Goal: Task Accomplishment & Management: Use online tool/utility

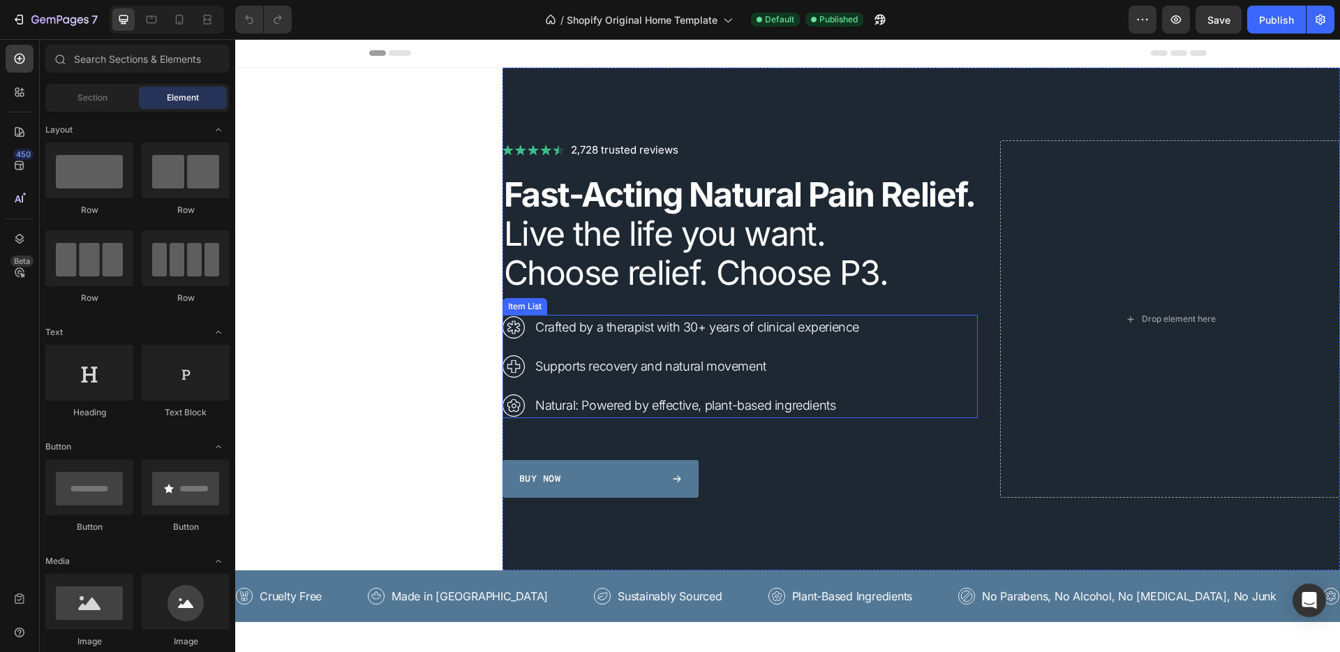
click at [628, 377] on p "Supports recovery and natural movement" at bounding box center [697, 366] width 324 height 21
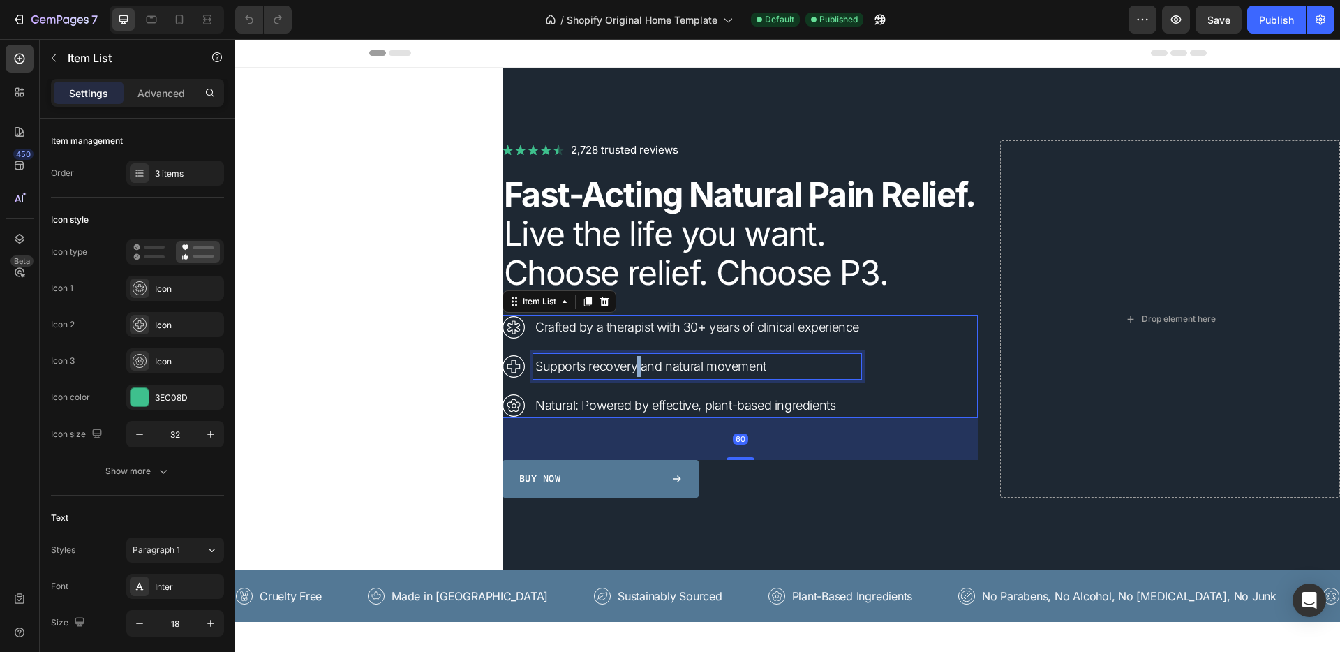
click at [628, 377] on p "Supports recovery and natural movement" at bounding box center [697, 366] width 324 height 21
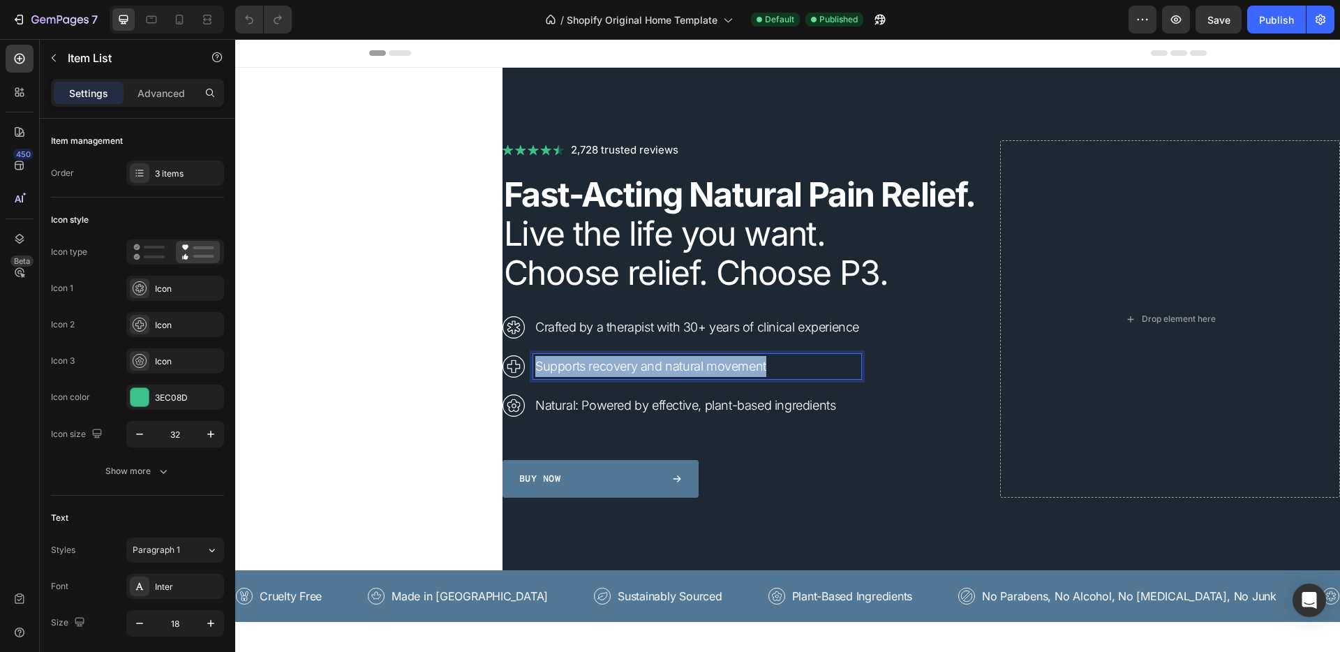
click at [628, 377] on p "Supports recovery and natural movement" at bounding box center [697, 366] width 324 height 21
click at [535, 377] on p "“Loosen stiff joints and get moving again in 30 seconds.”" at bounding box center [697, 366] width 324 height 21
click at [836, 377] on p "Loosen stiff joints and get moving again in 30 seconds.”" at bounding box center [697, 366] width 324 height 21
click at [611, 486] on div "Buy Now" at bounding box center [600, 478] width 163 height 15
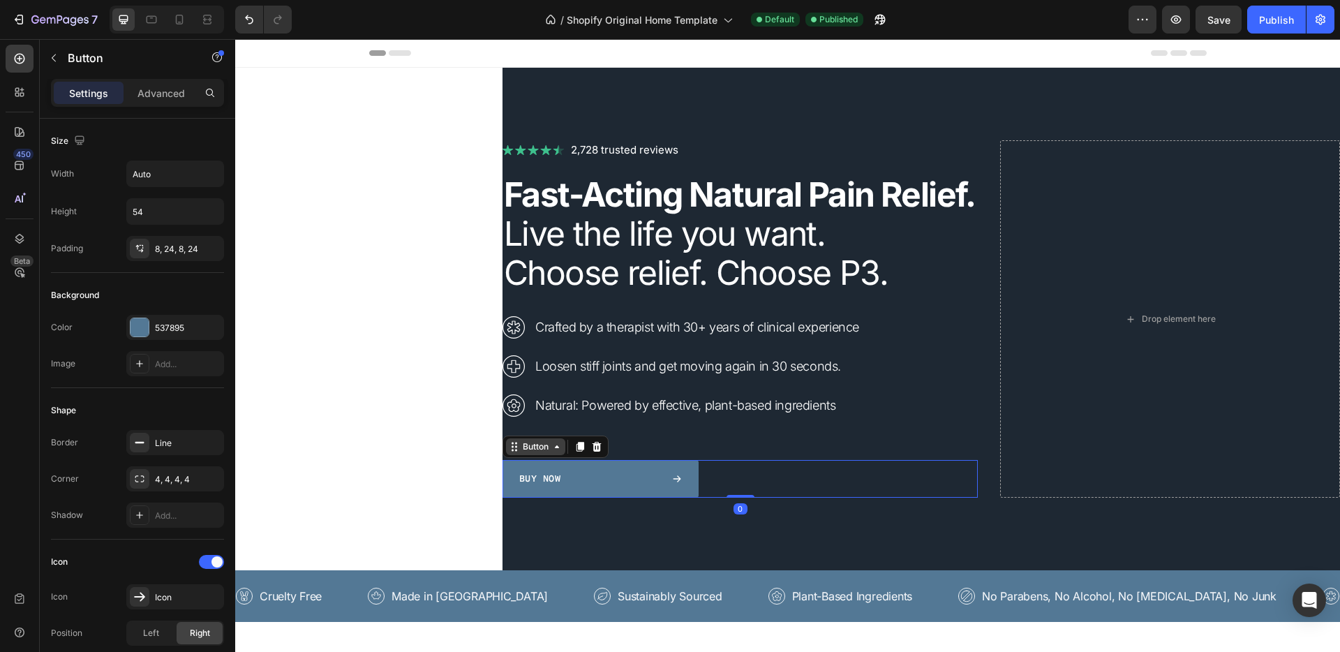
click at [551, 452] on icon at bounding box center [556, 446] width 11 height 11
click at [545, 486] on p "Buy Now" at bounding box center [539, 478] width 41 height 15
click at [615, 486] on div "Buy Now" at bounding box center [600, 478] width 163 height 15
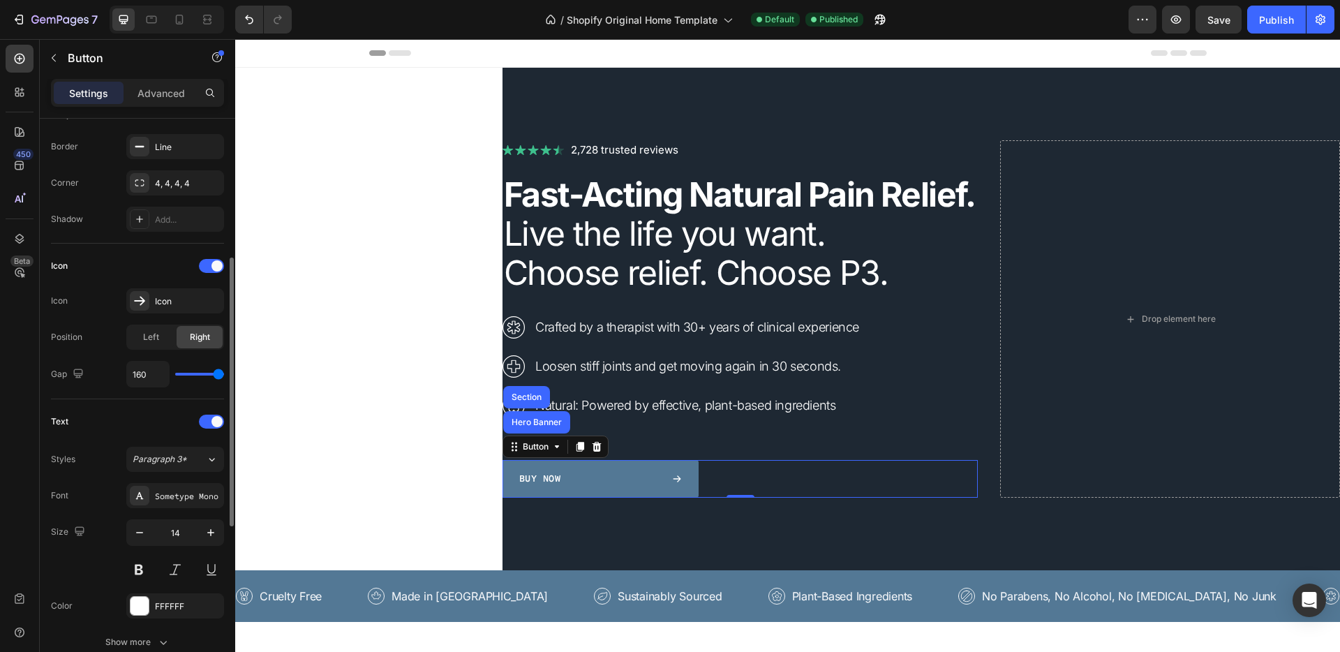
scroll to position [313, 0]
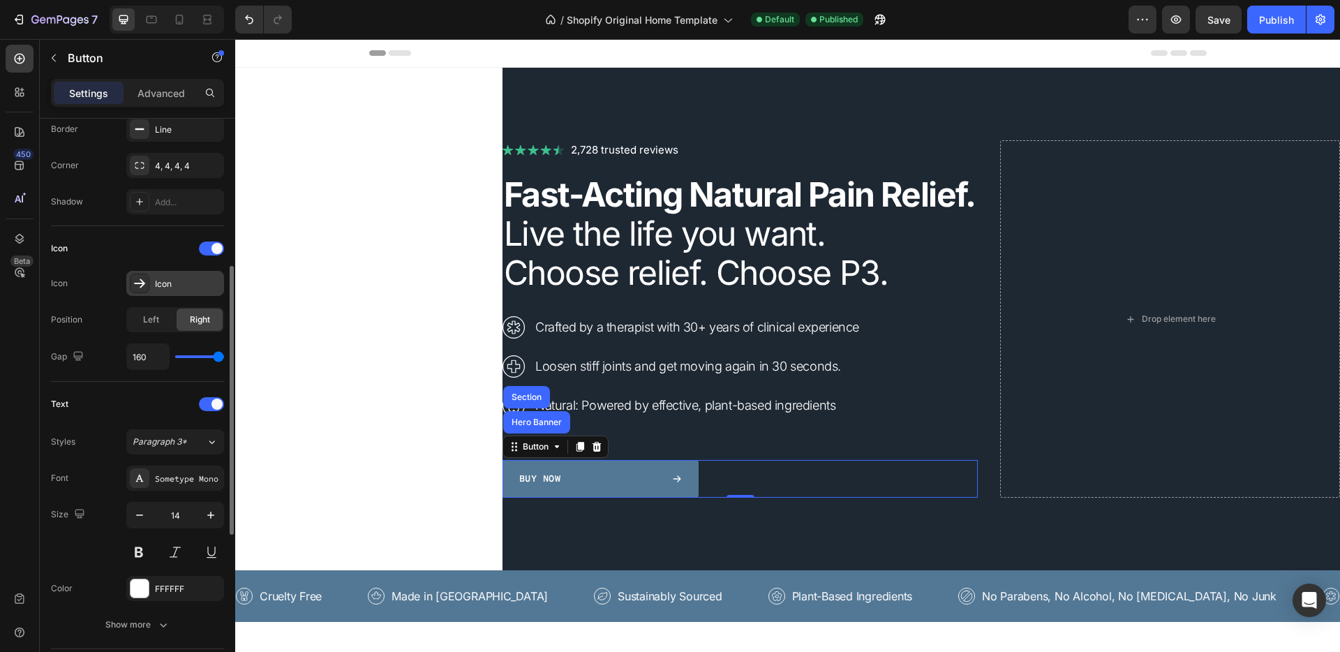
click at [150, 280] on div "Icon" at bounding box center [175, 283] width 98 height 25
click at [152, 240] on div "Icon" at bounding box center [137, 248] width 173 height 22
click at [212, 246] on span at bounding box center [216, 248] width 11 height 11
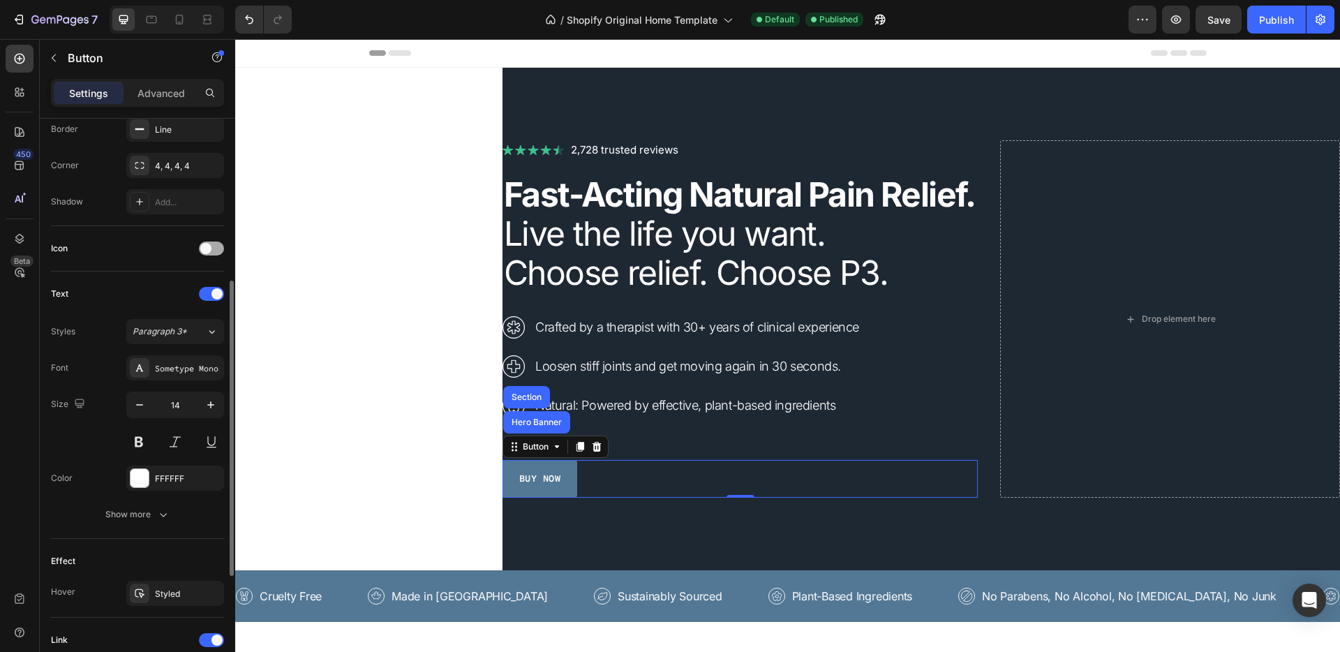
click at [212, 246] on div at bounding box center [211, 248] width 25 height 14
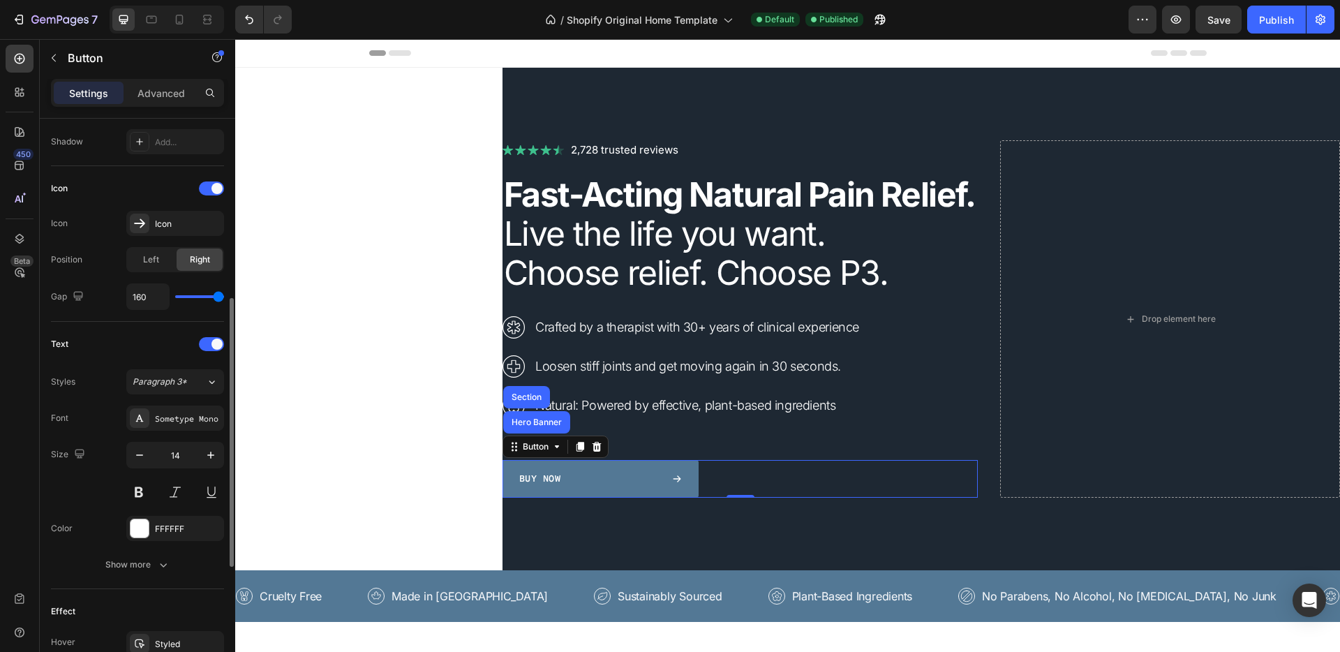
scroll to position [547, 0]
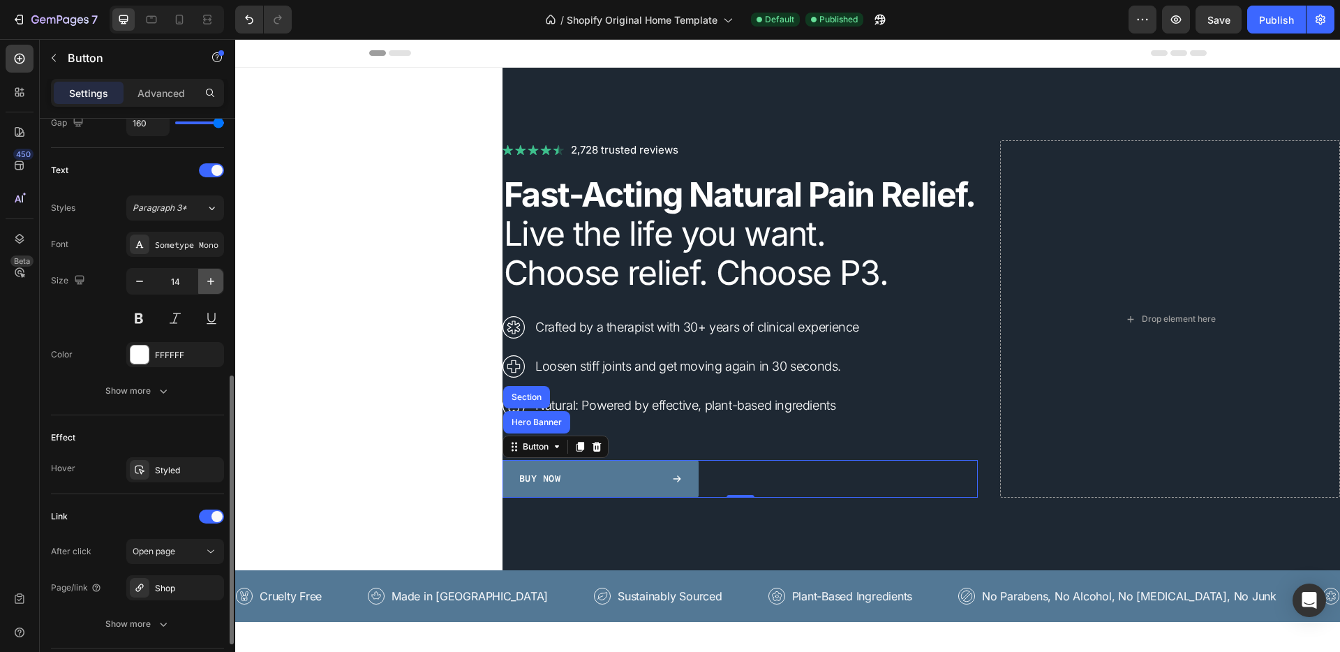
click at [208, 285] on icon "button" at bounding box center [211, 281] width 14 height 14
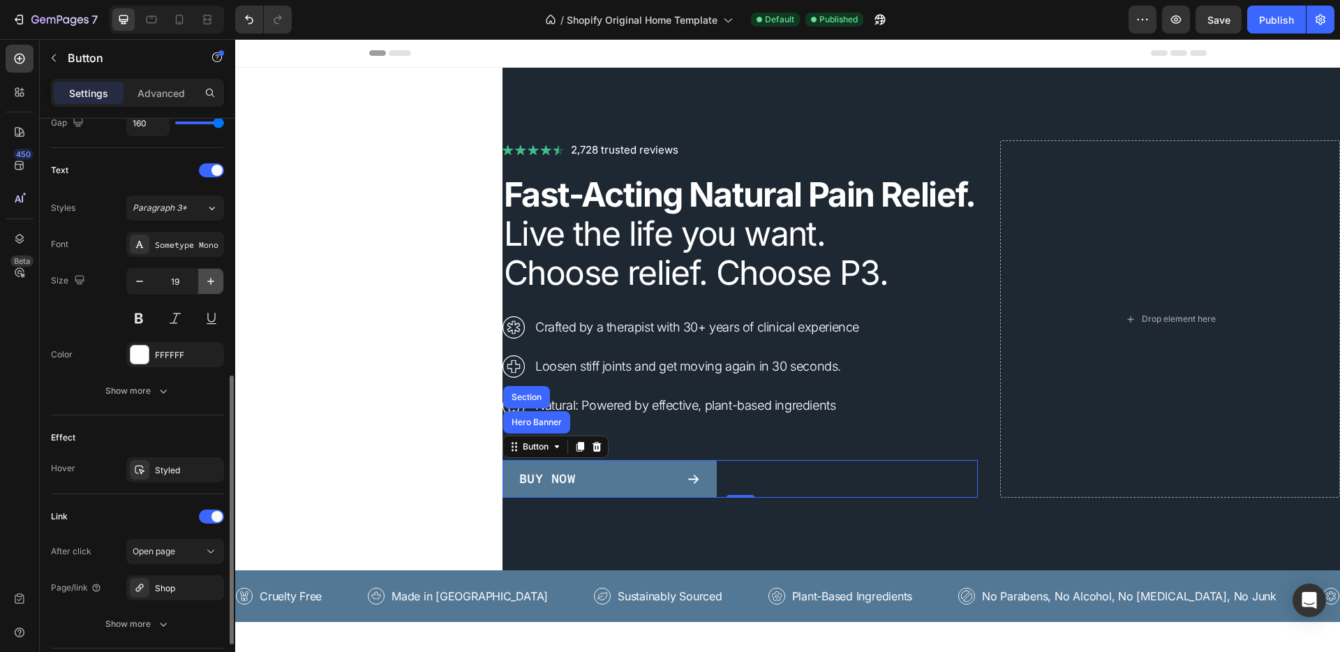
click at [208, 285] on icon "button" at bounding box center [211, 281] width 14 height 14
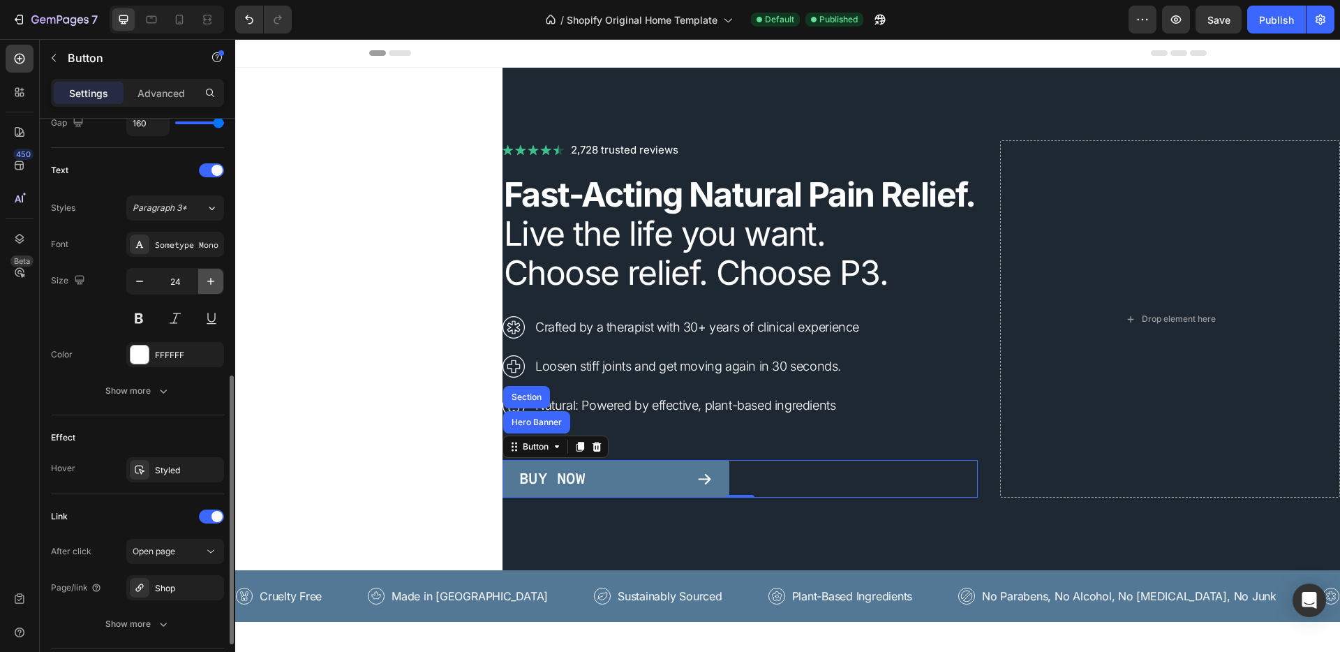
click at [208, 285] on icon "button" at bounding box center [211, 281] width 14 height 14
type input "27"
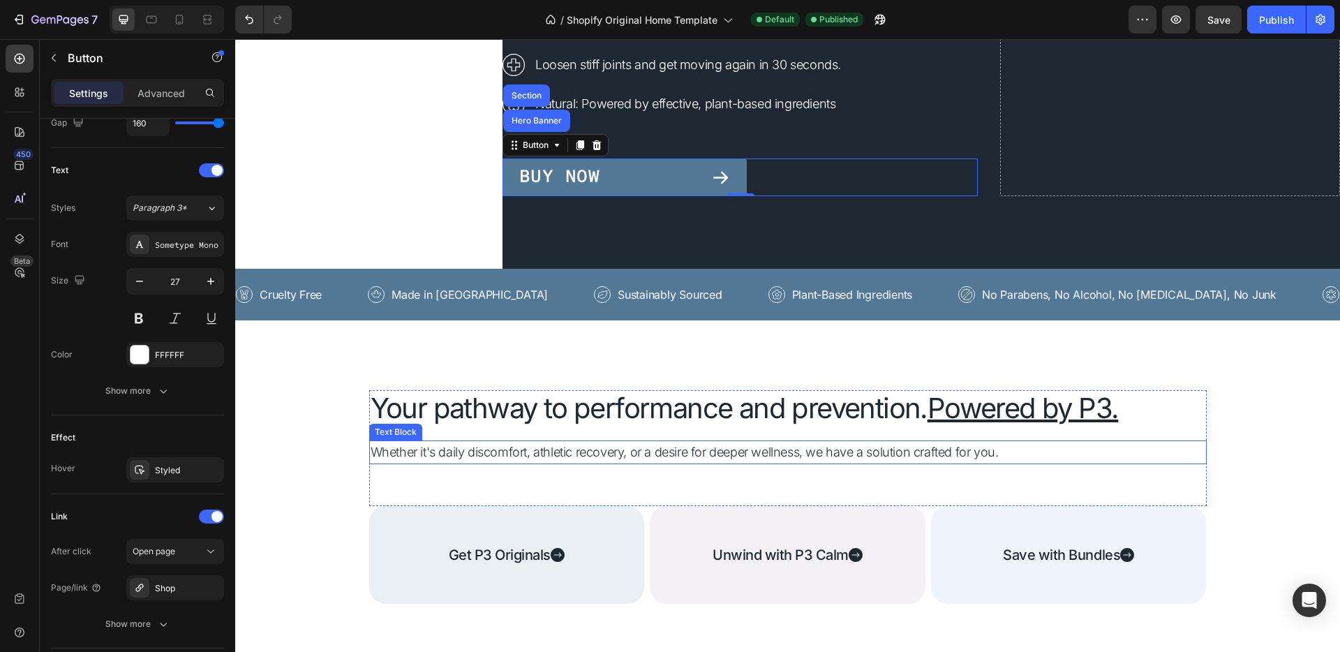
scroll to position [370, 0]
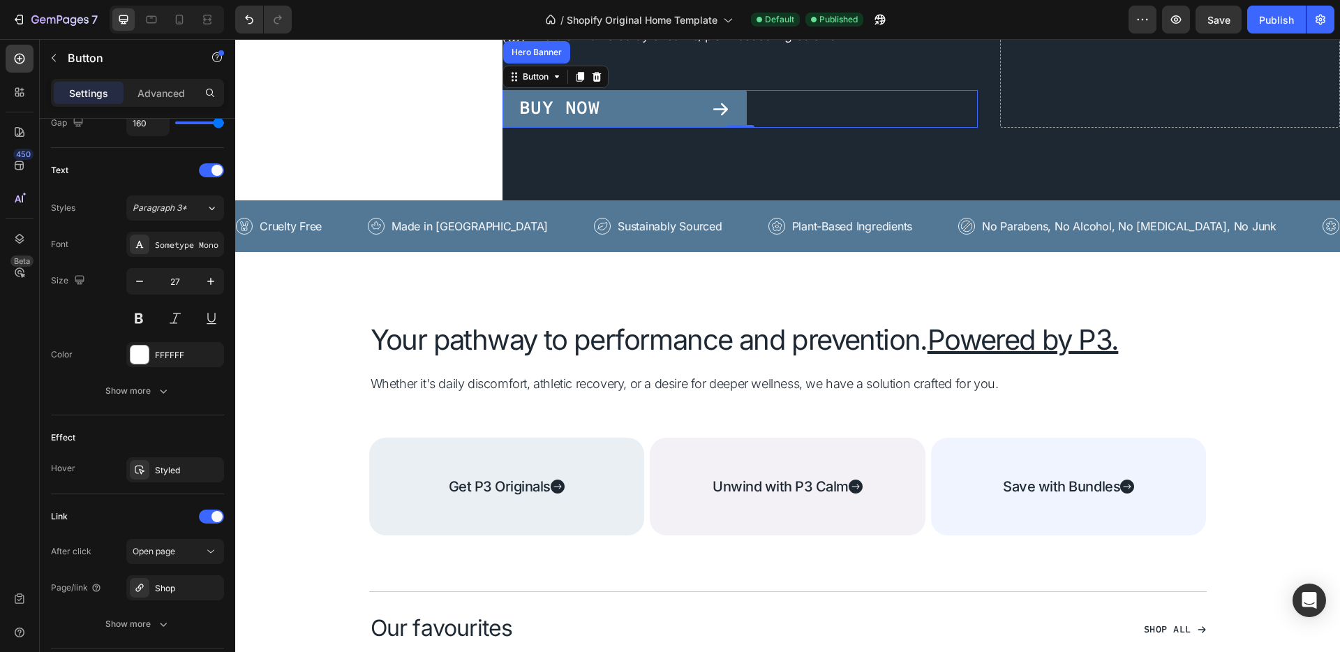
click at [750, 123] on div "Buy Now Button Hero Banner Section 0" at bounding box center [739, 109] width 475 height 38
click at [576, 82] on icon at bounding box center [580, 77] width 8 height 10
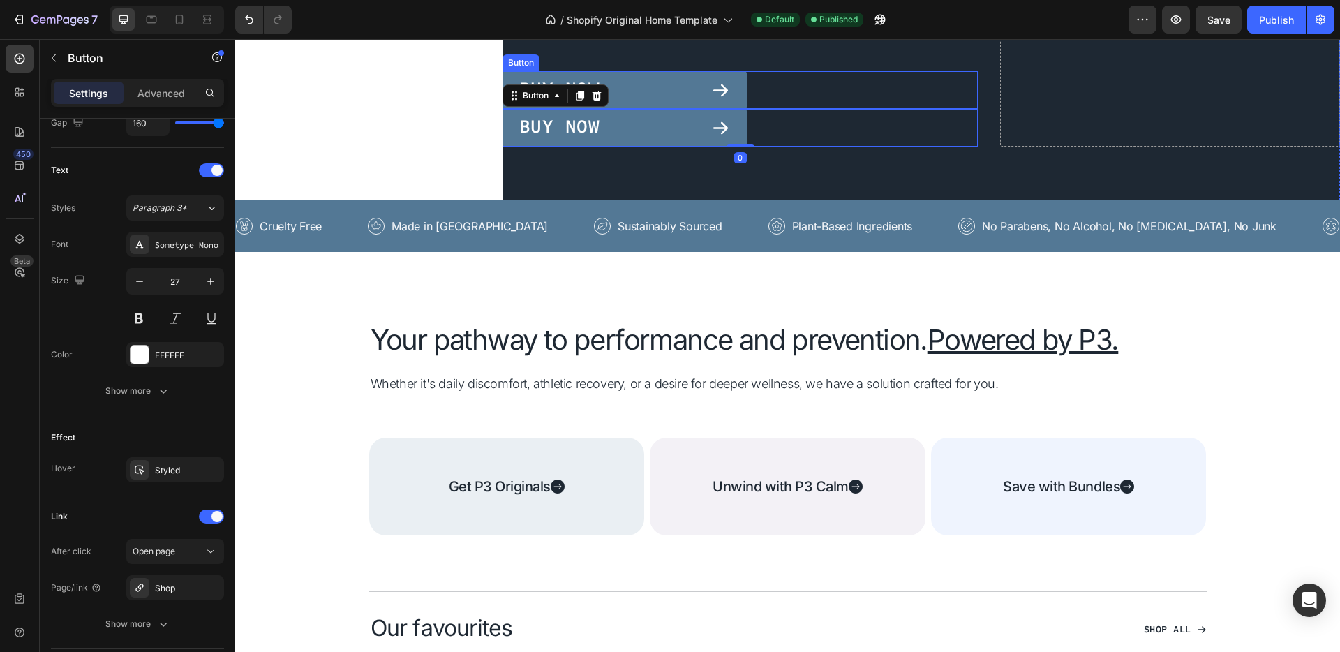
click at [627, 100] on div "Buy Now" at bounding box center [624, 90] width 211 height 19
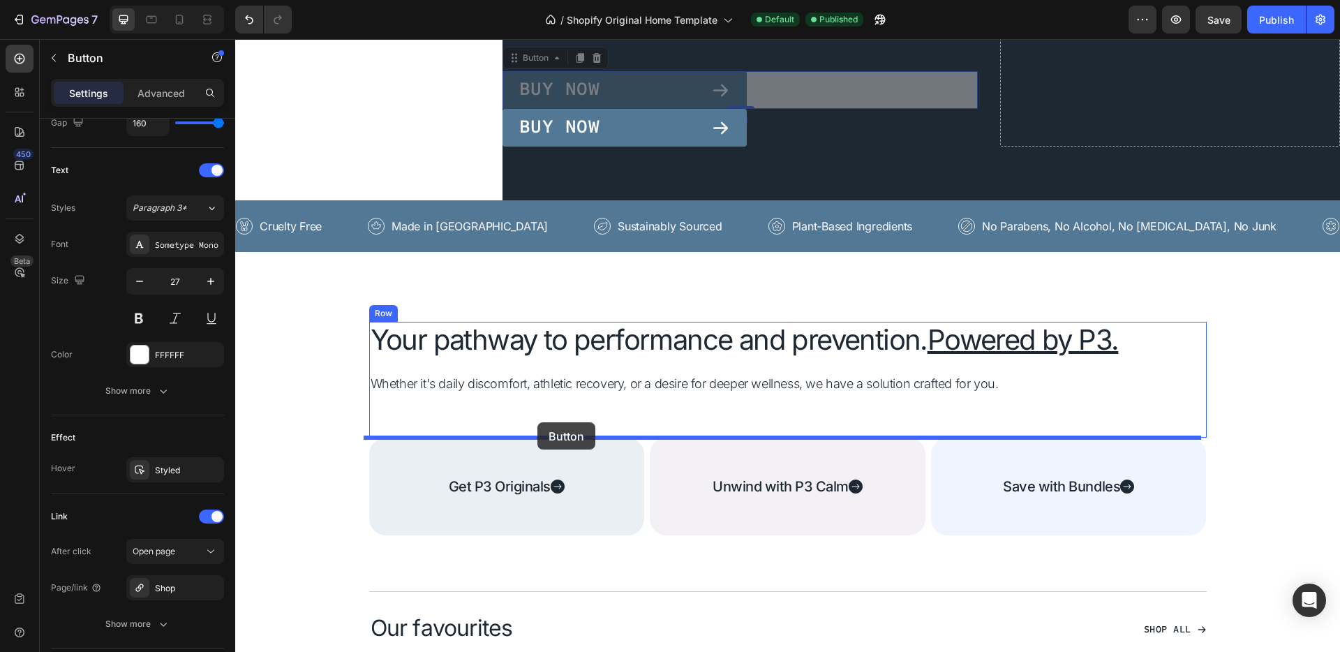
drag, startPoint x: 618, startPoint y: 104, endPoint x: 537, endPoint y: 422, distance: 328.3
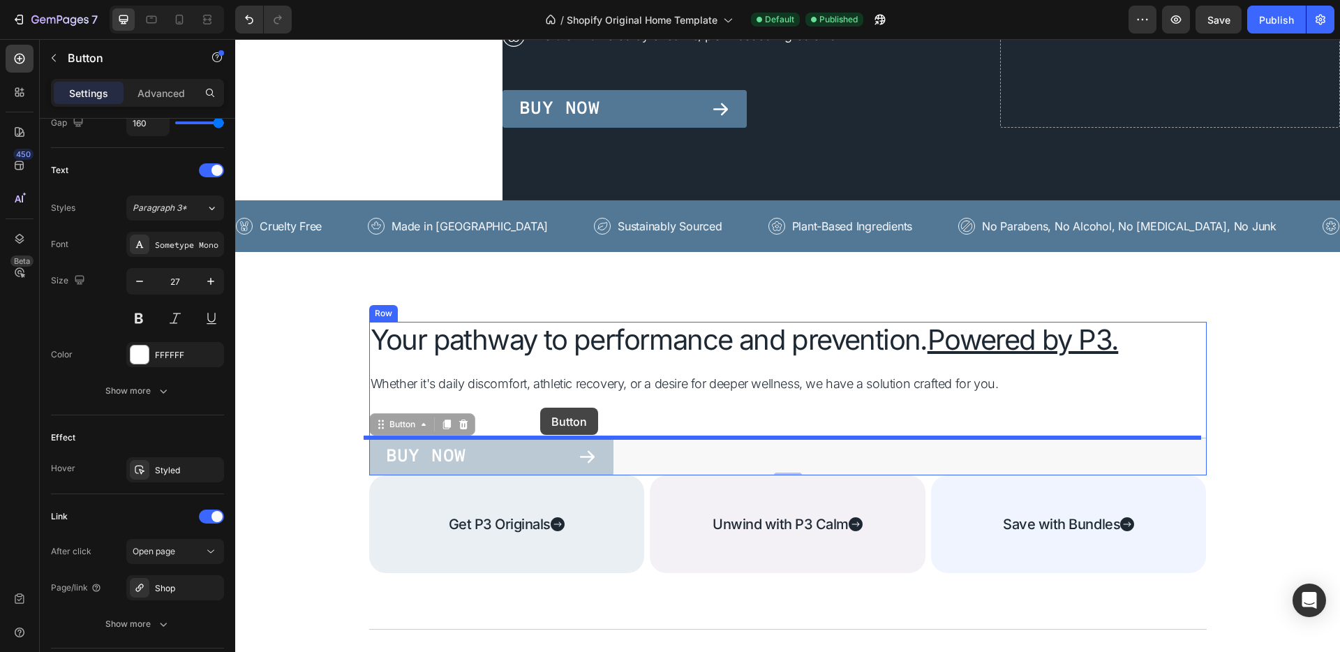
drag, startPoint x: 539, startPoint y: 449, endPoint x: 540, endPoint y: 407, distance: 41.2
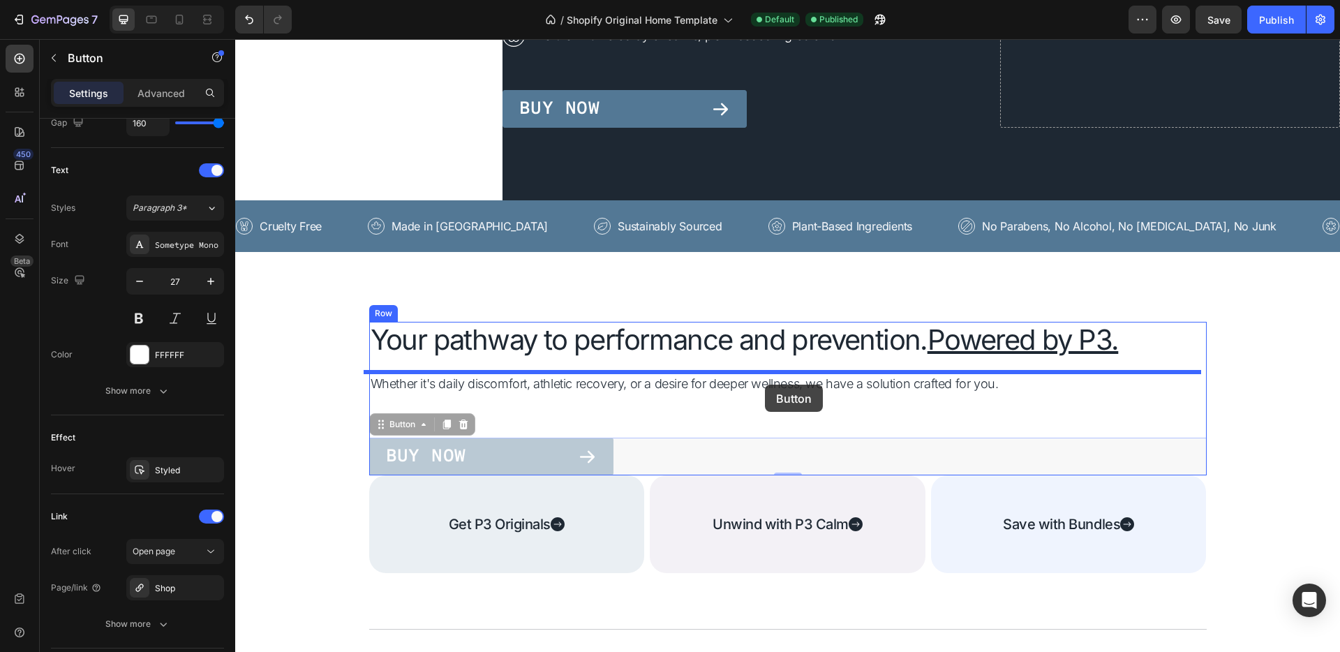
drag, startPoint x: 547, startPoint y: 439, endPoint x: 765, endPoint y: 384, distance: 224.4
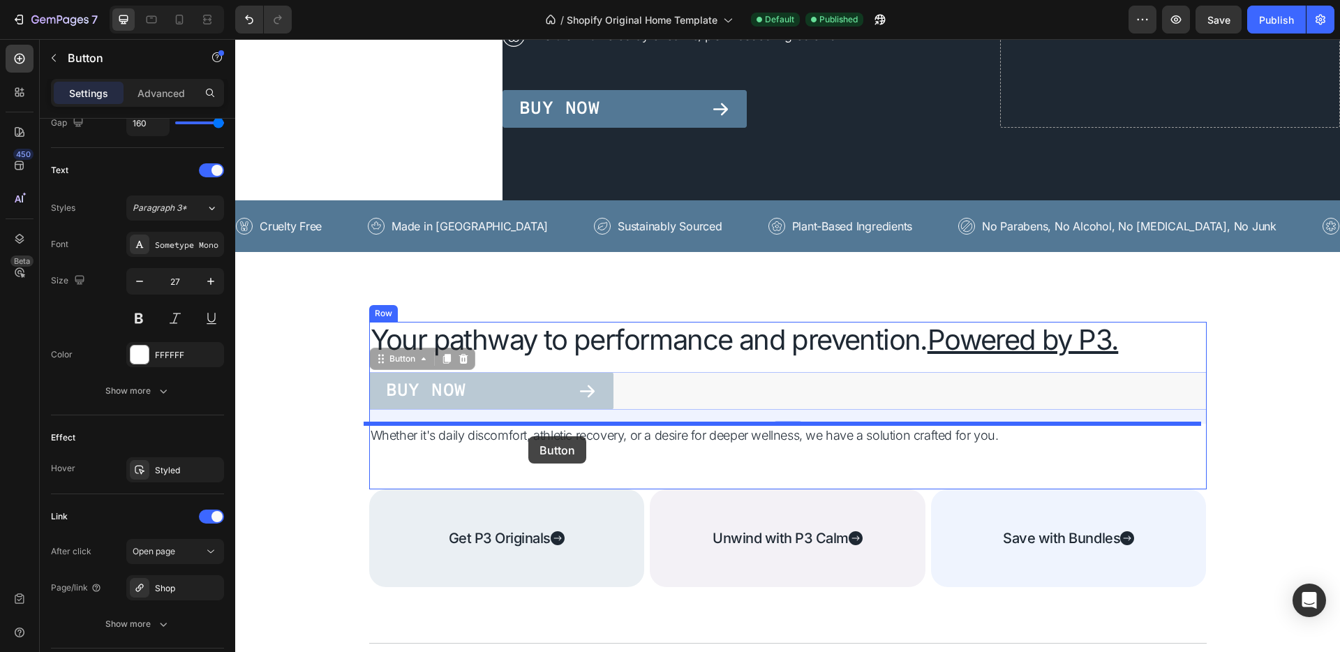
drag, startPoint x: 534, startPoint y: 380, endPoint x: 528, endPoint y: 436, distance: 56.2
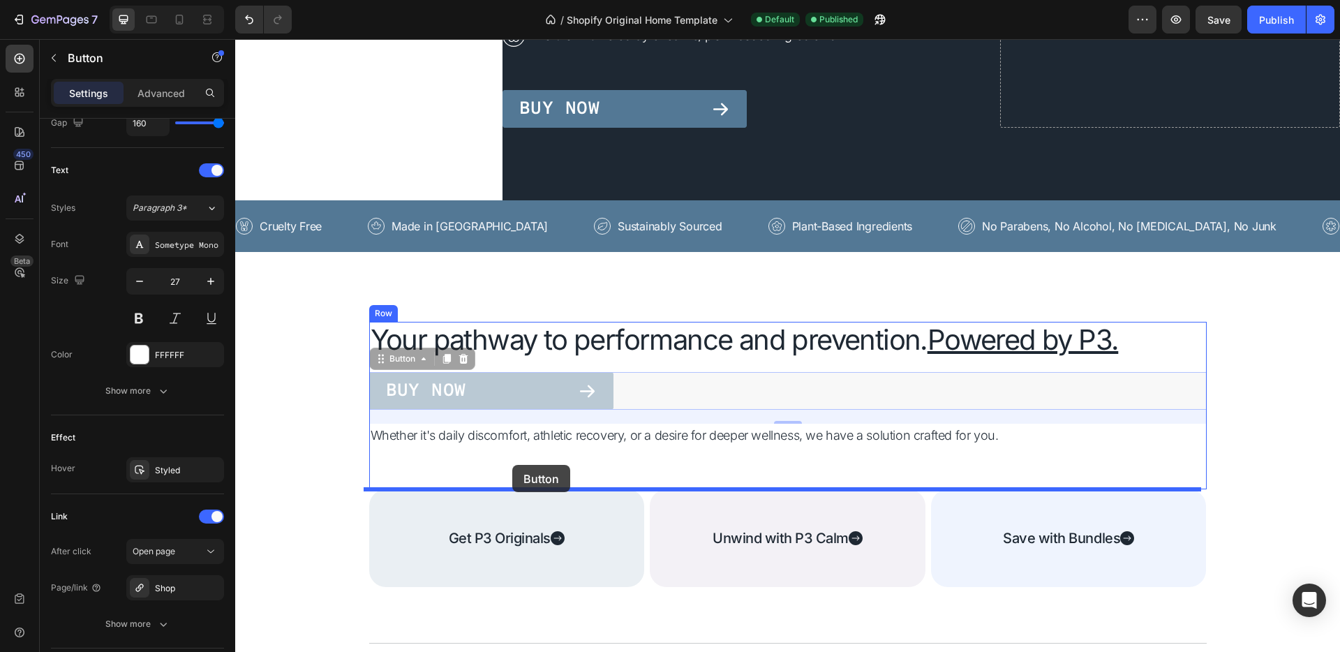
drag, startPoint x: 511, startPoint y: 412, endPoint x: 512, endPoint y: 465, distance: 53.0
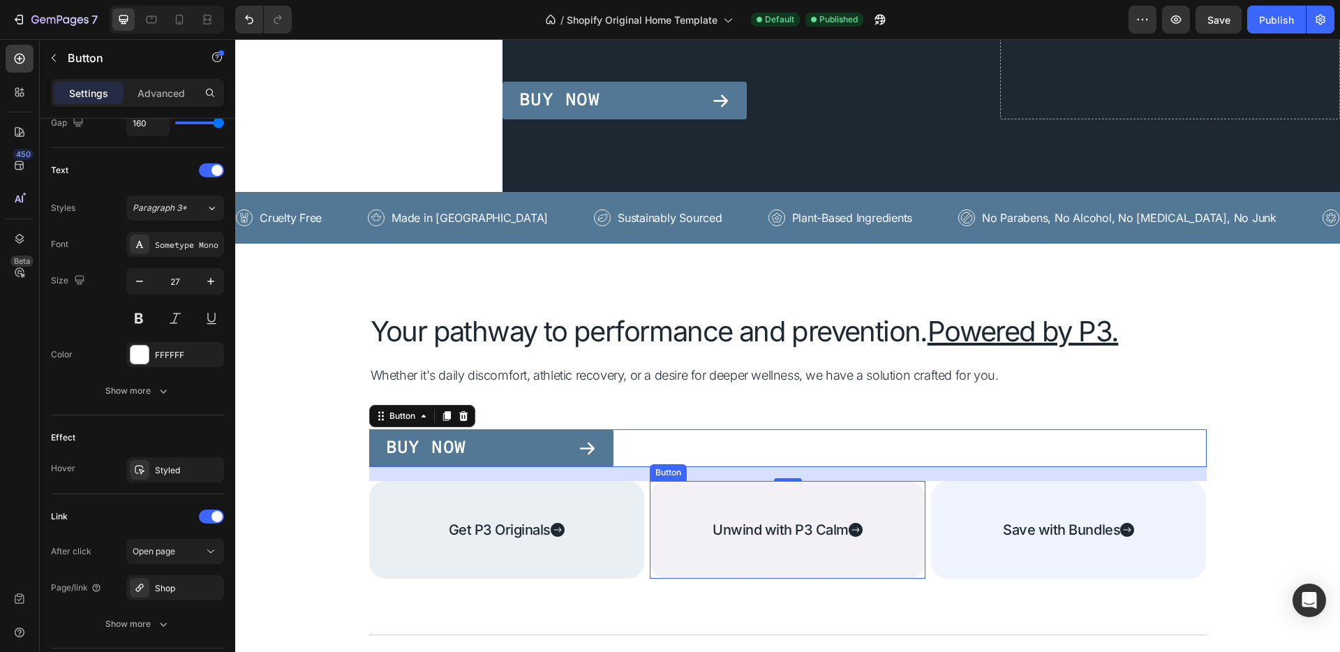
scroll to position [375, 0]
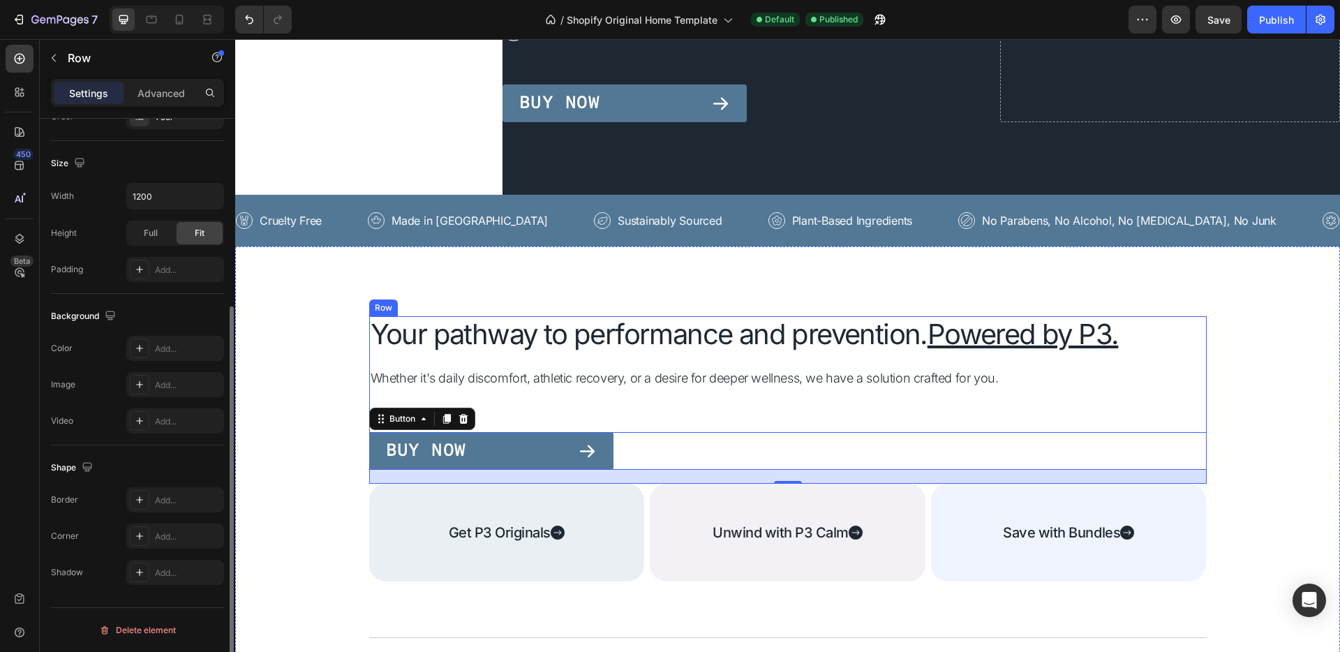
click at [892, 402] on div "Your pathway to performance and prevention. Powered by P3. Heading Whether it's…" at bounding box center [787, 399] width 837 height 167
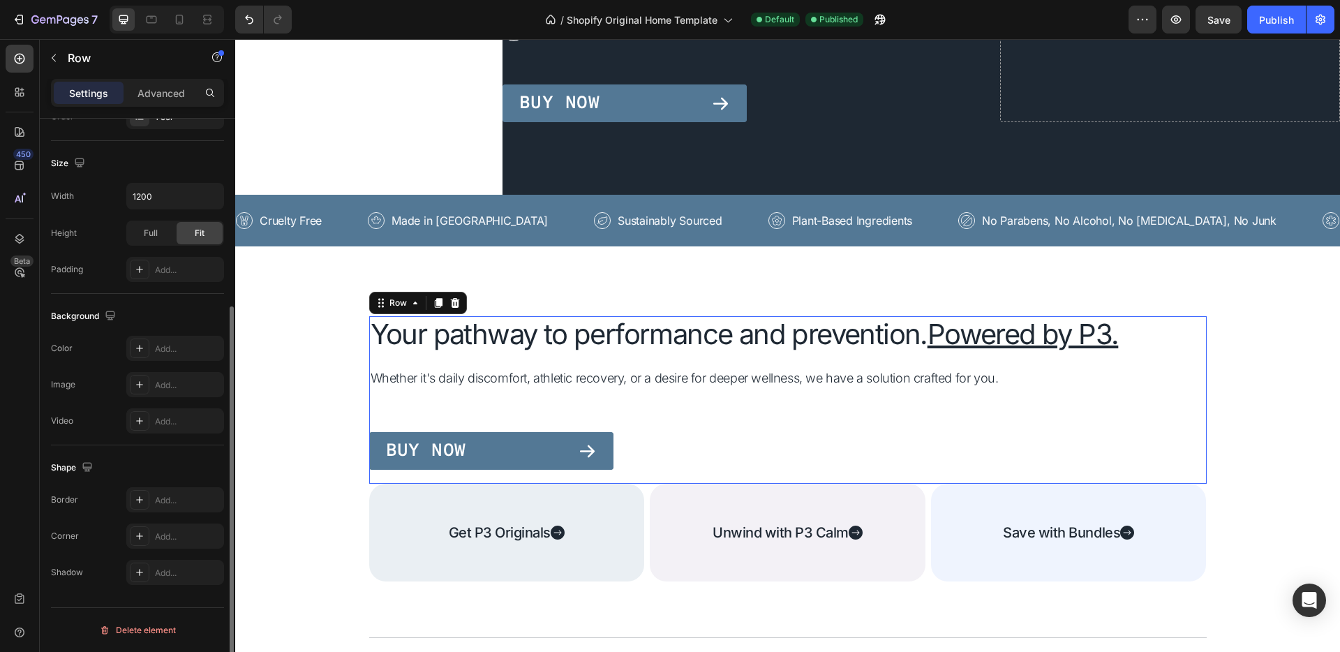
scroll to position [0, 0]
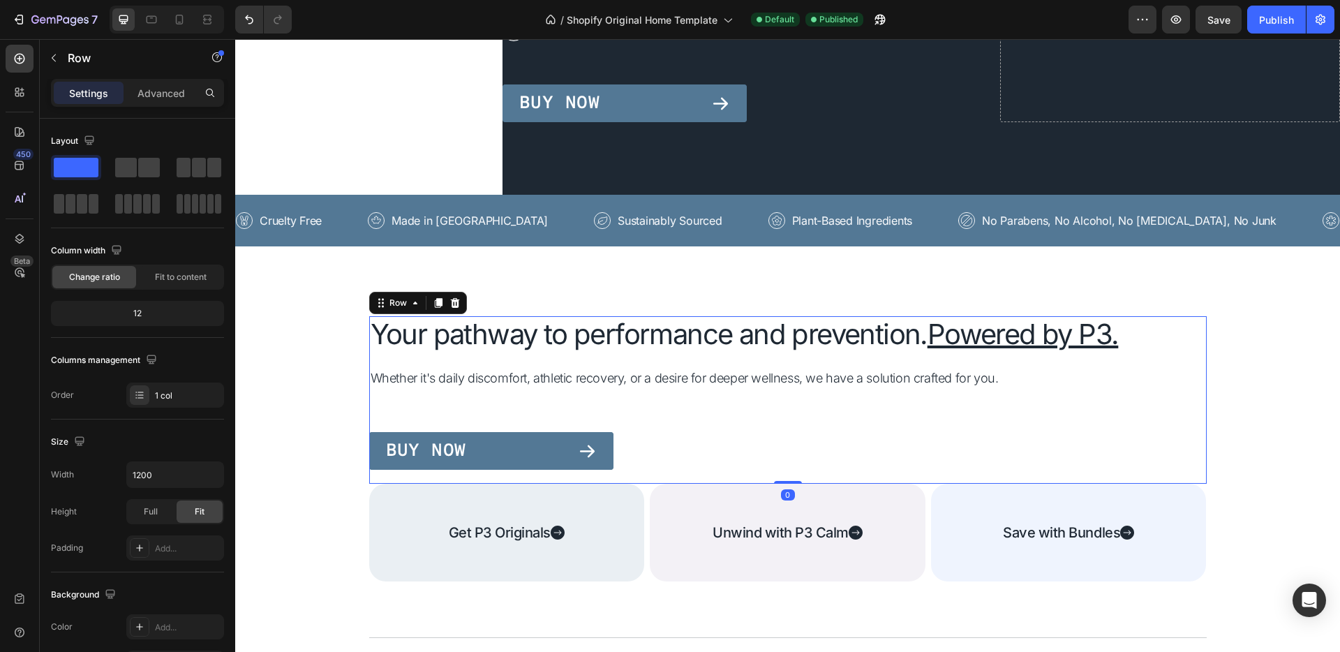
click at [671, 472] on div "Buy Now Button" at bounding box center [787, 458] width 837 height 52
click at [883, 421] on div "Your pathway to performance and prevention. Powered by P3. Heading Whether it's…" at bounding box center [787, 399] width 837 height 167
click at [824, 403] on div "Your pathway to performance and prevention. Powered by P3. Heading Whether it's…" at bounding box center [787, 399] width 837 height 167
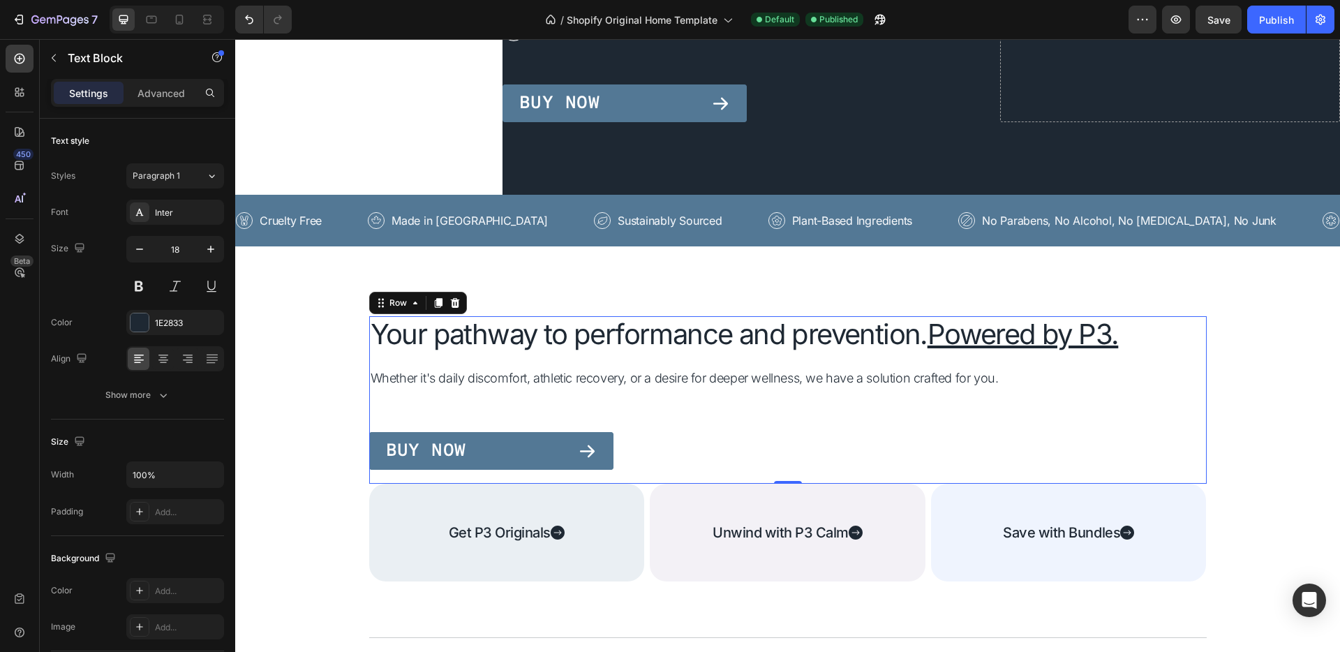
click at [821, 368] on p "Whether it's daily discomfort, athletic recovery, or a desire for deeper wellne…" at bounding box center [787, 378] width 834 height 21
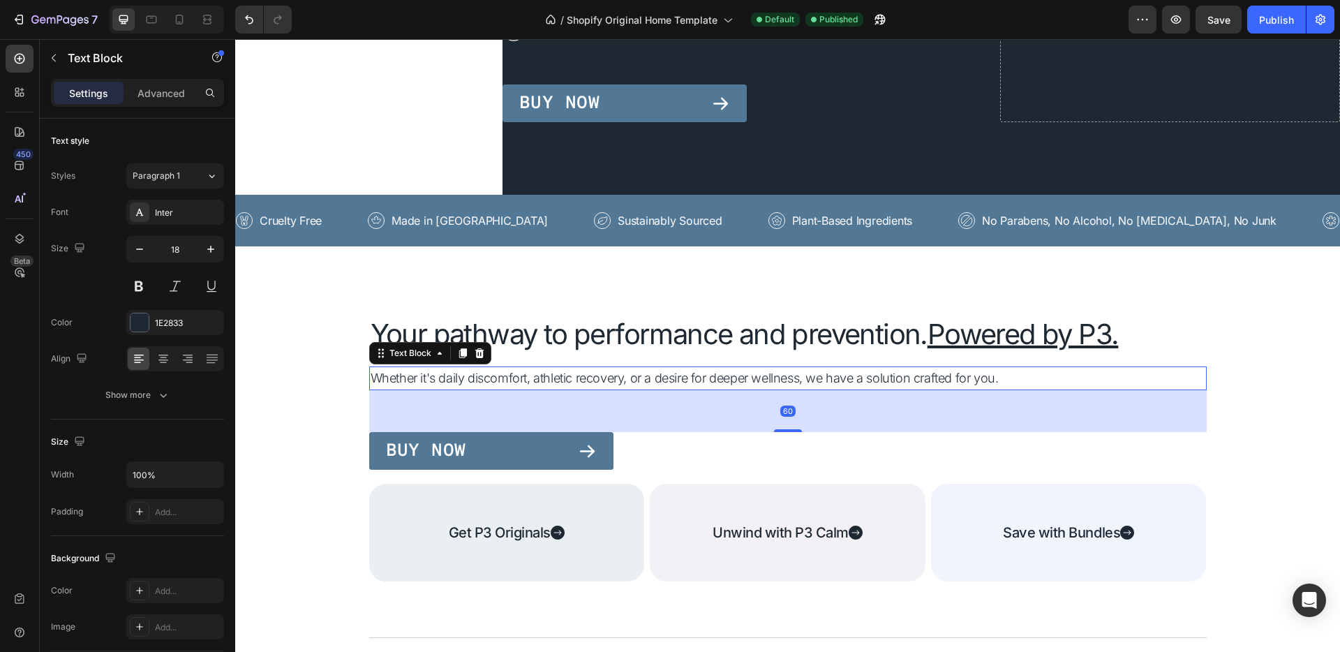
click at [811, 366] on div "Whether it's daily discomfort, athletic recovery, or a desire for deeper wellne…" at bounding box center [787, 378] width 837 height 24
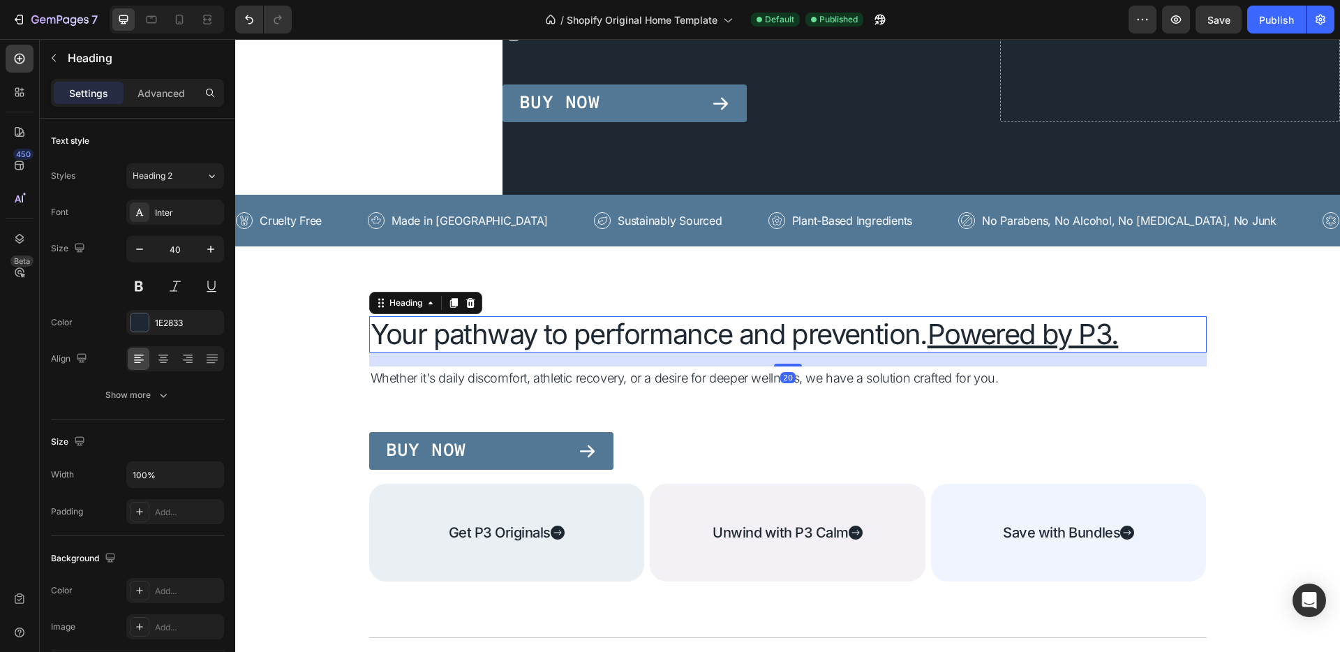
click at [815, 317] on h2 "Your pathway to performance and prevention. Powered by P3." at bounding box center [787, 334] width 837 height 36
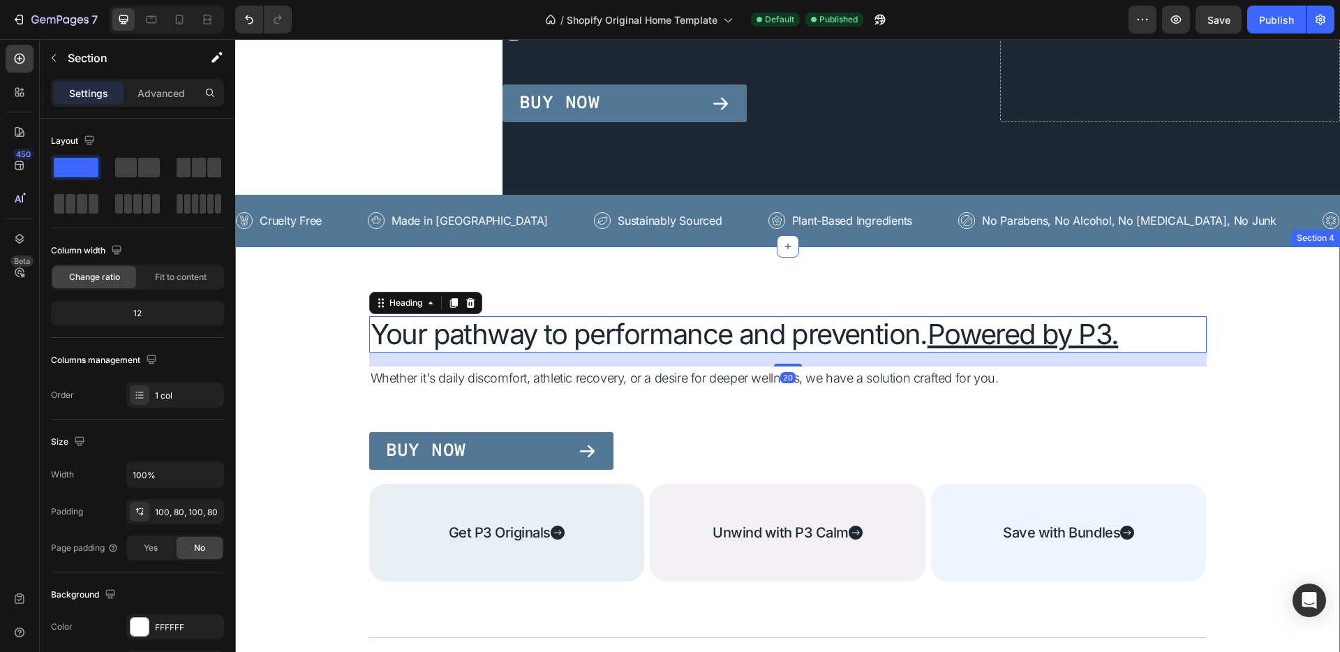
click at [814, 271] on div "Your pathway to performance and prevention. Powered by P3. Heading 20 Whether i…" at bounding box center [787, 655] width 1104 height 818
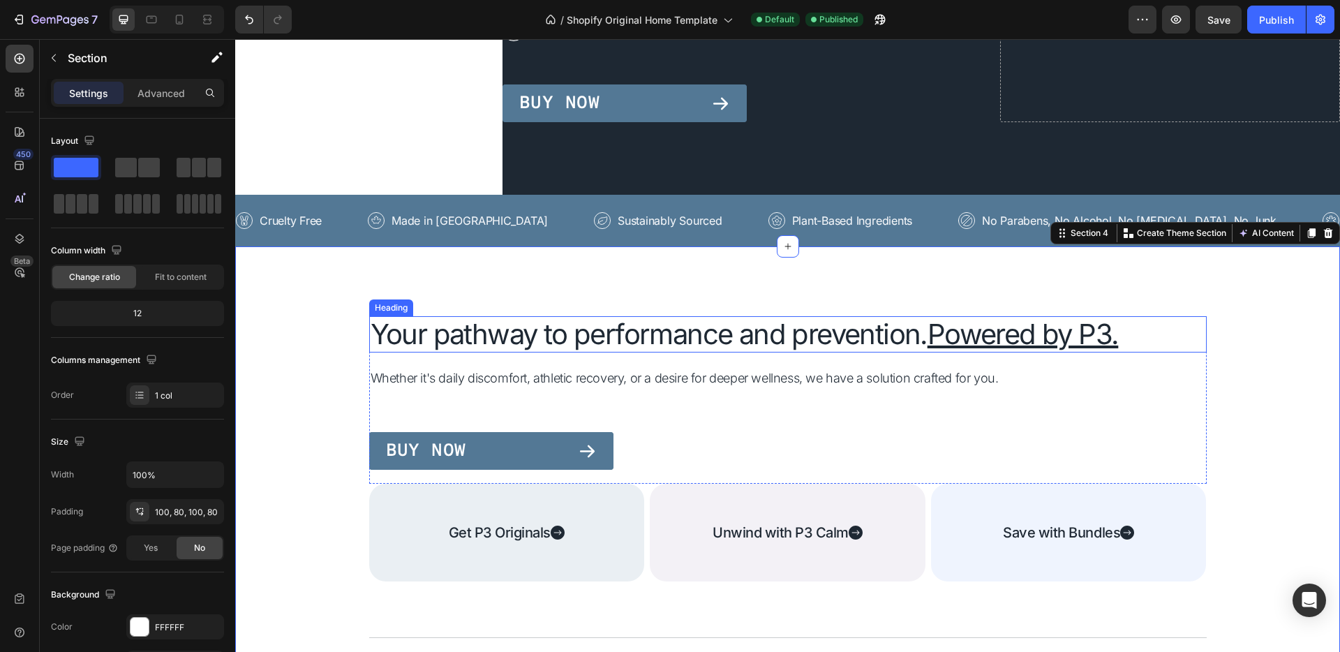
click at [812, 331] on h2 "Your pathway to performance and prevention. Powered by P3." at bounding box center [787, 334] width 837 height 36
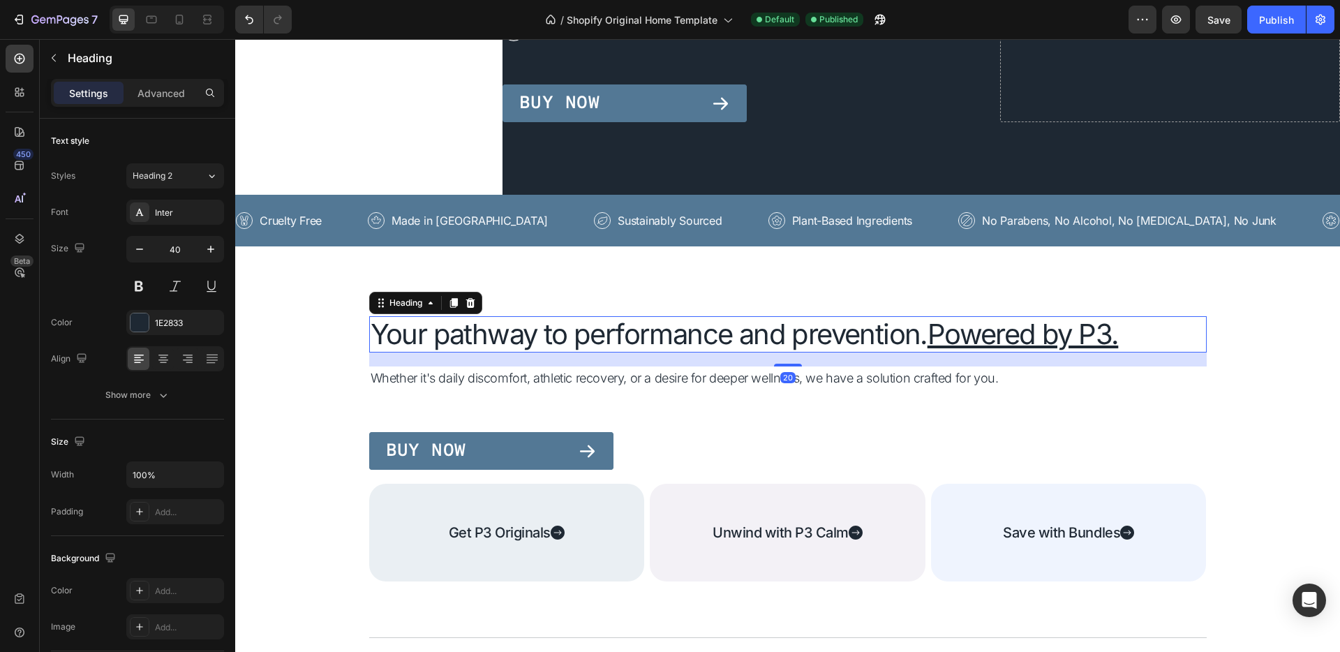
click at [800, 333] on h2 "Your pathway to performance and prevention. Powered by P3." at bounding box center [787, 334] width 837 height 36
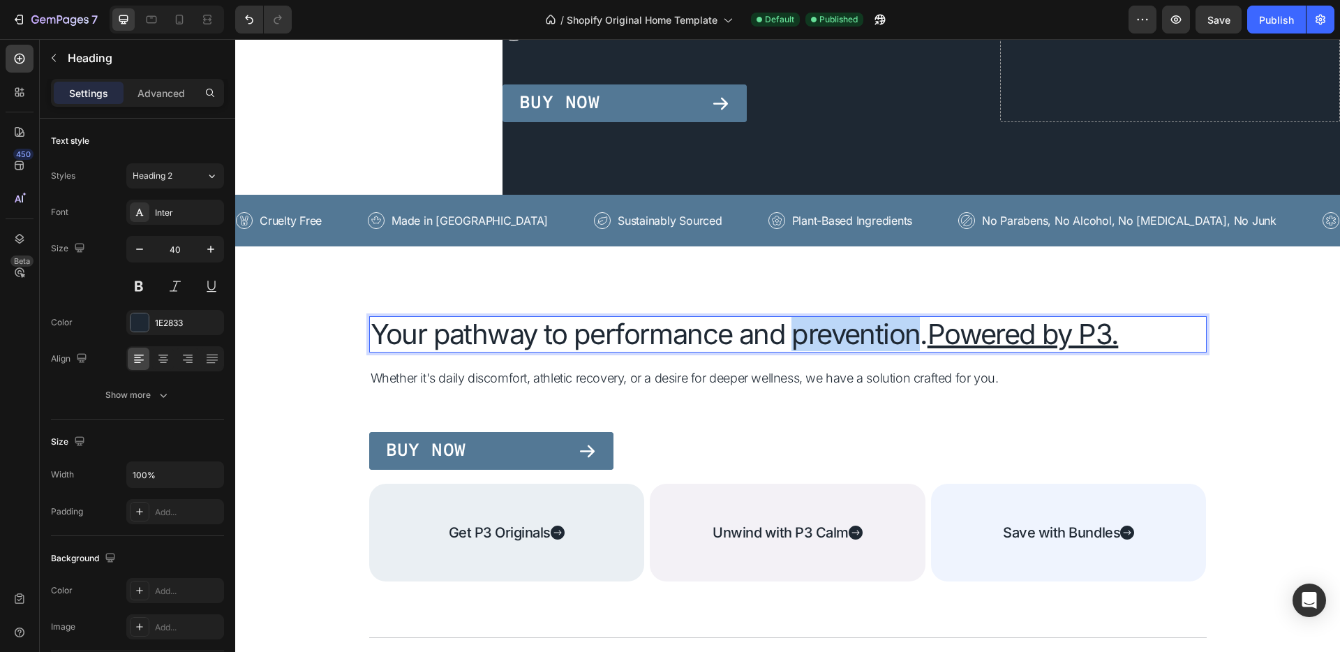
click at [800, 333] on p "Your pathway to performance and prevention. Powered by P3." at bounding box center [787, 333] width 834 height 33
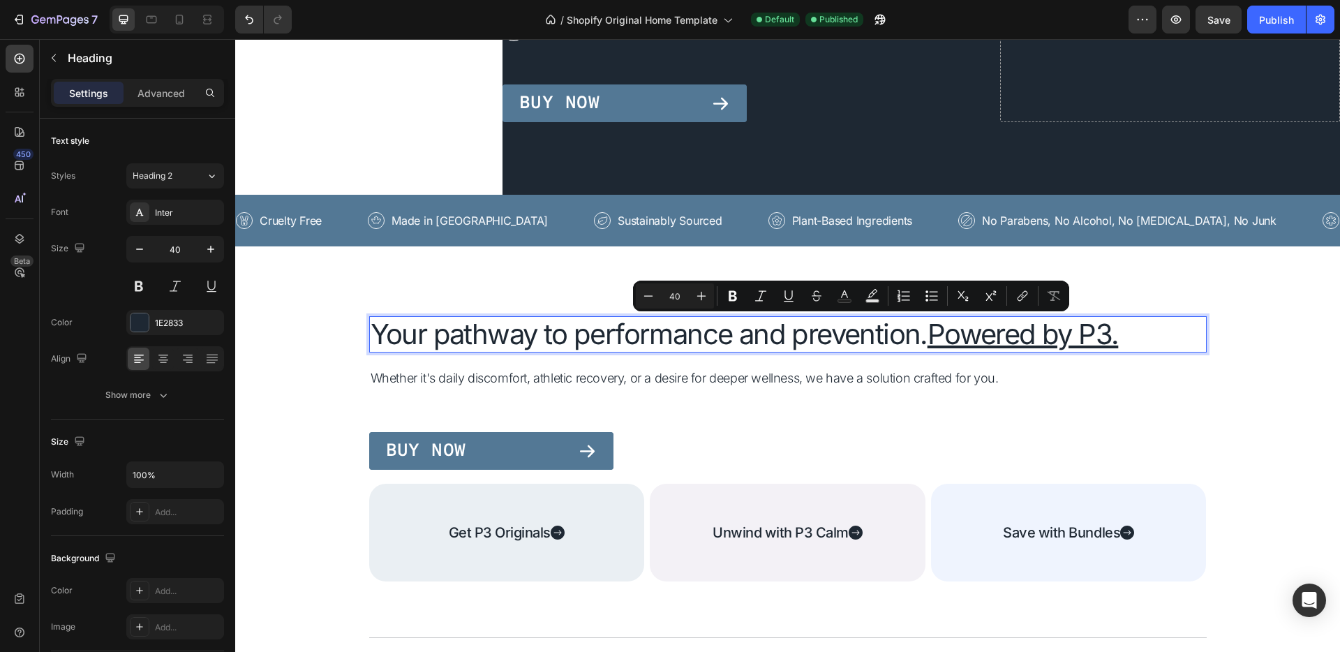
click at [774, 332] on p "Your pathway to performance and prevention. Powered by P3." at bounding box center [787, 333] width 834 height 33
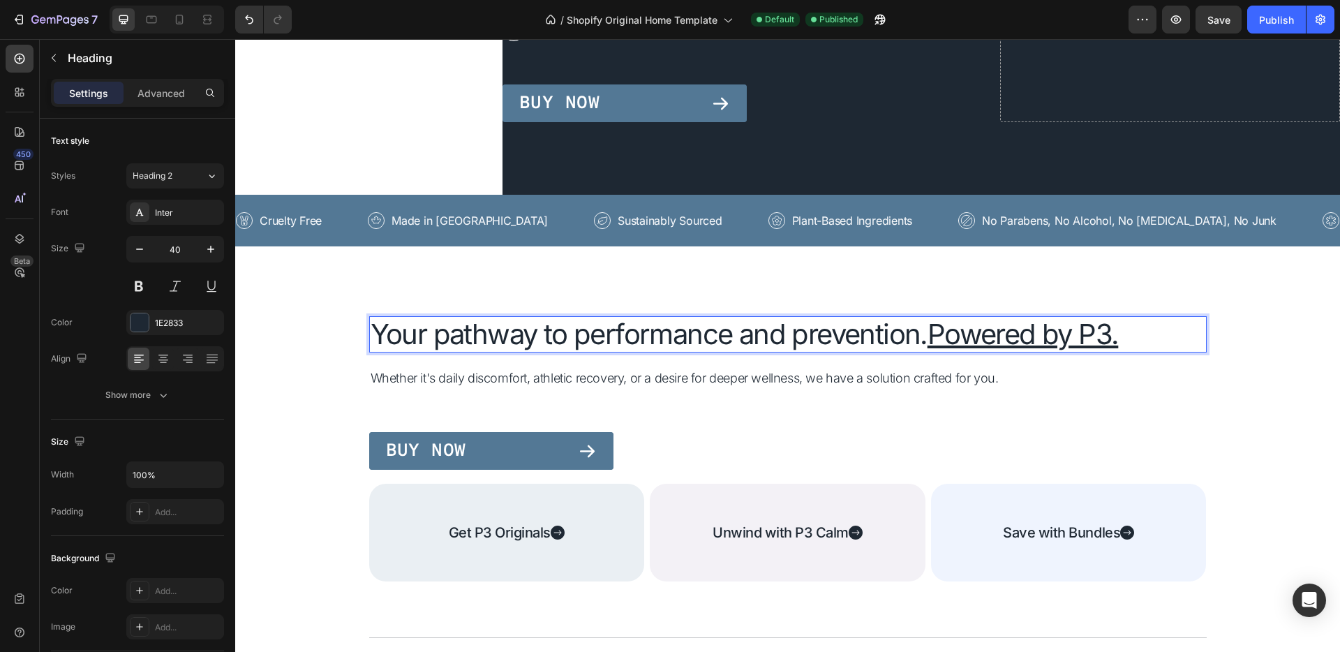
click at [569, 339] on p "Your pathway to performance and prevention. Powered by P3." at bounding box center [787, 333] width 834 height 33
drag, startPoint x: 571, startPoint y: 335, endPoint x: 371, endPoint y: 336, distance: 200.2
click at [371, 336] on p "Your pathway to performance and prevention. Powered by P3." at bounding box center [787, 333] width 834 height 33
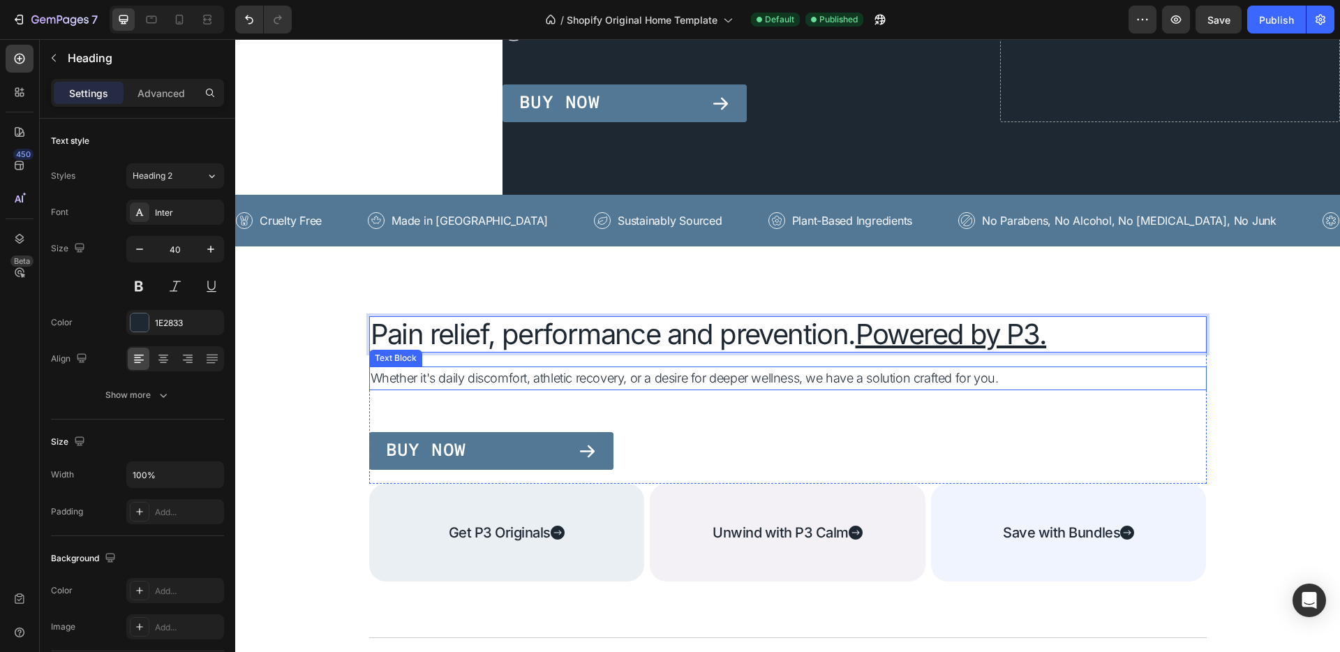
click at [459, 377] on p "Whether it's daily discomfort, athletic recovery, or a desire for deeper wellne…" at bounding box center [787, 378] width 834 height 21
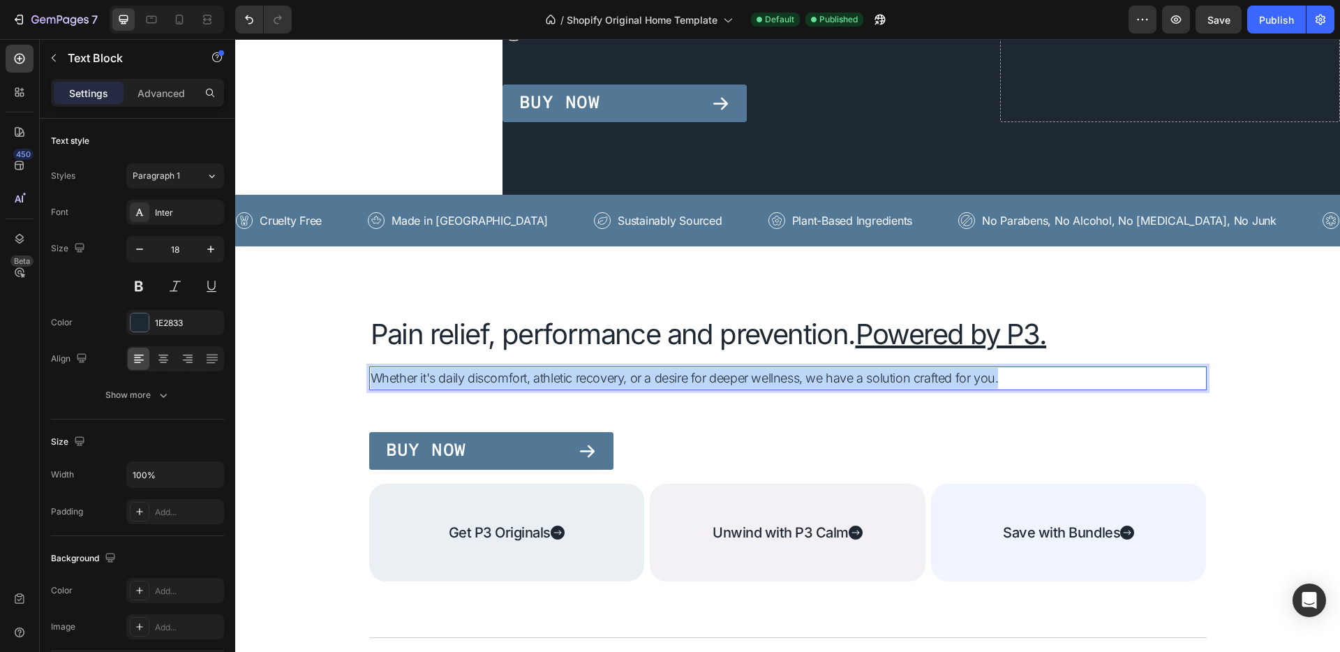
click at [459, 377] on p "Whether it's daily discomfort, athletic recovery, or a desire for deeper wellne…" at bounding box center [787, 378] width 834 height 21
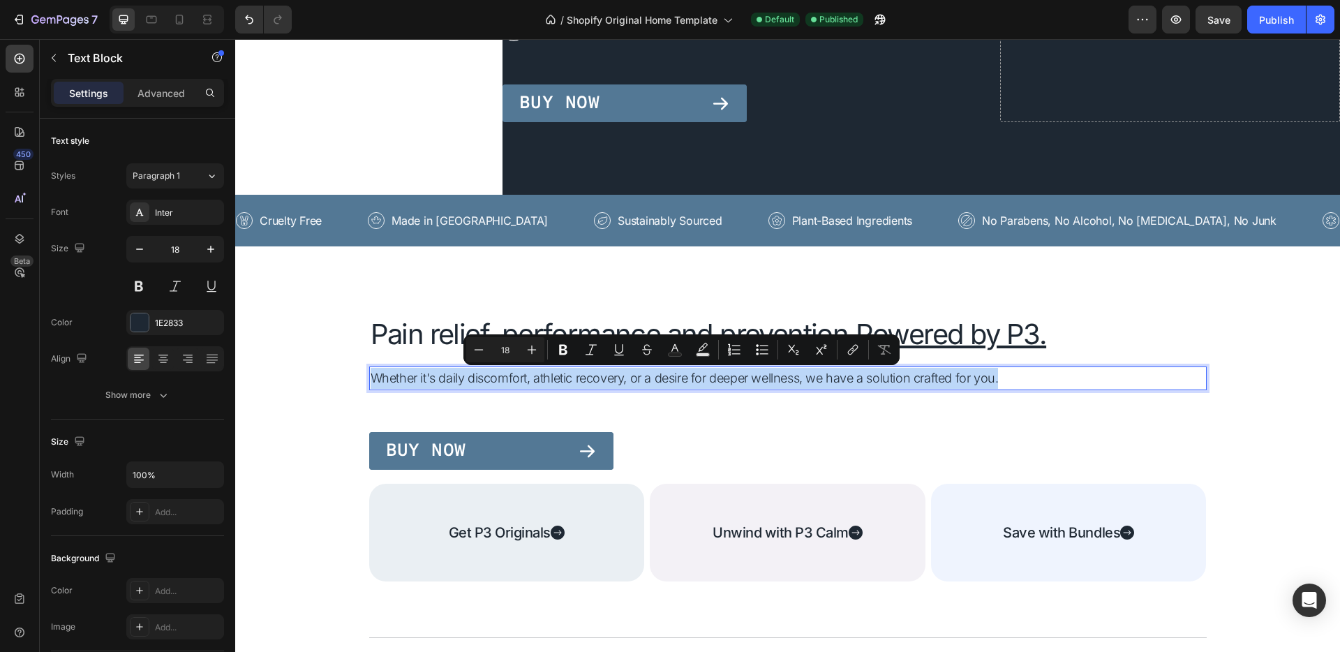
click at [448, 378] on p "Whether it's daily discomfort, athletic recovery, or a desire for deeper wellne…" at bounding box center [787, 378] width 834 height 21
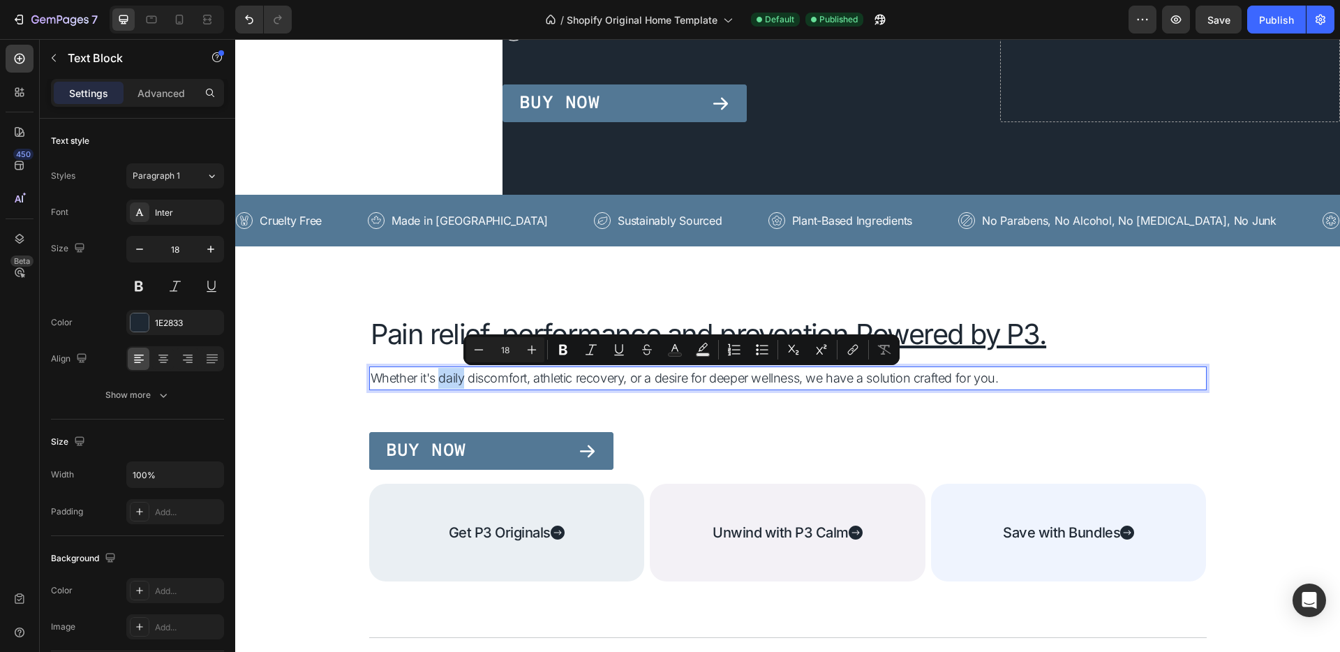
click at [448, 378] on p "Whether it's daily discomfort, athletic recovery, or a desire for deeper wellne…" at bounding box center [787, 378] width 834 height 21
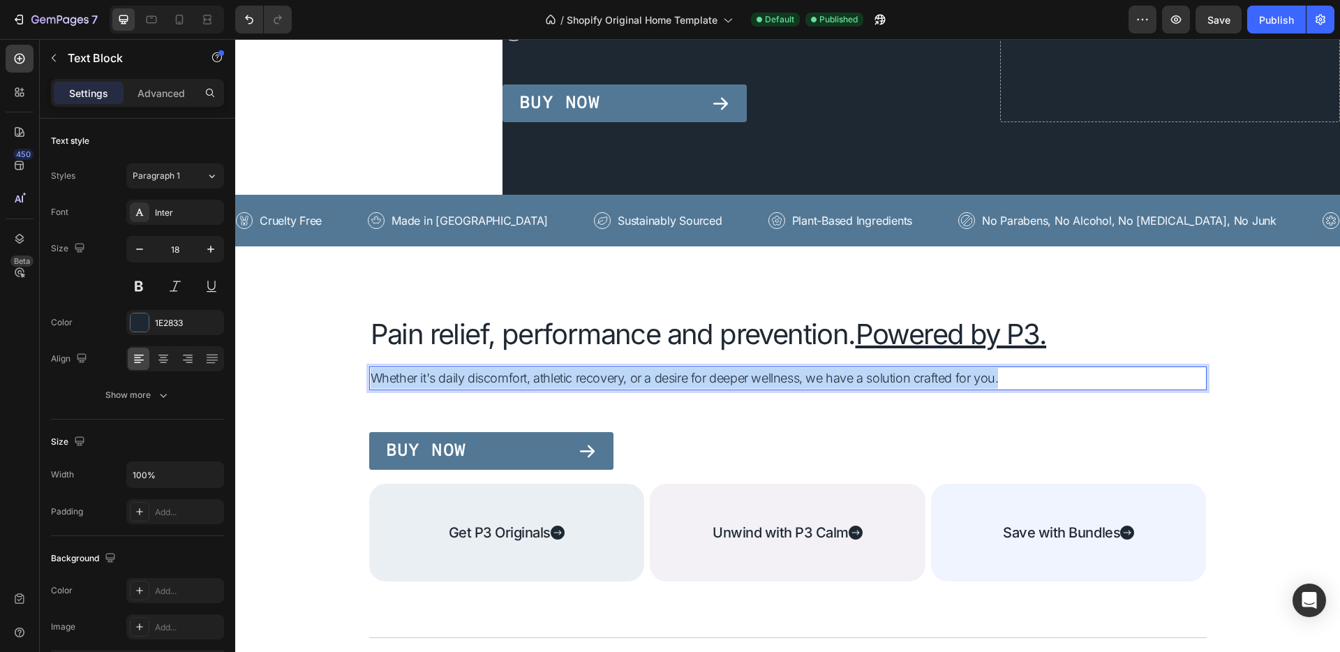
click at [448, 378] on p "Whether it's daily discomfort, athletic recovery, or a desire for deeper wellne…" at bounding box center [787, 378] width 834 height 21
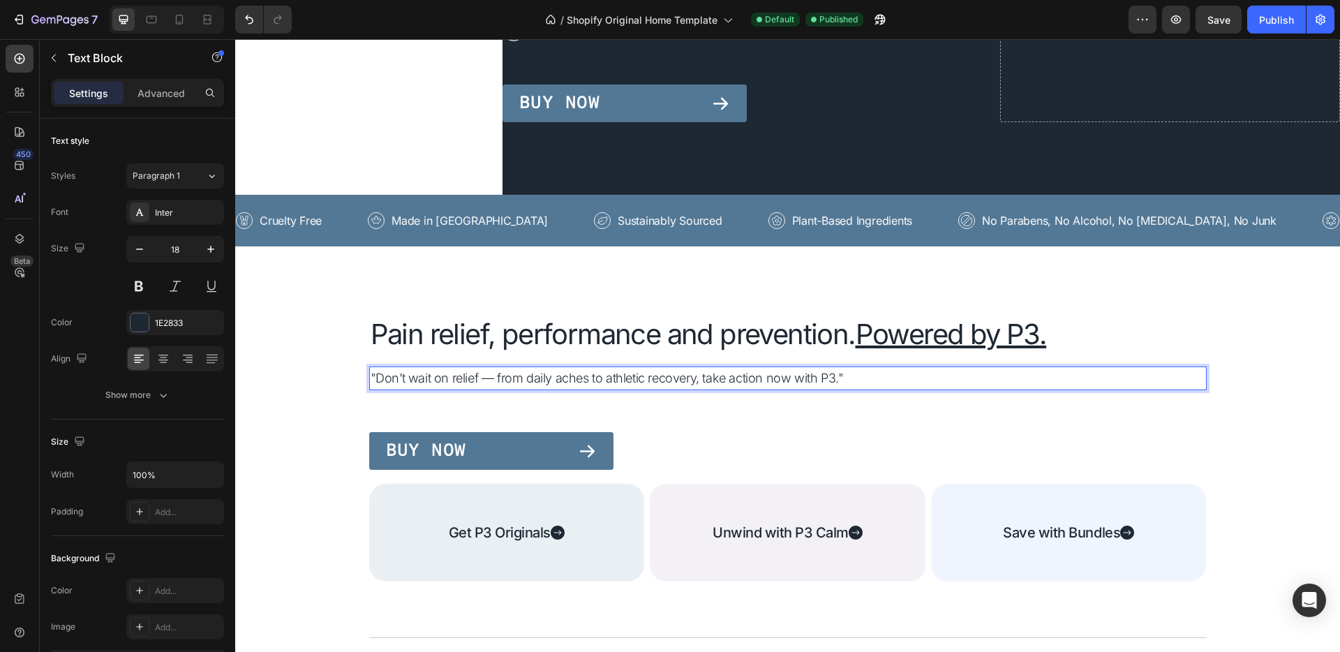
click at [373, 377] on p ""Don’t wait on relief — from daily aches to athletic recovery, take action now …" at bounding box center [787, 378] width 834 height 21
click at [844, 374] on p "Don’t wait on relief — from daily aches to athletic recovery, take action now w…" at bounding box center [787, 378] width 834 height 21
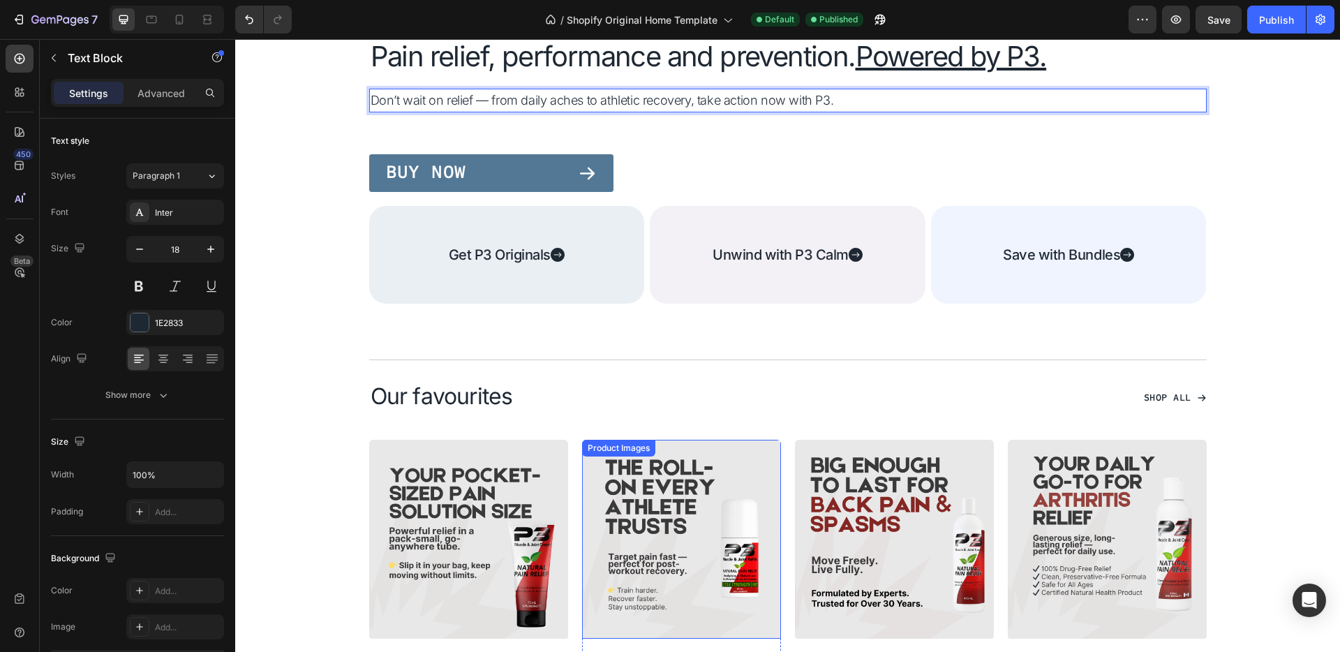
scroll to position [657, 0]
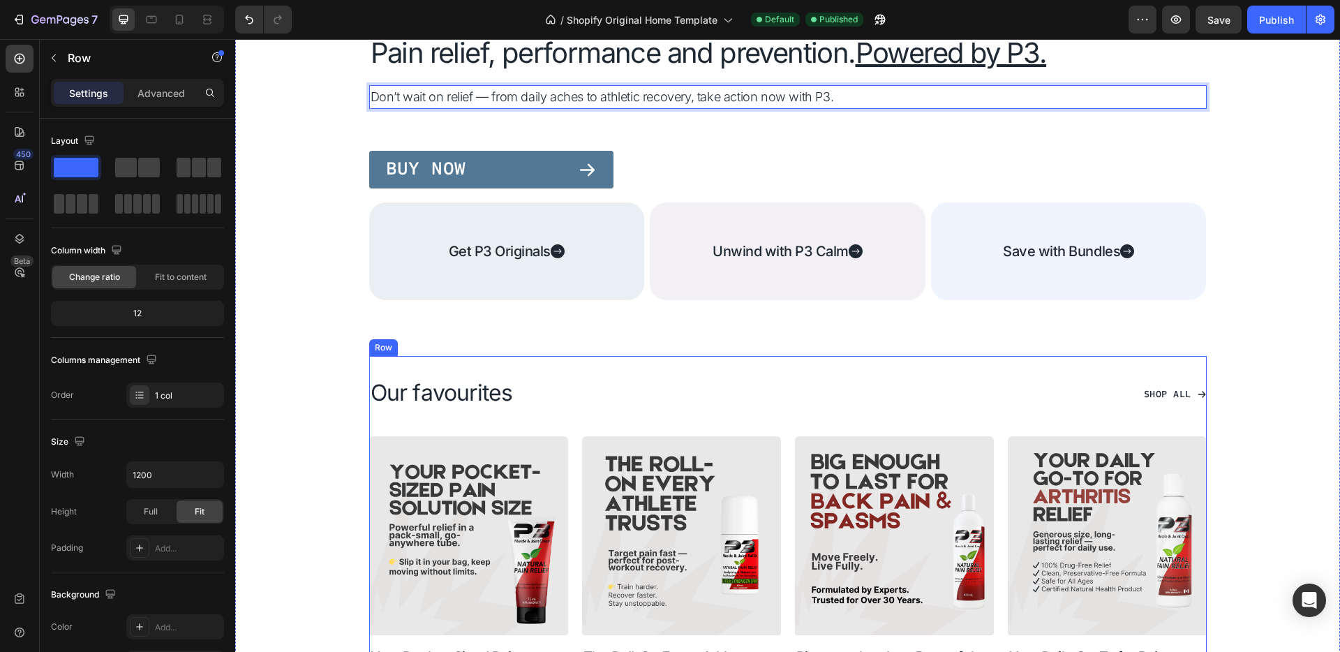
click at [1114, 414] on div "Title Line Our favourites Heading Shop All Button Row Product Images Your Pocke…" at bounding box center [787, 534] width 837 height 357
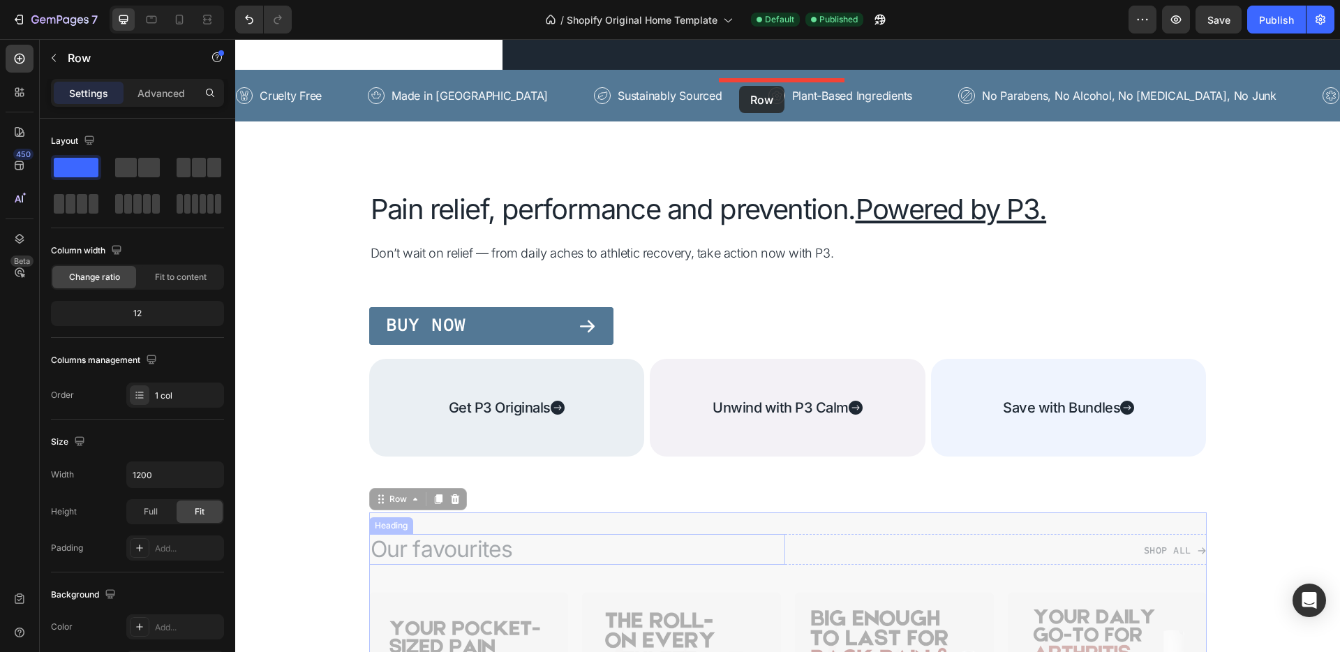
scroll to position [490, 0]
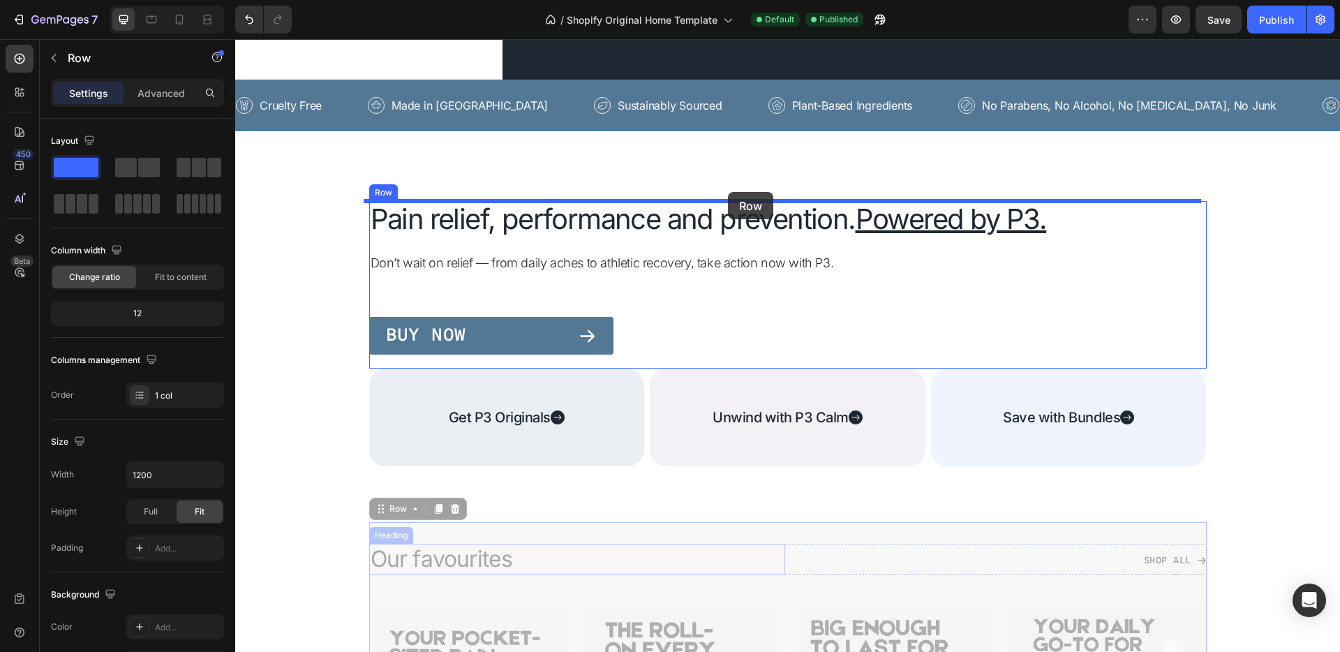
drag, startPoint x: 751, startPoint y: 418, endPoint x: 728, endPoint y: 192, distance: 227.2
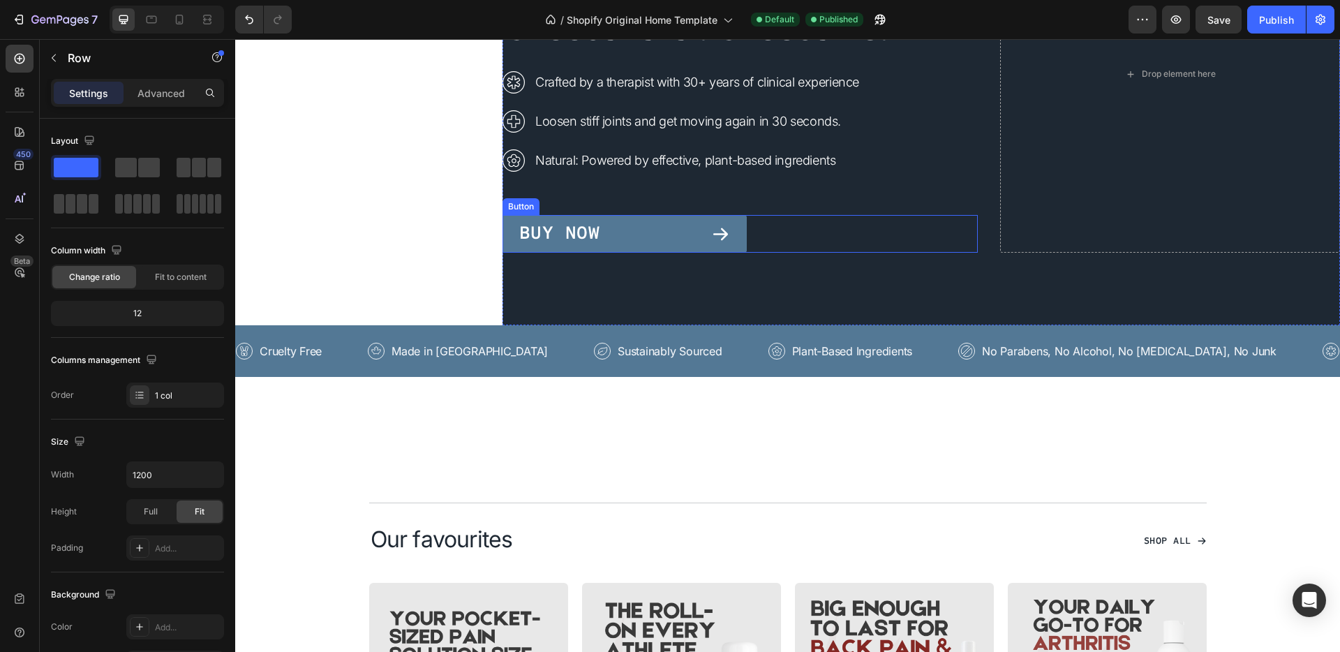
scroll to position [262, 0]
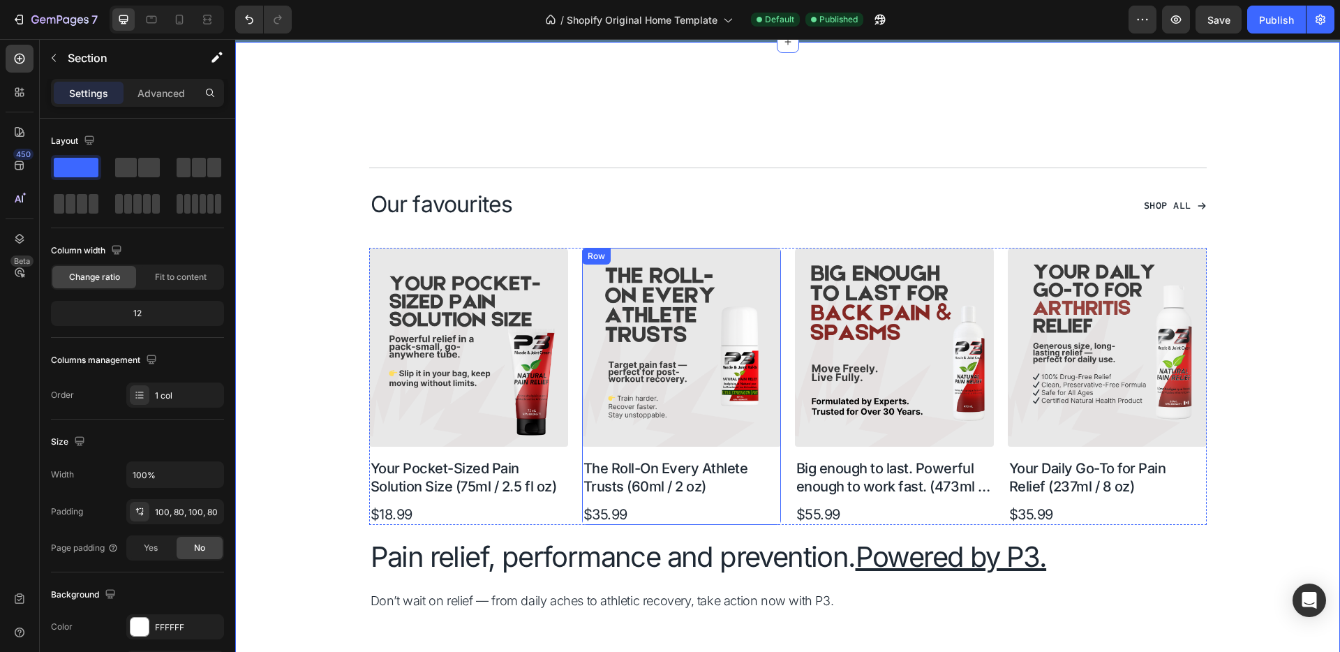
scroll to position [531, 0]
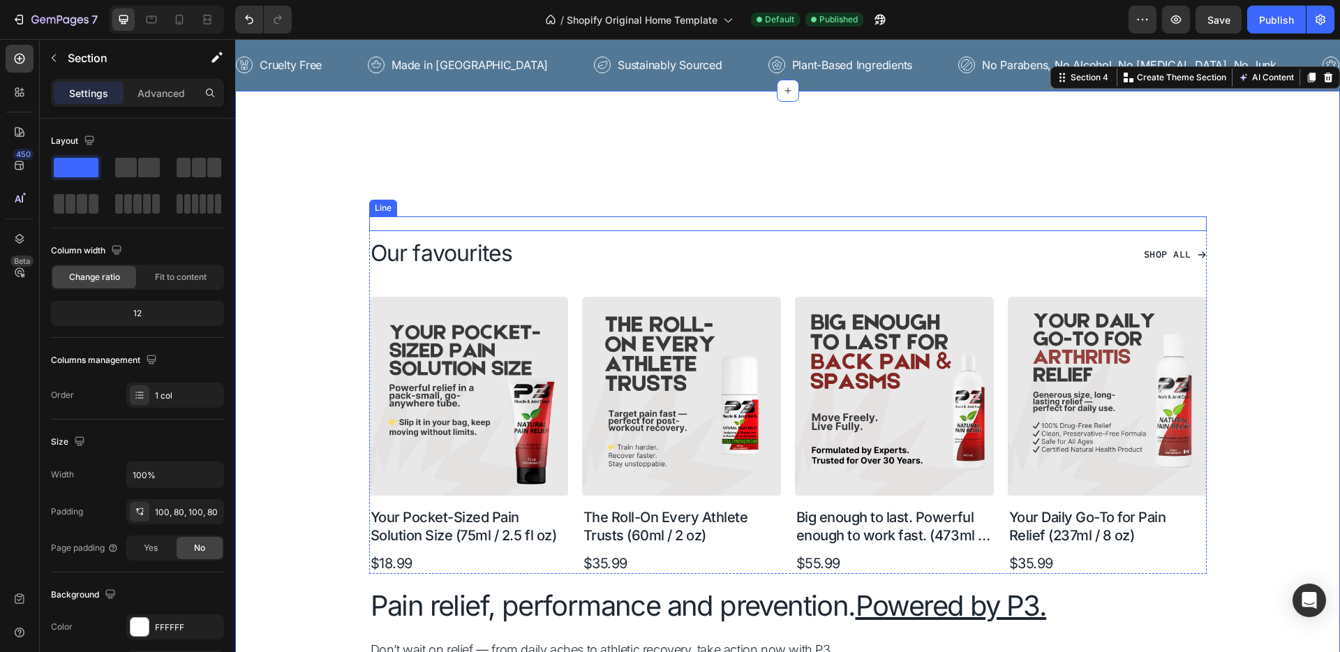
click at [730, 218] on div "Title Line" at bounding box center [787, 223] width 837 height 15
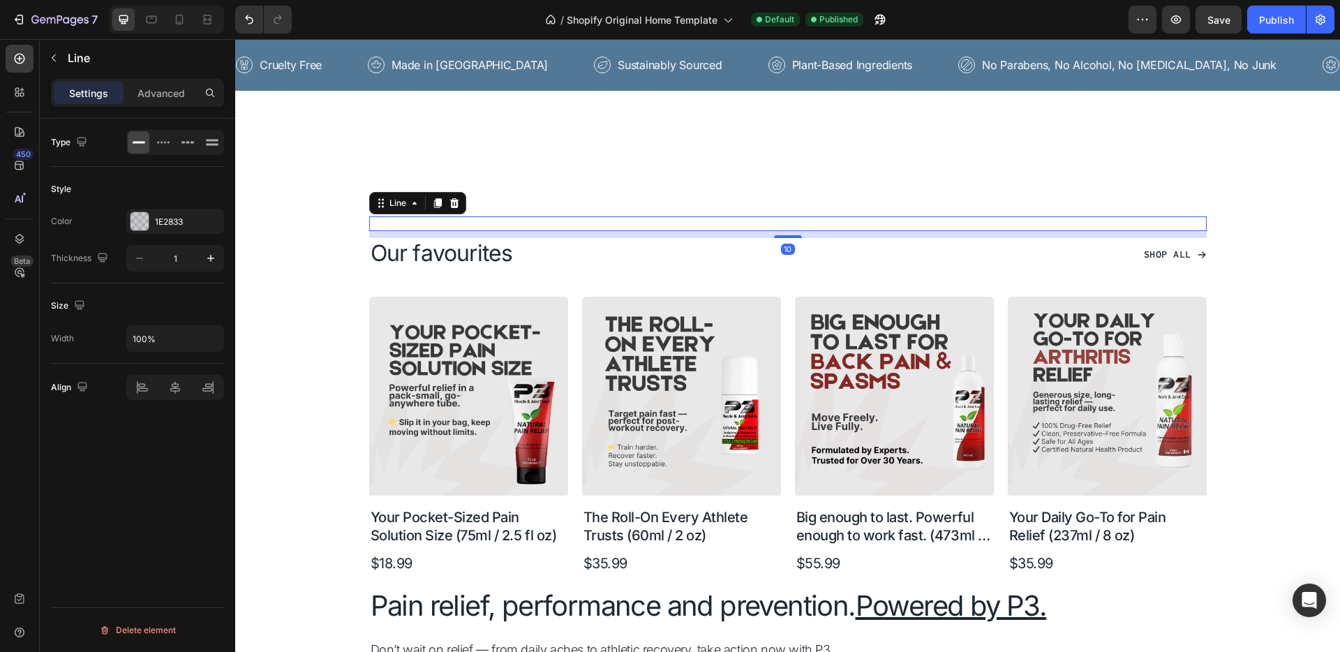
click at [432, 202] on icon at bounding box center [437, 202] width 11 height 11
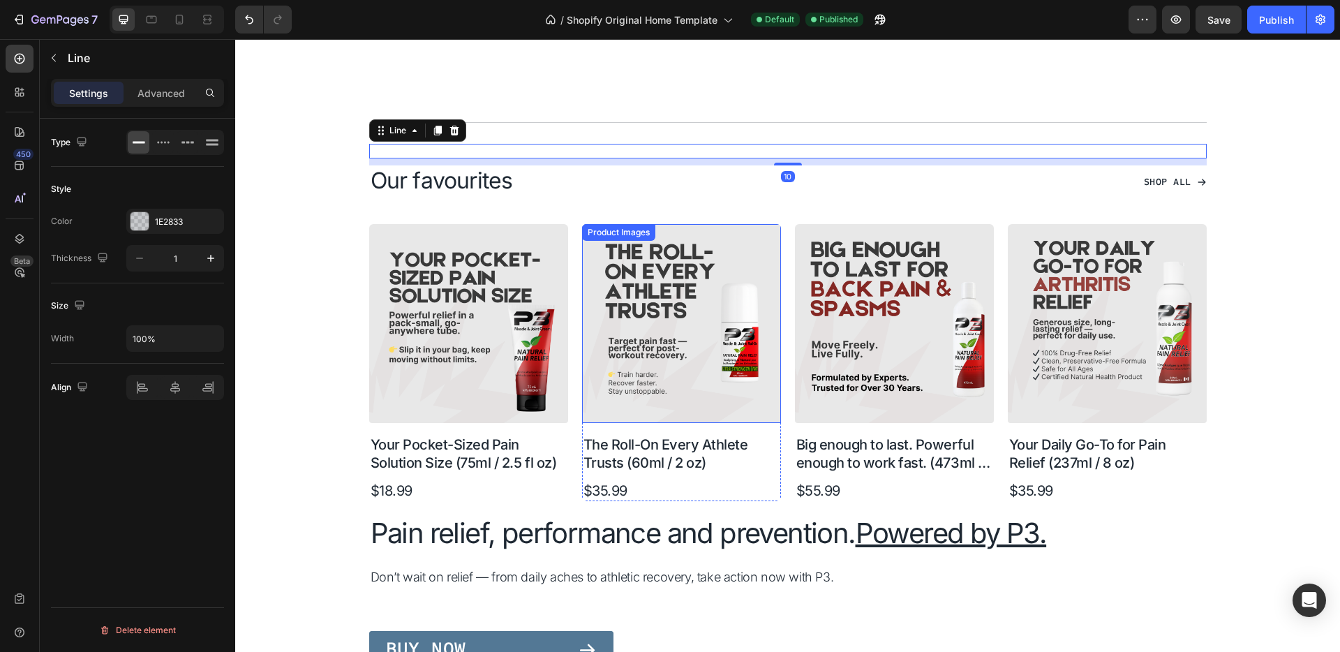
scroll to position [629, 0]
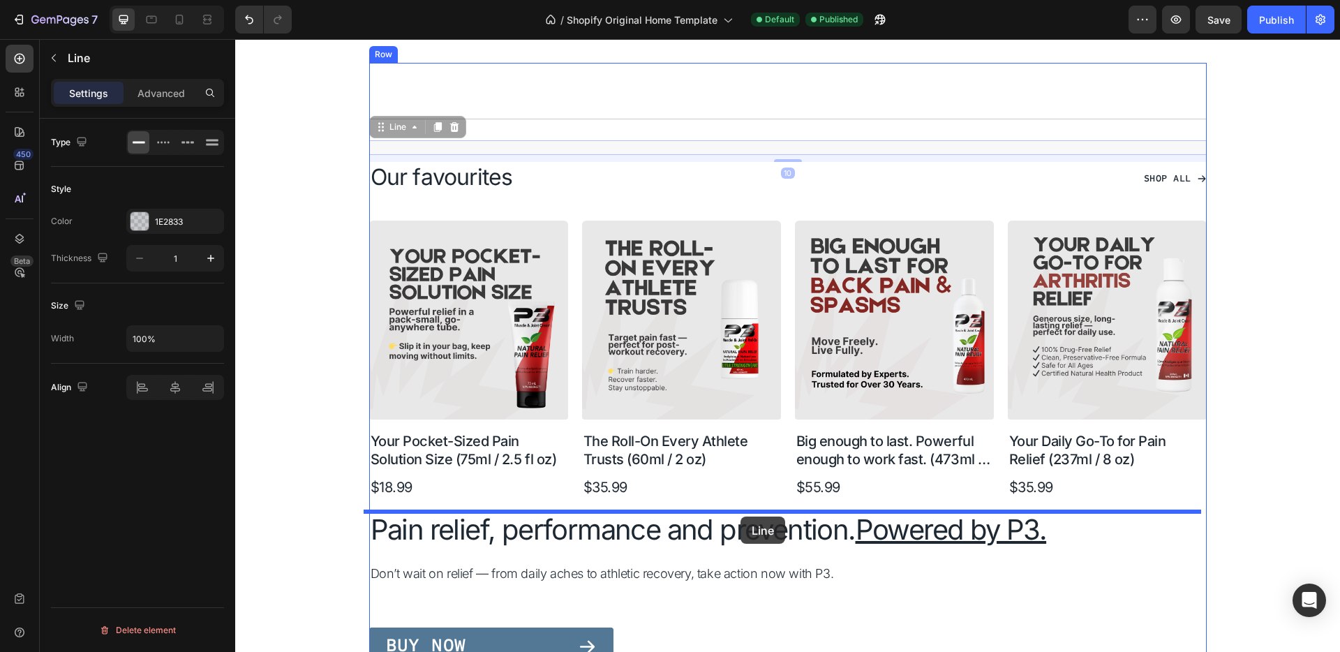
drag, startPoint x: 747, startPoint y: 145, endPoint x: 740, endPoint y: 516, distance: 371.2
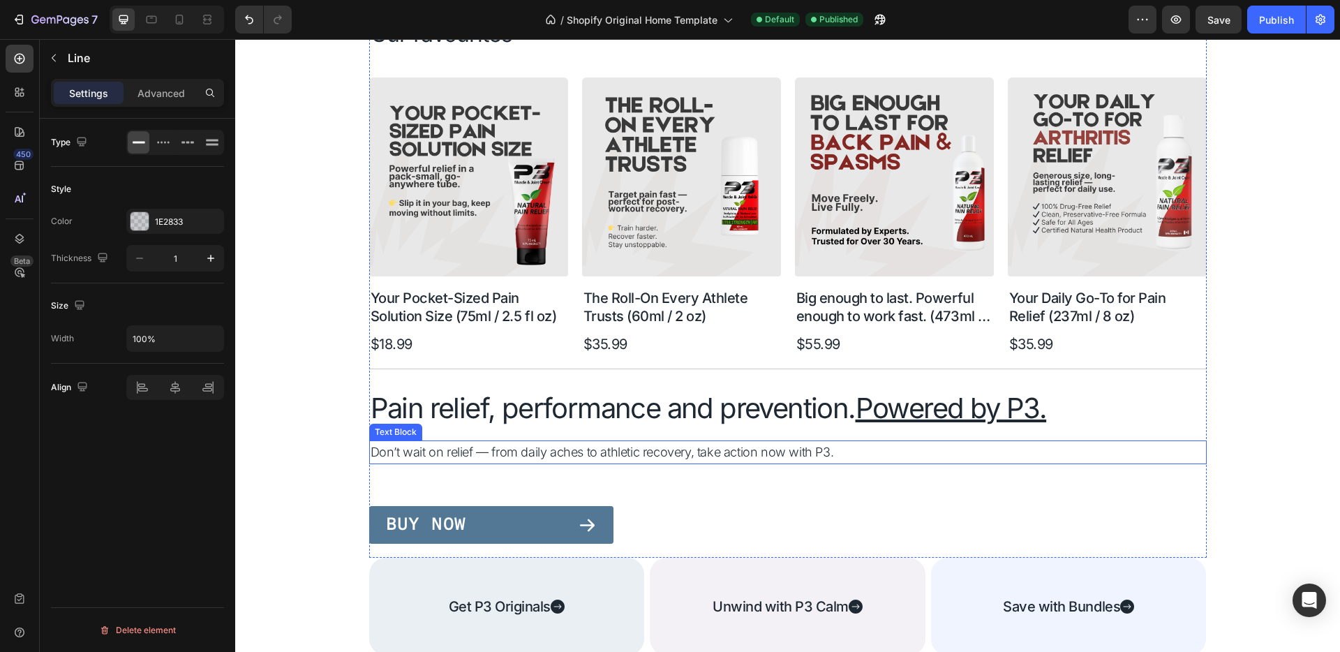
scroll to position [747, 0]
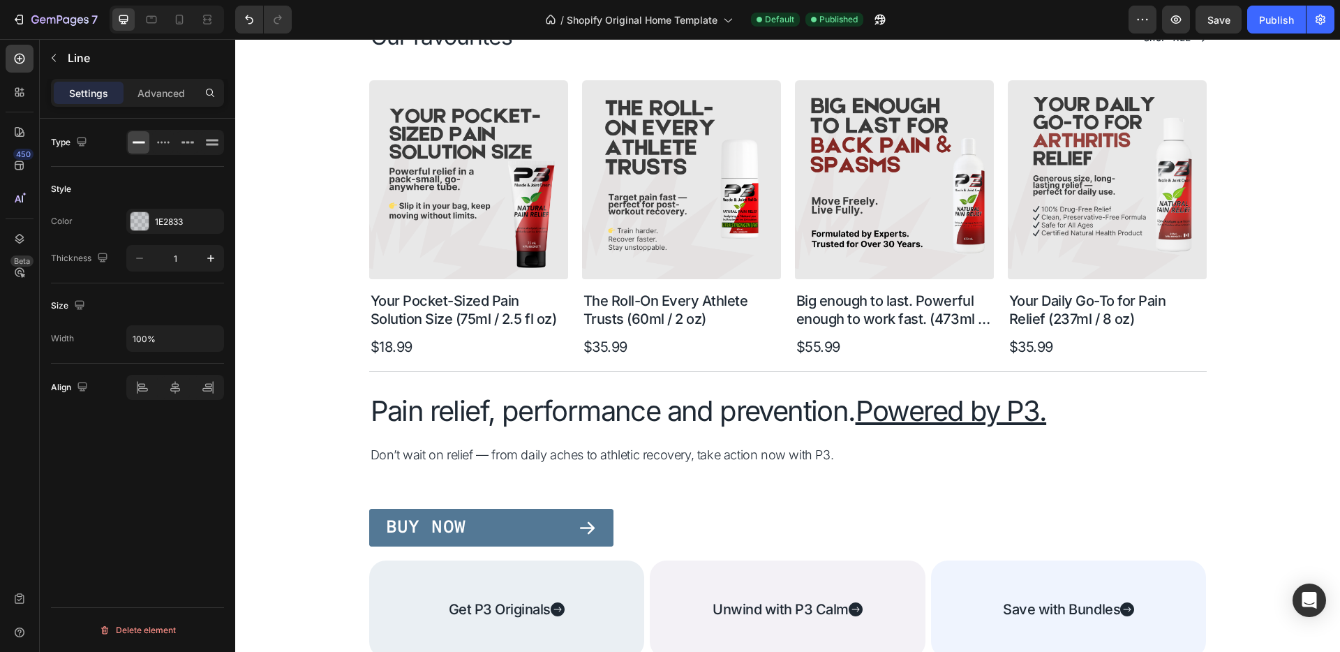
click at [737, 371] on div at bounding box center [787, 371] width 837 height 1
click at [692, 376] on div "Title Line 0" at bounding box center [787, 378] width 837 height 15
click at [754, 373] on div "Title Line 0" at bounding box center [787, 378] width 837 height 15
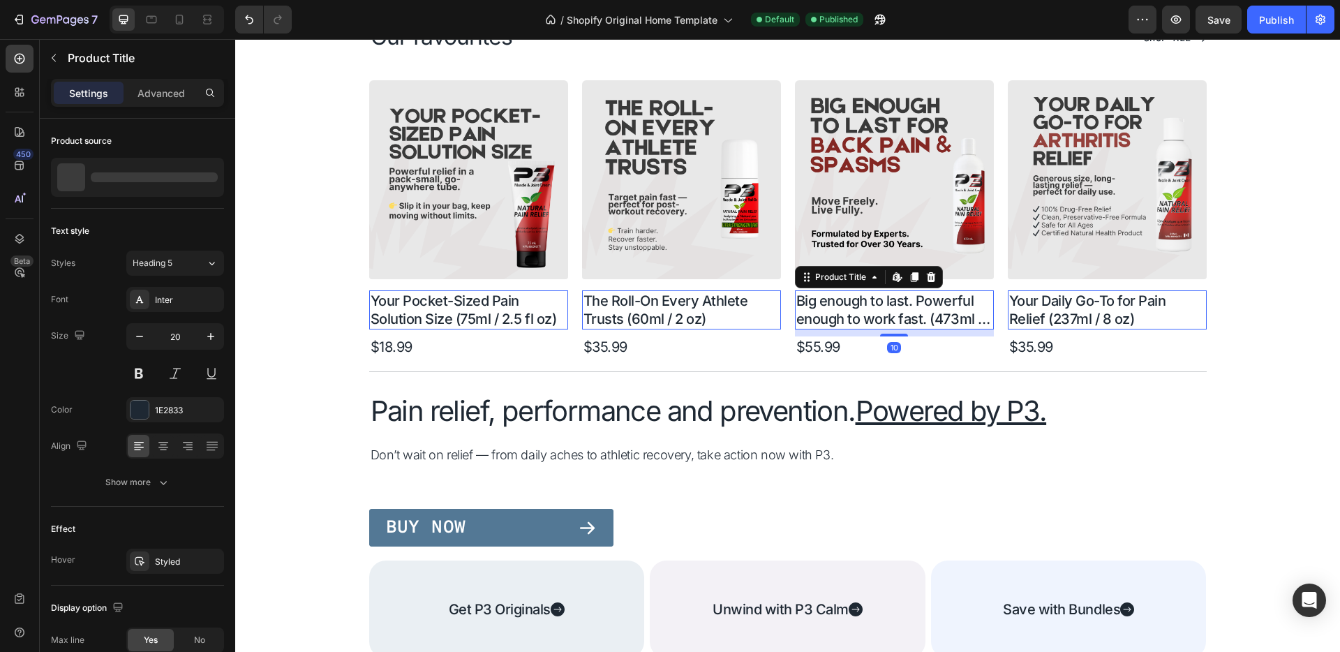
click at [936, 322] on h2 "Big enough to last. Powerful enough to work fast. (473ml / 16 oz)" at bounding box center [894, 309] width 199 height 39
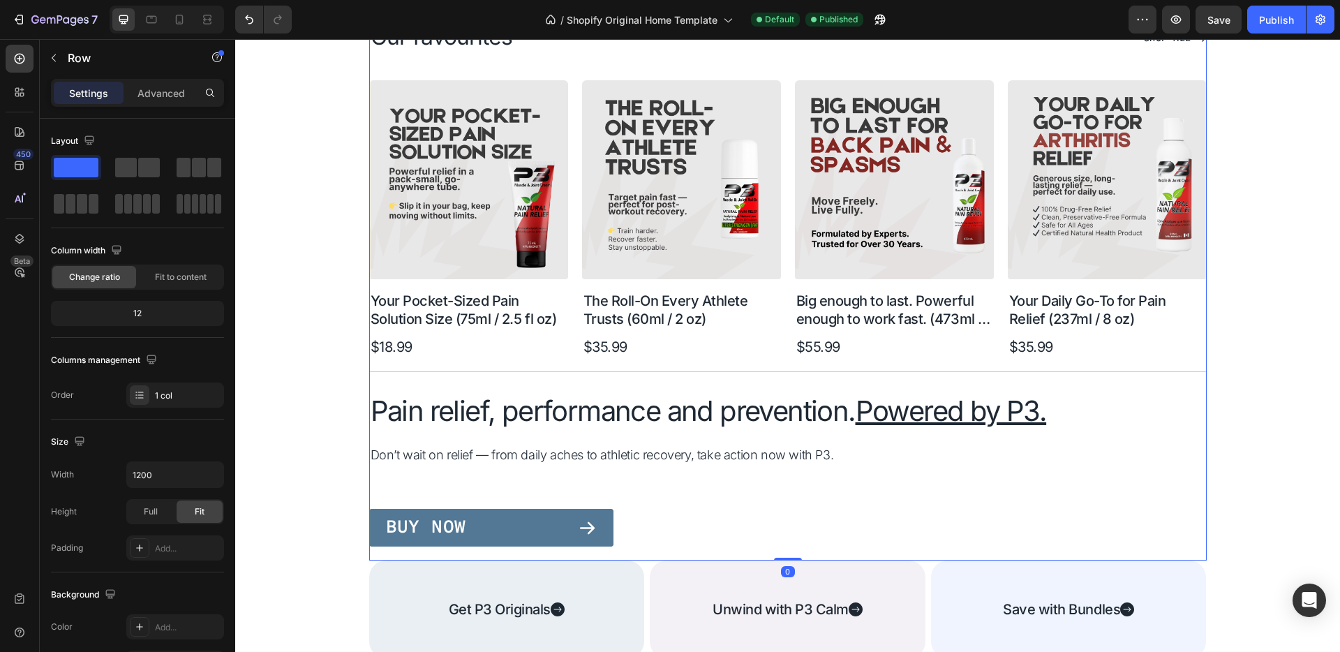
click at [936, 359] on div "Title Line Our favourites Heading Shop All Button Row Product Images Your Pocke…" at bounding box center [787, 252] width 837 height 616
click at [931, 373] on div "Title Line" at bounding box center [787, 378] width 837 height 15
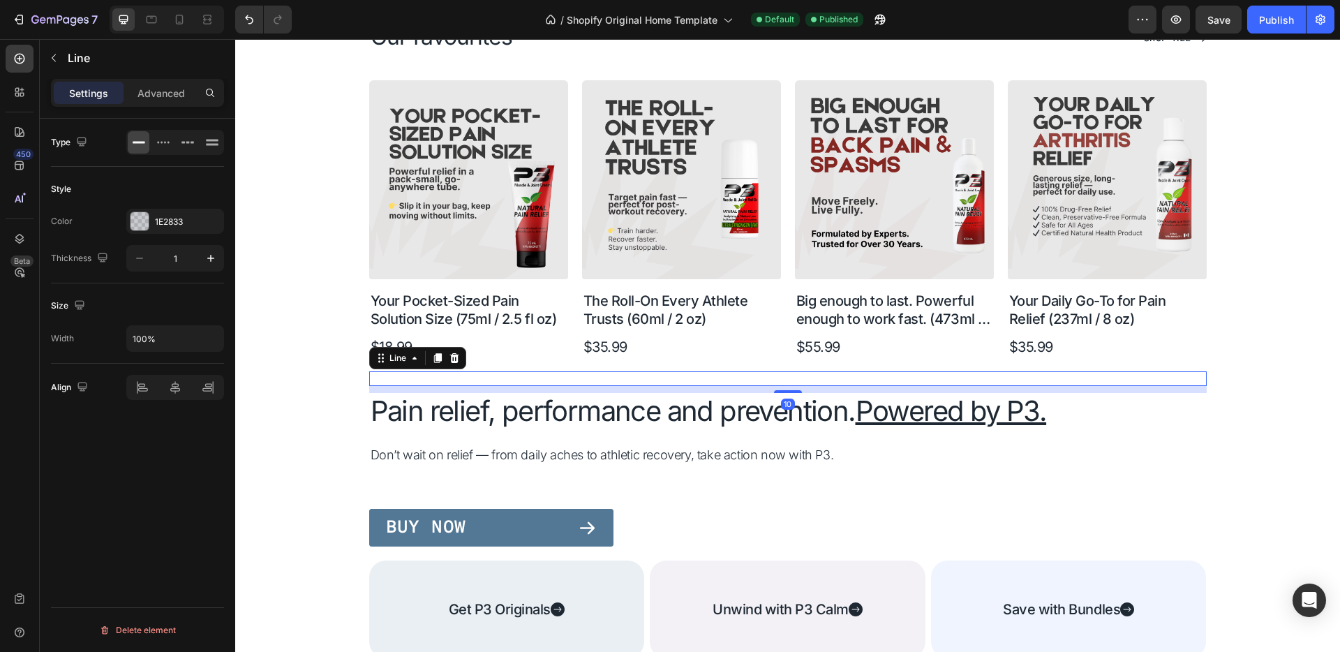
click at [433, 357] on icon at bounding box center [437, 358] width 8 height 10
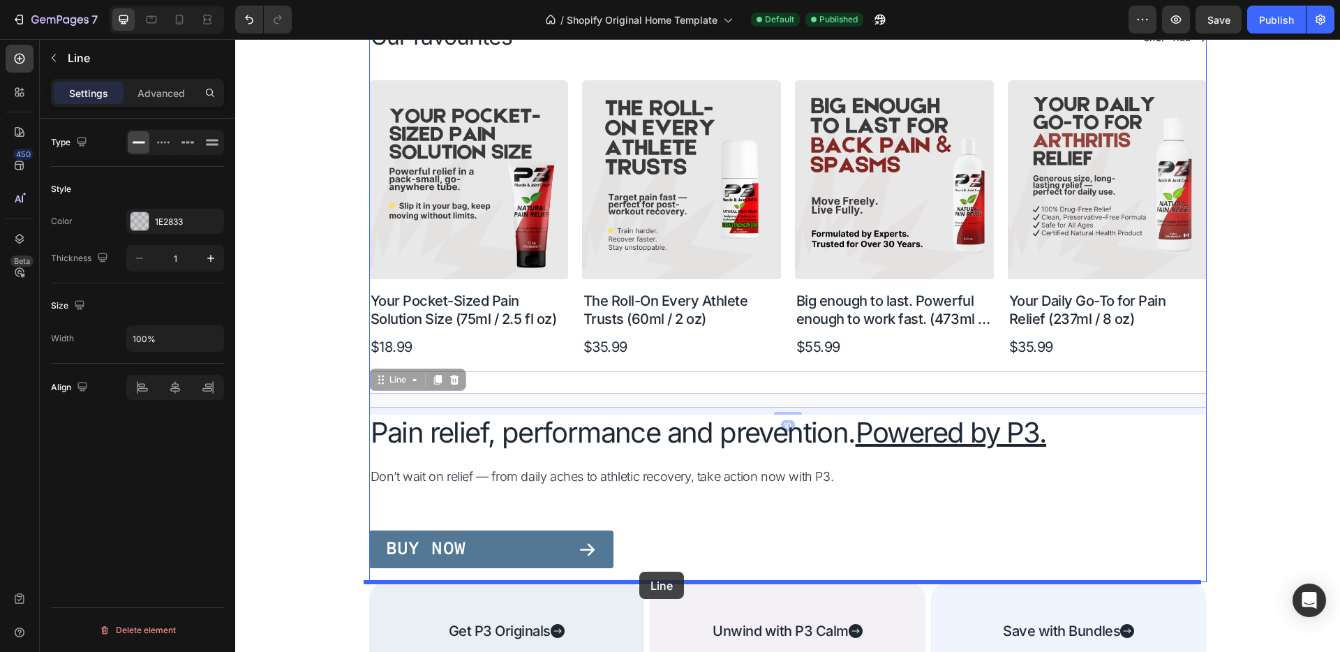
drag, startPoint x: 661, startPoint y: 397, endPoint x: 639, endPoint y: 571, distance: 175.8
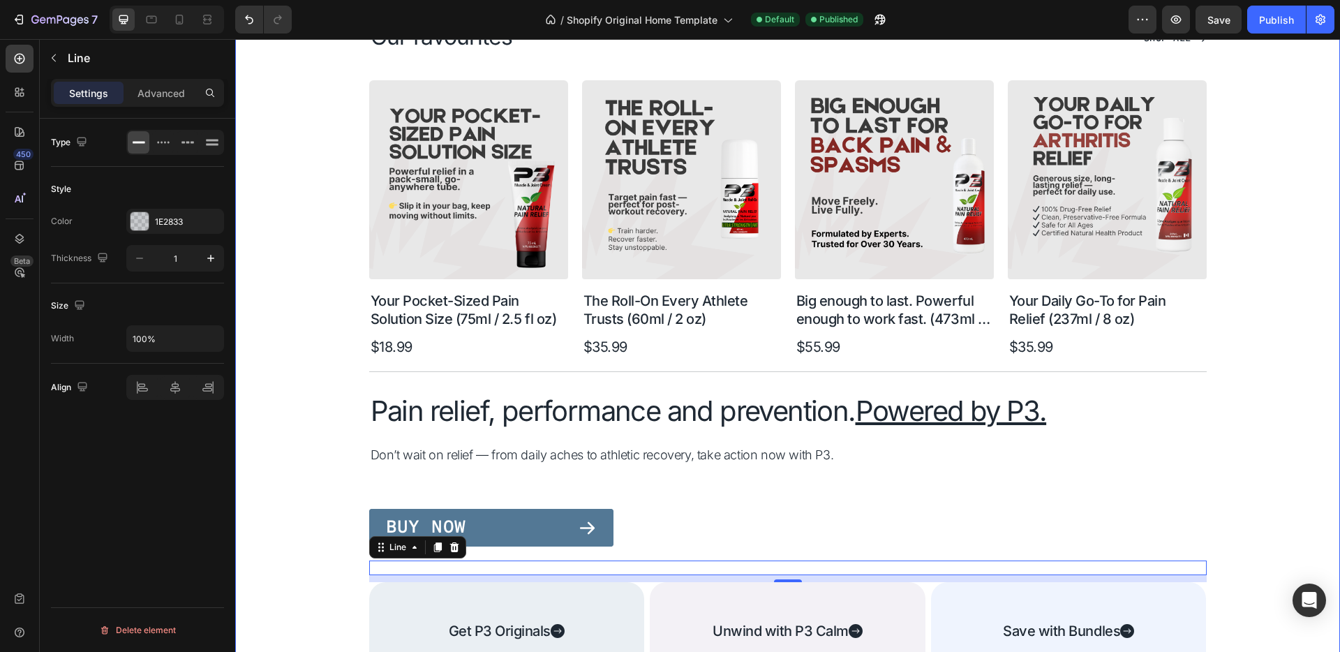
click at [277, 435] on div "Title Line Our favourites Heading Shop All Button Row Product Images Your Pocke…" at bounding box center [787, 311] width 1104 height 875
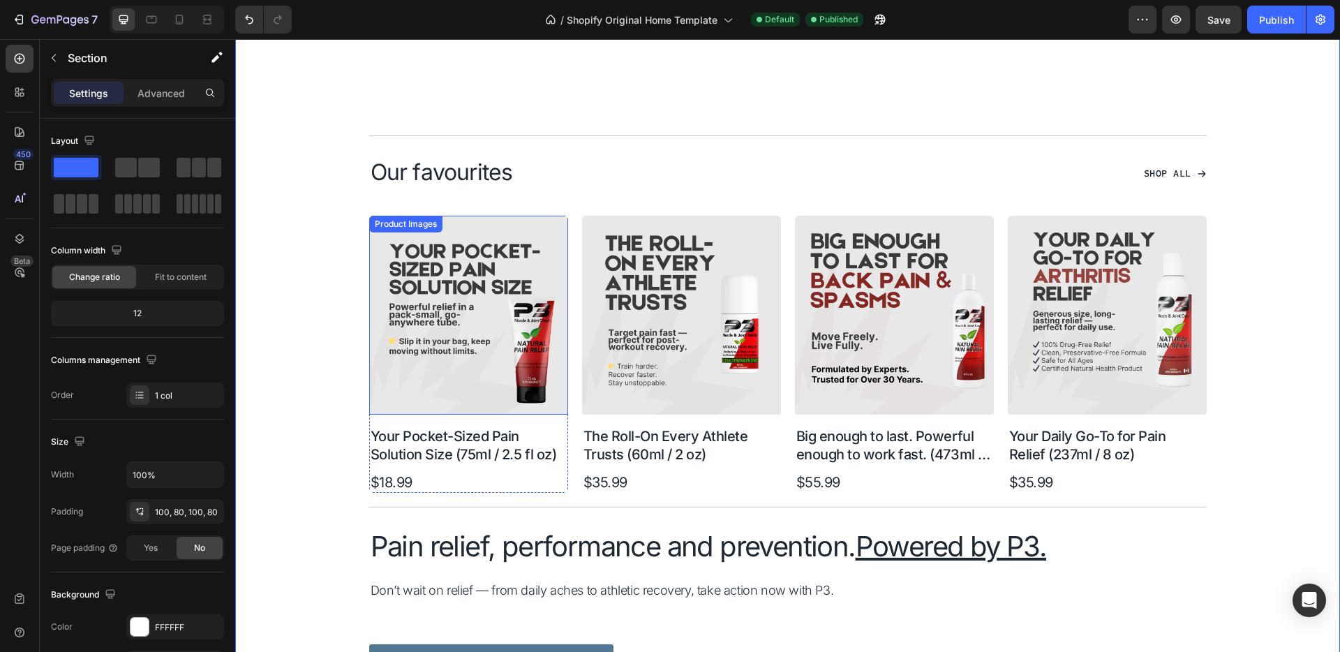
scroll to position [783, 0]
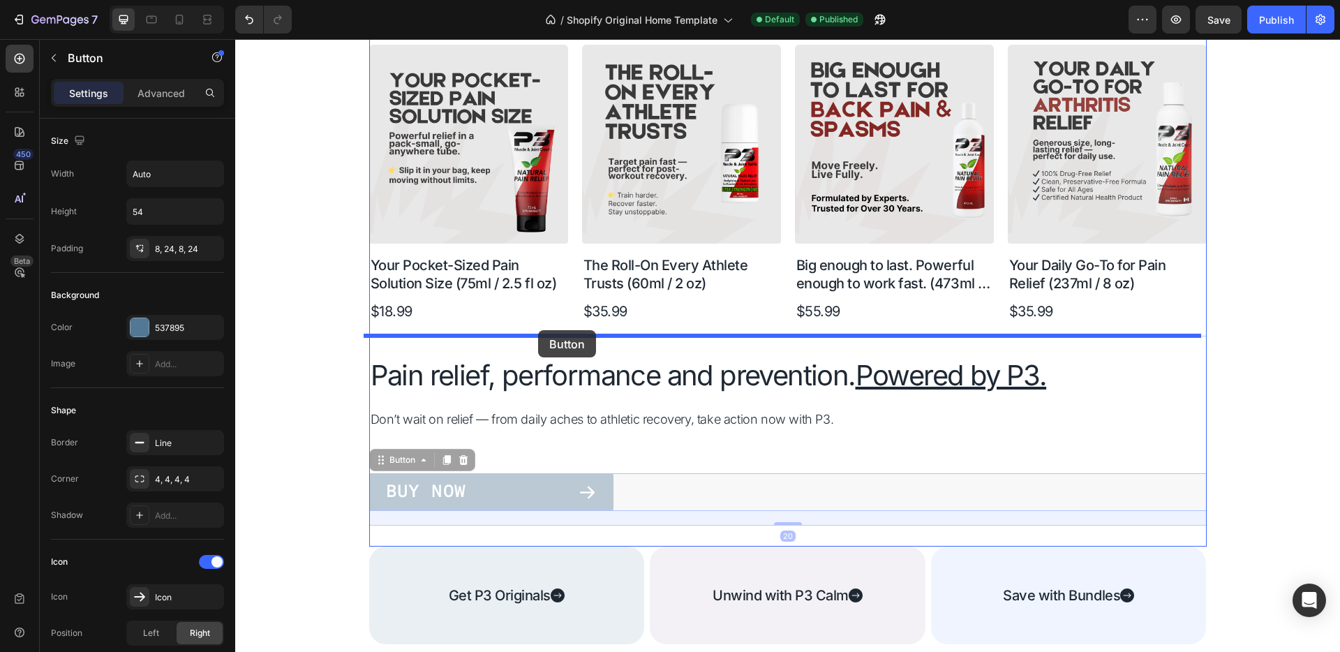
drag, startPoint x: 558, startPoint y: 477, endPoint x: 538, endPoint y: 330, distance: 147.9
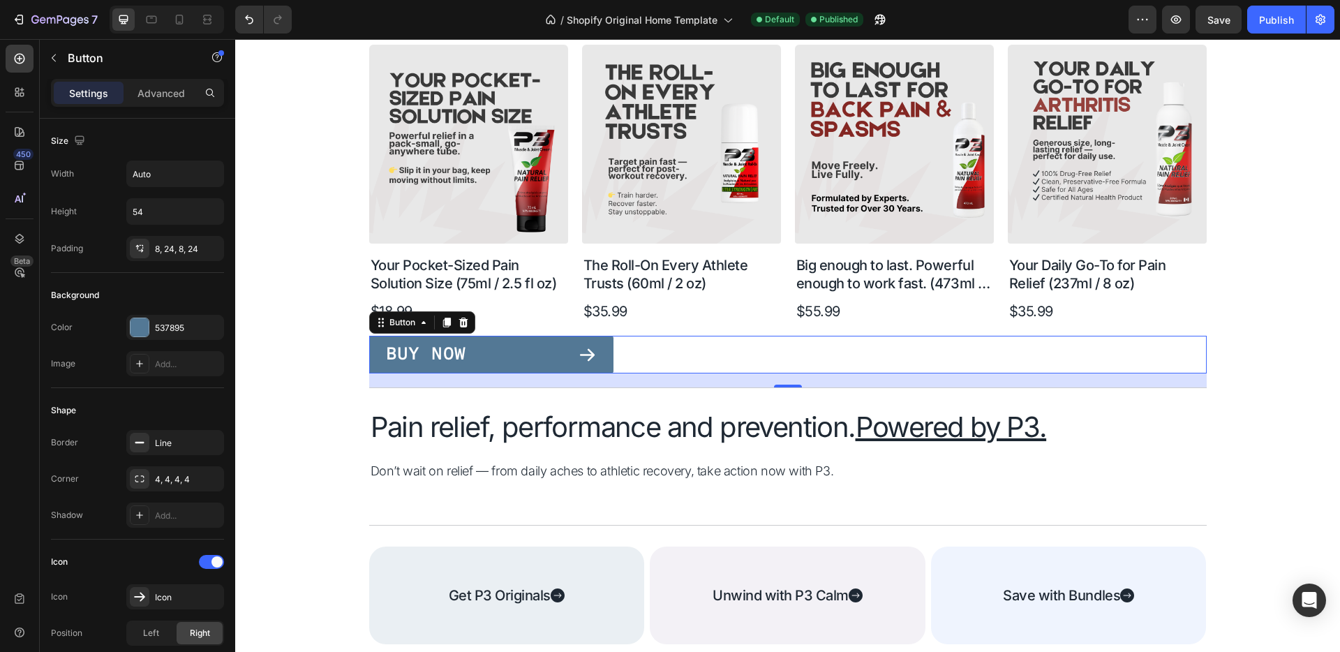
click at [534, 352] on div "Buy Now" at bounding box center [491, 354] width 211 height 19
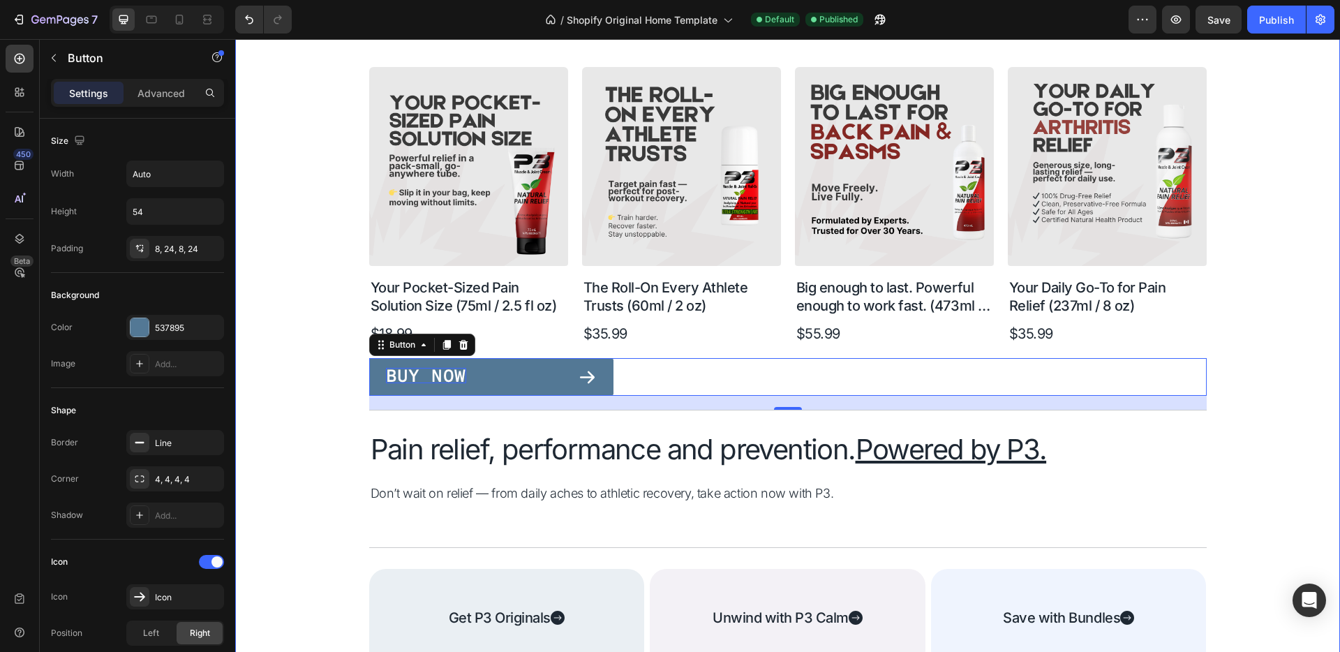
scroll to position [763, 0]
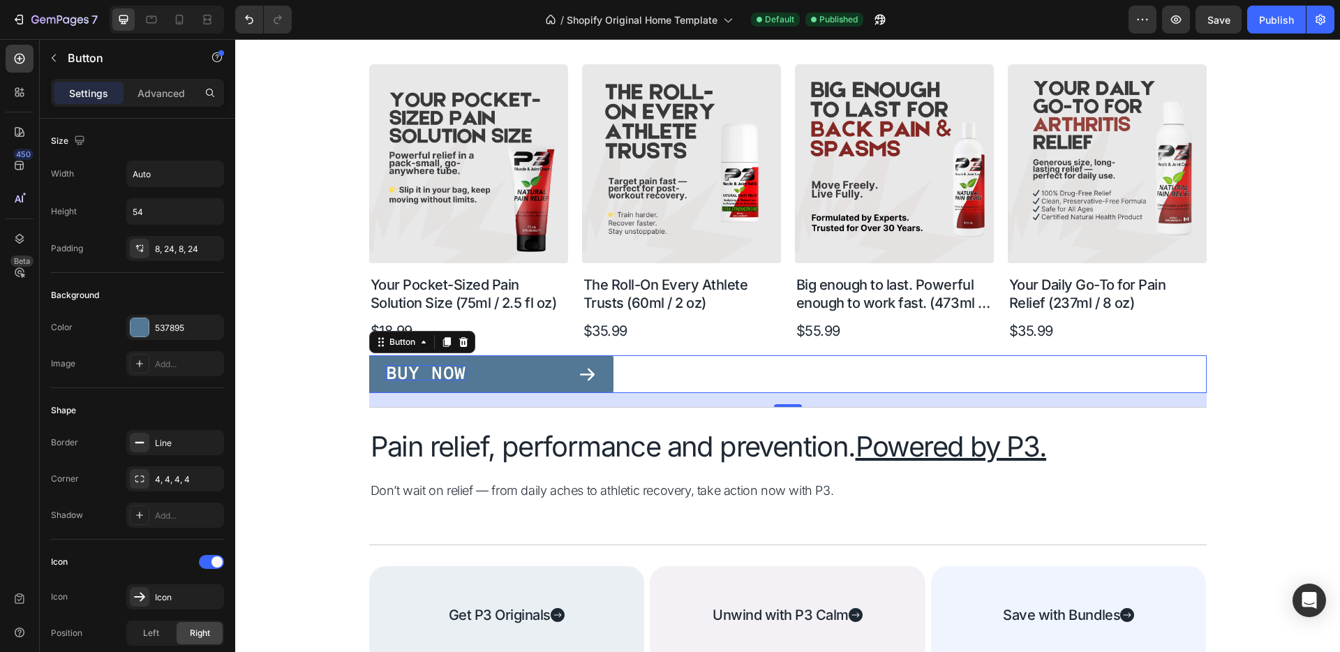
click at [397, 368] on p "Buy Now" at bounding box center [426, 372] width 80 height 15
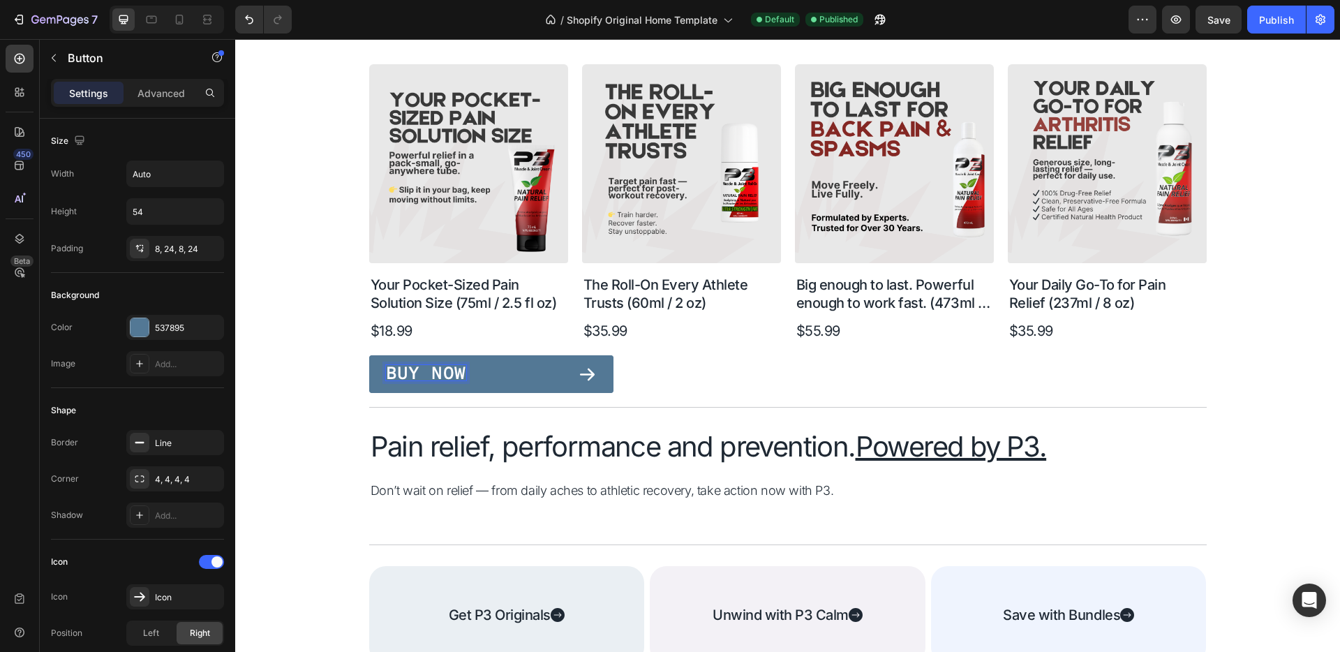
click at [415, 370] on p "Buy Now" at bounding box center [426, 372] width 80 height 15
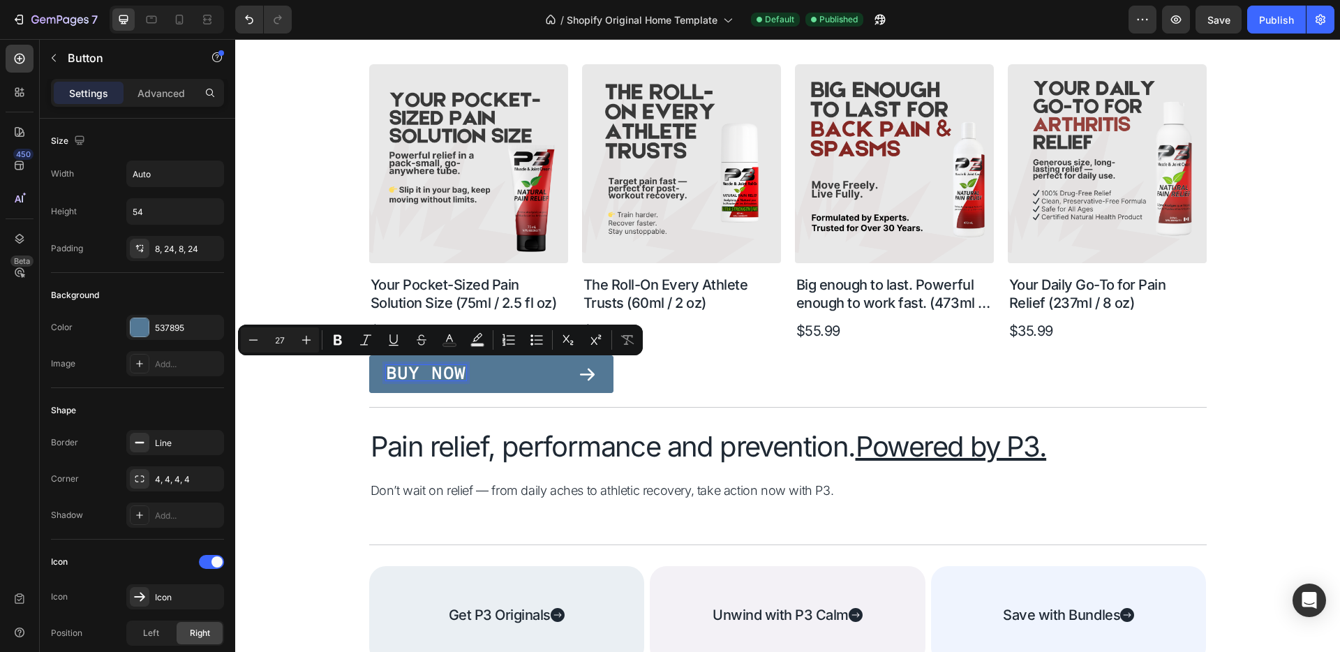
click at [396, 370] on p "Buy Now" at bounding box center [426, 372] width 80 height 15
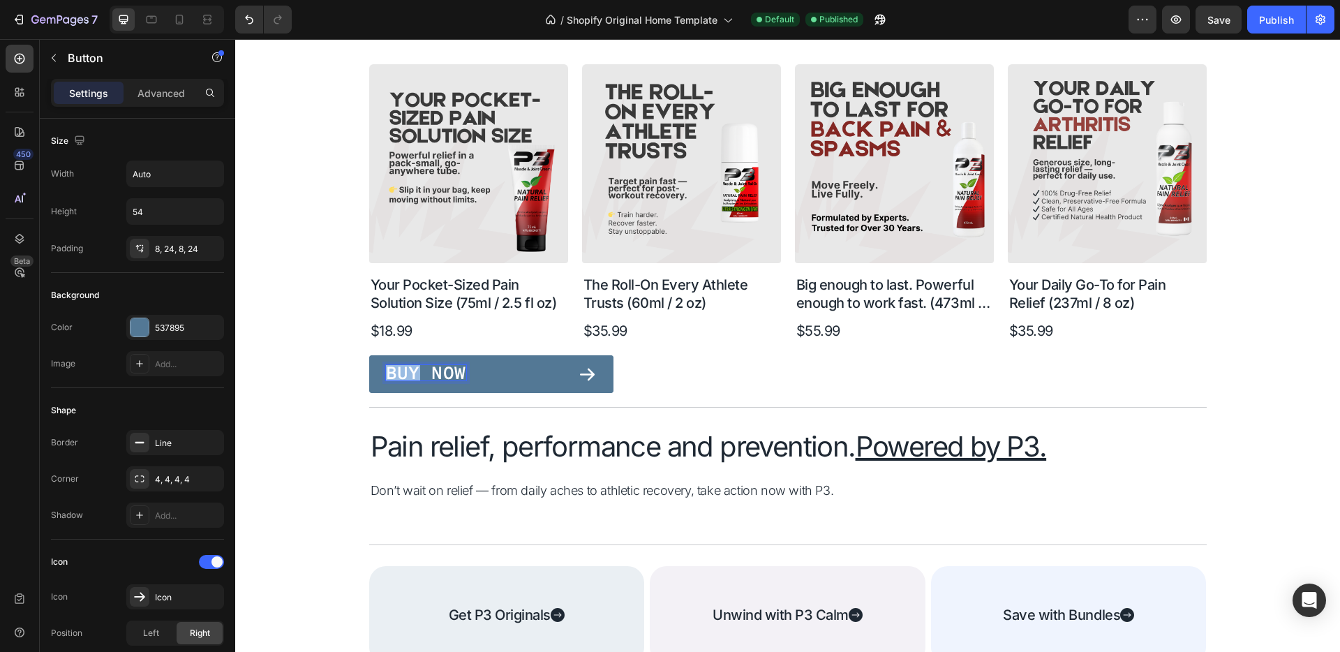
click at [396, 370] on p "Buy Now" at bounding box center [426, 372] width 80 height 15
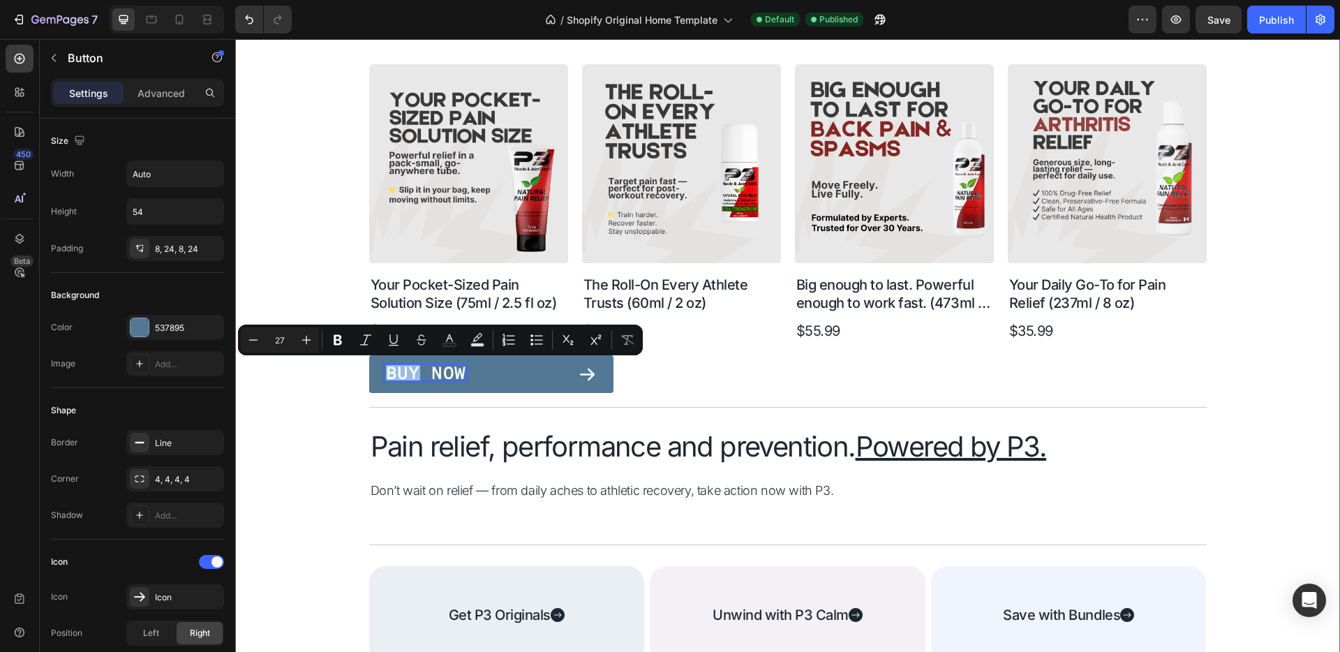
click at [302, 407] on div "Title Line Our favourites Heading Shop All Button Row Product Images Your Pocke…" at bounding box center [787, 295] width 993 height 735
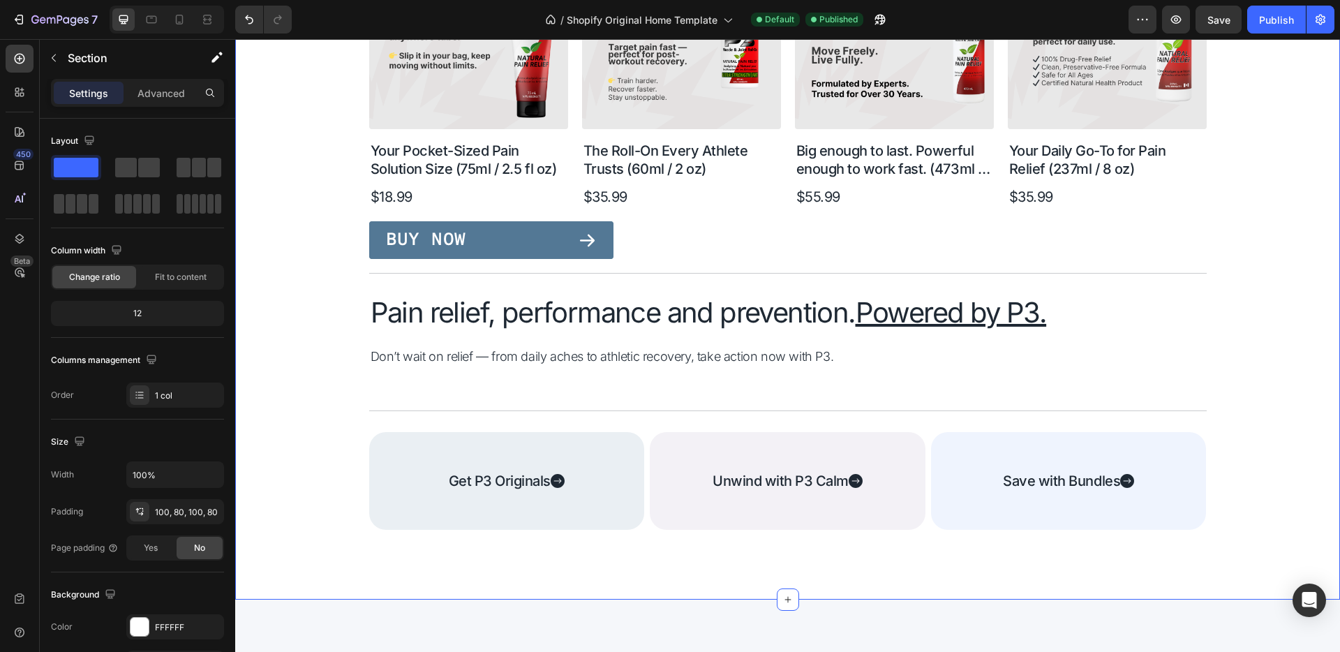
scroll to position [898, 0]
click at [560, 407] on div "Title Line Our favourites Heading Shop All Button Row Product Images Your Pocke…" at bounding box center [787, 112] width 837 height 638
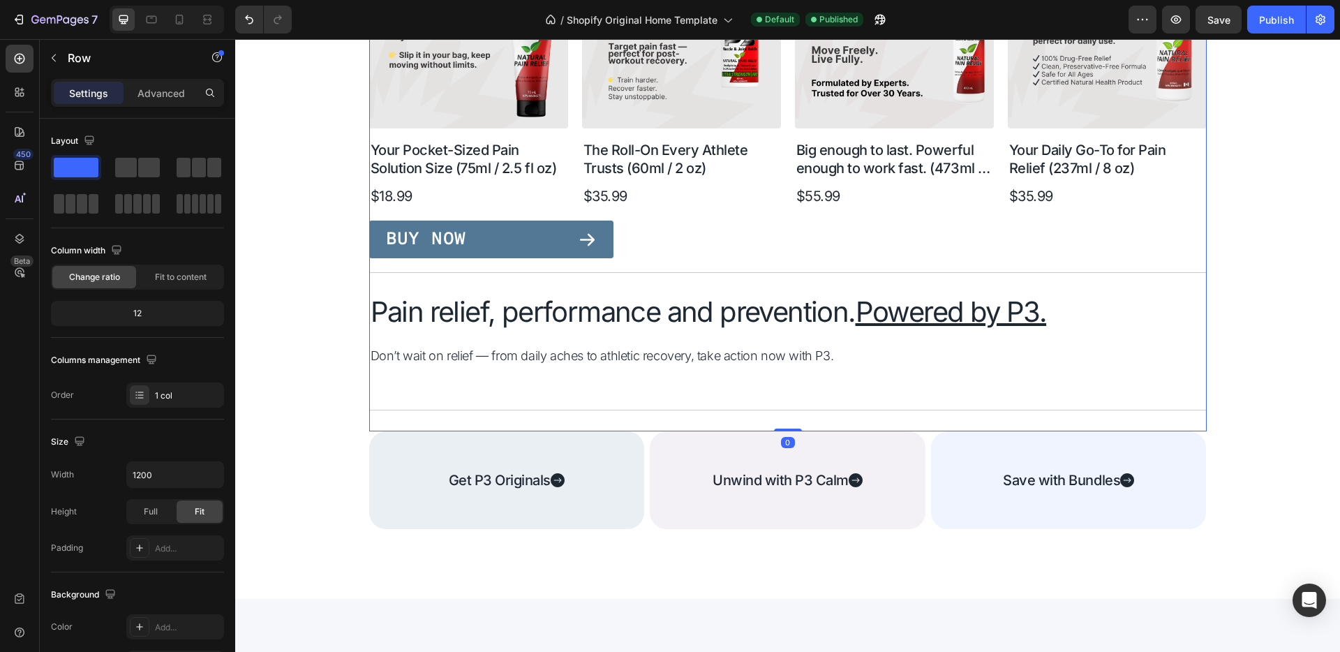
click at [578, 384] on div "Title Line Our favourites Heading Shop All Button Row Product Images Your Pocke…" at bounding box center [787, 112] width 837 height 638
click at [601, 377] on div "Title Line Our favourites Heading Shop All Button Row Product Images Your Pocke…" at bounding box center [787, 112] width 837 height 638
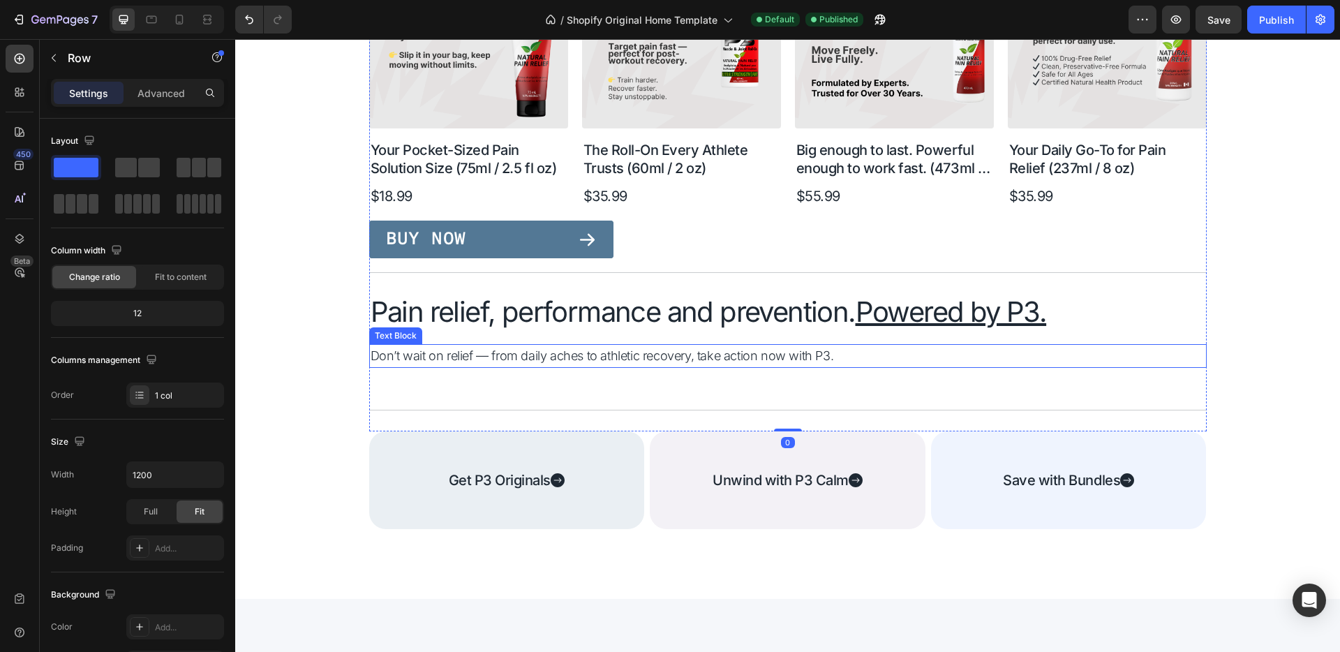
click at [610, 359] on p "Don’t wait on relief — from daily aches to athletic recovery, take action now w…" at bounding box center [787, 355] width 834 height 21
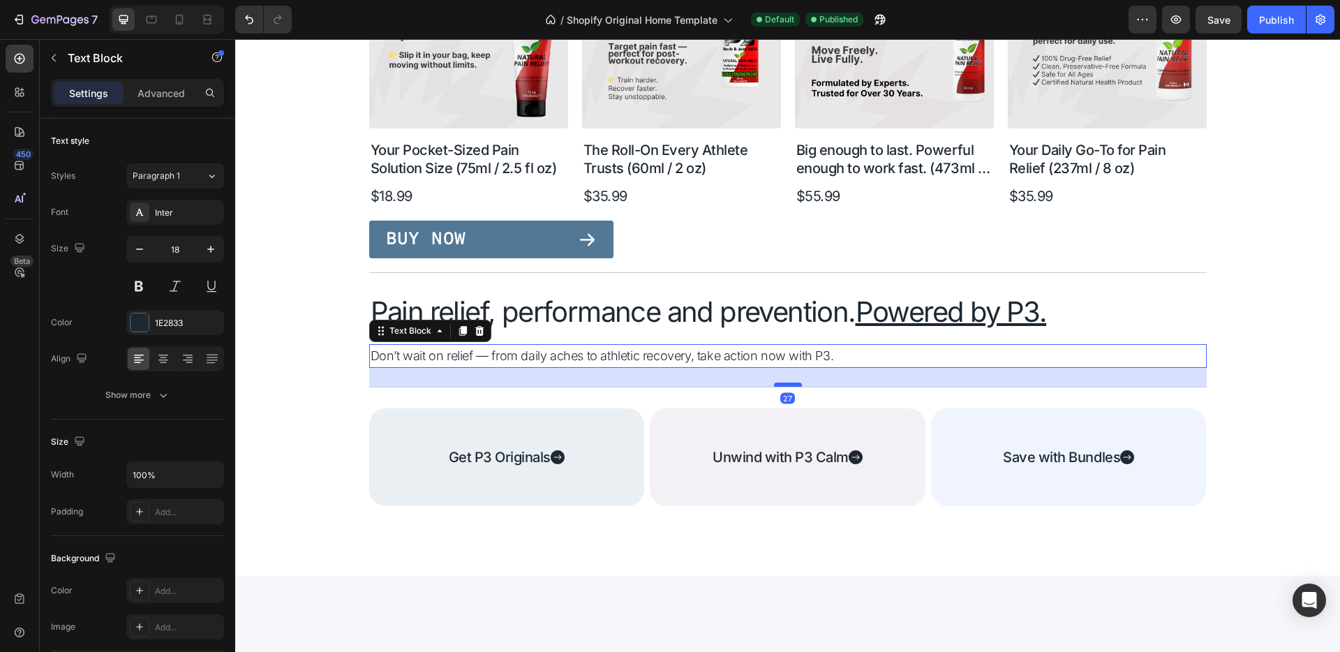
drag, startPoint x: 782, startPoint y: 407, endPoint x: 781, endPoint y: 384, distance: 23.1
click at [781, 384] on div at bounding box center [788, 384] width 28 height 4
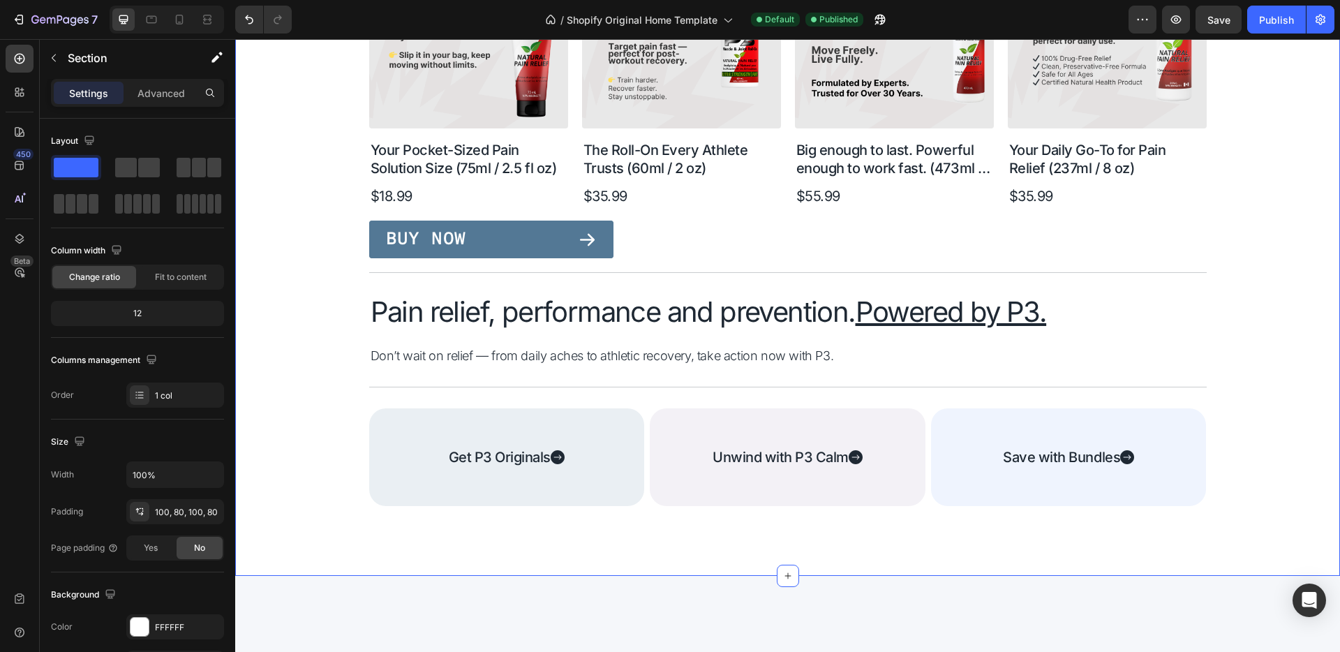
click at [314, 341] on div "Title Line Our favourites Heading Shop All Button Row Product Images Your Pocke…" at bounding box center [787, 149] width 993 height 712
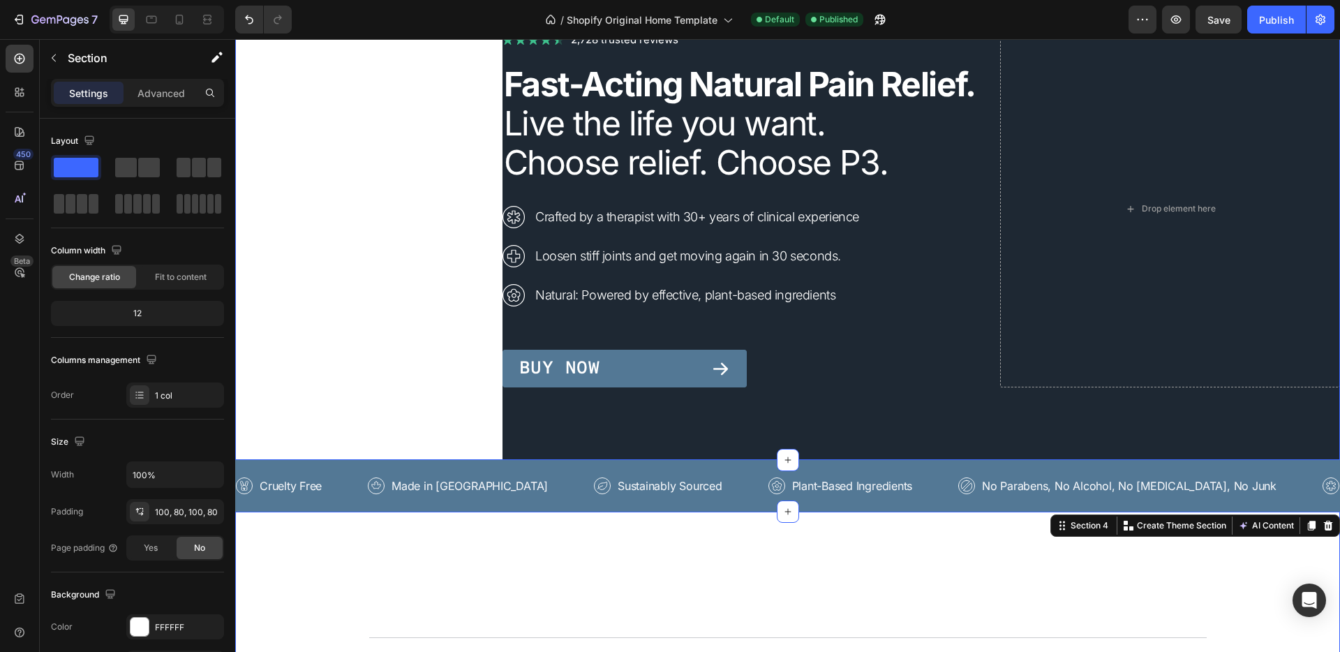
scroll to position [0, 0]
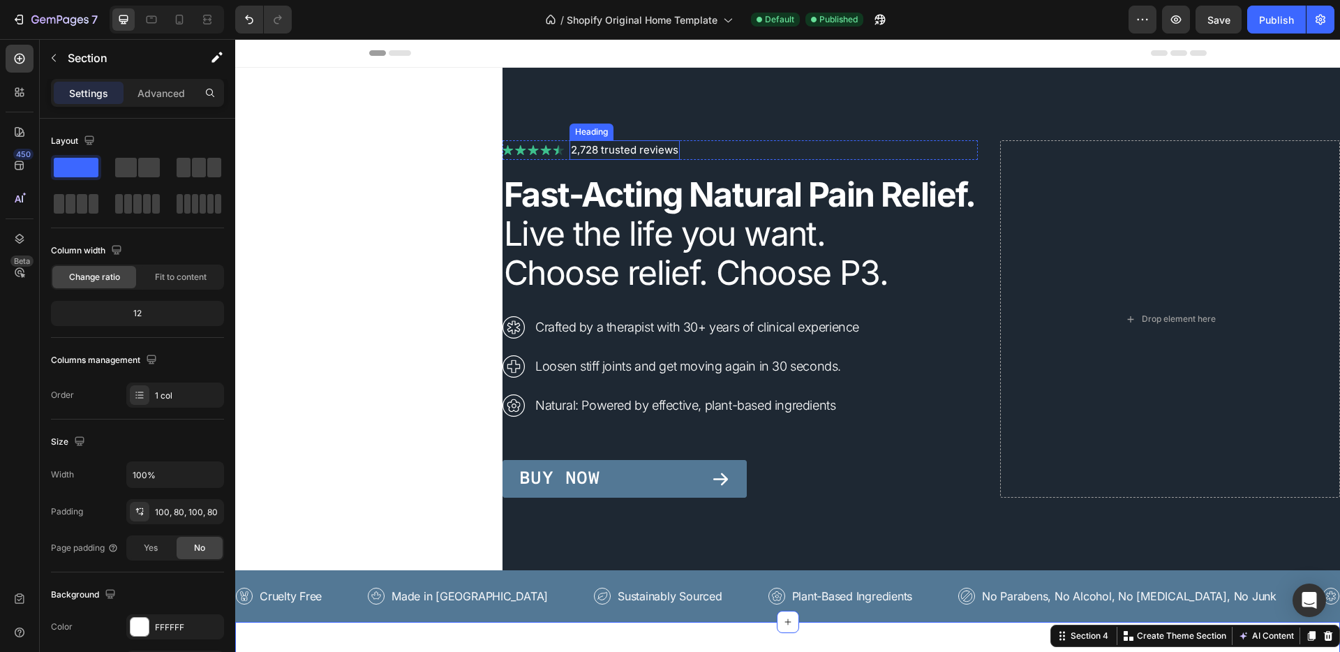
click at [577, 140] on h3 "2,728 trusted reviews" at bounding box center [624, 150] width 110 height 20
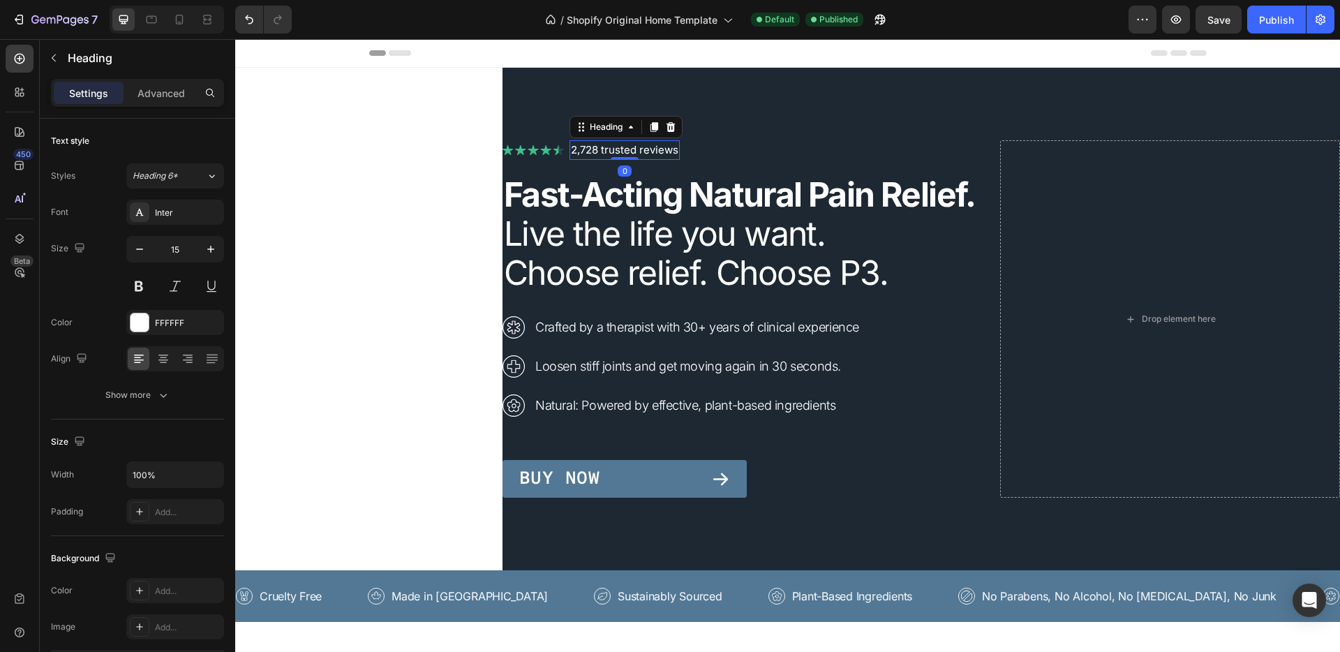
click at [663, 140] on h3 "2,728 trusted reviews" at bounding box center [624, 150] width 110 height 20
click at [637, 142] on p "2,728 trusted reviews" at bounding box center [624, 150] width 107 height 17
click at [660, 142] on p "2,728 trusted reviews" at bounding box center [624, 150] width 107 height 17
click at [657, 142] on p "2,728 trusted reviews" at bounding box center [624, 150] width 107 height 17
click at [666, 142] on p "2,728 trusted reviews" at bounding box center [624, 150] width 107 height 17
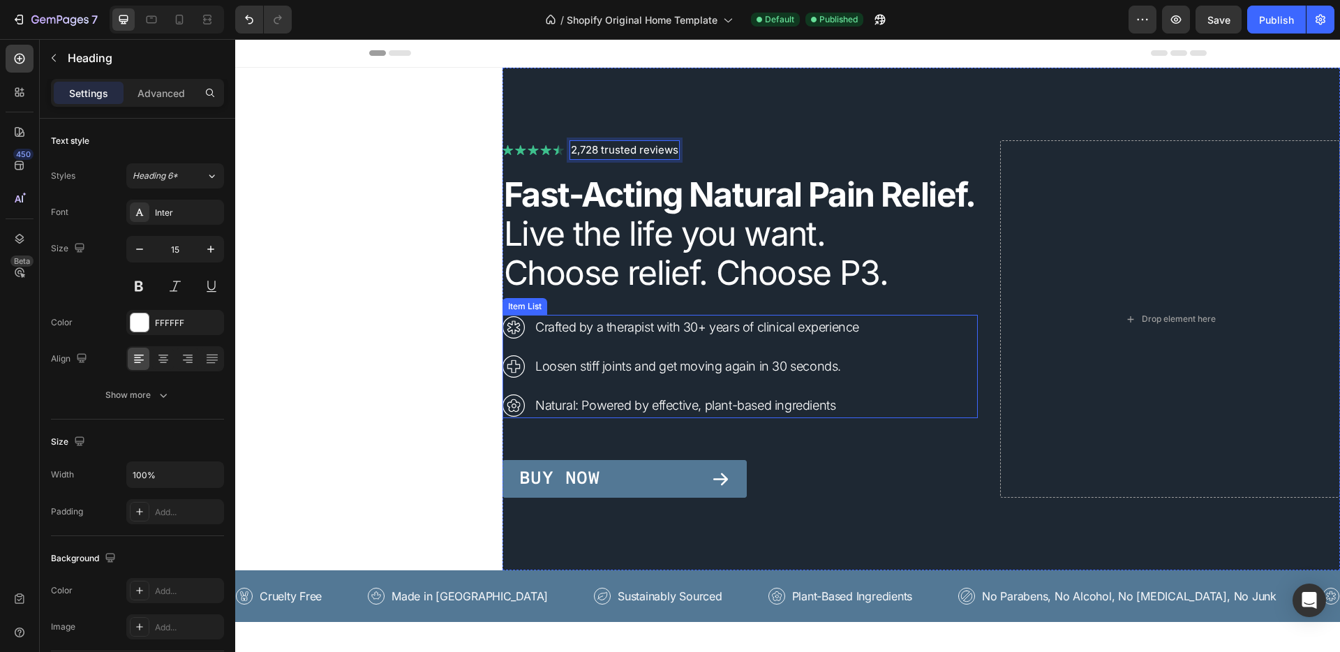
click at [562, 338] on p "Crafted by a therapist with 30+ years of clinical experience" at bounding box center [697, 327] width 324 height 21
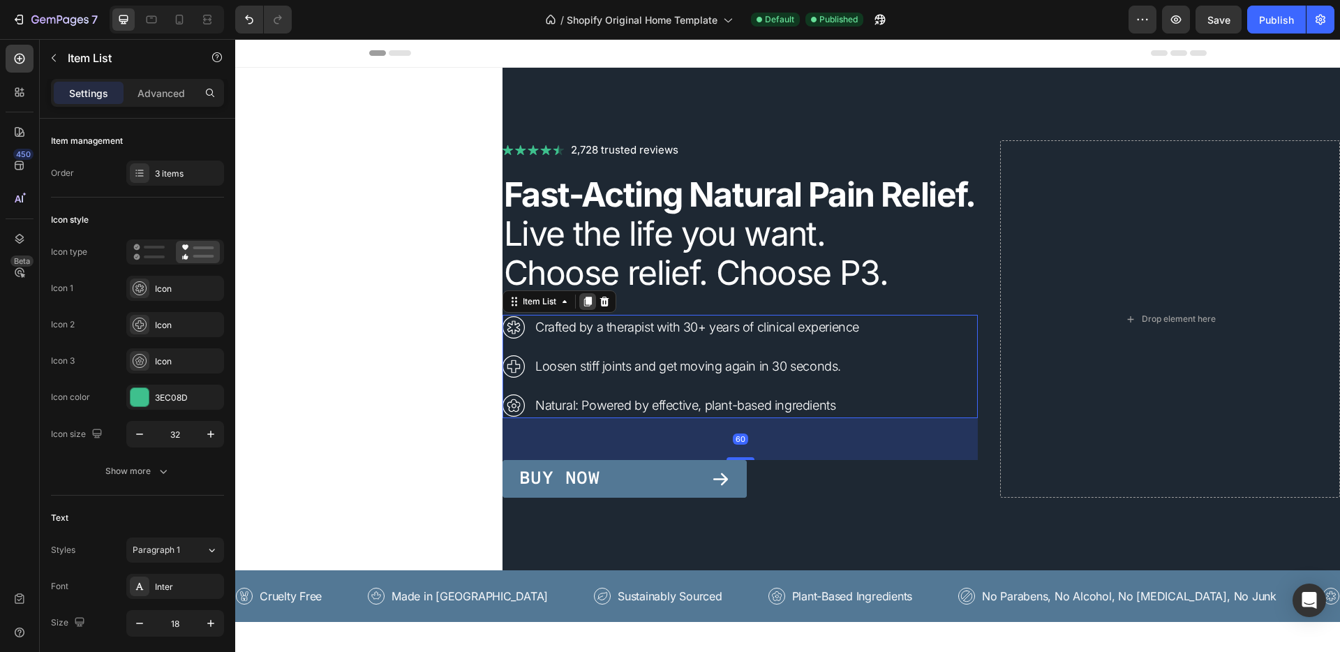
click at [584, 306] on icon at bounding box center [588, 302] width 8 height 10
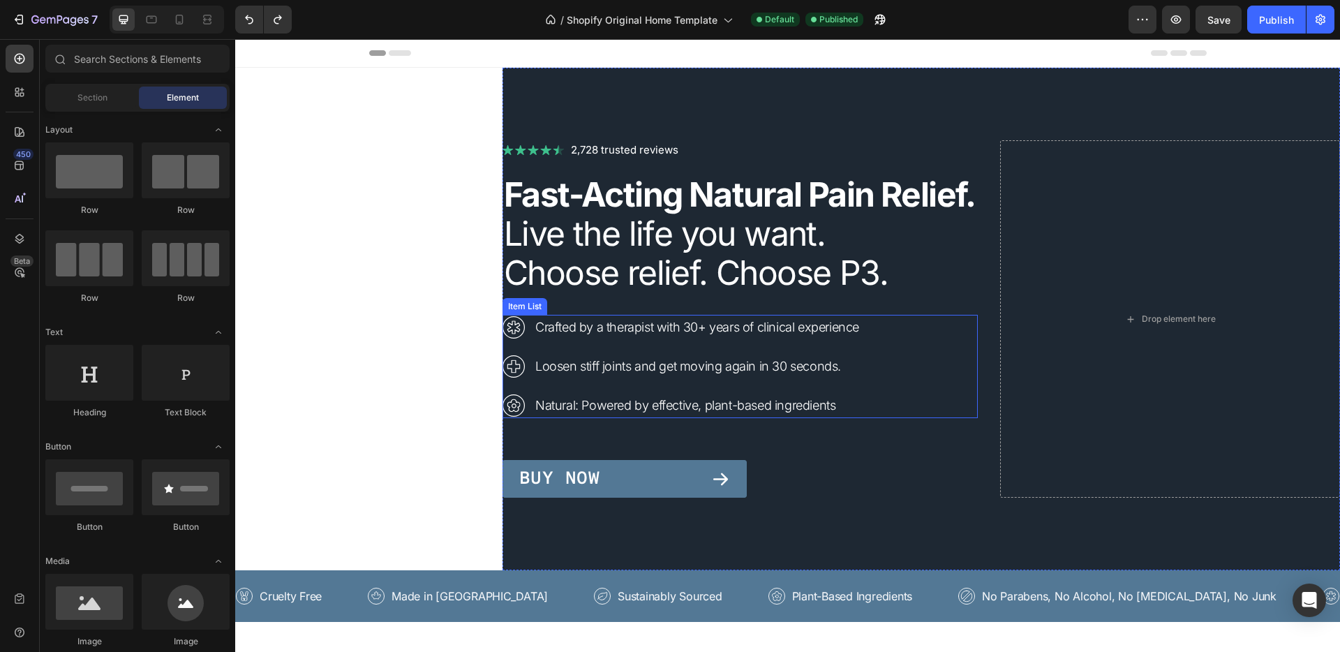
click at [590, 338] on p "Crafted by a therapist with 30+ years of clinical experience" at bounding box center [697, 327] width 324 height 21
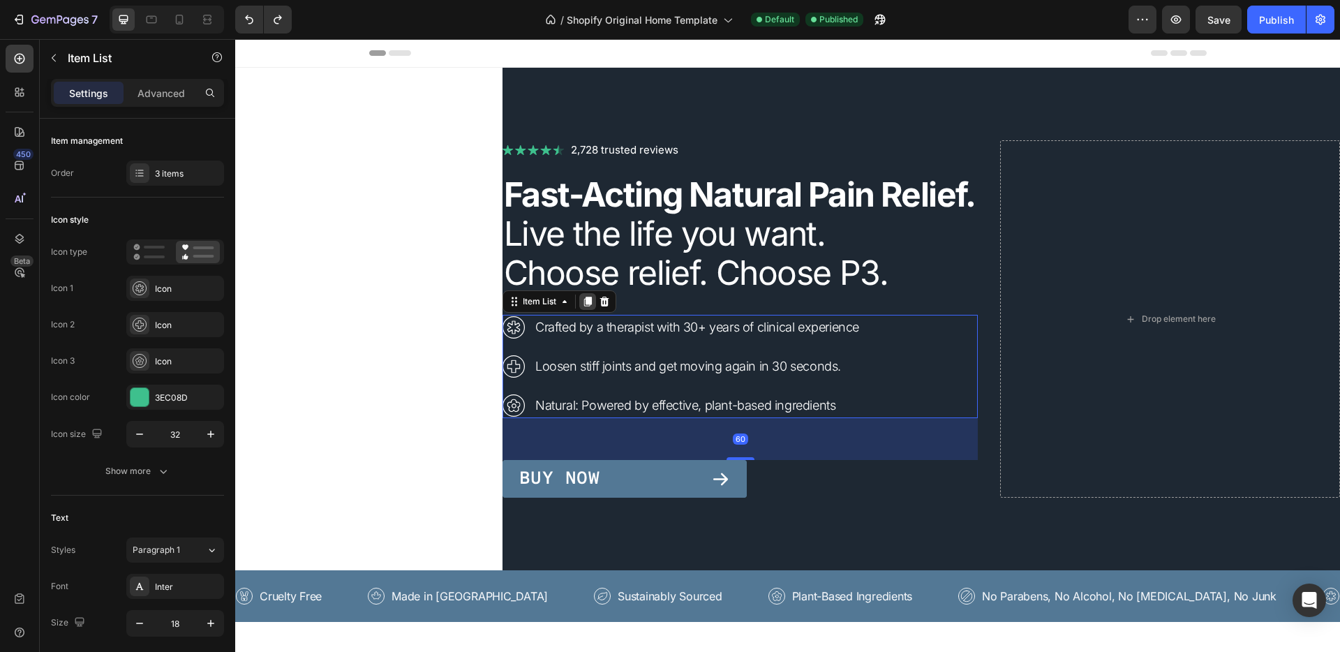
click at [584, 306] on icon at bounding box center [588, 302] width 8 height 10
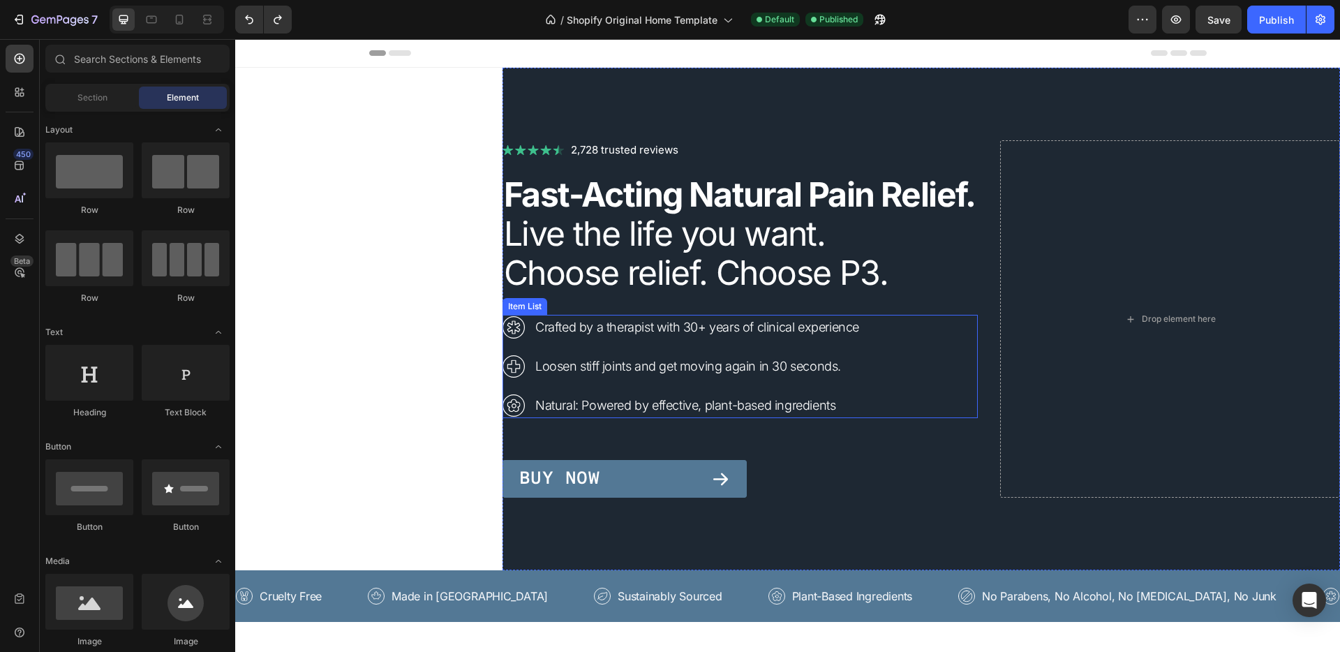
click at [574, 338] on p "Crafted by a therapist with 30+ years of clinical experience" at bounding box center [697, 327] width 324 height 21
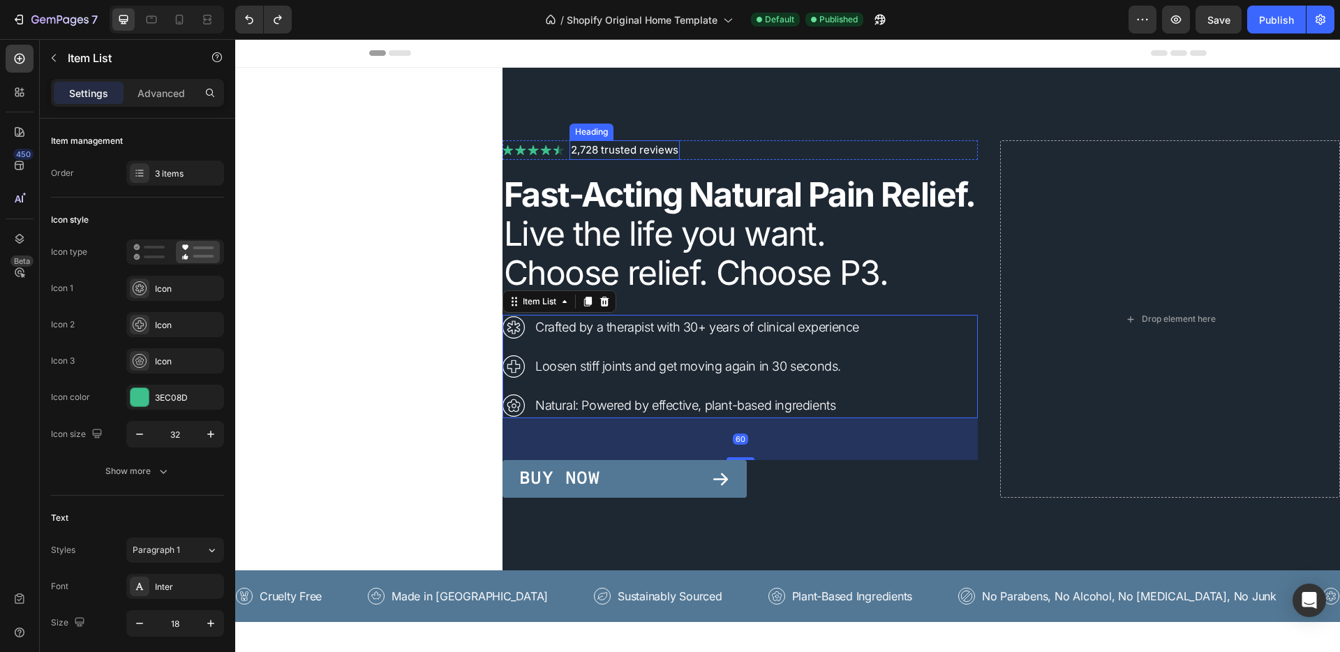
click at [583, 142] on p "2,728 trusted reviews" at bounding box center [624, 150] width 107 height 17
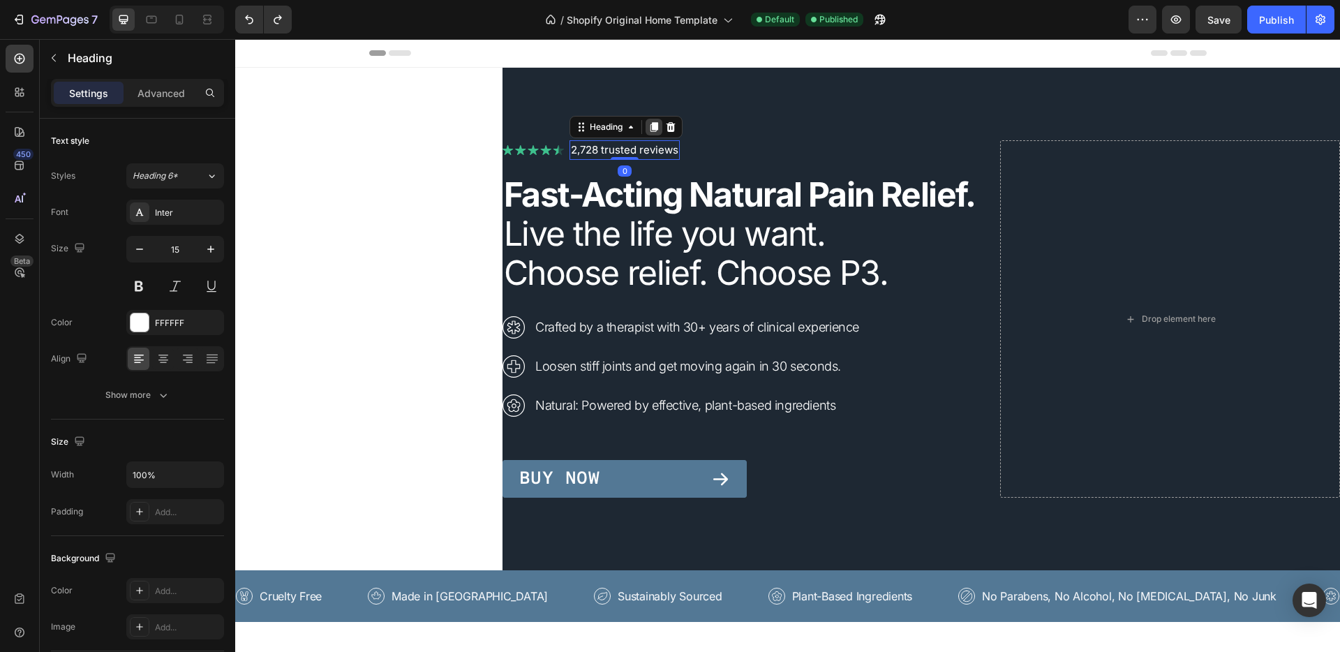
click at [650, 122] on icon at bounding box center [654, 127] width 8 height 10
click at [599, 142] on p "2,728 trusted reviews" at bounding box center [624, 150] width 107 height 17
click at [527, 148] on div "Image 2,728 trusted reviews Heading Row Fast-Acting Natural Pain Relief. Live t…" at bounding box center [739, 318] width 475 height 357
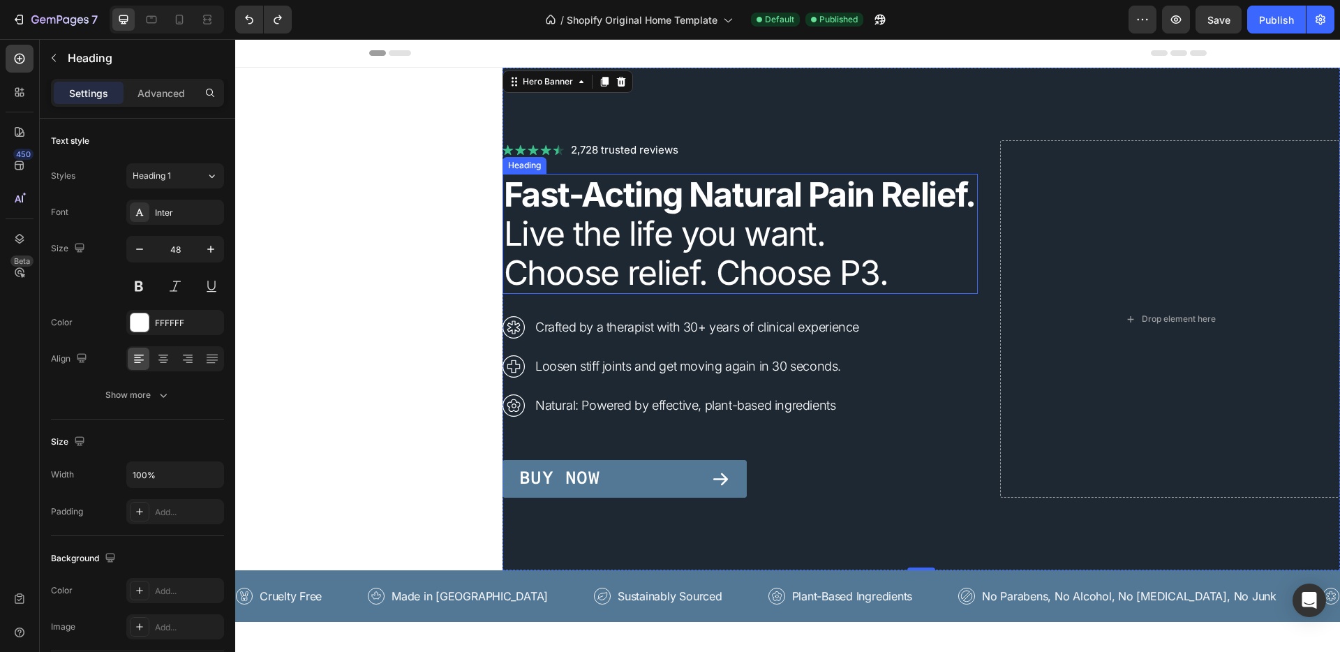
click at [583, 179] on strong "Fast-Acting Natural Pain Relief." at bounding box center [740, 194] width 472 height 41
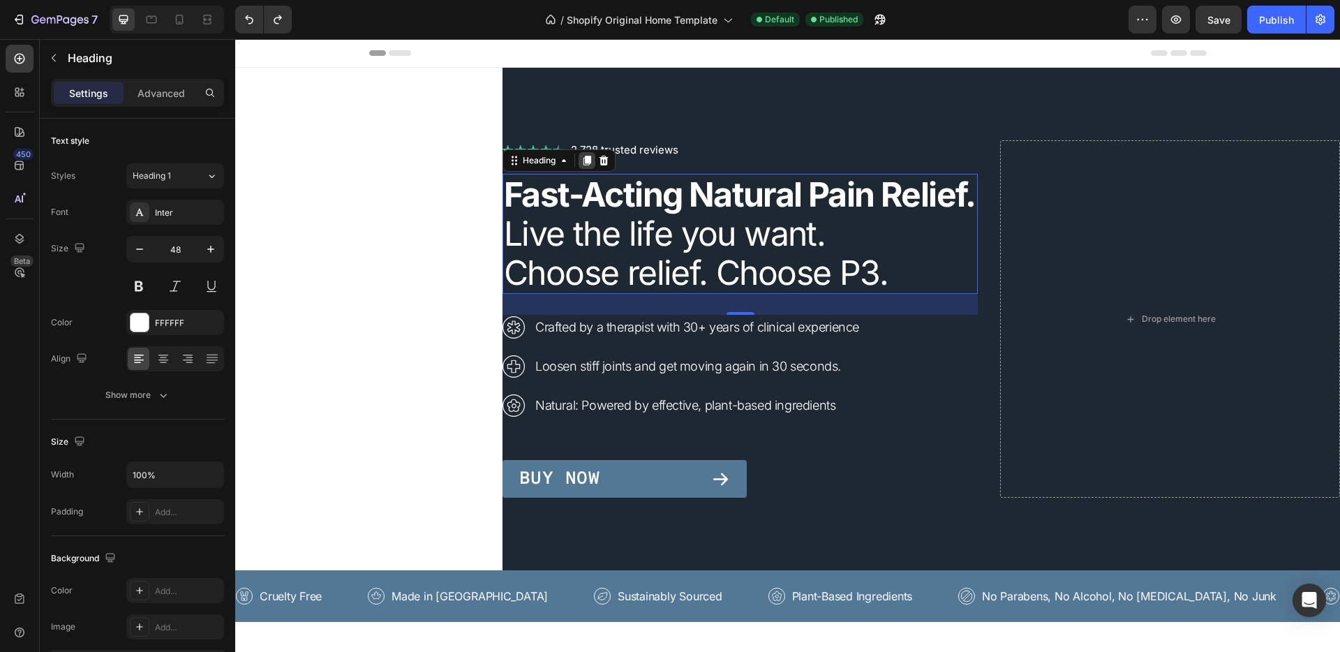
click at [583, 156] on icon at bounding box center [587, 161] width 8 height 10
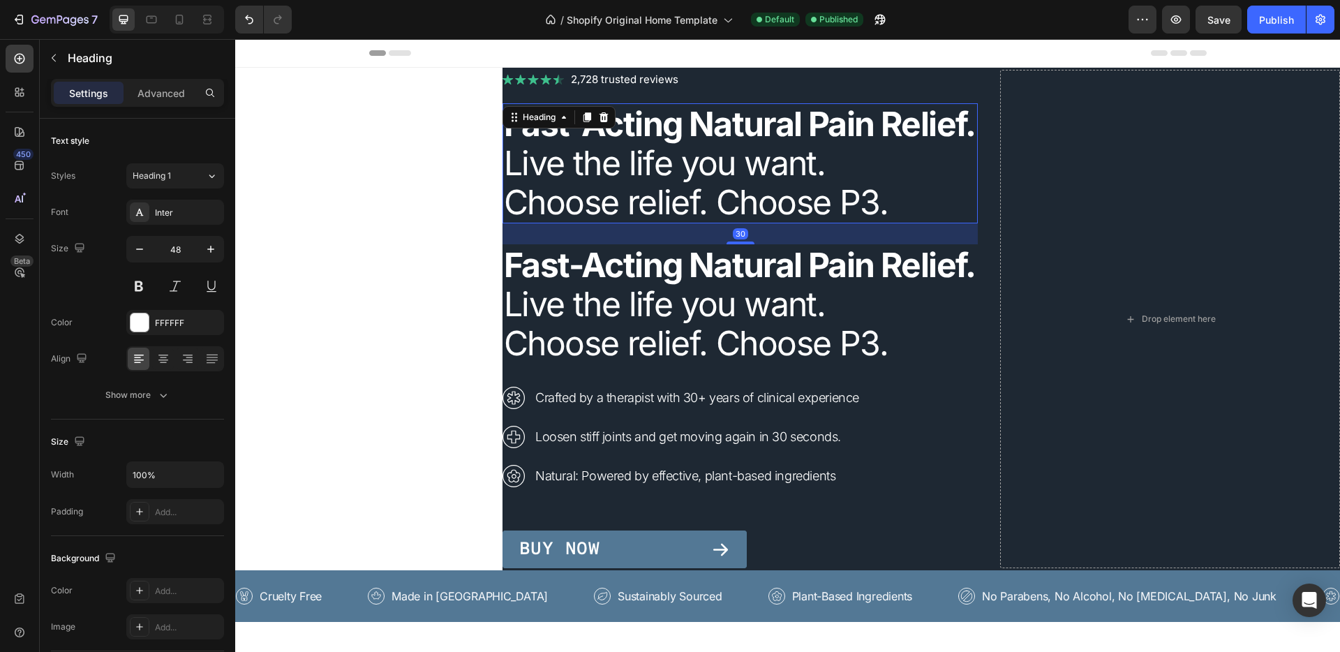
click at [597, 164] on h1 "Fast-Acting Natural Pain Relief. Live the life you want. Choose relief. Choose …" at bounding box center [739, 163] width 475 height 120
click at [546, 111] on div "Heading" at bounding box center [539, 117] width 38 height 13
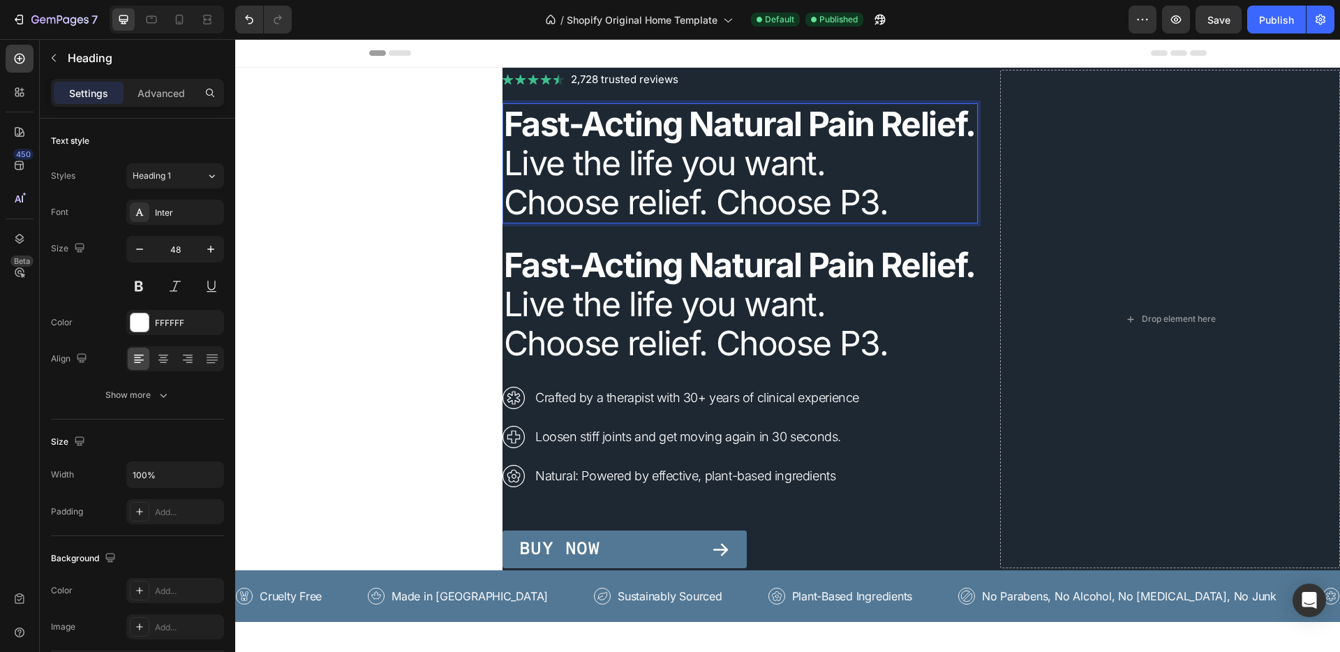
click at [630, 137] on h1 "Fast-Acting Natural Pain Relief. Live the life you want. Choose relief. Choose …" at bounding box center [739, 163] width 475 height 120
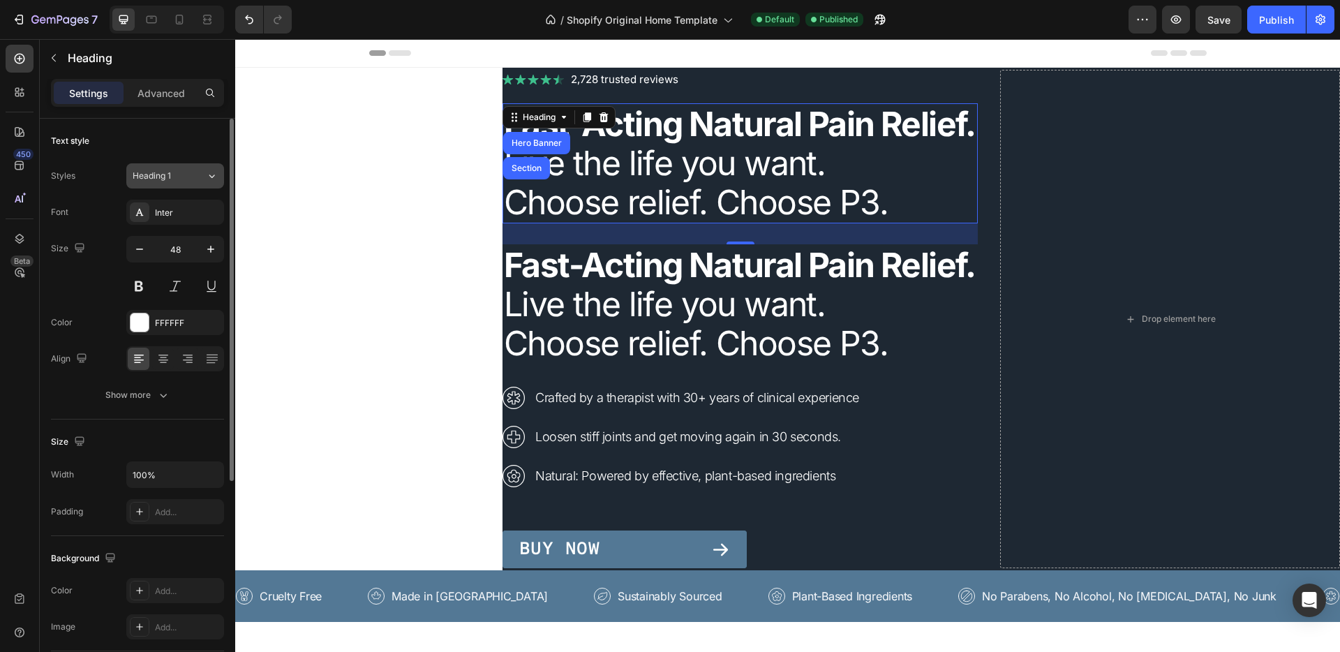
click at [200, 173] on div "Heading 1" at bounding box center [169, 176] width 73 height 13
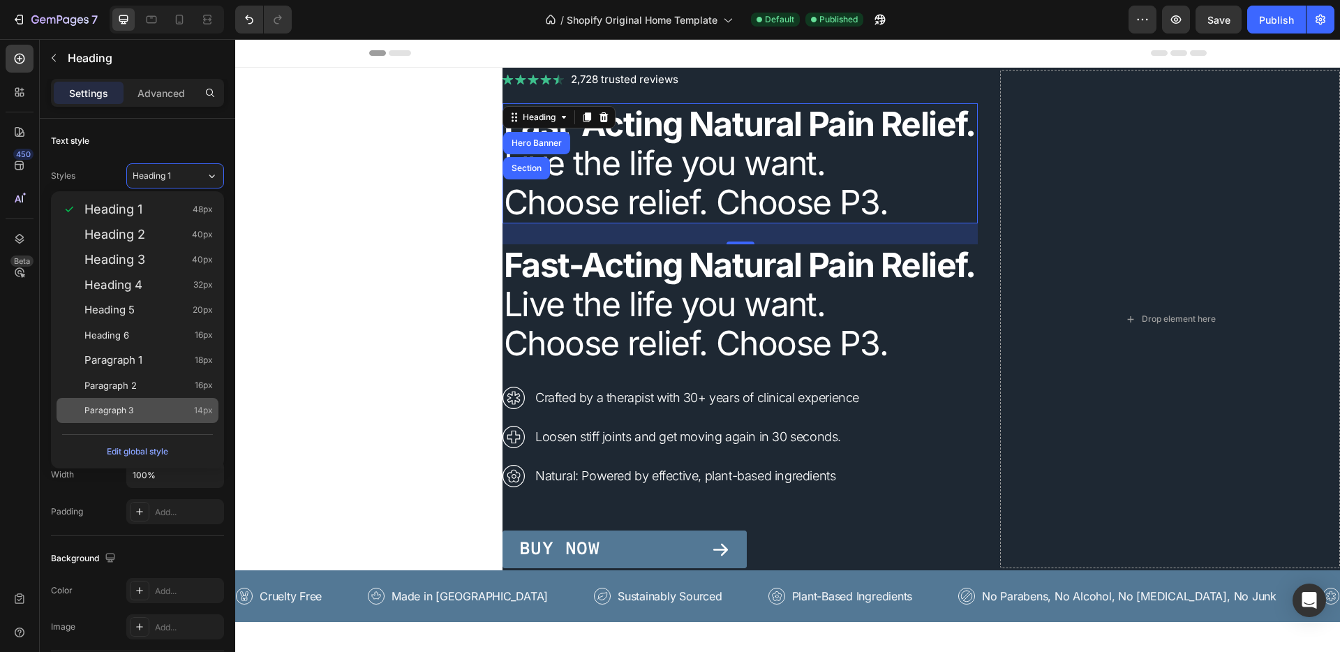
click at [108, 405] on span "Paragraph 3" at bounding box center [108, 410] width 49 height 14
type input "14"
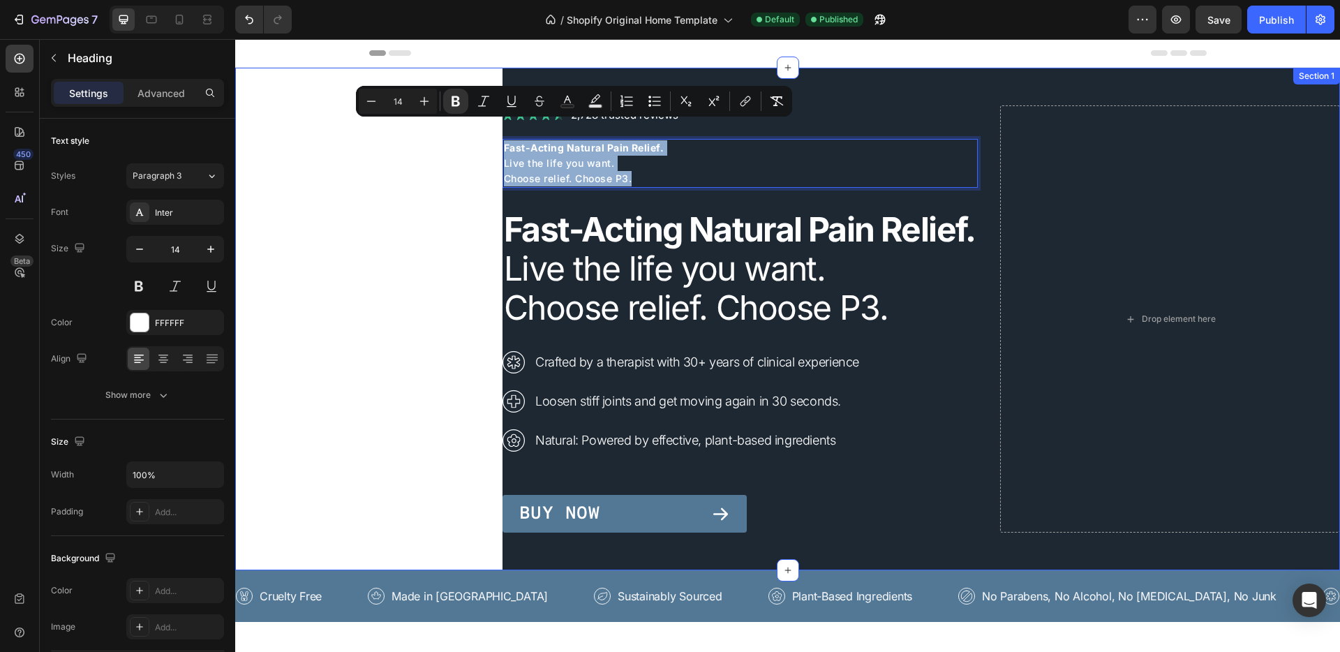
drag, startPoint x: 633, startPoint y: 158, endPoint x: 489, endPoint y: 126, distance: 147.1
click at [489, 126] on div "Image 2,728 trusted reviews Heading Row Fast-Acting Natural Pain Relief. Live t…" at bounding box center [787, 319] width 1104 height 502
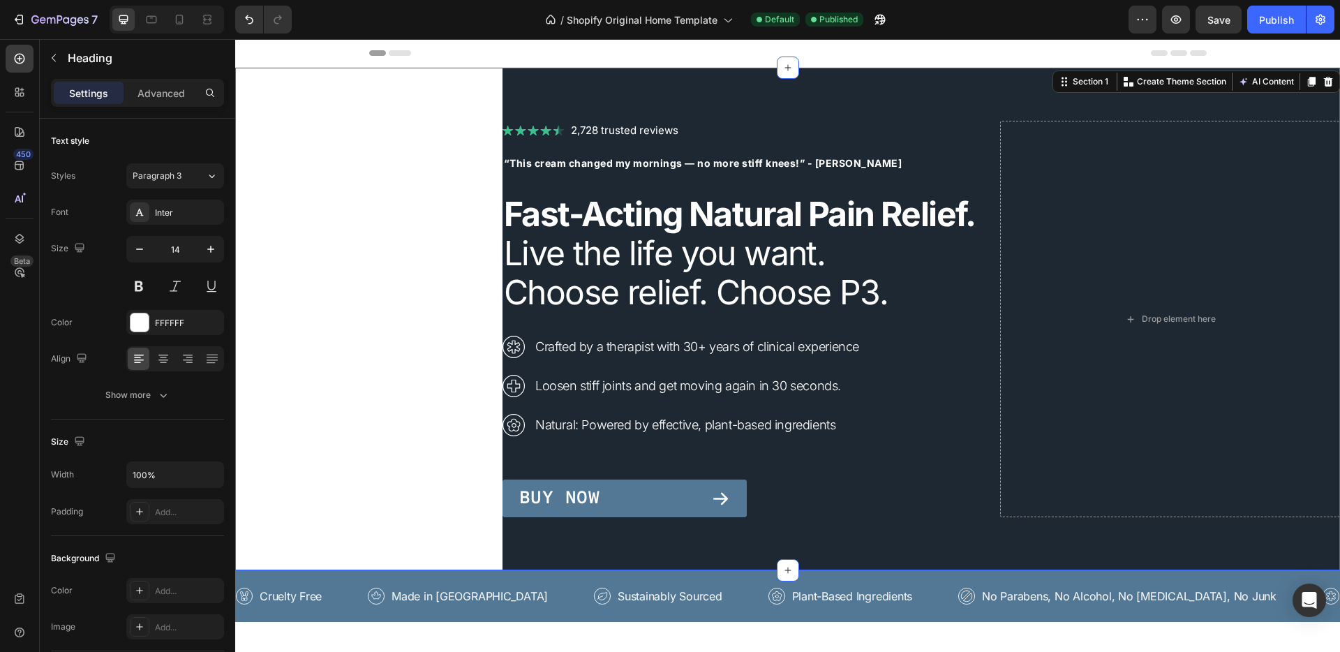
click at [430, 202] on div "Image 2,728 trusted reviews Heading Row ⁠⁠⁠⁠⁠⁠⁠ “This cream changed my mornings…" at bounding box center [787, 319] width 1104 height 502
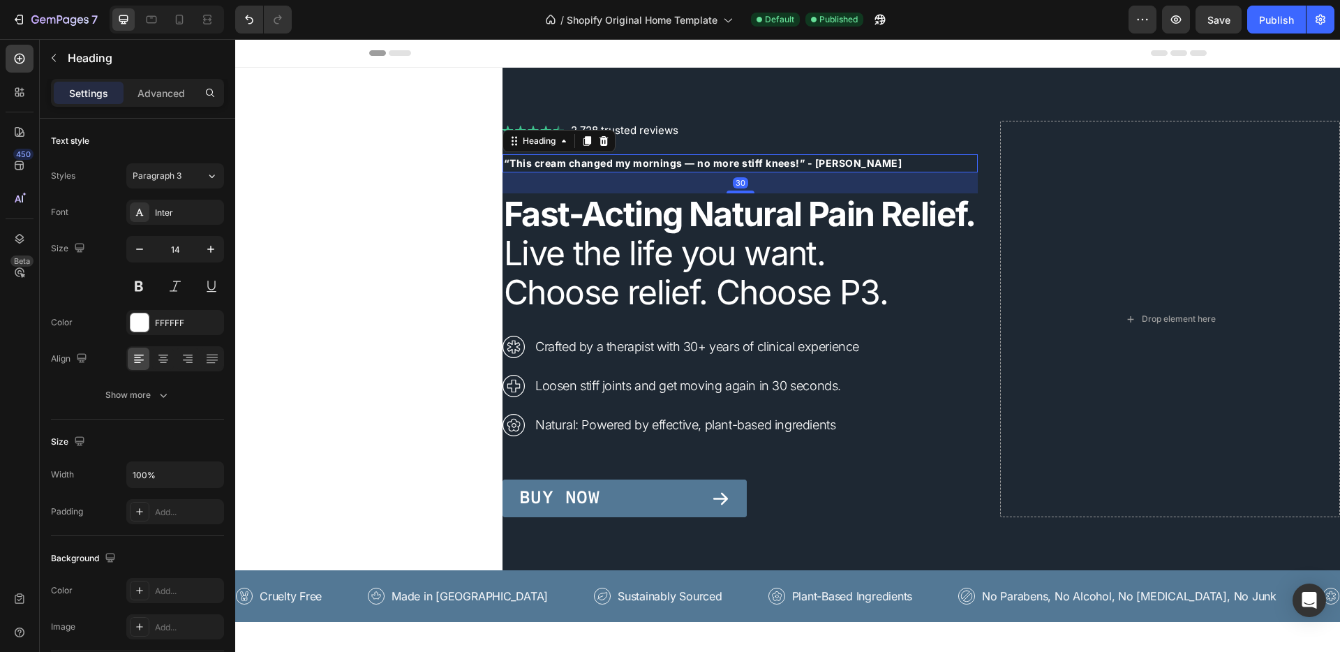
click at [585, 157] on strong "“This cream changed my mornings — no more stiff knees!” - Mark" at bounding box center [703, 163] width 398 height 12
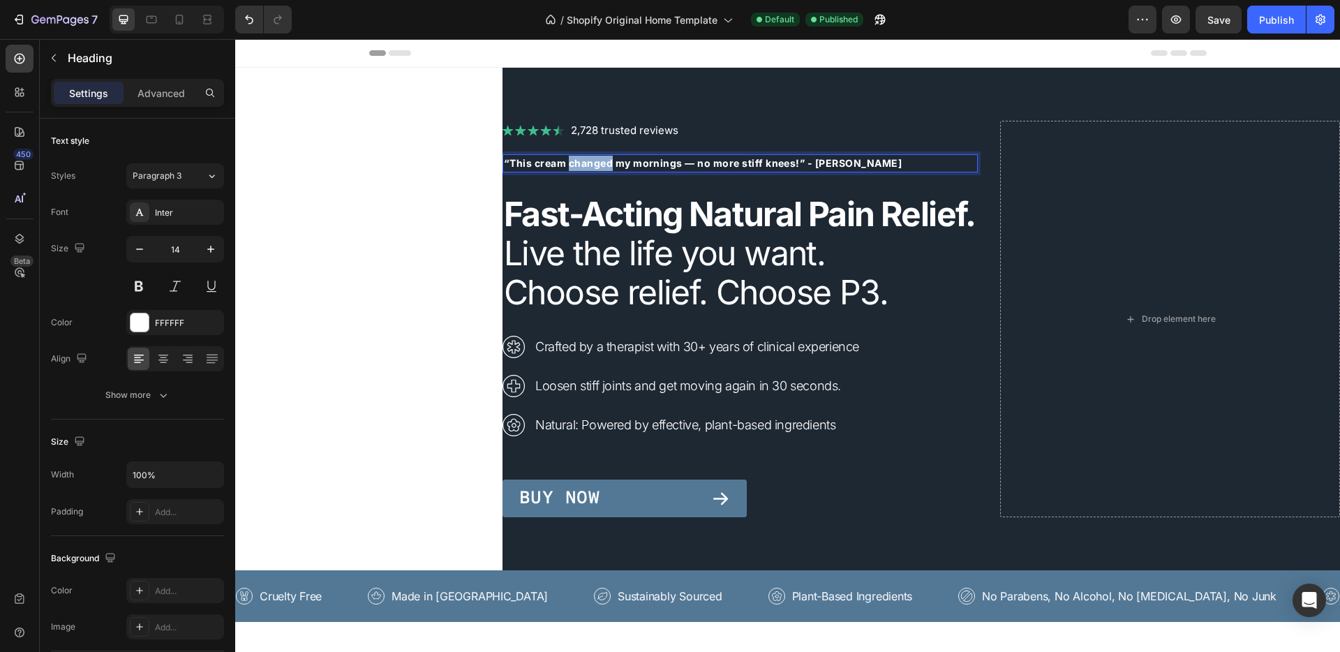
click at [585, 157] on strong "“This cream changed my mornings — no more stiff knees!” - Mark" at bounding box center [703, 163] width 398 height 12
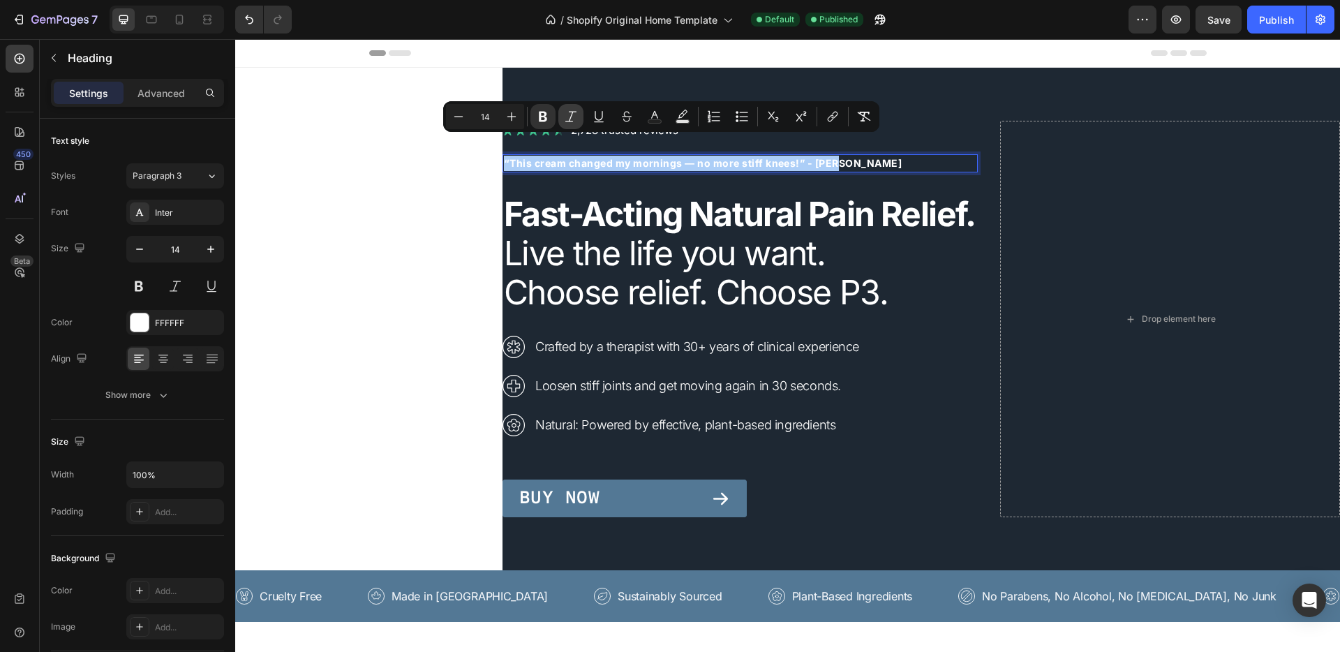
click at [562, 120] on button "Italic" at bounding box center [570, 116] width 25 height 25
click at [765, 157] on strong "“This cream changed my mornings — no more stiff knees!” - Mark" at bounding box center [704, 163] width 400 height 12
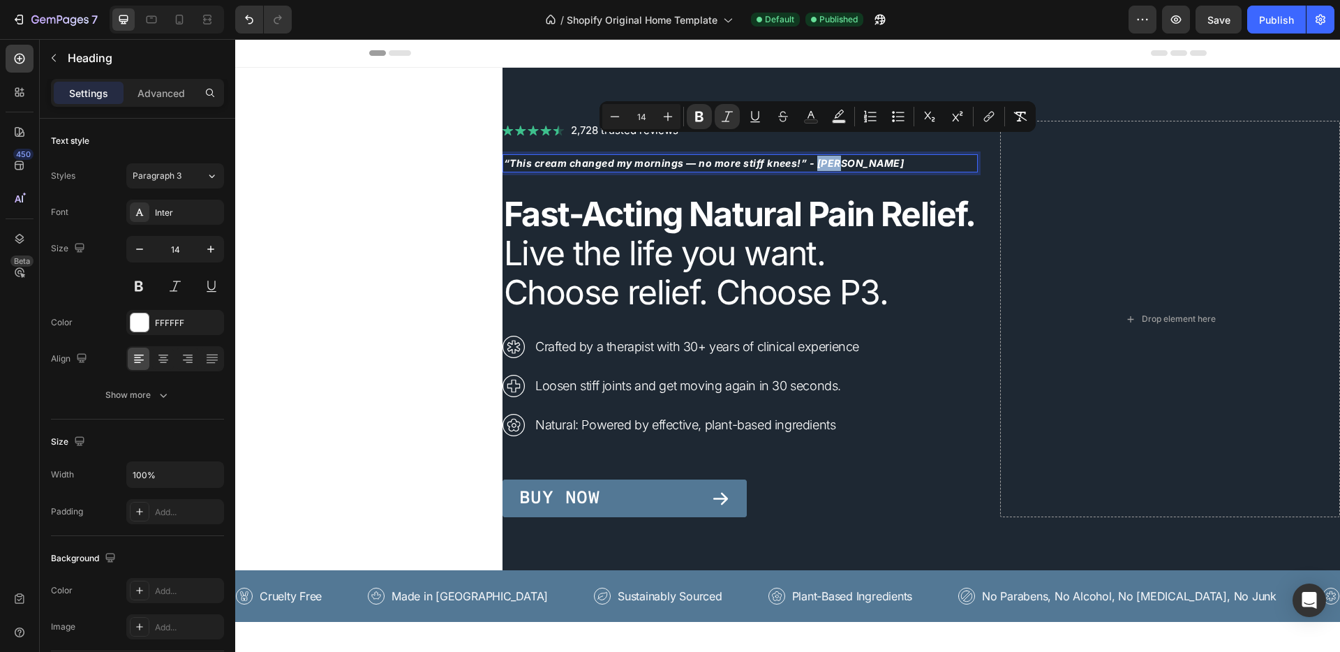
drag, startPoint x: 843, startPoint y: 142, endPoint x: 1085, endPoint y: 142, distance: 242.1
click at [804, 156] on p "“This cream changed my mornings — no more stiff knees!” - Mark" at bounding box center [740, 163] width 472 height 15
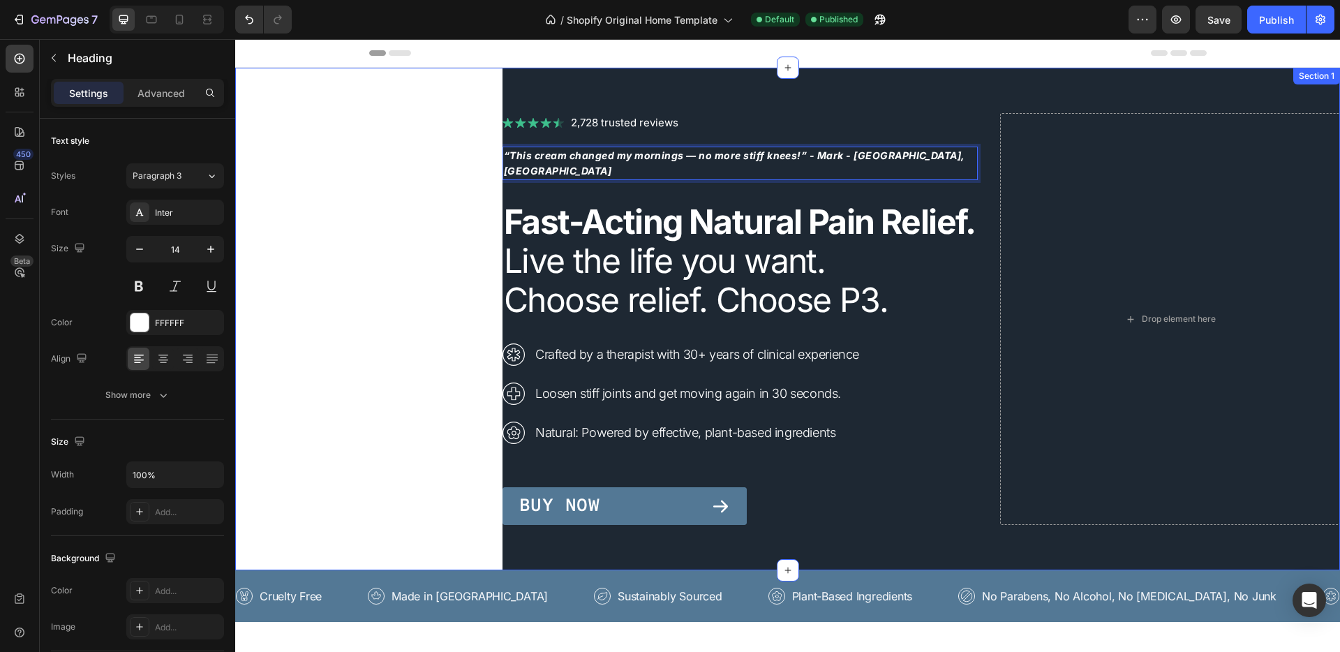
click at [396, 172] on div "Image 2,728 trusted reviews Heading Row “This cream changed my mornings — no mo…" at bounding box center [787, 319] width 1104 height 502
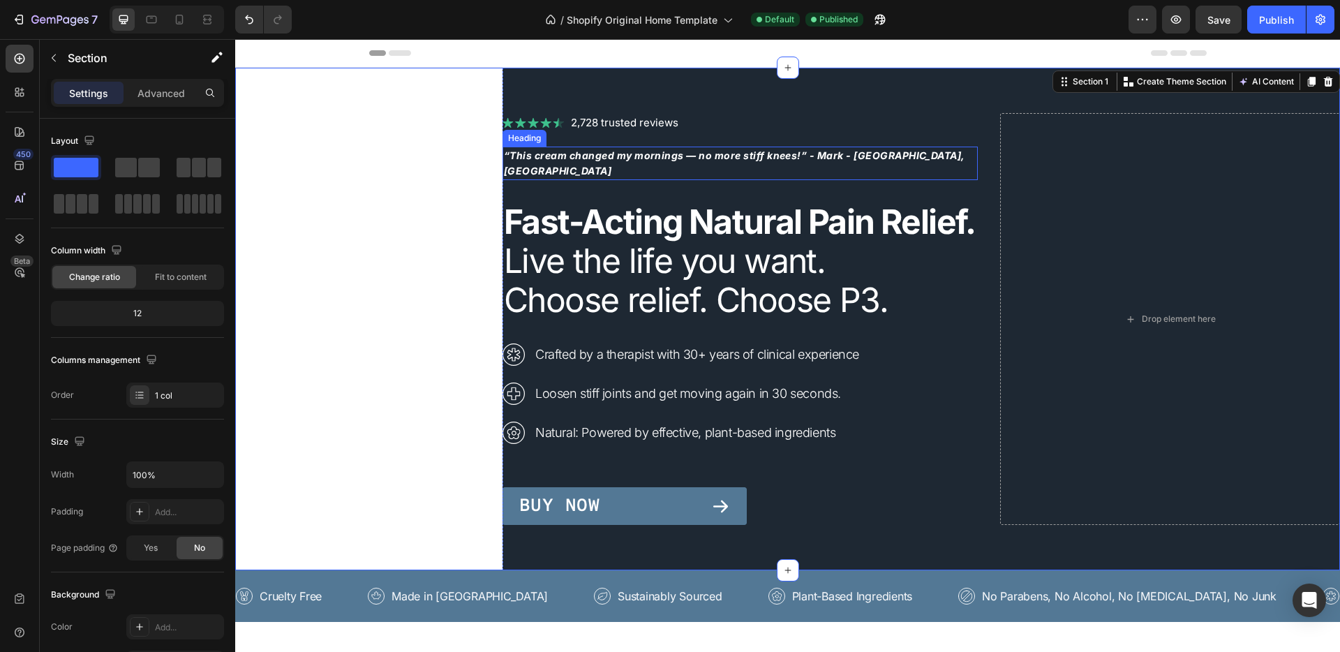
click at [564, 149] on strong "“This cream changed my mornings — no more stiff knees!” - Mark - Ontario, Canada" at bounding box center [734, 162] width 461 height 27
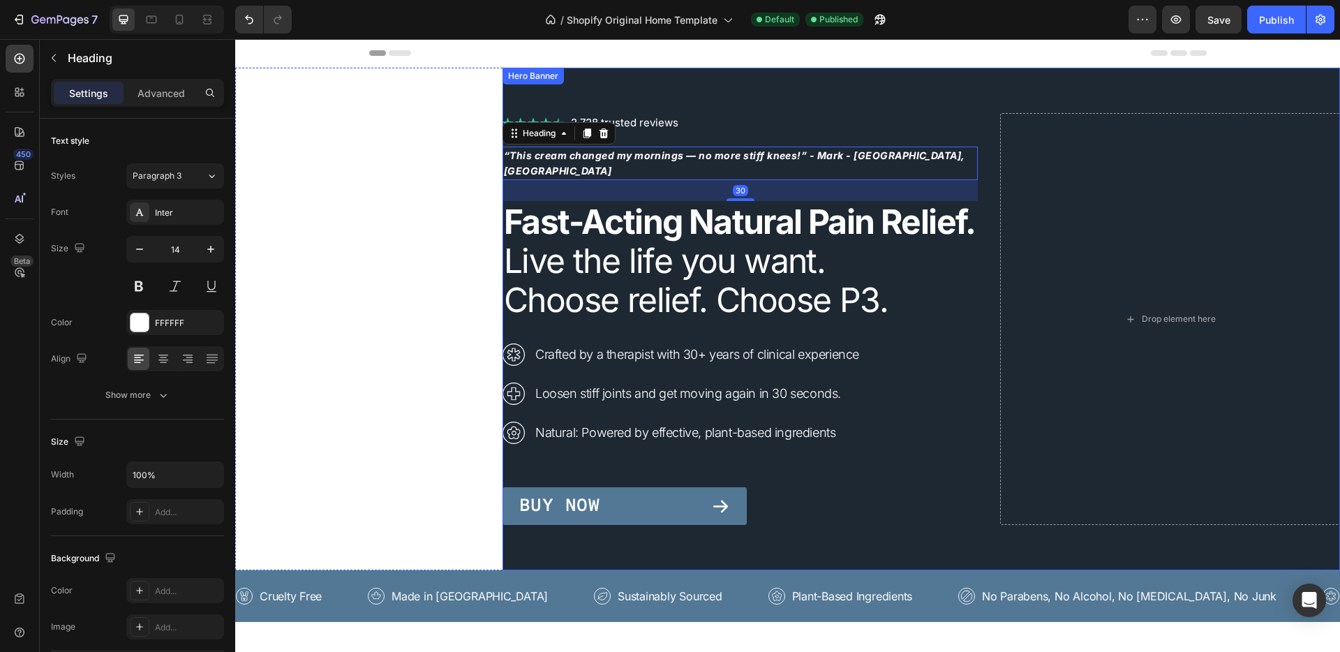
click at [673, 129] on div "Image 2,728 trusted reviews Heading Row ⁠⁠⁠⁠⁠⁠⁠ “This cream changed my mornings…" at bounding box center [739, 319] width 475 height 412
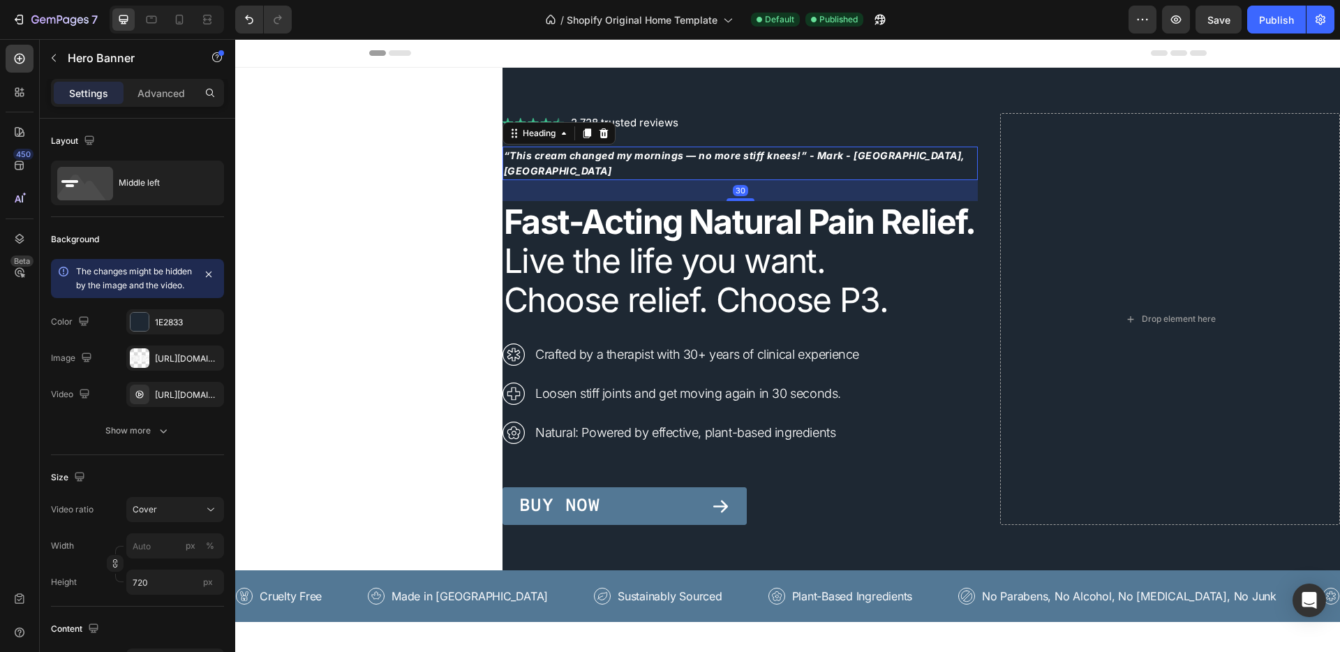
click at [653, 149] on strong "“This cream changed my mornings — no more stiff knees!” - Mark - Ontario, Canada" at bounding box center [734, 162] width 461 height 27
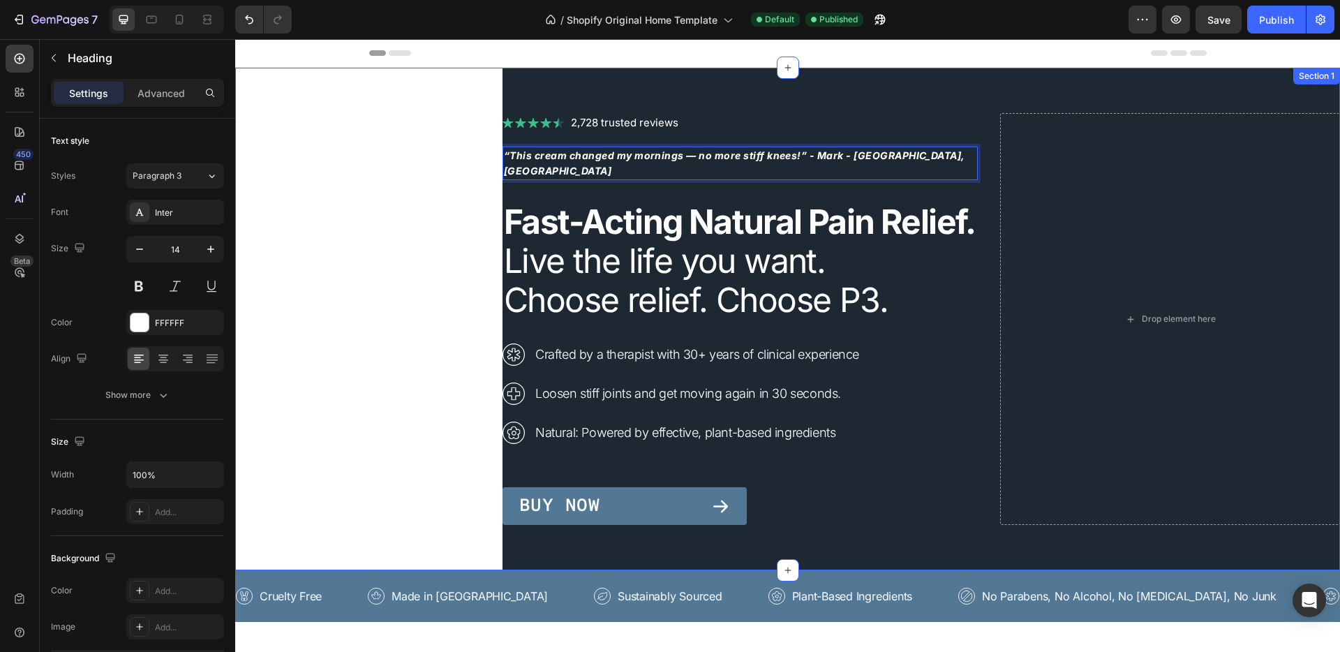
click at [429, 169] on div "Image 2,728 trusted reviews Heading Row “This cream changed my mornings — no mo…" at bounding box center [787, 319] width 1104 height 502
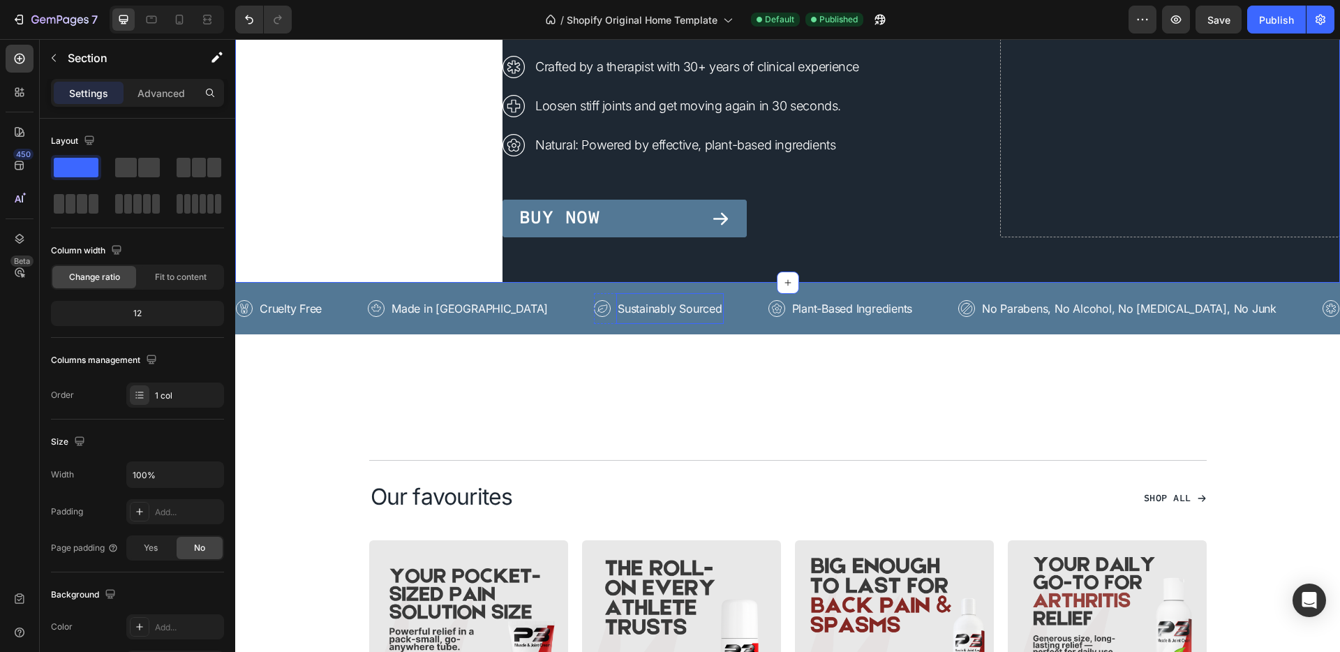
scroll to position [264, 0]
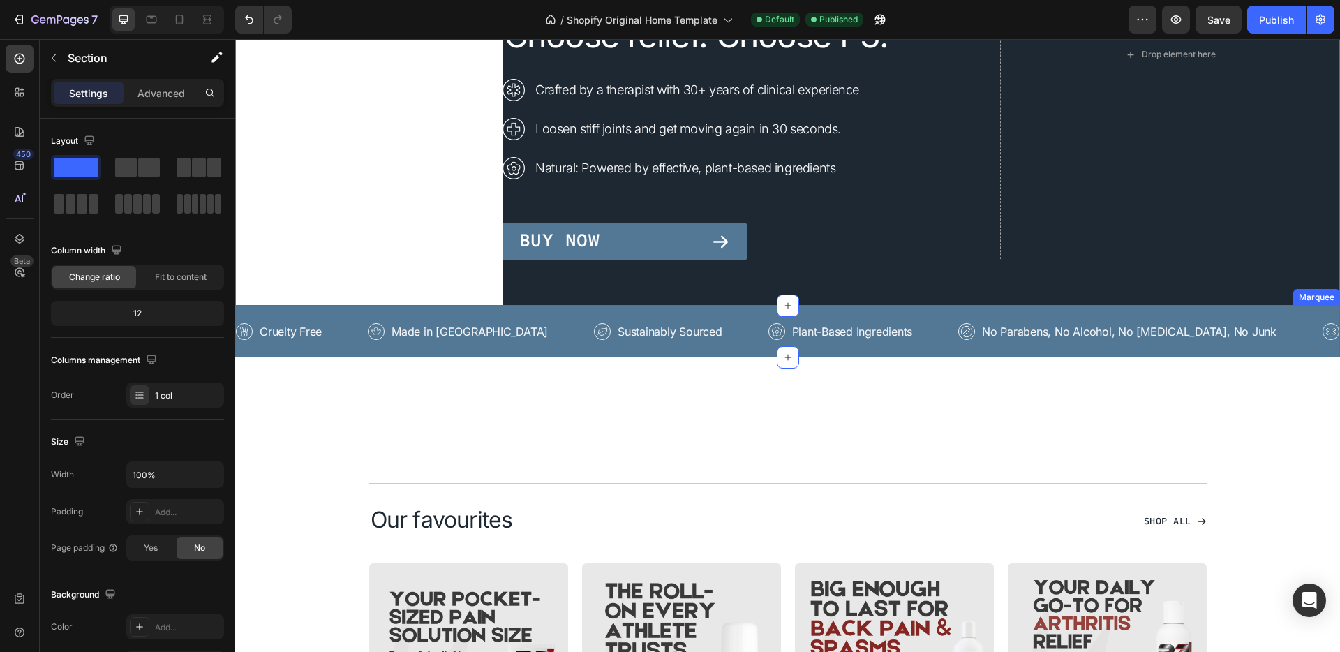
click at [504, 313] on div "Icon Cruelty Free Text Row Icon Made in Canada Text Row Icon Sustainably Source…" at bounding box center [787, 332] width 1104 height 52
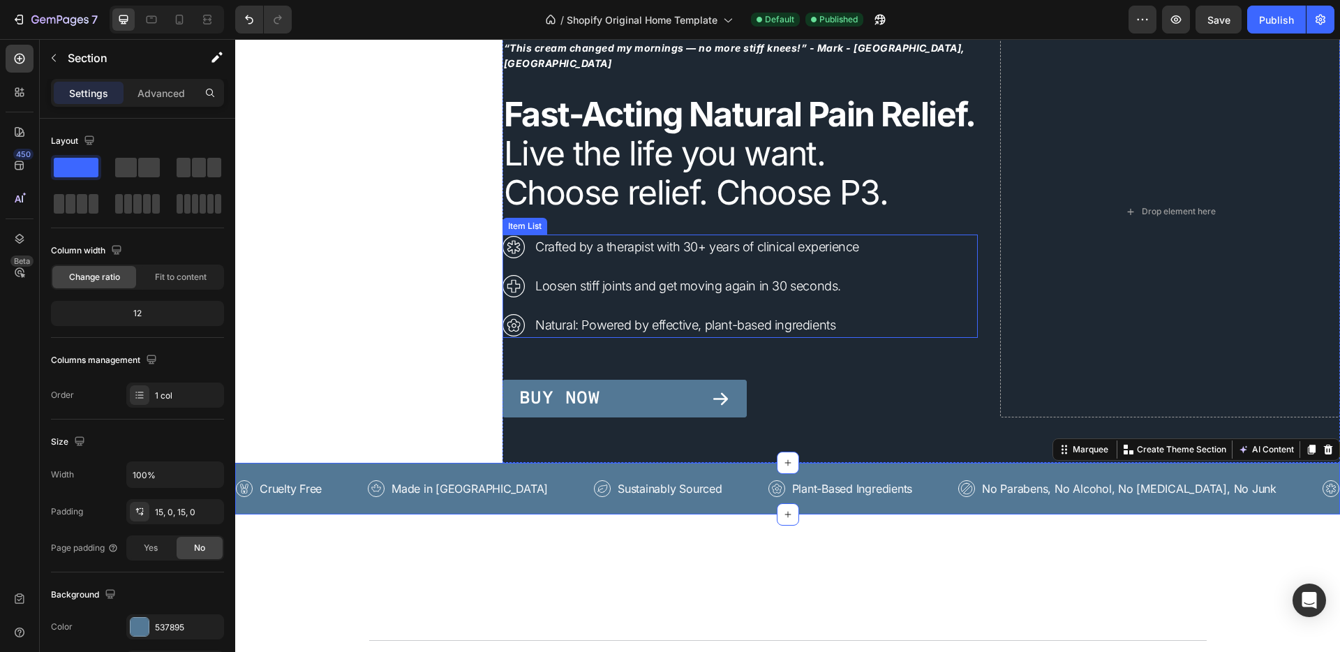
scroll to position [58, 0]
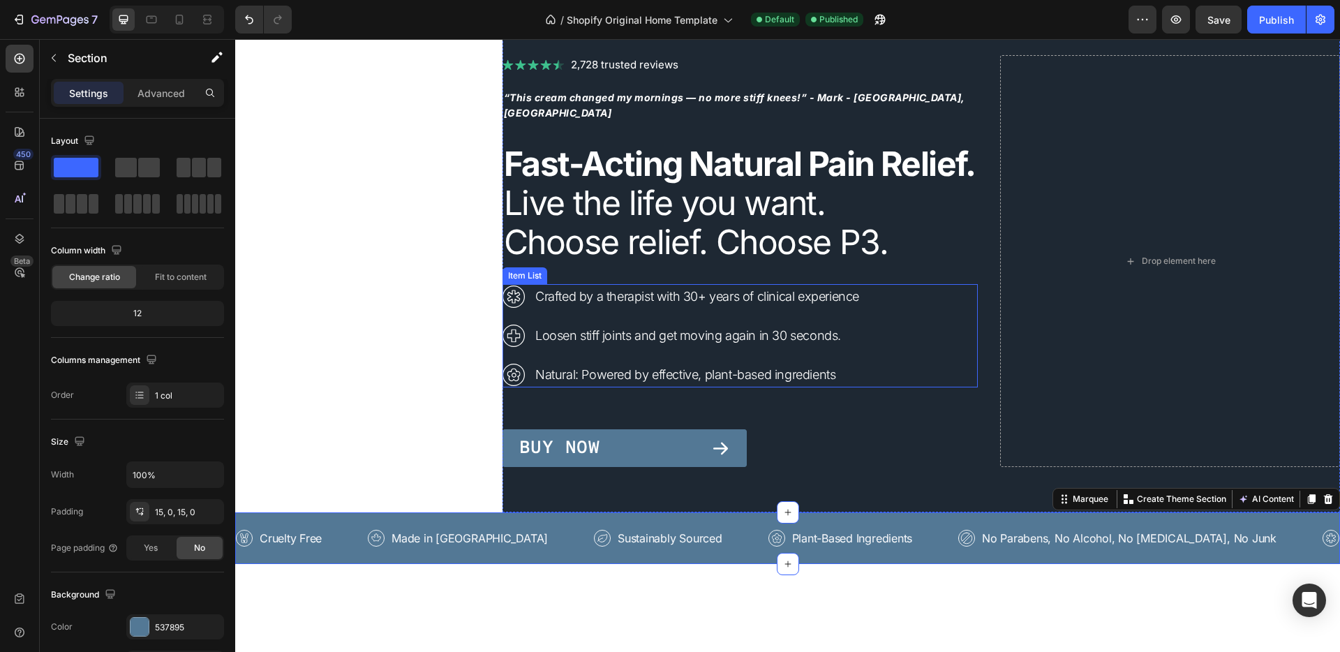
click at [650, 307] on p "Crafted by a therapist with 30+ years of clinical experience" at bounding box center [697, 296] width 324 height 21
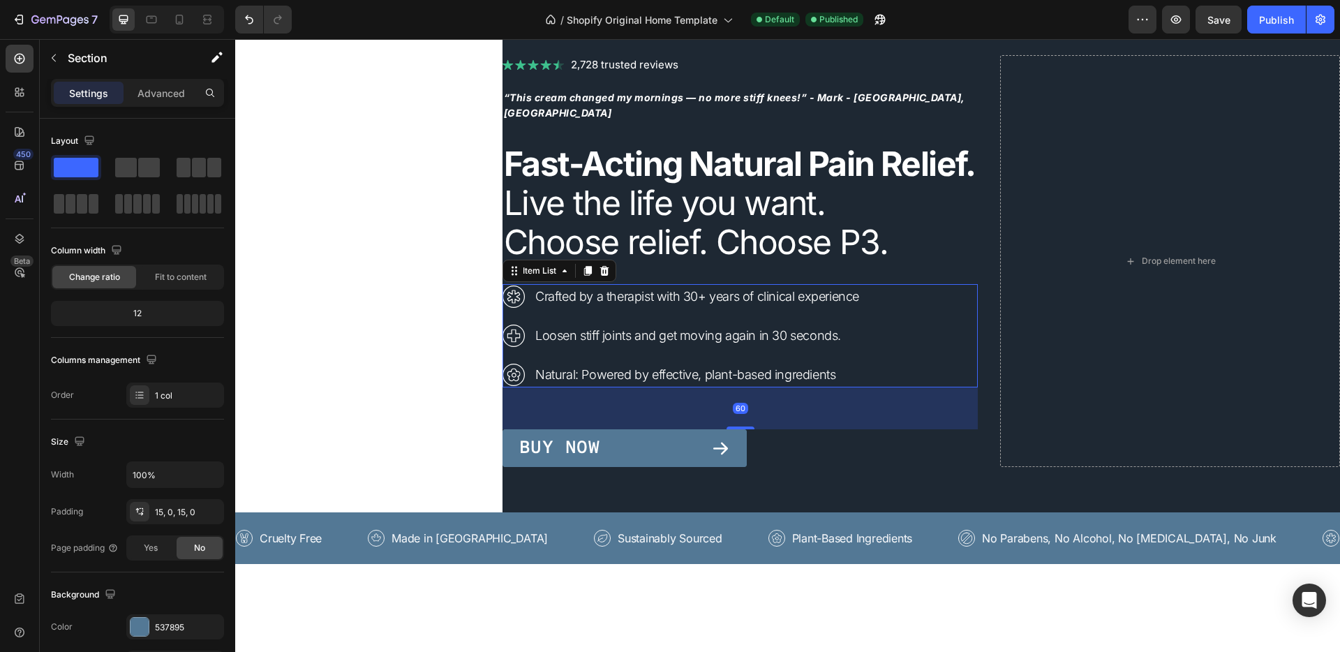
click at [650, 307] on p "Crafted by a therapist with 30+ years of clinical experience" at bounding box center [697, 296] width 324 height 21
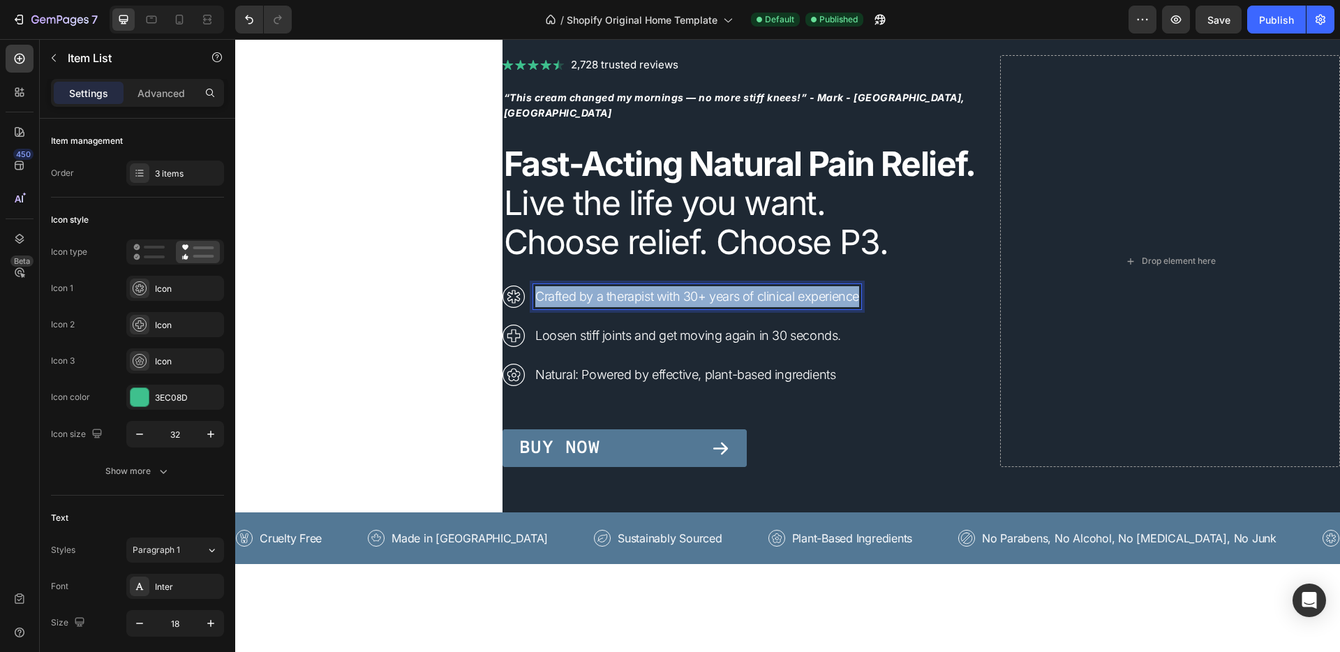
click at [650, 307] on p "Crafted by a therapist with 30+ years of clinical experience" at bounding box center [697, 296] width 324 height 21
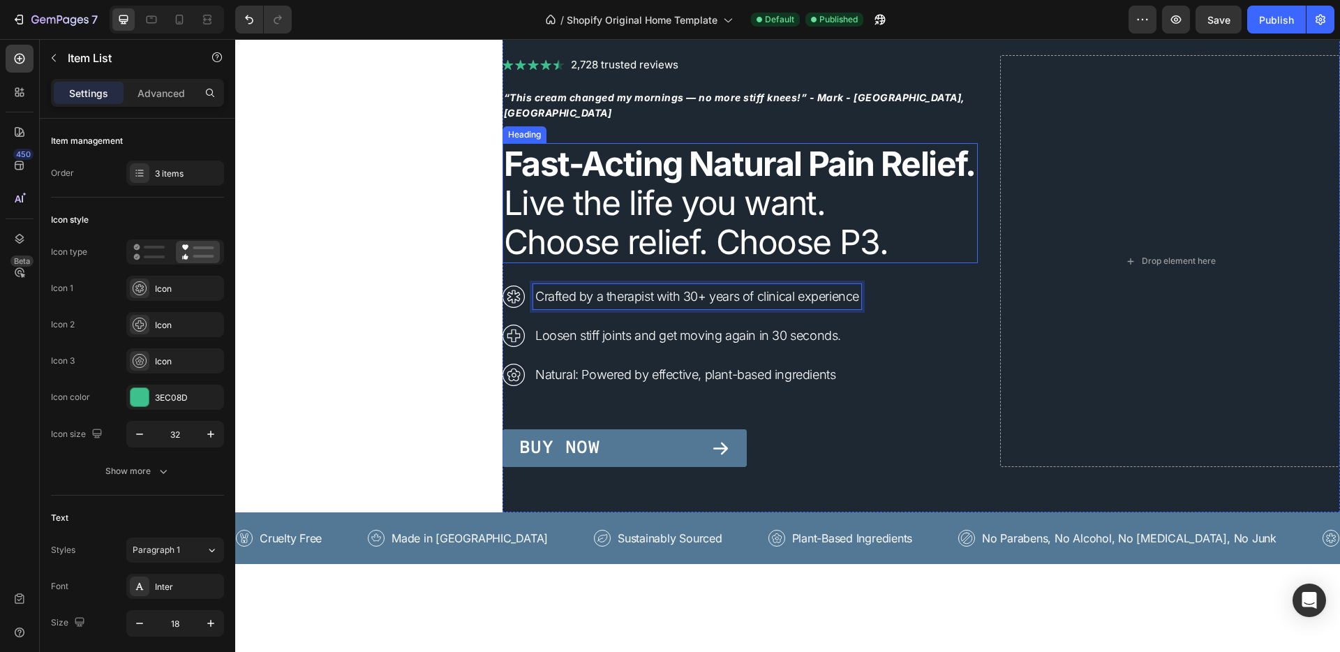
scroll to position [37, 0]
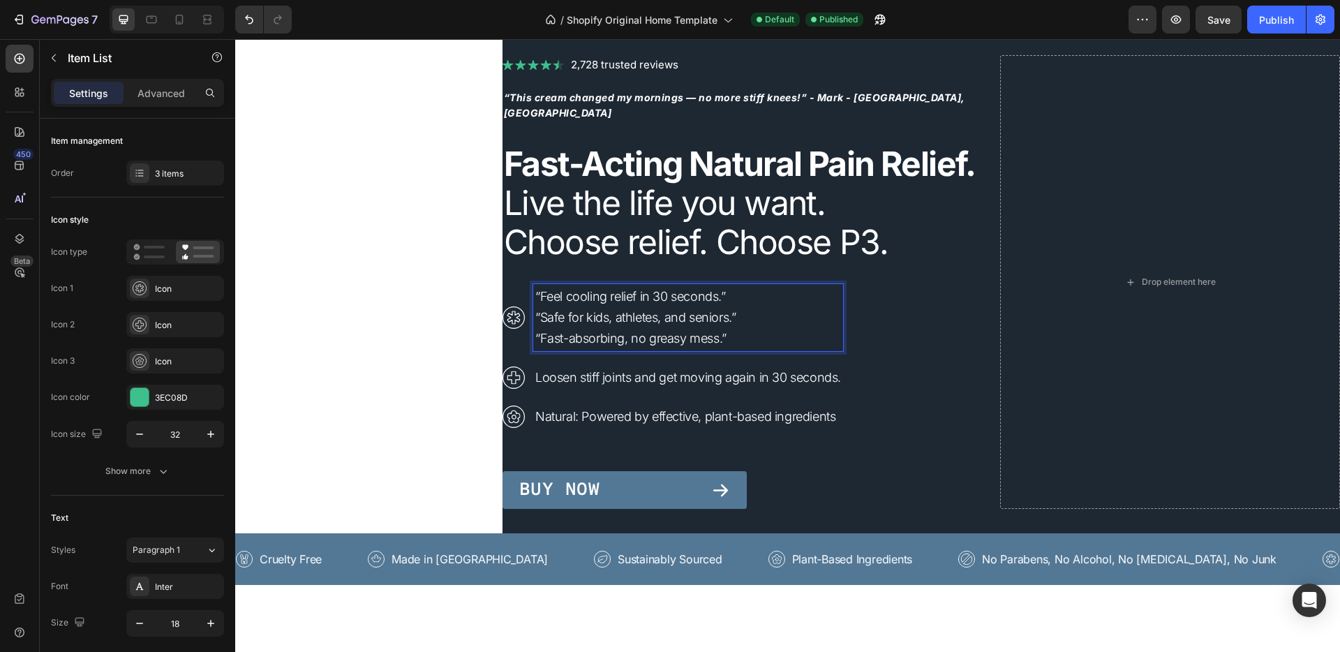
click at [604, 307] on p "“Feel cooling relief in 30 seconds.”" at bounding box center [688, 296] width 306 height 21
click at [400, 313] on div "Image 2,728 trusted reviews Heading Row ⁠⁠⁠⁠⁠⁠⁠ “This cream changed my mornings…" at bounding box center [787, 282] width 1104 height 502
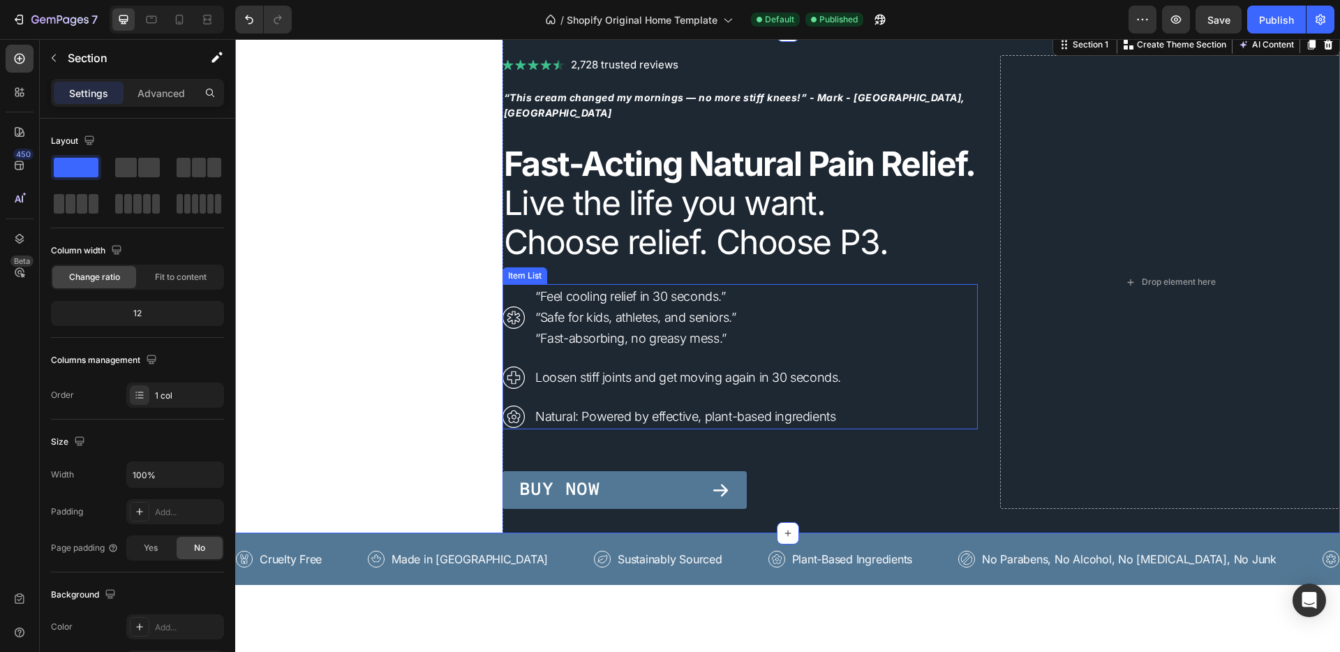
click at [583, 327] on p "“Safe for kids, athletes, and seniors.”" at bounding box center [688, 317] width 306 height 21
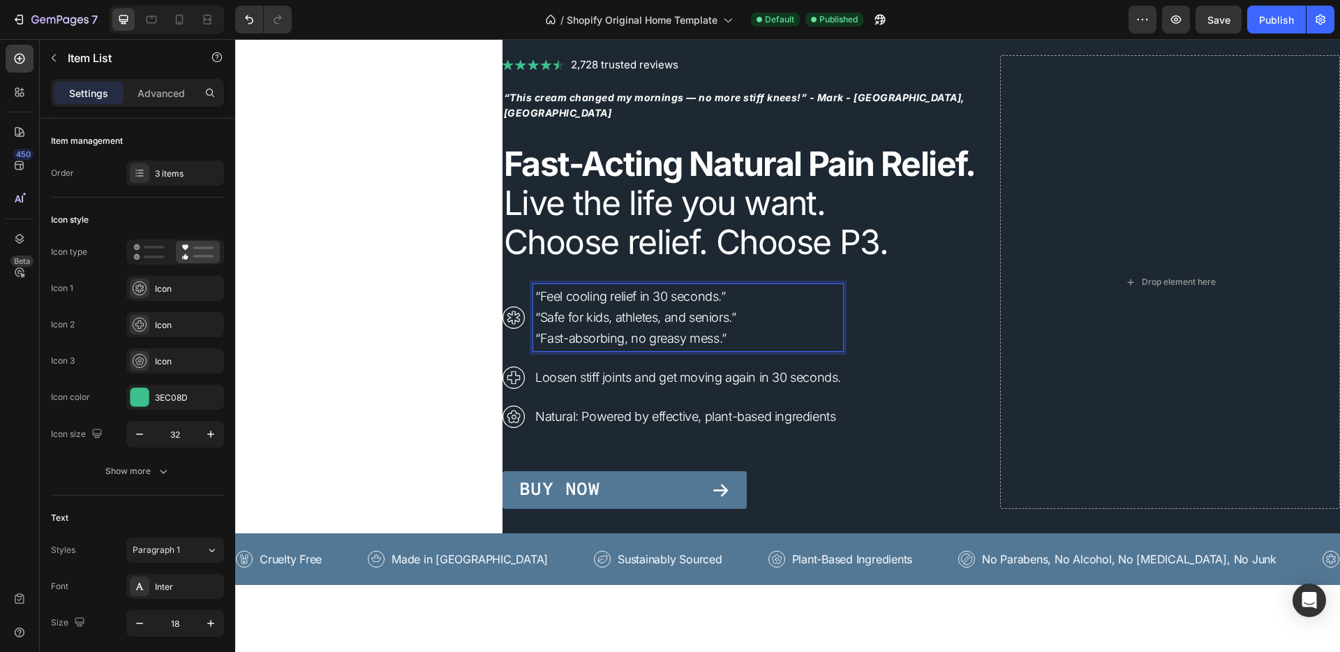
click at [535, 307] on p "“Feel cooling relief in 30 seconds.”" at bounding box center [688, 296] width 306 height 21
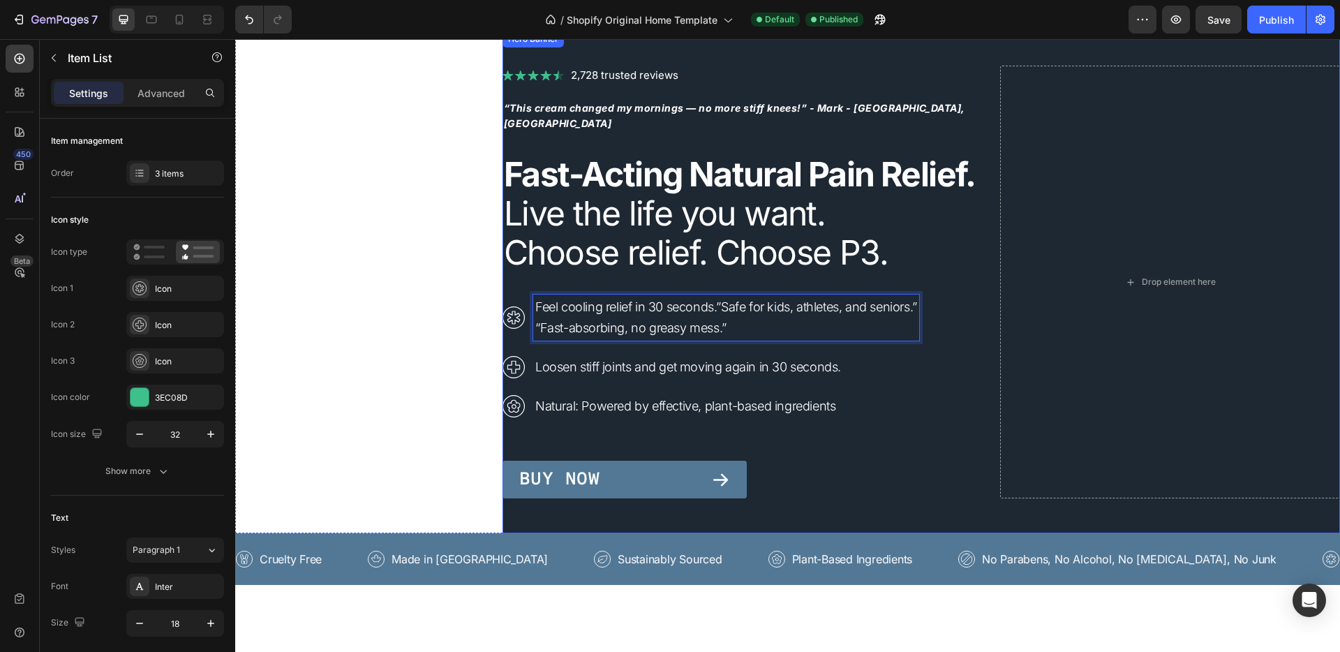
scroll to position [47, 0]
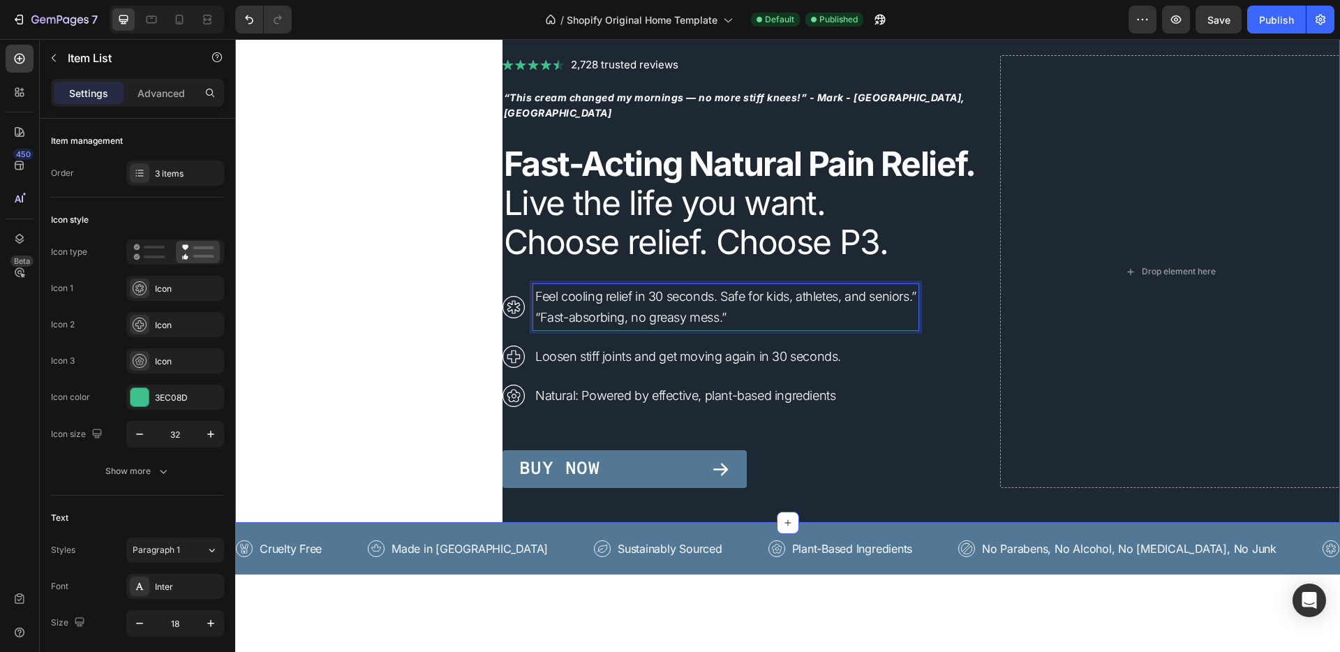
click at [356, 315] on div "Image 2,728 trusted reviews Heading Row ⁠⁠⁠⁠⁠⁠⁠ “This cream changed my mornings…" at bounding box center [787, 271] width 1104 height 502
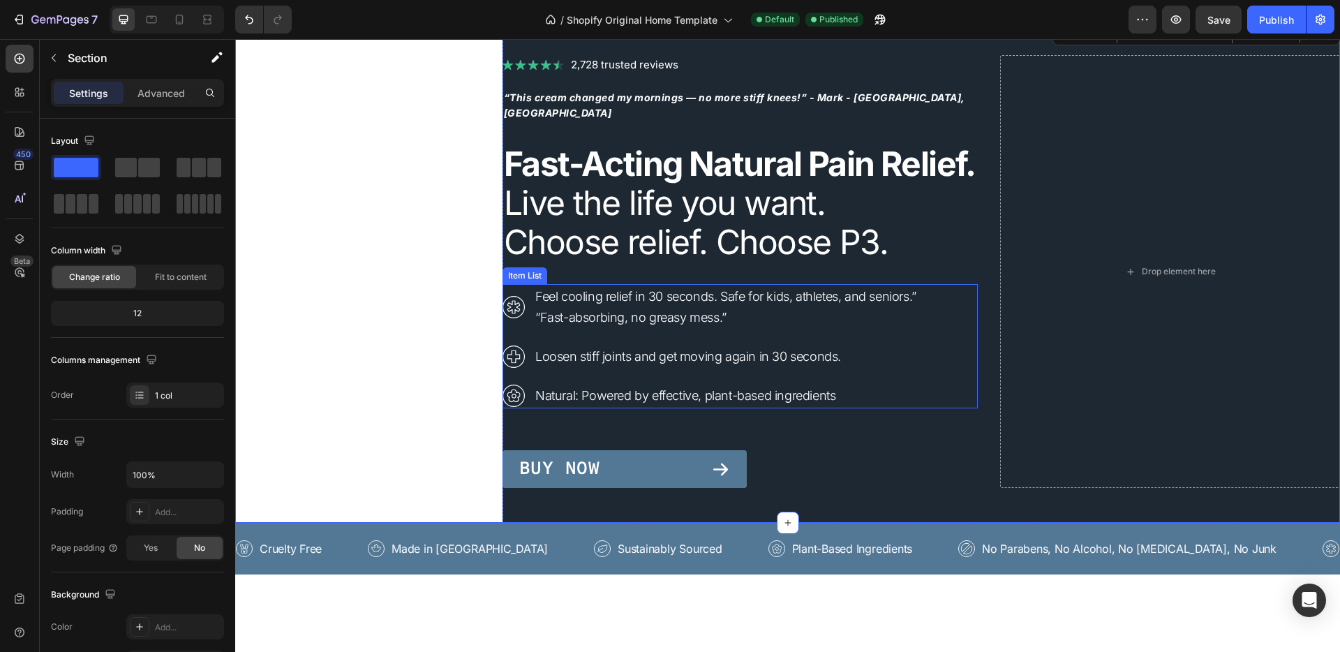
click at [559, 328] on p "“Fast-absorbing, no greasy mess.”" at bounding box center [725, 317] width 381 height 21
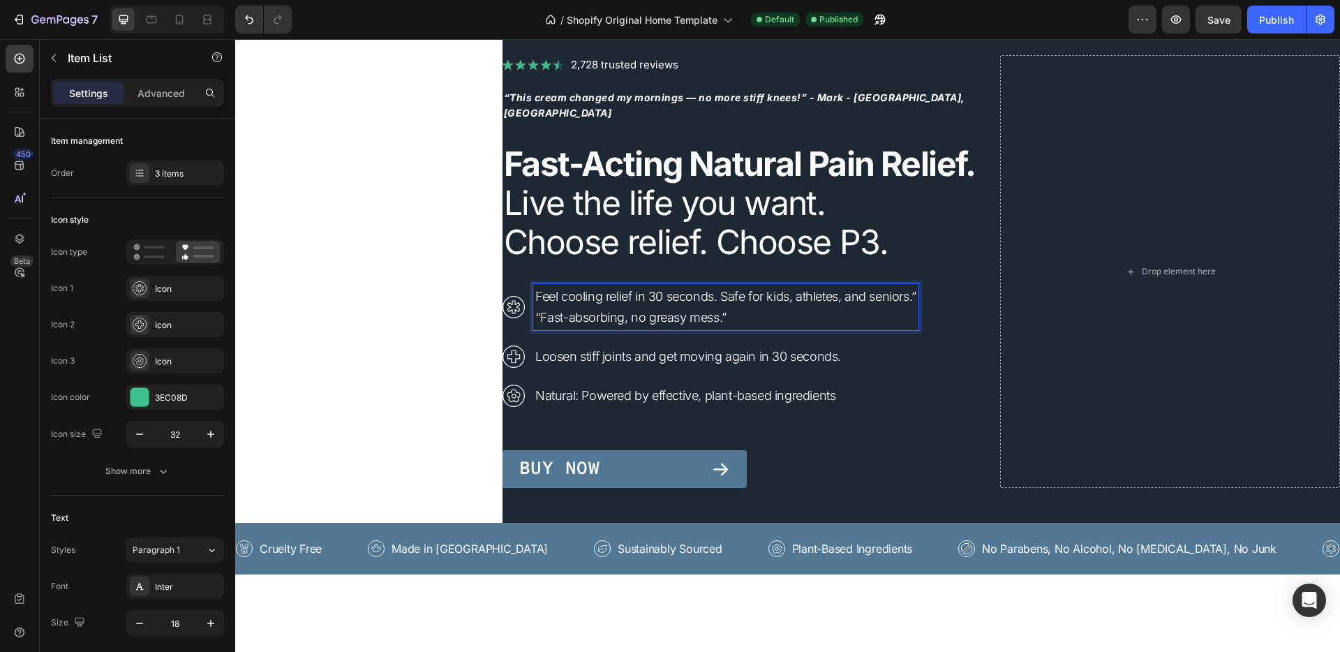
click at [535, 328] on p "“Fast-absorbing, no greasy mess.”" at bounding box center [725, 317] width 381 height 21
click at [721, 328] on p "Fast-absorbing, no greasy mess.”" at bounding box center [725, 317] width 381 height 21
click at [307, 349] on div "Image 2,728 trusted reviews Heading Row ⁠⁠⁠⁠⁠⁠⁠ “This cream changed my mornings…" at bounding box center [787, 271] width 1104 height 502
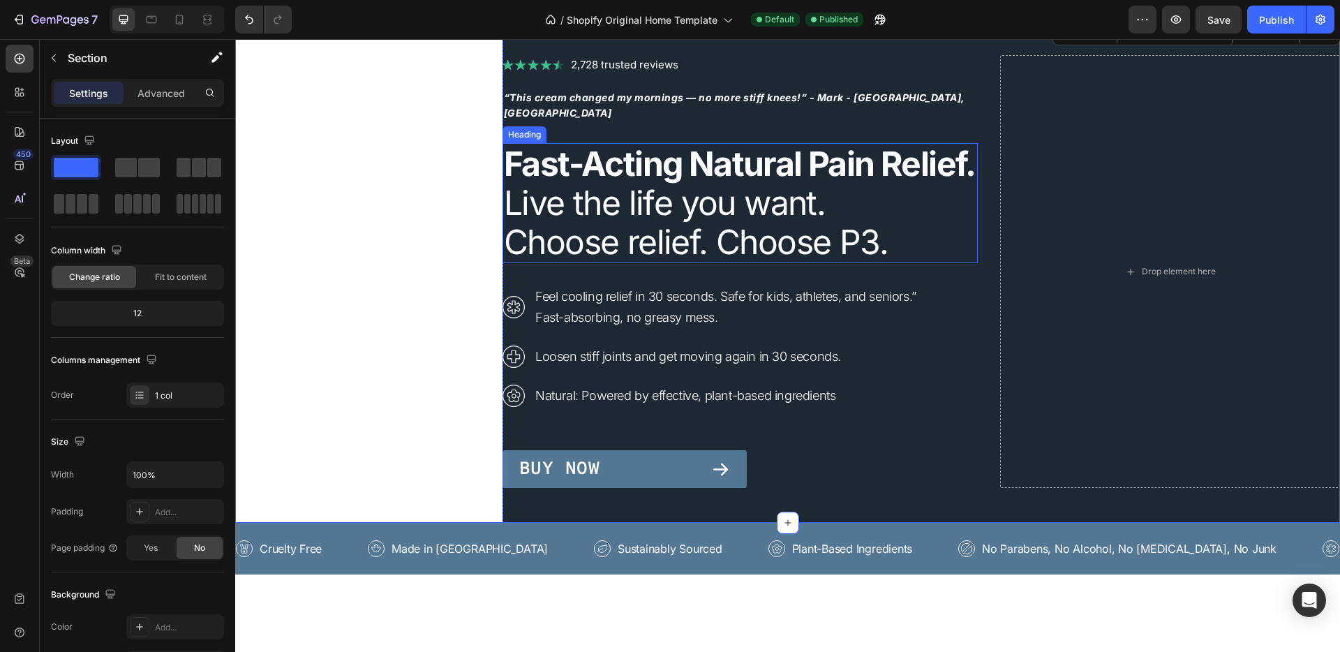
click at [589, 169] on strong "Fast-Acting Natural Pain Relief." at bounding box center [740, 163] width 472 height 41
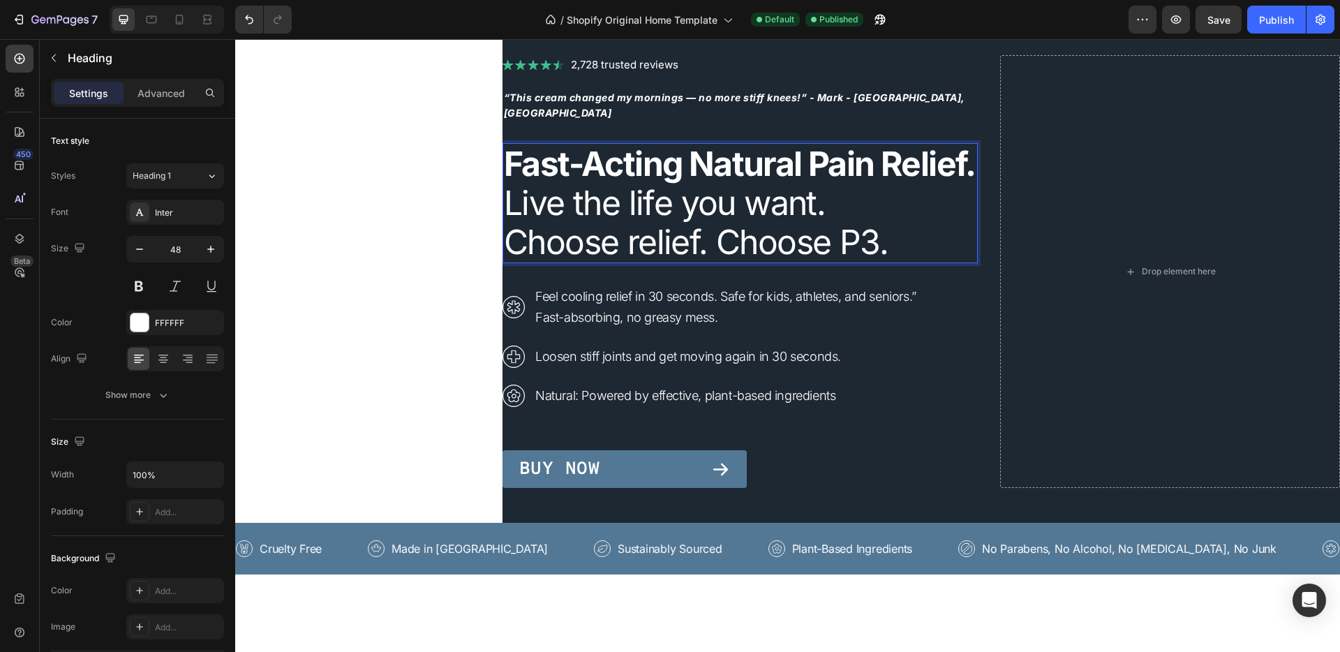
click at [634, 209] on p "Fast-Acting Natural Pain Relief. Live the life you want. Choose relief. Choose …" at bounding box center [740, 202] width 472 height 117
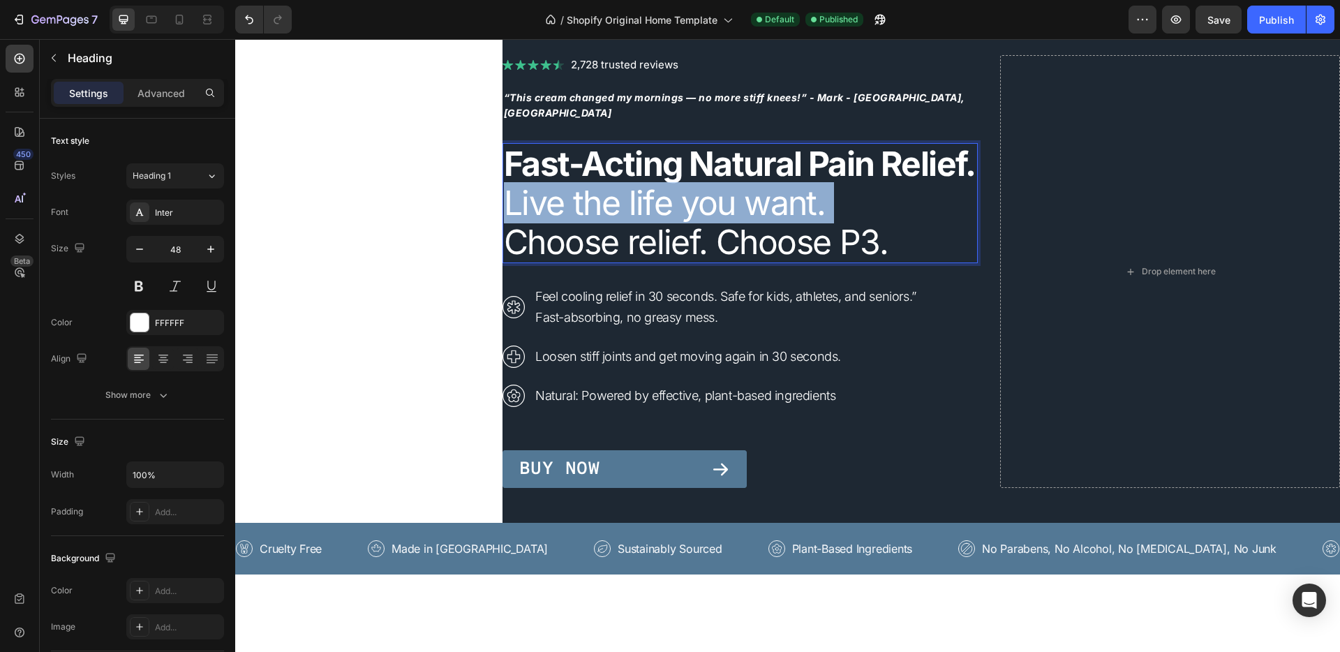
click at [634, 209] on p "Fast-Acting Natural Pain Relief. Live the life you want. Choose relief. Choose …" at bounding box center [740, 202] width 472 height 117
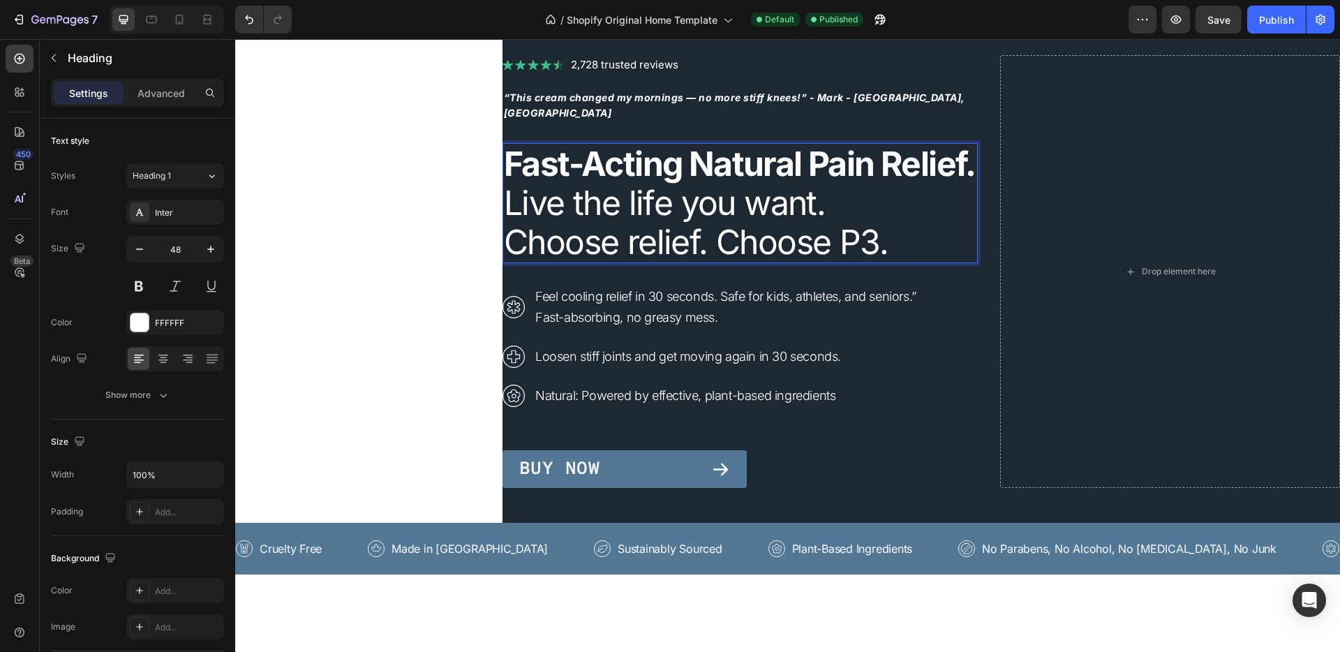
click at [789, 244] on p "Fast-Acting Natural Pain Relief. Live the life you want. Choose relief. Choose …" at bounding box center [740, 202] width 472 height 117
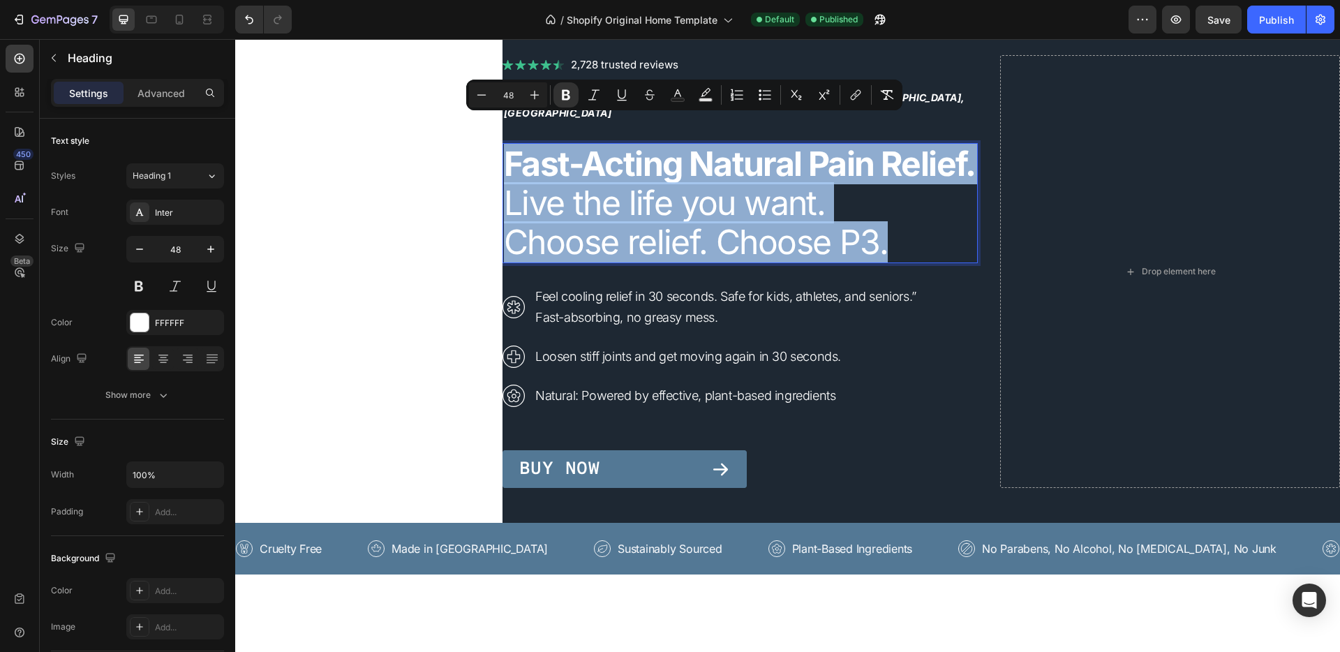
drag, startPoint x: 888, startPoint y: 260, endPoint x: 501, endPoint y: 140, distance: 405.2
click at [504, 144] on p "Fast-Acting Natural Pain Relief. Live the life you want. Choose relief. Choose …" at bounding box center [740, 202] width 472 height 117
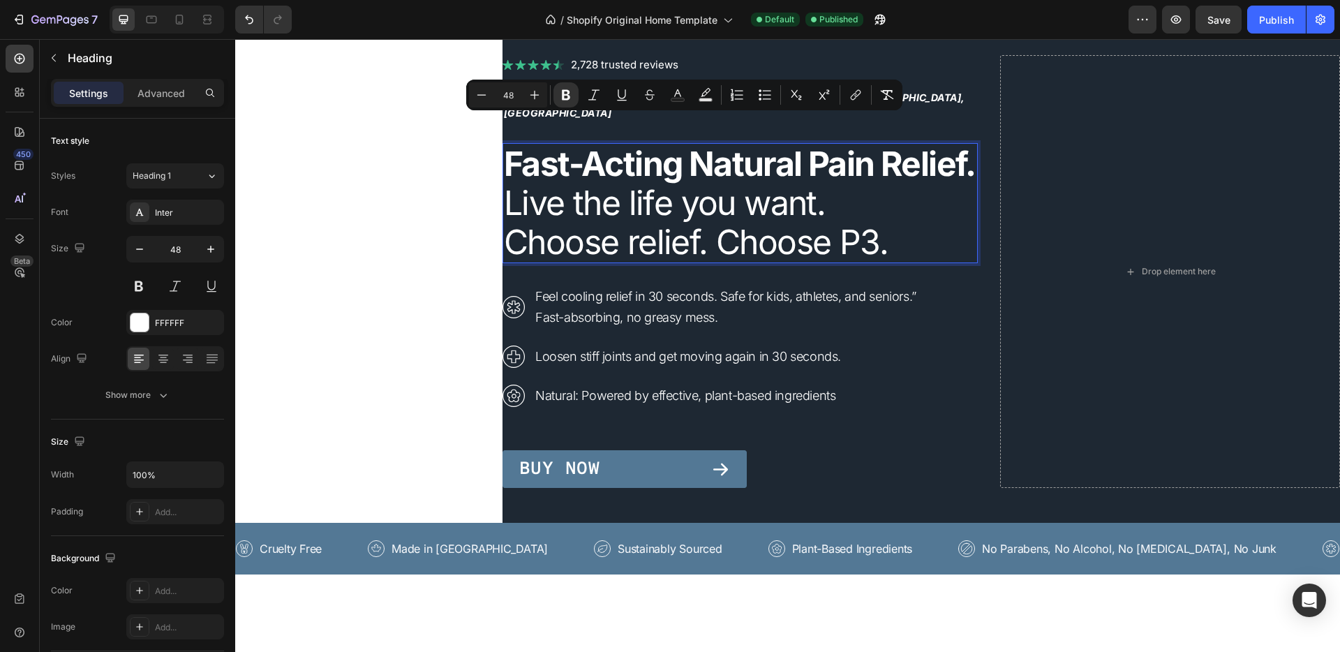
scroll to position [87, 0]
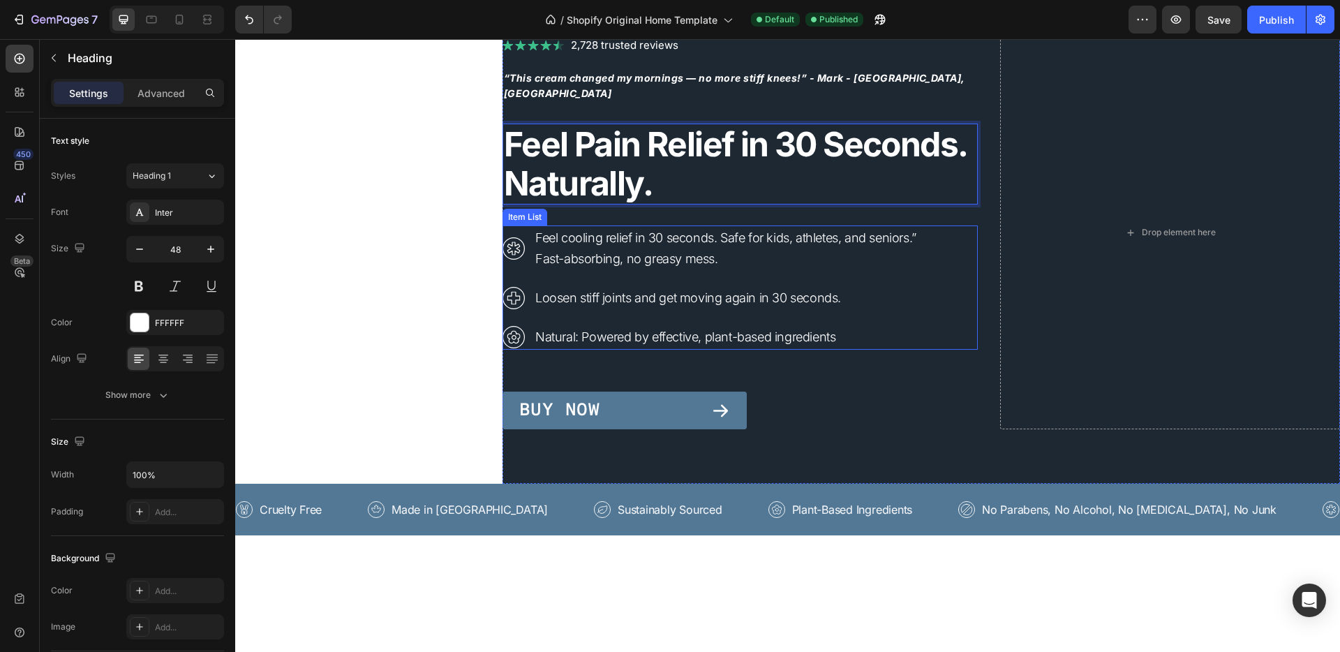
click at [599, 237] on p "Feel cooling relief in 30 seconds. Safe for kids, athletes, and seniors.”" at bounding box center [725, 237] width 381 height 21
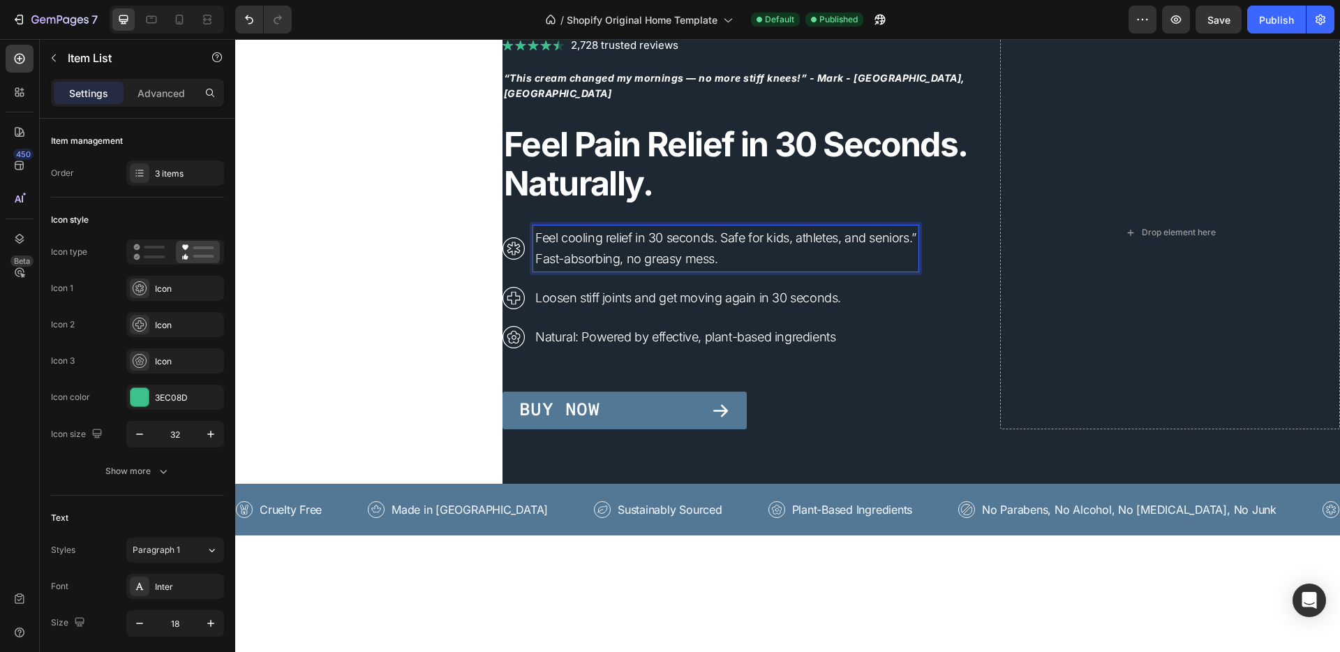
click at [712, 231] on p "Feel cooling relief in 30 seconds. Safe for kids, athletes, and seniors.”" at bounding box center [725, 237] width 381 height 21
drag, startPoint x: 712, startPoint y: 230, endPoint x: 527, endPoint y: 231, distance: 185.6
click at [535, 231] on p "Feel cooling relief in 30 seconds. Safe for kids, athletes, and seniors.”" at bounding box center [725, 237] width 381 height 21
click at [731, 227] on p "Safe for kids, athletes, and seniors.”" at bounding box center [688, 237] width 306 height 21
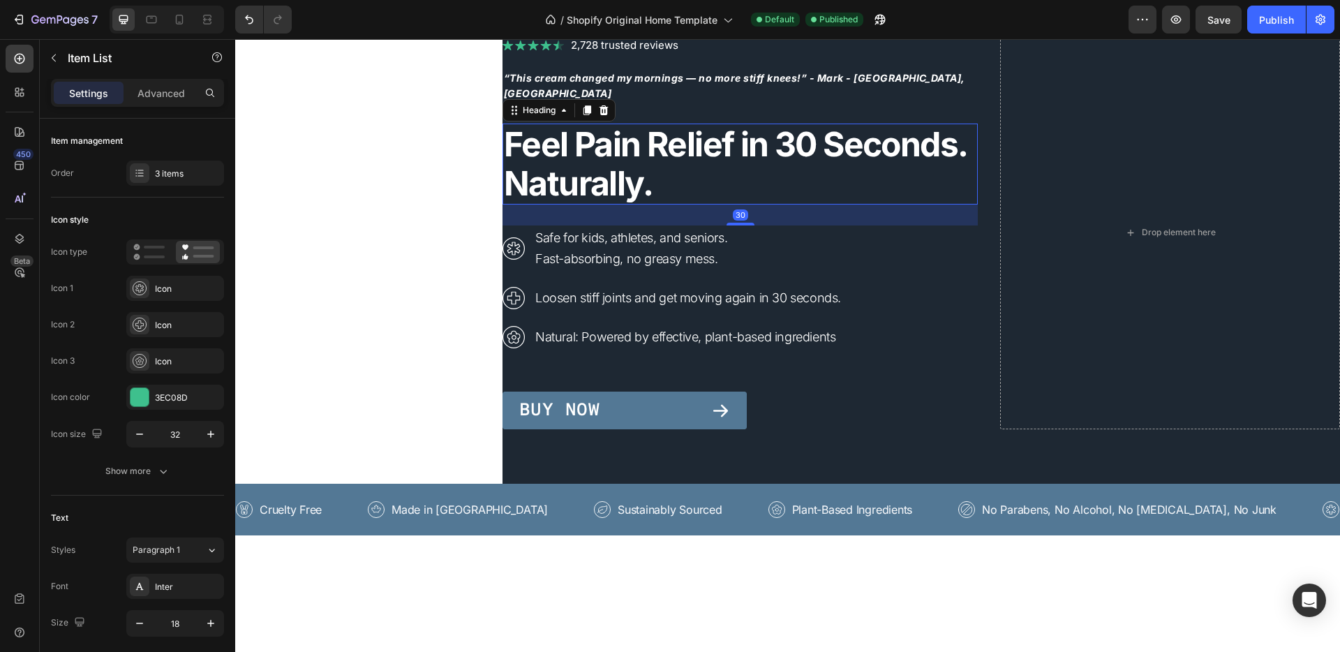
click at [622, 170] on strong "Feel Pain Relief in 30 Seconds. Naturally." at bounding box center [735, 163] width 463 height 80
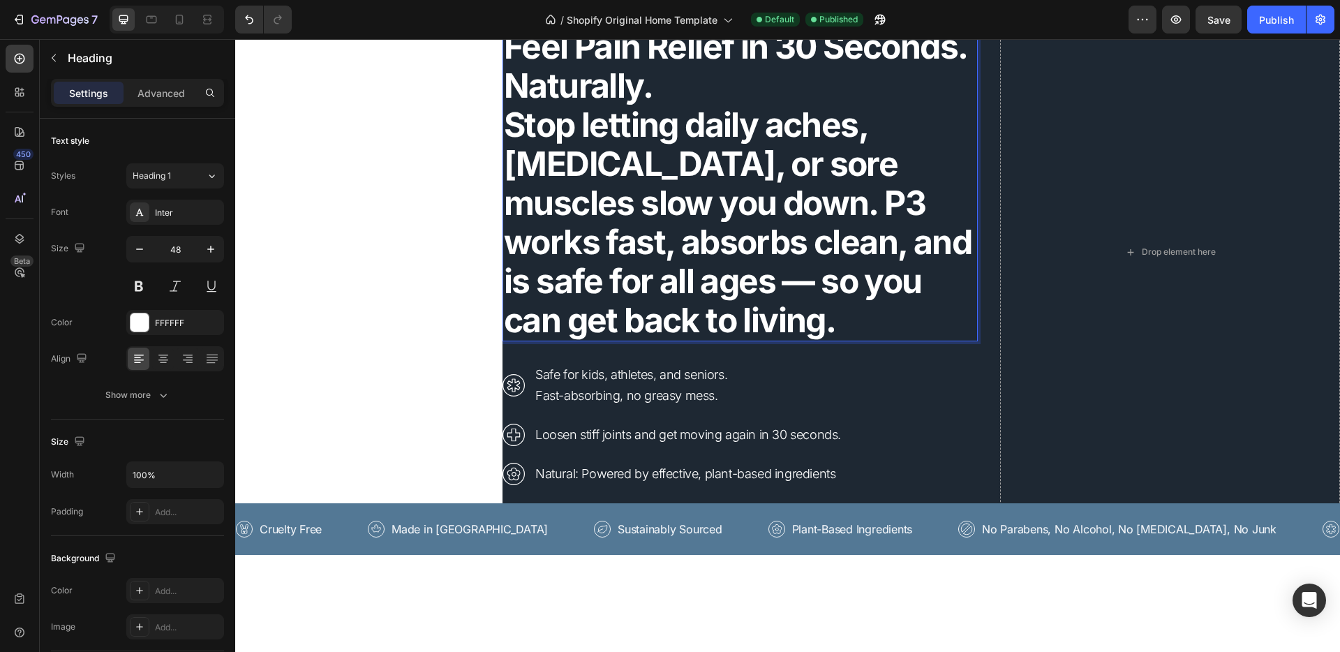
scroll to position [0, 0]
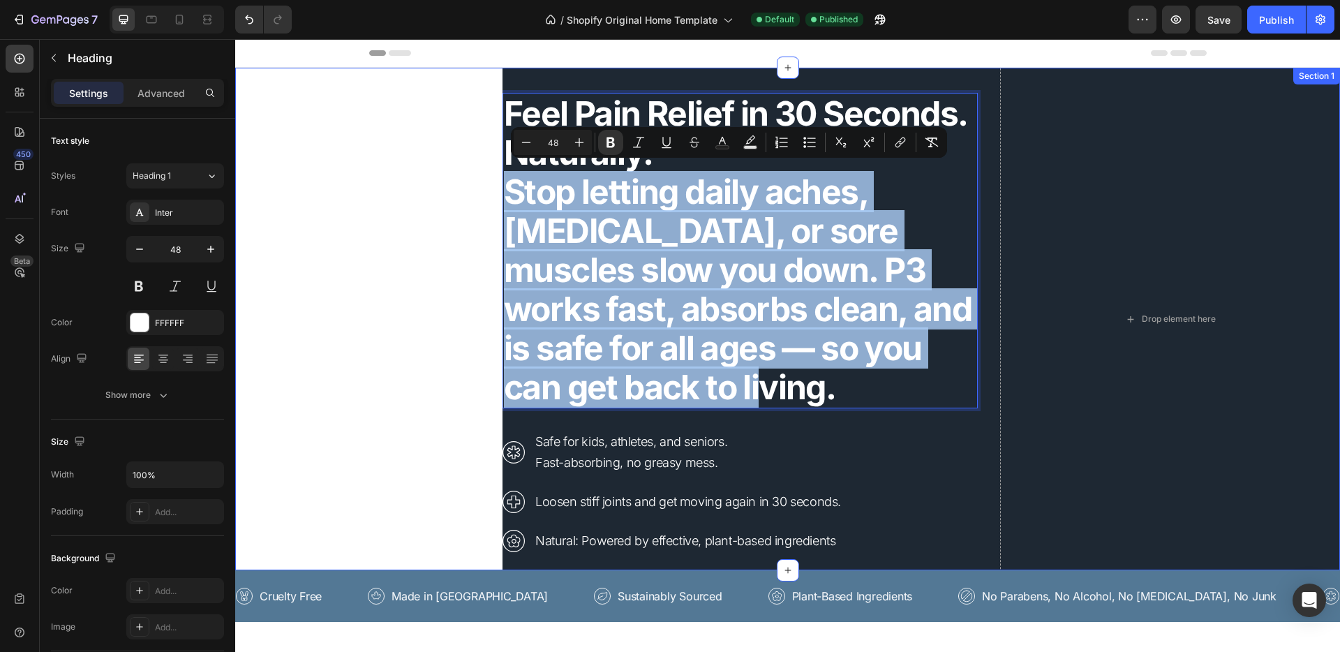
drag, startPoint x: 632, startPoint y: 382, endPoint x: 490, endPoint y: 194, distance: 235.5
click at [490, 194] on div "Image 2,728 trusted reviews Heading Row ⁠⁠⁠⁠⁠⁠⁠ “This cream changed my mornings…" at bounding box center [787, 319] width 1104 height 502
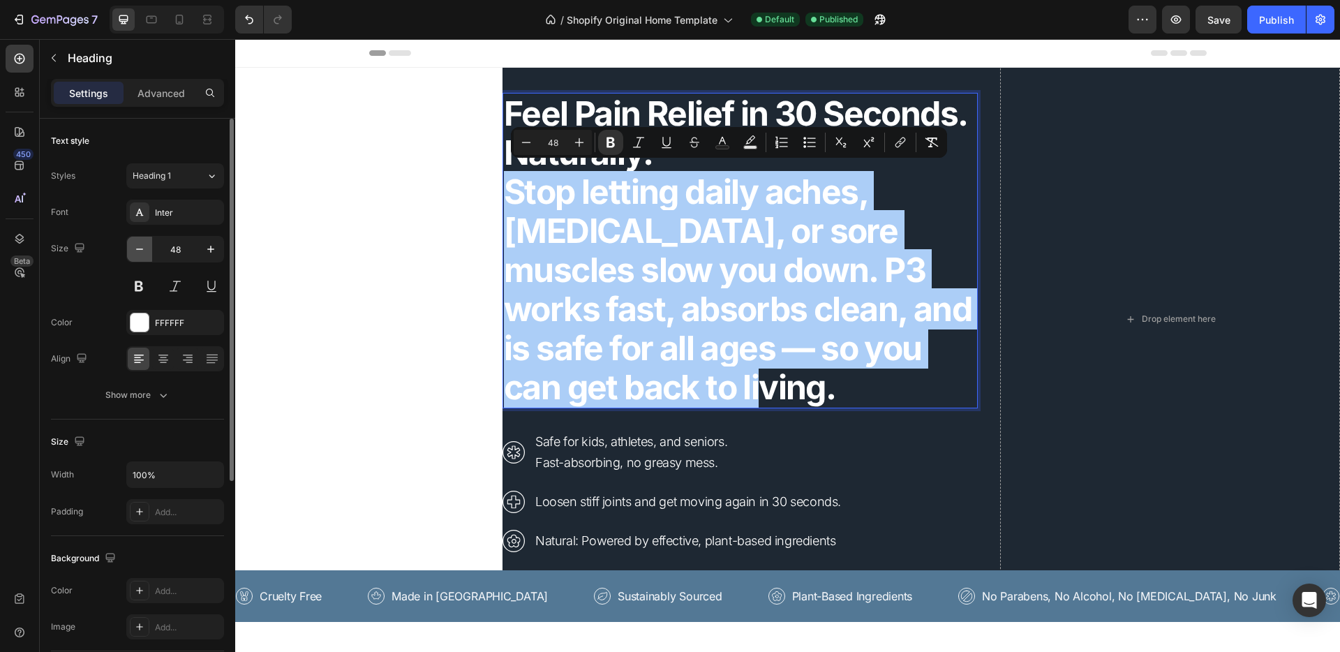
click at [144, 249] on icon "button" at bounding box center [140, 249] width 14 height 14
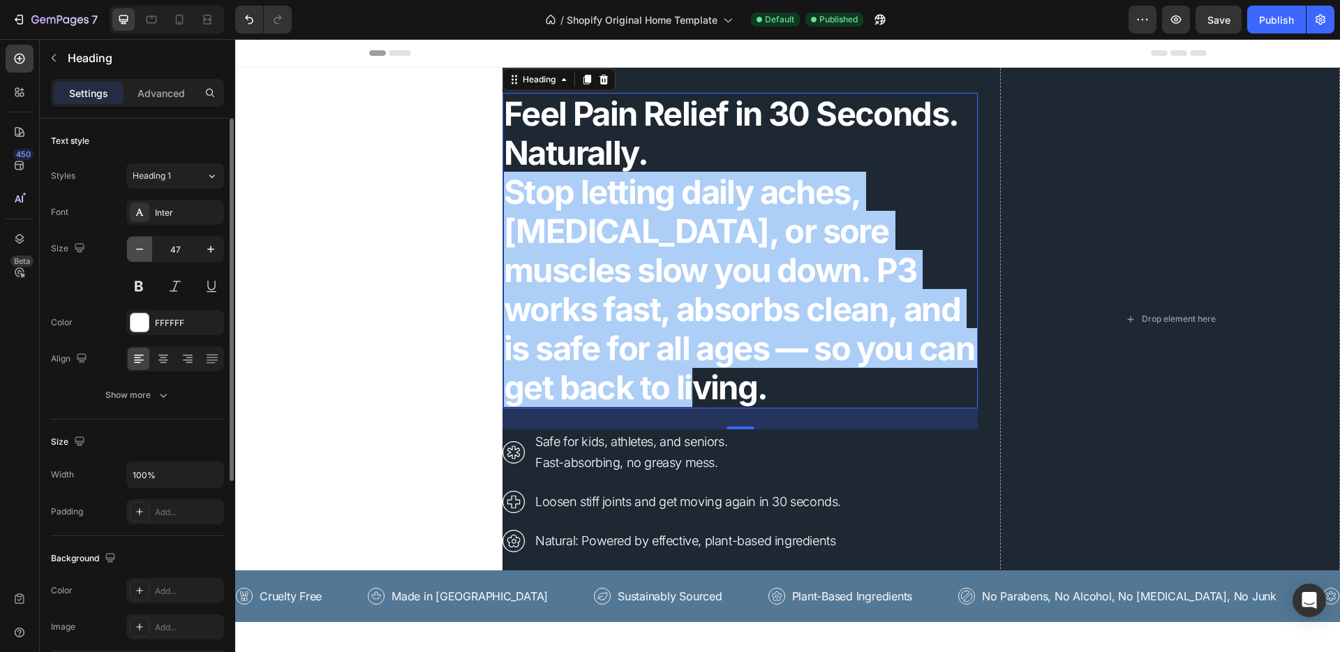
click at [144, 249] on icon "button" at bounding box center [140, 249] width 14 height 14
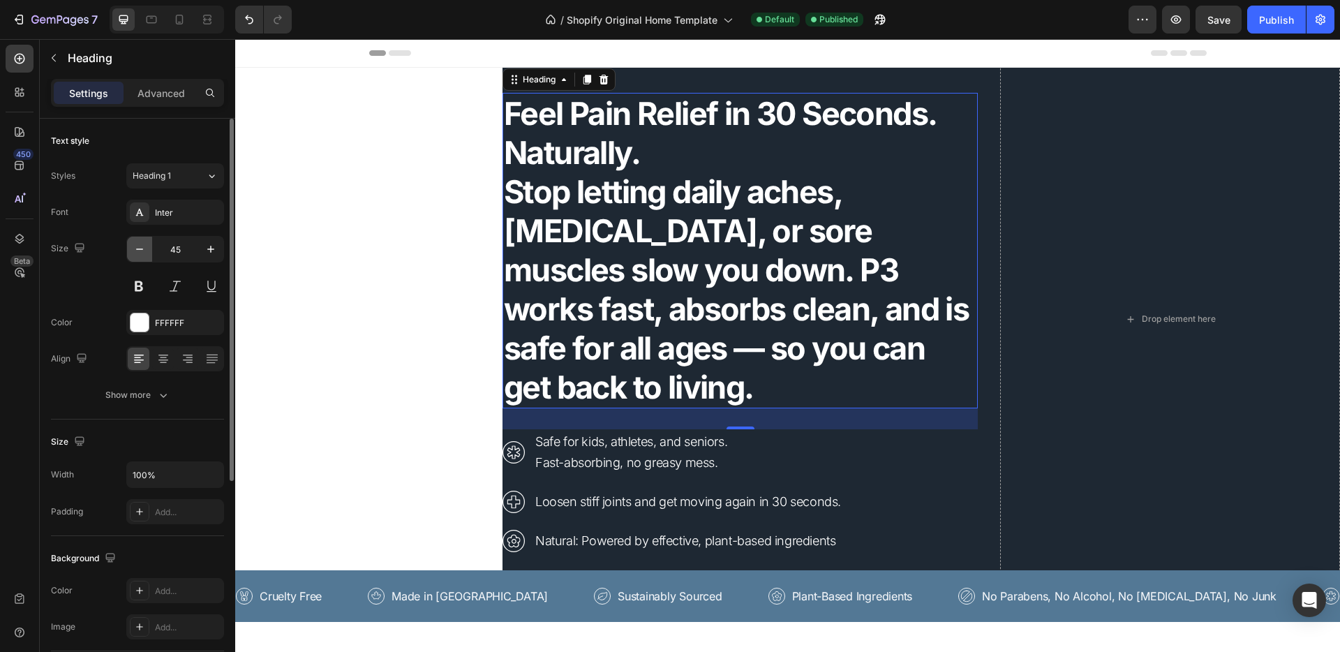
click at [144, 249] on icon "button" at bounding box center [140, 249] width 14 height 14
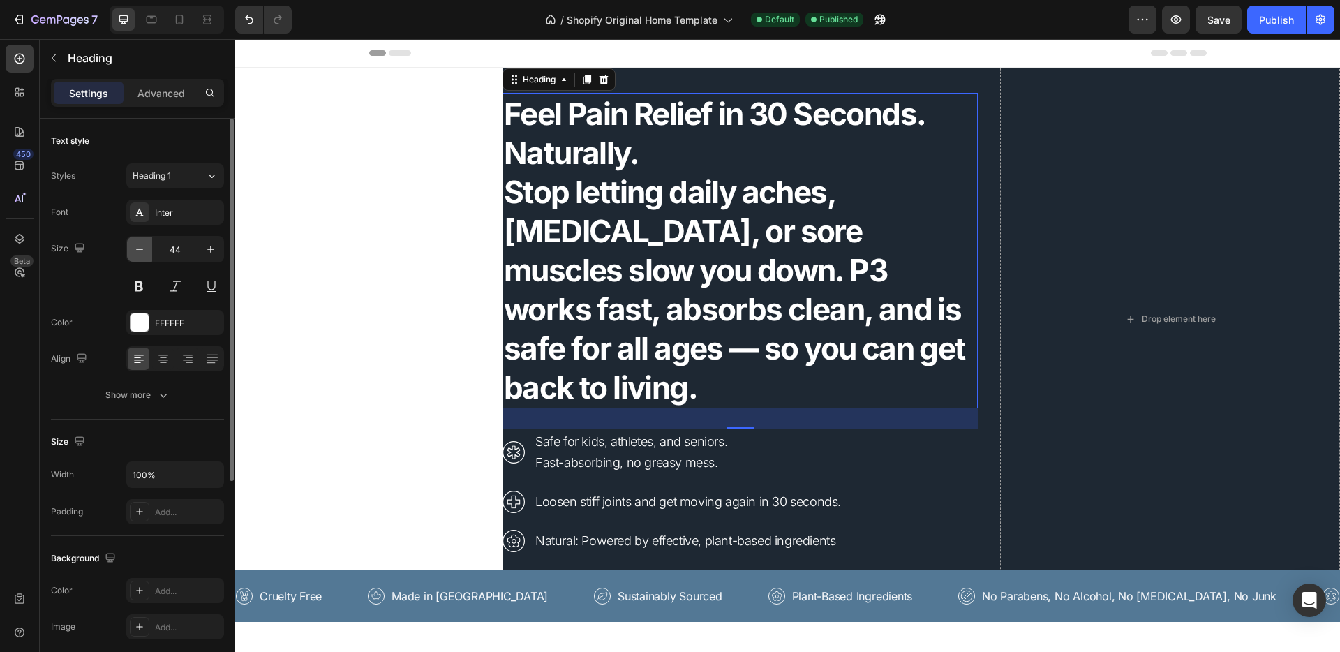
click at [144, 249] on icon "button" at bounding box center [140, 249] width 14 height 14
type input "43"
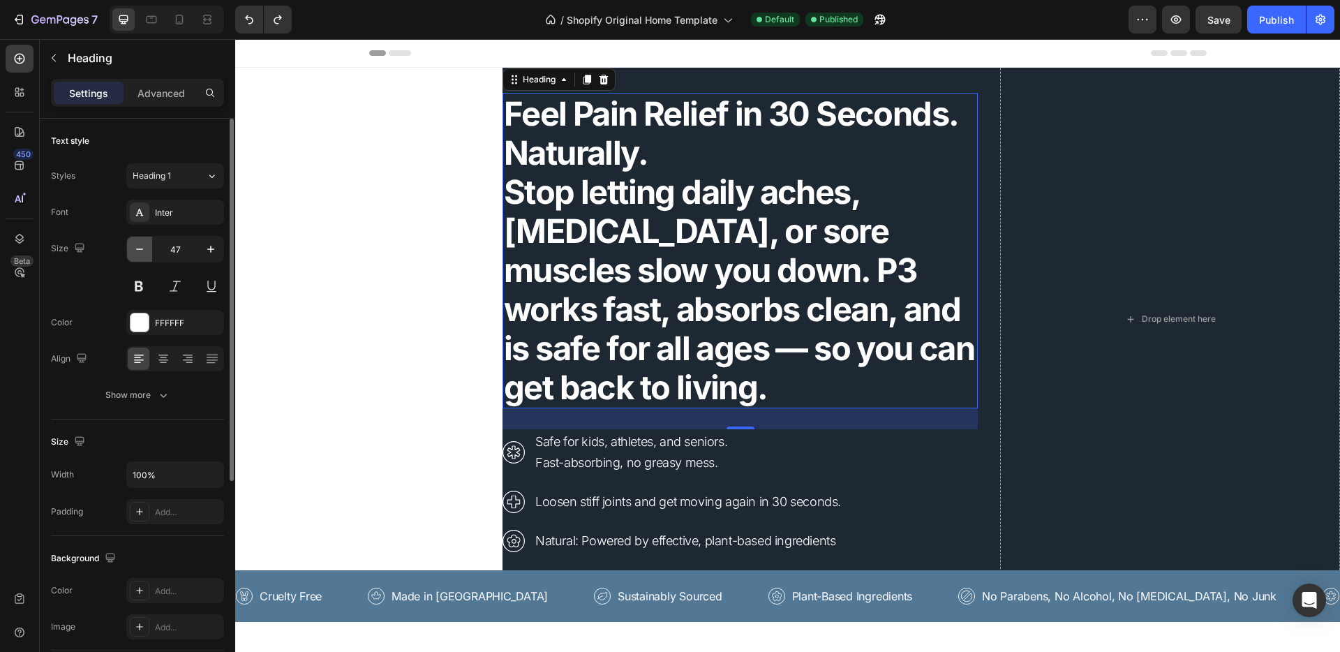
type input "48"
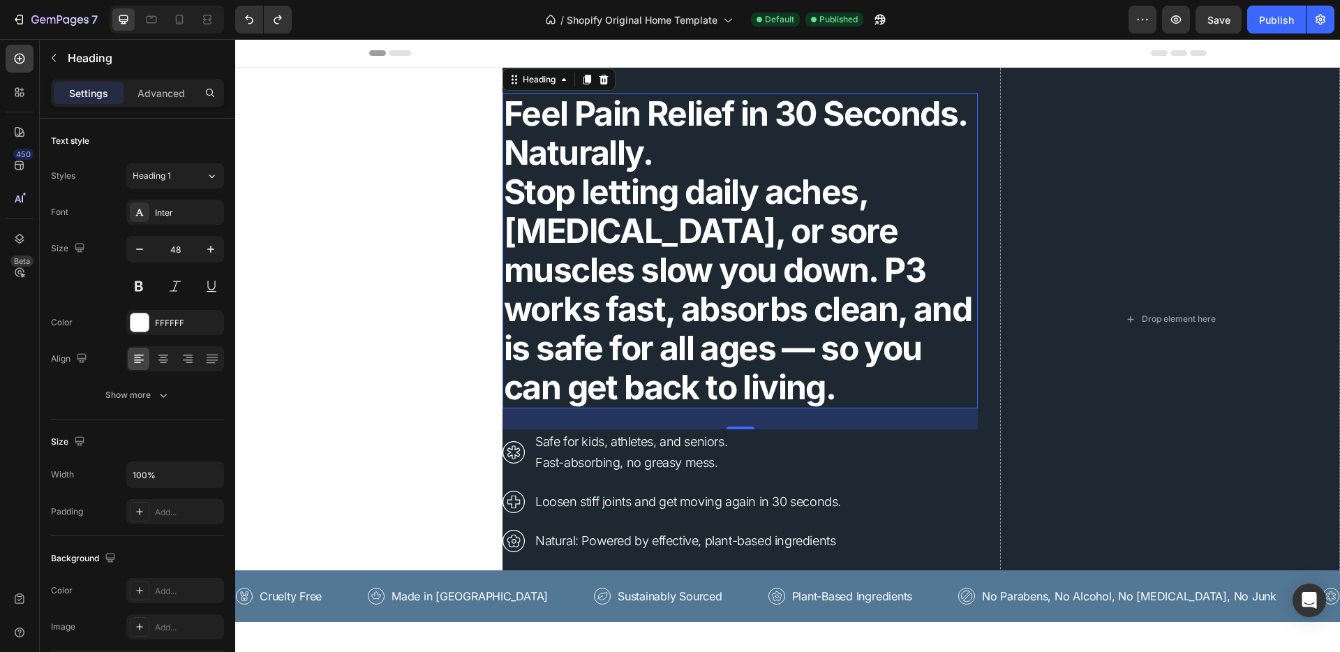
click at [580, 320] on strong "Stop letting daily aches, stiffness, or sore muscles slow you down. P3 works fa…" at bounding box center [737, 289] width 467 height 237
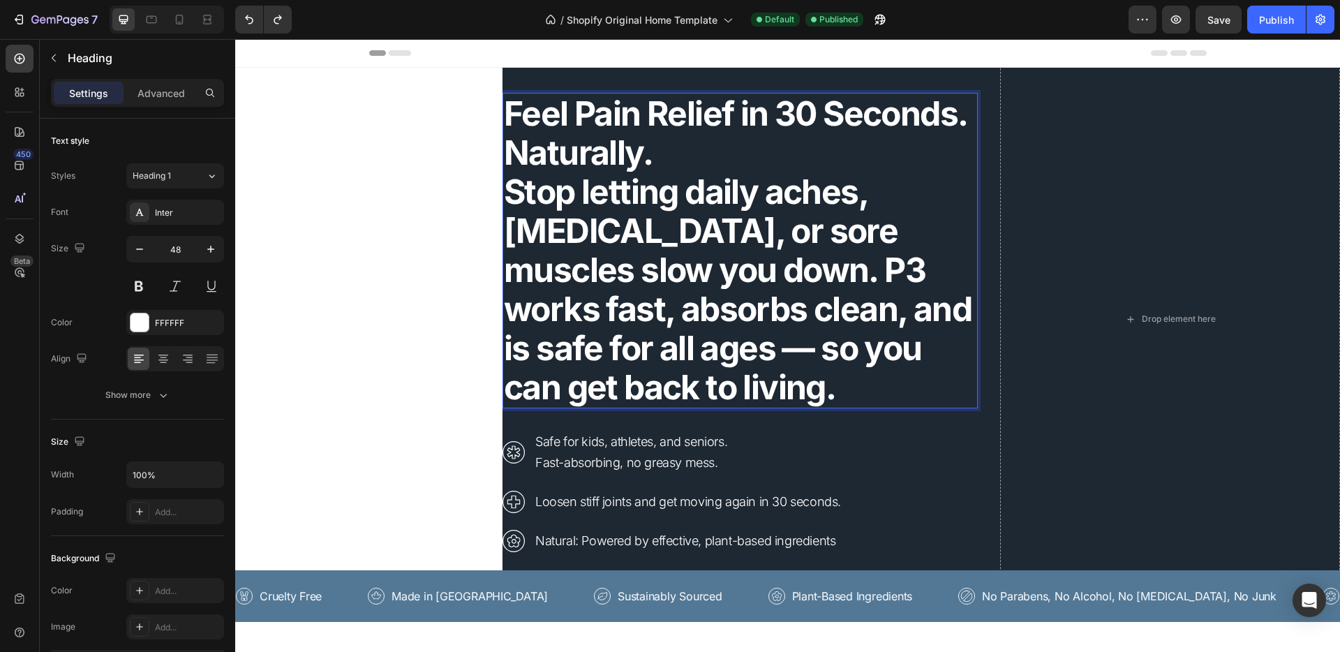
click at [577, 172] on strong "Stop letting daily aches, stiffness, or sore muscles slow you down. P3 works fa…" at bounding box center [737, 289] width 467 height 237
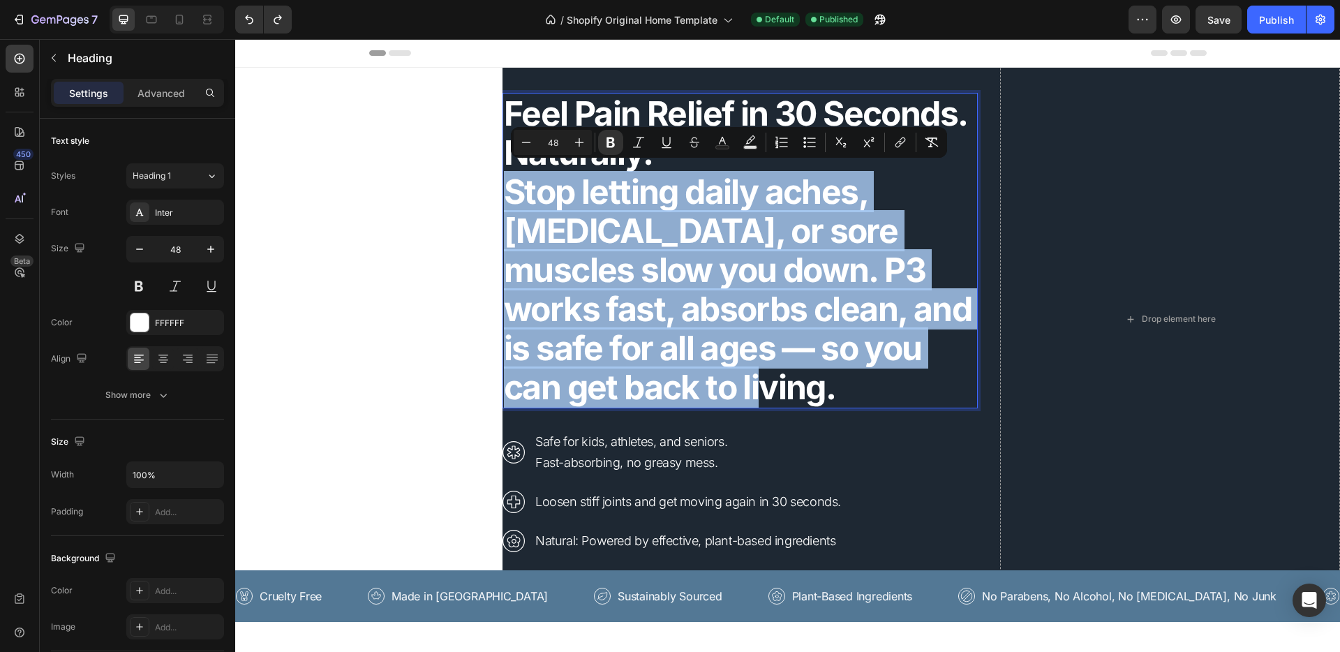
drag, startPoint x: 498, startPoint y: 183, endPoint x: 685, endPoint y: 373, distance: 266.4
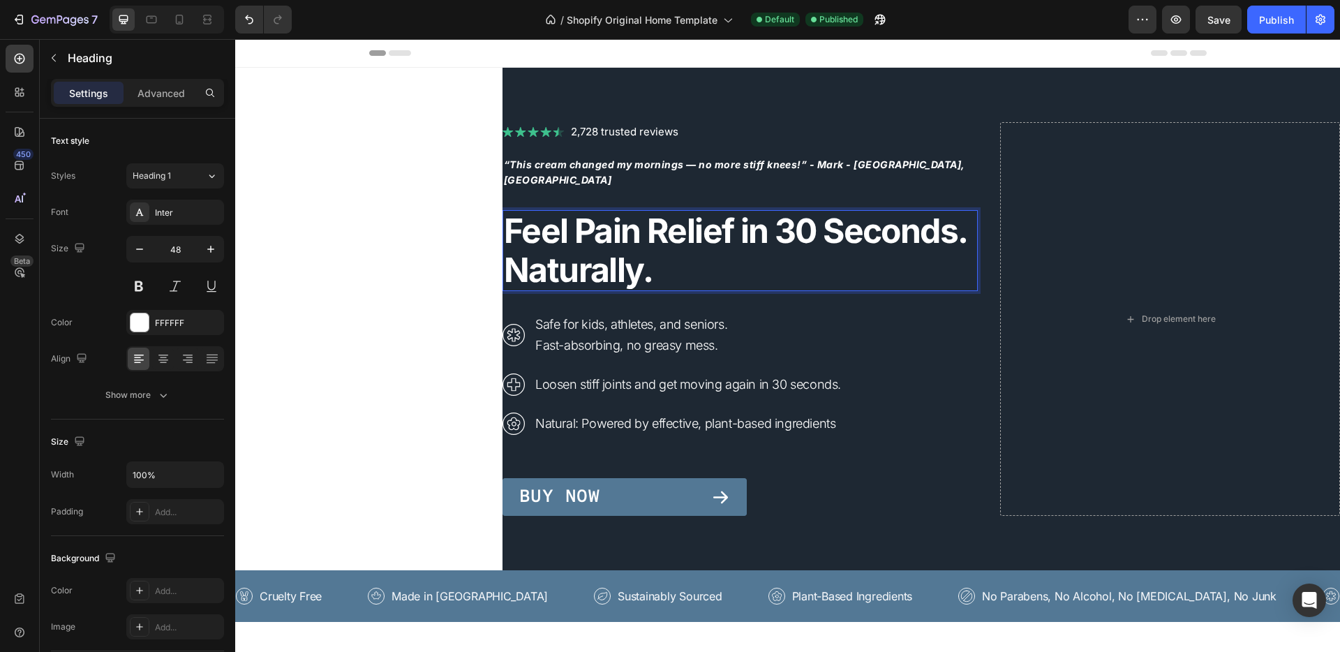
click at [692, 255] on p "Feel Pain Relief in 30 Seconds. Naturally." at bounding box center [740, 250] width 472 height 78
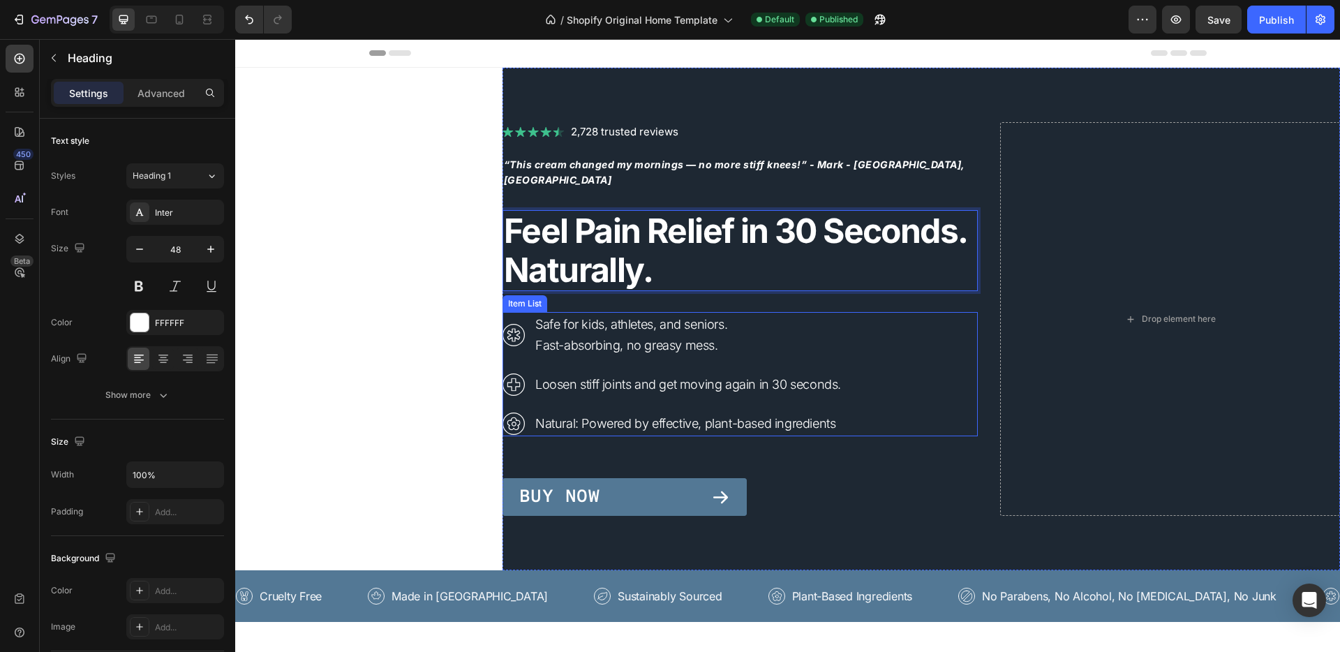
click at [802, 314] on p "Safe for kids, athletes, and seniors." at bounding box center [688, 324] width 306 height 21
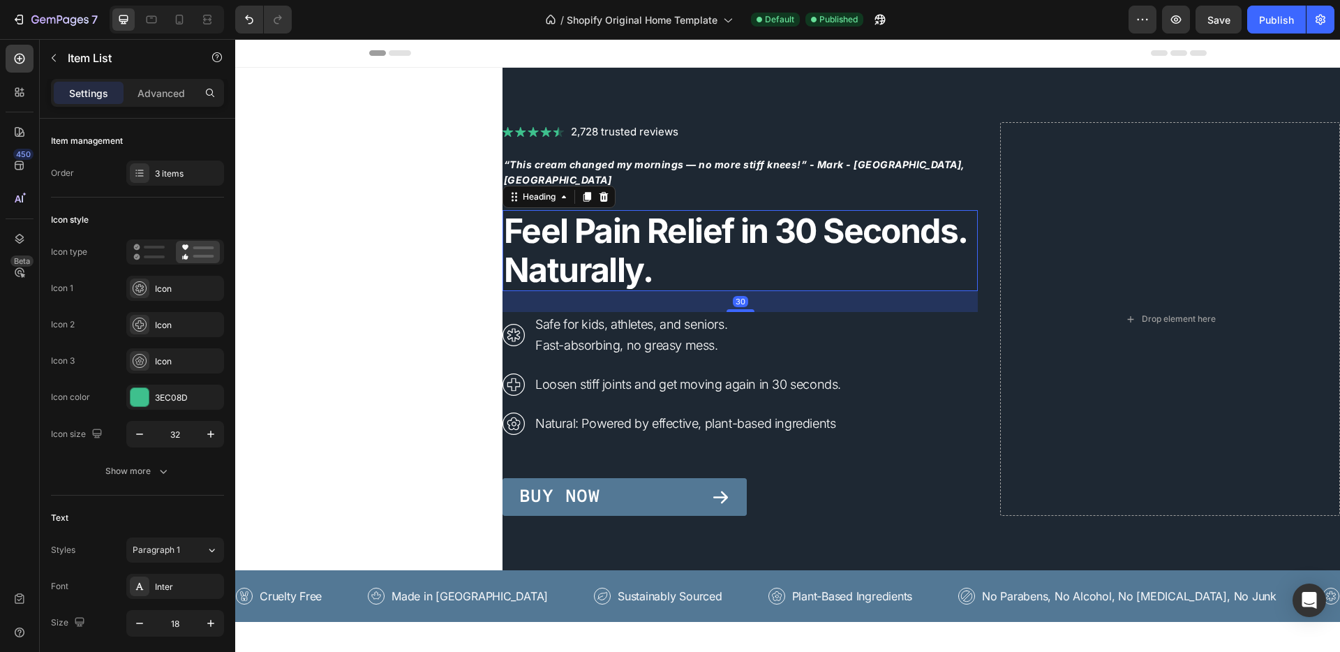
click at [733, 253] on p "⁠⁠⁠⁠⁠⁠⁠ Feel Pain Relief in 30 Seconds. Naturally." at bounding box center [740, 250] width 472 height 78
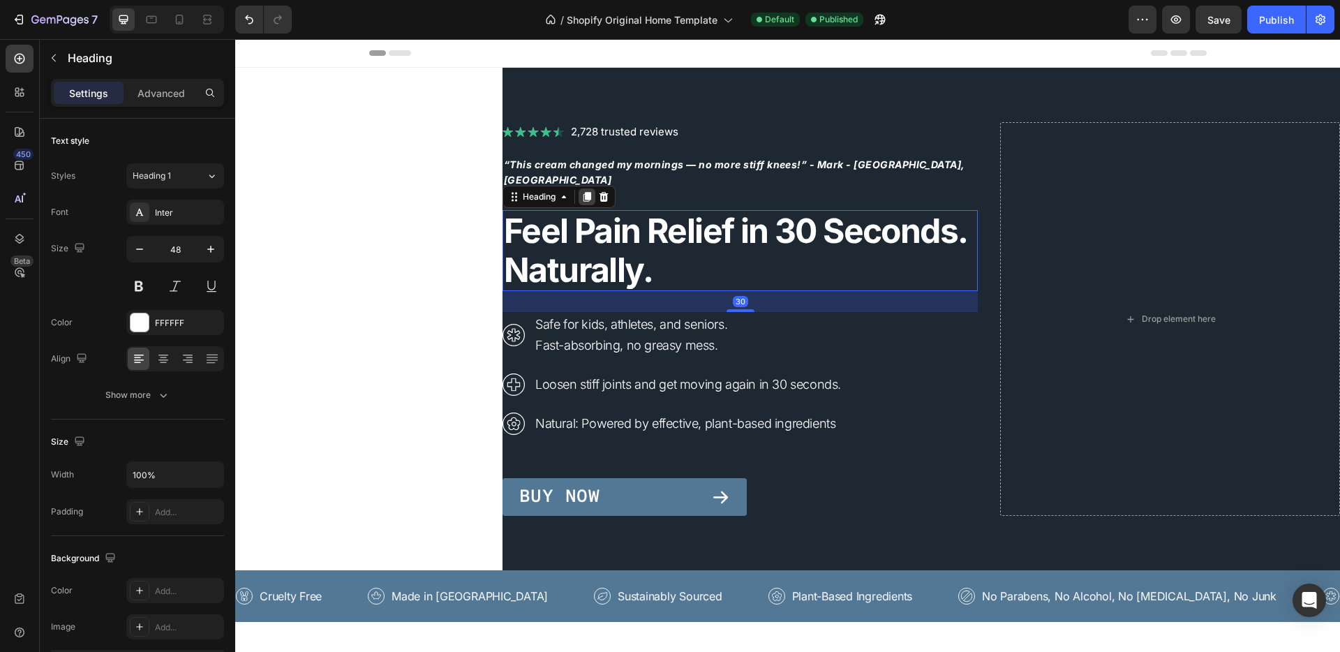
click at [581, 191] on icon at bounding box center [586, 196] width 11 height 11
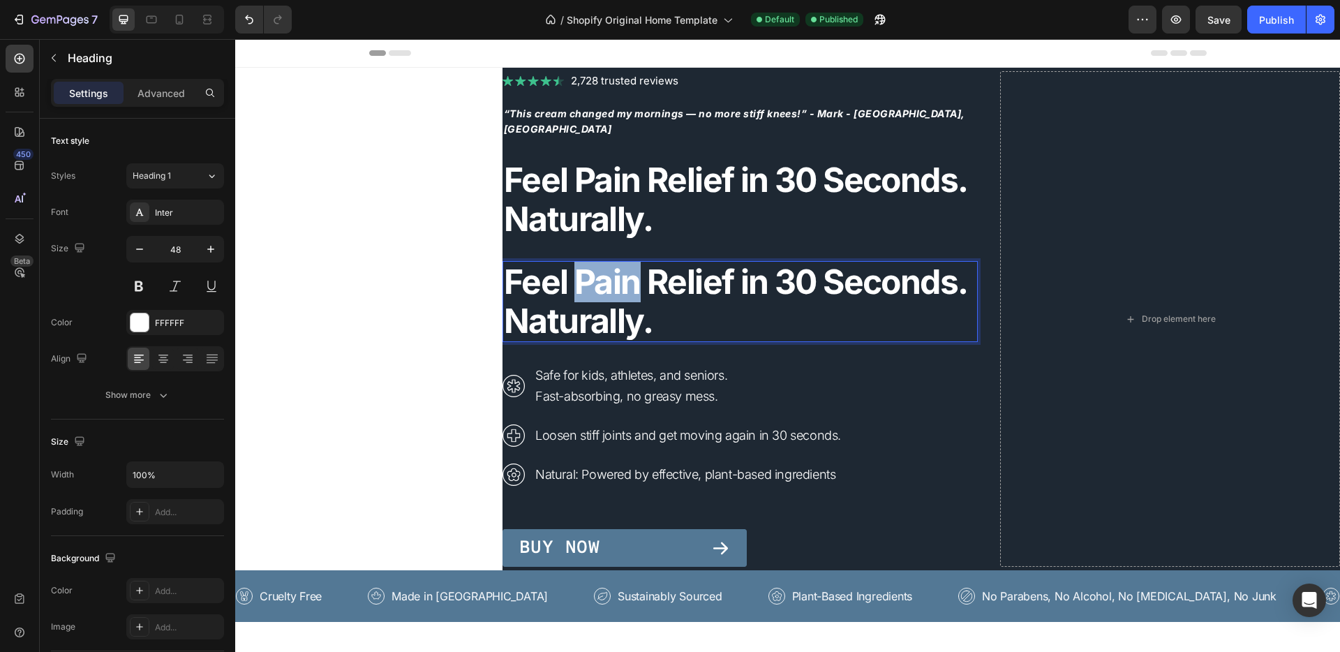
click at [569, 278] on strong "Feel Pain Relief in 30 Seconds. Naturally." at bounding box center [735, 301] width 463 height 80
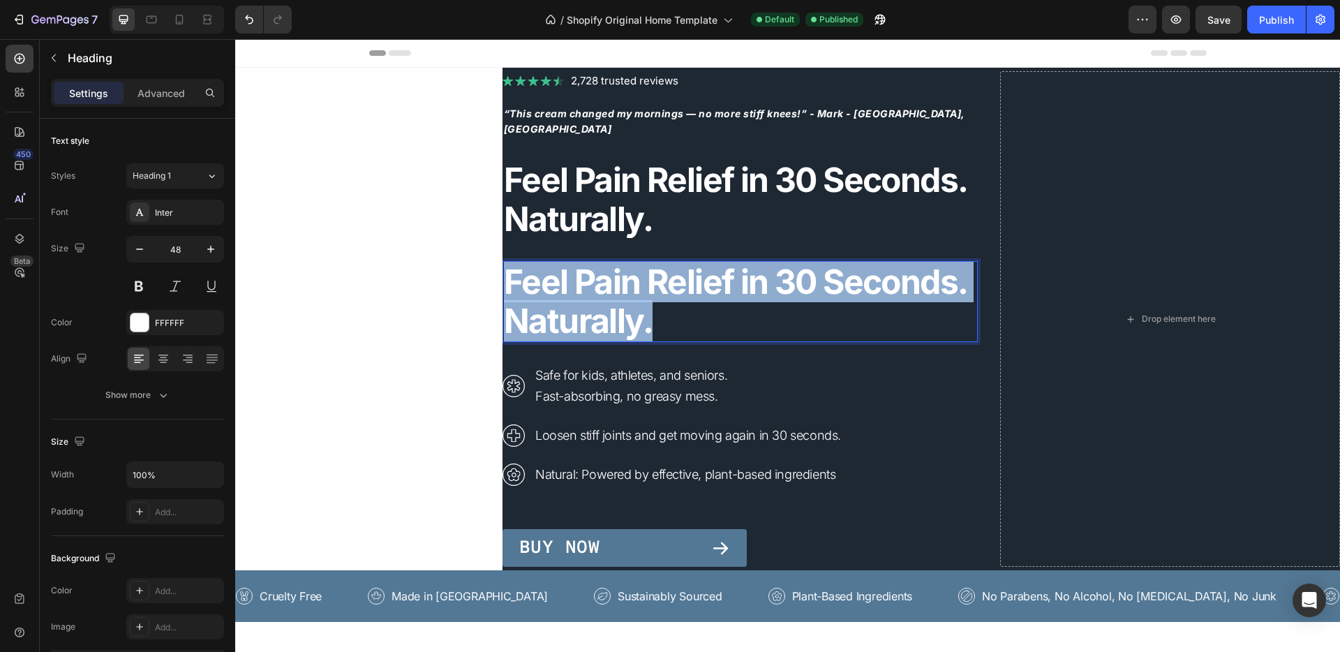
click at [569, 278] on strong "Feel Pain Relief in 30 Seconds. Naturally." at bounding box center [735, 301] width 463 height 80
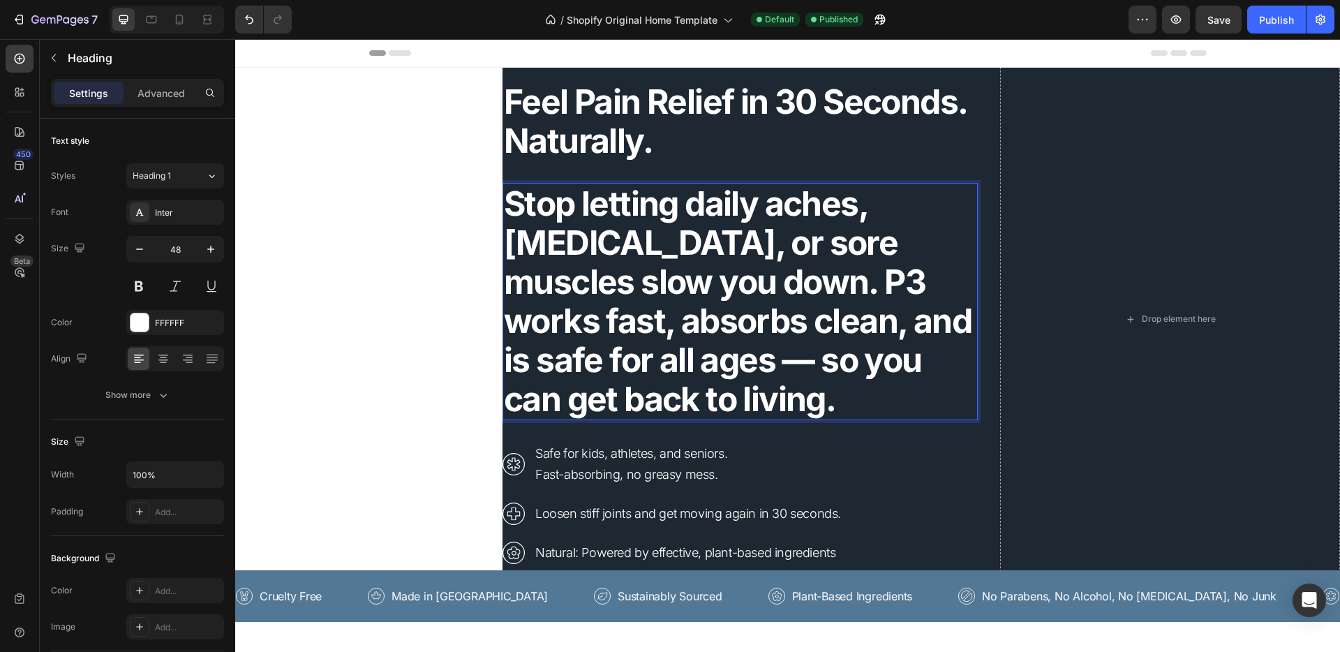
click at [569, 222] on strong "Stop letting daily aches, stiffness, or sore muscles slow you down. P3 works fa…" at bounding box center [737, 301] width 467 height 237
click at [183, 177] on div "Heading 1" at bounding box center [161, 176] width 57 height 13
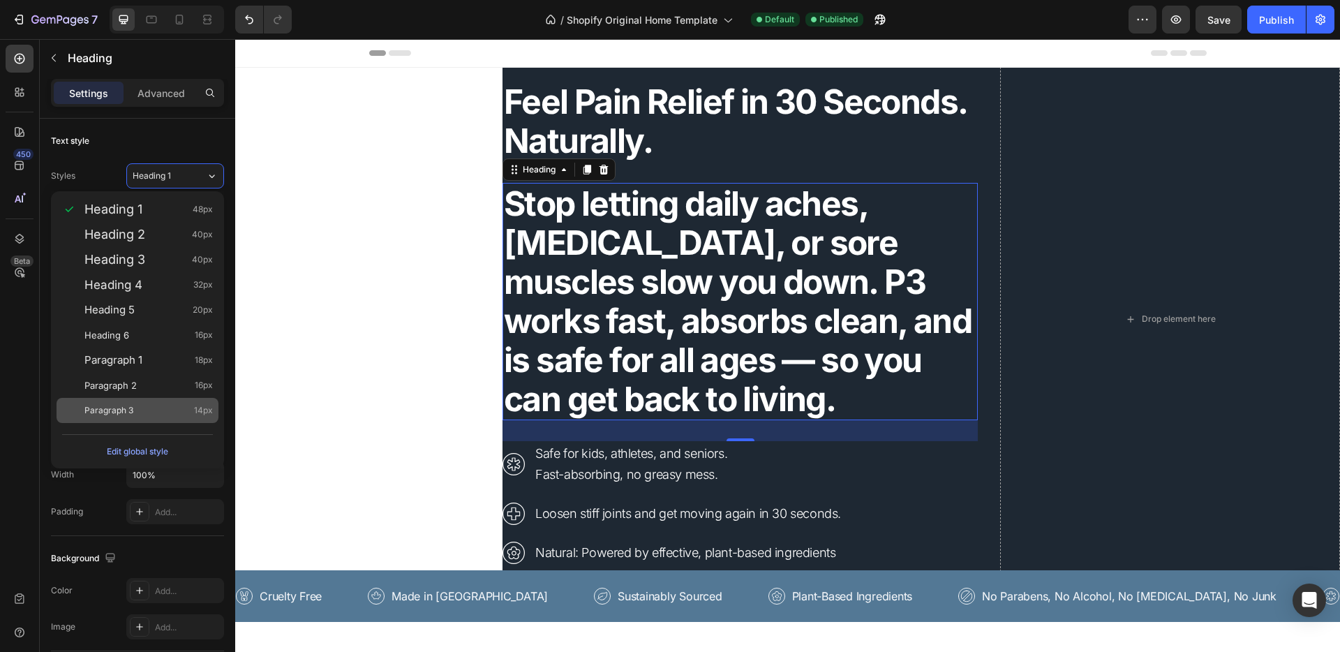
click at [141, 411] on div "Paragraph 3 14px" at bounding box center [148, 410] width 128 height 14
type input "14"
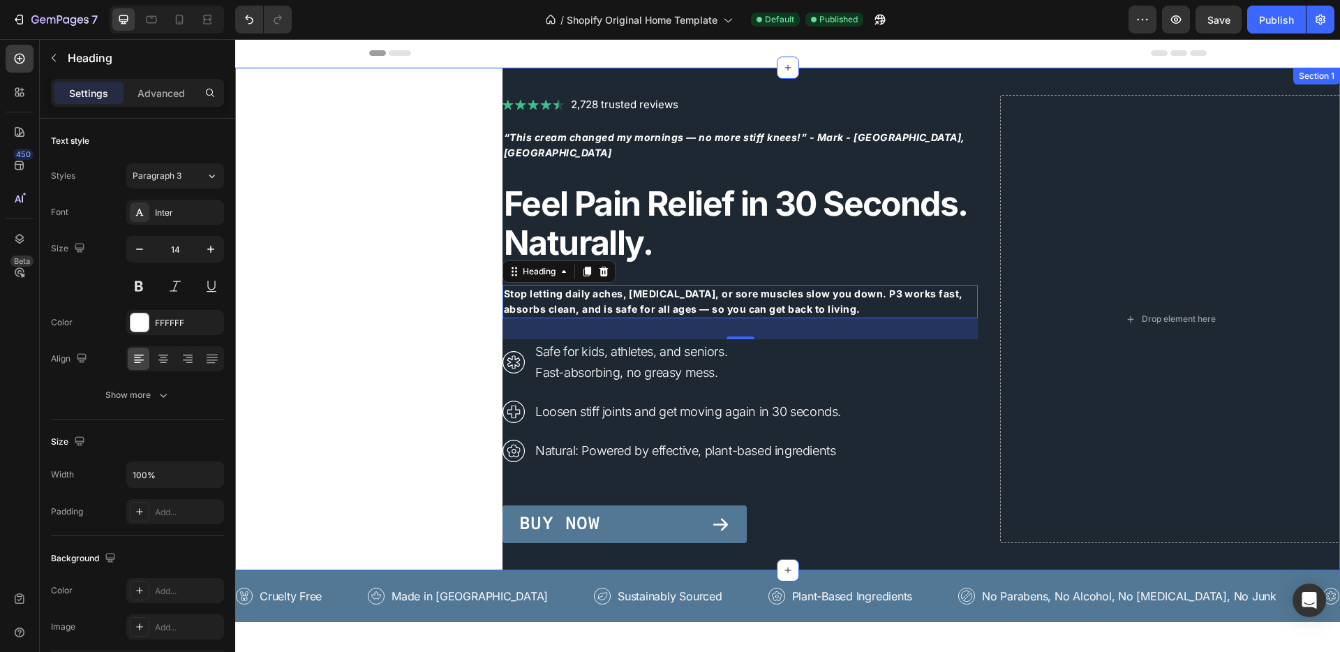
click at [368, 271] on div "Image 2,728 trusted reviews Heading Row ⁠⁠⁠⁠⁠⁠⁠ “This cream changed my mornings…" at bounding box center [787, 319] width 1104 height 502
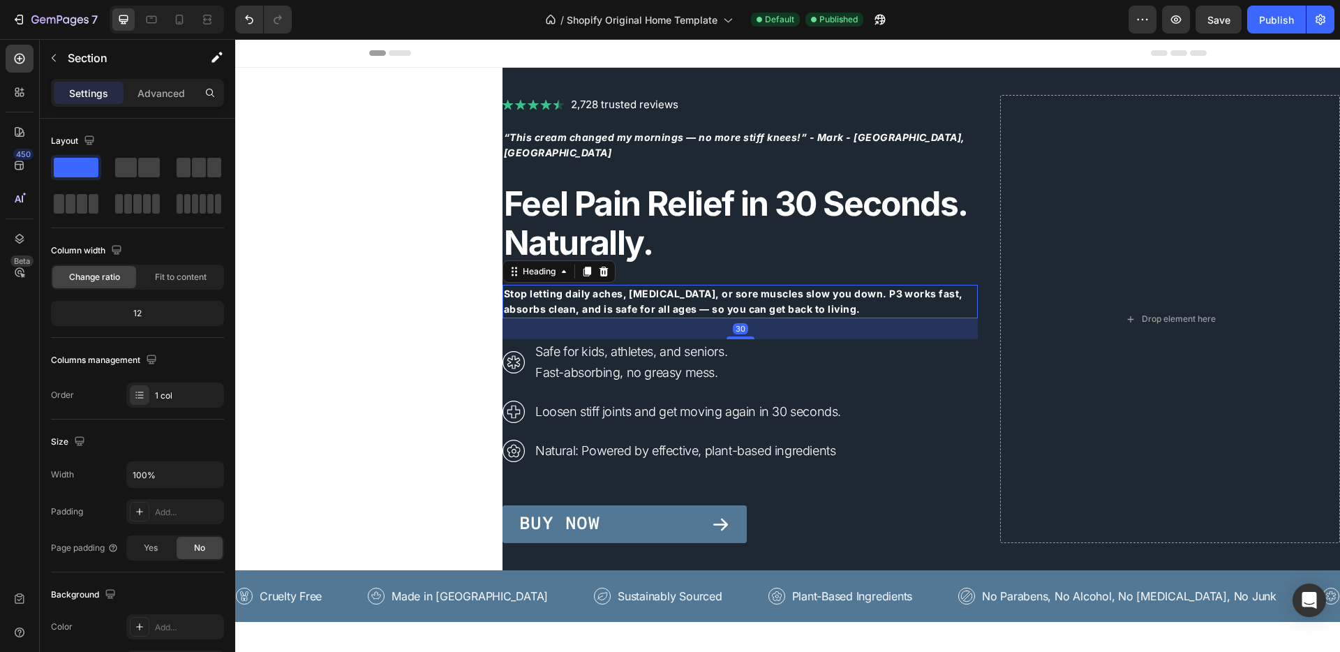
click at [613, 292] on p "⁠⁠⁠⁠⁠⁠⁠ Stop letting daily aches, stiffness, or sore muscles slow you down. P3 …" at bounding box center [740, 301] width 472 height 31
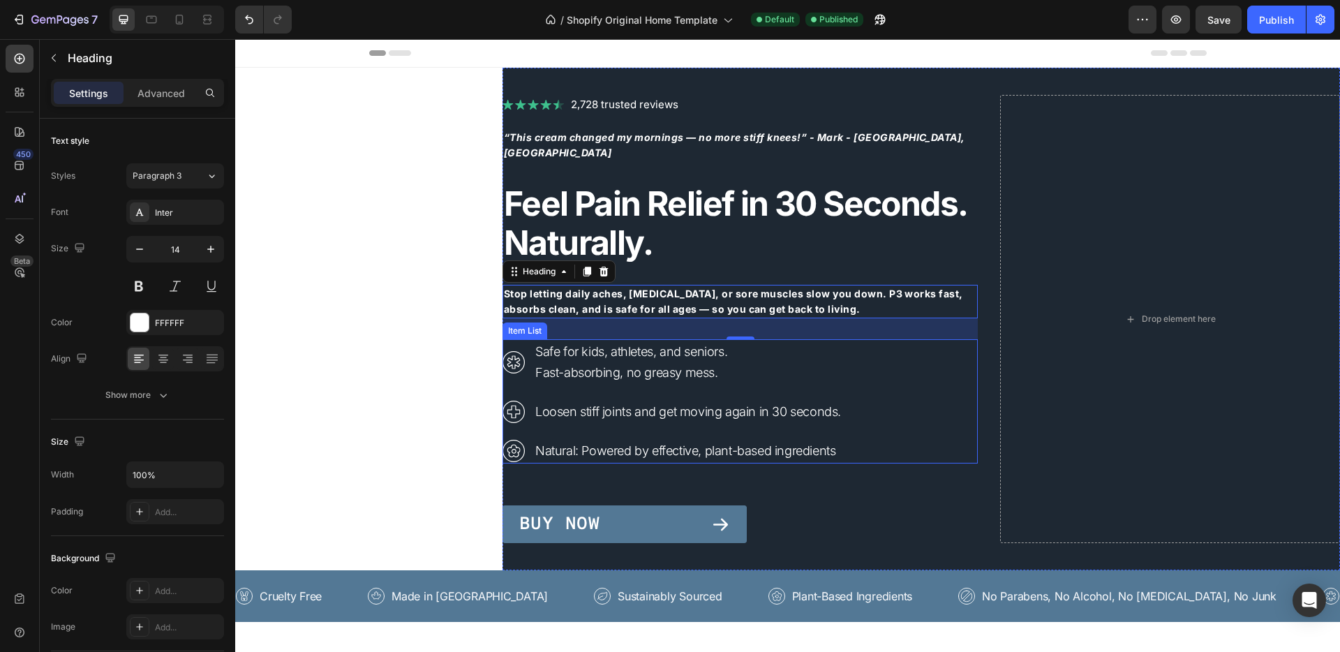
click at [657, 362] on p "Fast-absorbing, no greasy mess." at bounding box center [688, 372] width 306 height 21
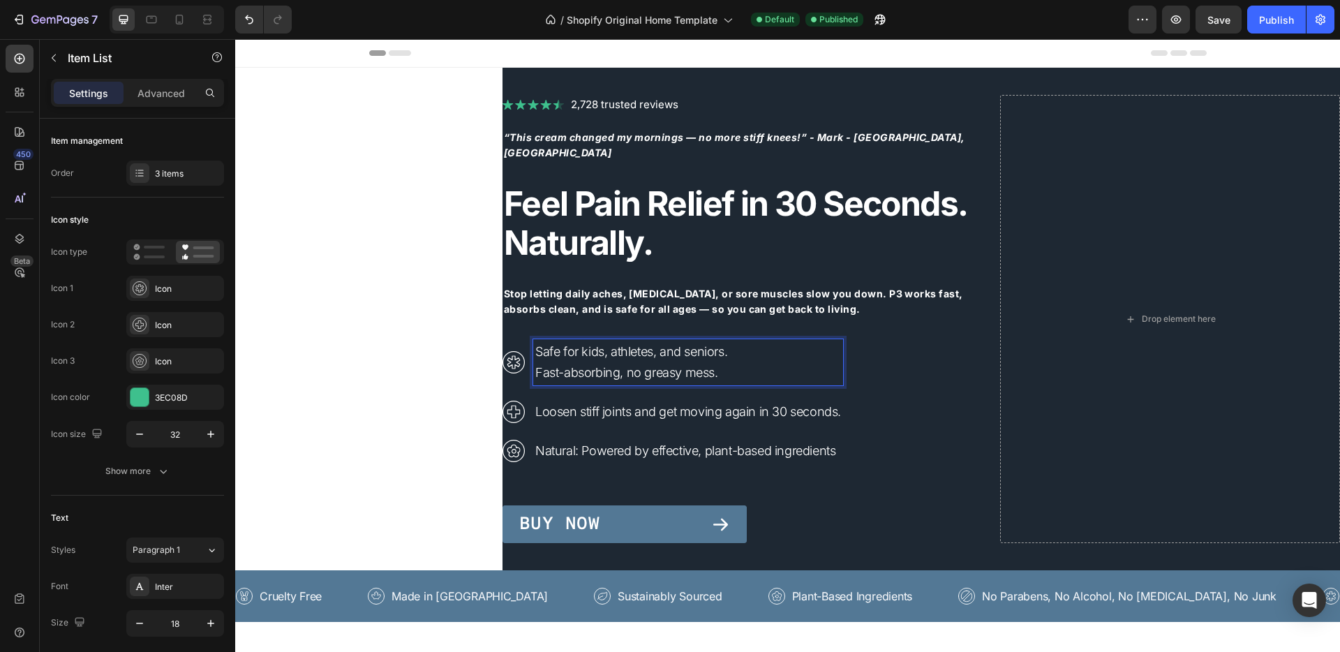
click at [535, 364] on p "Fast-absorbing, no greasy mess." at bounding box center [688, 372] width 306 height 21
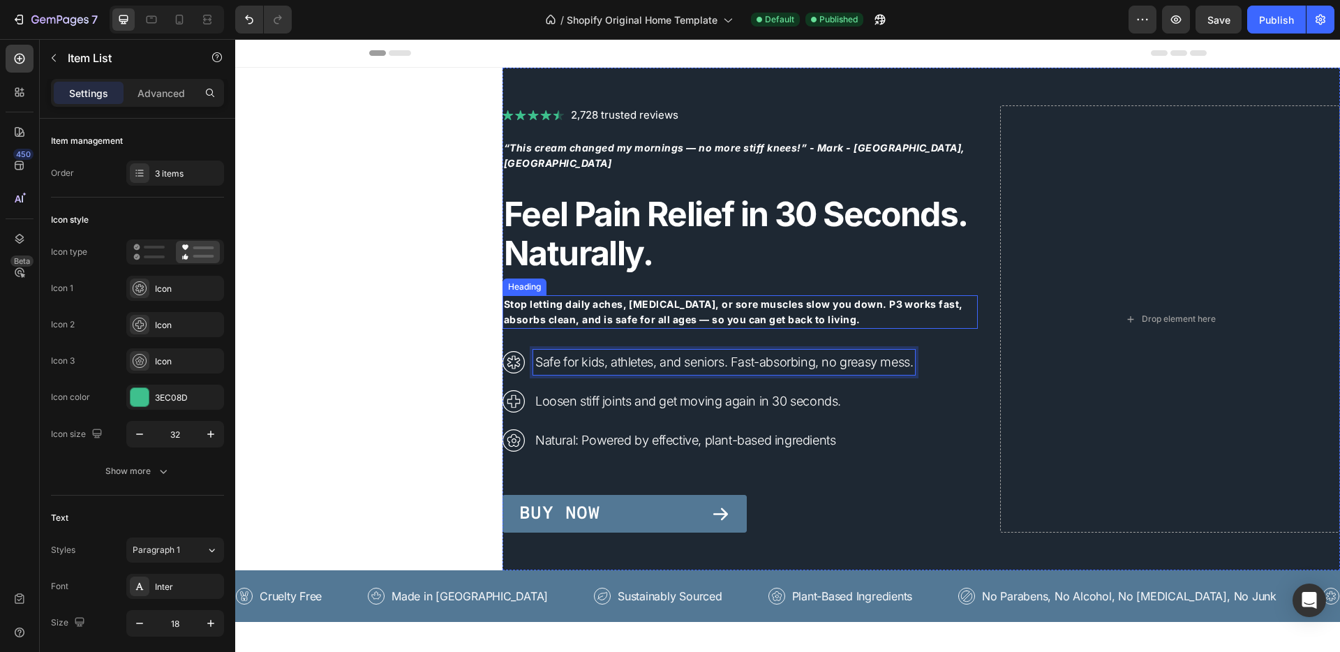
click at [635, 312] on strong "Stop letting daily aches, stiffness, or sore muscles slow you down. P3 works fa…" at bounding box center [733, 311] width 459 height 27
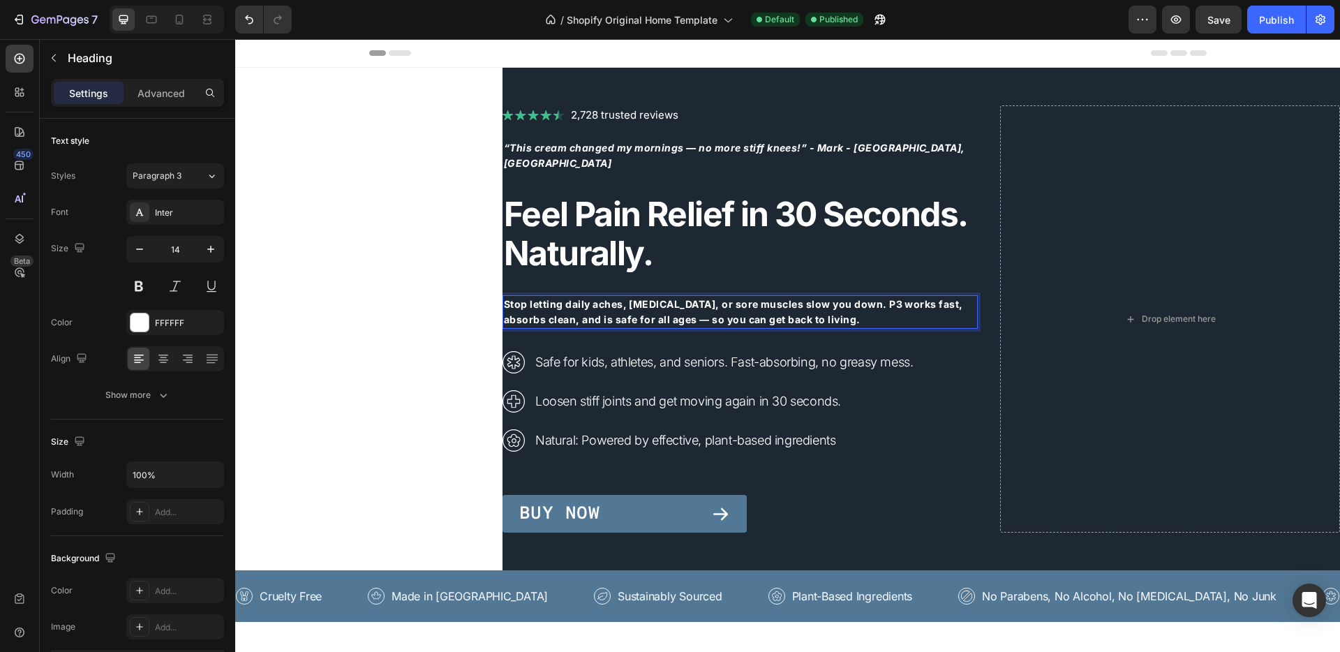
click at [651, 311] on strong "Stop letting daily aches, stiffness, or sore muscles slow you down. P3 works fa…" at bounding box center [733, 311] width 459 height 27
click at [657, 312] on strong "Stop letting daily aches, stiffness, or sore muscles slow you down. P3 works fa…" at bounding box center [733, 311] width 459 height 27
click at [544, 504] on p "Buy Now" at bounding box center [559, 511] width 80 height 15
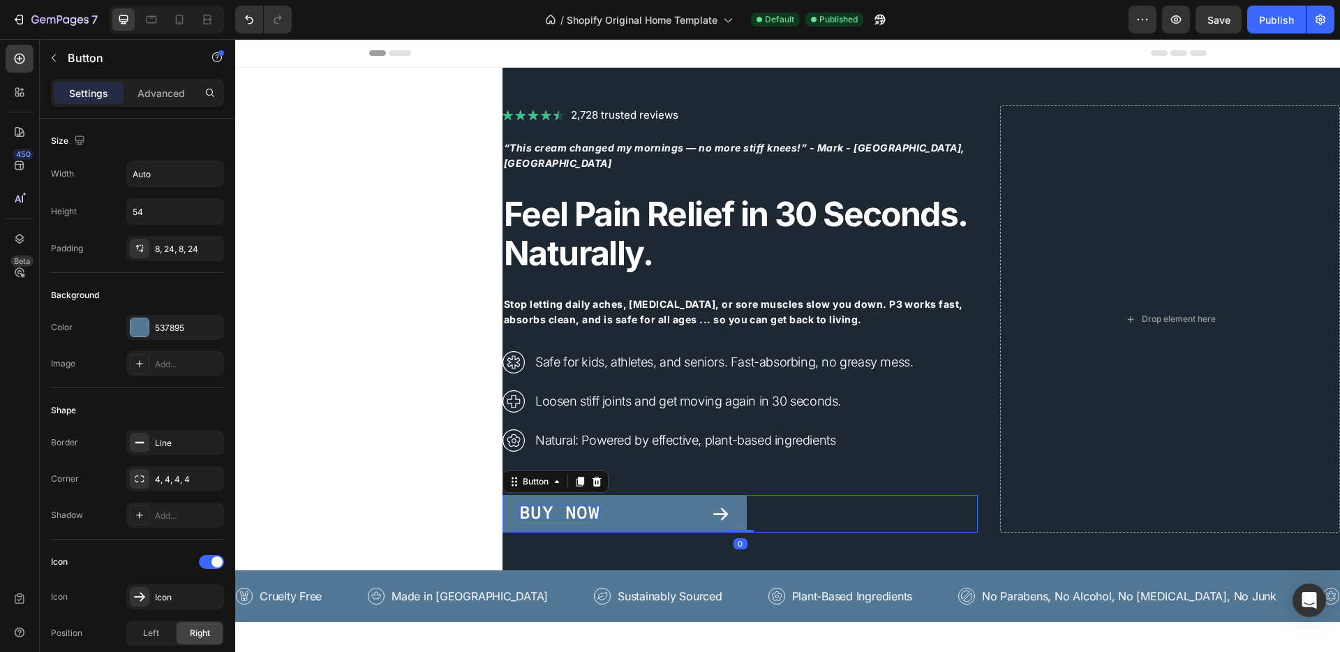
click at [544, 504] on p "Buy Now" at bounding box center [559, 511] width 80 height 15
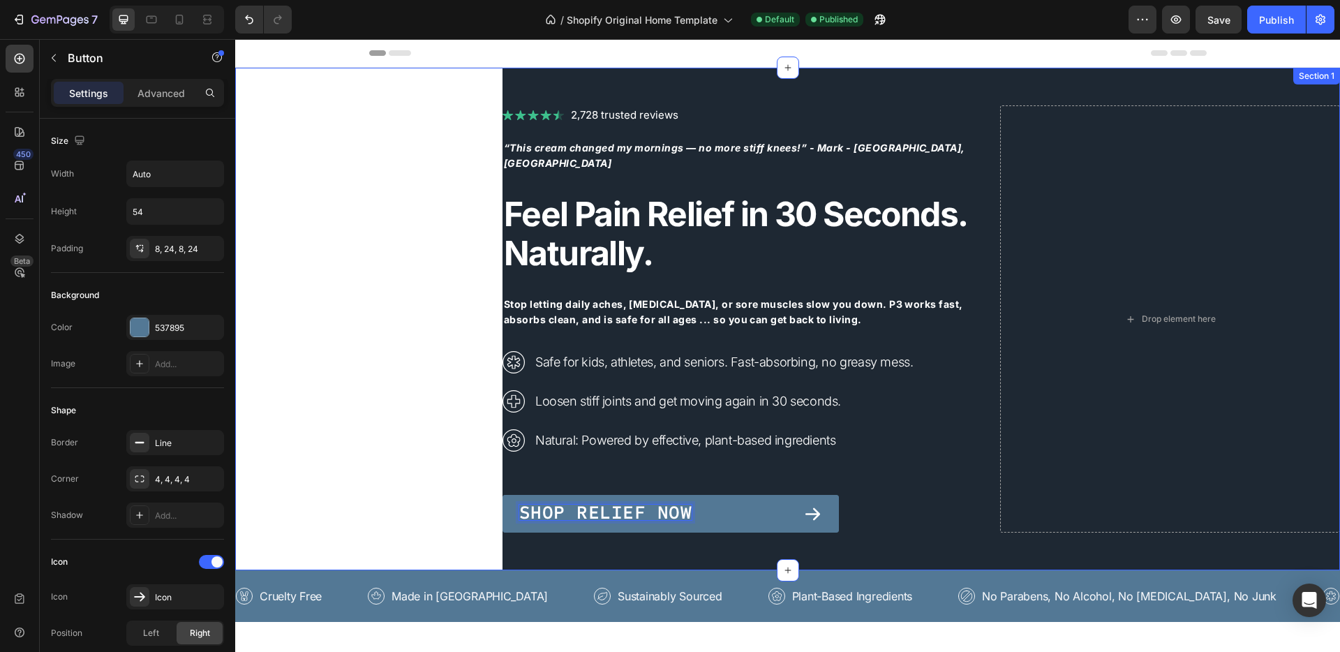
click at [409, 466] on div "Image 2,728 trusted reviews Heading Row ⁠⁠⁠⁠⁠⁠⁠ “This cream changed my mornings…" at bounding box center [787, 319] width 1104 height 502
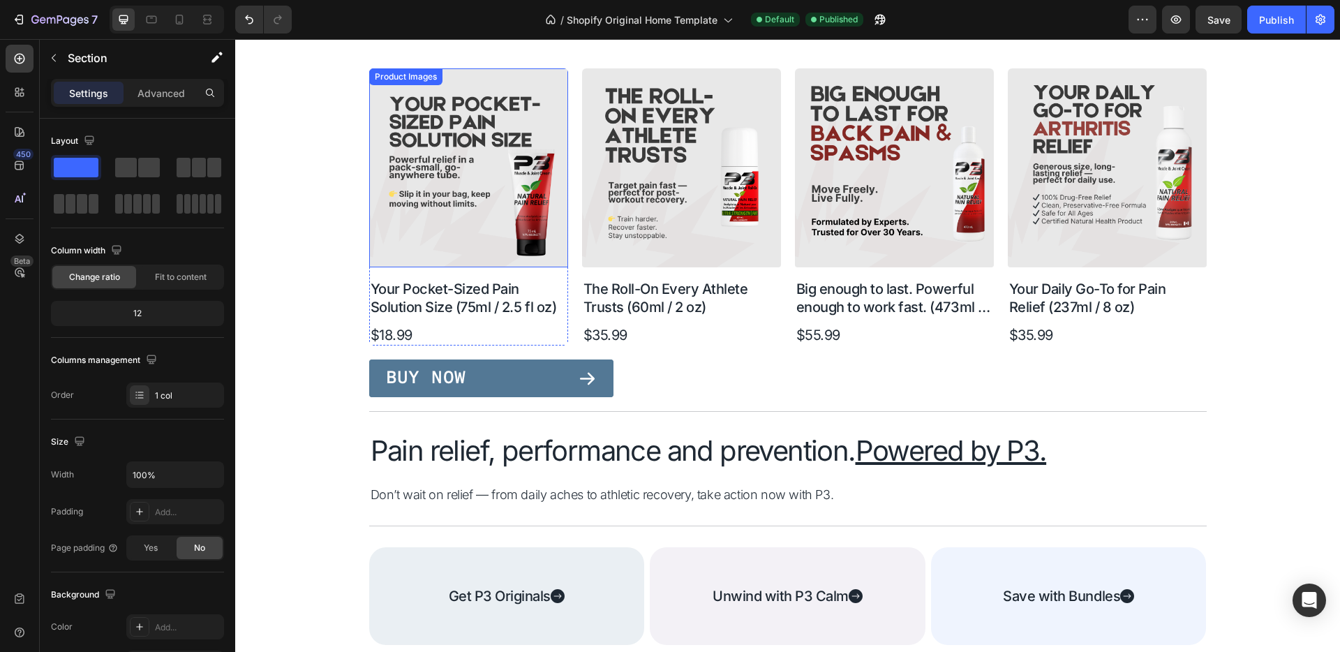
scroll to position [762, 0]
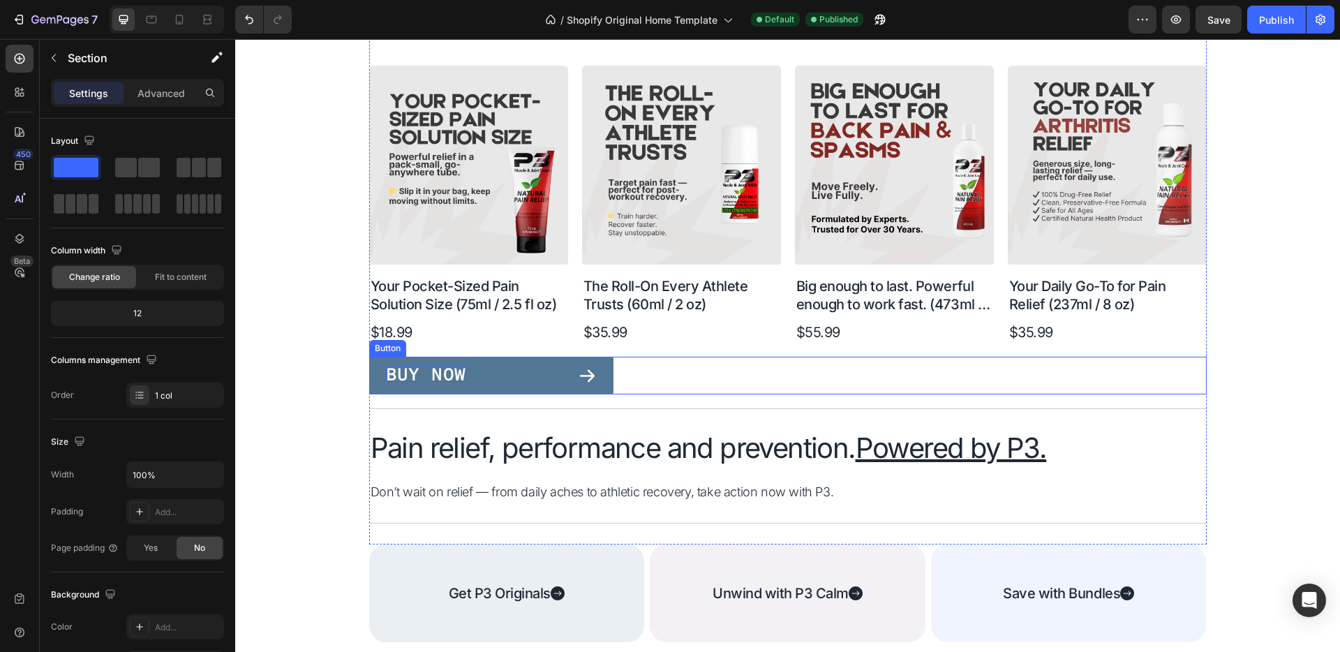
click at [433, 368] on p "Buy Now" at bounding box center [426, 373] width 80 height 15
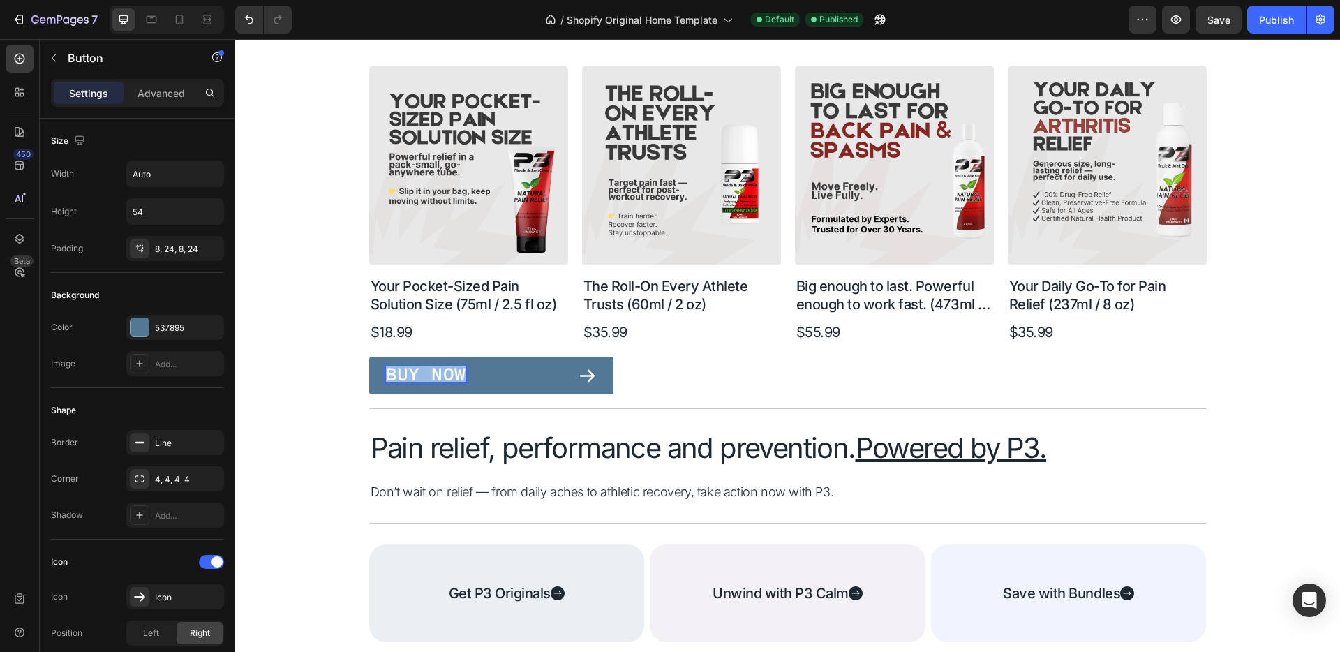
click at [433, 368] on p "Buy Now" at bounding box center [426, 373] width 80 height 15
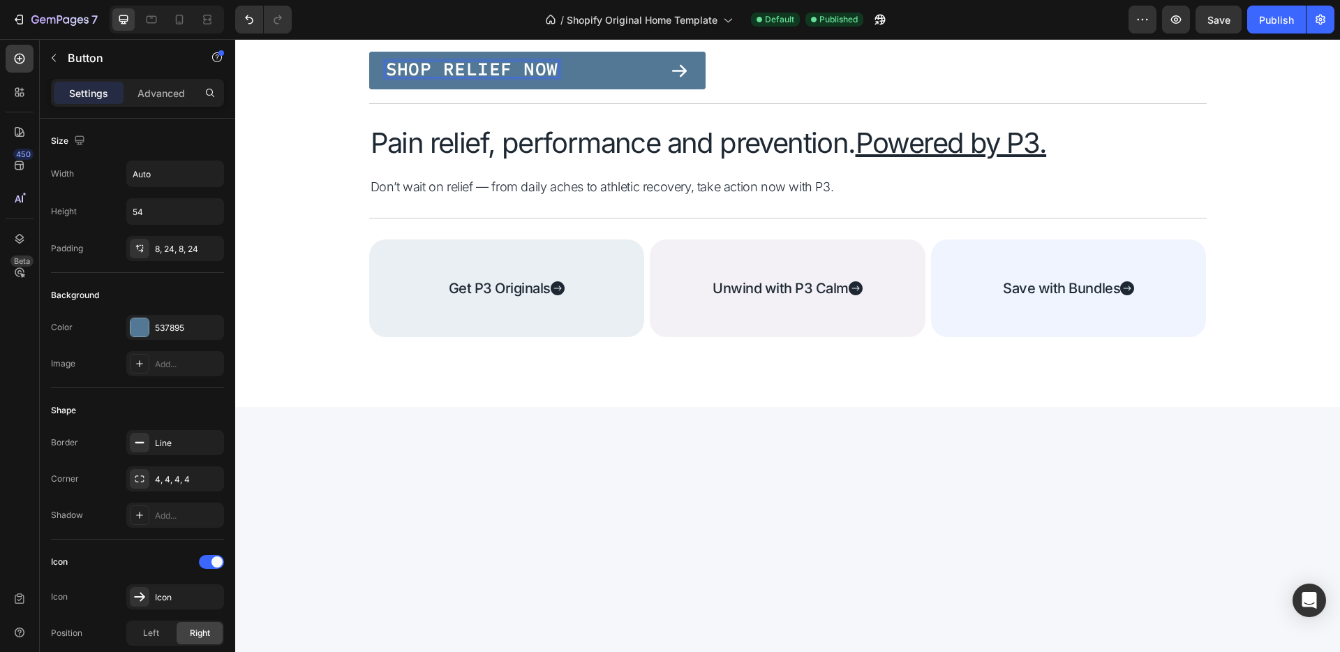
scroll to position [345, 0]
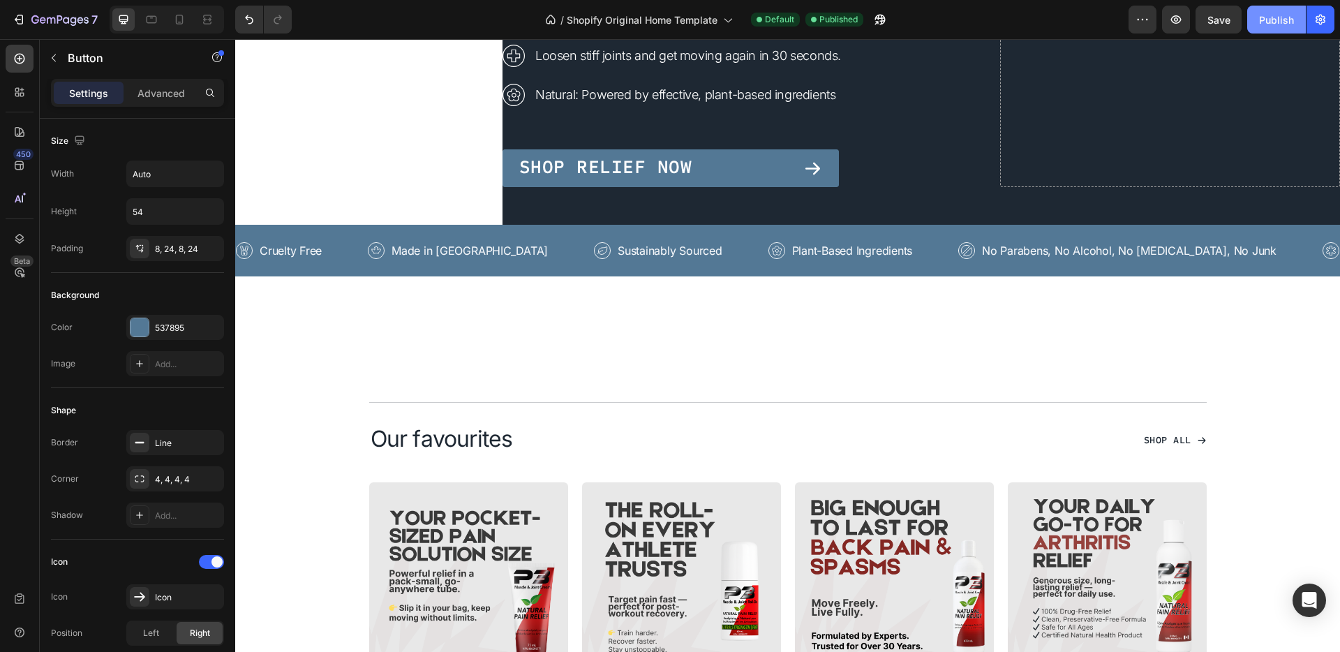
click at [1265, 15] on div "Publish" at bounding box center [1276, 20] width 35 height 15
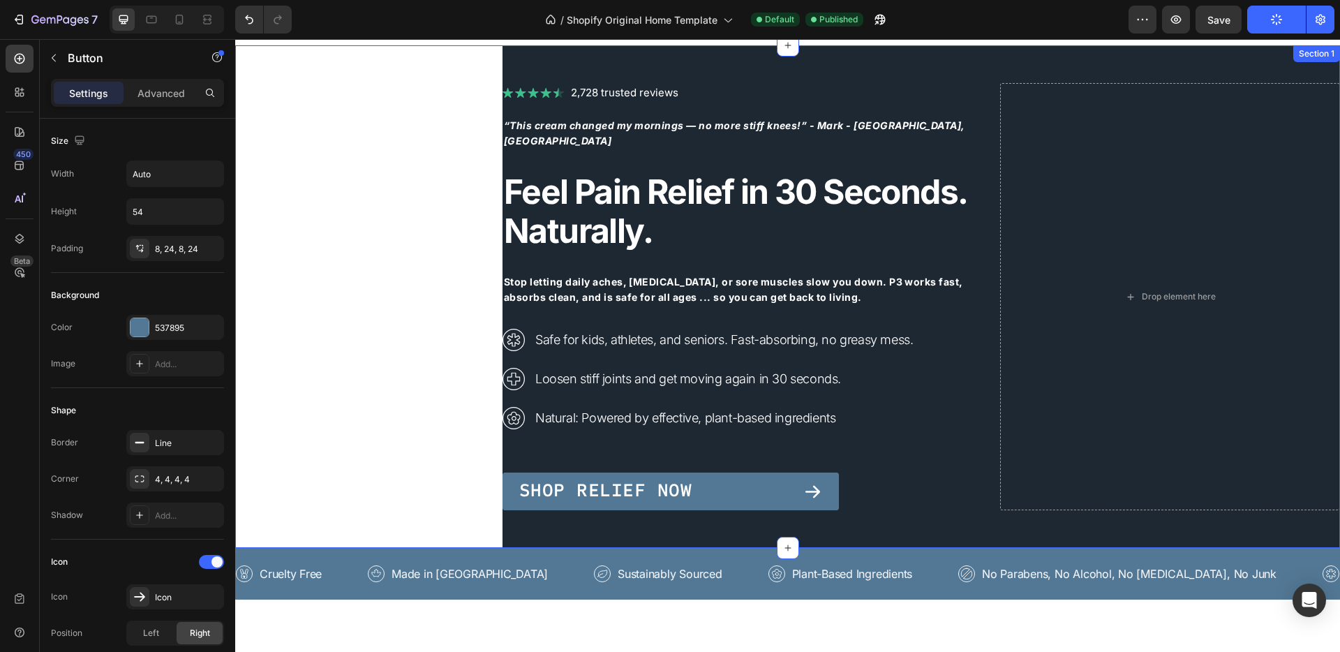
scroll to position [17, 0]
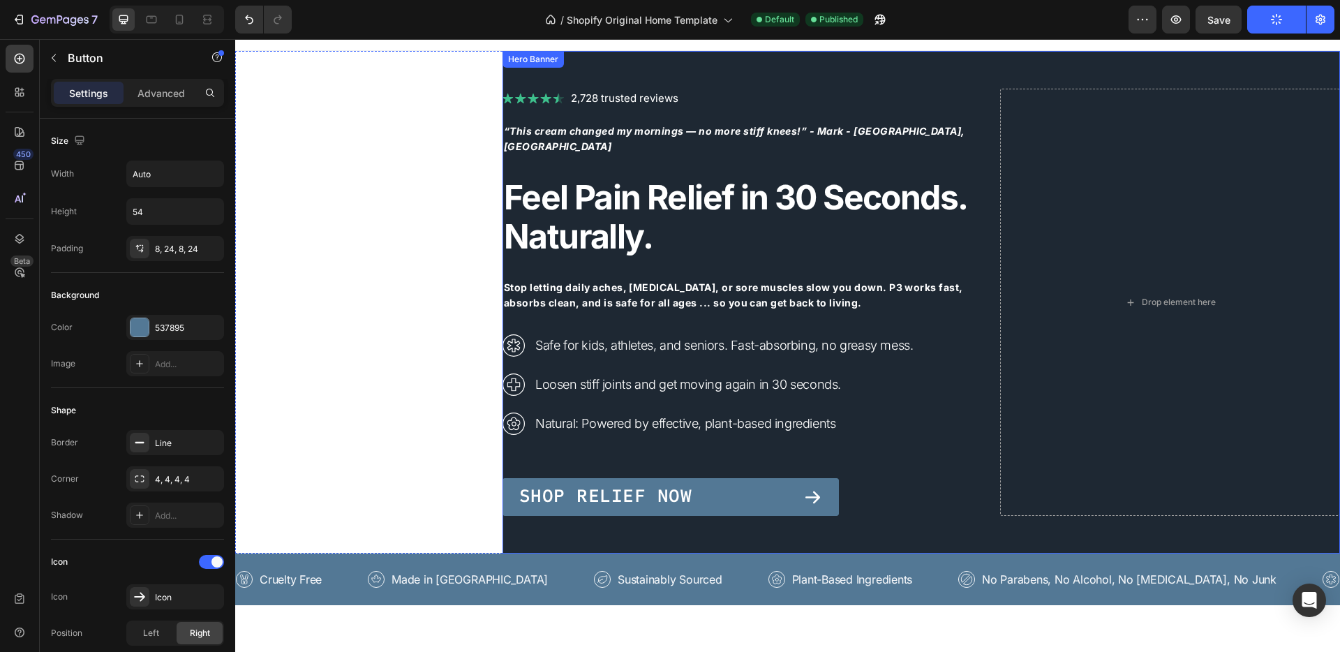
click at [652, 434] on div "Image 2,728 trusted reviews Heading Row “This cream changed my mornings — no mo…" at bounding box center [739, 302] width 475 height 427
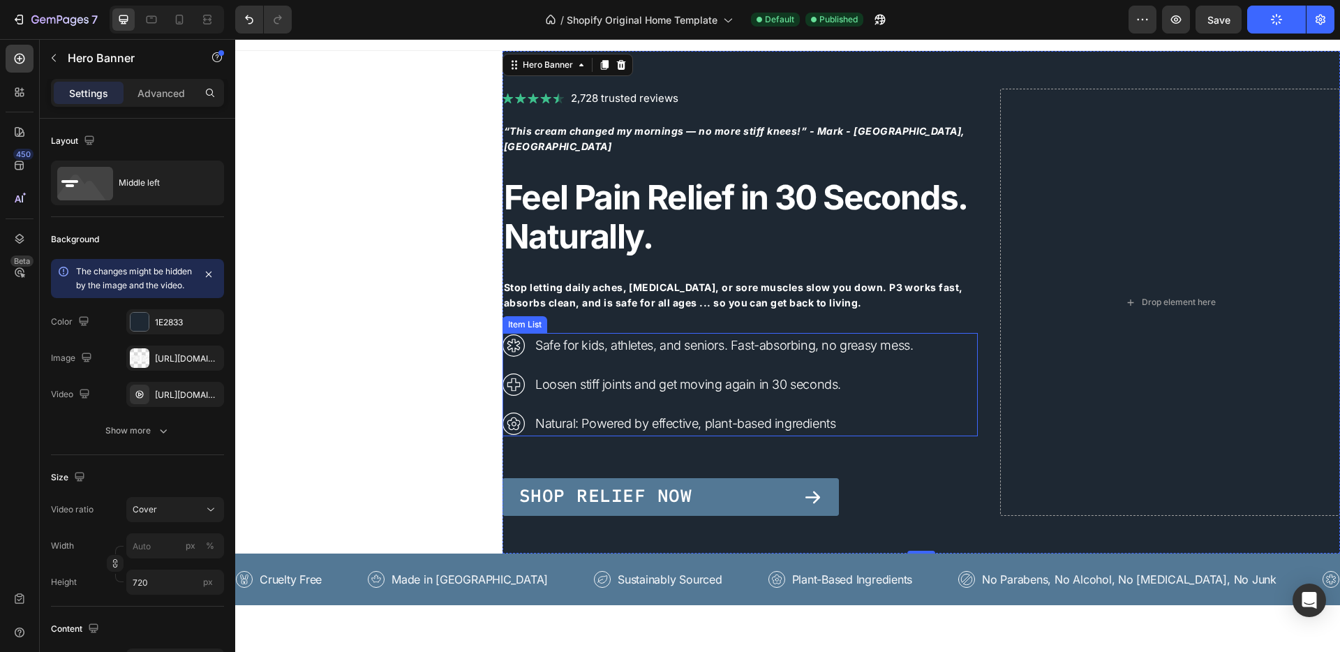
click at [703, 416] on p "Natural: Powered by effective, plant-based ingredients" at bounding box center [723, 423] width 377 height 21
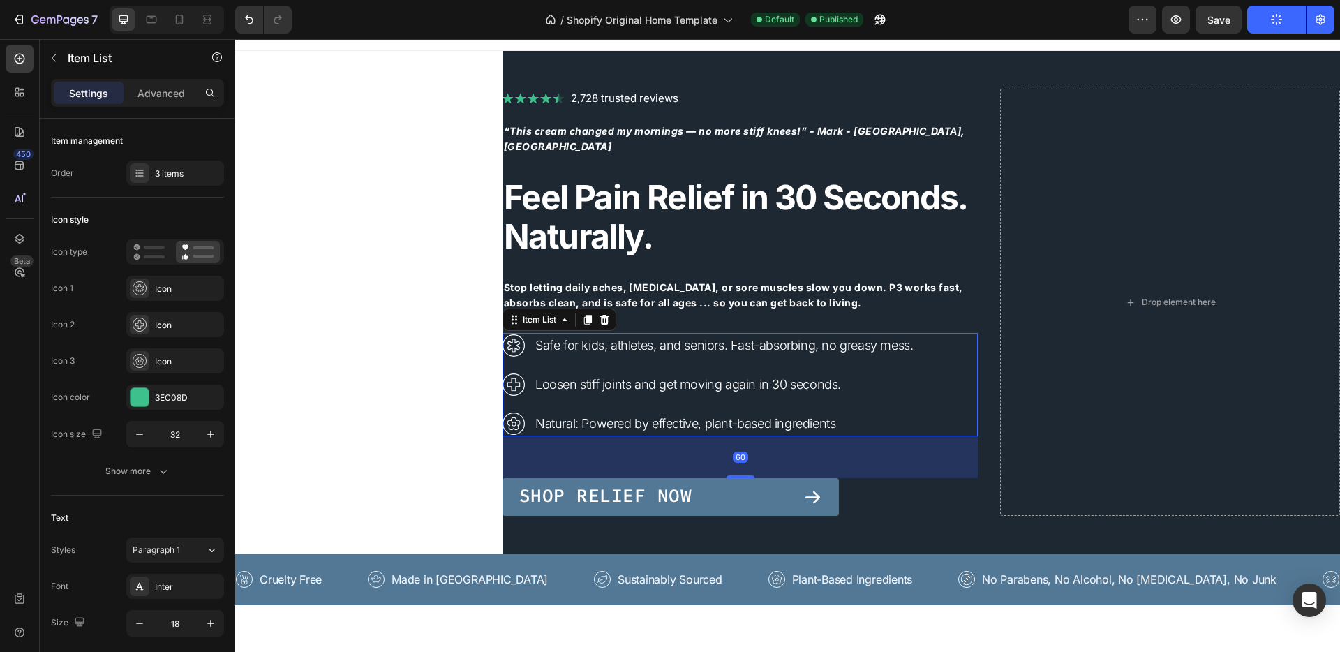
click at [631, 442] on div "60" at bounding box center [739, 457] width 475 height 42
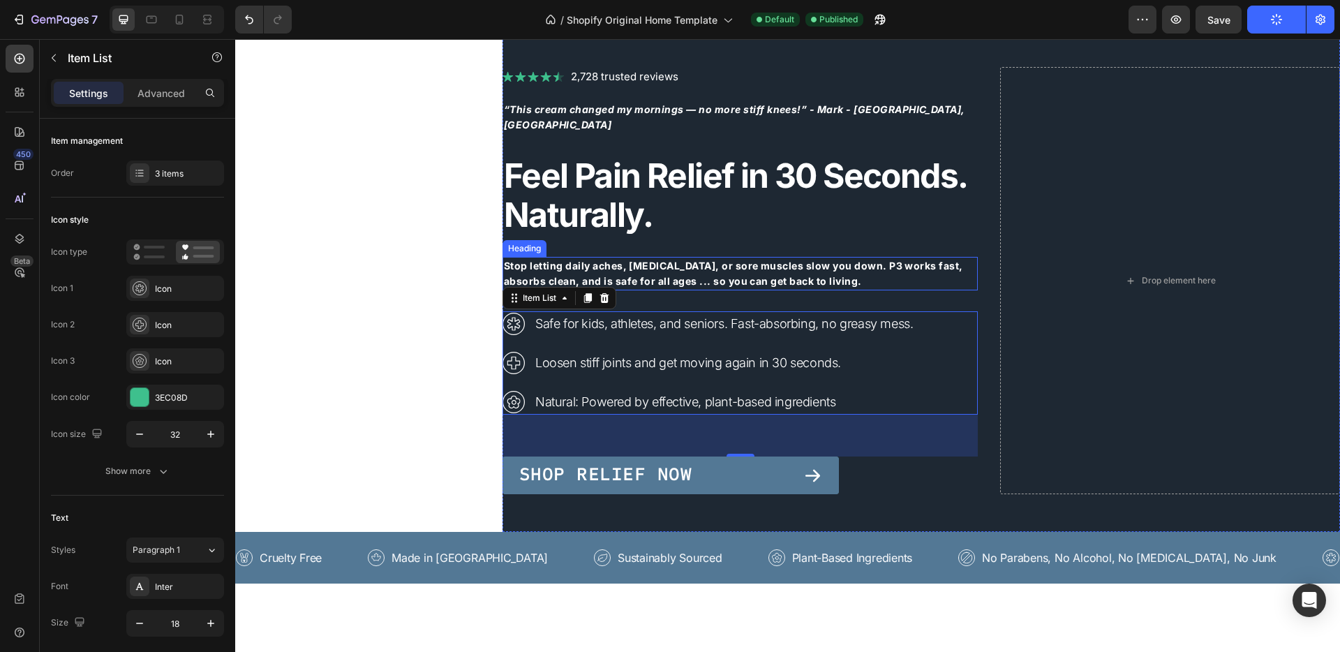
click at [641, 260] on strong "Stop letting daily aches, [MEDICAL_DATA], or sore muscles slow you down. P3 wor…" at bounding box center [733, 273] width 459 height 27
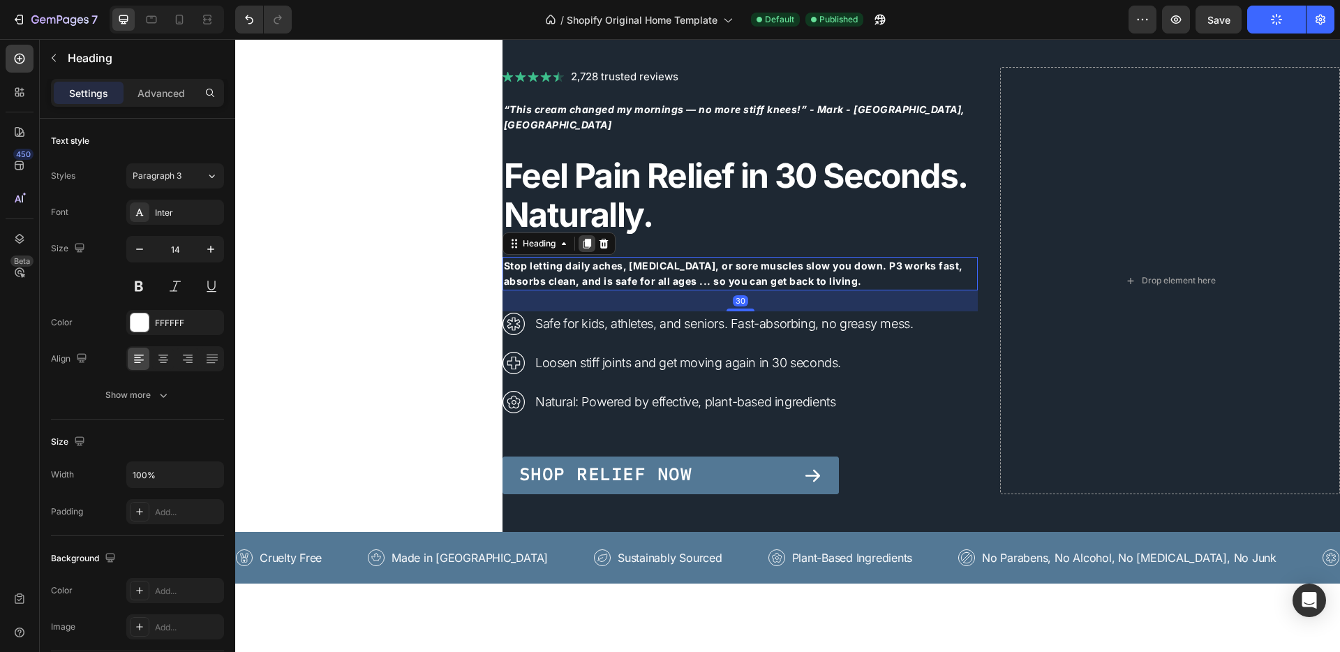
click at [583, 239] on icon at bounding box center [587, 244] width 8 height 10
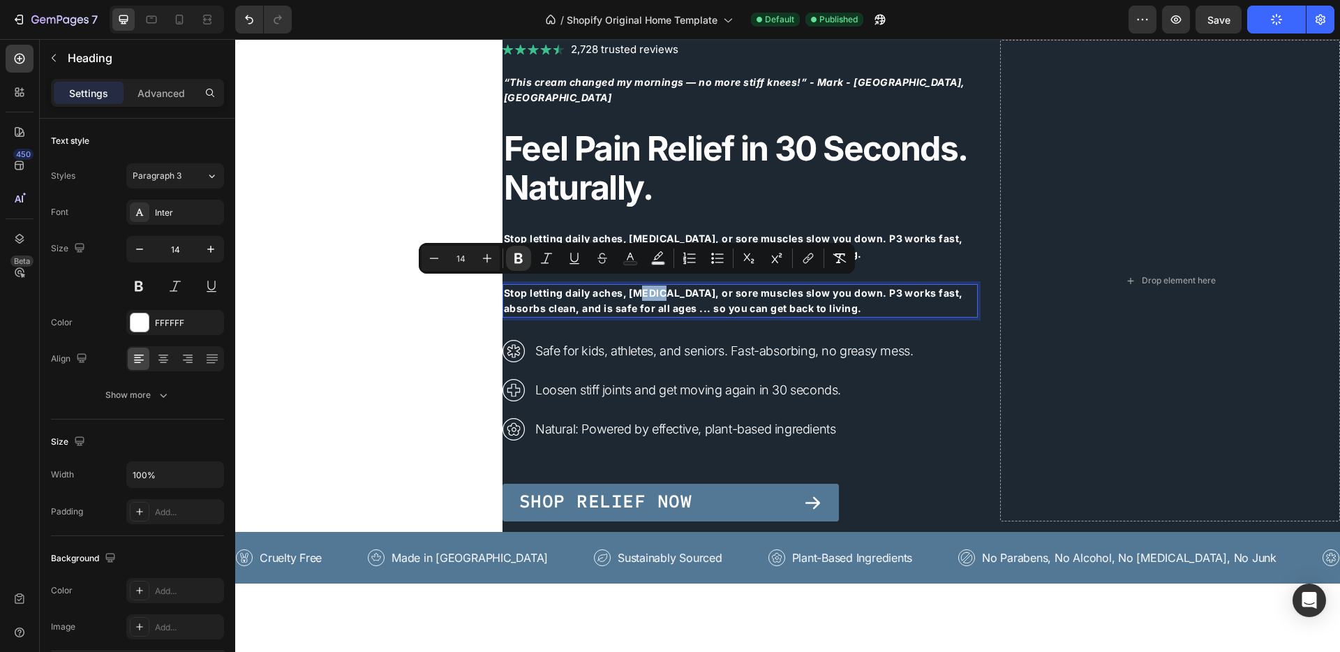
drag, startPoint x: 647, startPoint y: 290, endPoint x: 629, endPoint y: 292, distance: 17.6
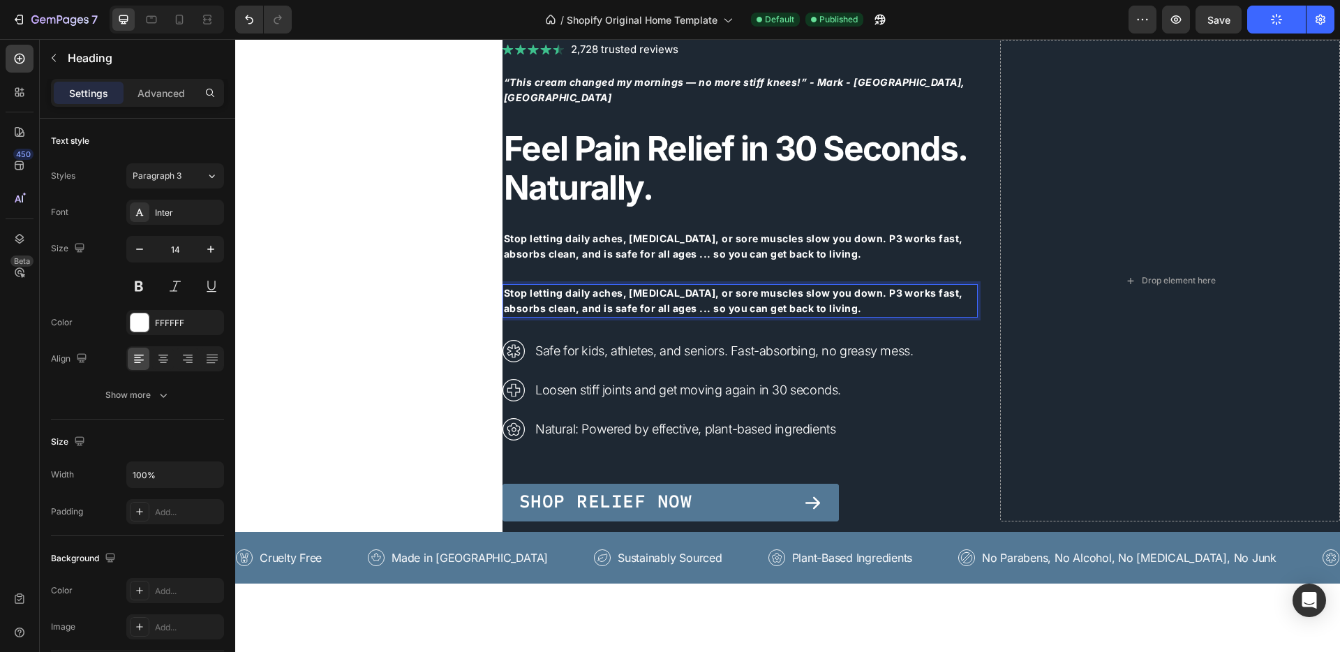
click at [688, 290] on strong "Stop letting daily aches, [MEDICAL_DATA], or sore muscles slow you down. P3 wor…" at bounding box center [733, 300] width 459 height 27
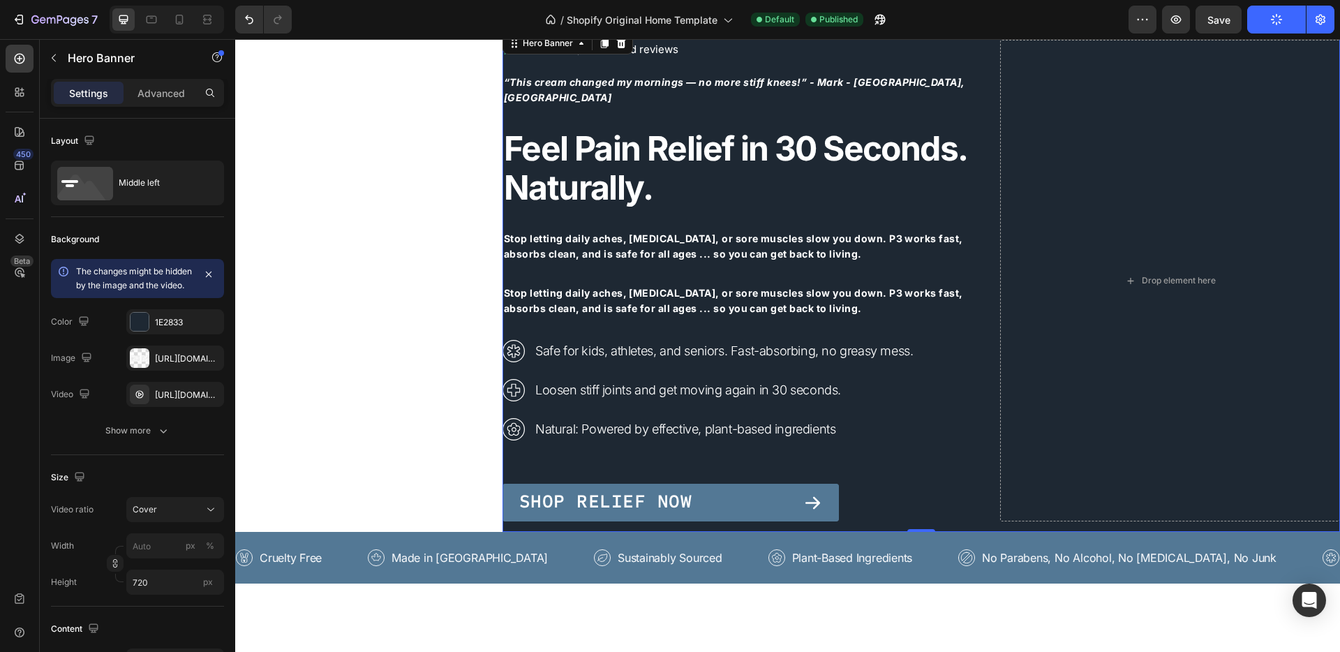
click at [703, 318] on div "Image 2,728 trusted reviews Heading Row “This cream changed my mornings — no mo…" at bounding box center [739, 280] width 475 height 481
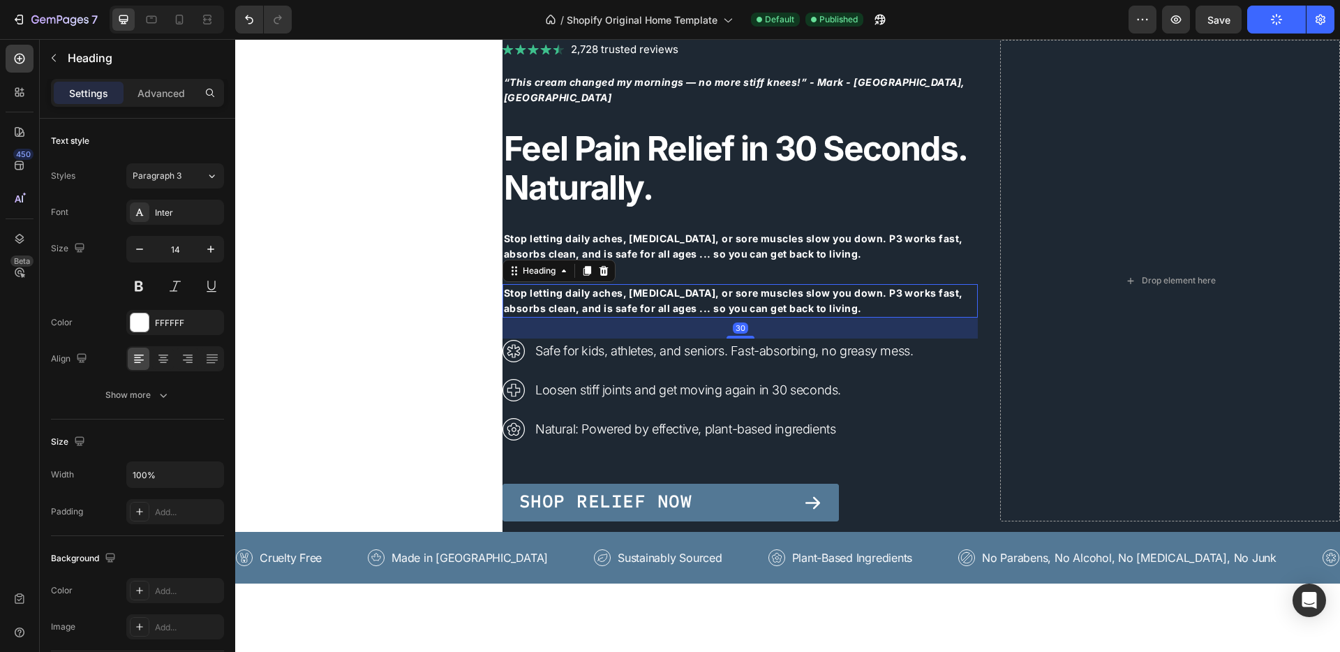
click at [694, 292] on p "⁠⁠⁠⁠⁠⁠⁠ Stop letting daily aches, stiffness, or sore muscles slow you down. P3 …" at bounding box center [740, 300] width 472 height 31
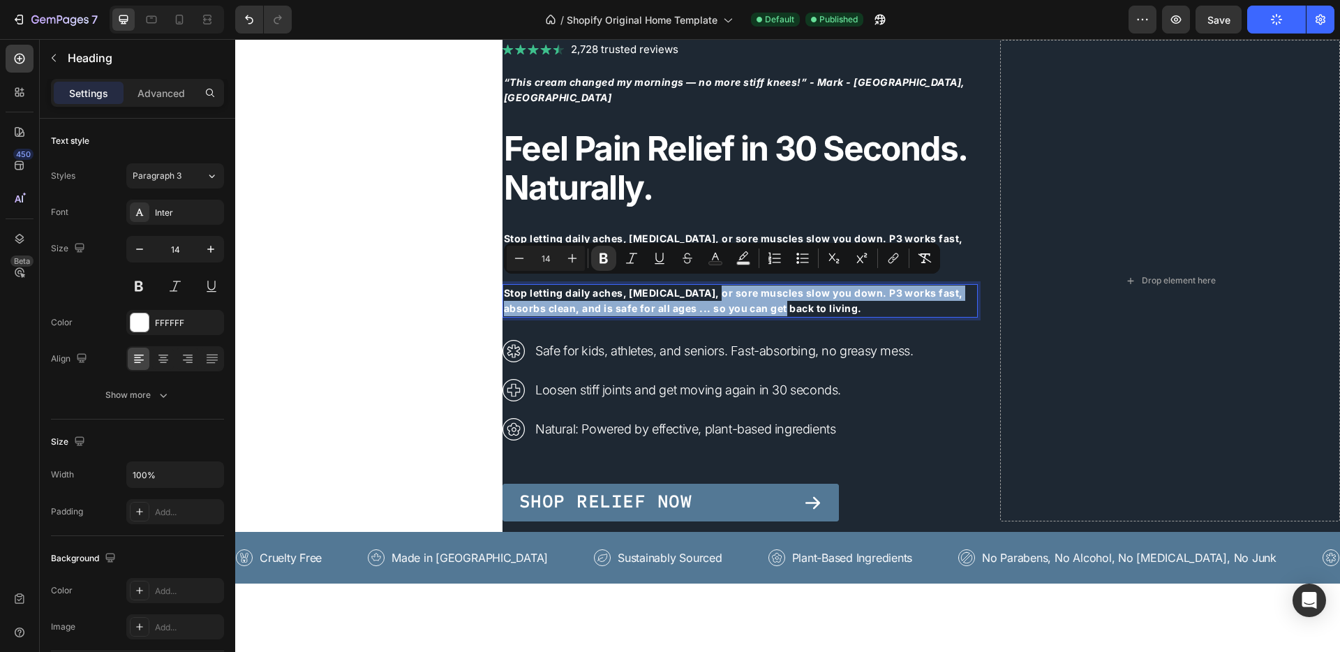
drag, startPoint x: 695, startPoint y: 282, endPoint x: 758, endPoint y: 296, distance: 65.0
click at [852, 315] on div "Image 2,728 trusted reviews Heading Row “This cream changed my mornings — no mo…" at bounding box center [739, 280] width 475 height 481
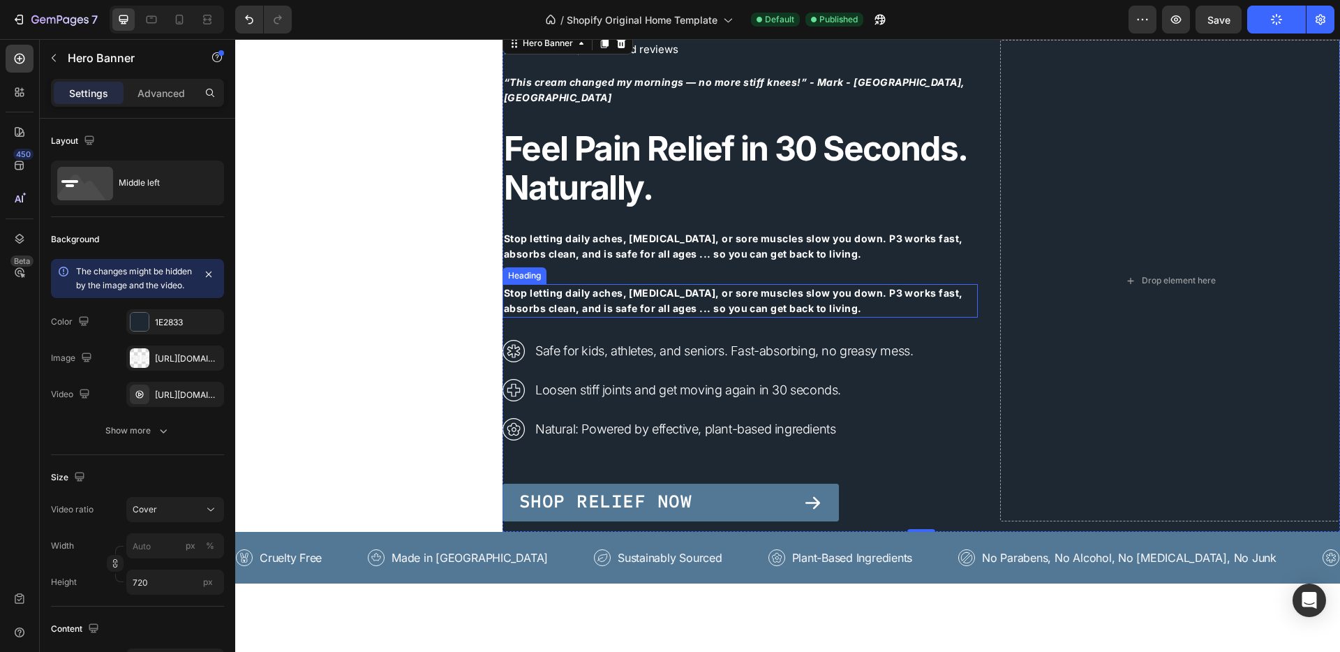
click at [846, 297] on p "⁠⁠⁠⁠⁠⁠⁠ Stop letting daily aches, stiffness, or sore muscles slow you down. P3 …" at bounding box center [740, 300] width 472 height 31
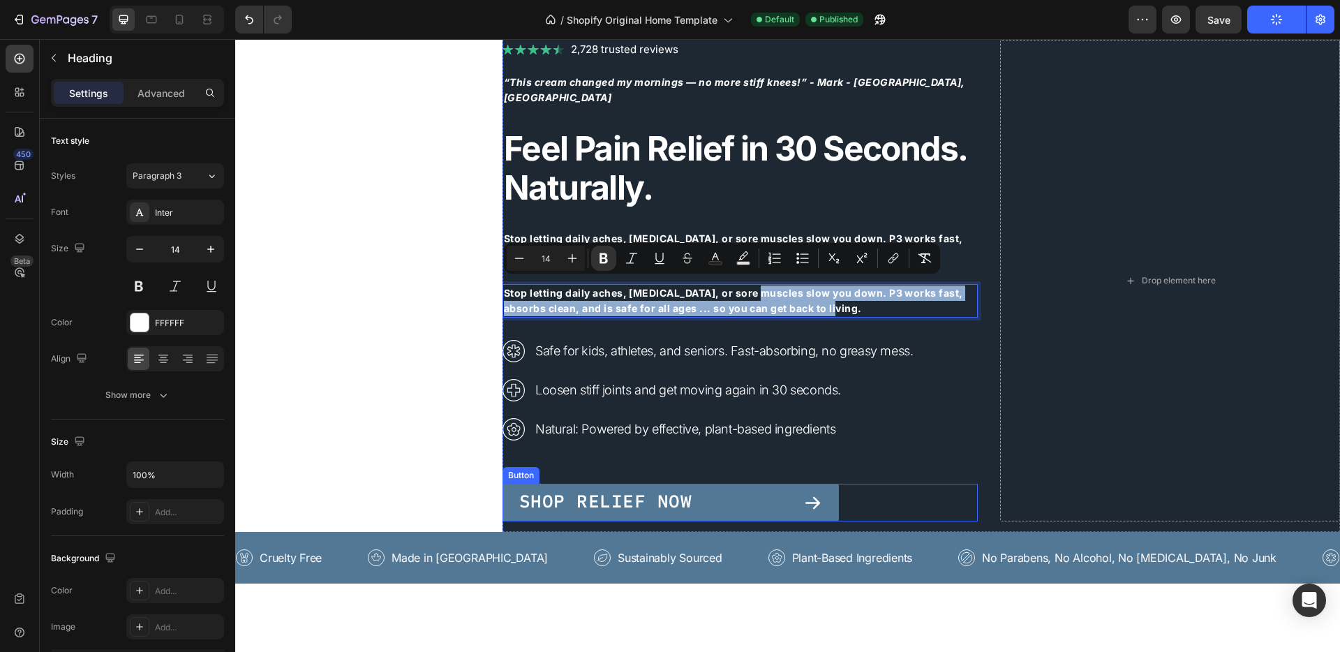
drag, startPoint x: 737, startPoint y: 282, endPoint x: 844, endPoint y: 481, distance: 226.6
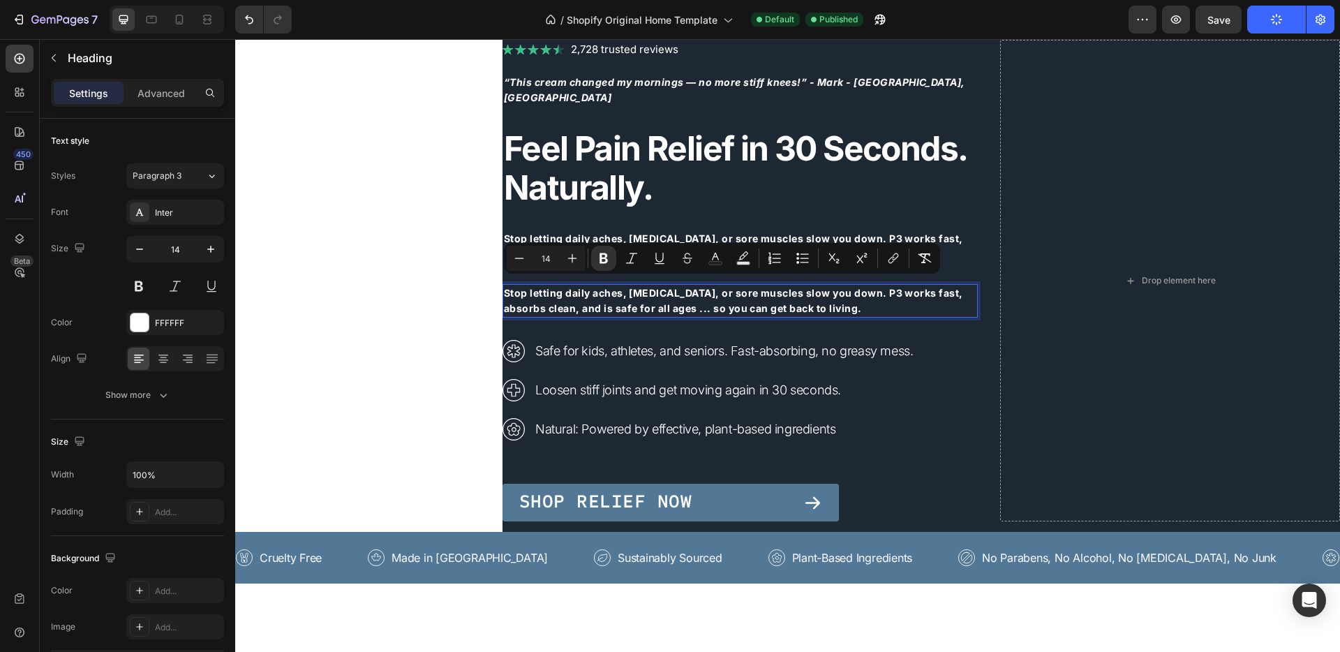
click at [568, 287] on strong "Stop letting daily aches, [MEDICAL_DATA], or sore muscles slow you down. P3 wor…" at bounding box center [733, 300] width 459 height 27
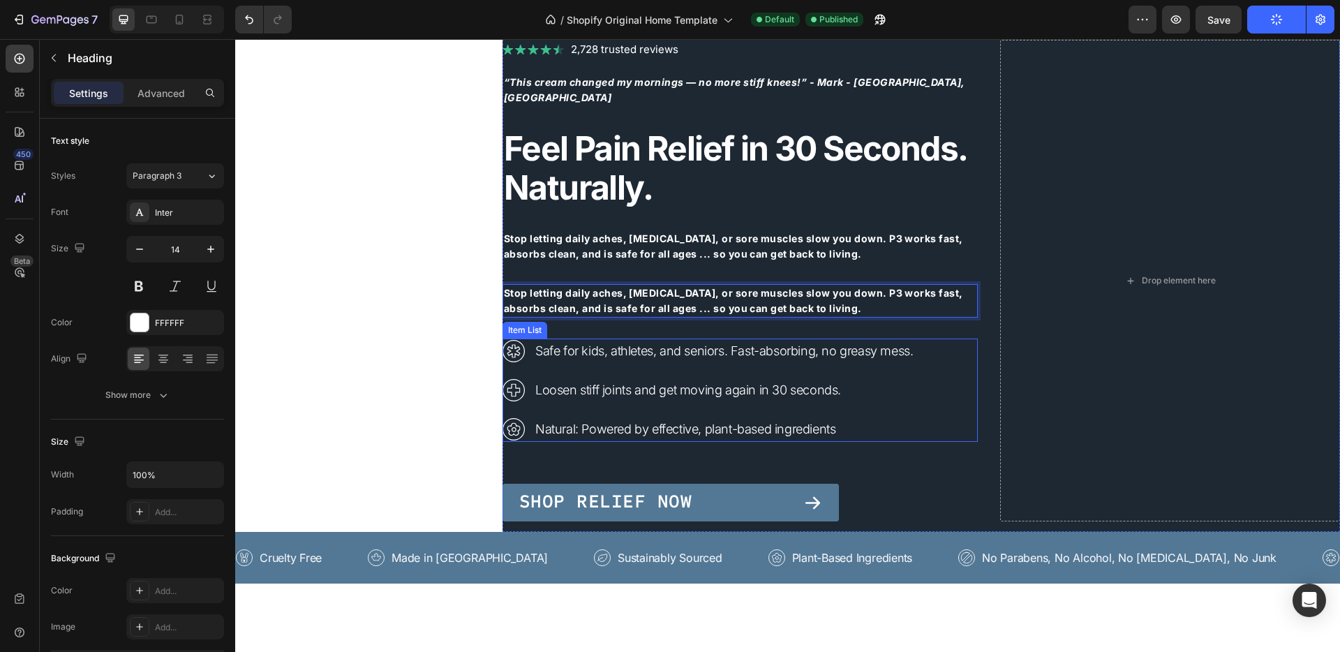
click at [947, 343] on div "Safe for kids, athletes, and seniors. Fast-absorbing, no greasy mess. Loosen st…" at bounding box center [739, 389] width 475 height 103
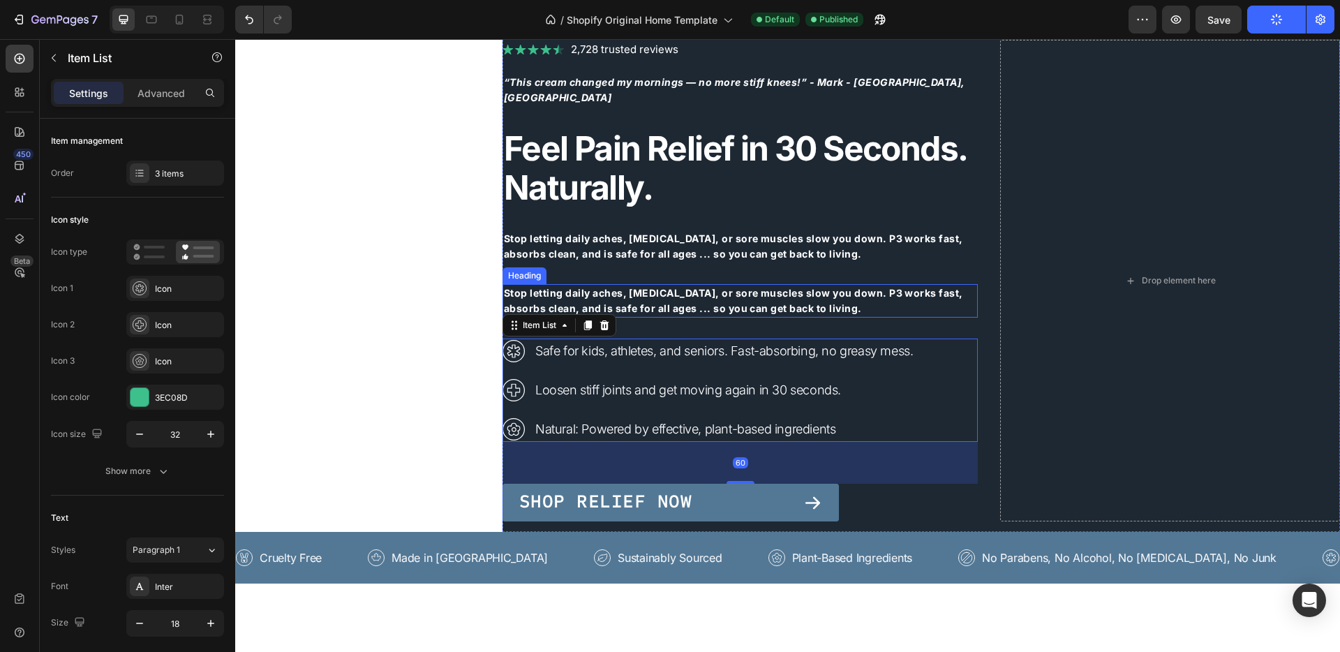
click at [889, 291] on p "⁠⁠⁠⁠⁠⁠⁠ Stop letting daily aches, stiffness, or sore muscles slow you down. P3 …" at bounding box center [740, 300] width 472 height 31
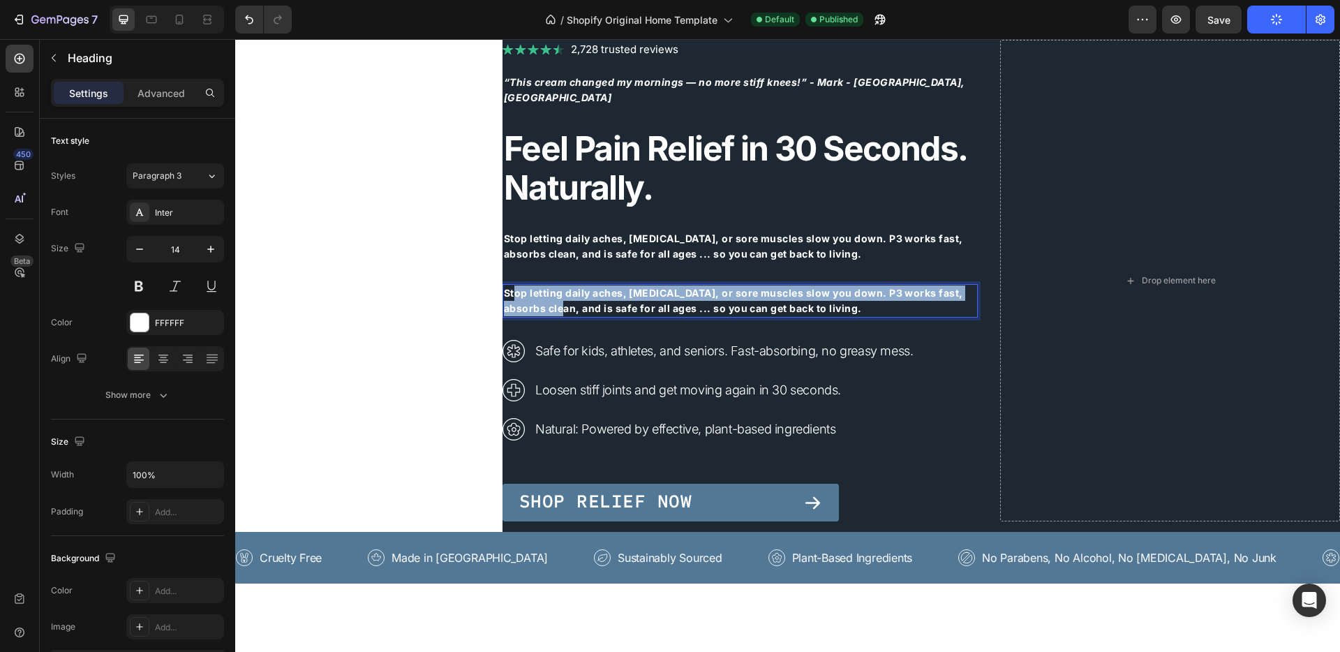
drag, startPoint x: 503, startPoint y: 283, endPoint x: 534, endPoint y: 293, distance: 32.4
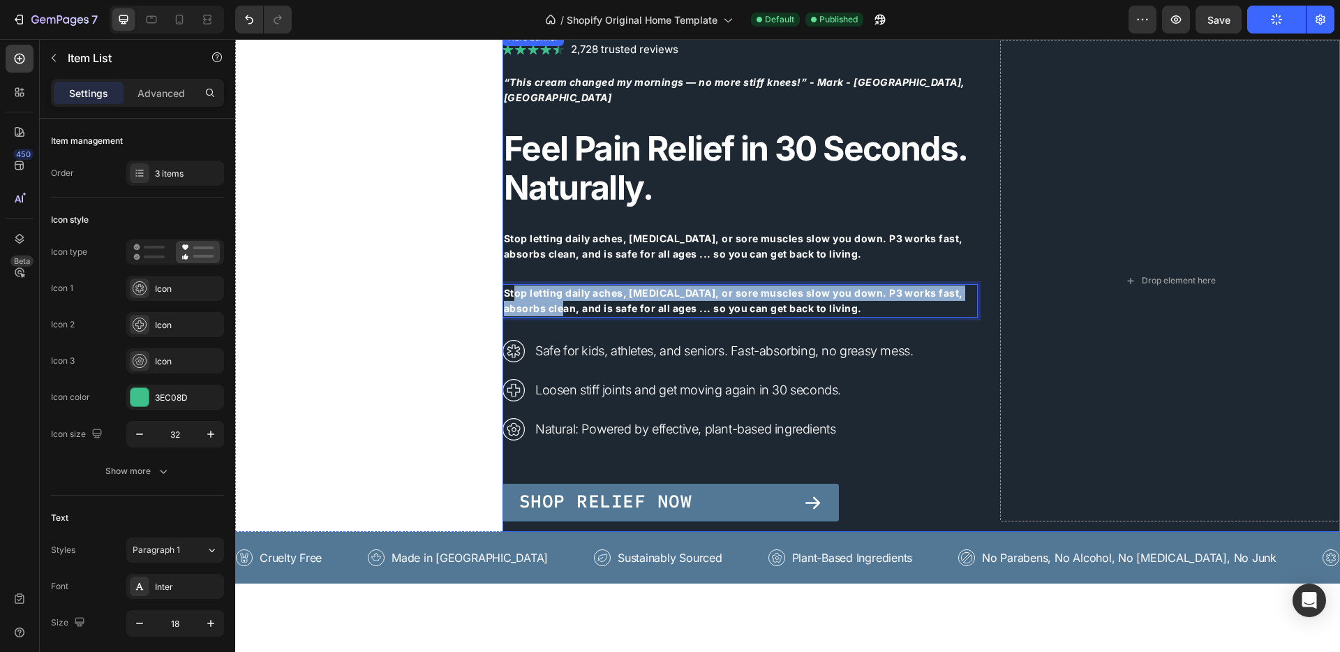
click at [932, 338] on div "Safe for kids, athletes, and seniors. Fast-absorbing, no greasy mess. Loosen st…" at bounding box center [739, 389] width 475 height 103
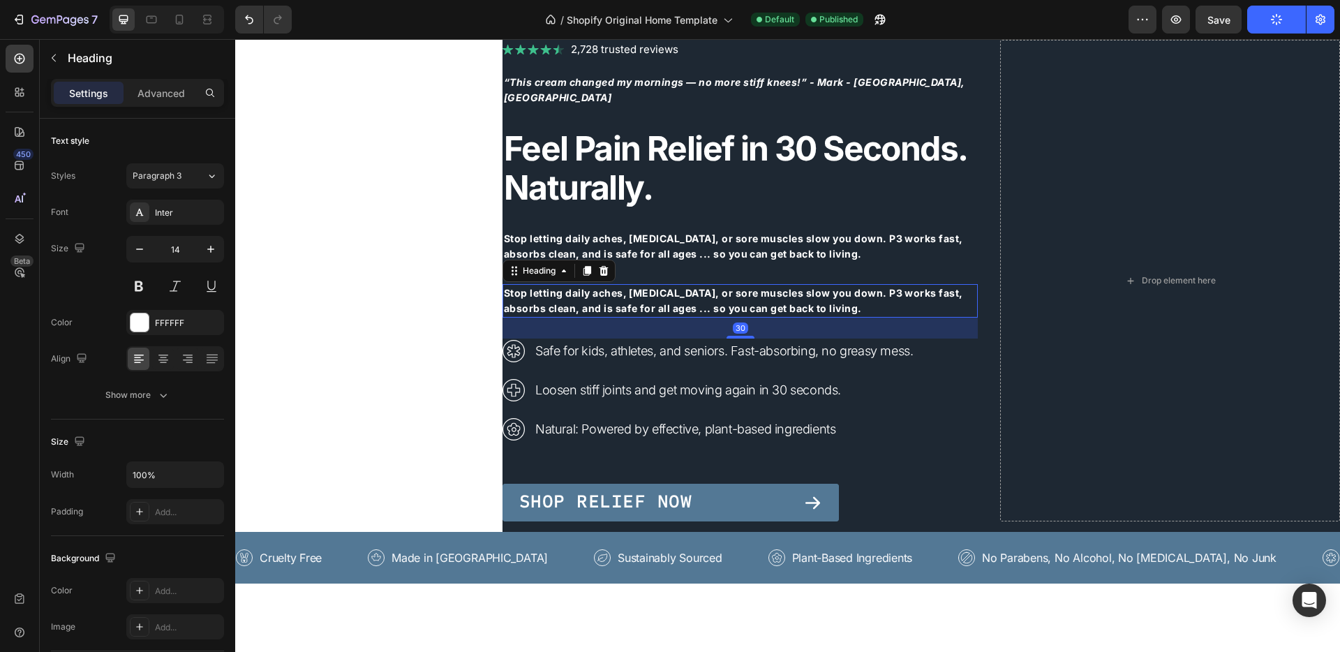
click at [952, 297] on p "⁠⁠⁠⁠⁠⁠⁠ Stop letting daily aches, stiffness, or sore muscles slow you down. P3 …" at bounding box center [740, 300] width 472 height 31
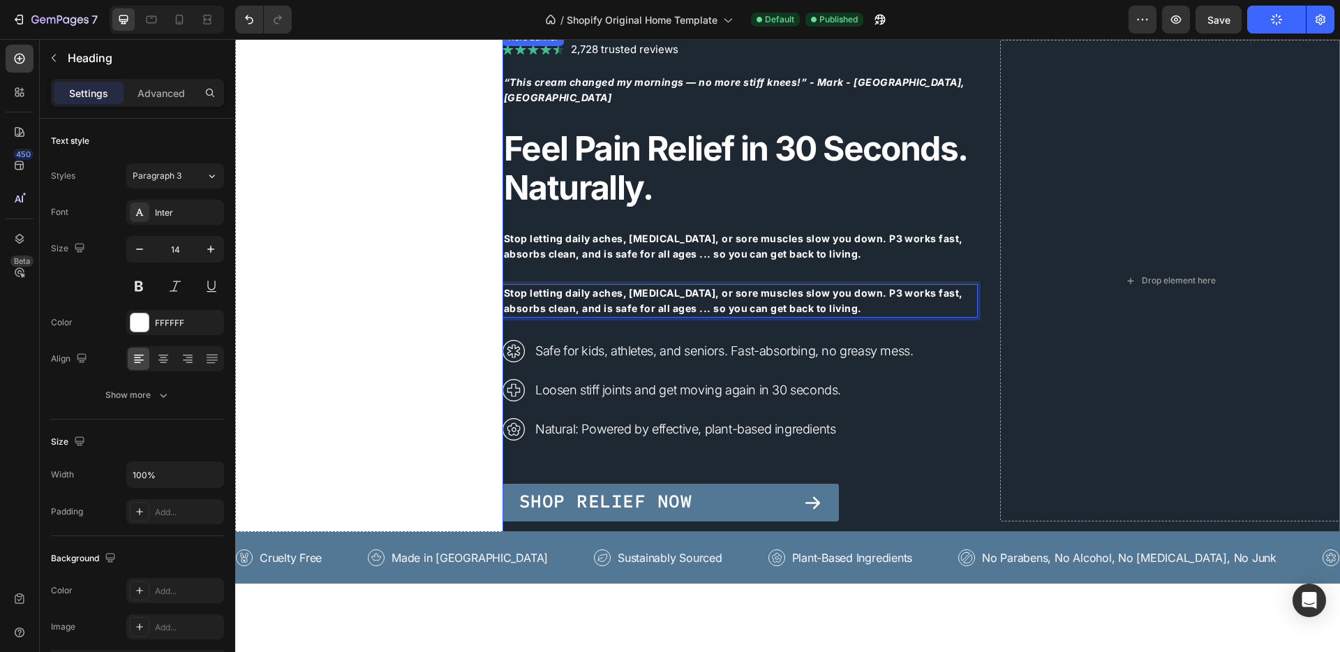
drag, startPoint x: 961, startPoint y: 297, endPoint x: 951, endPoint y: 306, distance: 12.9
click at [930, 379] on div "Safe for kids, athletes, and seniors. Fast-absorbing, no greasy mess. Loosen st…" at bounding box center [739, 389] width 475 height 103
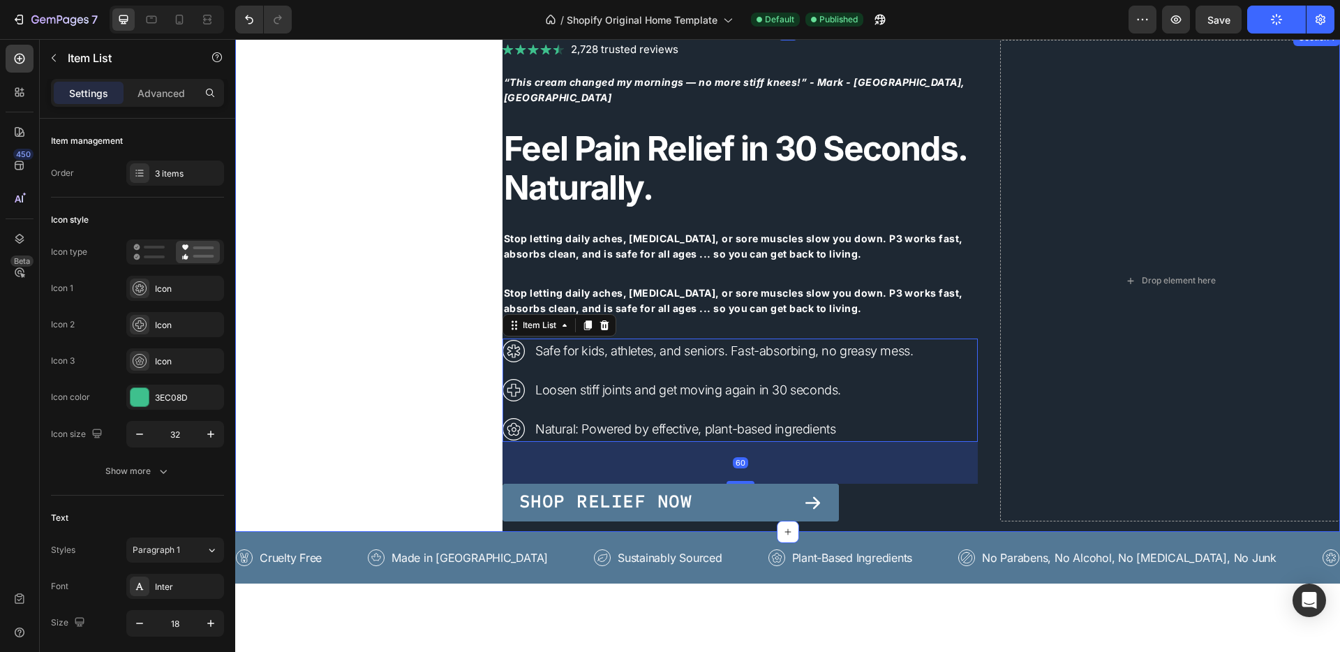
click at [420, 271] on div "Image 2,728 trusted reviews Heading Row “This cream changed my mornings — no mo…" at bounding box center [787, 280] width 1104 height 502
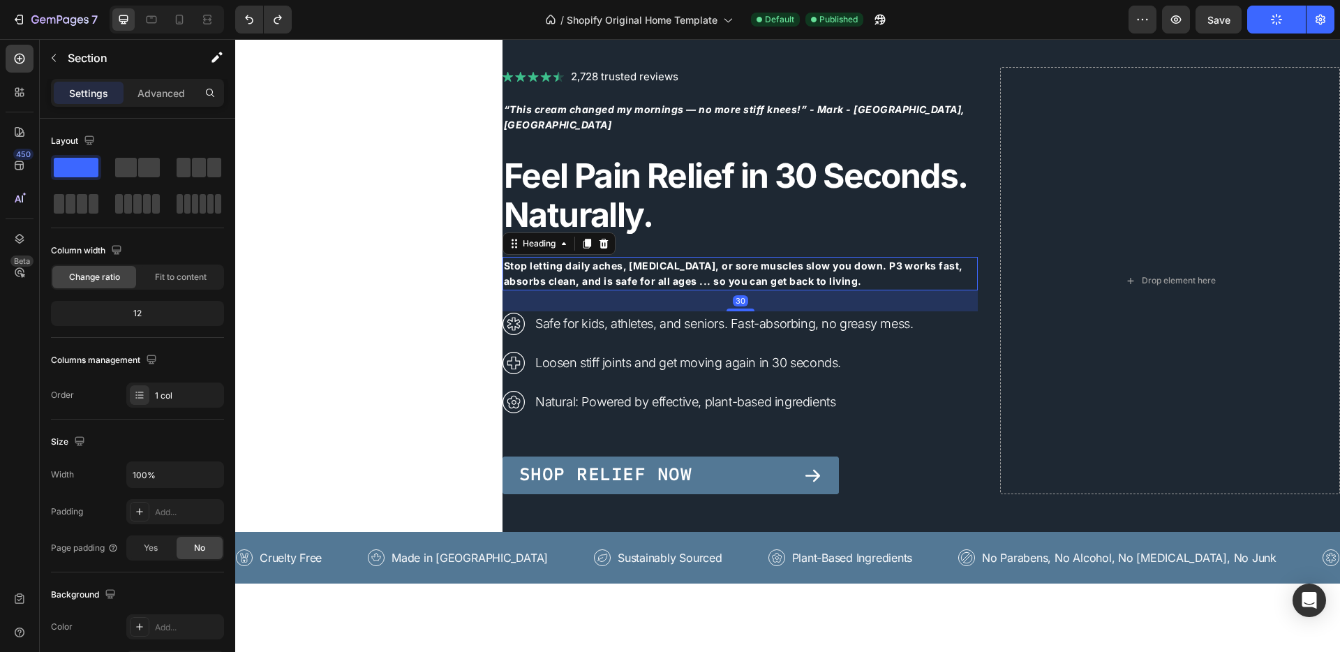
click at [560, 269] on strong "Stop letting daily aches, [MEDICAL_DATA], or sore muscles slow you down. P3 wor…" at bounding box center [733, 273] width 459 height 27
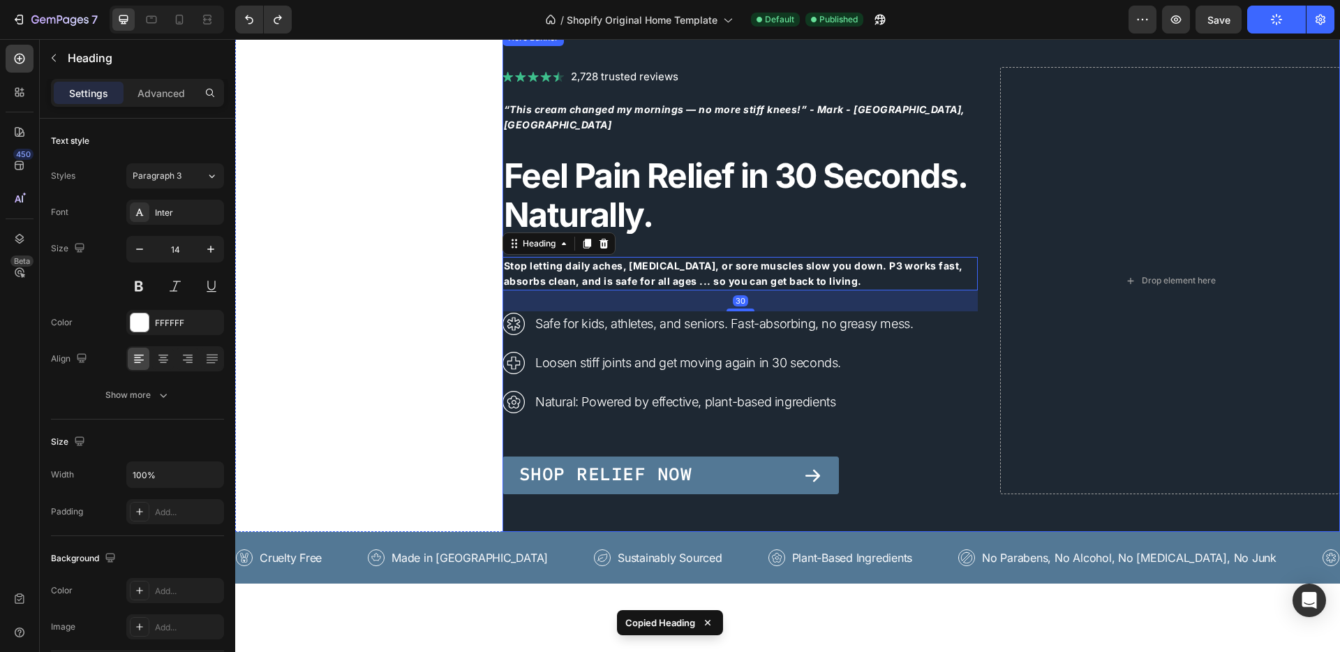
click at [579, 426] on div "Image 2,728 trusted reviews Heading Row “This cream changed my mornings — no mo…" at bounding box center [739, 280] width 475 height 427
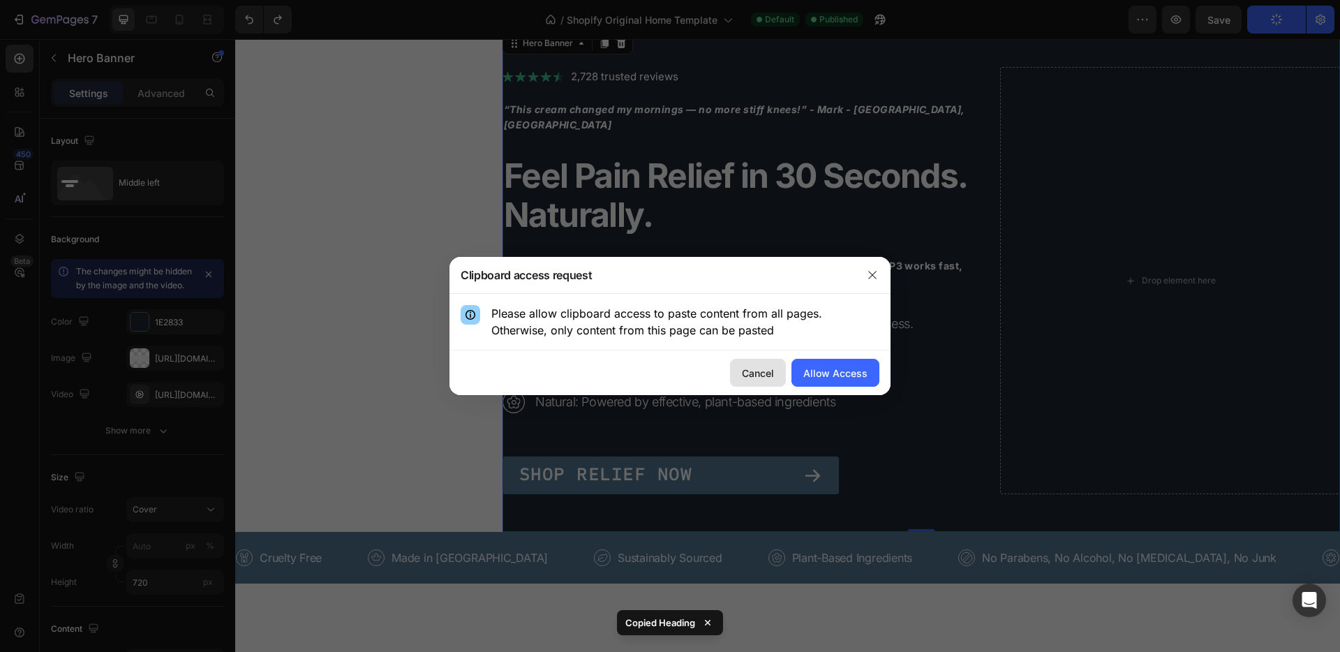
click at [750, 375] on div "Cancel" at bounding box center [758, 373] width 32 height 15
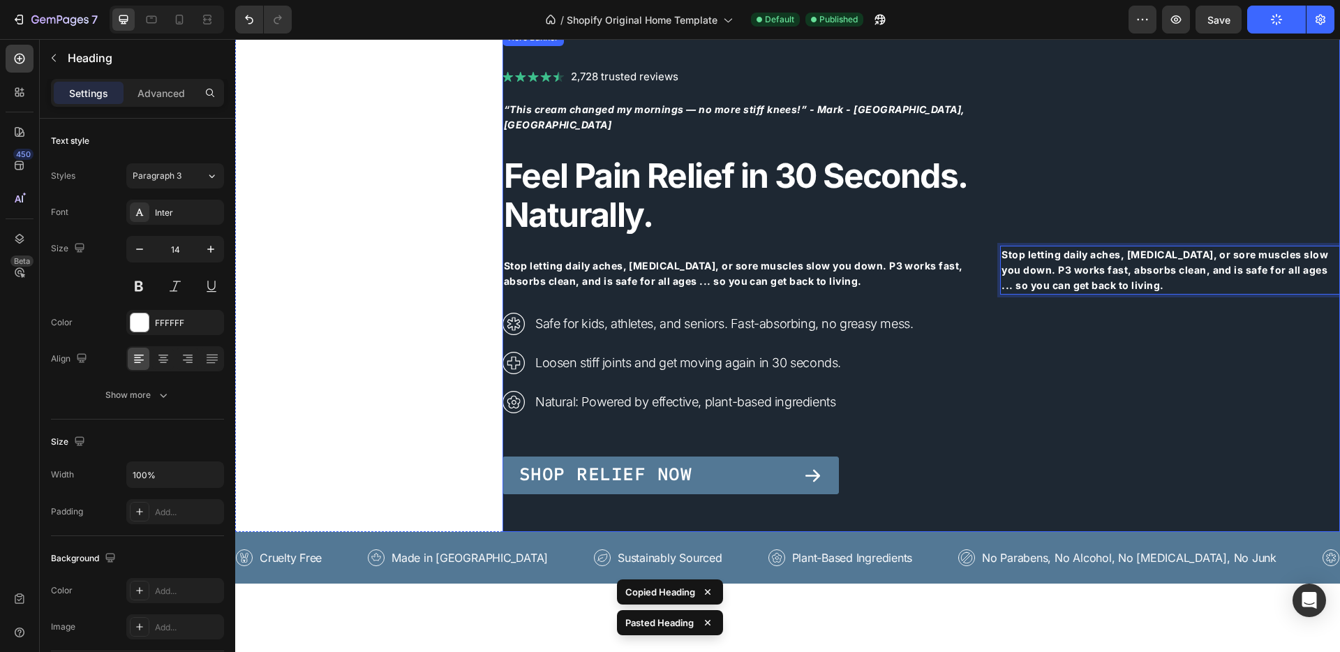
scroll to position [3, 0]
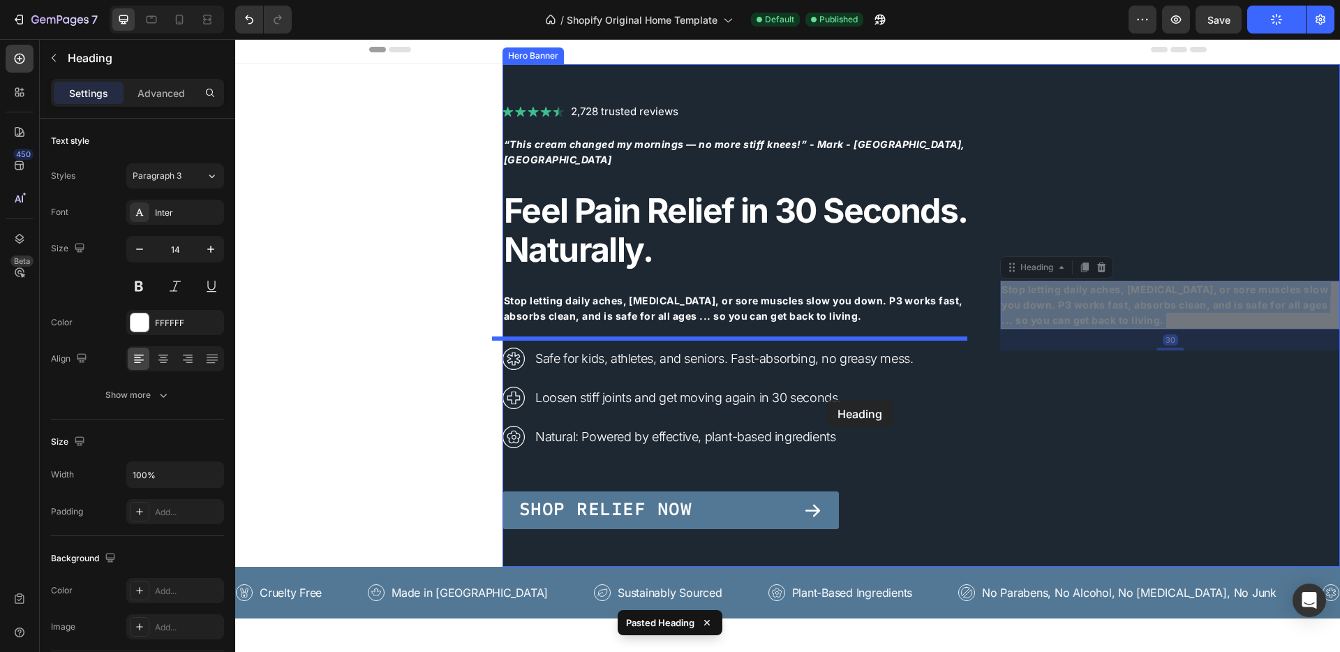
drag, startPoint x: 1057, startPoint y: 262, endPoint x: 897, endPoint y: 366, distance: 190.6
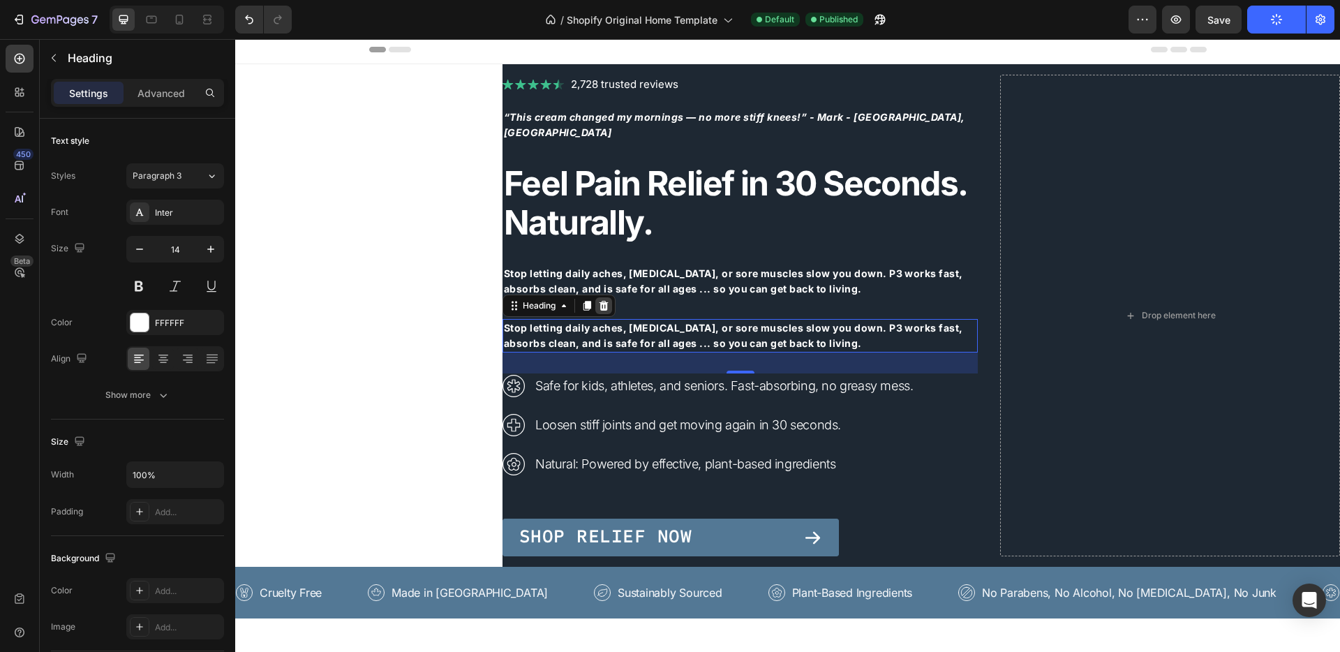
click at [599, 301] on icon at bounding box center [603, 306] width 9 height 10
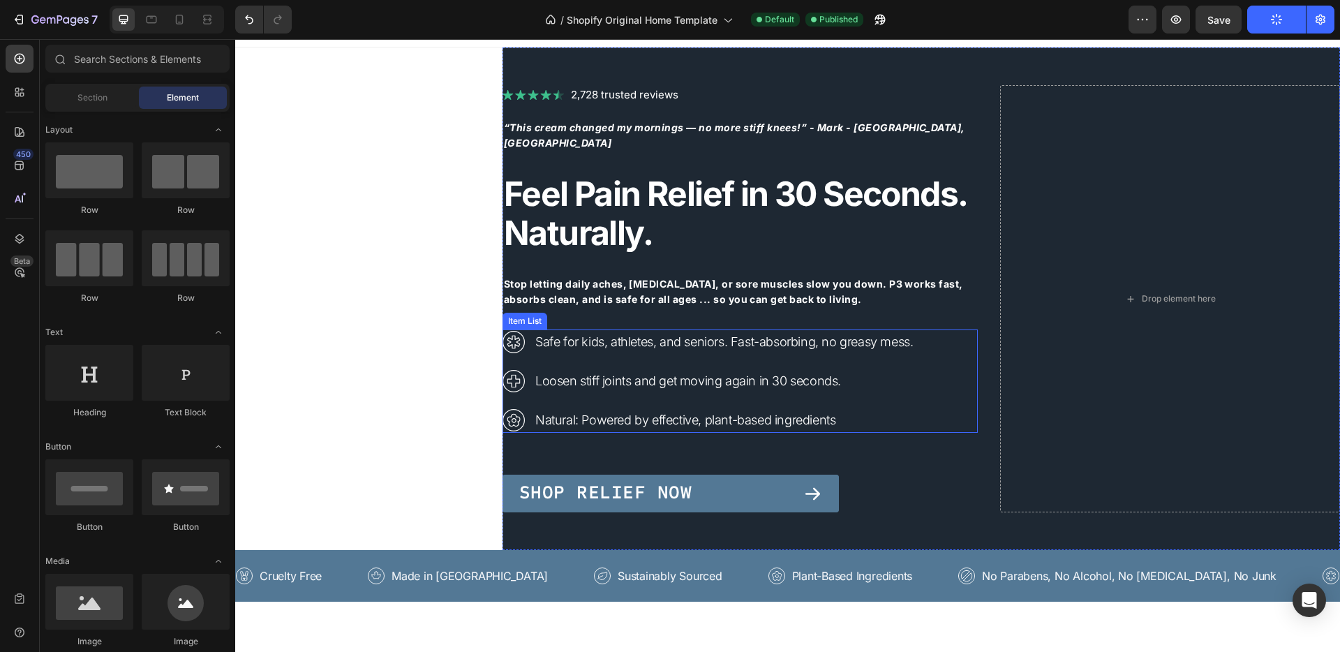
scroll to position [24, 0]
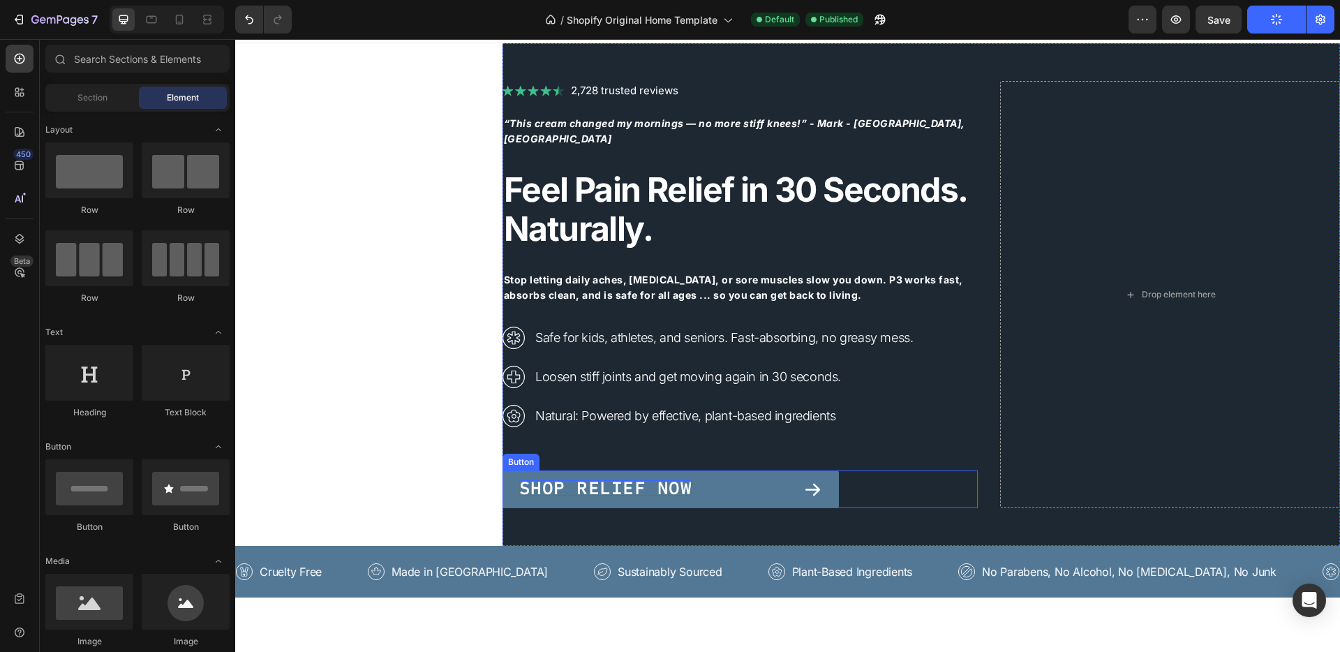
click at [647, 484] on p "Shop Relief Now" at bounding box center [605, 487] width 172 height 15
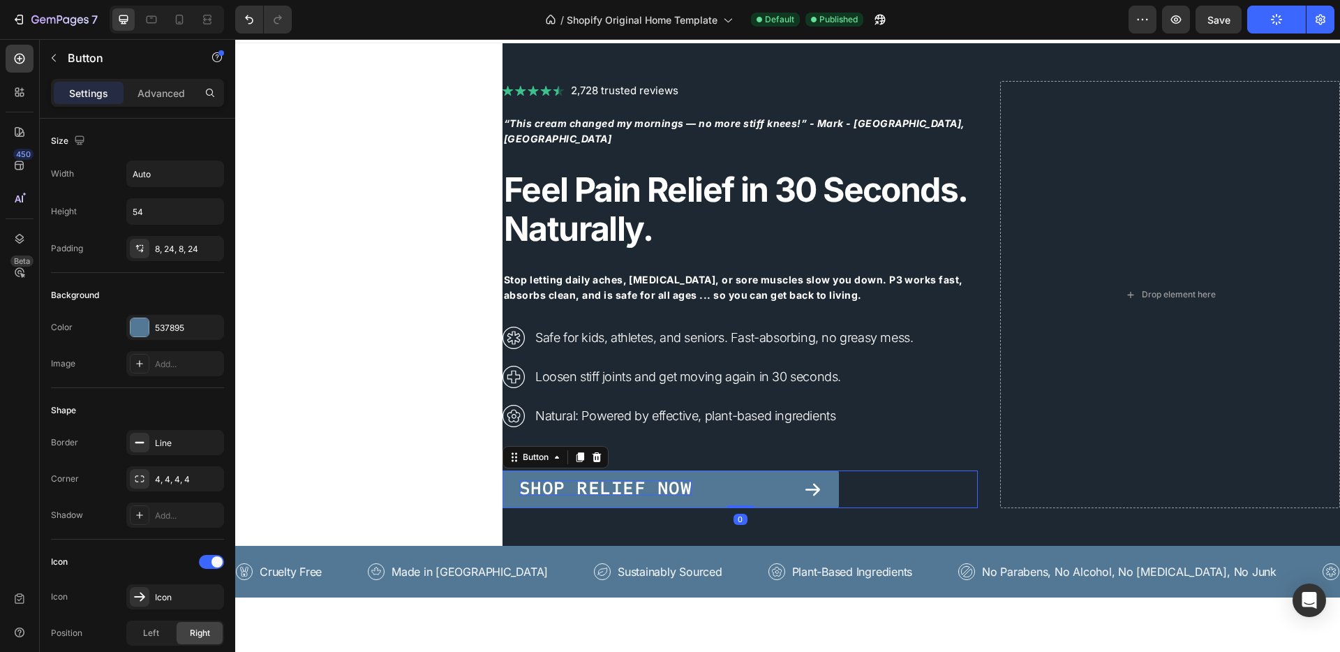
click at [654, 480] on p "Shop Relief Now" at bounding box center [605, 487] width 172 height 15
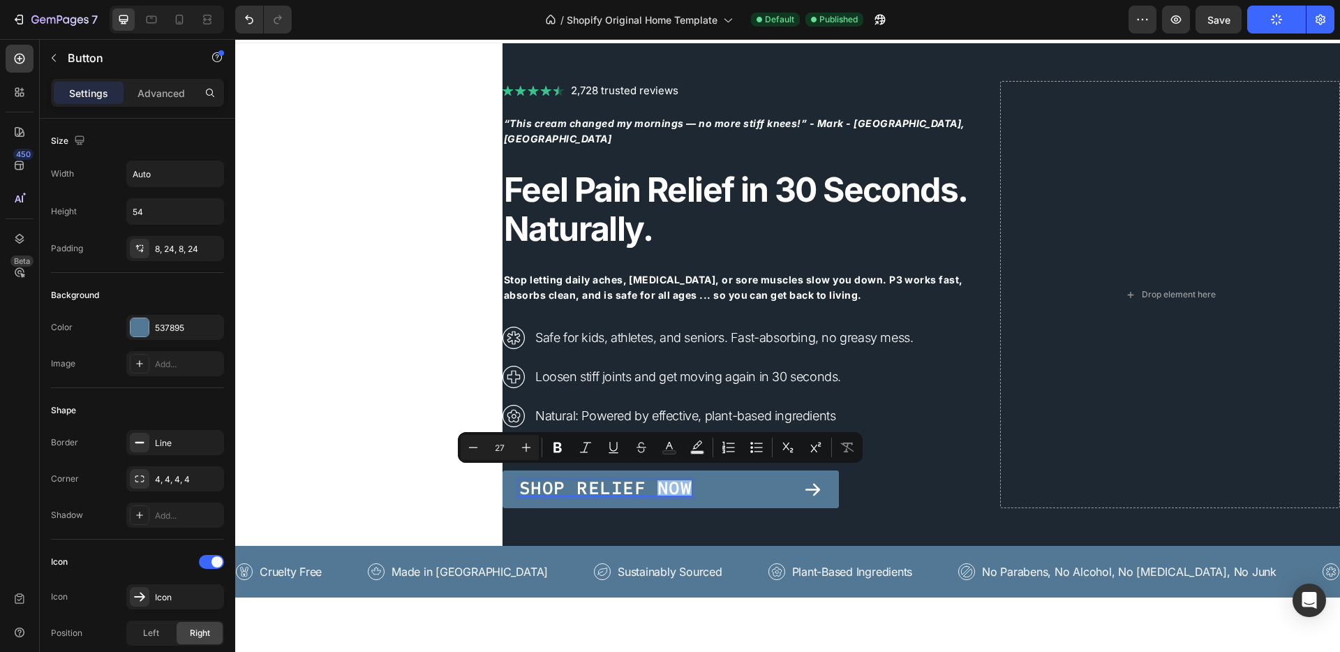
click at [662, 480] on p "Shop Relief Now" at bounding box center [605, 487] width 172 height 15
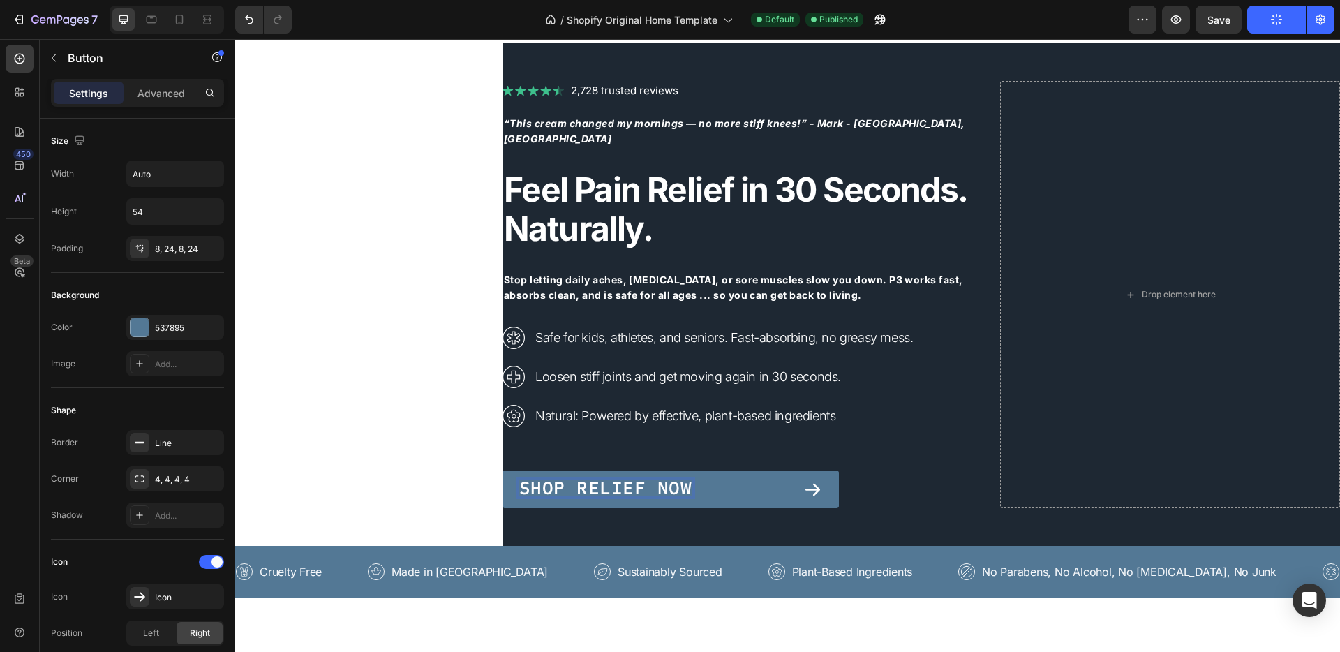
click at [673, 480] on p "Shop Relief Now" at bounding box center [605, 487] width 172 height 15
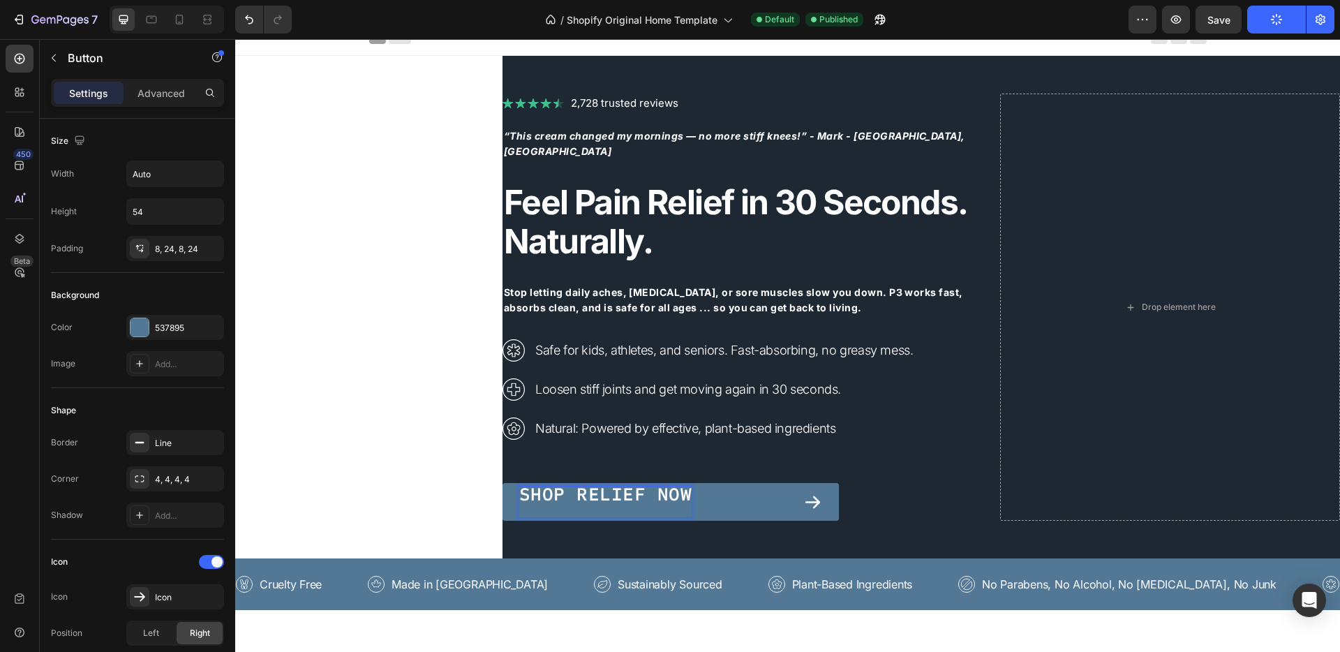
scroll to position [3, 0]
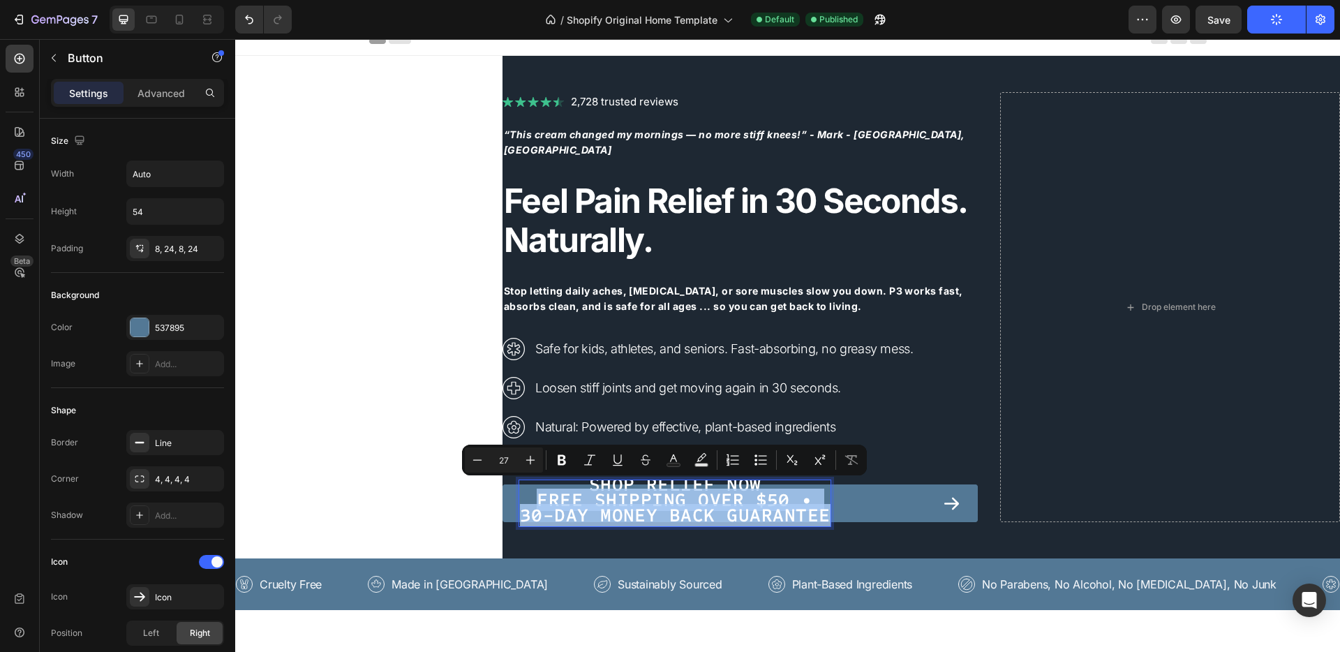
drag, startPoint x: 532, startPoint y: 492, endPoint x: 816, endPoint y: 509, distance: 283.8
click at [816, 509] on p "Shop Relief Now Free shipping over $50 • 30-Day Money Back Guarantee" at bounding box center [674, 500] width 311 height 46
click at [470, 456] on icon "Editor contextual toolbar" at bounding box center [477, 460] width 14 height 14
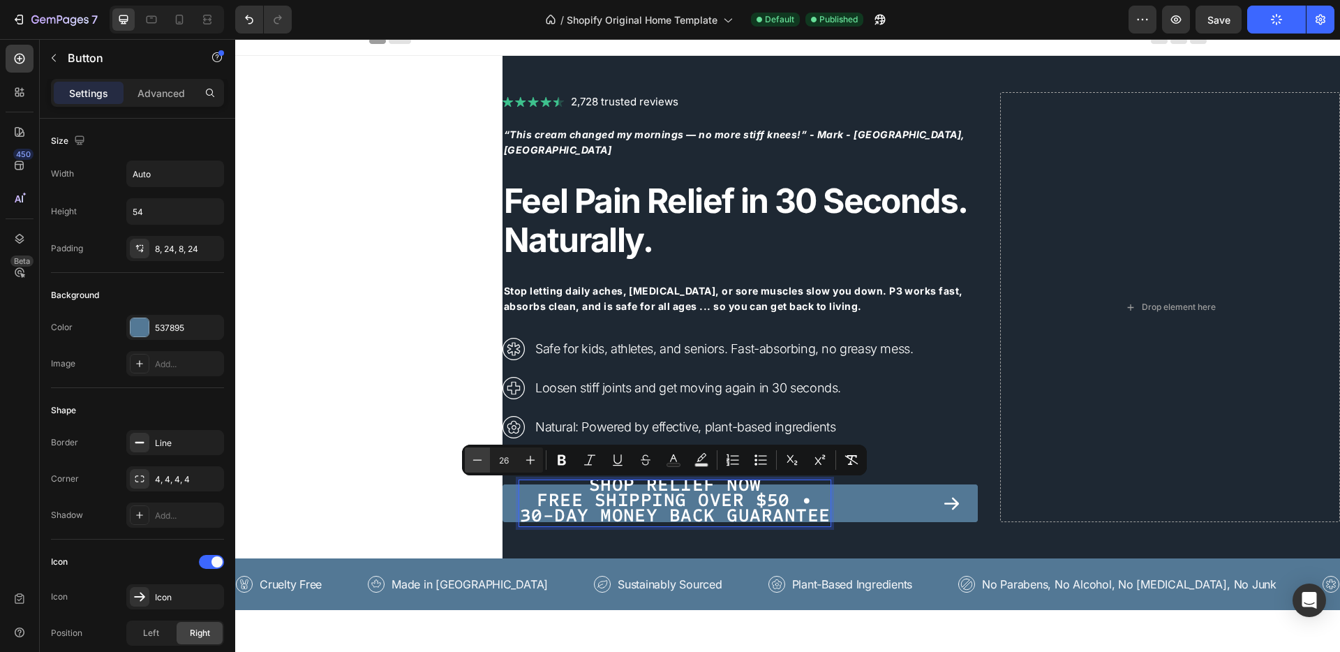
scroll to position [3, 0]
click at [472, 456] on icon "Editor contextual toolbar" at bounding box center [477, 460] width 14 height 14
type input "24"
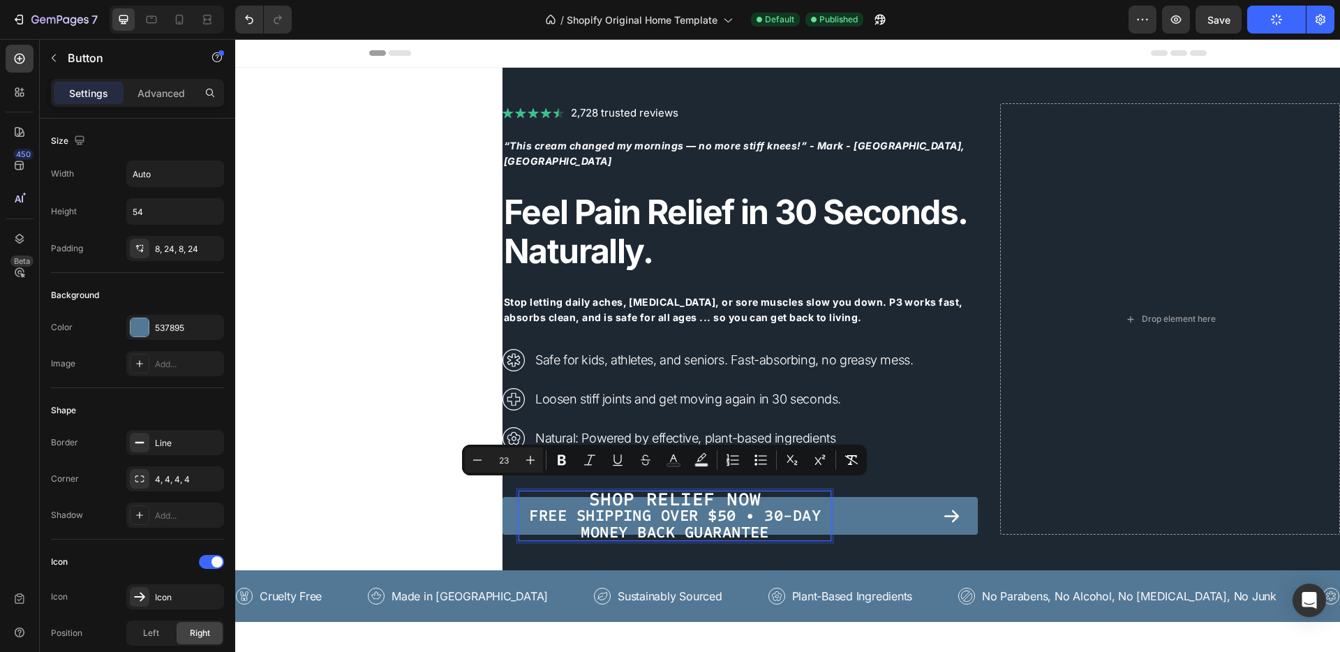
scroll to position [12, 0]
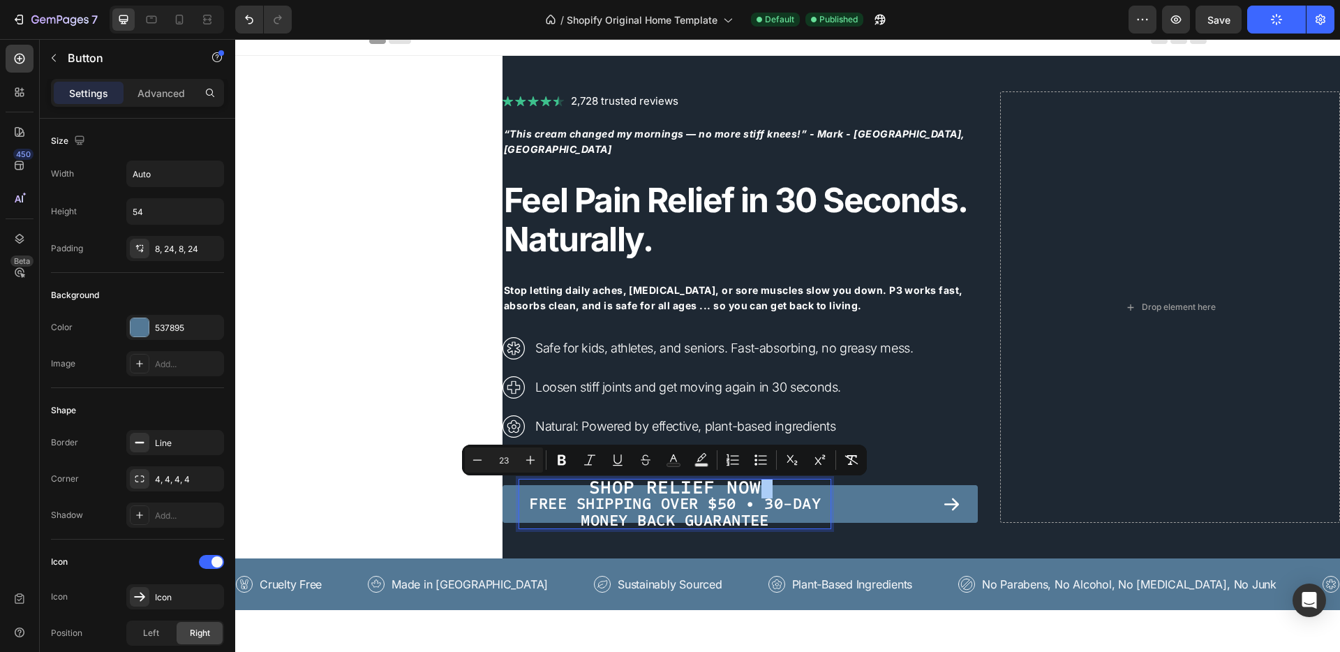
click at [472, 456] on icon "Editor contextual toolbar" at bounding box center [477, 460] width 14 height 14
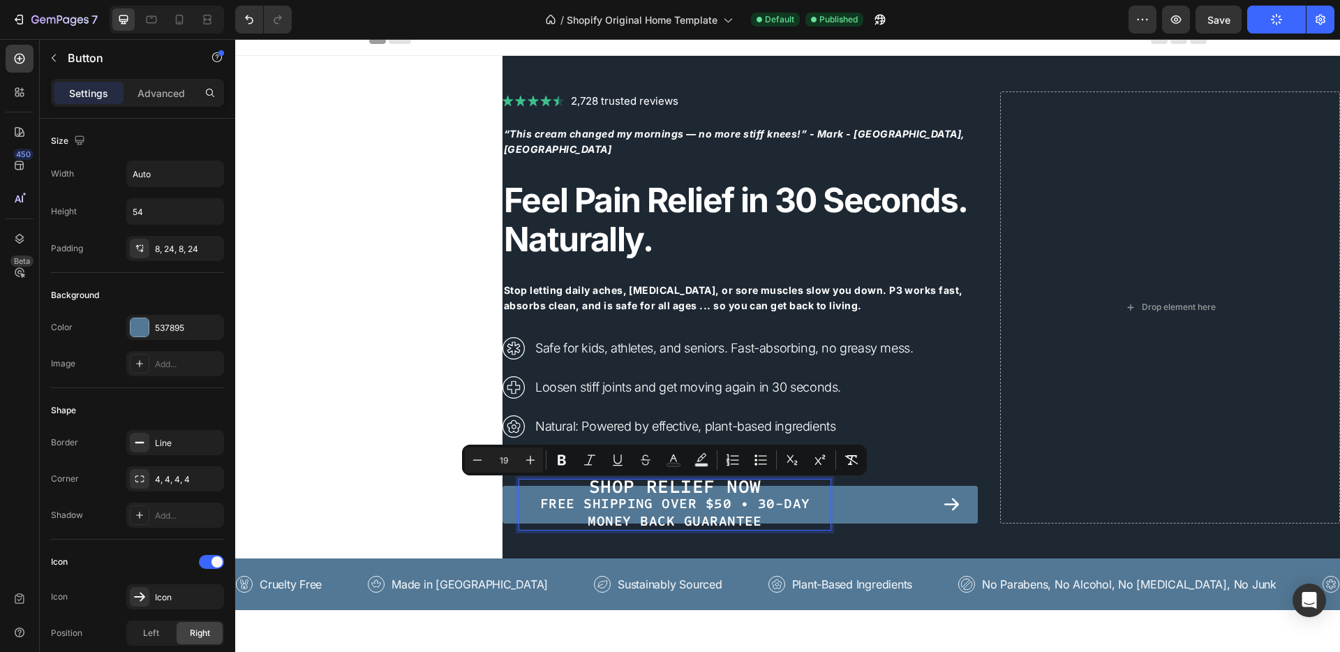
scroll to position [0, 0]
click at [472, 456] on icon "Editor contextual toolbar" at bounding box center [477, 460] width 14 height 14
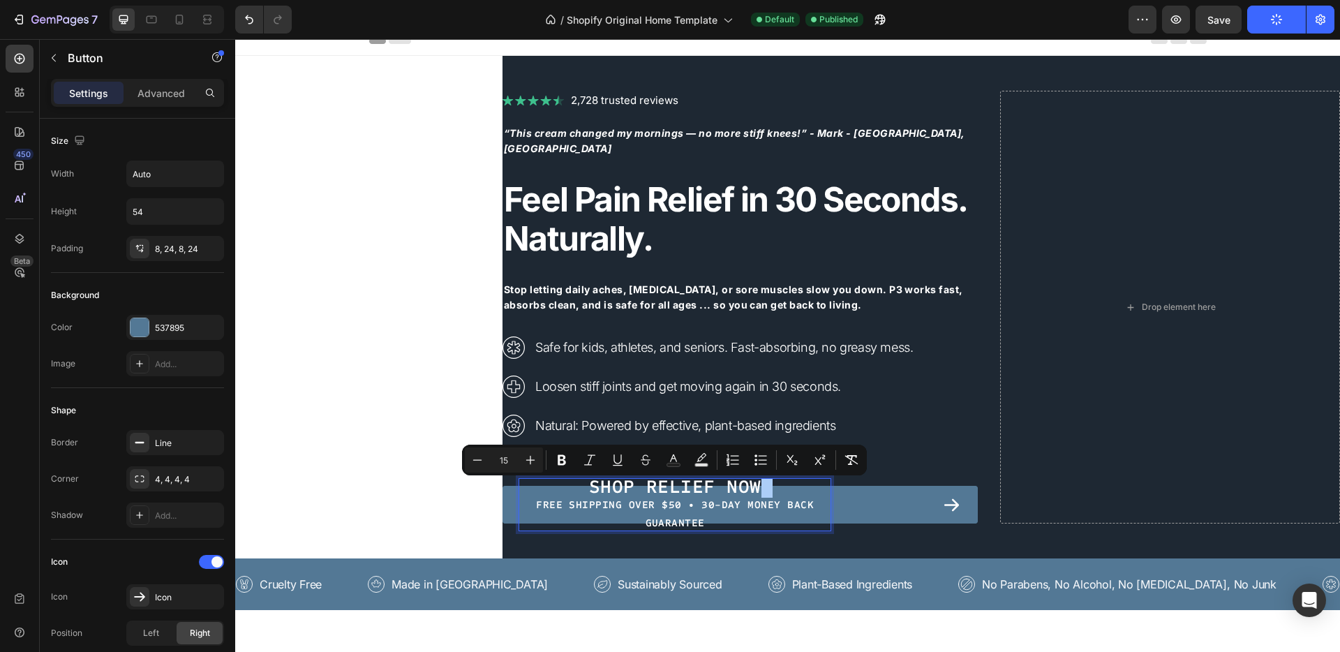
click at [472, 456] on icon "Editor contextual toolbar" at bounding box center [477, 460] width 14 height 14
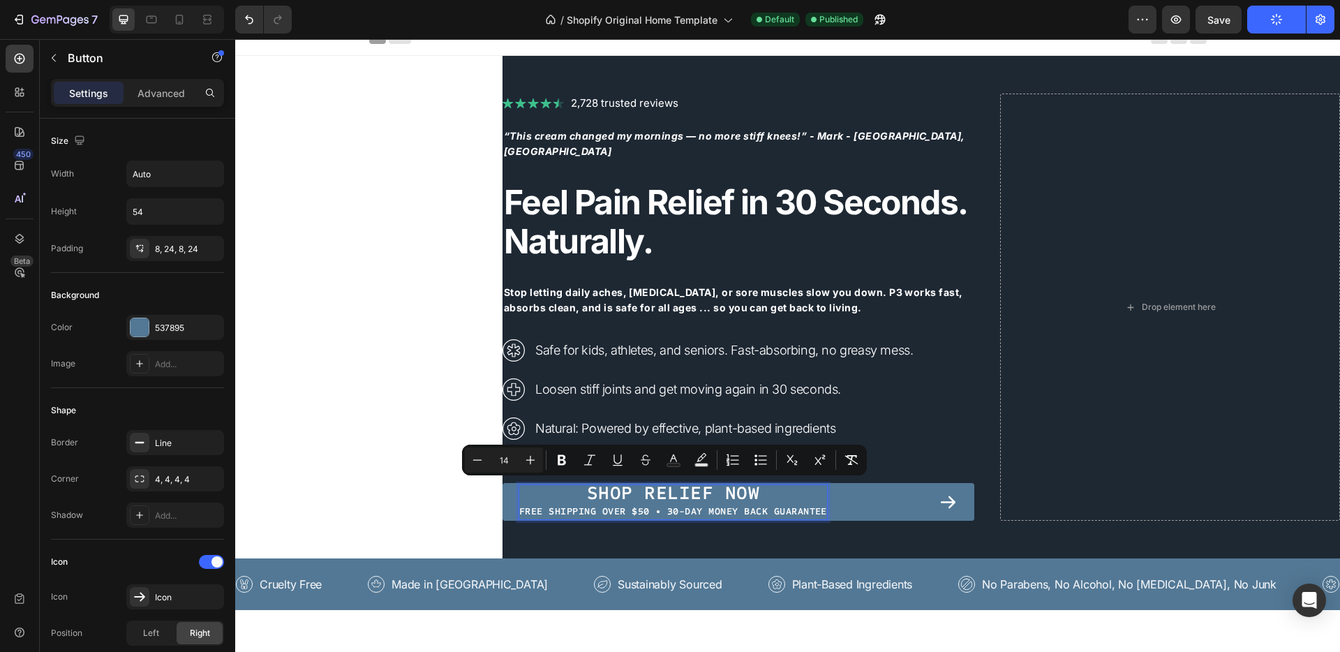
click at [472, 456] on icon "Editor contextual toolbar" at bounding box center [477, 460] width 14 height 14
type input "12"
click at [578, 492] on p "Shop Relief Now Free shipping over $50 • 30-Day Money Back Guarantee" at bounding box center [654, 502] width 271 height 34
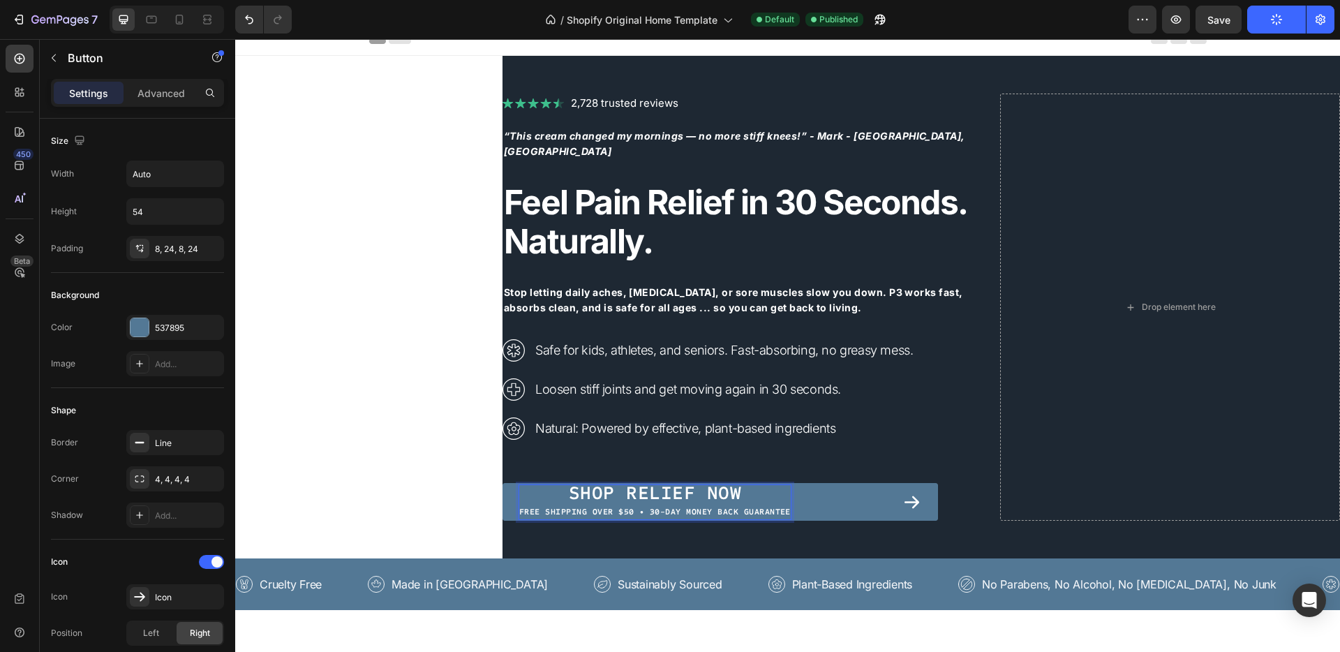
click at [562, 487] on p "Shop Relief Now Free shipping over $50 • 30-Day Money Back Guarantee" at bounding box center [654, 502] width 271 height 34
click at [585, 486] on p "Shop Relief Now Free shipping over $50 • 30-Day Money Back Guarantee" at bounding box center [654, 502] width 271 height 34
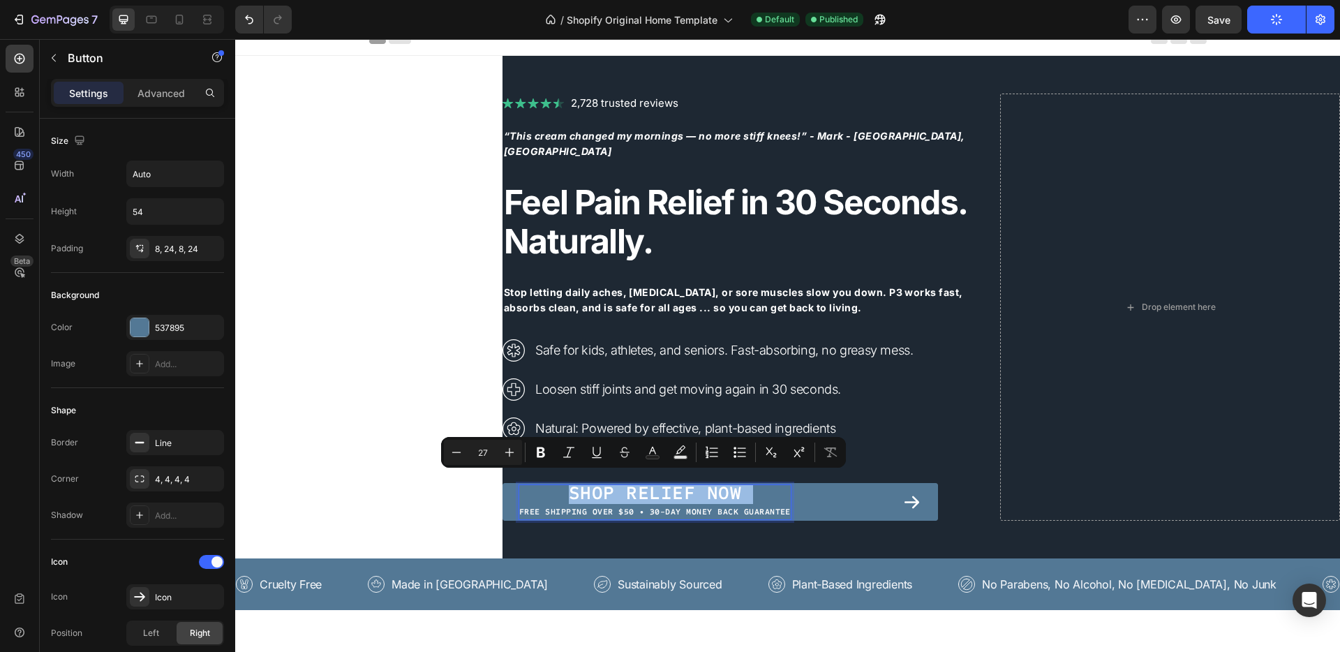
click at [596, 490] on p "Shop Relief Now Free shipping over $50 • 30-Day Money Back Guarantee" at bounding box center [654, 502] width 271 height 34
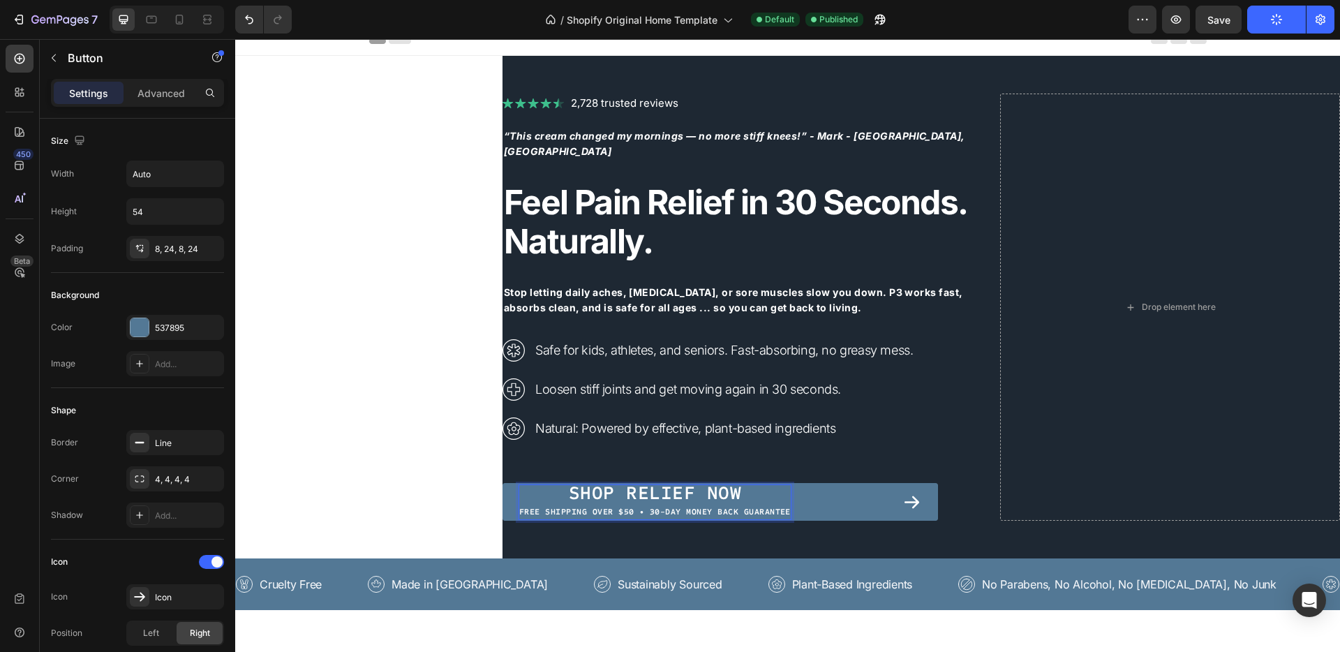
click at [564, 486] on p "Shop Relief Now Free shipping over $50 • 30-Day Money Back Guarantee" at bounding box center [654, 502] width 271 height 34
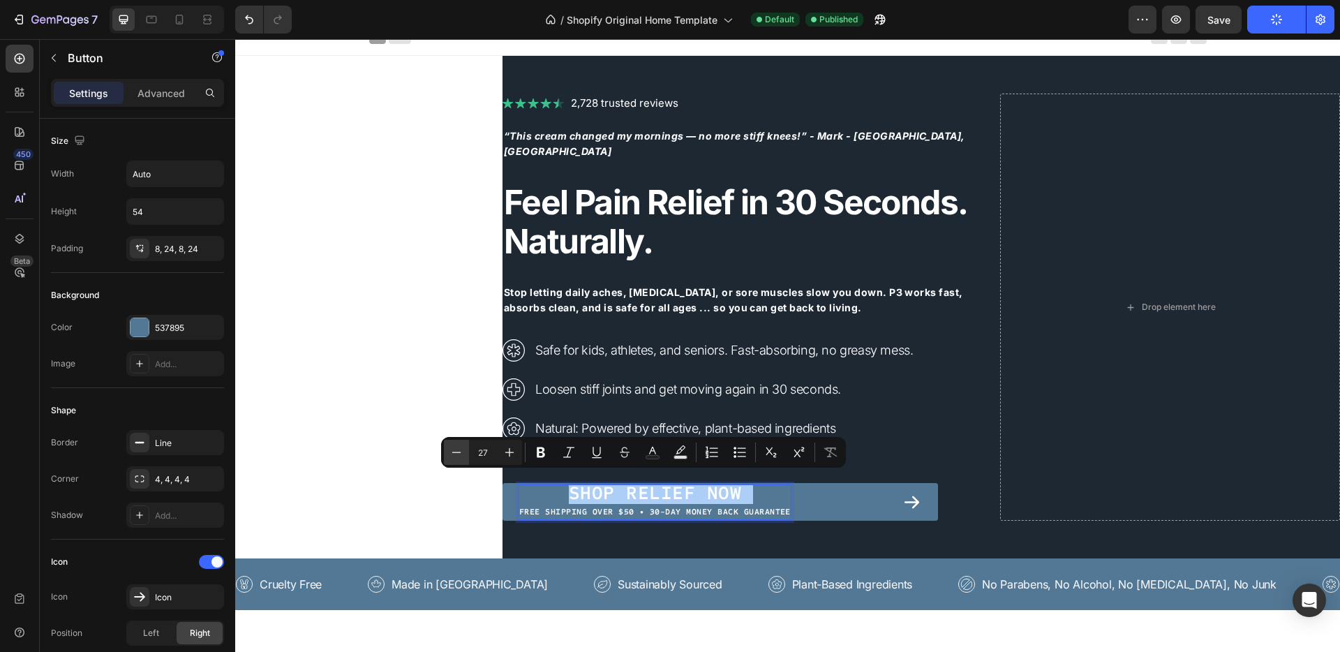
click at [457, 453] on icon "Editor contextual toolbar" at bounding box center [456, 452] width 14 height 14
click at [516, 454] on icon "Editor contextual toolbar" at bounding box center [509, 452] width 14 height 14
type input "28"
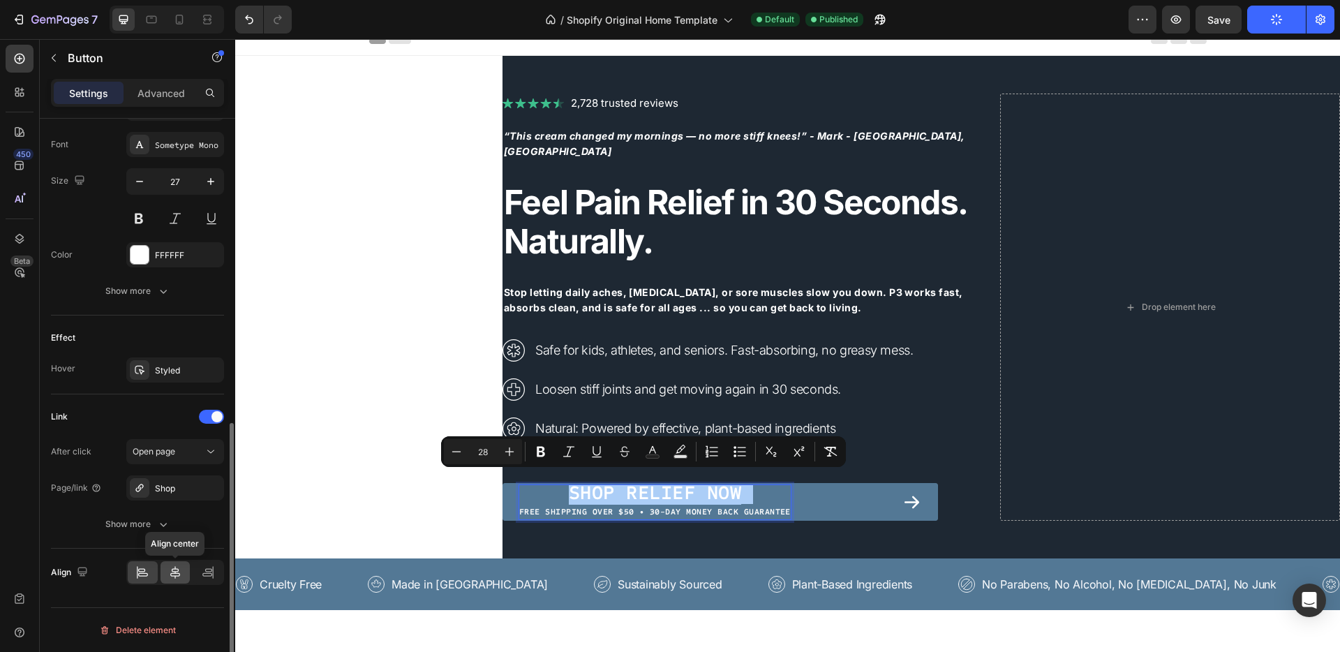
click at [177, 575] on icon at bounding box center [175, 572] width 10 height 13
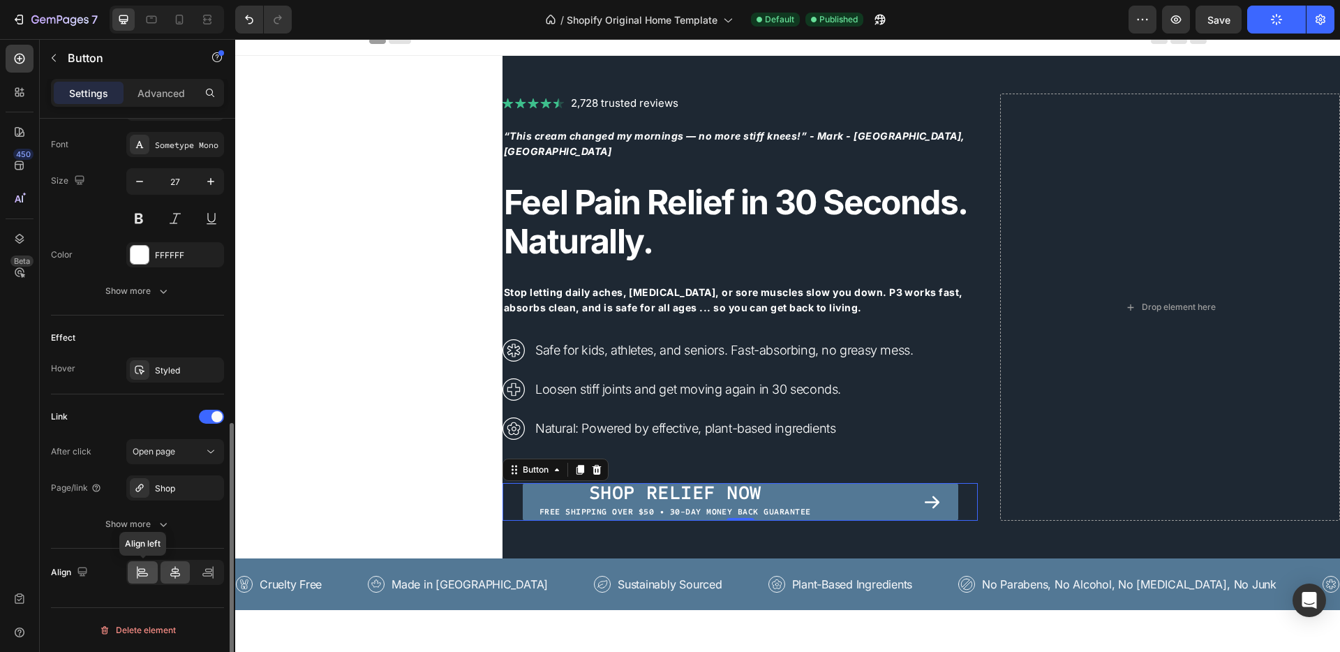
click at [139, 571] on icon at bounding box center [141, 569] width 7 height 3
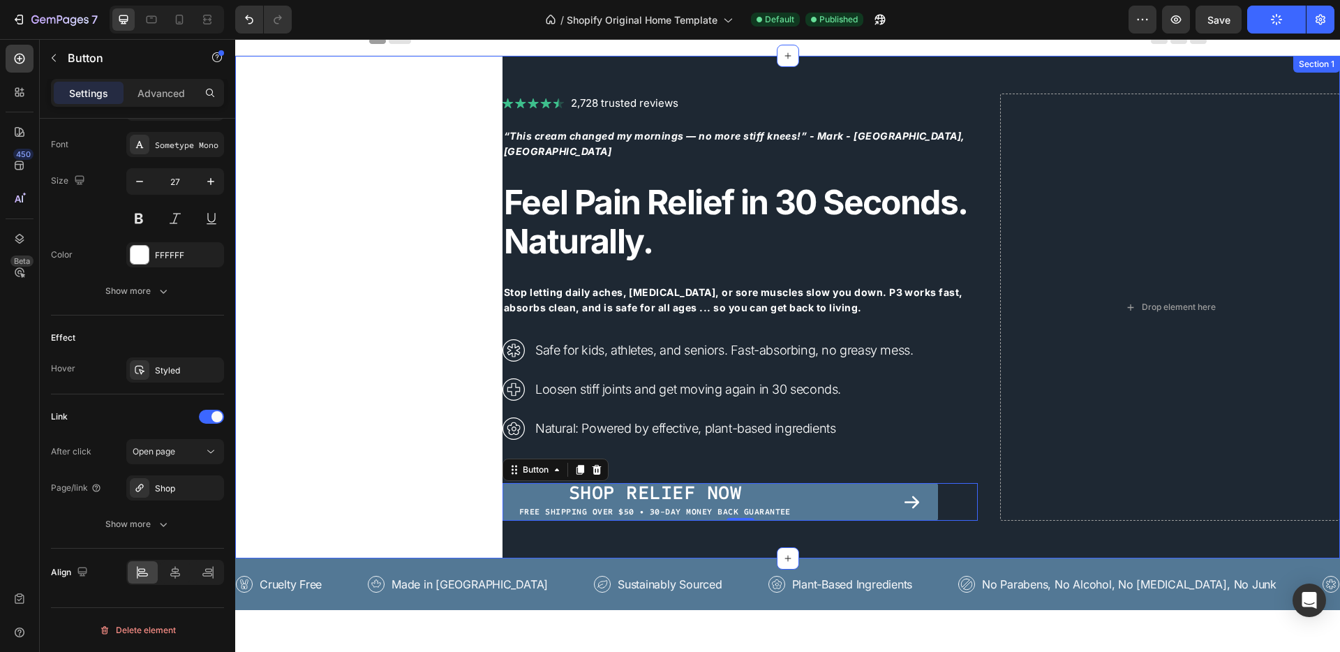
click at [313, 437] on div "Image 2,728 trusted reviews Heading Row “This cream changed my mornings — no mo…" at bounding box center [787, 307] width 1104 height 502
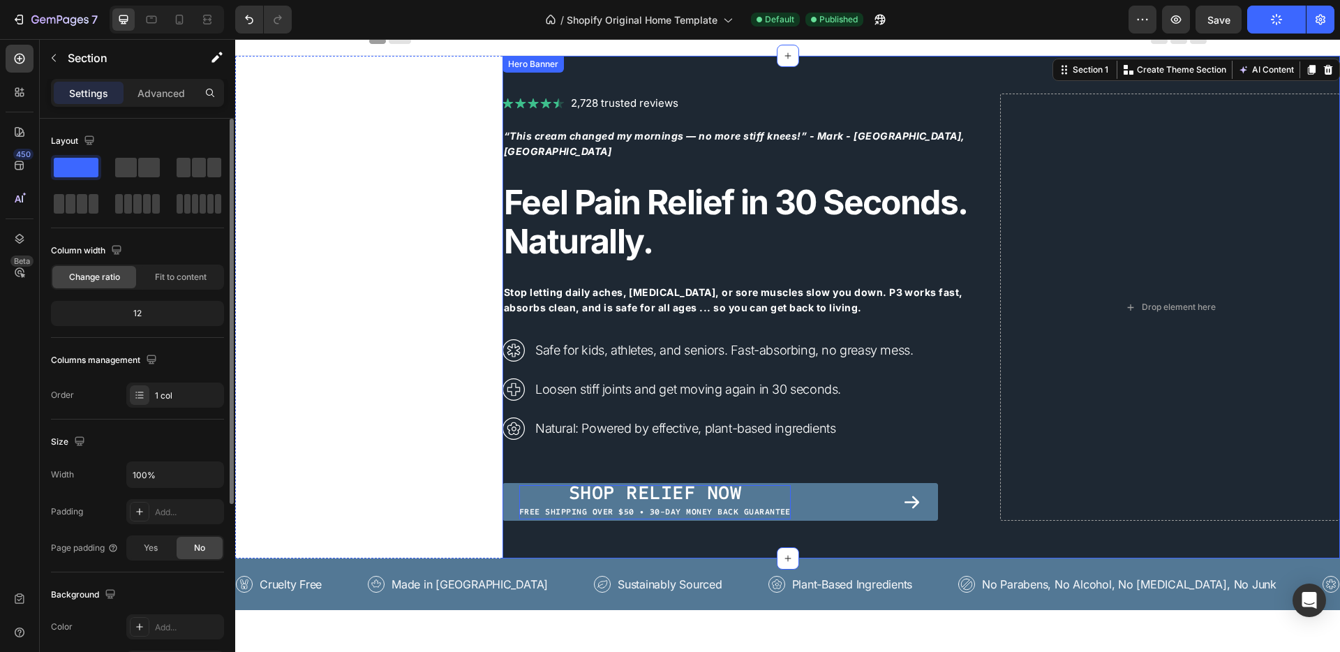
click at [717, 507] on span "Free shipping over $50 • 30-Day Money Back Guarantee" at bounding box center [654, 512] width 271 height 10
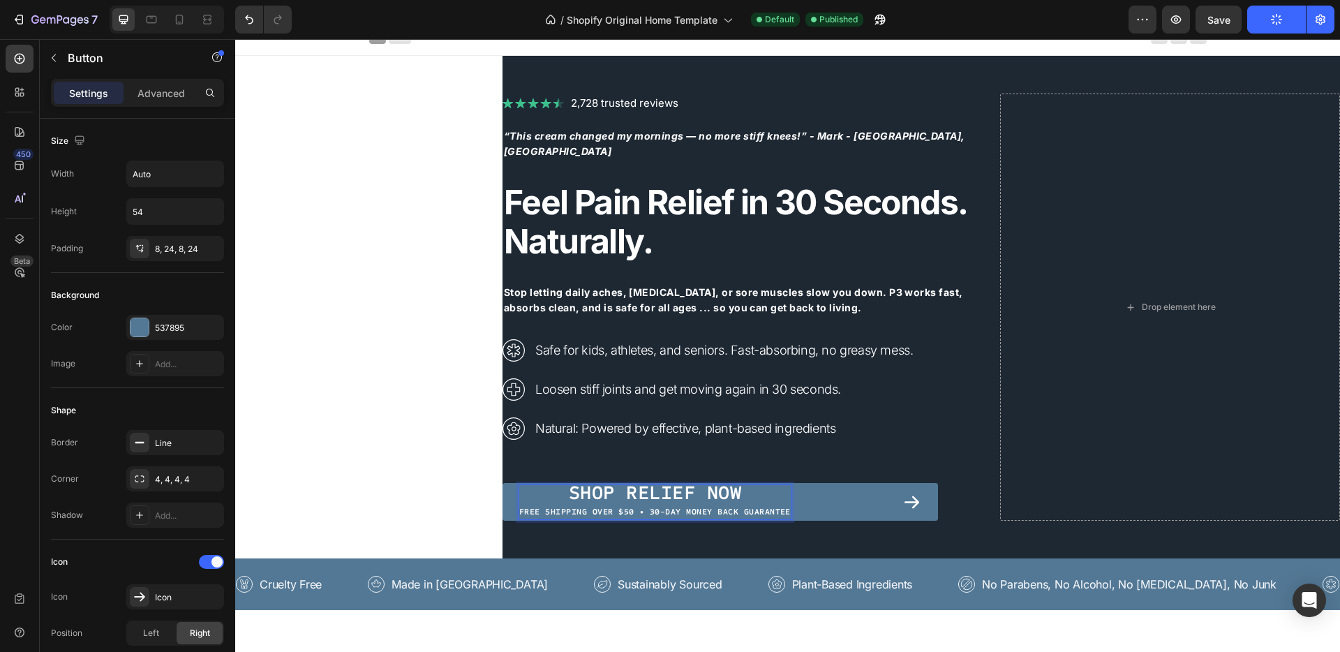
click at [777, 493] on p "Shop Relief Now Free shipping over $50 • 30-Day Money Back Guarantee" at bounding box center [654, 502] width 271 height 34
click at [735, 486] on p "Shop Relief Now Free shipping over $50 • 30-Day Money Back Guarantee" at bounding box center [654, 502] width 271 height 34
click at [519, 507] on span "Free shipping over $50 • 30-Day Money Back Guarantee" at bounding box center [654, 512] width 271 height 10
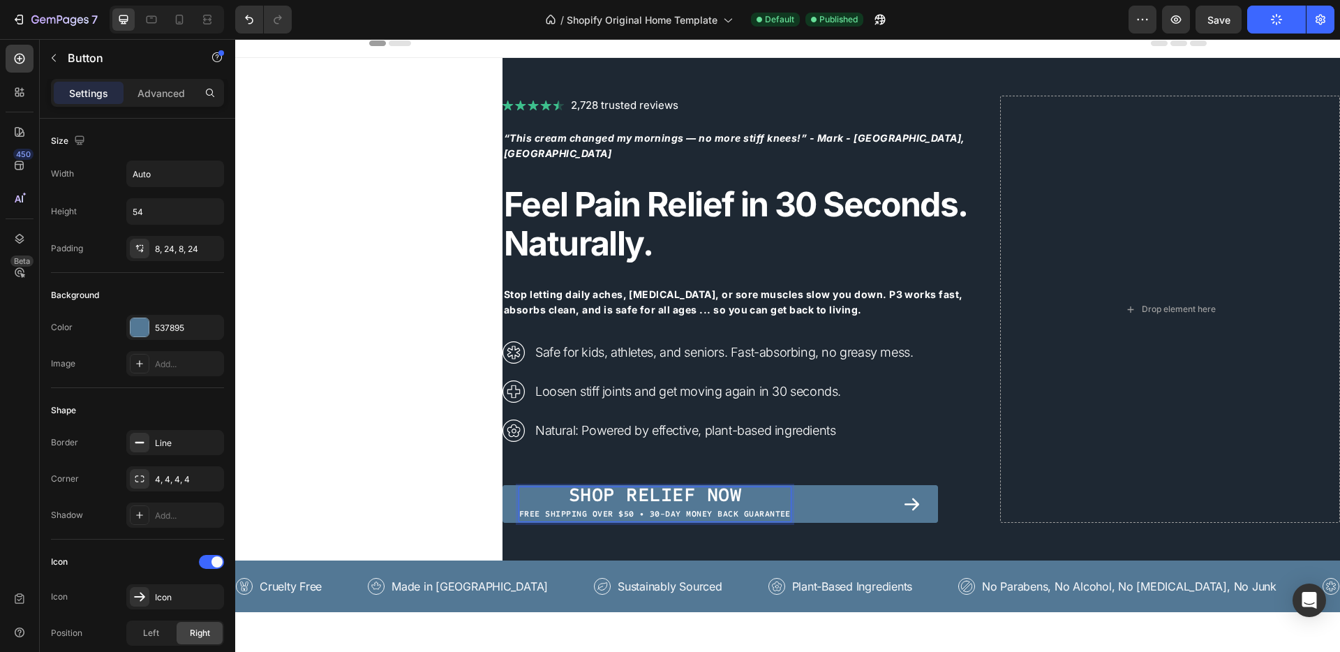
scroll to position [12, 0]
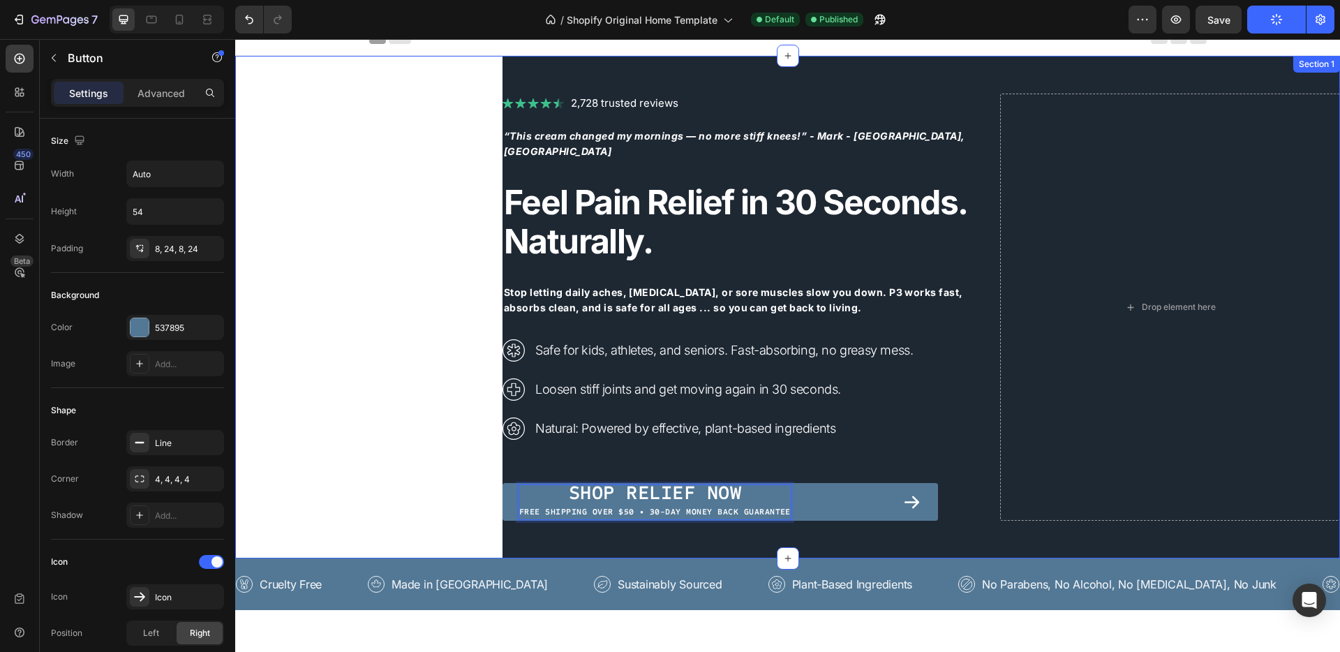
click at [323, 421] on div "Image 2,728 trusted reviews Heading Row “This cream changed my mornings — no mo…" at bounding box center [787, 307] width 1104 height 502
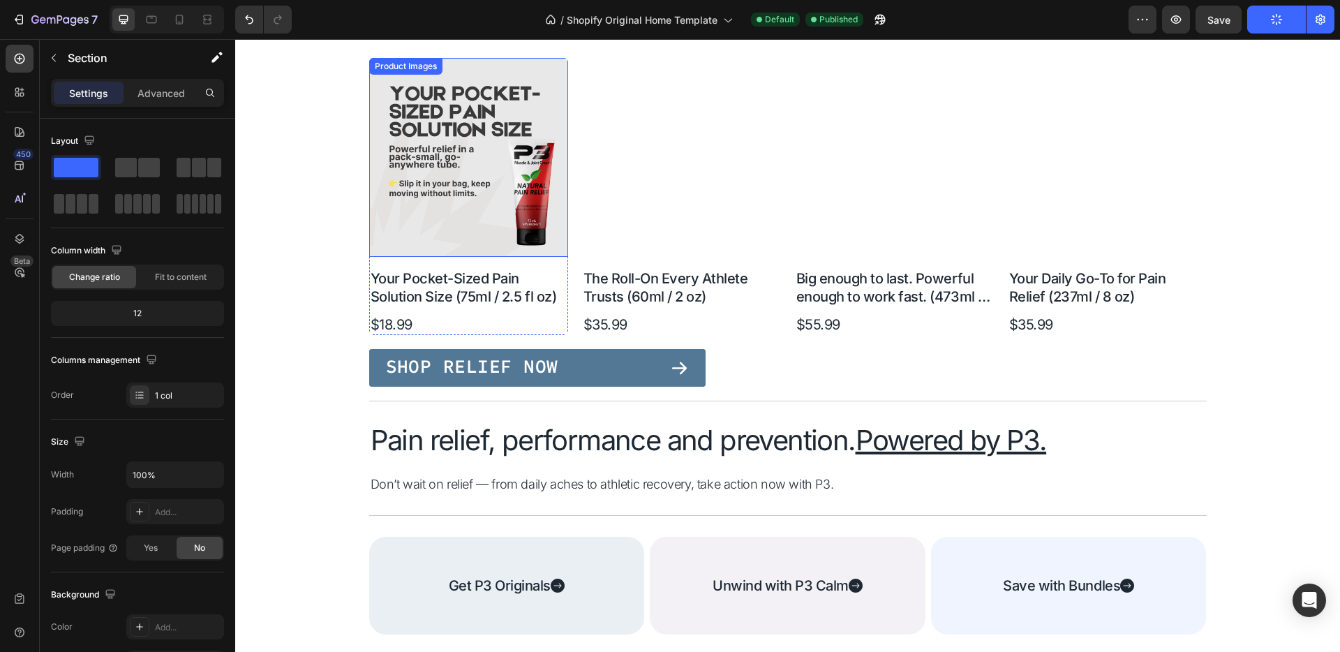
scroll to position [773, 0]
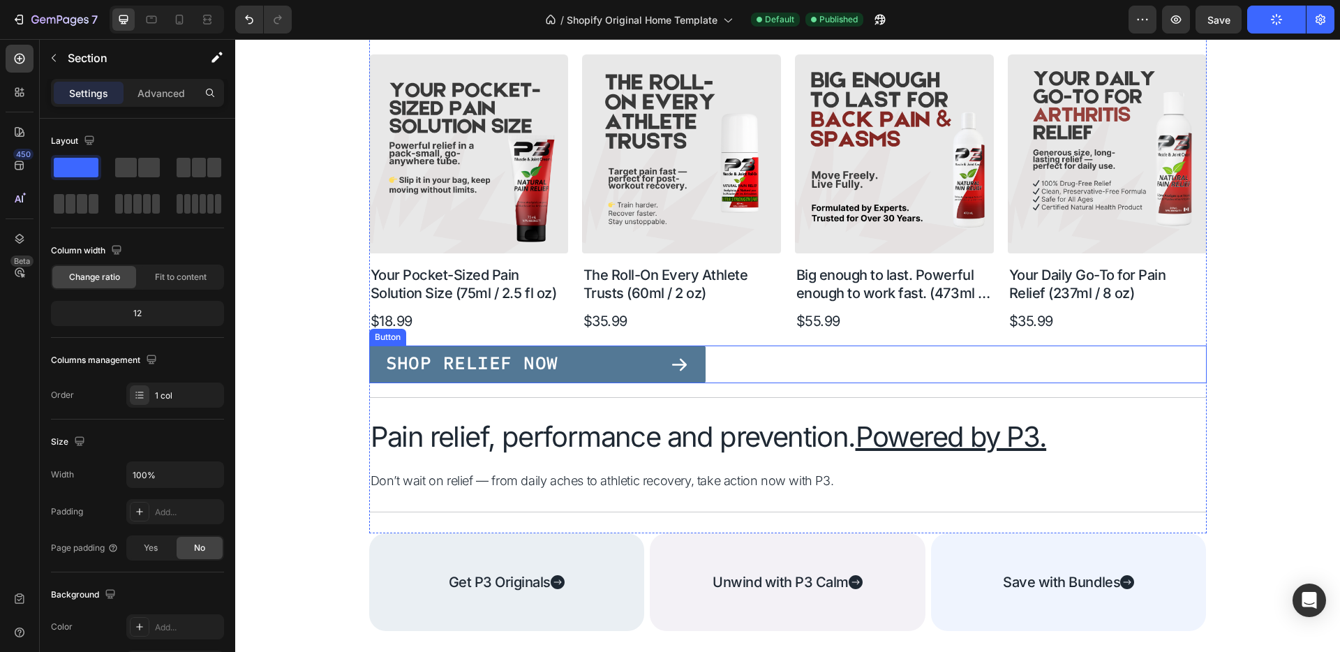
click at [557, 357] on div "Shop Relief Now" at bounding box center [537, 364] width 303 height 19
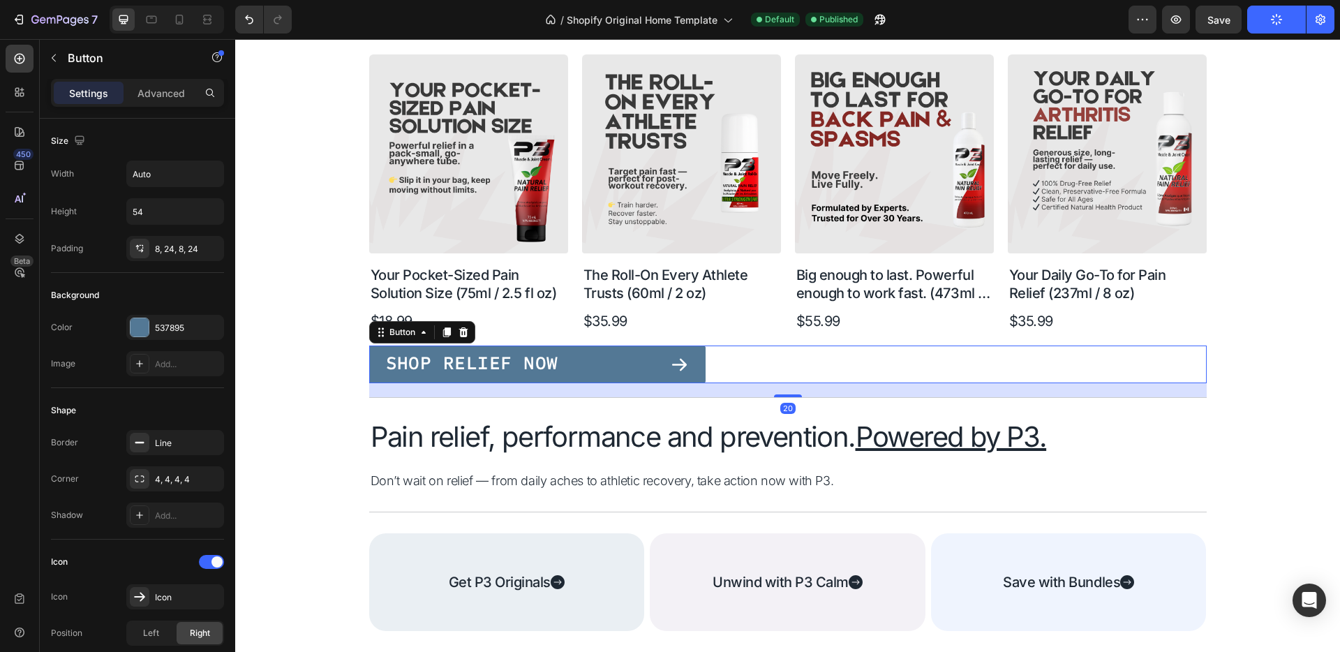
click at [557, 357] on div "Shop Relief Now" at bounding box center [537, 364] width 303 height 19
click at [566, 440] on h2 "Pain relief, performance and prevention. Powered by P3." at bounding box center [787, 437] width 837 height 36
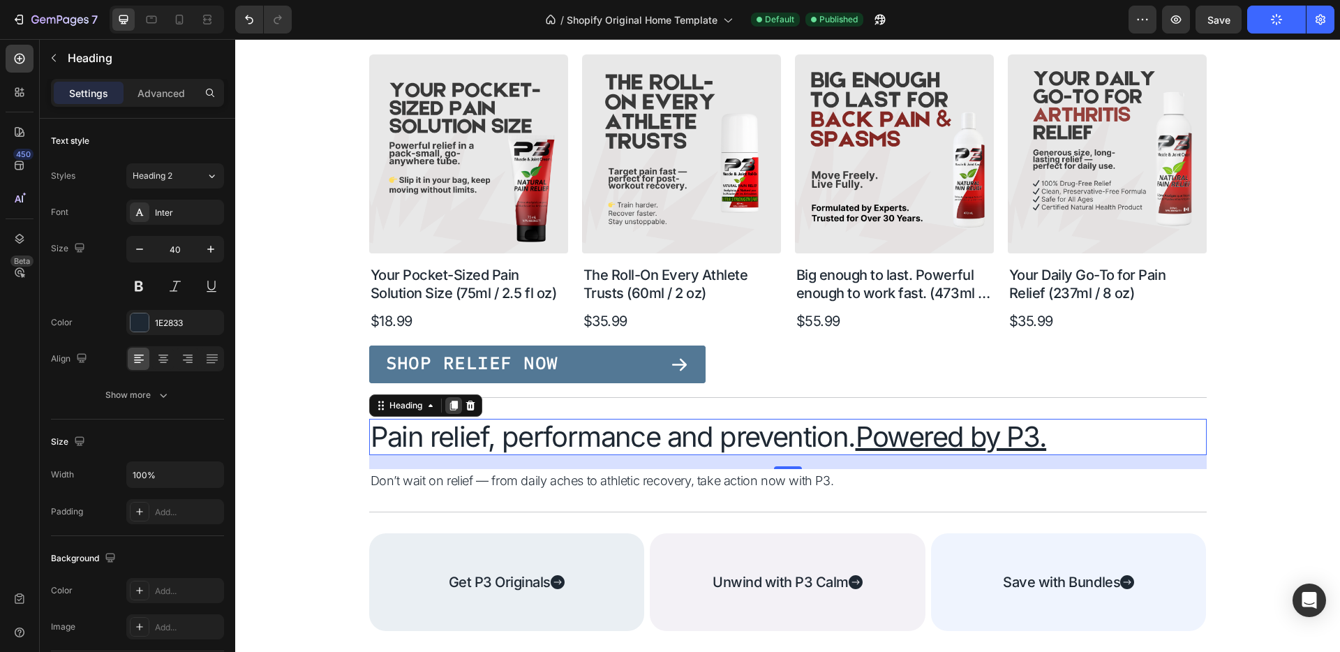
click at [452, 404] on icon at bounding box center [453, 405] width 8 height 10
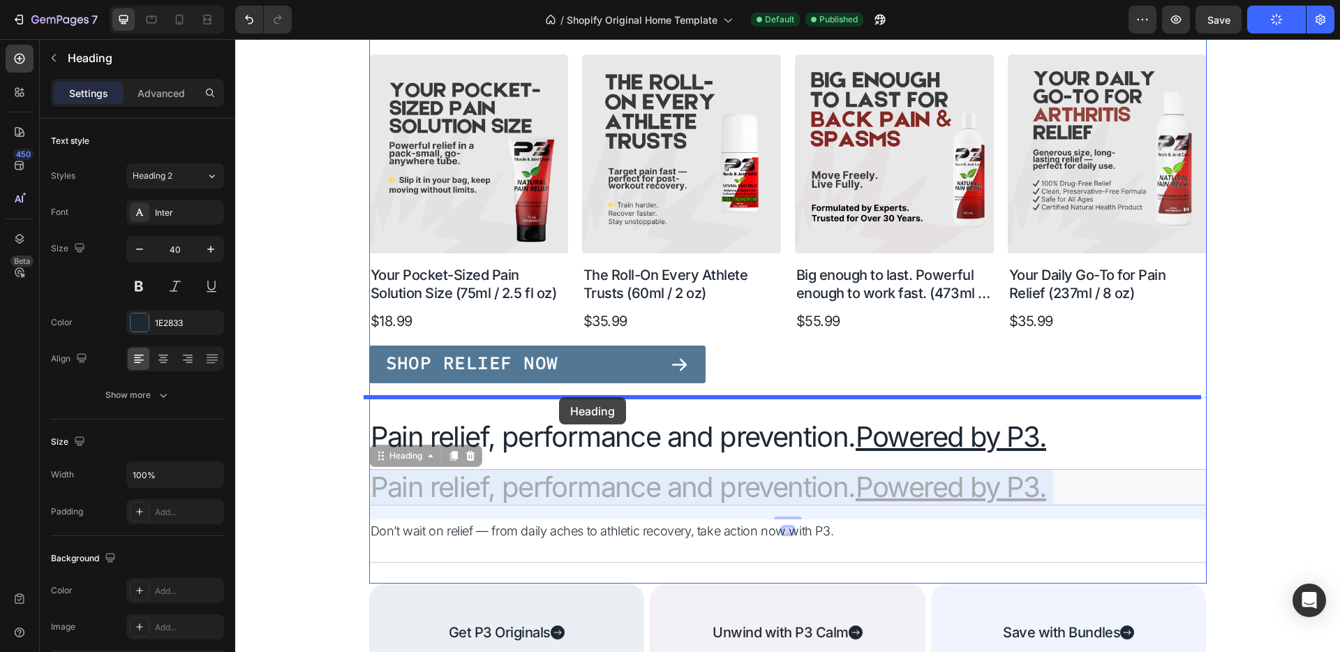
drag, startPoint x: 560, startPoint y: 482, endPoint x: 559, endPoint y: 397, distance: 85.1
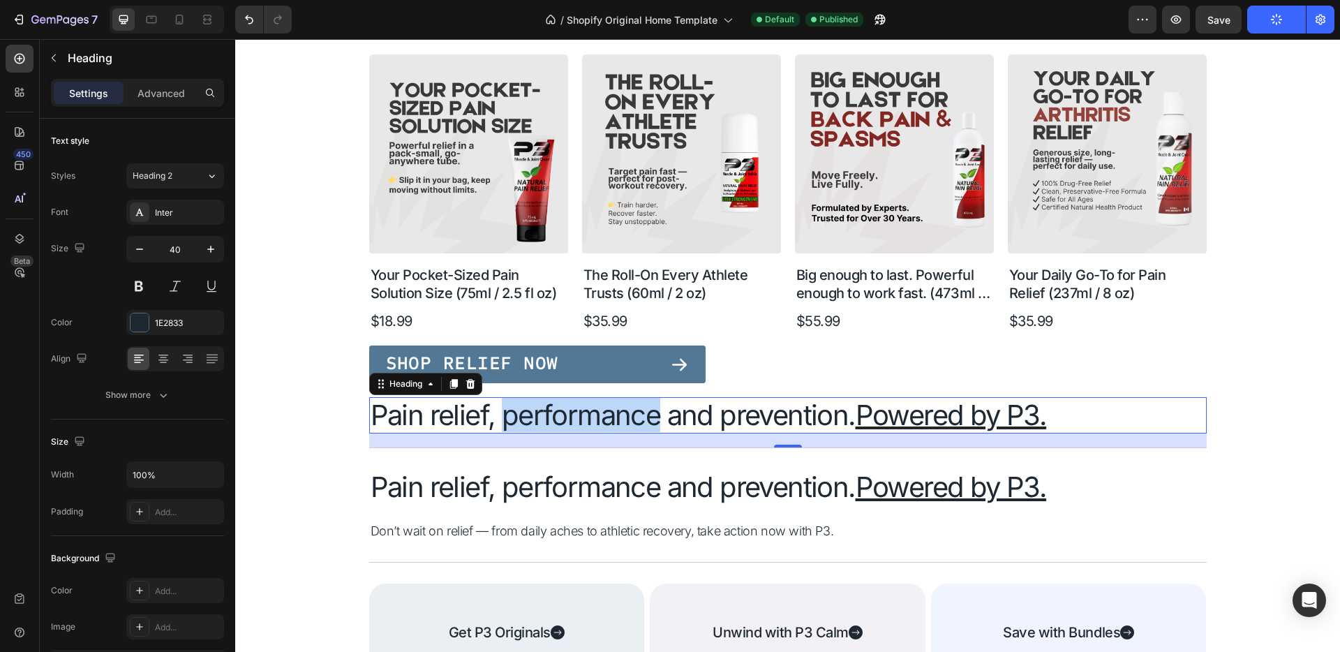
click at [558, 409] on p "Pain relief, performance and prevention. Powered by P3." at bounding box center [787, 414] width 834 height 33
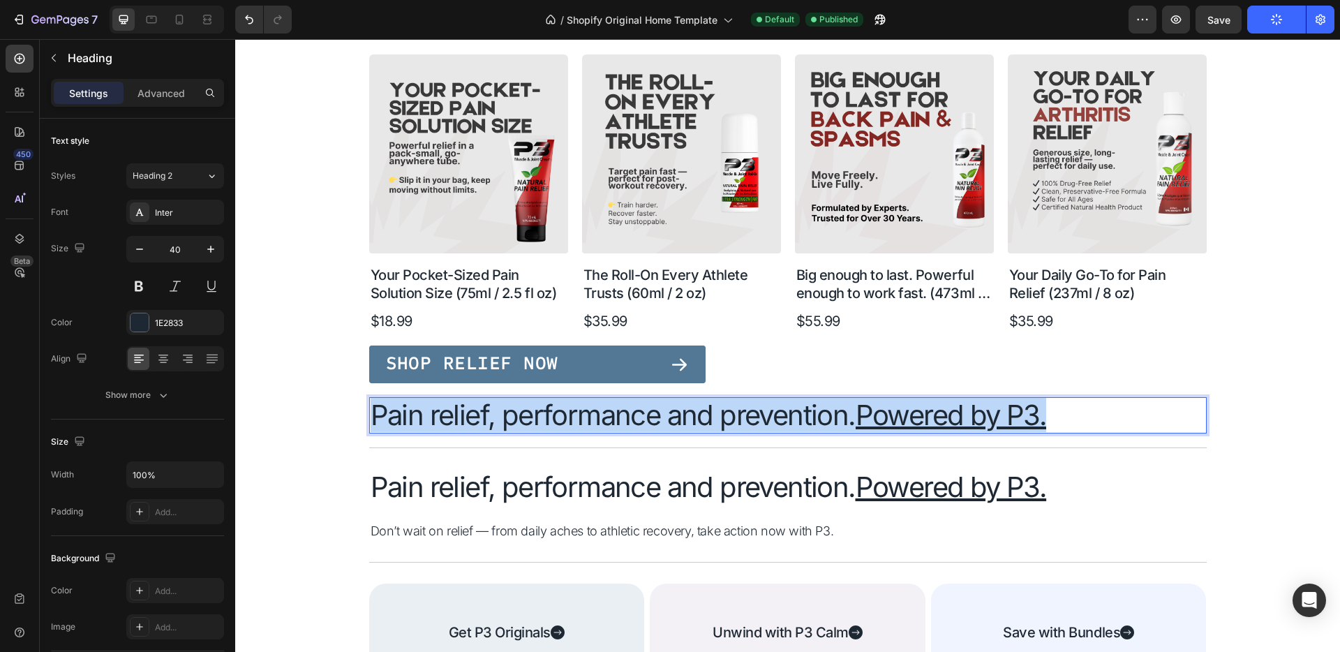
click at [558, 409] on p "Pain relief, performance and prevention. Powered by P3." at bounding box center [787, 414] width 834 height 33
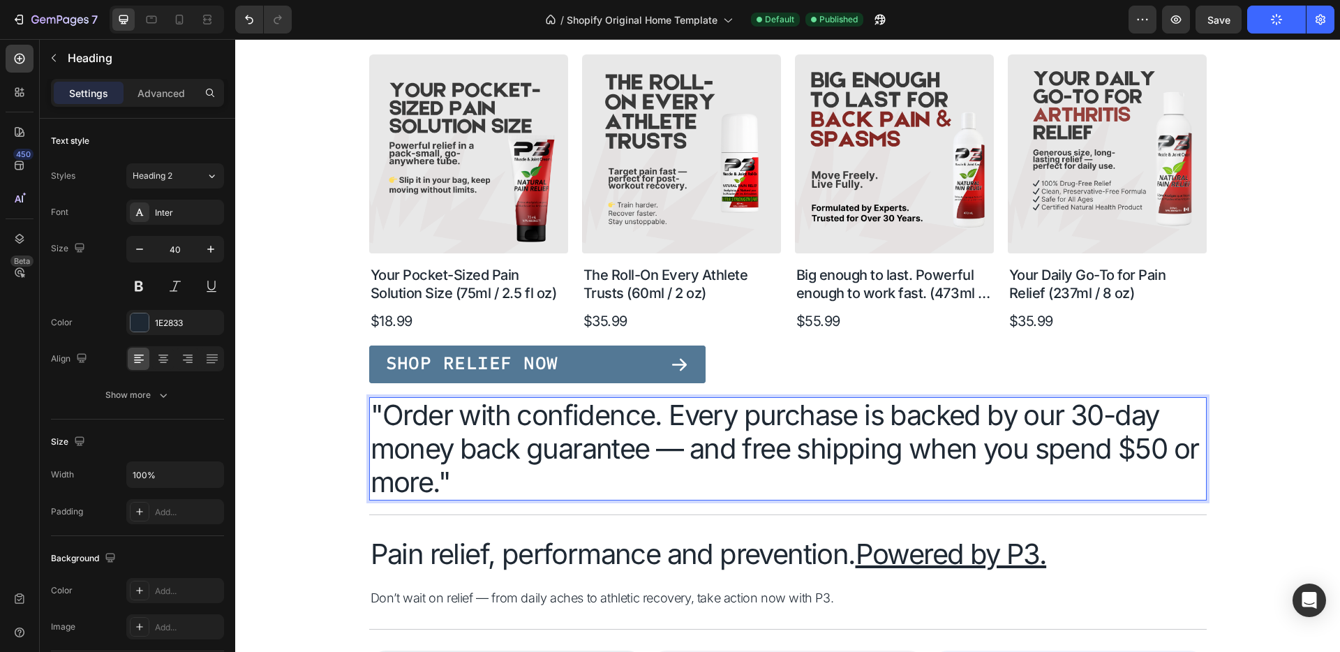
click at [383, 410] on p ""Order with confidence. Every purchase is backed by our 30-day money back guara…" at bounding box center [787, 448] width 834 height 100
click at [470, 477] on p "Order with confidence. Every purchase is backed by our 30-day money back guaran…" at bounding box center [787, 448] width 834 height 100
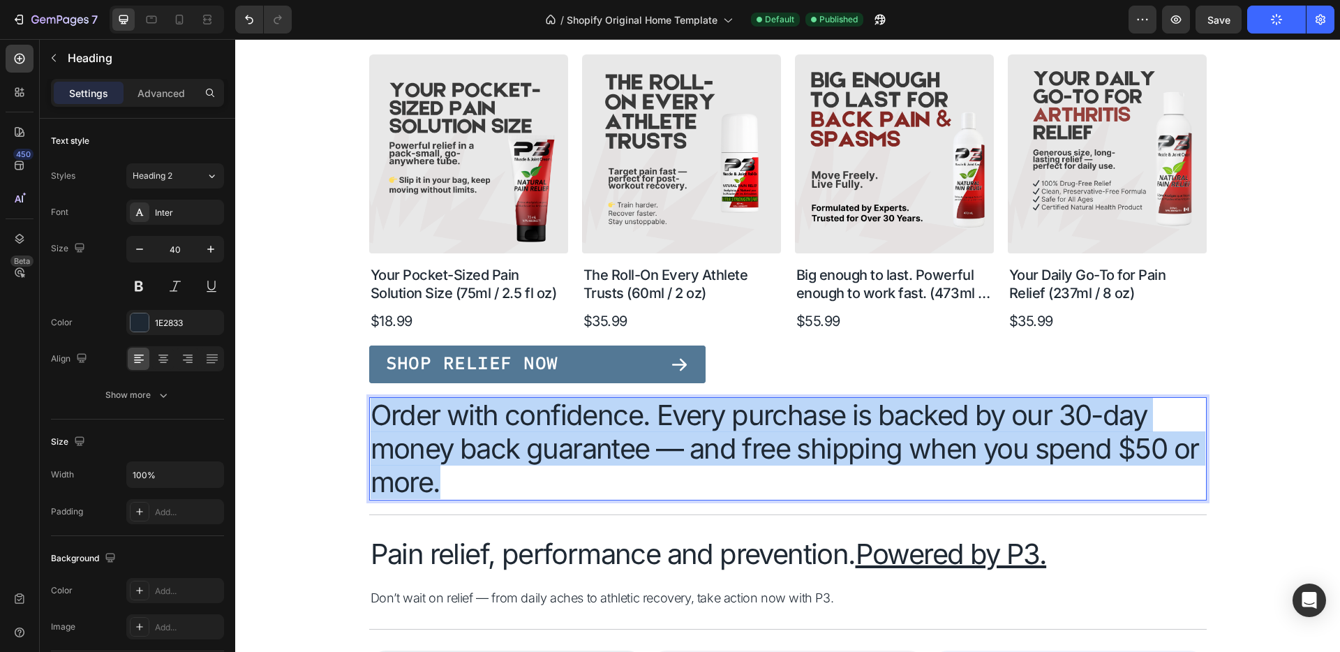
drag, startPoint x: 476, startPoint y: 479, endPoint x: 372, endPoint y: 414, distance: 122.2
click at [372, 414] on p "Order with confidence. Every purchase is backed by our 30-day money back guaran…" at bounding box center [787, 448] width 834 height 100
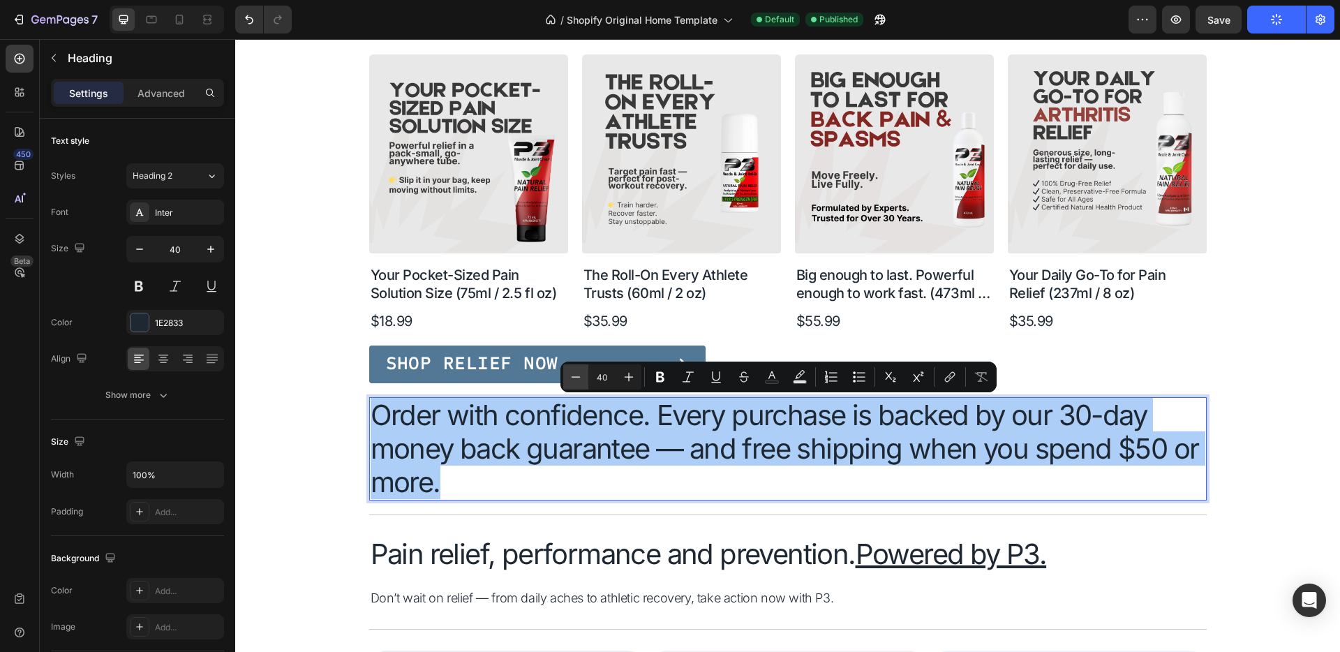
click at [575, 378] on icon "Editor contextual toolbar" at bounding box center [576, 377] width 14 height 14
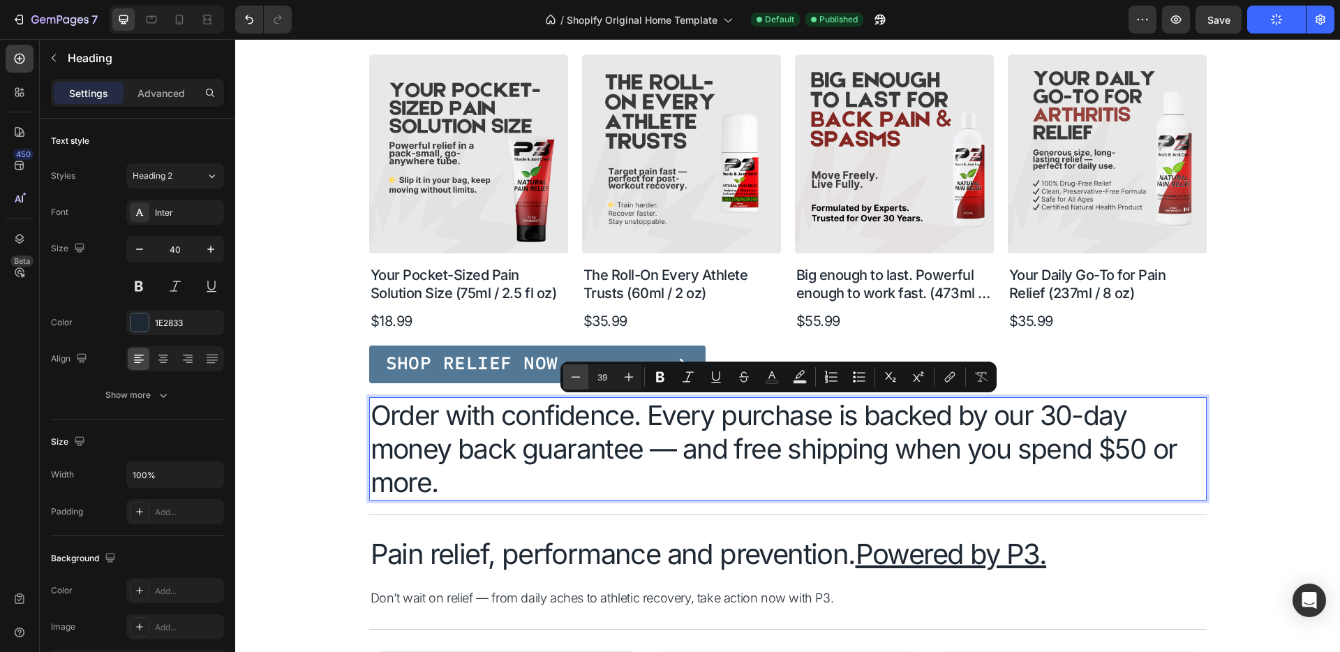
click at [575, 378] on icon "Editor contextual toolbar" at bounding box center [576, 377] width 14 height 14
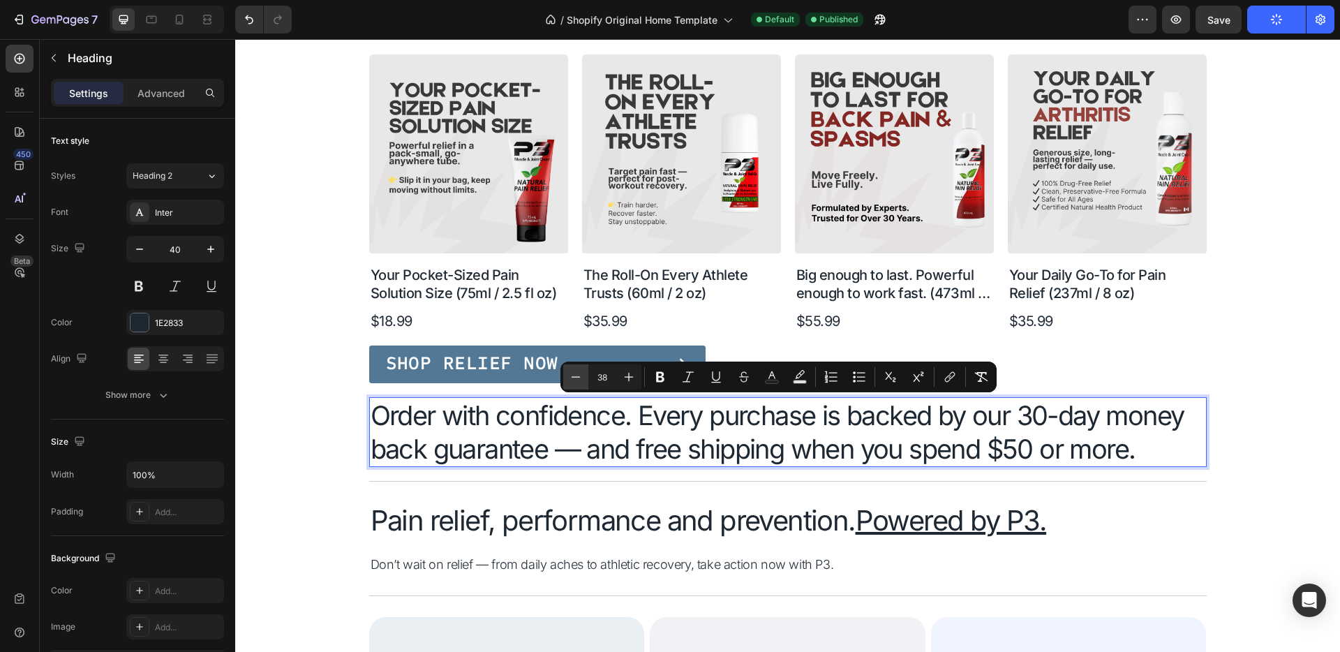
click at [575, 378] on icon "Editor contextual toolbar" at bounding box center [576, 377] width 14 height 14
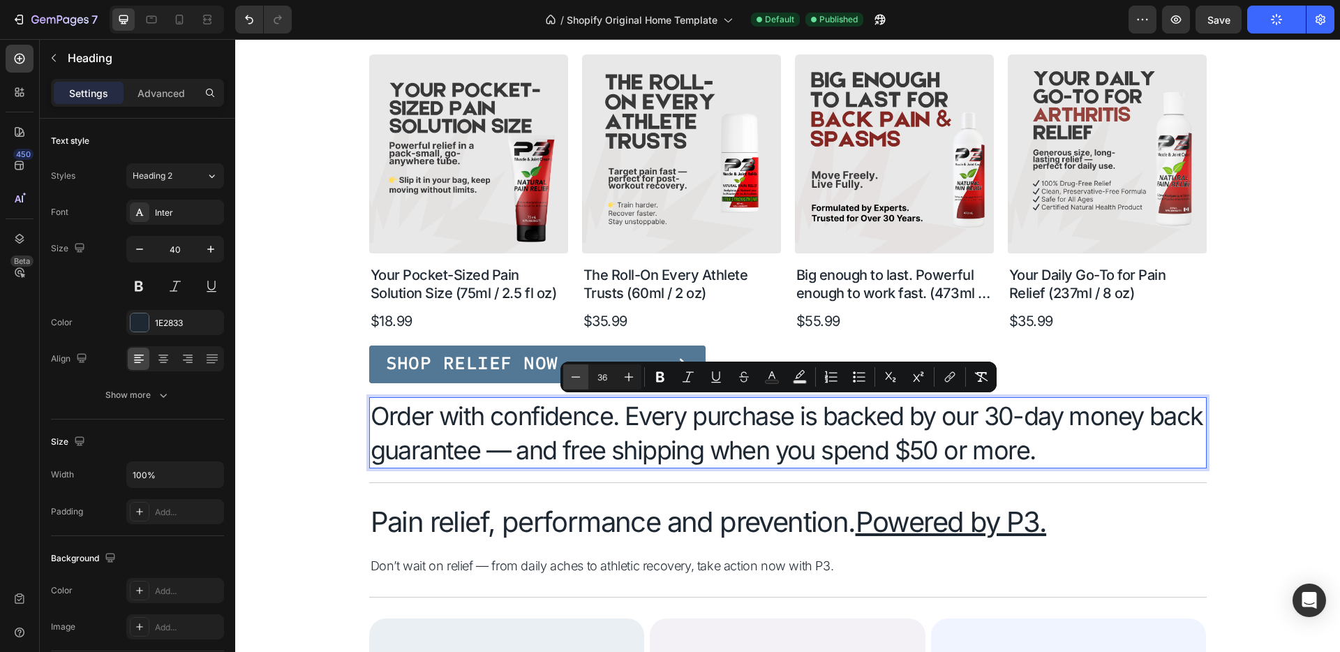
click at [575, 378] on icon "Editor contextual toolbar" at bounding box center [576, 377] width 14 height 14
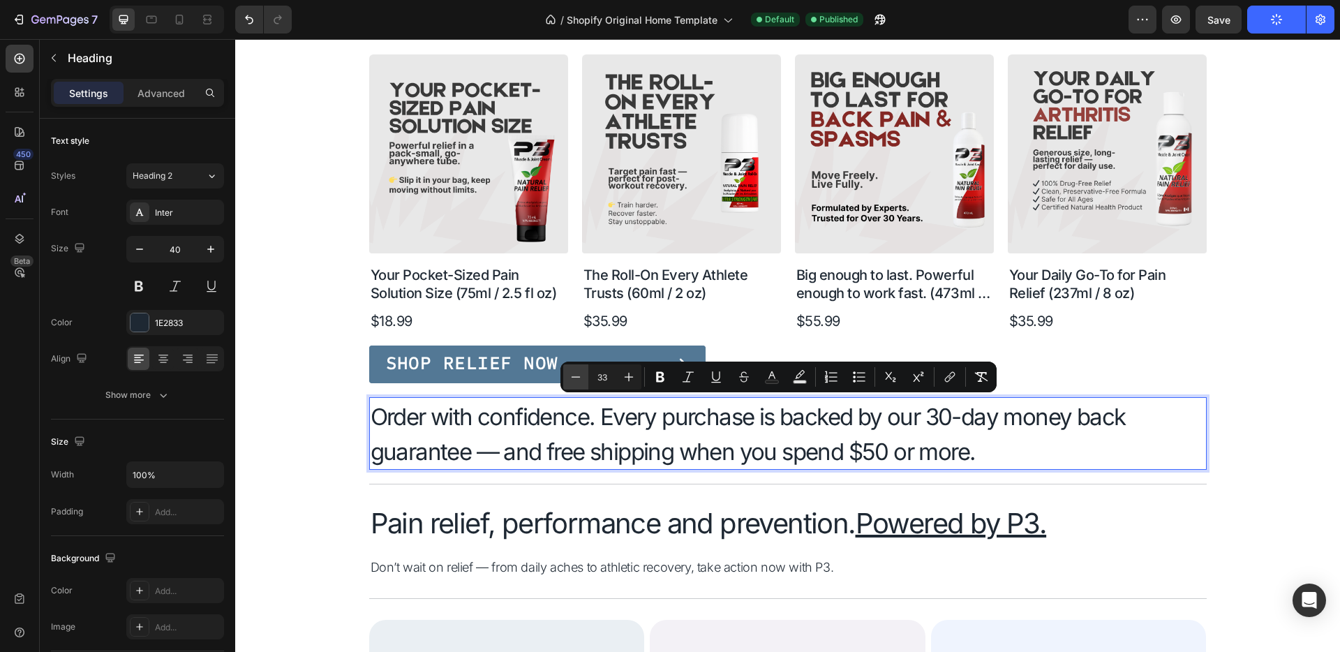
click at [575, 378] on icon "Editor contextual toolbar" at bounding box center [576, 377] width 14 height 14
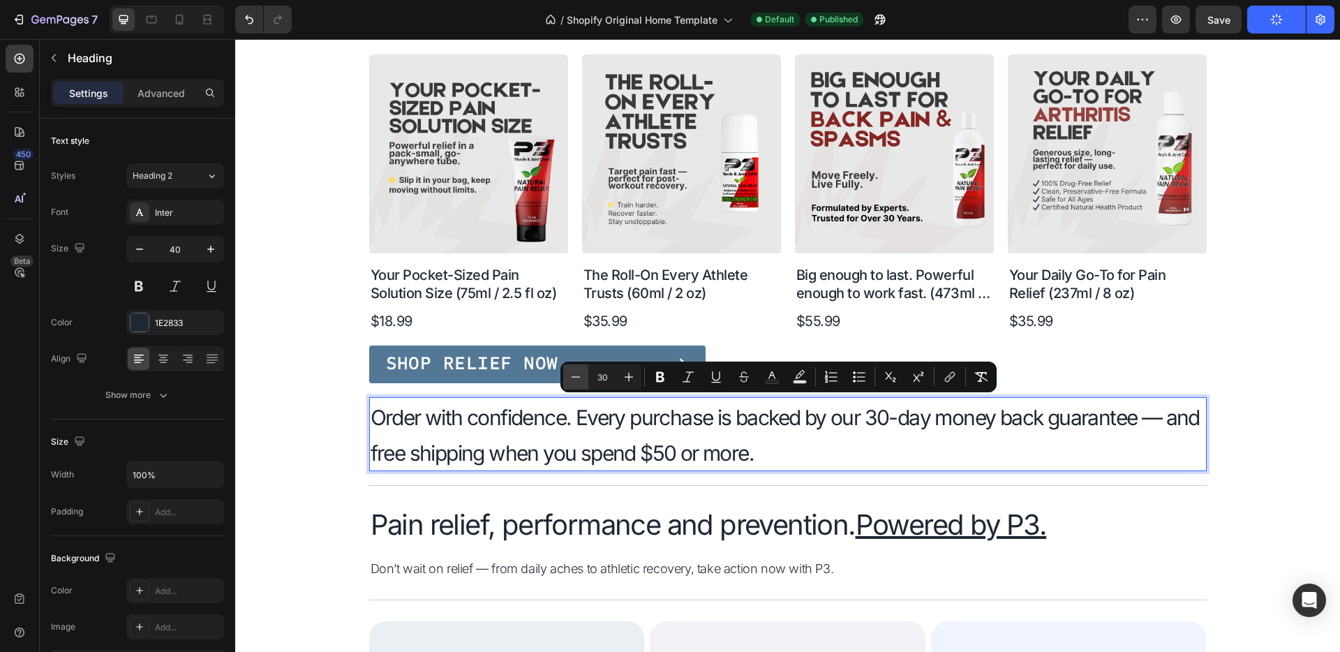
click at [575, 378] on icon "Editor contextual toolbar" at bounding box center [576, 377] width 14 height 14
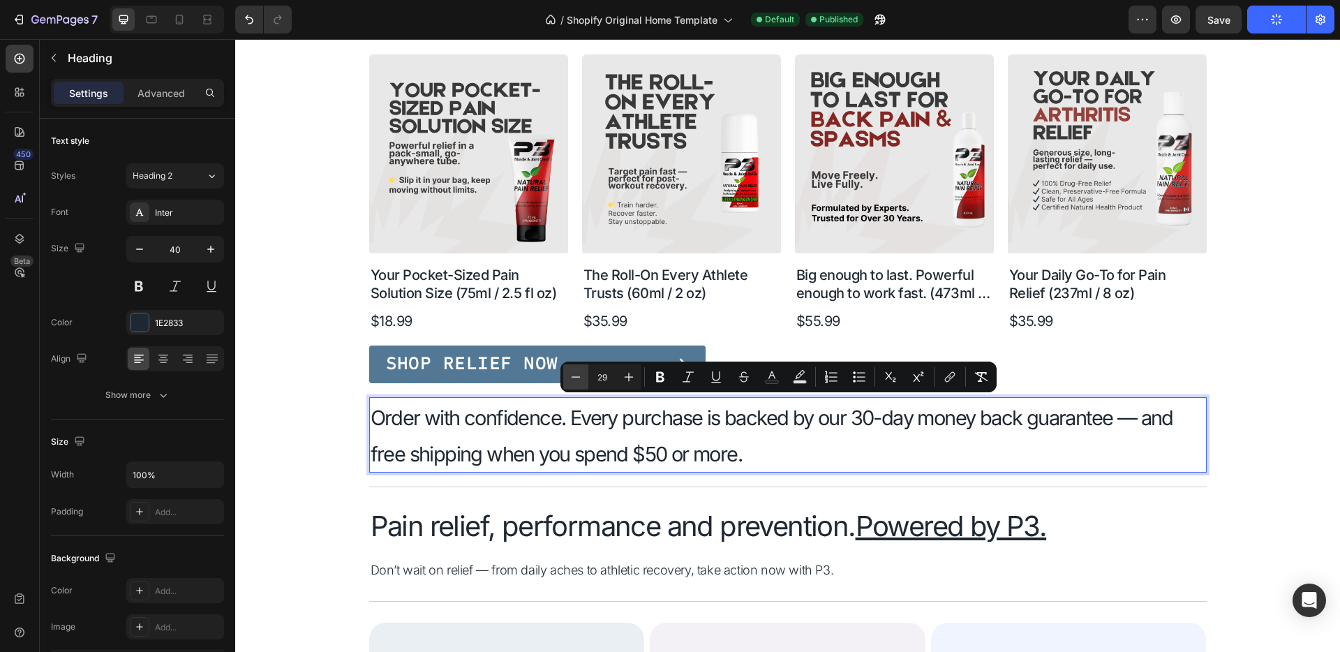
click at [575, 378] on icon "Editor contextual toolbar" at bounding box center [576, 377] width 14 height 14
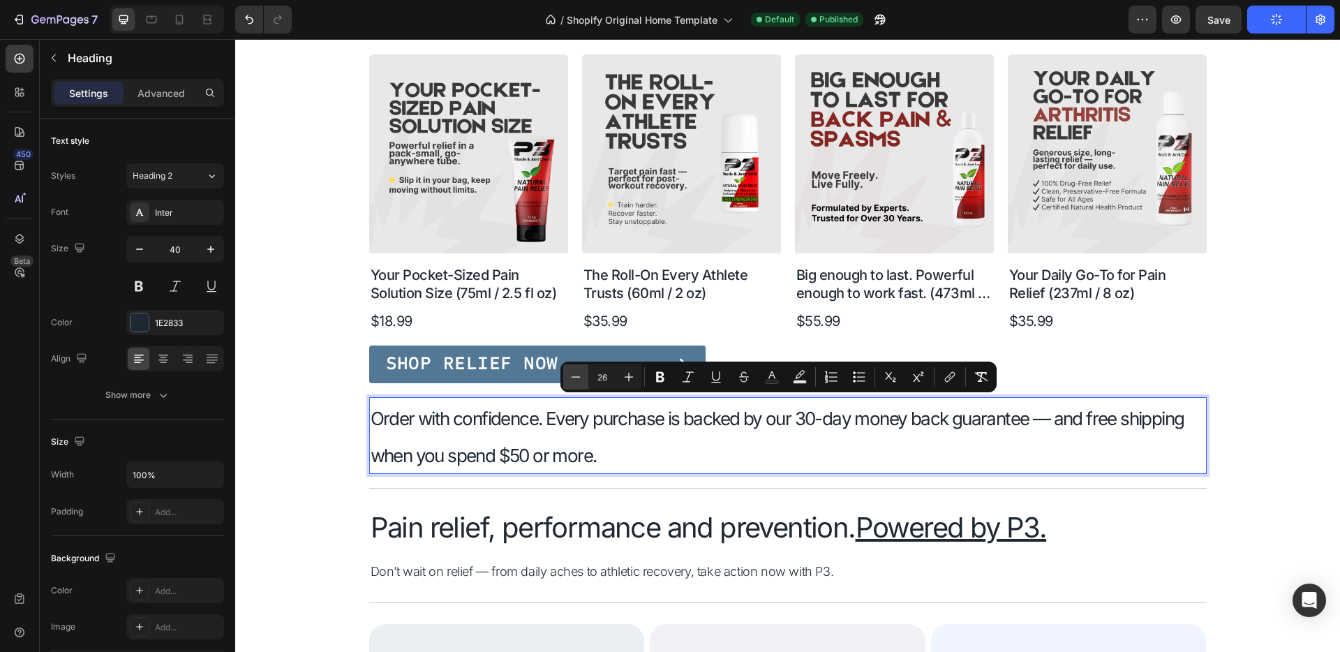
click at [575, 378] on icon "Editor contextual toolbar" at bounding box center [576, 377] width 14 height 14
click at [576, 378] on icon "Editor contextual toolbar" at bounding box center [576, 377] width 14 height 14
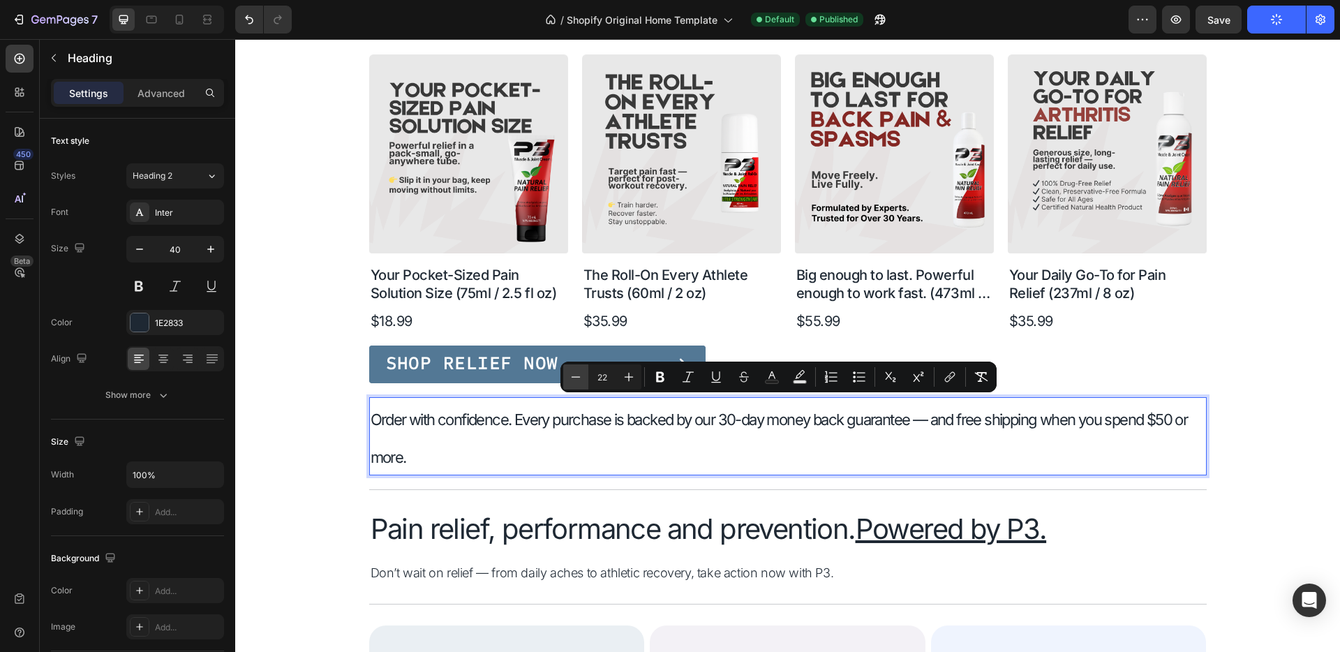
click at [576, 378] on icon "Editor contextual toolbar" at bounding box center [576, 377] width 14 height 14
type input "21"
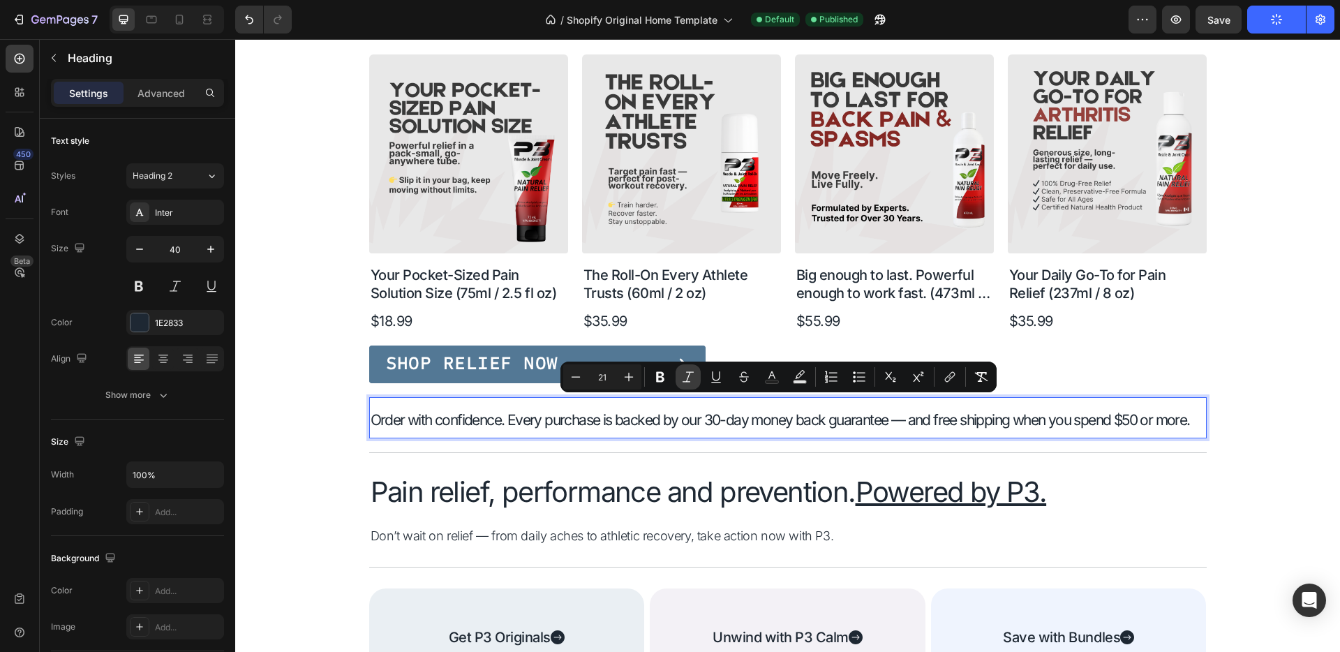
click at [692, 377] on icon "Editor contextual toolbar" at bounding box center [688, 377] width 14 height 14
click at [308, 359] on div "Title Line Our favourites Heading Shop All Button Row Product Images Your Pocke…" at bounding box center [787, 301] width 993 height 767
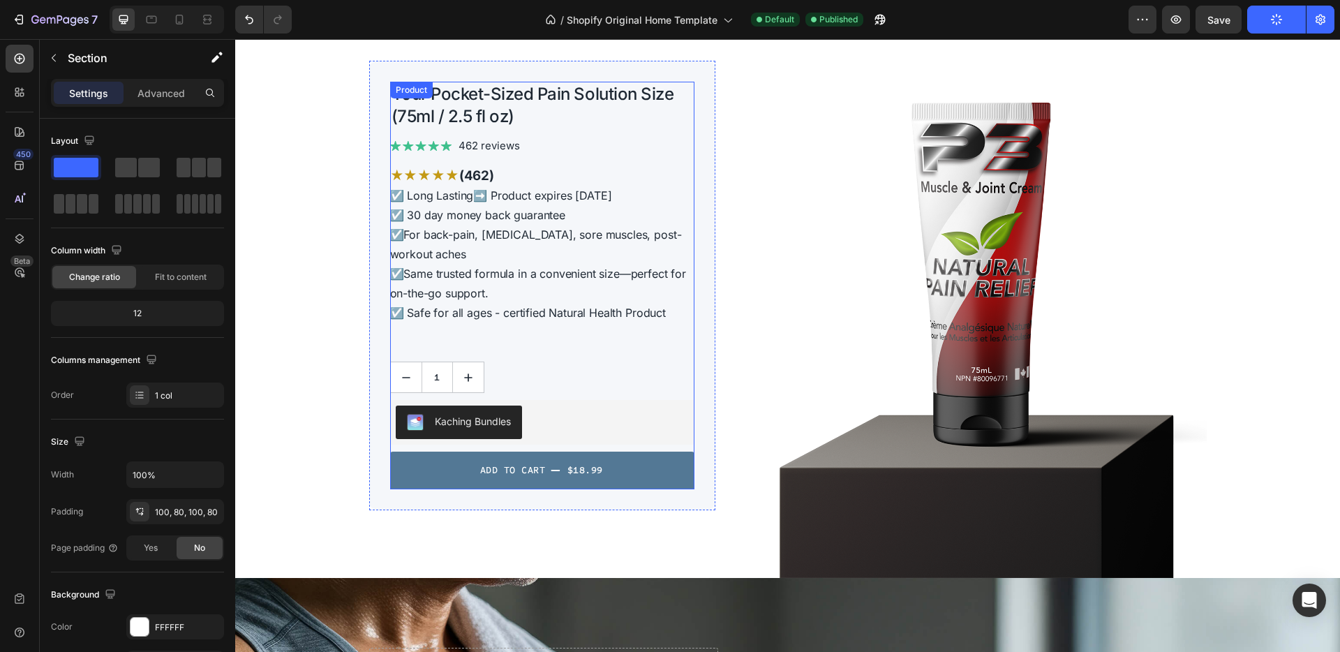
scroll to position [3134, 0]
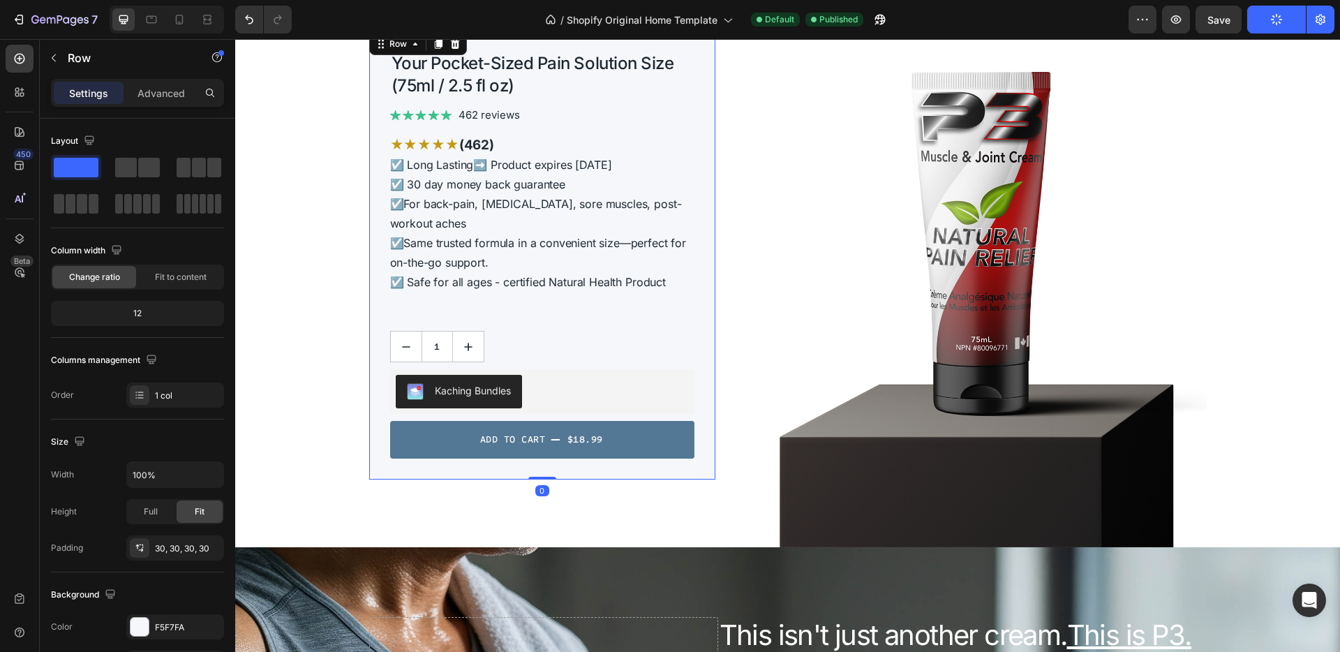
click at [546, 472] on div "Your Pocket-Sized Pain Solution Size (75ml / 2.5 fl oz) Product Title Image 462…" at bounding box center [542, 254] width 347 height 449
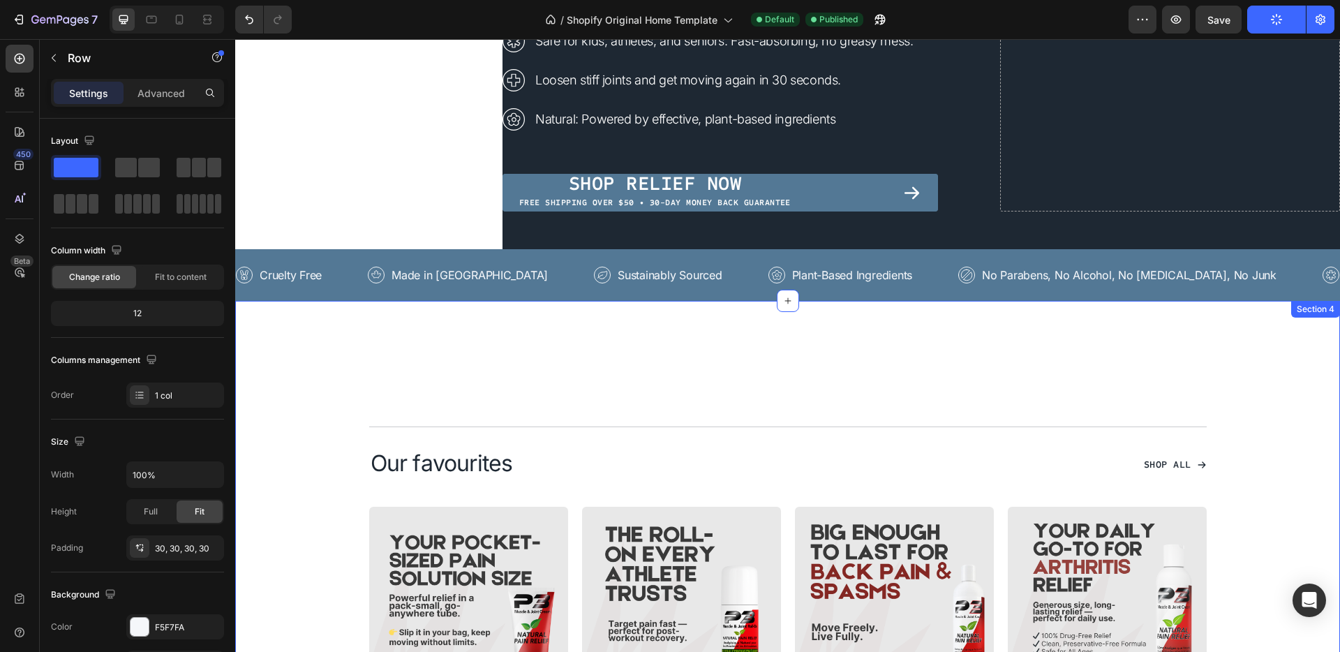
scroll to position [0, 0]
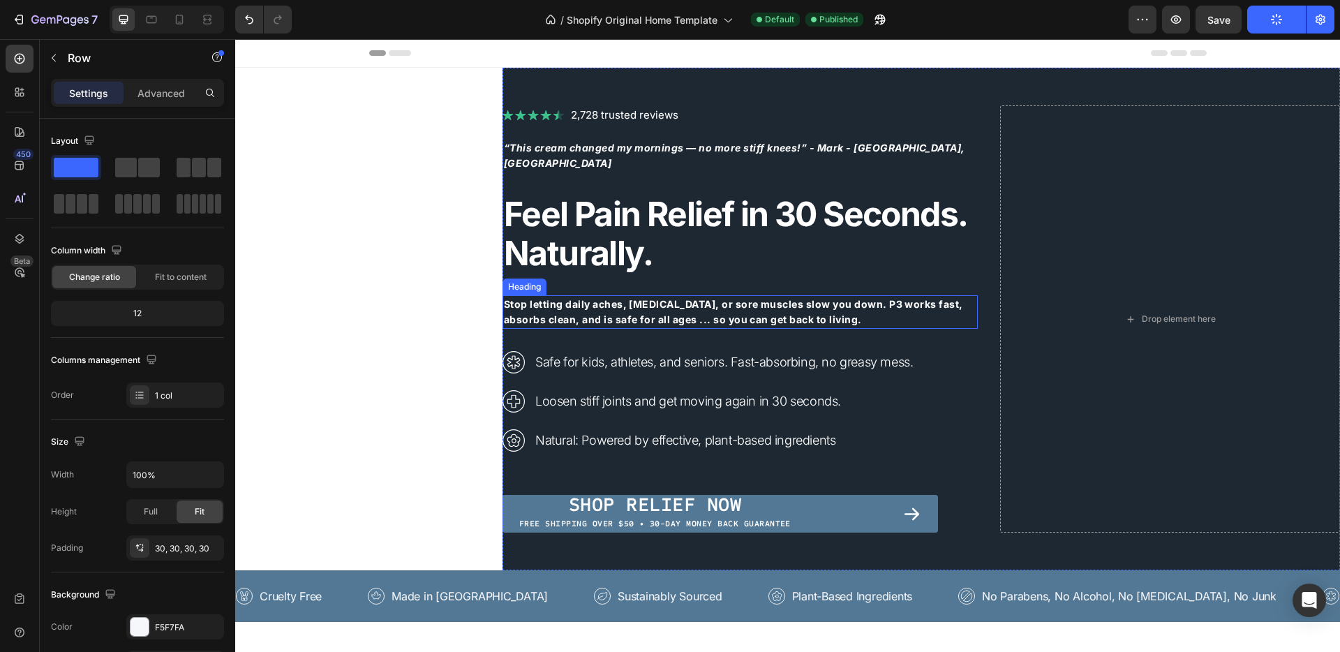
click at [823, 317] on h1 "Stop letting daily aches, [MEDICAL_DATA], or sore muscles slow you down. P3 wor…" at bounding box center [739, 311] width 475 height 33
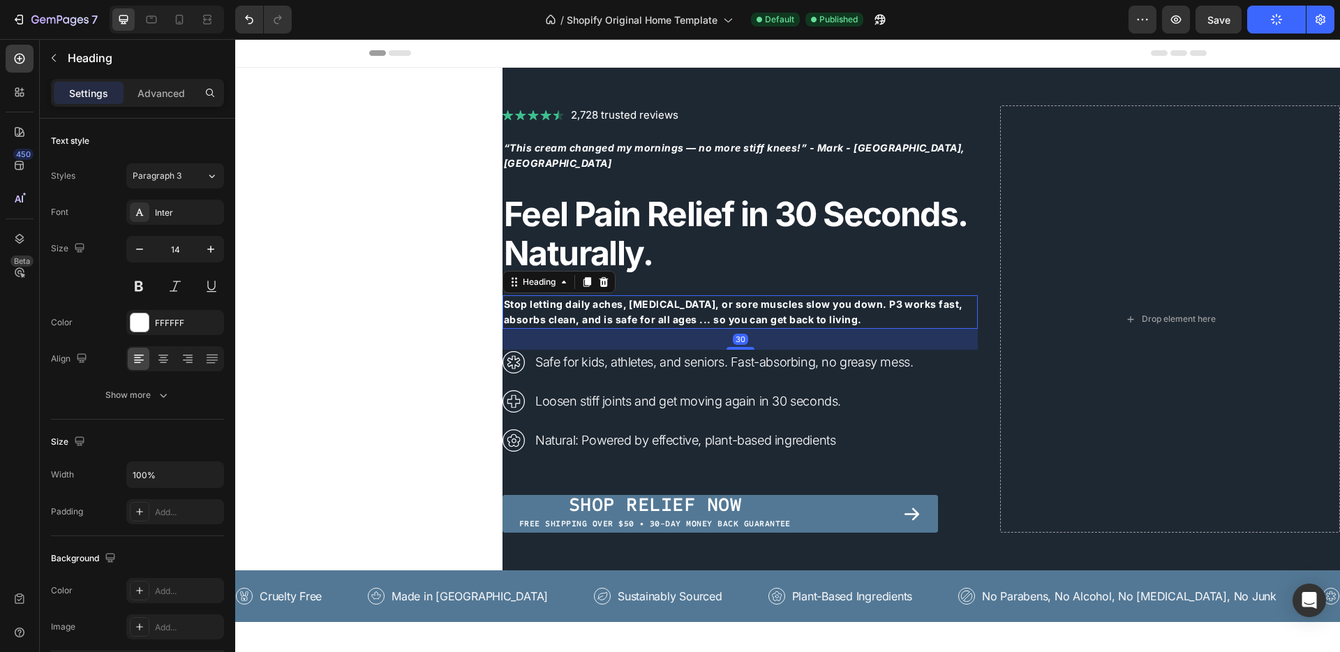
click at [823, 317] on h1 "Stop letting daily aches, [MEDICAL_DATA], or sore muscles slow you down. P3 wor…" at bounding box center [739, 311] width 475 height 33
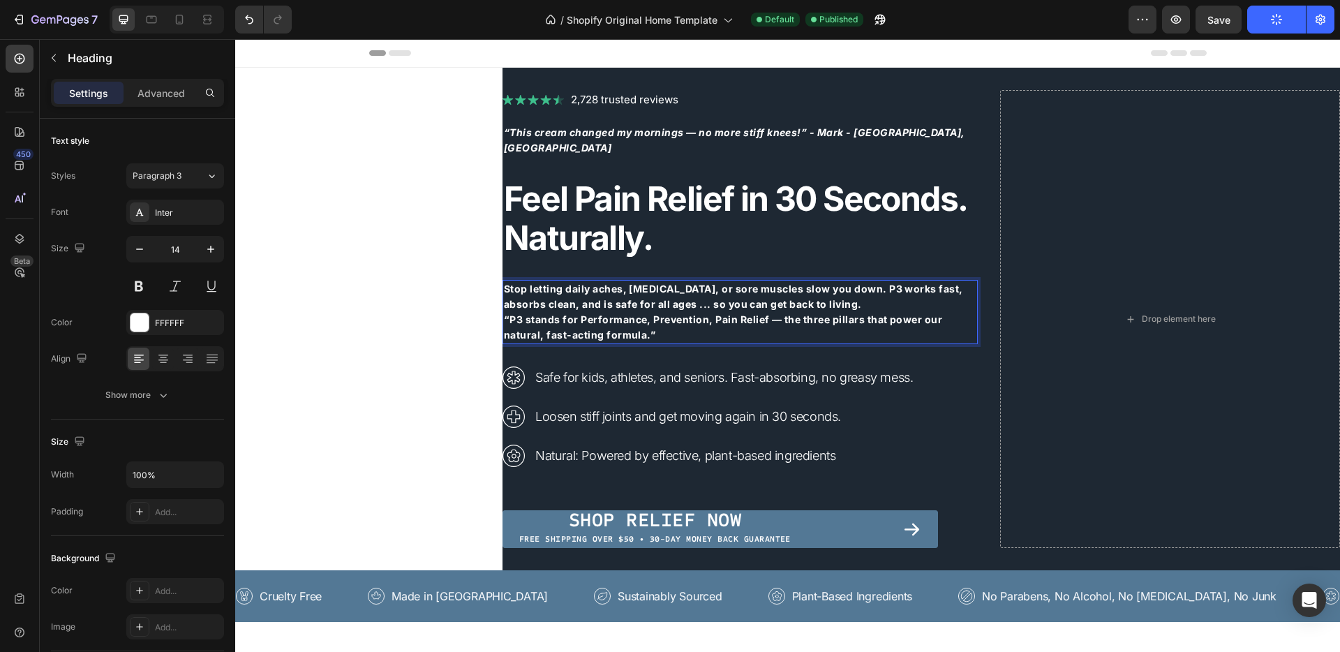
click at [504, 313] on strong "“P3 stands for Performance, Prevention, Pain Relief — the three pillars that po…" at bounding box center [723, 326] width 438 height 27
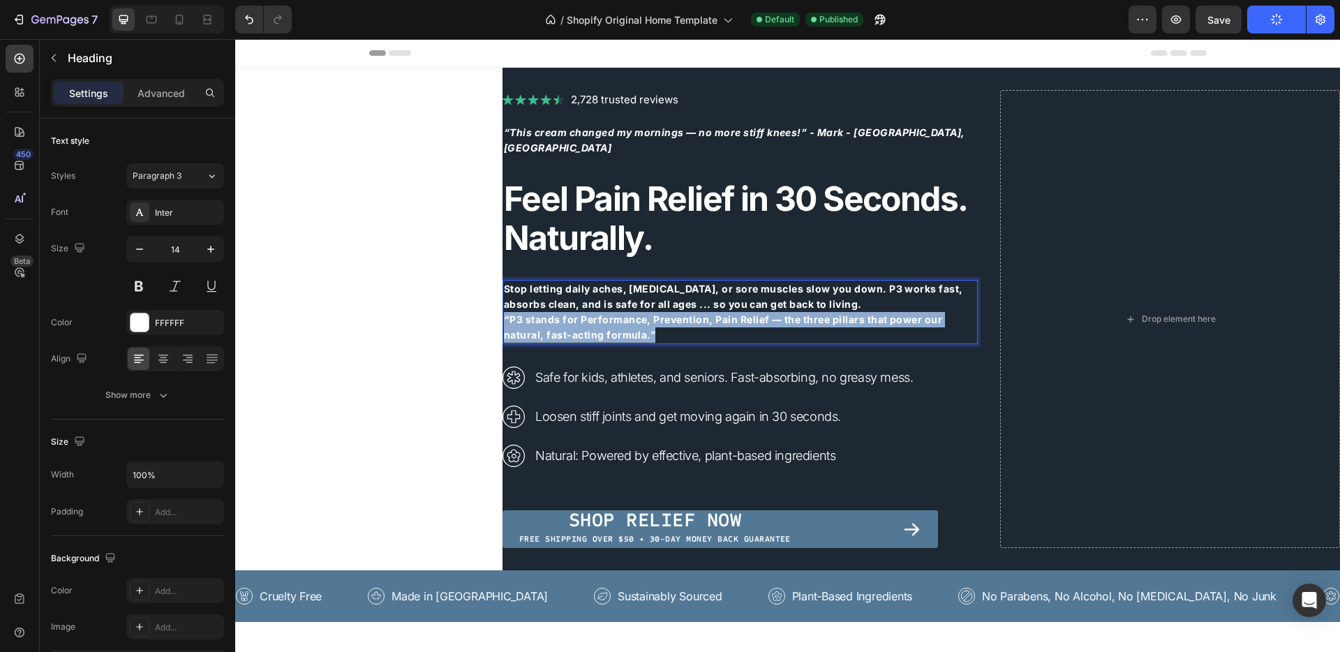
drag, startPoint x: 640, startPoint y: 326, endPoint x: 495, endPoint y: 311, distance: 145.2
click at [504, 311] on p "Stop letting daily aches, stiffness, or sore muscles slow you down. P3 works fa…" at bounding box center [740, 311] width 472 height 61
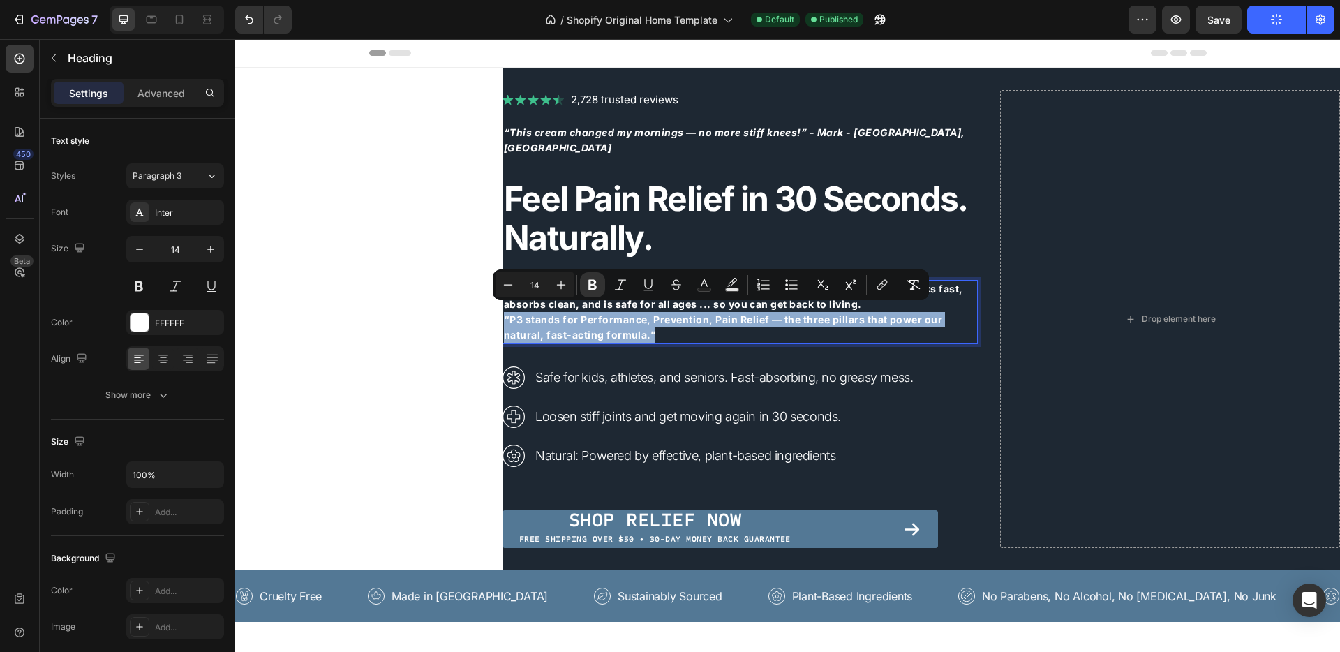
click at [504, 313] on strong "“P3 stands for Performance, Prevention, Pain Relief — the three pillars that po…" at bounding box center [723, 326] width 438 height 27
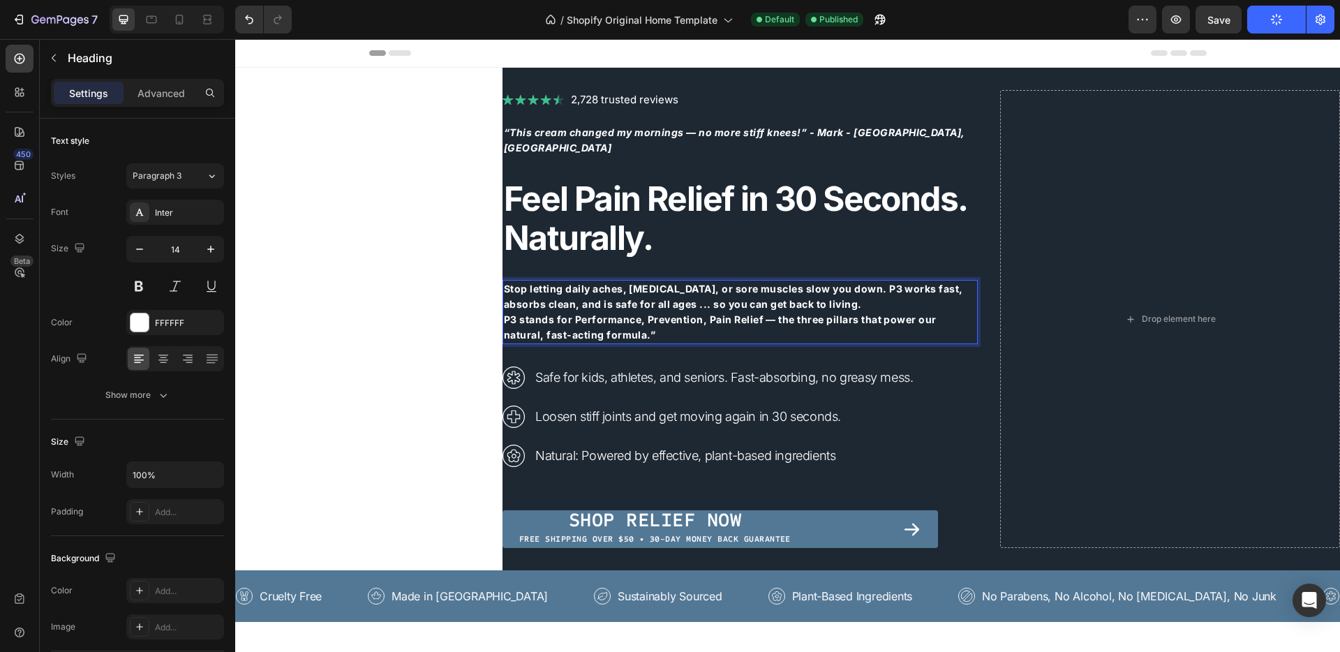
click at [638, 323] on p "Stop letting daily aches, stiffness, or sore muscles slow you down. P3 works fa…" at bounding box center [740, 311] width 472 height 61
click at [766, 313] on strong "P3 stands for Performance, Prevention, Pain Relief — the three pillars that pow…" at bounding box center [720, 326] width 433 height 27
click at [387, 294] on div "Image 2,728 trusted reviews Heading Row “This cream changed my mornings — no mo…" at bounding box center [787, 319] width 1104 height 502
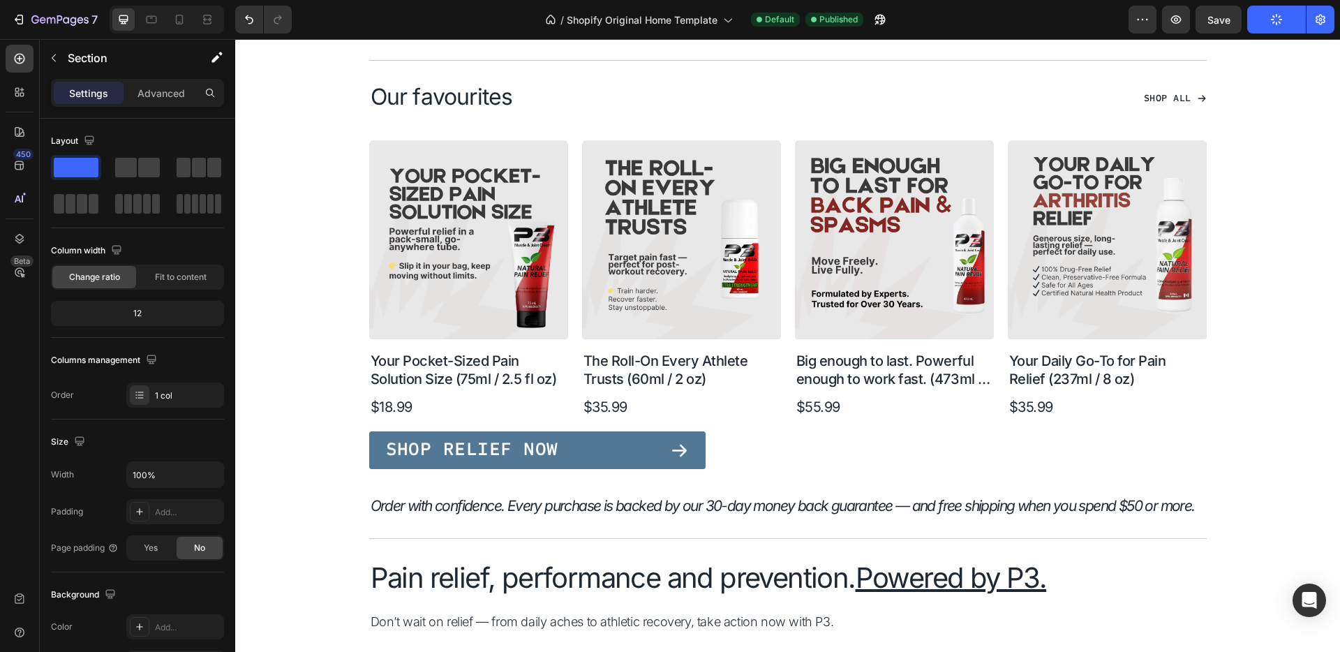
scroll to position [858, 0]
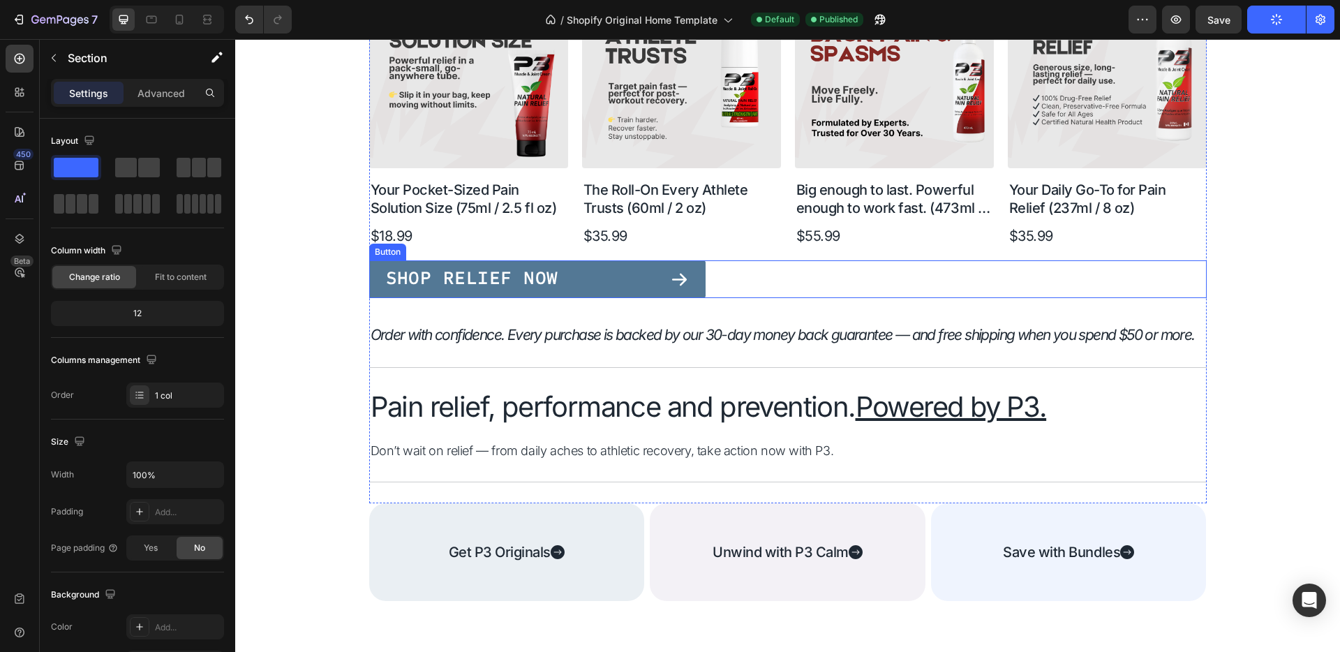
click at [616, 272] on div "Shop Relief Now" at bounding box center [537, 279] width 303 height 19
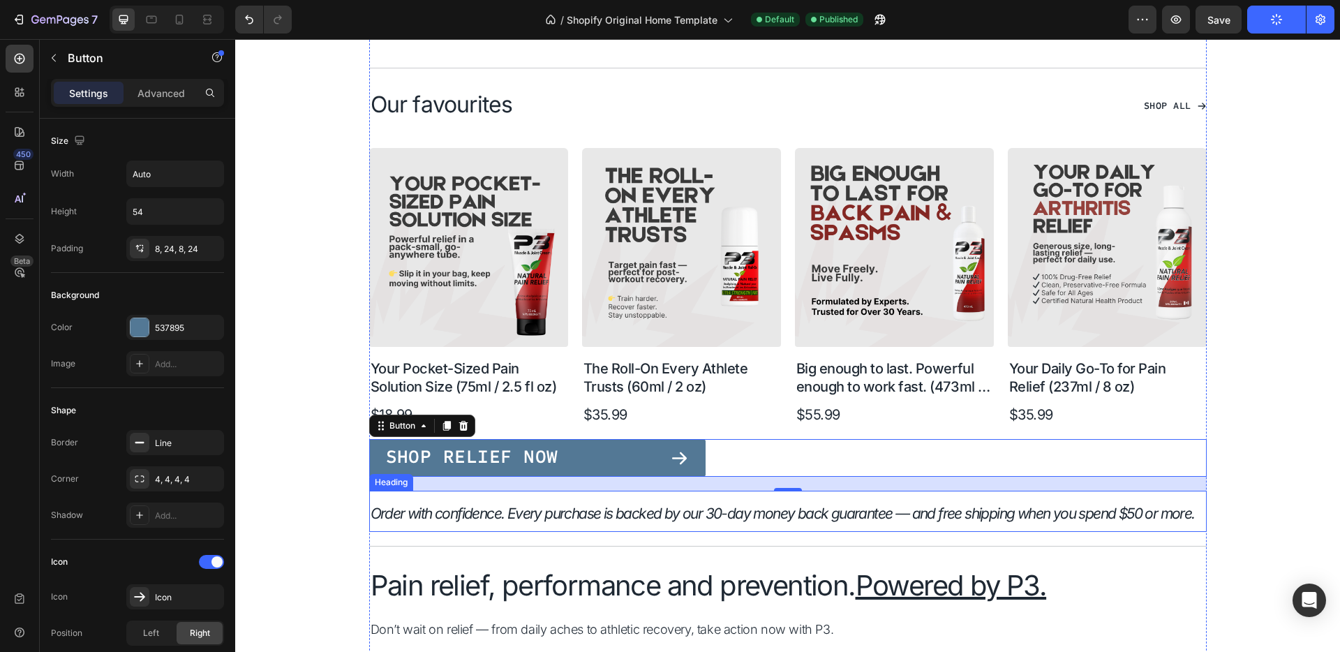
scroll to position [631, 0]
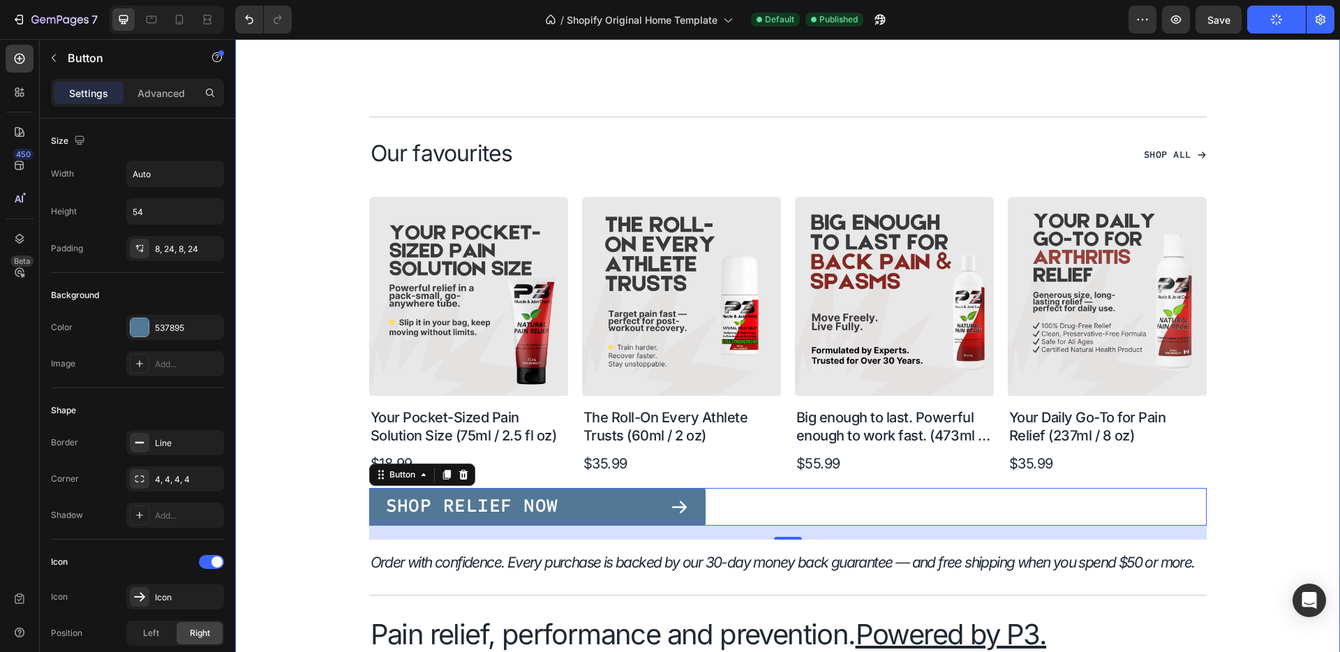
click at [292, 280] on div "Title Line Our favourites Heading Shop All Button Row Product Images Your Pocke…" at bounding box center [787, 444] width 993 height 767
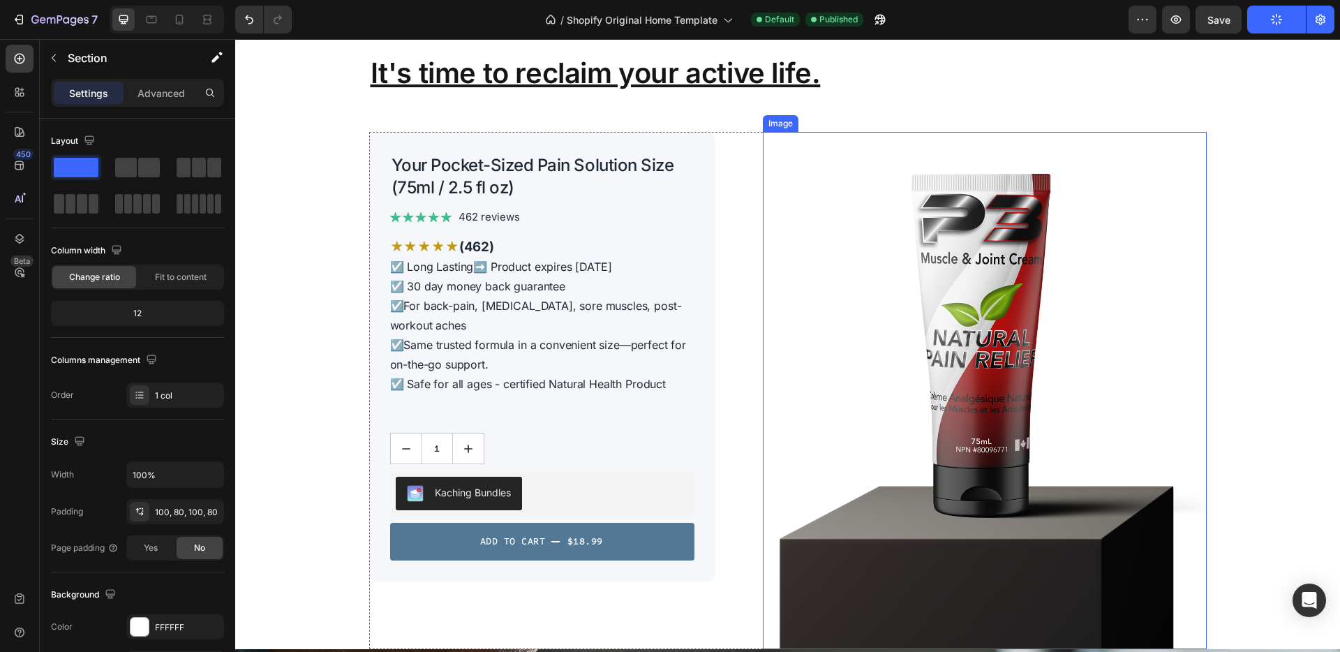
scroll to position [3031, 0]
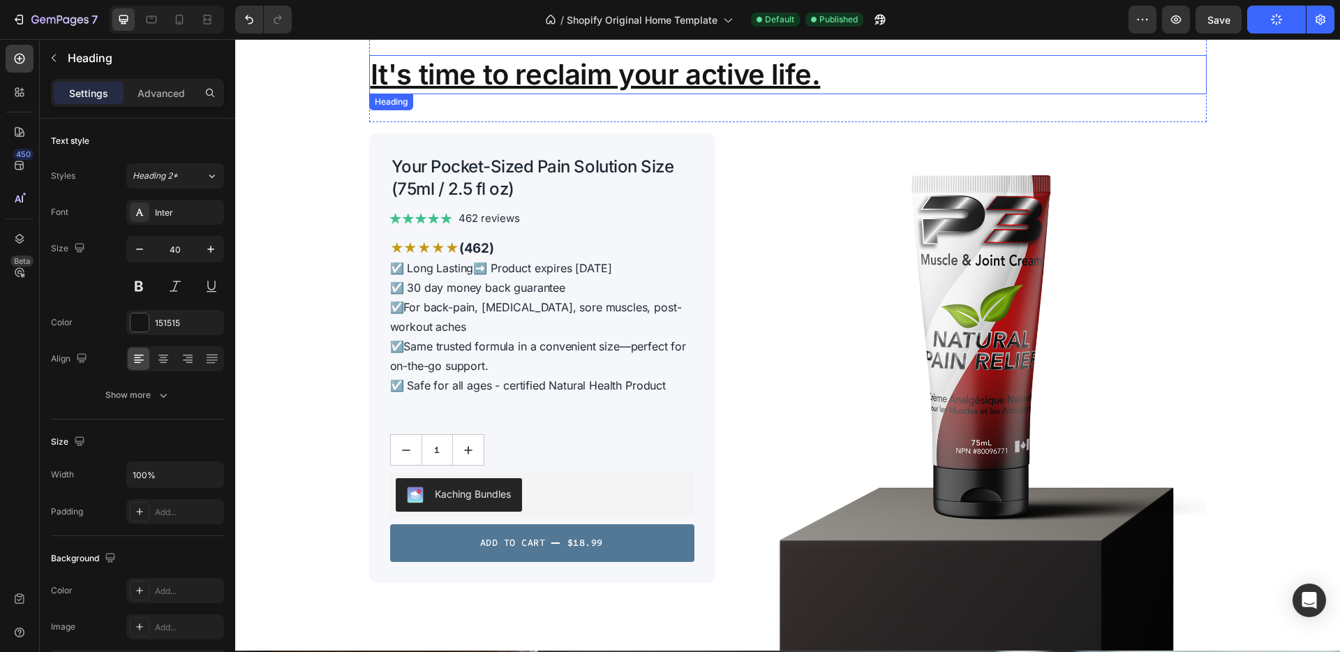
click at [755, 75] on u "It's time to reclaim your active life." at bounding box center [595, 74] width 450 height 34
click at [714, 75] on u "It's time to reclaim your active life." at bounding box center [595, 74] width 450 height 34
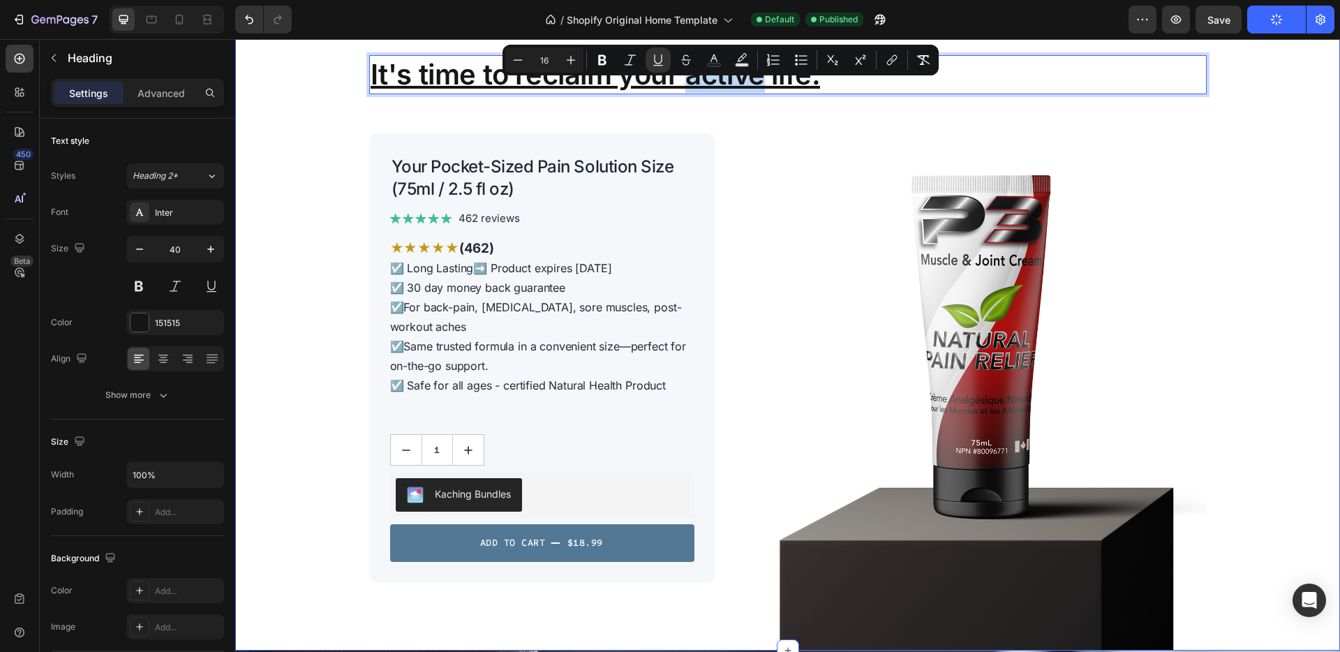
click at [313, 204] on div "Not all pain relief is created equal. Heading Did you know 98% of topical analg…" at bounding box center [787, 223] width 993 height 855
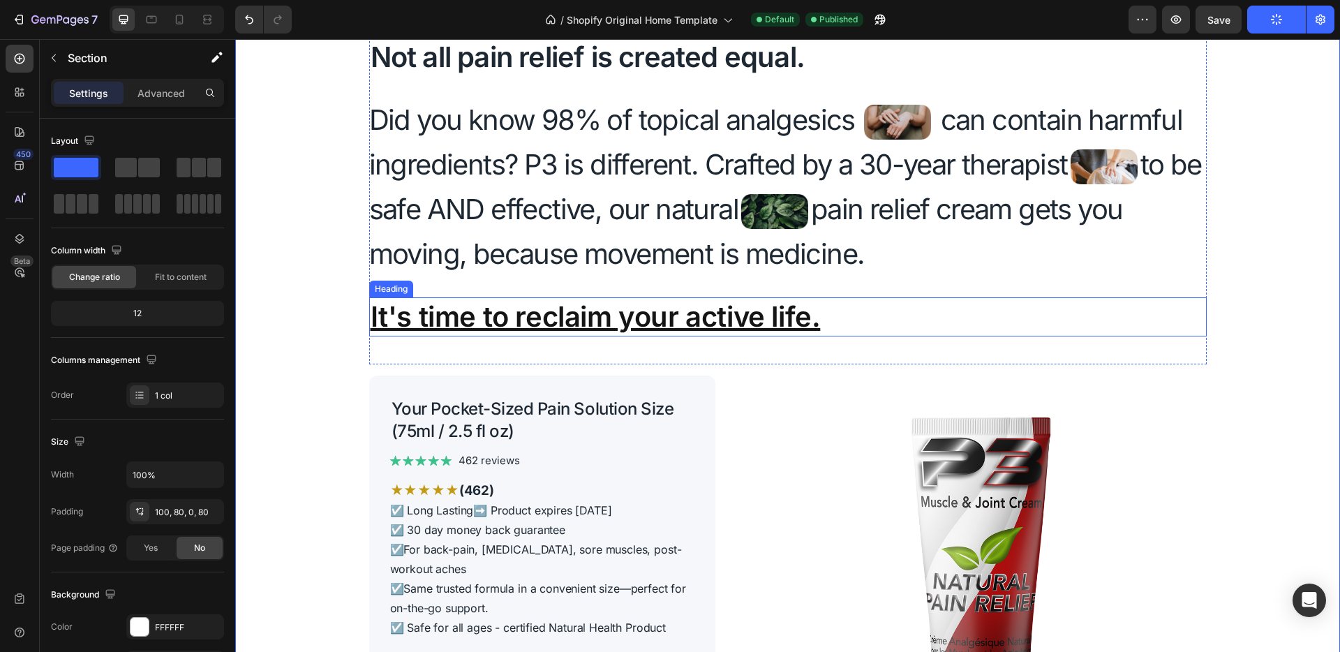
scroll to position [2720, 0]
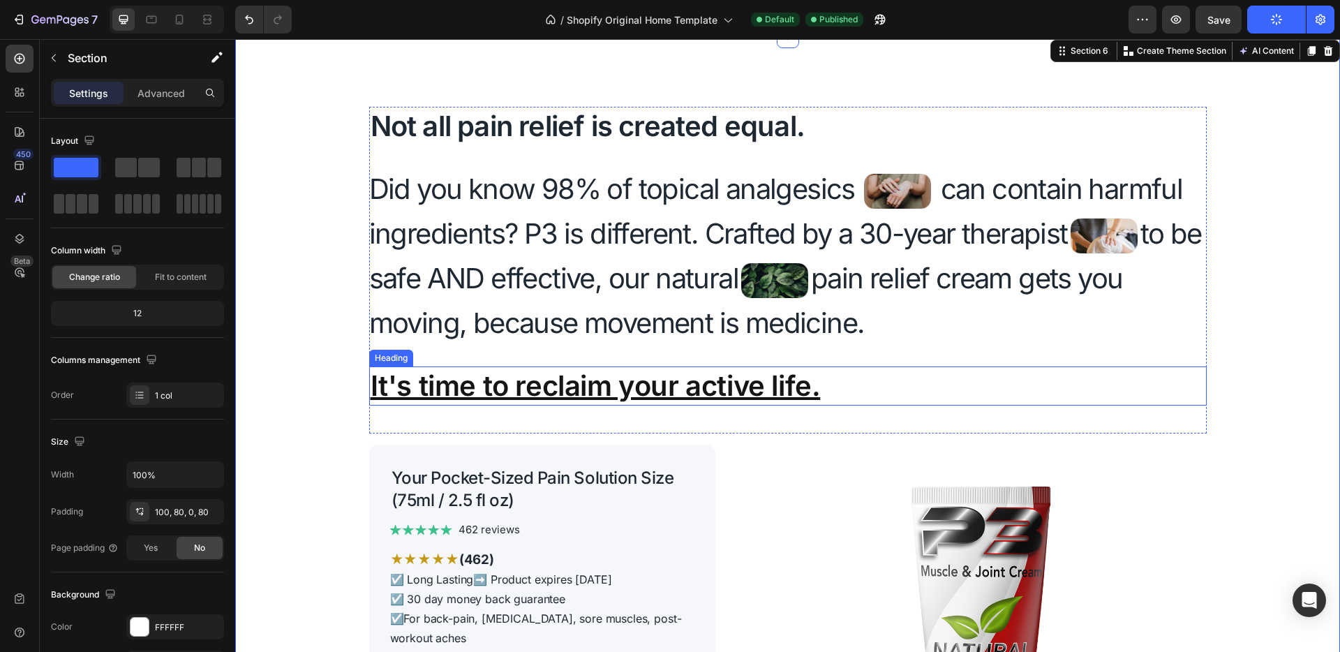
click at [792, 369] on u "It's time to reclaim your active life." at bounding box center [595, 385] width 450 height 34
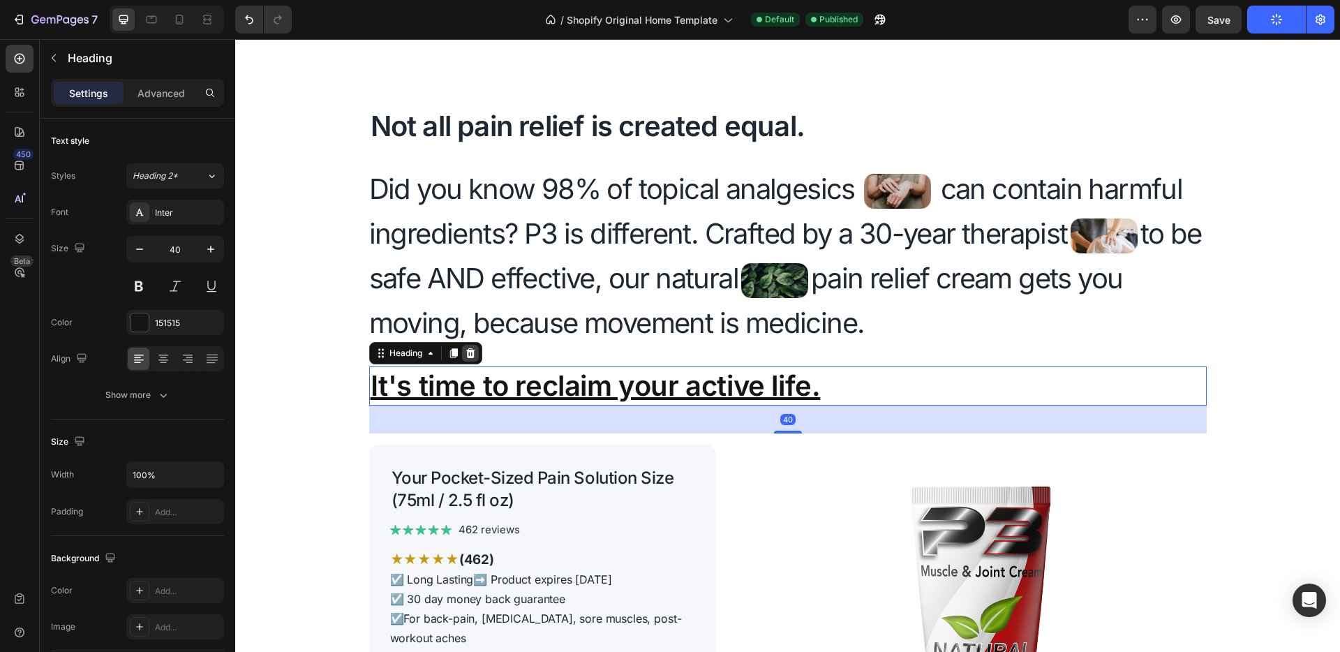
click at [466, 354] on icon at bounding box center [470, 352] width 11 height 11
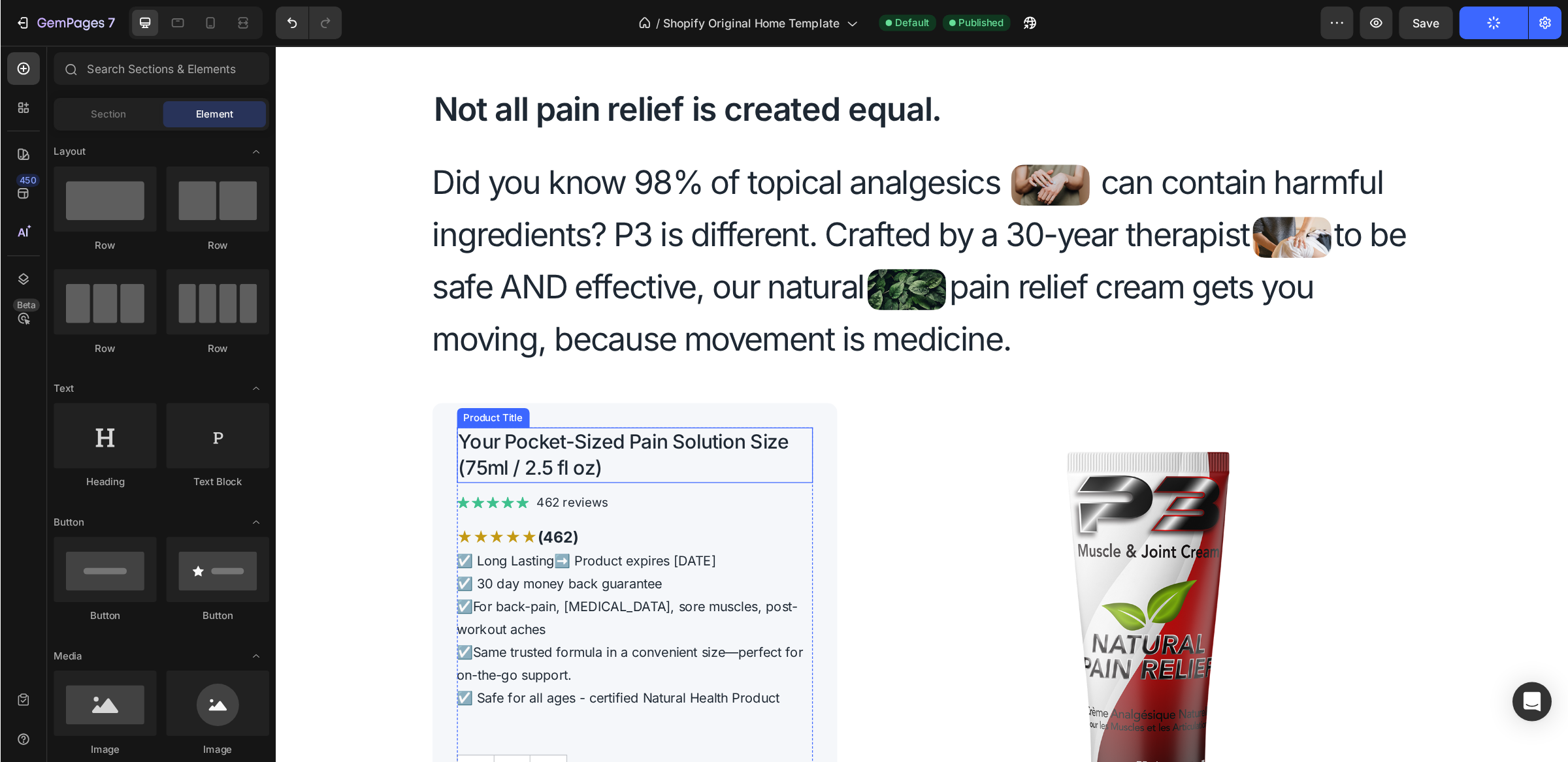
scroll to position [2601, 0]
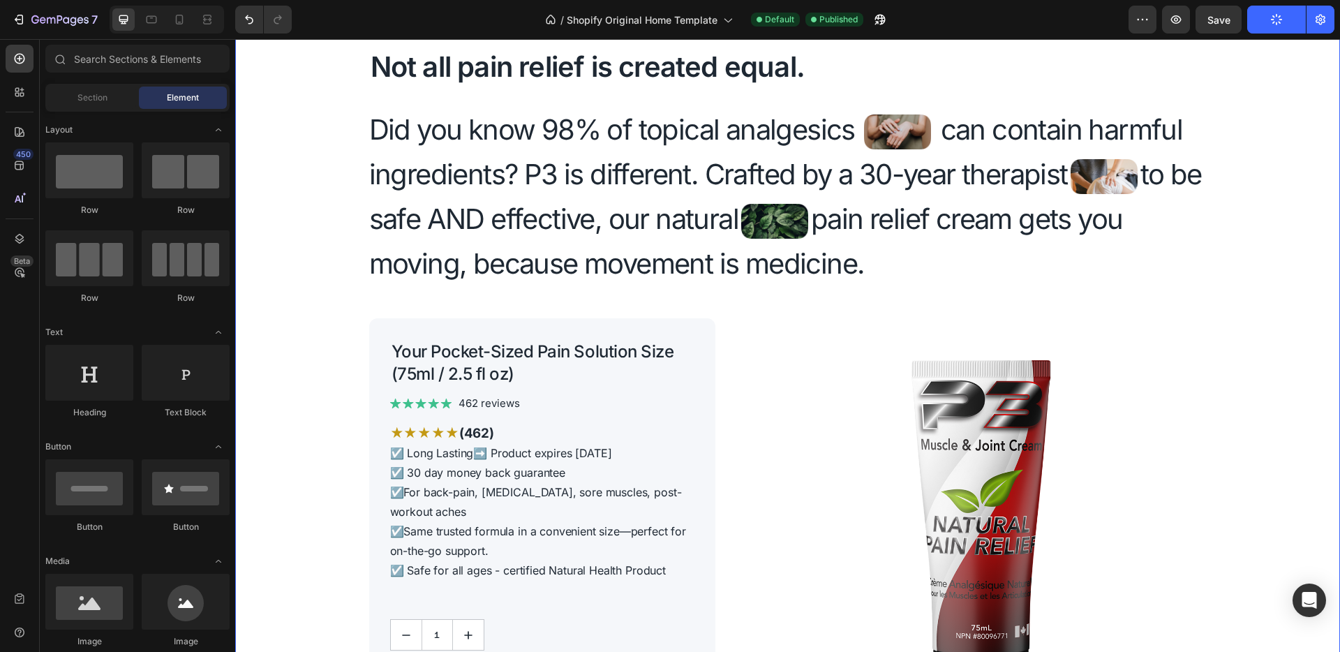
click at [1308, 290] on div "Not all pain relief is created equal. Heading Did you know 98% of topical analg…" at bounding box center [787, 406] width 1104 height 857
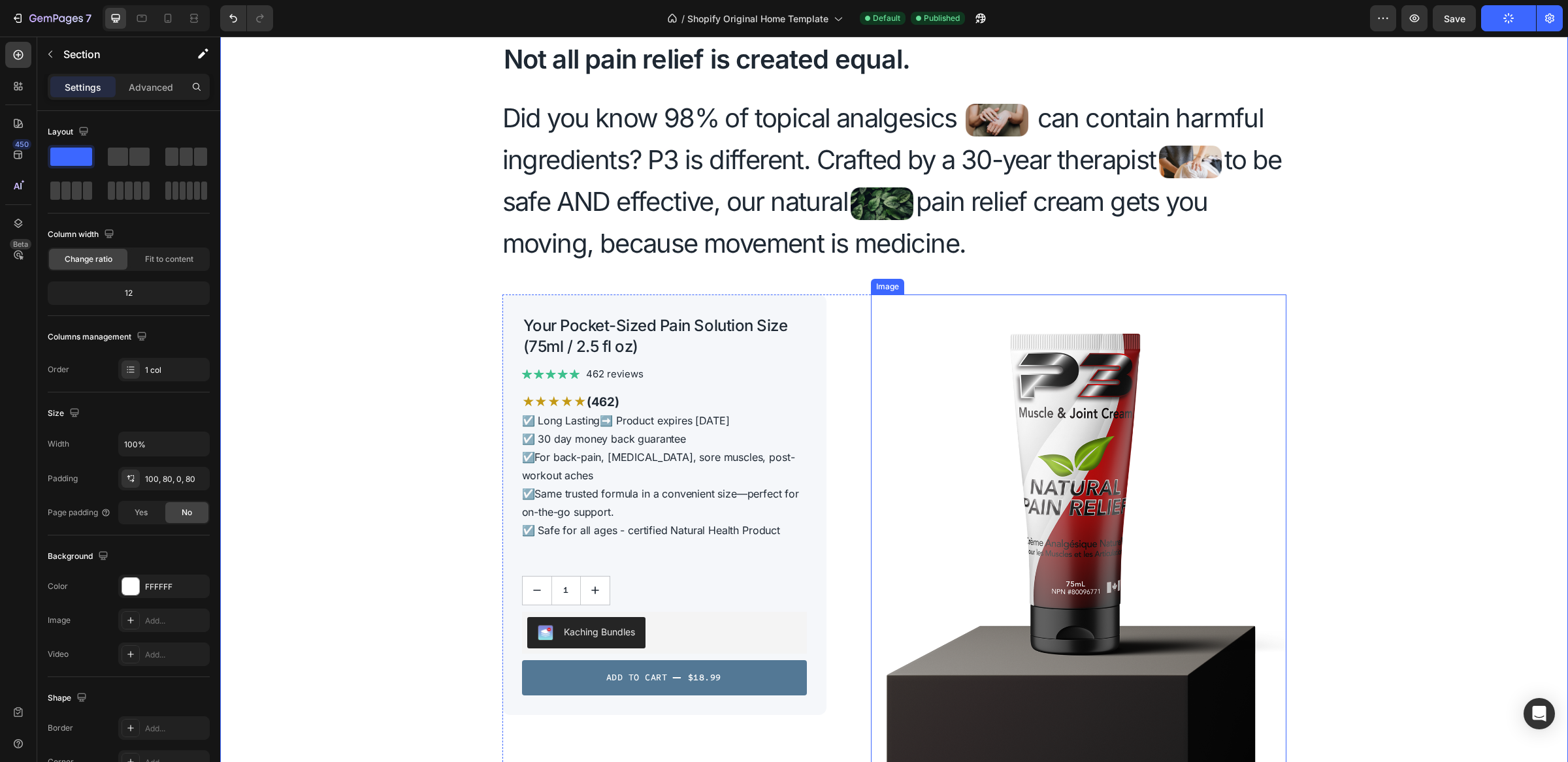
scroll to position [2312, 0]
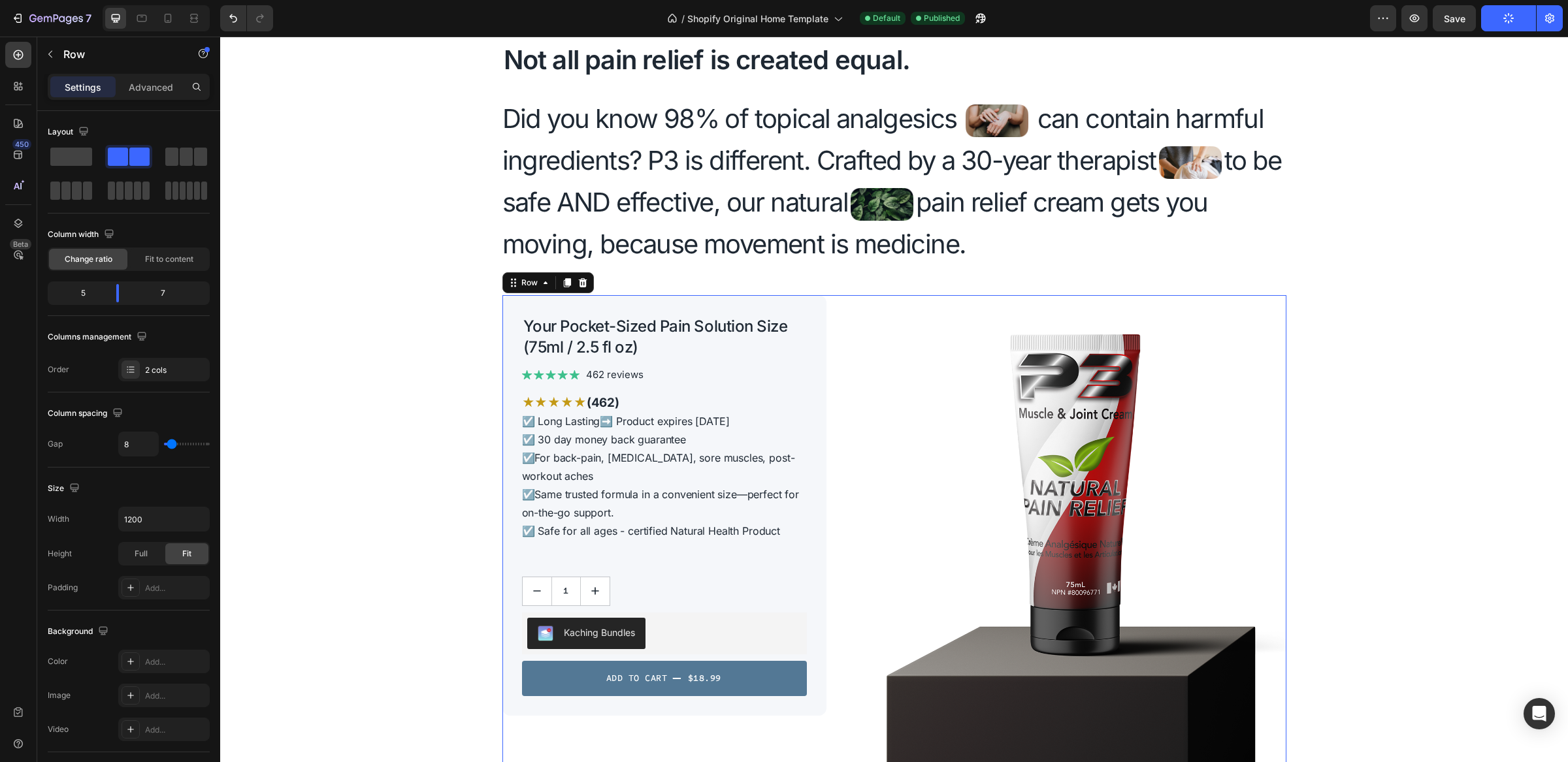
click at [849, 306] on div "Image" at bounding box center [1058, 536] width 454 height 484
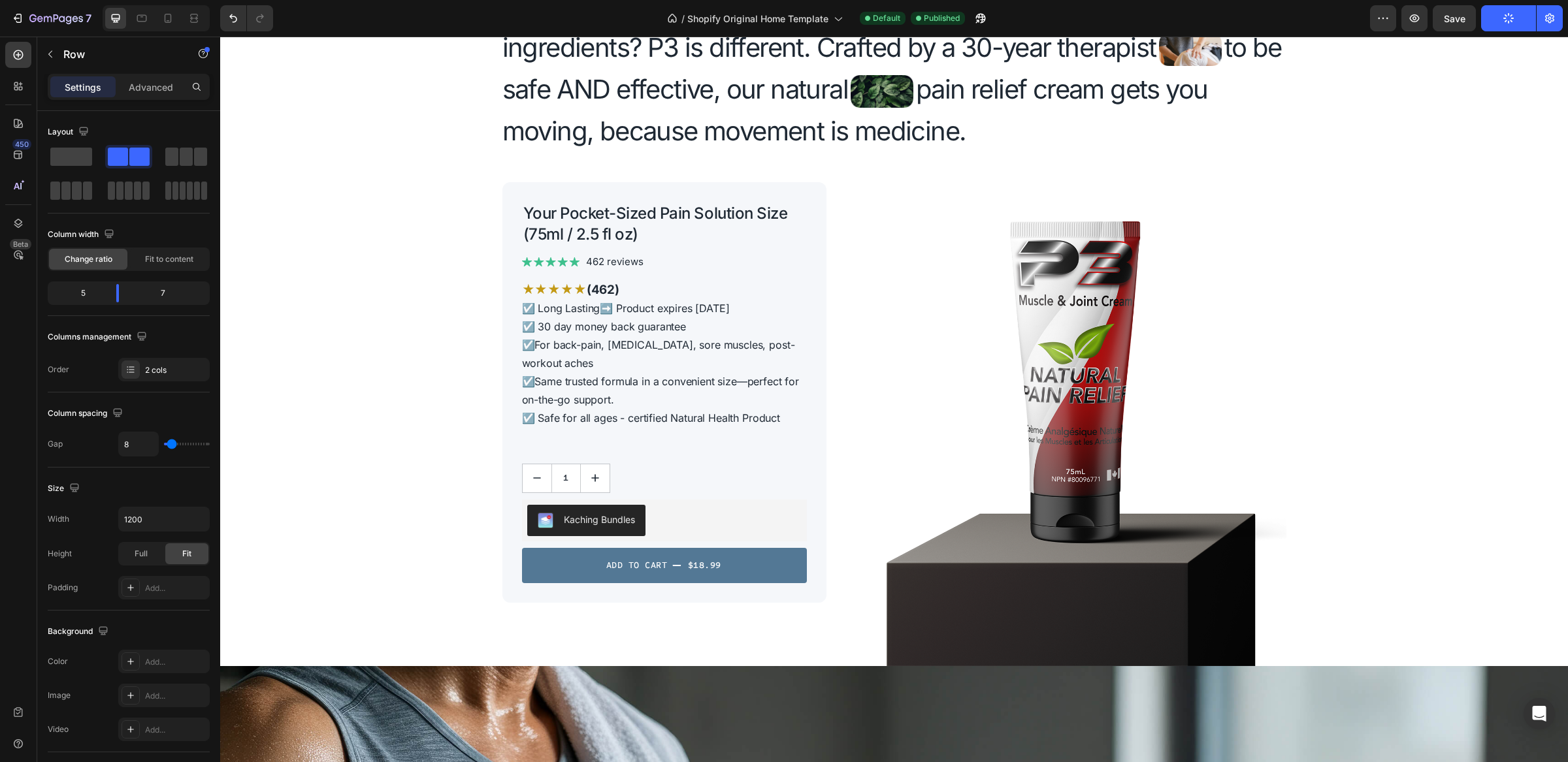
scroll to position [2604, 0]
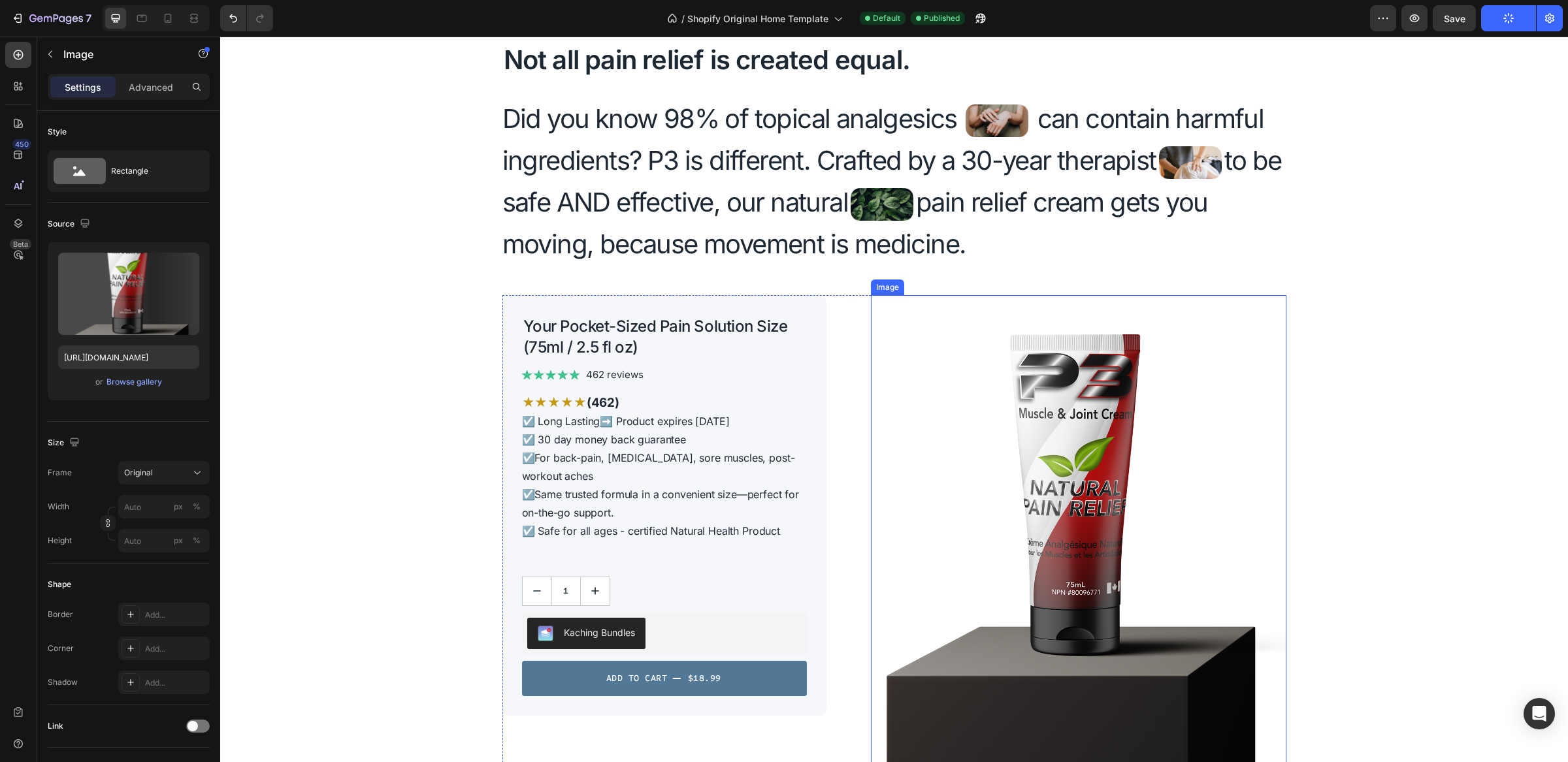
click at [887, 310] on img at bounding box center [1078, 536] width 415 height 484
click at [838, 302] on div "Image" at bounding box center [1058, 536] width 454 height 484
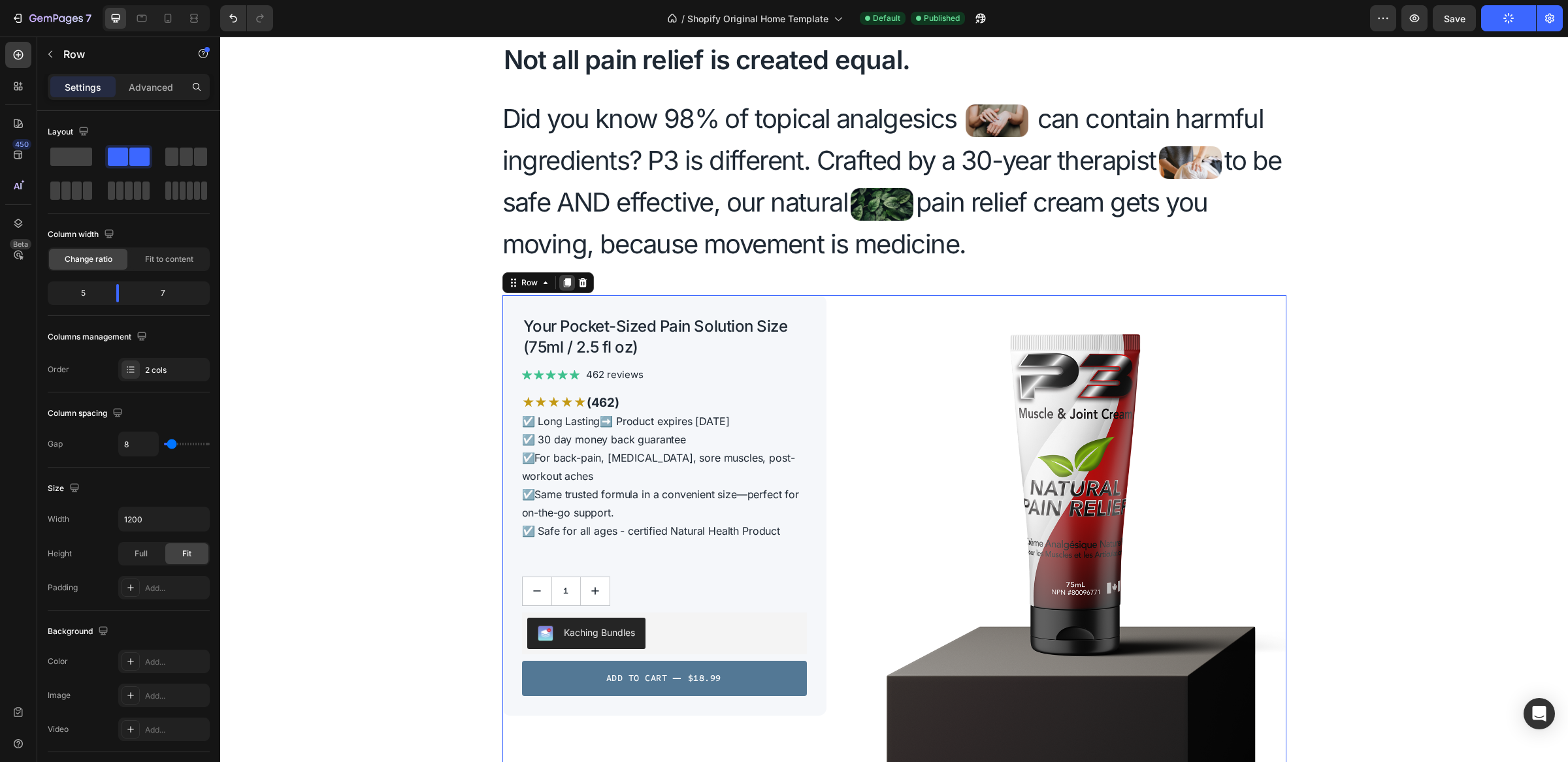
click at [565, 282] on icon at bounding box center [567, 283] width 10 height 10
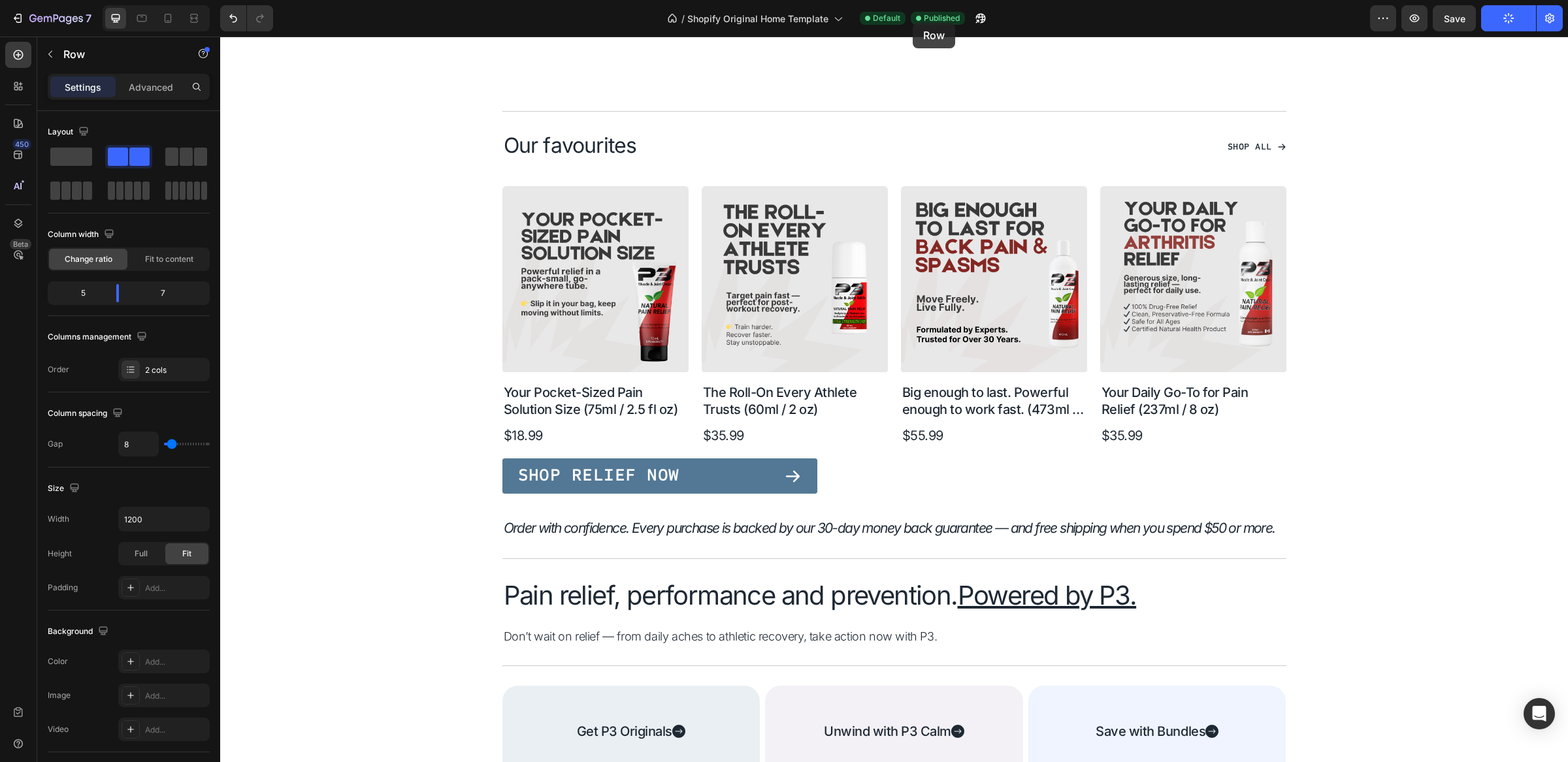
scroll to position [397, 0]
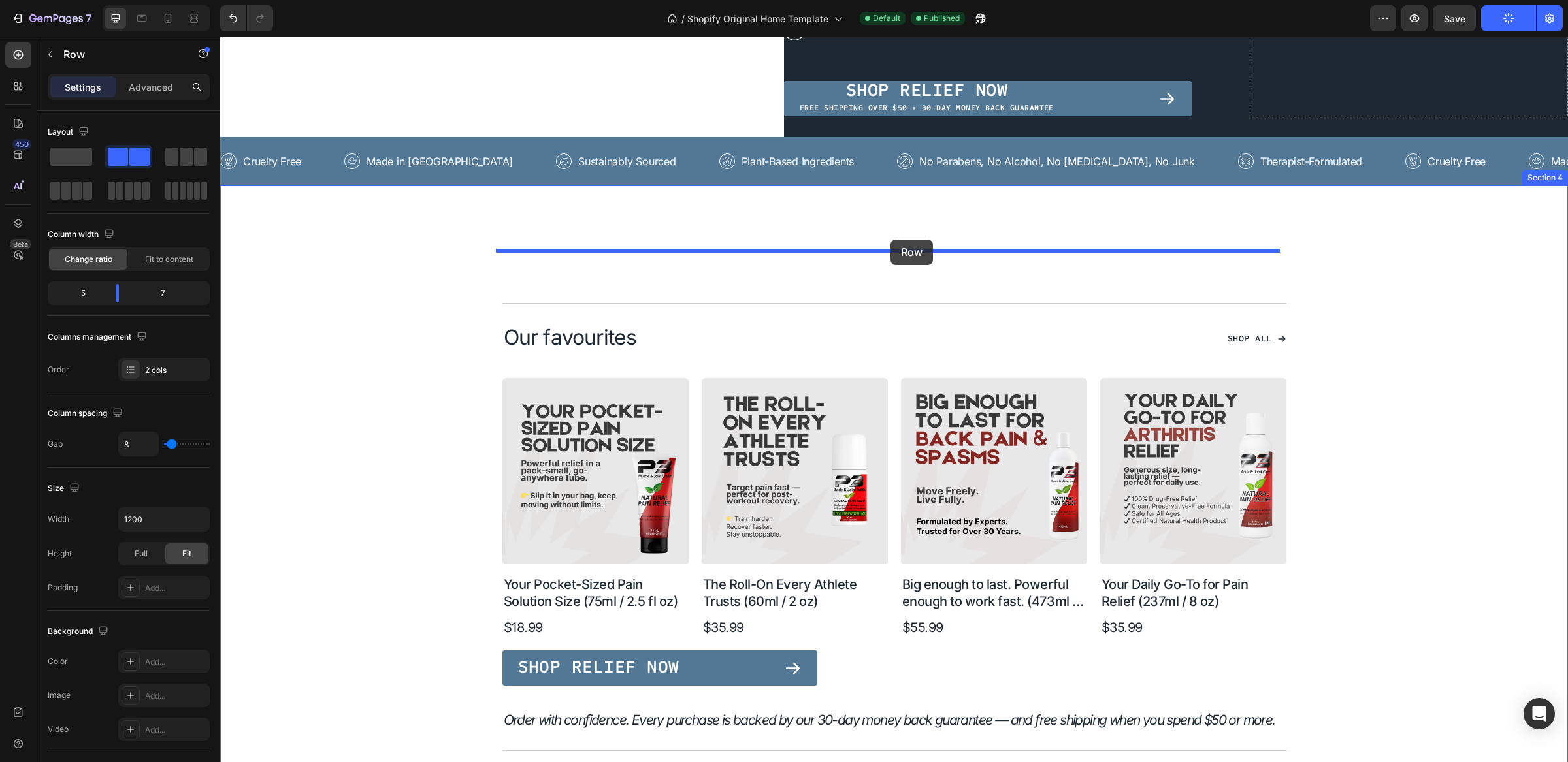
drag, startPoint x: 857, startPoint y: 129, endPoint x: 891, endPoint y: 240, distance: 116.1
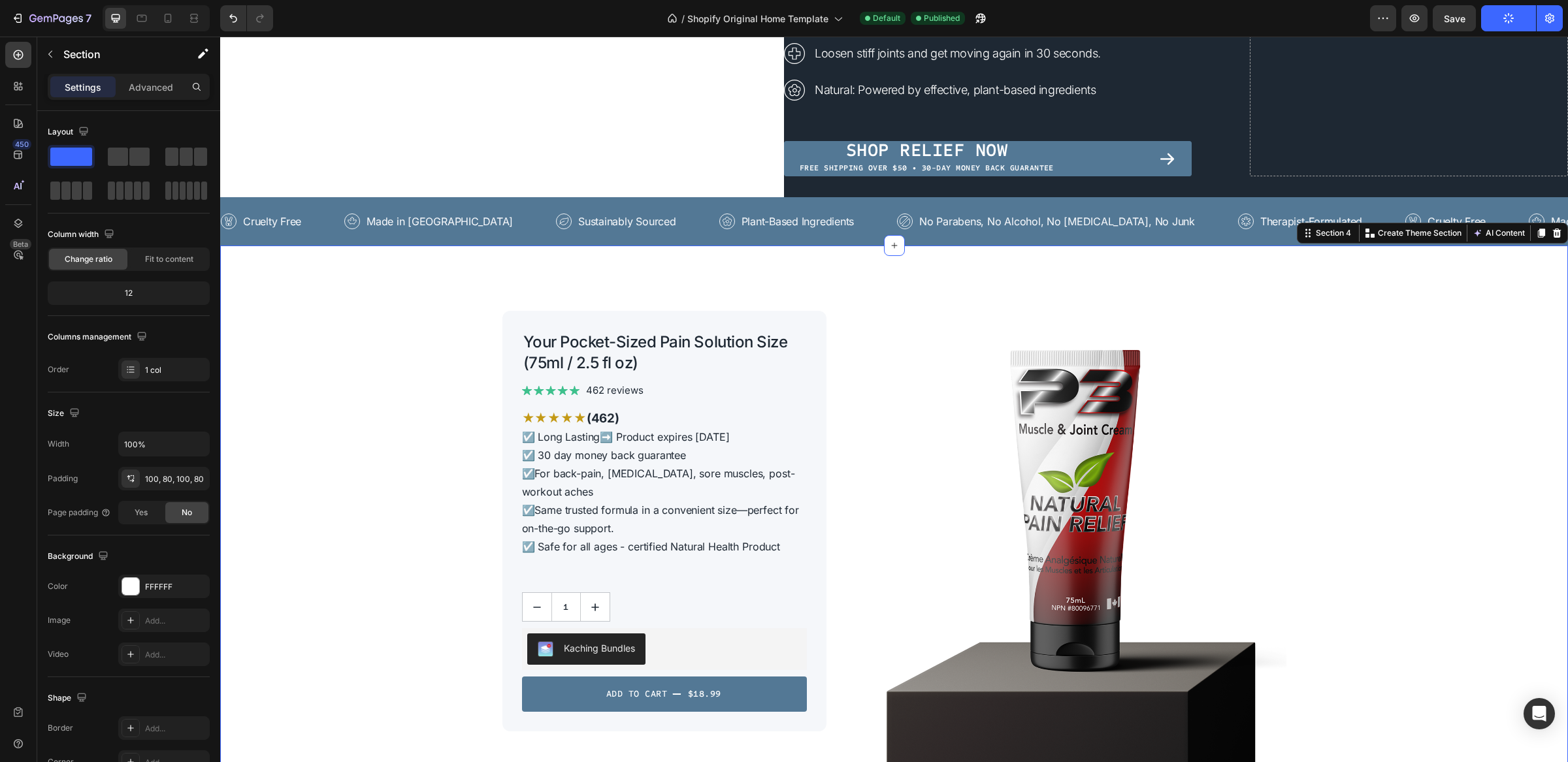
scroll to position [334, 0]
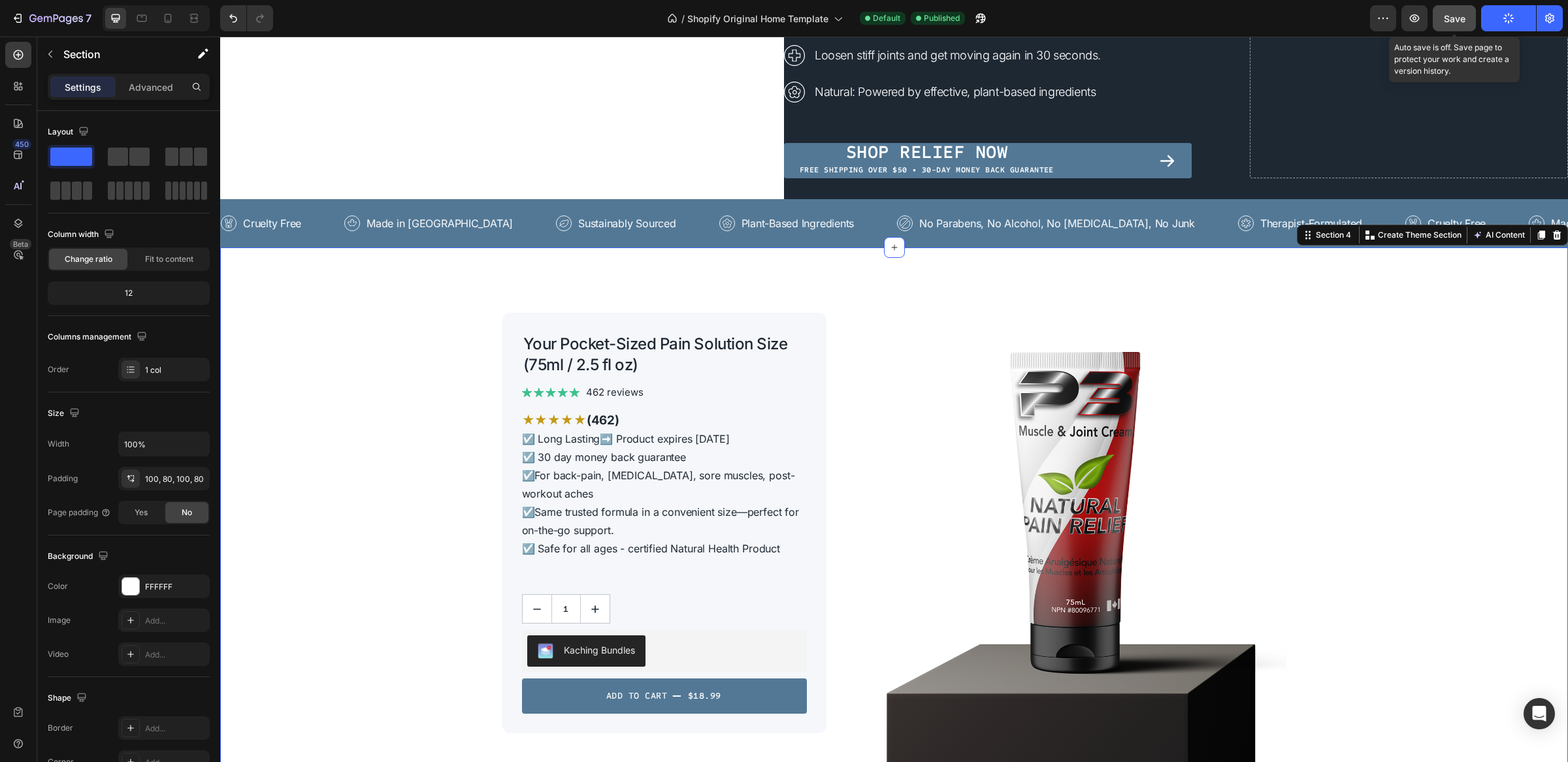
click at [1254, 16] on span "Save" at bounding box center [1455, 19] width 22 height 11
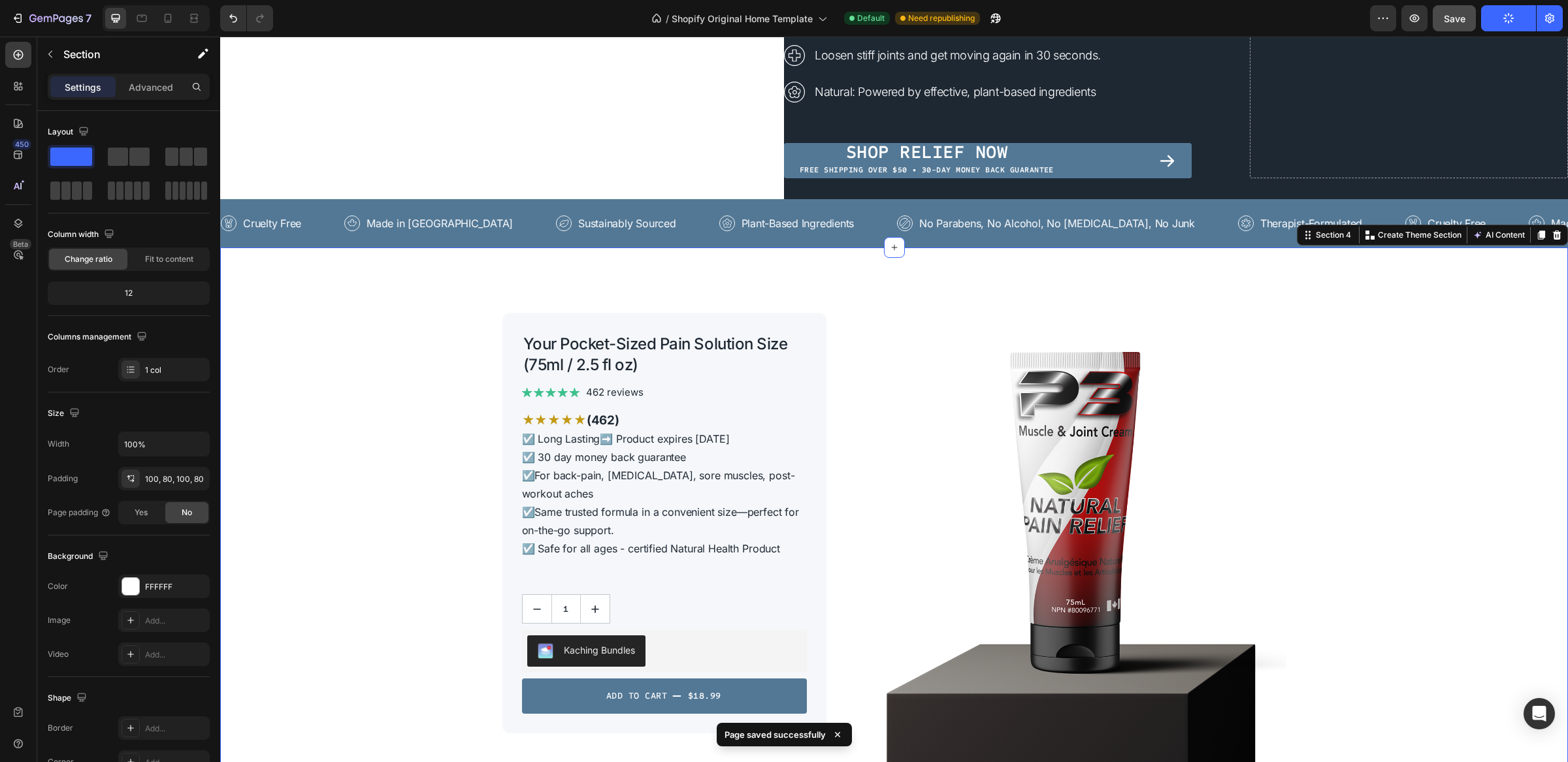
click at [1254, 9] on button "Publish" at bounding box center [1509, 19] width 55 height 26
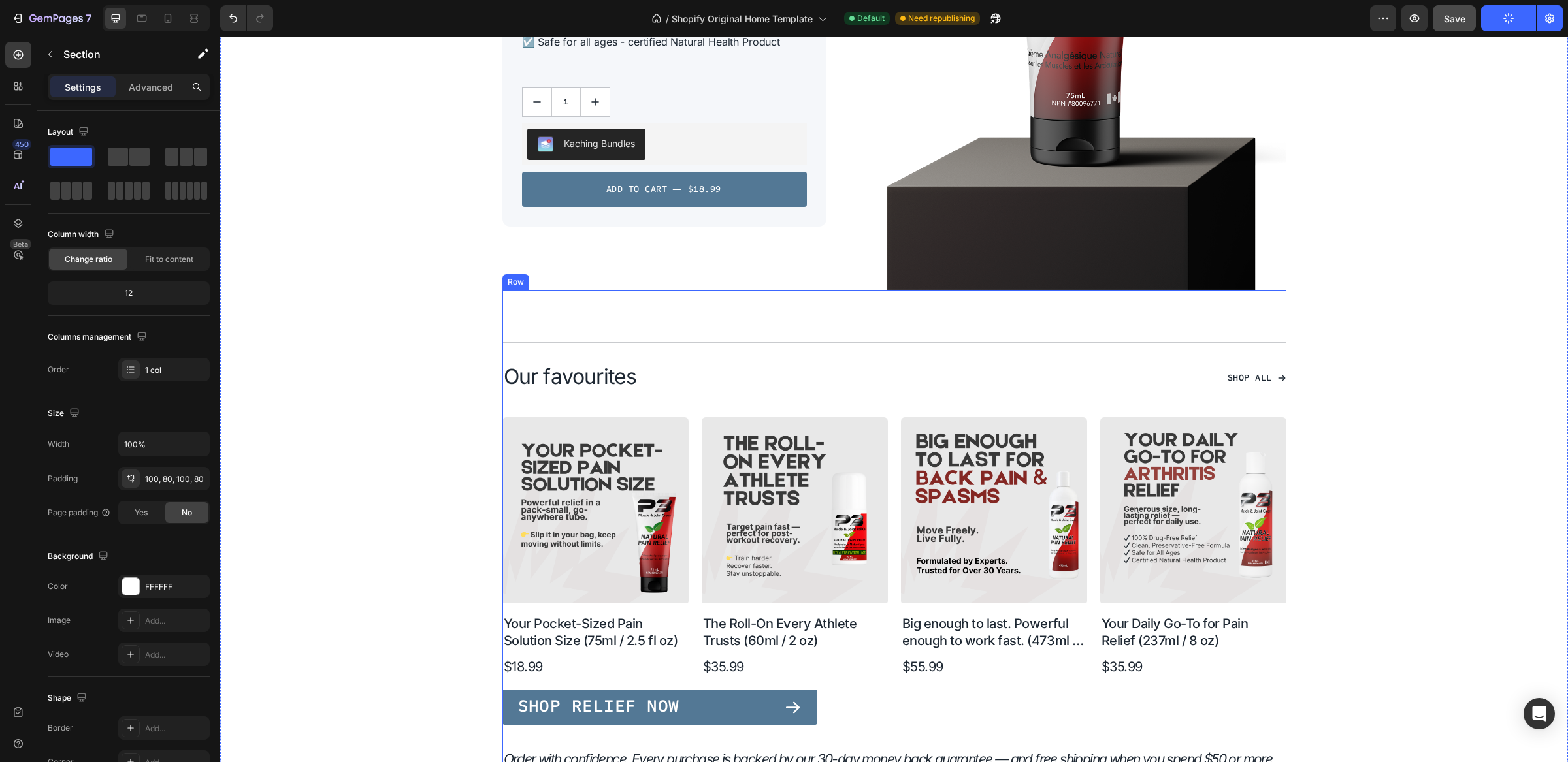
scroll to position [843, 0]
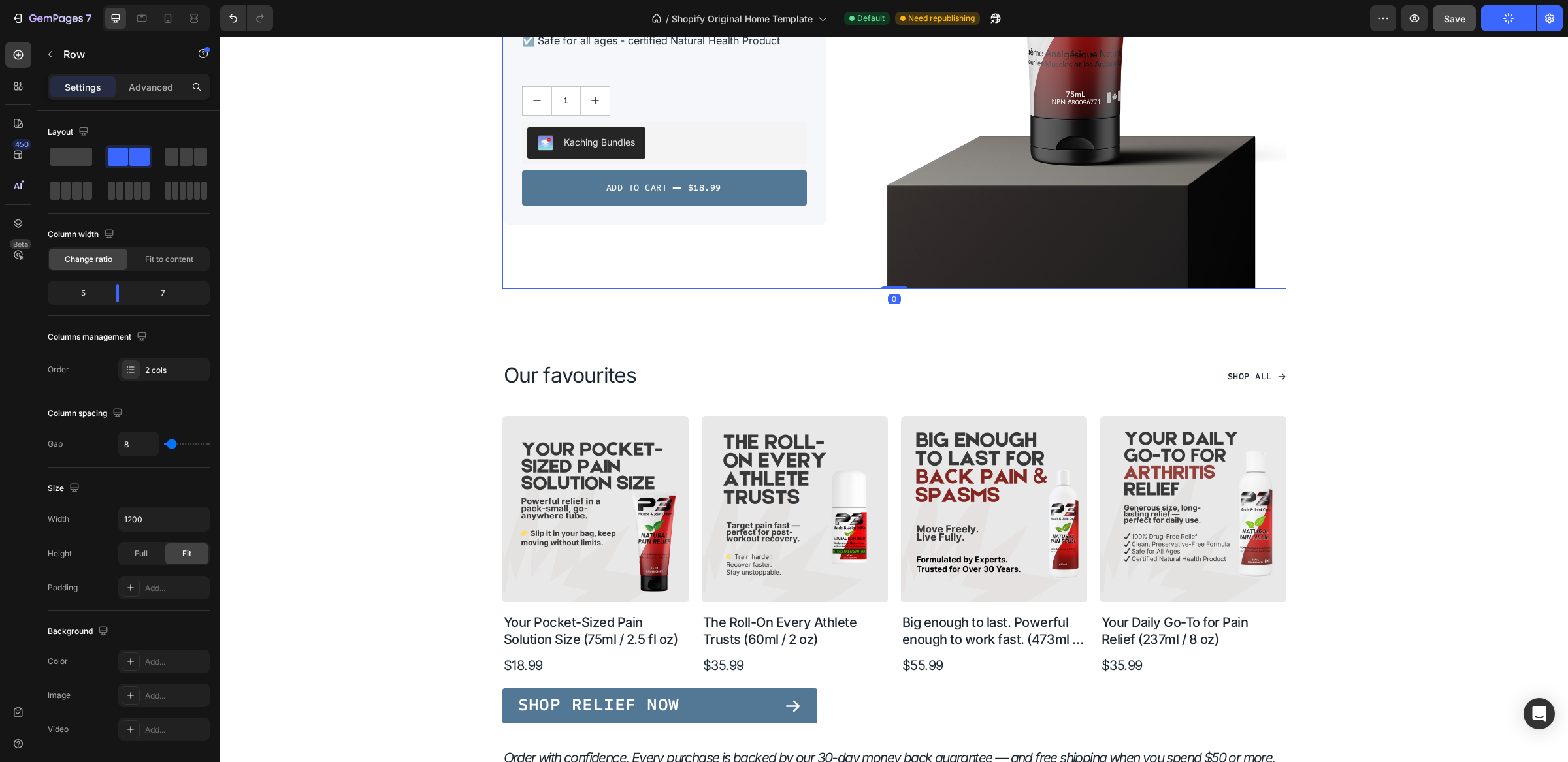
click at [669, 258] on div "Your Pocket-Sized Pain Solution Size (75ml / 2.5 fl oz) Product Title Image 462…" at bounding box center [665, 46] width 325 height 484
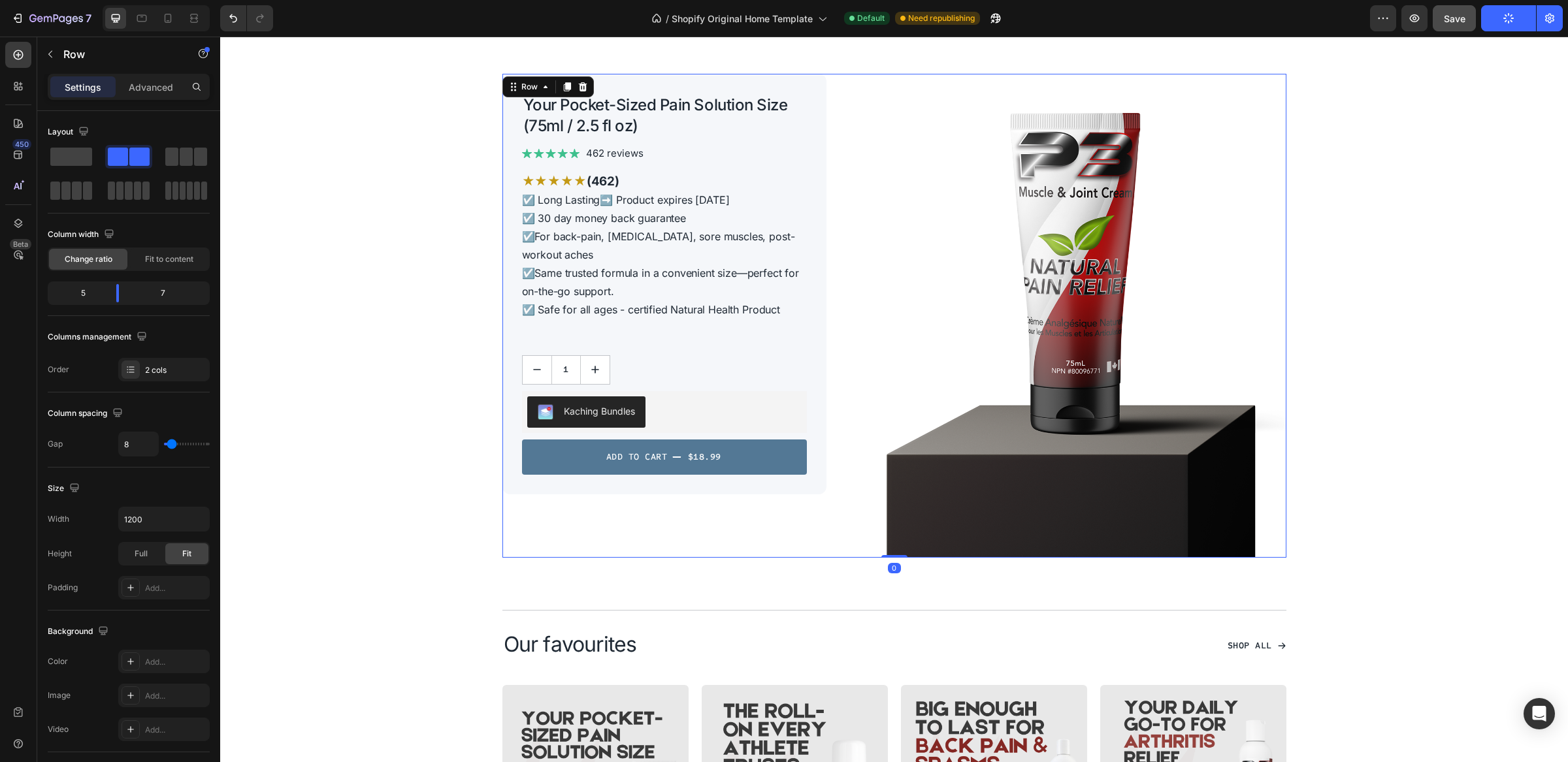
scroll to position [571, 0]
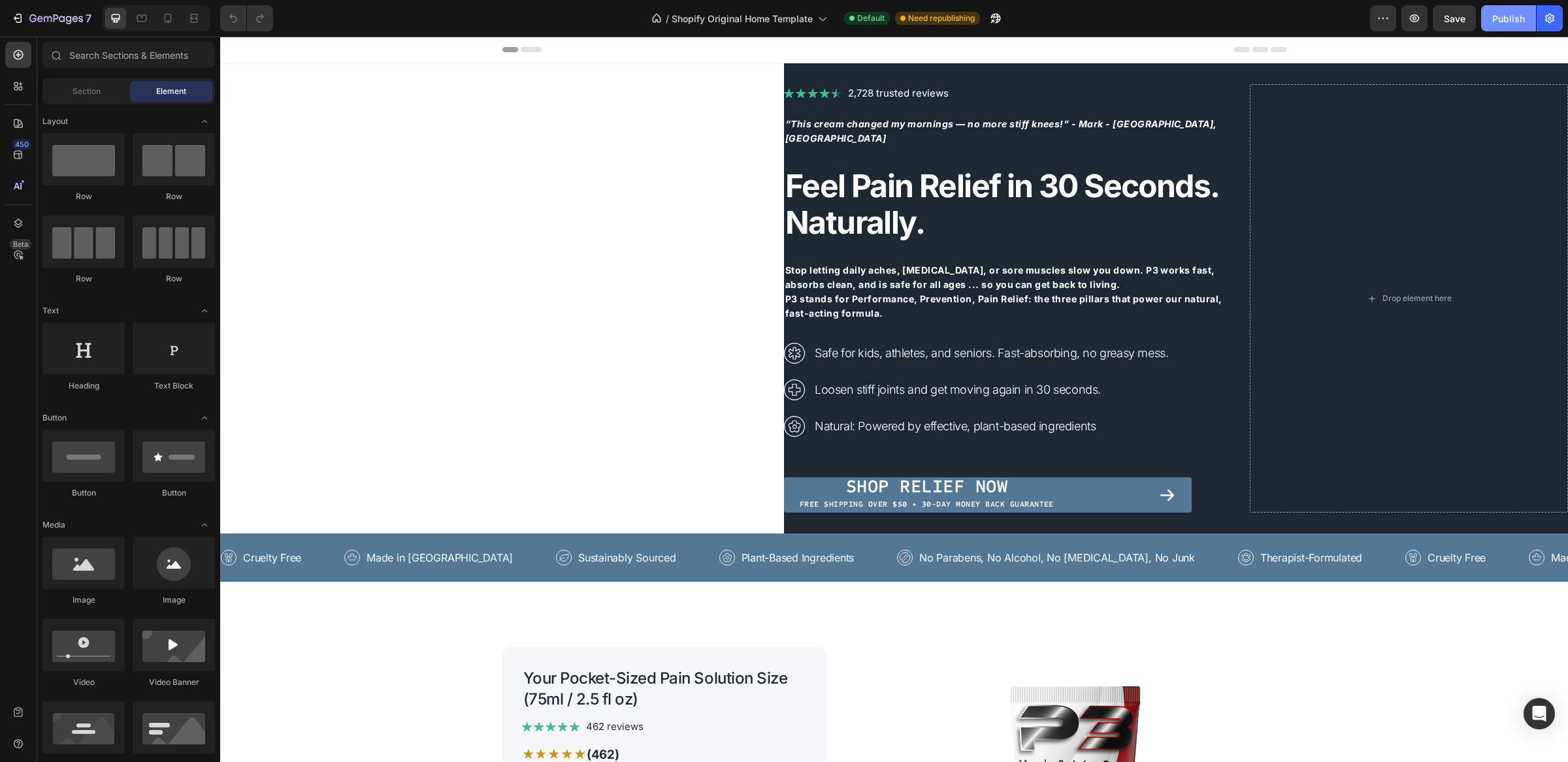
click at [1498, 19] on div "Publish" at bounding box center [1509, 19] width 33 height 14
click at [892, 481] on span "Shop Relief Now" at bounding box center [927, 487] width 161 height 22
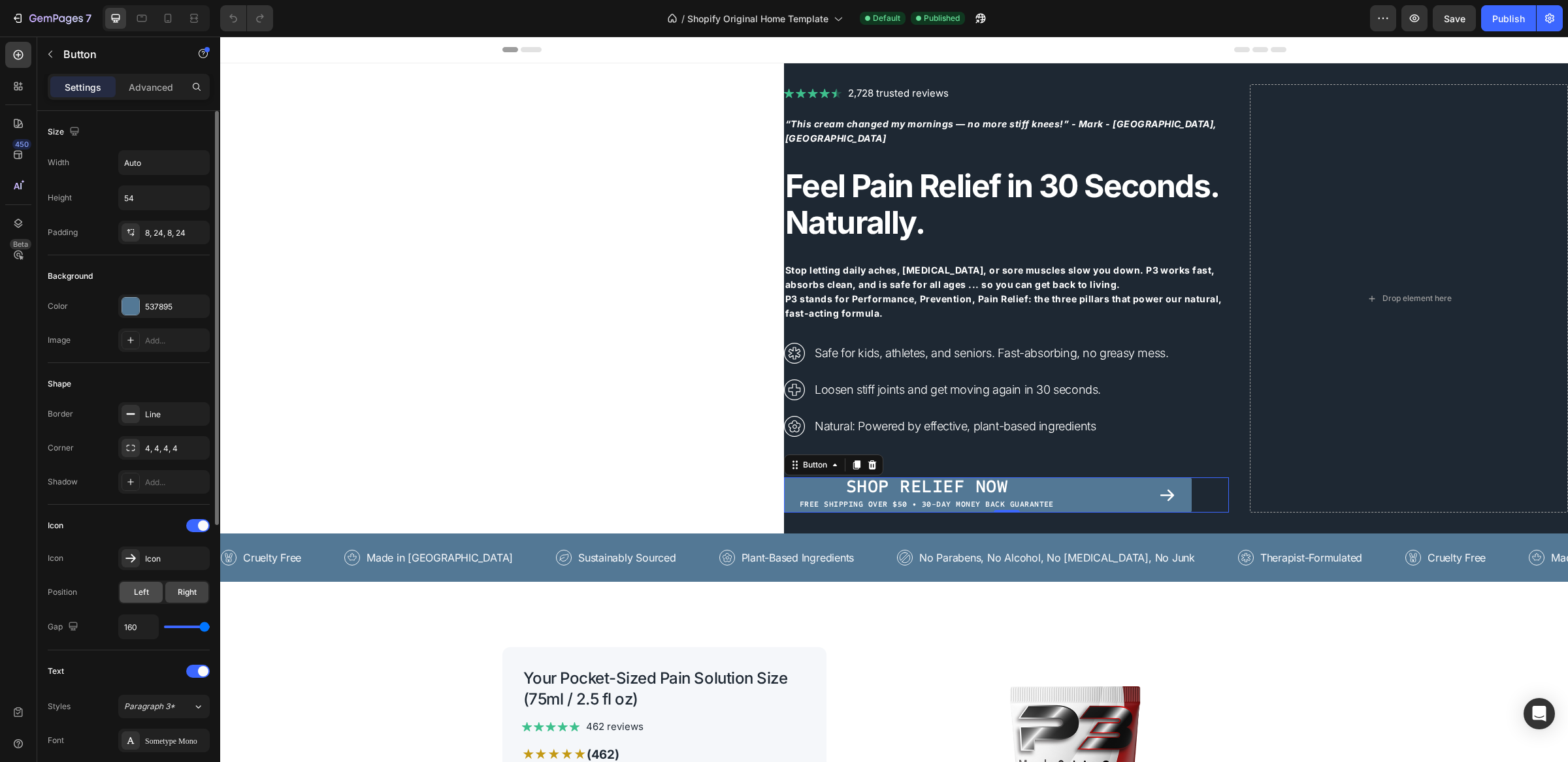
click at [142, 593] on span "Left" at bounding box center [141, 593] width 15 height 12
click at [183, 593] on span "Right" at bounding box center [187, 593] width 19 height 12
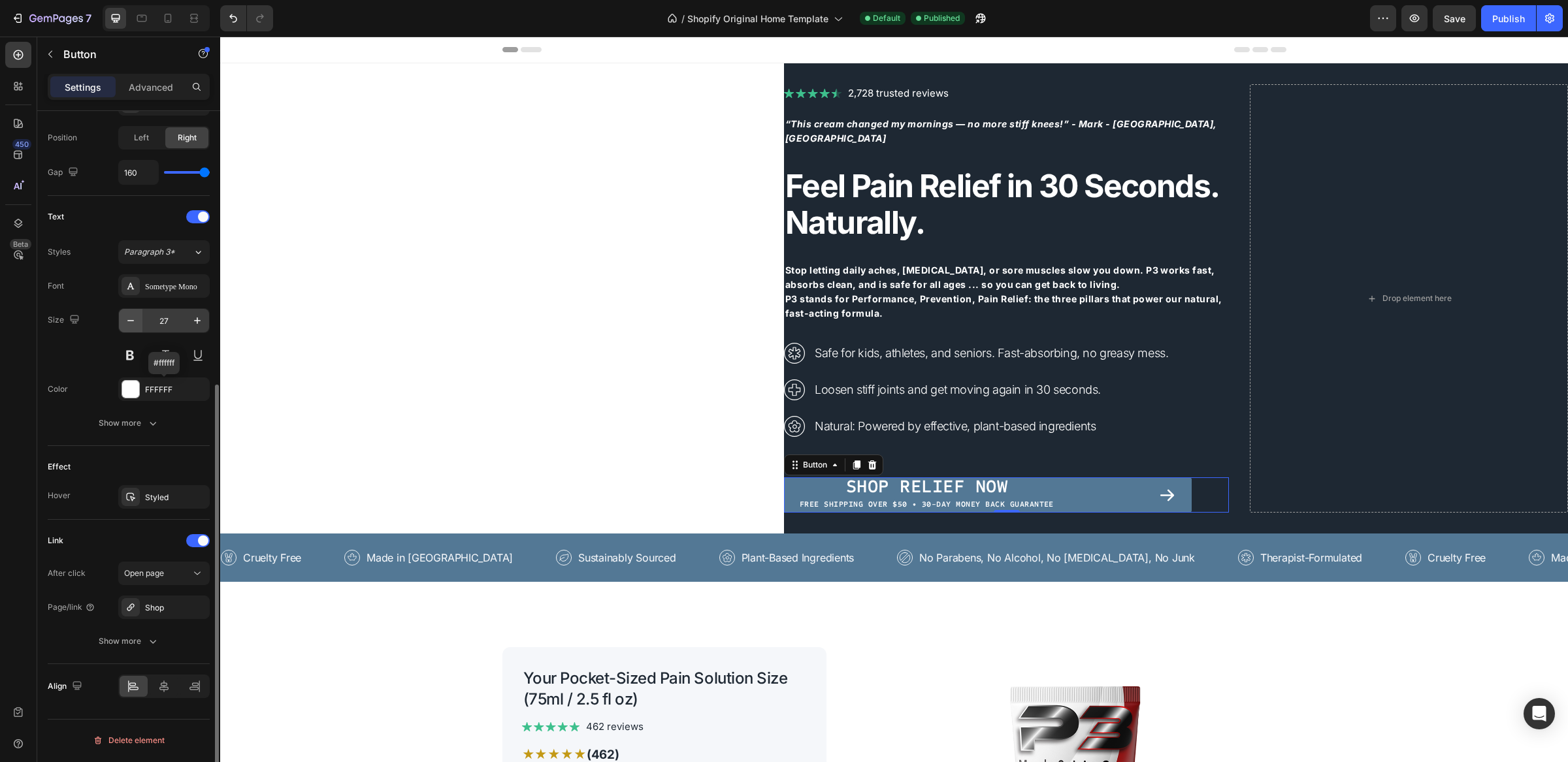
scroll to position [455, 0]
click at [190, 688] on icon at bounding box center [195, 686] width 13 height 13
click at [161, 688] on icon at bounding box center [164, 685] width 9 height 12
click at [125, 683] on div at bounding box center [134, 685] width 28 height 21
click at [876, 476] on span "Shop Relief Now" at bounding box center [927, 487] width 161 height 22
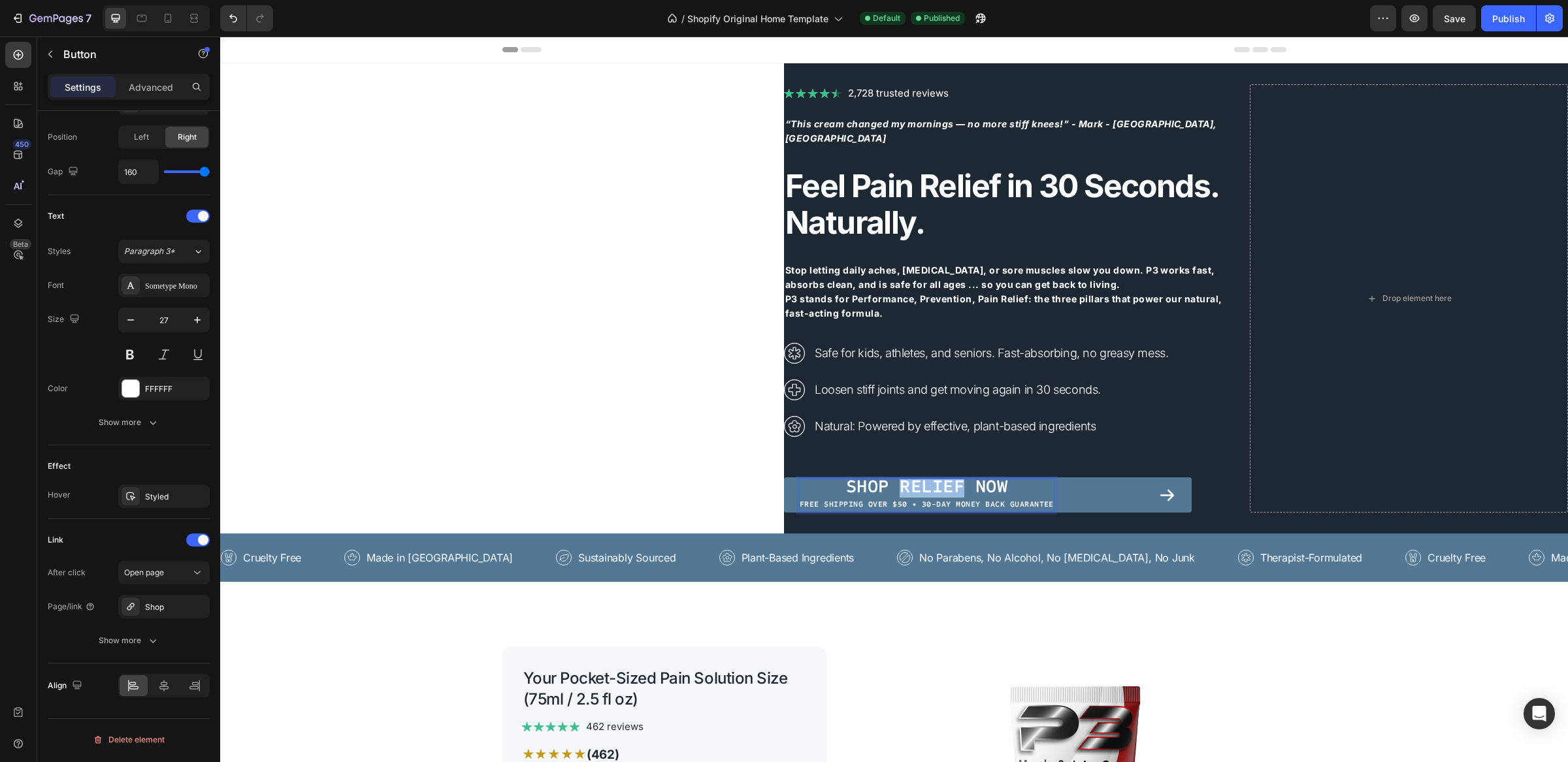
click at [876, 476] on span "Shop Relief Now" at bounding box center [927, 487] width 161 height 22
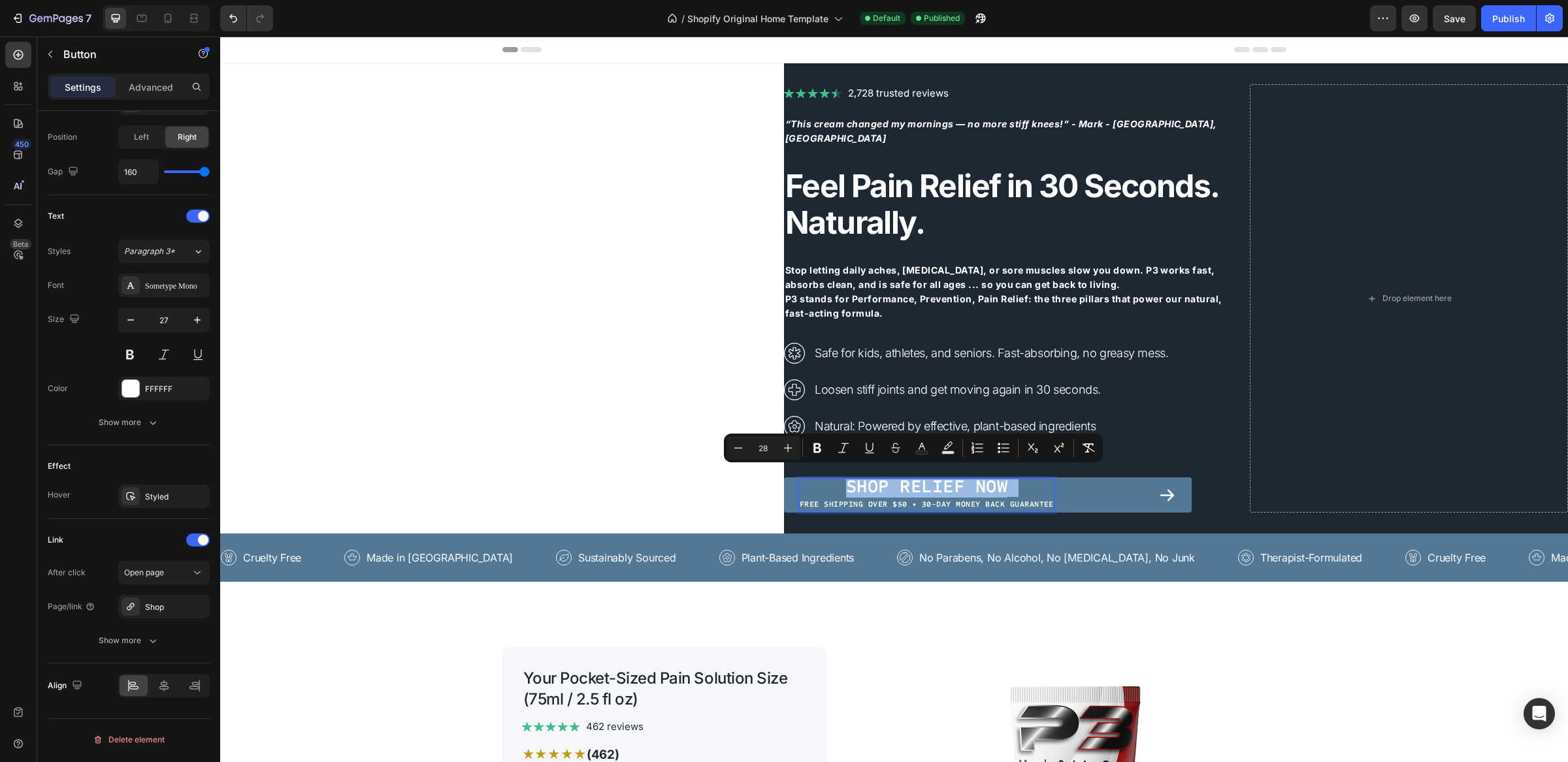
click at [876, 476] on span "Shop Relief Now" at bounding box center [927, 487] width 161 height 22
click at [847, 481] on span "Shop Relief Now" at bounding box center [927, 487] width 161 height 22
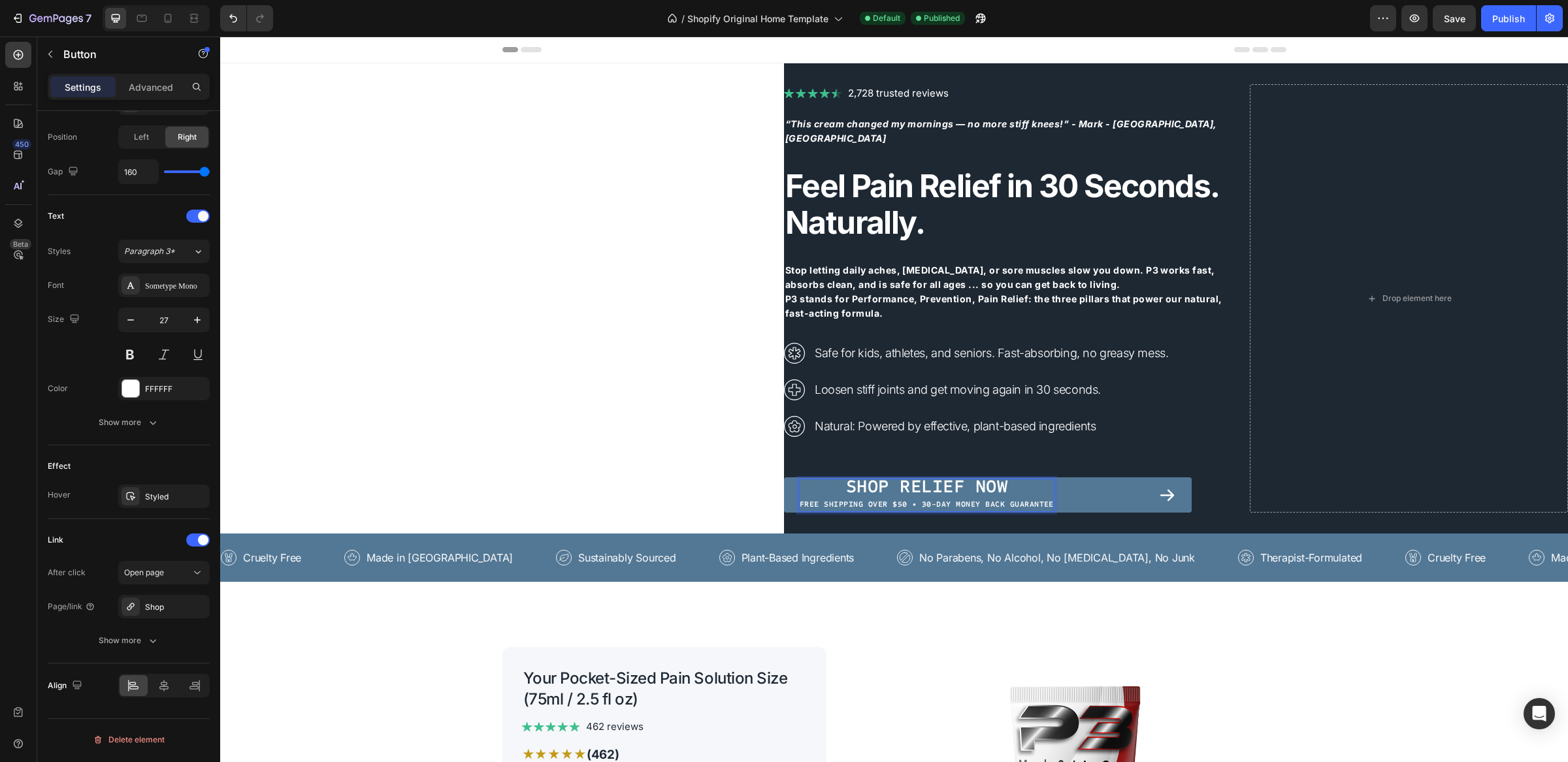
drag, startPoint x: 787, startPoint y: 484, endPoint x: 803, endPoint y: 484, distance: 16.0
click at [803, 484] on p "Shop Relief Now Free shipping over $50 • 30-Day Money Back Guarantee" at bounding box center [926, 495] width 254 height 32
click at [954, 500] on span "Free shipping over $50 • 30-Day Money Back Guarantee" at bounding box center [926, 505] width 254 height 9
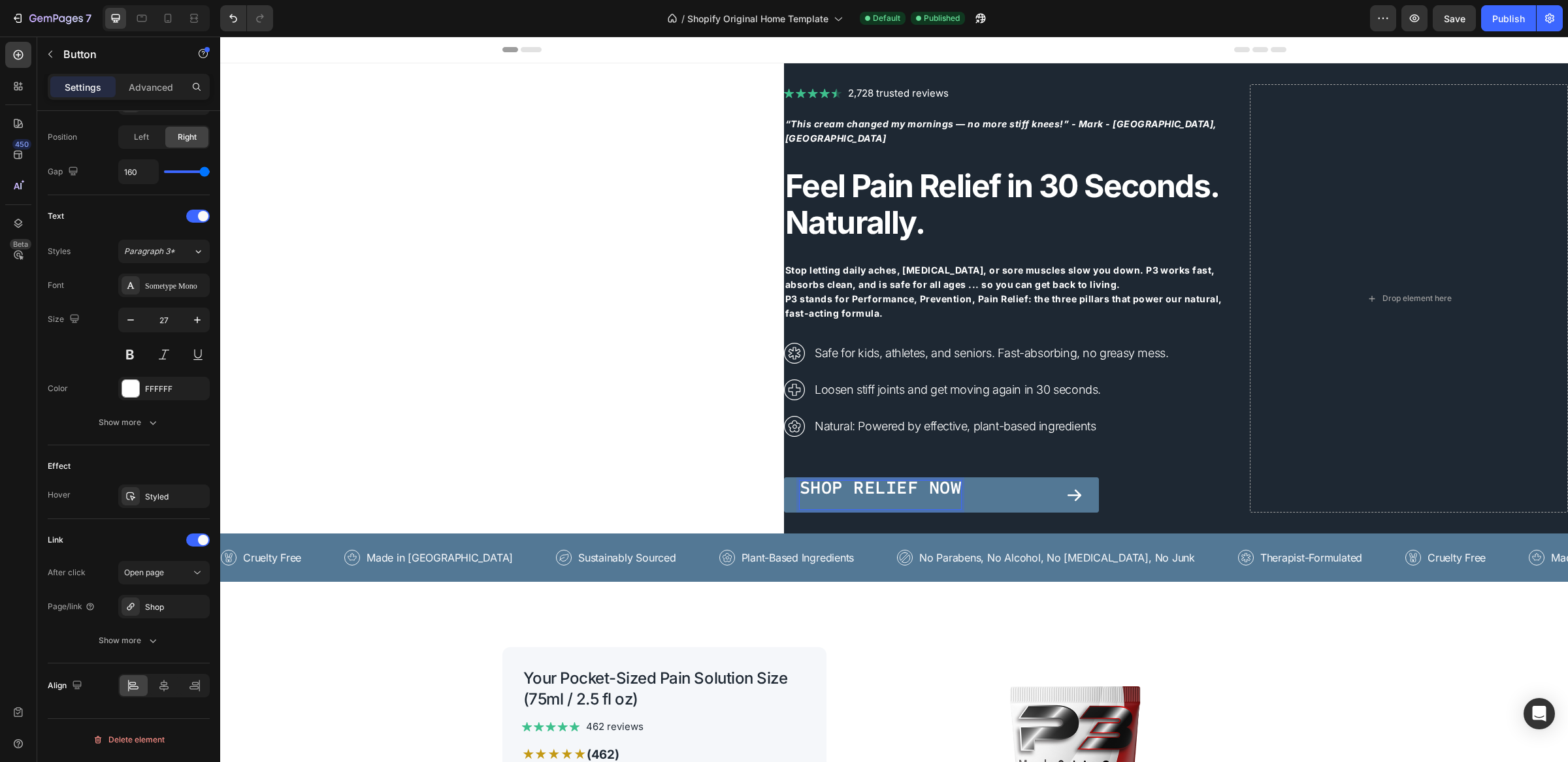
click at [965, 482] on div "Shop Relief Now" at bounding box center [941, 495] width 284 height 29
click at [954, 483] on span "Shop Relief Now" at bounding box center [880, 488] width 161 height 22
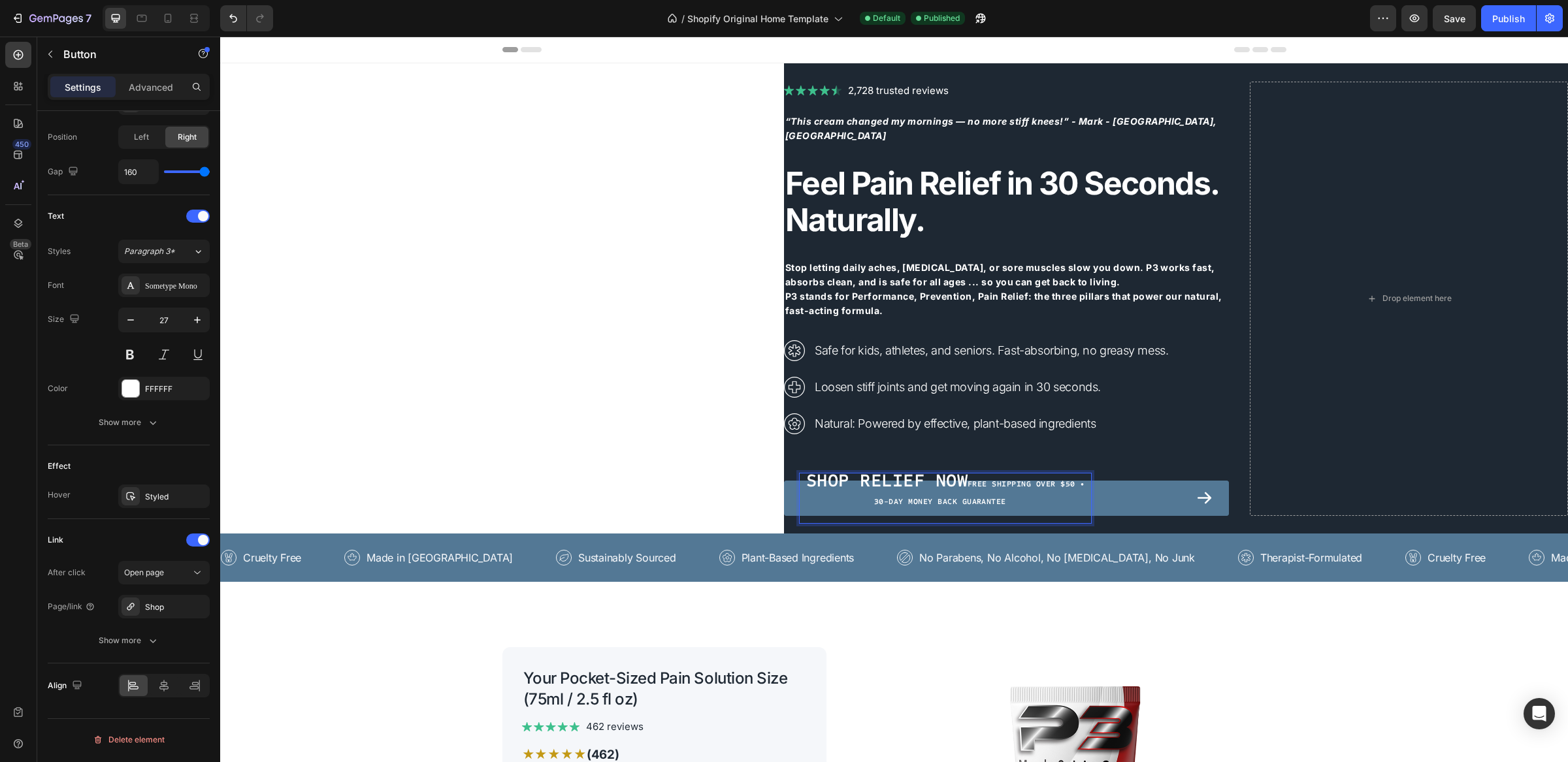
click at [859, 494] on p "Shop Relief Now Free shipping over $50 • 30-Day Money Back Guarantee" at bounding box center [945, 498] width 291 height 50
click at [968, 479] on span "Free shipping over $50 30-Day Money Back Guarantee" at bounding box center [985, 492] width 209 height 27
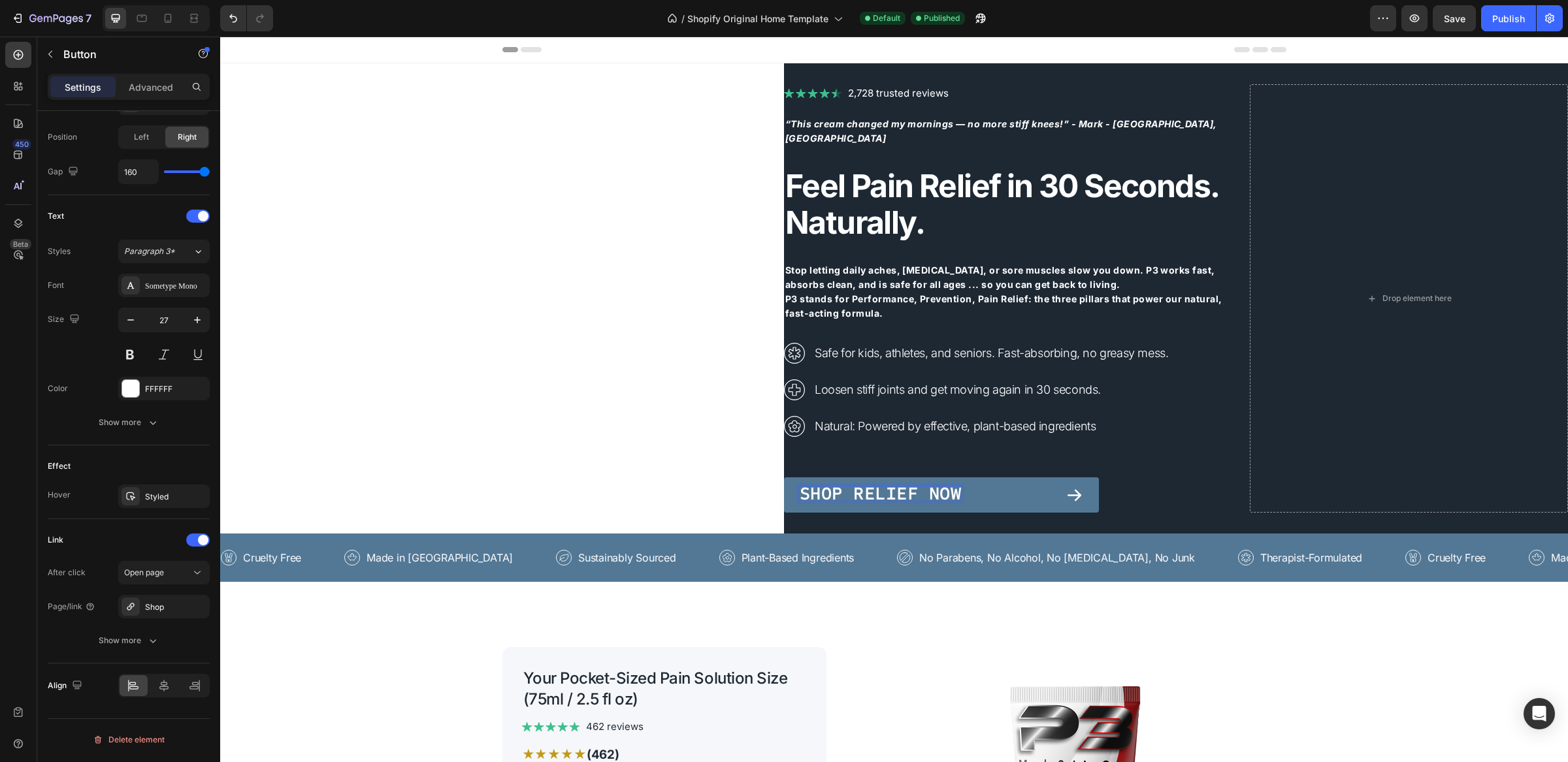
click at [953, 486] on span "Shop Relief Now" at bounding box center [880, 494] width 161 height 22
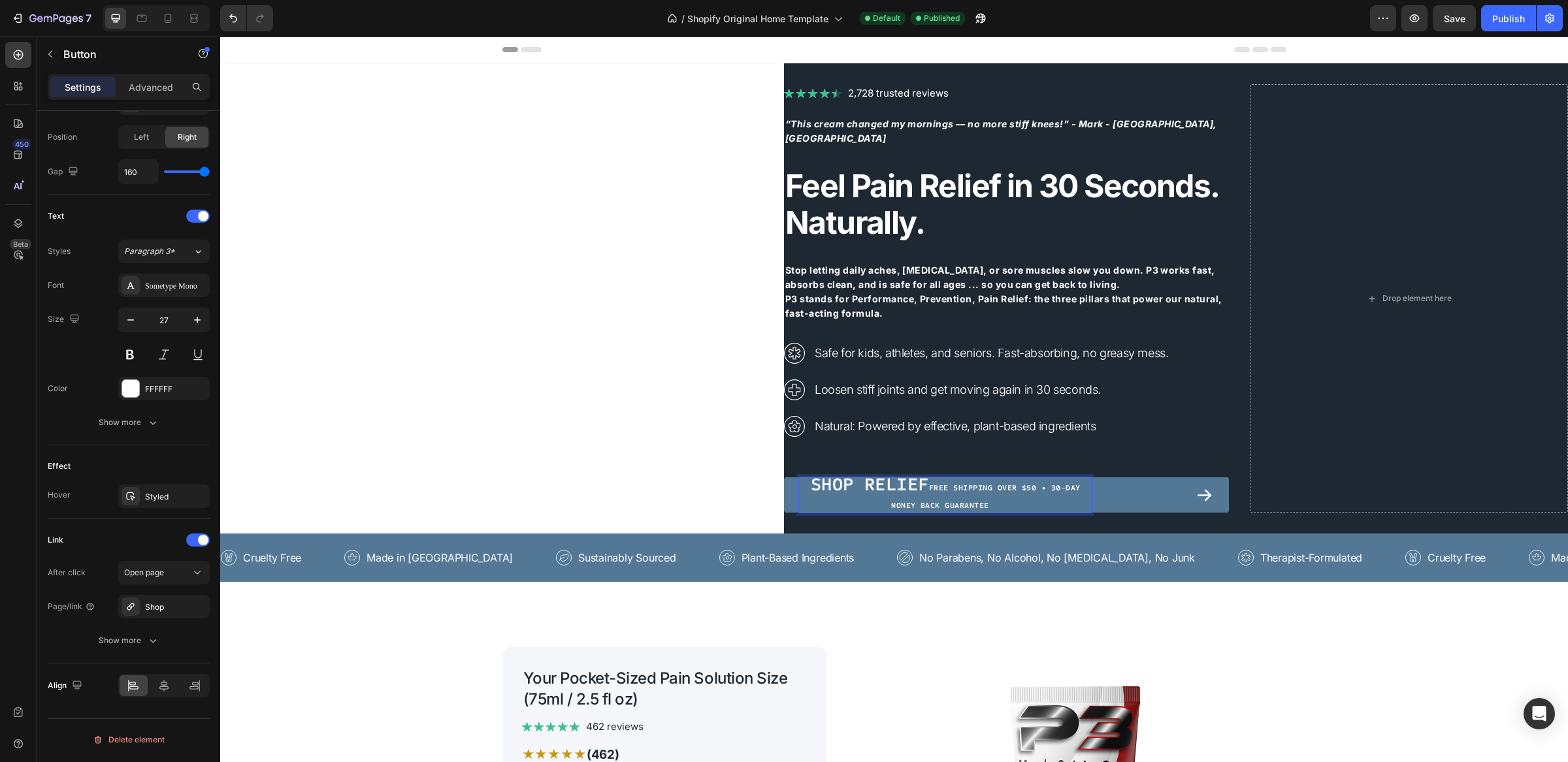
click at [916, 482] on span "Shop Relief" at bounding box center [870, 485] width 118 height 22
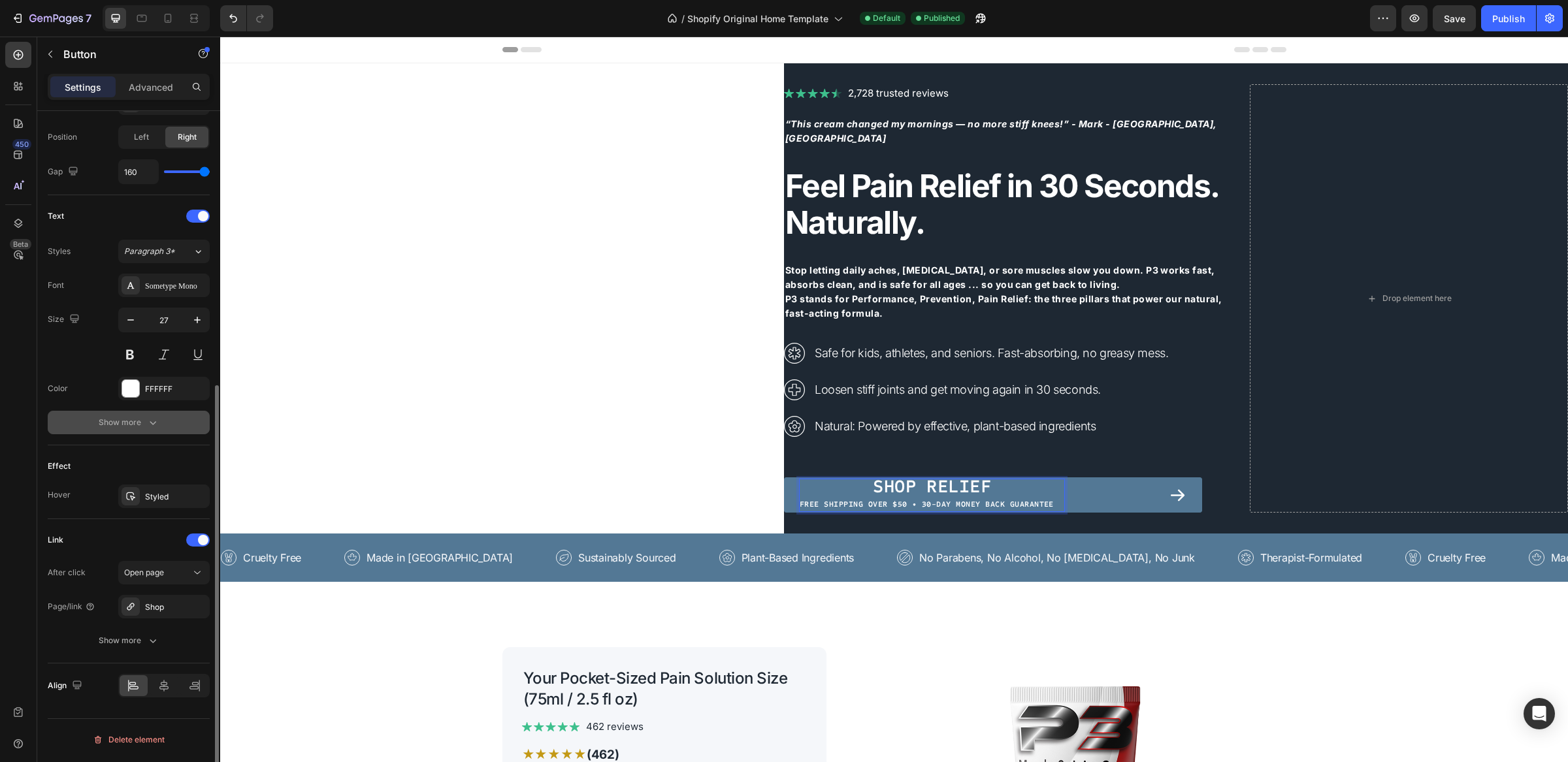
click at [156, 426] on icon "button" at bounding box center [153, 422] width 13 height 13
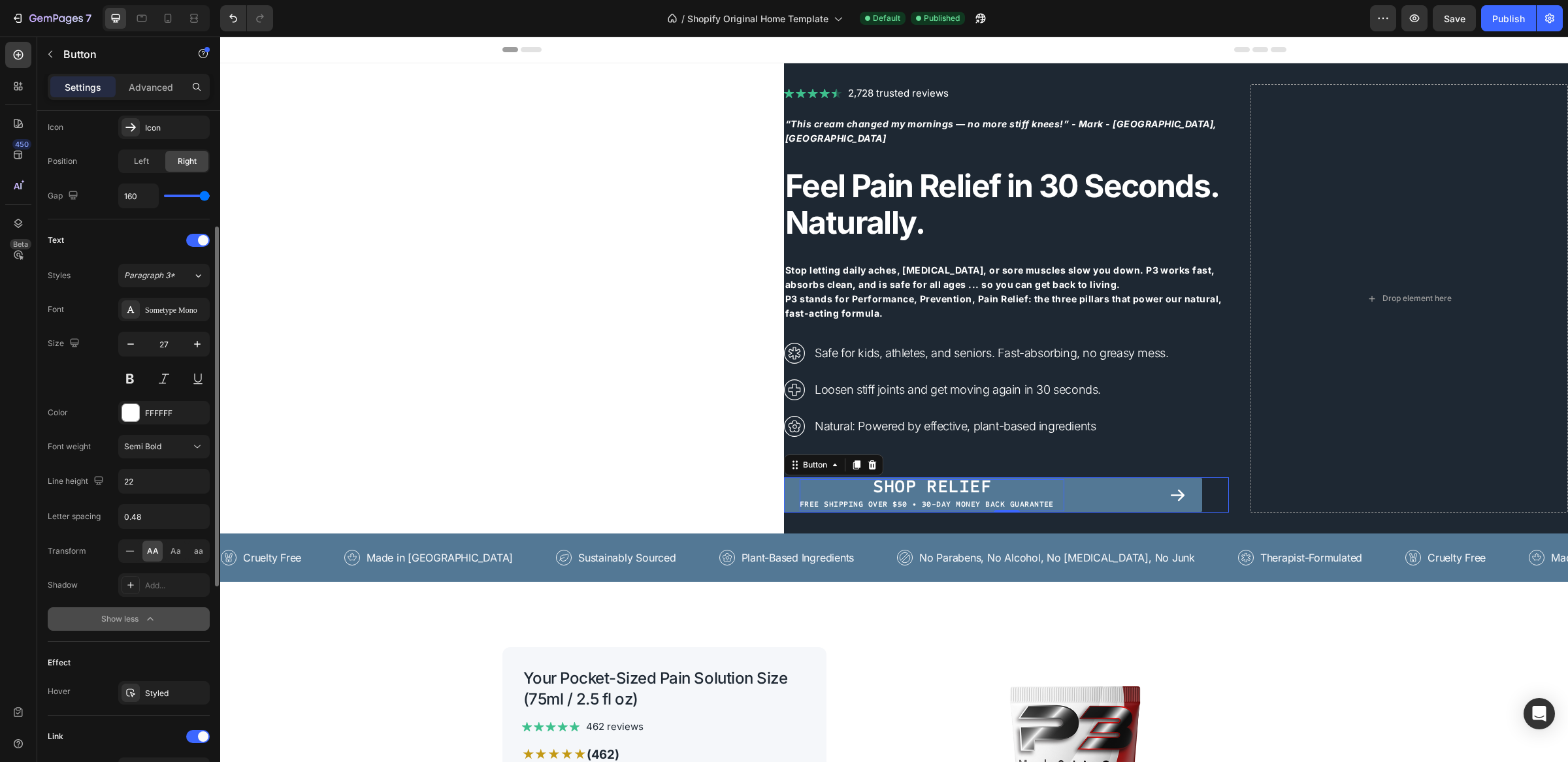
scroll to position [359, 0]
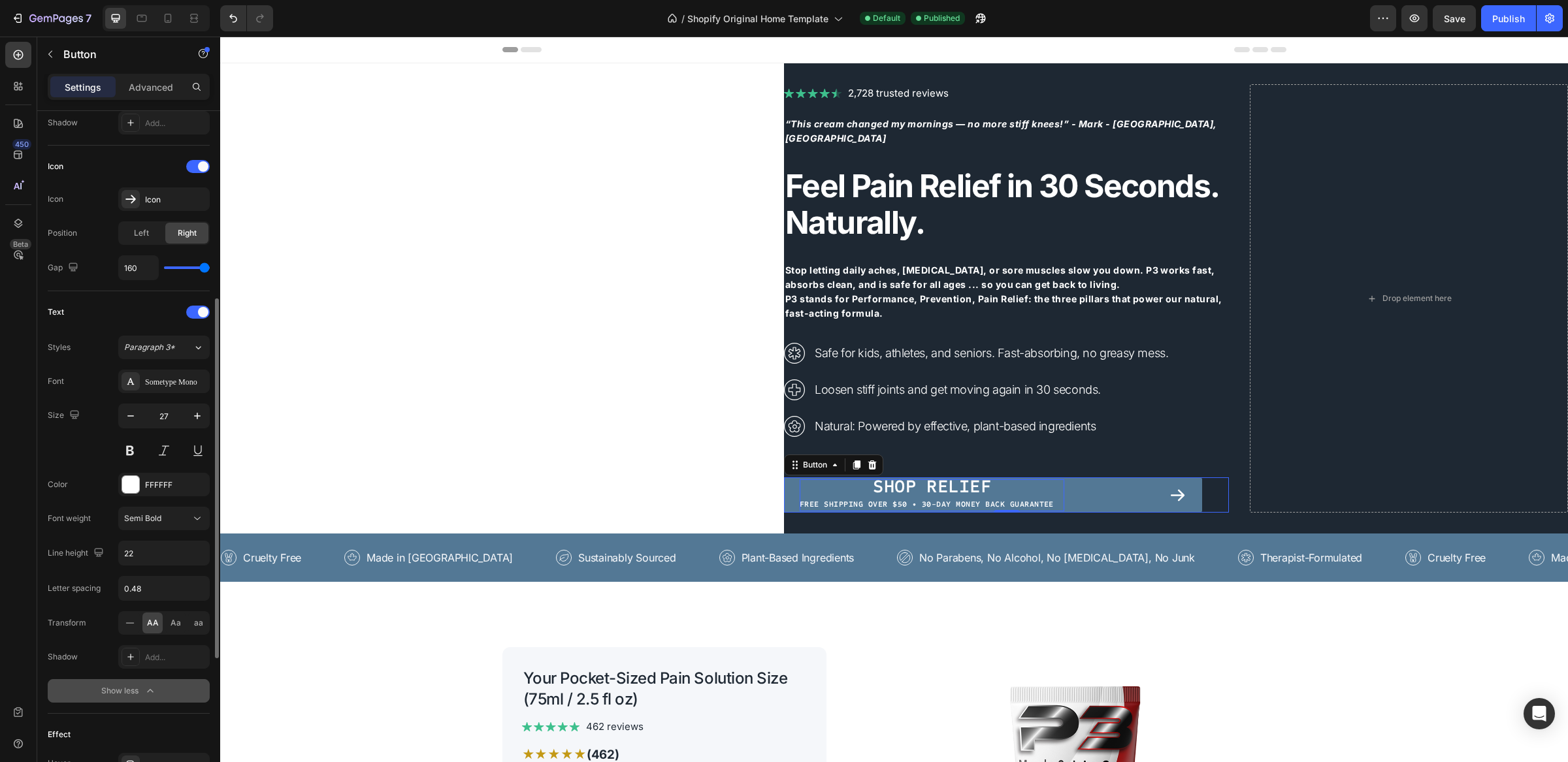
type input "39"
type input "38"
type input "37"
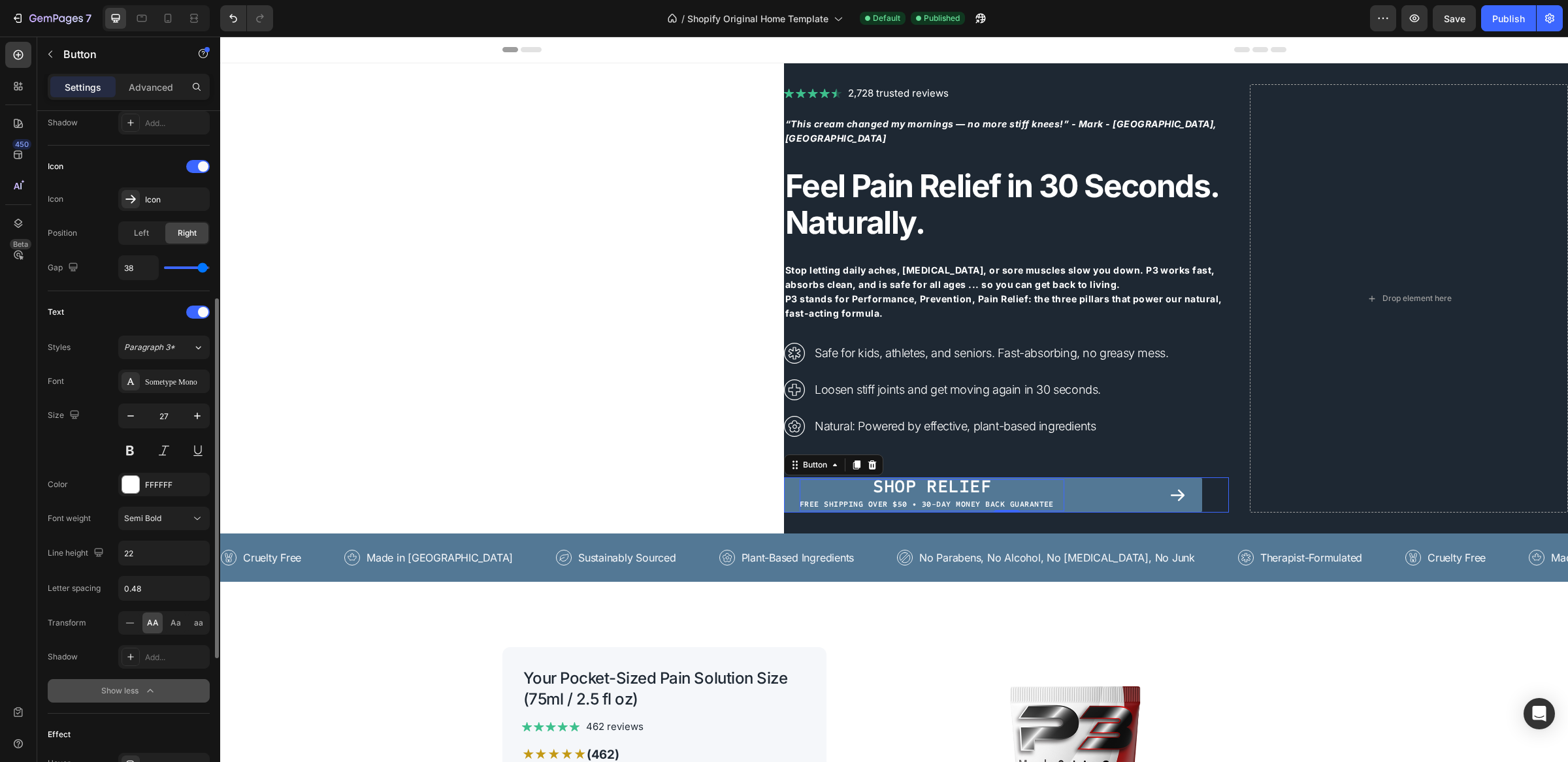
type input "37"
type input "36"
type input "35"
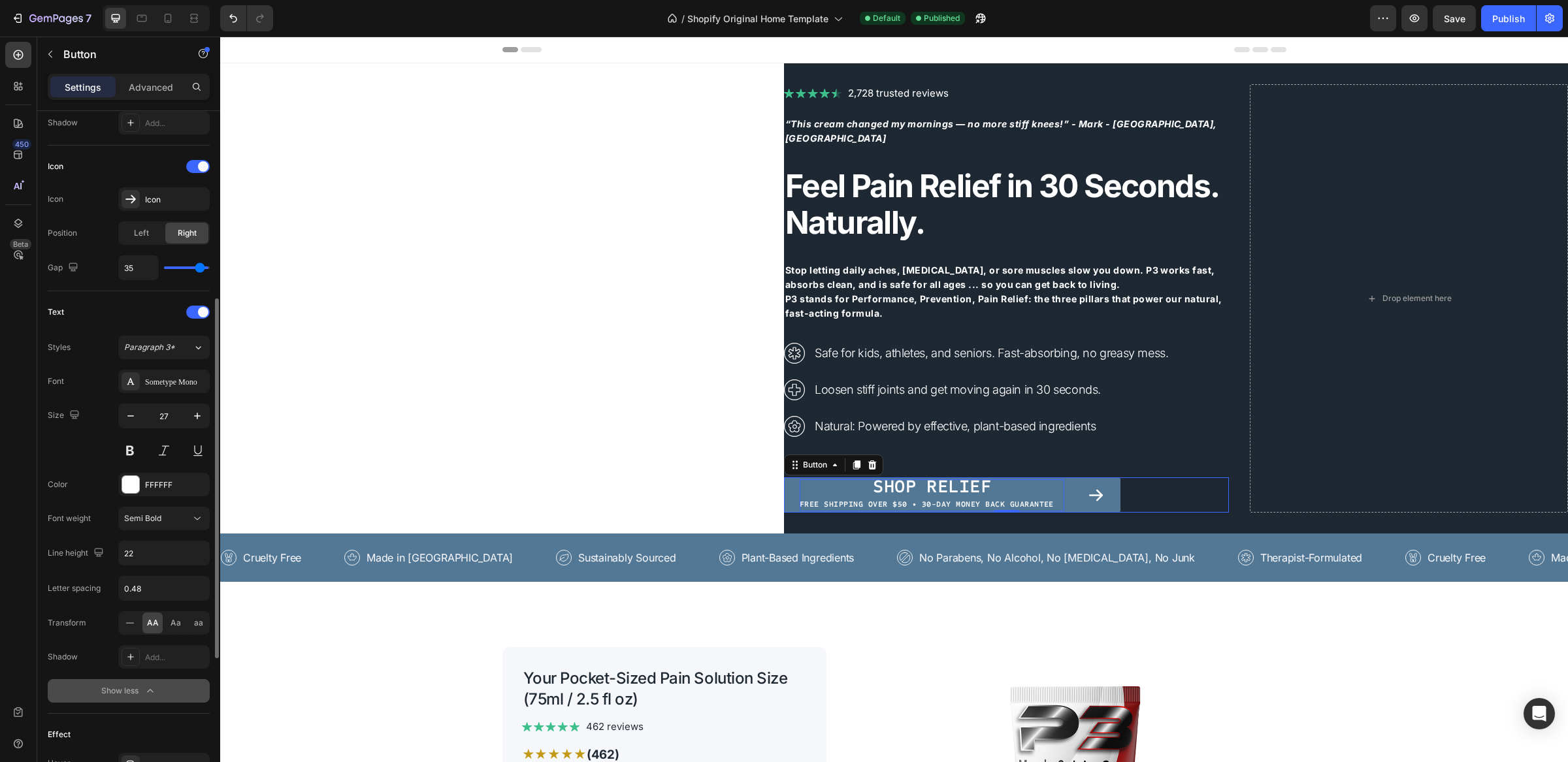
type input "34"
type input "33"
type input "32"
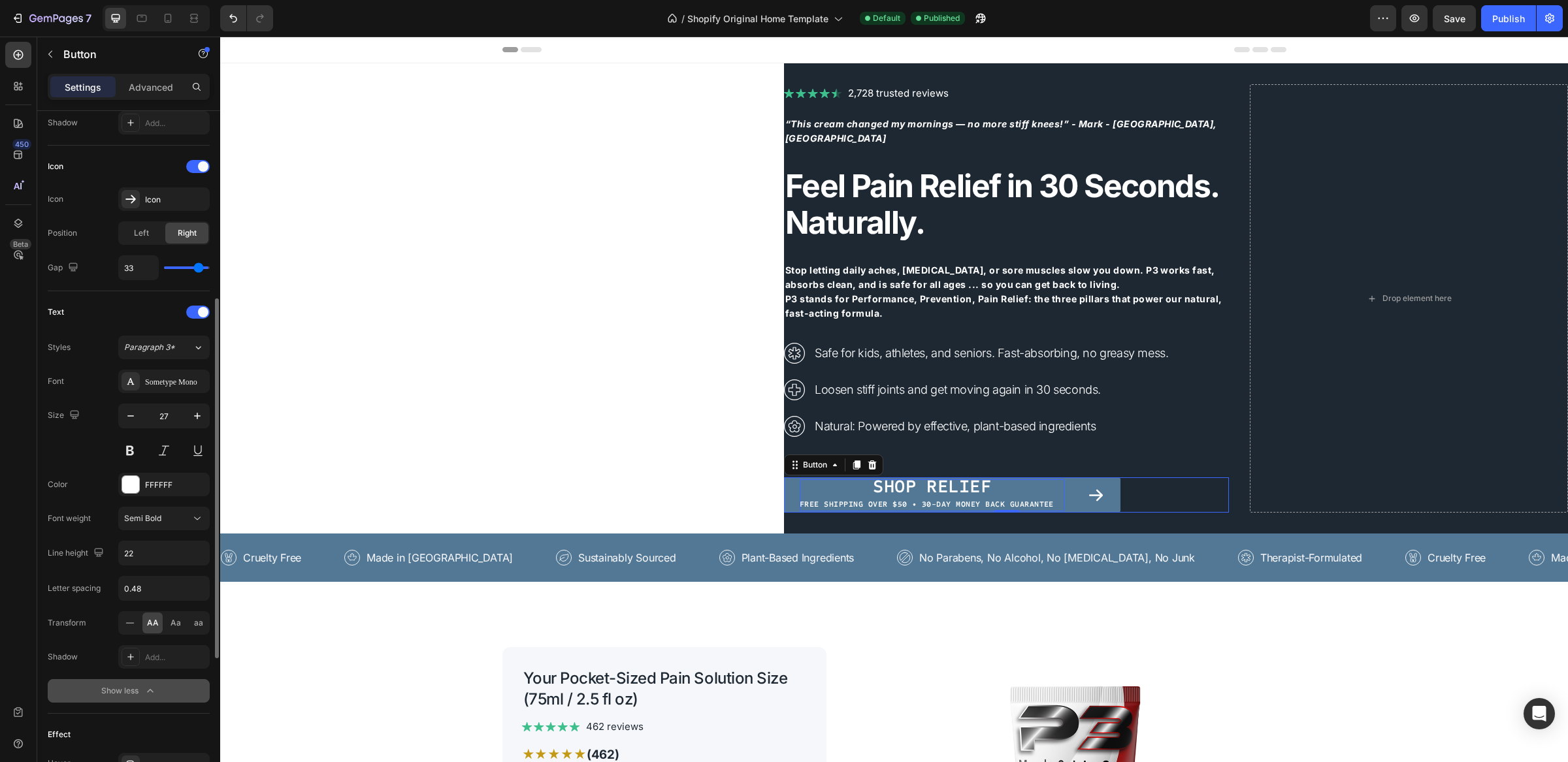
type input "32"
type input "31"
type input "30"
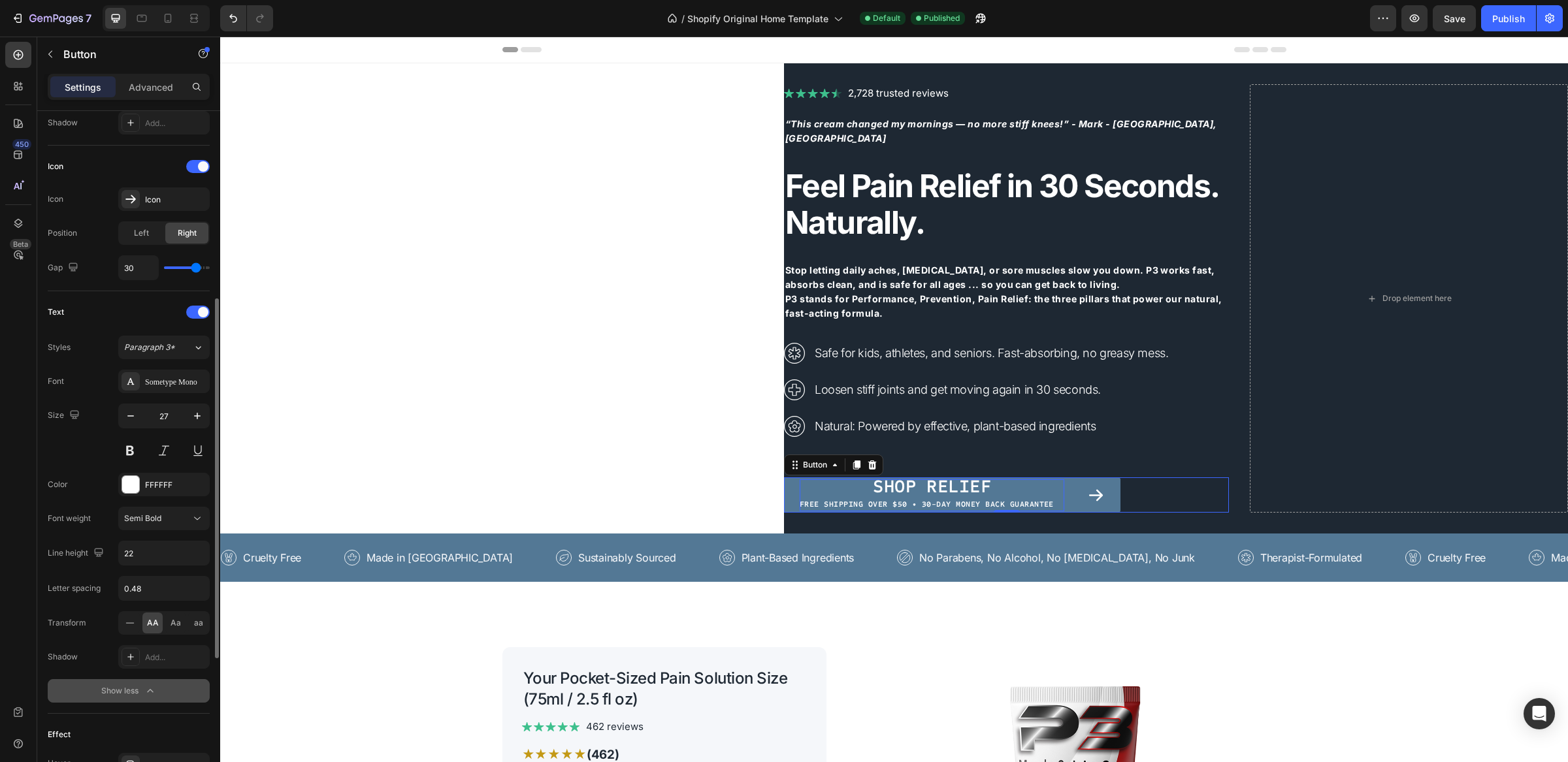
type input "29"
type input "28"
type input "26"
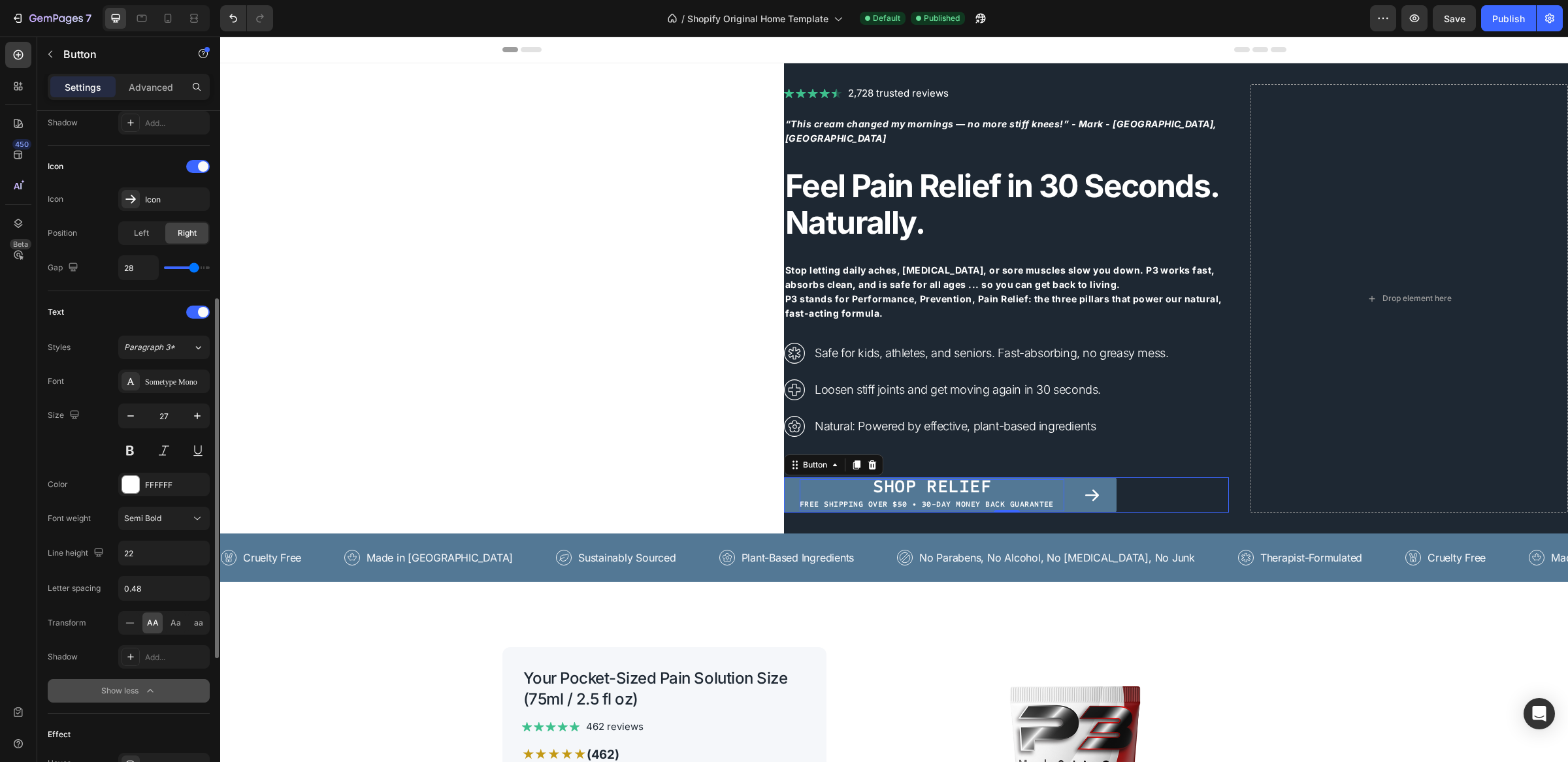
type input "26"
type input "25"
type input "24"
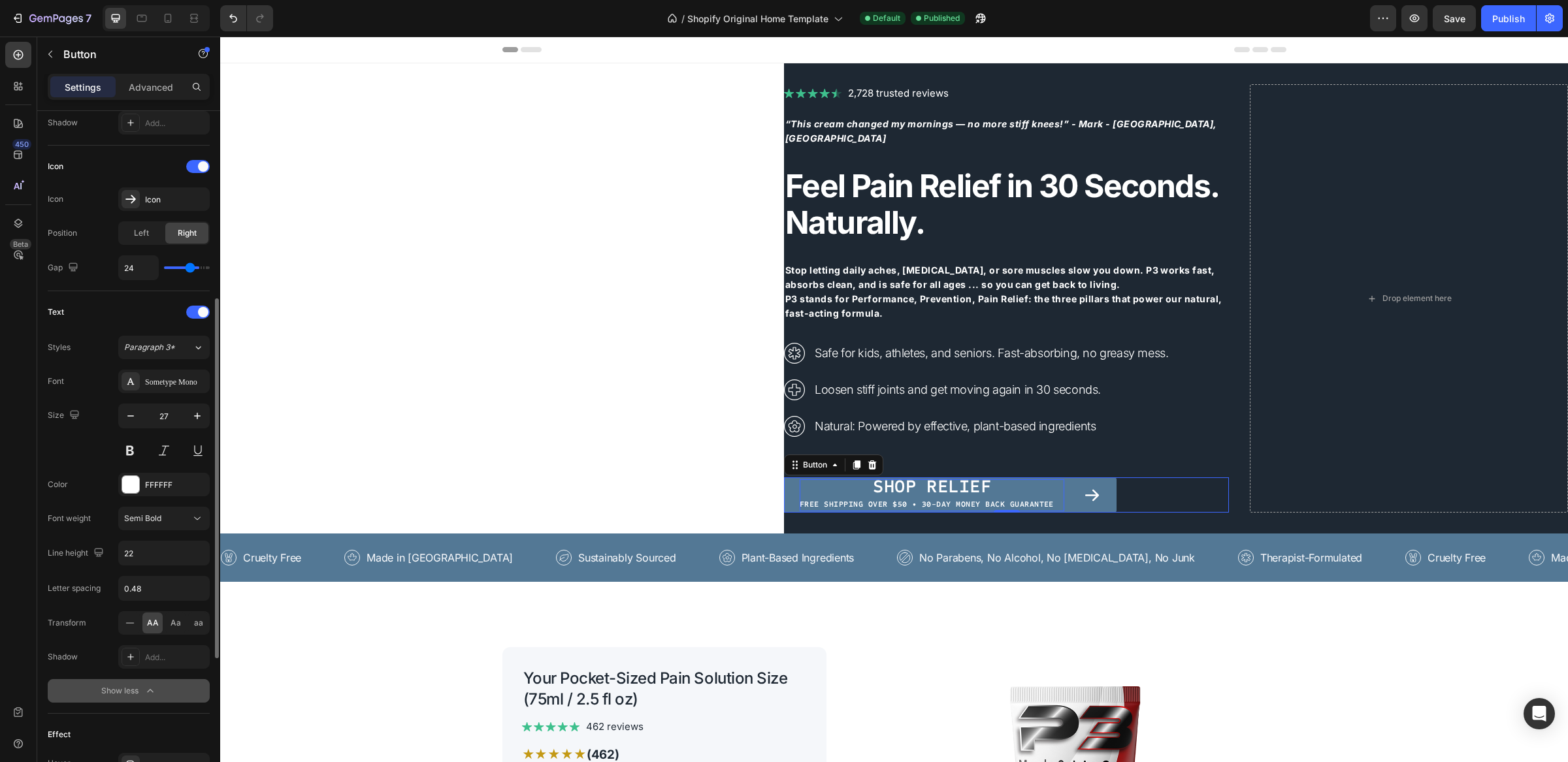
type input "23"
type input "22"
type input "21"
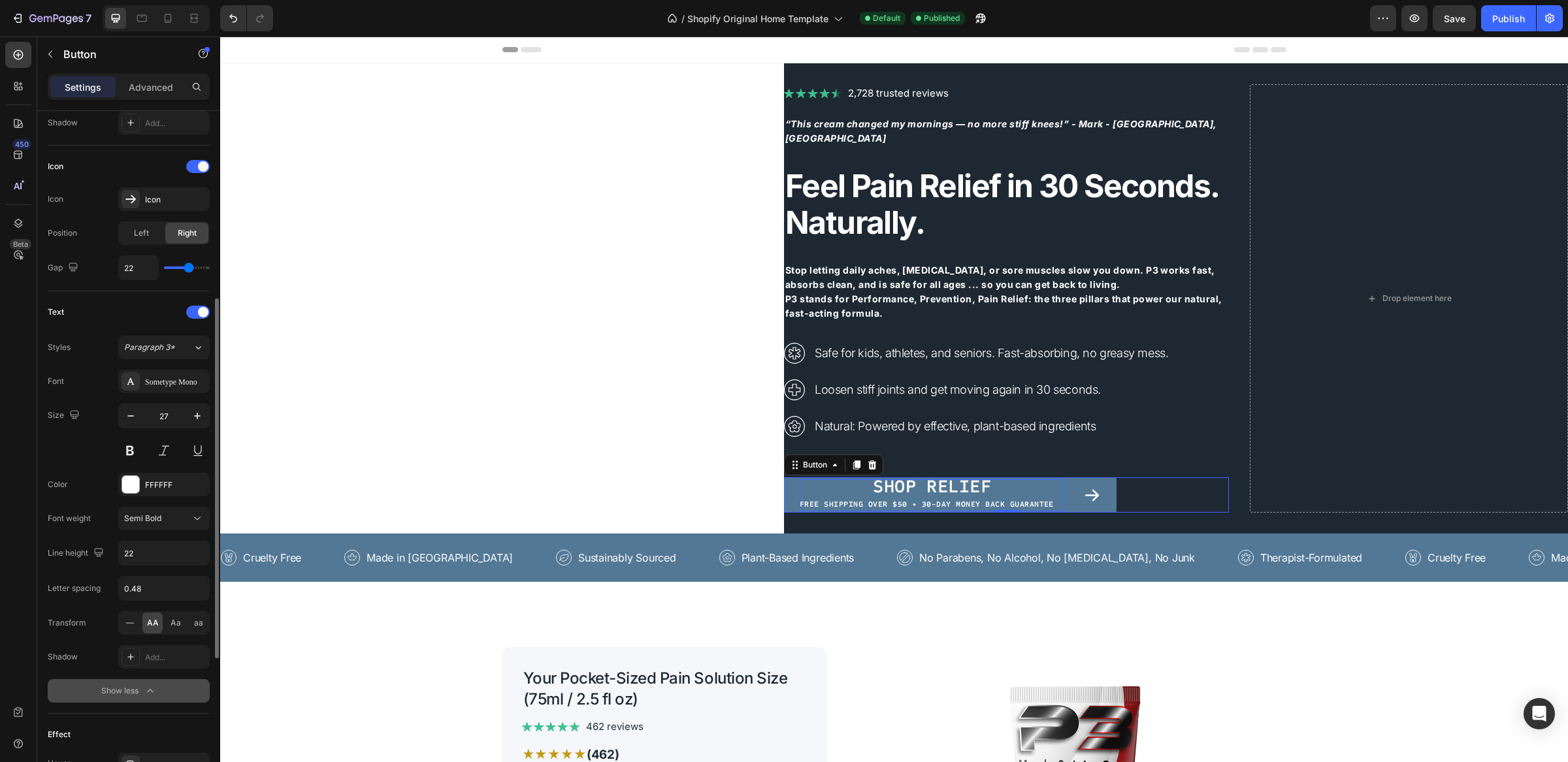
type input "21"
type input "20"
type input "19"
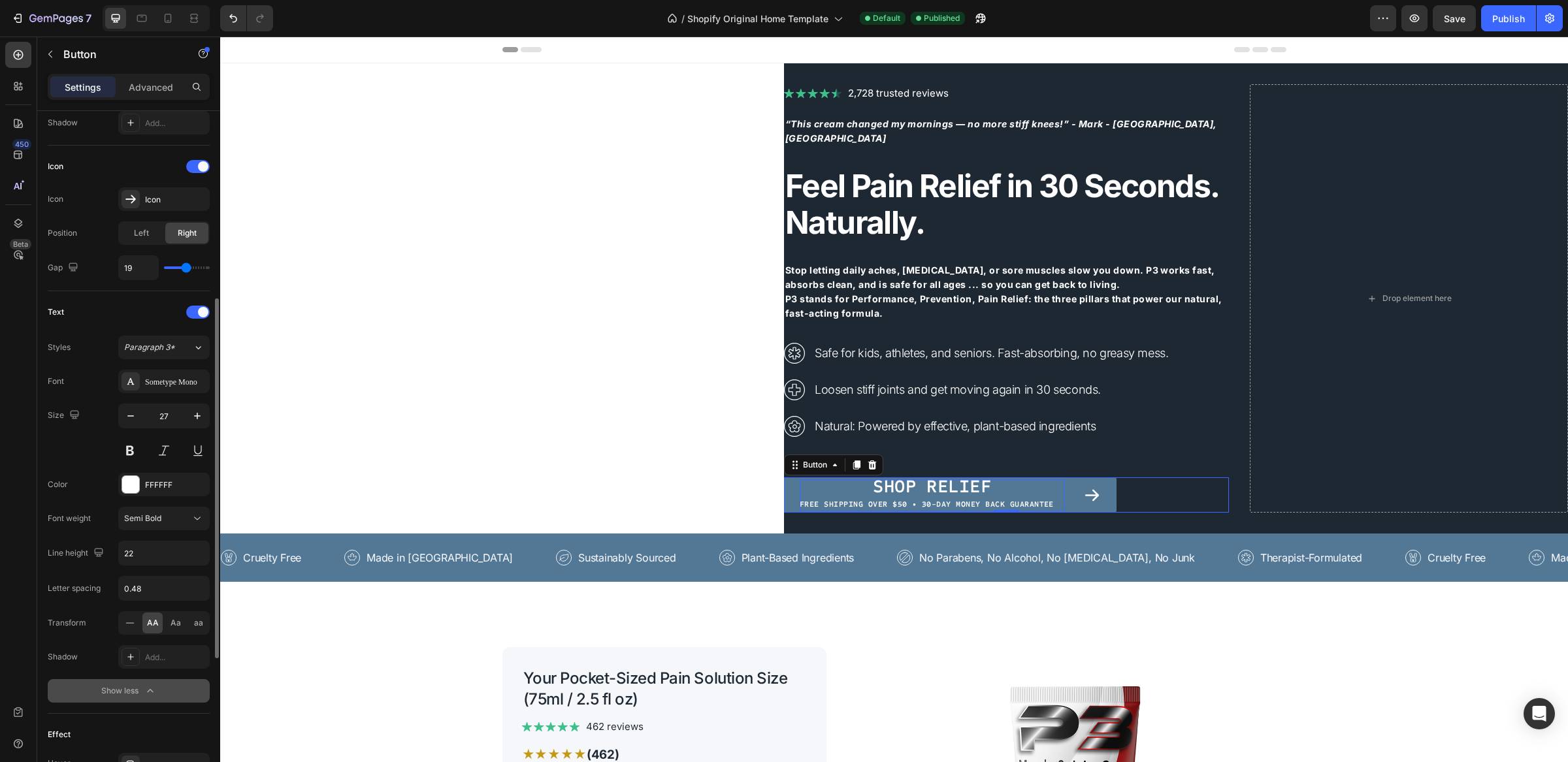
type input "18"
type input "17"
type input "16"
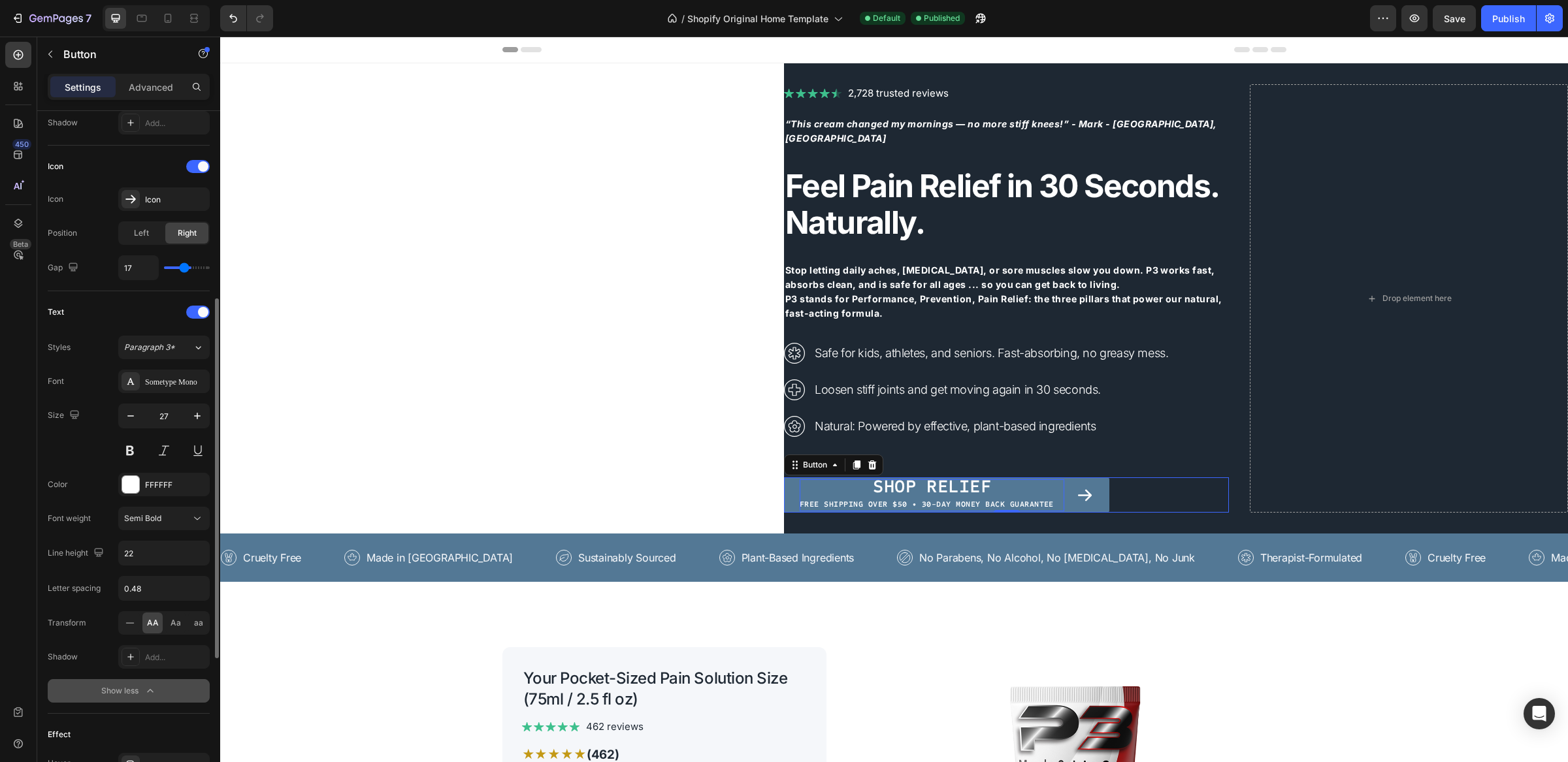
type input "16"
type input "15"
type input "14"
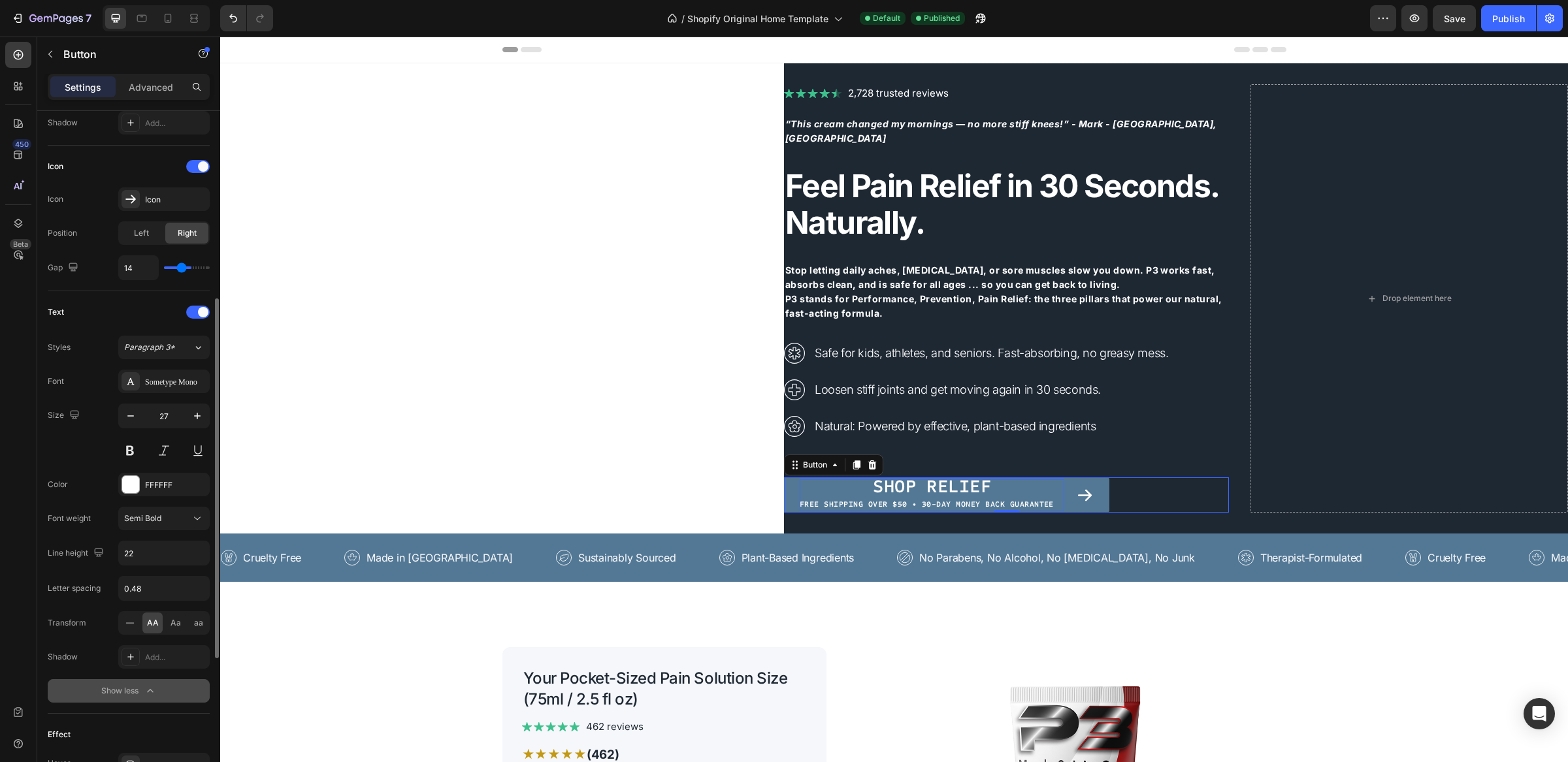
type input "13"
type input "12"
type input "11"
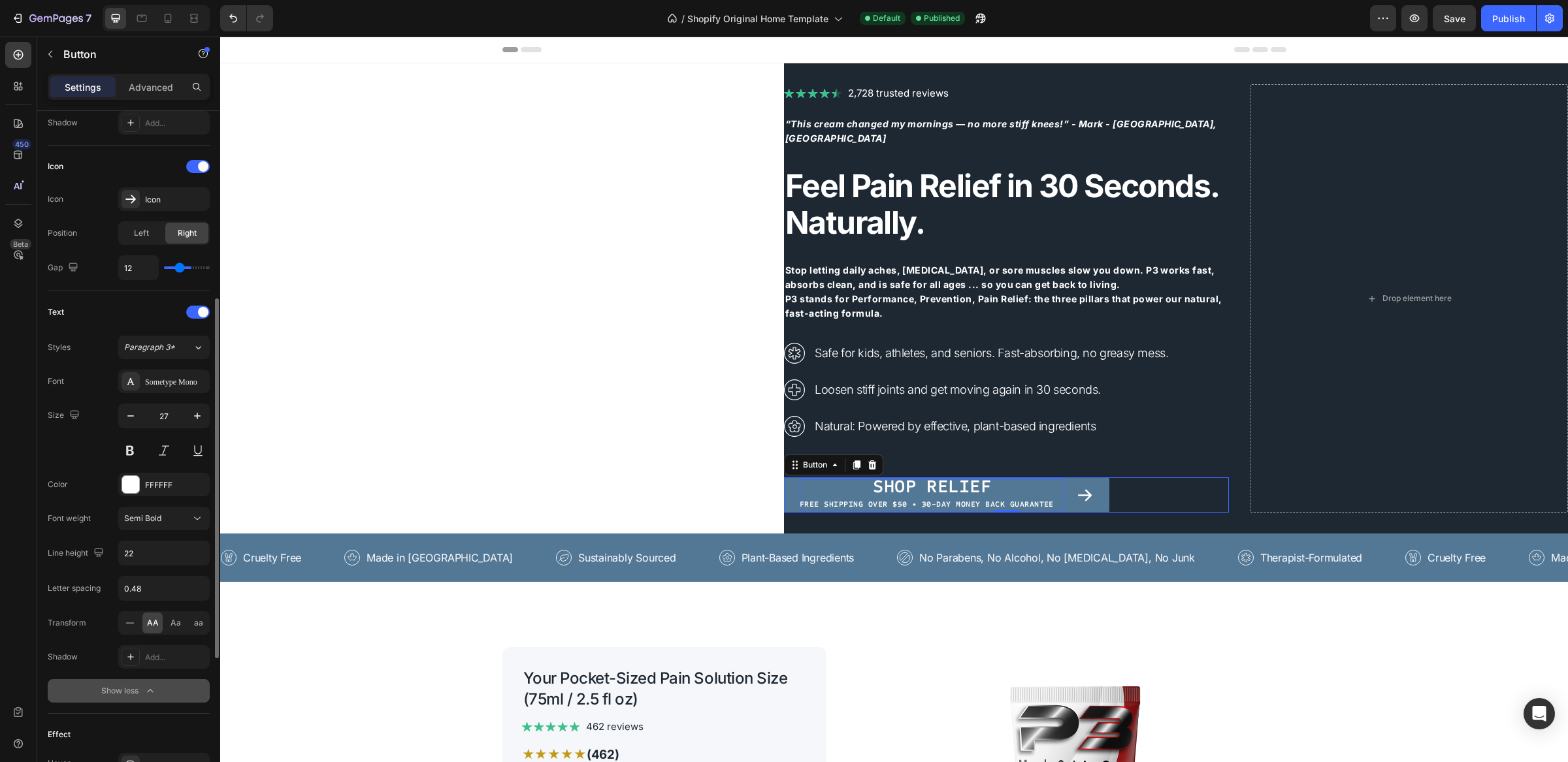
type input "11"
type input "10"
type input "8"
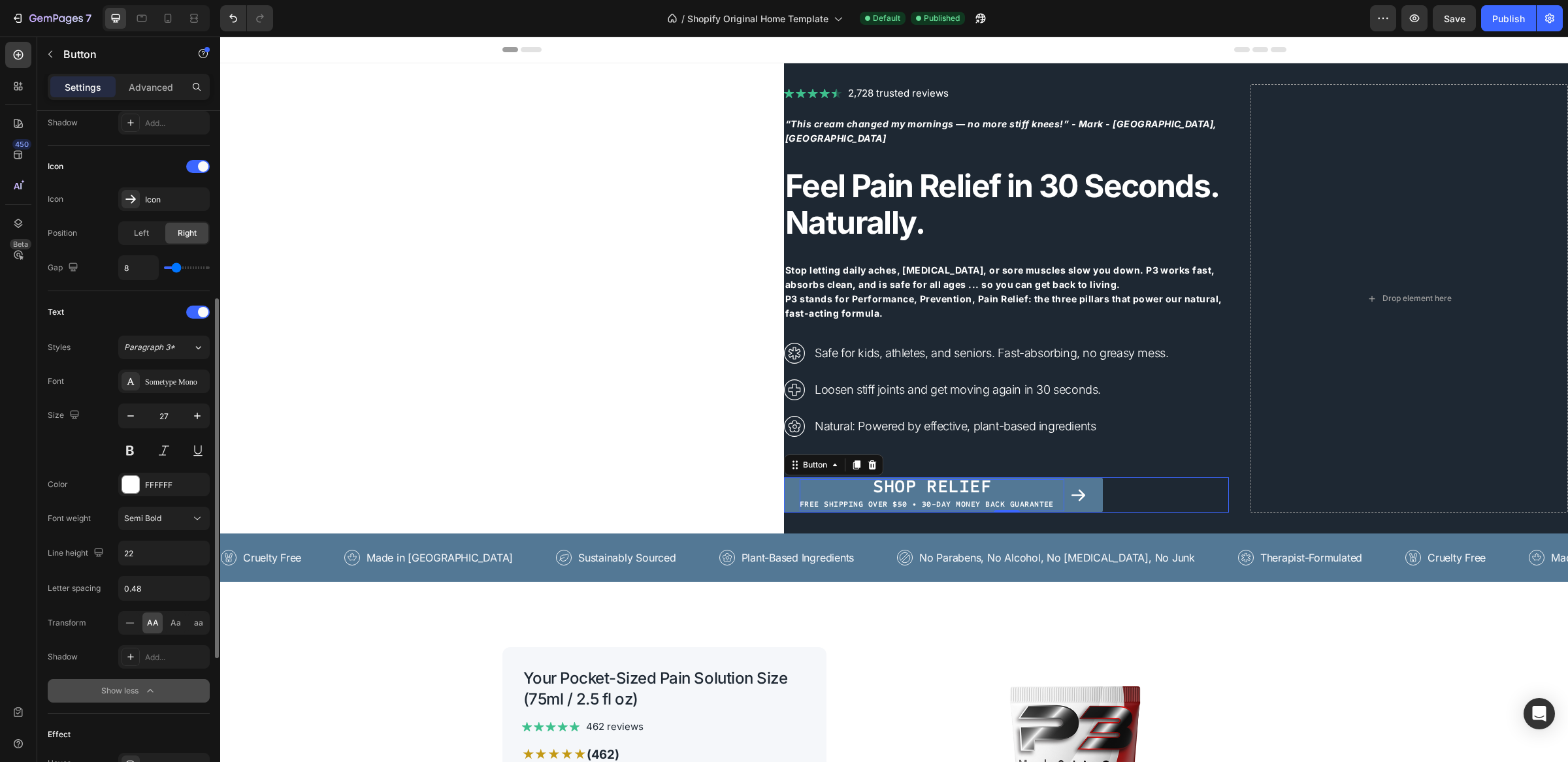
type input "10"
type input "11"
type input "12"
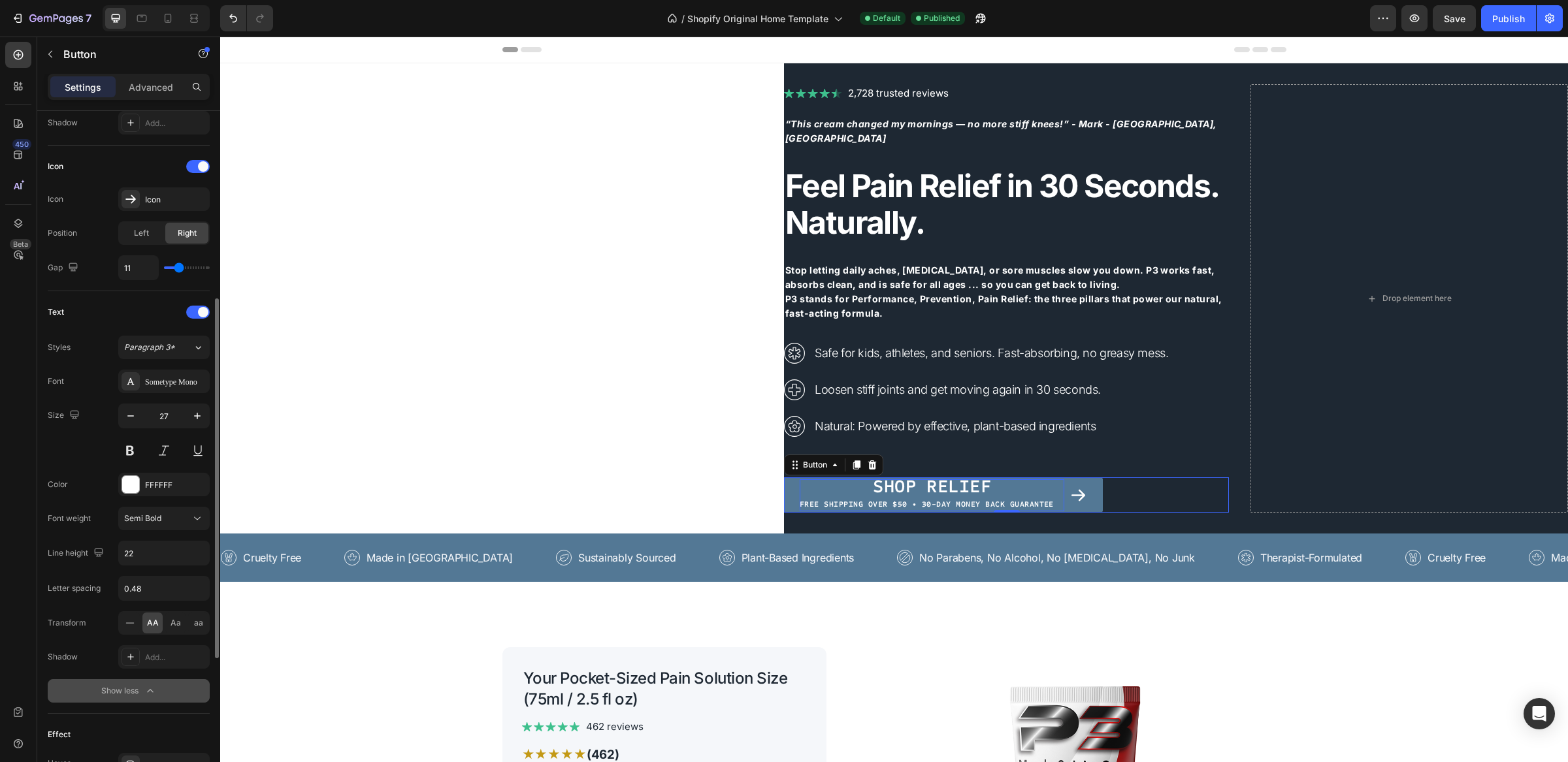
type input "12"
type input "13"
type input "14"
drag, startPoint x: 204, startPoint y: 271, endPoint x: 181, endPoint y: 275, distance: 23.3
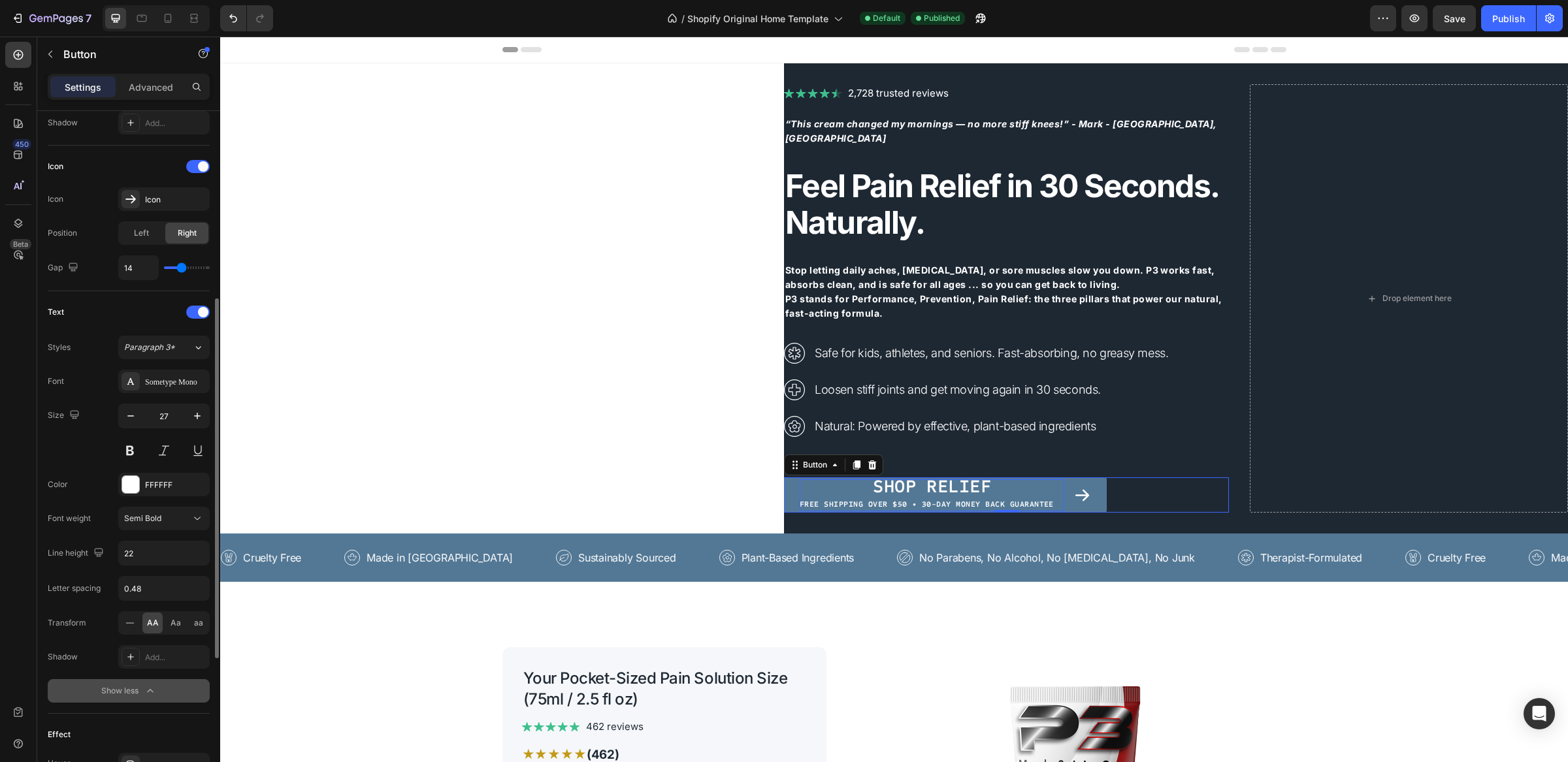
type input "14"
click at [181, 269] on input "range" at bounding box center [186, 268] width 46 height 3
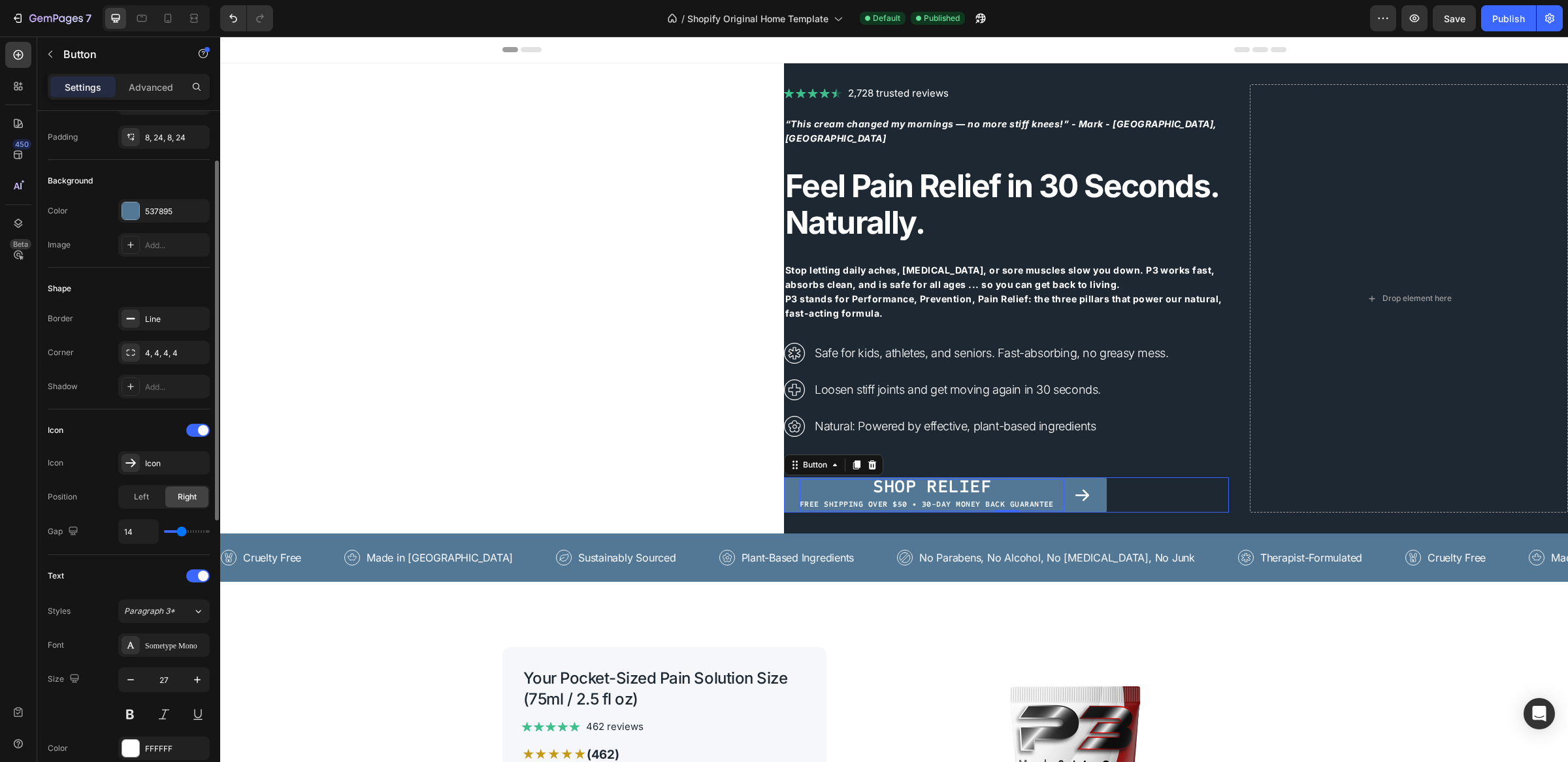
scroll to position [0, 0]
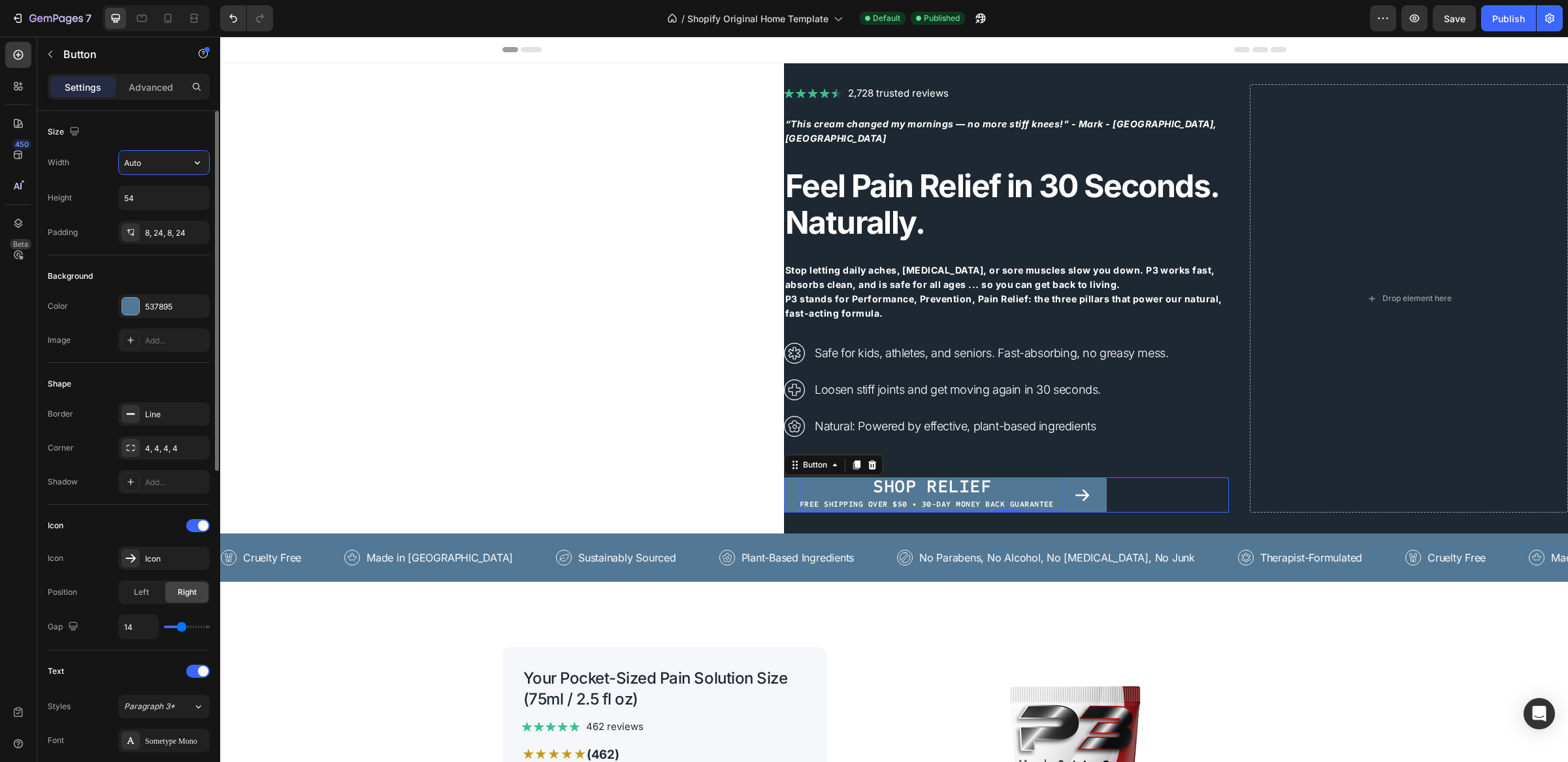
click at [150, 165] on input "Auto" at bounding box center [164, 162] width 90 height 23
click at [198, 165] on icon "button" at bounding box center [198, 163] width 13 height 13
click at [170, 221] on p "Full 100%" at bounding box center [161, 221] width 75 height 12
click at [196, 158] on icon "button" at bounding box center [198, 163] width 13 height 13
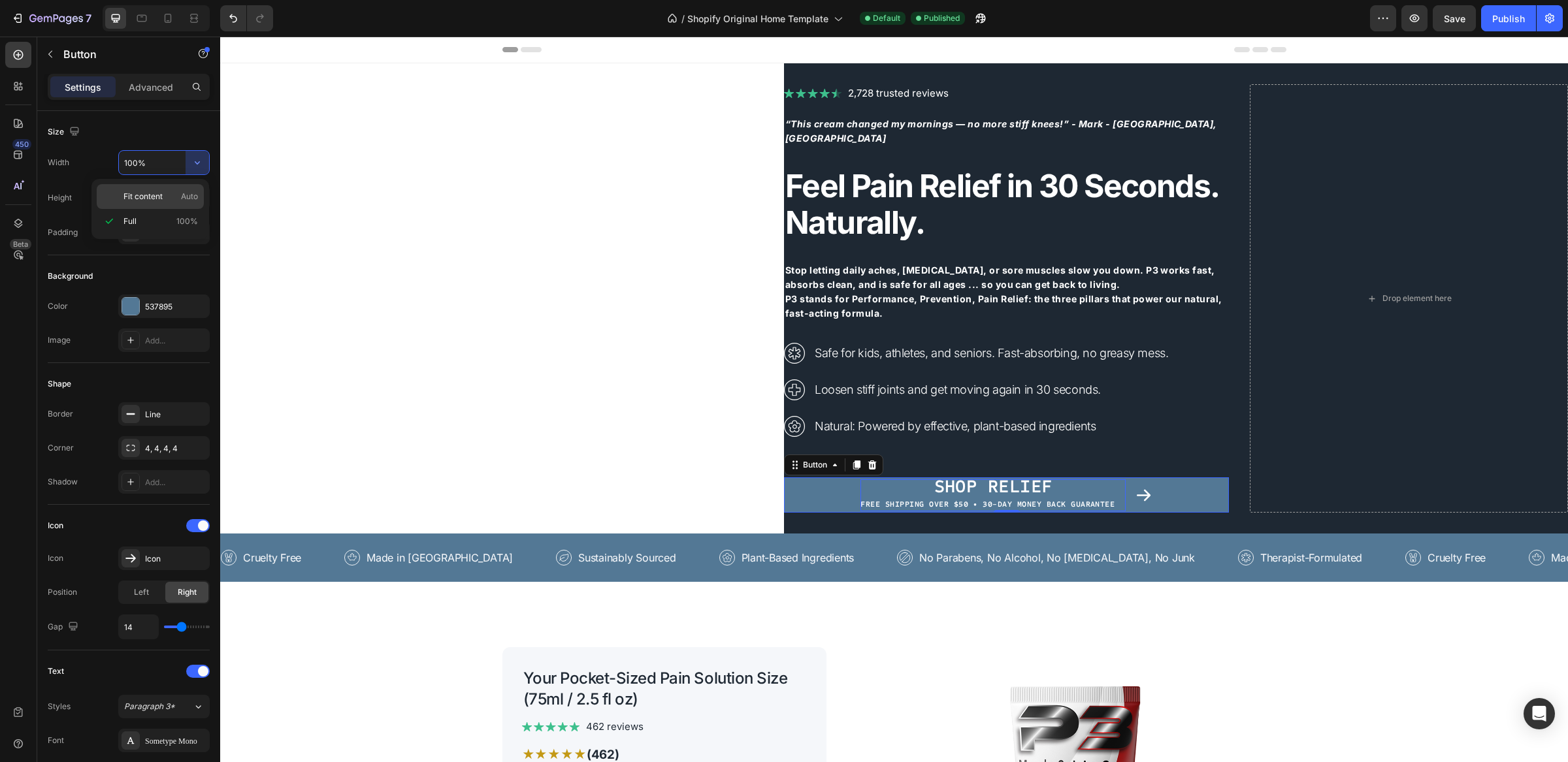
click at [170, 194] on p "Fit content Auto" at bounding box center [161, 197] width 75 height 12
type input "Auto"
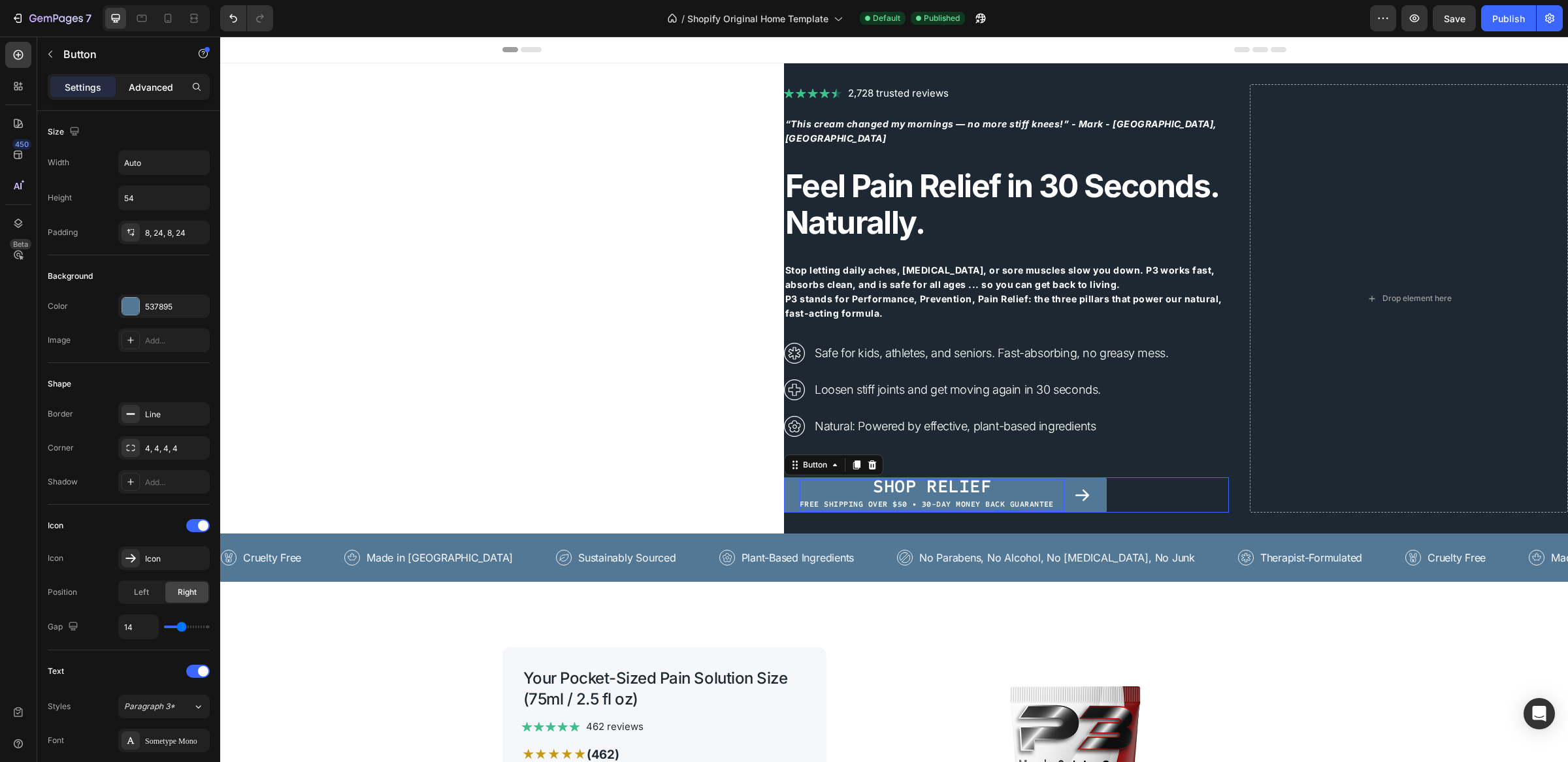
click at [146, 81] on p "Advanced" at bounding box center [150, 87] width 44 height 14
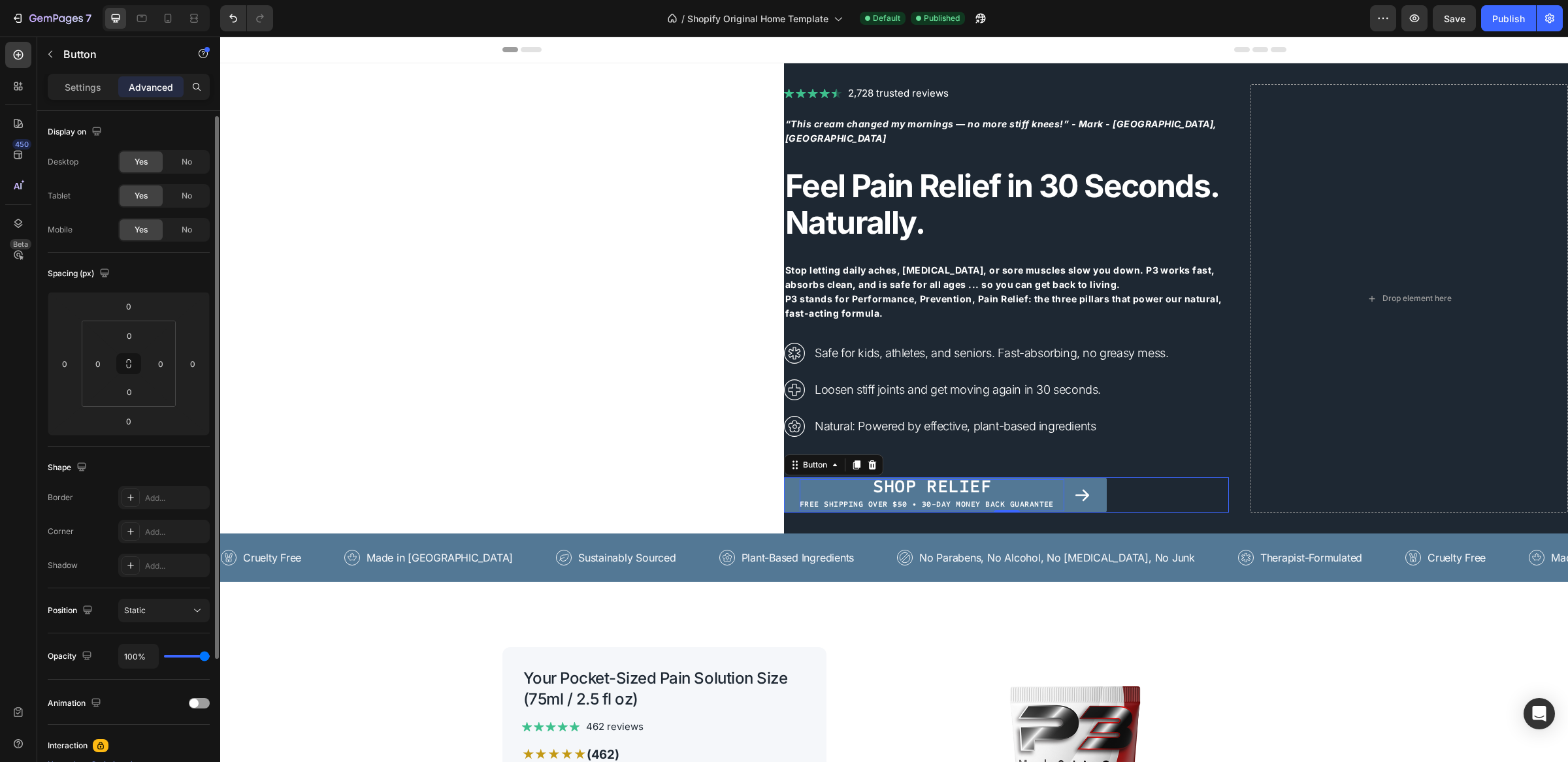
scroll to position [184, 0]
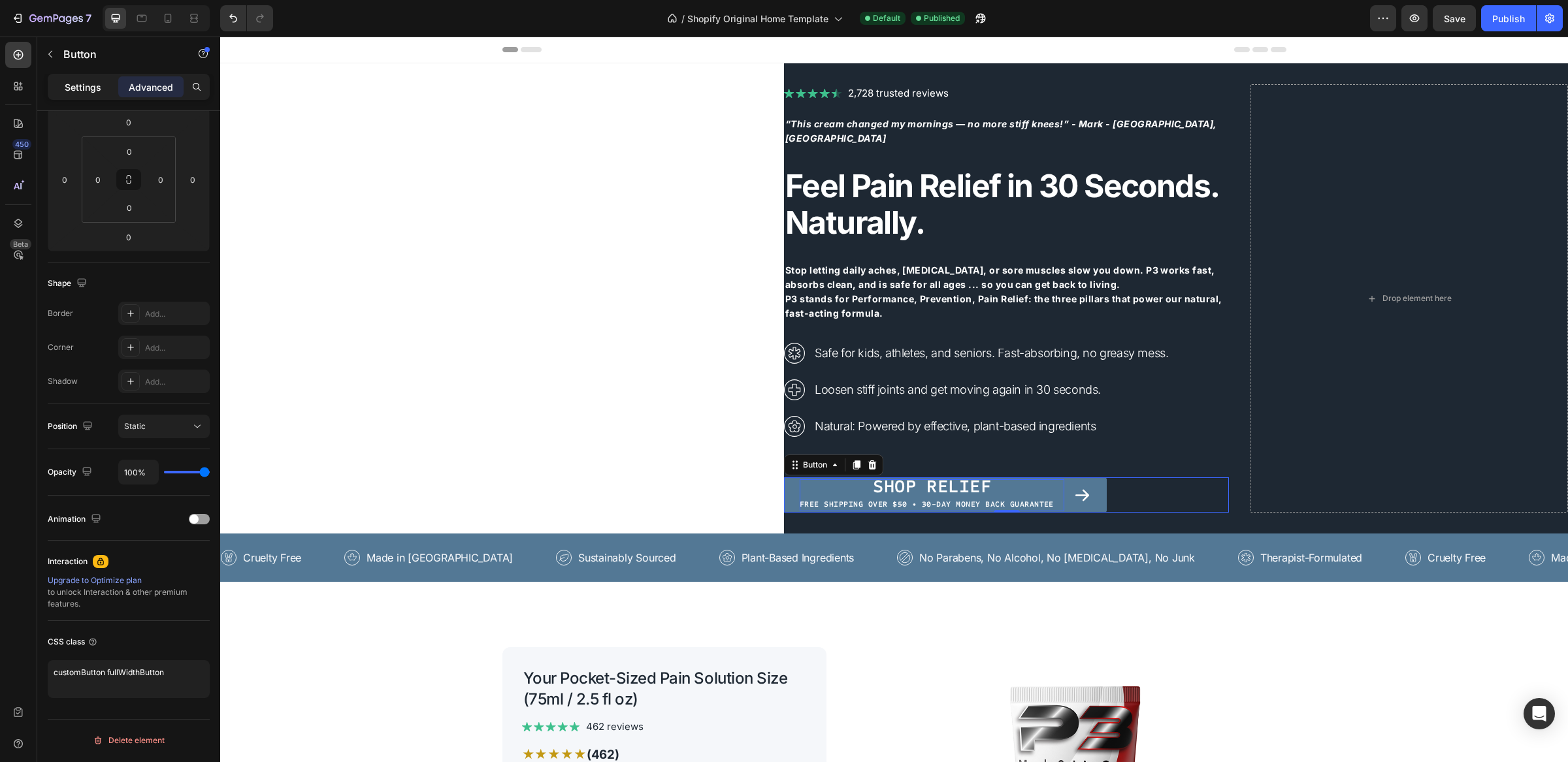
click at [93, 90] on p "Settings" at bounding box center [82, 87] width 37 height 14
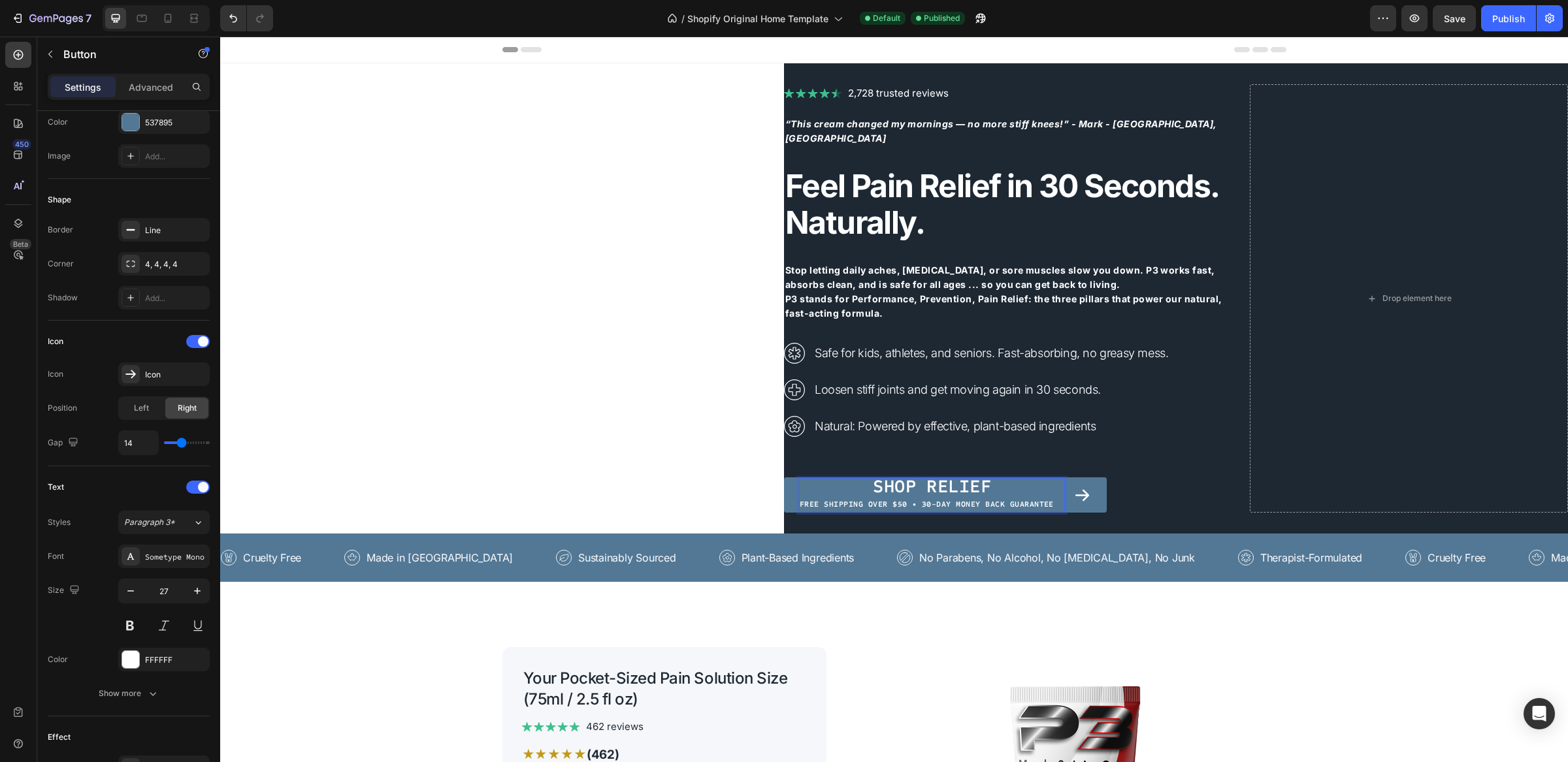
click at [808, 503] on span "Free shipping over $50 • 30-Day Money Back Guarantee" at bounding box center [926, 505] width 254 height 9
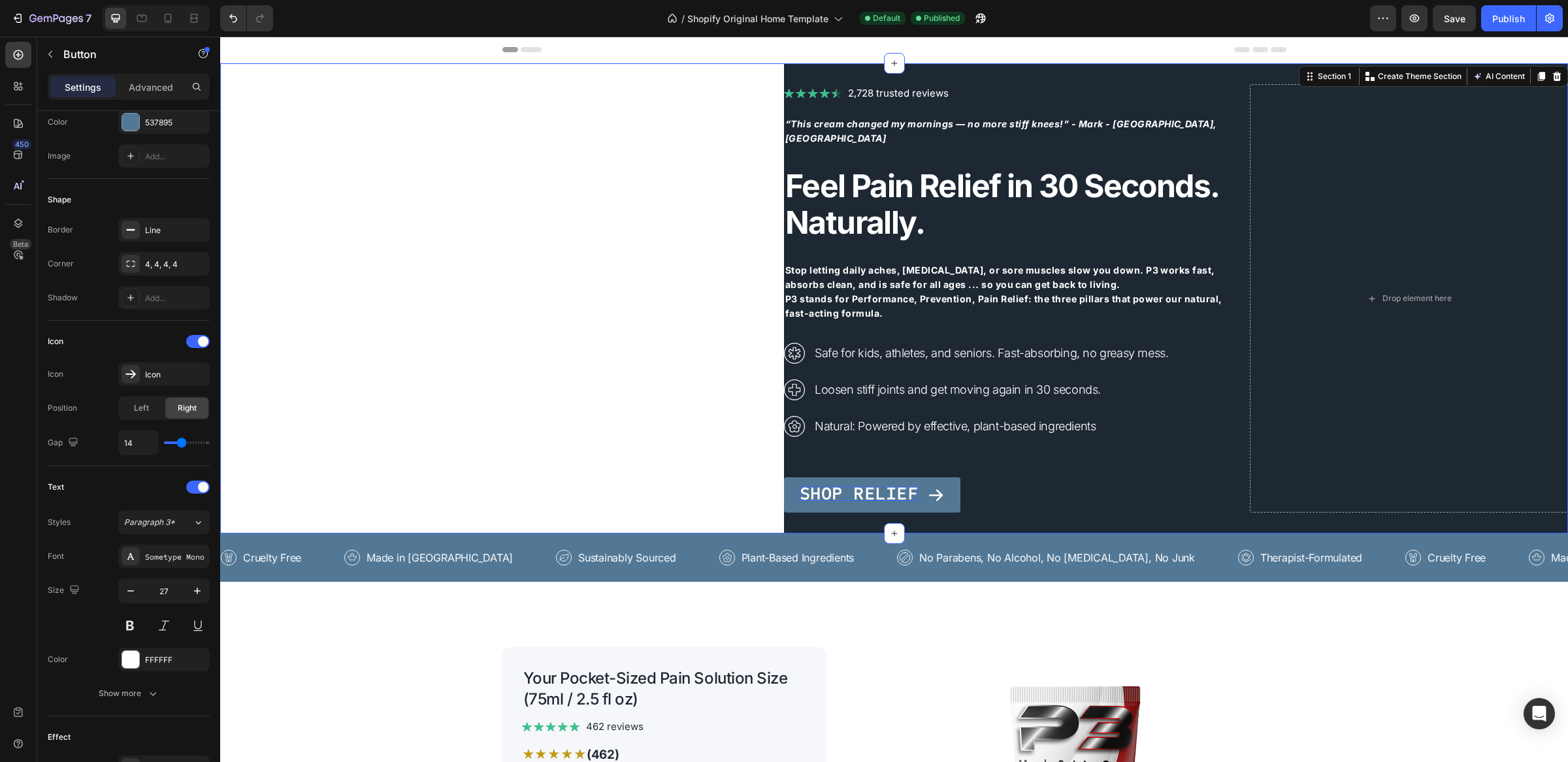
click at [637, 378] on div "Image 2,728 trusted reviews Heading Row “This cream changed my mornings — no mo…" at bounding box center [894, 299] width 1348 height 470
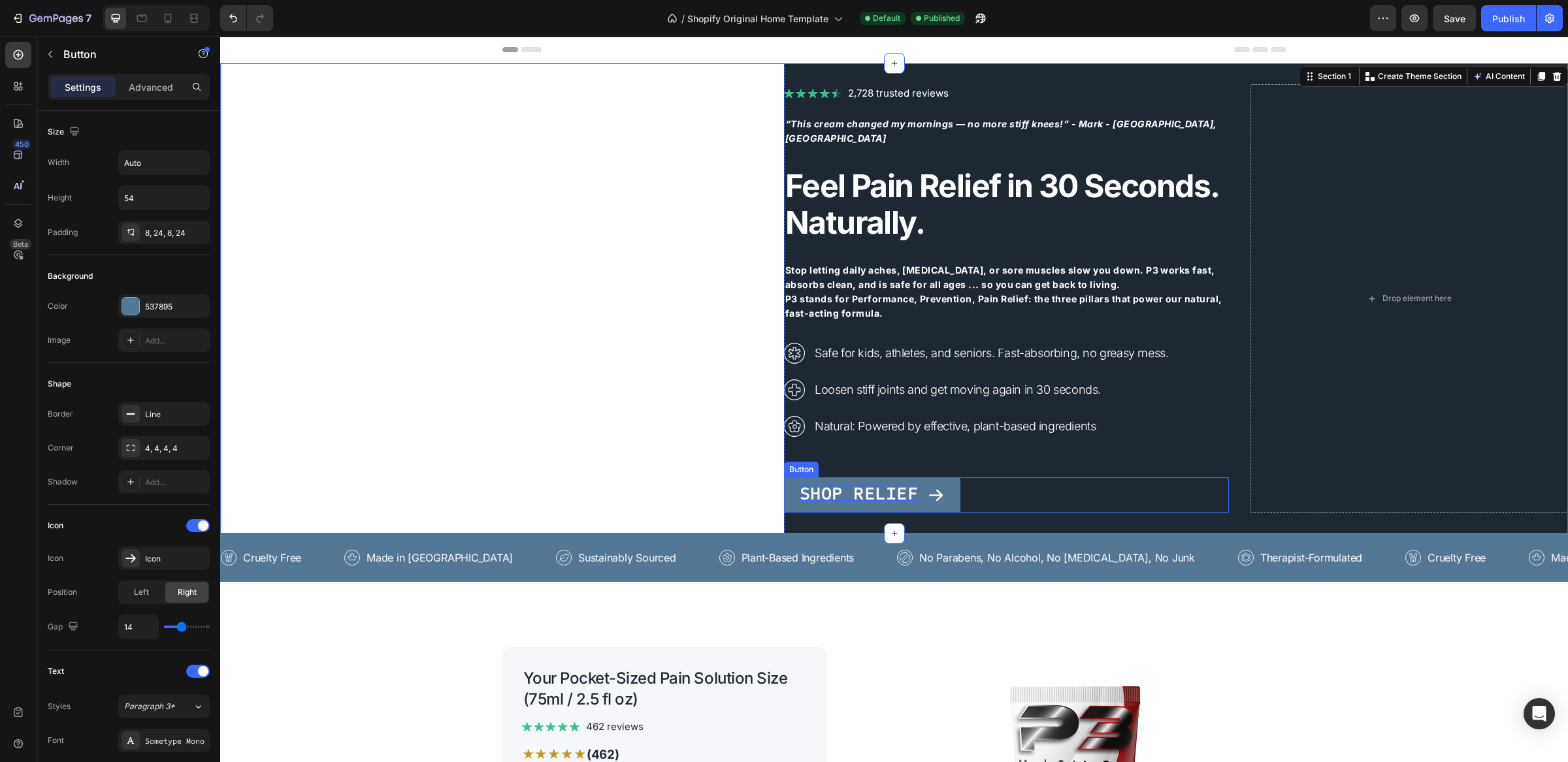
click at [1005, 485] on div "Shop Relief Button" at bounding box center [1006, 495] width 445 height 36
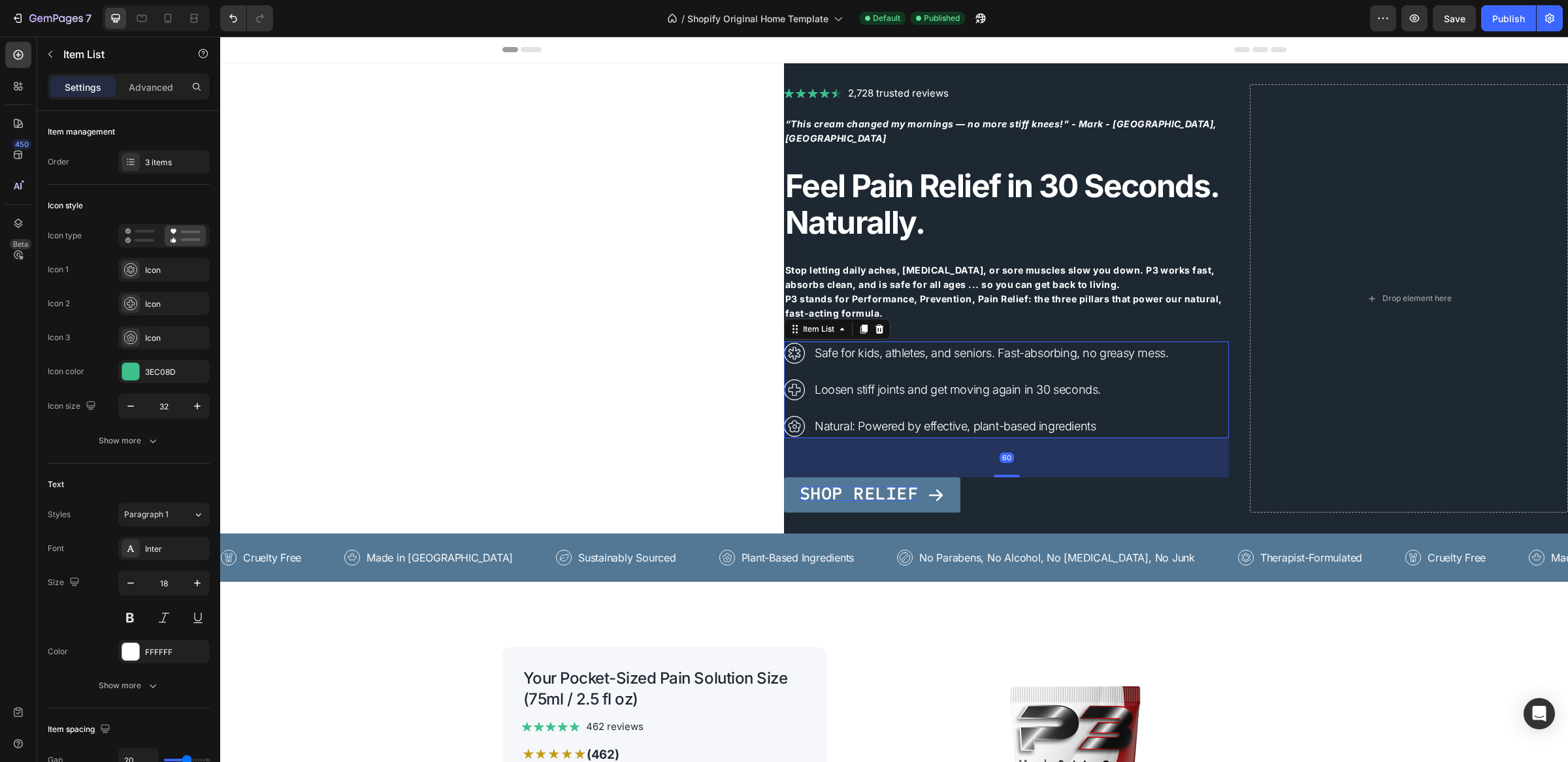
click at [1016, 421] on p "Natural: Powered by effective, plant-based ingredients" at bounding box center [991, 426] width 353 height 20
click at [1014, 425] on p "Natural: Powered by effective, plant-based ingredients" at bounding box center [991, 426] width 353 height 20
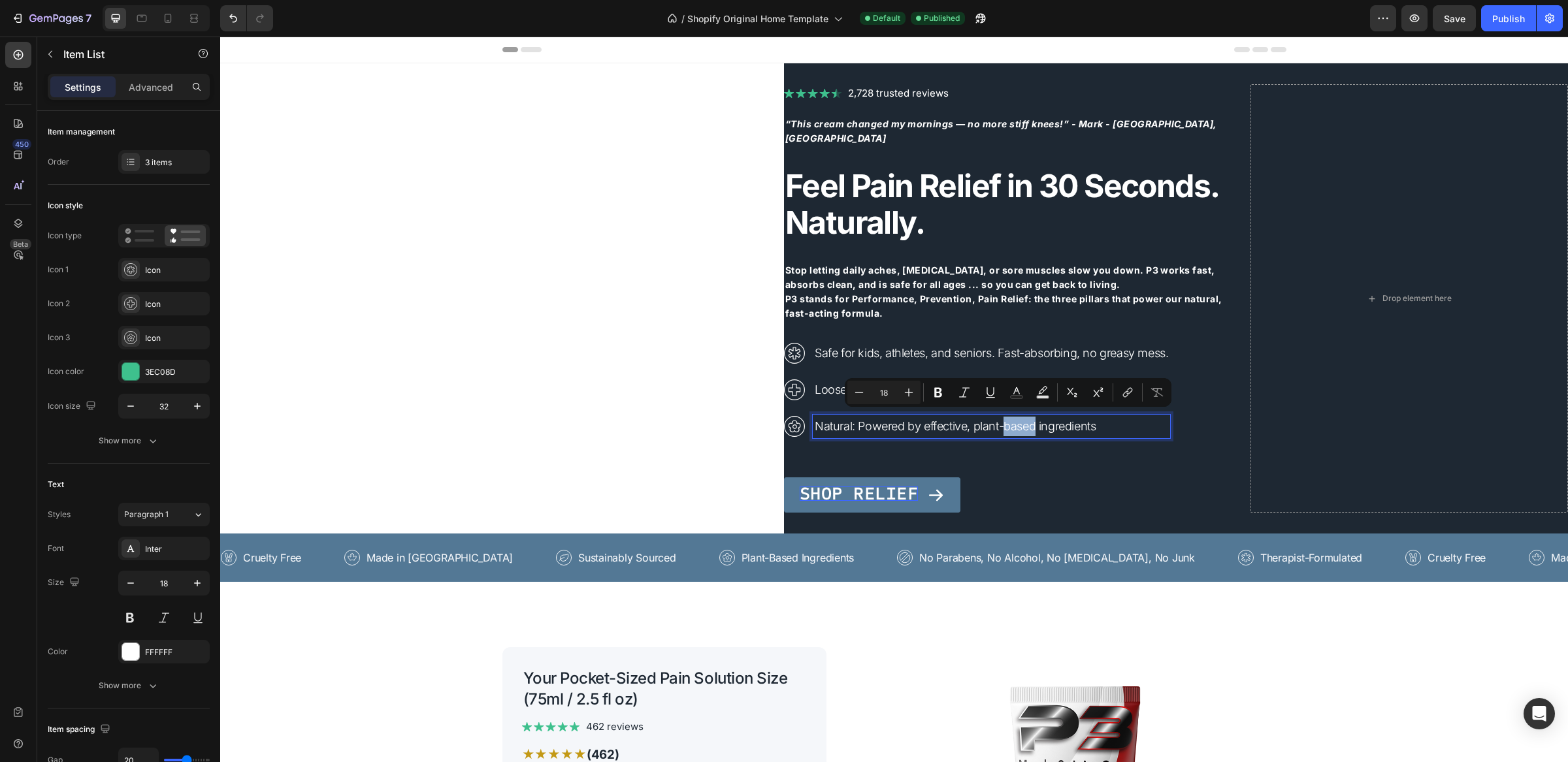
click at [1014, 425] on p "Natural: Powered by effective, plant-based ingredients" at bounding box center [991, 426] width 353 height 20
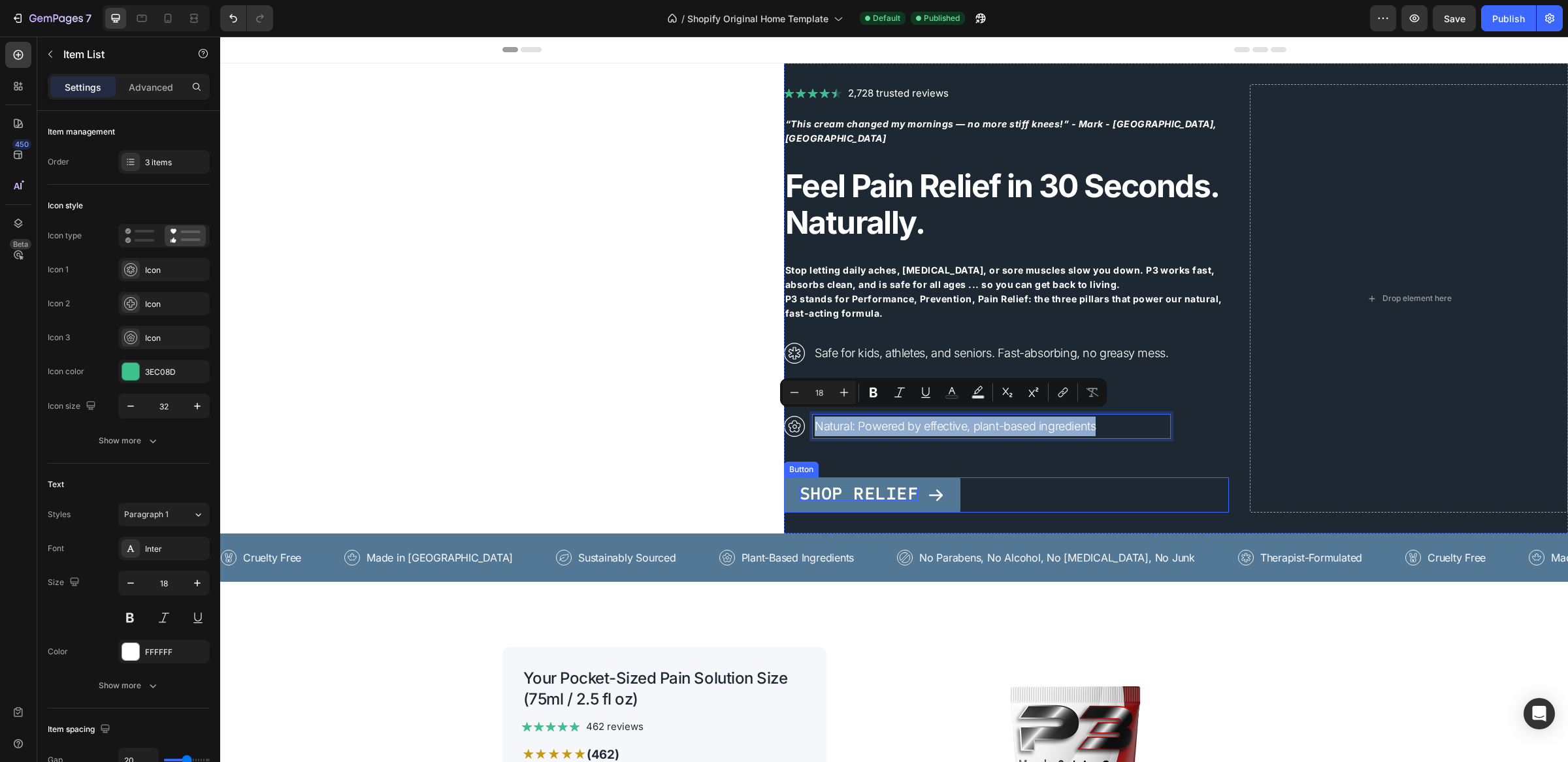
click at [870, 493] on span "Shop Relief" at bounding box center [859, 494] width 118 height 22
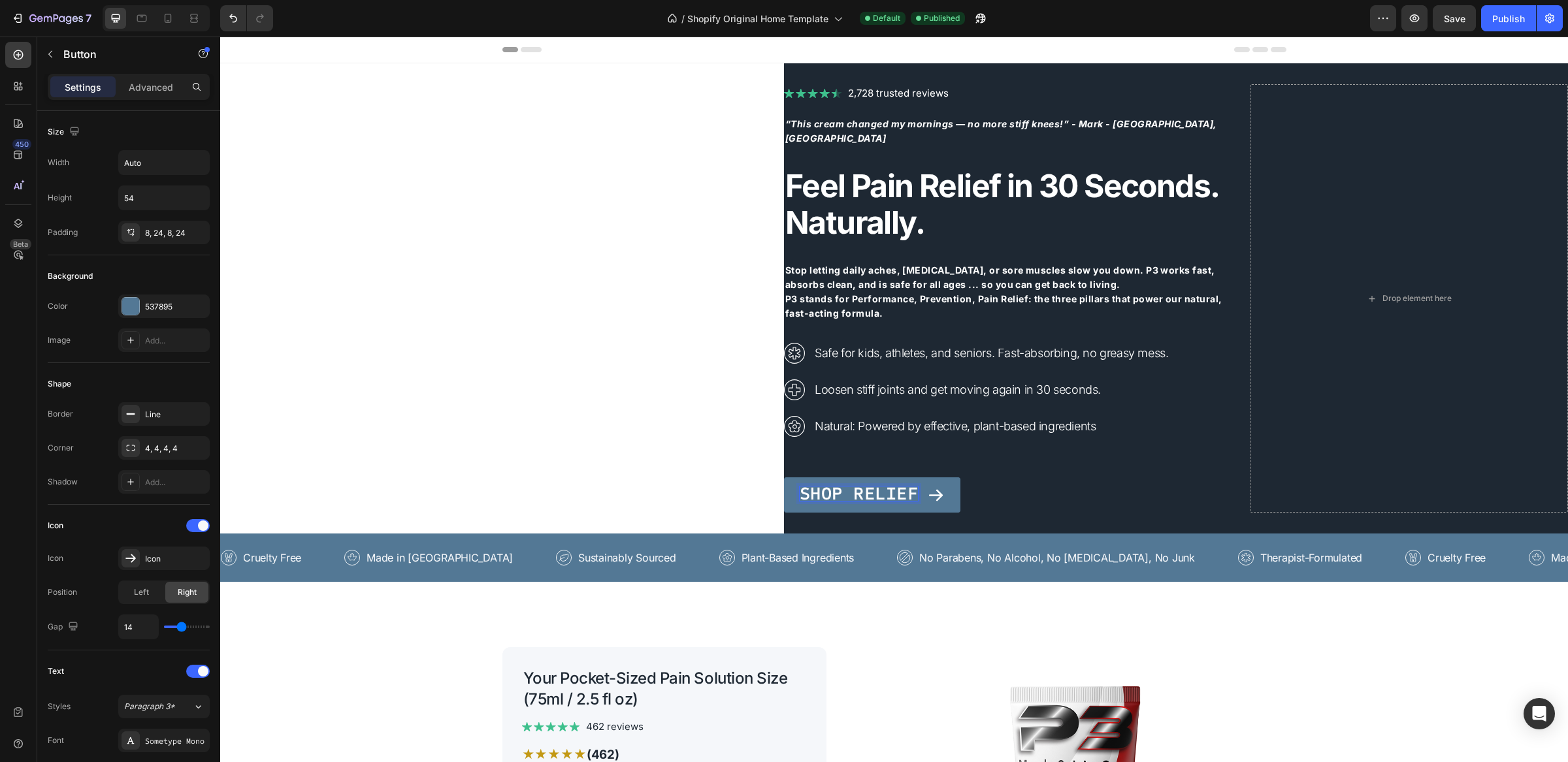
click at [900, 487] on span "Shop Relief" at bounding box center [859, 494] width 118 height 22
click at [907, 486] on span "Shop Relief" at bounding box center [859, 494] width 118 height 22
click at [918, 492] on span "Free shipping over $50 • 30-Day Money Back Guarantee" at bounding box center [1044, 497] width 254 height 9
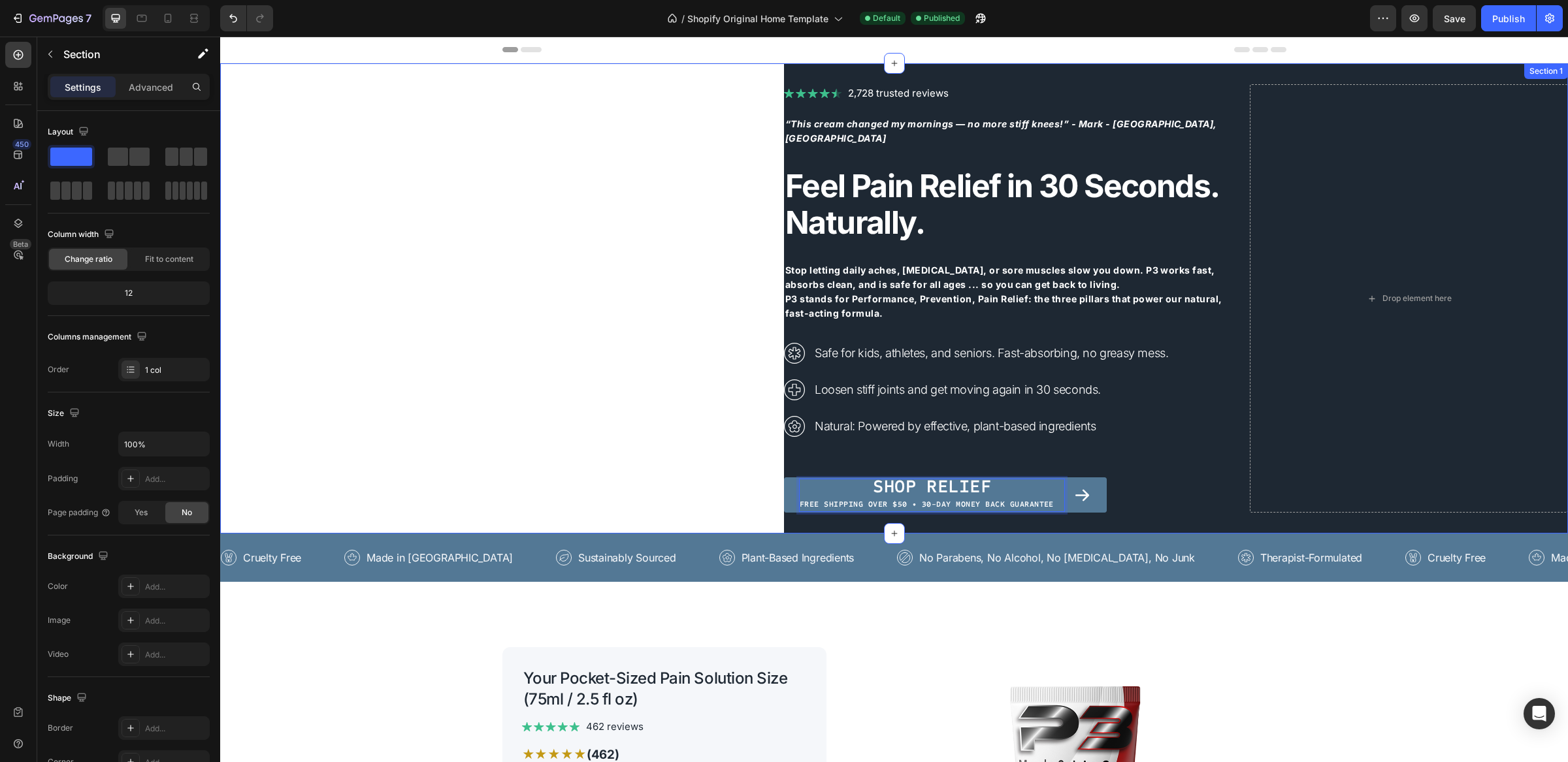
click at [589, 425] on div "Image 2,728 trusted reviews Heading Row “This cream changed my mornings — no mo…" at bounding box center [894, 299] width 1348 height 470
click at [994, 490] on p "Shop Relief ⁠⁠⁠⁠⁠⁠⁠ Free shipping over $50 • 30-Day Money Back Guarantee" at bounding box center [932, 495] width 265 height 32
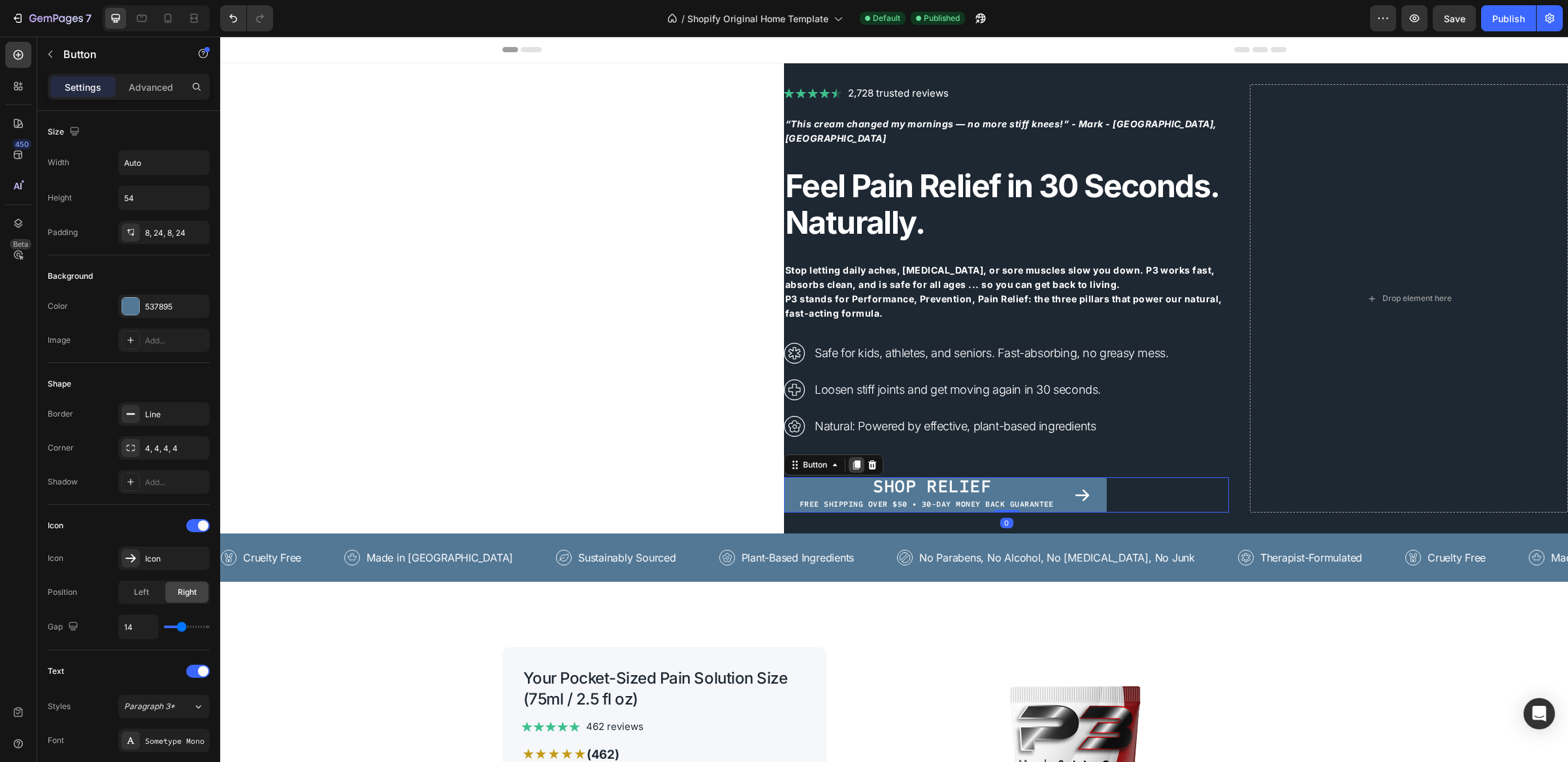
click at [851, 460] on icon at bounding box center [856, 464] width 10 height 10
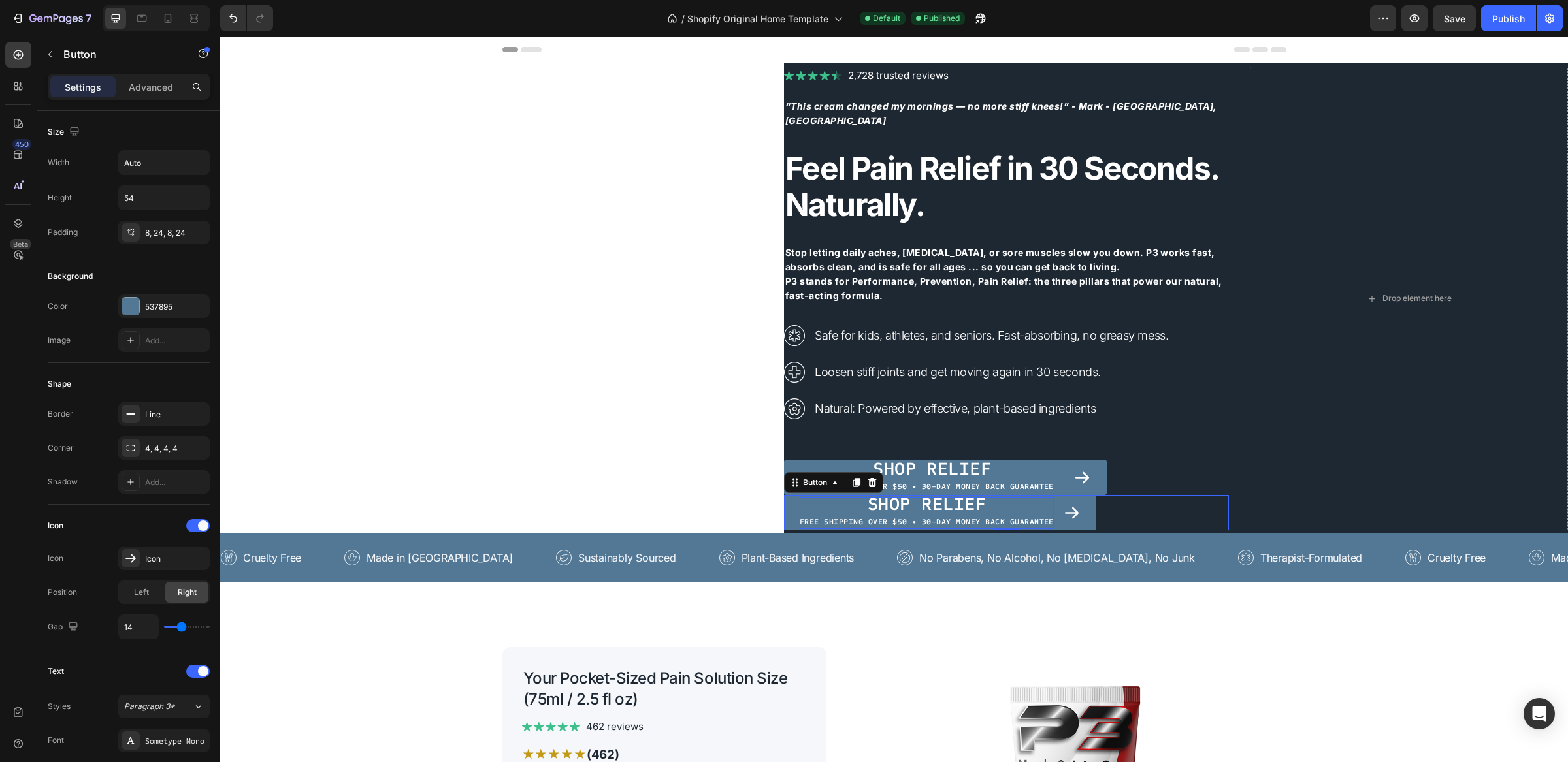
click at [958, 505] on p "Shop Relief Free shipping over $50 • 30-Day Money Back Guarantee" at bounding box center [926, 513] width 254 height 32
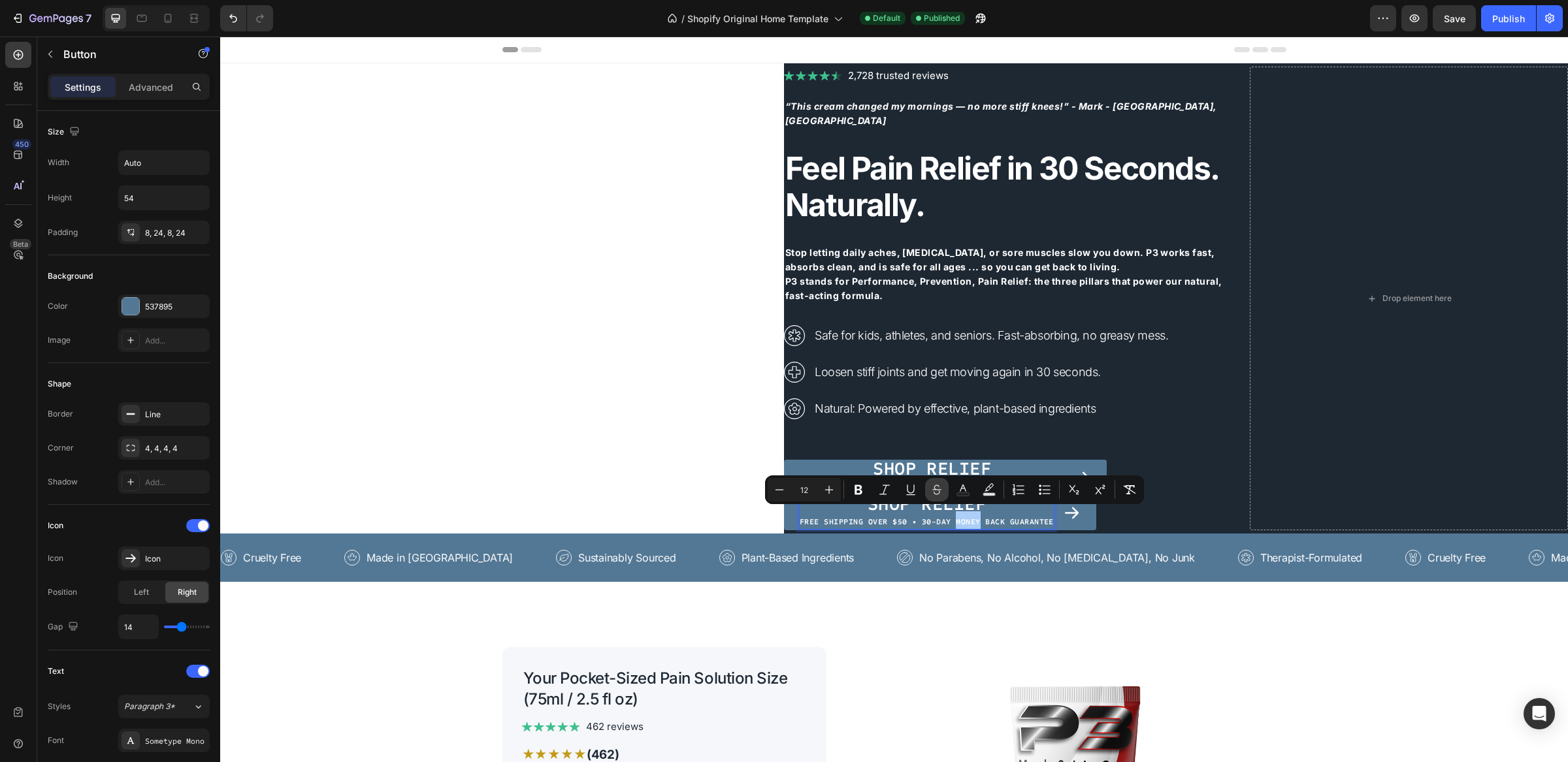
click at [943, 491] on button "Strikethrough" at bounding box center [937, 490] width 23 height 23
click at [910, 505] on span "Shop Relief" at bounding box center [927, 505] width 118 height 22
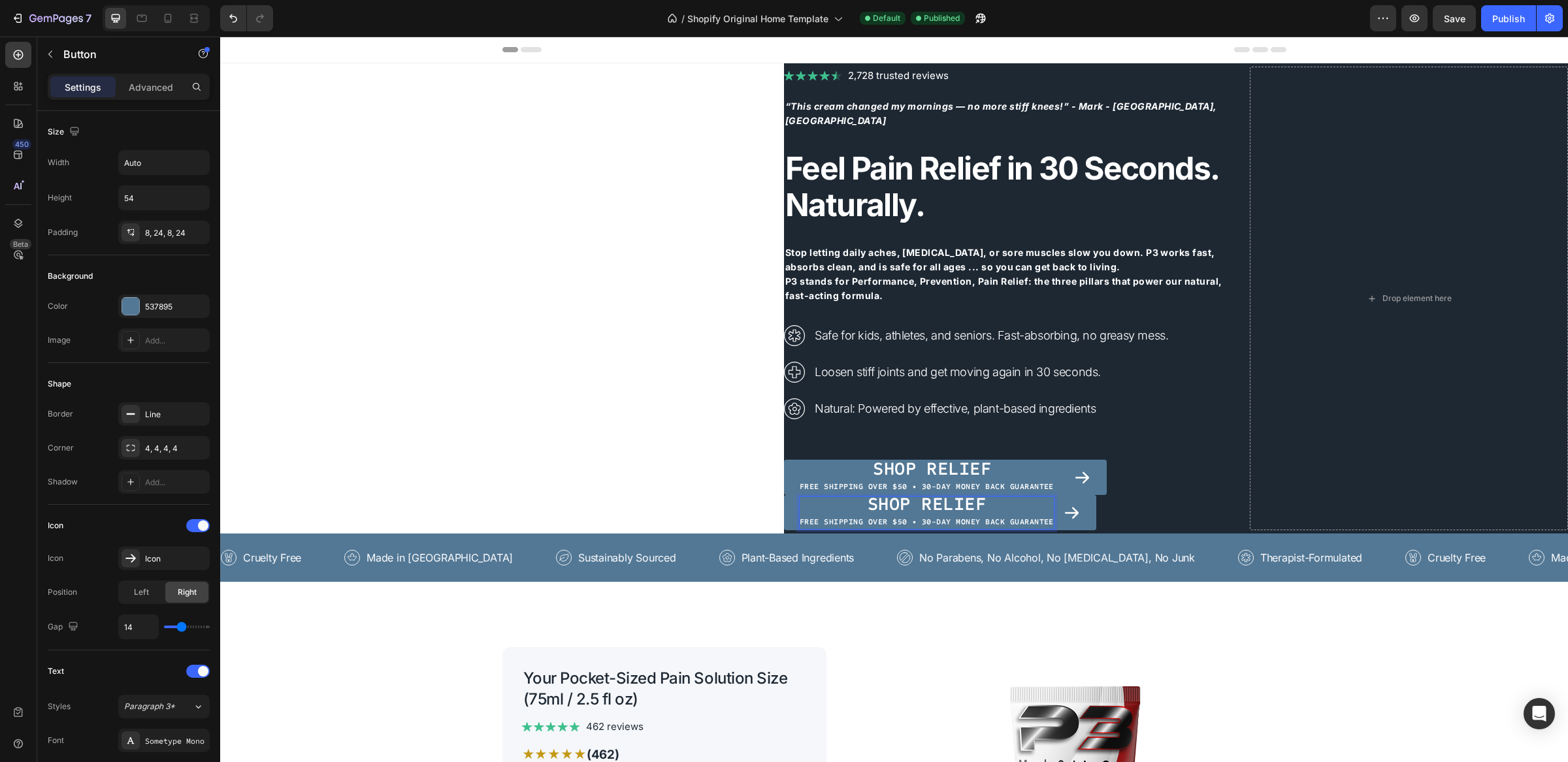
click at [921, 498] on span "Shop Relief" at bounding box center [927, 505] width 118 height 22
click at [800, 518] on span "Free shipping over $50 • 30-Day Money Back Guarantee" at bounding box center [926, 522] width 254 height 9
click at [876, 482] on span "Free shipping over $50 • 30-Day Money Back Guarantee" at bounding box center [926, 487] width 254 height 9
click at [907, 482] on span "Free shipping over $50 • 30-Day Money Back Guarantee" at bounding box center [926, 487] width 254 height 9
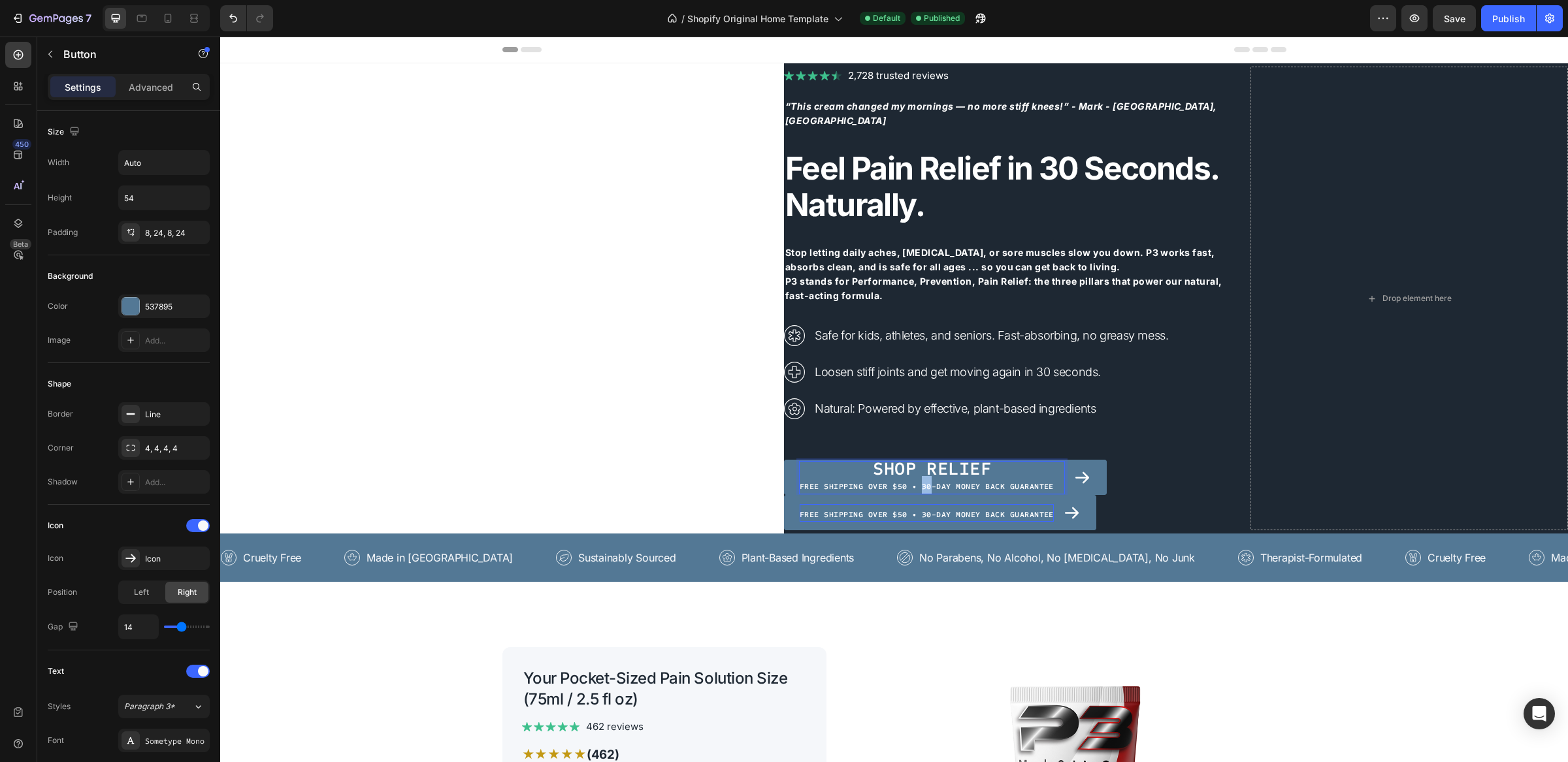
click at [907, 482] on span "Free shipping over $50 • 30-Day Money Back Guarantee" at bounding box center [926, 487] width 254 height 9
click at [1067, 505] on link "Free shipping over $50 • 30-Day Money Back Guarantee" at bounding box center [940, 513] width 313 height 36
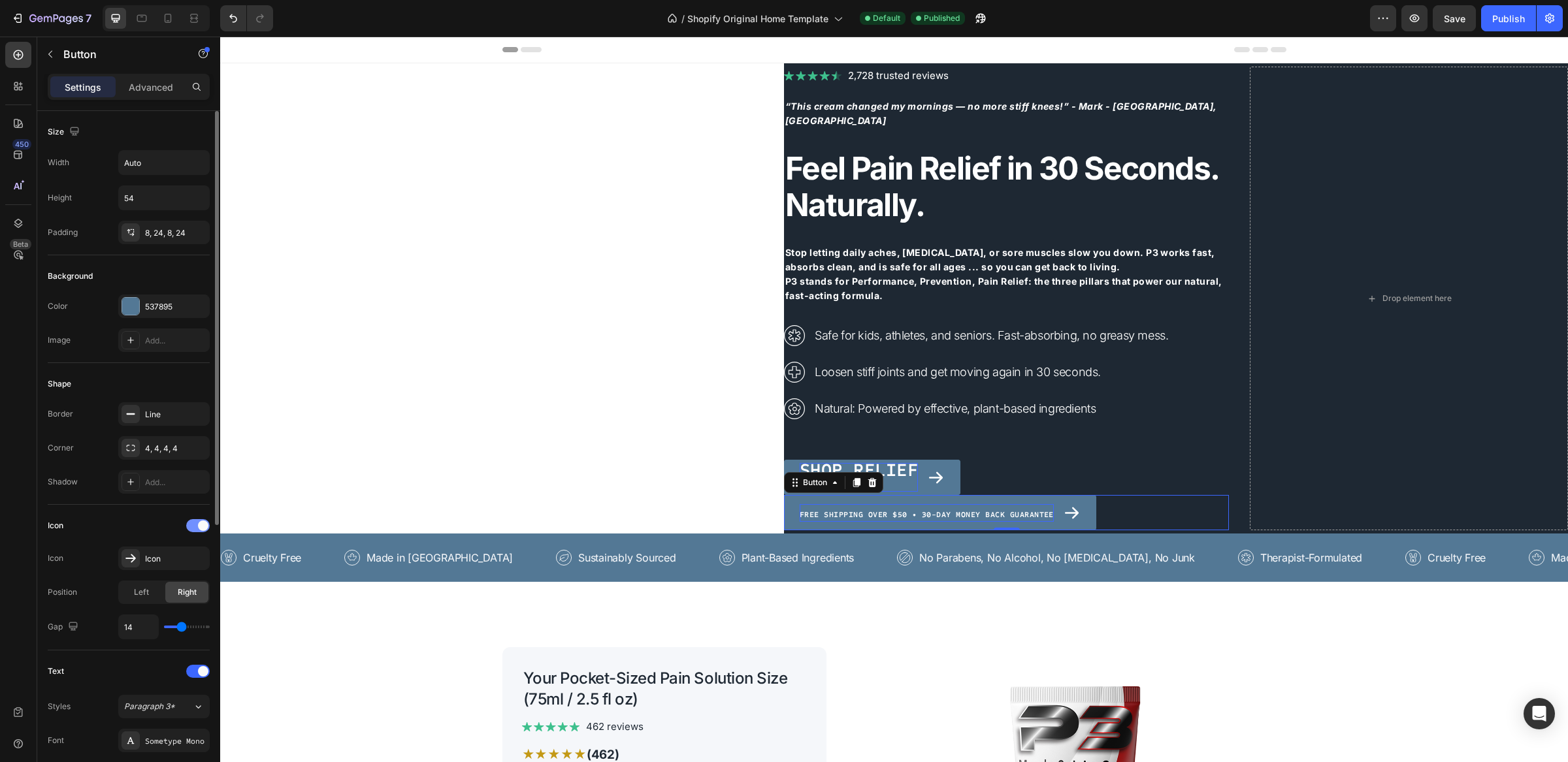
click at [205, 526] on span at bounding box center [202, 525] width 10 height 10
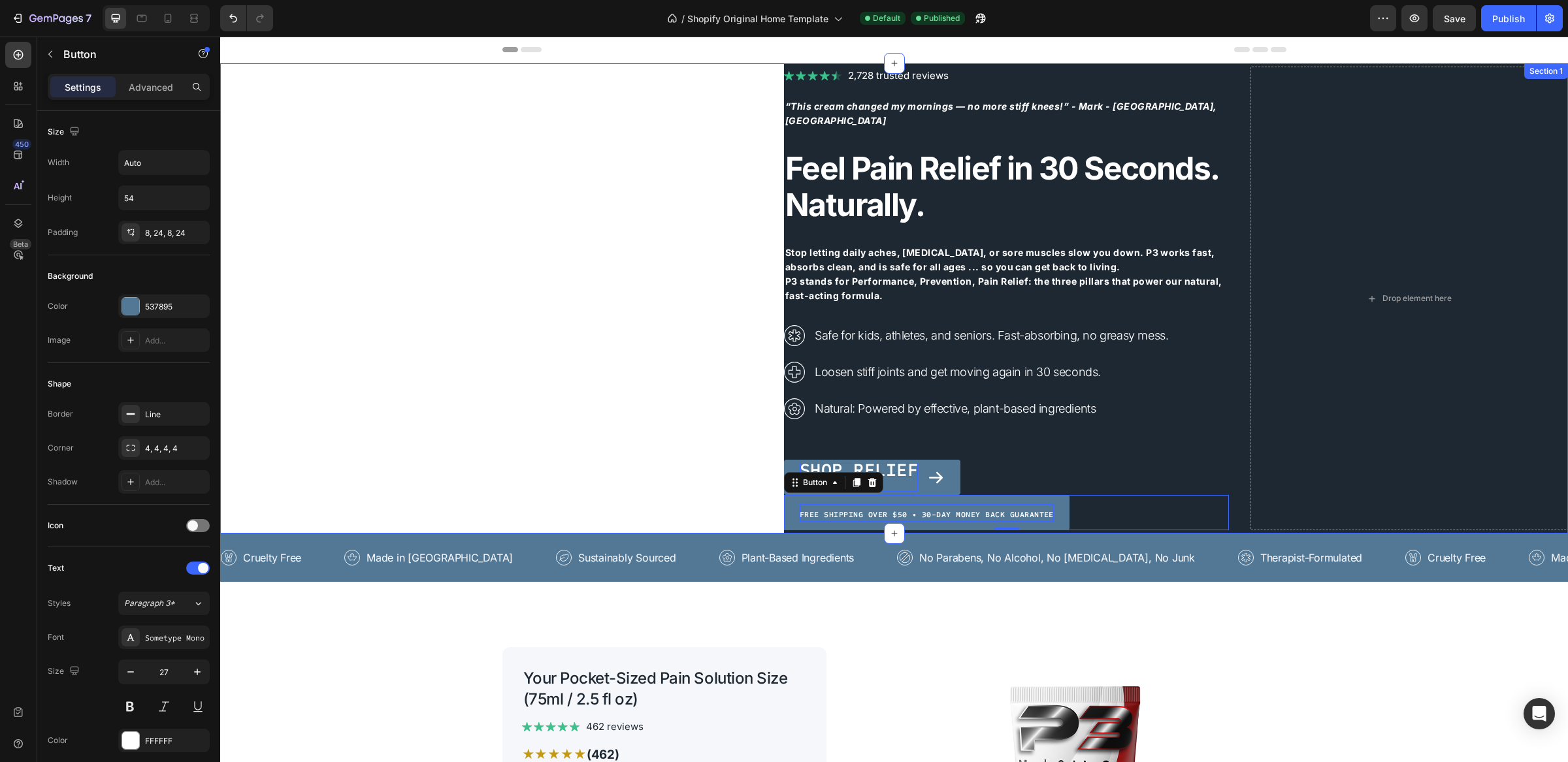
click at [567, 373] on div "Image 2,728 trusted reviews Heading Row “This cream changed my mornings — no mo…" at bounding box center [894, 299] width 1348 height 470
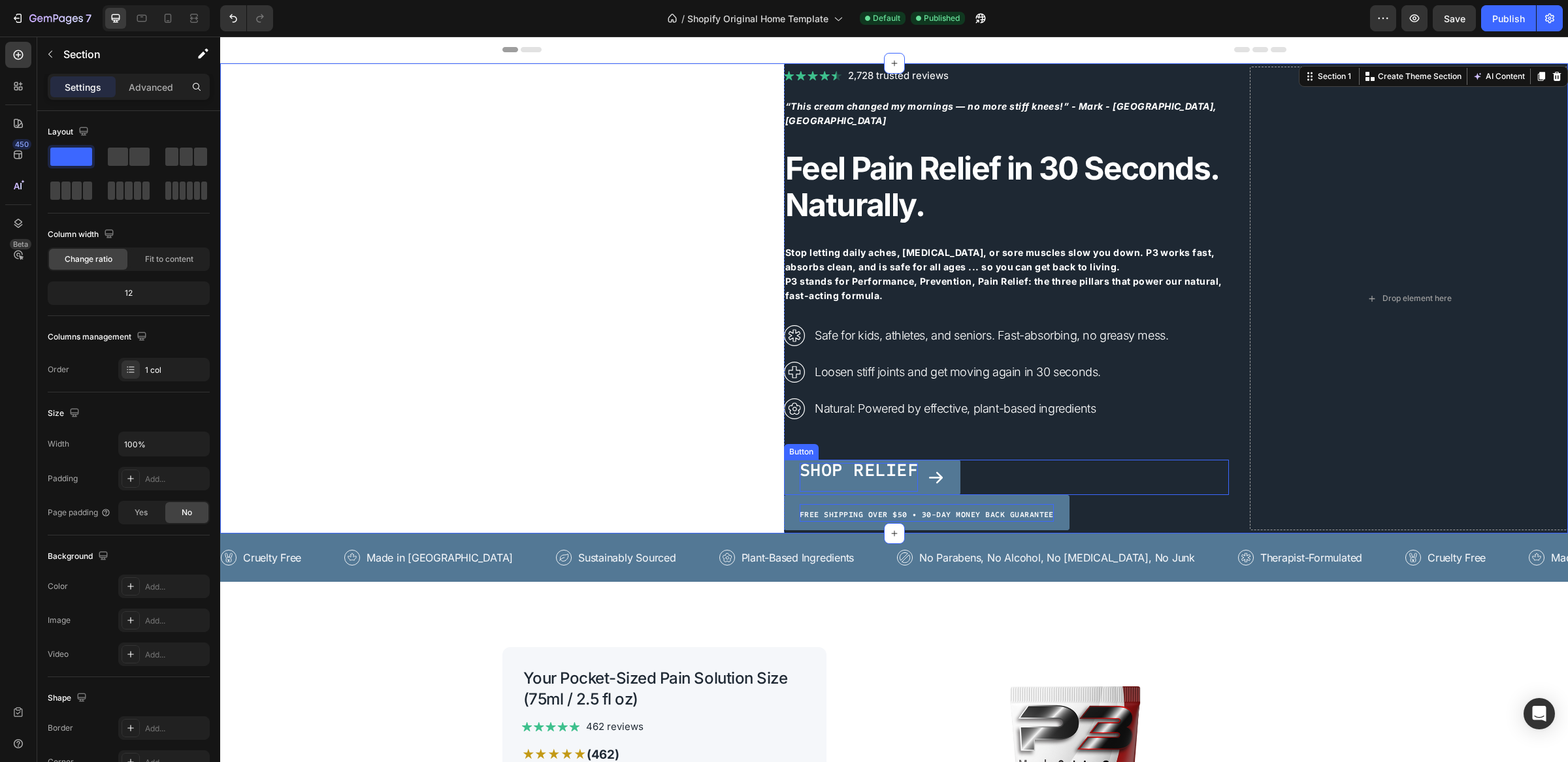
click at [861, 464] on span "Shop Relief" at bounding box center [859, 470] width 118 height 22
click at [704, 453] on div "Image 2,728 trusted reviews Heading Row “This cream changed my mornings — no mo…" at bounding box center [894, 299] width 1348 height 470
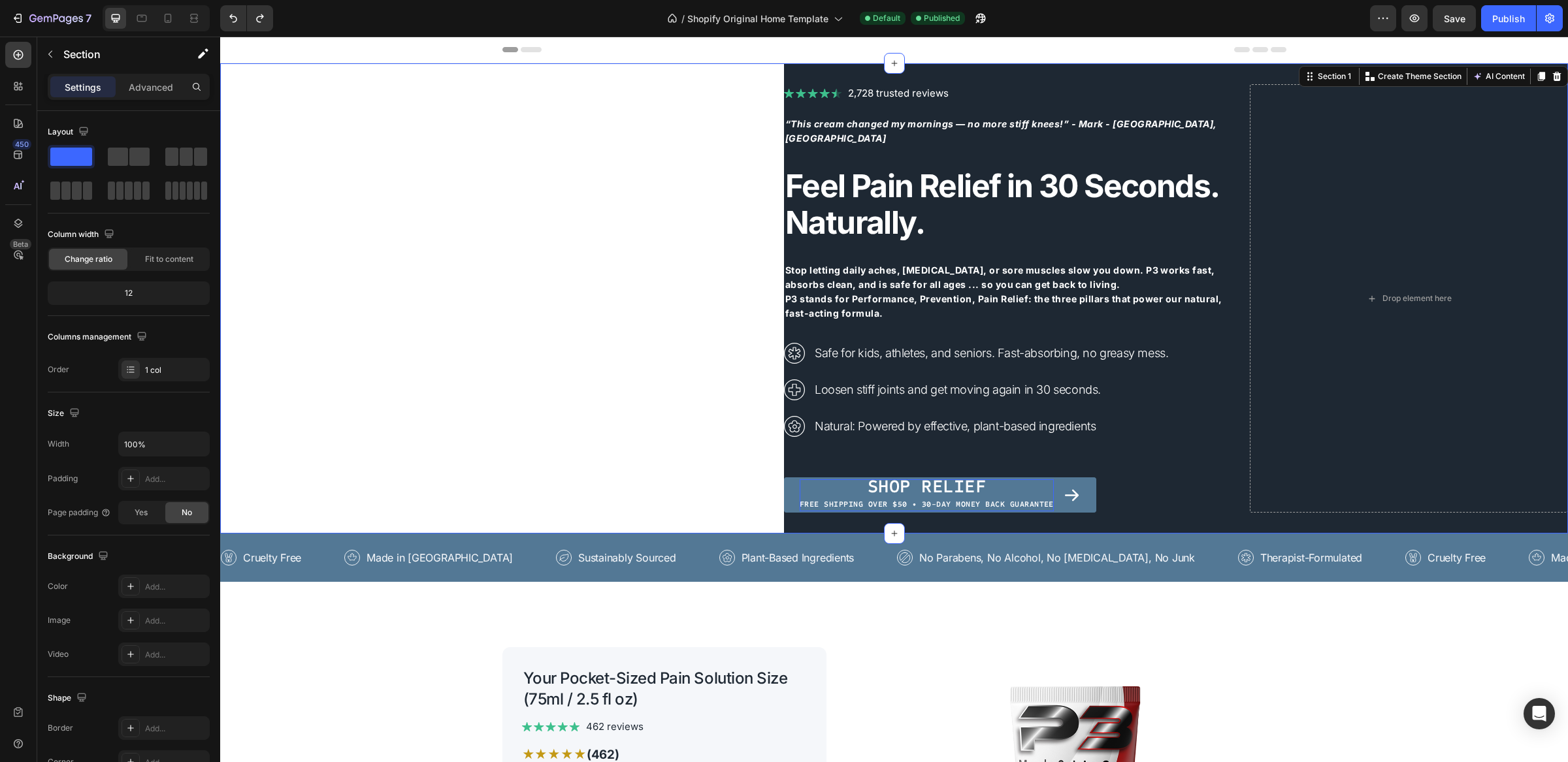
click at [680, 439] on div "Image 2,728 trusted reviews Heading Row “This cream changed my mornings — no mo…" at bounding box center [894, 299] width 1348 height 470
click at [1412, 297] on div "Drop element here" at bounding box center [1417, 298] width 69 height 10
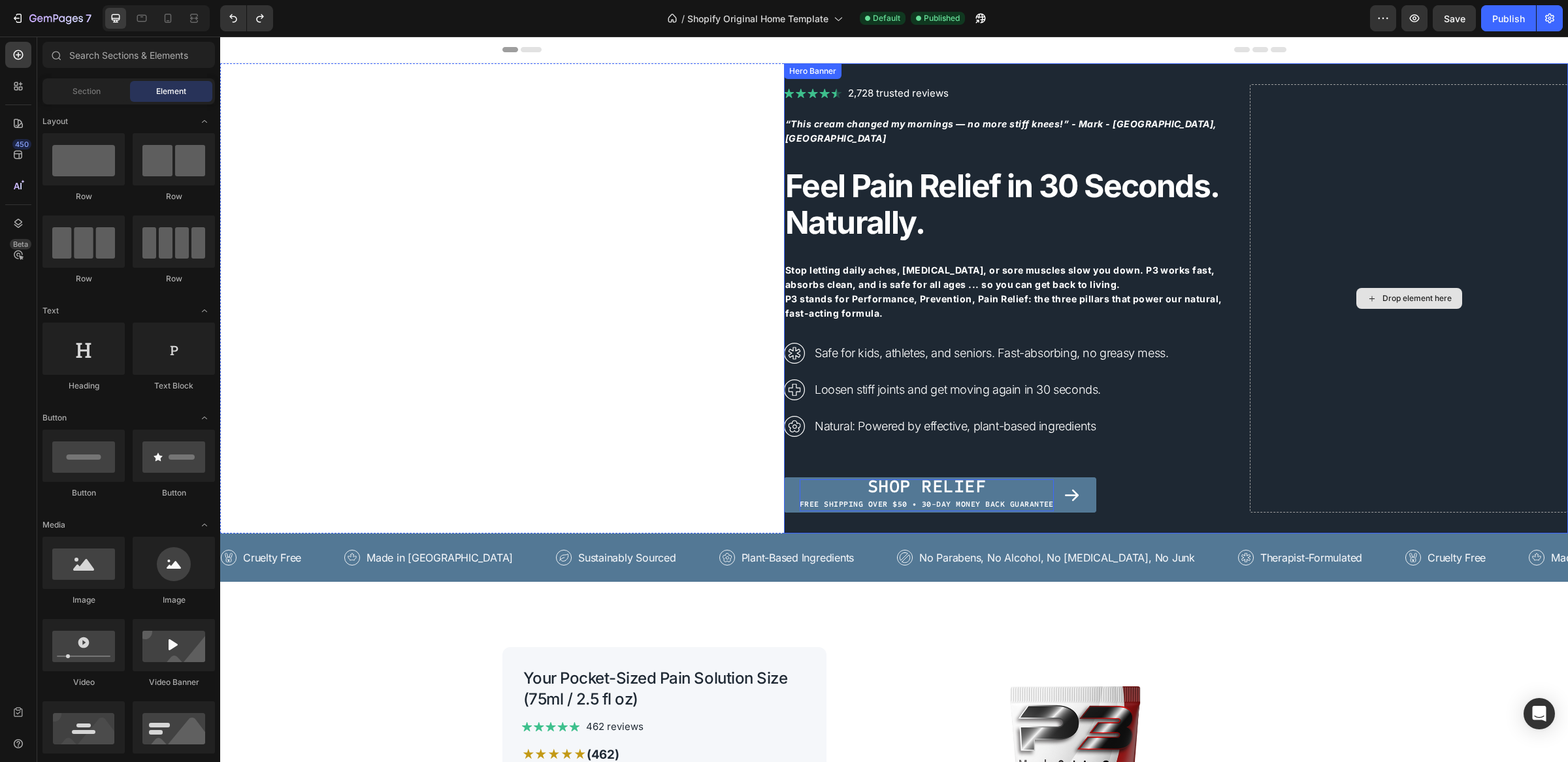
click at [1398, 297] on div "Drop element here" at bounding box center [1417, 298] width 69 height 10
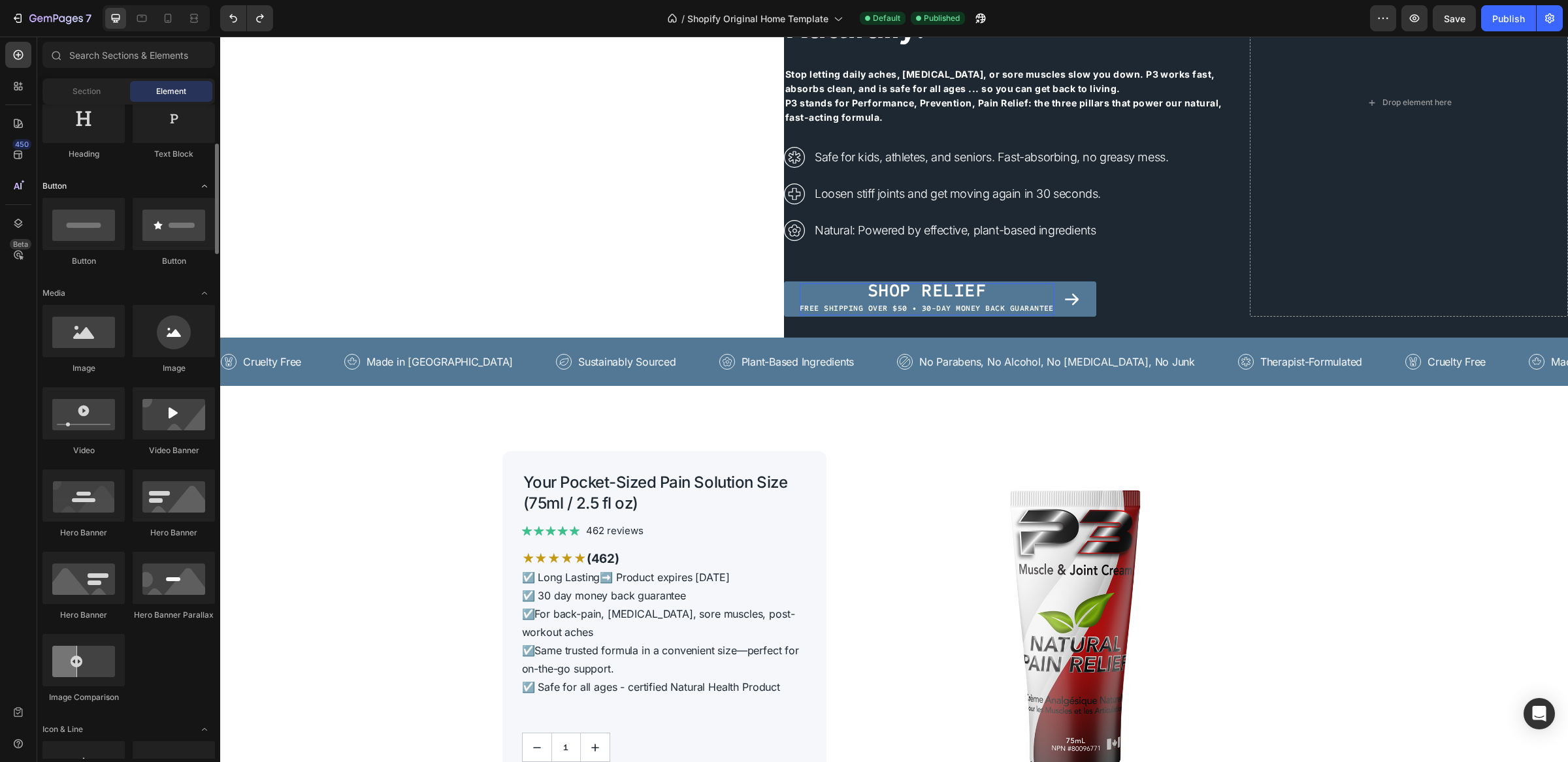
scroll to position [340, 0]
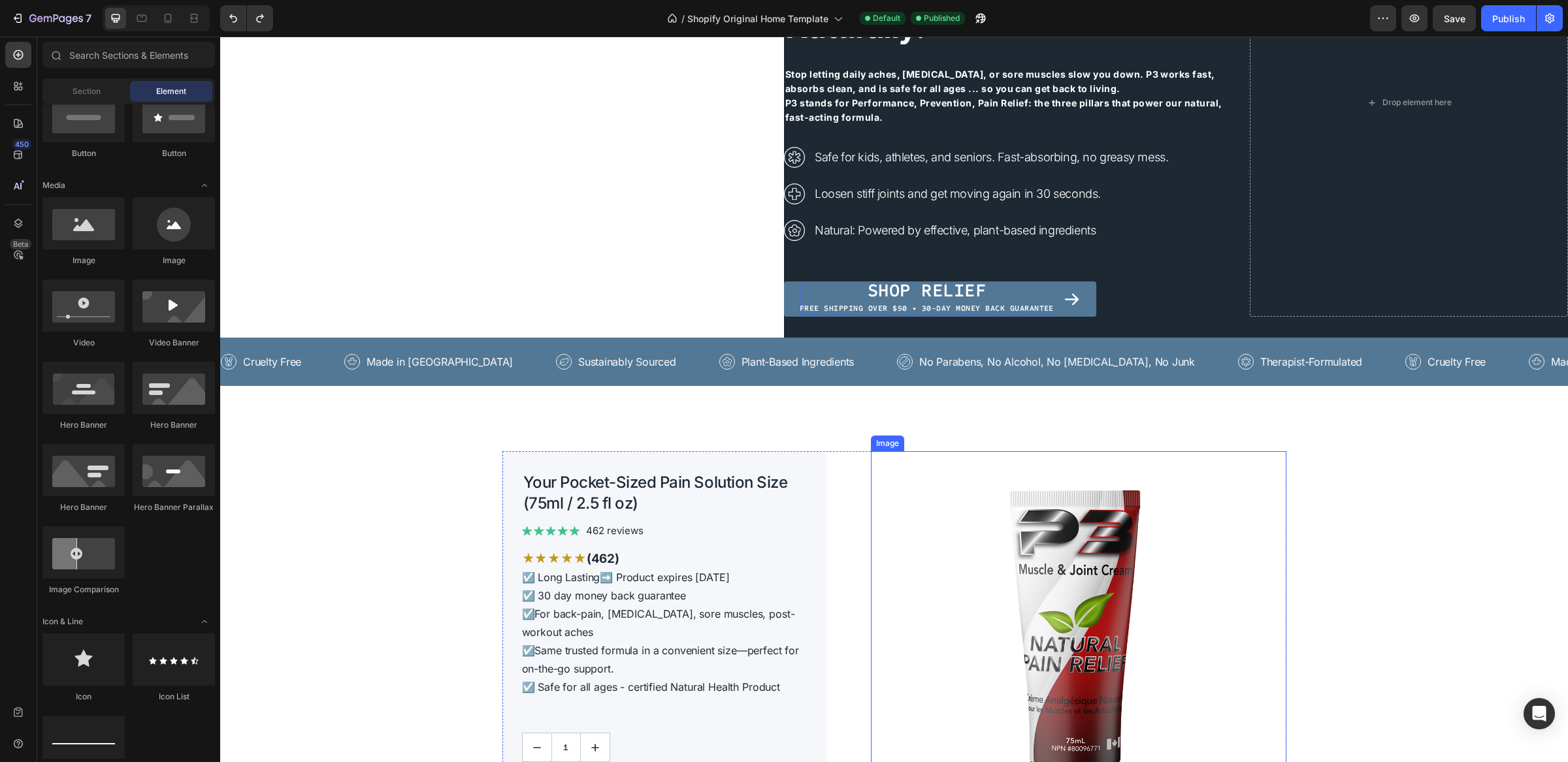
click at [973, 591] on img at bounding box center [1078, 693] width 415 height 484
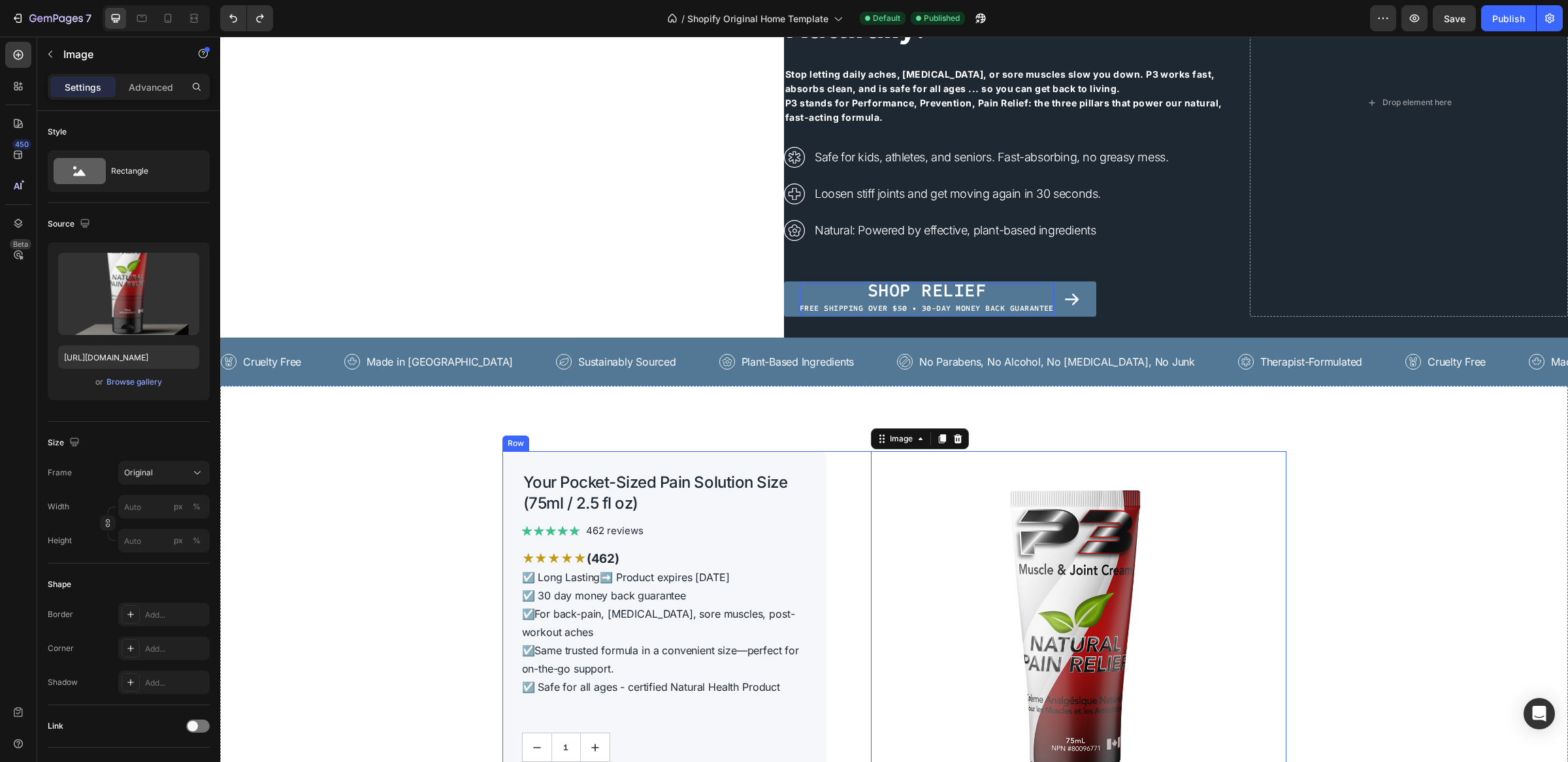
click at [836, 493] on div "Image 0" at bounding box center [1058, 693] width 454 height 484
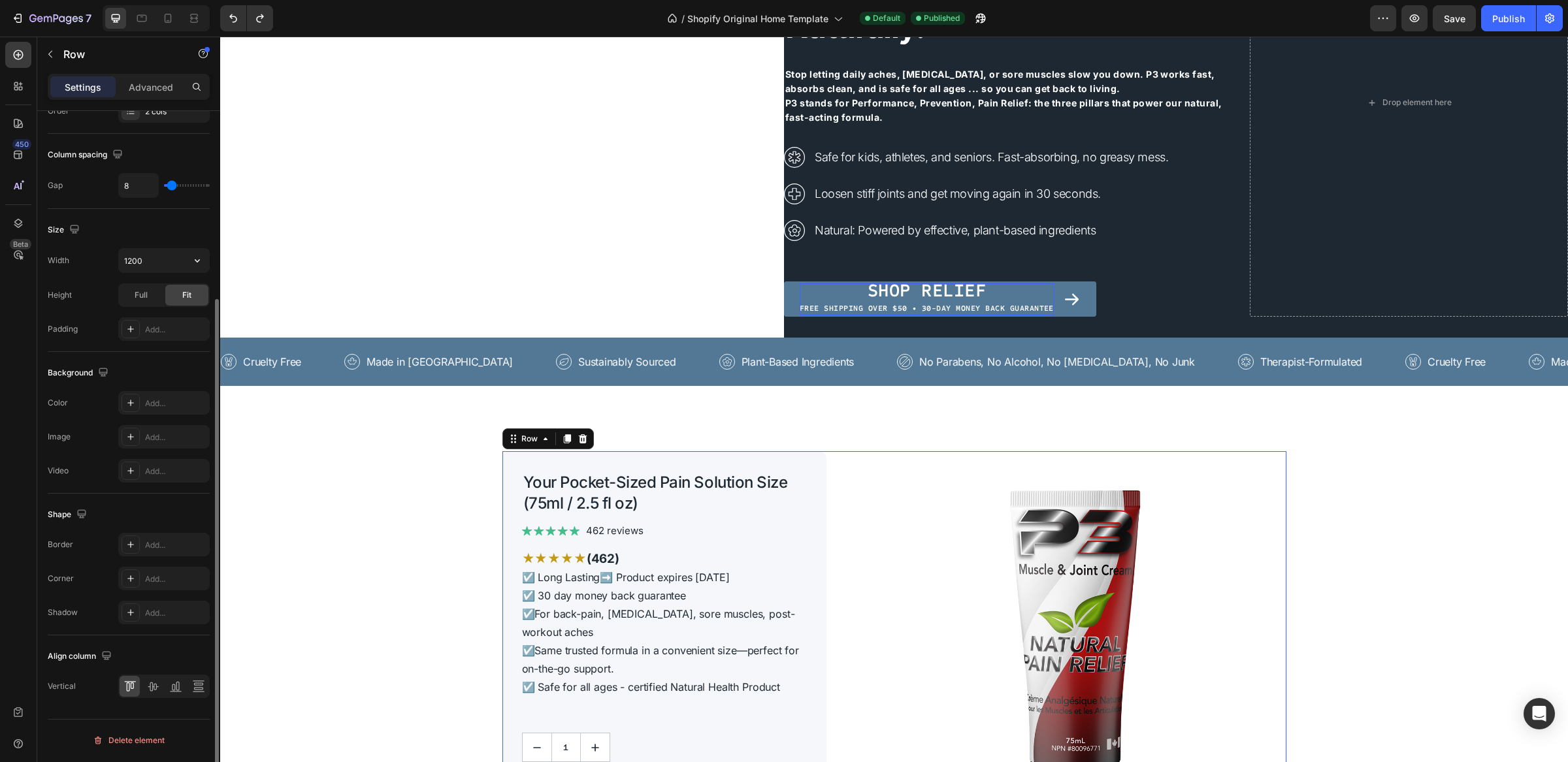
scroll to position [0, 0]
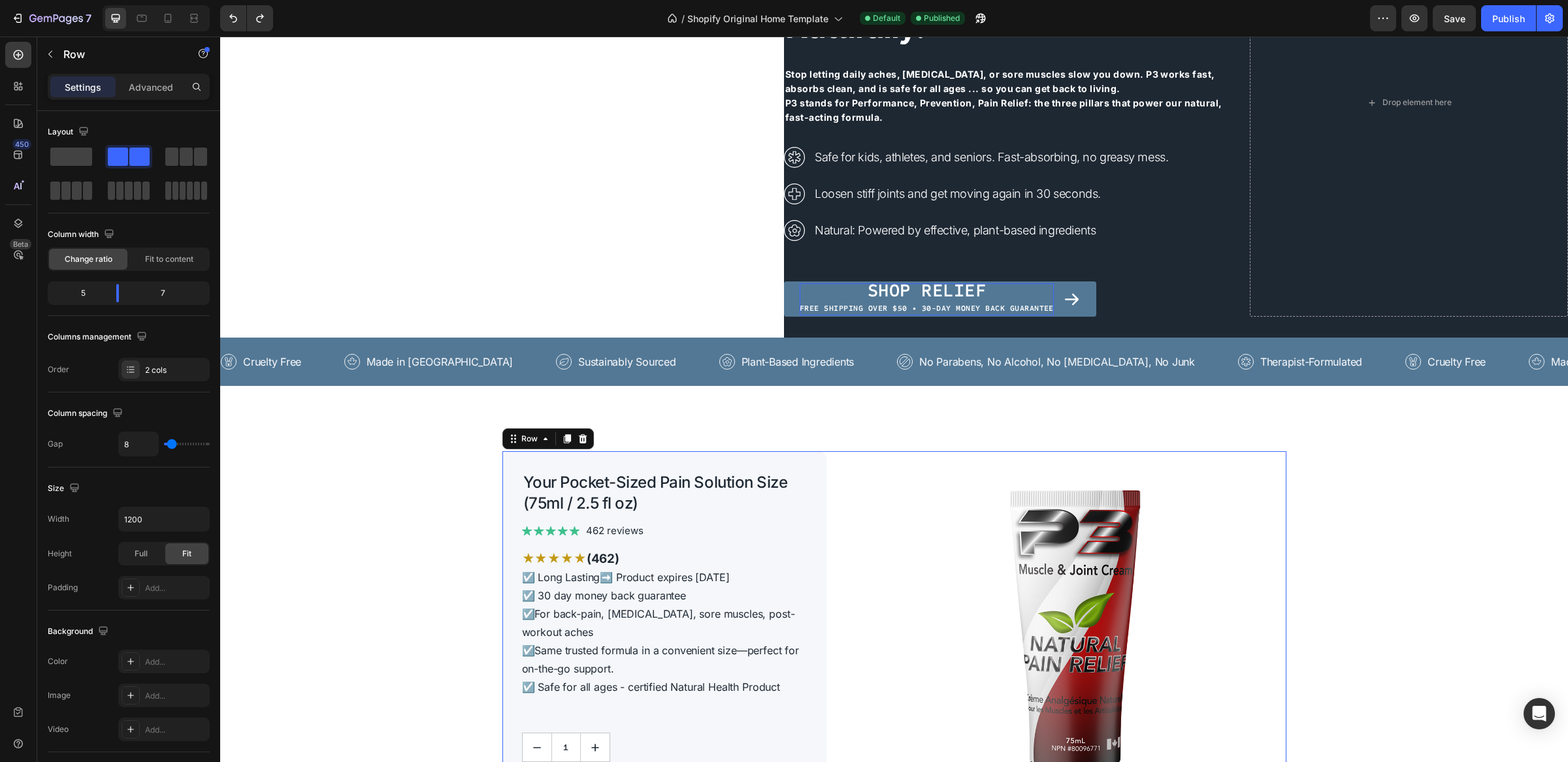
click at [563, 441] on icon at bounding box center [567, 439] width 7 height 9
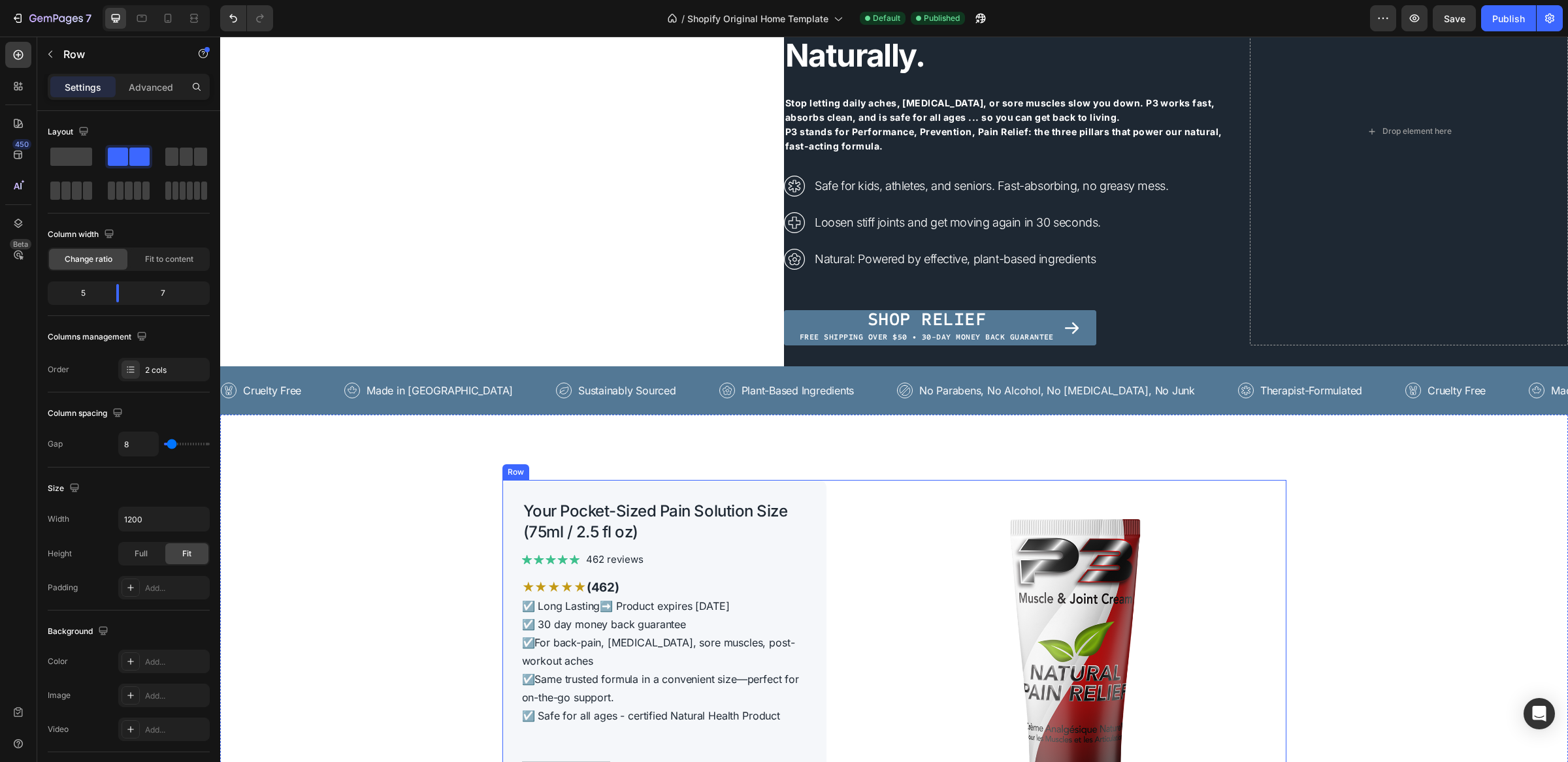
scroll to position [159, 0]
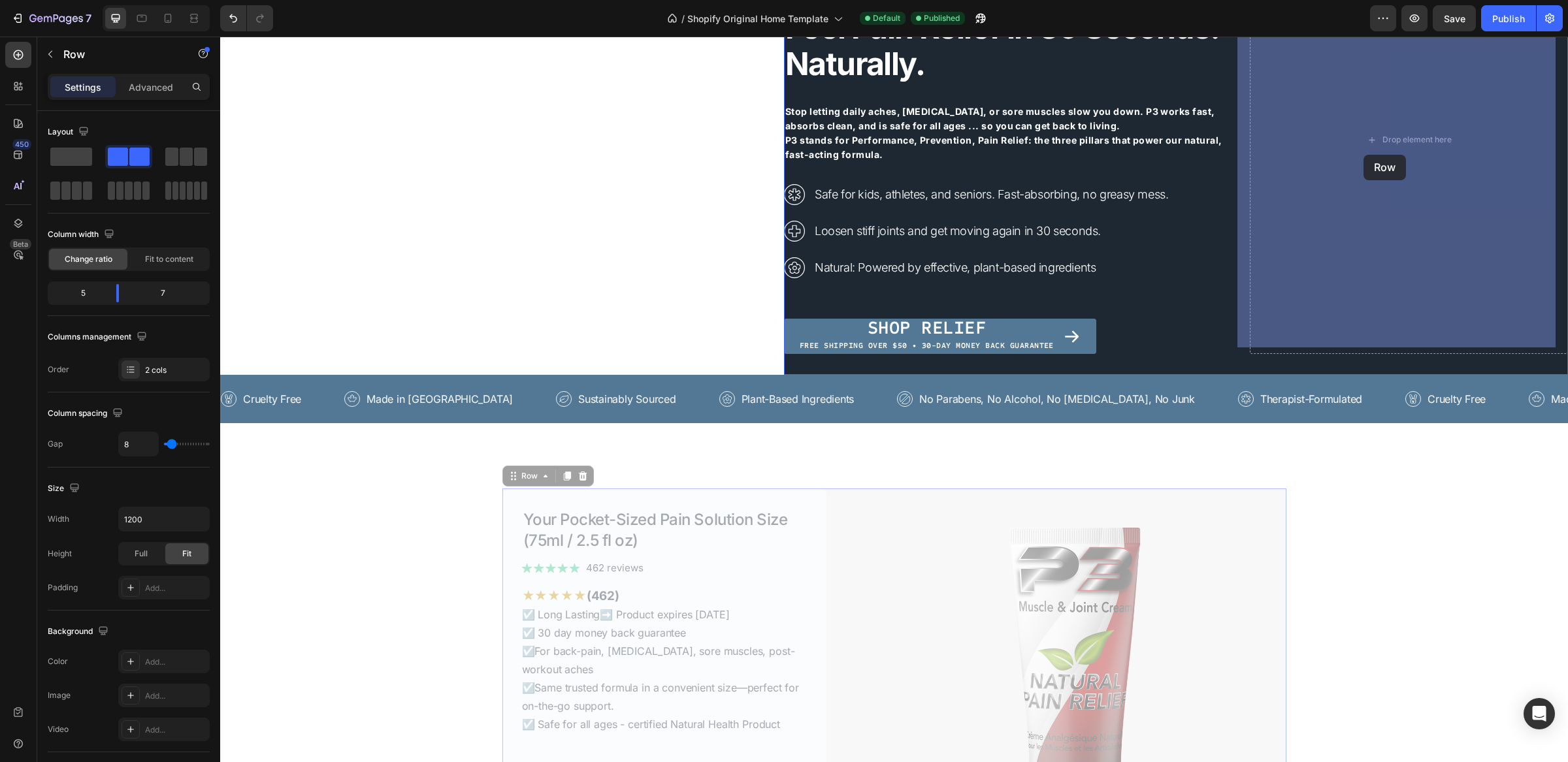
drag, startPoint x: 851, startPoint y: 533, endPoint x: 1364, endPoint y: 154, distance: 637.8
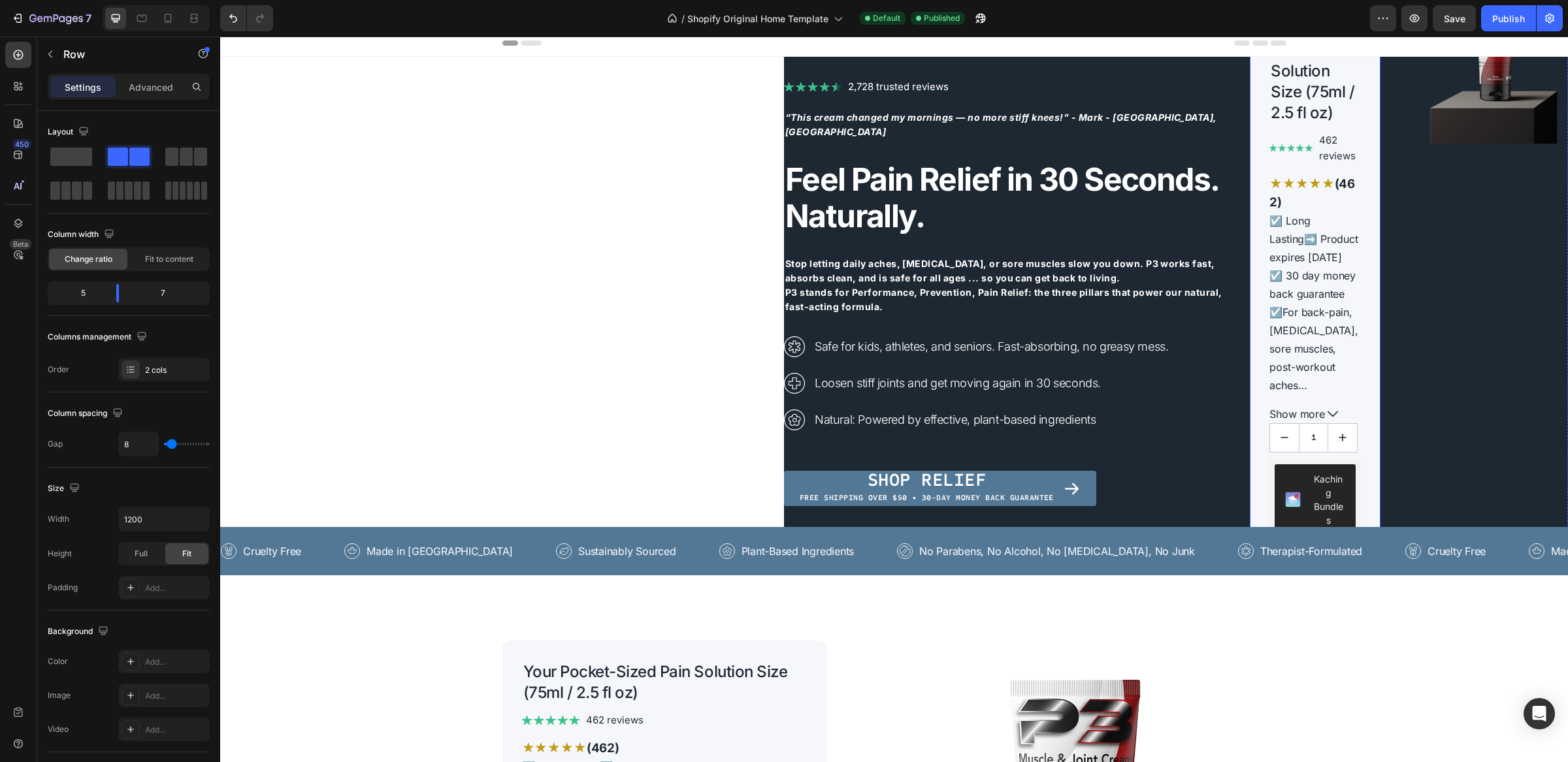
scroll to position [0, 0]
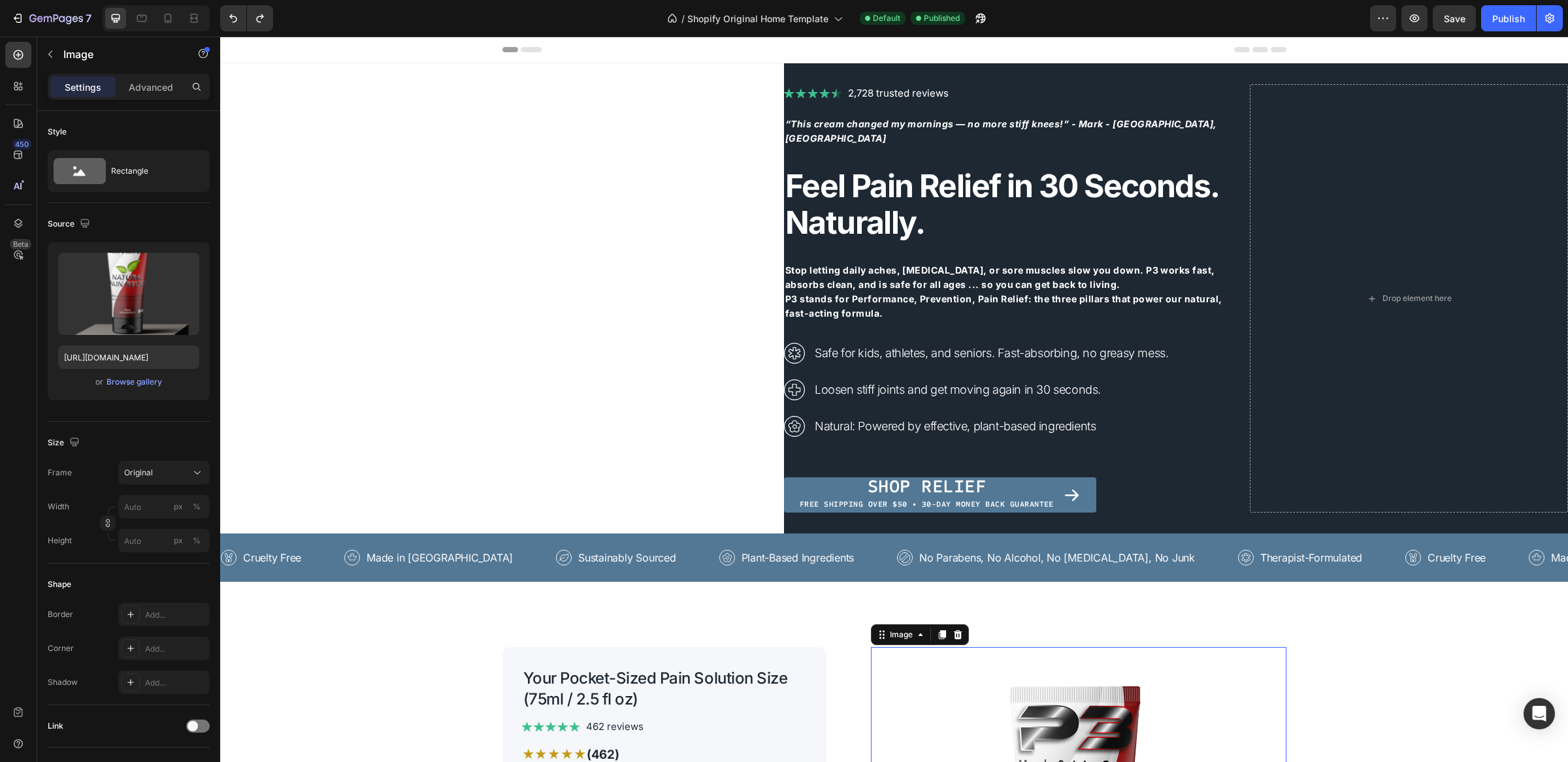
click at [939, 634] on icon at bounding box center [943, 635] width 7 height 9
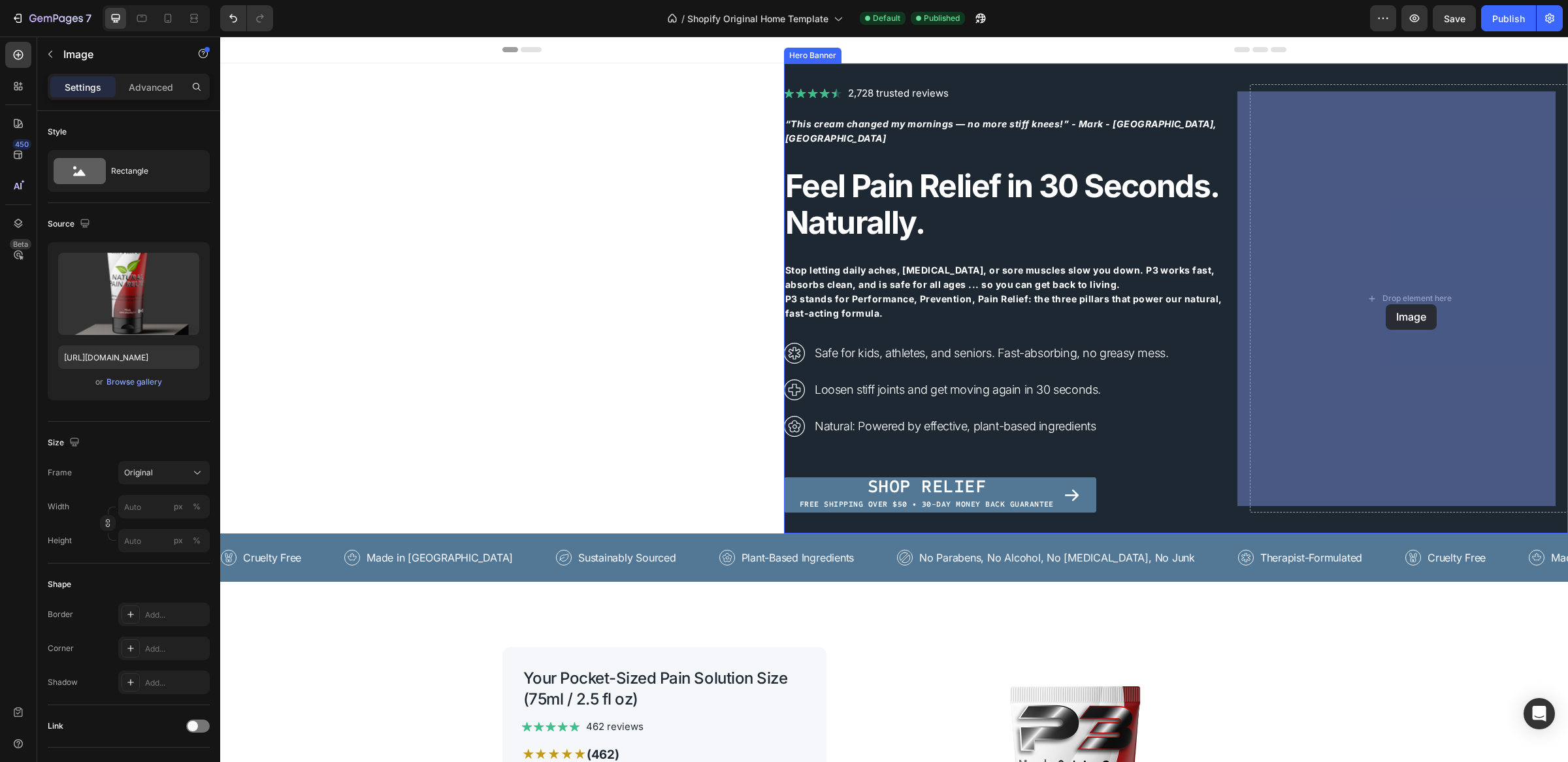
drag, startPoint x: 1058, startPoint y: 609, endPoint x: 1386, endPoint y: 304, distance: 447.9
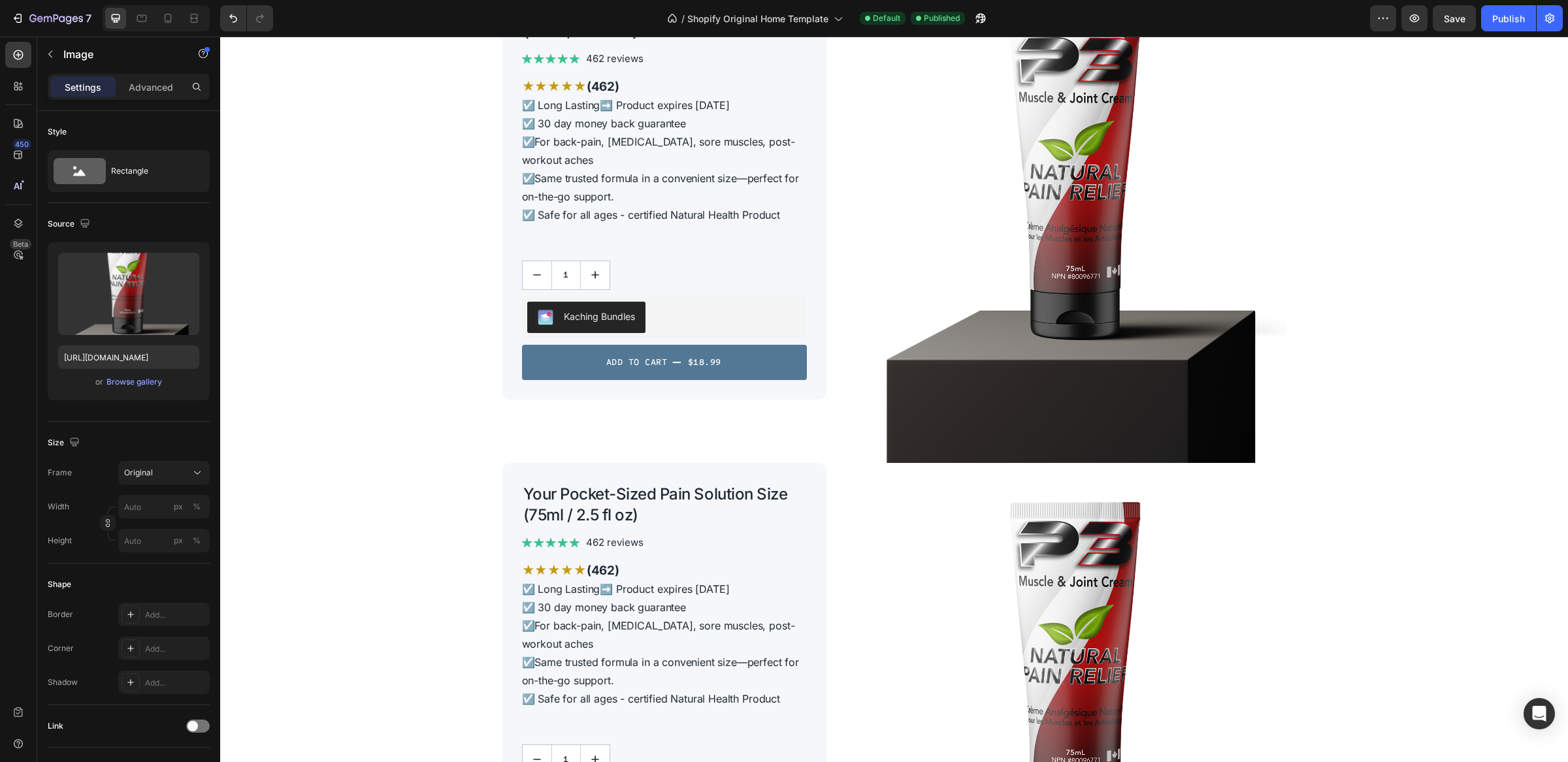
scroll to position [681, 0]
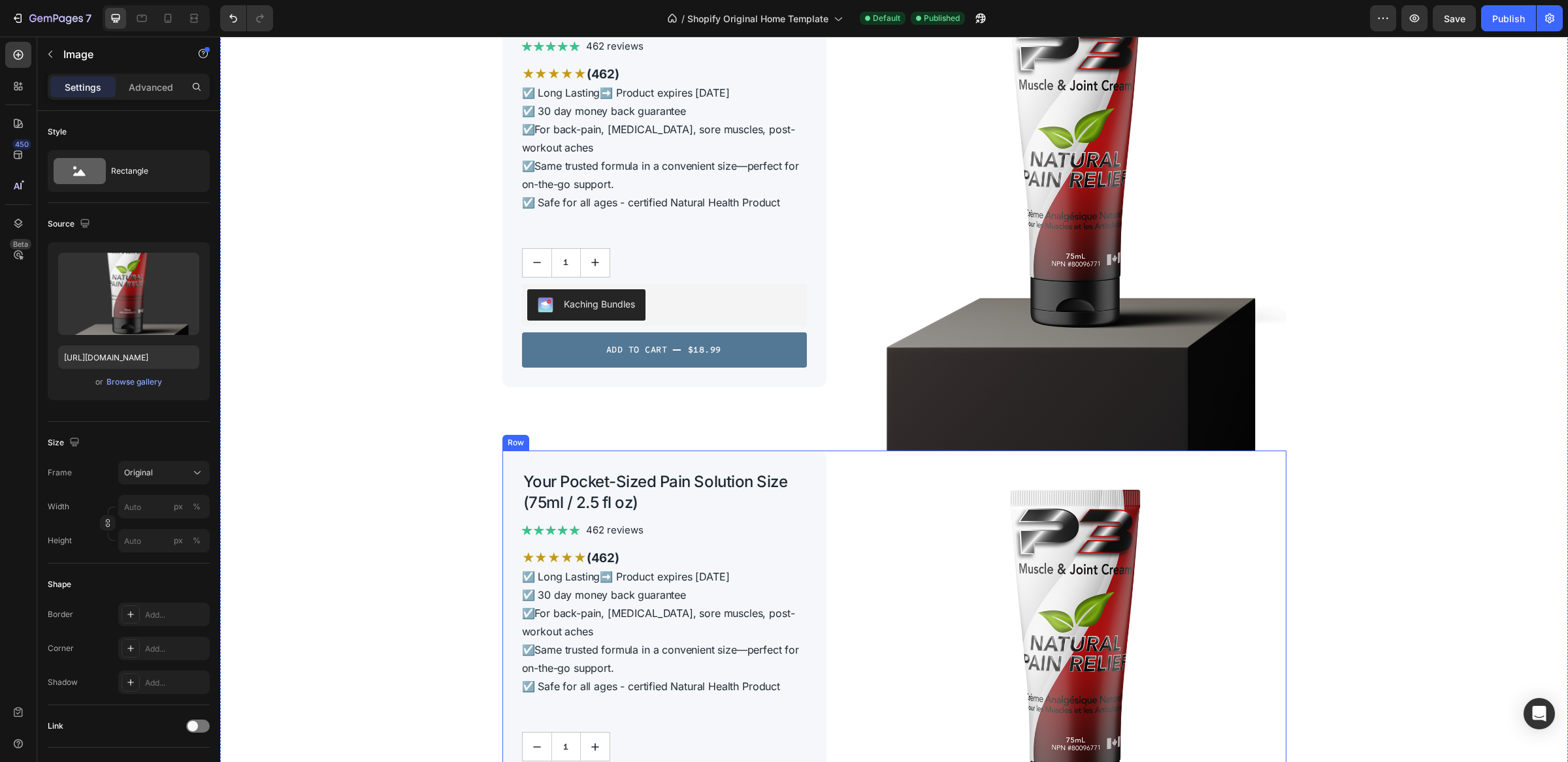
click at [832, 479] on div "Image" at bounding box center [1058, 692] width 454 height 484
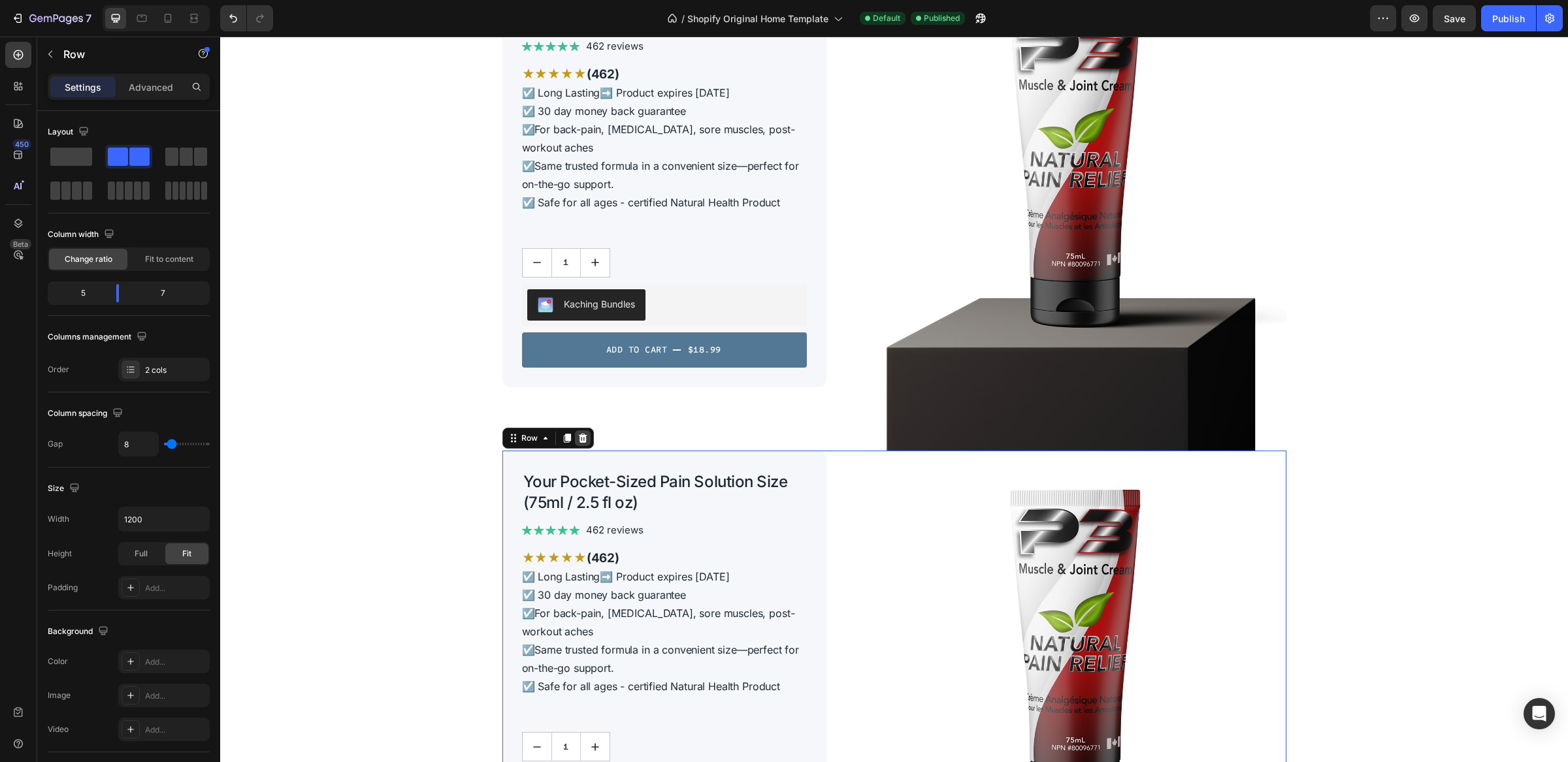
click at [578, 440] on icon at bounding box center [582, 438] width 8 height 9
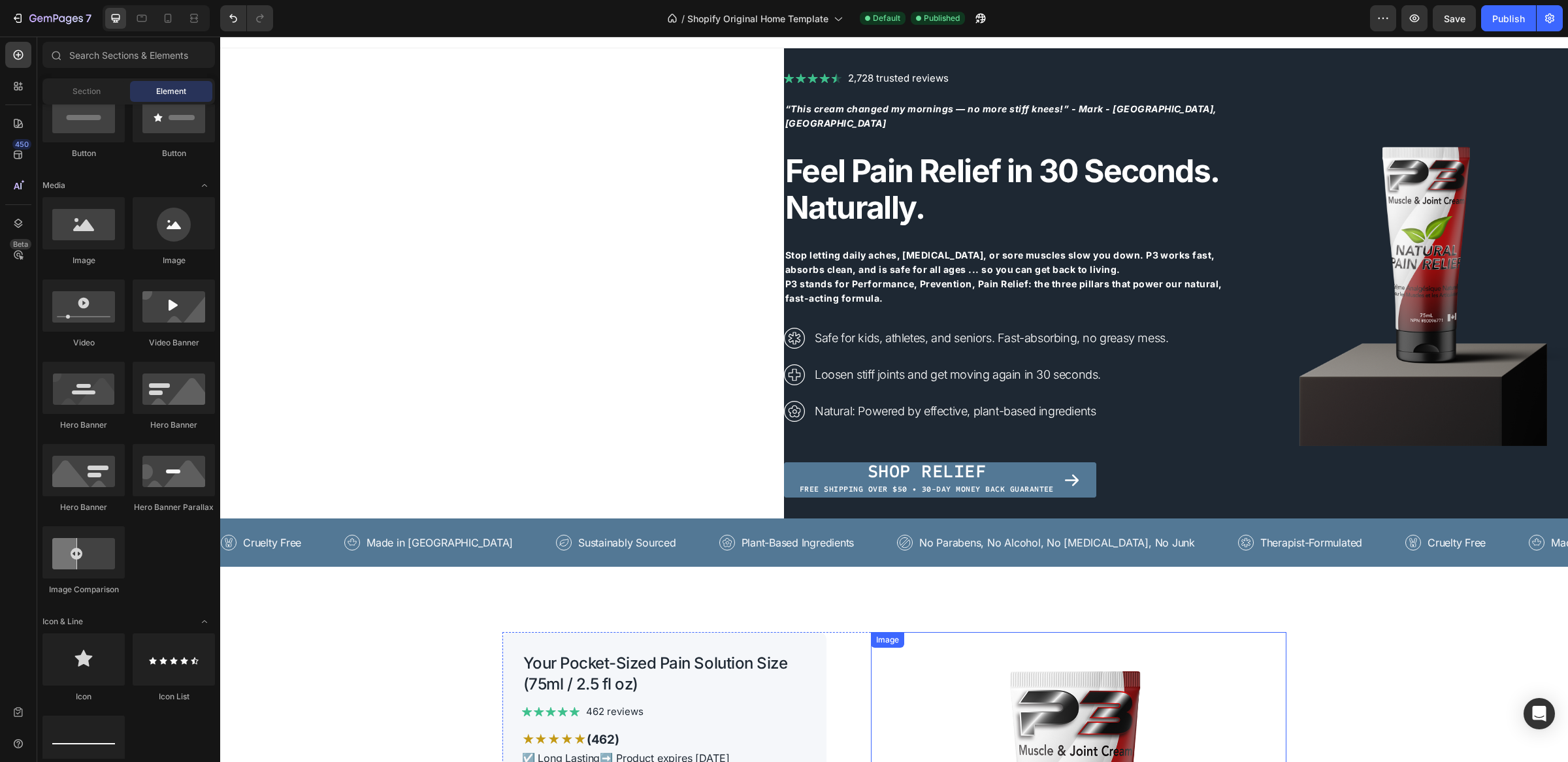
scroll to position [0, 0]
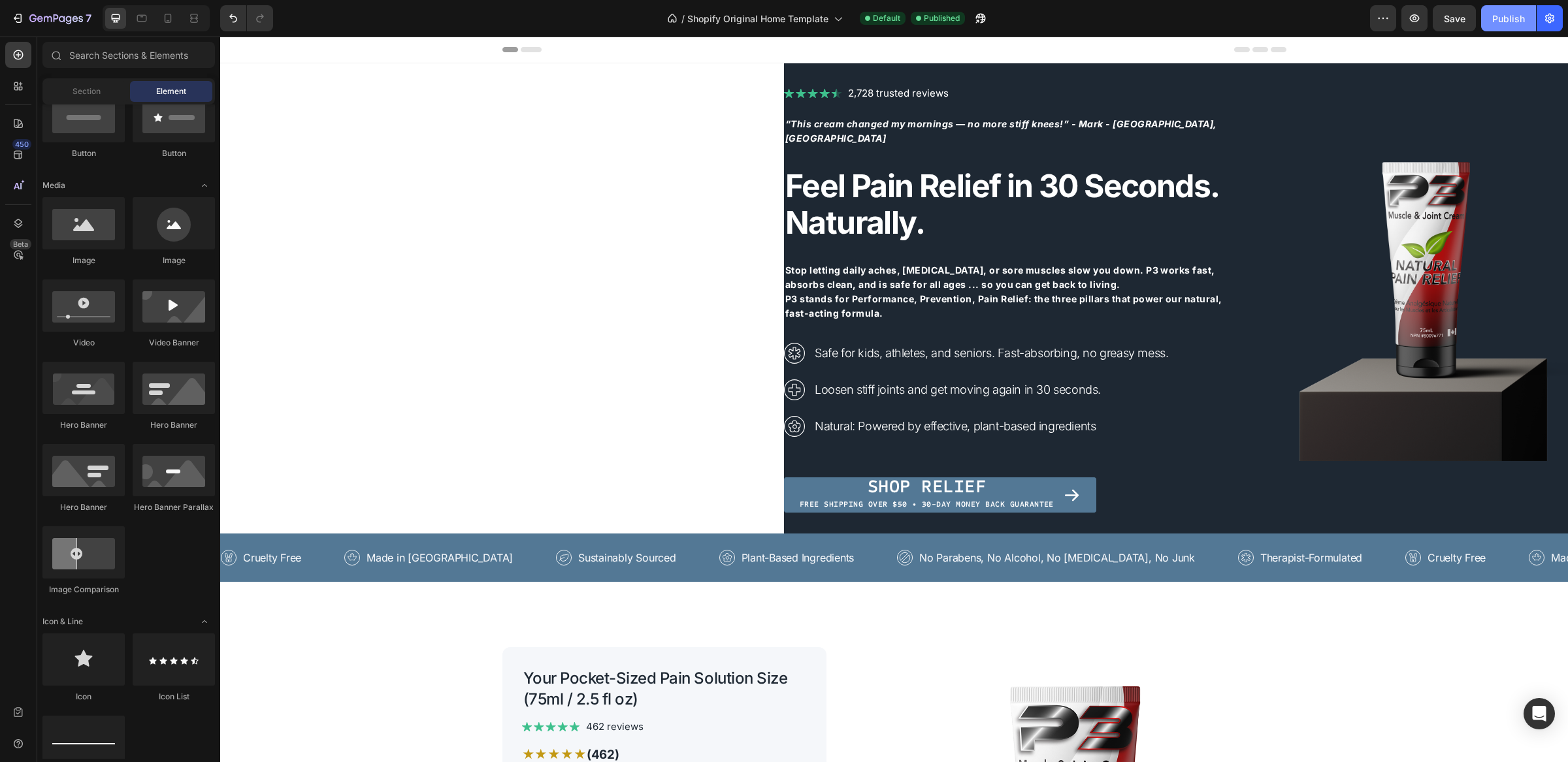
click at [1503, 14] on div "Publish" at bounding box center [1509, 19] width 33 height 14
click at [1459, 13] on span "Save" at bounding box center [1455, 19] width 22 height 11
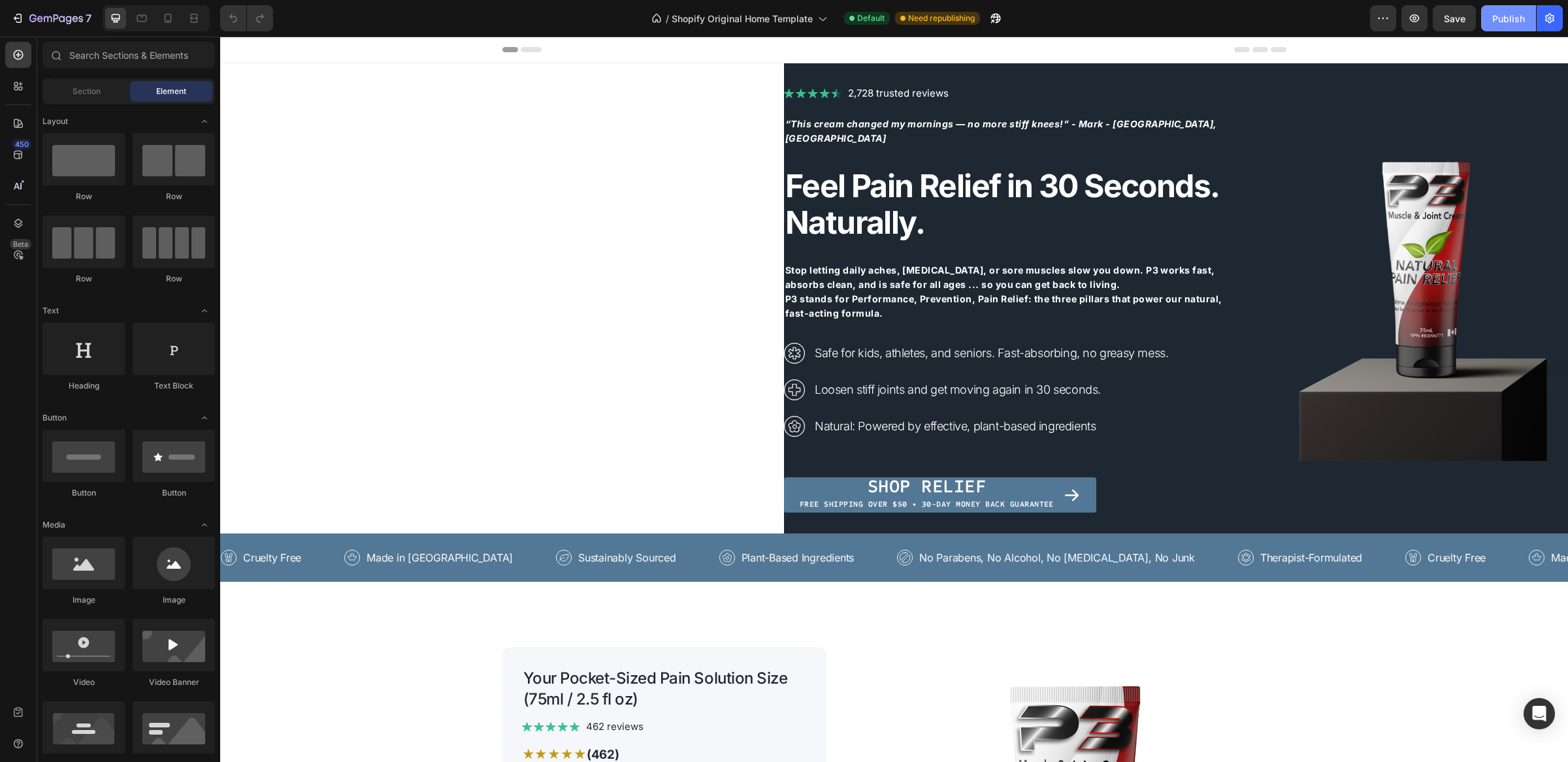
click at [1520, 19] on div "Publish" at bounding box center [1509, 19] width 33 height 14
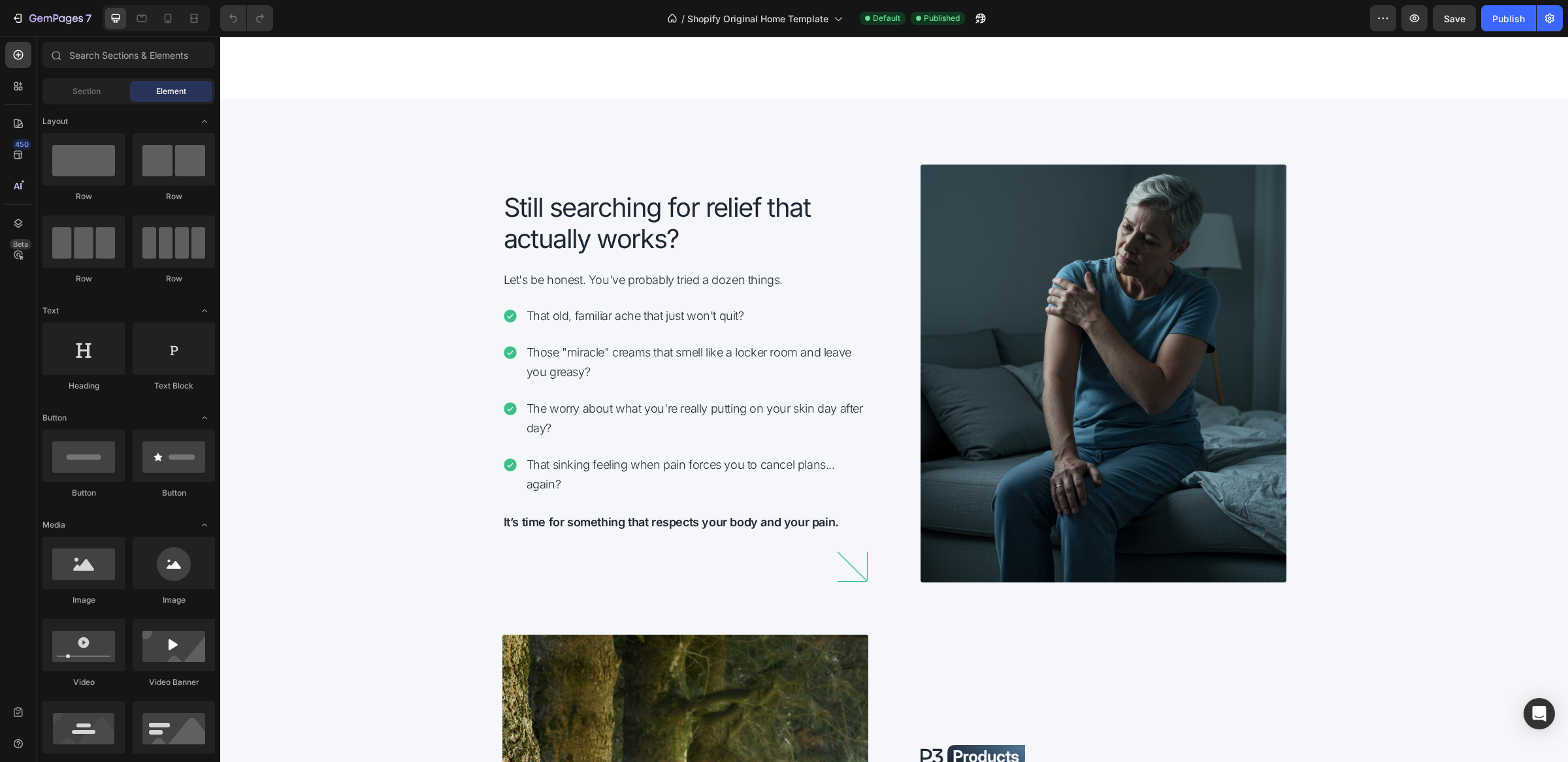
scroll to position [1867, 0]
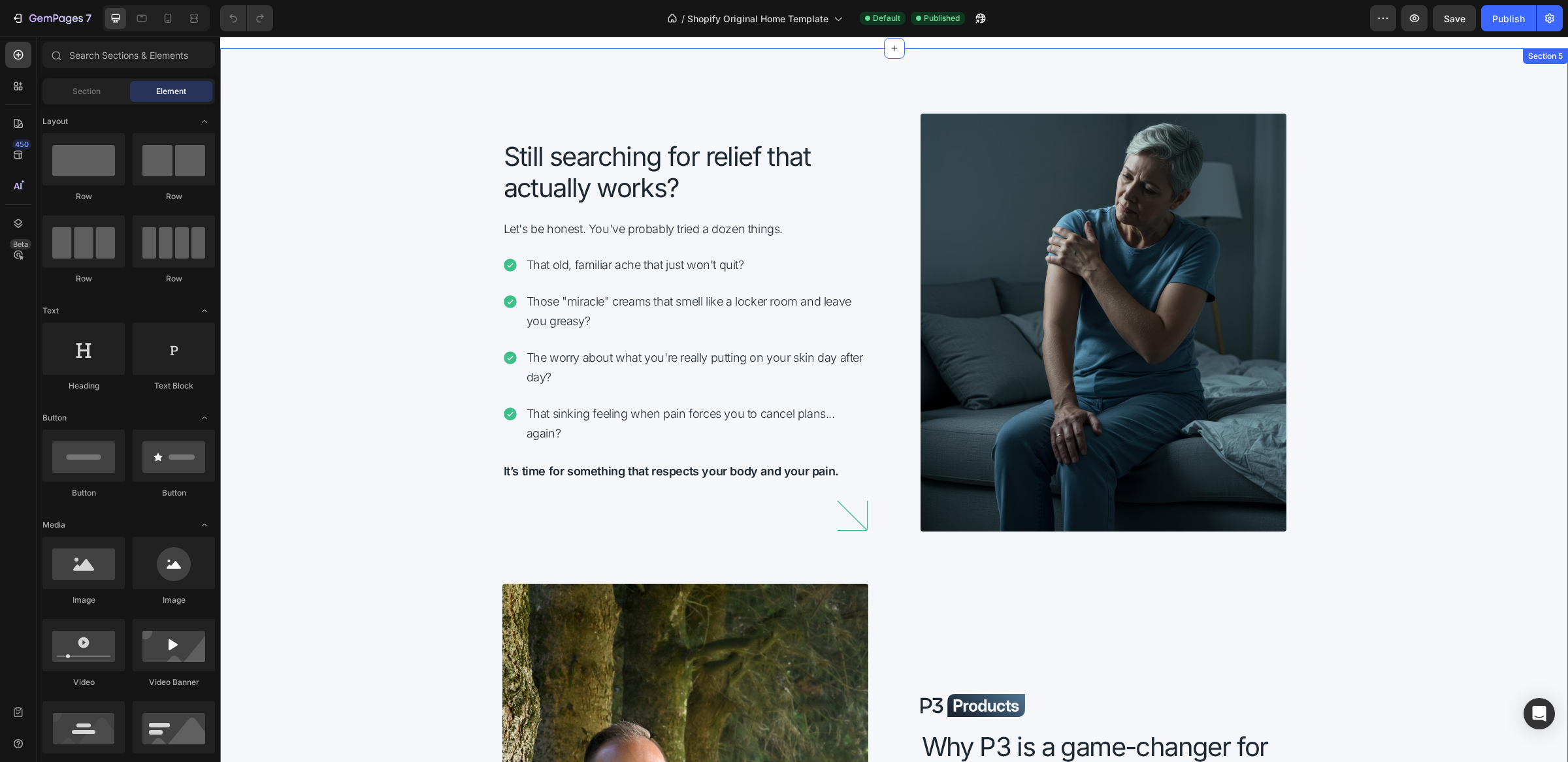
click at [381, 222] on div "Still searching for relief that actually works? Heading Let's be honest. You've…" at bounding box center [894, 623] width 1348 height 1150
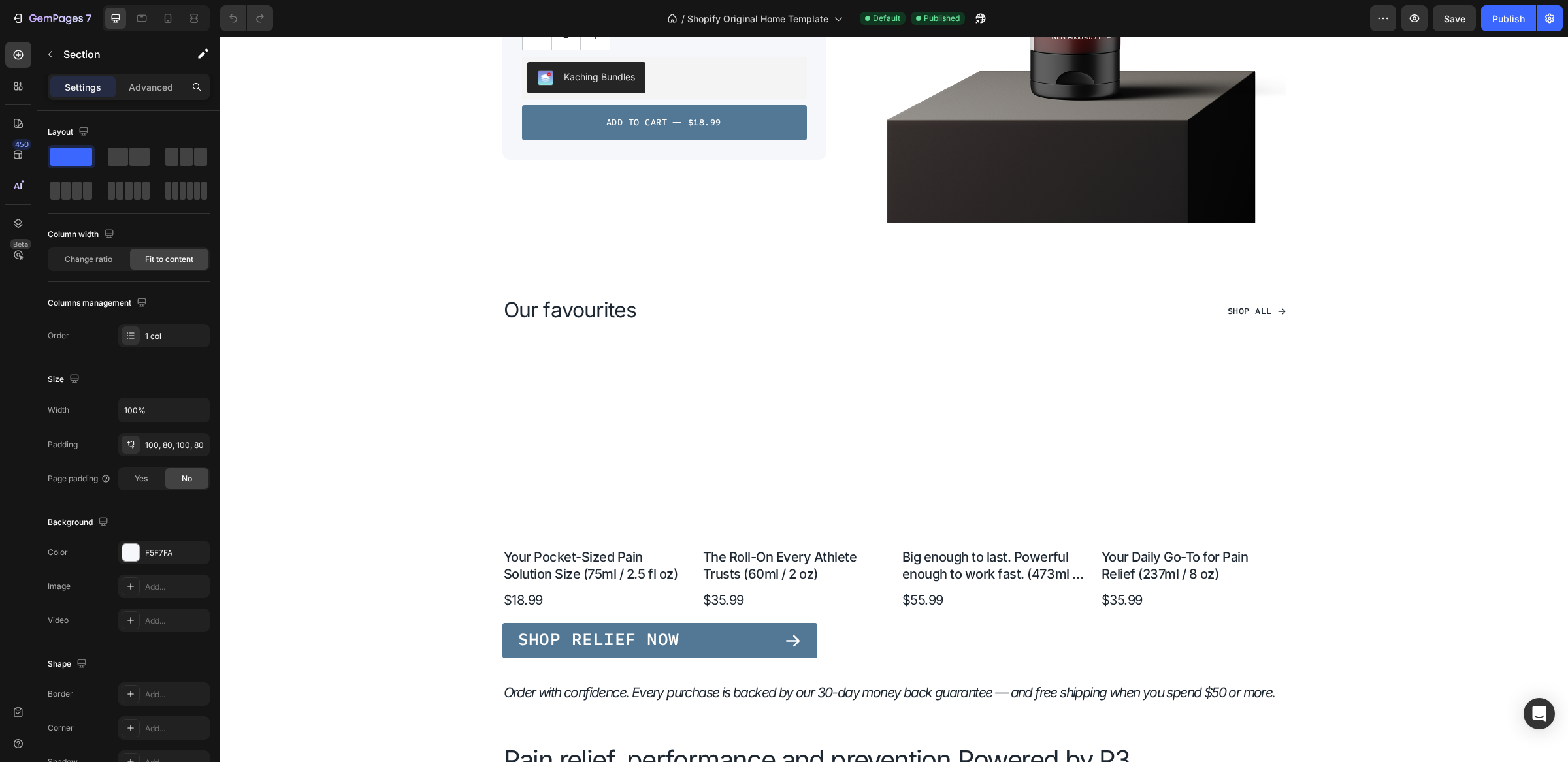
scroll to position [851, 0]
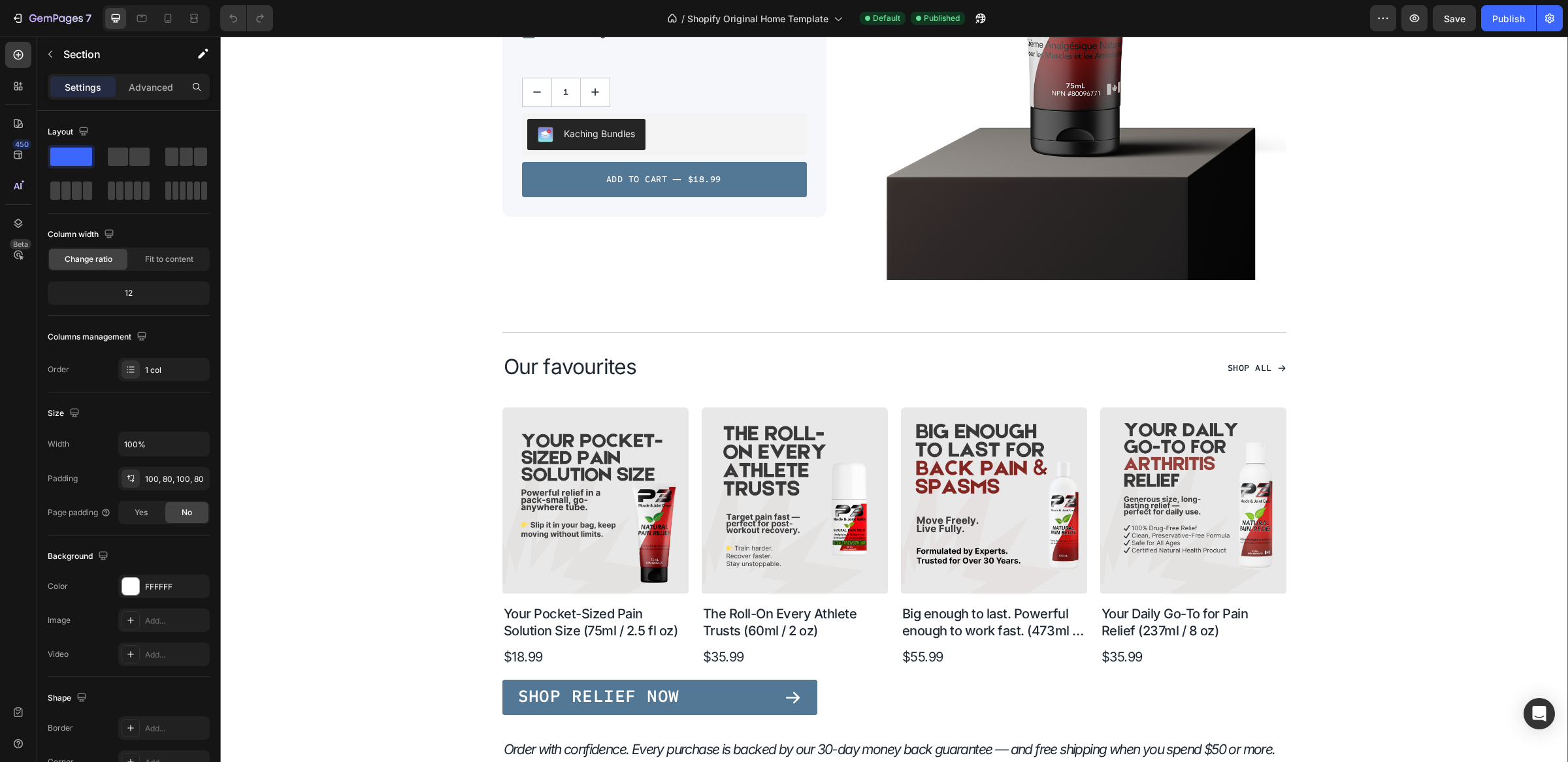
click at [302, 192] on div "Your Pocket-Sized Pain Solution Size (75ml / 2.5 fl oz) Product Title Image 462…" at bounding box center [895, 397] width 1244 height 1202
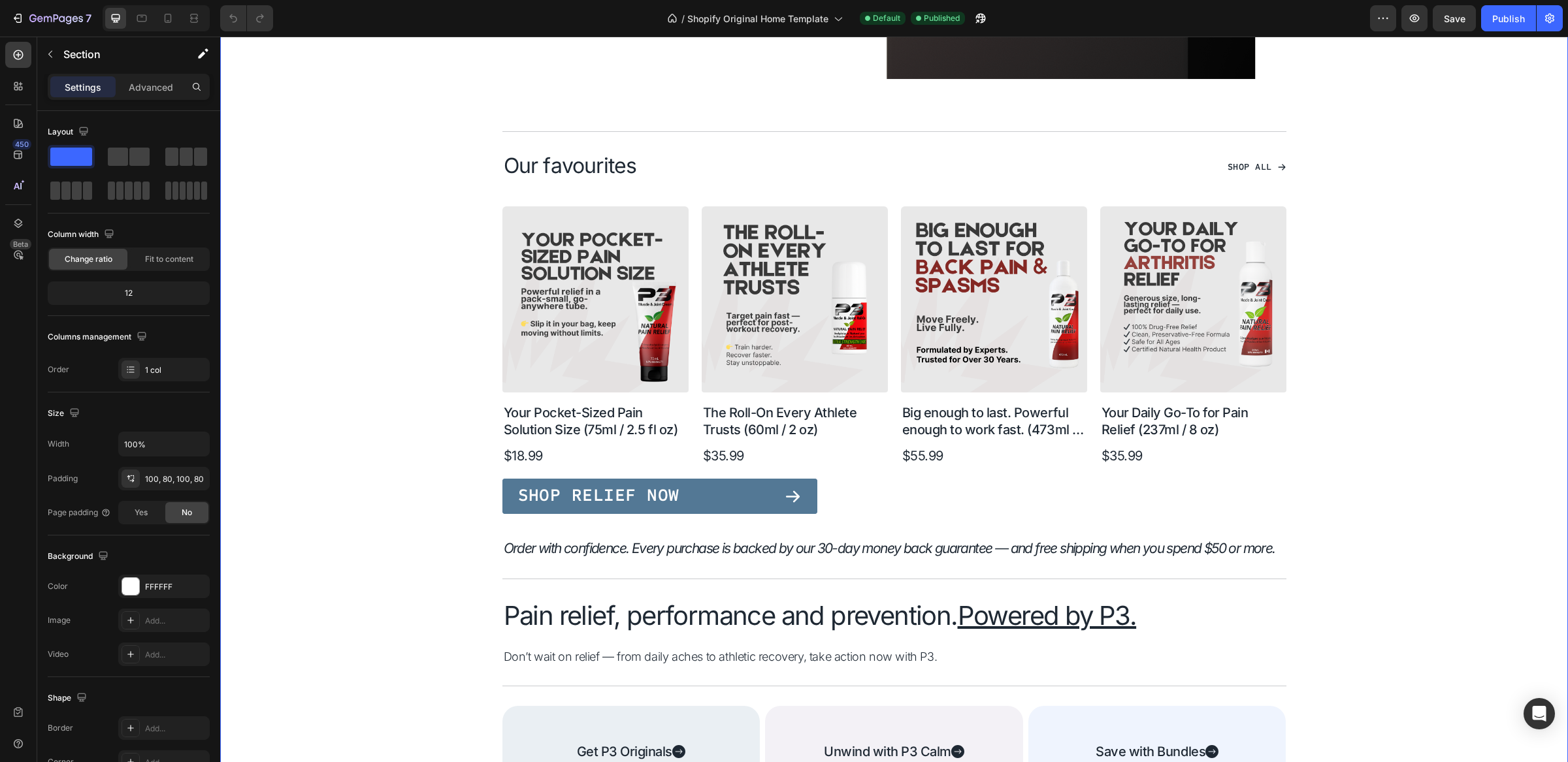
scroll to position [1053, 0]
click at [431, 233] on div "Your Pocket-Sized Pain Solution Size (75ml / 2.5 fl oz) Product Title Image 462…" at bounding box center [895, 196] width 1244 height 1202
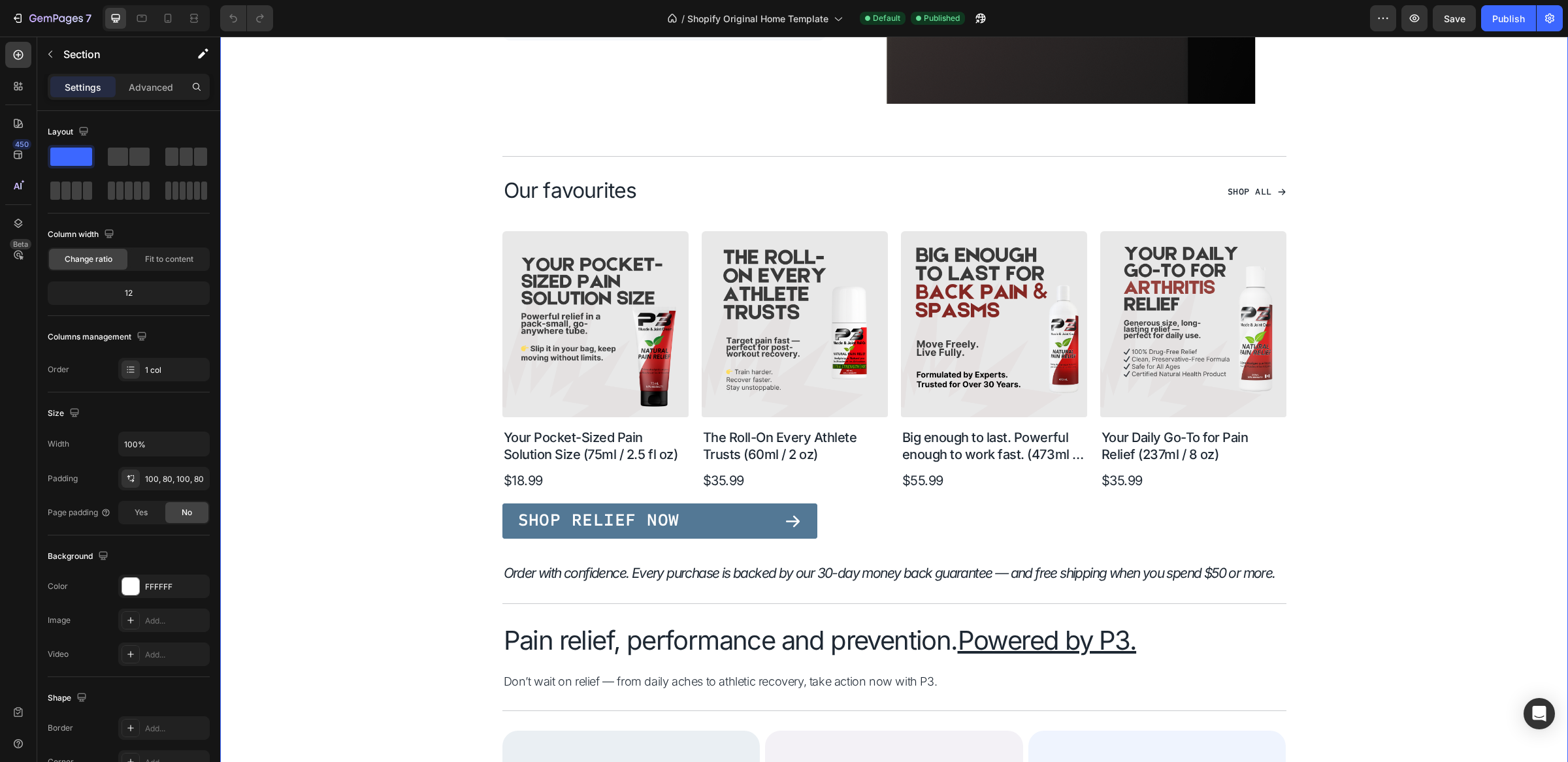
click at [371, 321] on div "Your Pocket-Sized Pain Solution Size (75ml / 2.5 fl oz) Product Title Image 462…" at bounding box center [895, 221] width 1244 height 1202
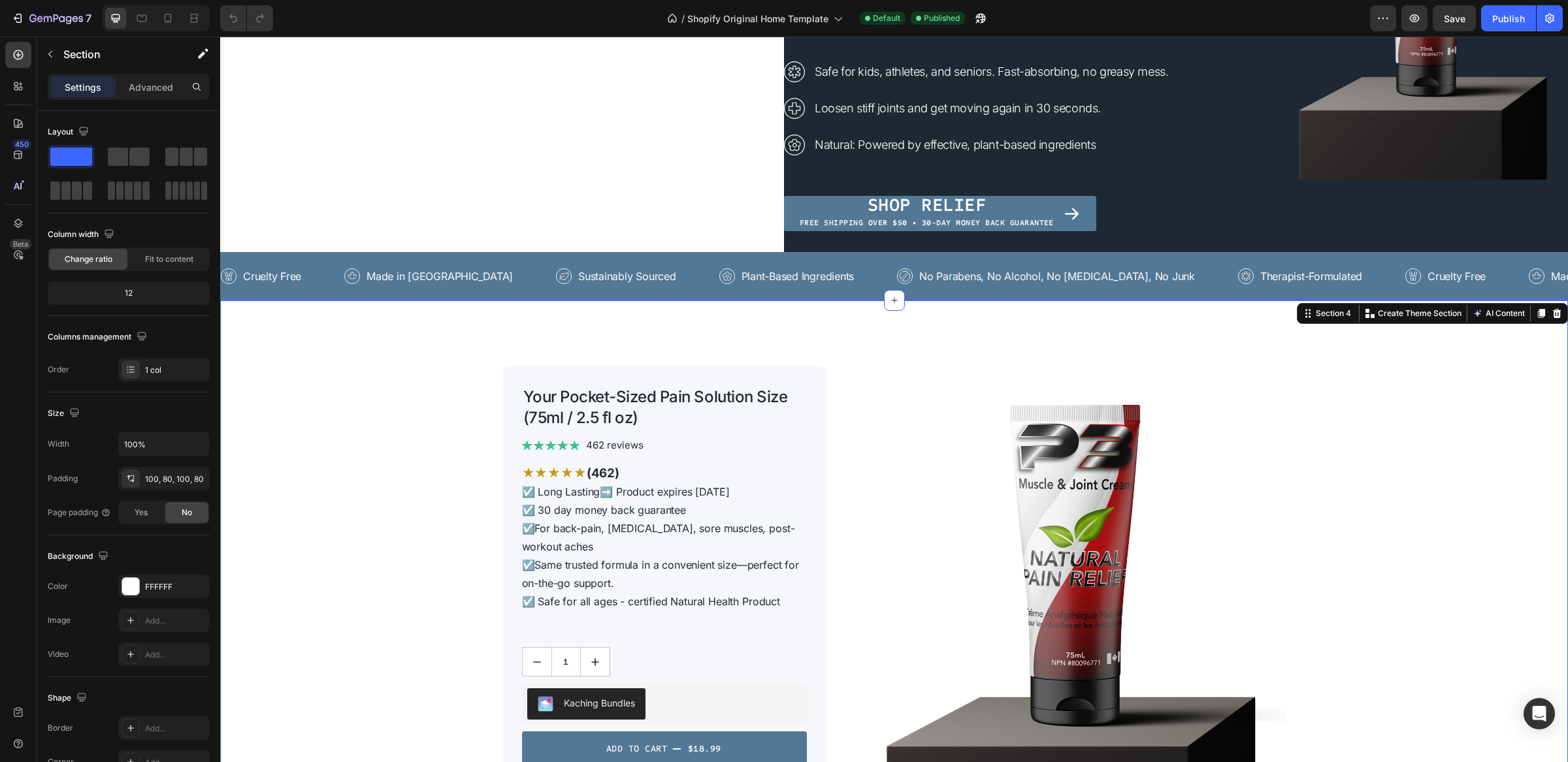
scroll to position [0, 0]
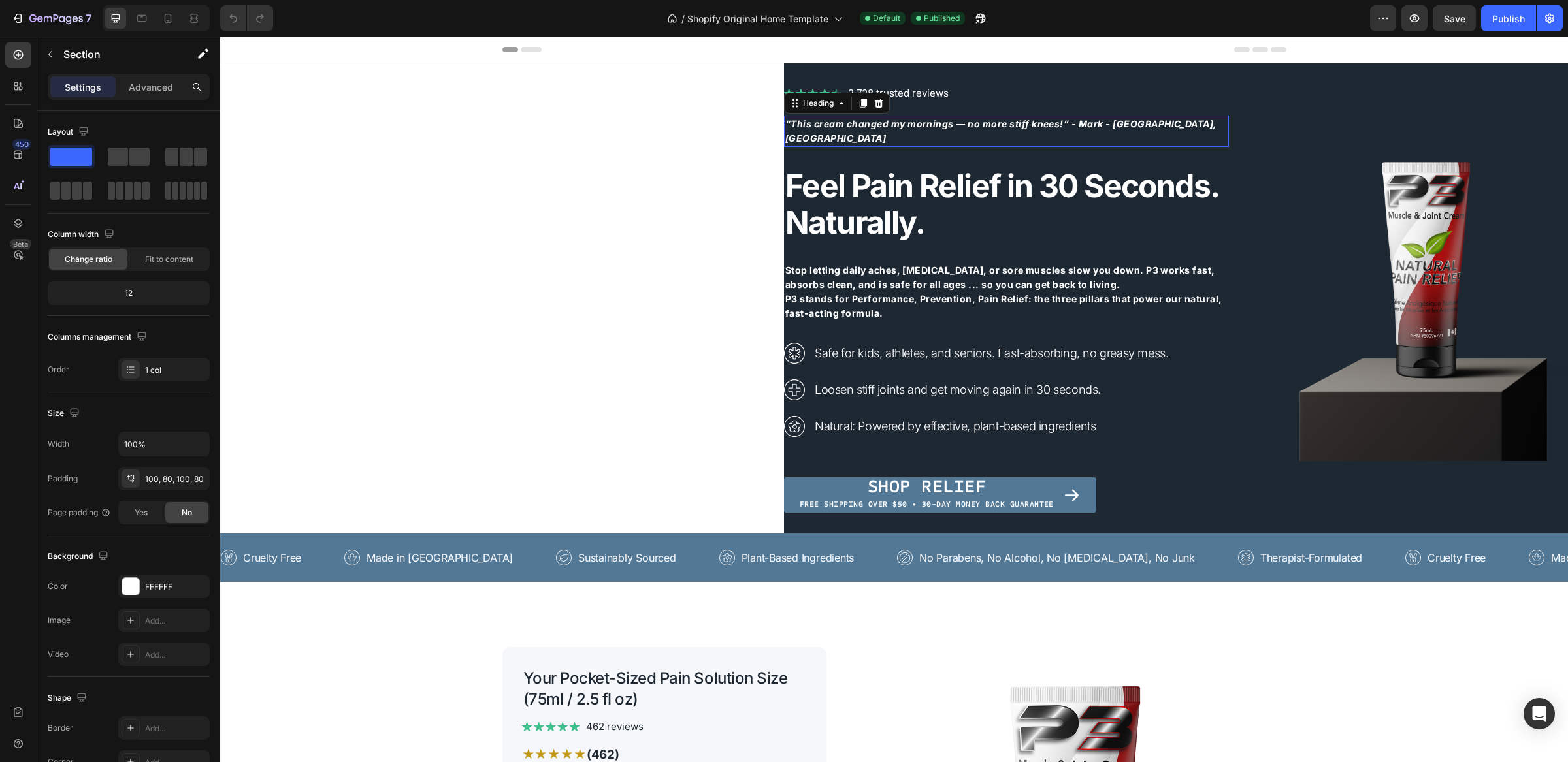
click at [1093, 131] on strong "“This cream changed my mornings — no more stiff knees!” - Mark - [GEOGRAPHIC_DA…" at bounding box center [1001, 130] width 432 height 25
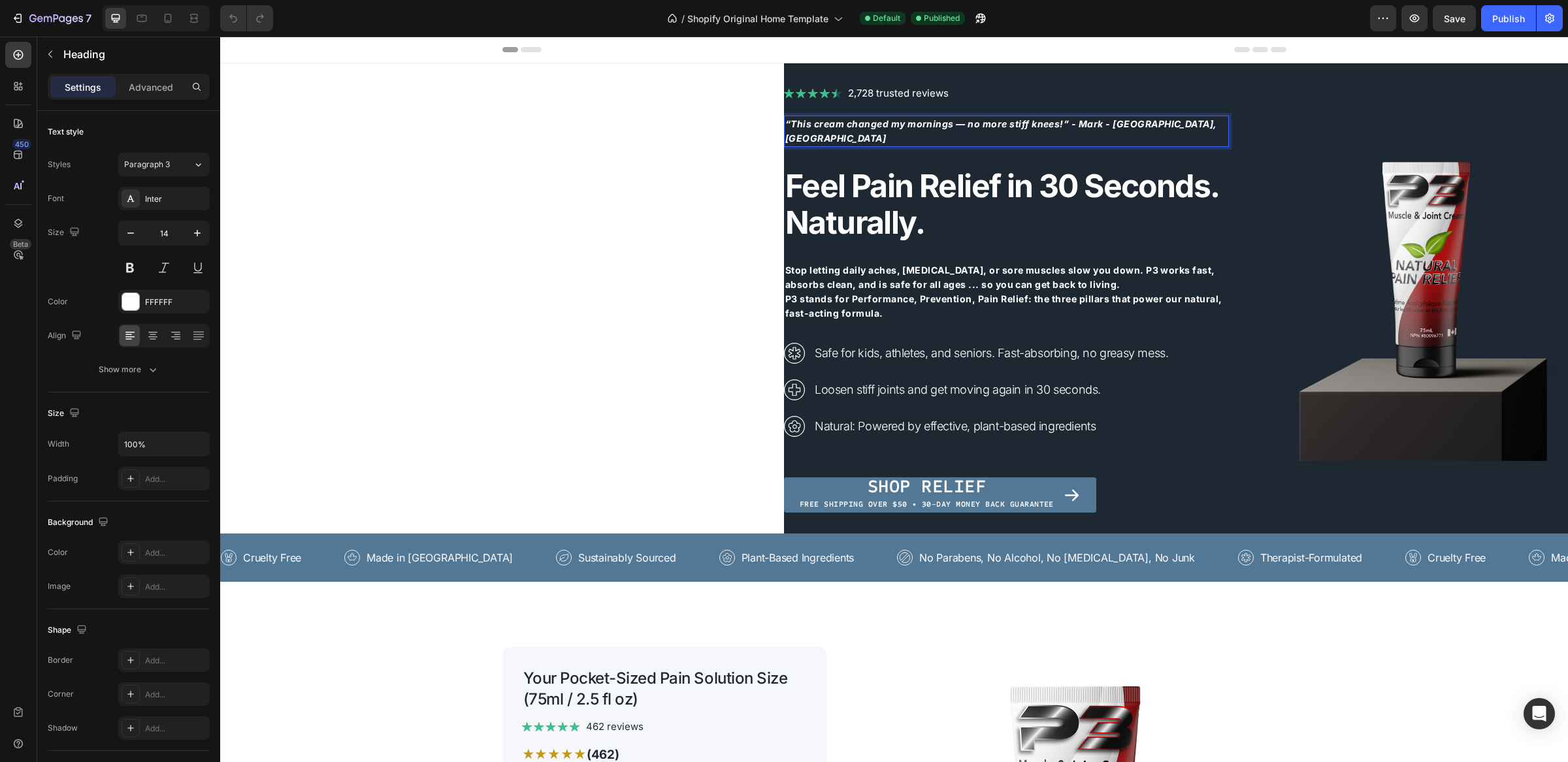
click at [1102, 129] on strong "“This cream changed my mornings — no more stiff knees!” - Mark - [GEOGRAPHIC_DA…" at bounding box center [1001, 130] width 432 height 25
click at [1181, 133] on p "“This cream changed my mornings — no more stiff knees!” - Mark (Ontario, Canada" at bounding box center [1007, 131] width 442 height 29
click at [1501, 14] on div "Publish" at bounding box center [1509, 19] width 33 height 14
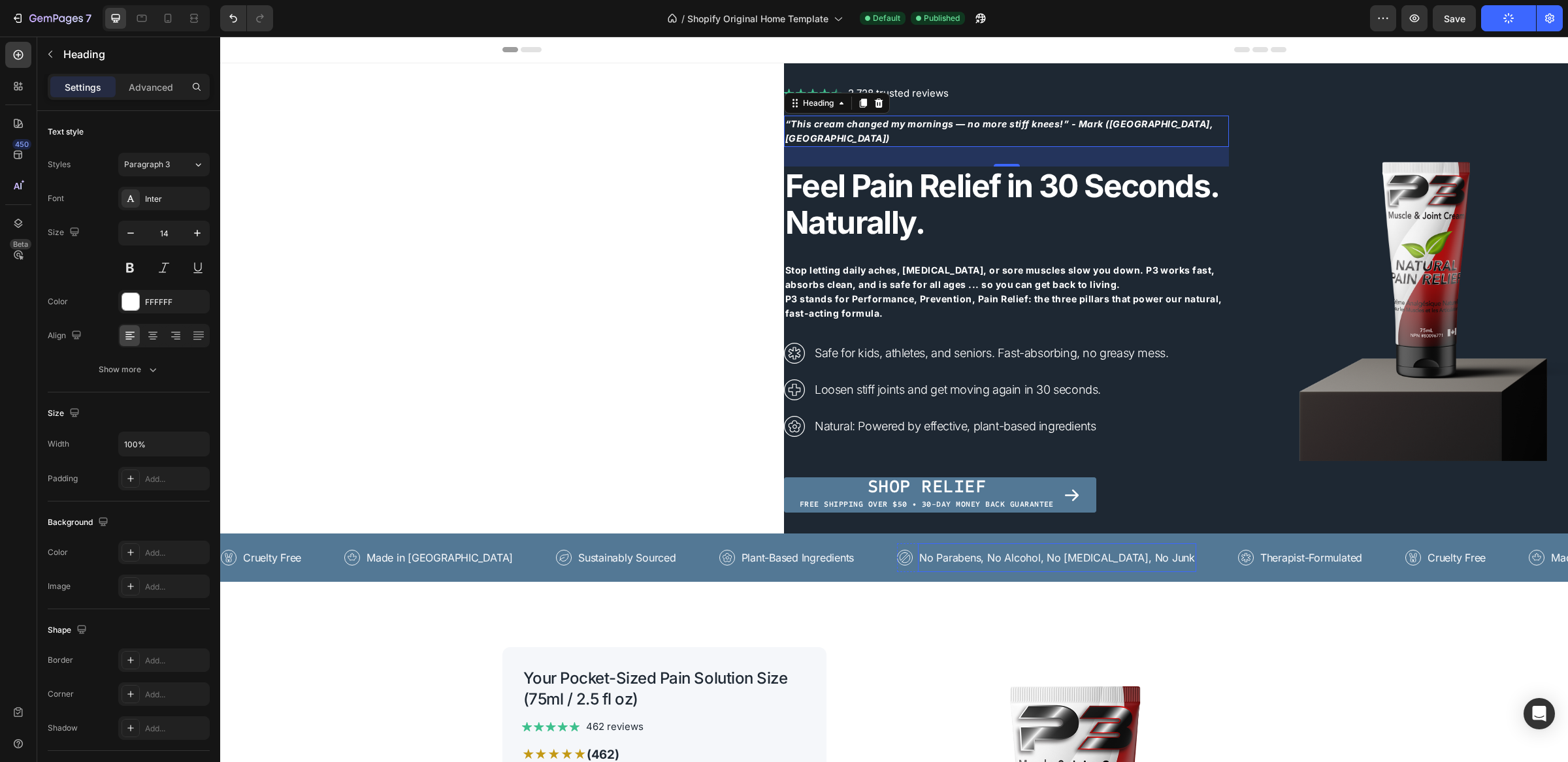
click at [1031, 546] on div "No Parabens, No Alcohol, No Methyl Salicylate, No Junk Text" at bounding box center [1057, 557] width 278 height 29
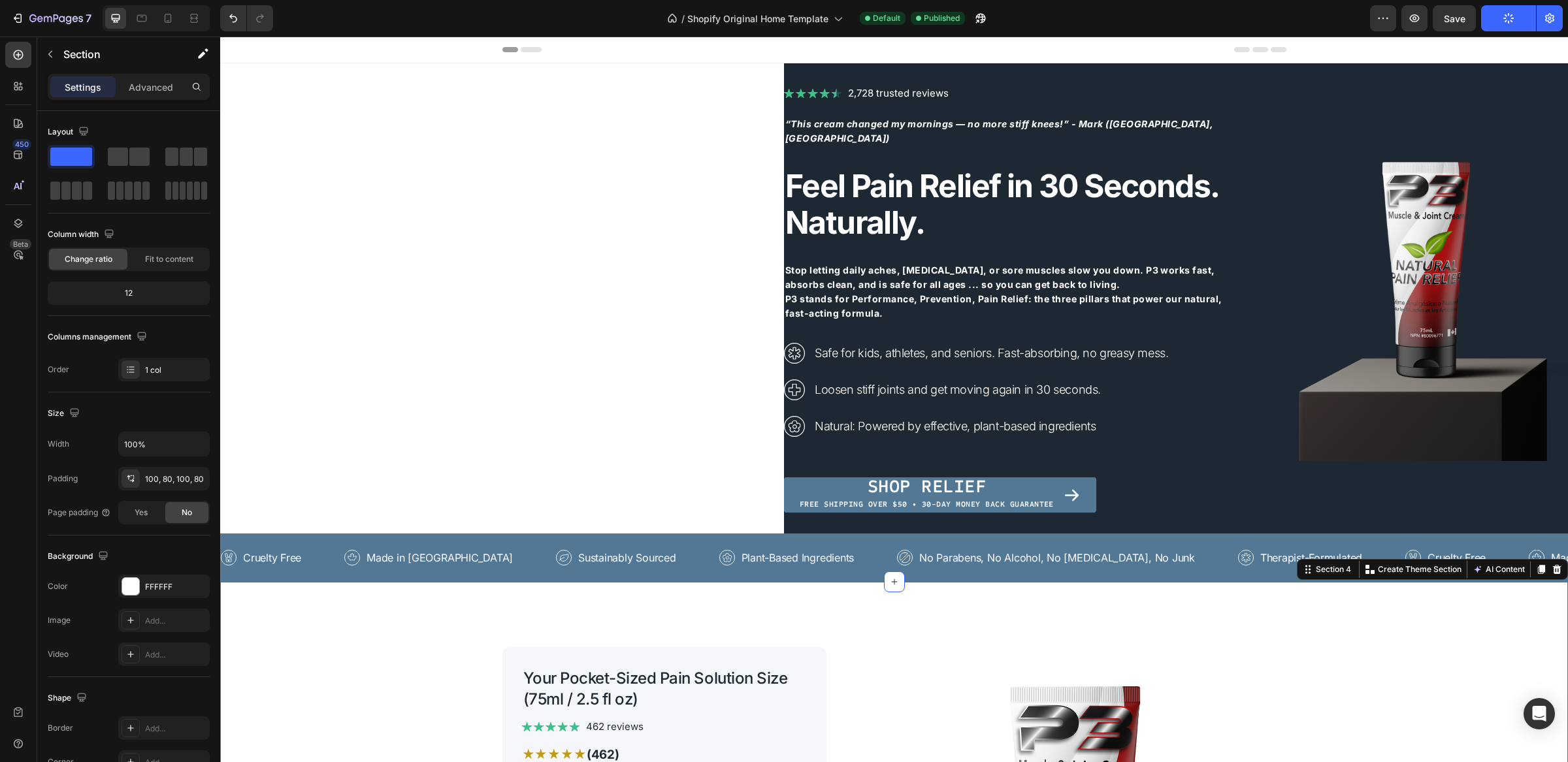
click at [742, 552] on p "Plant-Based Ingredients" at bounding box center [798, 557] width 112 height 16
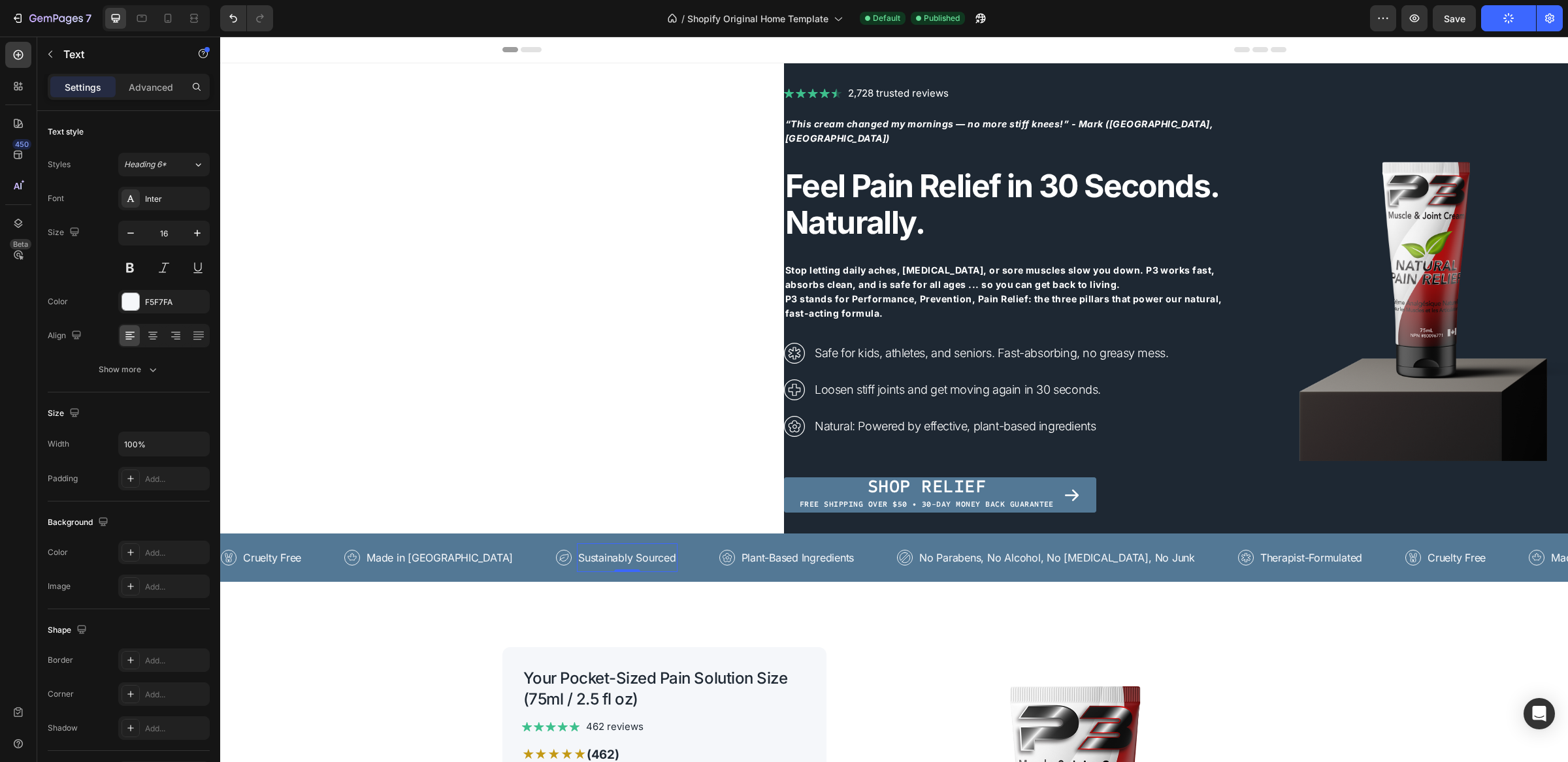
click at [578, 559] on p "Sustainably Sourced" at bounding box center [627, 557] width 97 height 16
click at [401, 558] on p "Made in [GEOGRAPHIC_DATA]" at bounding box center [439, 557] width 146 height 16
click at [269, 559] on p "Cruelty Free" at bounding box center [273, 557] width 58 height 16
click at [1456, 22] on span "Save" at bounding box center [1455, 19] width 22 height 11
click at [400, 558] on p "Made in [GEOGRAPHIC_DATA]" at bounding box center [439, 557] width 146 height 16
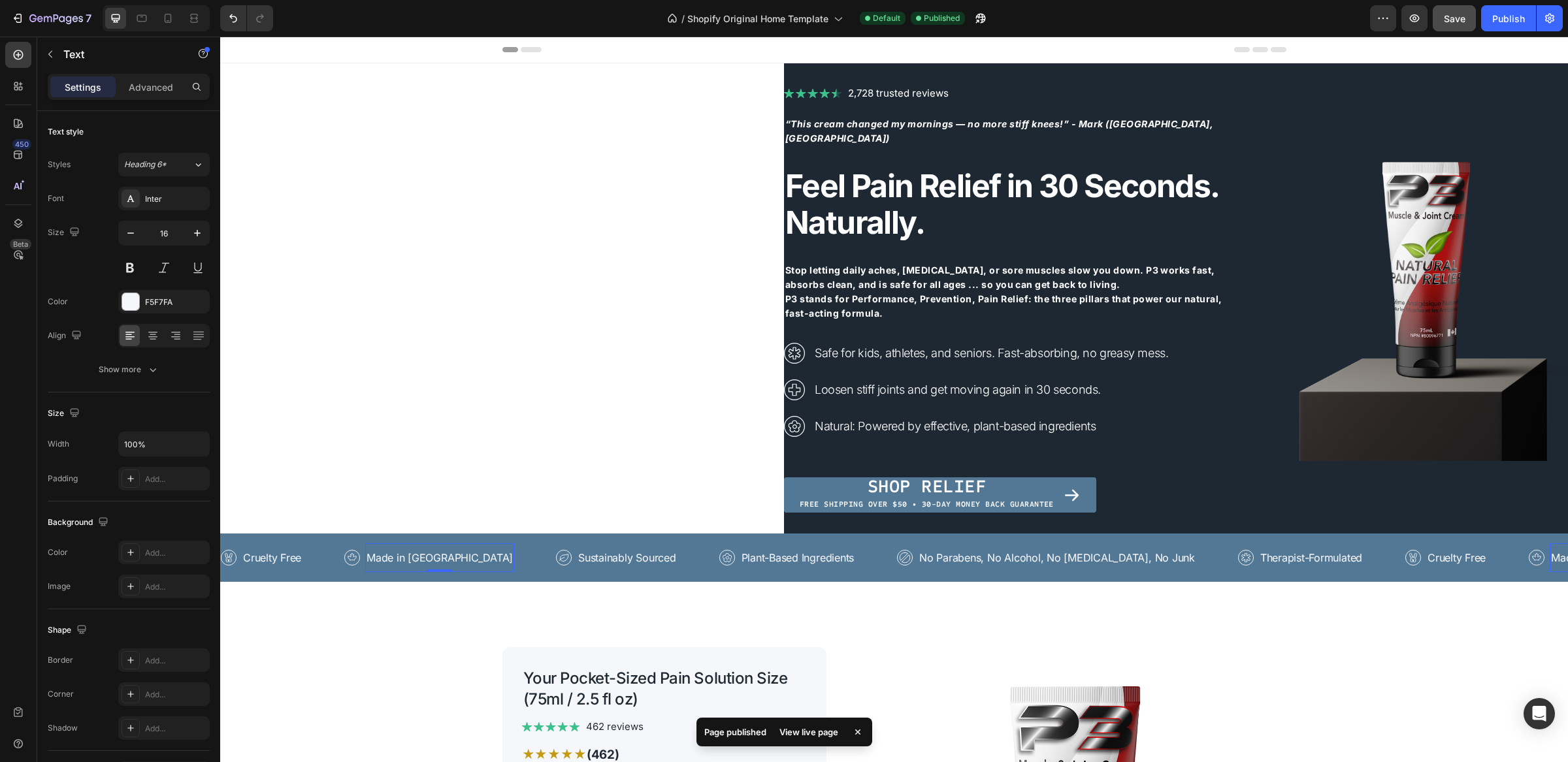
click at [403, 555] on p "Made in [GEOGRAPHIC_DATA]" at bounding box center [439, 557] width 146 height 16
click at [318, 565] on div "Icon Cruelty Free Text Row" at bounding box center [283, 557] width 124 height 29
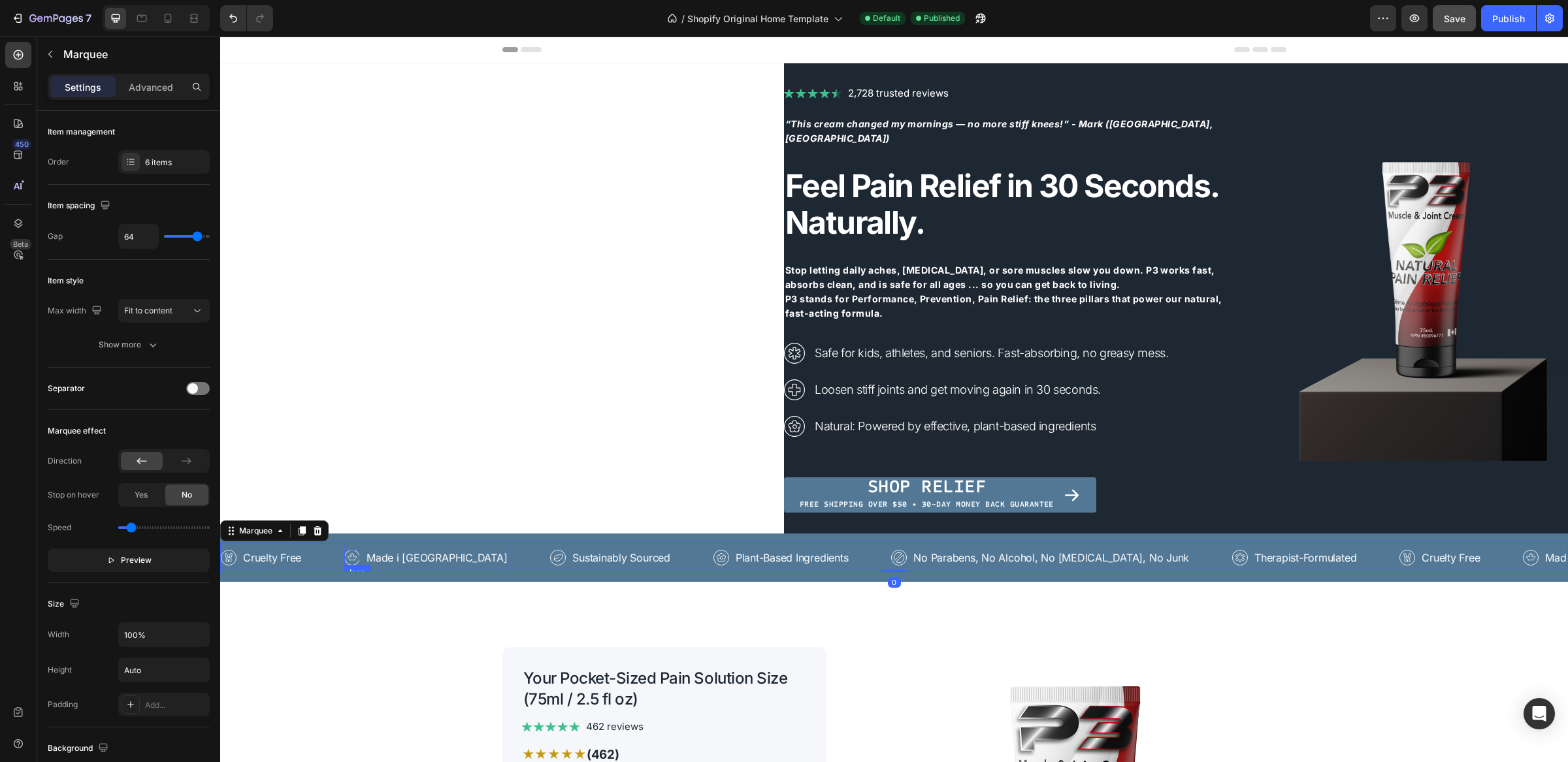
click at [353, 559] on icon at bounding box center [352, 557] width 16 height 16
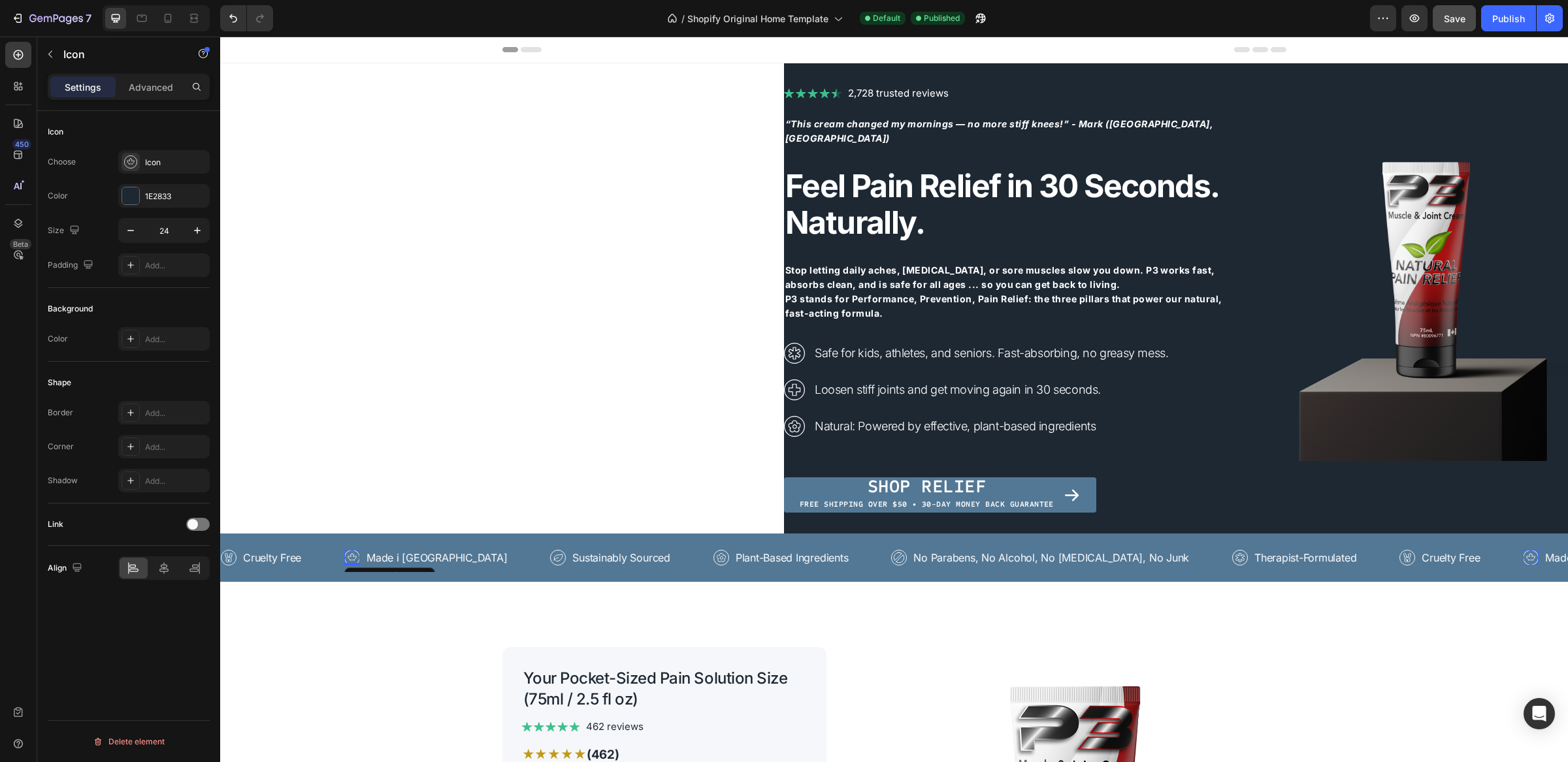
click at [349, 555] on icon at bounding box center [352, 557] width 16 height 16
click at [154, 742] on div "Delete element" at bounding box center [128, 741] width 72 height 16
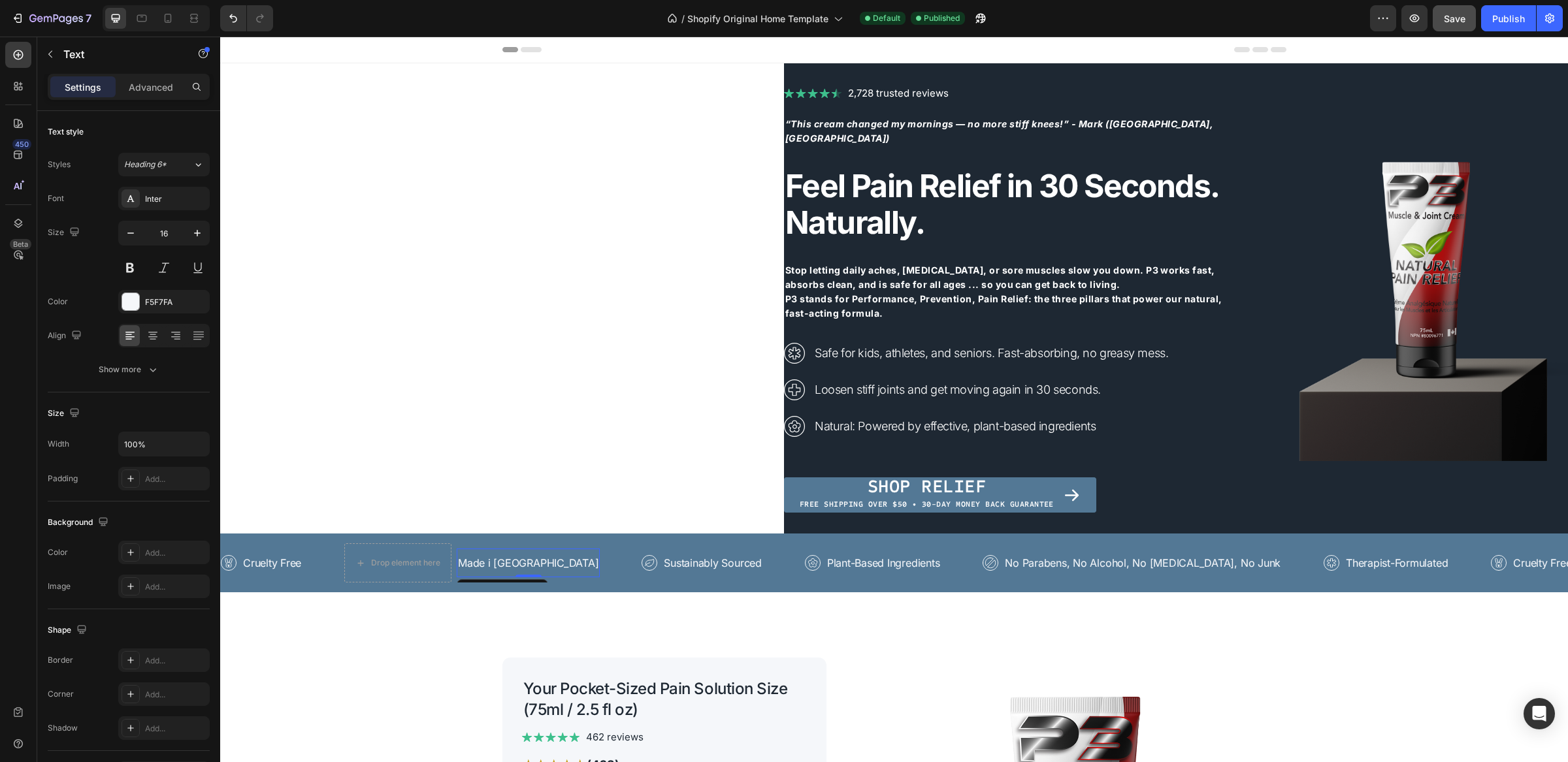
click at [496, 561] on p "Made i Canada" at bounding box center [528, 563] width 141 height 16
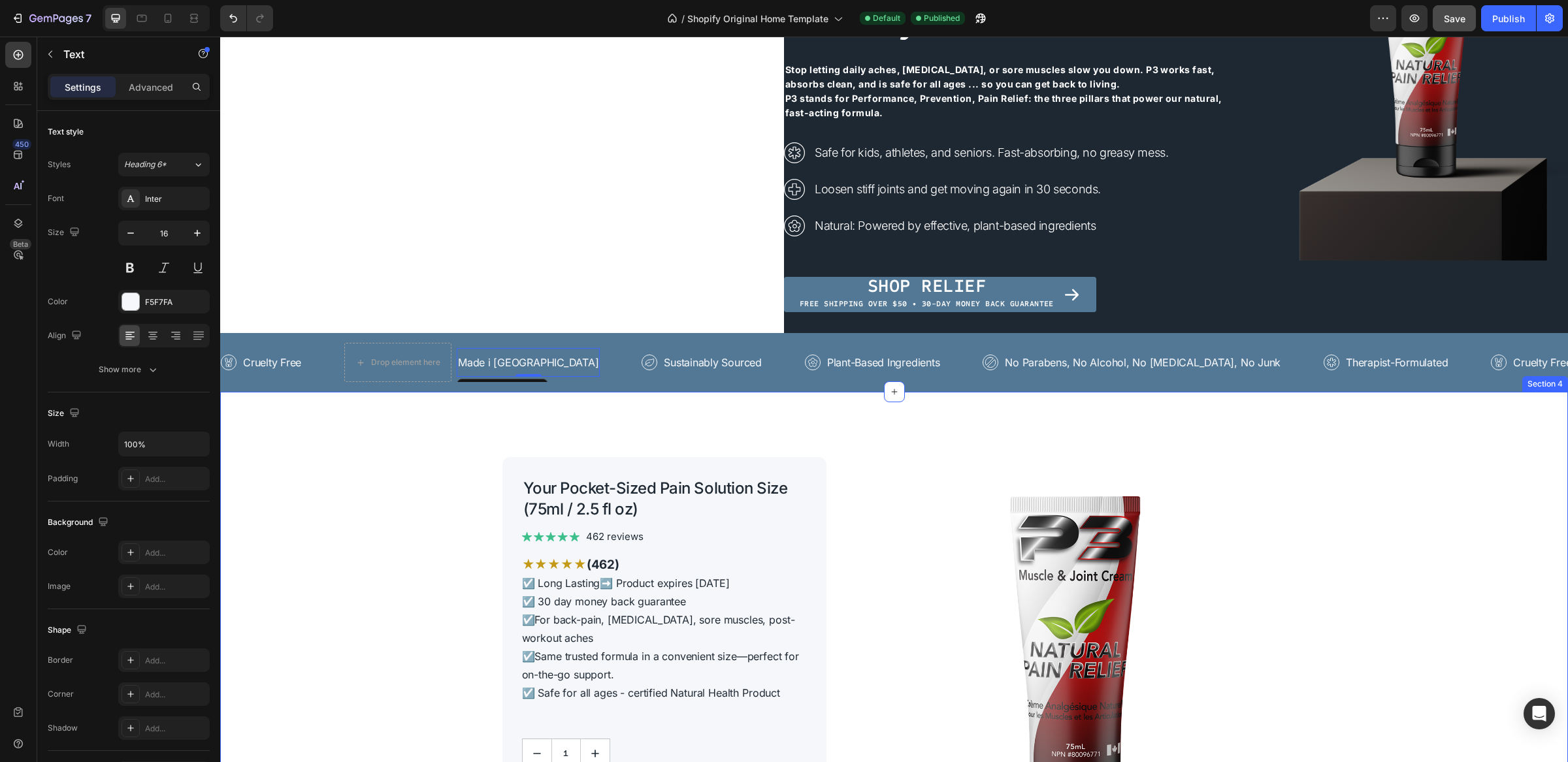
scroll to position [241, 0]
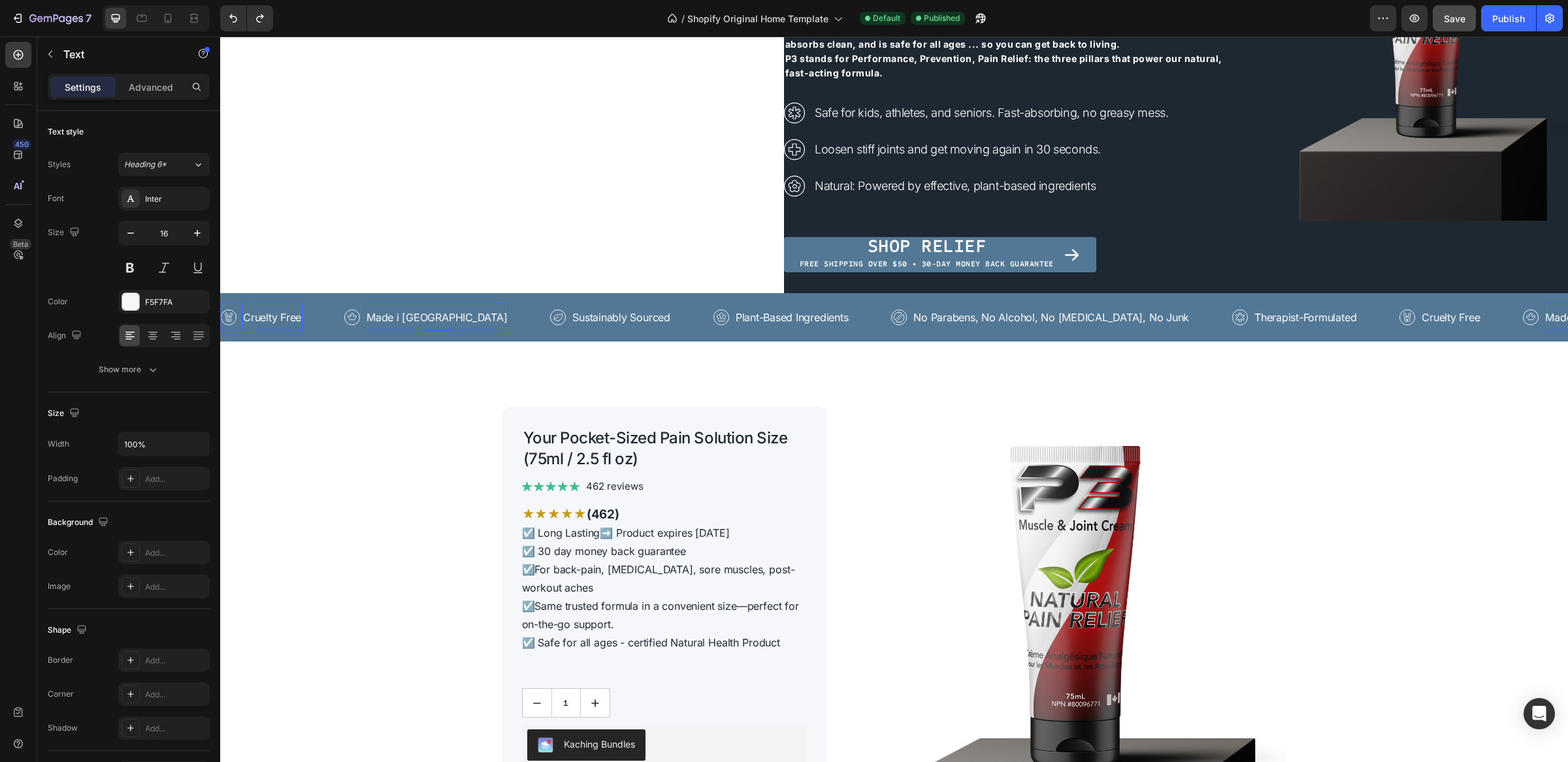
click at [267, 315] on p "Cruelty Free" at bounding box center [273, 317] width 58 height 16
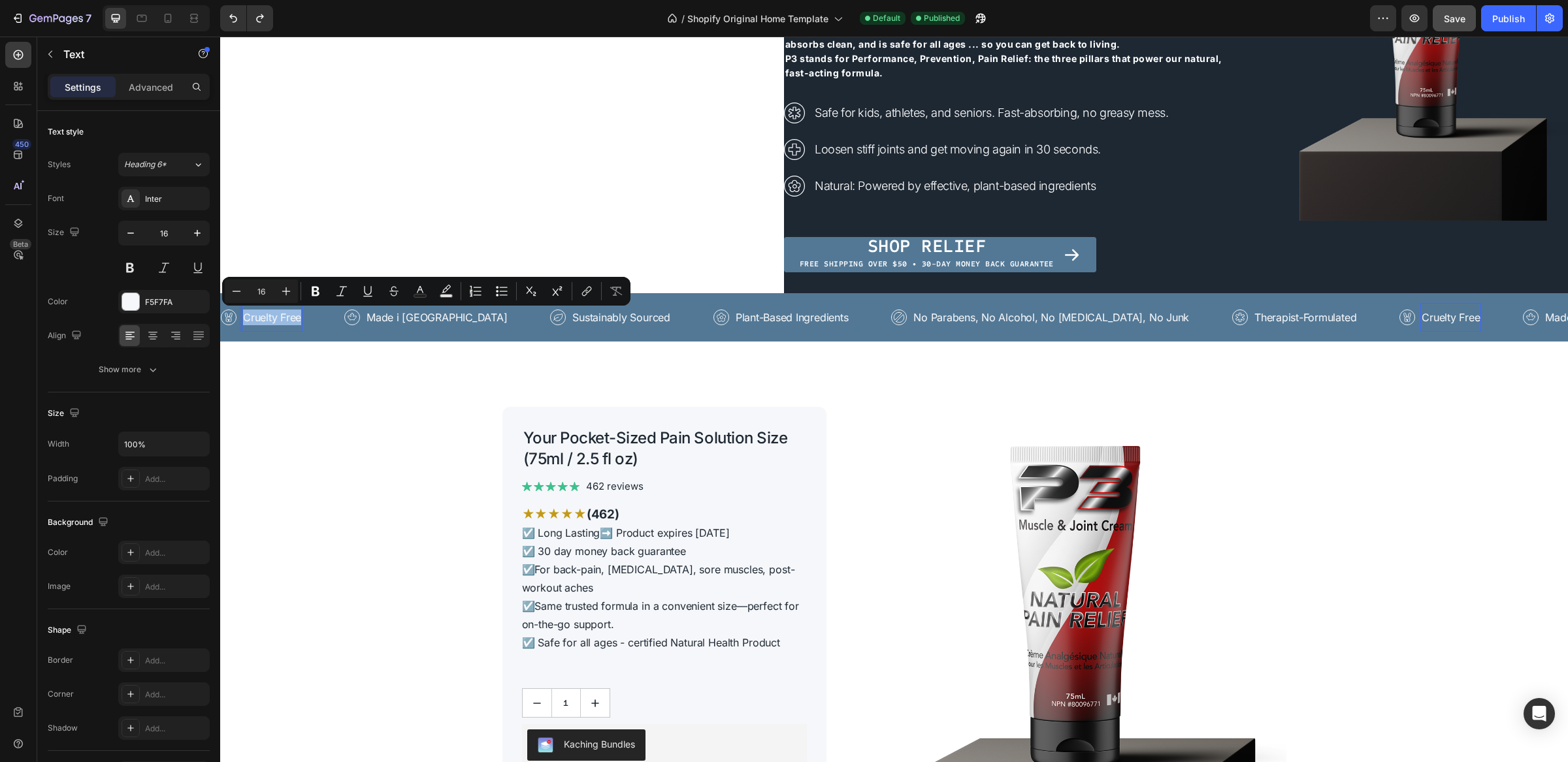
click at [266, 318] on p "Cruelty Free" at bounding box center [273, 317] width 58 height 16
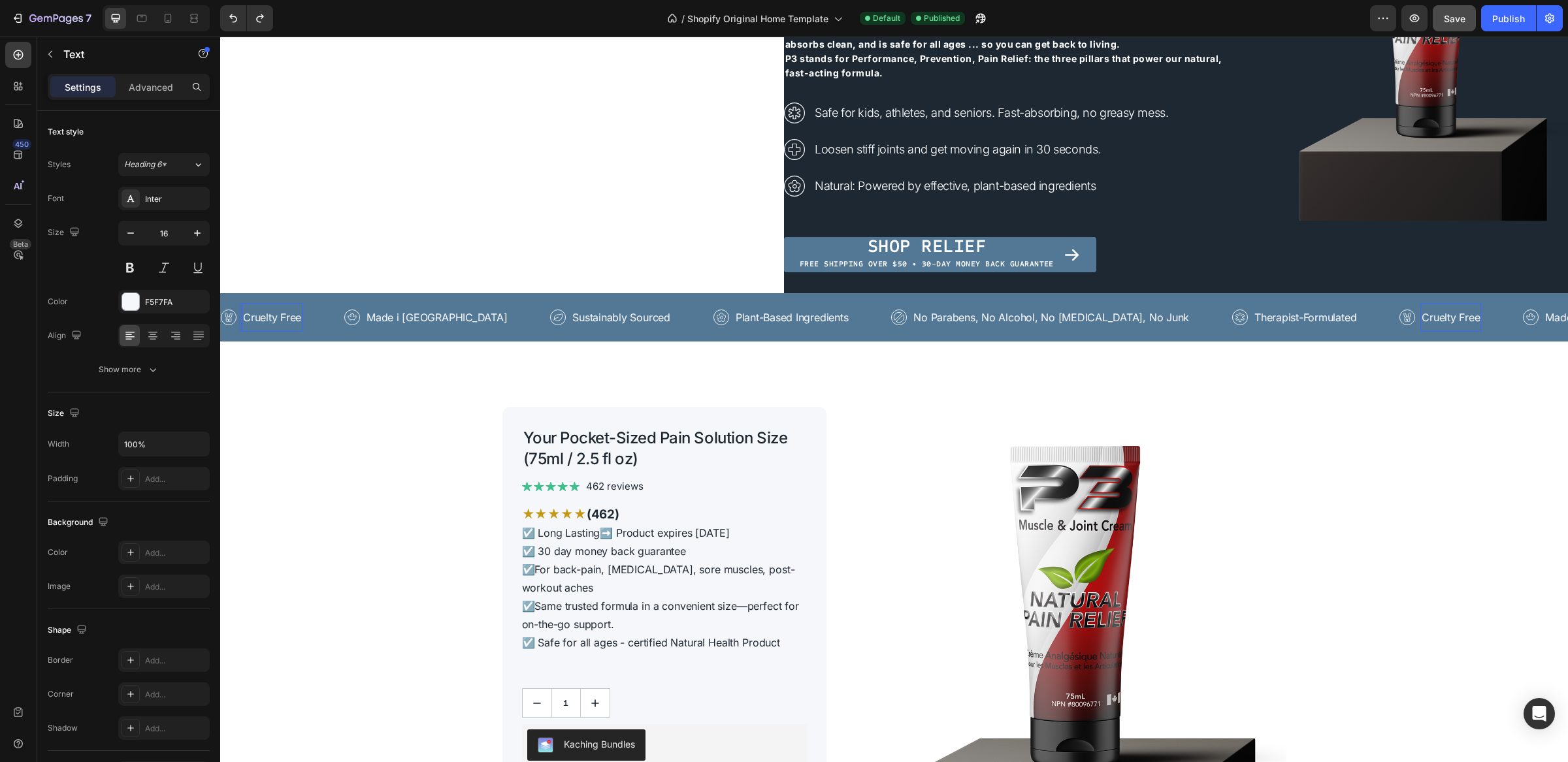
click at [266, 318] on p "Cruelty Free" at bounding box center [273, 317] width 58 height 16
click at [505, 320] on p "Made i Canada" at bounding box center [543, 317] width 141 height 16
click at [836, 315] on p "Sustainably Sourced" at bounding box center [841, 317] width 97 height 16
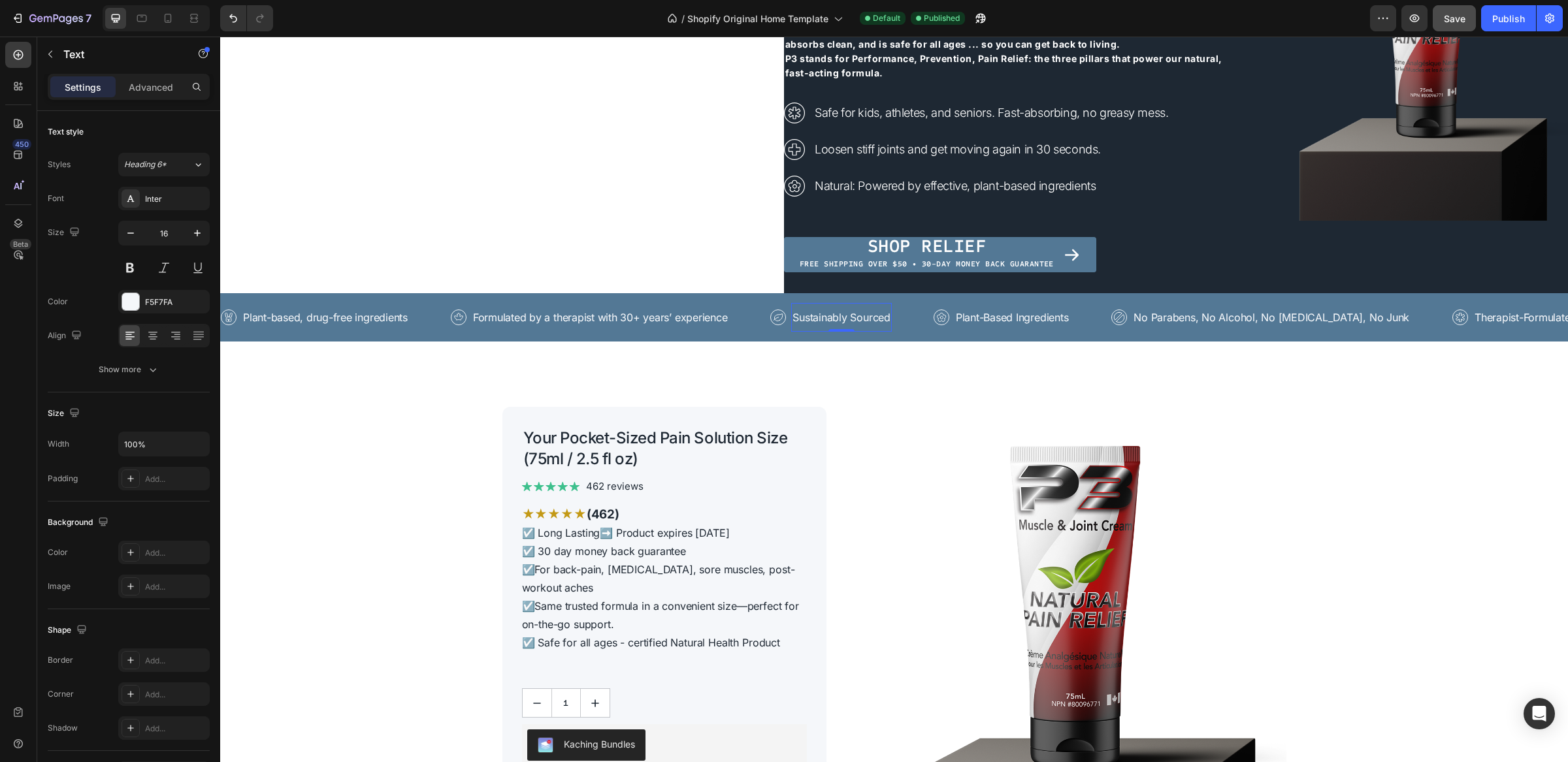
click at [836, 315] on p "Sustainably Sourced" at bounding box center [841, 317] width 97 height 16
click at [251, 317] on p "Plant-based, drug-free ingredients" at bounding box center [326, 317] width 165 height 16
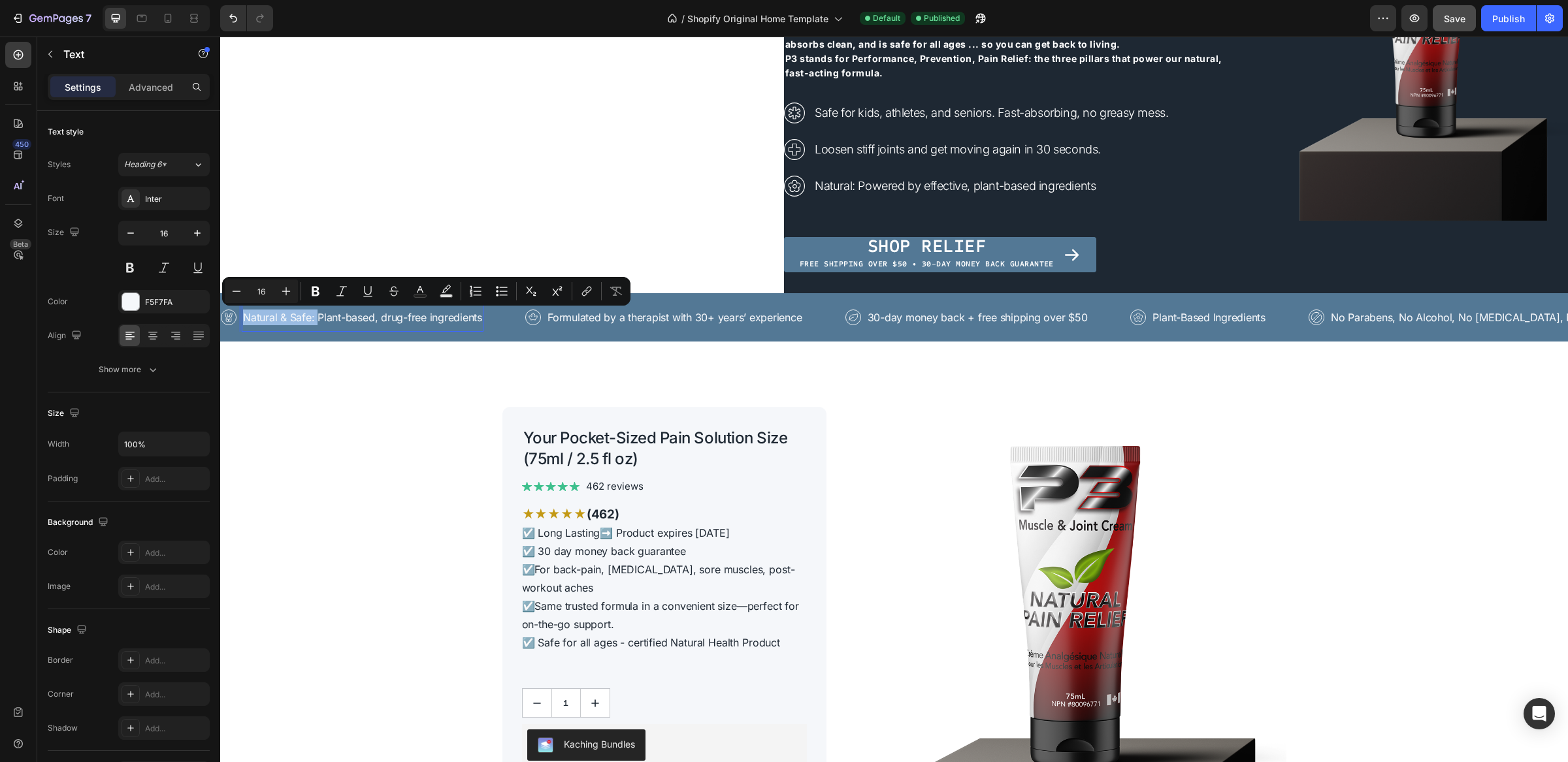
drag, startPoint x: 317, startPoint y: 318, endPoint x: 244, endPoint y: 318, distance: 73.0
click at [244, 318] on p "Natural & Safe: Plant-based, drug-free ingredients" at bounding box center [362, 317] width 239 height 16
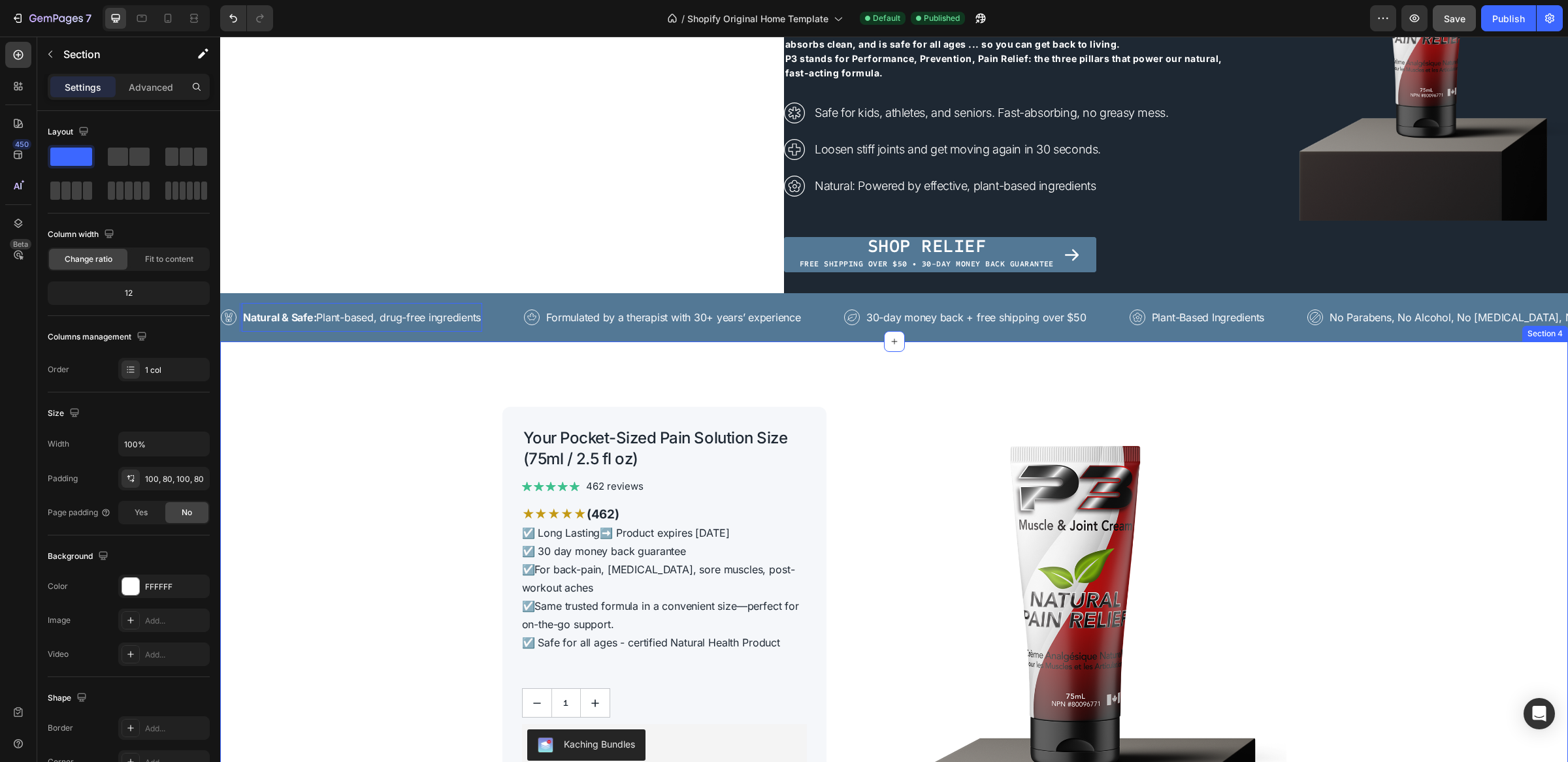
click at [566, 316] on p "Formulated by a therapist with 30+ years’ experience" at bounding box center [673, 317] width 255 height 16
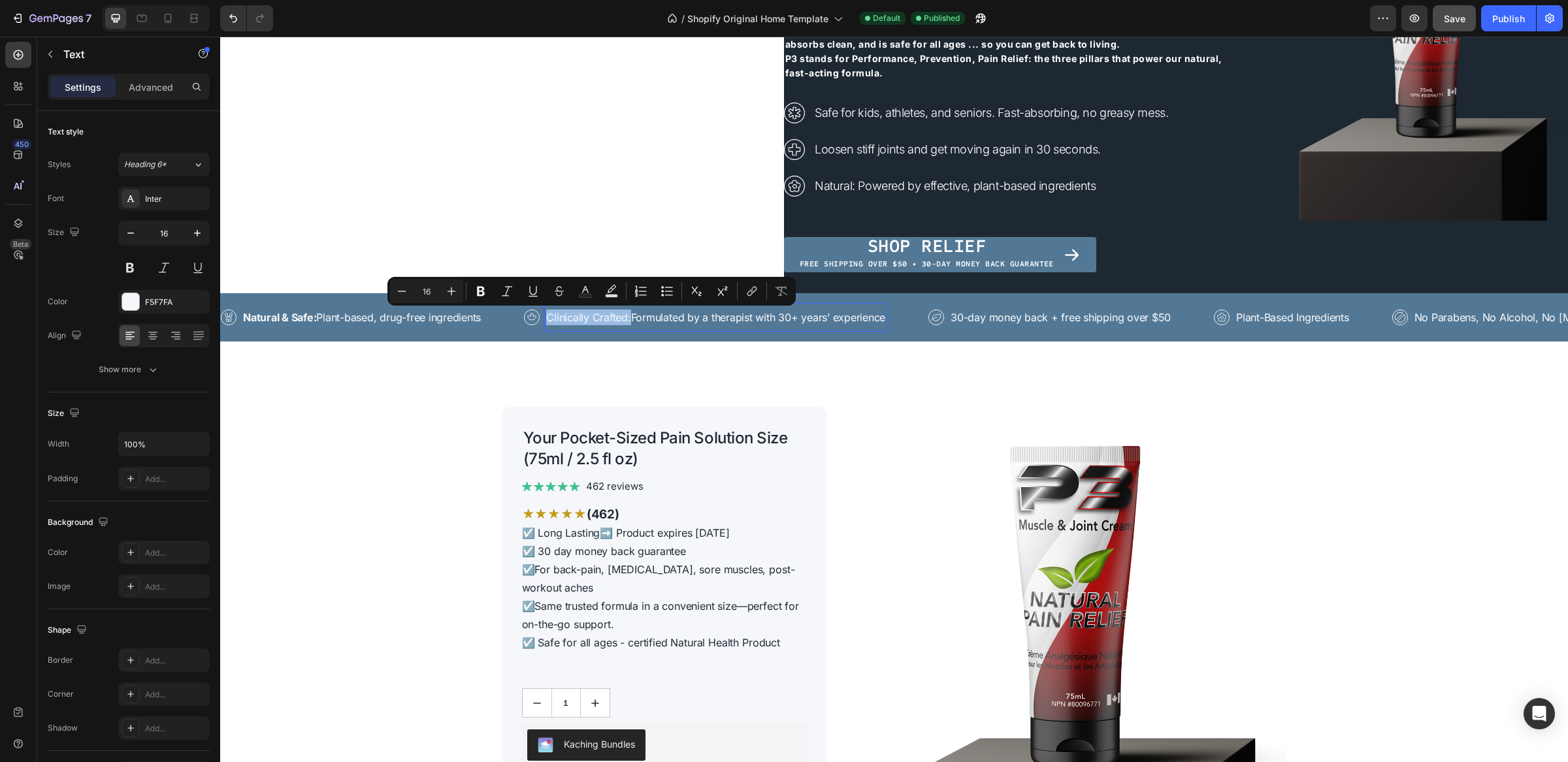
drag, startPoint x: 636, startPoint y: 318, endPoint x: 552, endPoint y: 318, distance: 84.0
click at [552, 318] on p "Clinically Crafted:Formulated by a therapist with 30+ years’ experience" at bounding box center [716, 317] width 339 height 16
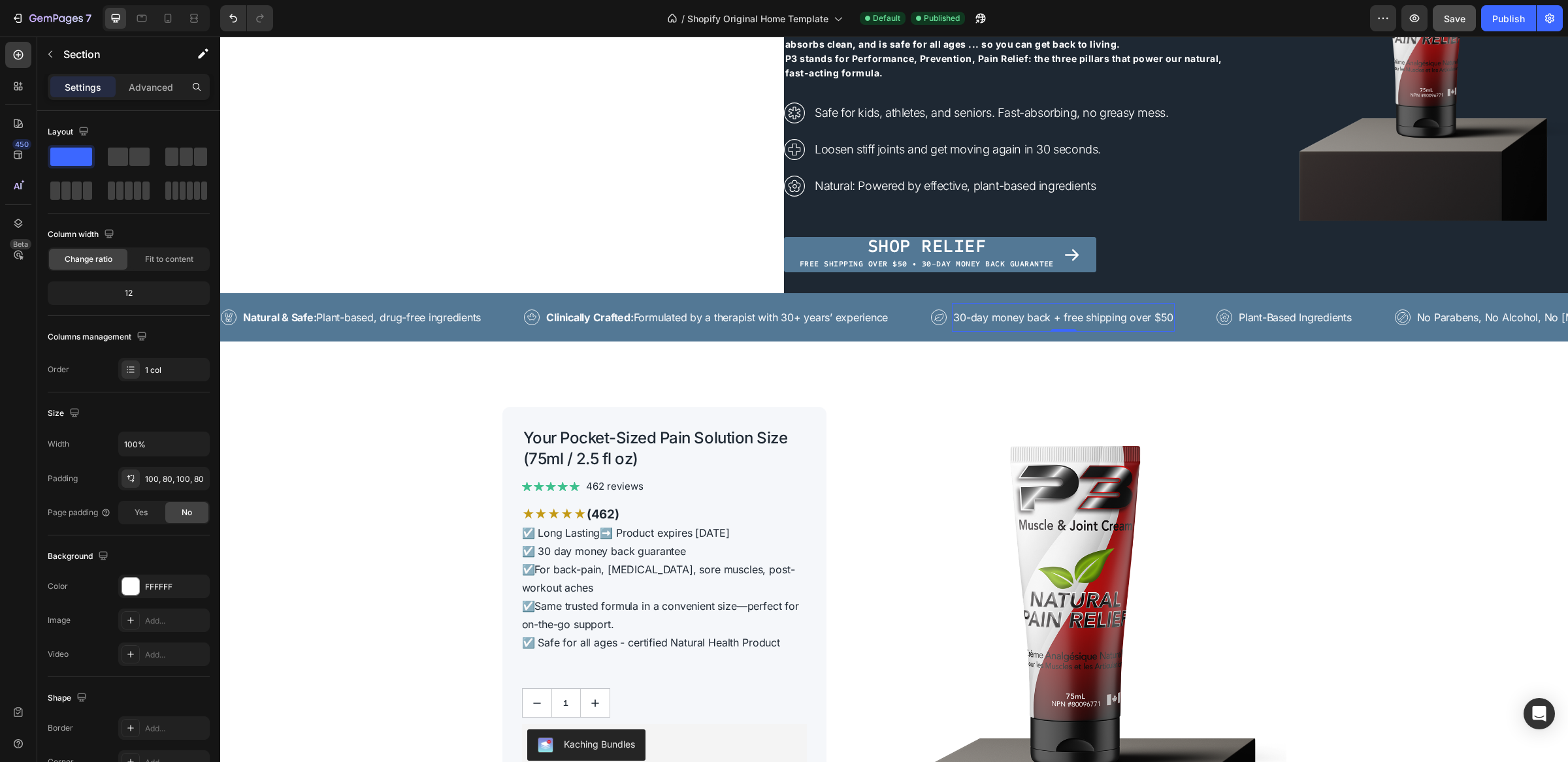
click at [968, 311] on p "30-day money back + free shipping over $50" at bounding box center [1063, 317] width 220 height 16
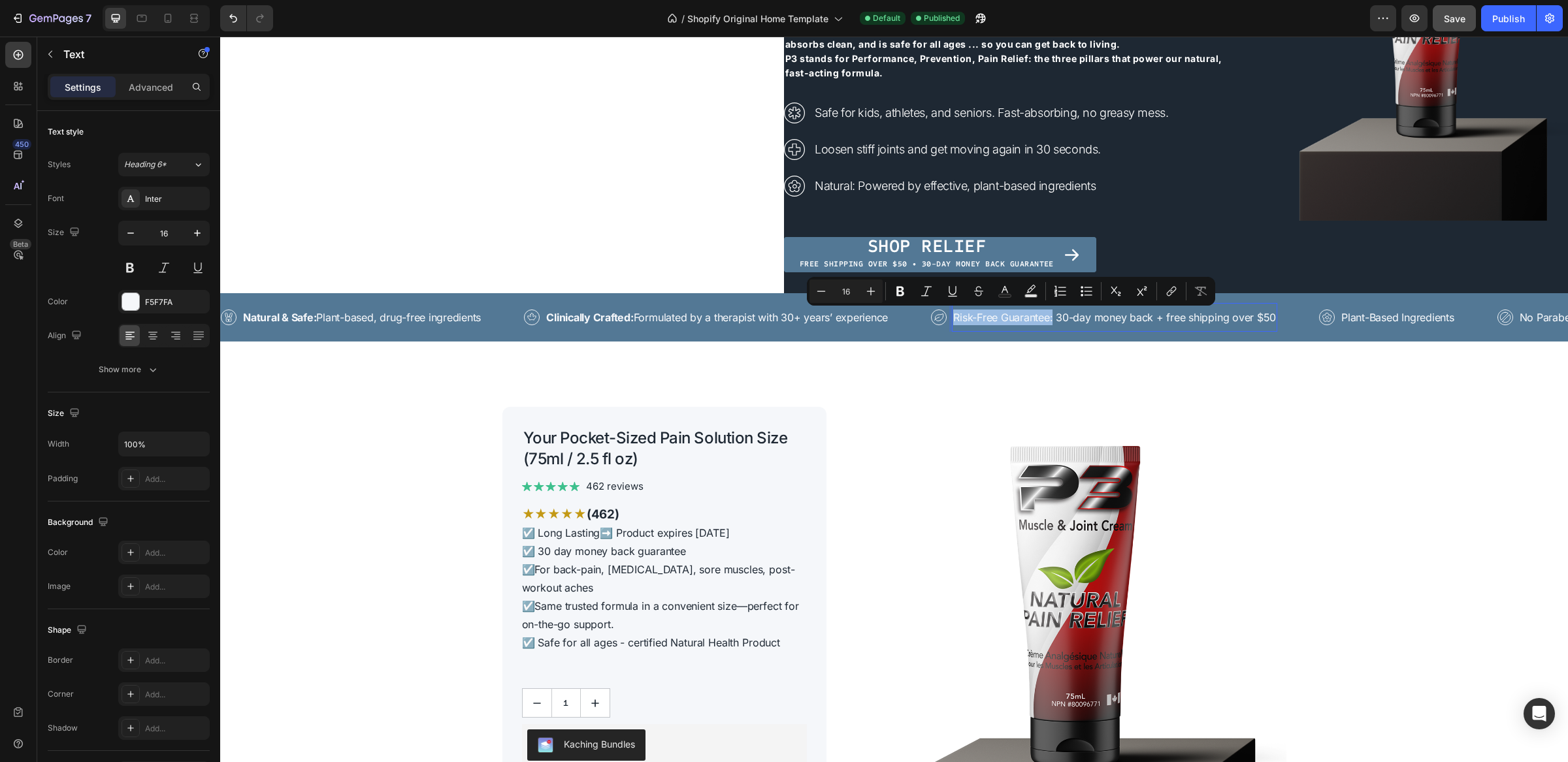
drag, startPoint x: 1063, startPoint y: 318, endPoint x: 961, endPoint y: 318, distance: 102.0
click at [961, 318] on p "Risk-Free Guarantee: 30-day money back + free shipping over $50" at bounding box center [1115, 317] width 323 height 16
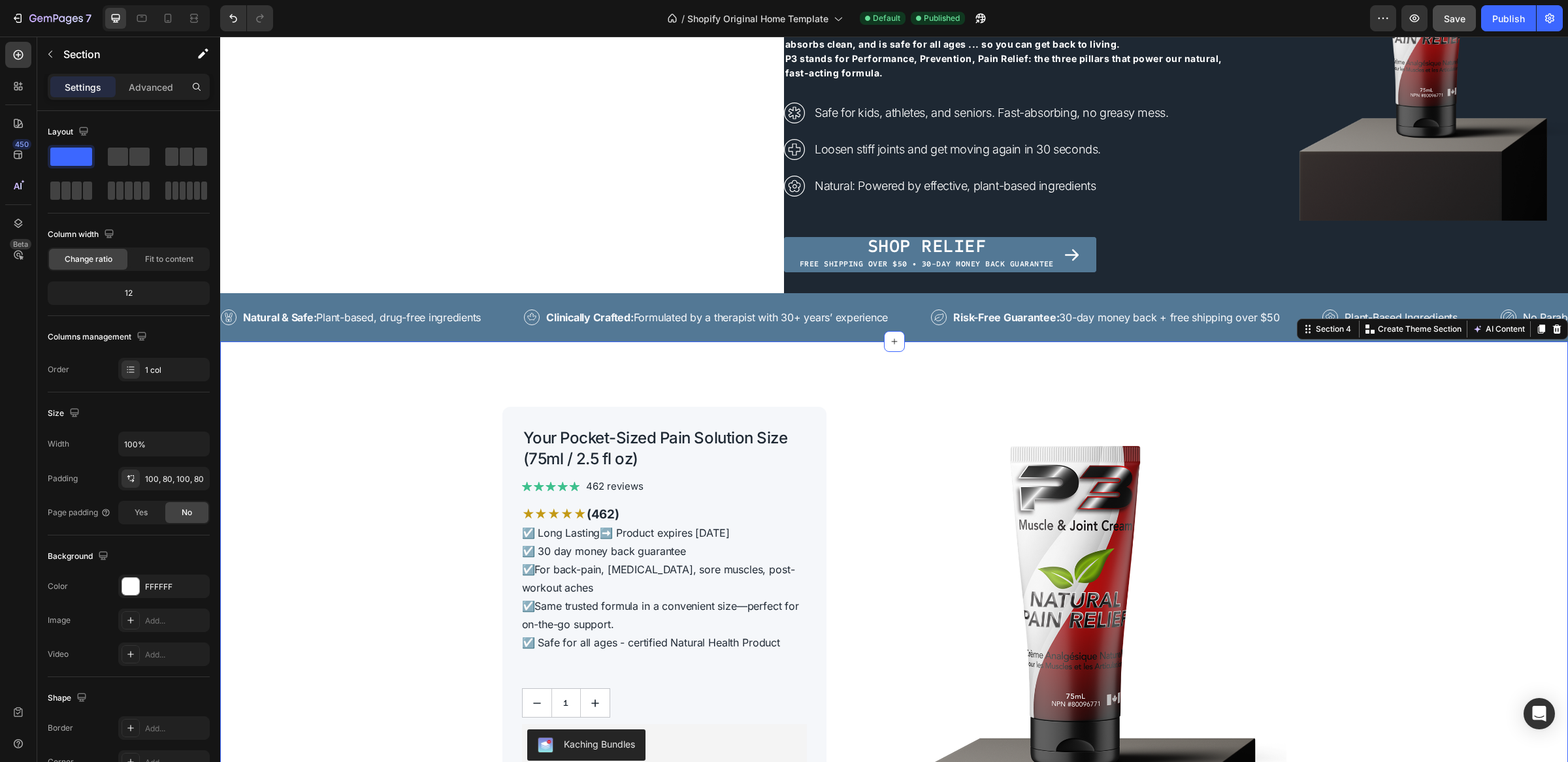
click at [229, 318] on icon at bounding box center [229, 317] width 16 height 16
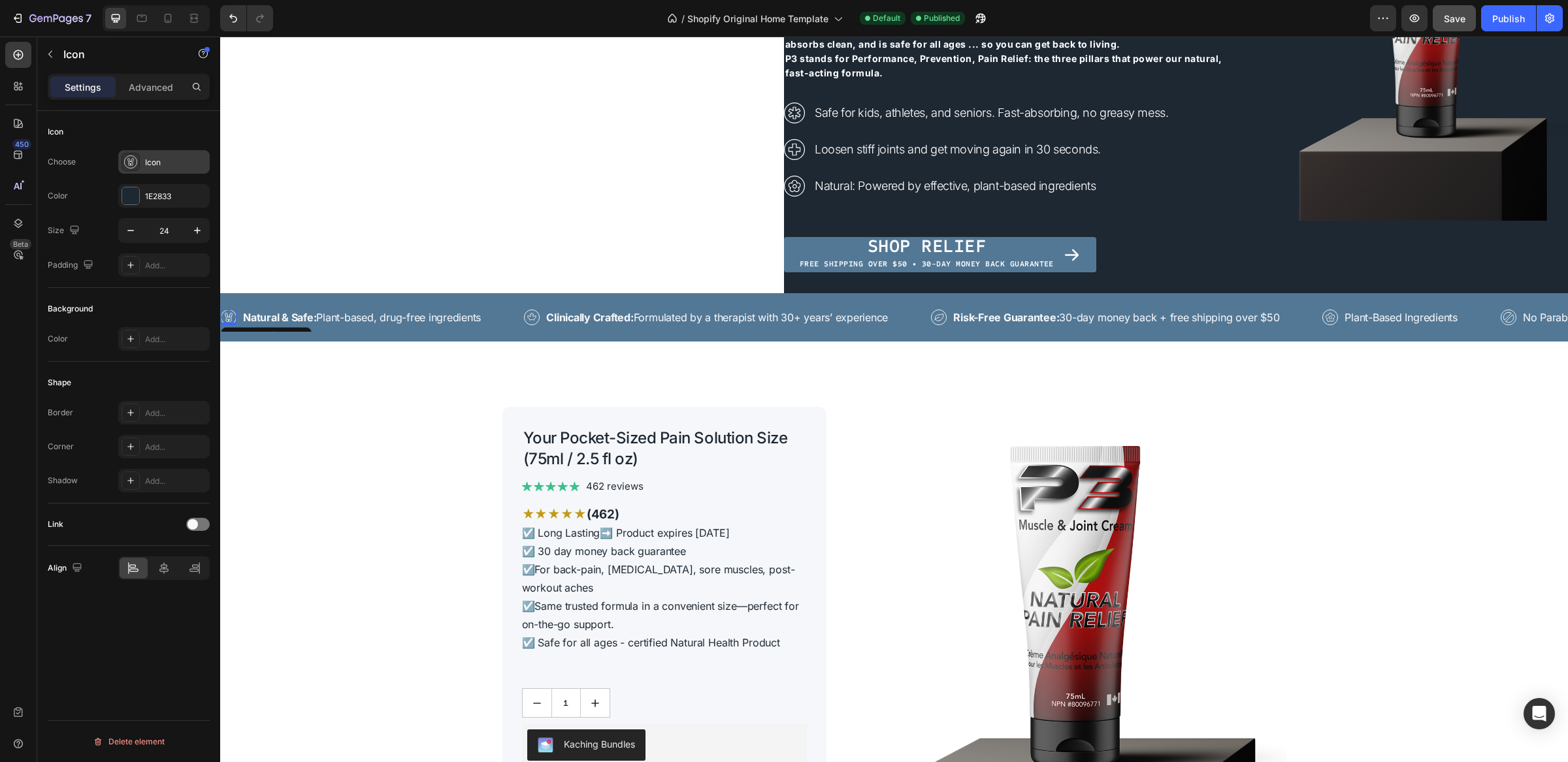
click at [130, 160] on icon at bounding box center [131, 162] width 13 height 13
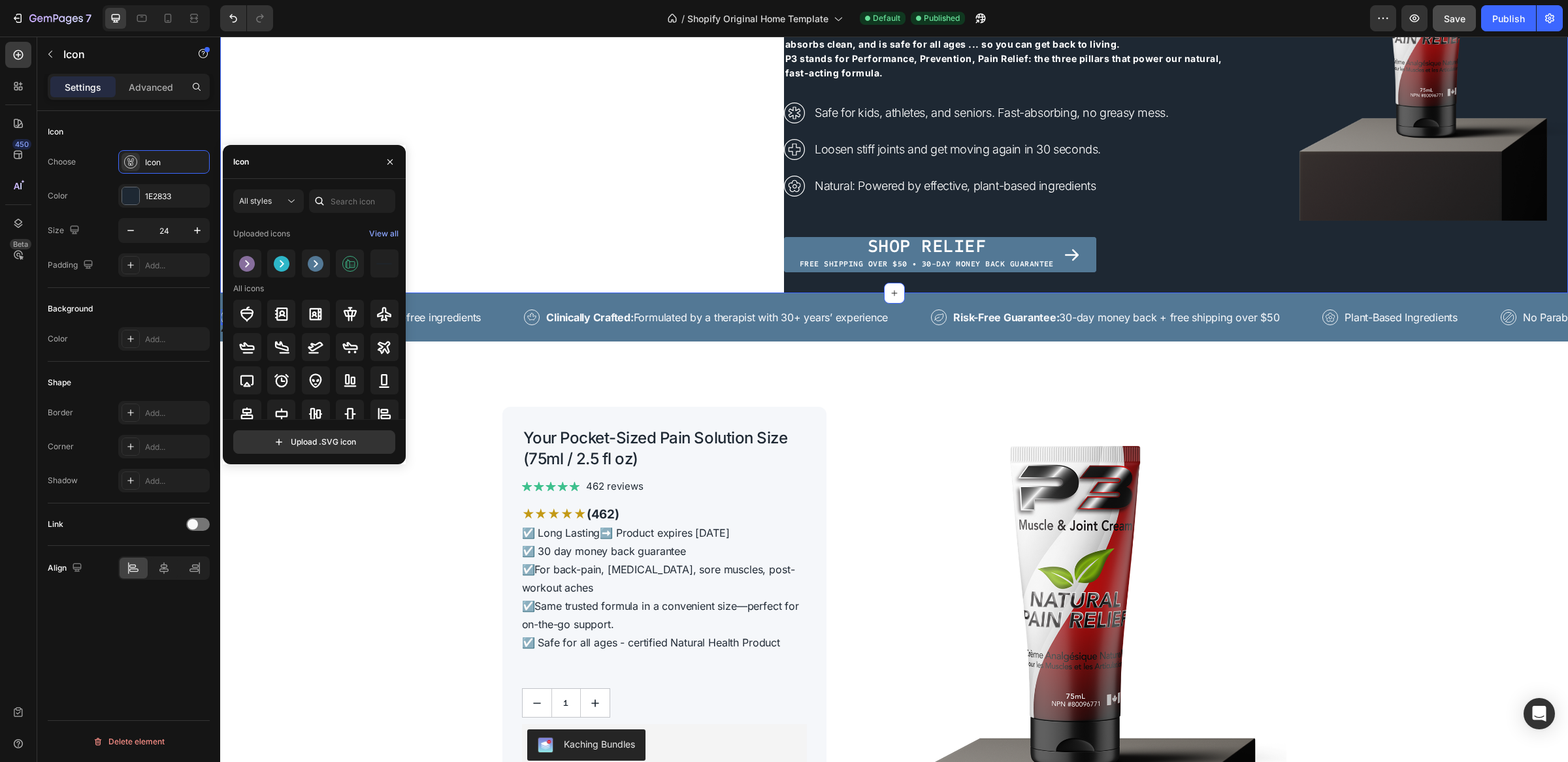
click at [503, 160] on div "Image 2,728 trusted reviews Heading Row ⁠⁠⁠⁠⁠⁠⁠ “This cream changed my mornings…" at bounding box center [894, 58] width 1348 height 470
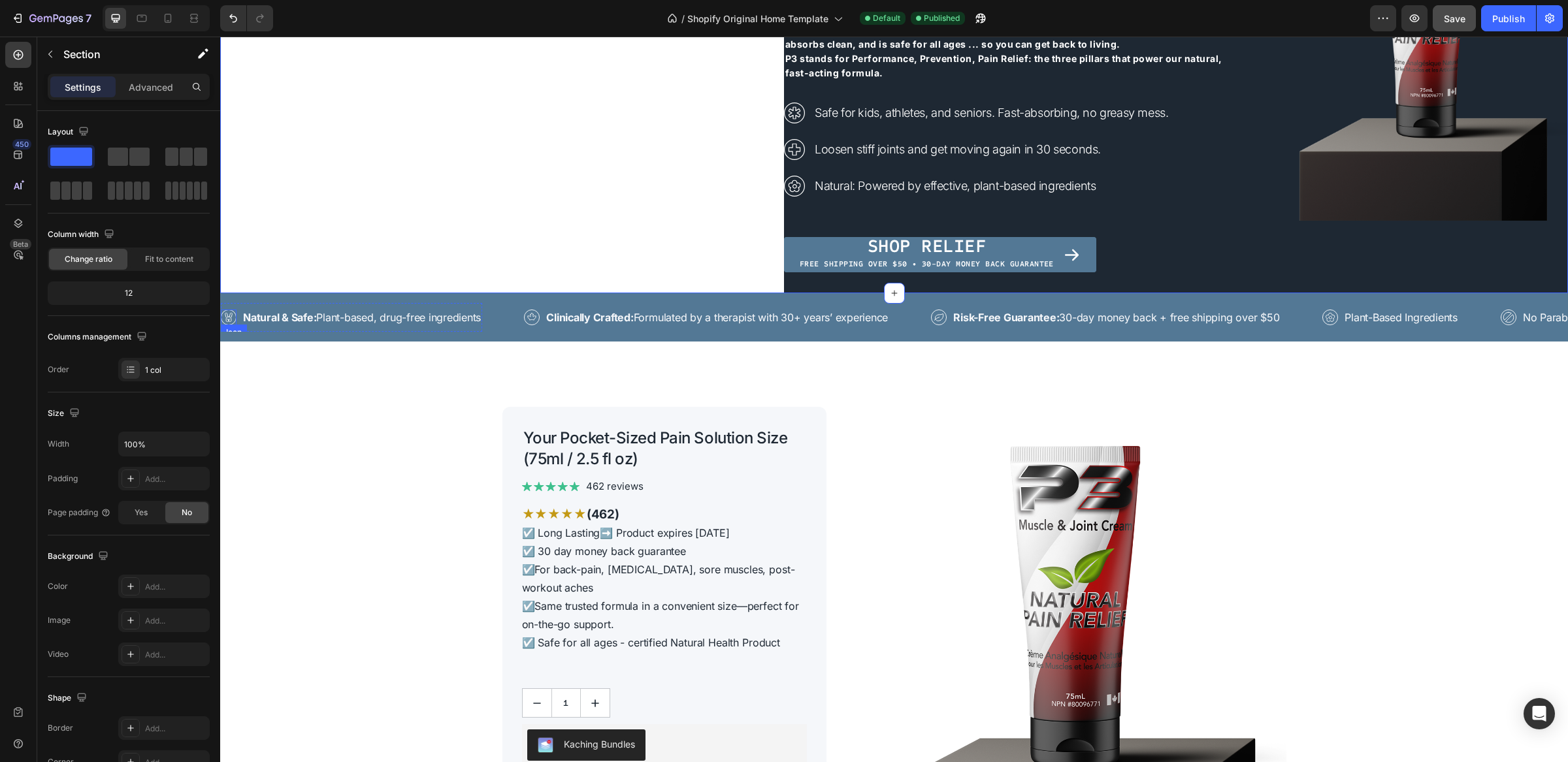
click at [229, 319] on icon at bounding box center [228, 319] width 1 height 1
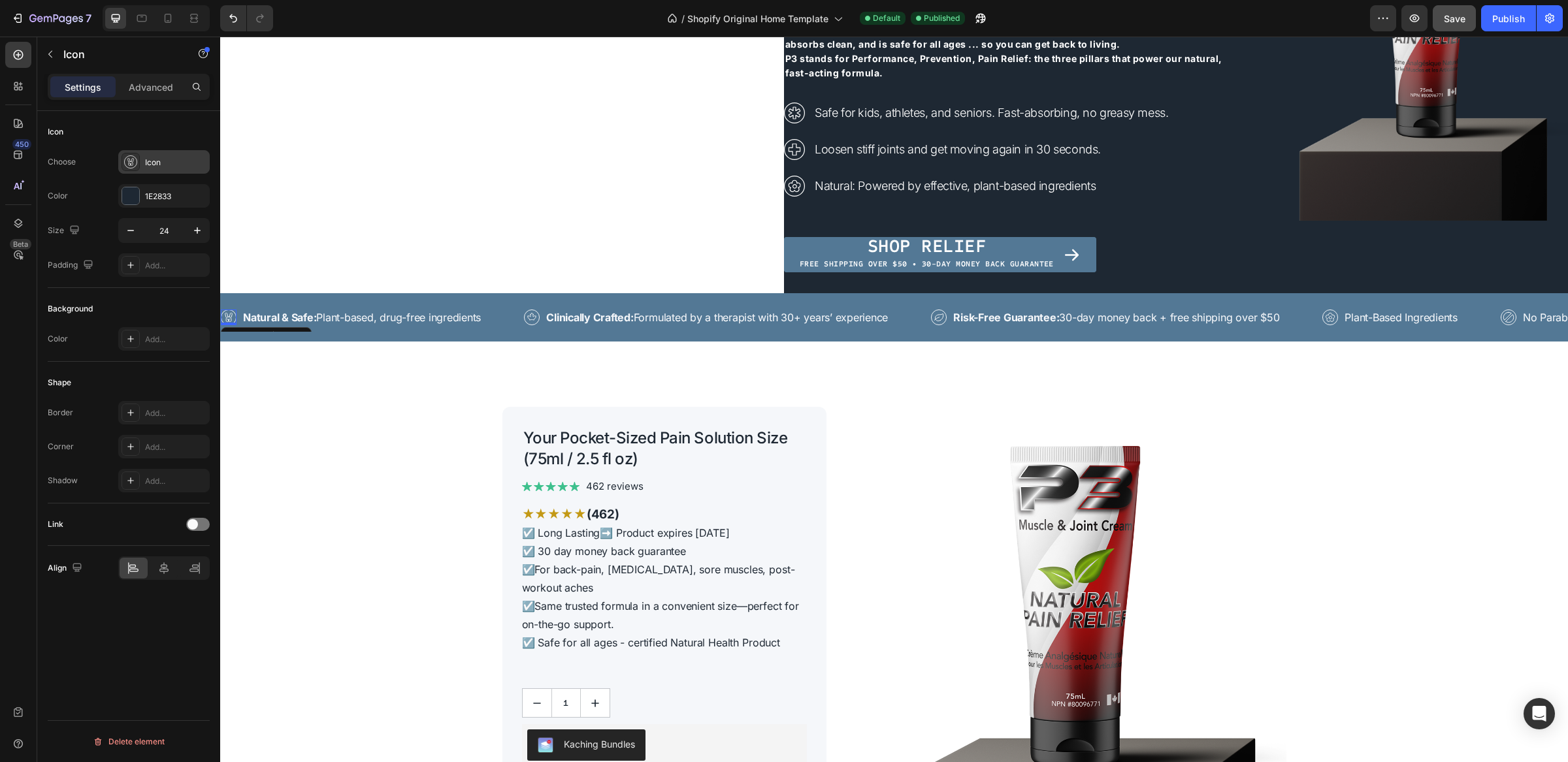
click at [125, 161] on icon at bounding box center [131, 162] width 13 height 13
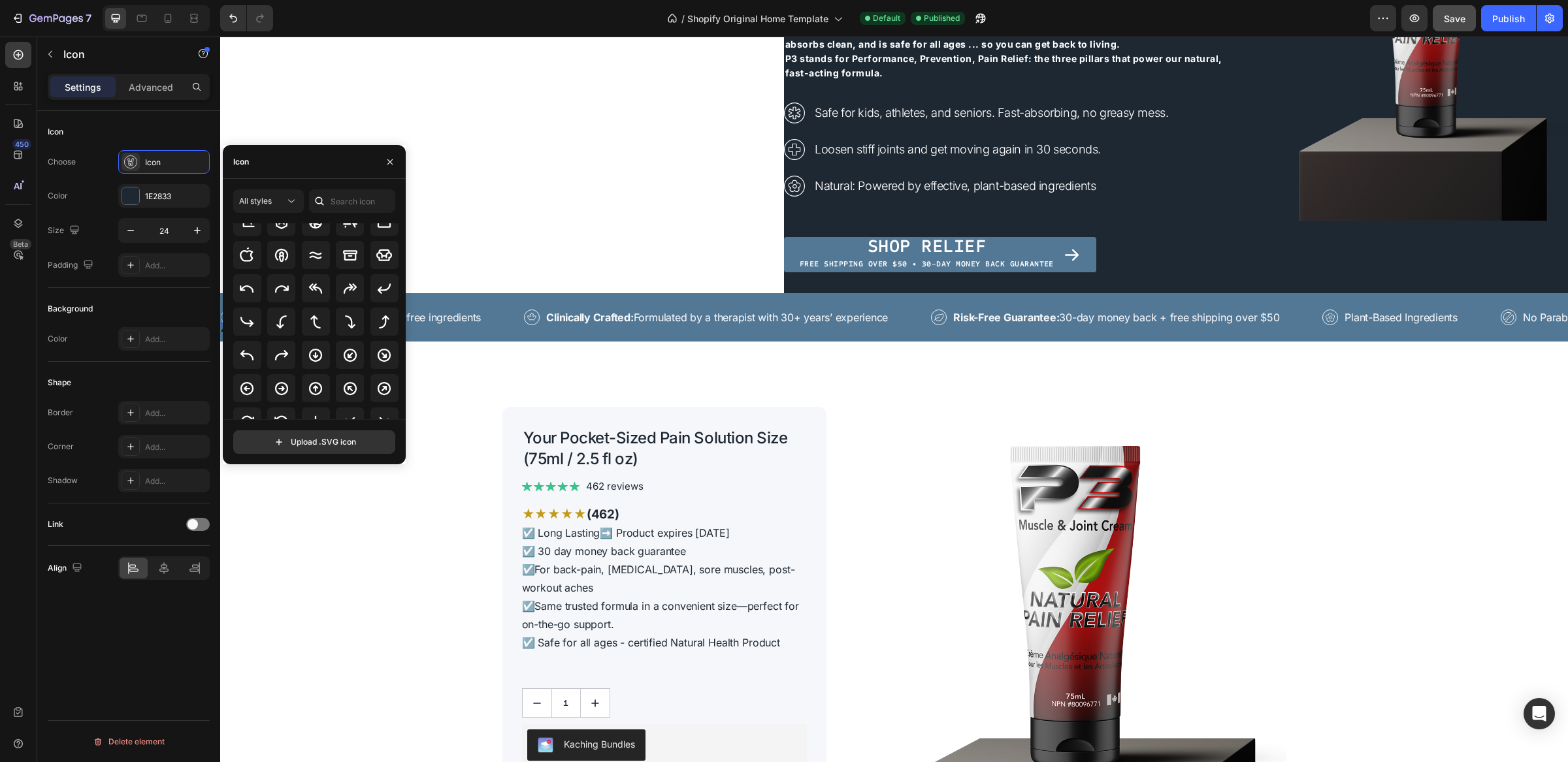
scroll to position [0, 0]
click at [381, 233] on div "View all" at bounding box center [383, 233] width 29 height 16
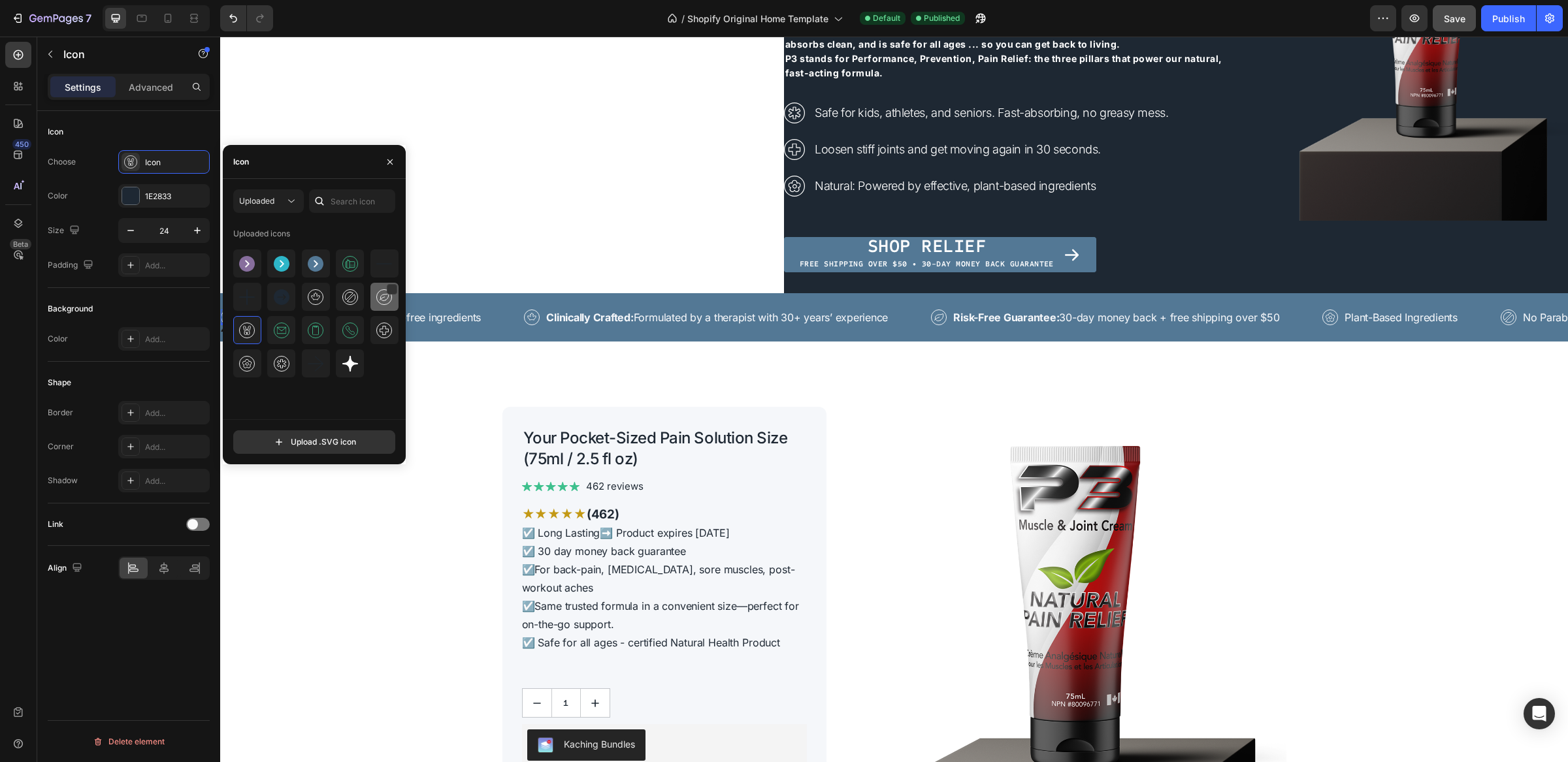
click at [381, 301] on img at bounding box center [384, 297] width 16 height 16
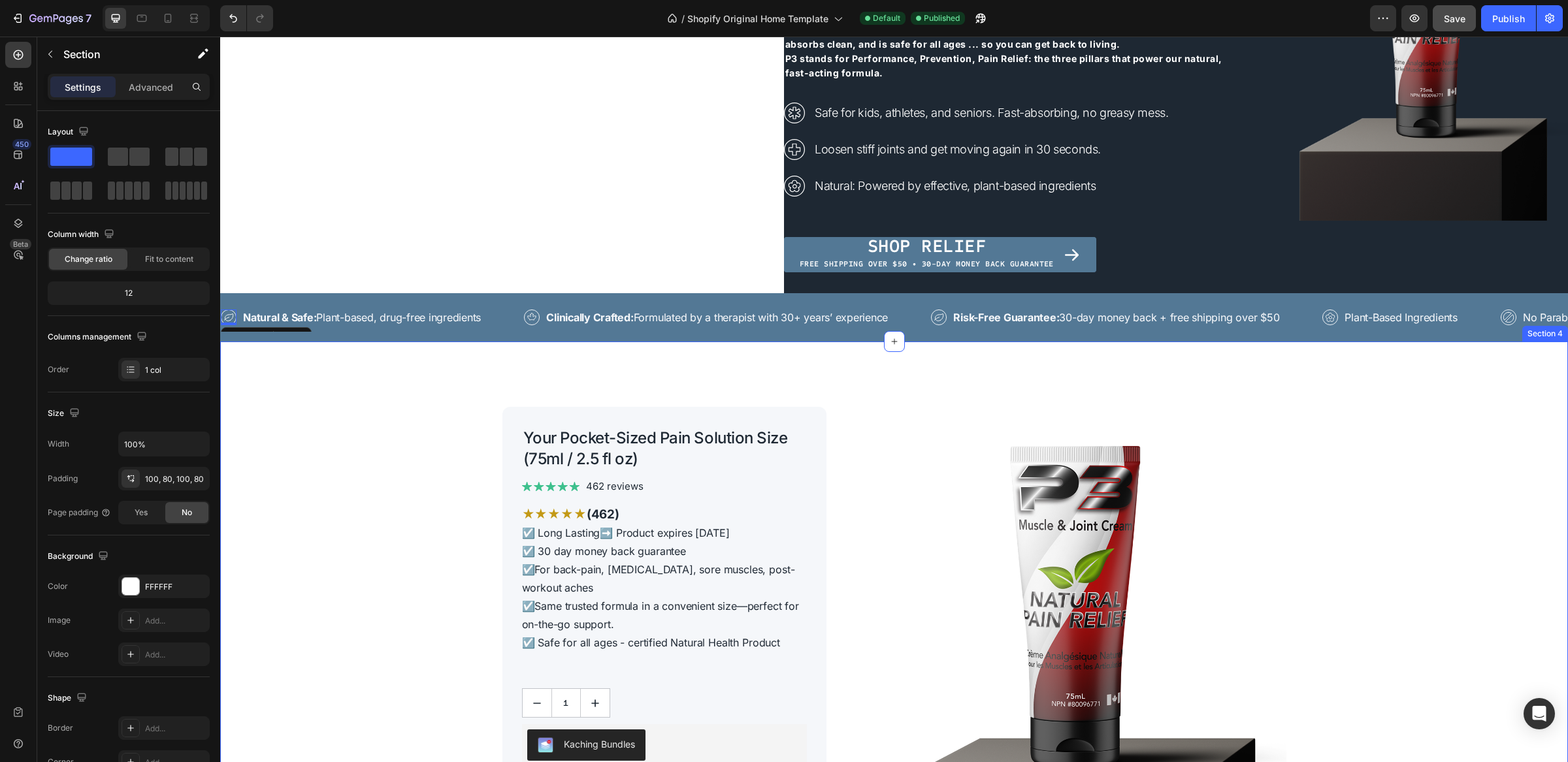
click at [535, 319] on icon at bounding box center [532, 317] width 16 height 16
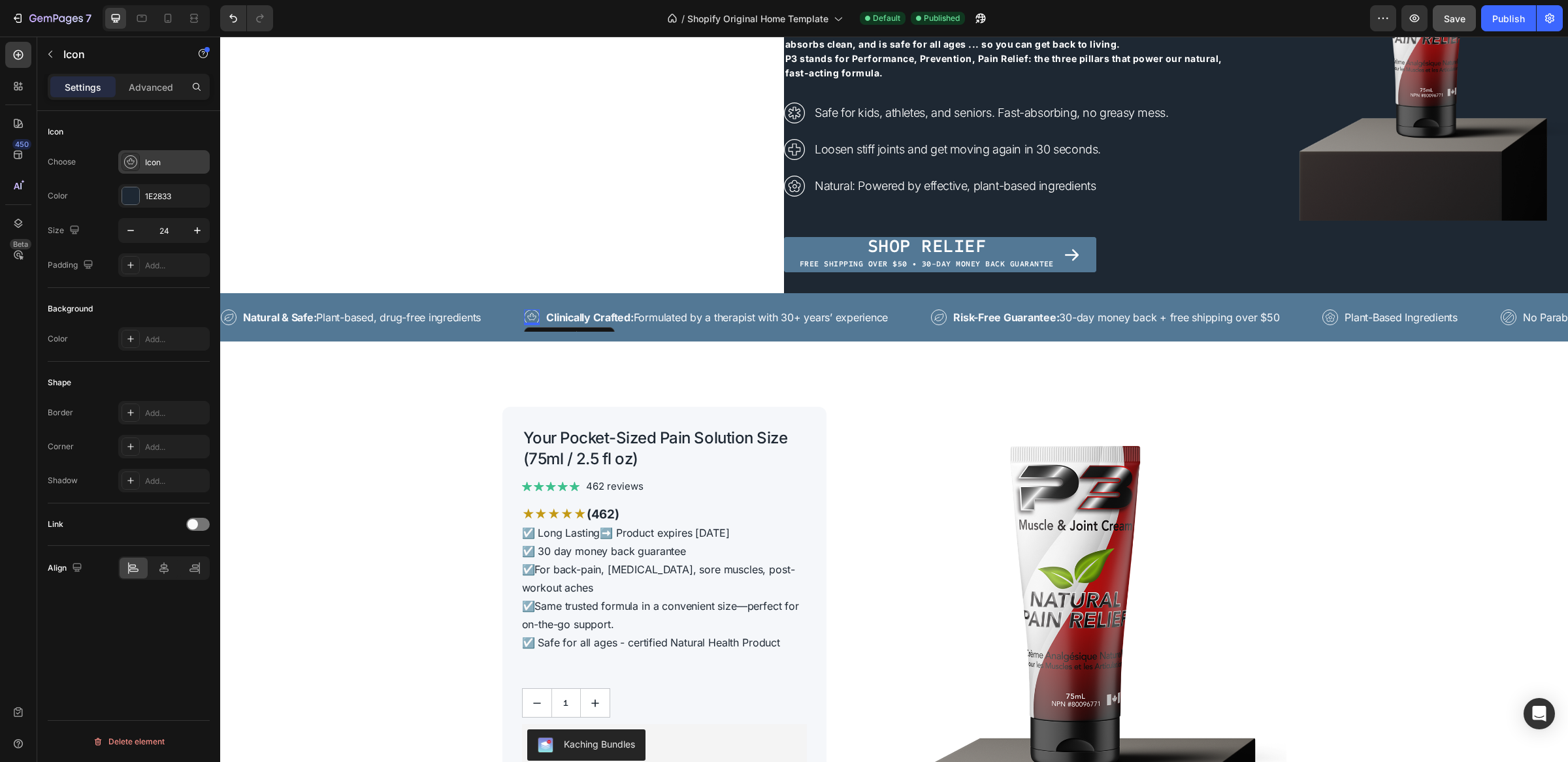
click at [129, 163] on icon at bounding box center [131, 162] width 13 height 13
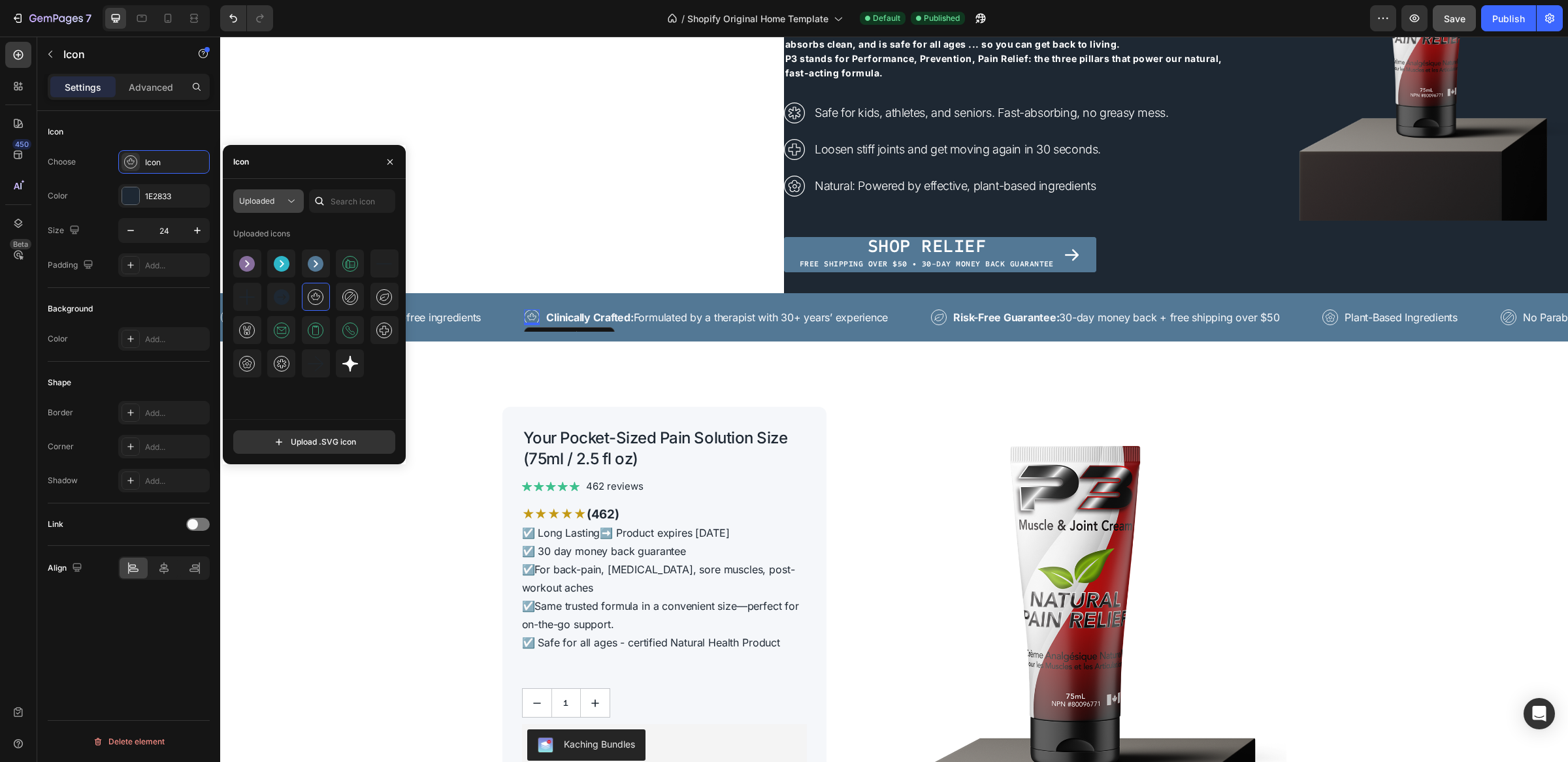
click at [268, 205] on span "Uploaded" at bounding box center [257, 200] width 36 height 9
click at [250, 227] on span "All styles" at bounding box center [234, 233] width 33 height 12
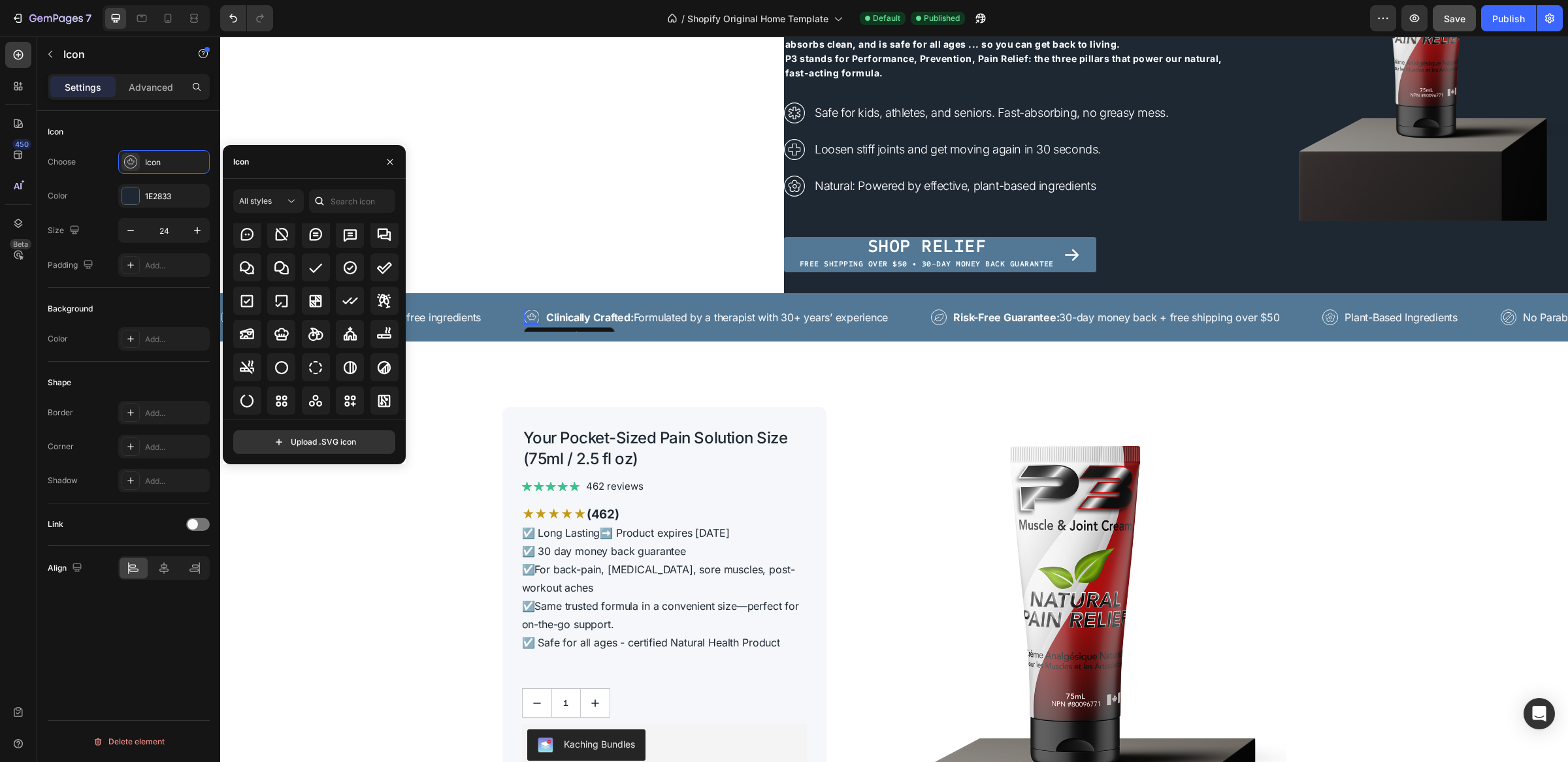
scroll to position [2048, 0]
click at [357, 234] on div at bounding box center [350, 242] width 28 height 28
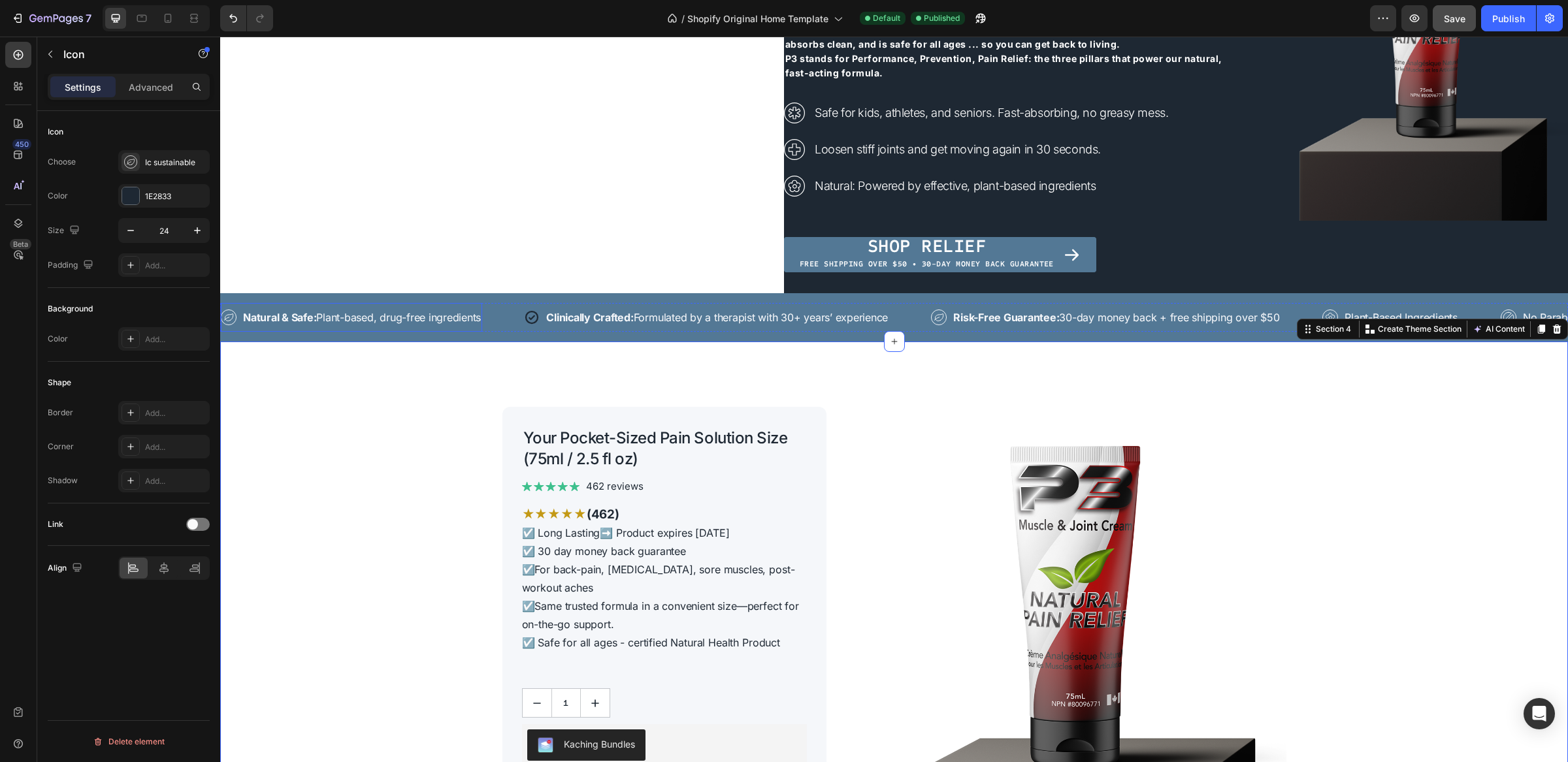
click at [231, 318] on icon at bounding box center [229, 317] width 16 height 16
click at [230, 315] on icon at bounding box center [229, 317] width 16 height 16
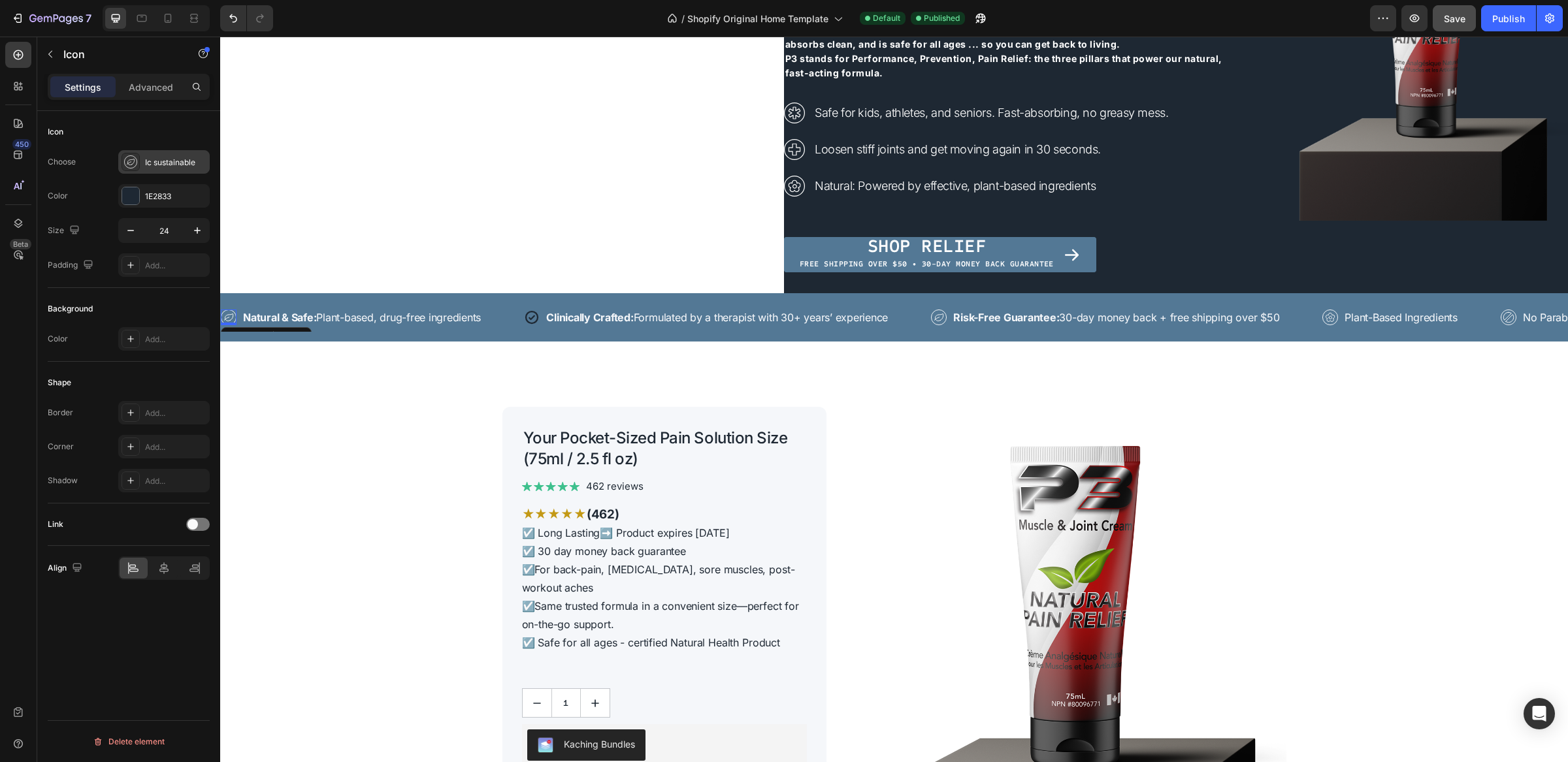
click at [152, 160] on div "Ic sustainable" at bounding box center [176, 162] width 62 height 12
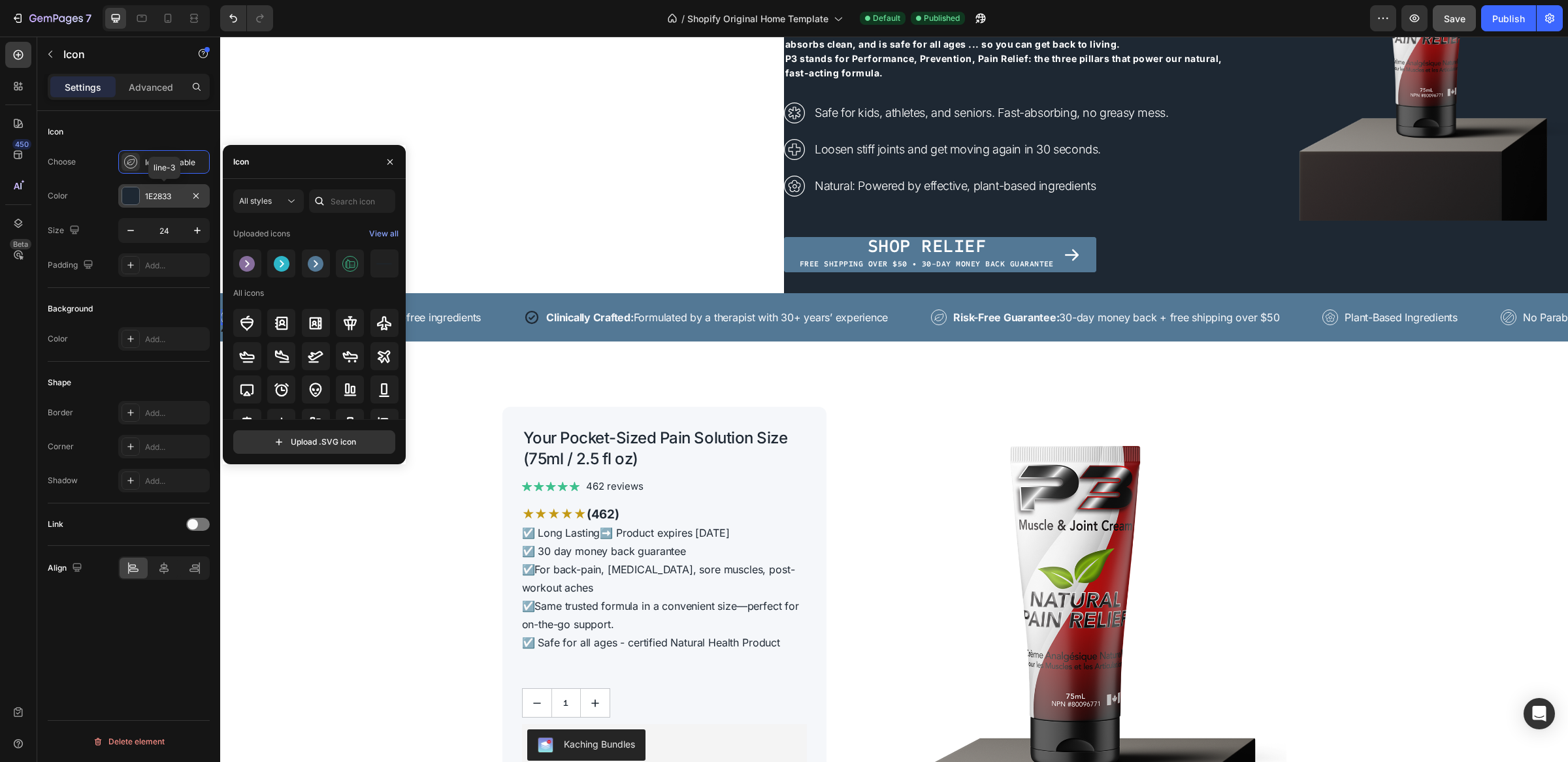
click at [135, 199] on div at bounding box center [130, 196] width 17 height 17
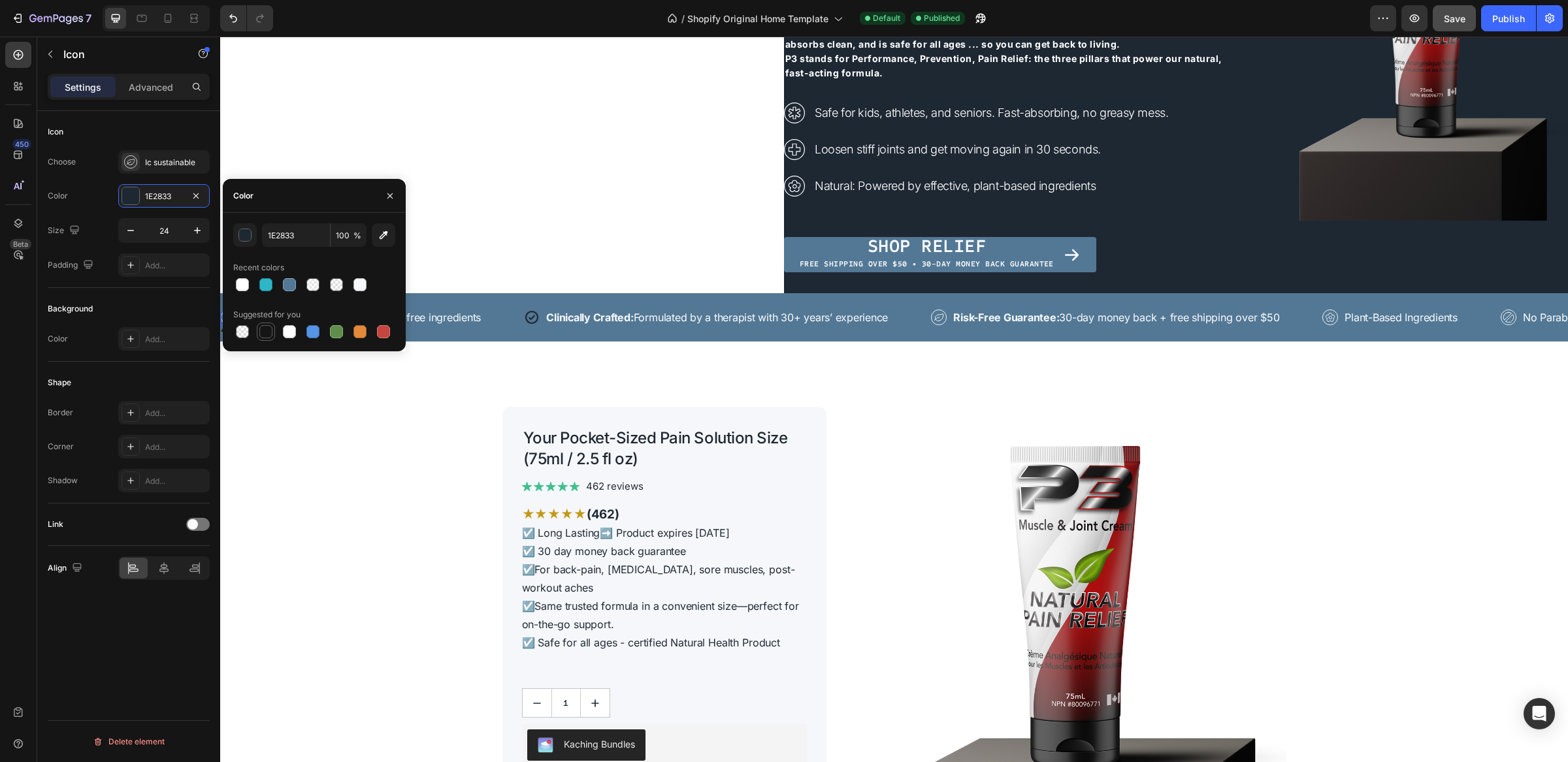
click at [267, 334] on div at bounding box center [266, 331] width 13 height 13
type input "151515"
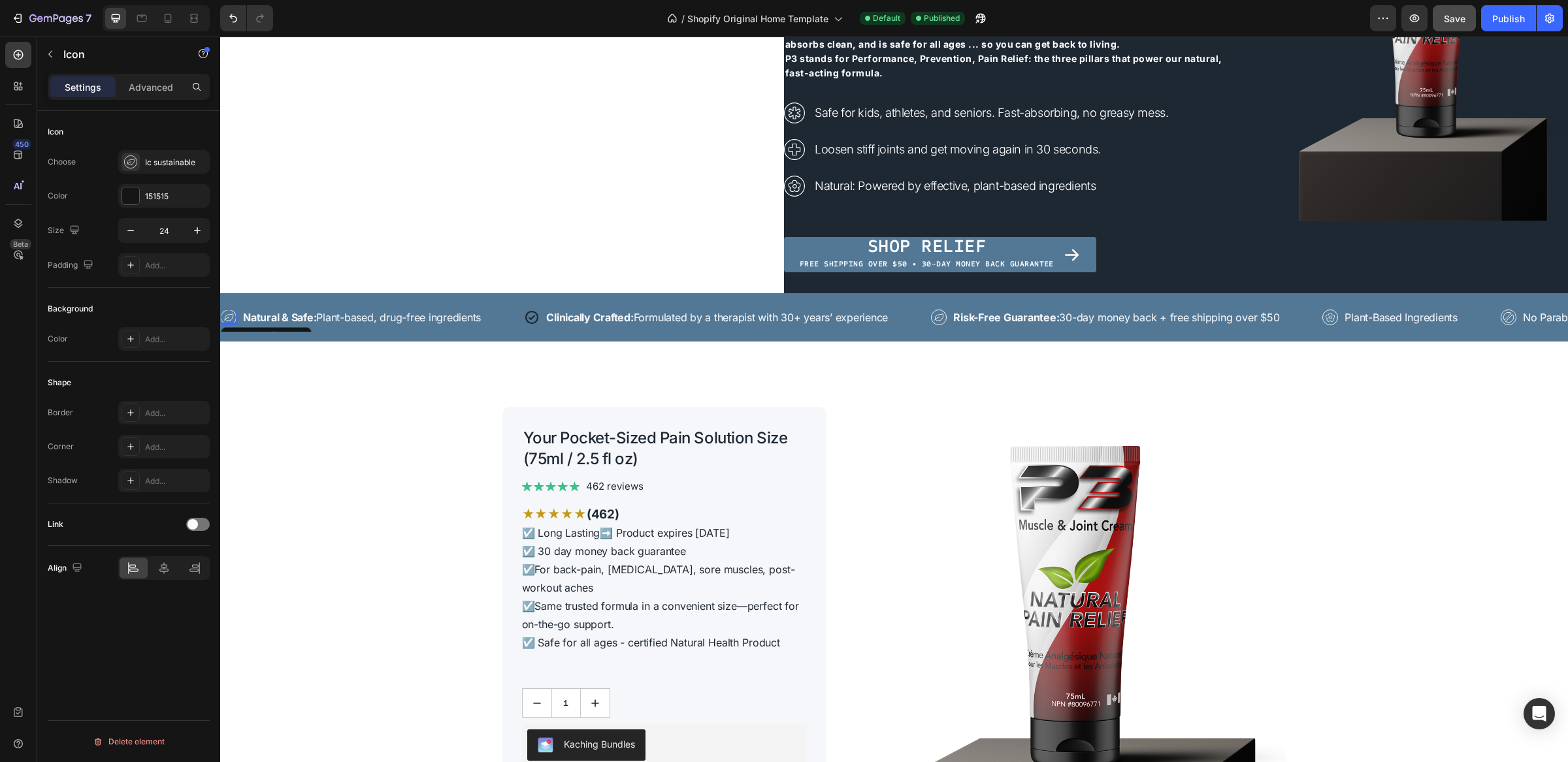
click at [231, 315] on icon at bounding box center [229, 317] width 16 height 16
click at [134, 193] on div at bounding box center [130, 196] width 17 height 17
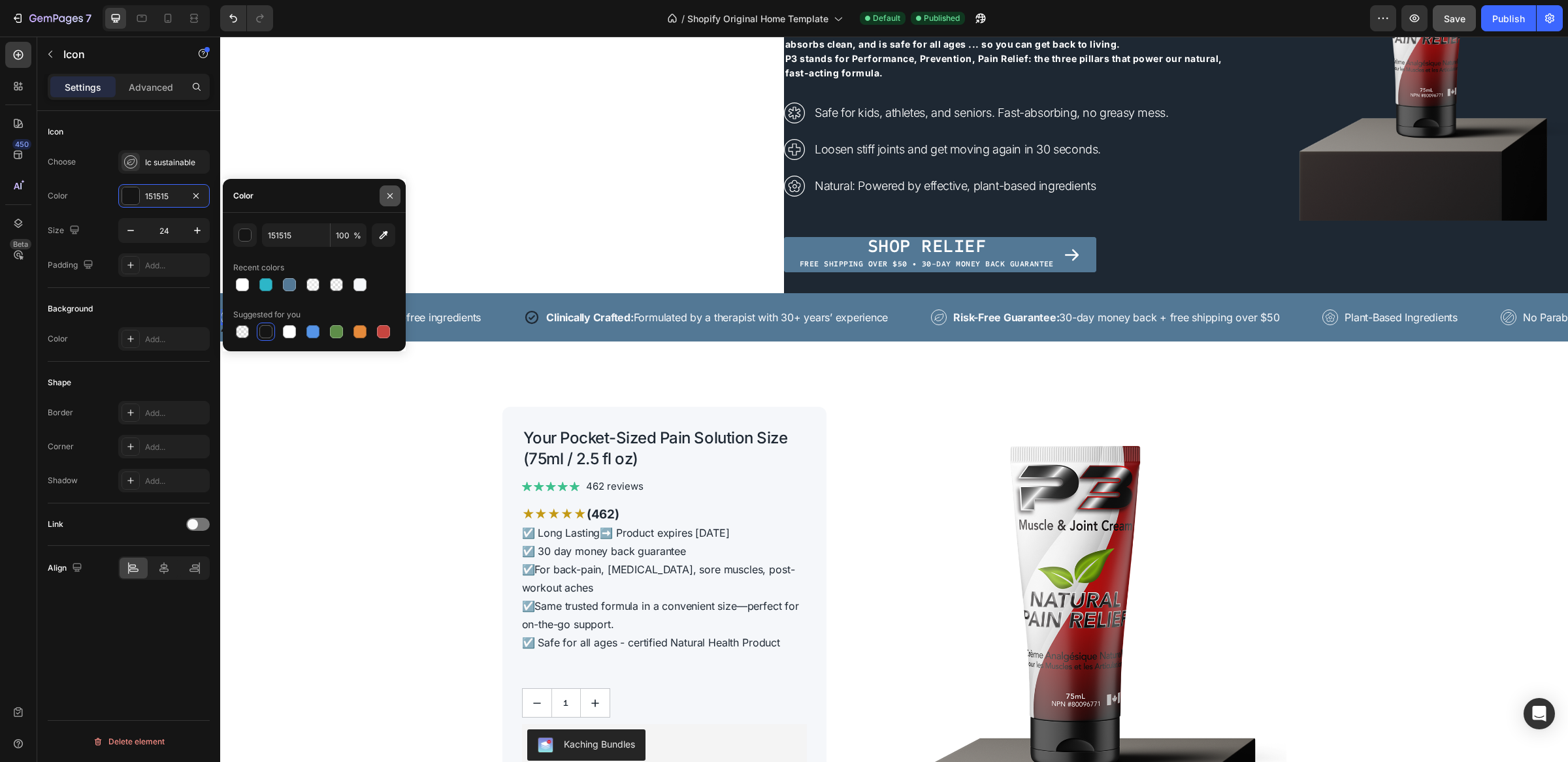
click at [391, 198] on icon "button" at bounding box center [390, 196] width 10 height 10
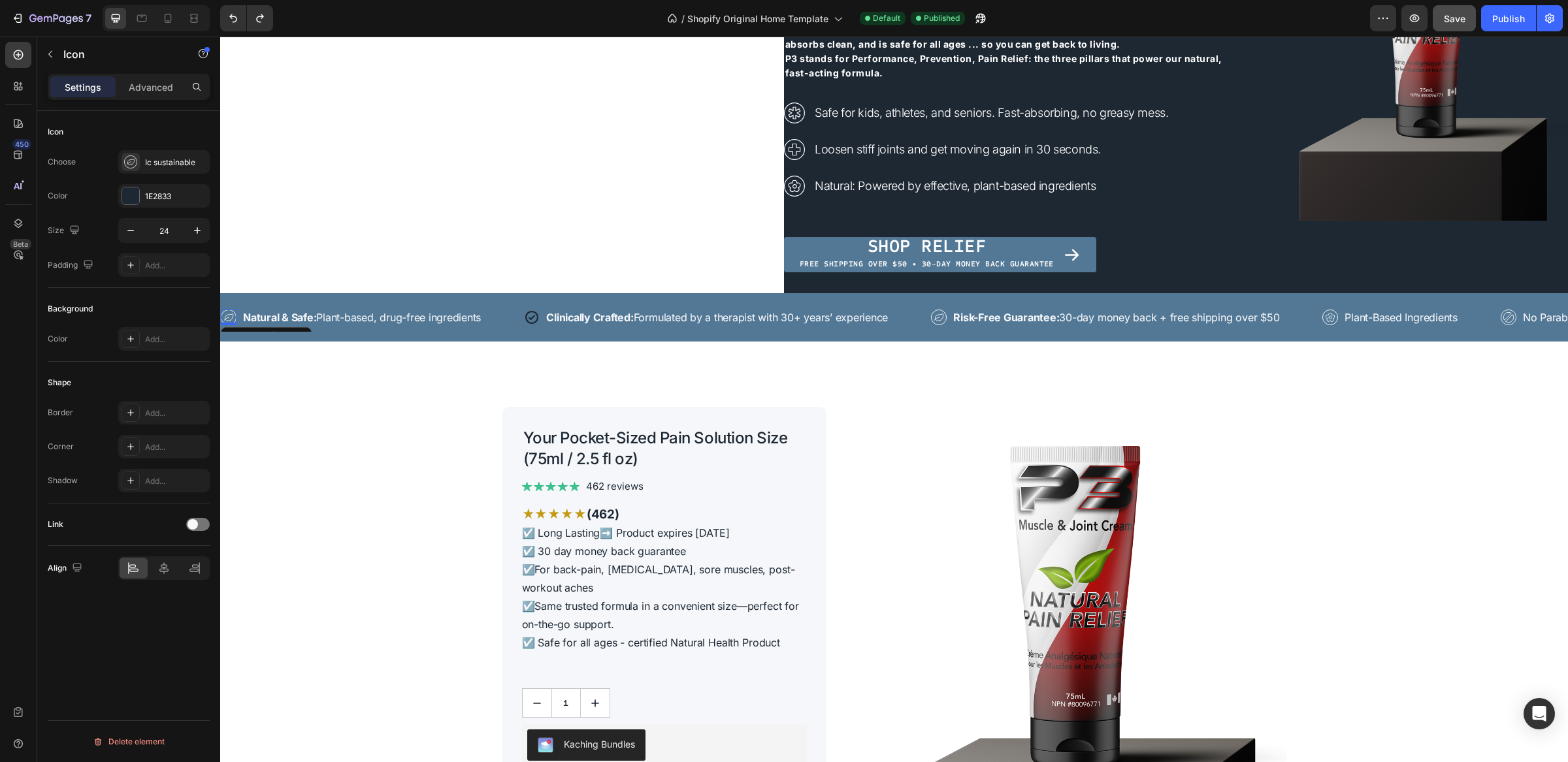
click at [235, 314] on rect at bounding box center [229, 317] width 15 height 15
click at [128, 164] on icon at bounding box center [130, 162] width 7 height 6
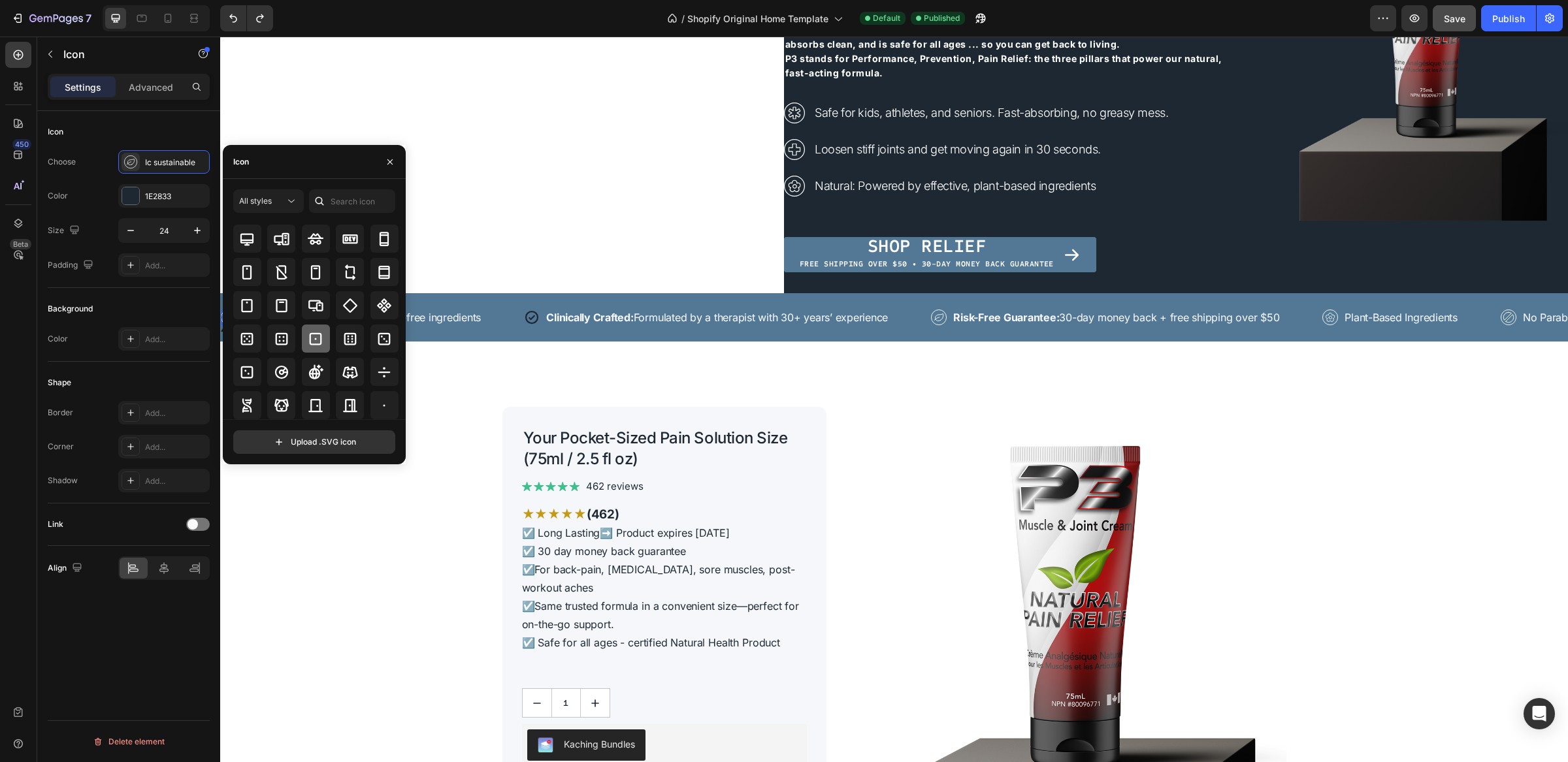
scroll to position [2701, 0]
click at [340, 199] on input "text" at bounding box center [352, 200] width 86 height 23
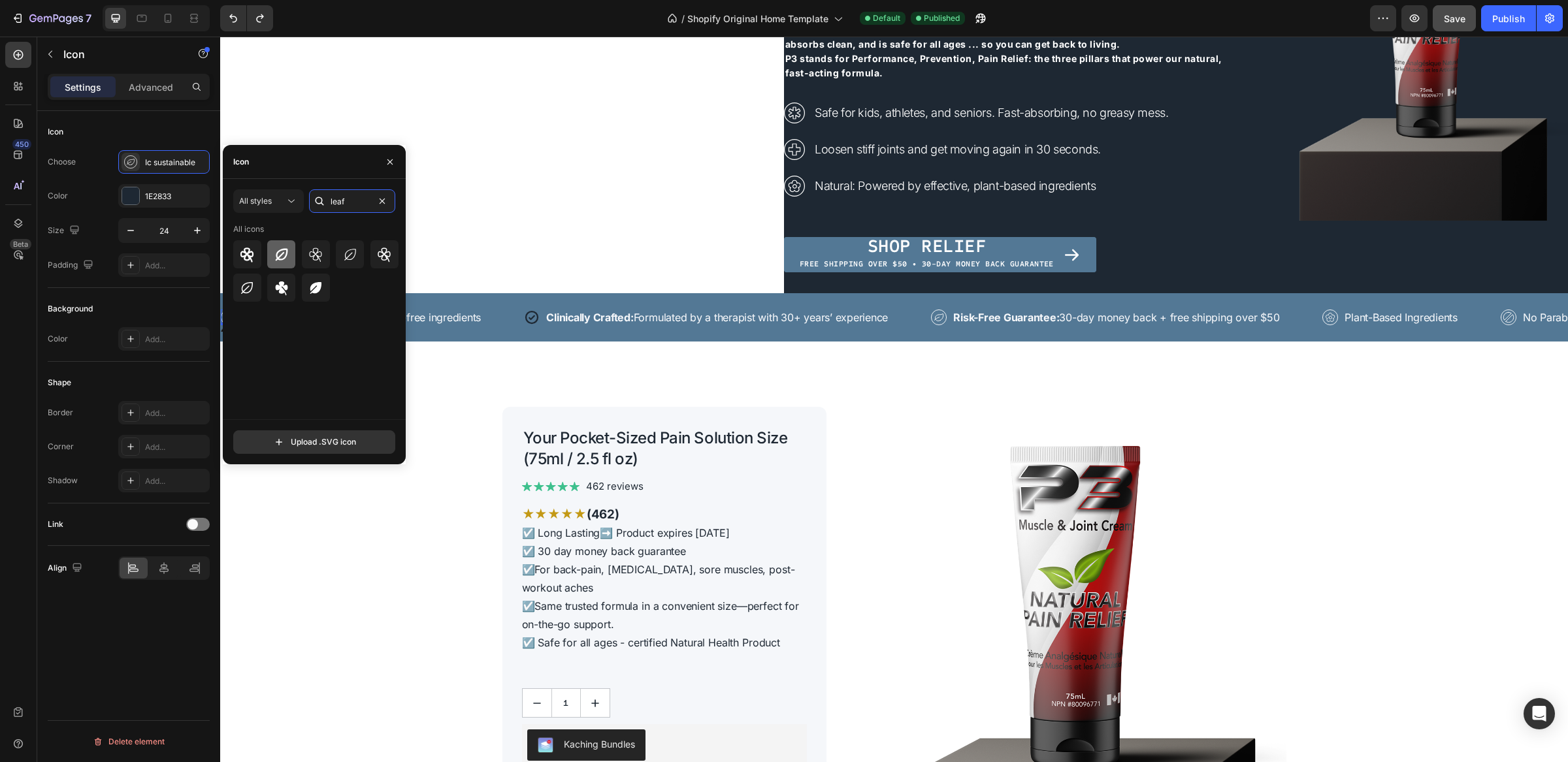
type input "leaf"
click at [290, 255] on div at bounding box center [281, 255] width 28 height 28
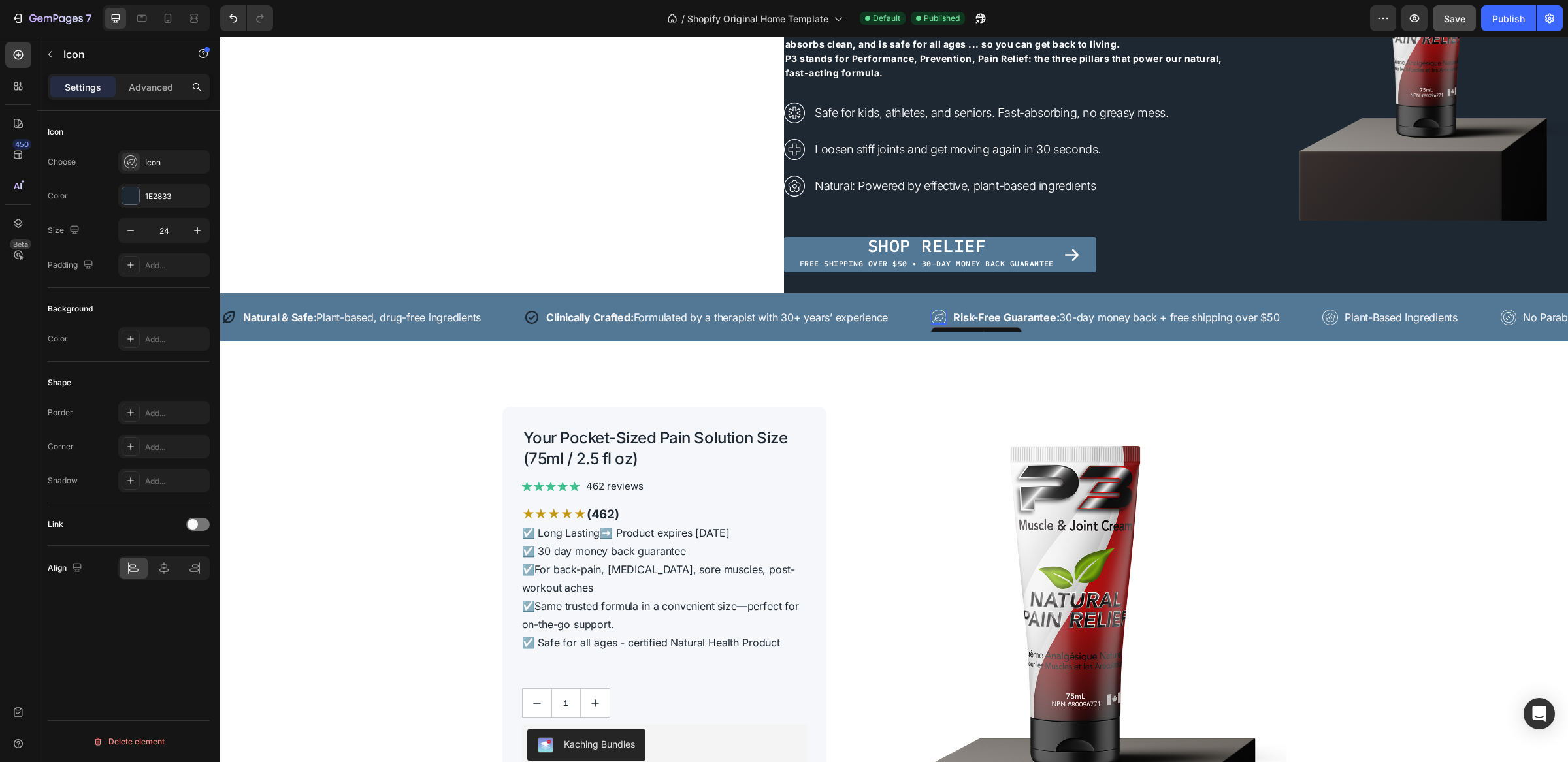
click at [946, 316] on icon at bounding box center [939, 317] width 16 height 16
click at [131, 161] on icon at bounding box center [131, 162] width 13 height 13
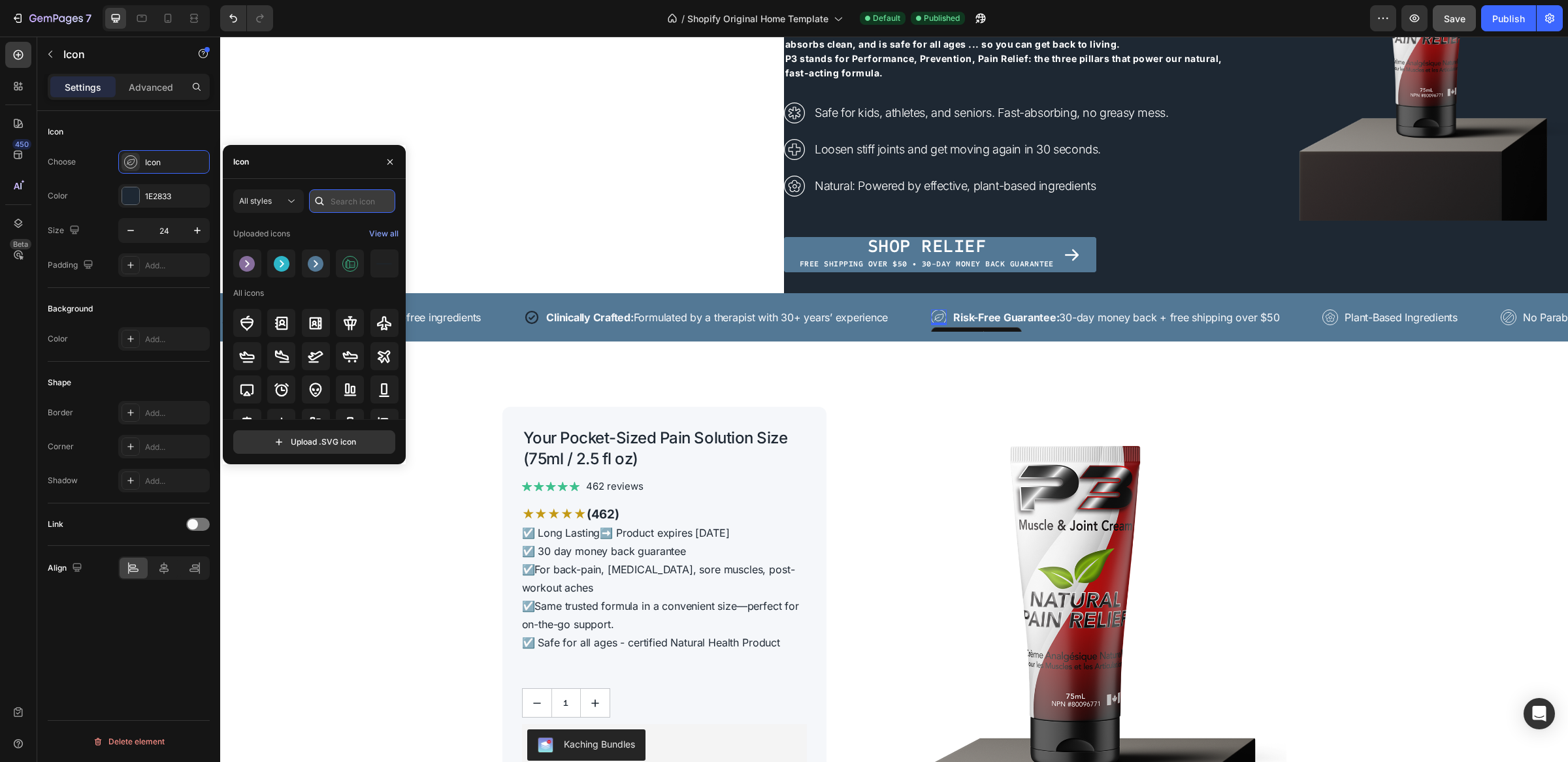
click at [354, 199] on input "text" at bounding box center [352, 200] width 86 height 23
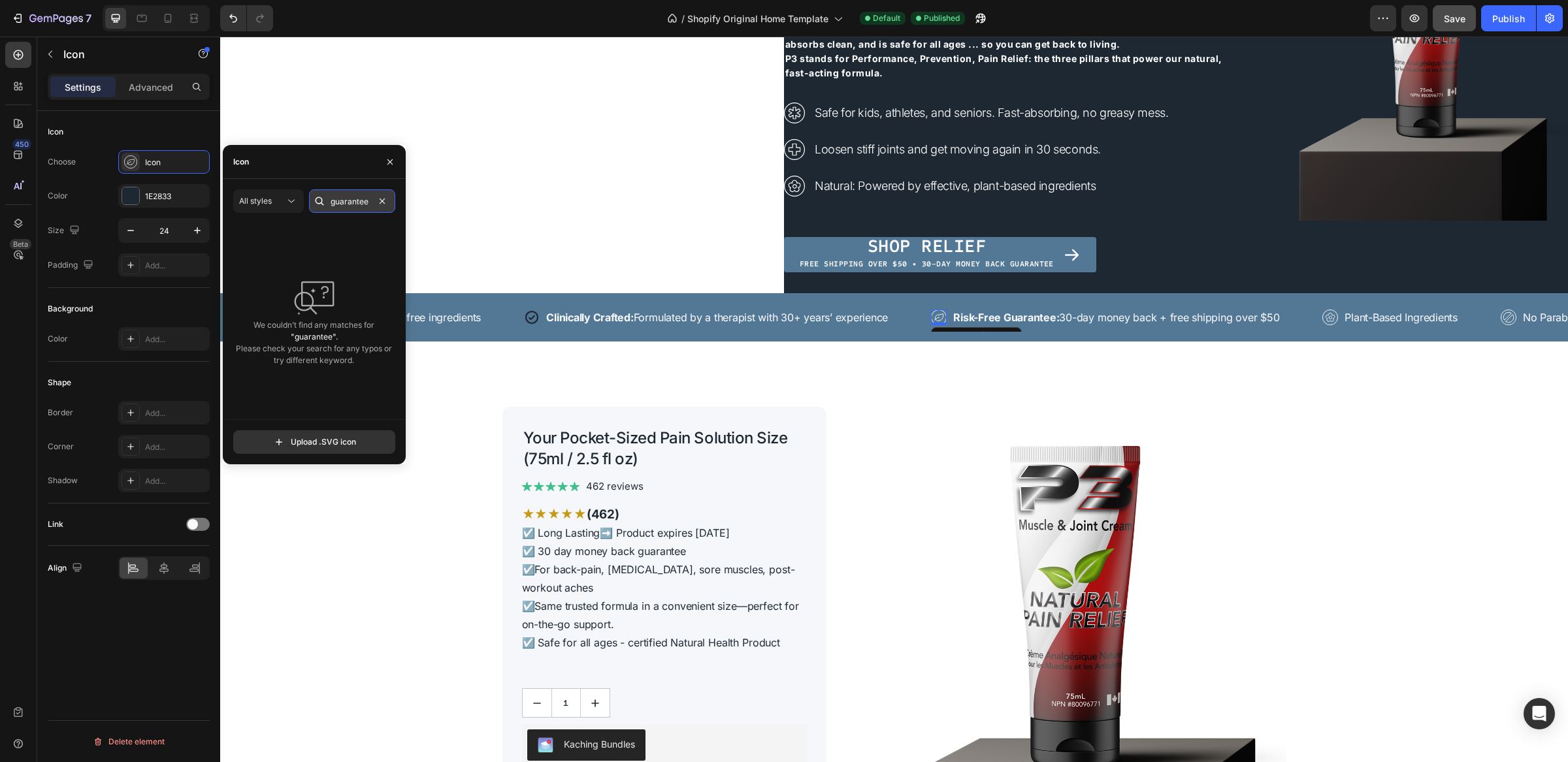
click at [364, 202] on input "guarantee" at bounding box center [352, 200] width 86 height 23
type input "c"
type input "t"
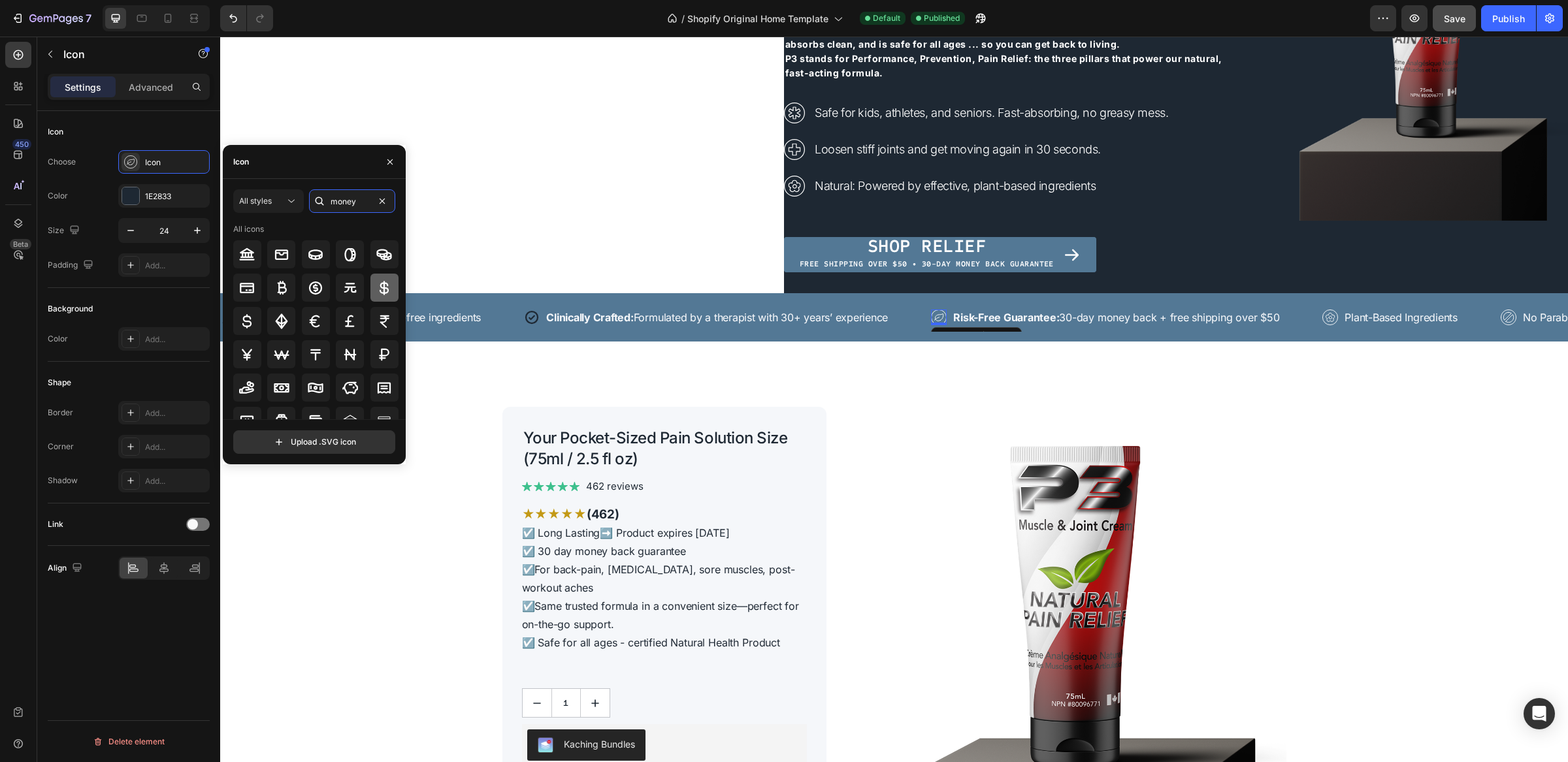
type input "money"
click at [388, 288] on icon at bounding box center [384, 287] width 16 height 16
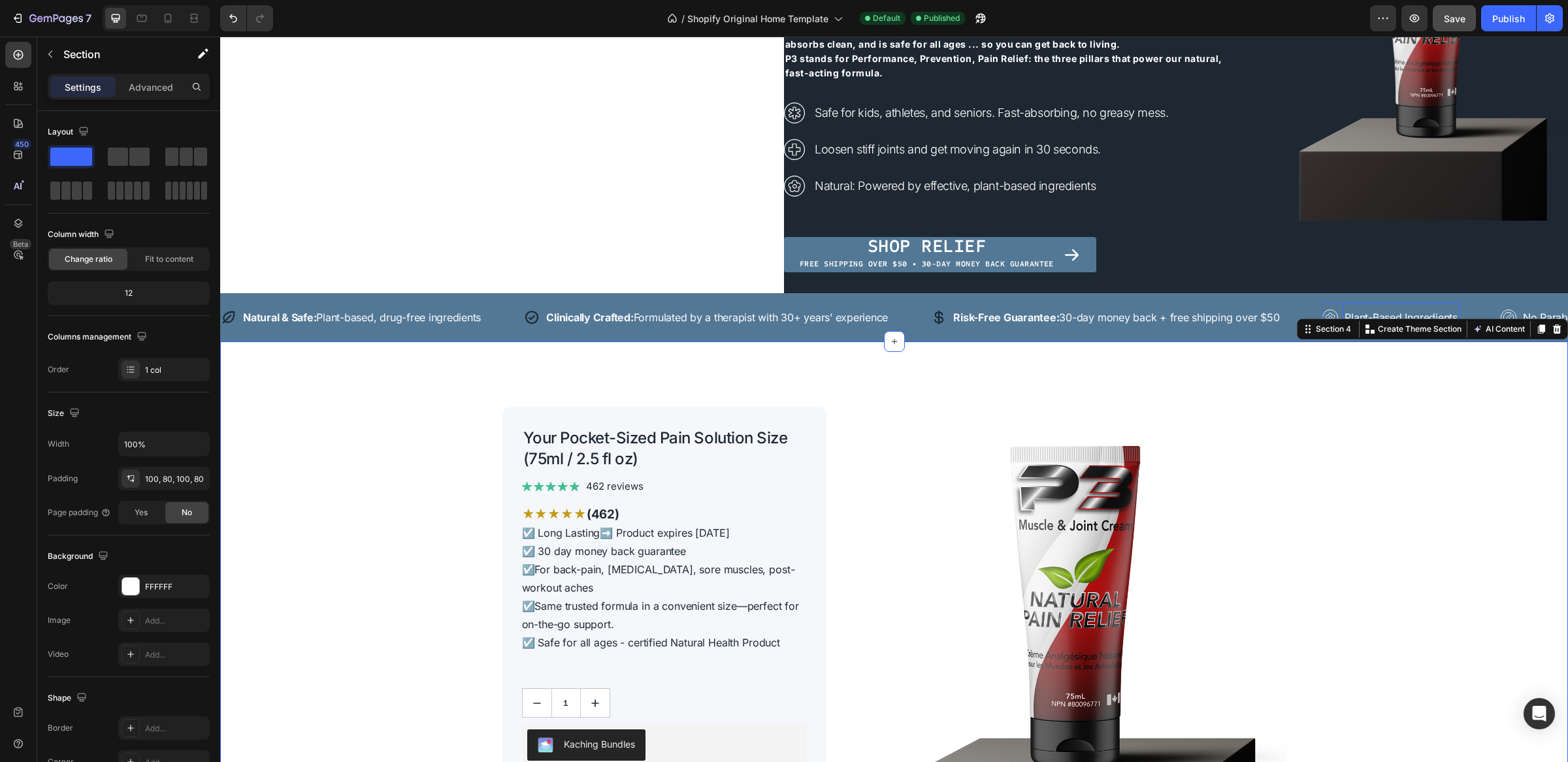
click at [1361, 315] on p "Plant-Based Ingredients" at bounding box center [1401, 317] width 112 height 16
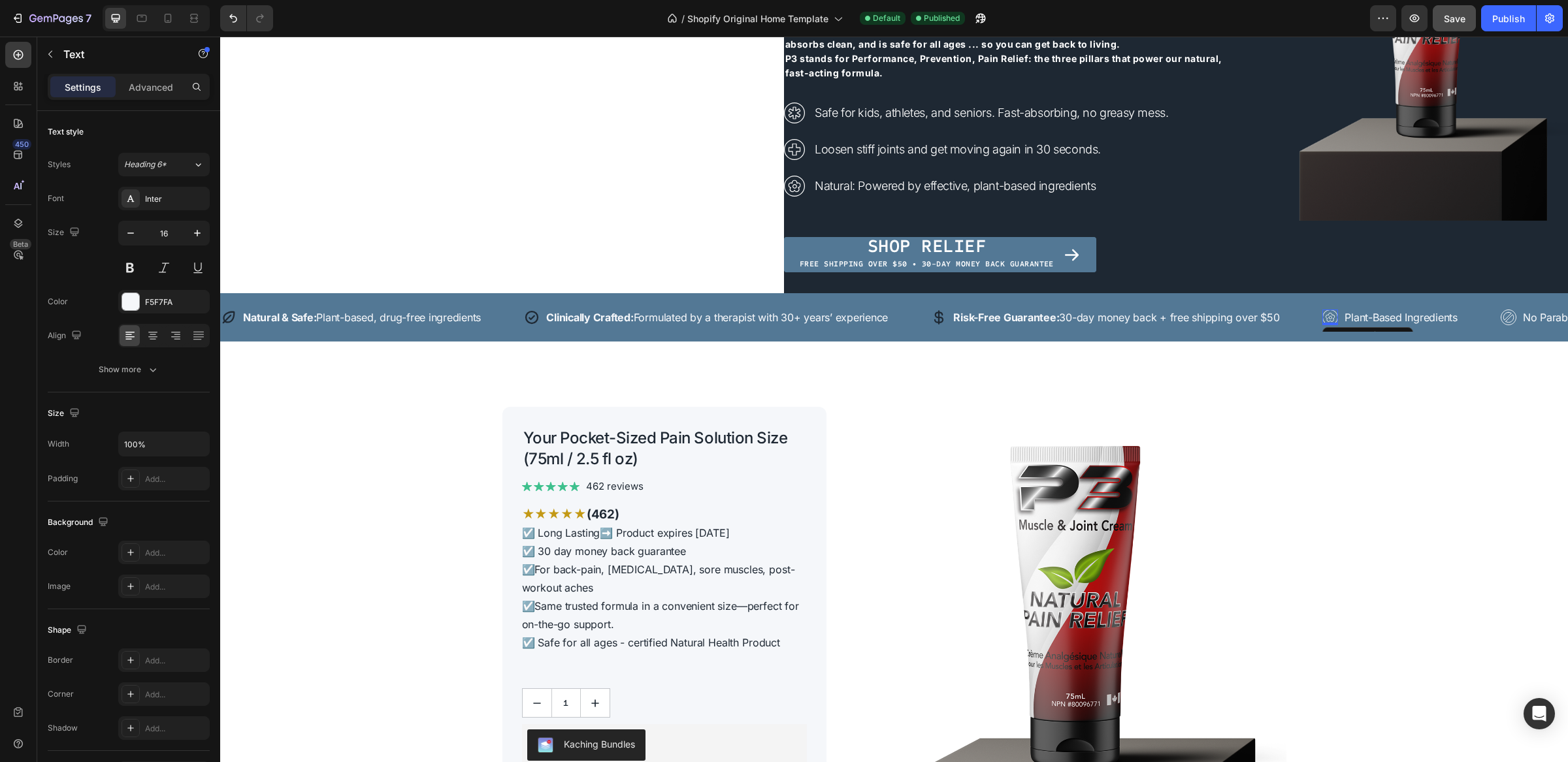
click at [1339, 316] on icon at bounding box center [1330, 317] width 16 height 16
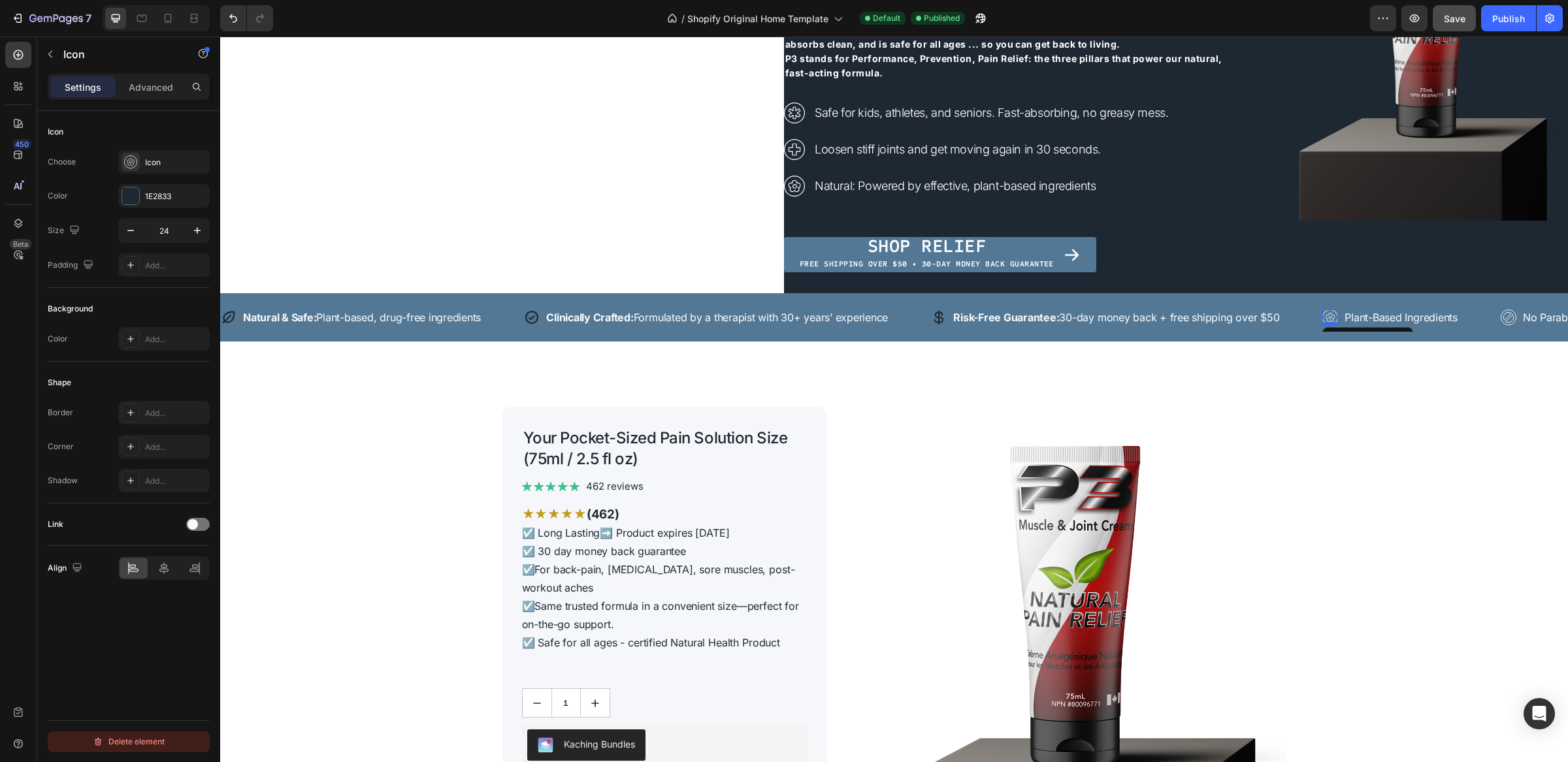
click at [141, 738] on div "Delete element" at bounding box center [128, 741] width 72 height 16
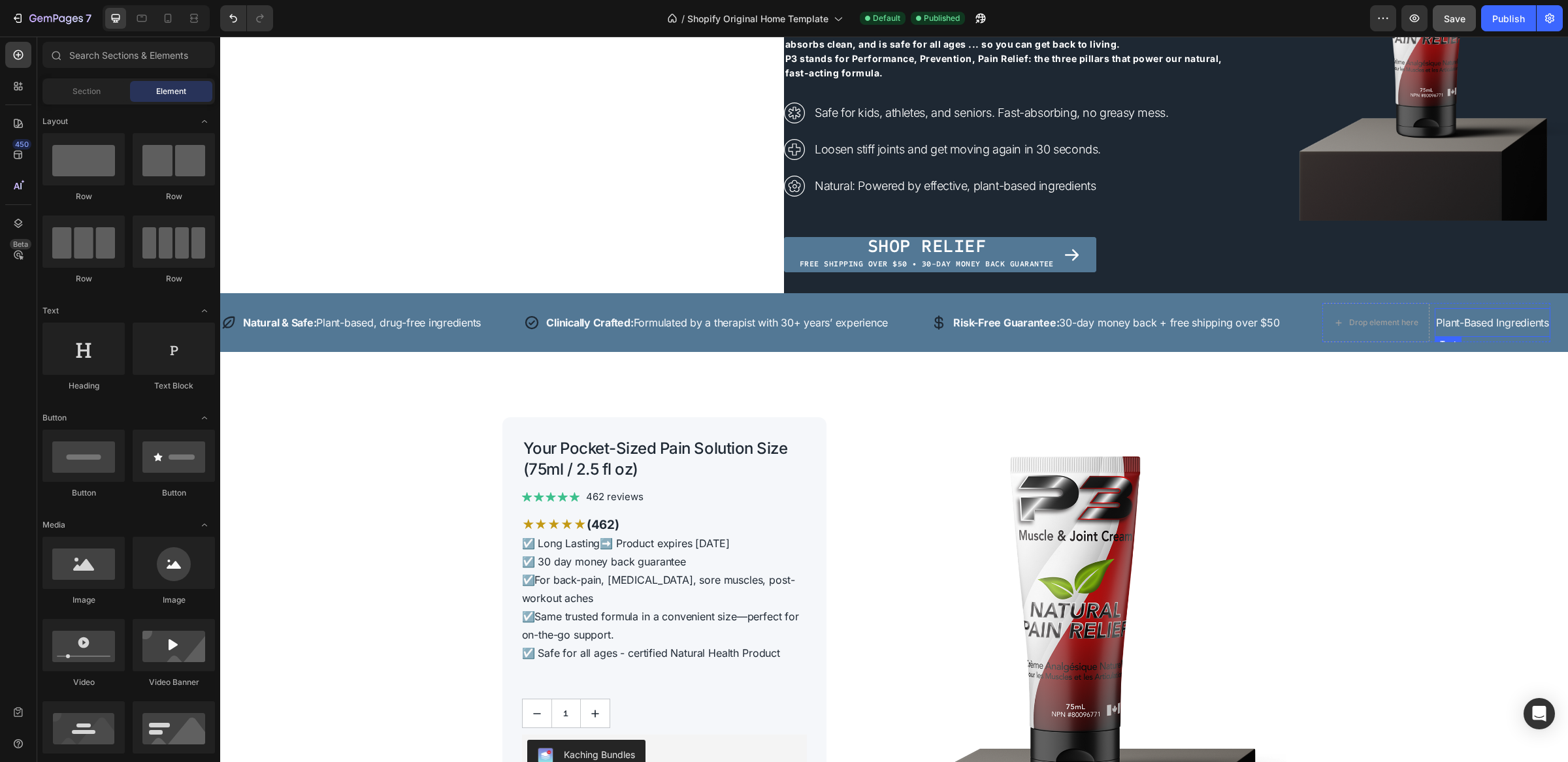
click at [1501, 306] on div "Plant-Based Ingredients Text" at bounding box center [1492, 323] width 115 height 39
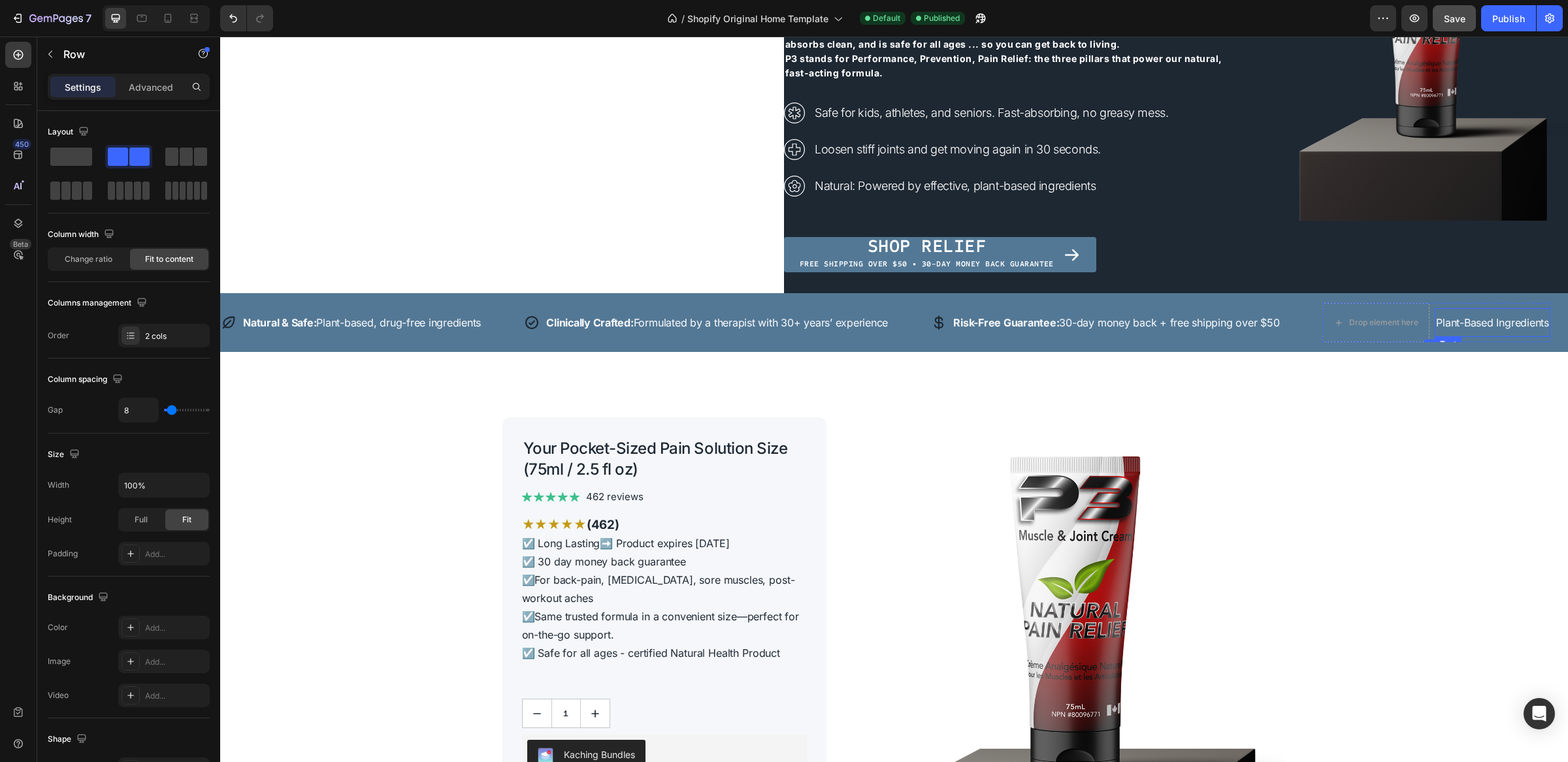
click at [1498, 318] on p "Plant-Based Ingredients" at bounding box center [1493, 322] width 112 height 16
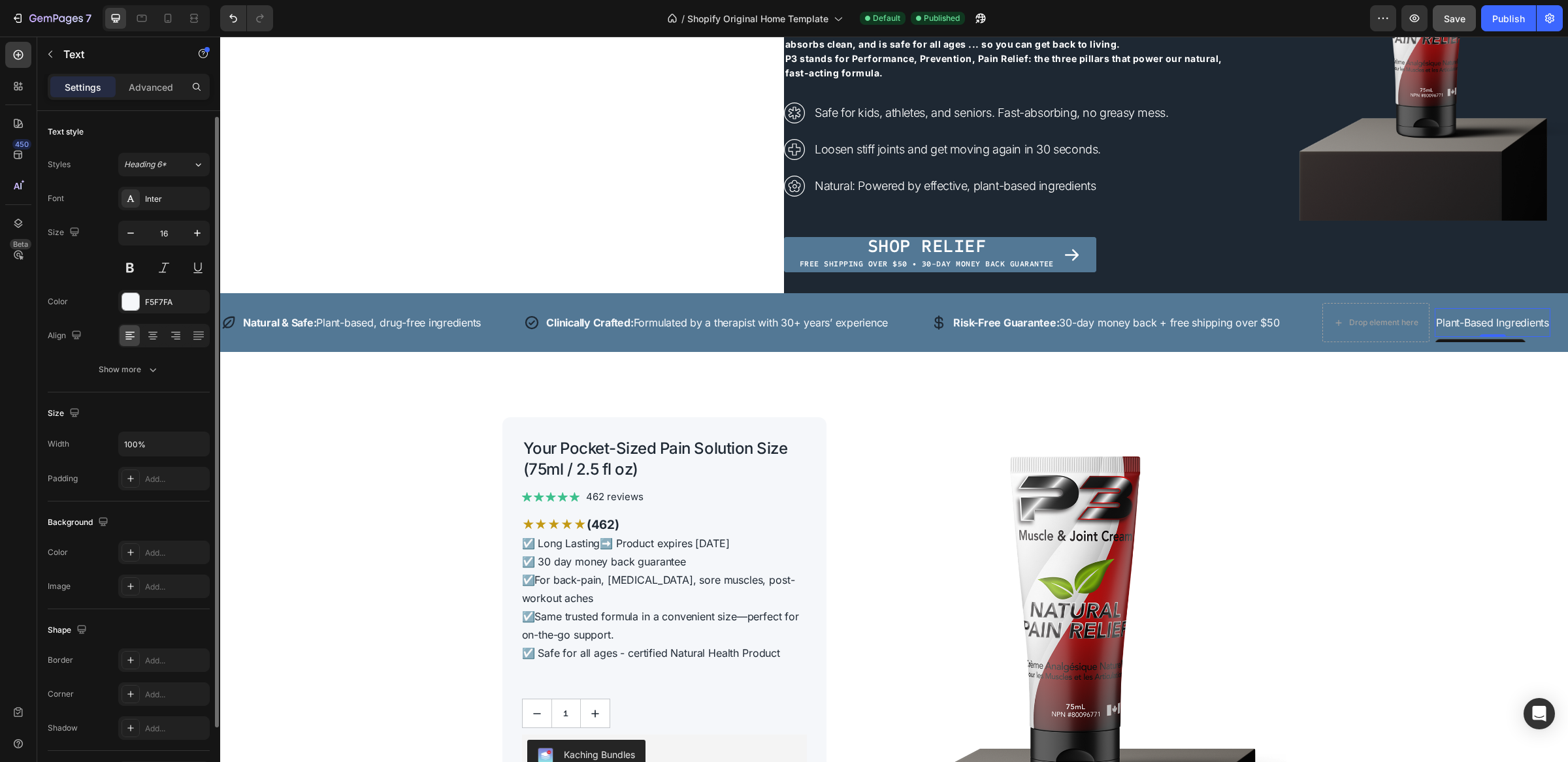
scroll to position [86, 0]
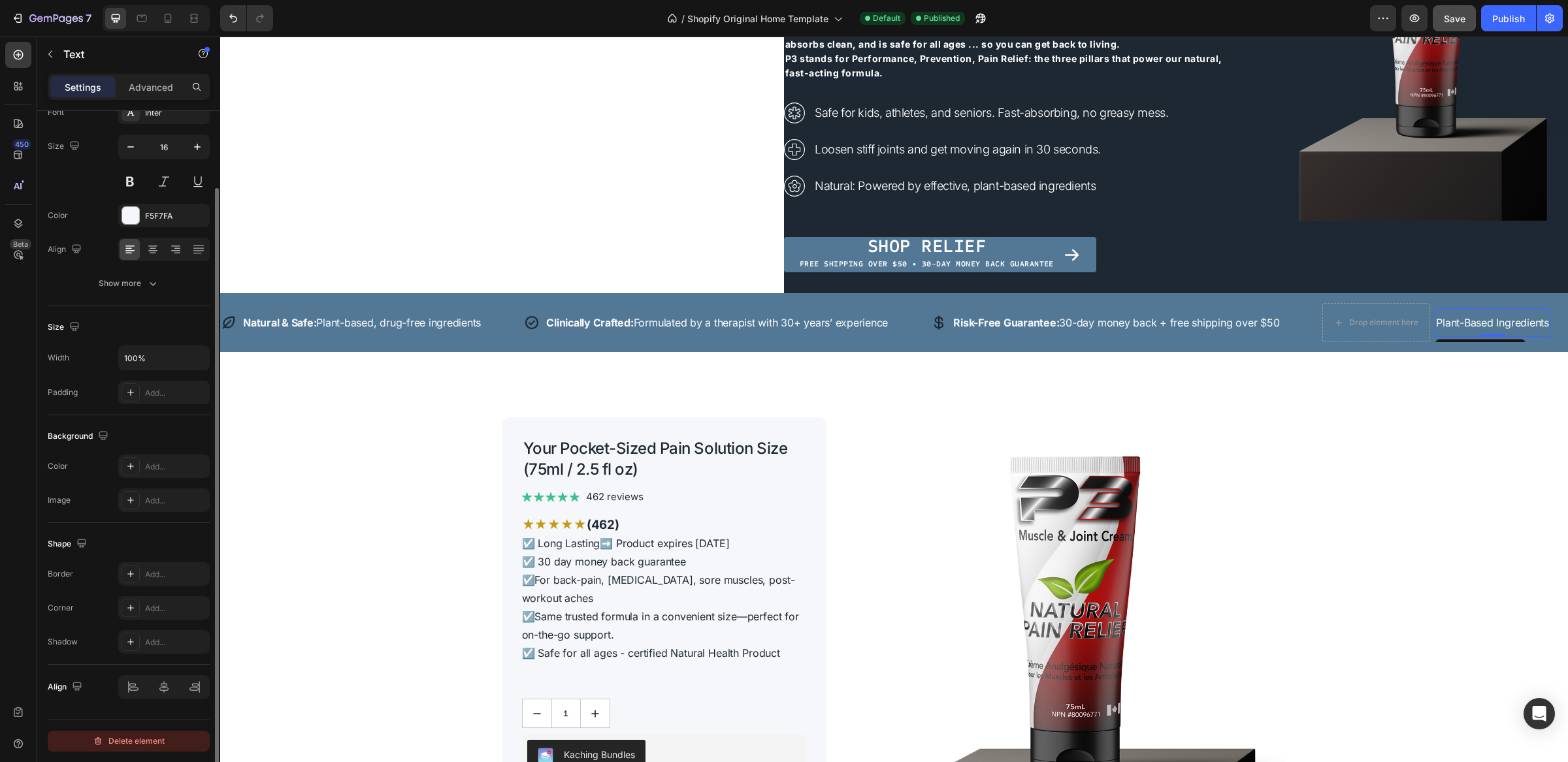
click at [122, 746] on div "Delete element" at bounding box center [128, 741] width 72 height 16
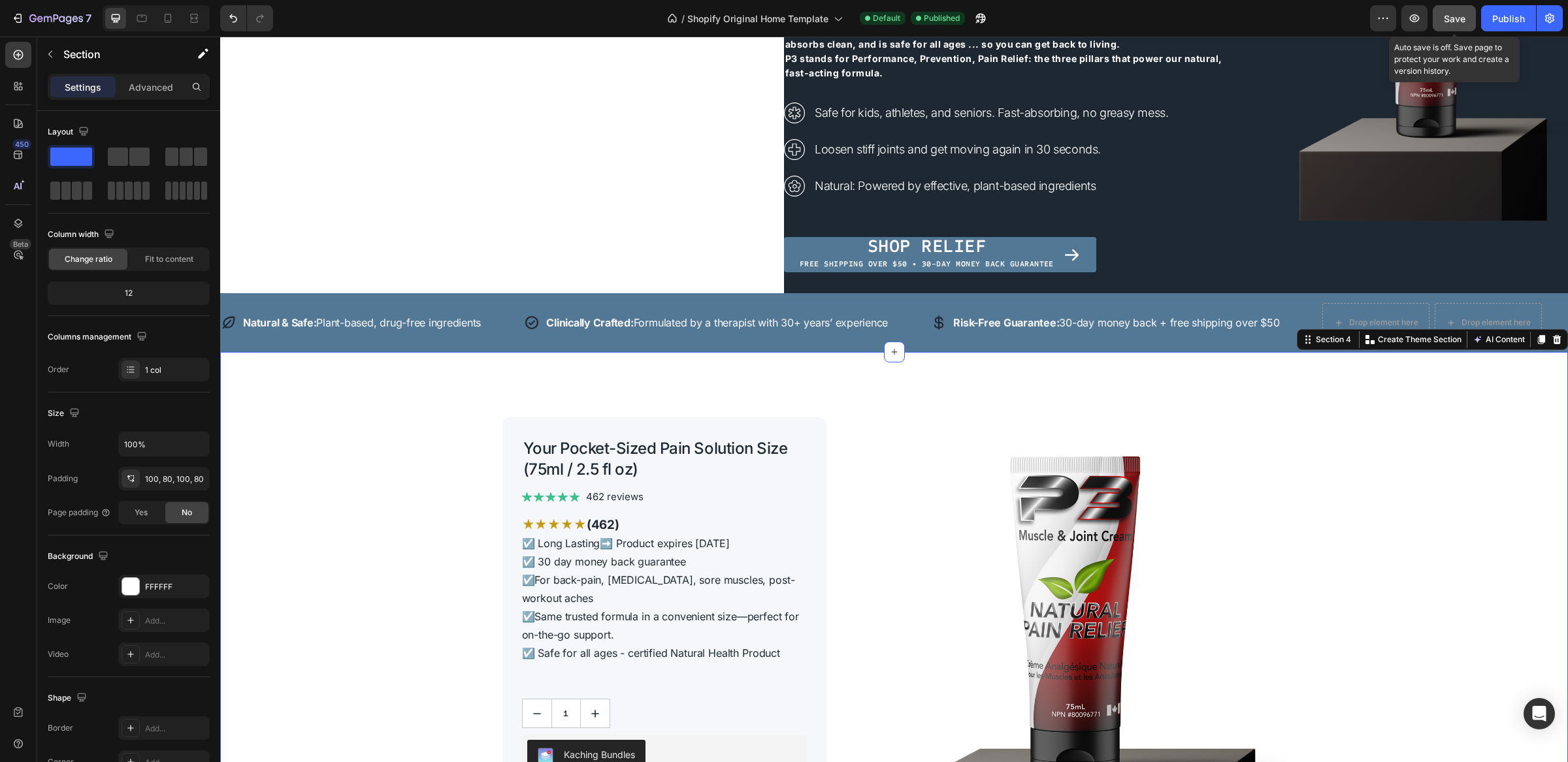
click at [1462, 19] on span "Save" at bounding box center [1455, 19] width 22 height 11
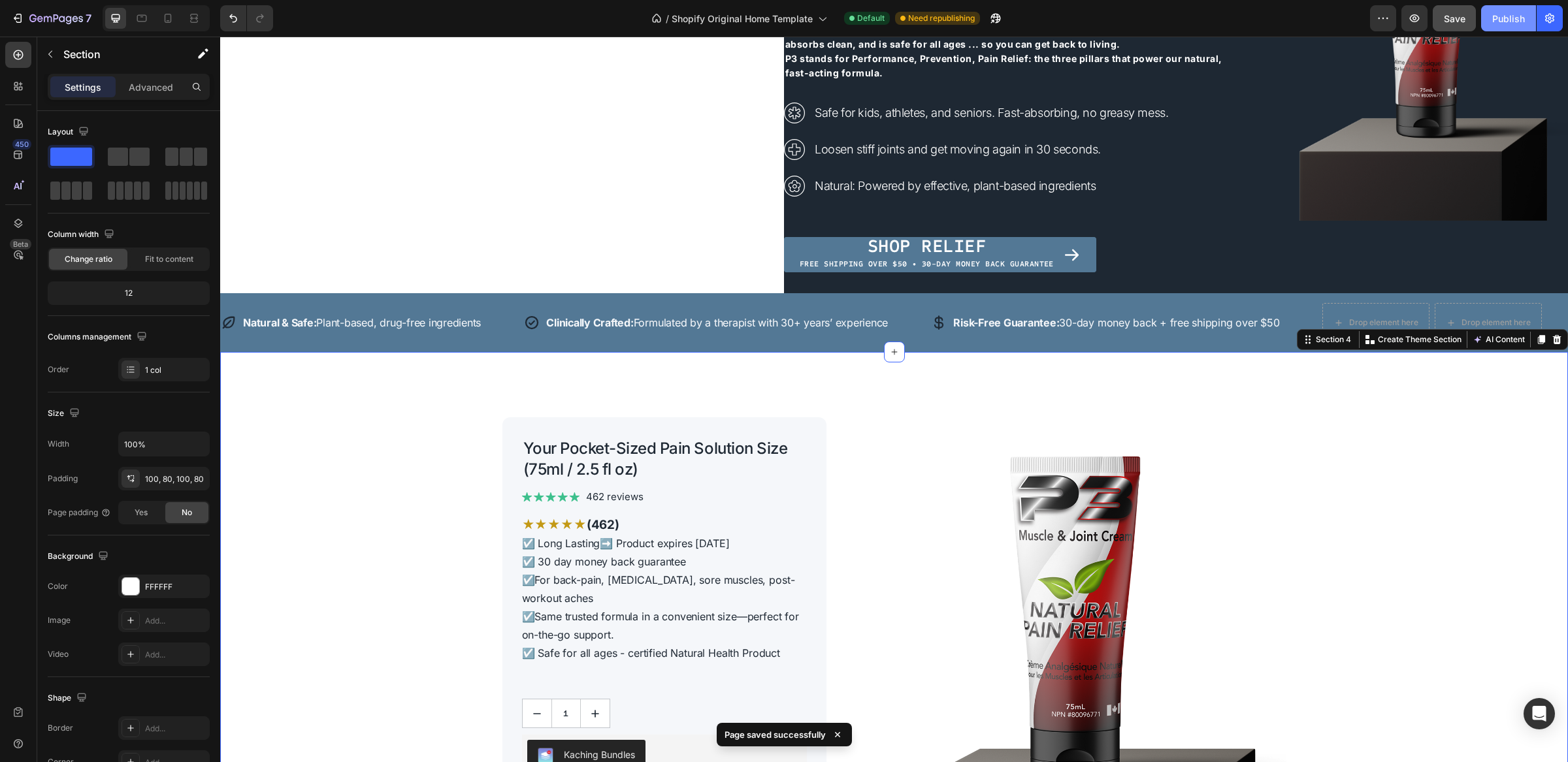
click at [1508, 21] on div "Publish" at bounding box center [1509, 19] width 33 height 14
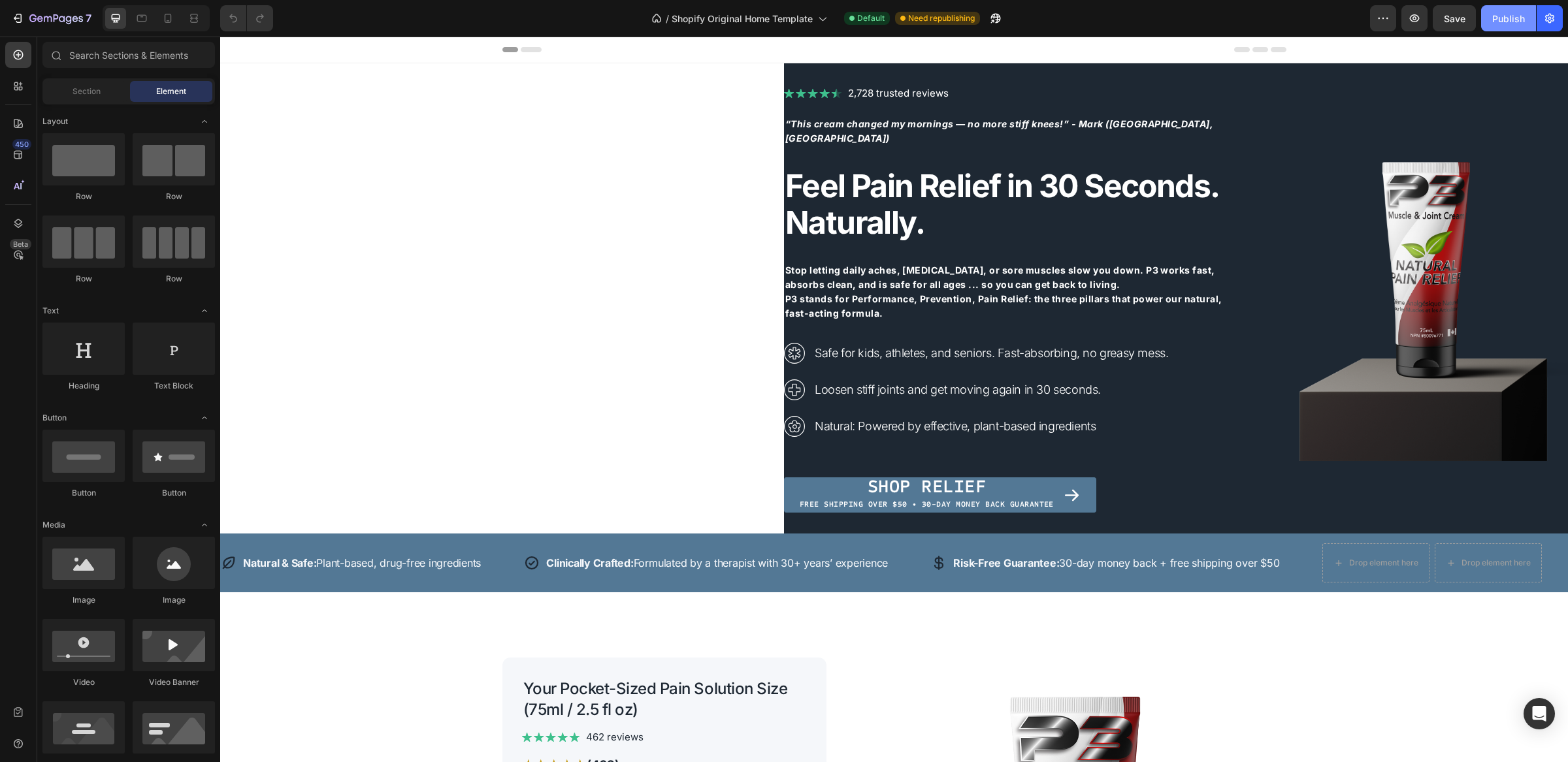
click at [1513, 19] on div "Publish" at bounding box center [1509, 19] width 33 height 14
click at [1242, 558] on p "Risk-Free Guarantee: 30-day money back + free shipping over $50" at bounding box center [1117, 563] width 326 height 16
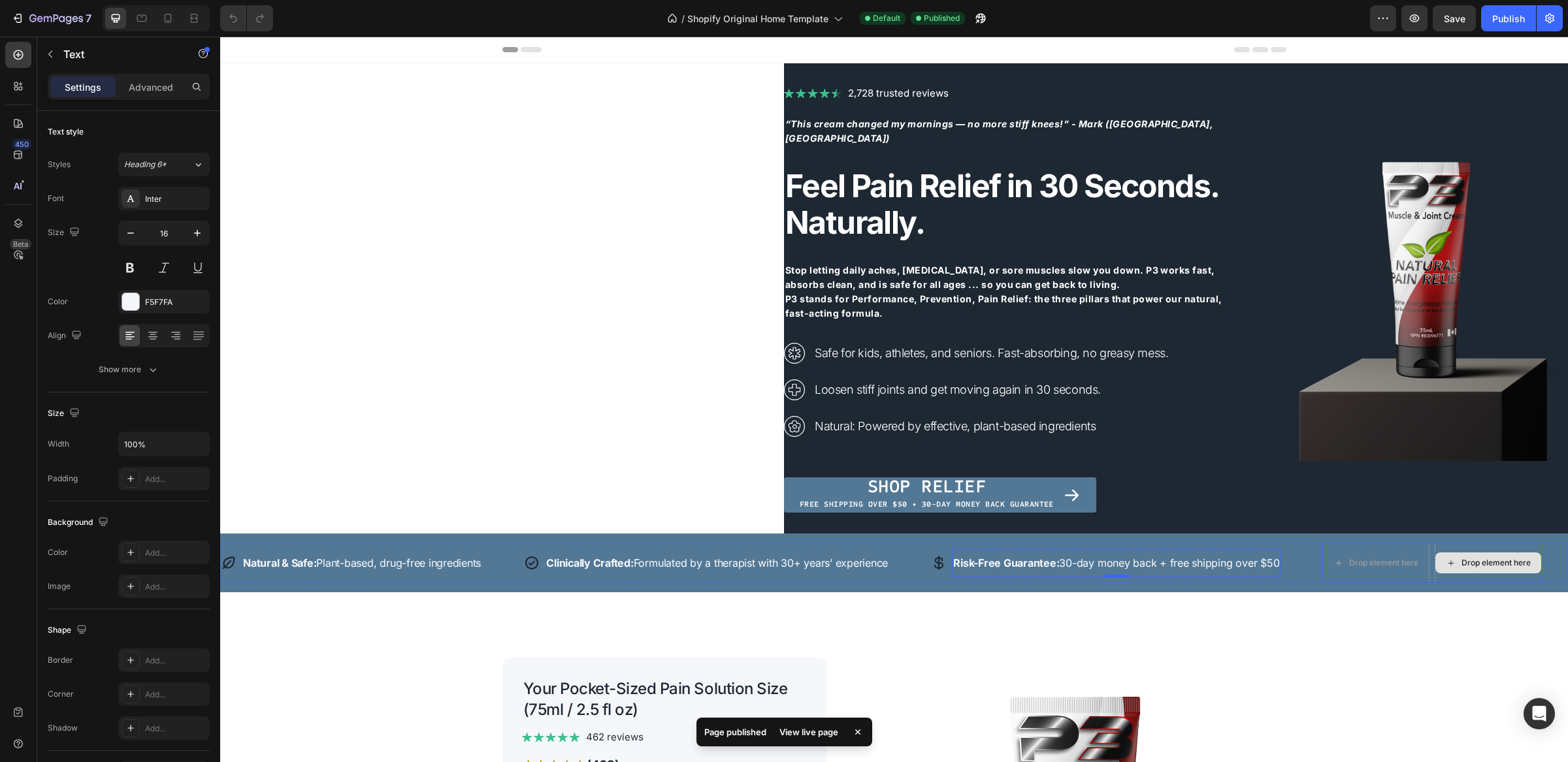
click at [1540, 564] on div "Drop element here" at bounding box center [1488, 563] width 106 height 21
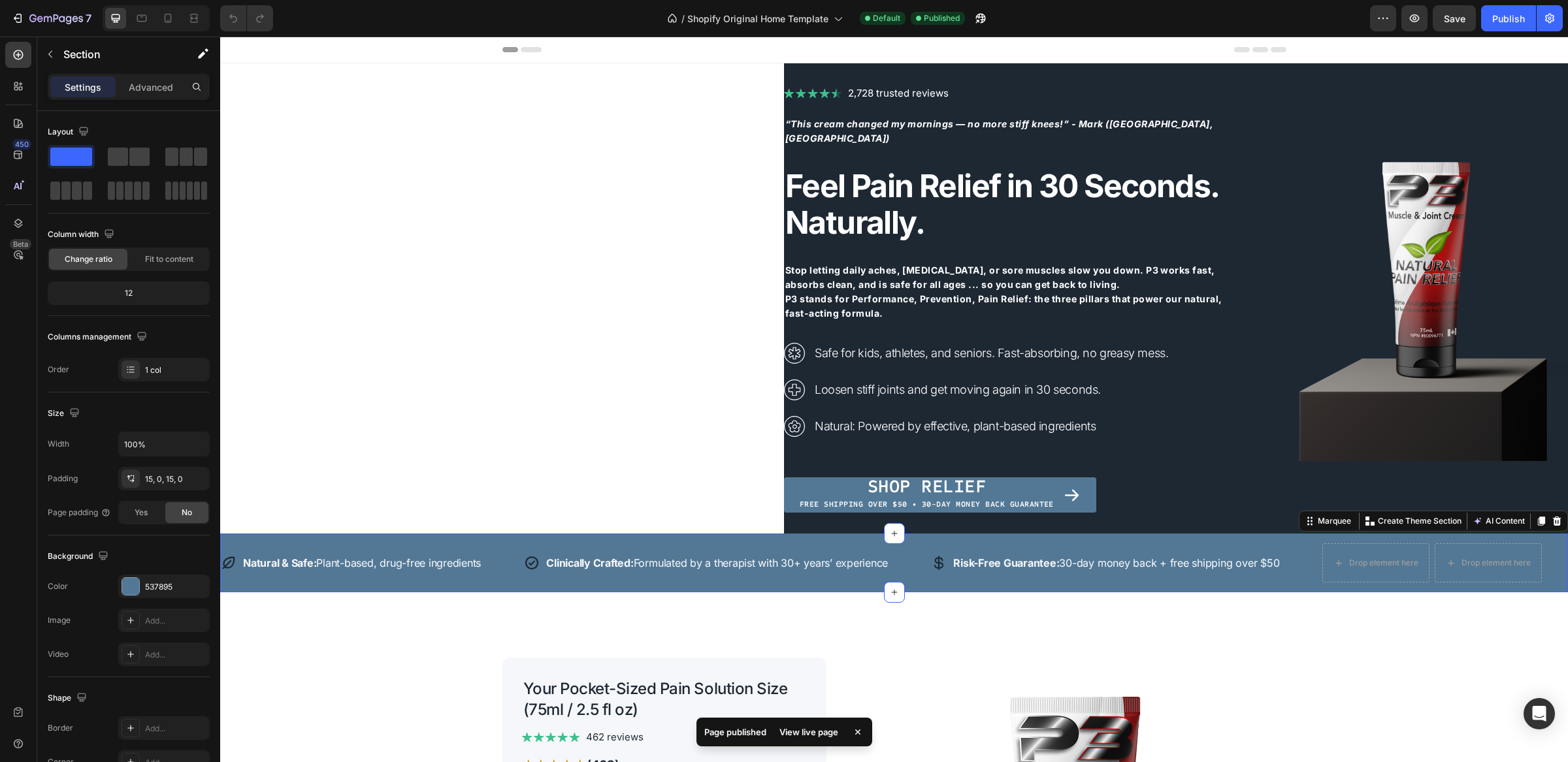
click at [1549, 539] on div "Icon Natural & Safe: Plant-based, drug-free ingredients Text Row Icon Clinicall…" at bounding box center [894, 563] width 1348 height 59
click at [1378, 520] on p "Create Theme Section" at bounding box center [1419, 520] width 83 height 12
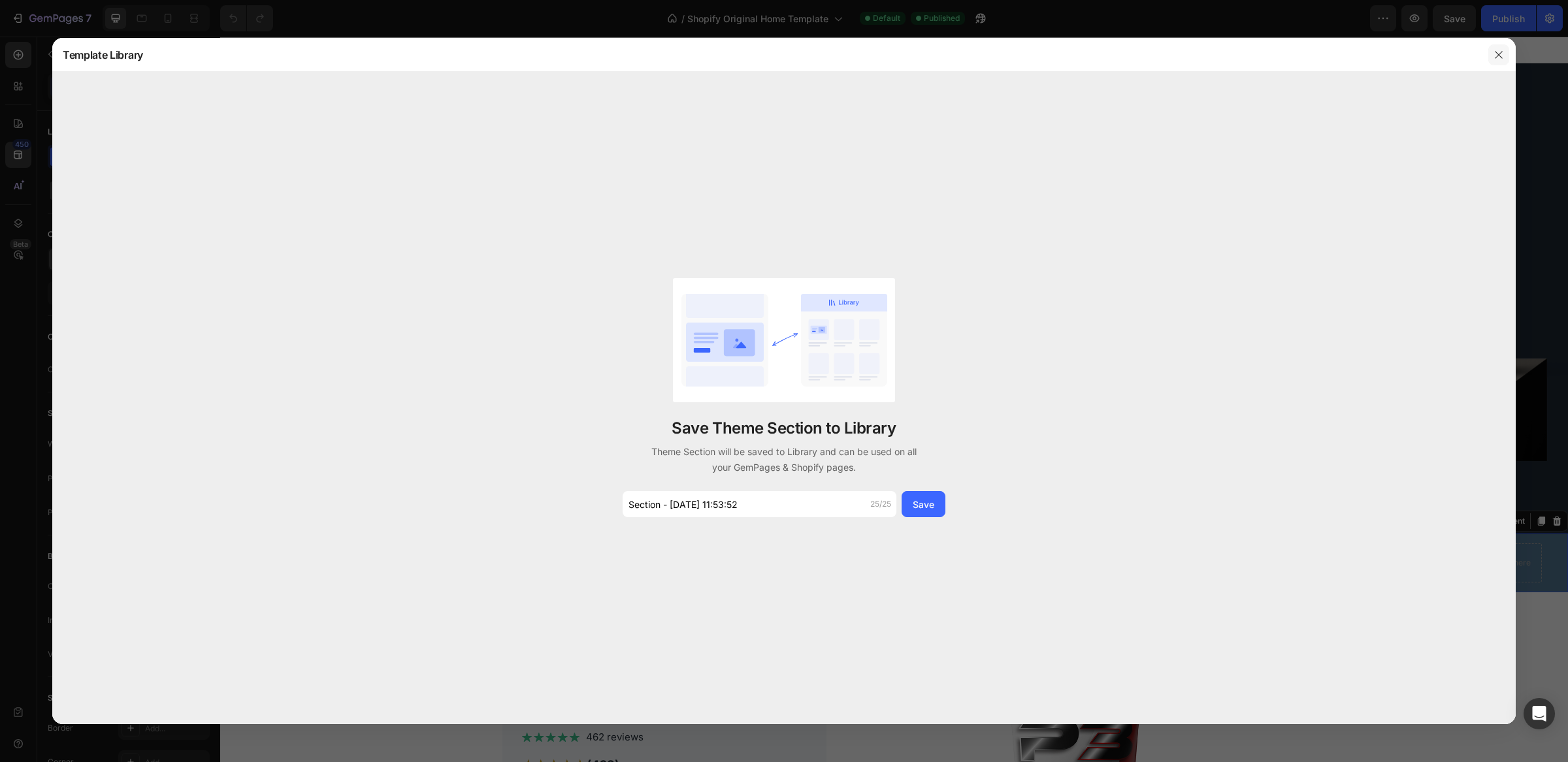
click at [1500, 51] on icon "button" at bounding box center [1499, 54] width 10 height 10
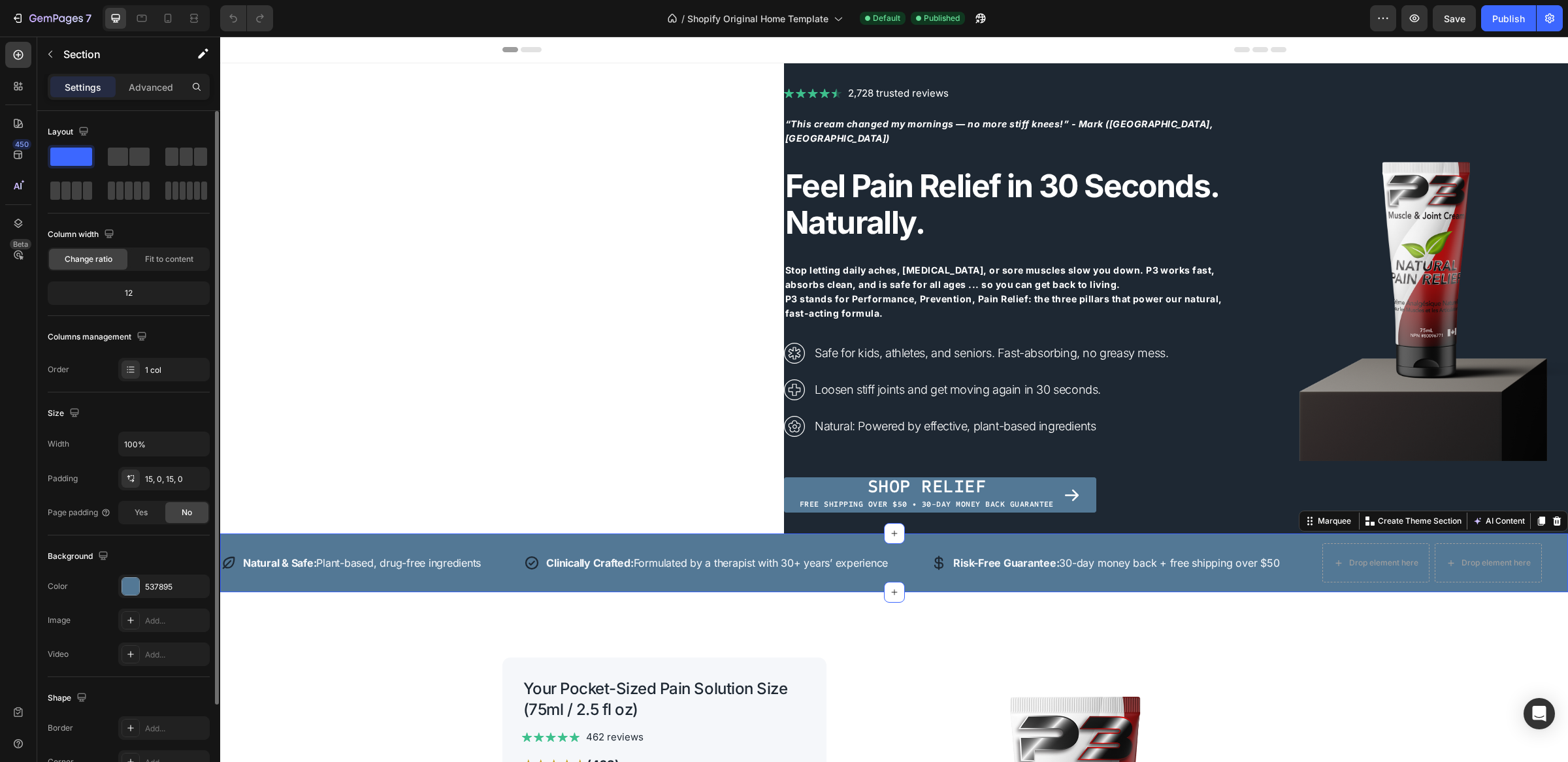
scroll to position [110, 0]
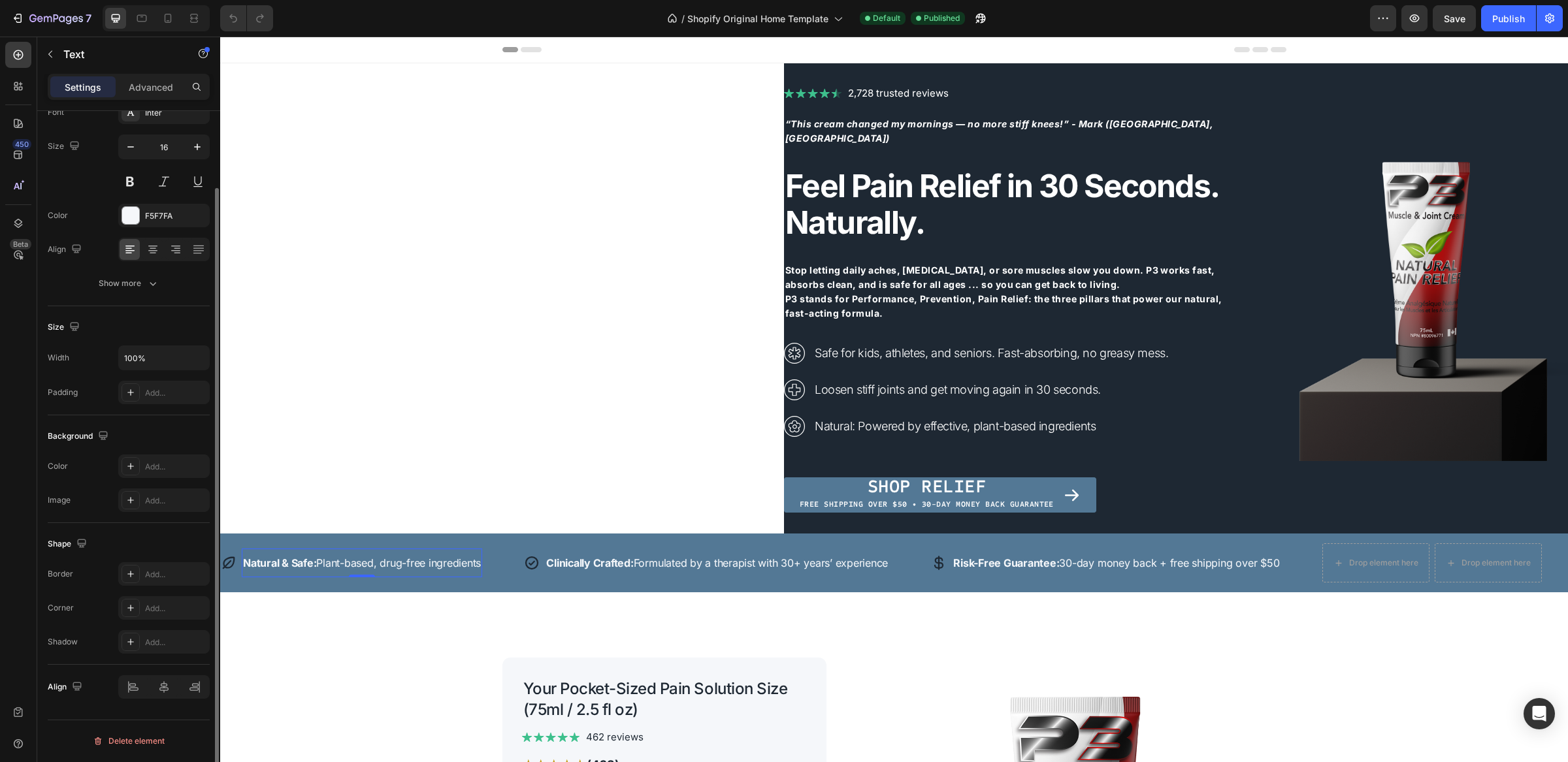
click at [323, 550] on div "Natural & Safe: Plant-based, drug-free ingredients Text 0" at bounding box center [362, 563] width 241 height 29
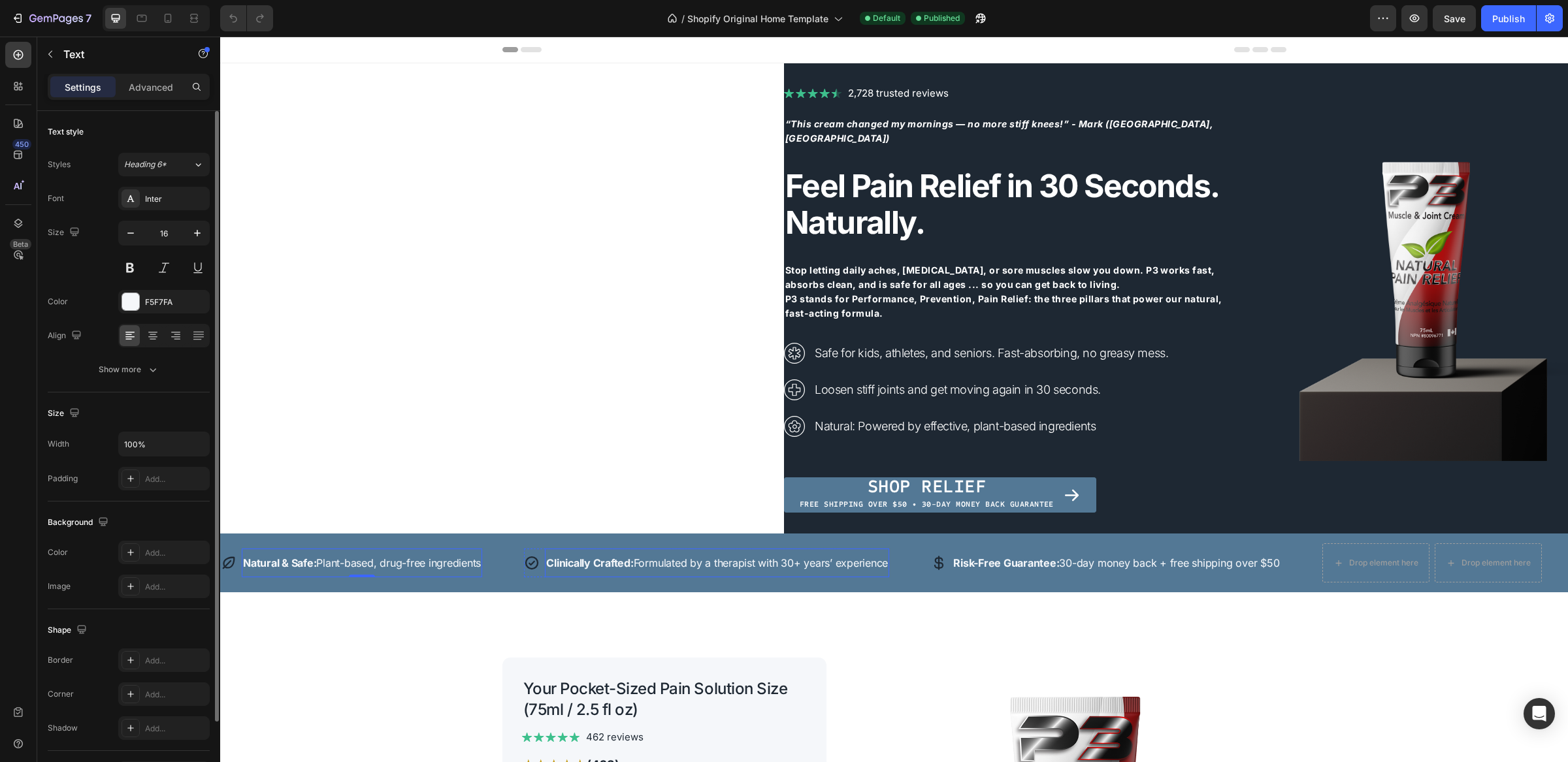
click at [626, 559] on strong "Clinically Crafted:" at bounding box center [589, 563] width 87 height 13
click at [1100, 574] on div "Risk-Free Guarantee: 30-day money back + free shipping over $50 Text" at bounding box center [1117, 563] width 329 height 29
click at [1482, 564] on div "Drop element here" at bounding box center [1497, 563] width 69 height 10
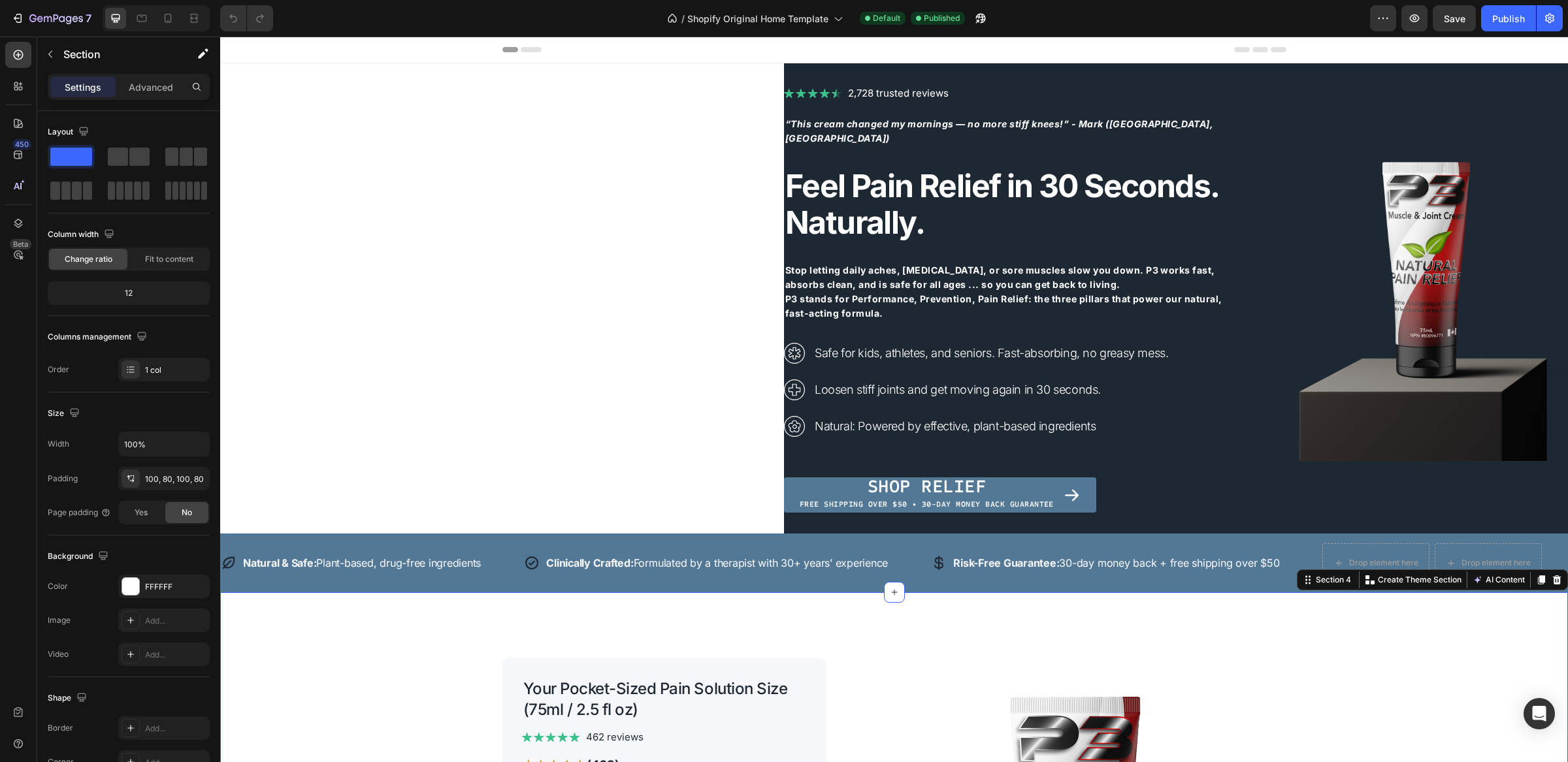
click at [1313, 580] on div "Section 4" at bounding box center [1333, 579] width 40 height 12
click at [1030, 561] on strong "Risk-Free Guarantee:" at bounding box center [1006, 563] width 106 height 13
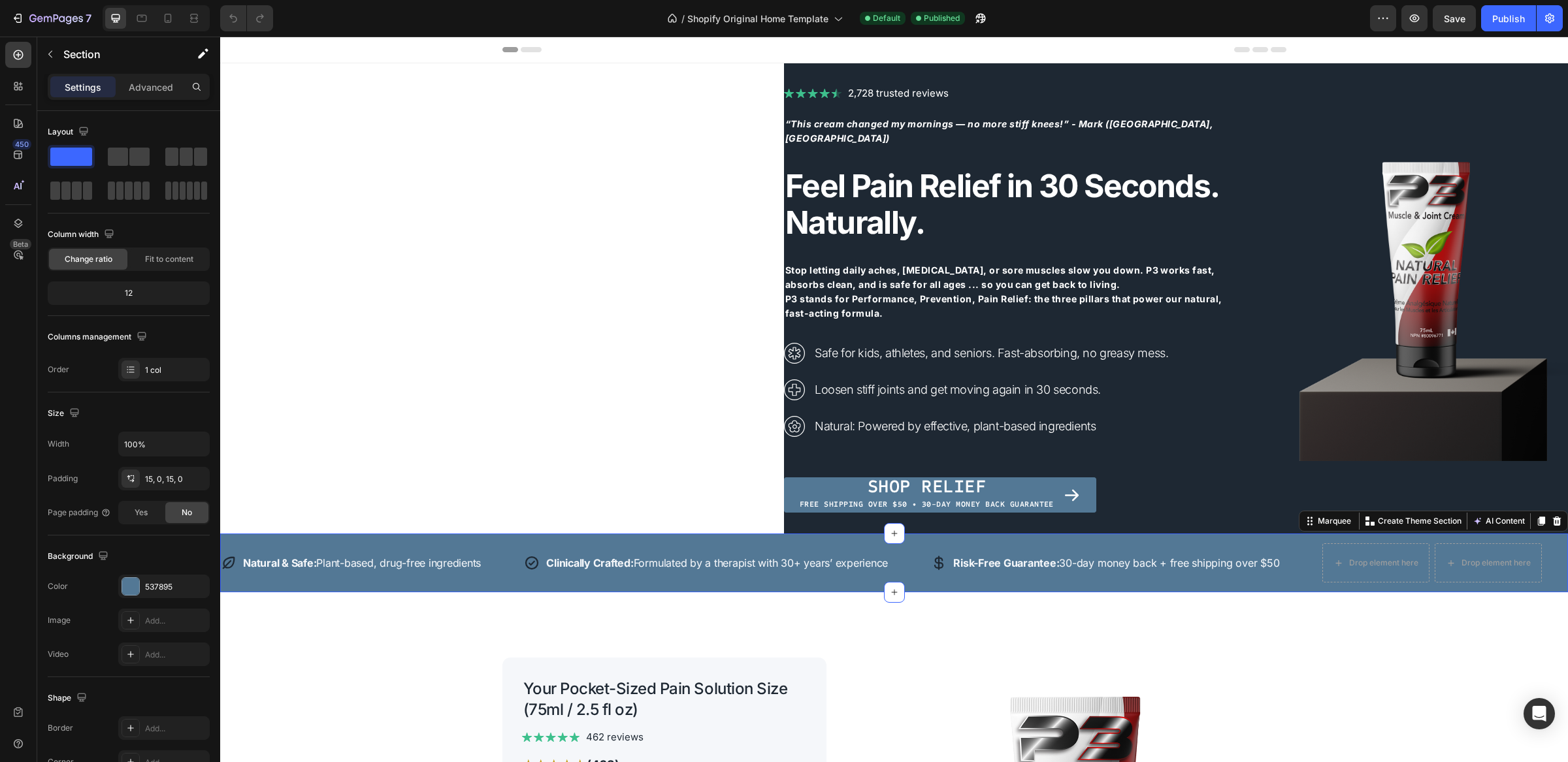
click at [1043, 586] on div "Icon Natural & Safe: Plant-based, drug-free ingredients Text Row Icon Clinicall…" at bounding box center [894, 563] width 1348 height 59
click at [890, 594] on icon at bounding box center [895, 592] width 10 height 10
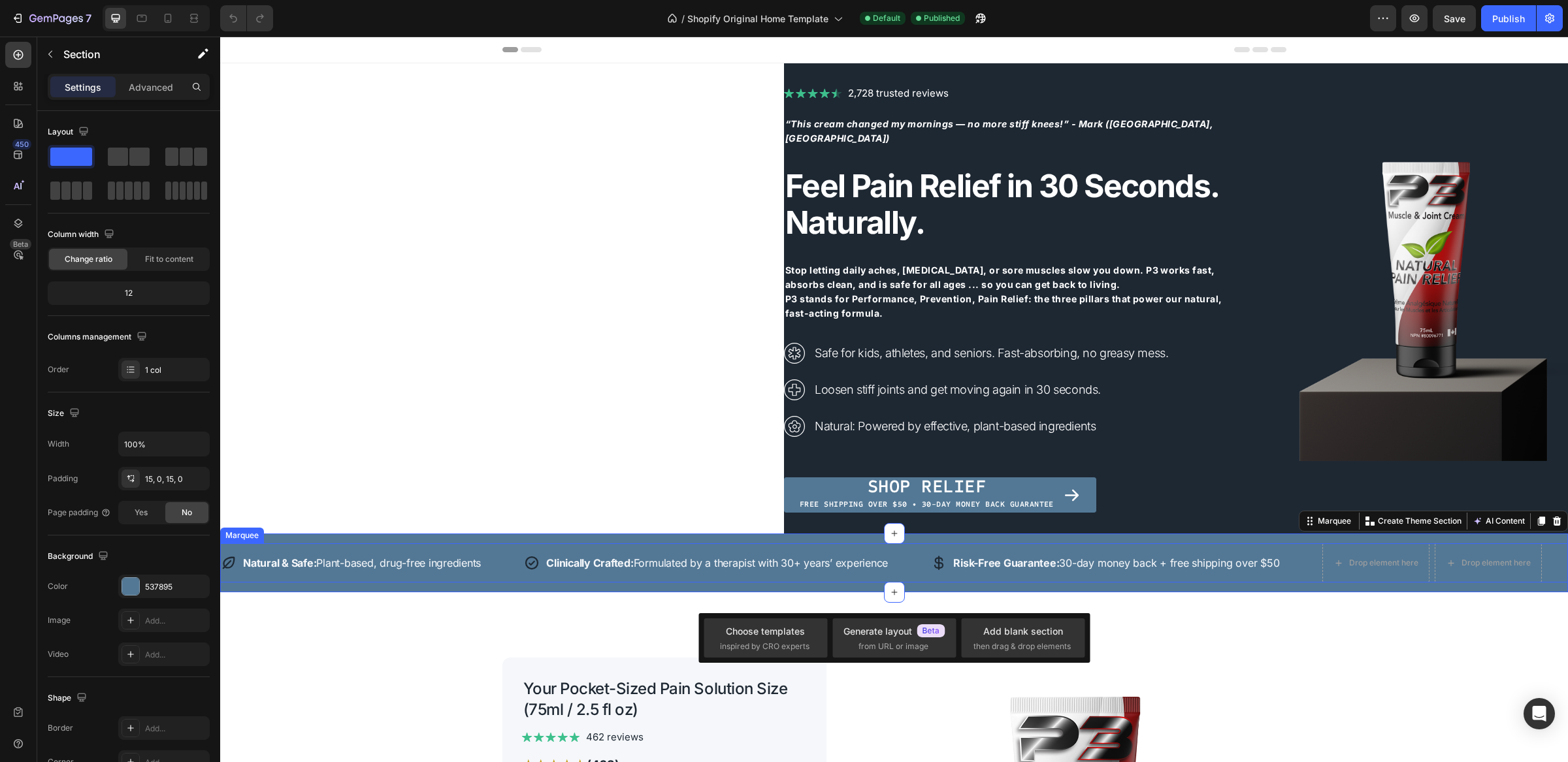
click at [819, 579] on div "Icon Natural & Safe: Plant-based, drug-free ingredients Text Row Icon Clinicall…" at bounding box center [1157, 563] width 1871 height 39
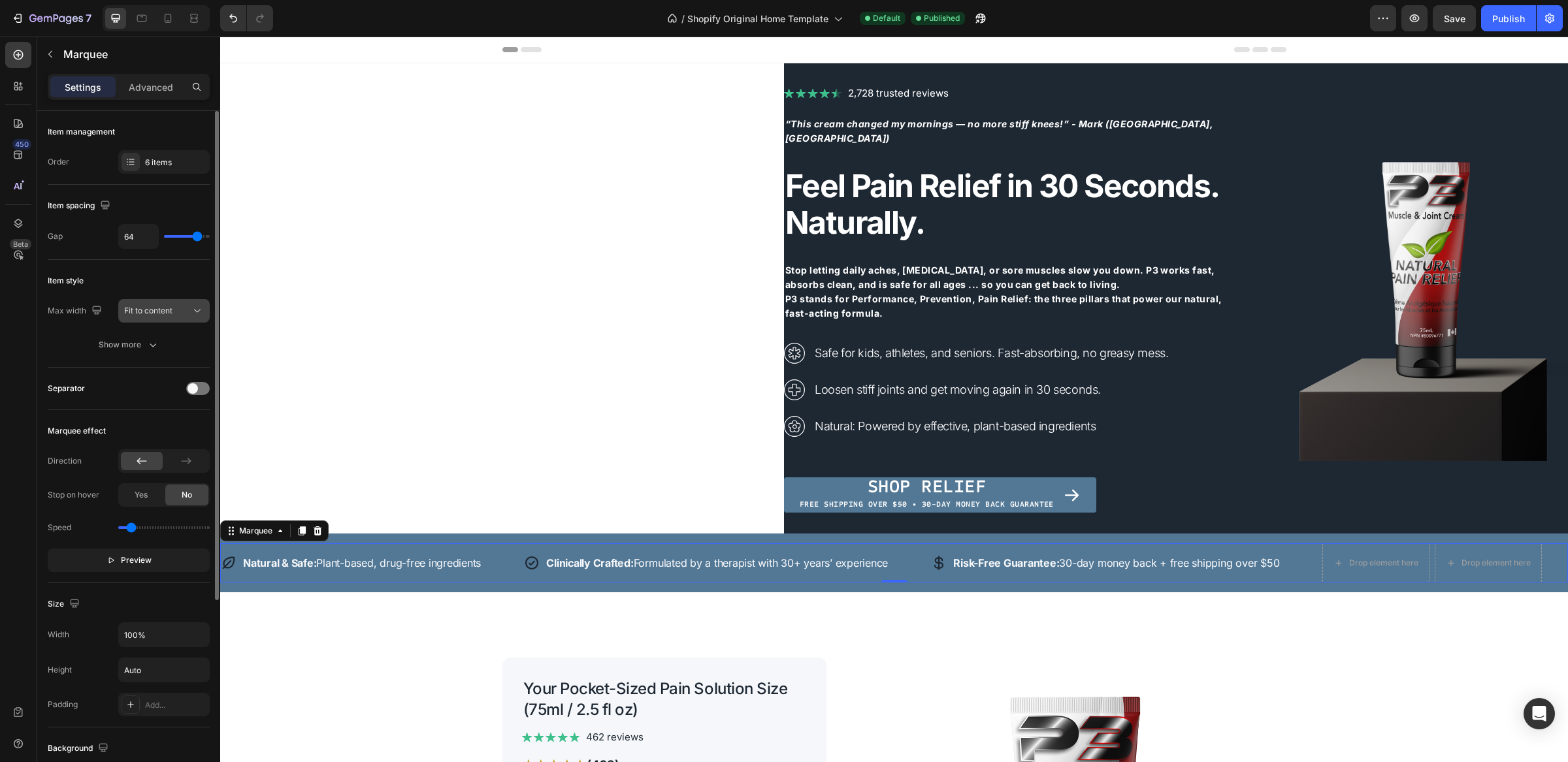
click at [155, 306] on span "Fit to content" at bounding box center [149, 311] width 49 height 9
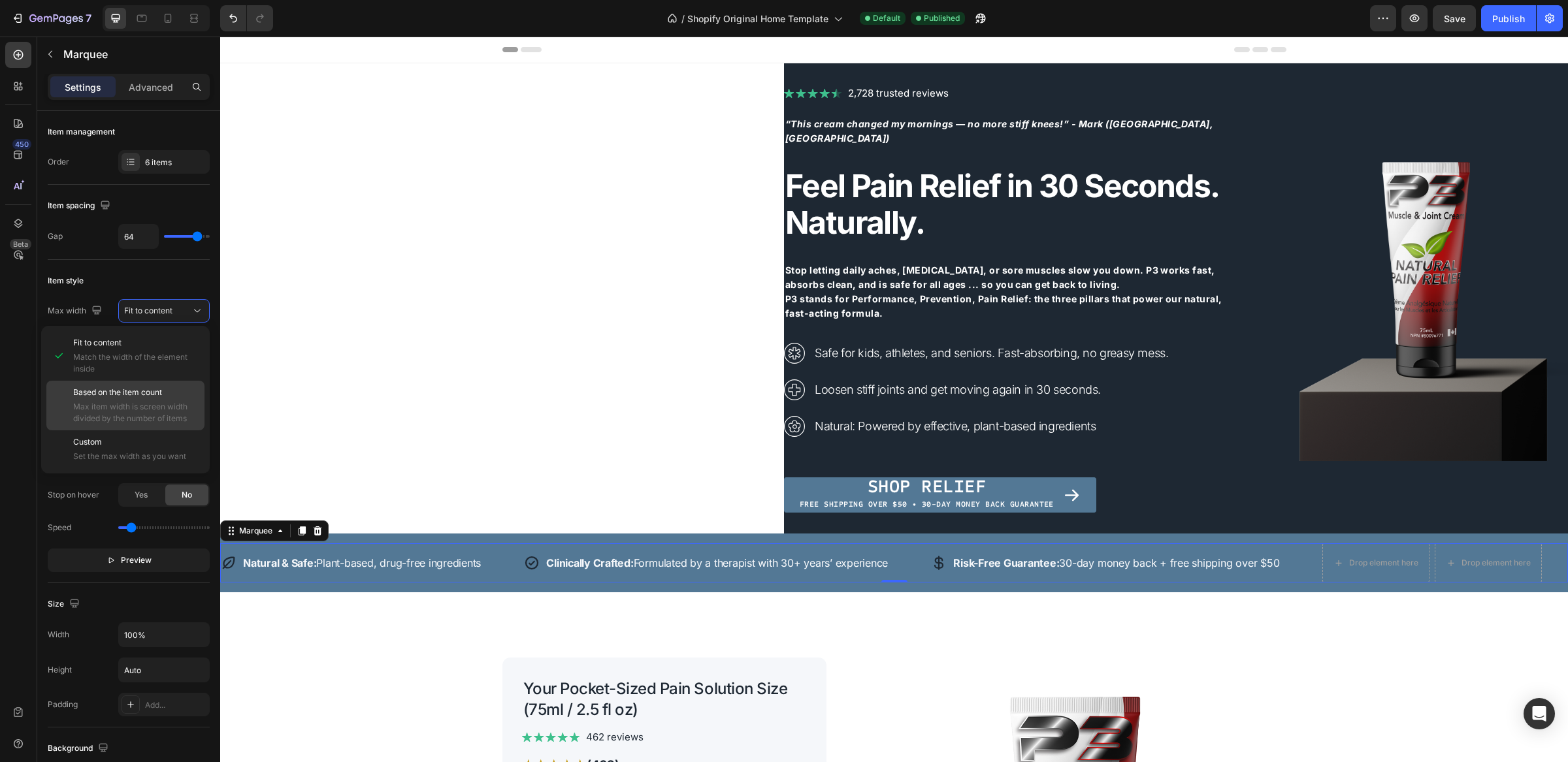
click at [135, 401] on span "Max item width is screen width divided by the number of items" at bounding box center [136, 412] width 126 height 23
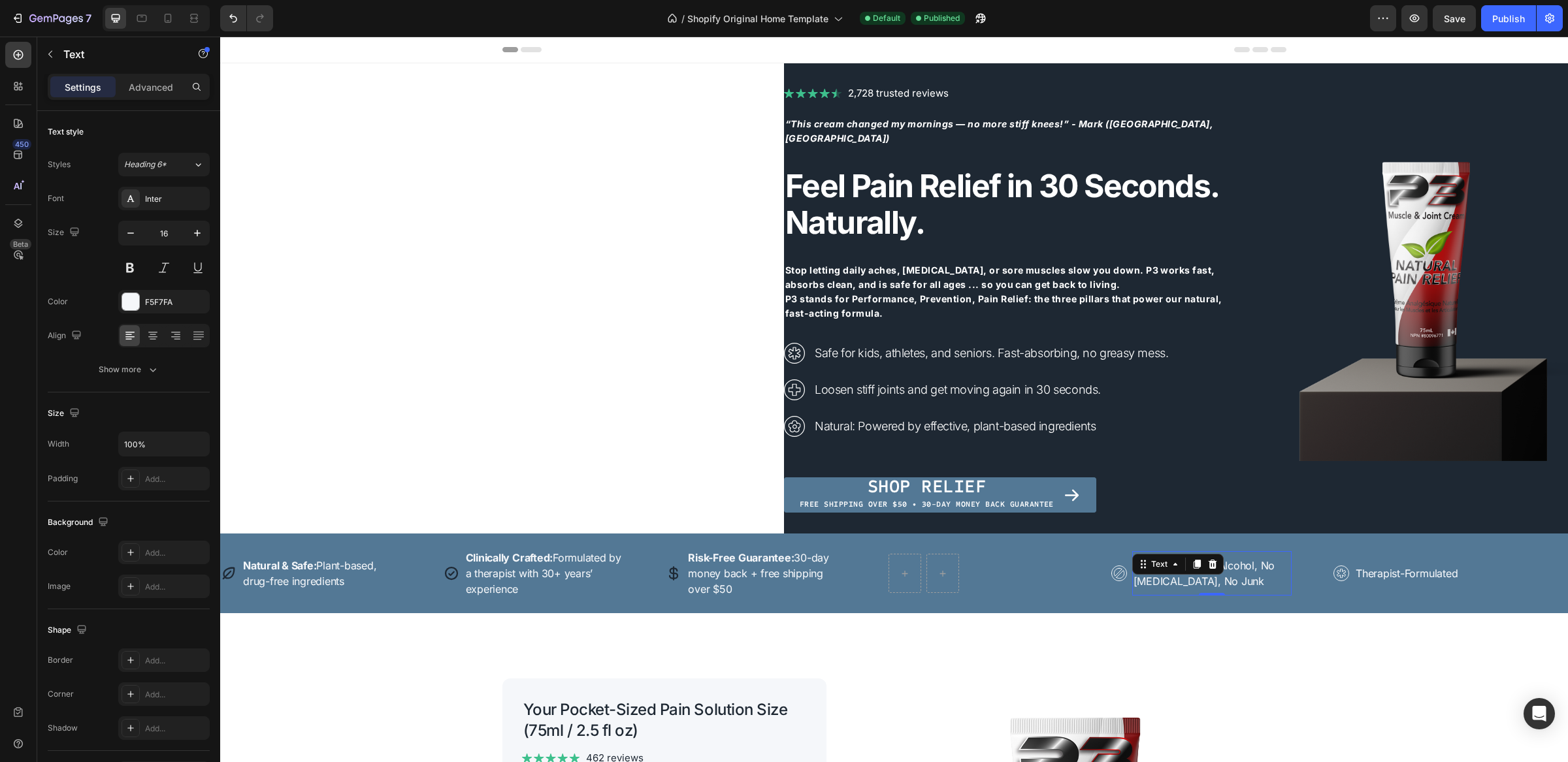
click at [1188, 577] on p "No Parabens, No Alcohol, No Methyl Salicylate, No Junk" at bounding box center [1213, 573] width 157 height 31
click at [1215, 563] on icon at bounding box center [1212, 564] width 8 height 9
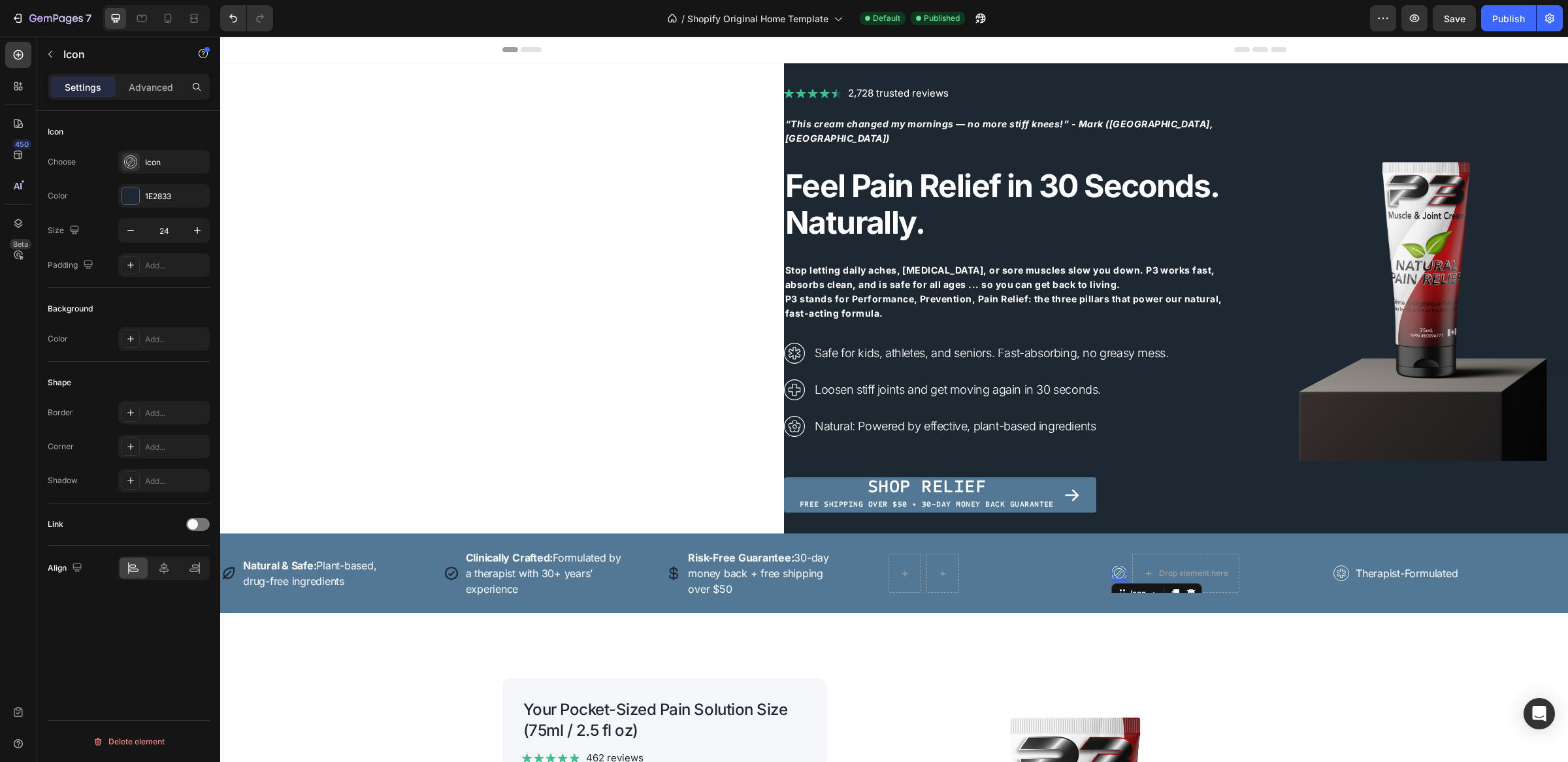
click at [1122, 574] on icon at bounding box center [1119, 573] width 16 height 16
click at [1191, 587] on div at bounding box center [1191, 593] width 16 height 16
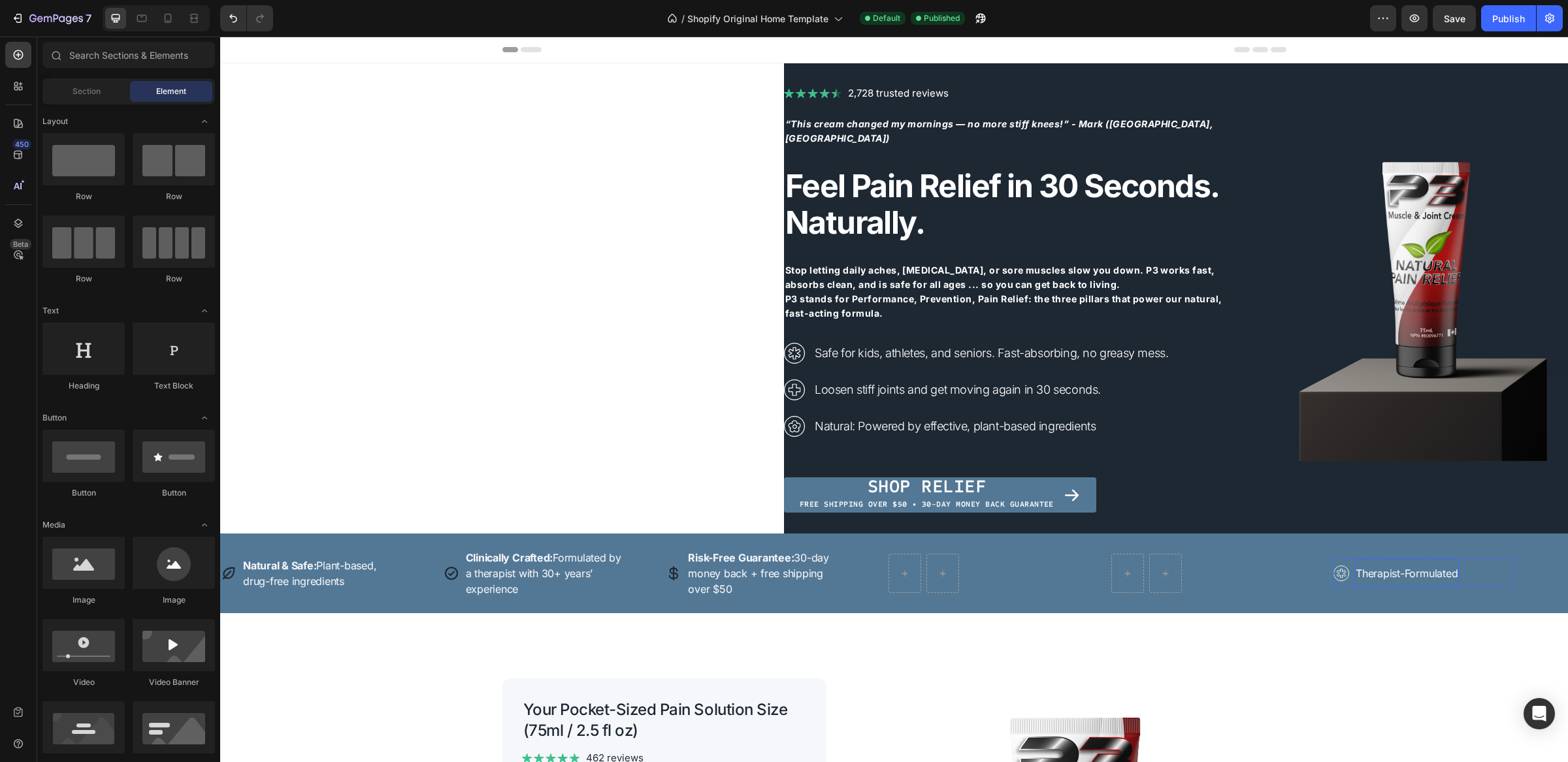
click at [1394, 566] on p "Therapist-Formulated" at bounding box center [1407, 573] width 102 height 16
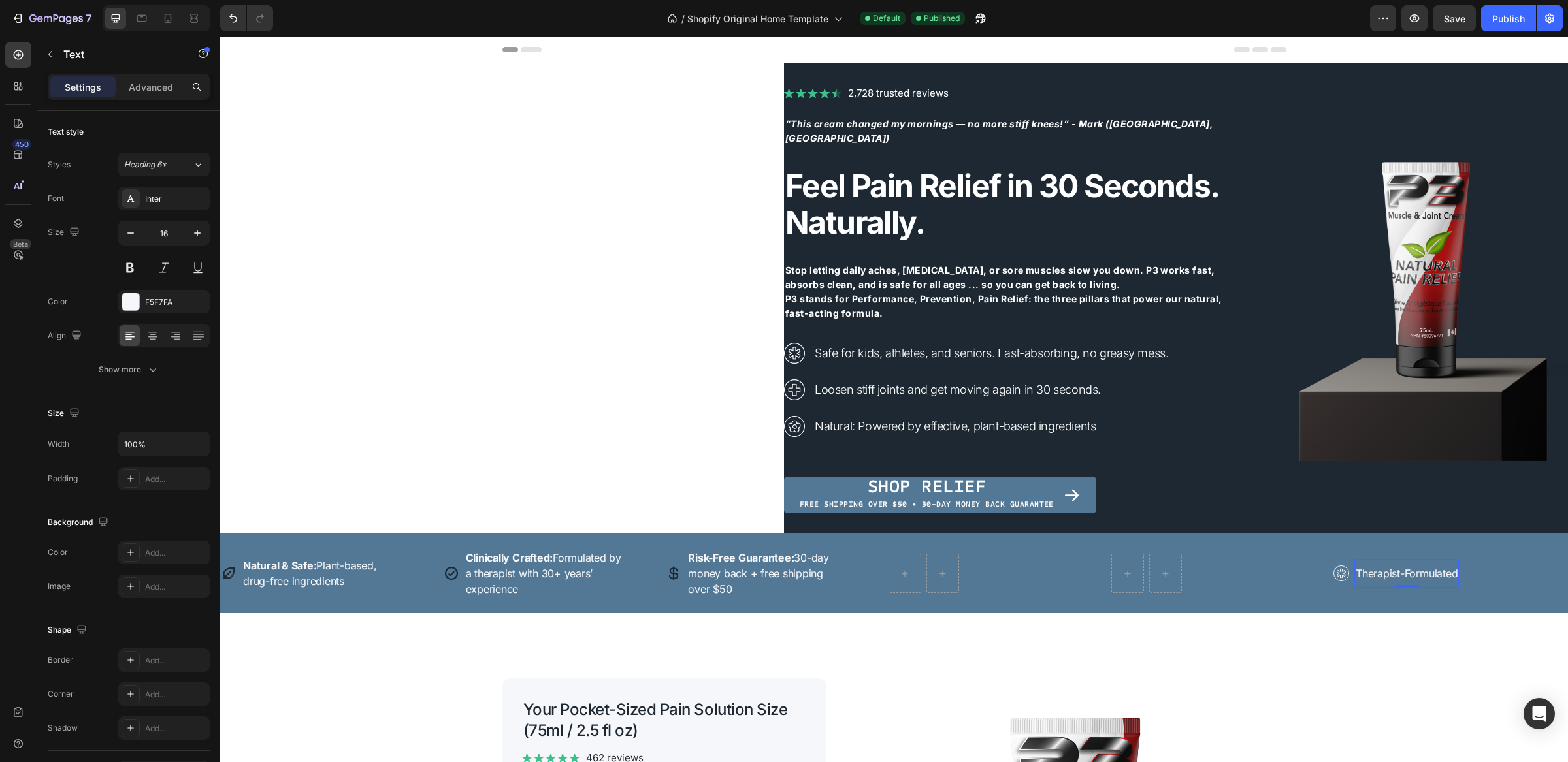
click at [1381, 584] on div "Therapist-Formulated Text 0" at bounding box center [1407, 573] width 105 height 29
click at [1346, 576] on icon at bounding box center [1341, 573] width 16 height 16
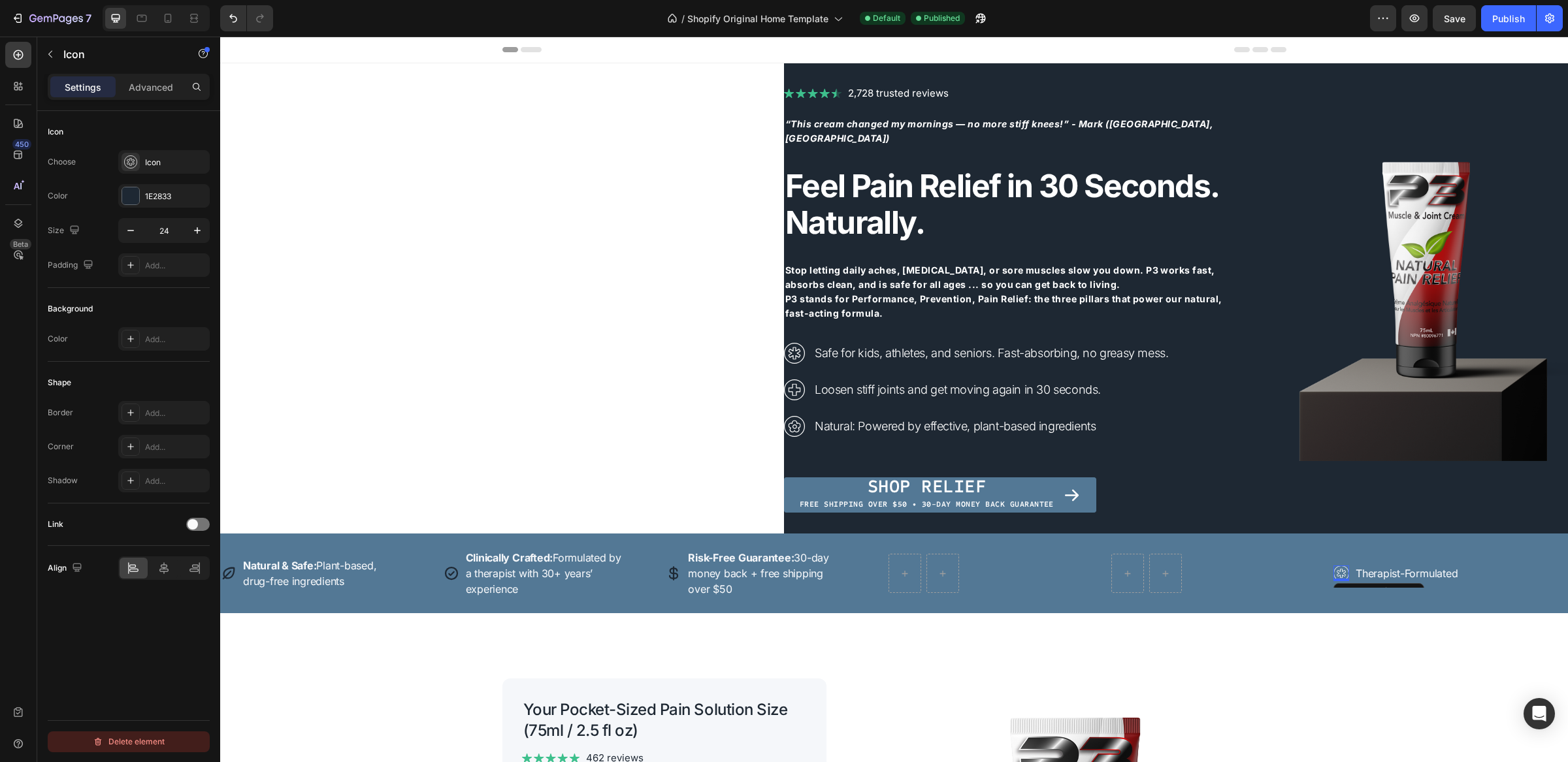
click at [131, 744] on div "Delete element" at bounding box center [128, 741] width 72 height 16
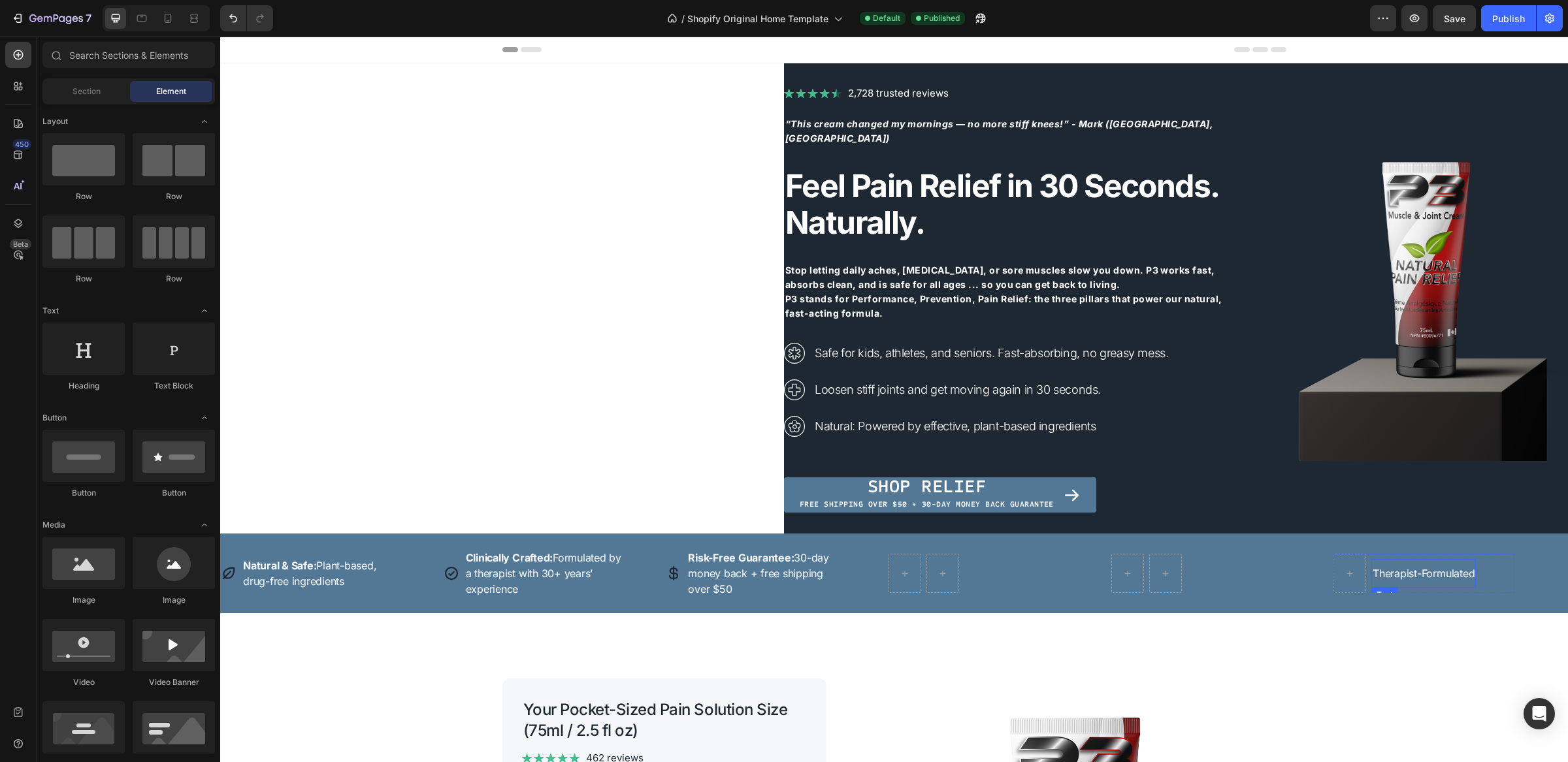
click at [1469, 574] on p "Therapist-Formulated" at bounding box center [1424, 573] width 102 height 16
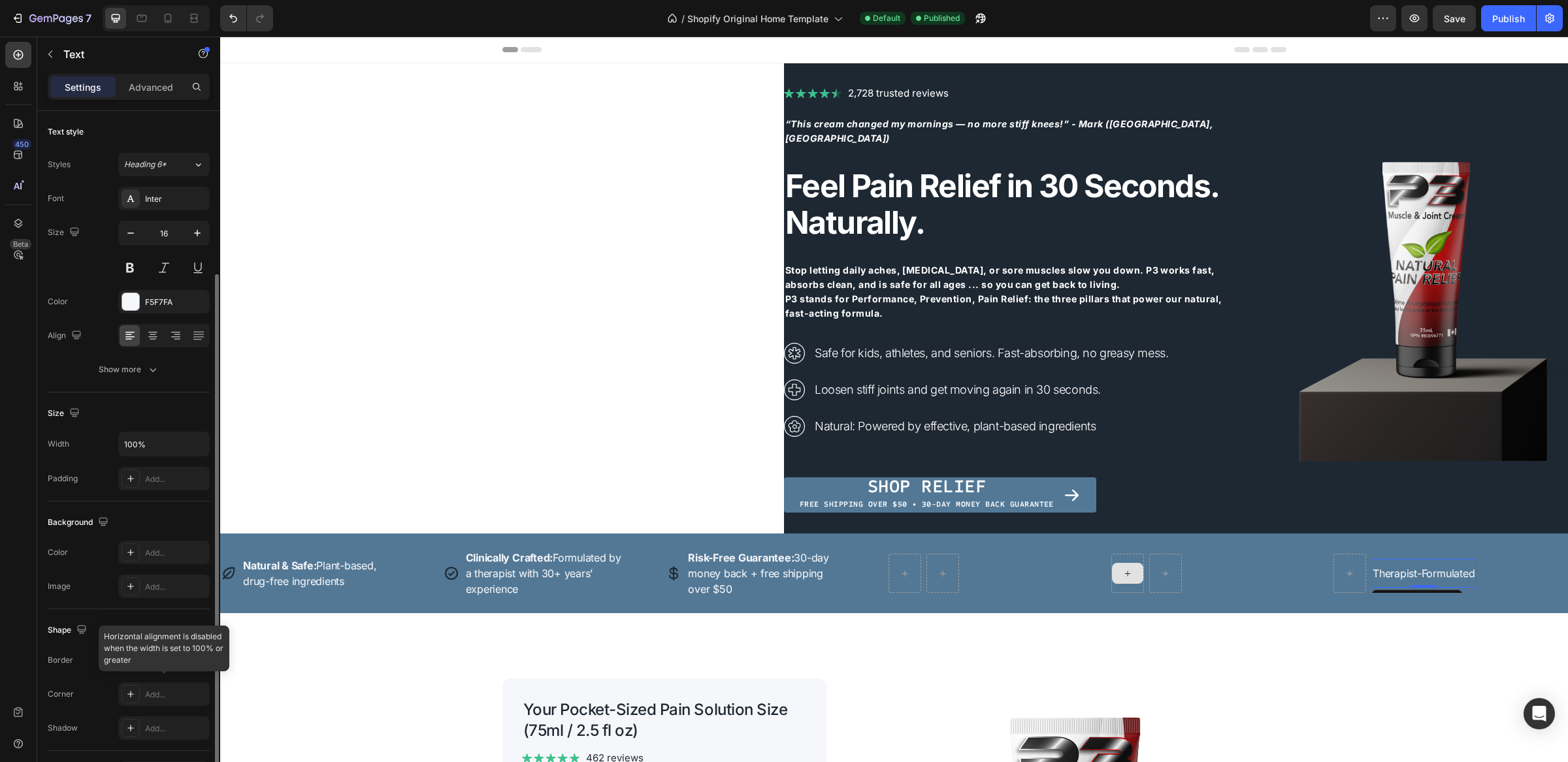
scroll to position [86, 0]
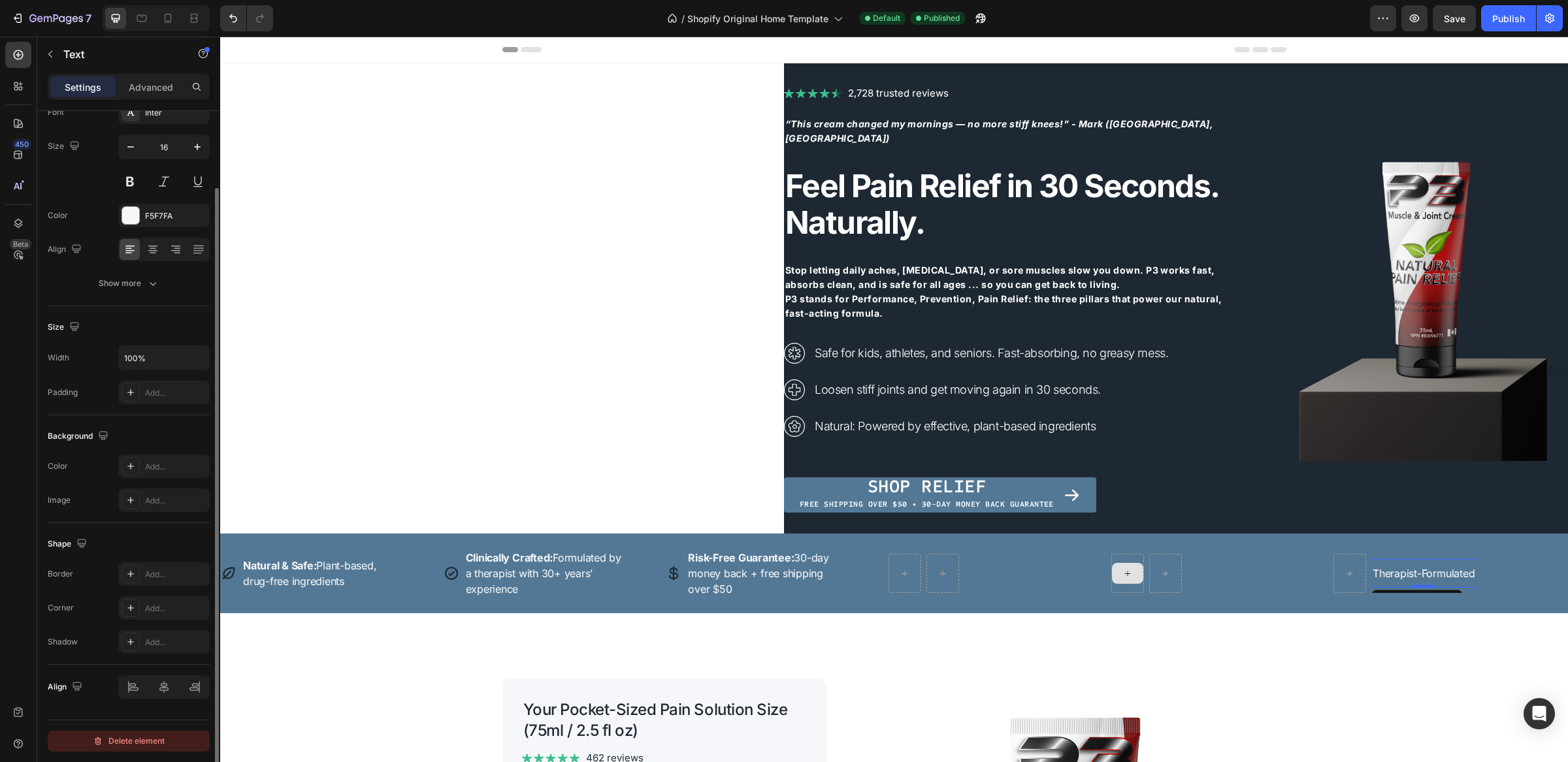
click at [114, 741] on div "Delete element" at bounding box center [128, 741] width 72 height 16
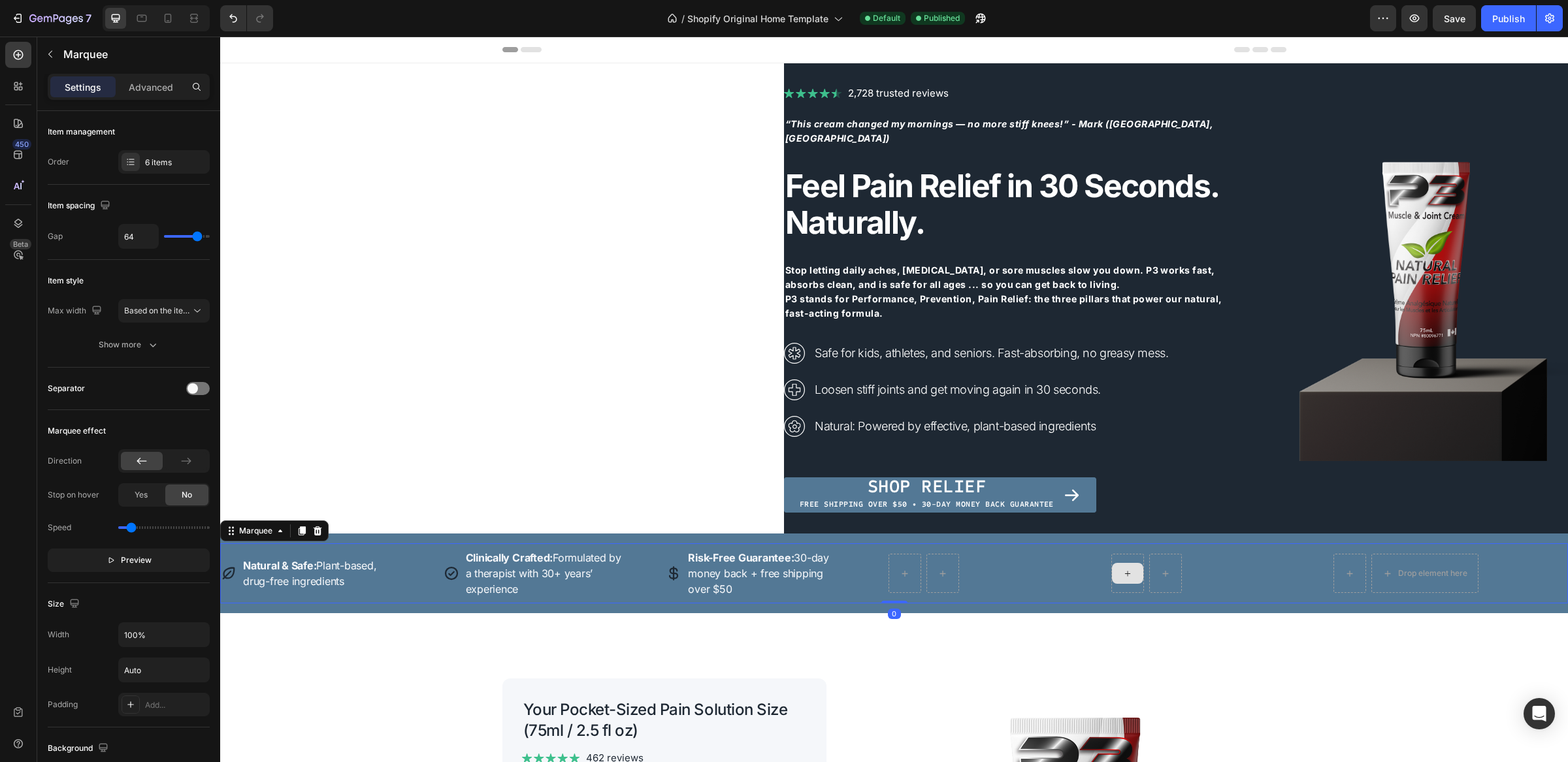
click at [402, 603] on div "Icon Natural & Safe: Plant-based, drug-free ingredients Text Row Icon Clinicall…" at bounding box center [889, 573] width 1336 height 60
click at [147, 316] on span "Based on the item count" at bounding box center [157, 311] width 67 height 12
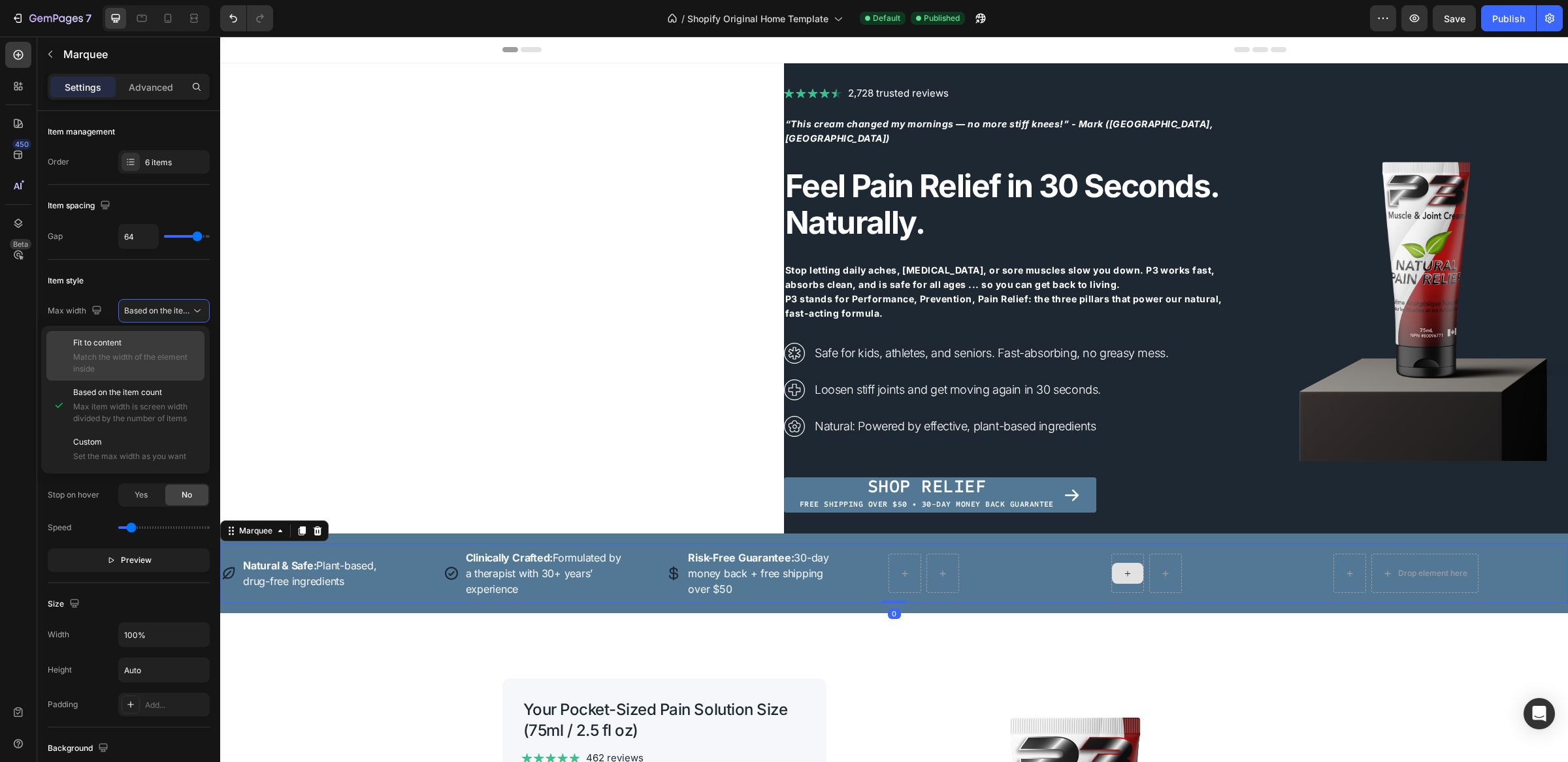
click at [133, 349] on div "Fit to content Match the width of the element inside" at bounding box center [136, 356] width 126 height 37
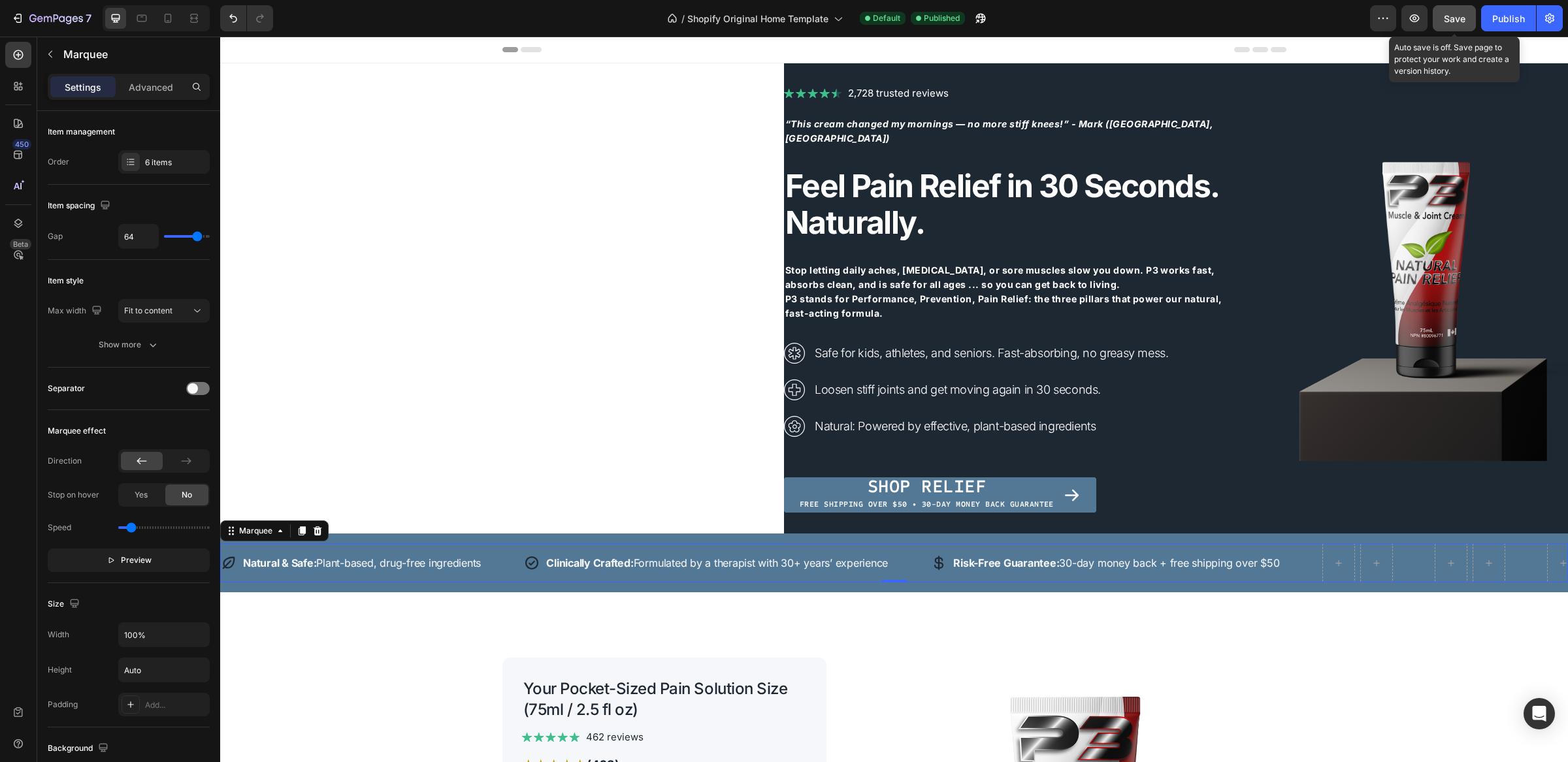
click at [1458, 19] on span "Save" at bounding box center [1455, 19] width 22 height 11
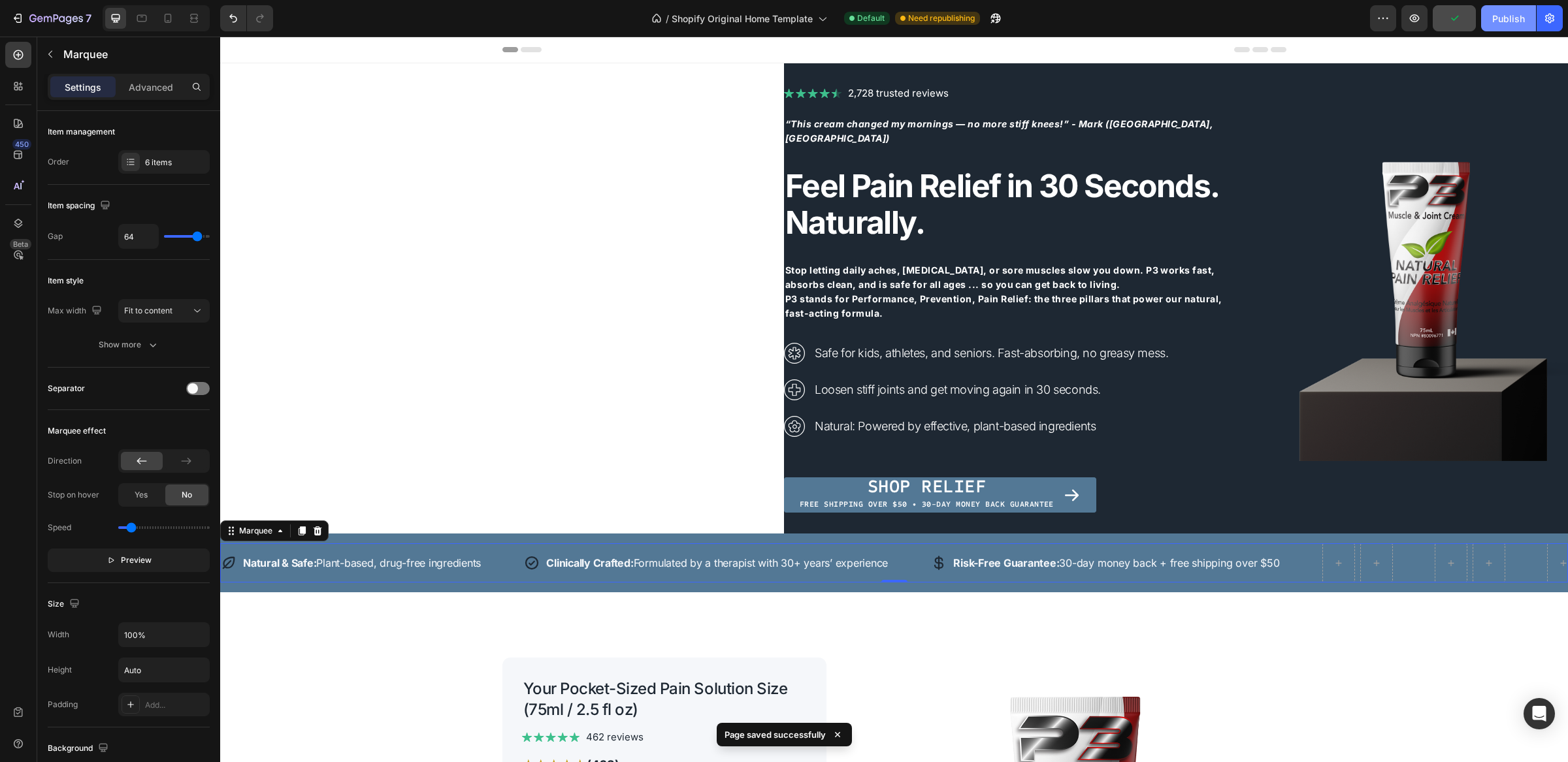
click at [1494, 16] on div "Publish" at bounding box center [1509, 19] width 33 height 14
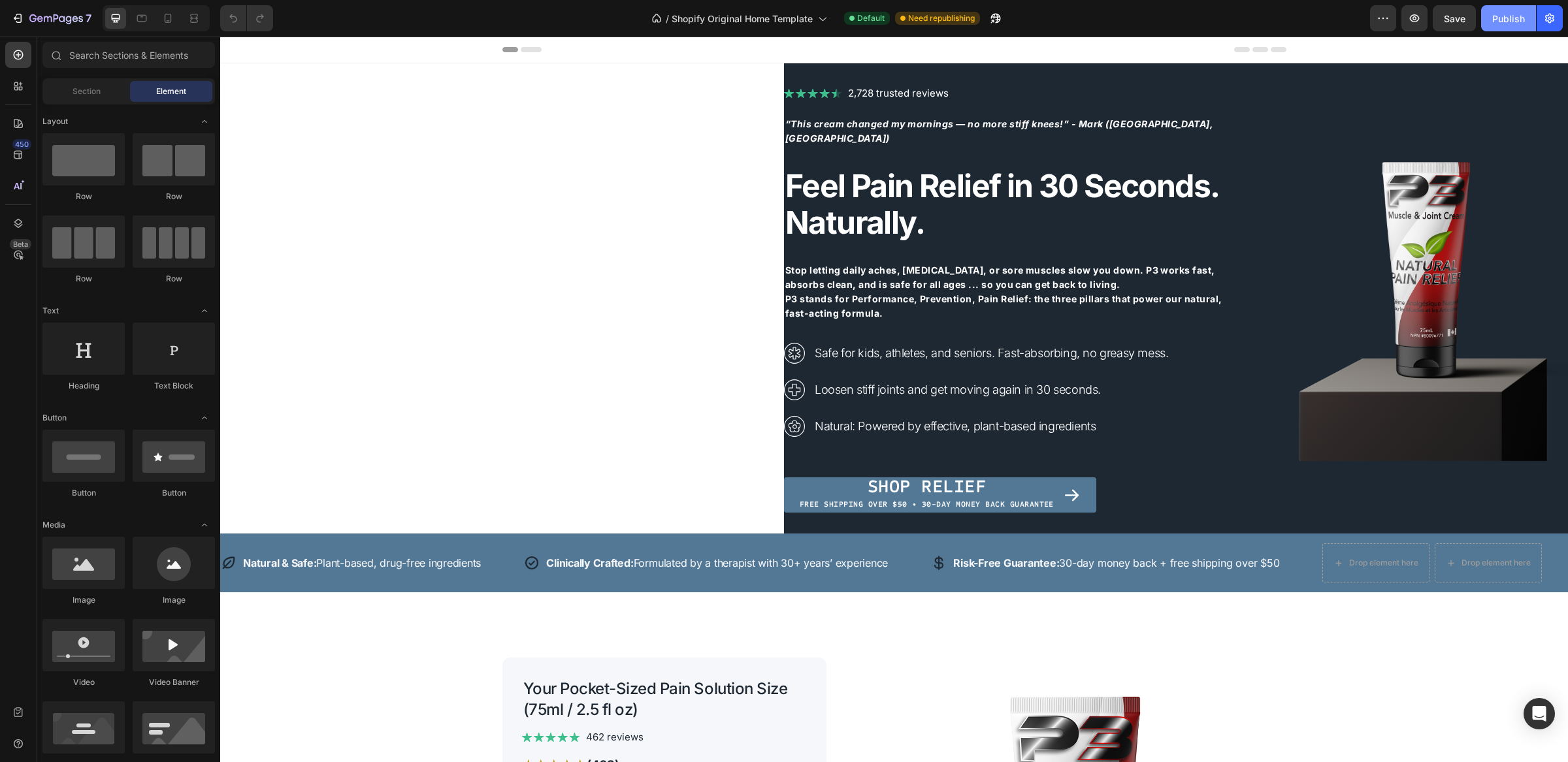
click at [1508, 19] on div "Publish" at bounding box center [1509, 19] width 33 height 14
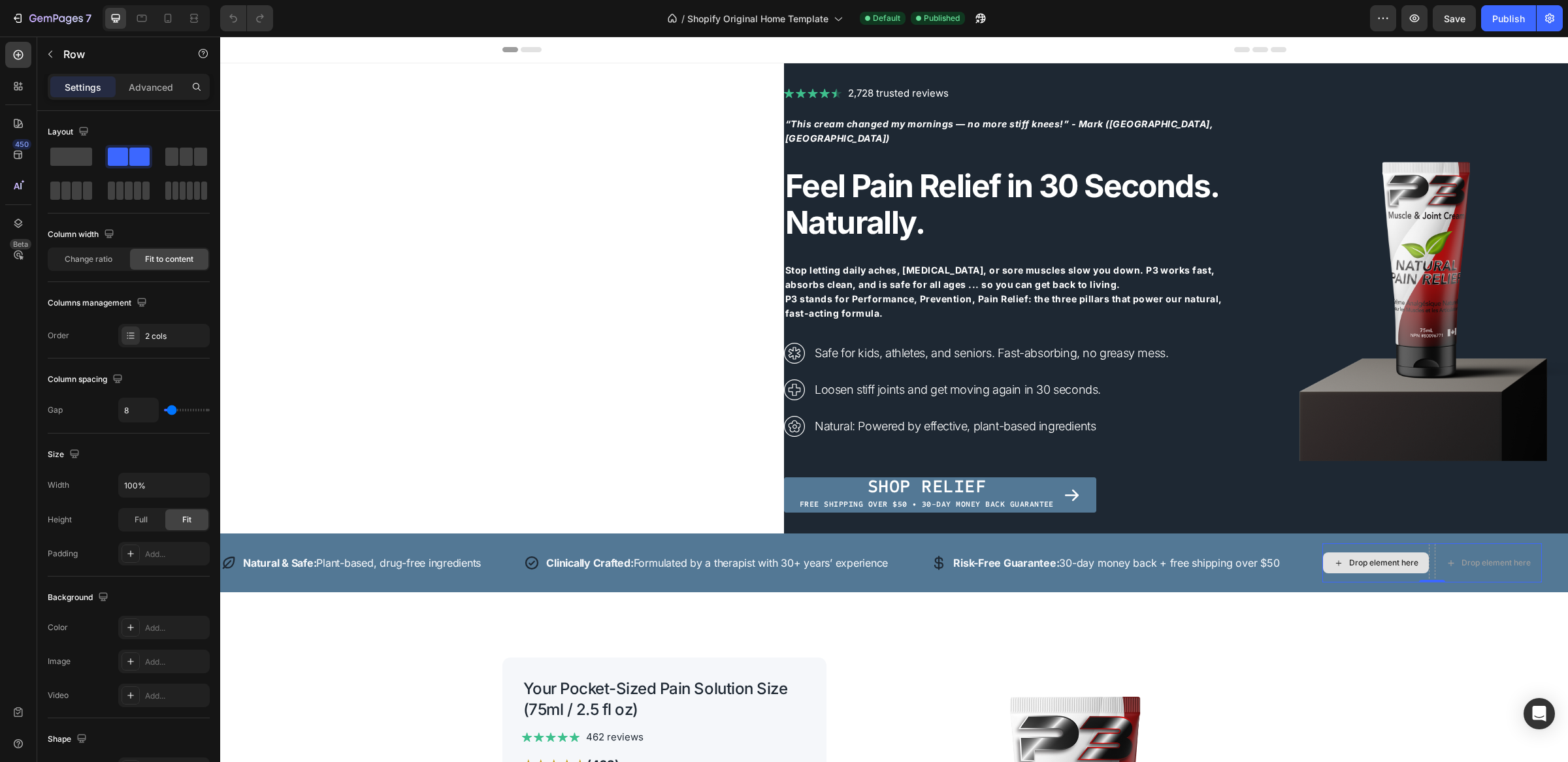
click at [1402, 580] on div "Drop element here" at bounding box center [1376, 563] width 107 height 39
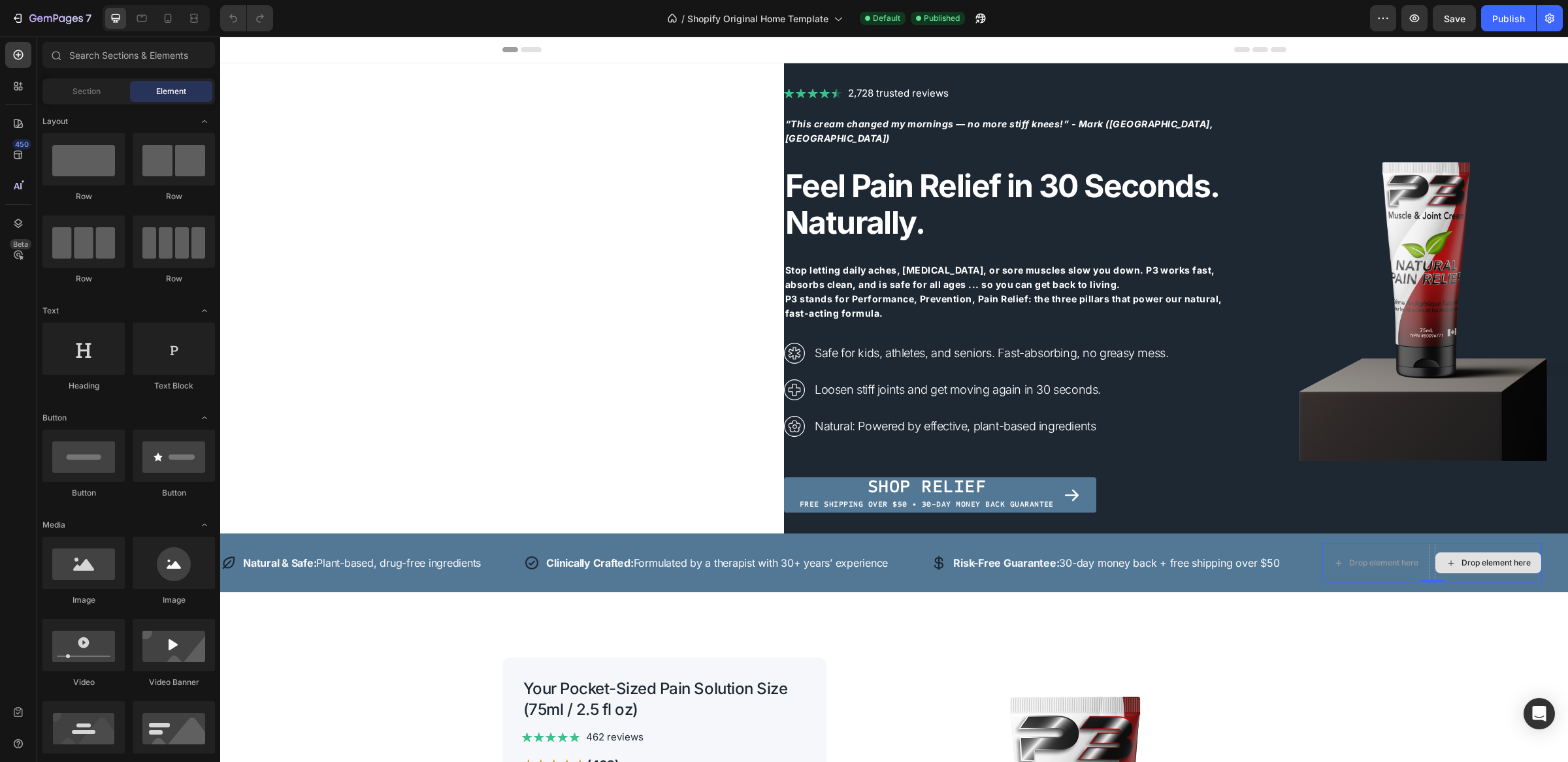
click at [1482, 559] on div "Drop element here" at bounding box center [1497, 563] width 69 height 10
click at [85, 92] on span "Section" at bounding box center [86, 91] width 28 height 12
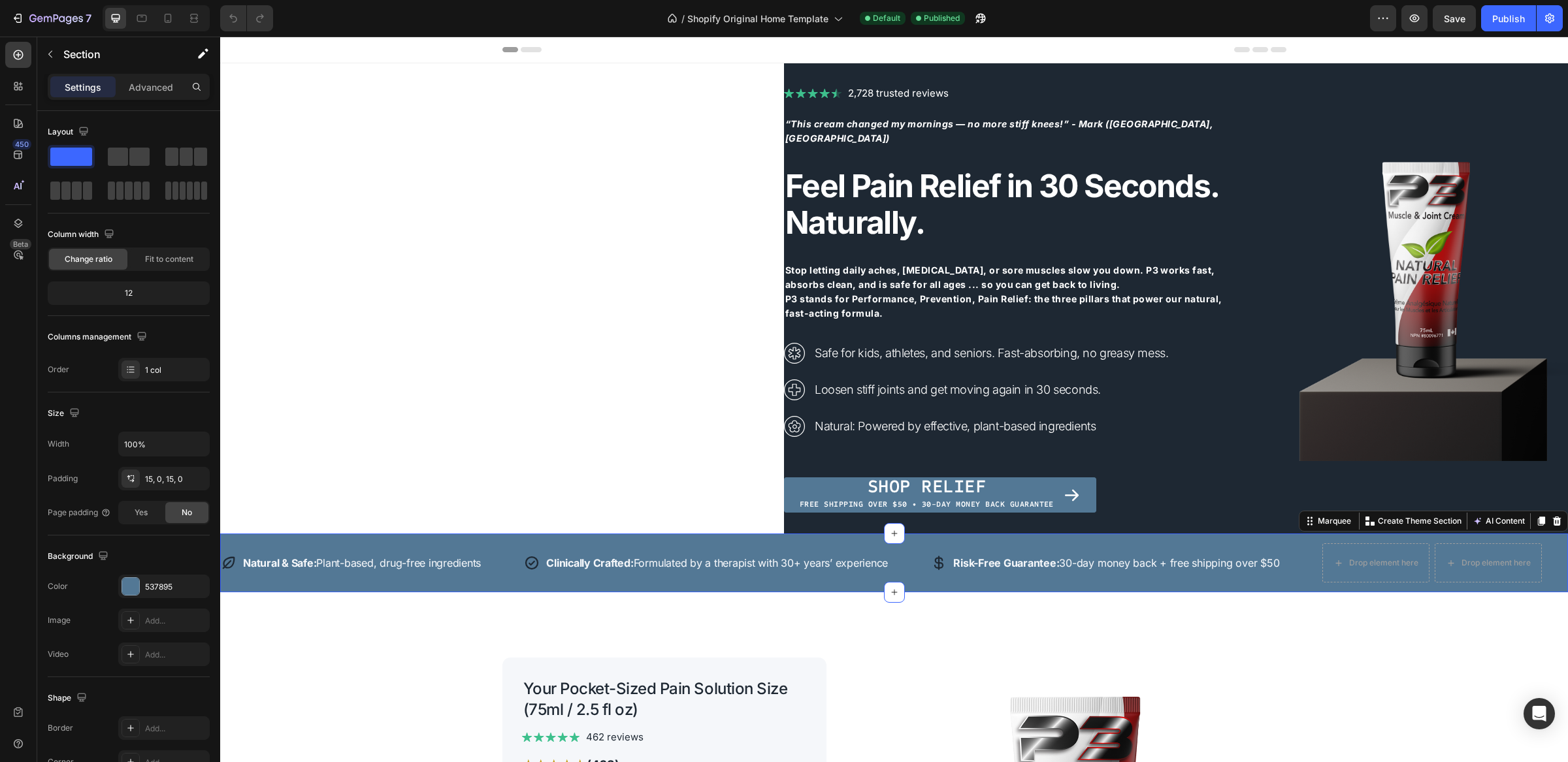
click at [492, 591] on div "Icon Natural & Safe: Plant-based, drug-free ingredients Text Row Icon Clinicall…" at bounding box center [894, 563] width 1348 height 59
click at [125, 288] on div "12" at bounding box center [128, 294] width 156 height 19
click at [149, 263] on span "Fit to content" at bounding box center [170, 259] width 49 height 12
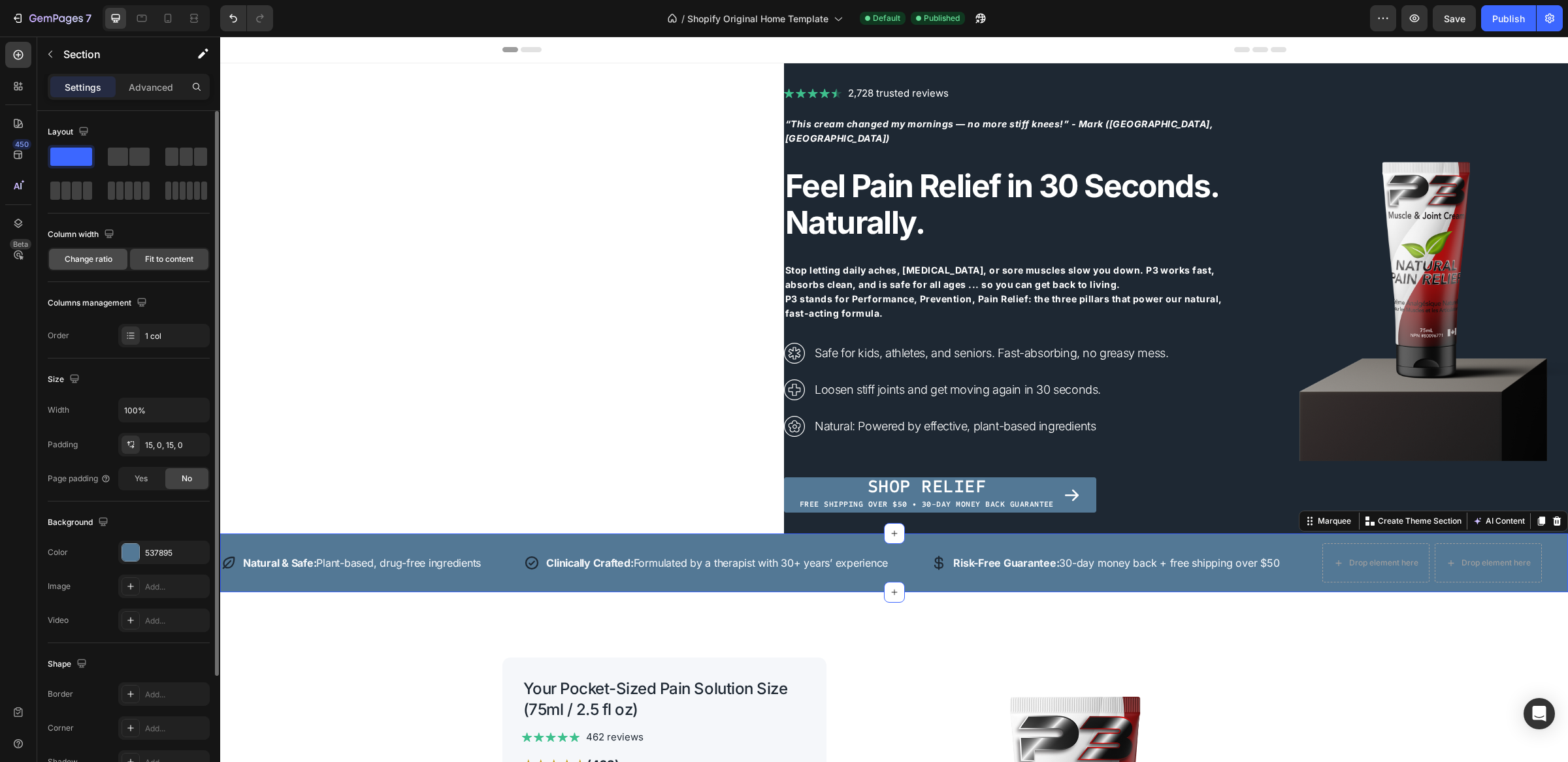
click at [97, 262] on span "Change ratio" at bounding box center [88, 259] width 48 height 12
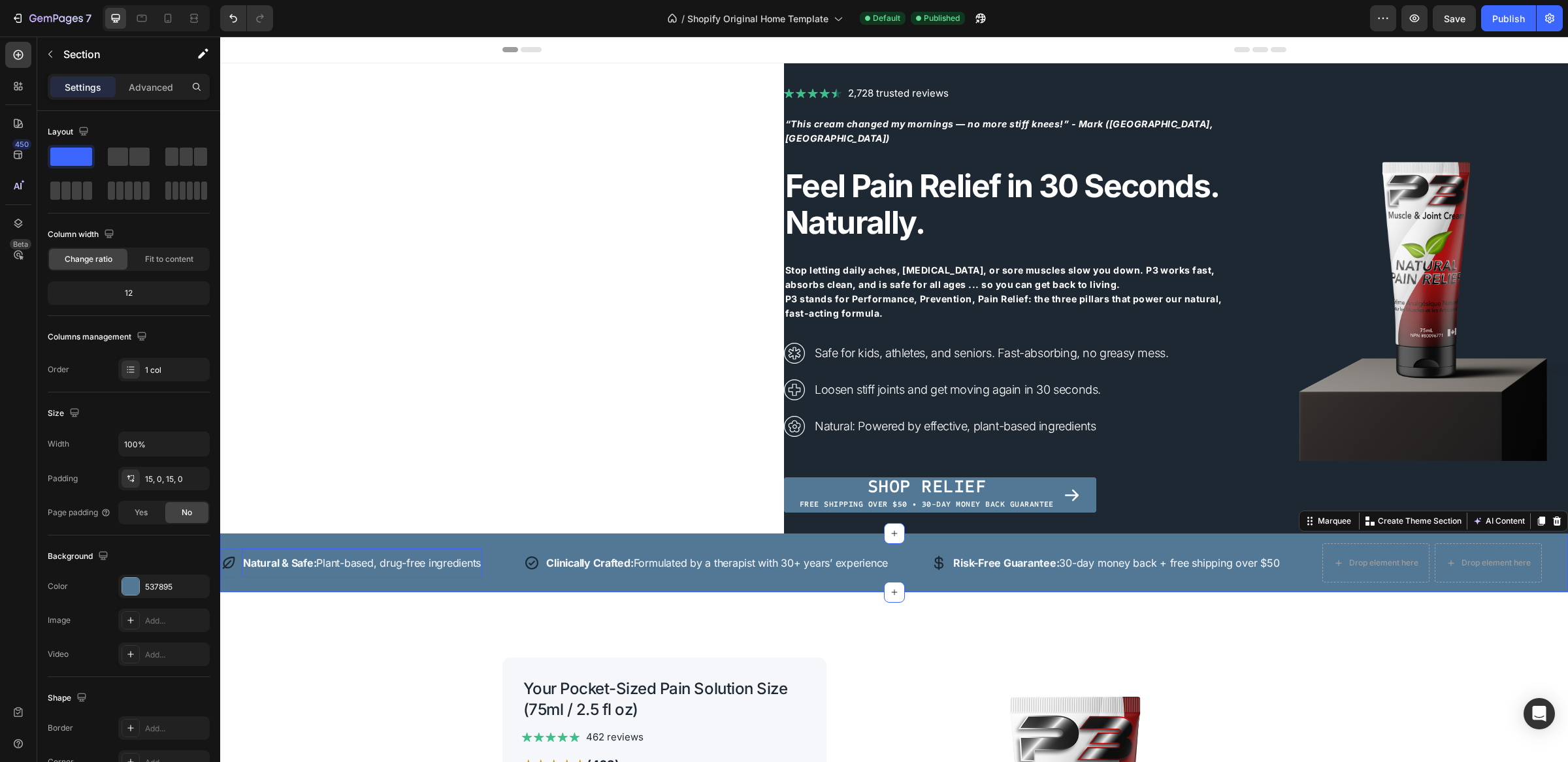
click at [307, 550] on div "Natural & Safe: Plant-based, drug-free ingredients Text" at bounding box center [362, 563] width 241 height 29
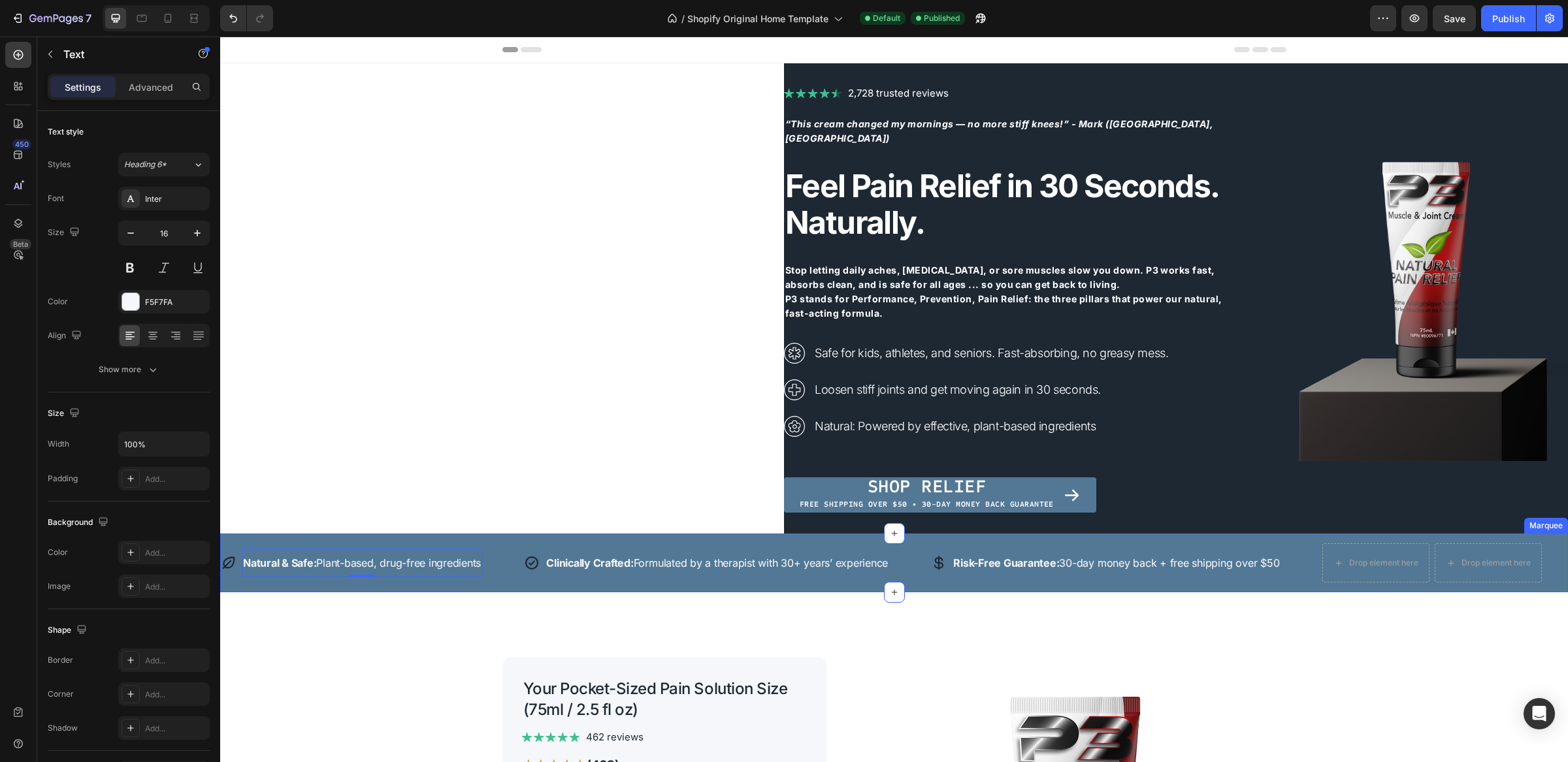
click at [323, 541] on div "Icon Natural & Safe: Plant-based, drug-free ingredients Text 0 Row Icon Clinica…" at bounding box center [894, 563] width 1348 height 59
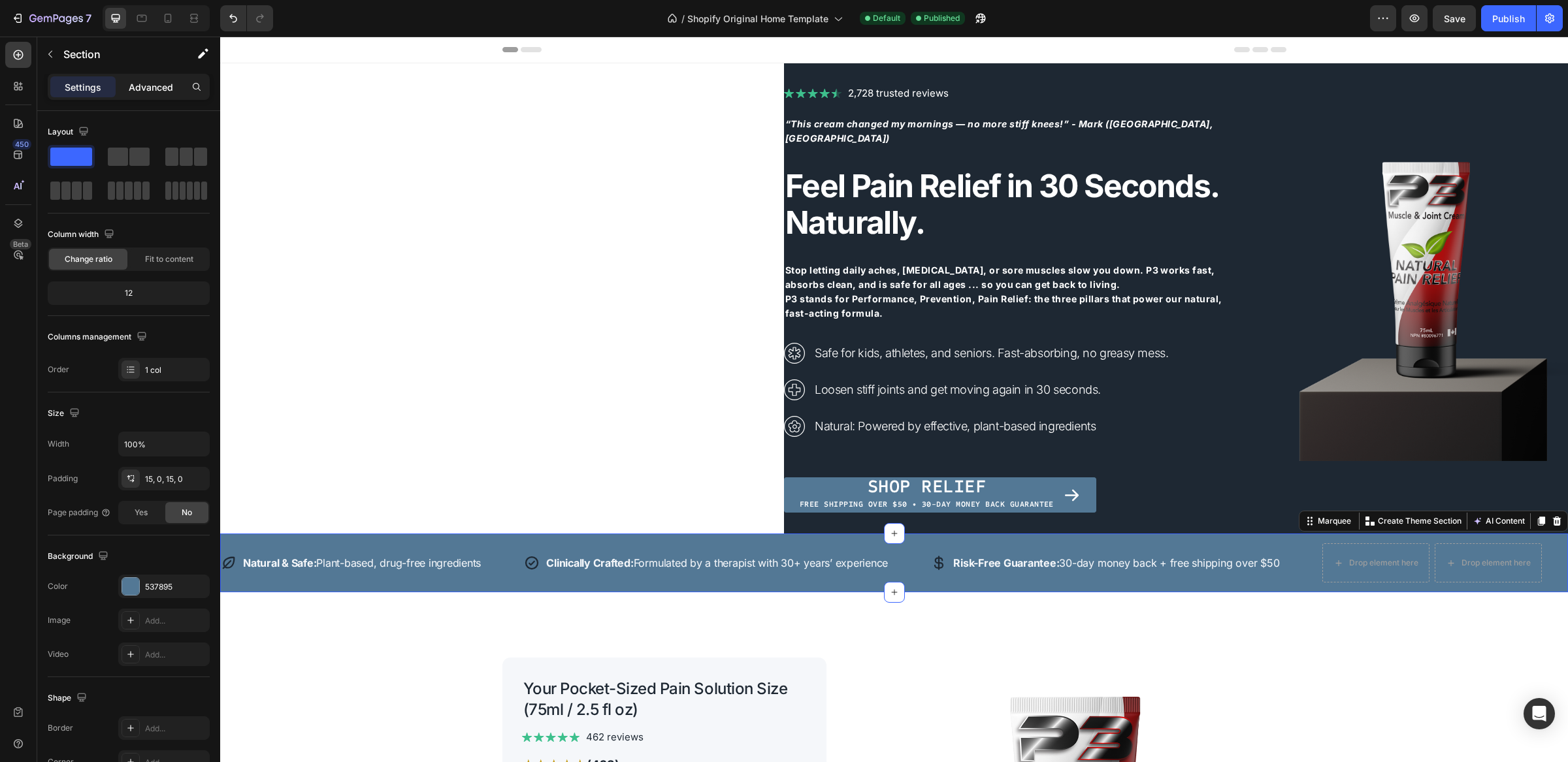
click at [150, 81] on p "Advanced" at bounding box center [150, 87] width 44 height 14
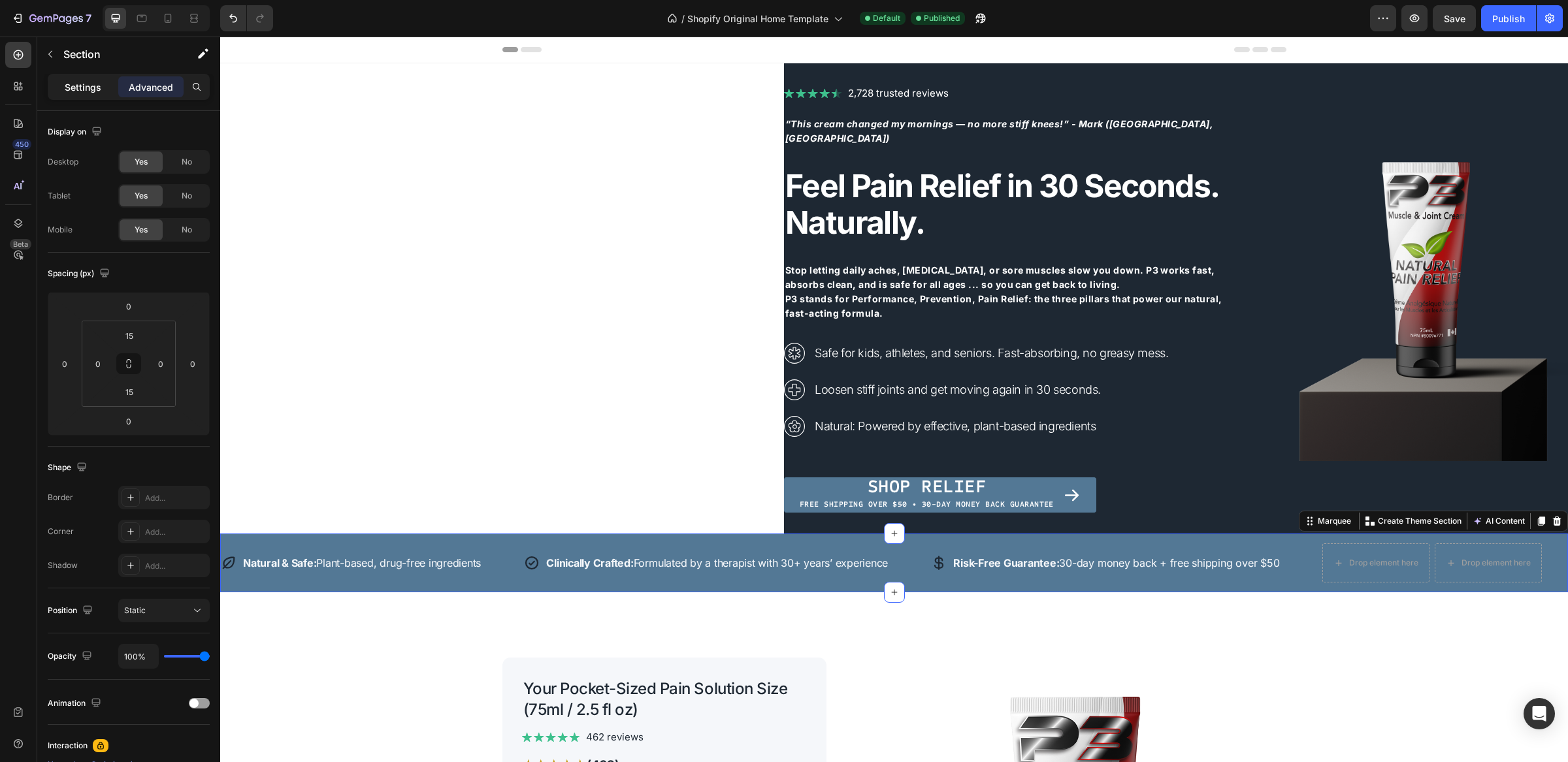
click at [85, 93] on p "Settings" at bounding box center [82, 87] width 37 height 14
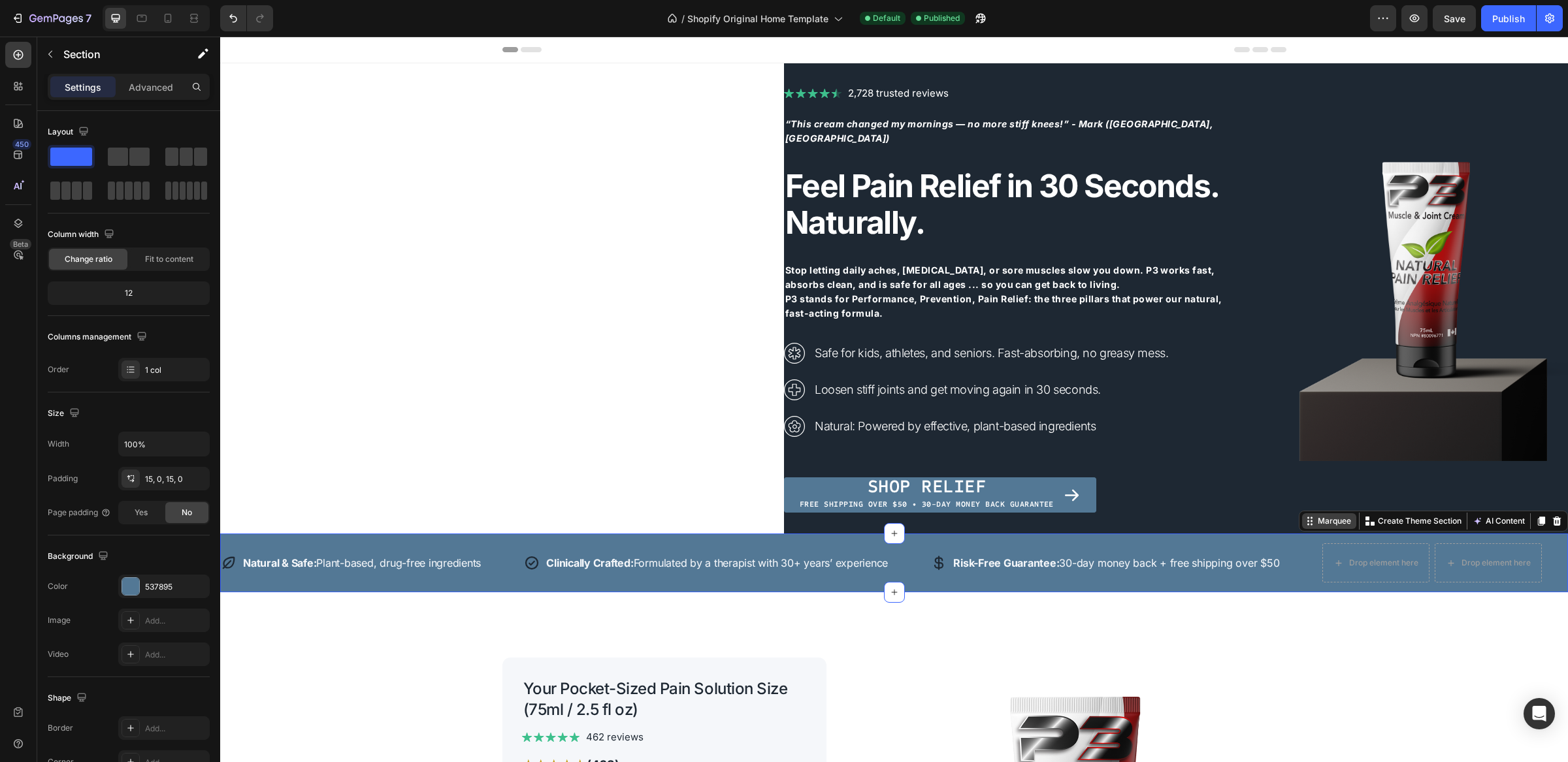
click at [1315, 521] on div "Marquee" at bounding box center [1334, 520] width 38 height 12
click at [171, 258] on span "Fit to content" at bounding box center [170, 259] width 49 height 12
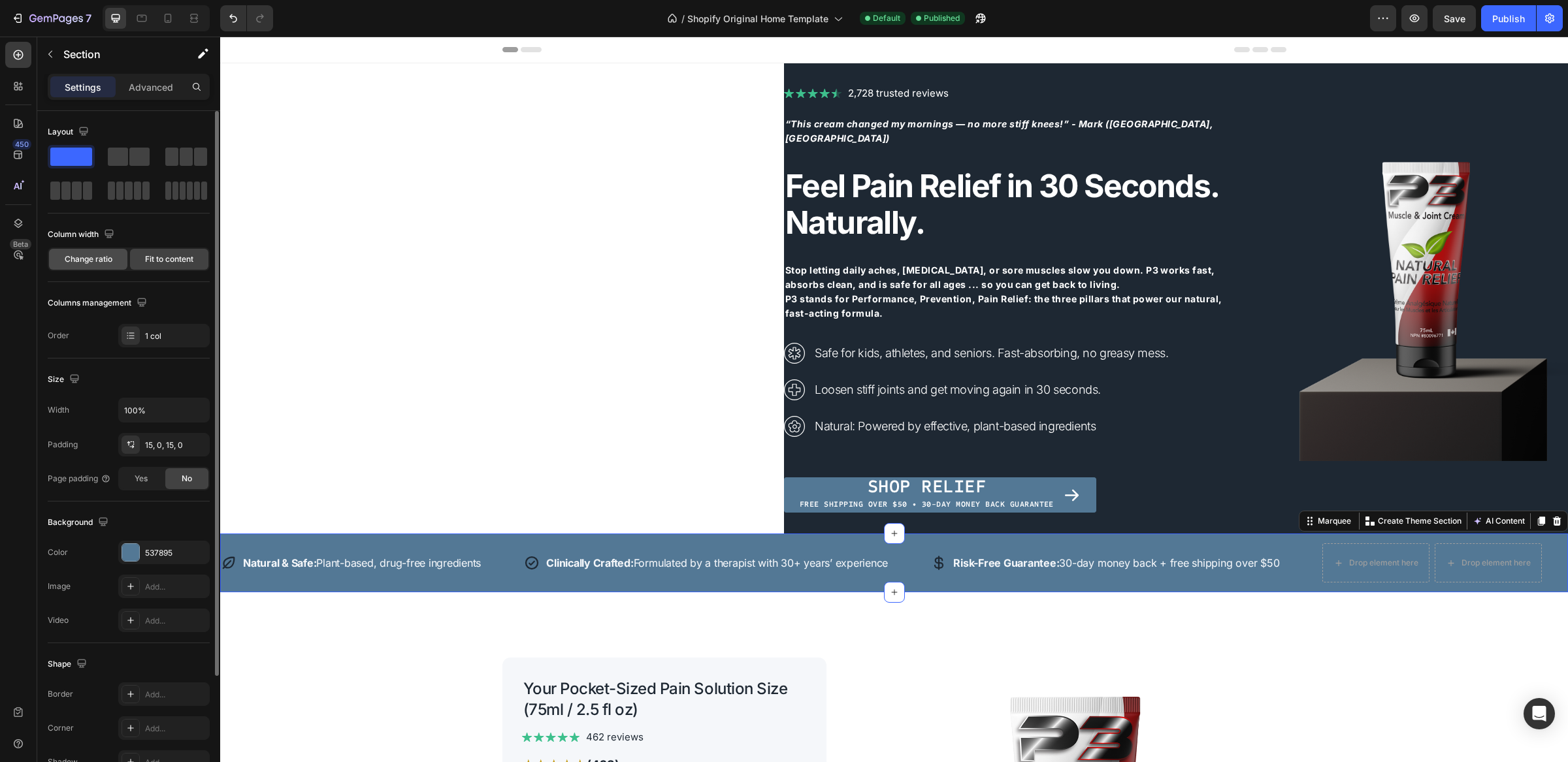
click at [103, 264] on span "Change ratio" at bounding box center [88, 259] width 48 height 12
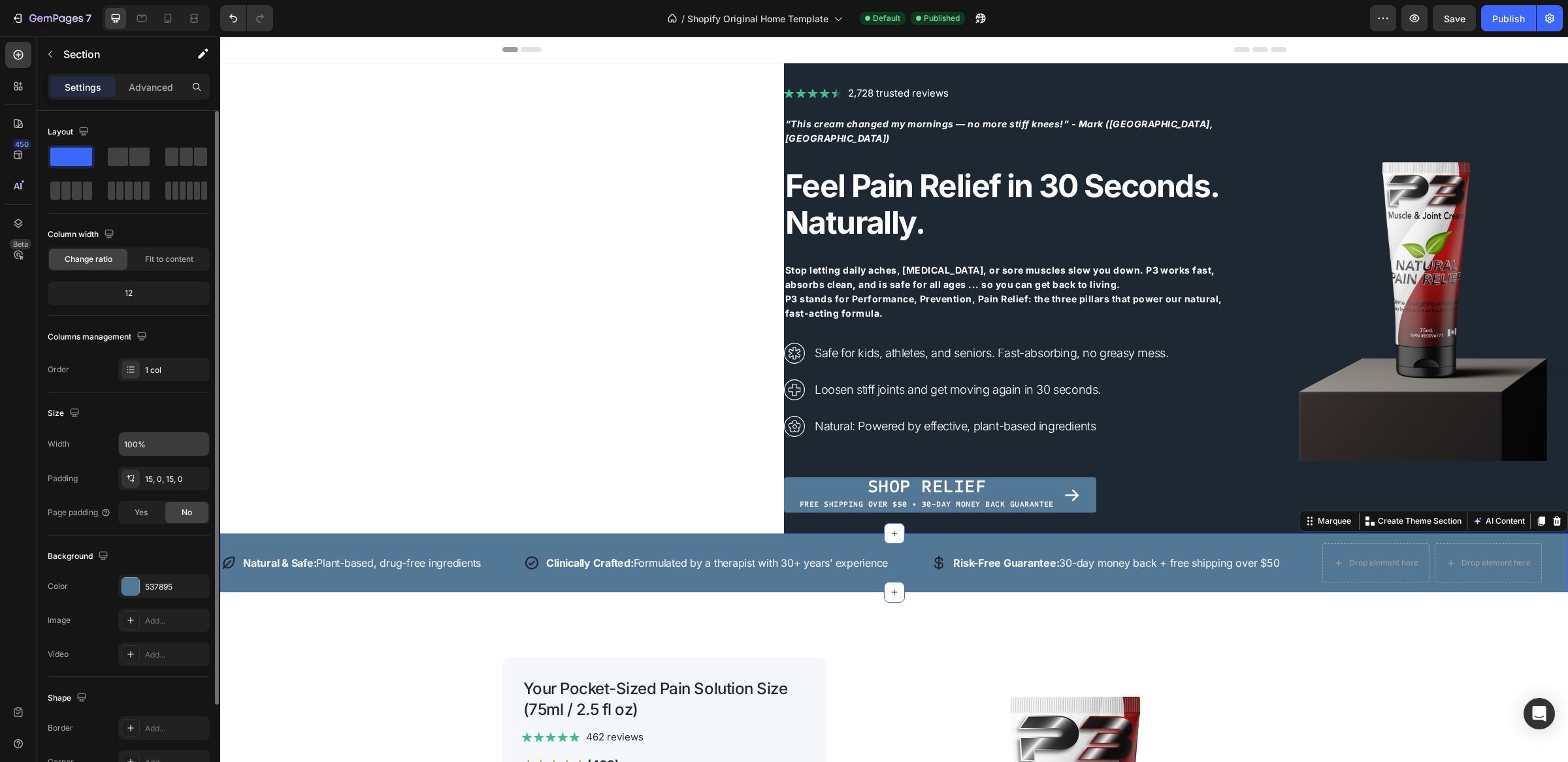
scroll to position [110, 0]
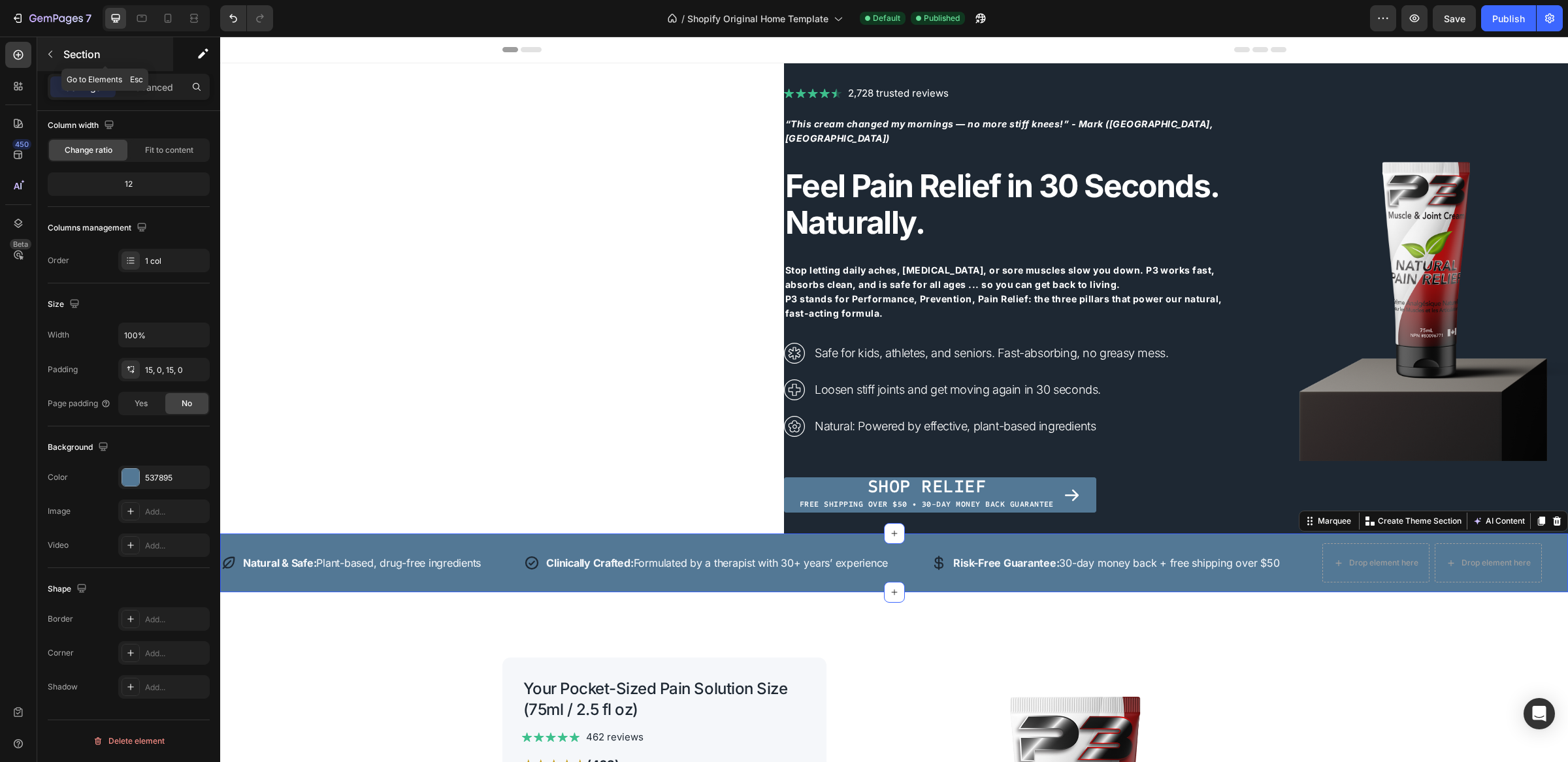
click at [52, 55] on icon "button" at bounding box center [50, 53] width 10 height 10
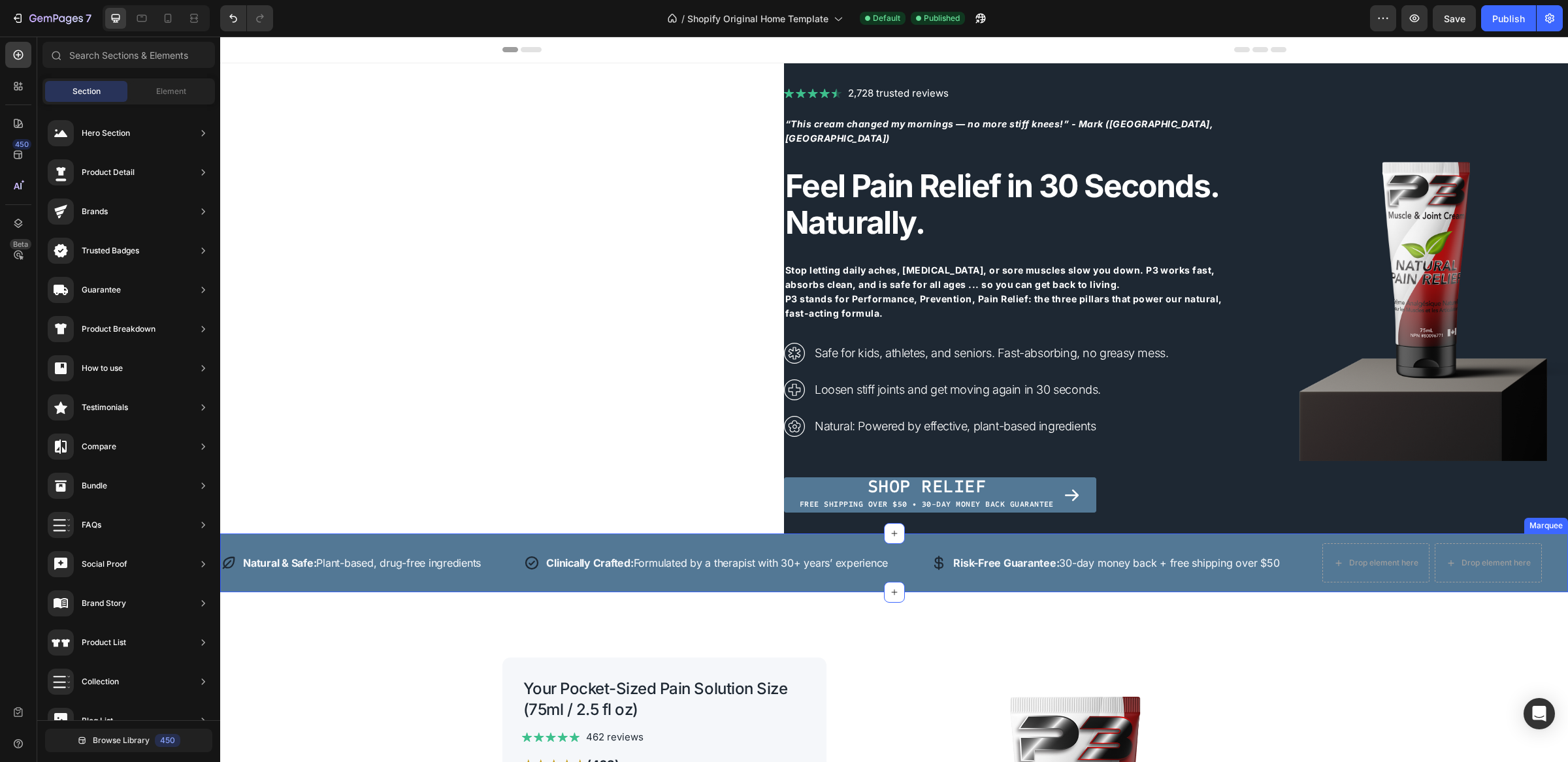
click at [524, 587] on div "Icon Natural & Safe: Plant-based, drug-free ingredients Text Row Icon Clinicall…" at bounding box center [894, 563] width 1348 height 59
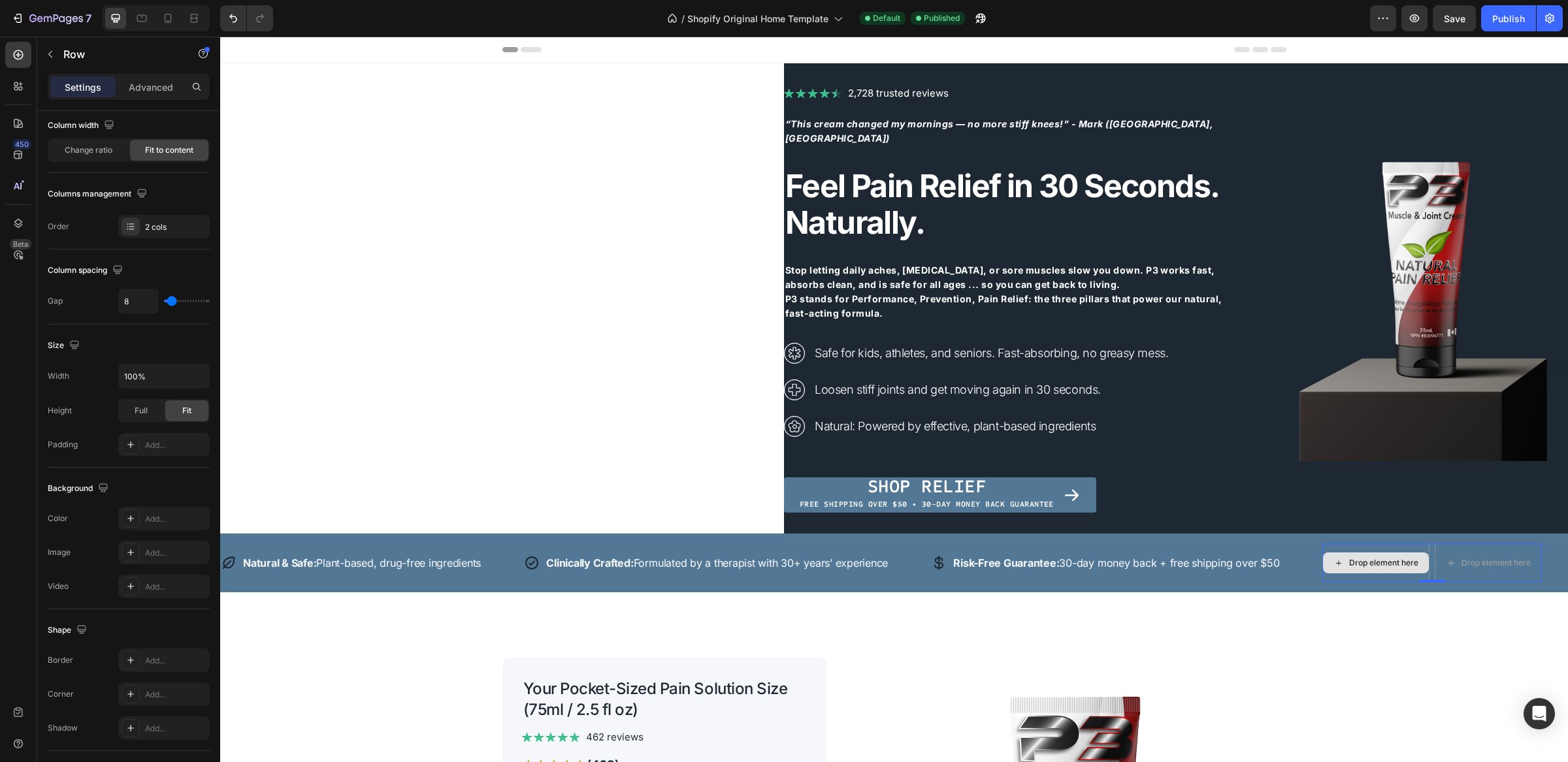
click at [1396, 546] on div "Drop element here" at bounding box center [1376, 563] width 107 height 39
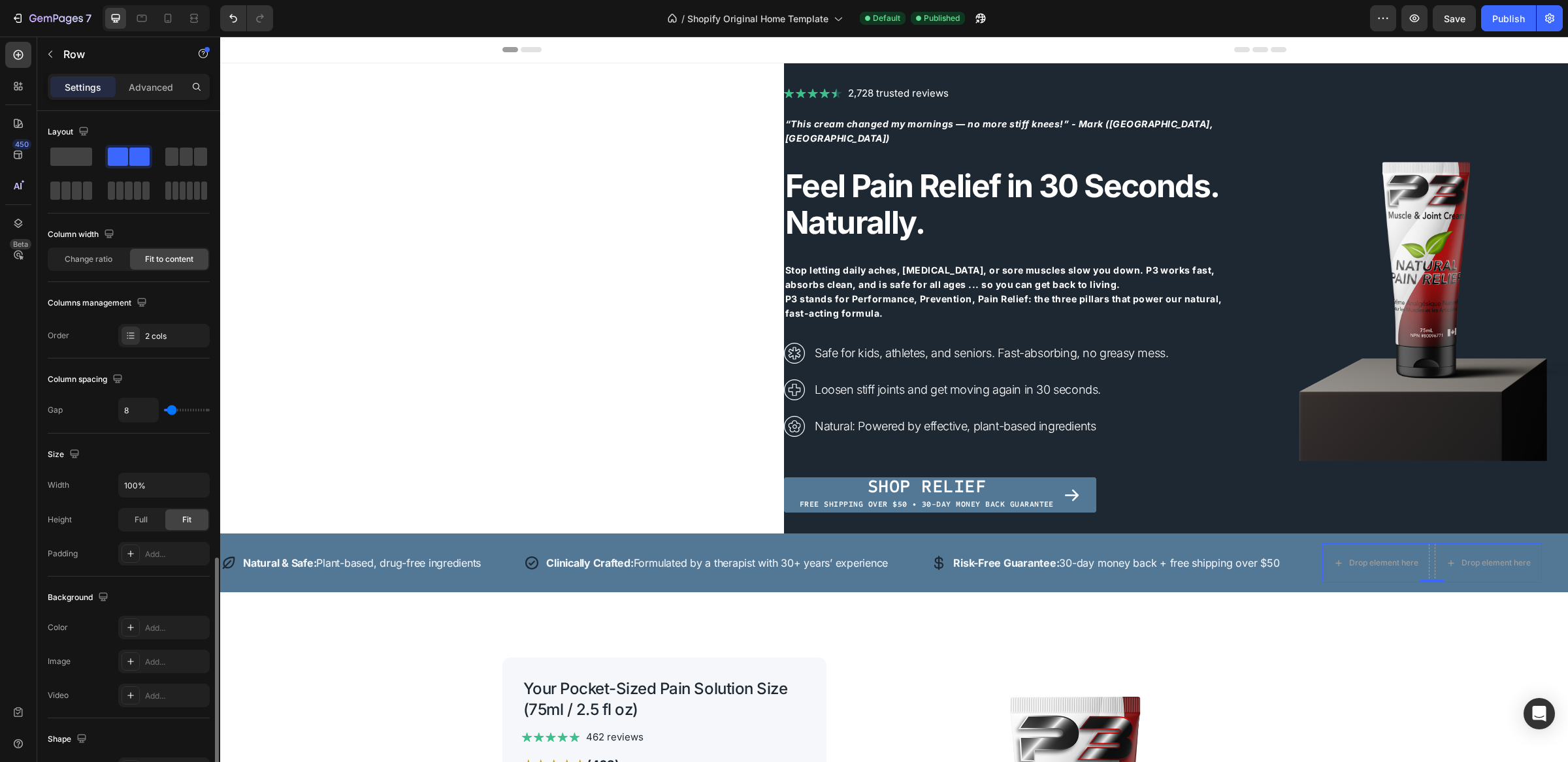
scroll to position [258, 0]
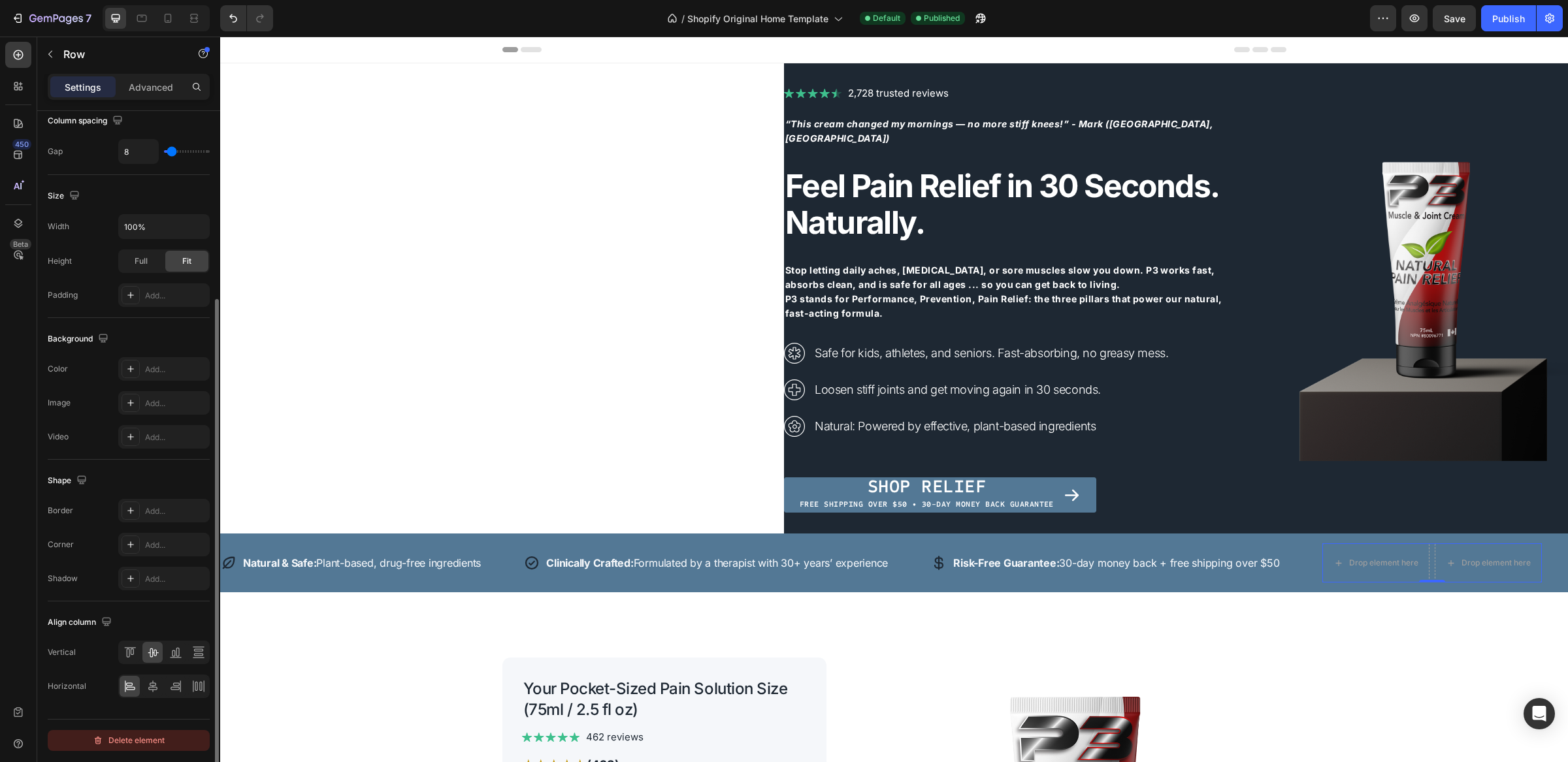
click at [117, 740] on div "Delete element" at bounding box center [128, 740] width 72 height 16
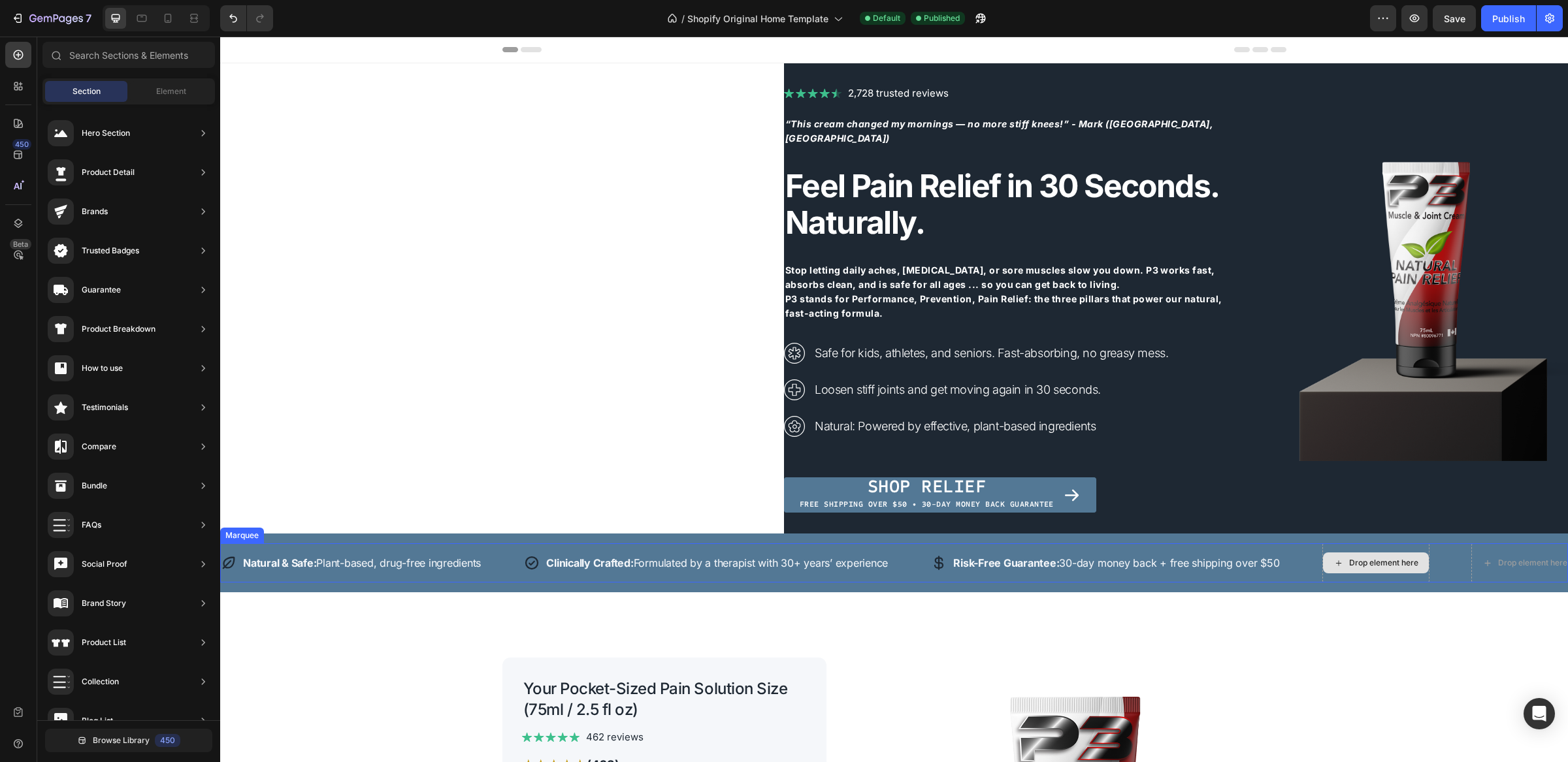
click at [1416, 545] on div "Drop element here" at bounding box center [1376, 563] width 107 height 39
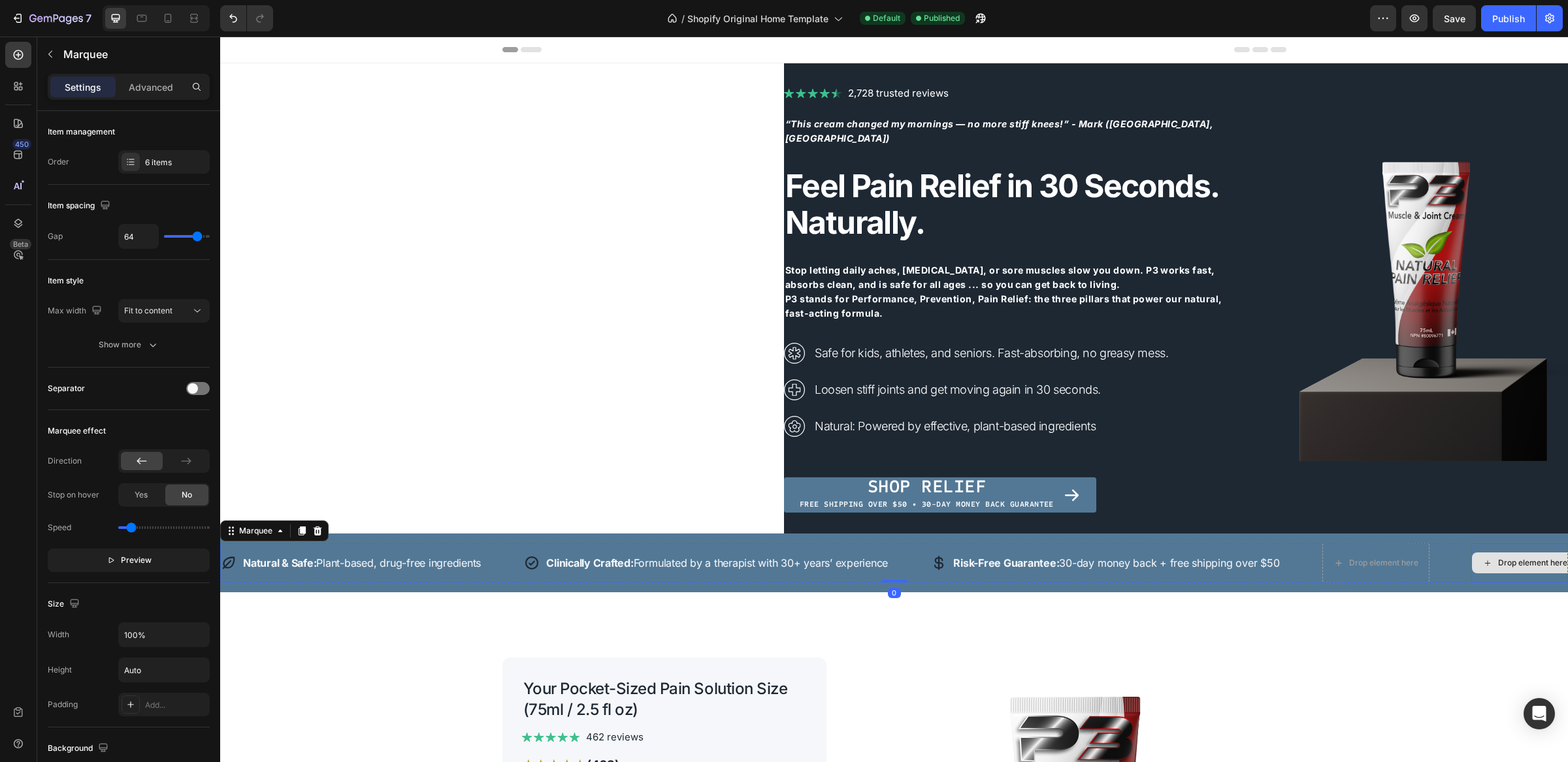
click at [1508, 563] on div "Drop element here" at bounding box center [1533, 563] width 69 height 10
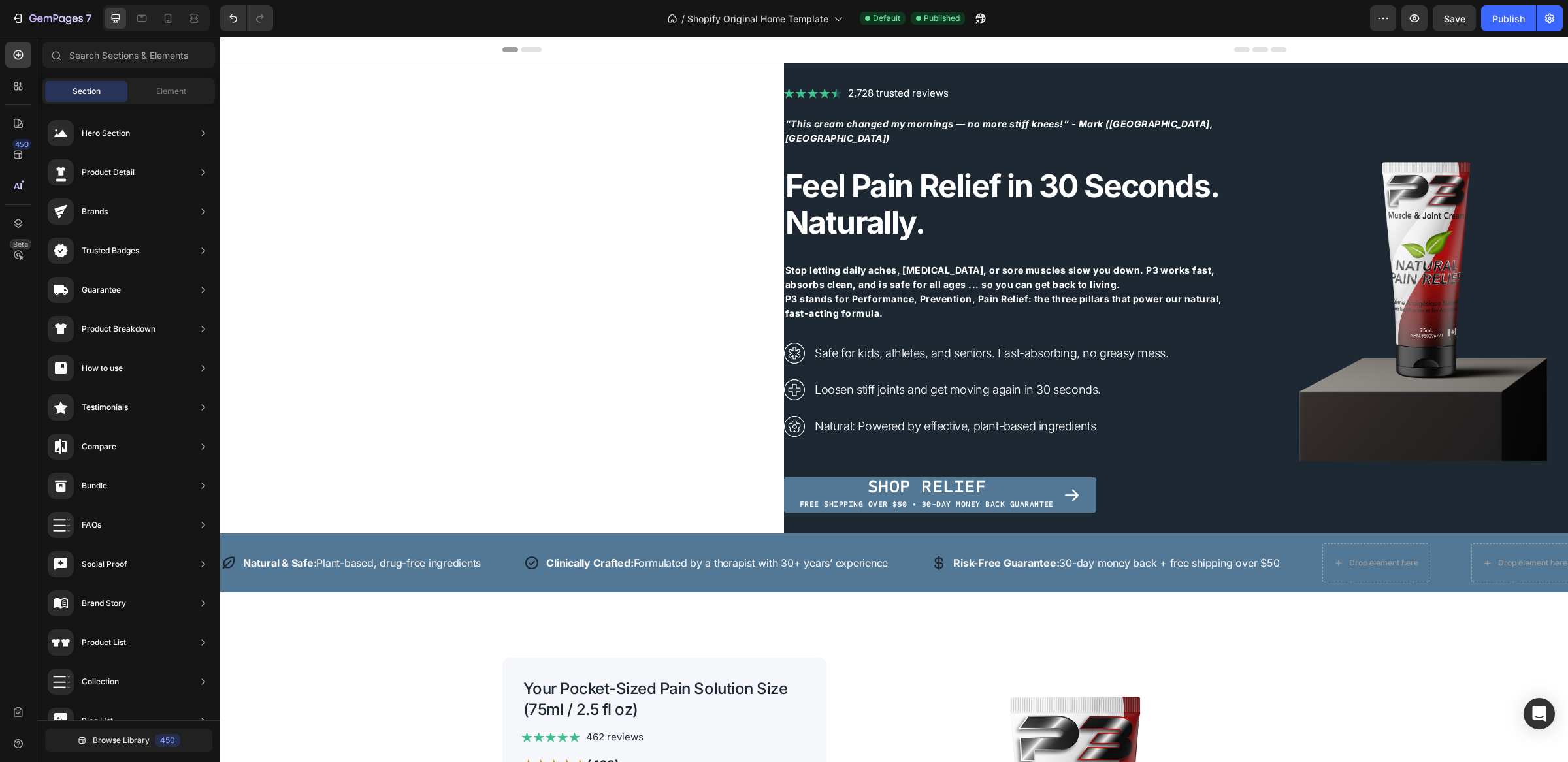
scroll to position [141, 0]
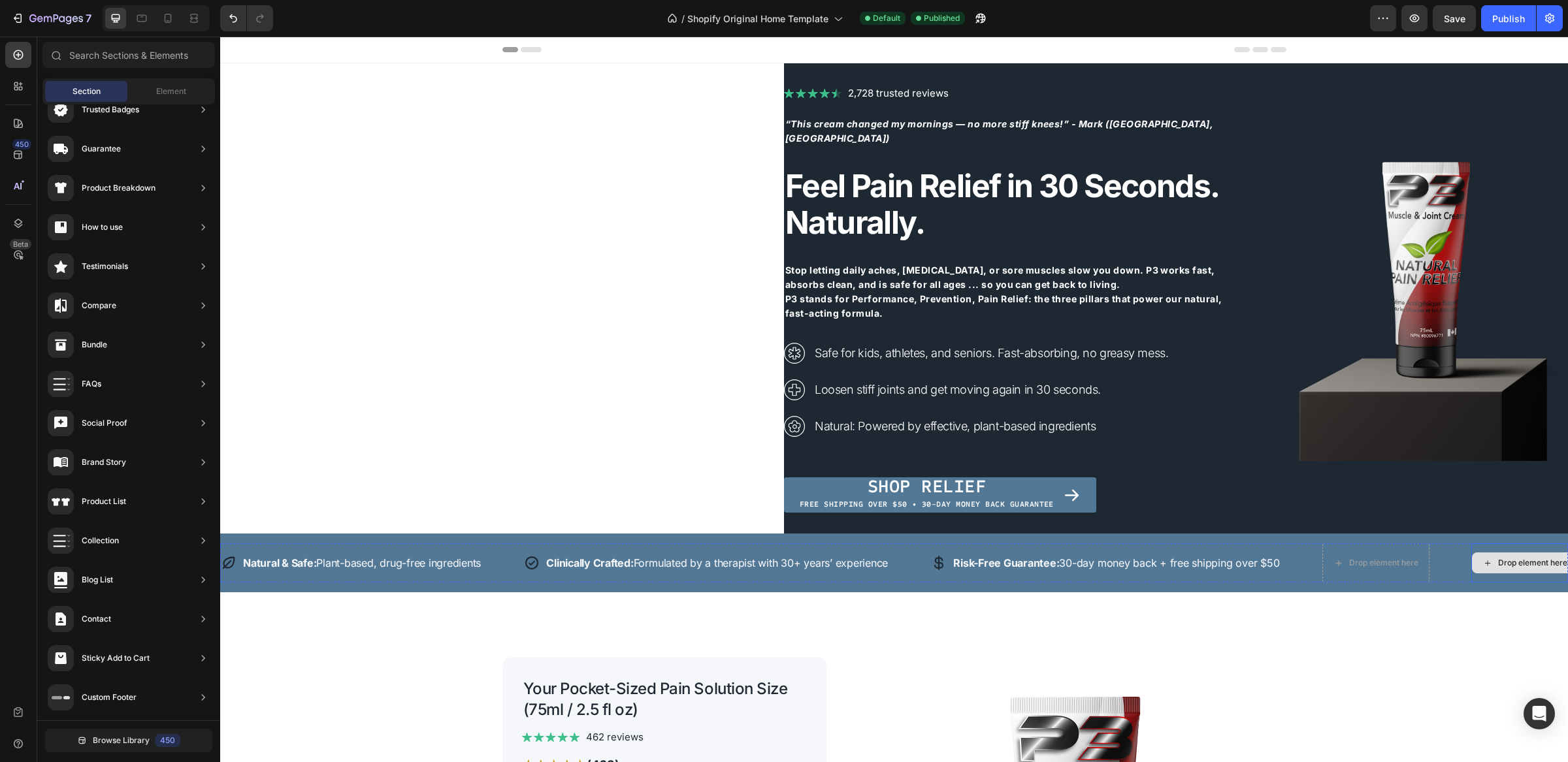
click at [1482, 577] on div "Drop element here" at bounding box center [1525, 563] width 107 height 39
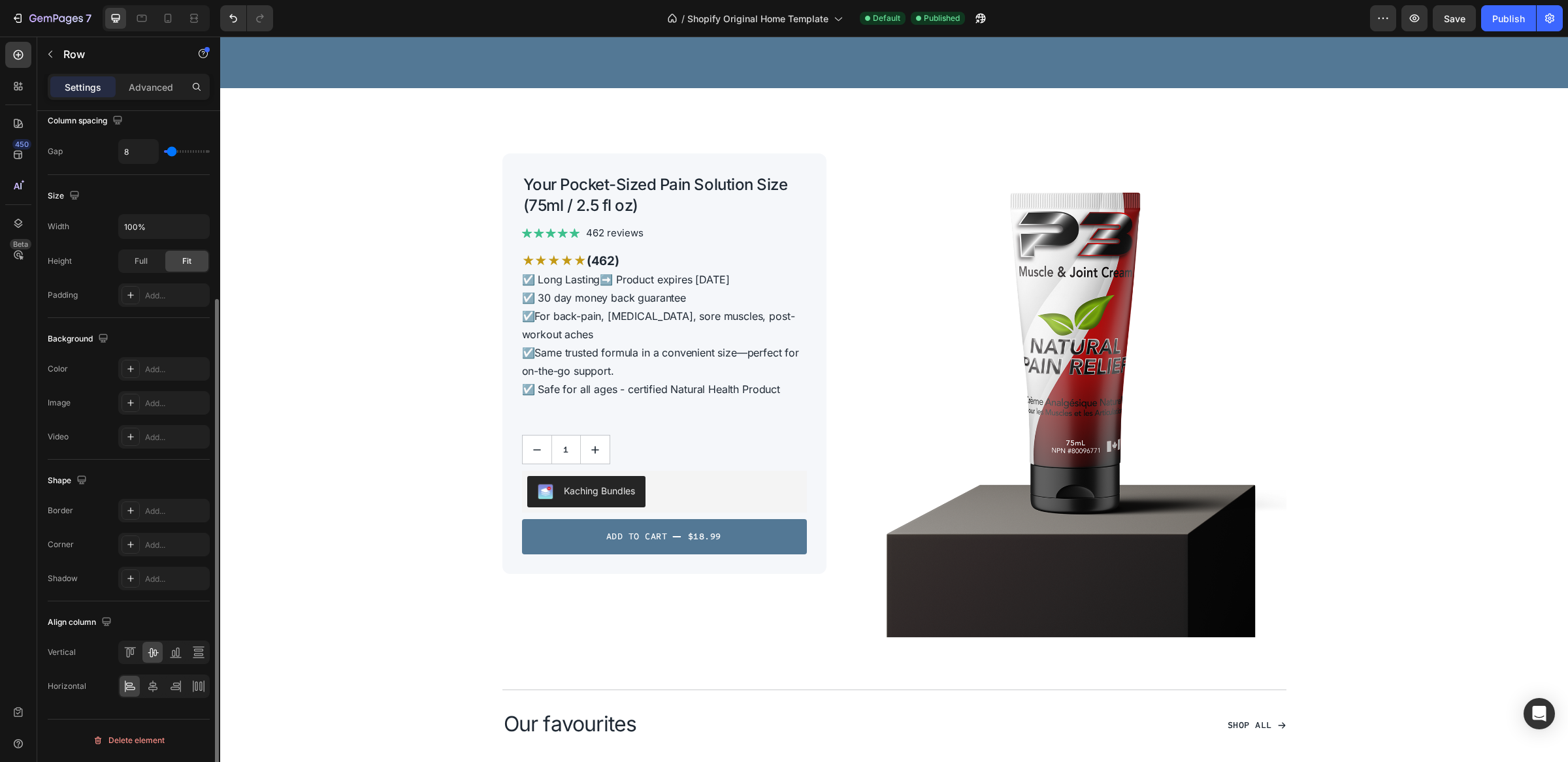
scroll to position [77, 0]
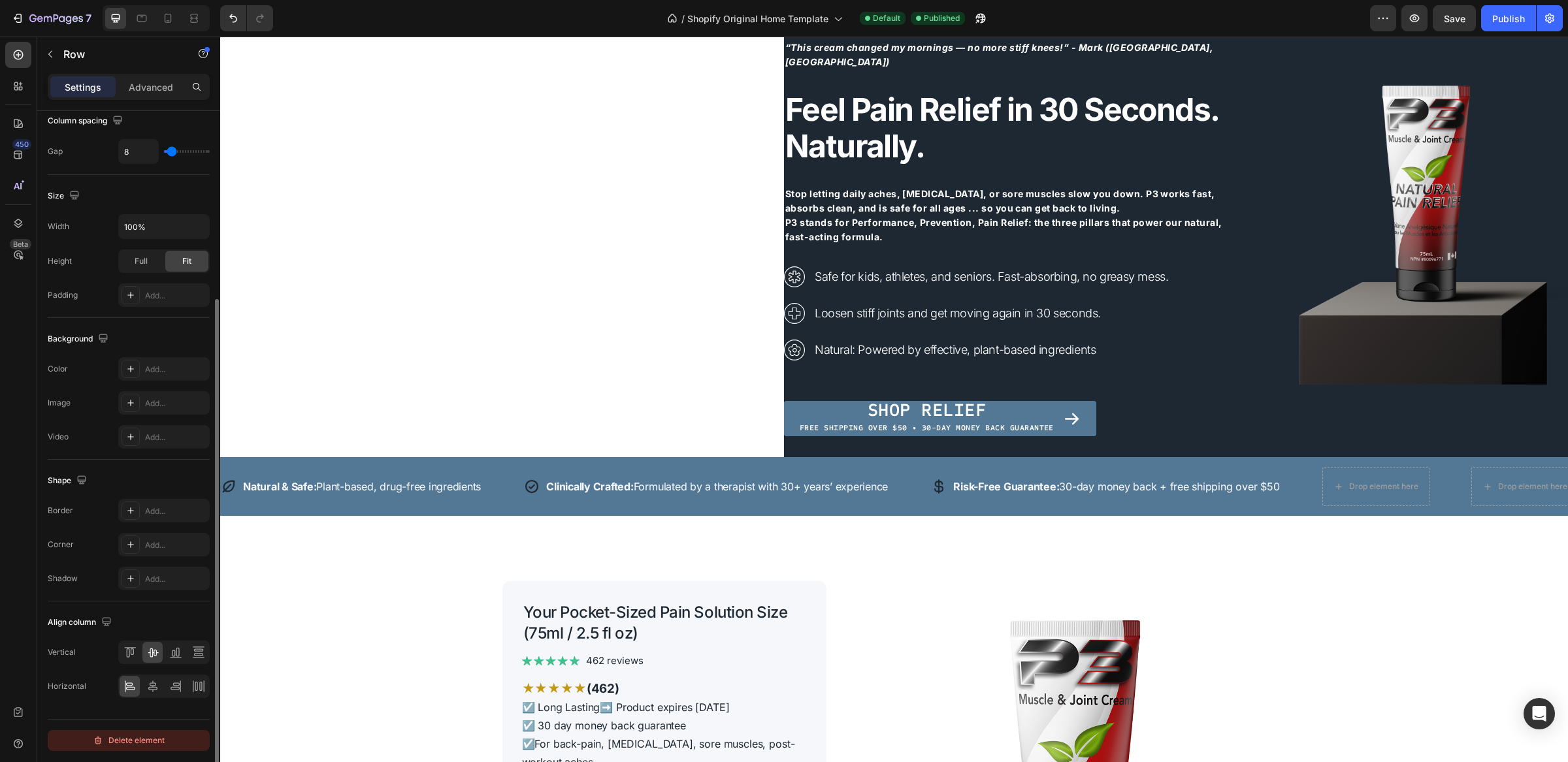
click at [118, 740] on div "Delete element" at bounding box center [128, 740] width 72 height 16
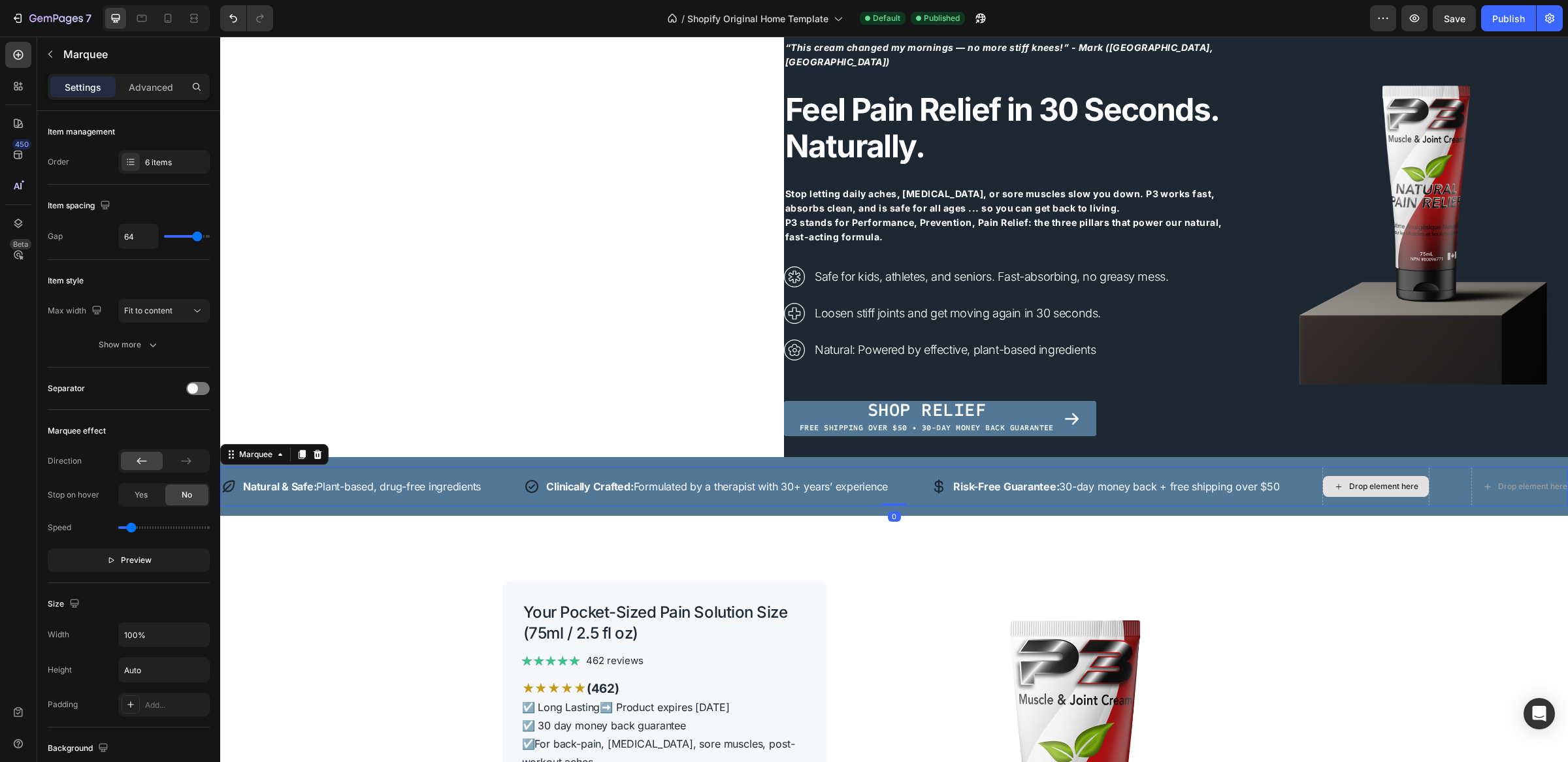
click at [1415, 503] on div "Drop element here" at bounding box center [1376, 487] width 107 height 39
click at [1447, 496] on div "Drop element here" at bounding box center [1397, 487] width 149 height 39
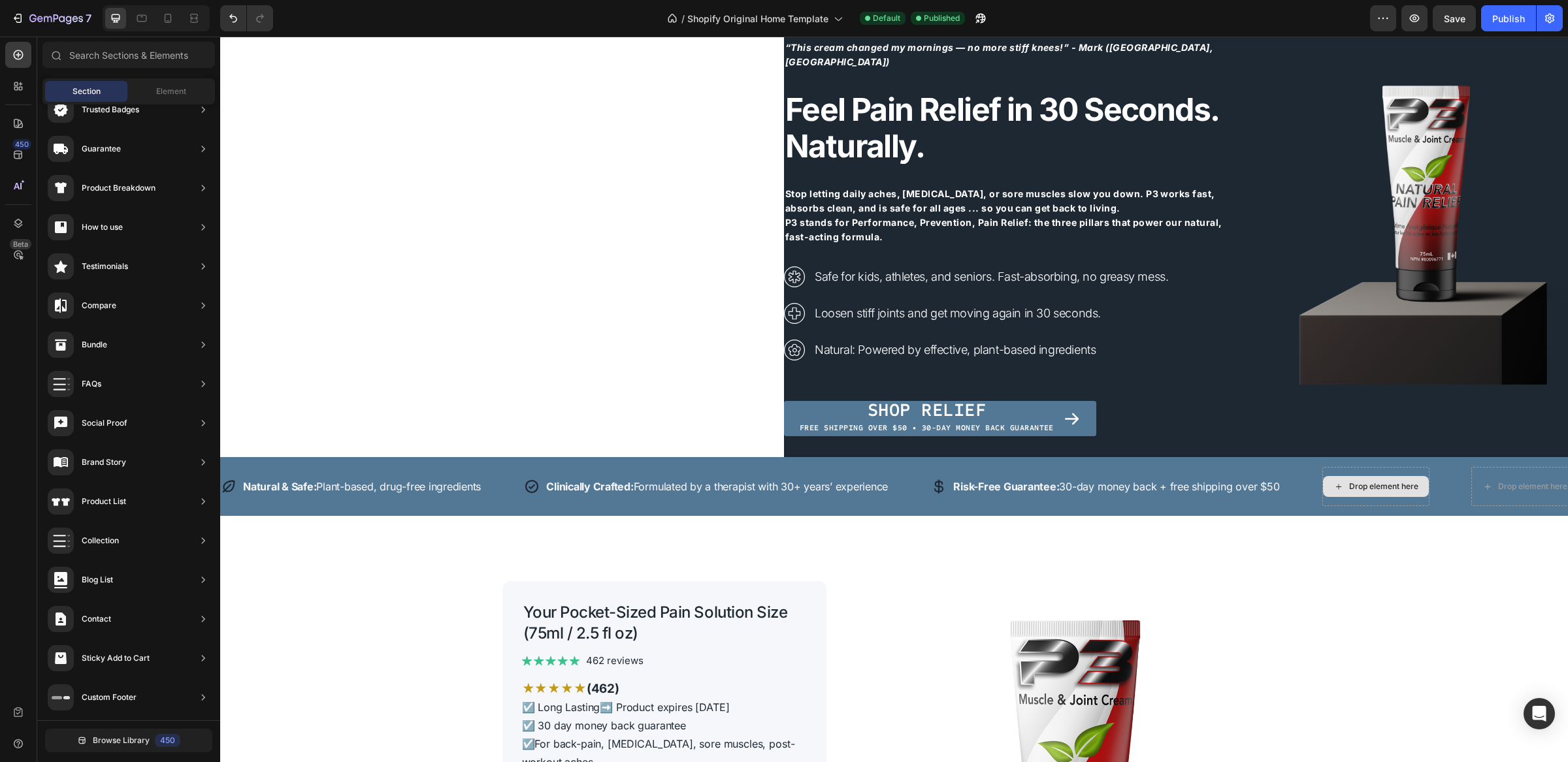
click at [1429, 490] on div "Drop element here" at bounding box center [1376, 487] width 106 height 21
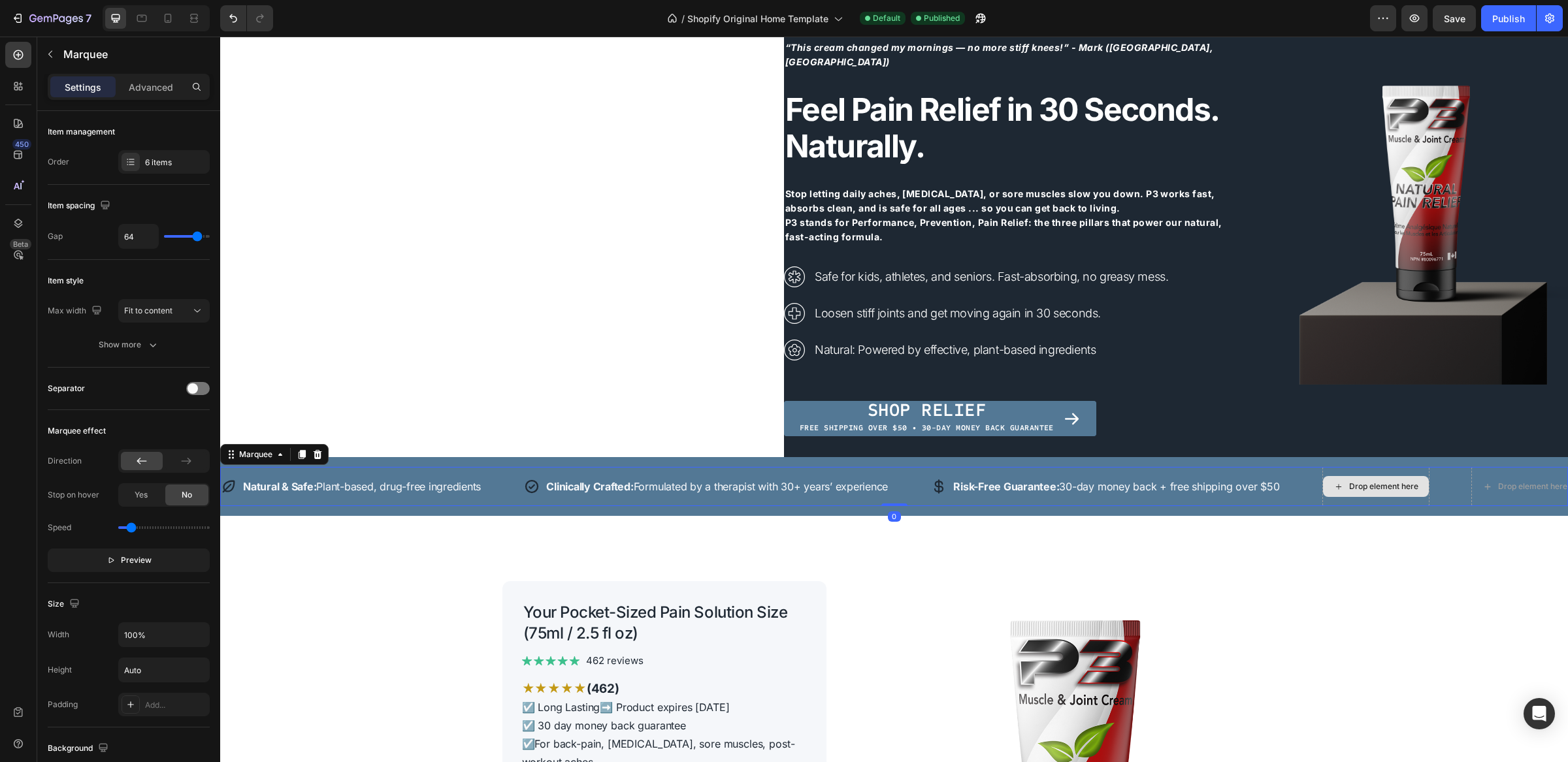
click at [1430, 471] on div "Drop element here" at bounding box center [1376, 487] width 107 height 39
click at [1408, 472] on div "Drop element here" at bounding box center [1376, 487] width 107 height 39
click at [1388, 498] on div "Drop element here" at bounding box center [1376, 487] width 107 height 39
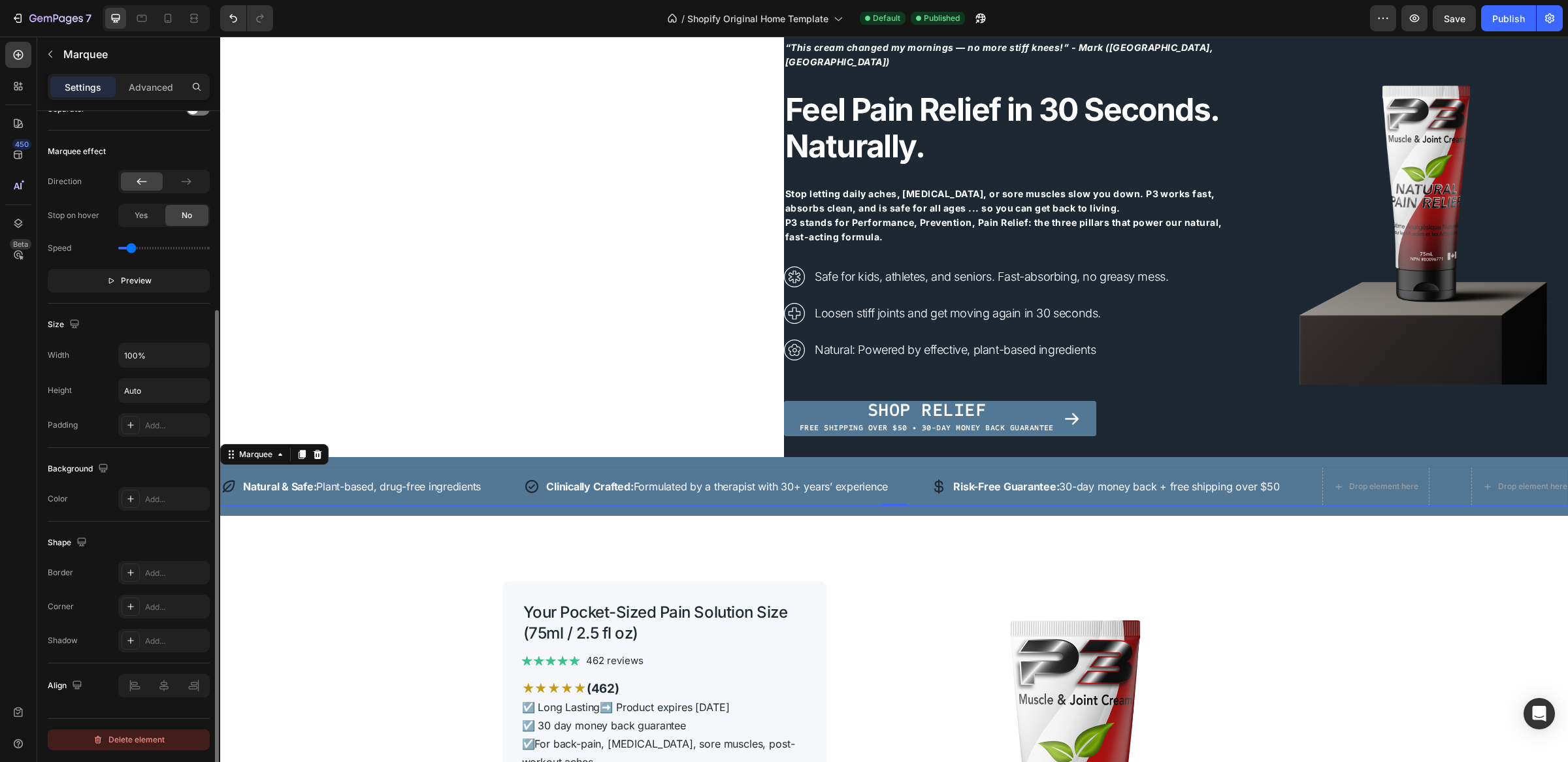
click at [131, 742] on div "Delete element" at bounding box center [128, 740] width 72 height 16
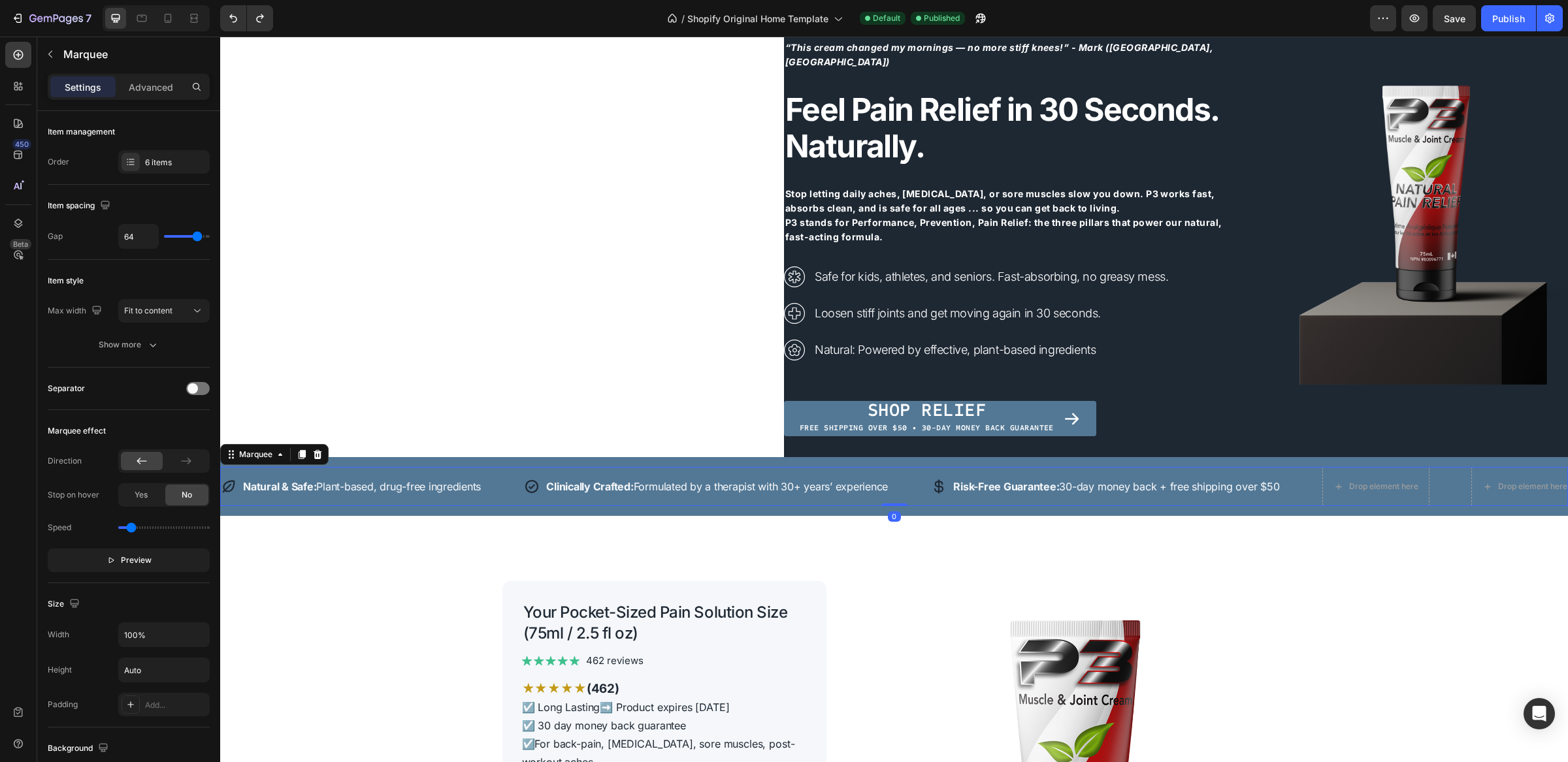
click at [1462, 483] on div "Drop element here" at bounding box center [1397, 487] width 149 height 39
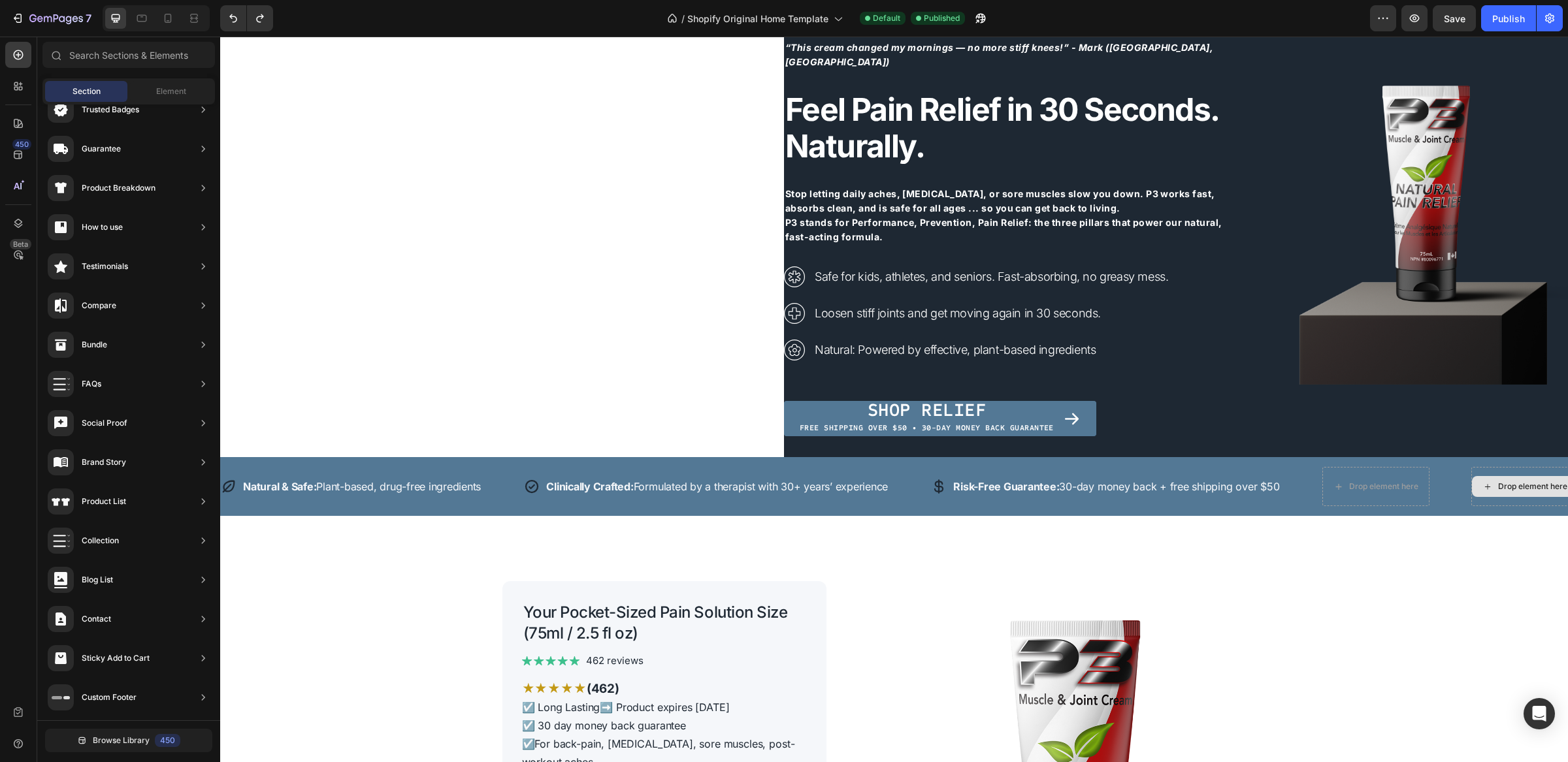
click at [1493, 483] on icon at bounding box center [1487, 487] width 10 height 11
click at [1467, 502] on div "Drop element here" at bounding box center [1397, 487] width 149 height 39
click at [1405, 490] on div "Drop element here" at bounding box center [1384, 486] width 69 height 10
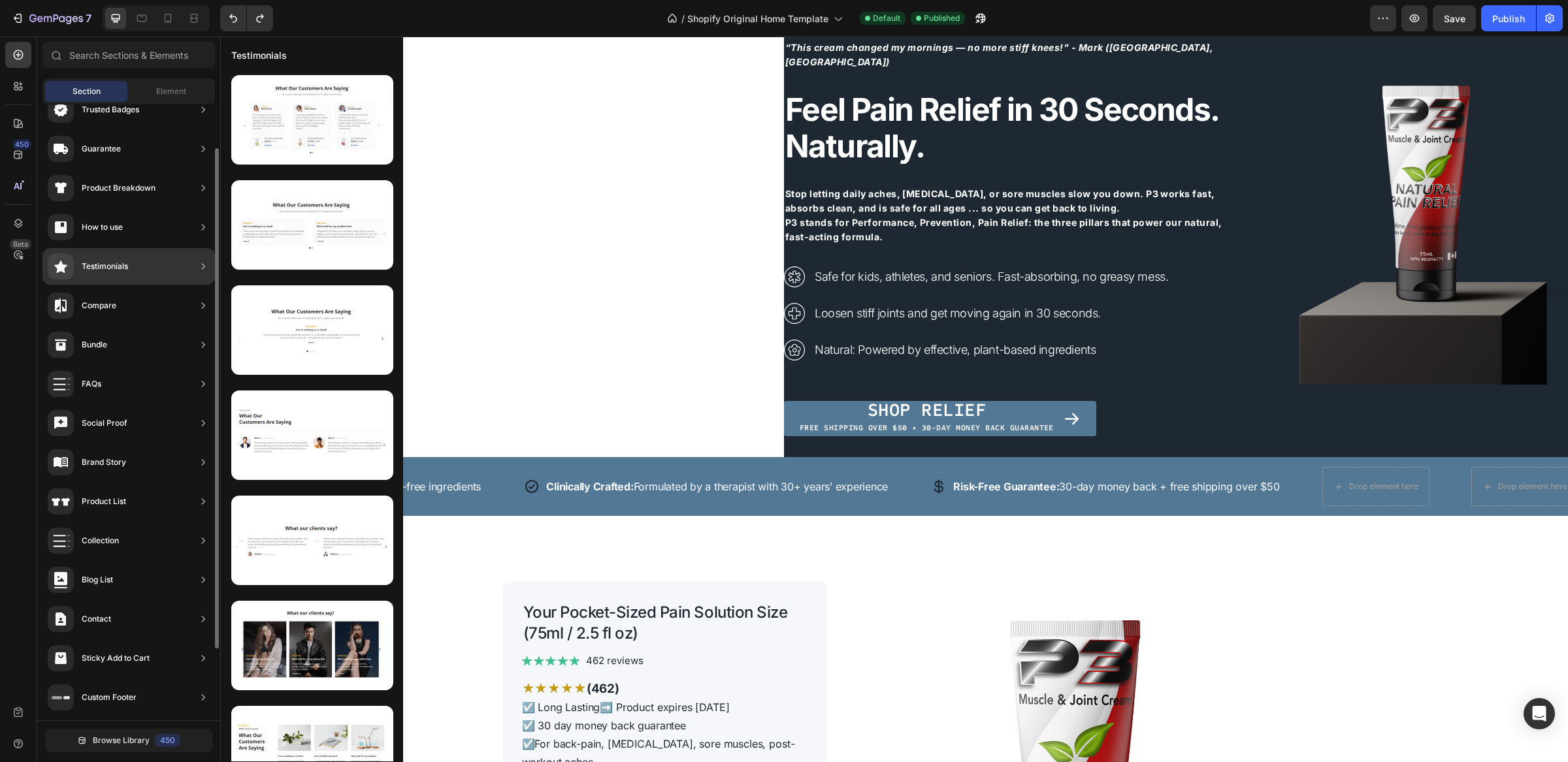
scroll to position [0, 0]
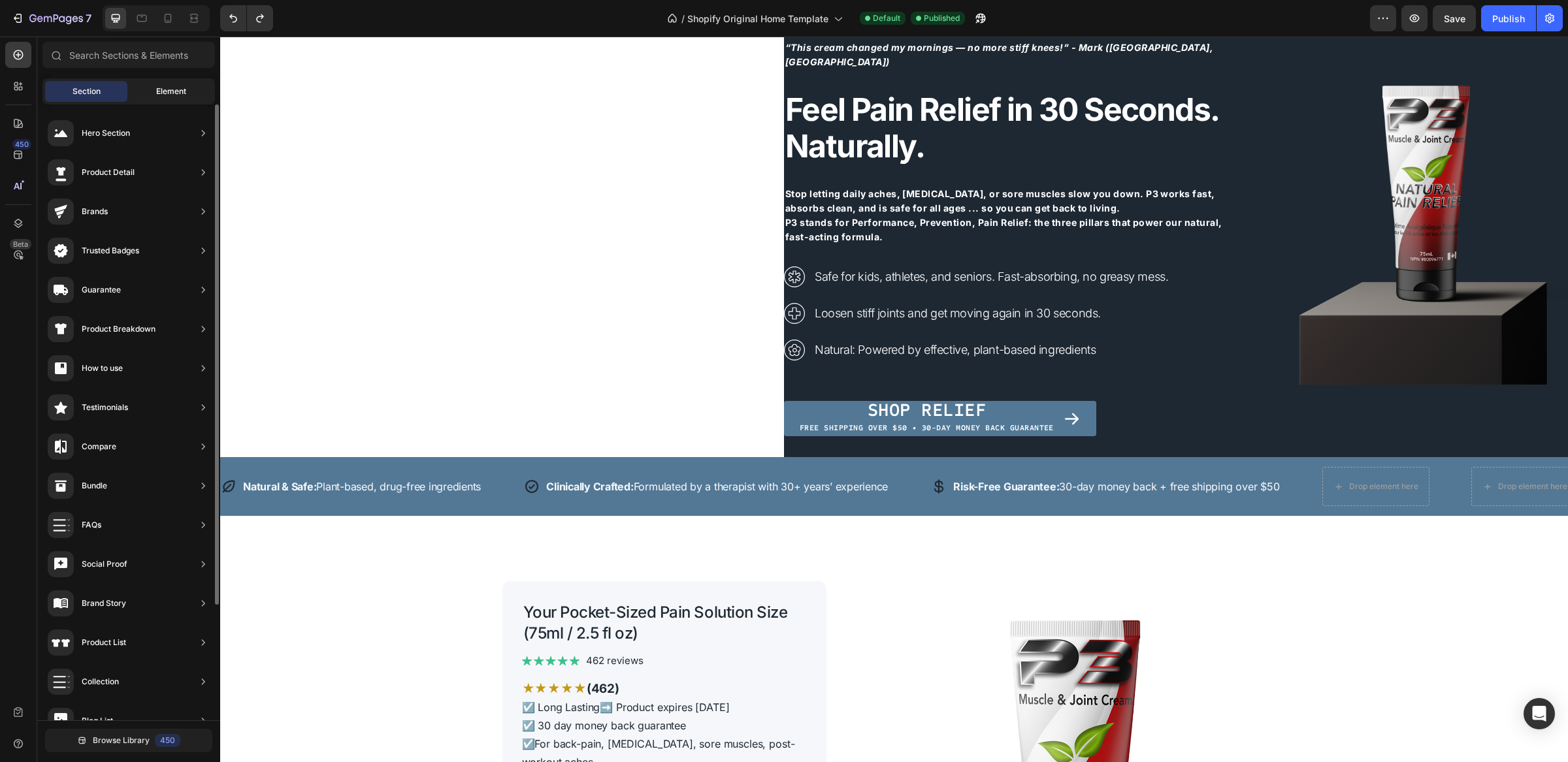
click at [156, 94] on span "Element" at bounding box center [171, 91] width 30 height 12
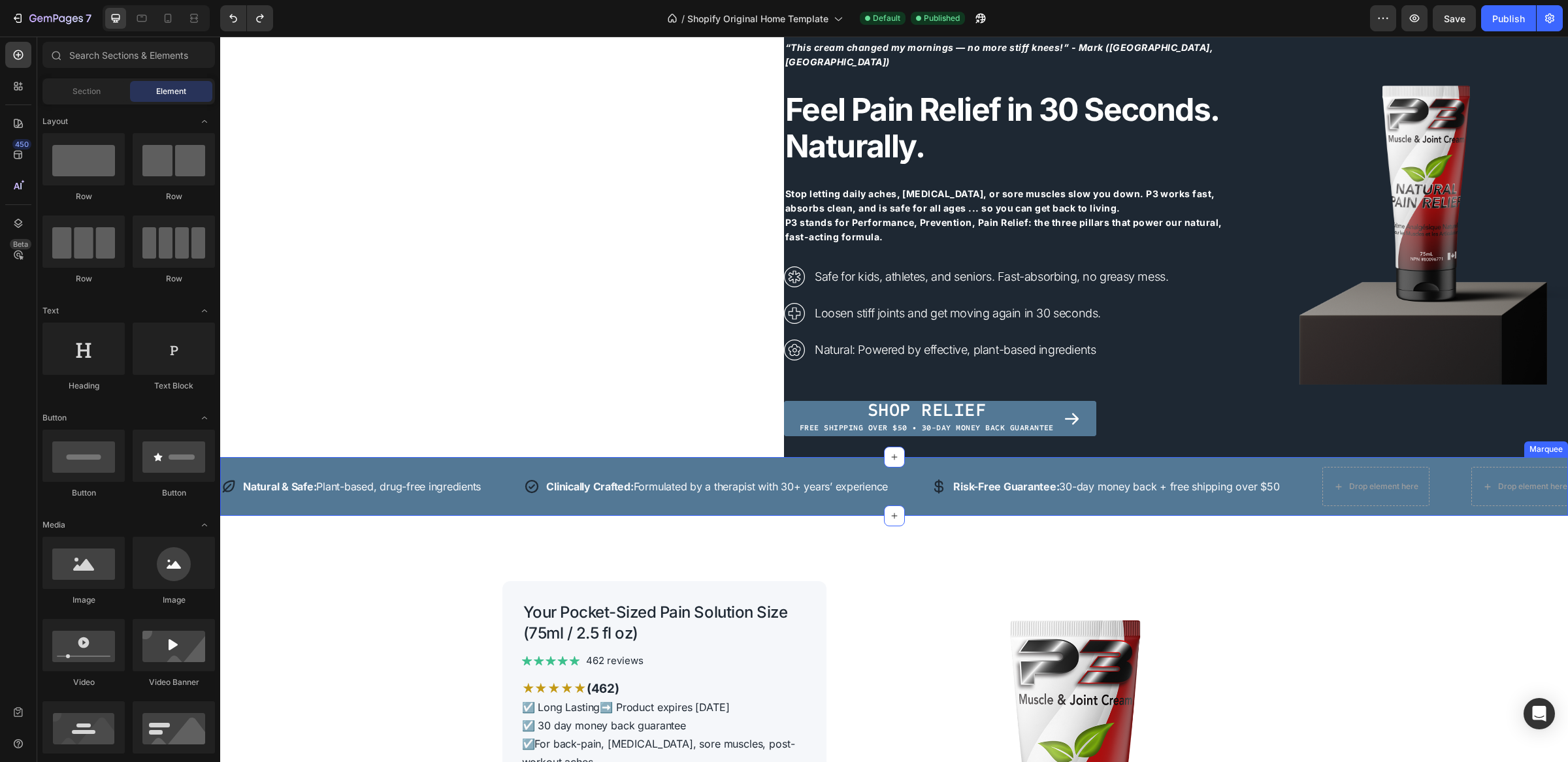
click at [677, 464] on div "Icon Natural & Safe: Plant-based, drug-free ingredients Text Row Icon Clinicall…" at bounding box center [894, 486] width 1348 height 59
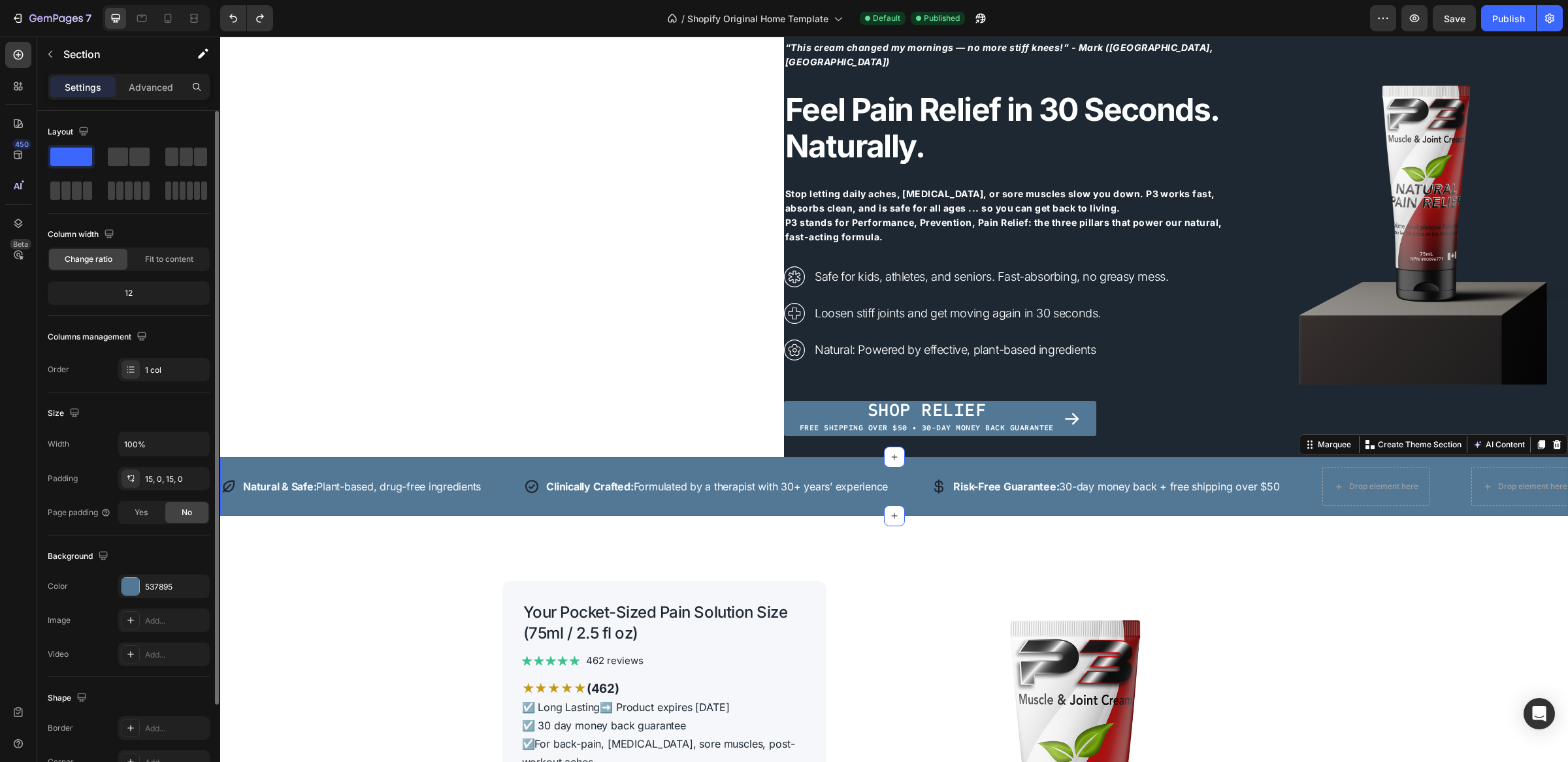
click at [117, 293] on div "12" at bounding box center [128, 294] width 156 height 19
click at [96, 265] on span "Change ratio" at bounding box center [88, 259] width 48 height 12
click at [115, 160] on span at bounding box center [118, 157] width 21 height 19
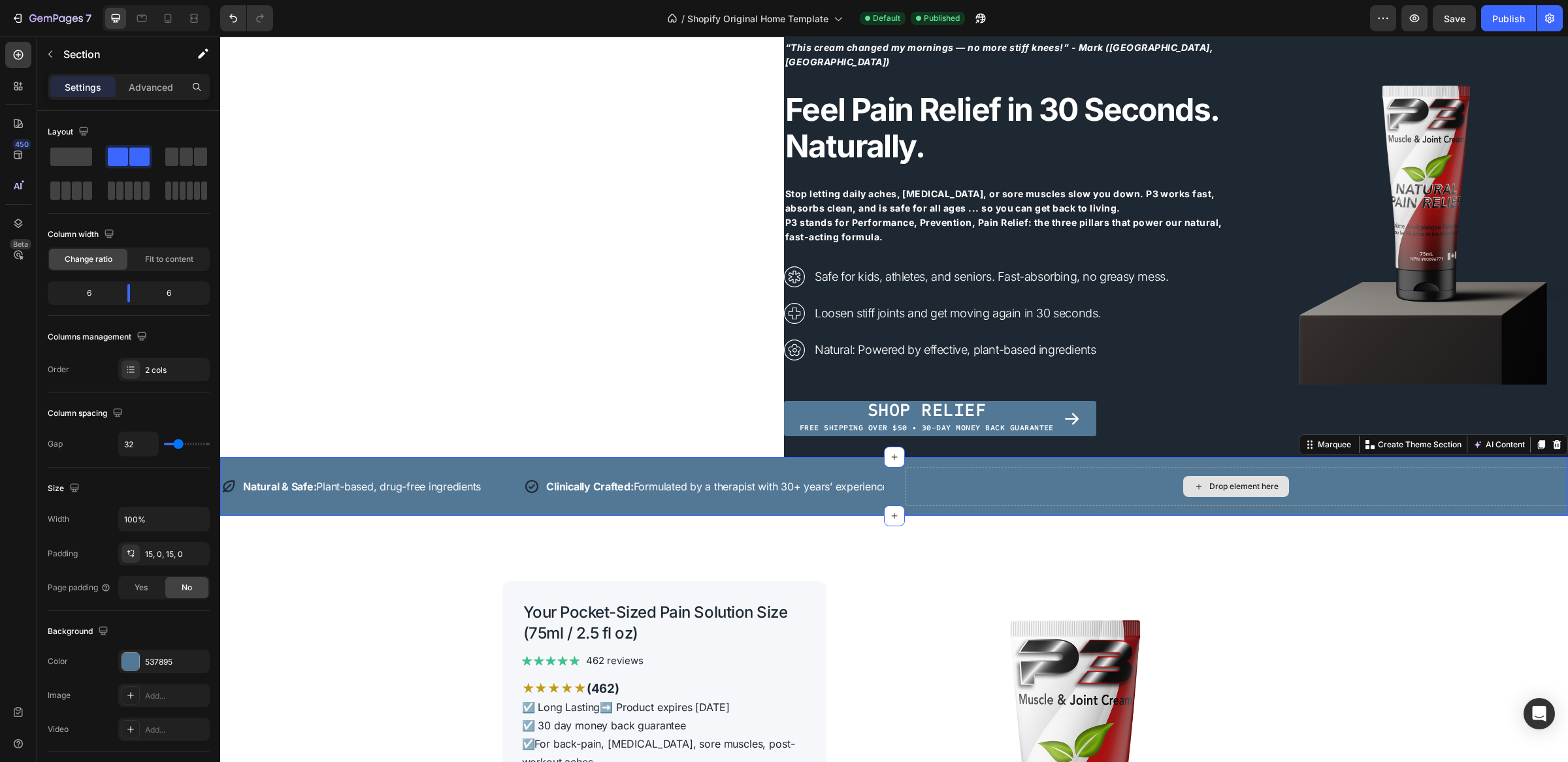
click at [1005, 487] on div "Drop element here" at bounding box center [1236, 487] width 664 height 39
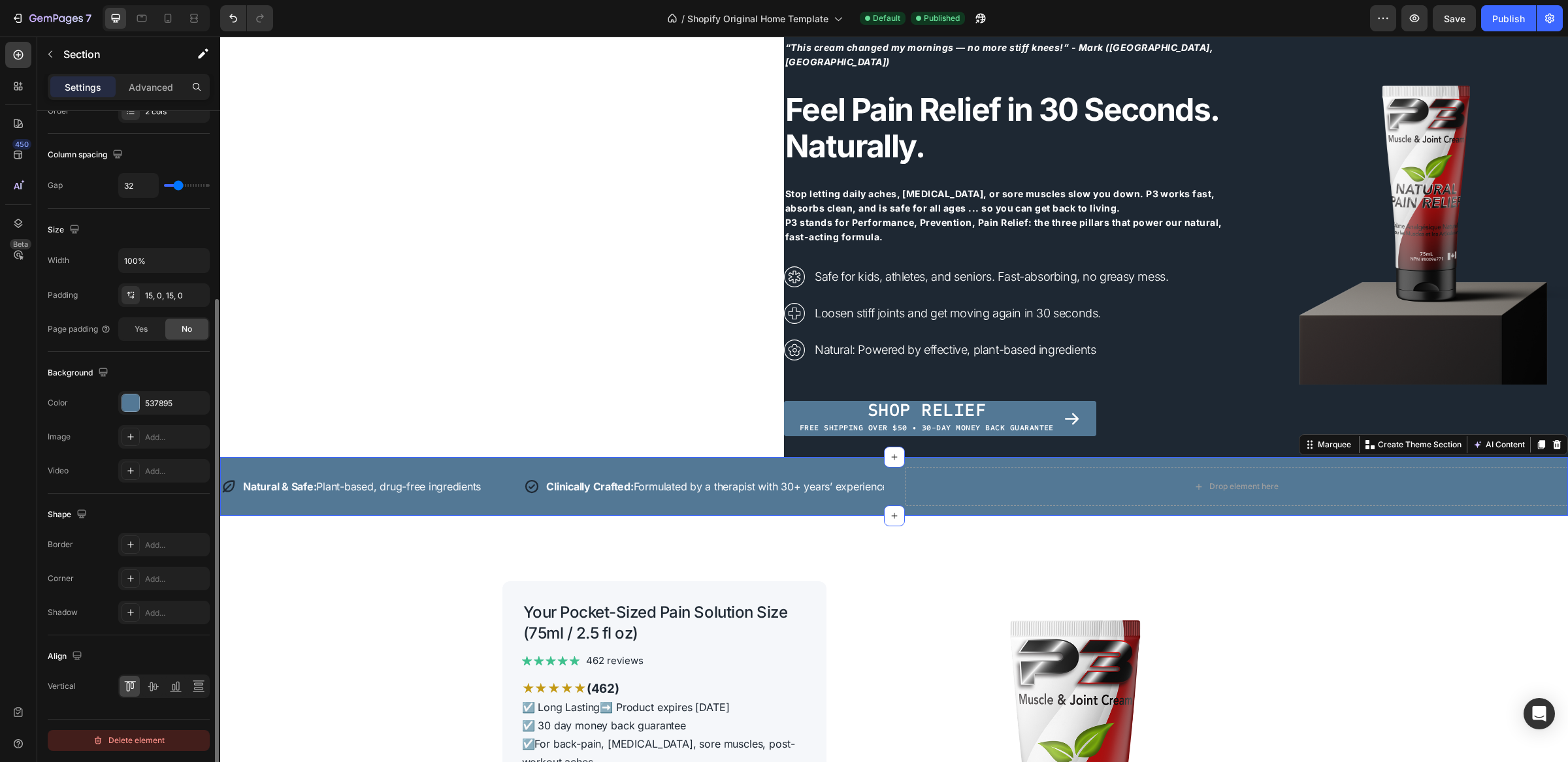
click at [126, 748] on div "Delete element" at bounding box center [128, 740] width 72 height 16
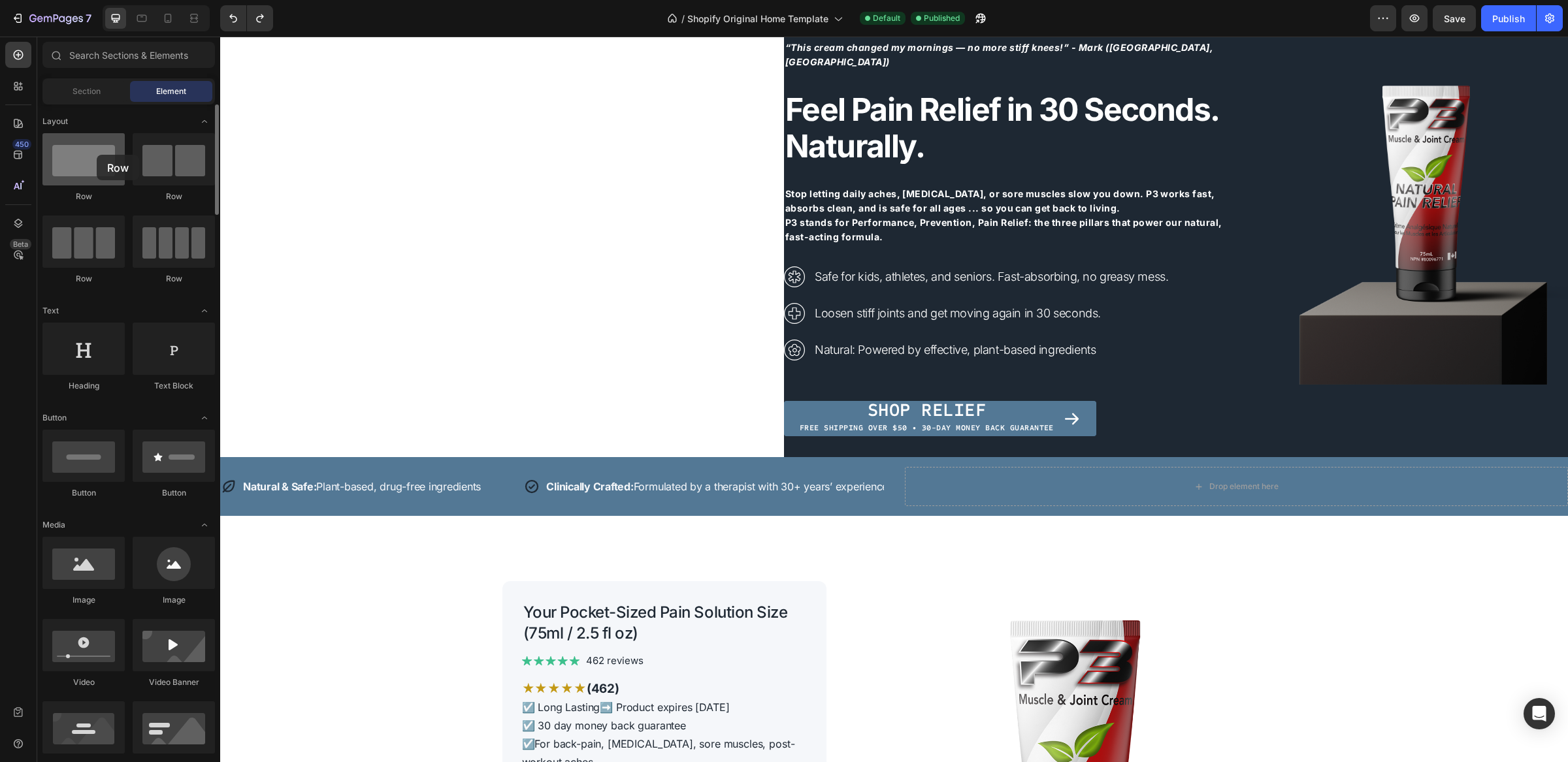
click at [96, 155] on div at bounding box center [83, 159] width 82 height 52
click at [163, 156] on div at bounding box center [174, 159] width 82 height 52
click at [89, 155] on div at bounding box center [83, 159] width 82 height 52
click at [81, 255] on div at bounding box center [83, 242] width 82 height 52
click at [333, 467] on div "Icon Natural & Safe: Plant-based, drug-free ingredients Text Row Icon Clinicall…" at bounding box center [1052, 487] width 1662 height 39
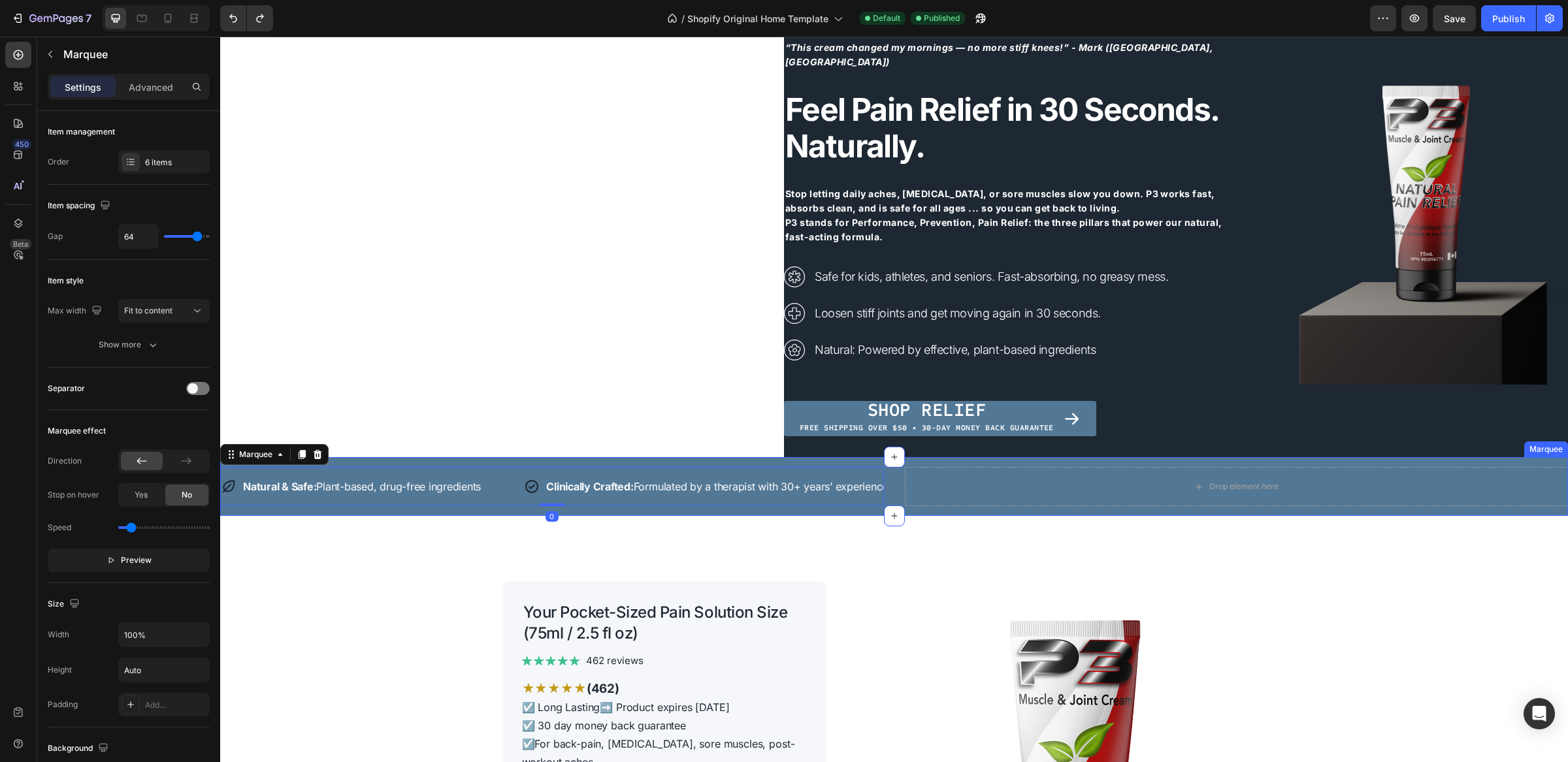
click at [347, 459] on div "Icon Natural & Safe: Plant-based, drug-free ingredients Text Row Icon Clinicall…" at bounding box center [894, 486] width 1348 height 59
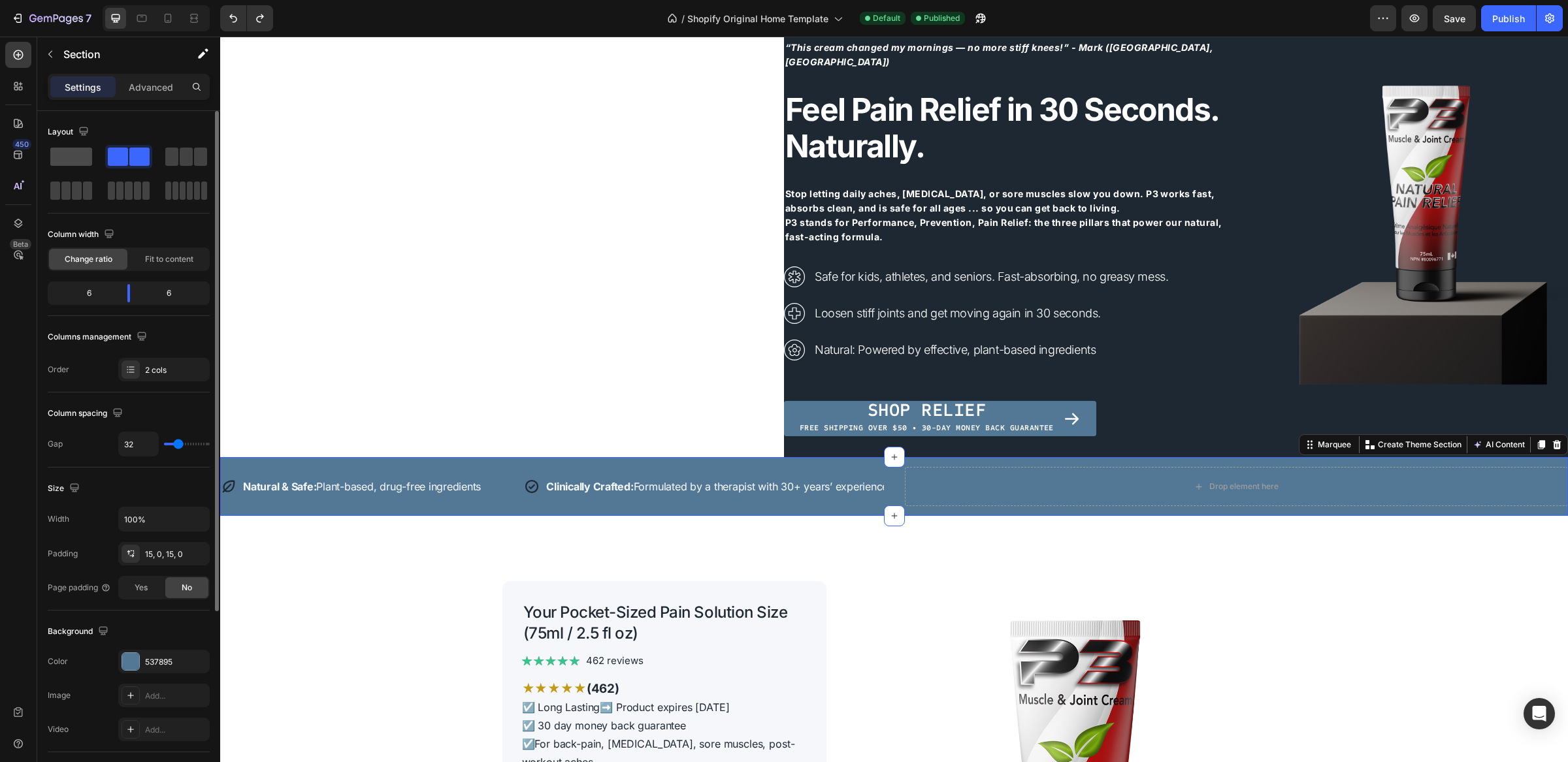
click at [80, 151] on span at bounding box center [71, 157] width 42 height 19
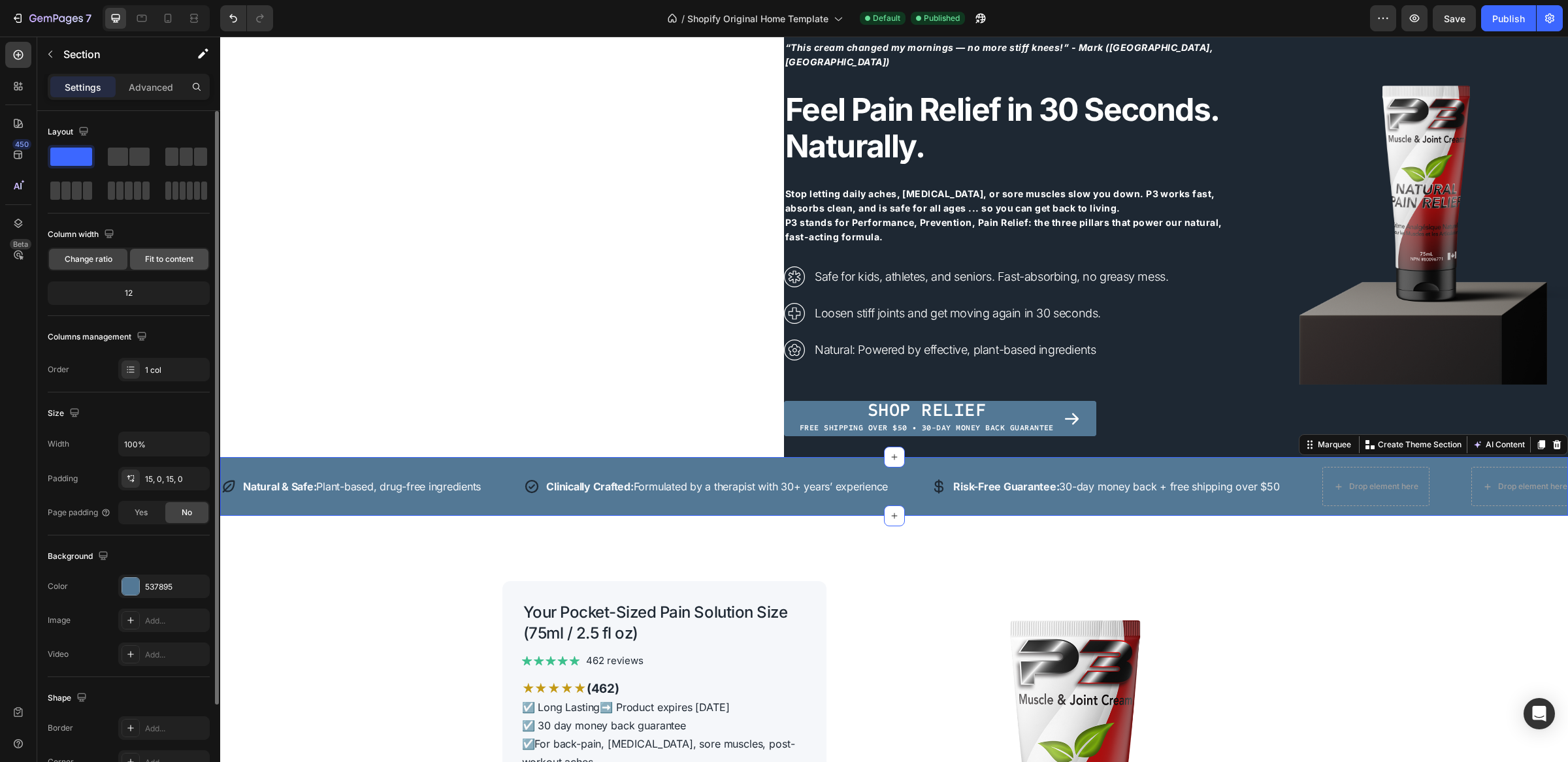
click at [160, 260] on span "Fit to content" at bounding box center [170, 259] width 49 height 12
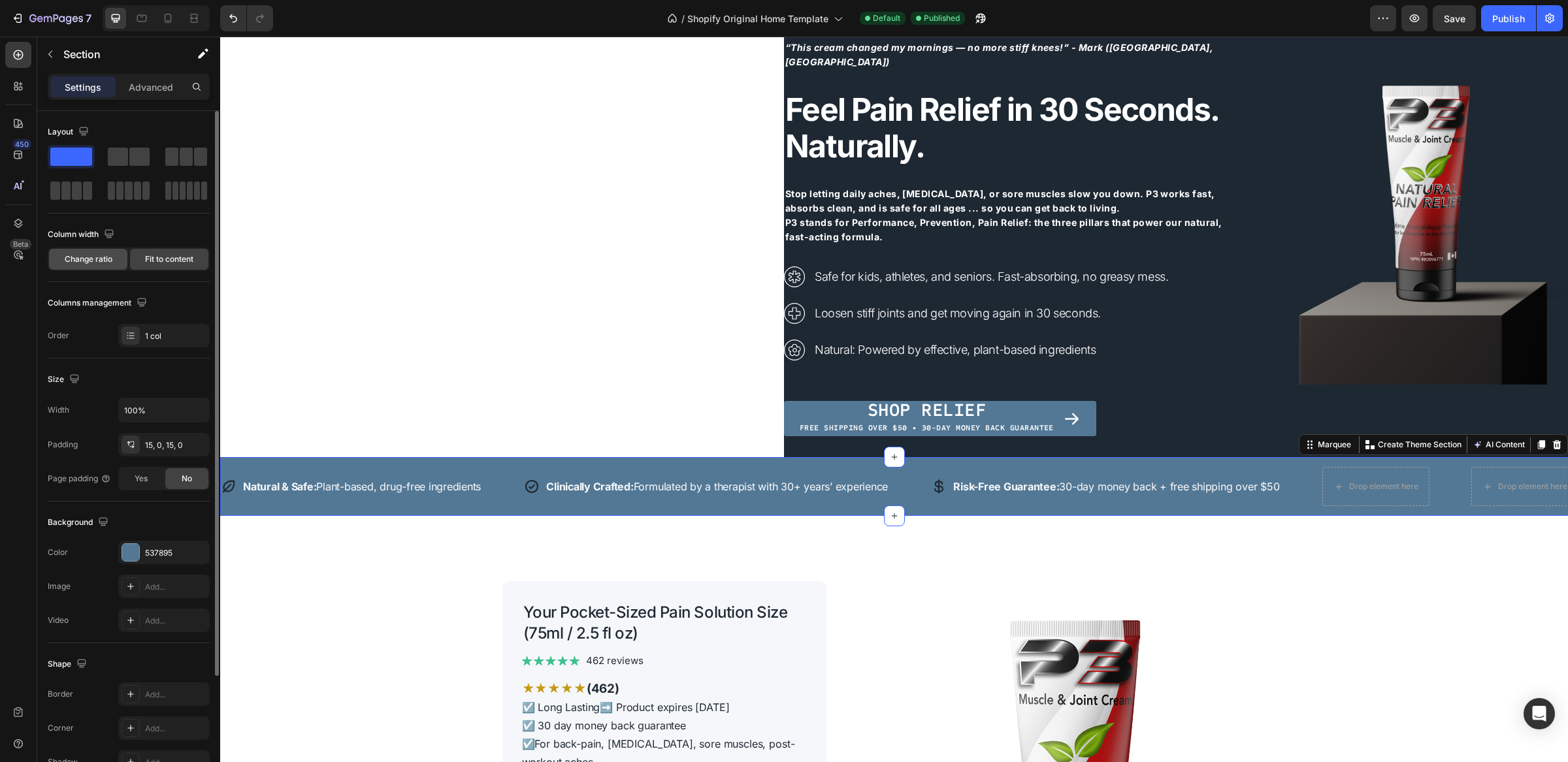
click at [86, 260] on span "Change ratio" at bounding box center [88, 259] width 48 height 12
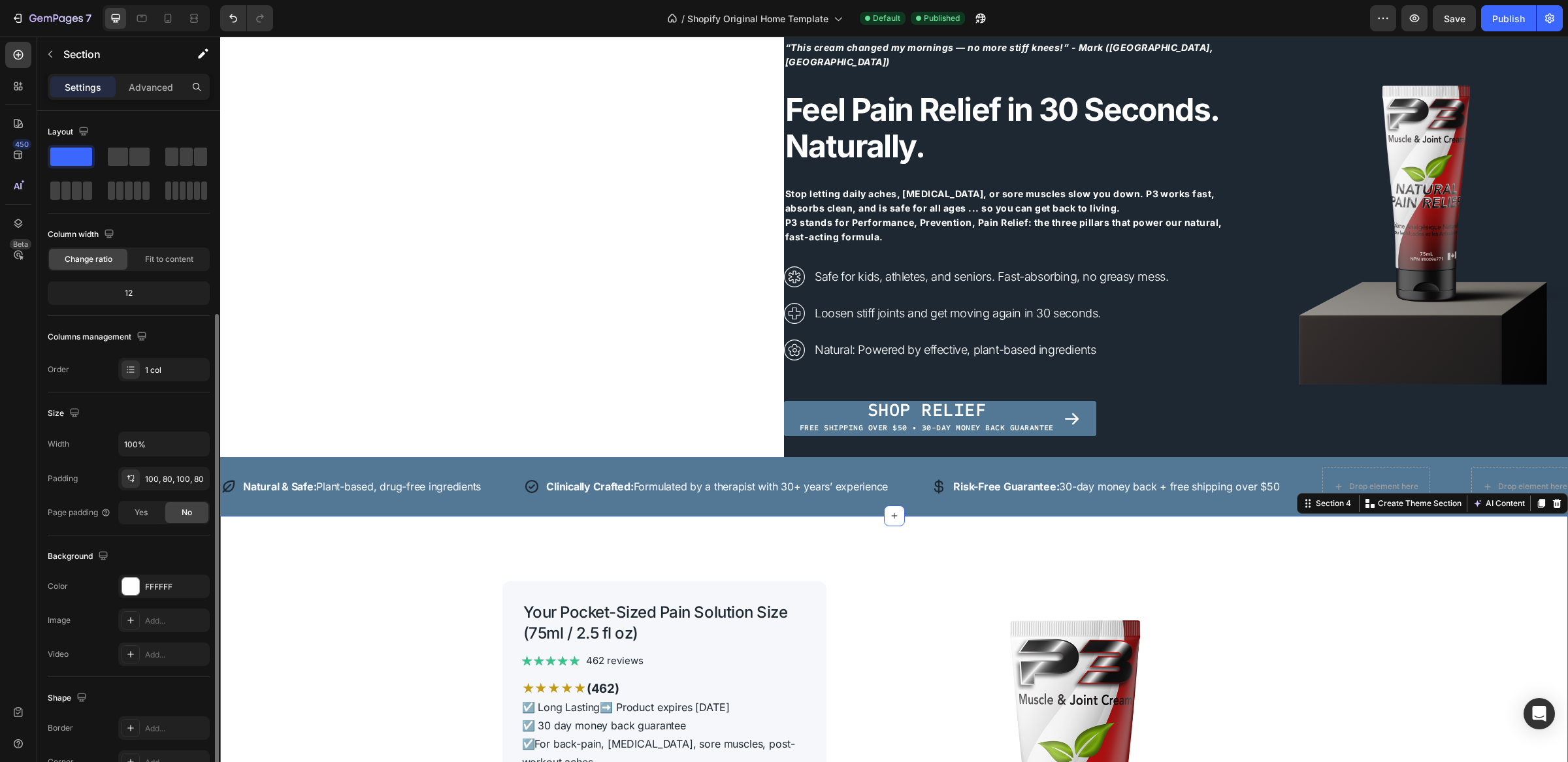
scroll to position [110, 0]
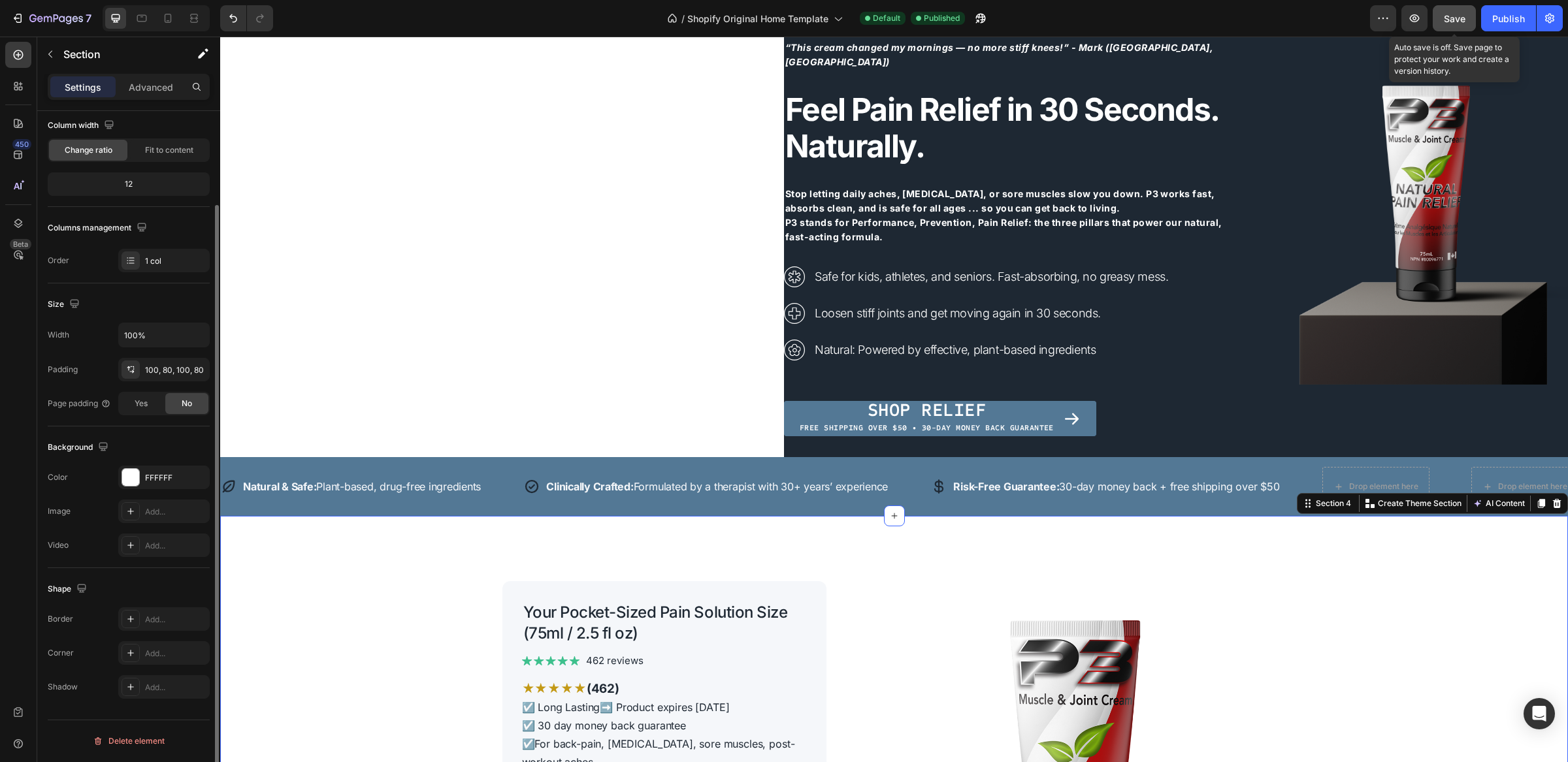
click at [1457, 13] on span "Save" at bounding box center [1455, 19] width 22 height 11
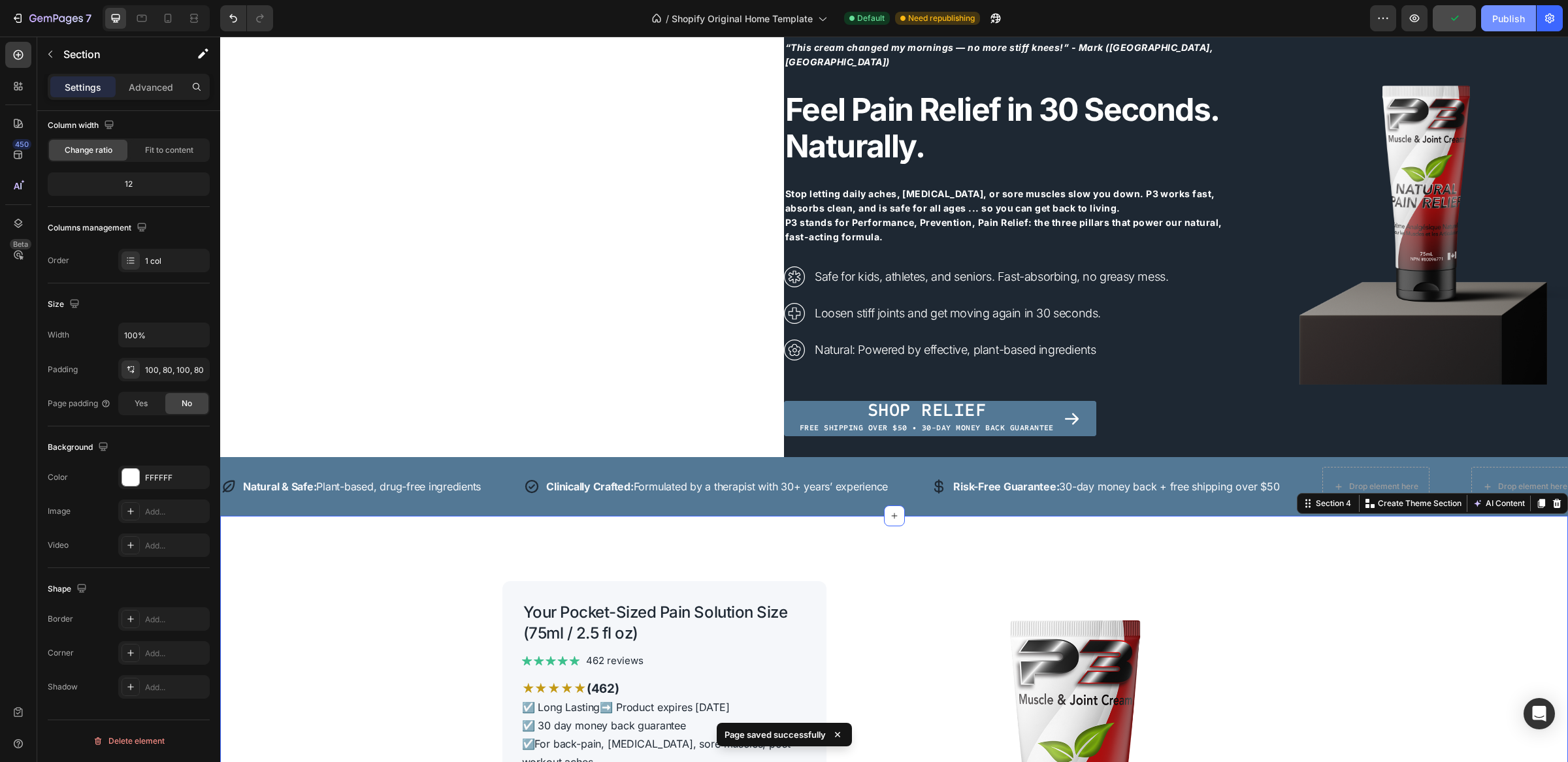
click at [1503, 17] on div "Publish" at bounding box center [1509, 19] width 33 height 14
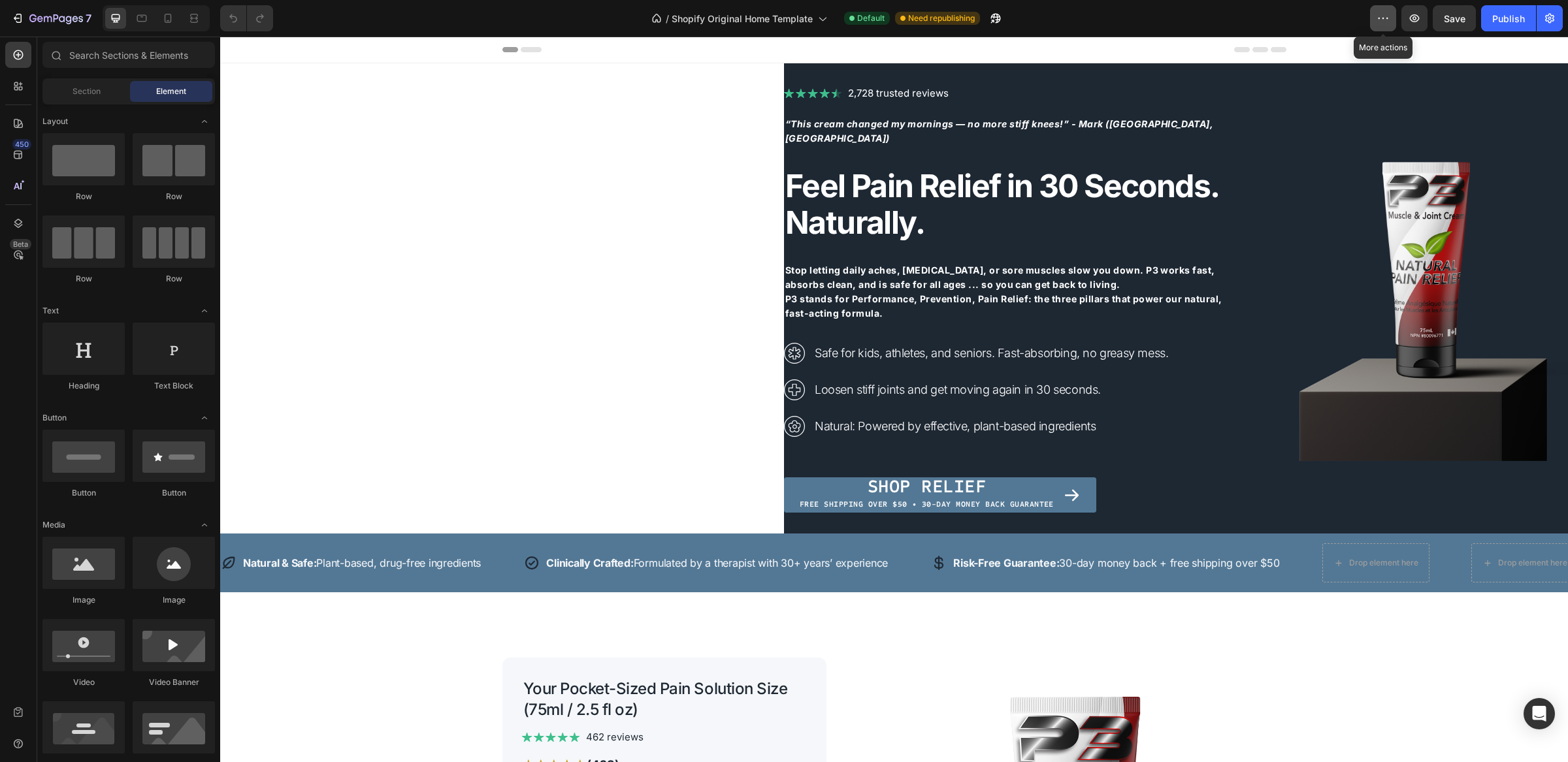
click at [1378, 22] on icon "button" at bounding box center [1383, 19] width 13 height 13
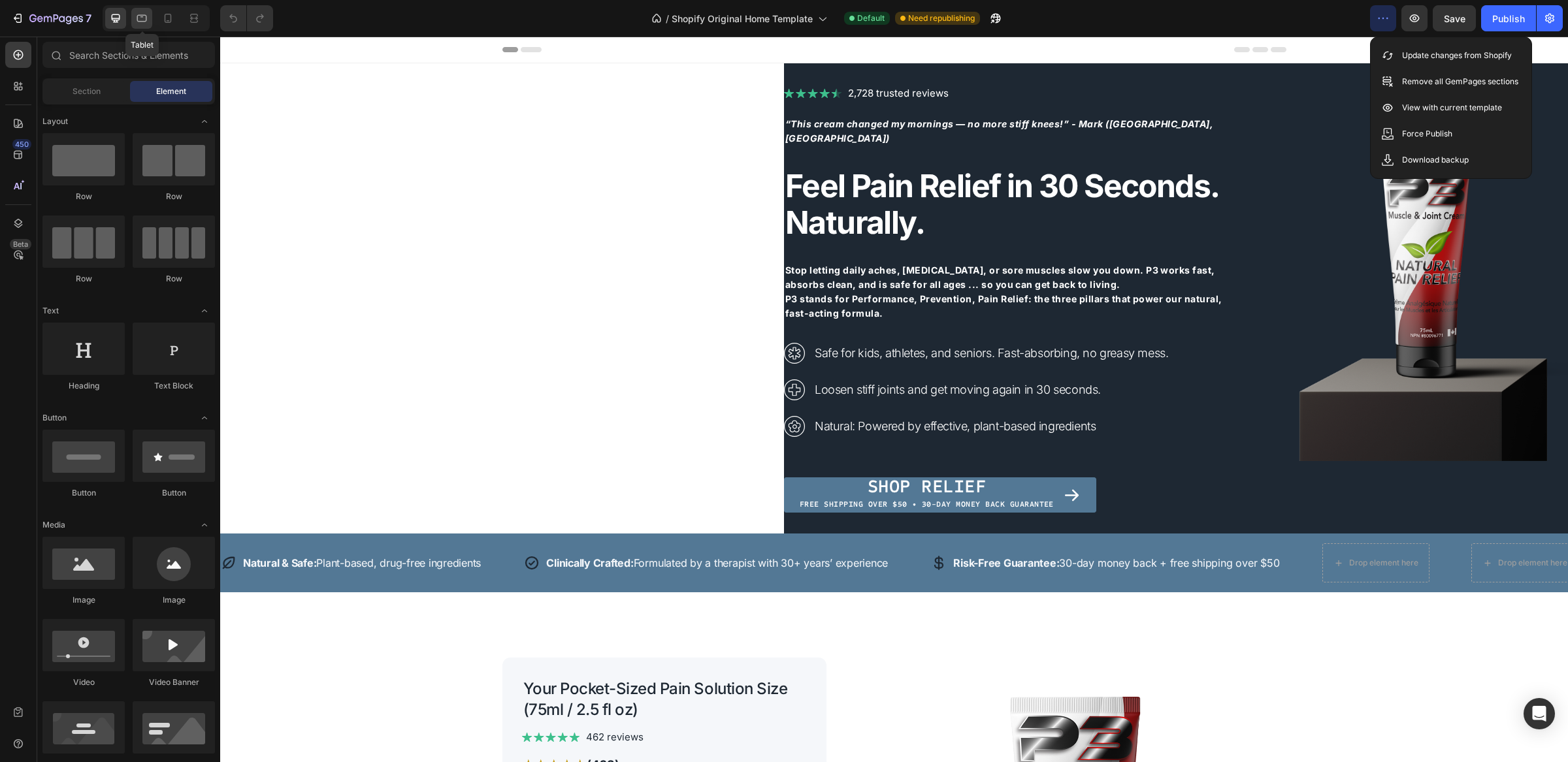
click at [138, 19] on icon at bounding box center [142, 19] width 9 height 7
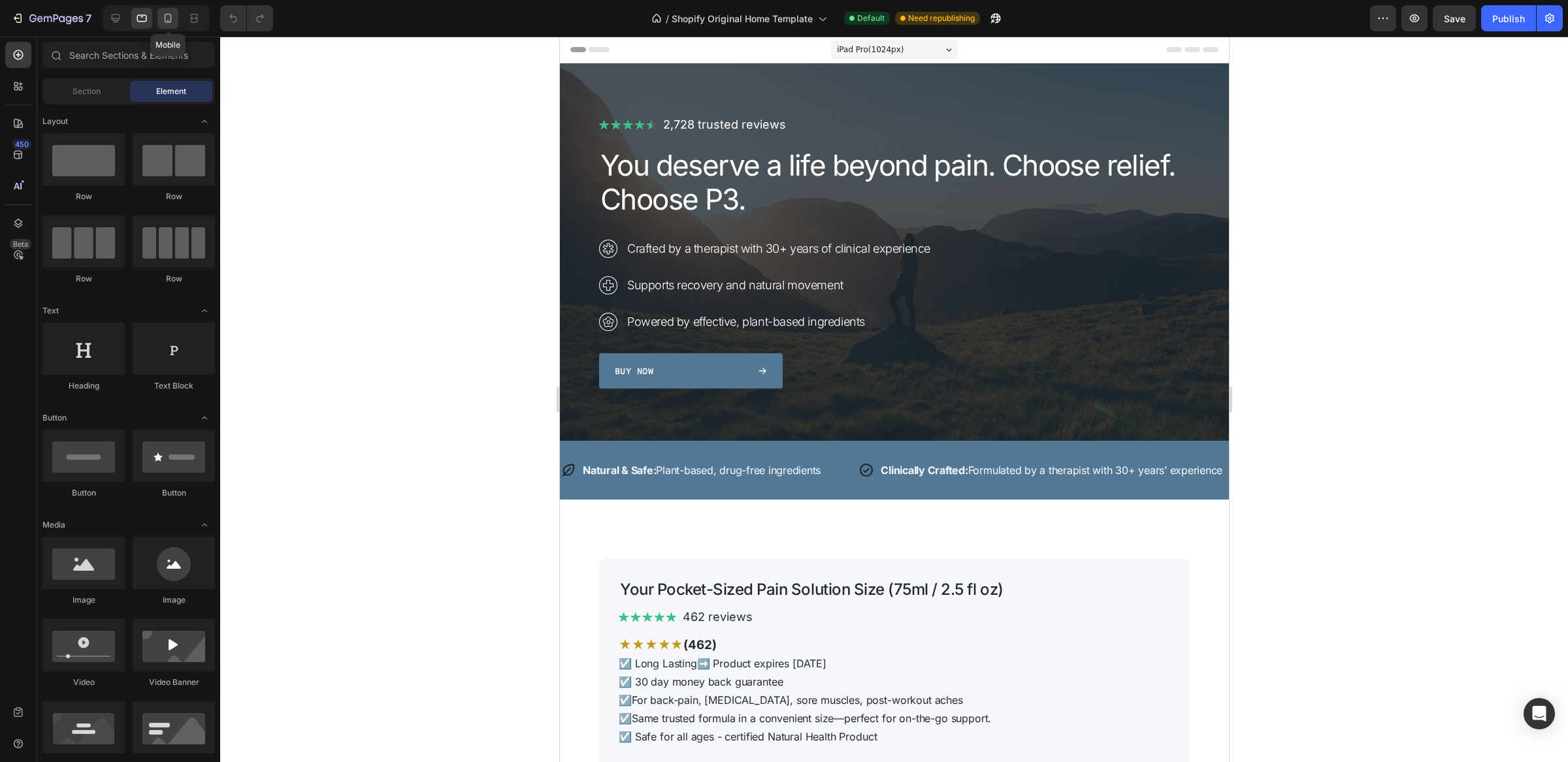
click at [159, 16] on div at bounding box center [168, 18] width 21 height 21
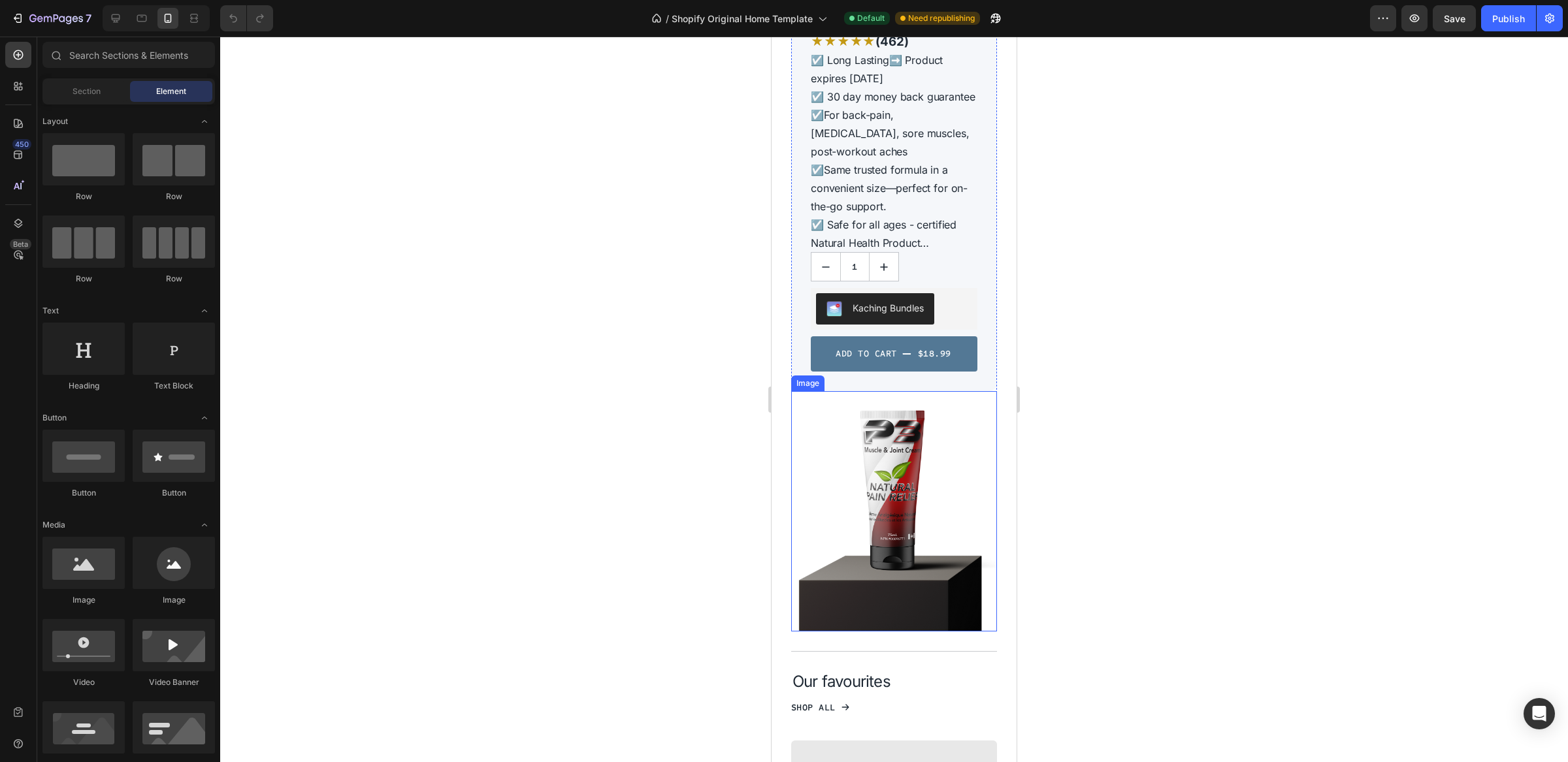
scroll to position [355, 0]
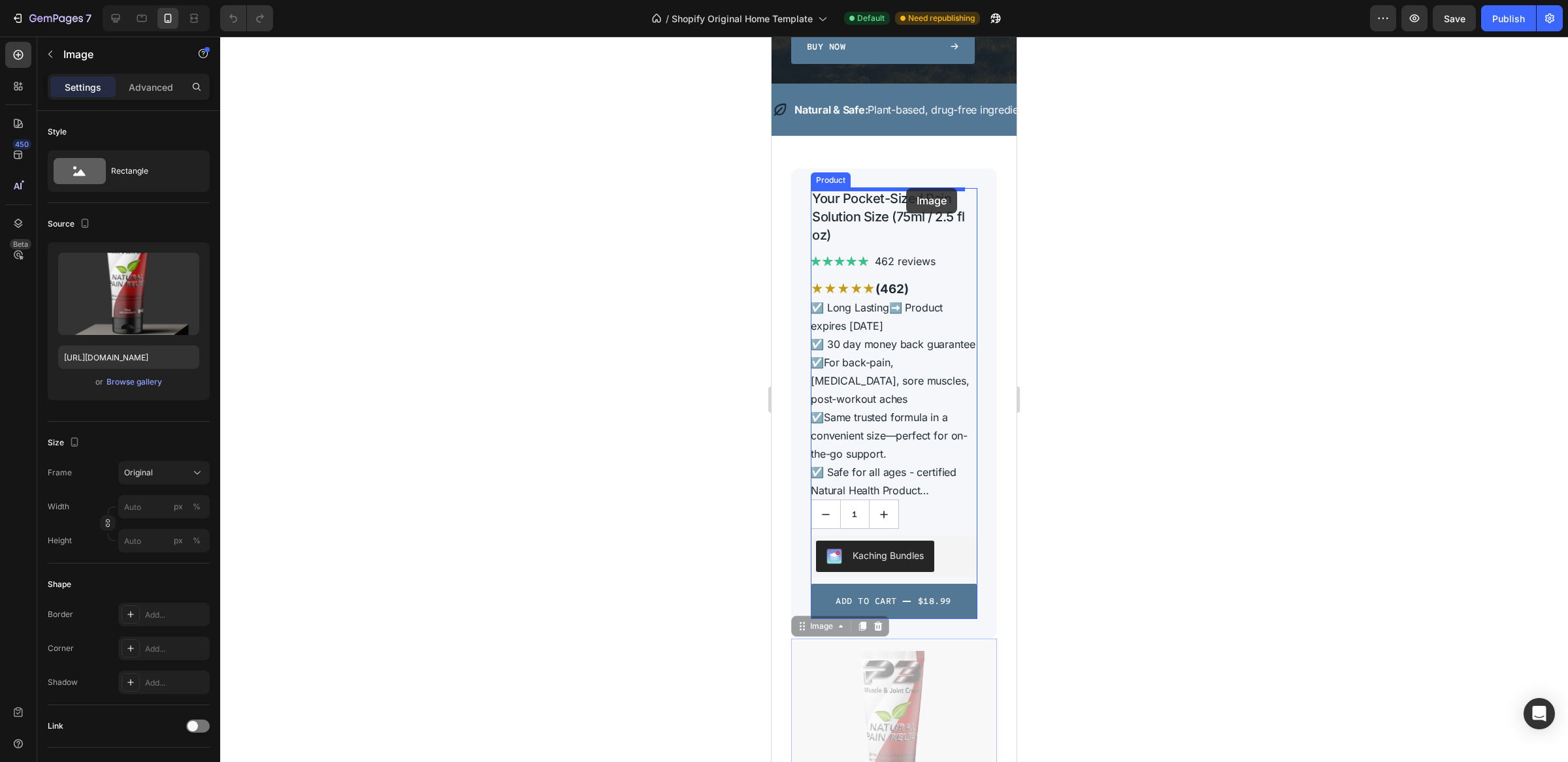
drag, startPoint x: 910, startPoint y: 680, endPoint x: 907, endPoint y: 188, distance: 492.0
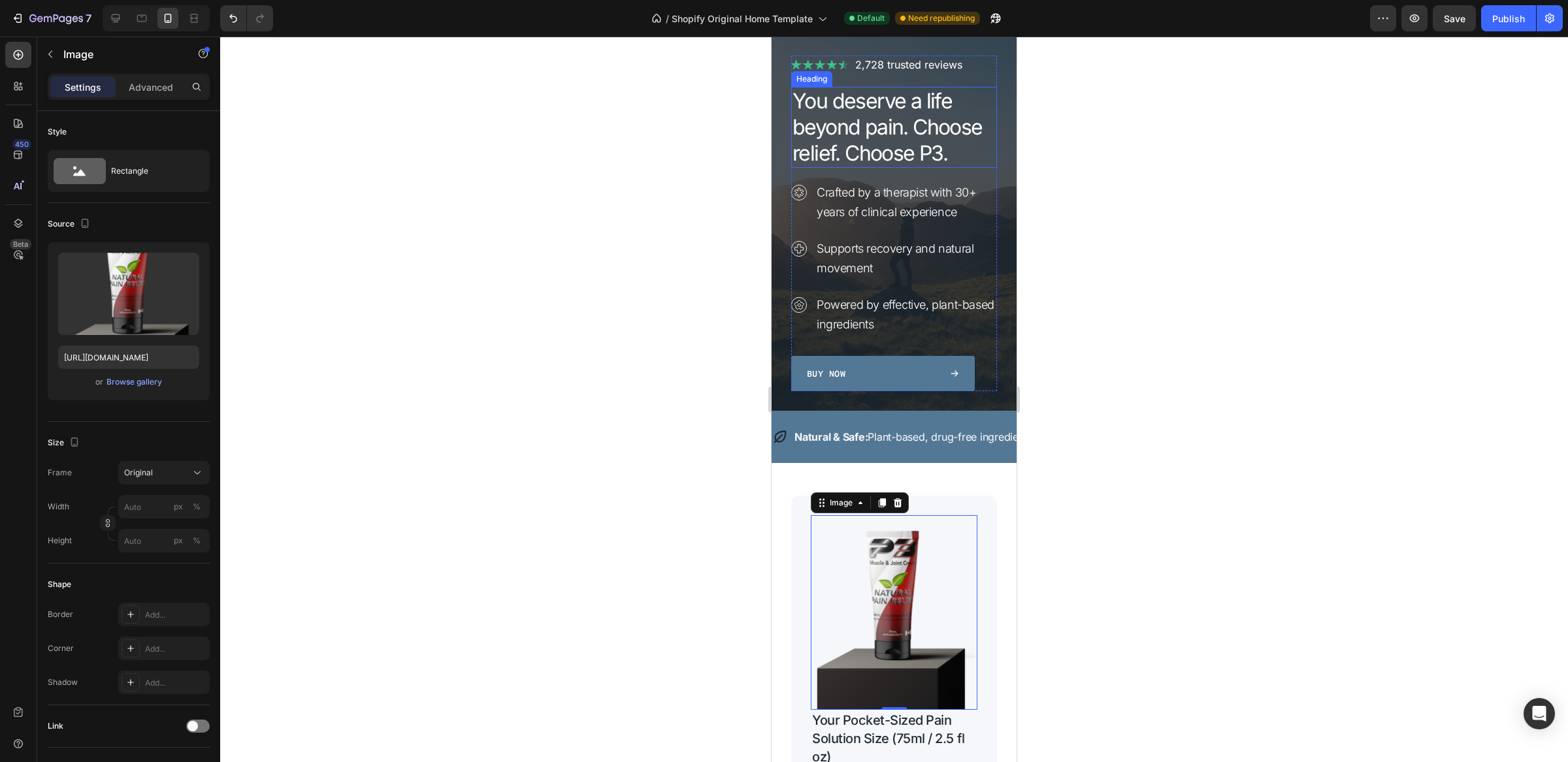
scroll to position [0, 0]
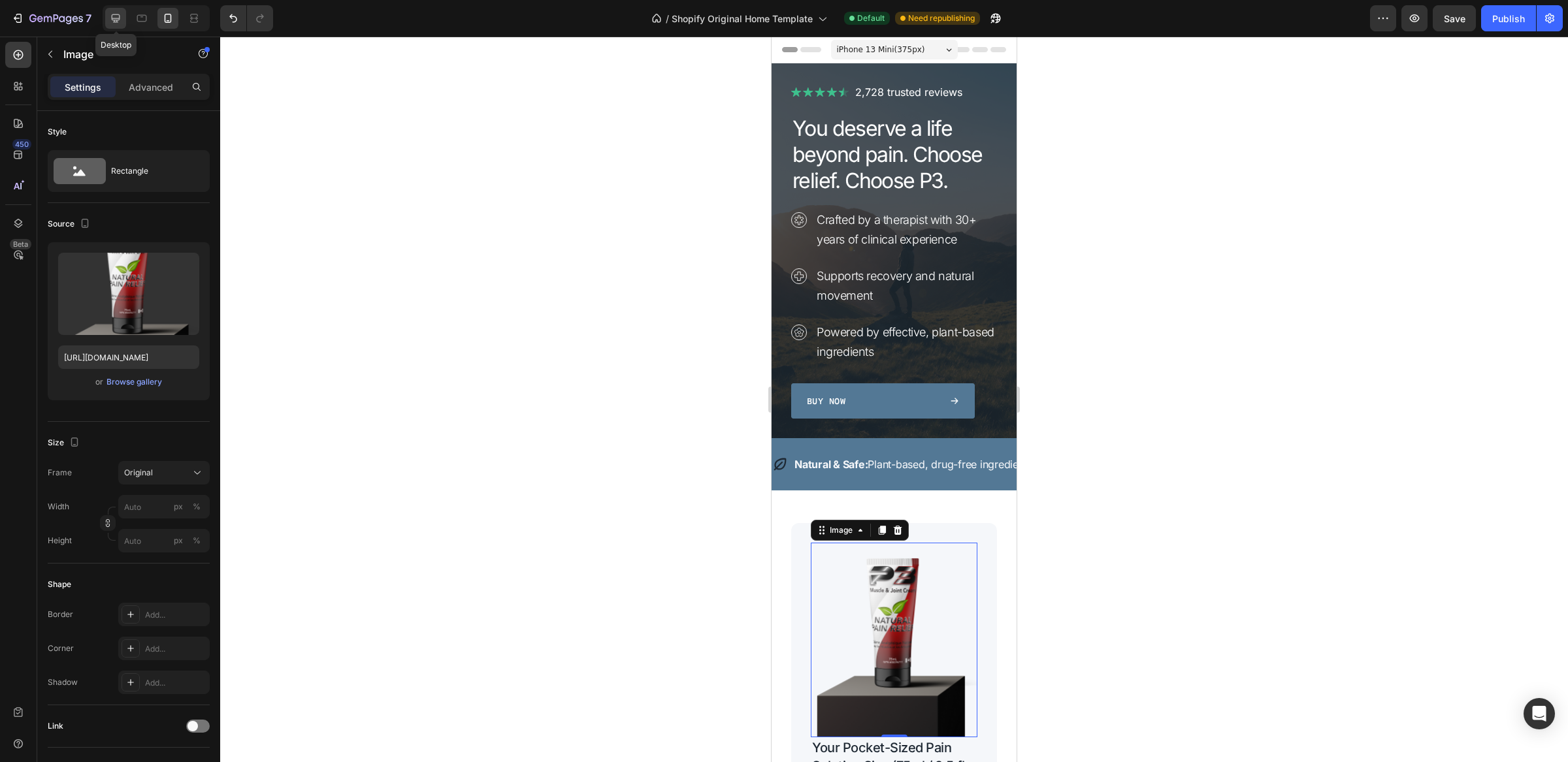
click at [113, 21] on icon at bounding box center [116, 19] width 13 height 13
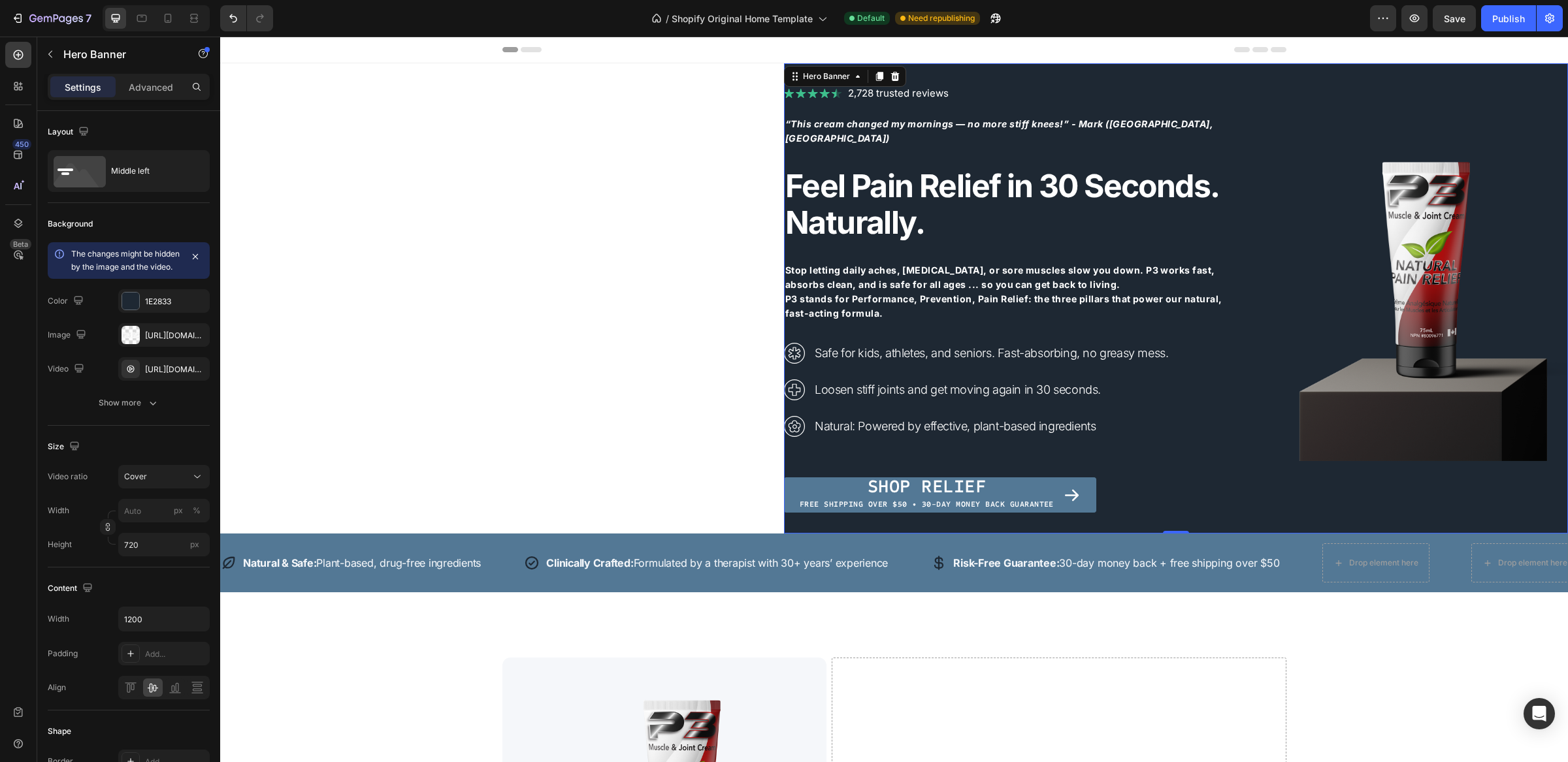
click at [1156, 77] on video "Background Image" at bounding box center [1176, 259] width 784 height 392
click at [168, 22] on icon at bounding box center [168, 19] width 13 height 13
type input "100"
type input "500"
type input "100%"
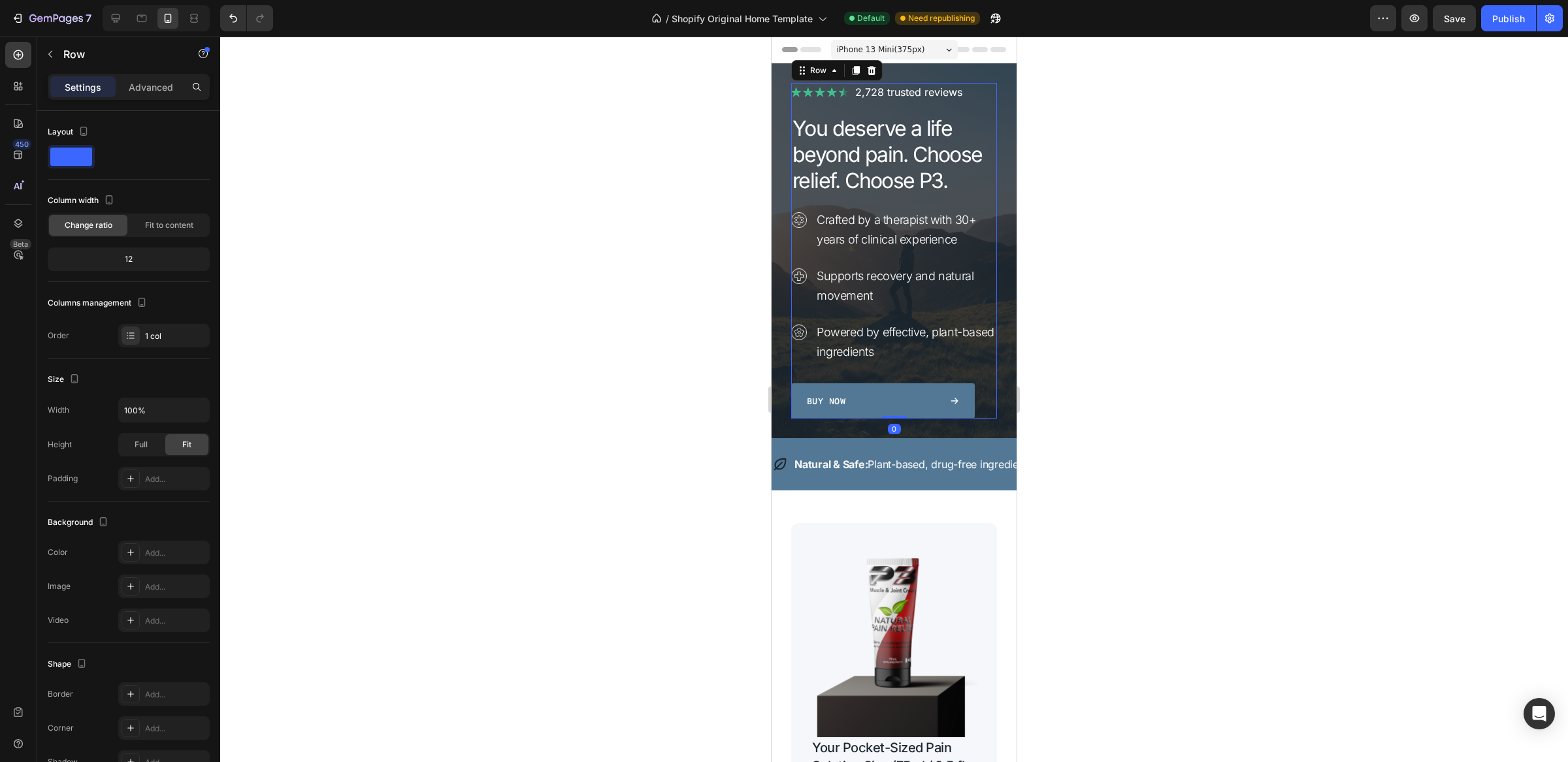
click at [961, 107] on div "Image 2,728 trusted reviews Heading Row You deserve a life beyond pain. Choose …" at bounding box center [895, 251] width 206 height 336
click at [984, 72] on div "Image 2,728 trusted reviews Heading Row You deserve a life beyond pain. Choose …" at bounding box center [895, 251] width 245 height 374
click at [799, 77] on div "Row" at bounding box center [798, 76] width 22 height 12
click at [780, 78] on icon at bounding box center [782, 76] width 10 height 10
click at [155, 90] on p "Advanced" at bounding box center [150, 87] width 44 height 14
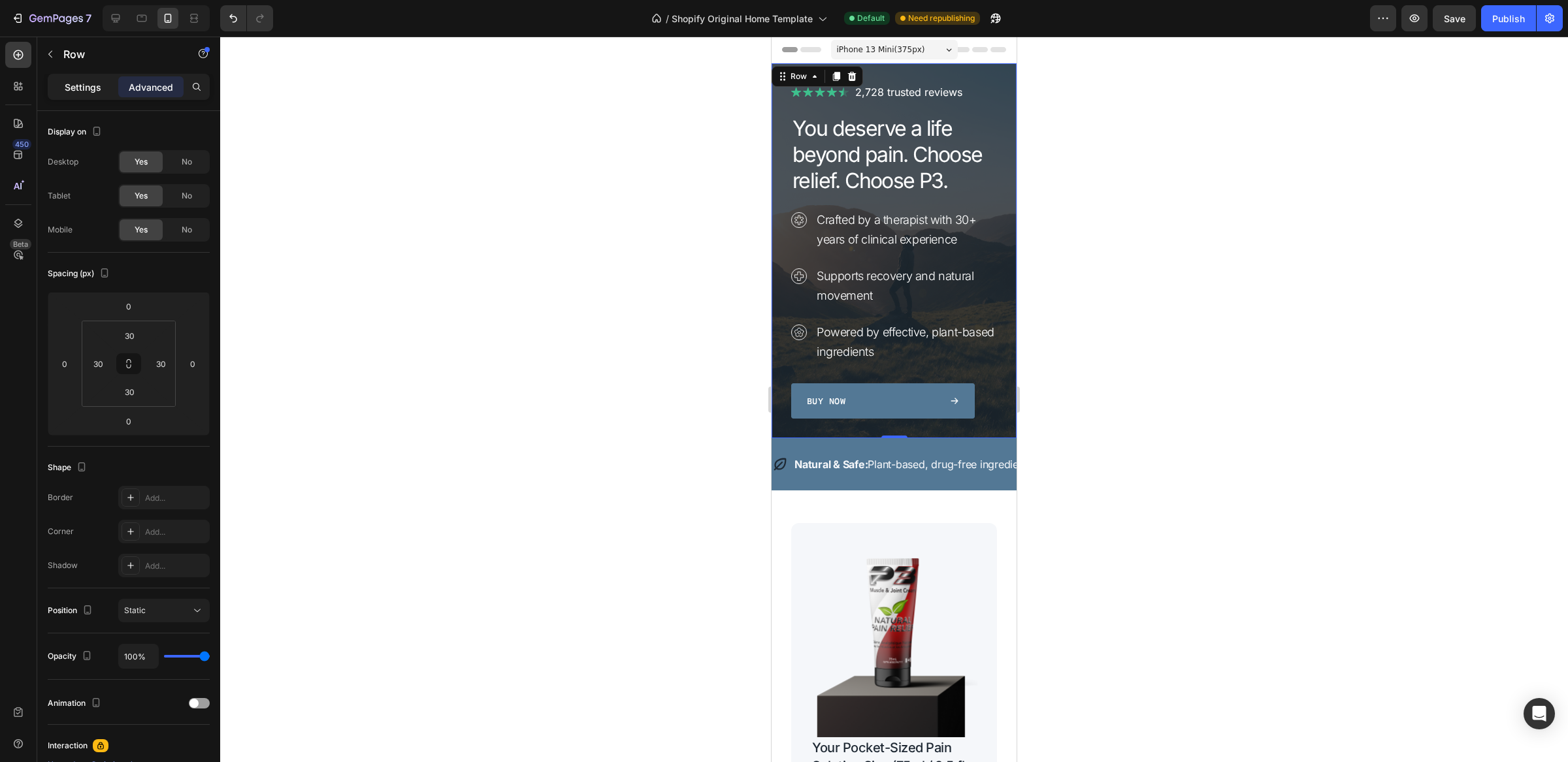
click at [76, 89] on p "Settings" at bounding box center [82, 87] width 37 height 14
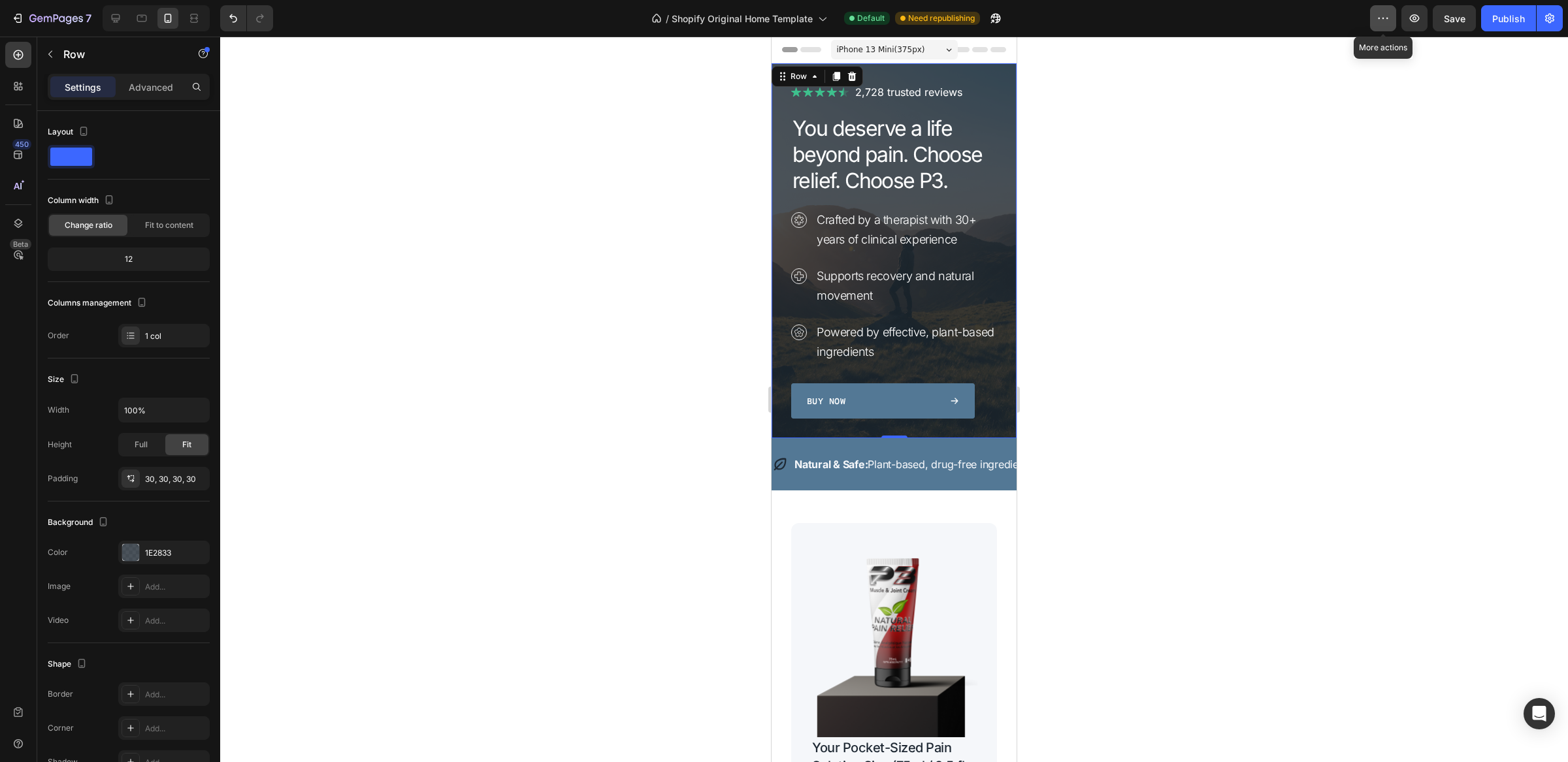
click at [1376, 19] on button "button" at bounding box center [1383, 19] width 26 height 26
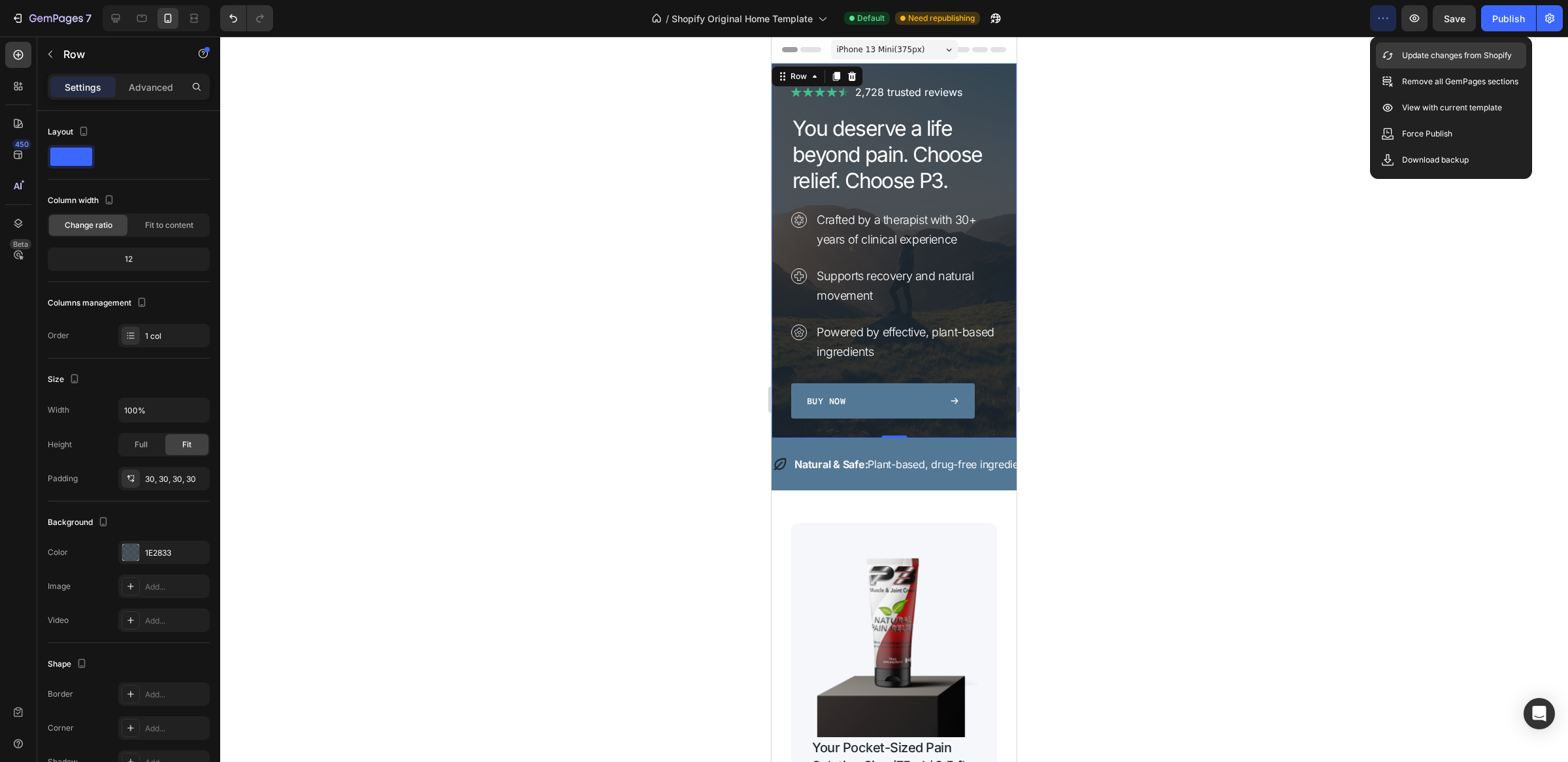
click at [1409, 49] on p "Update changes from Shopify" at bounding box center [1457, 55] width 110 height 13
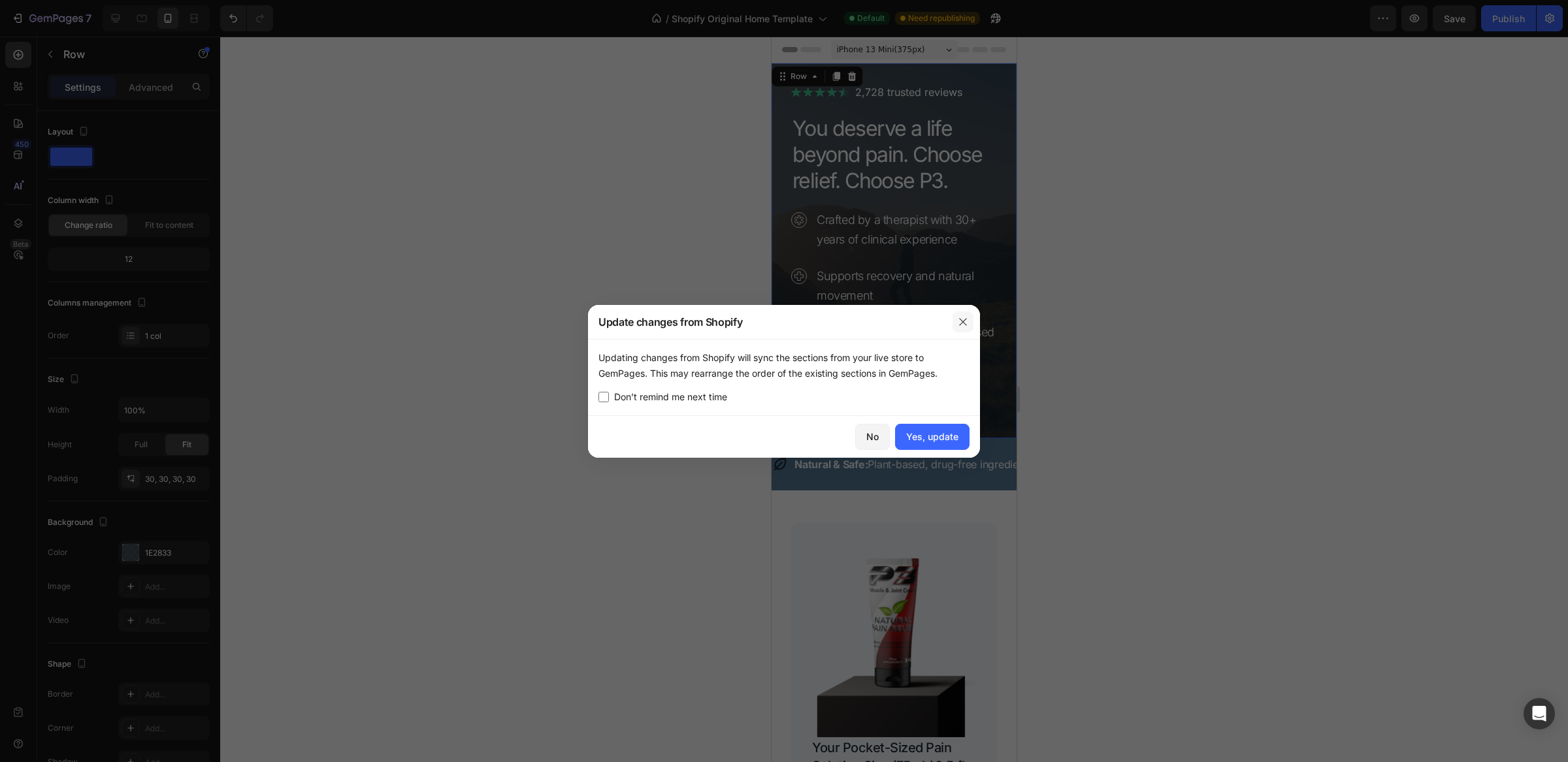
click at [960, 319] on icon "button" at bounding box center [963, 321] width 10 height 10
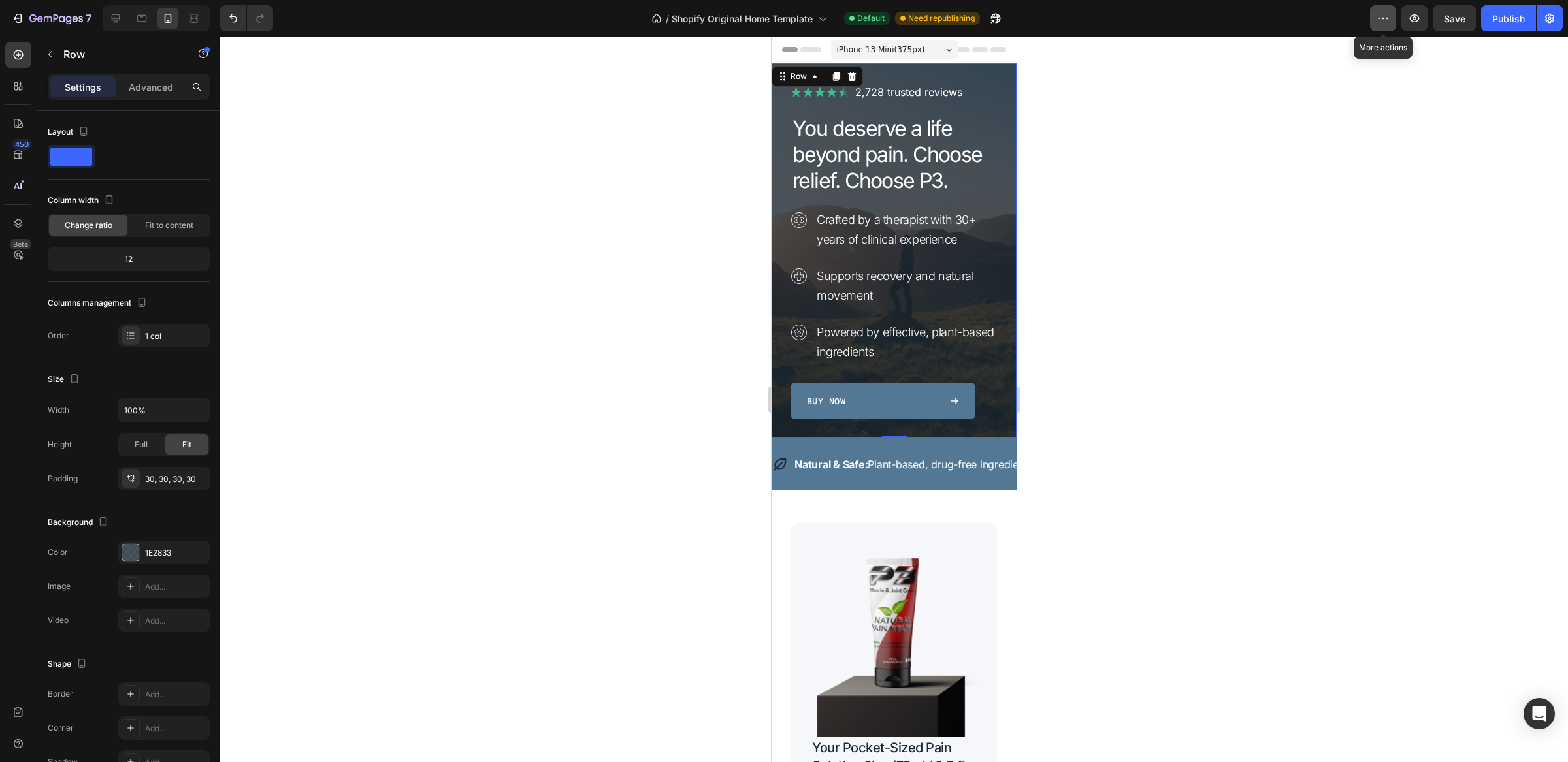
click at [1383, 21] on icon "button" at bounding box center [1383, 19] width 13 height 13
click at [1293, 94] on div at bounding box center [894, 399] width 1348 height 725
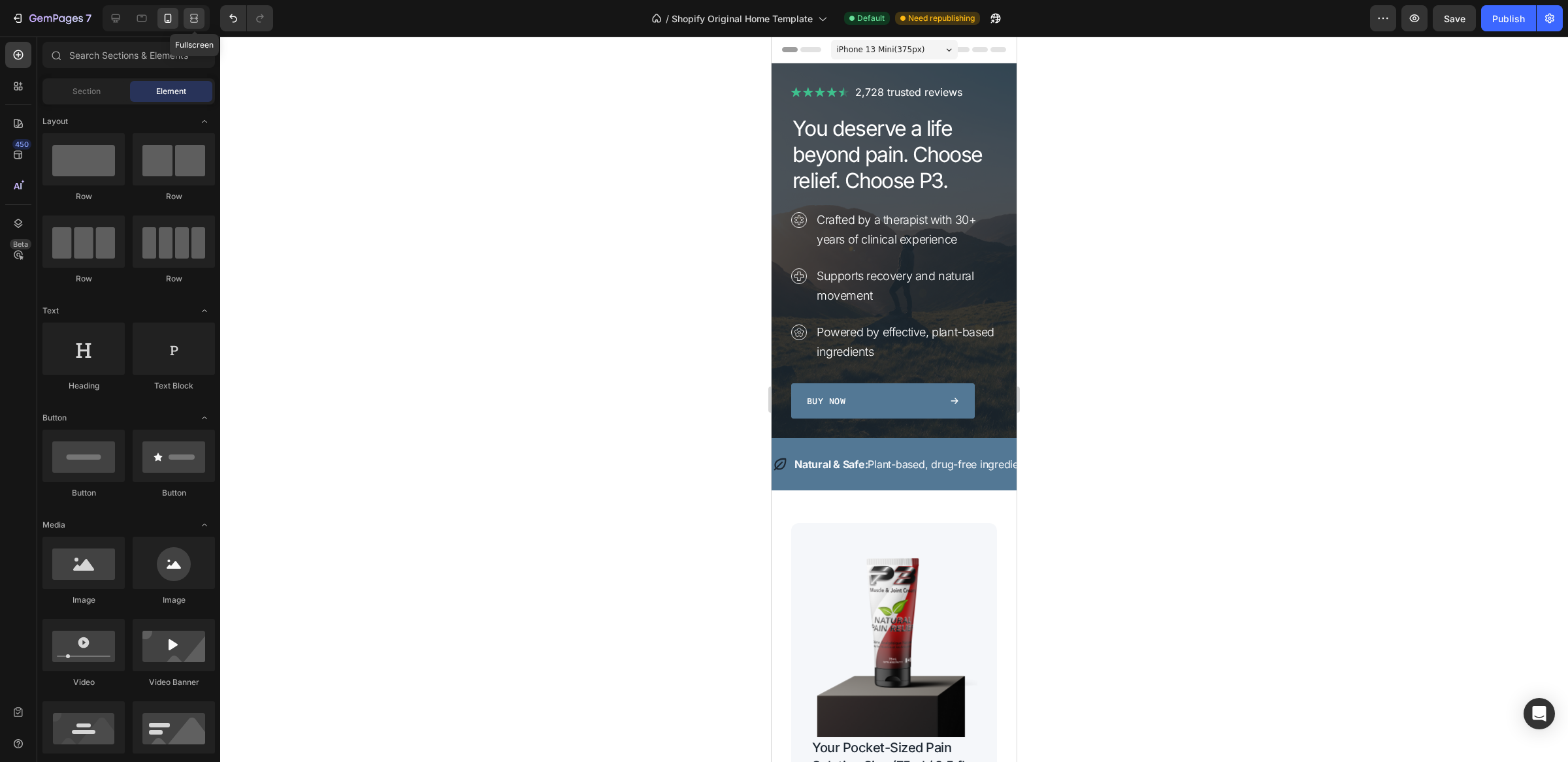
click at [196, 21] on icon at bounding box center [194, 19] width 13 height 13
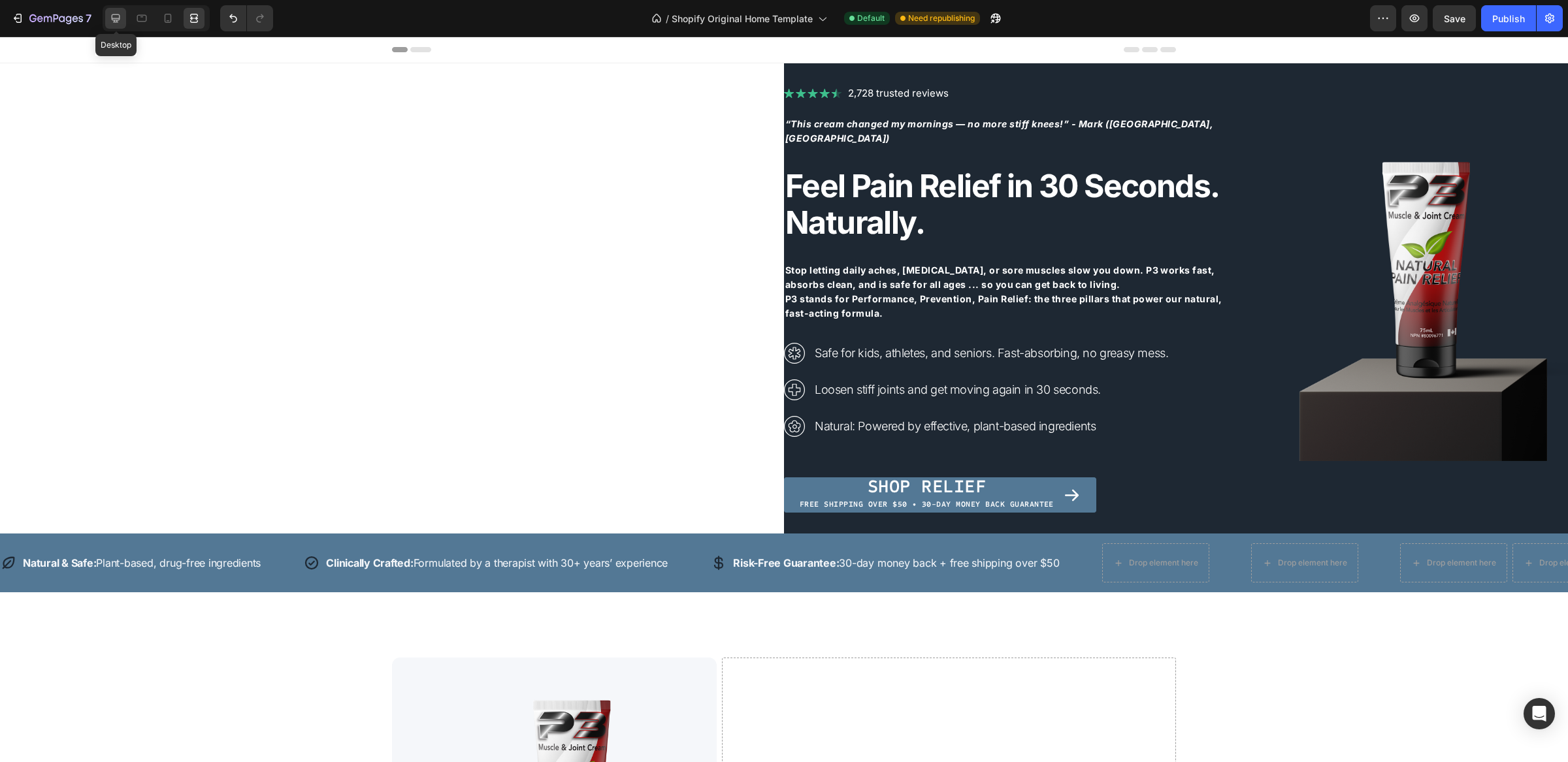
click at [118, 21] on icon at bounding box center [116, 19] width 13 height 13
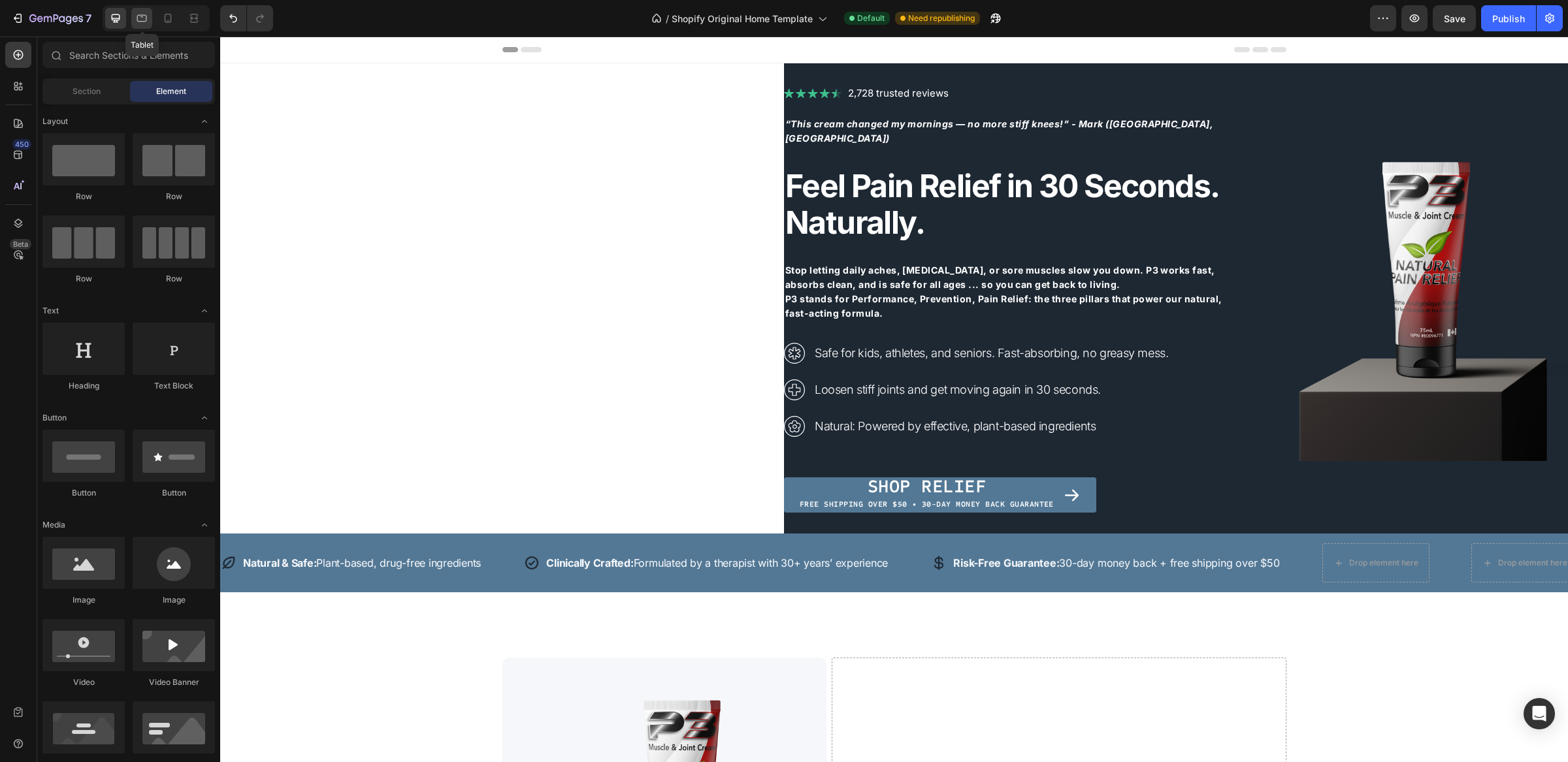
click at [142, 18] on icon at bounding box center [141, 19] width 13 height 13
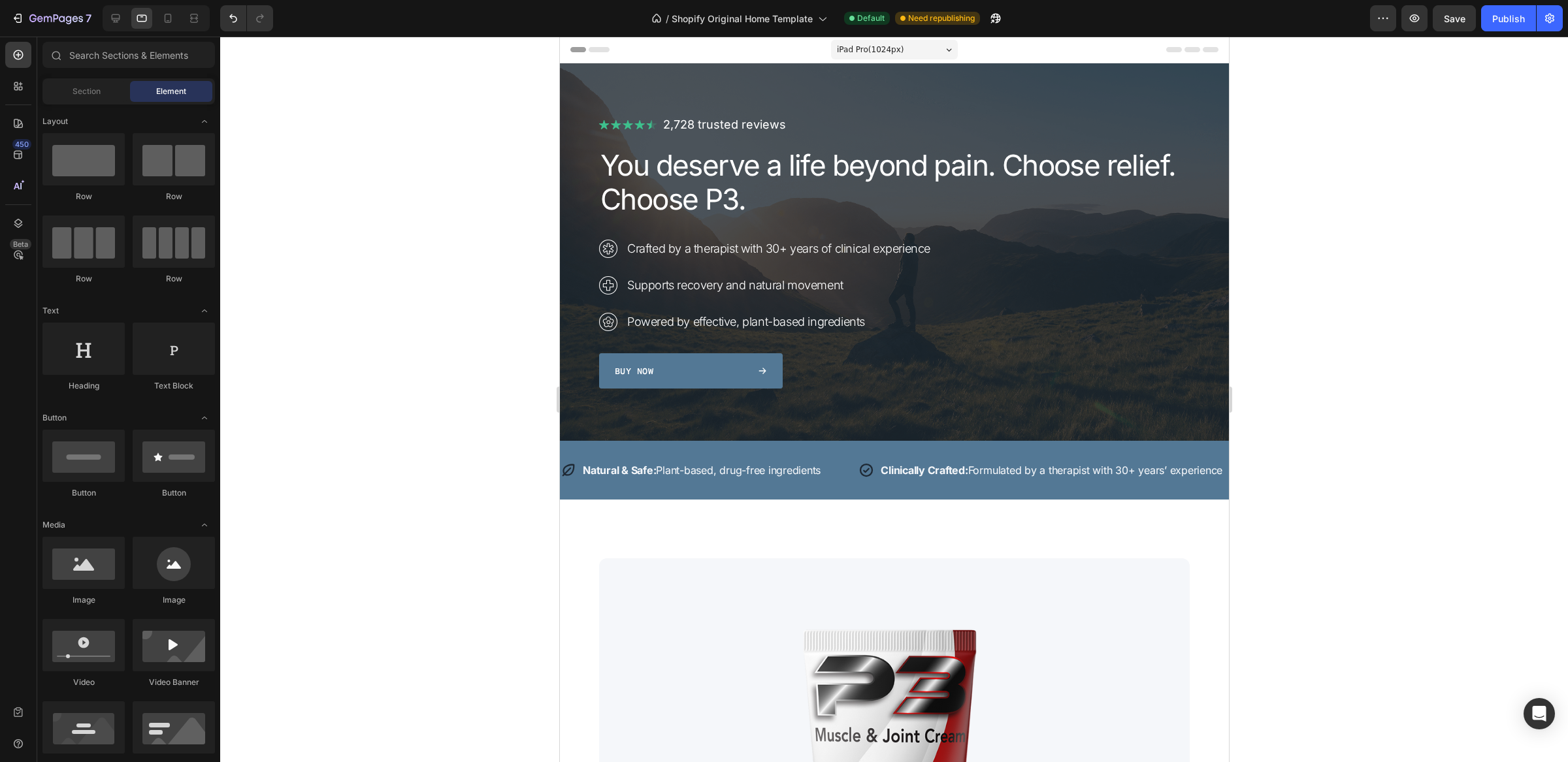
click at [1442, 294] on div at bounding box center [894, 399] width 1348 height 725
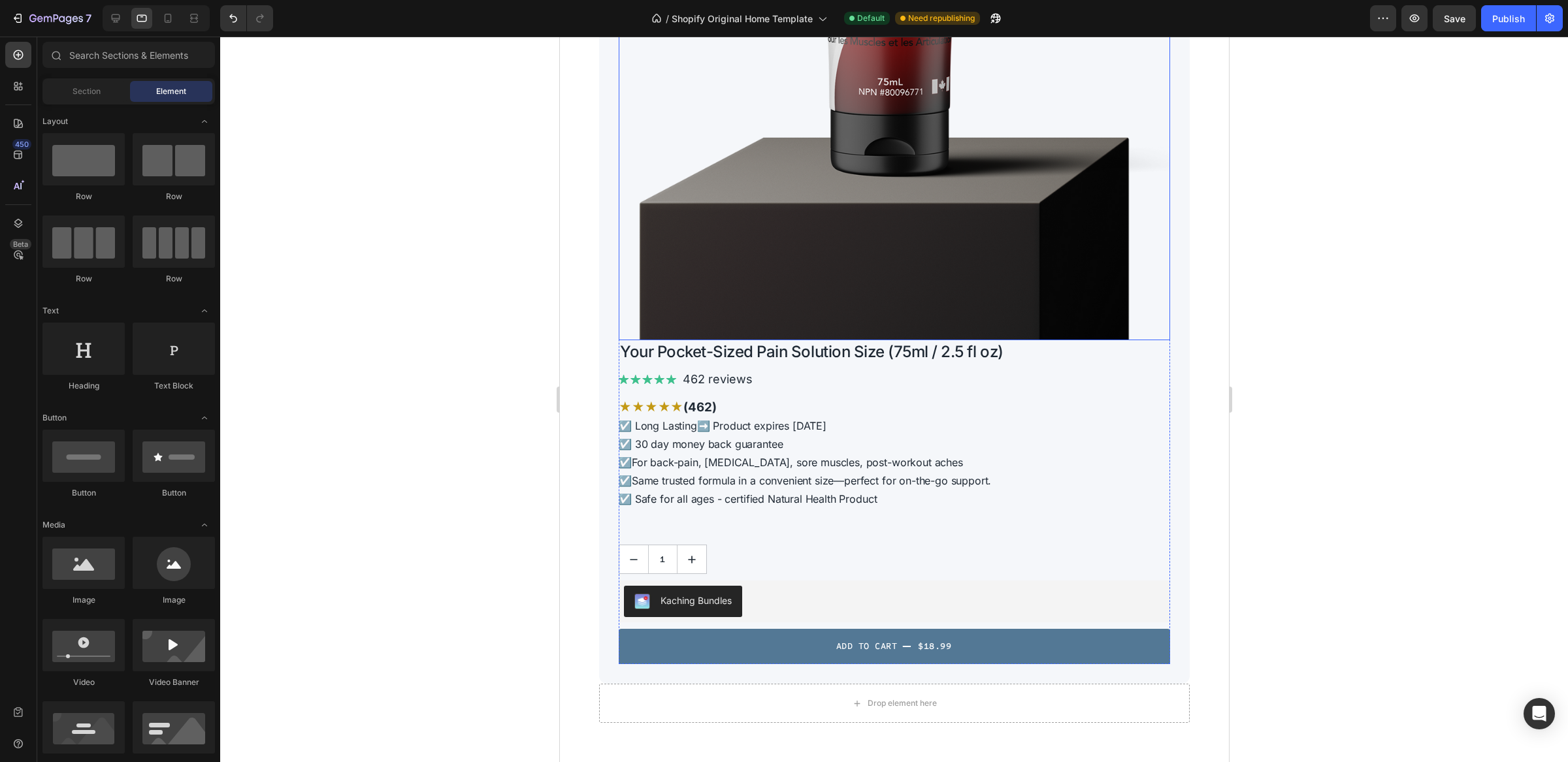
scroll to position [805, 0]
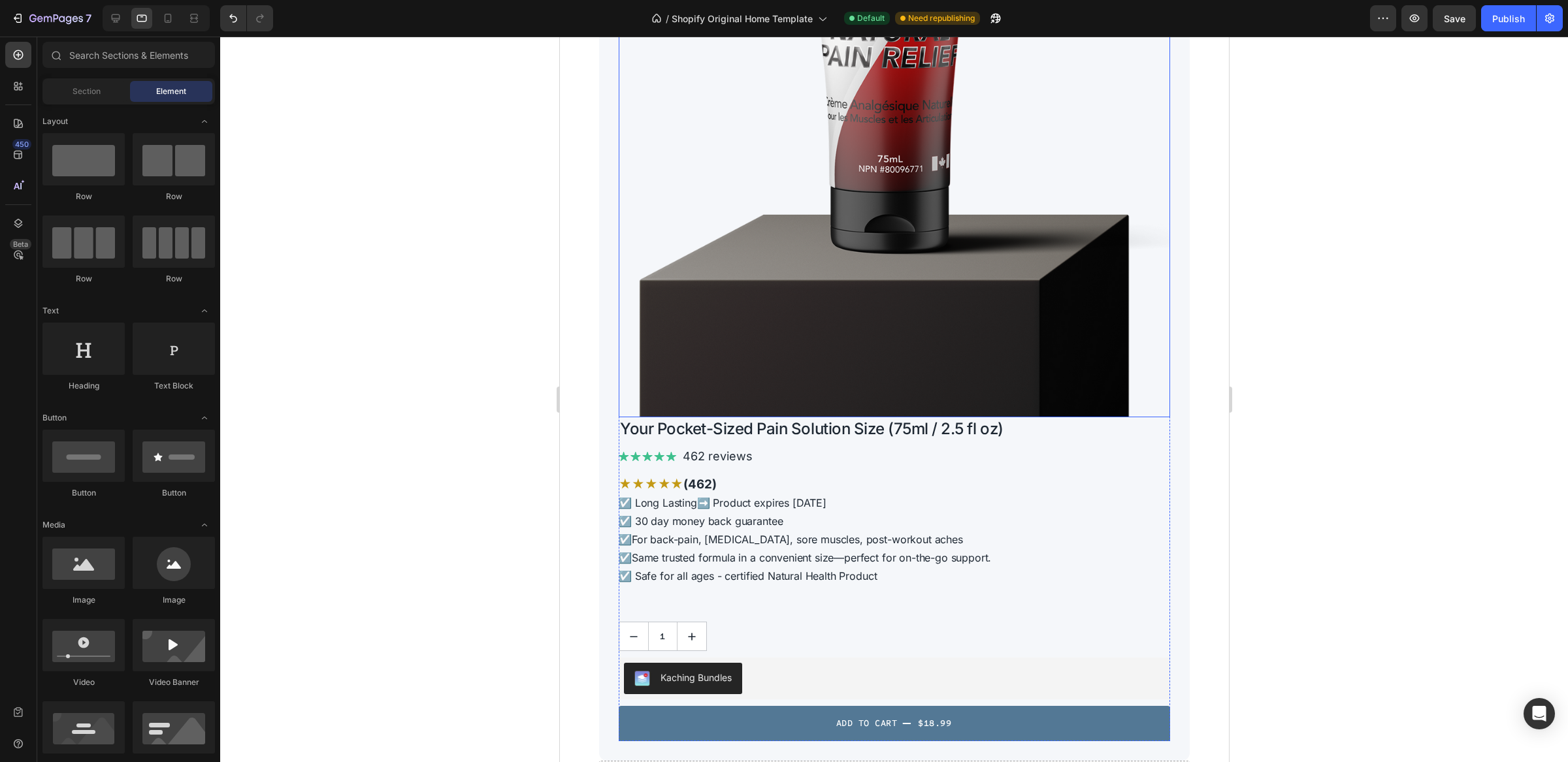
click at [1017, 321] on img at bounding box center [894, 95] width 552 height 643
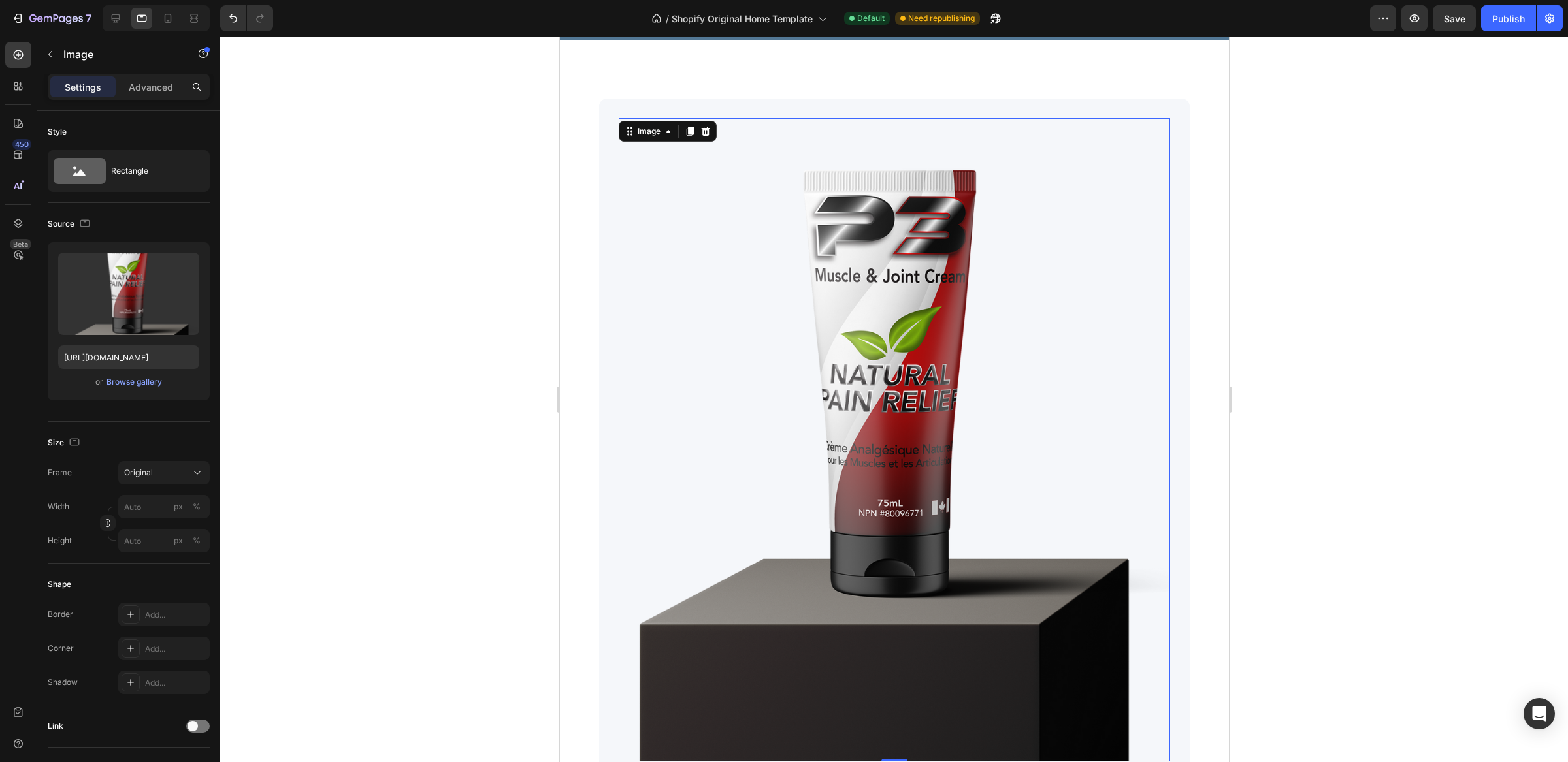
scroll to position [453, 0]
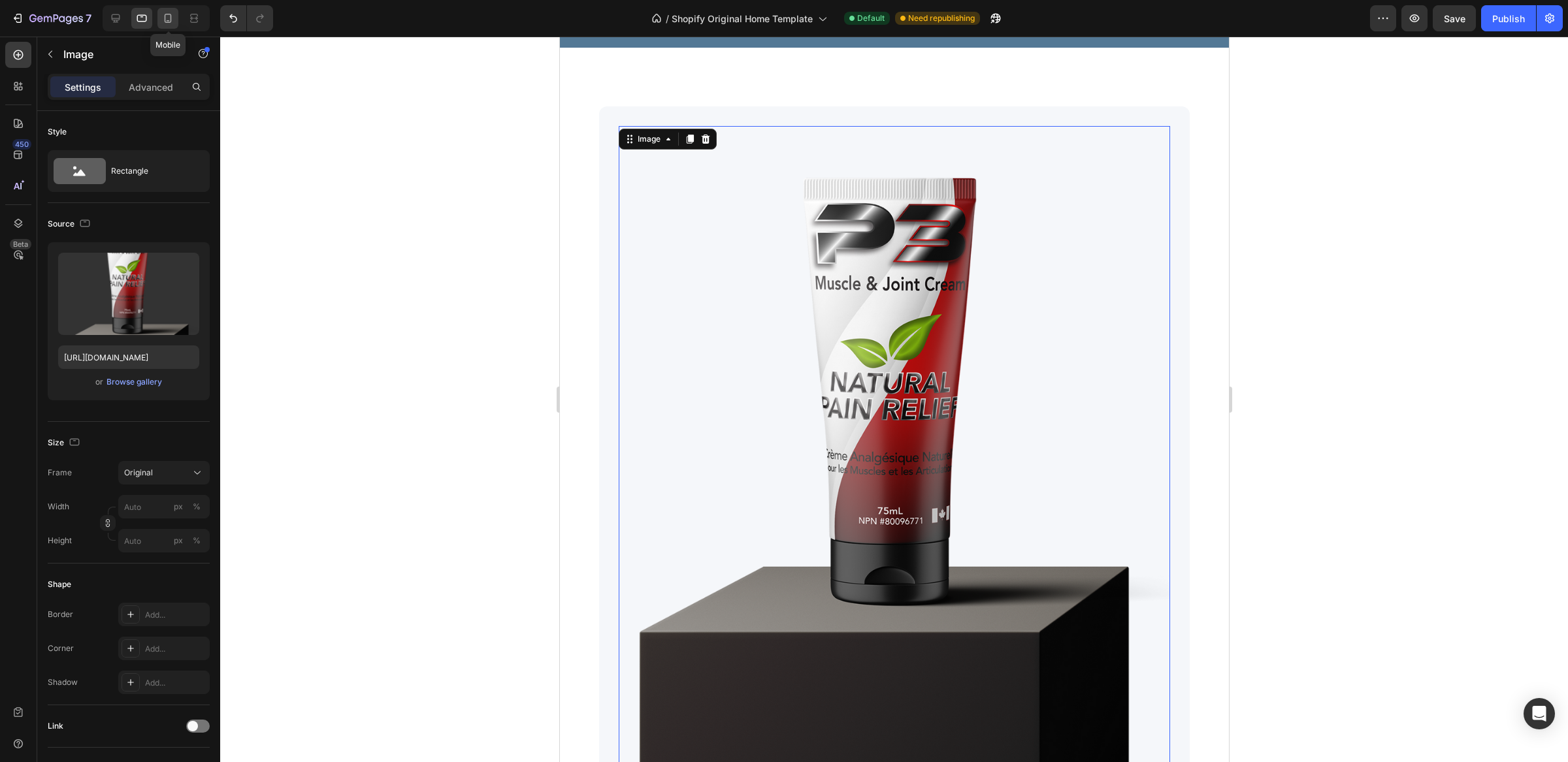
click at [166, 16] on icon at bounding box center [168, 19] width 13 height 13
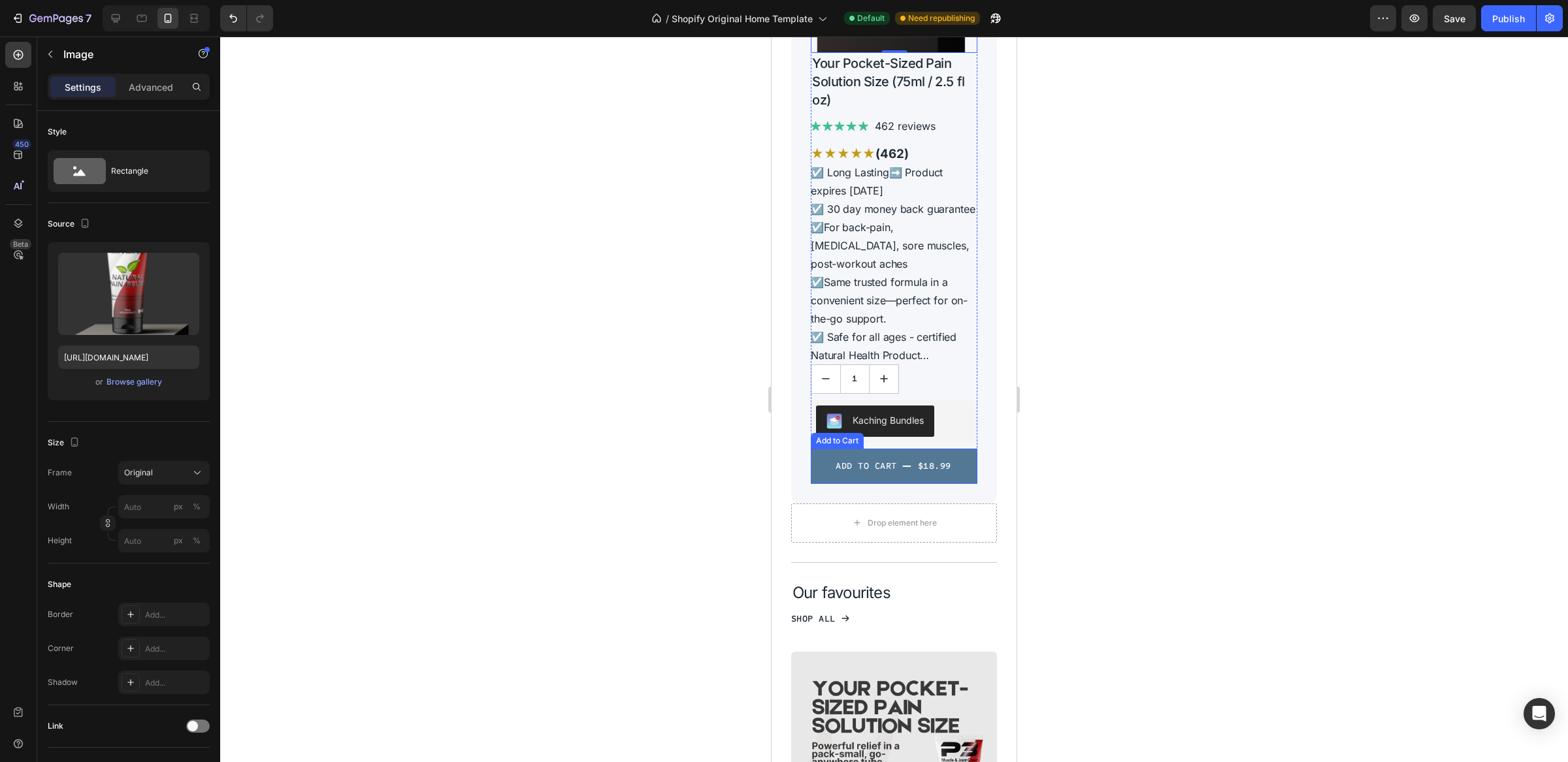
scroll to position [725, 0]
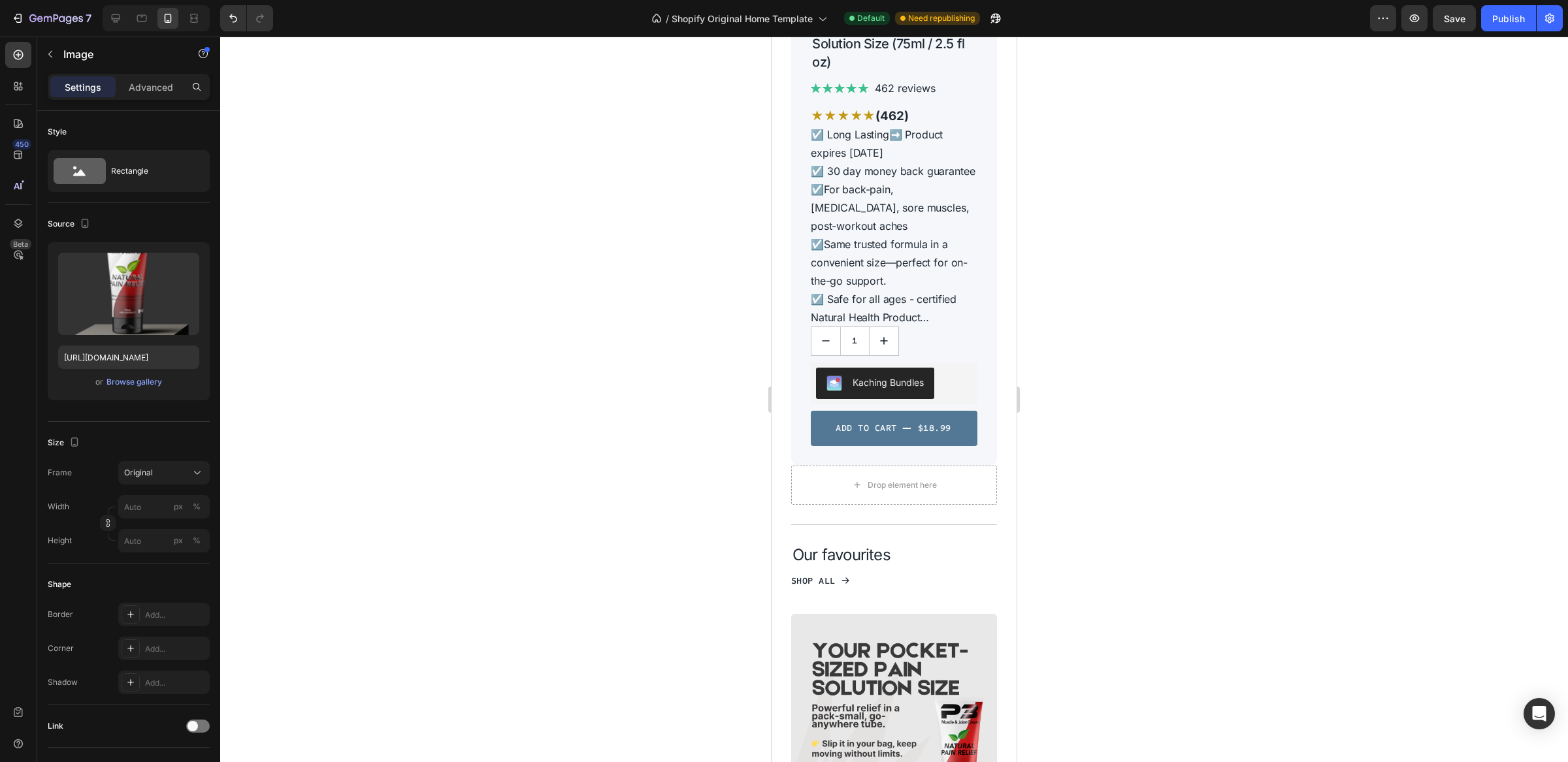
click at [1238, 344] on div at bounding box center [894, 399] width 1348 height 725
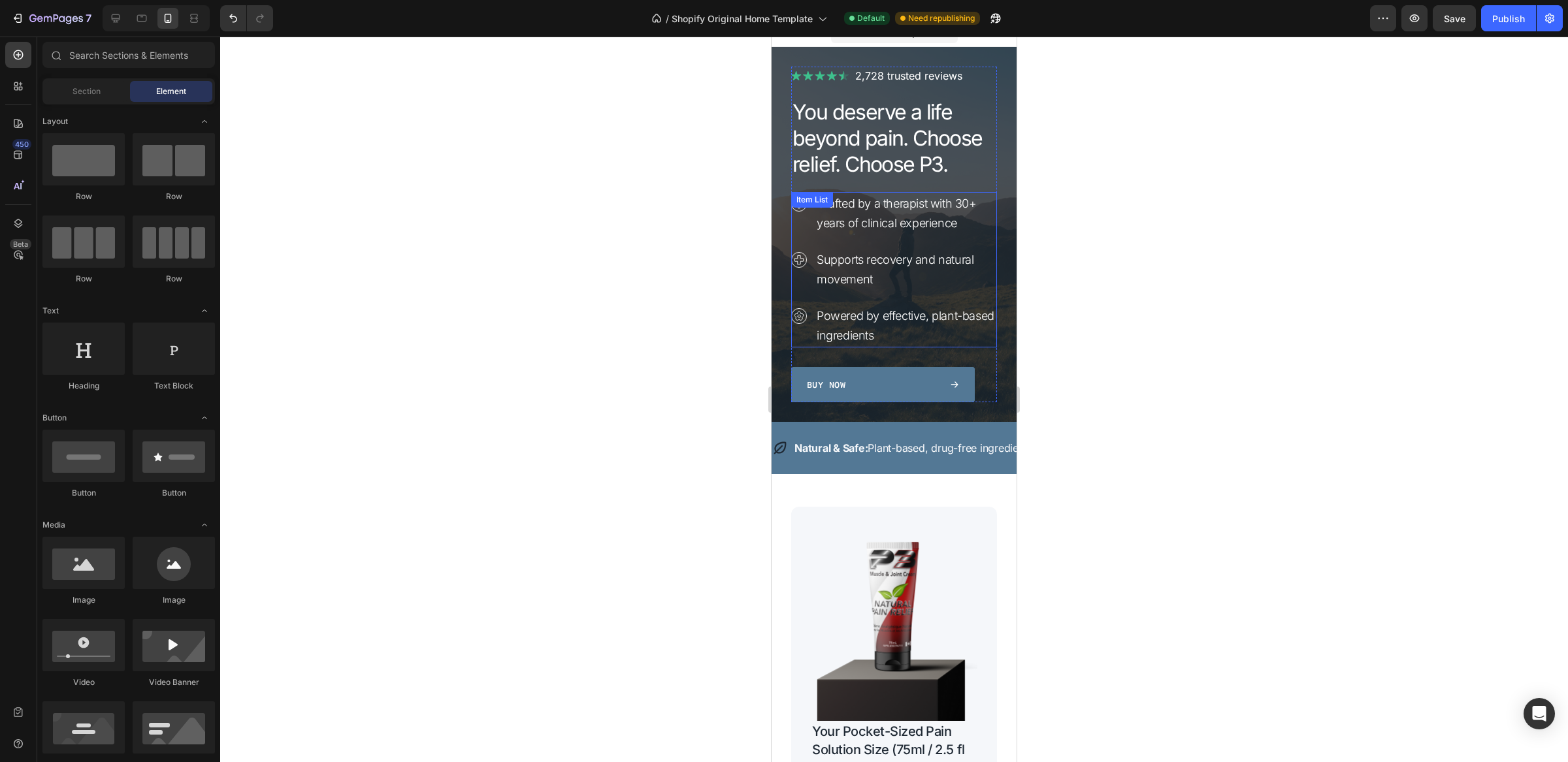
scroll to position [0, 0]
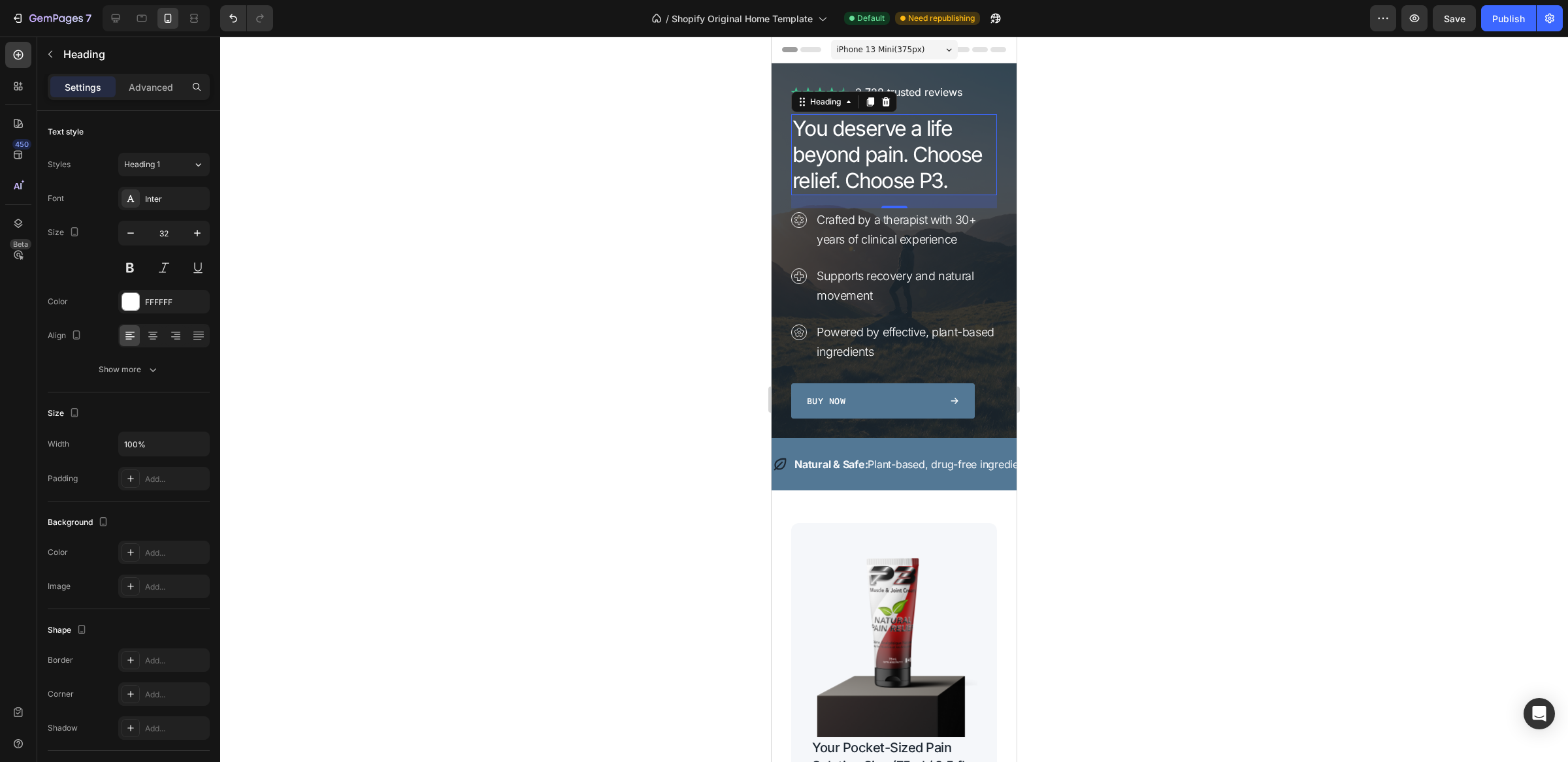
click at [880, 150] on h1 "You deserve a life beyond pain. Choose relief. Choose P3." at bounding box center [895, 154] width 206 height 81
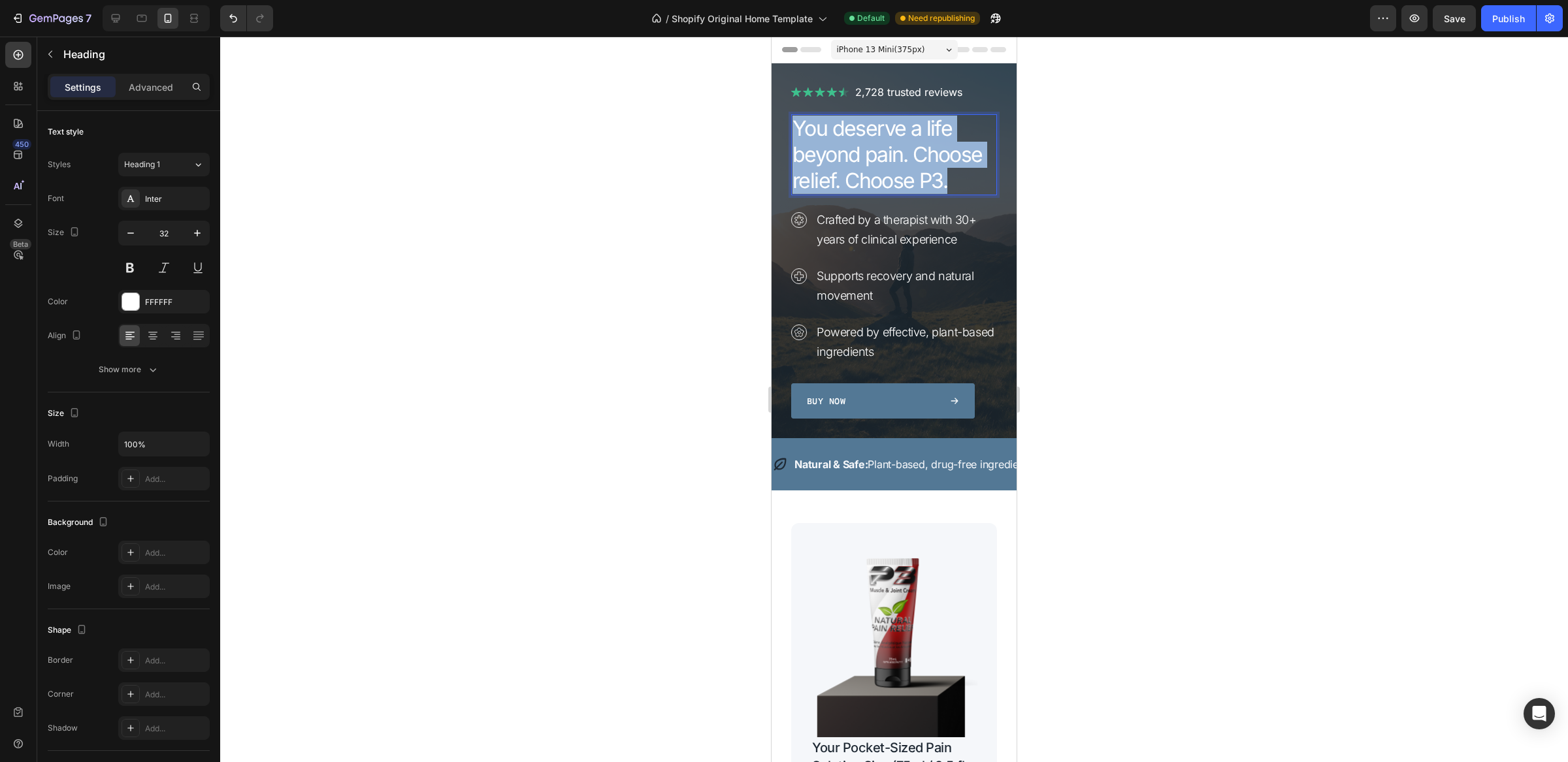
click at [880, 150] on p "You deserve a life beyond pain. Choose relief. Choose P3." at bounding box center [894, 154] width 203 height 79
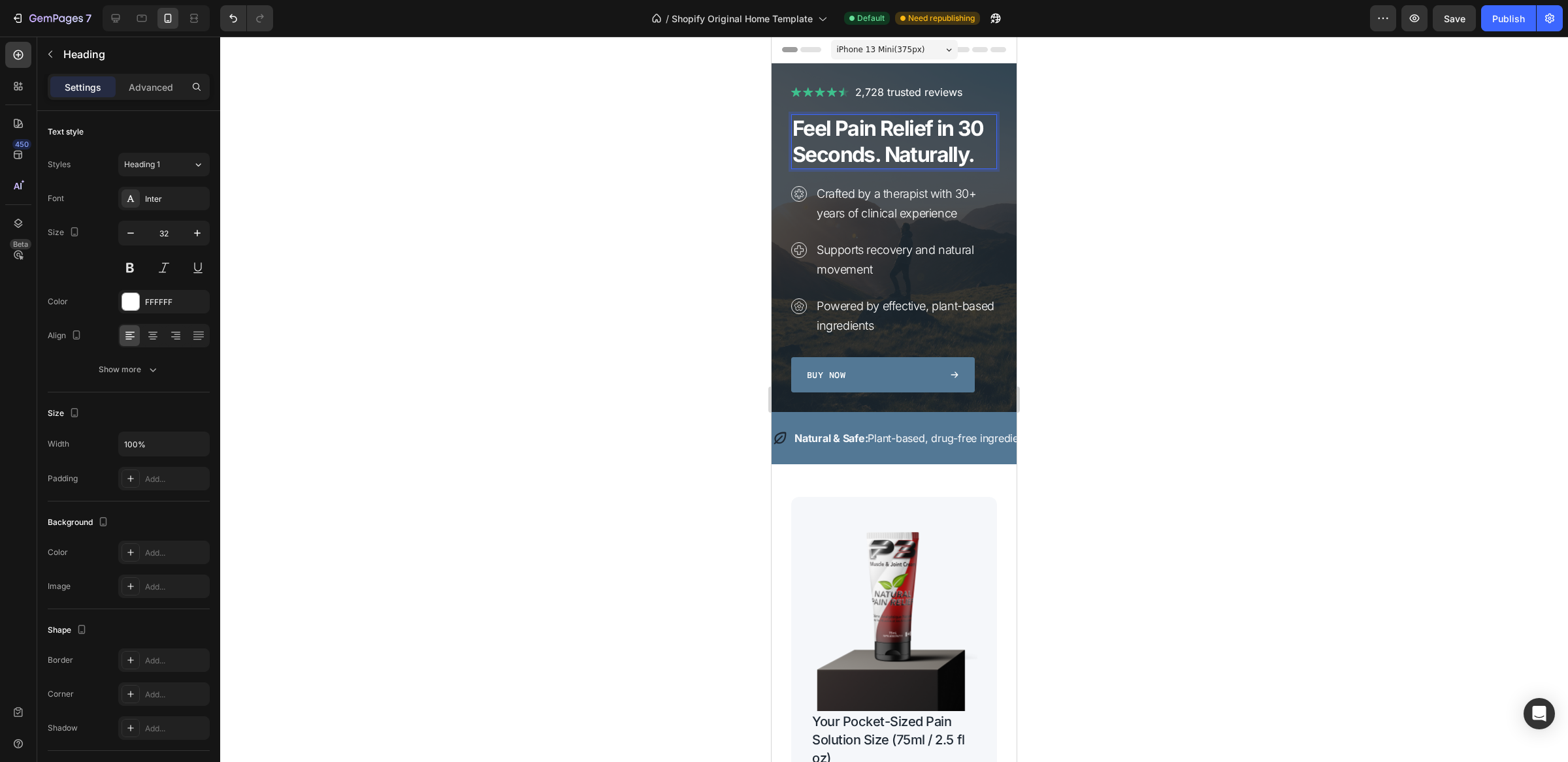
click at [823, 127] on strong "Feel Pain Relief in 30 Seconds. Naturally." at bounding box center [888, 140] width 191 height 51
click at [688, 138] on div at bounding box center [894, 399] width 1348 height 725
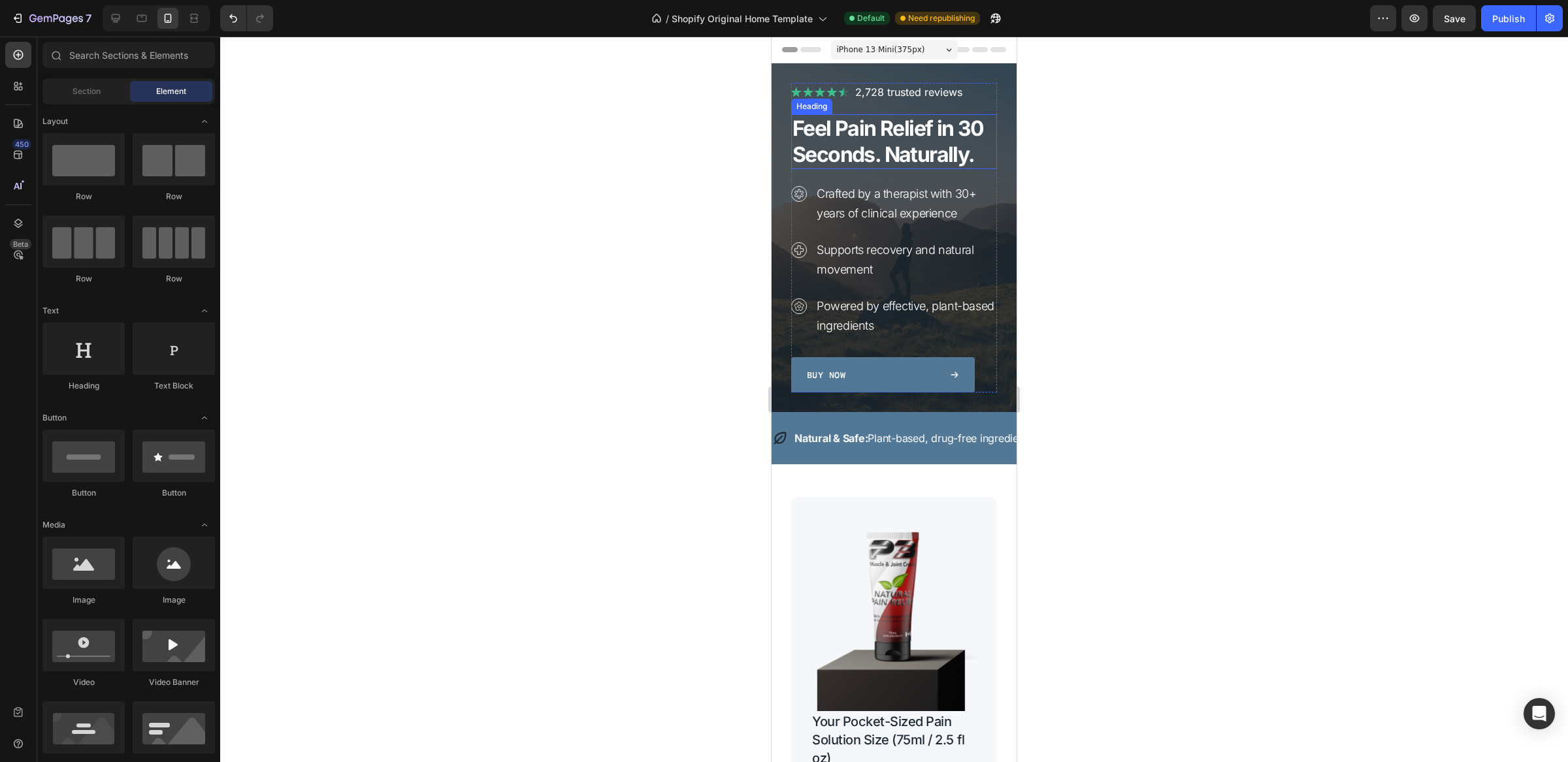
click at [842, 137] on strong "Feel Pain Relief in 30 Seconds. Naturally." at bounding box center [888, 140] width 191 height 51
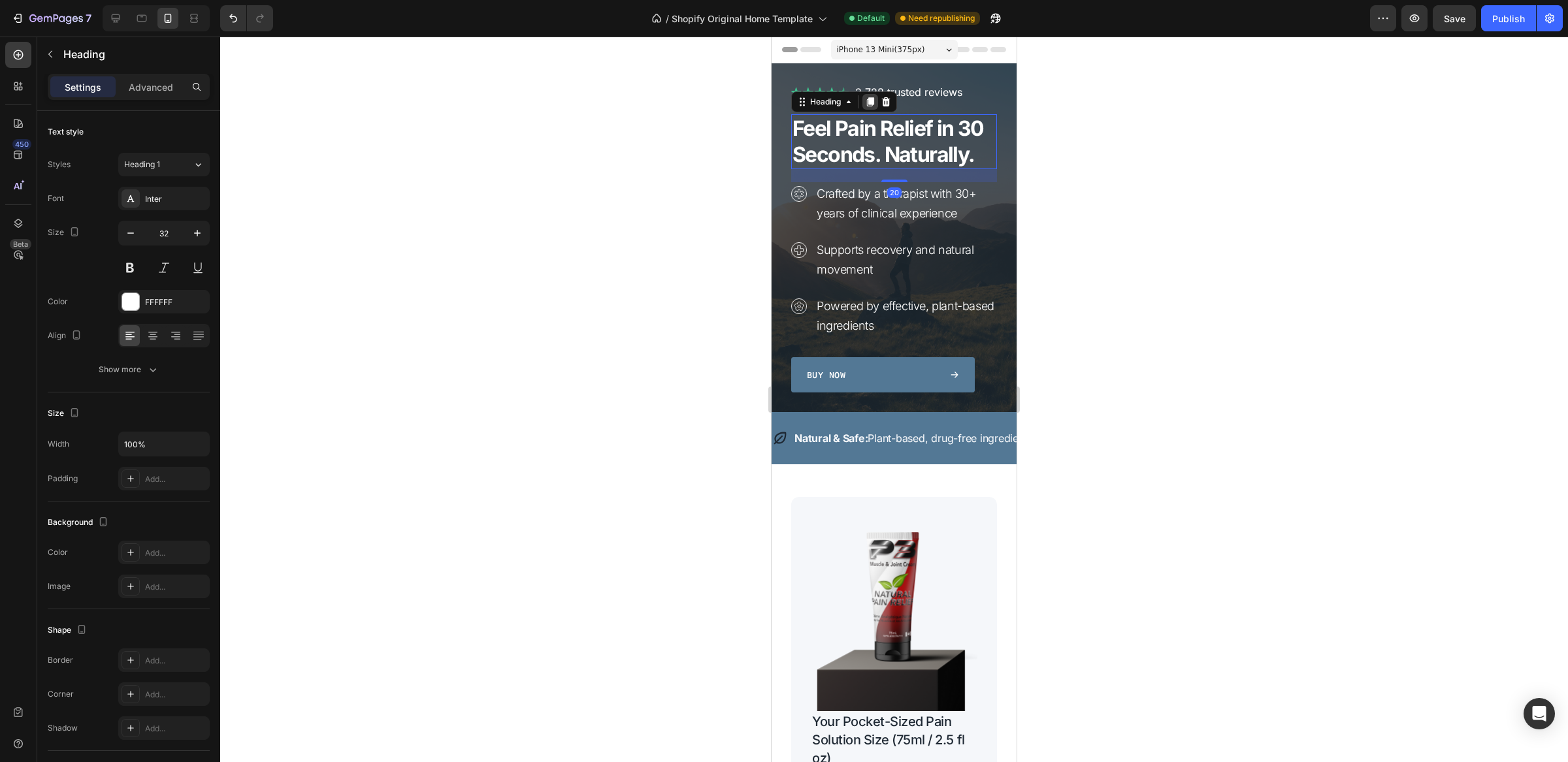
click at [872, 99] on icon at bounding box center [871, 102] width 7 height 9
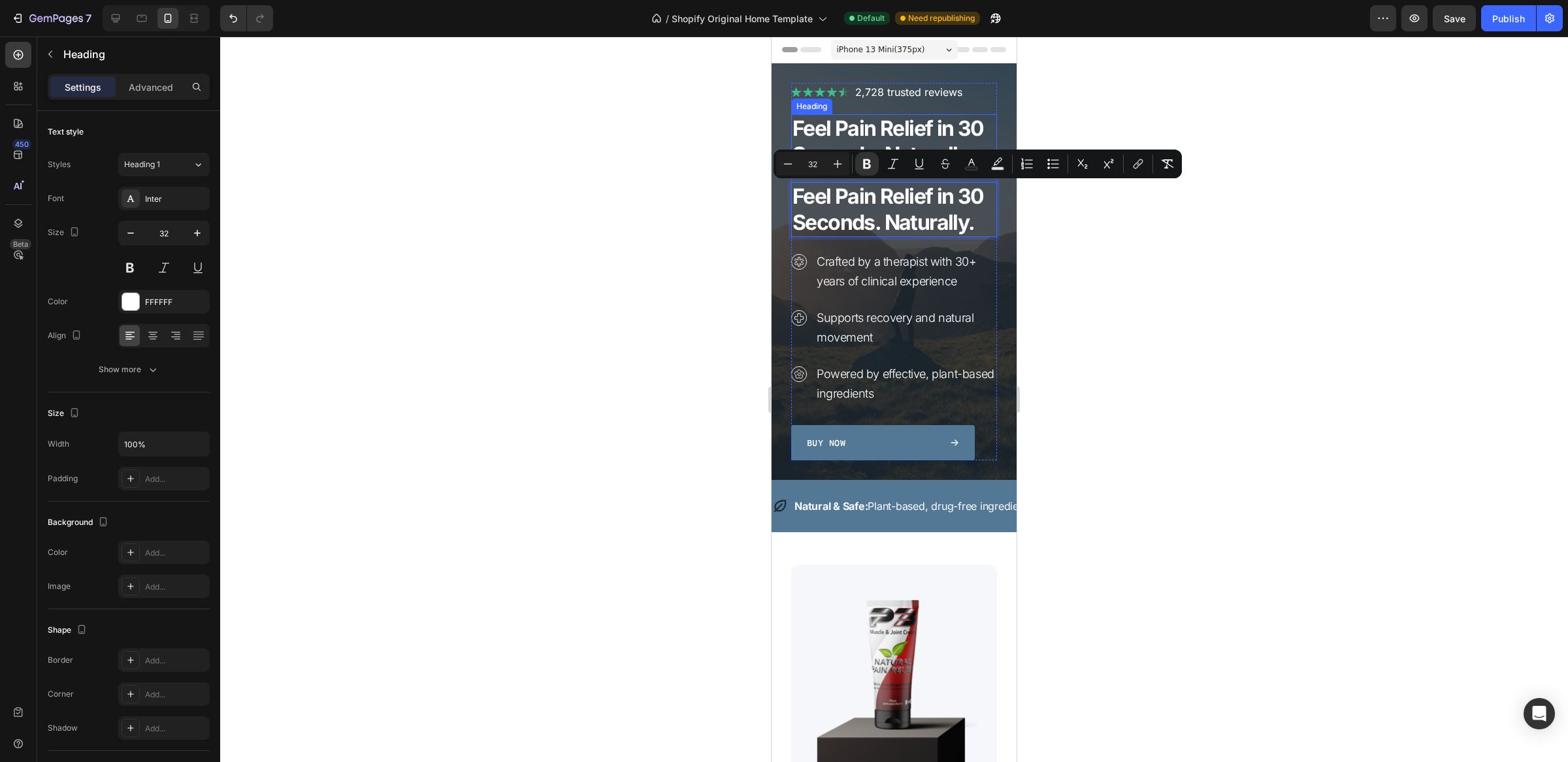
drag, startPoint x: 874, startPoint y: 200, endPoint x: 880, endPoint y: 120, distance: 80.2
click at [911, 135] on strong "Feel Pain Relief in 30 Seconds. Naturally." at bounding box center [888, 140] width 191 height 51
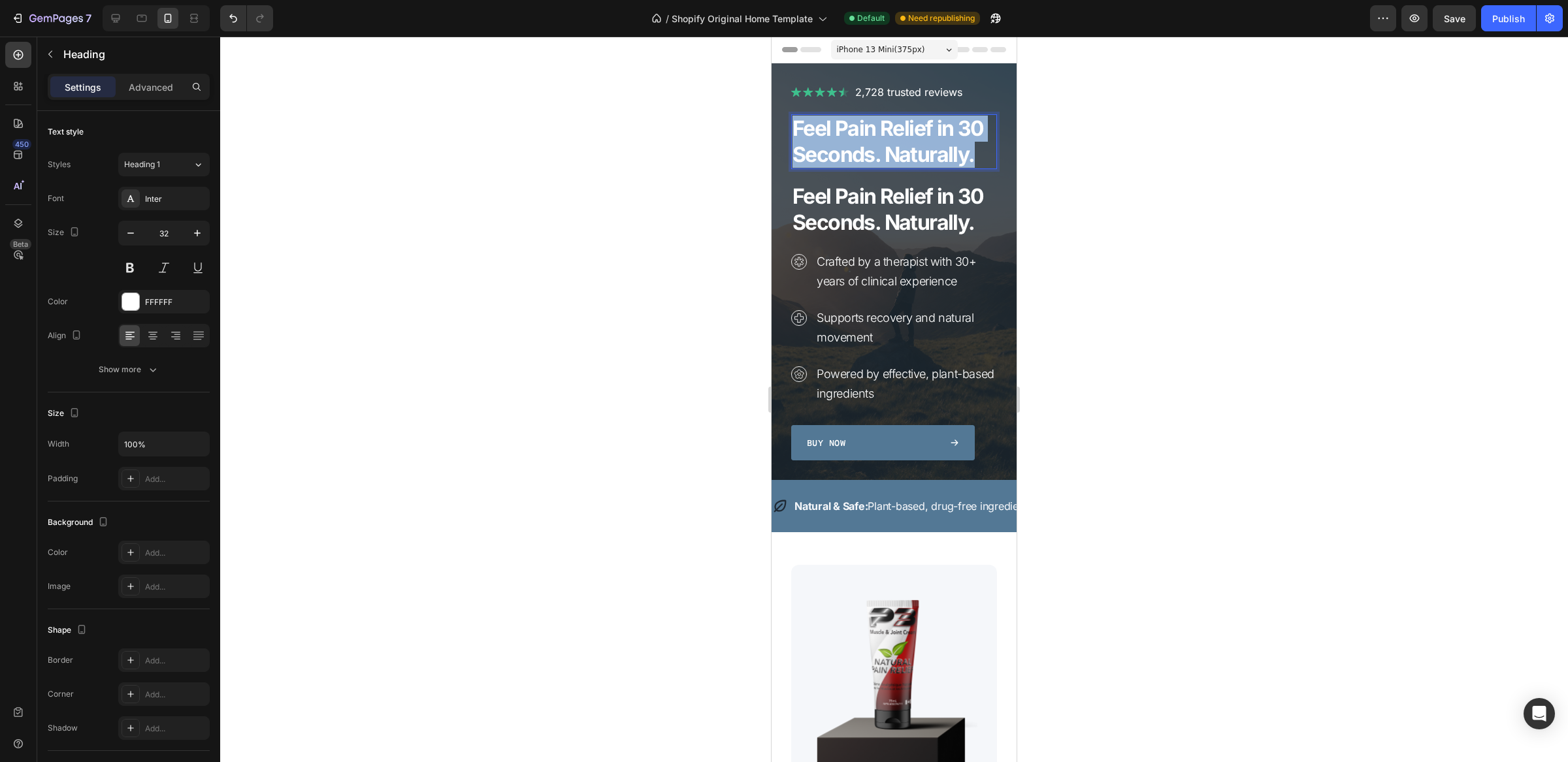
click at [911, 135] on strong "Feel Pain Relief in 30 Seconds. Naturally." at bounding box center [888, 140] width 191 height 51
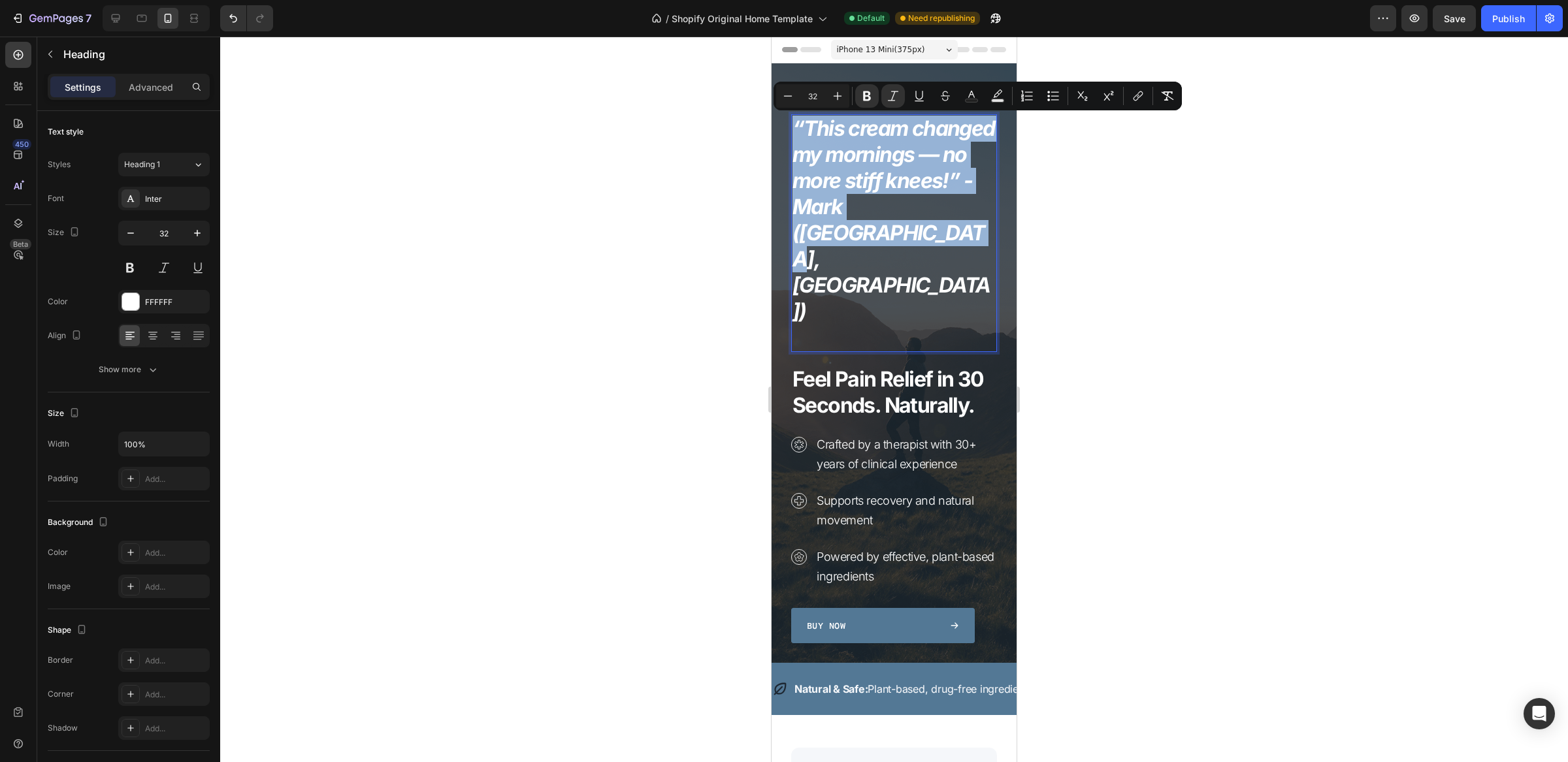
drag, startPoint x: 880, startPoint y: 266, endPoint x: 1356, endPoint y: 156, distance: 488.5
click at [797, 135] on p "“This cream changed my mornings — no more stiff knees!” - Mark ([GEOGRAPHIC_DAT…" at bounding box center [894, 219] width 203 height 209
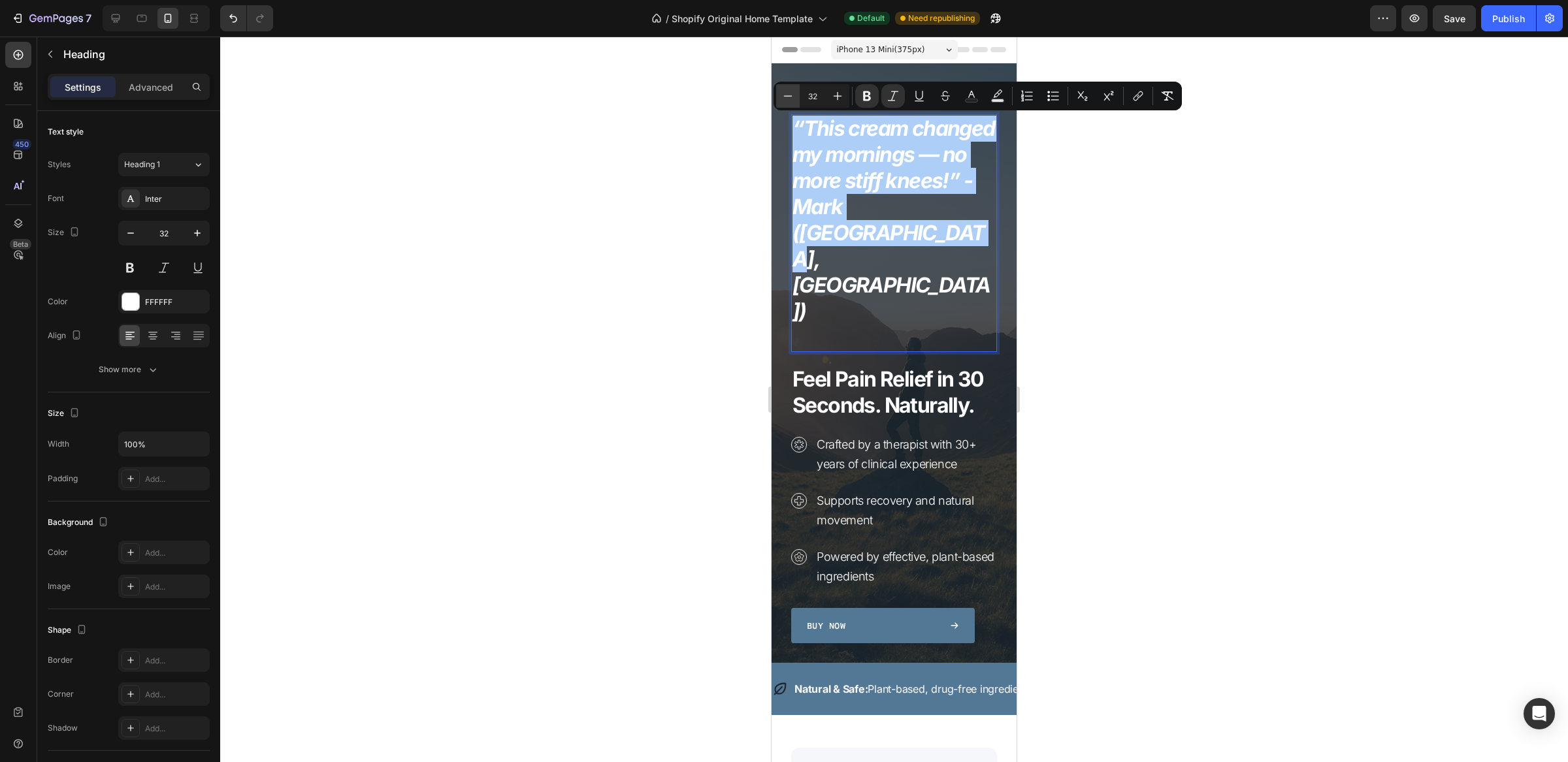
click at [786, 98] on icon "Editor contextual toolbar" at bounding box center [788, 96] width 13 height 13
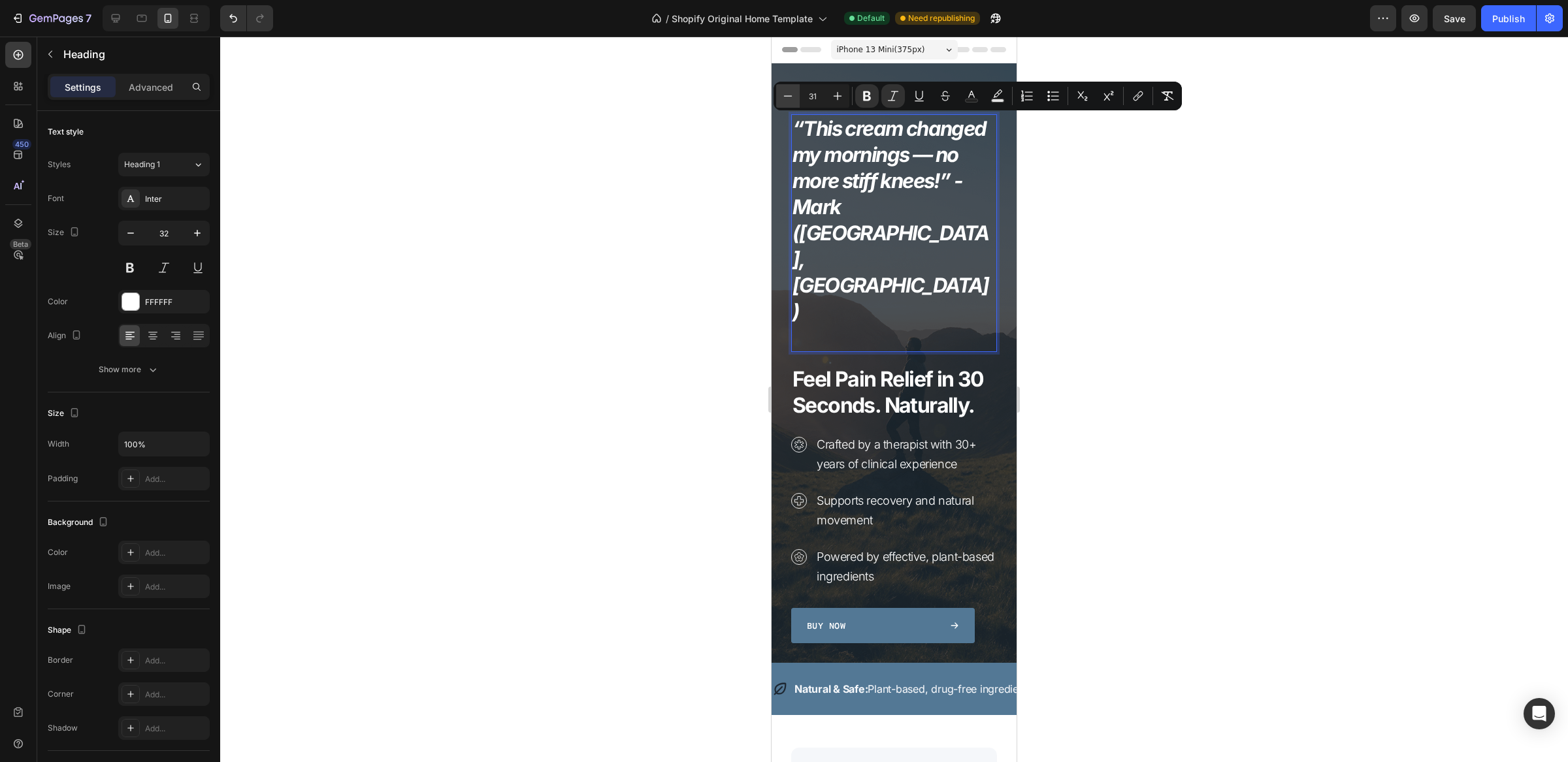
click at [786, 98] on icon "Editor contextual toolbar" at bounding box center [788, 96] width 13 height 13
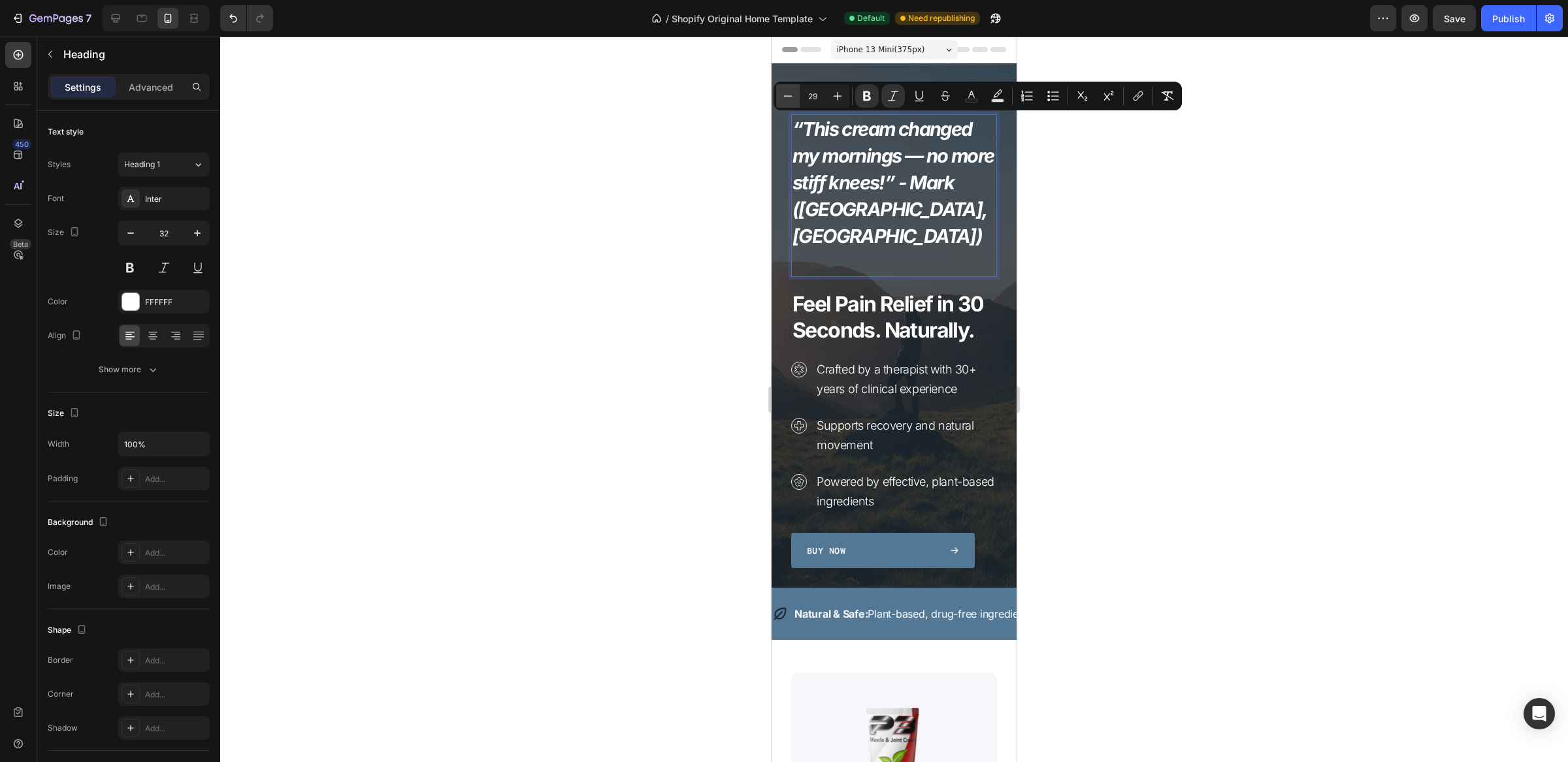
click at [786, 98] on icon "Editor contextual toolbar" at bounding box center [788, 96] width 13 height 13
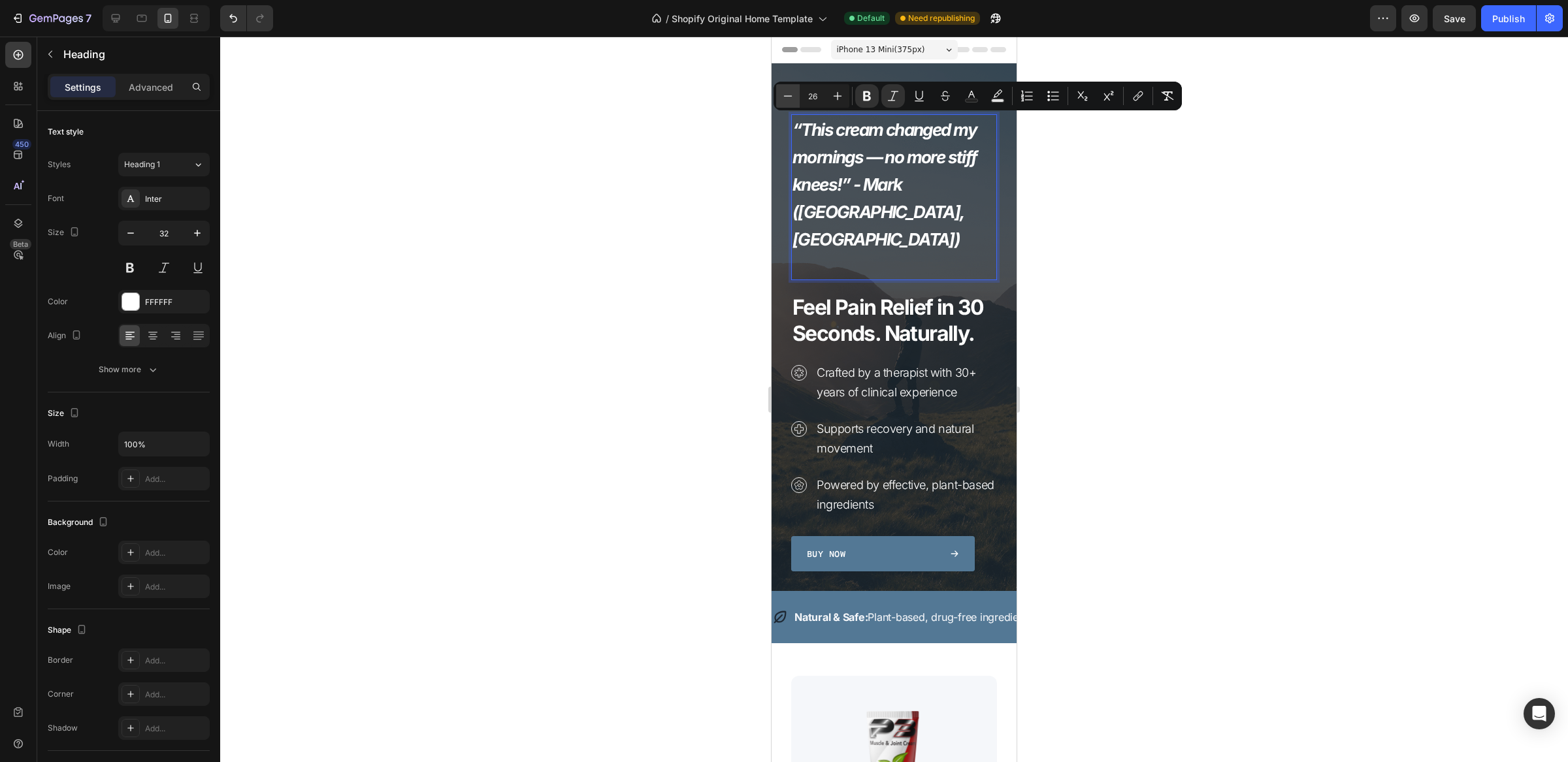
click at [786, 98] on icon "Editor contextual toolbar" at bounding box center [788, 96] width 13 height 13
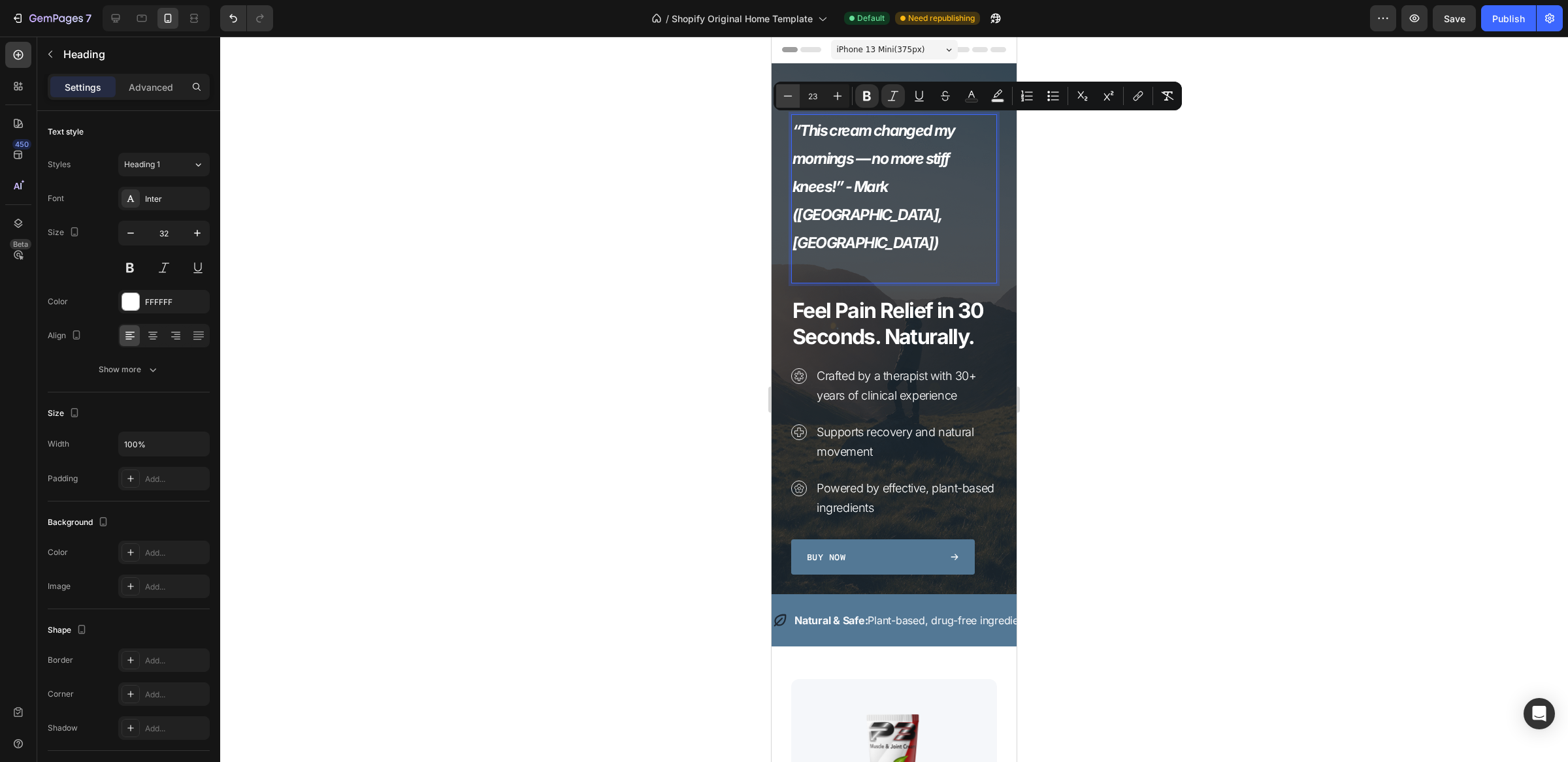
click at [786, 98] on icon "Editor contextual toolbar" at bounding box center [788, 96] width 13 height 13
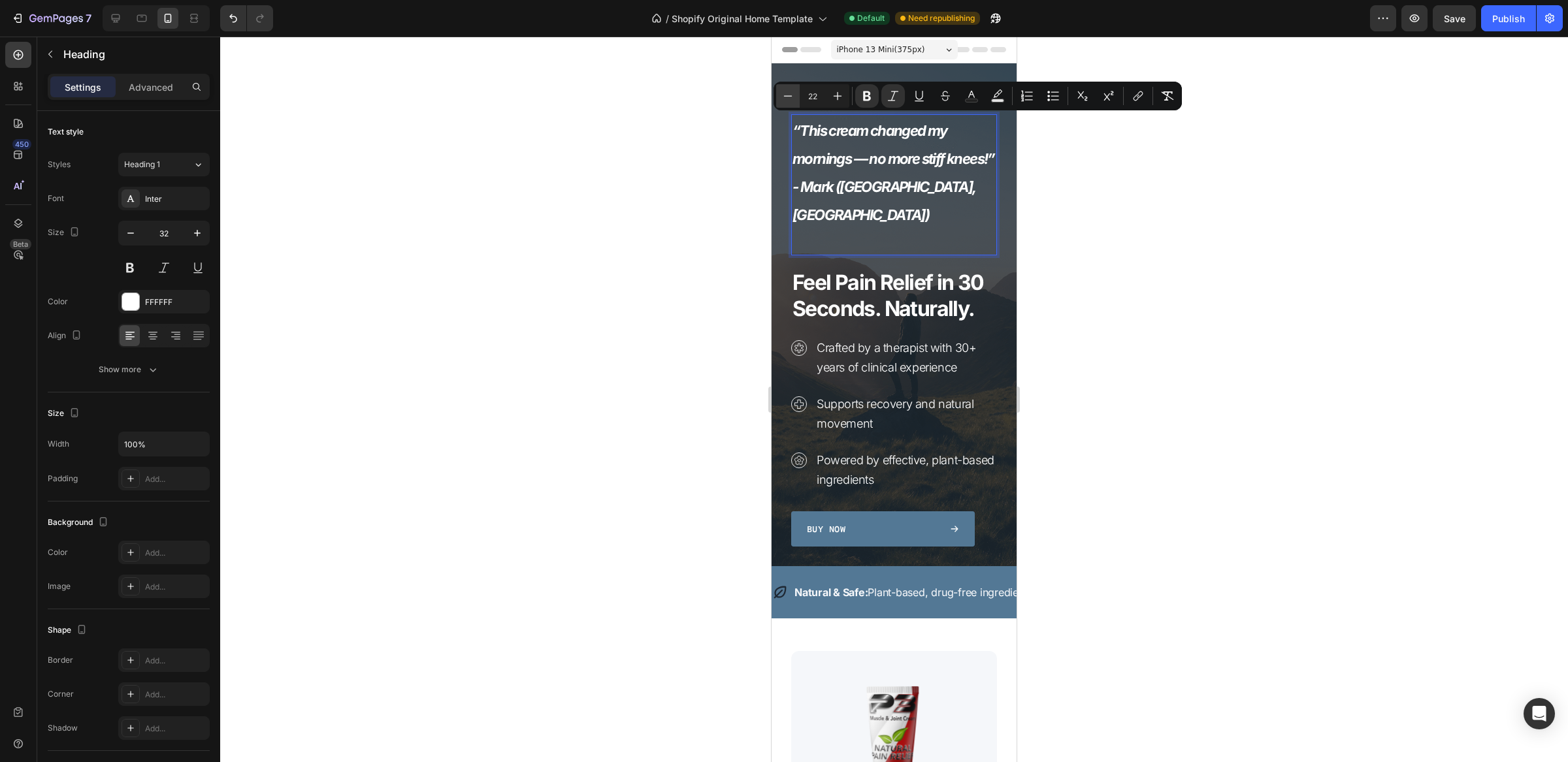
click at [786, 98] on icon "Editor contextual toolbar" at bounding box center [788, 96] width 13 height 13
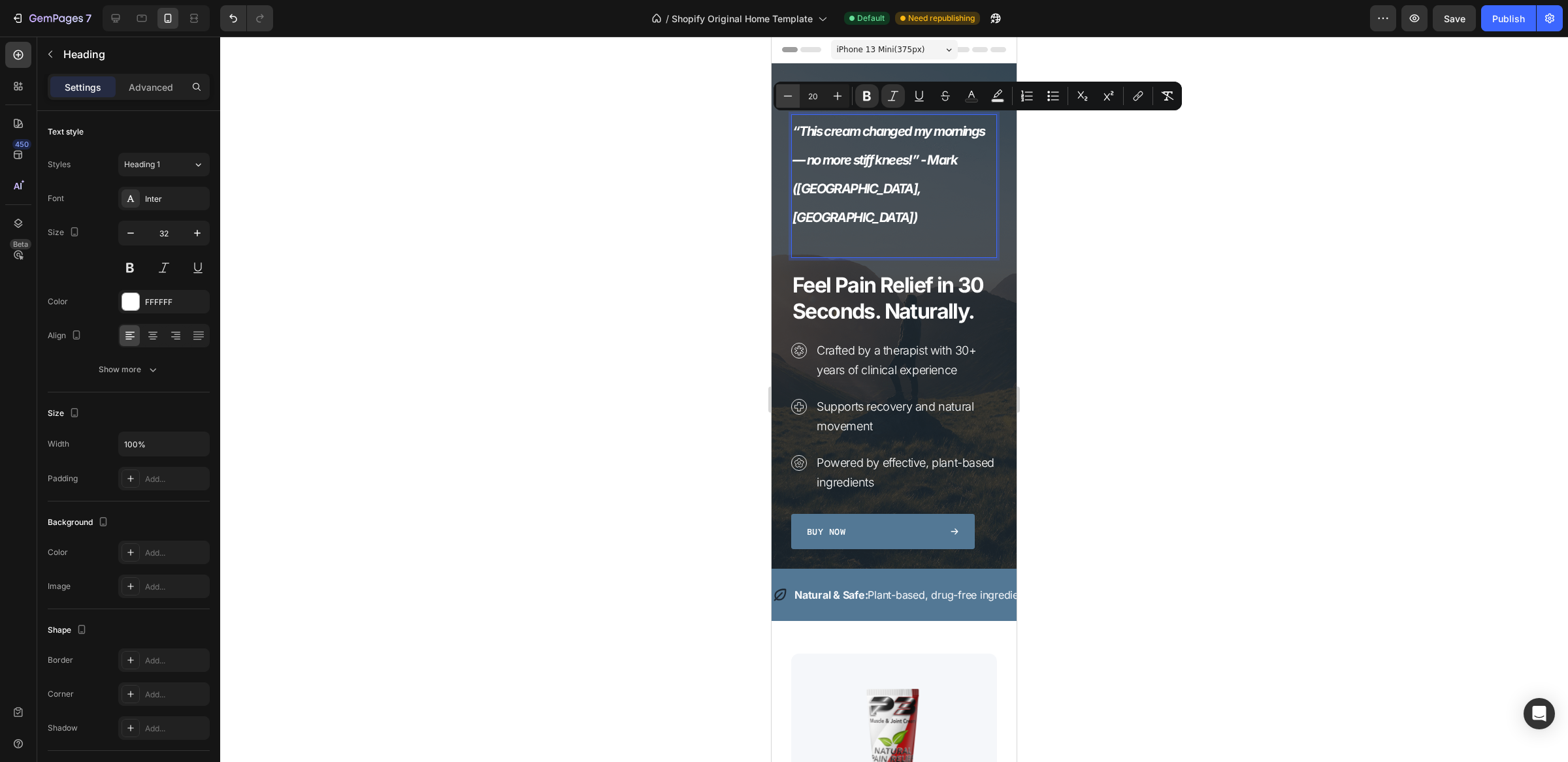
click at [786, 98] on icon "Editor contextual toolbar" at bounding box center [788, 96] width 13 height 13
type input "18"
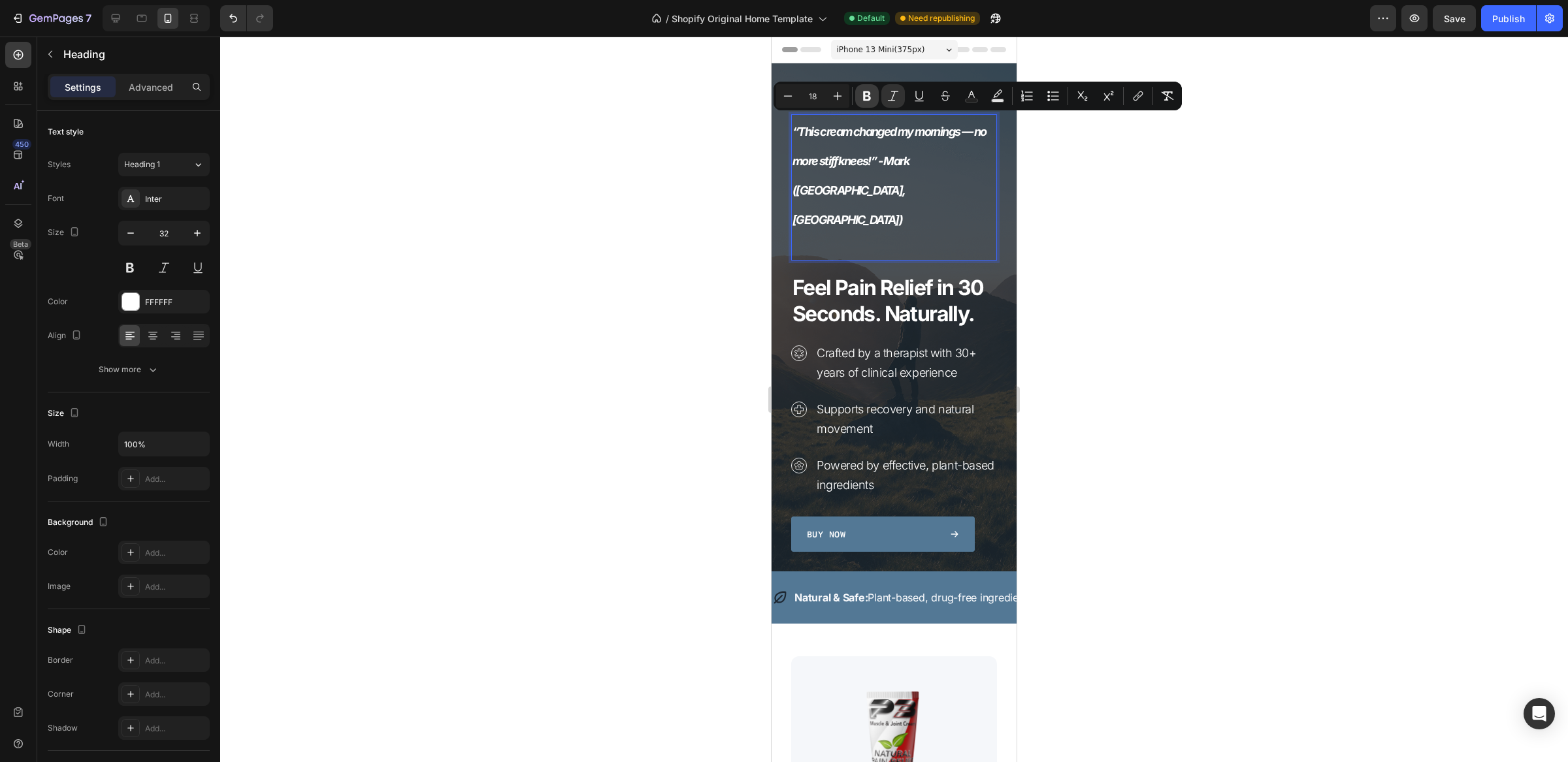
click at [866, 98] on icon "Editor contextual toolbar" at bounding box center [867, 96] width 13 height 13
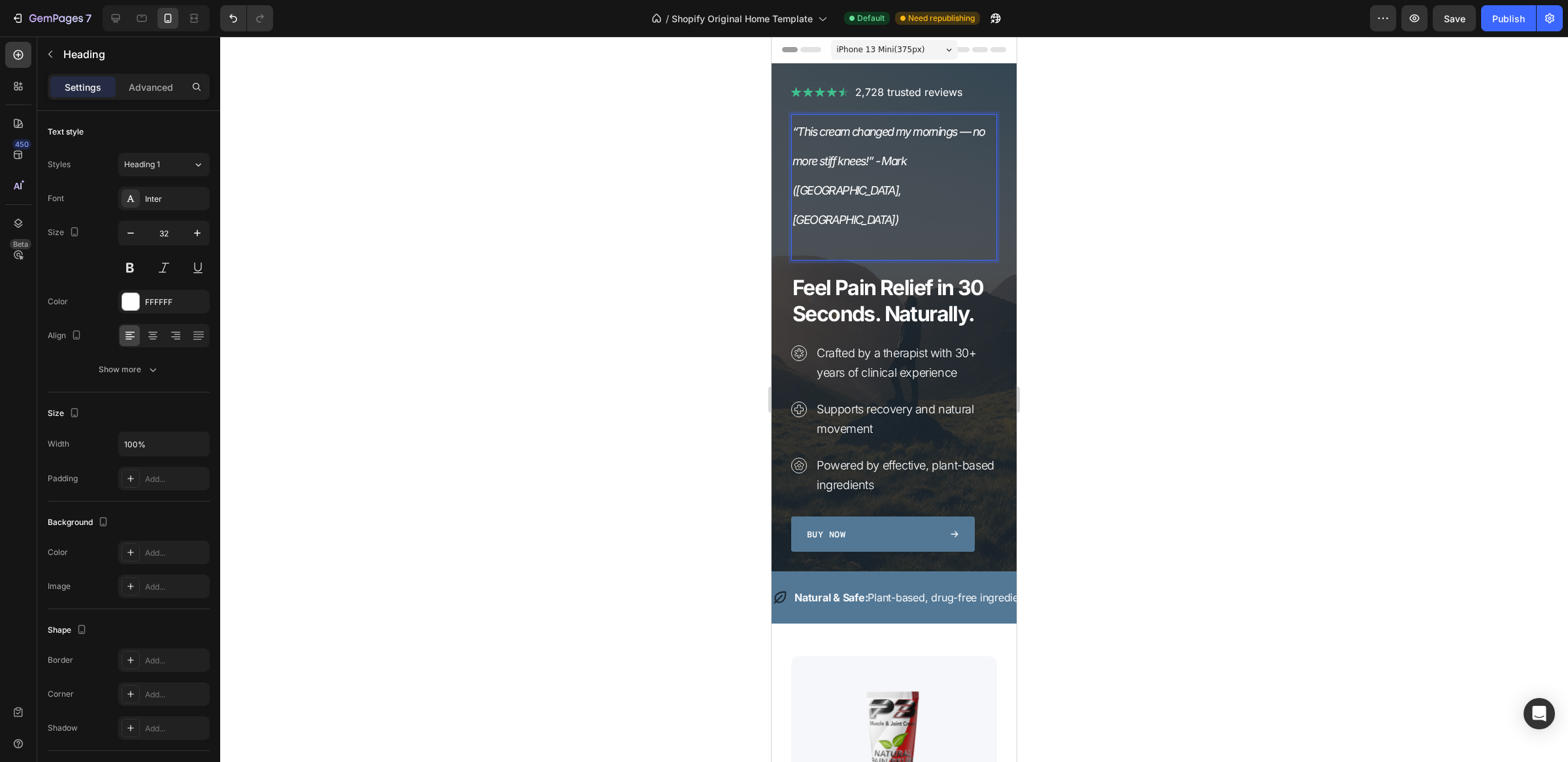
click at [875, 188] on p "“This cream changed my mornings — no more stiff knees!” - Mark ([GEOGRAPHIC_DAT…" at bounding box center [894, 174] width 203 height 118
click at [827, 233] on p "Rich Text Editor. Editing area: main" at bounding box center [894, 246] width 203 height 26
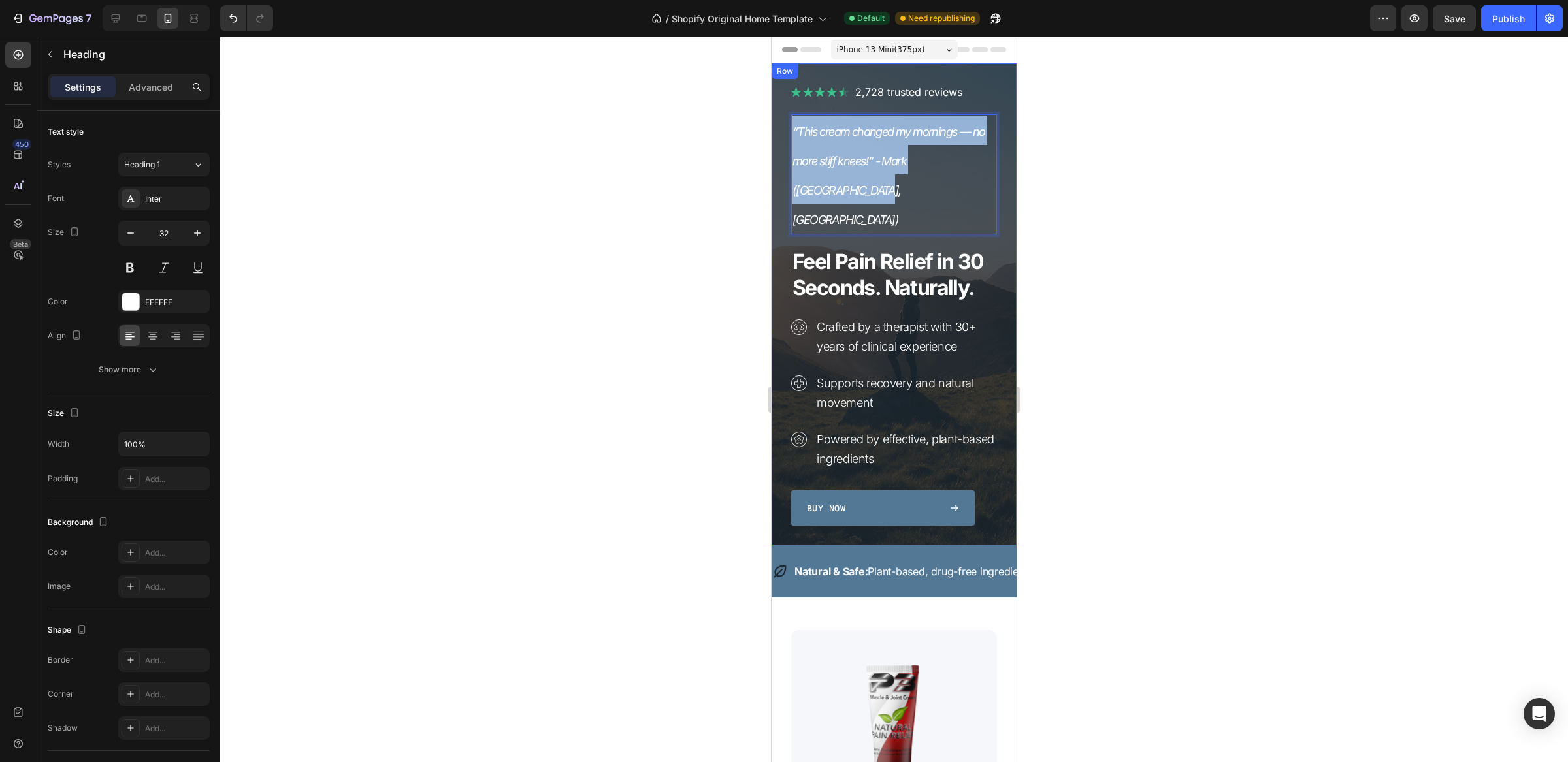
drag, startPoint x: 854, startPoint y: 194, endPoint x: 791, endPoint y: 138, distance: 84.3
click at [791, 138] on div "Image 2,728 trusted reviews Heading Row “This cream changed my mornings — no mo…" at bounding box center [895, 304] width 245 height 482
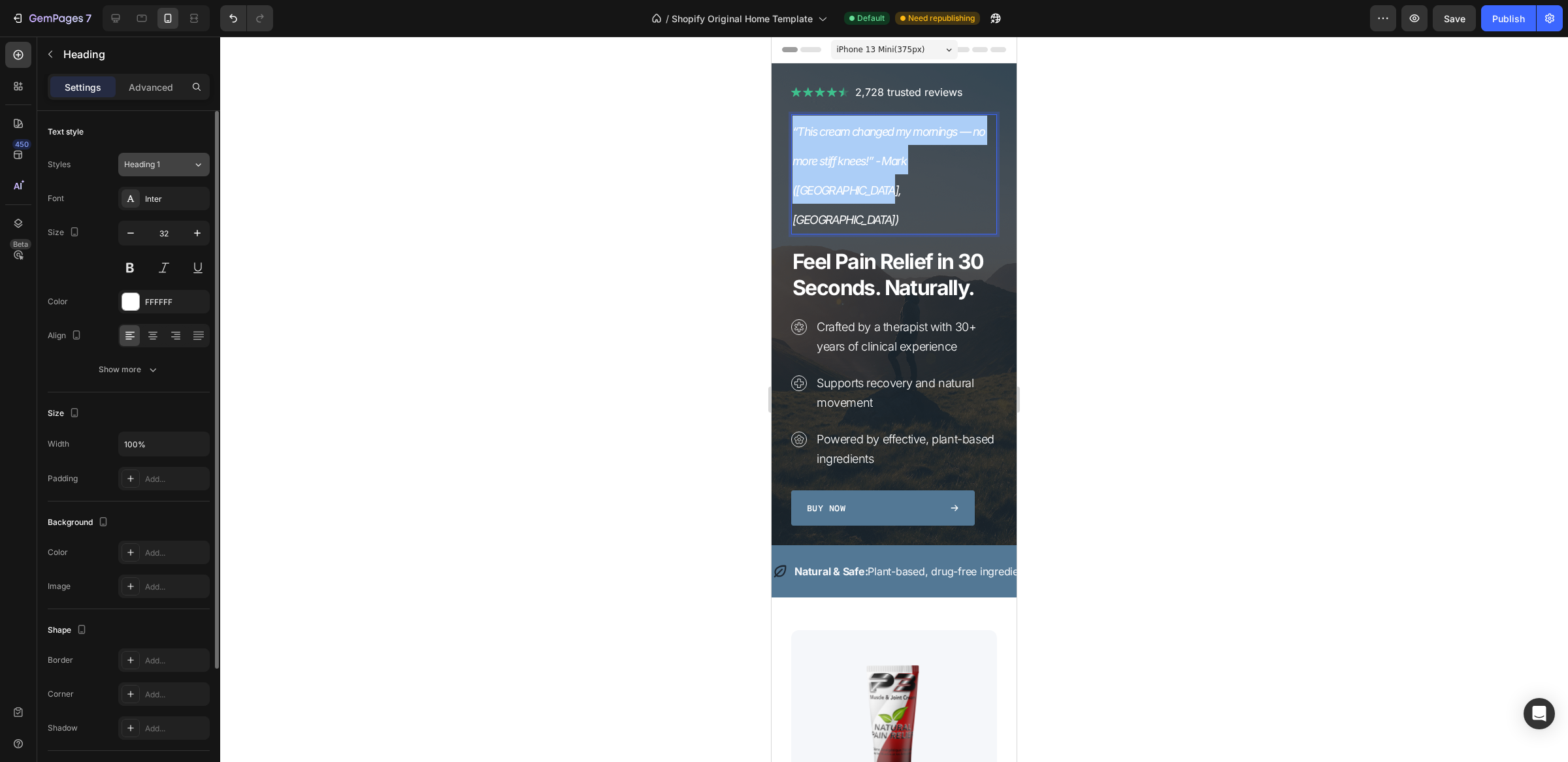
click at [161, 168] on div "Heading 1" at bounding box center [151, 165] width 53 height 12
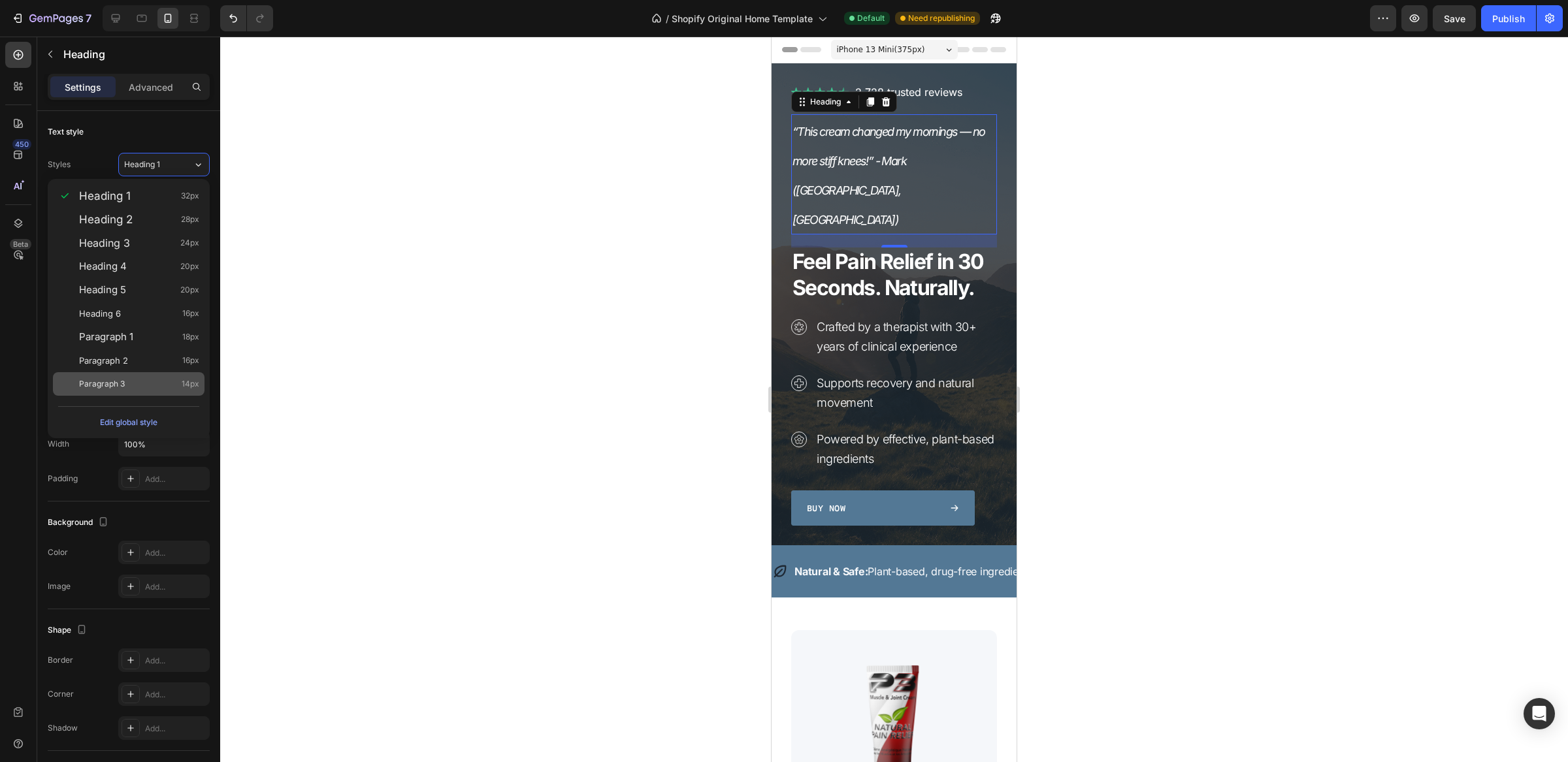
click at [117, 382] on span "Paragraph 3" at bounding box center [101, 384] width 46 height 13
type input "14"
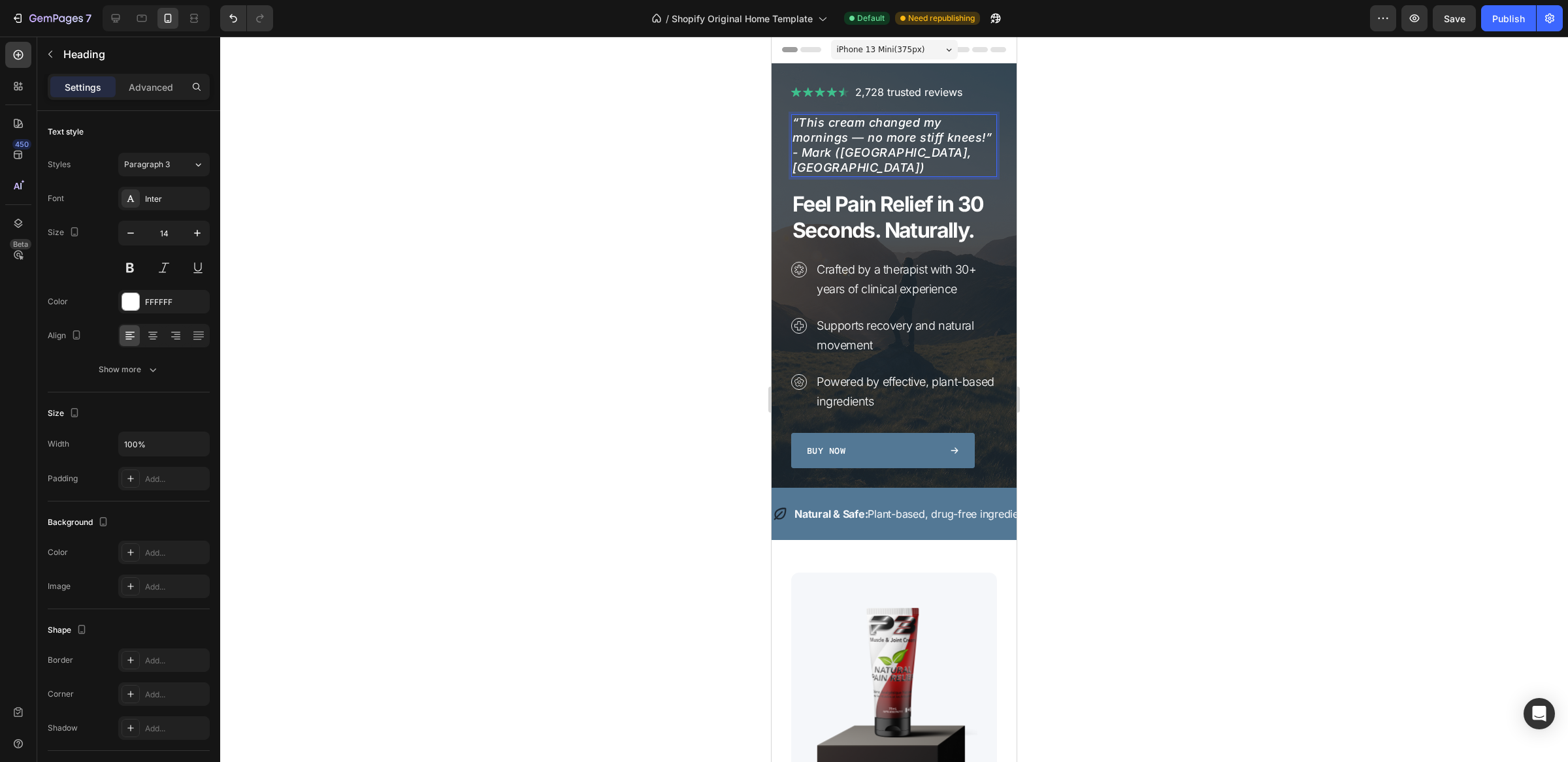
click at [855, 161] on icon "“This cream changed my mornings — no more stiff knees!” - Mark ([GEOGRAPHIC_DAT…" at bounding box center [892, 144] width 200 height 59
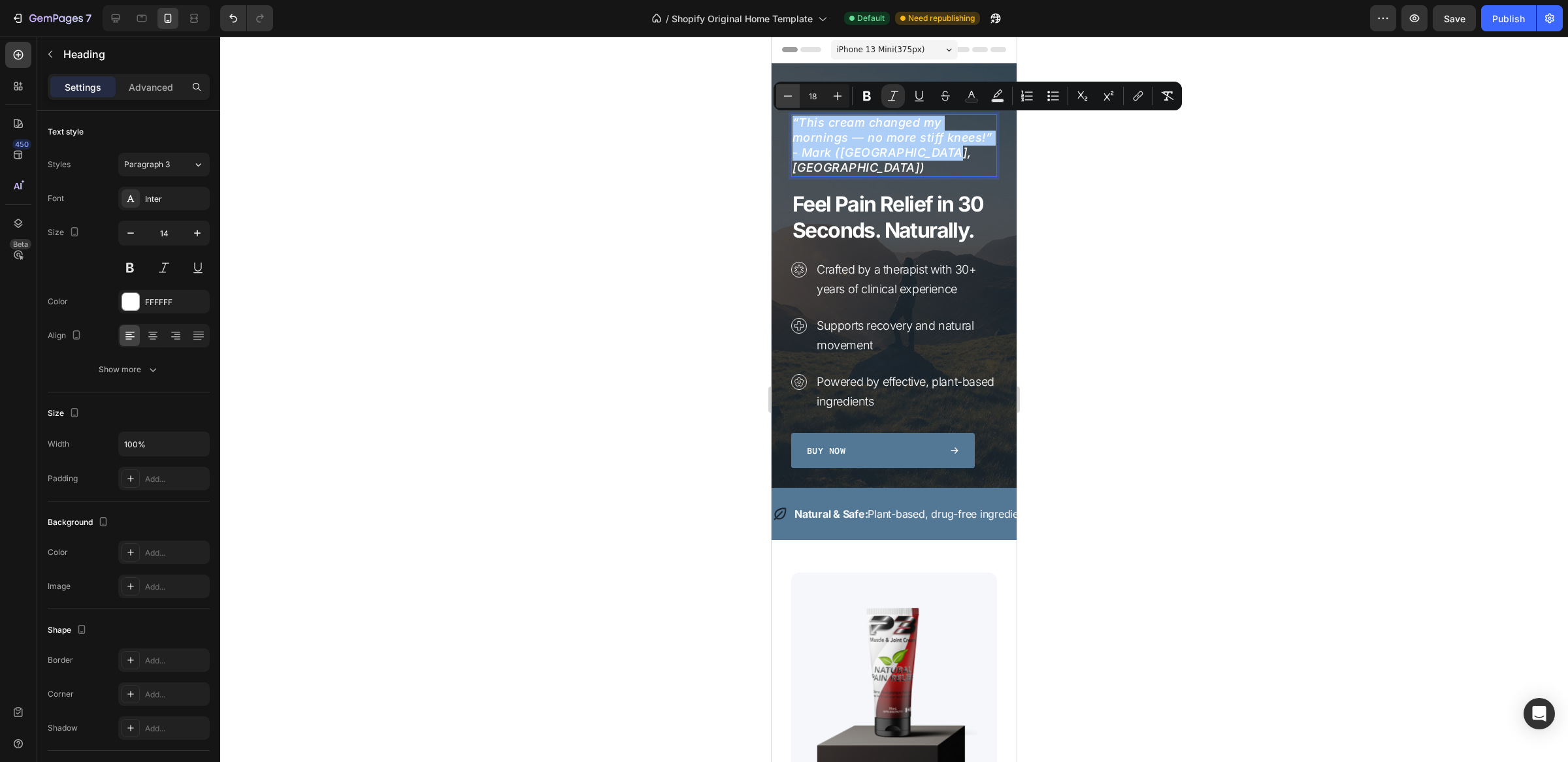
click at [791, 96] on icon "Editor contextual toolbar" at bounding box center [788, 96] width 13 height 13
type input "16"
click at [1177, 220] on div at bounding box center [894, 399] width 1348 height 725
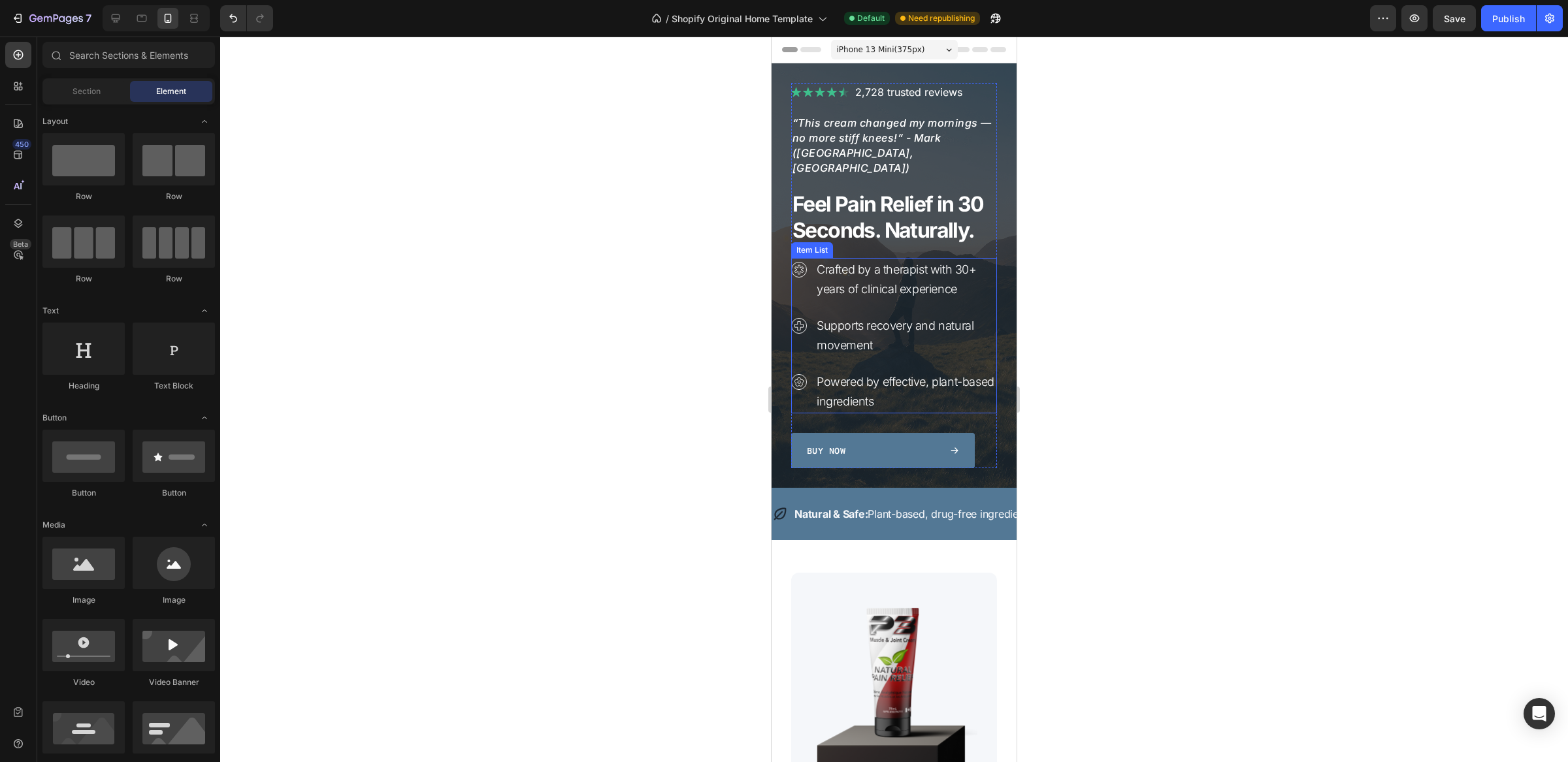
click at [865, 265] on p "Crafted by a therapist with 30+ years of clinical experience" at bounding box center [906, 280] width 178 height 39
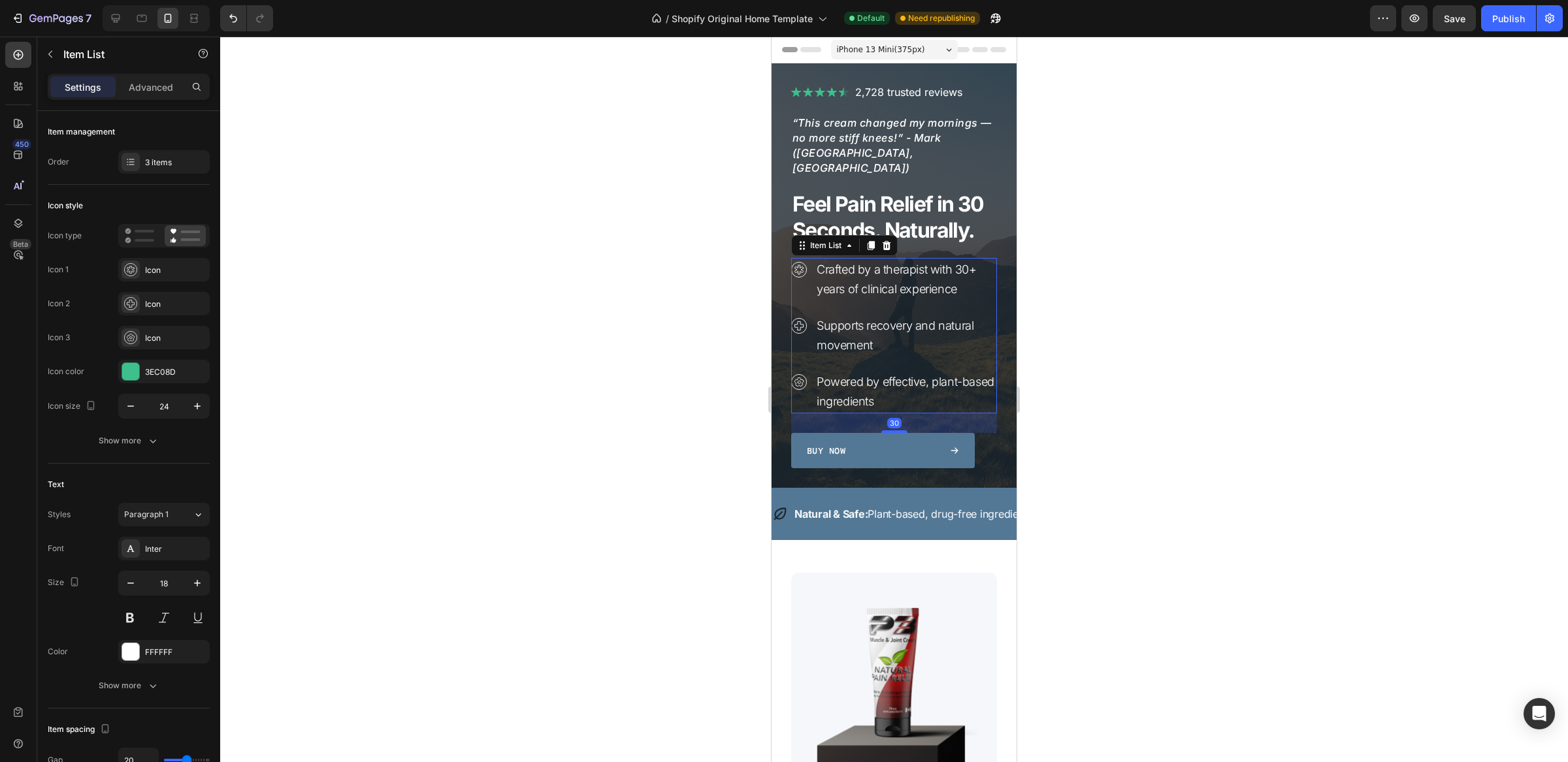
click at [865, 265] on p "Crafted by a therapist with 30+ years of clinical experience" at bounding box center [906, 280] width 178 height 39
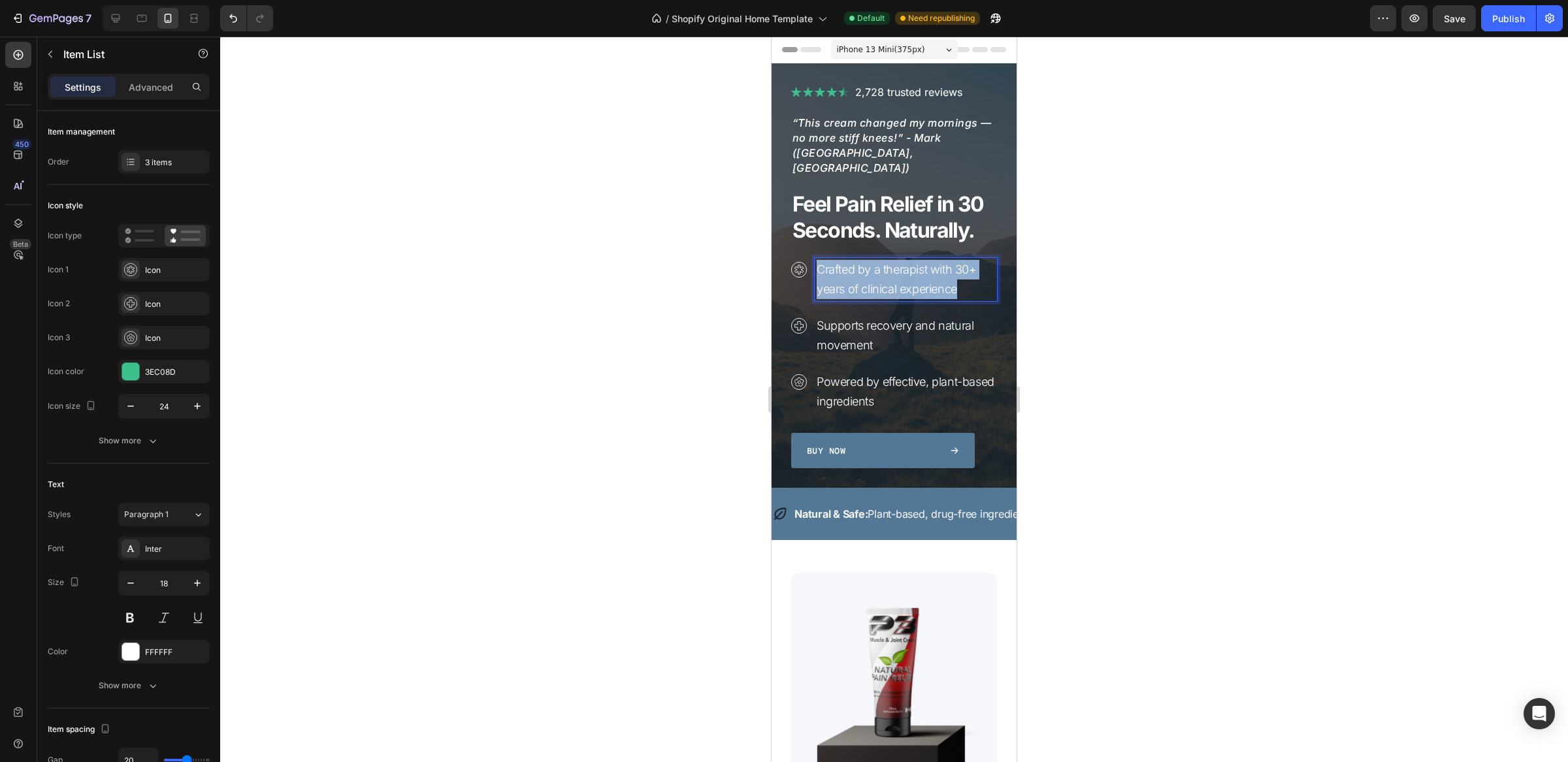
click at [865, 265] on p "Crafted by a therapist with 30+ years of clinical experience" at bounding box center [906, 280] width 178 height 39
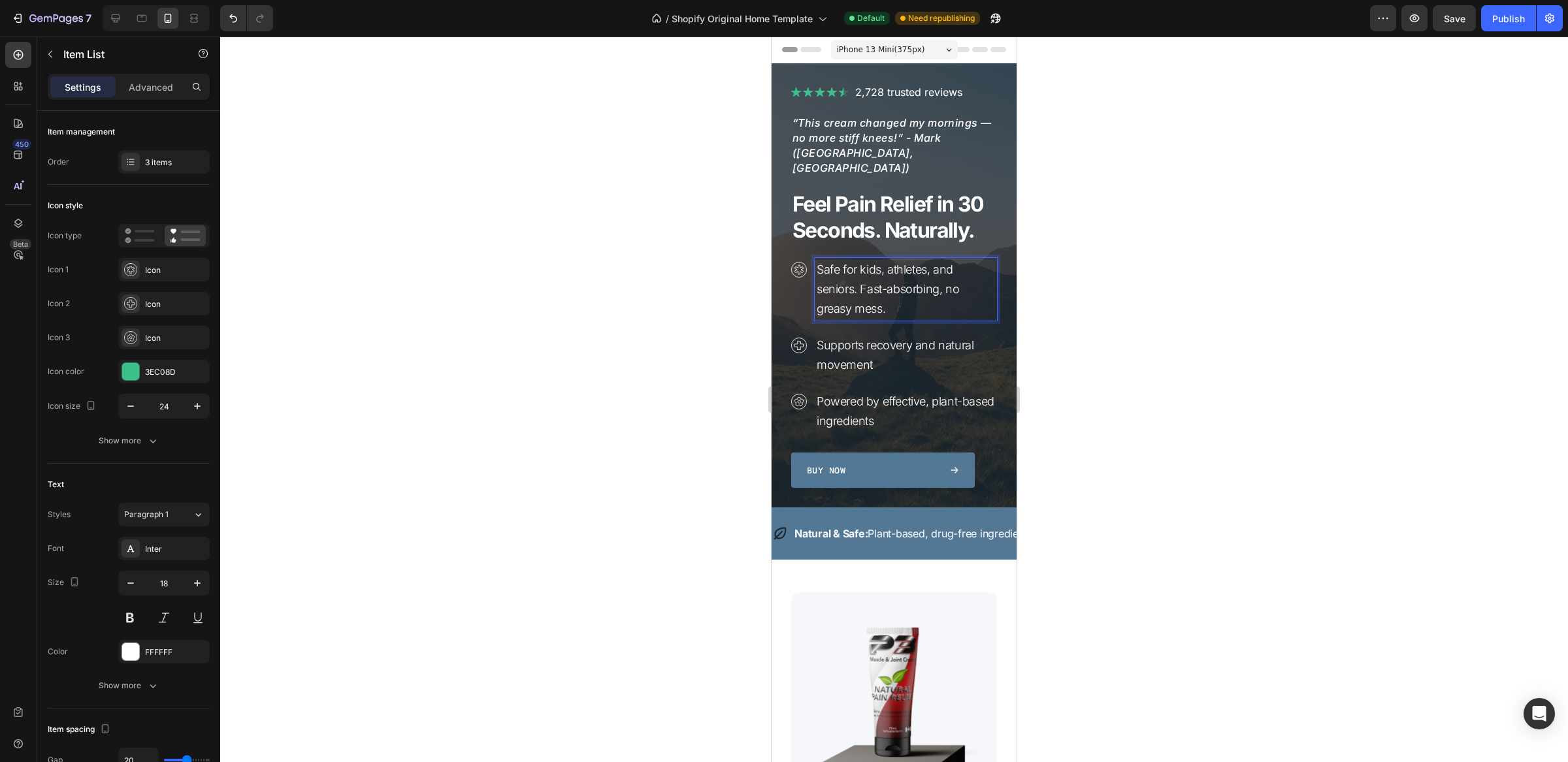
click at [862, 339] on p "Supports recovery and natural movement" at bounding box center [906, 356] width 178 height 39
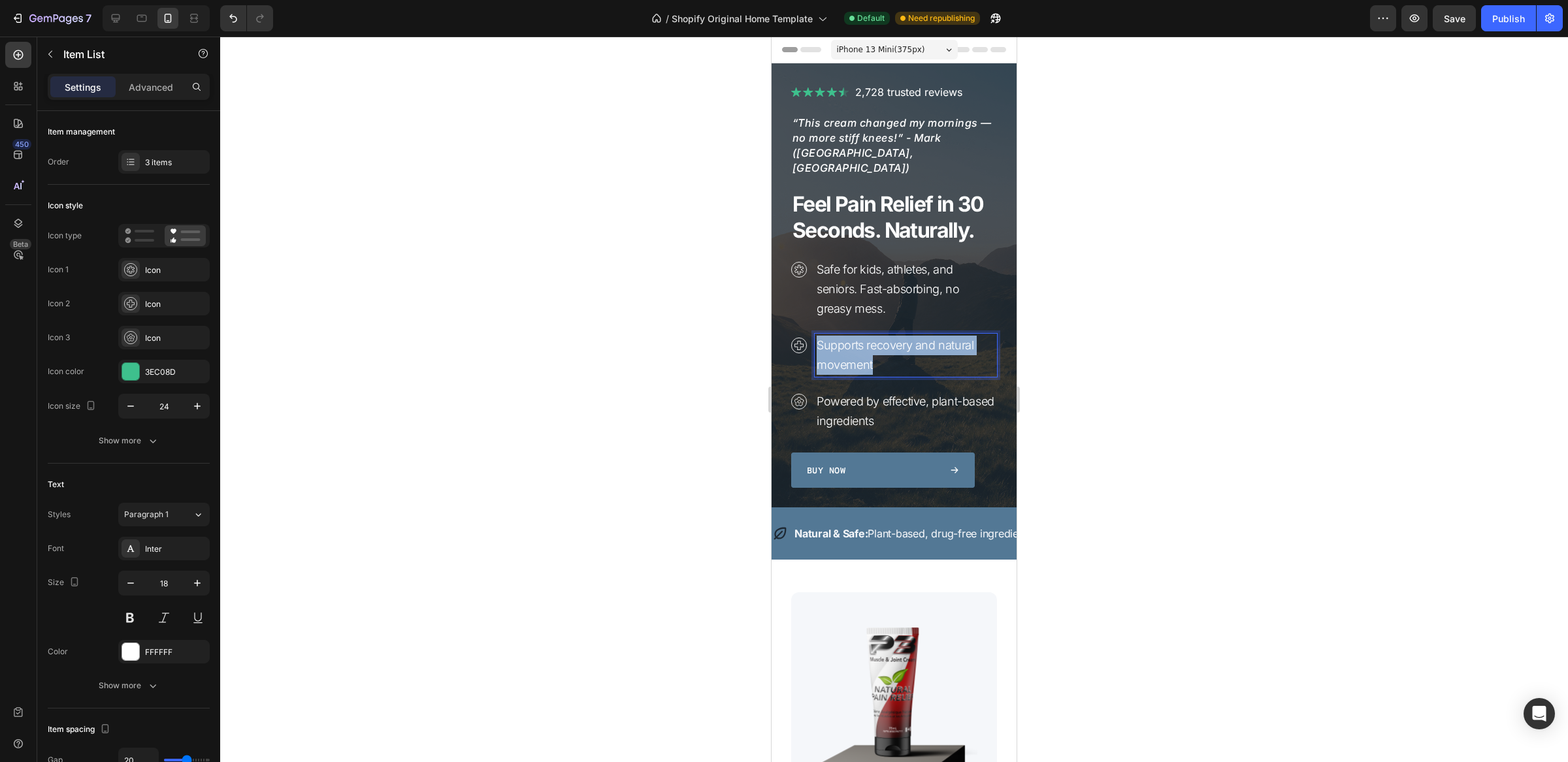
click at [862, 339] on p "Supports recovery and natural movement" at bounding box center [906, 356] width 178 height 39
click at [838, 392] on p "Powered by effective, plant-based ingredients" at bounding box center [906, 412] width 178 height 39
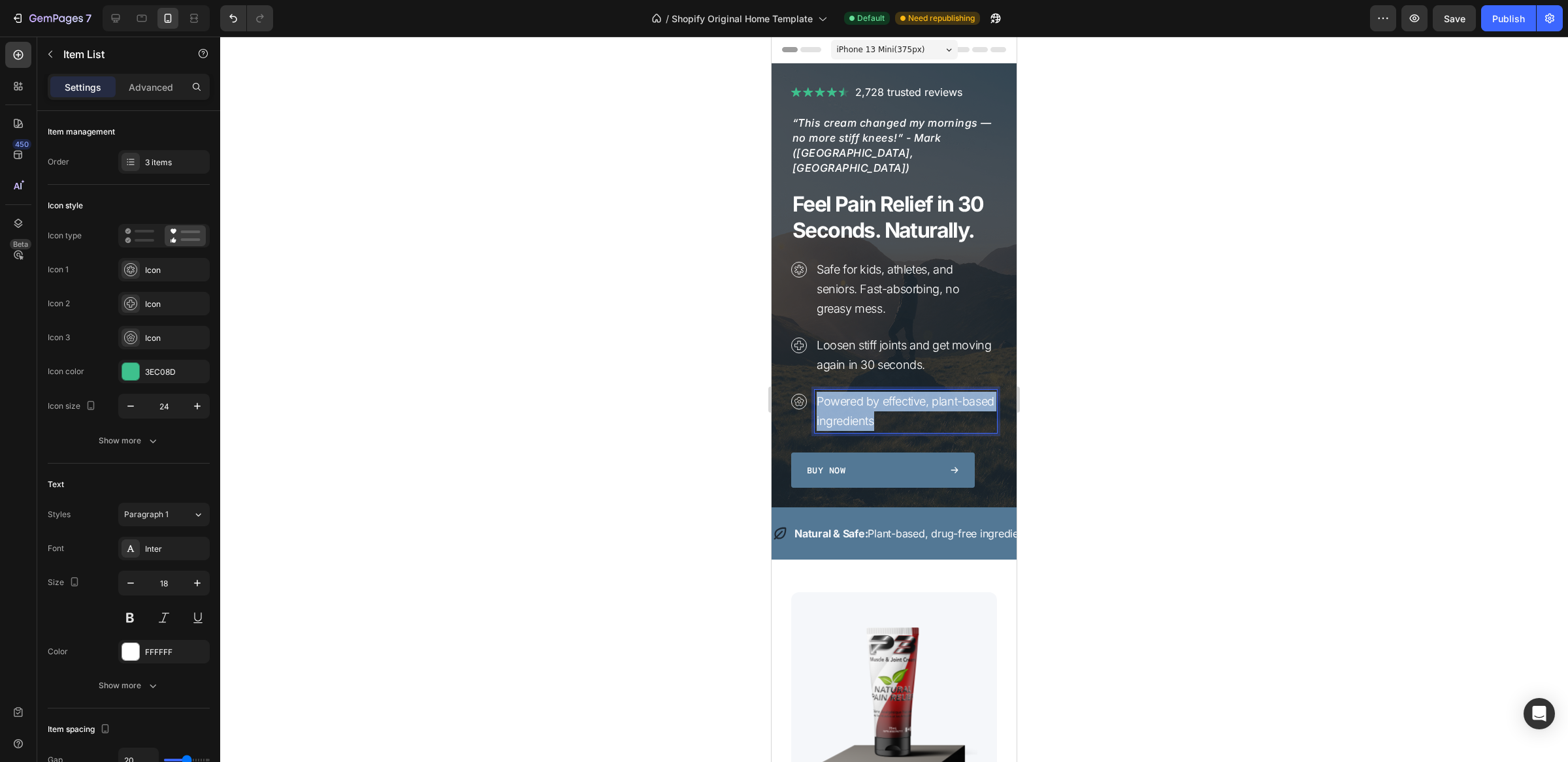
click at [838, 392] on p "Powered by effective, plant-based ingredients" at bounding box center [906, 412] width 178 height 39
click at [590, 337] on div at bounding box center [894, 399] width 1348 height 725
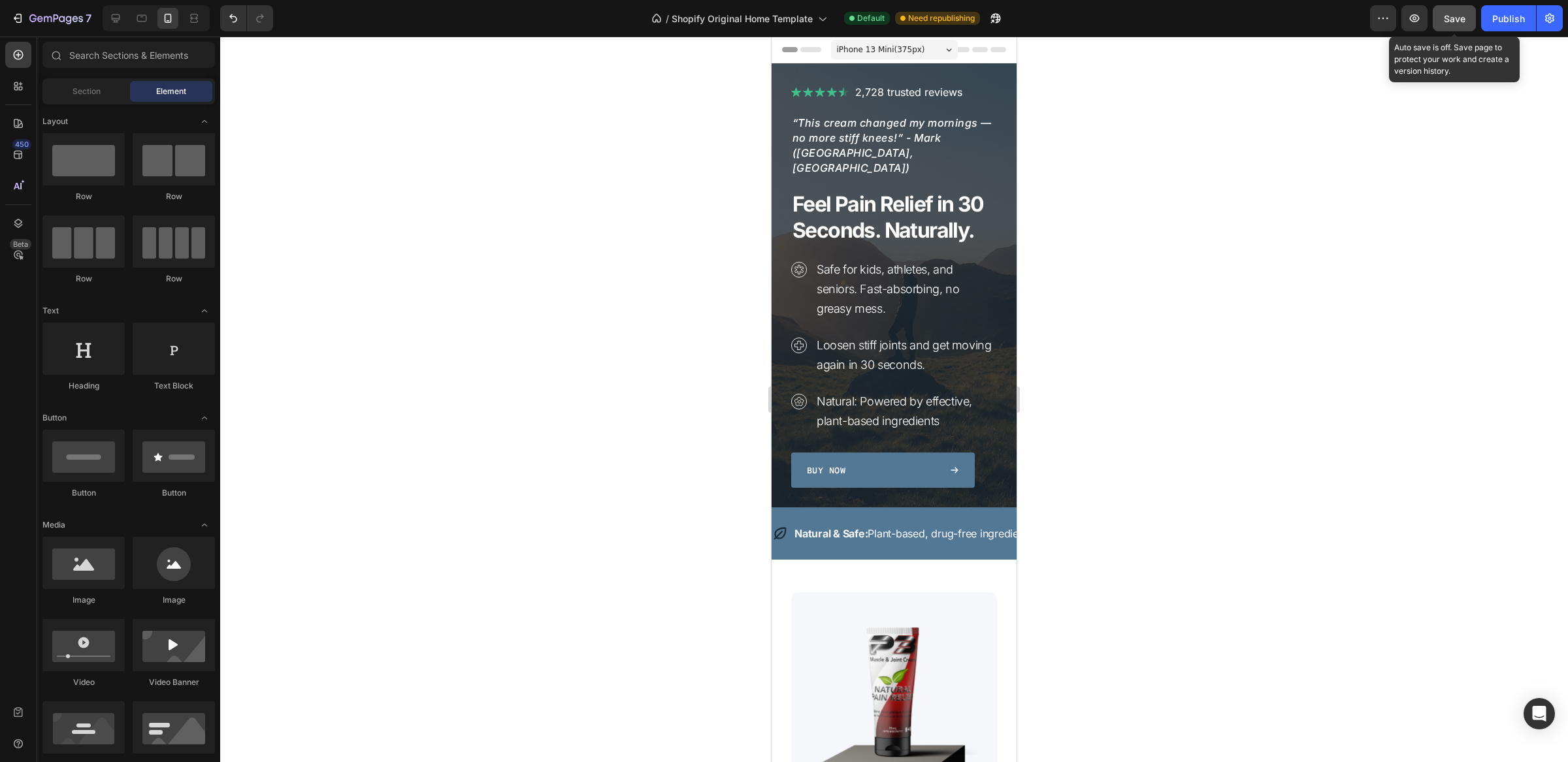
click at [1460, 13] on span "Save" at bounding box center [1455, 19] width 22 height 11
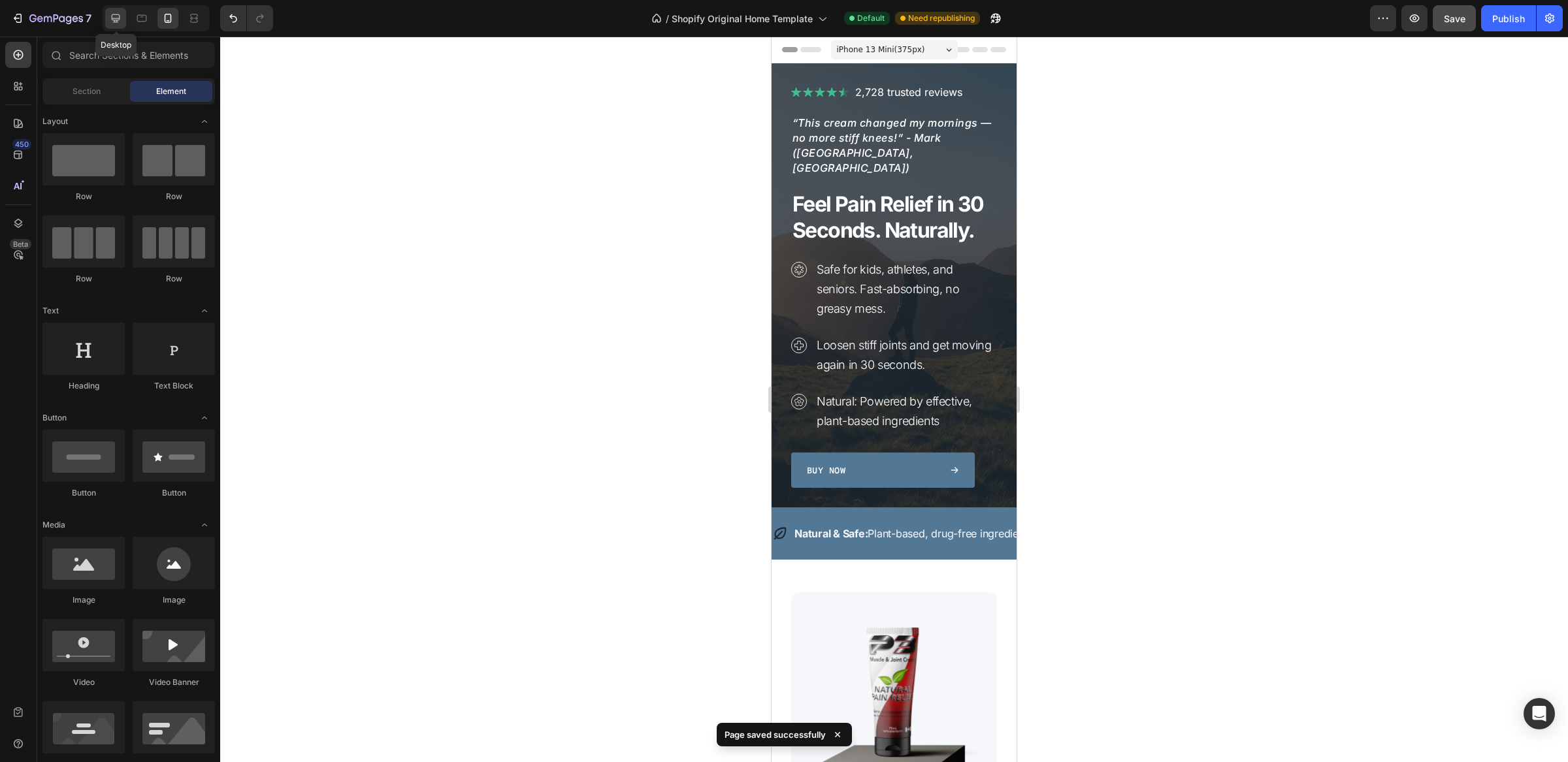
click at [120, 19] on icon at bounding box center [116, 19] width 13 height 13
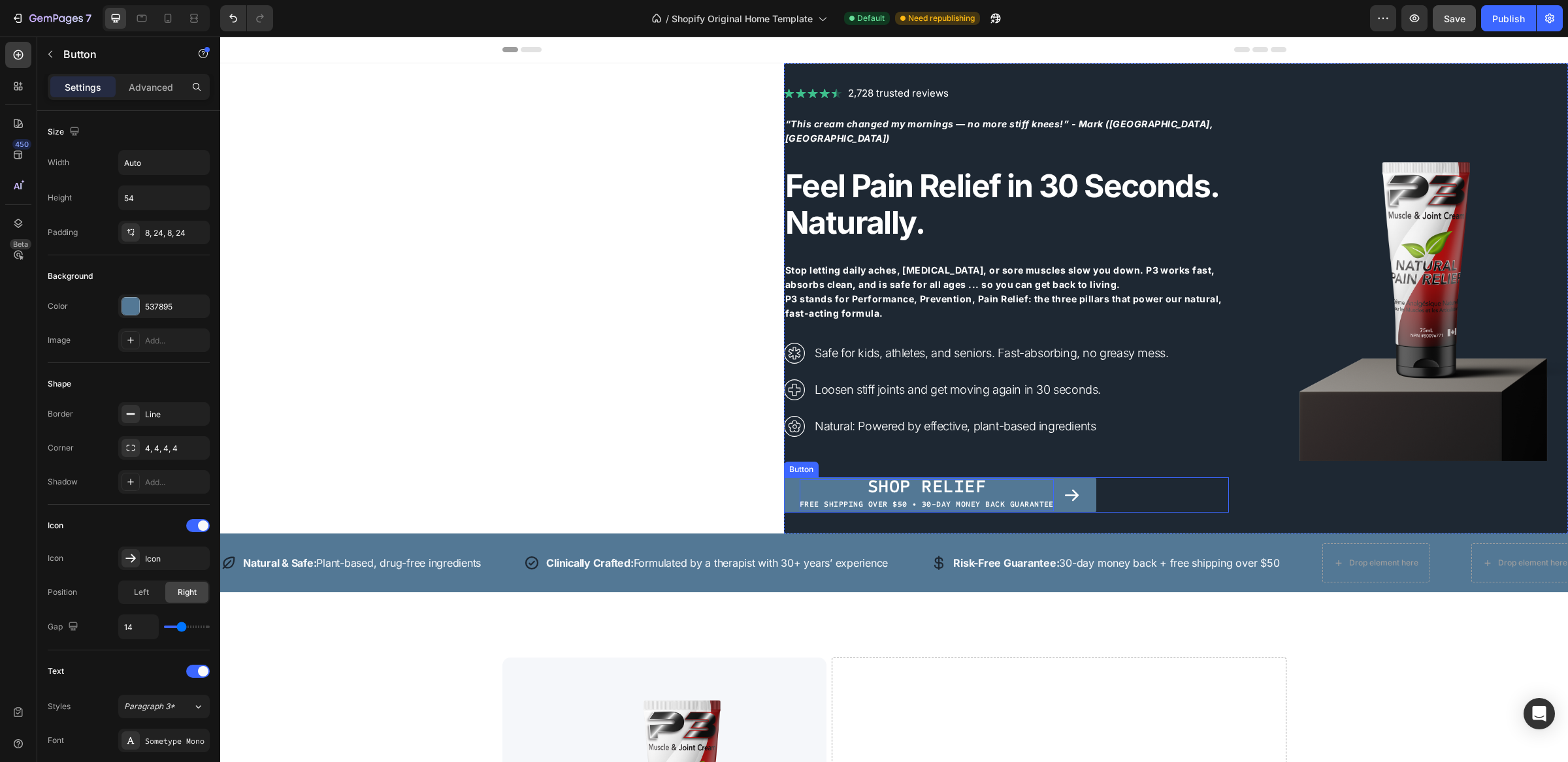
click at [945, 500] on span "Free shipping over $50 • 30-Day Money Back Guarantee" at bounding box center [926, 505] width 254 height 9
click at [943, 500] on span "Free shipping over $50 • 30-Day Money Back Guarantee" at bounding box center [926, 505] width 254 height 9
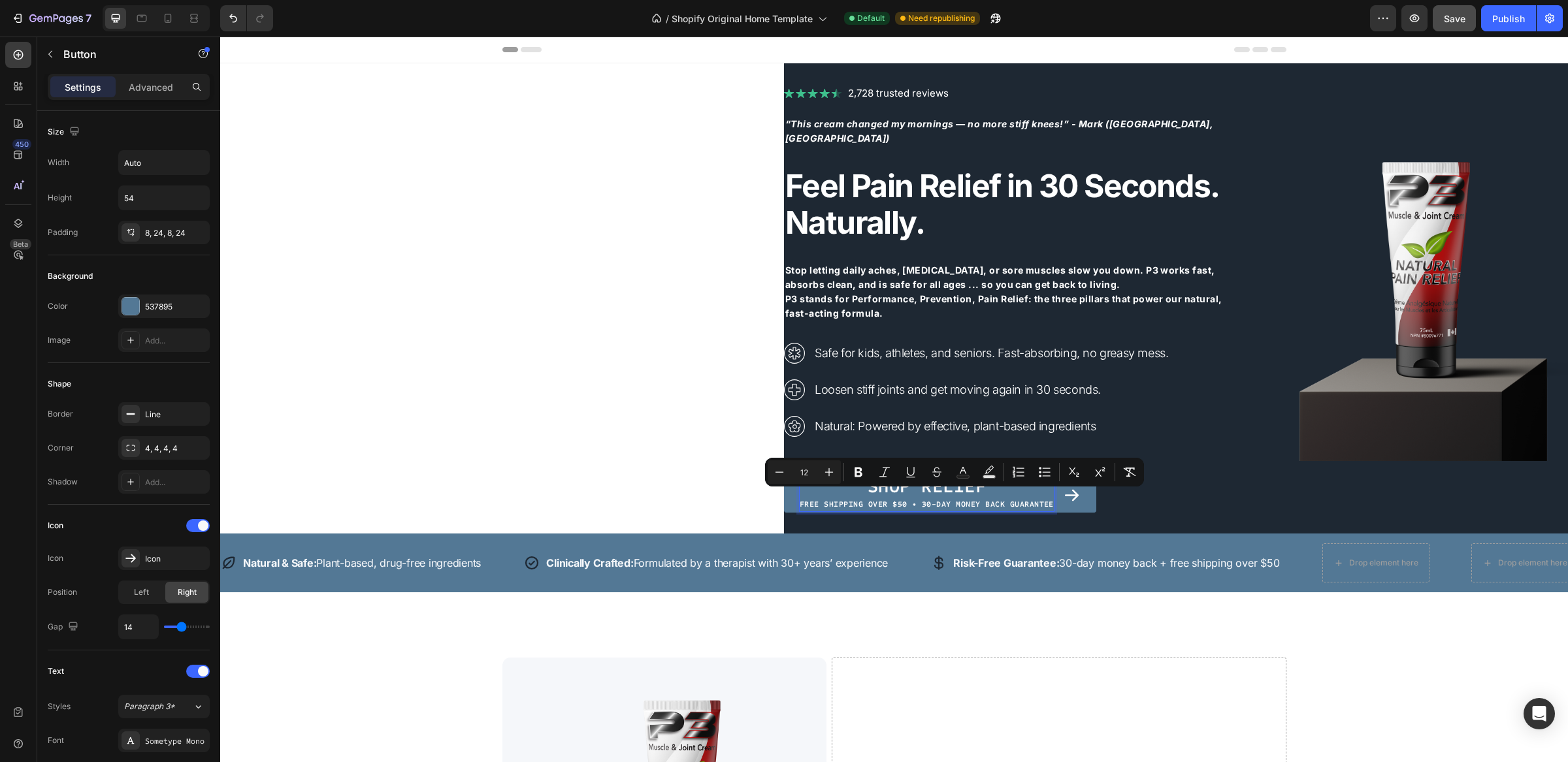
click at [928, 500] on span "Free shipping over $50 • 30-Day Money Back Guarantee" at bounding box center [926, 505] width 254 height 9
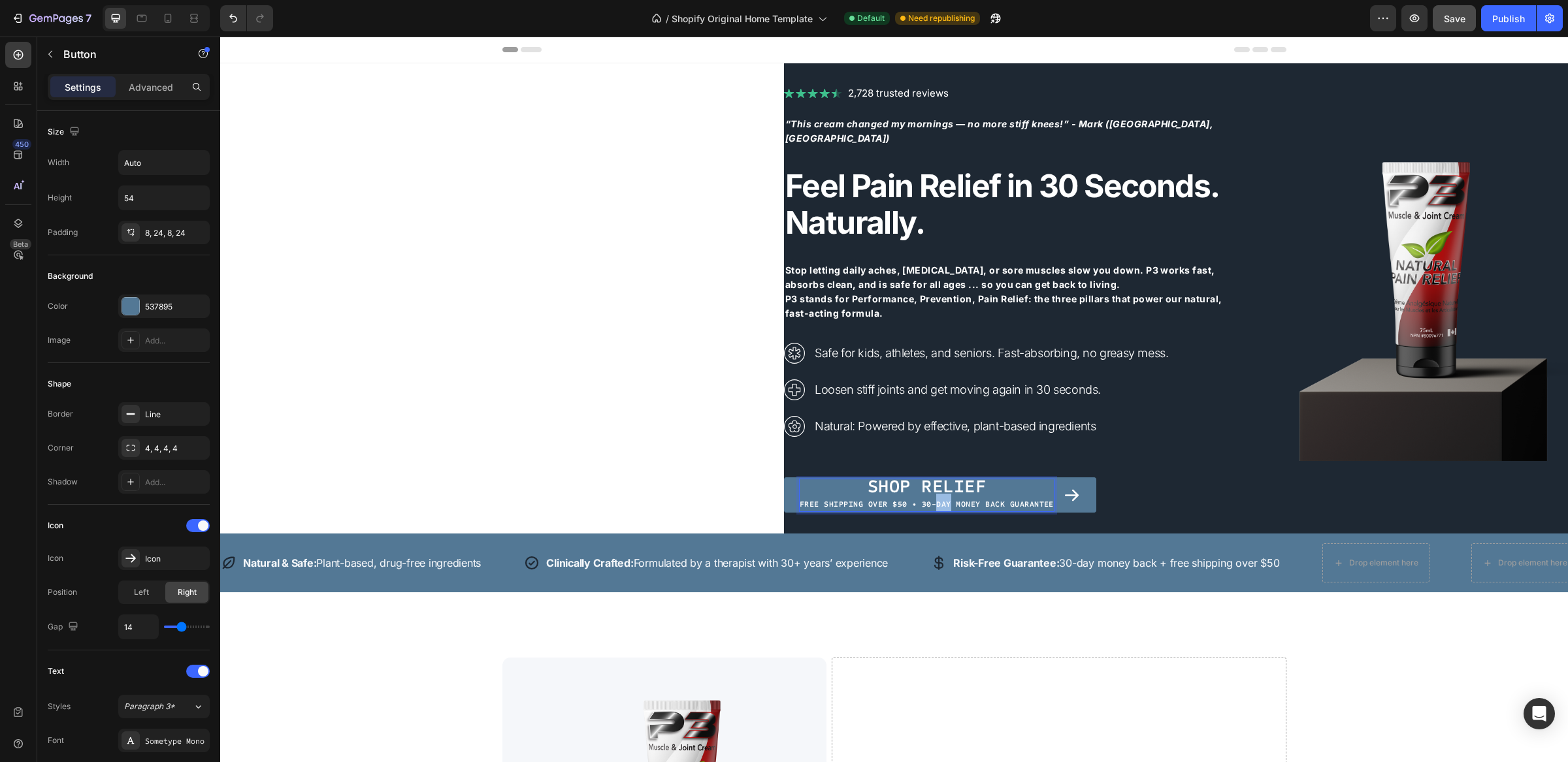
click at [928, 500] on span "Free shipping over $50 • 30-Day Money Back Guarantee" at bounding box center [926, 505] width 254 height 9
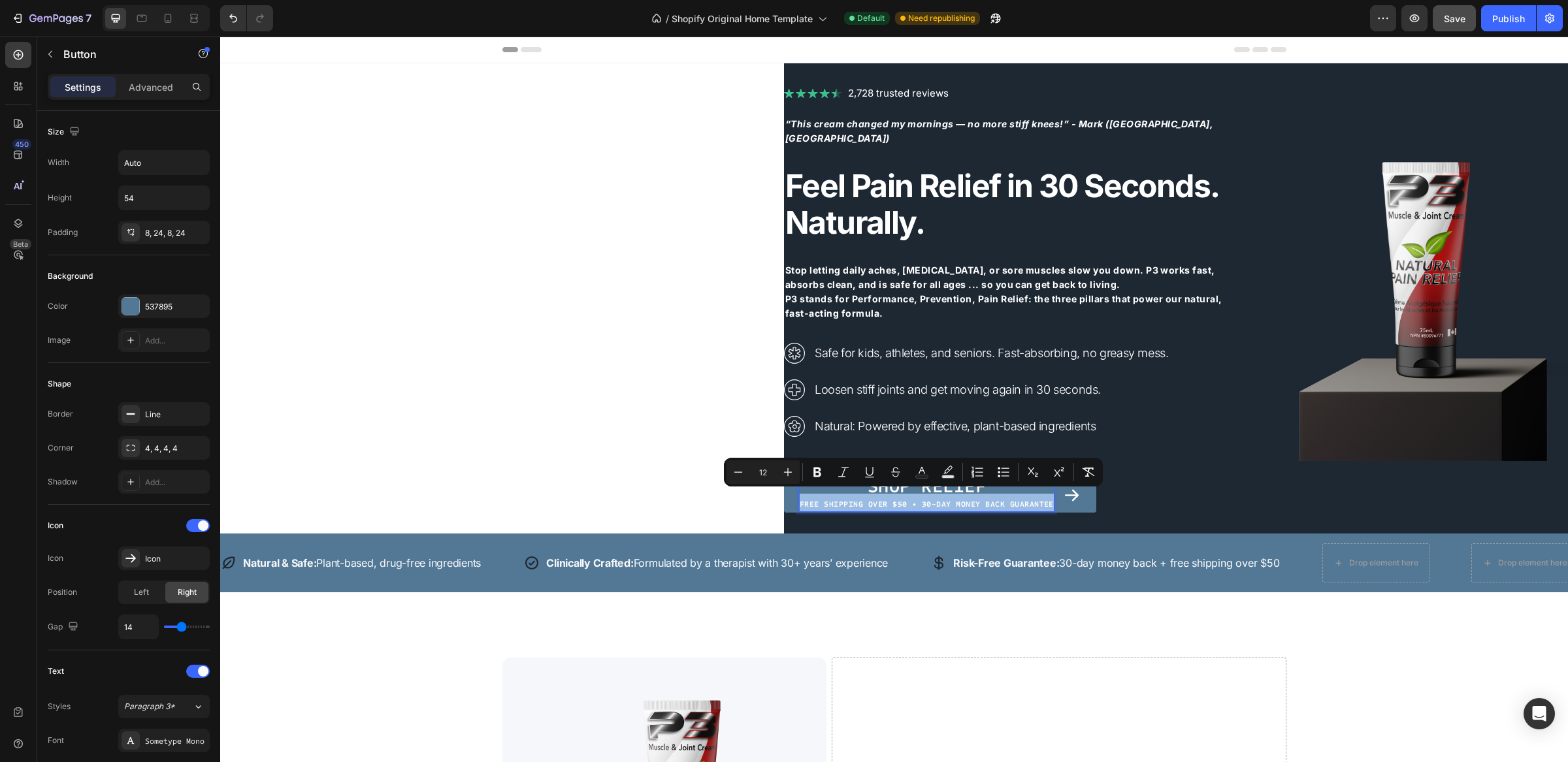
copy span "Free shipping over $50 • 30-Day Money Back Guarantee"
click at [171, 13] on icon at bounding box center [168, 19] width 13 height 13
type input "9"
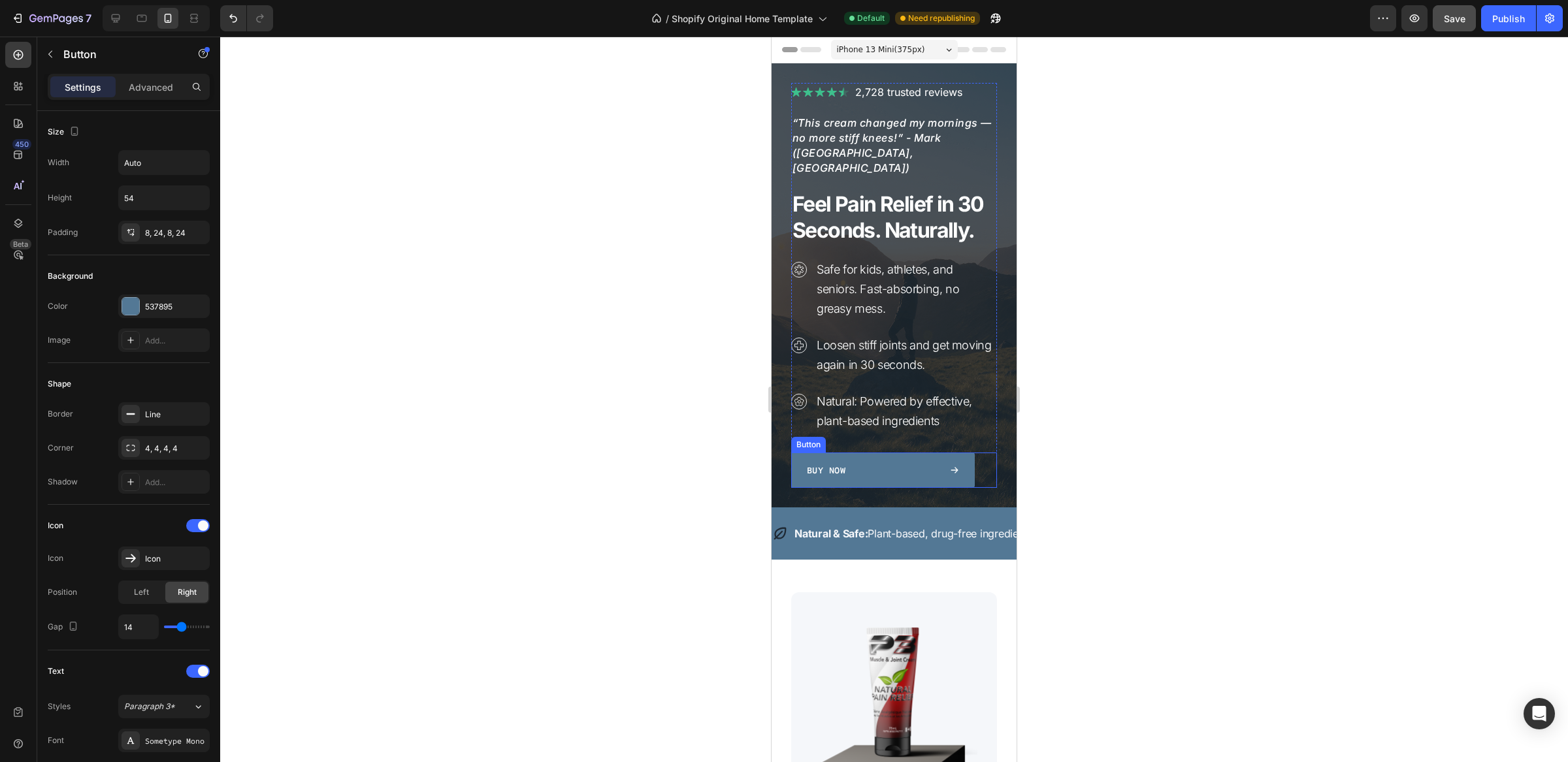
click at [850, 463] on div "Buy Now" at bounding box center [883, 470] width 153 height 14
click at [847, 463] on div "Buy Now" at bounding box center [883, 470] width 153 height 14
click at [853, 466] on link "Buy Now" at bounding box center [883, 471] width 184 height 36
click at [853, 463] on div "Buy Now" at bounding box center [883, 470] width 153 height 14
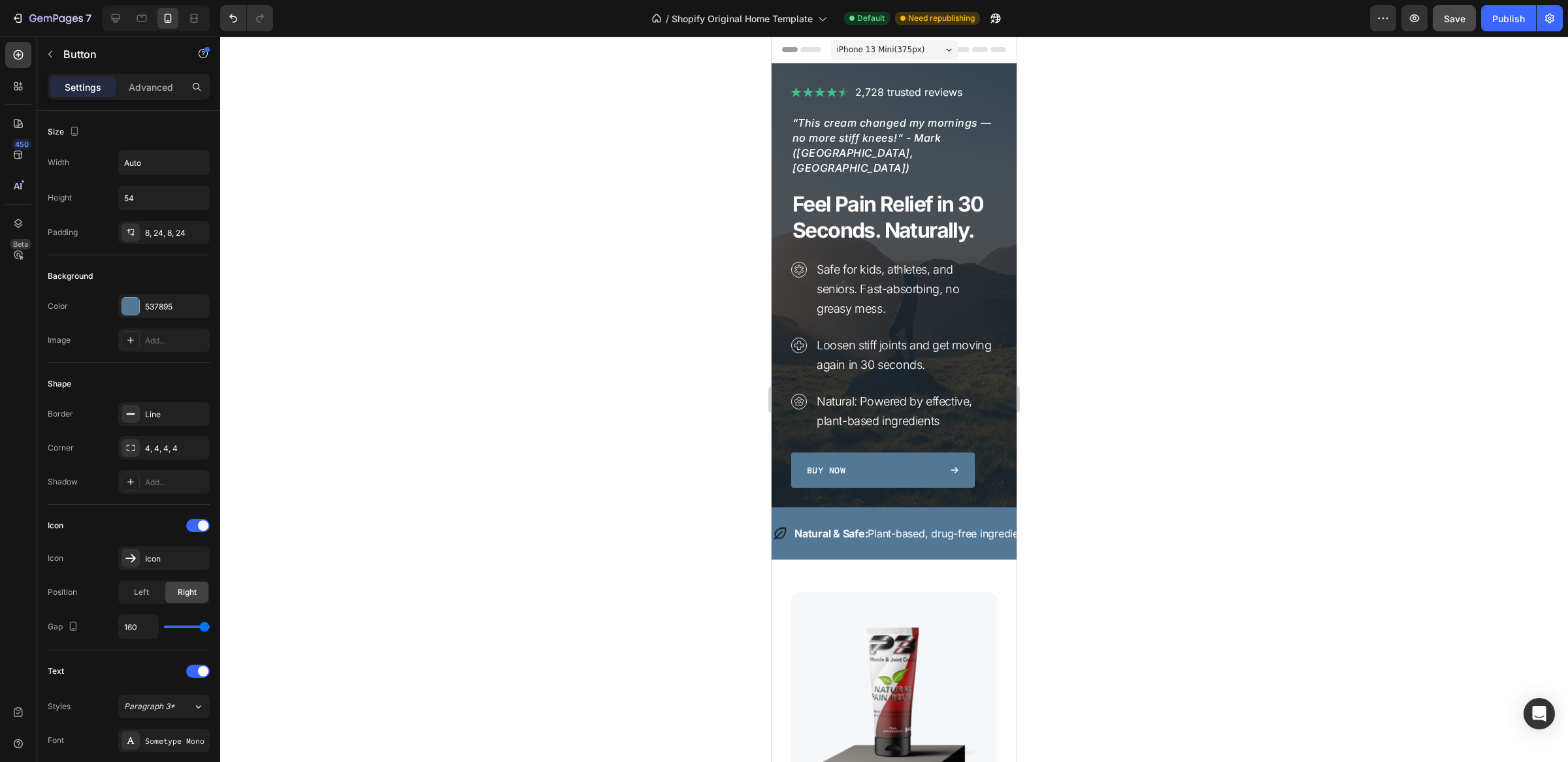
click at [853, 463] on div "Buy Now" at bounding box center [883, 470] width 153 height 14
click at [894, 463] on div "Buy Now" at bounding box center [883, 470] width 153 height 14
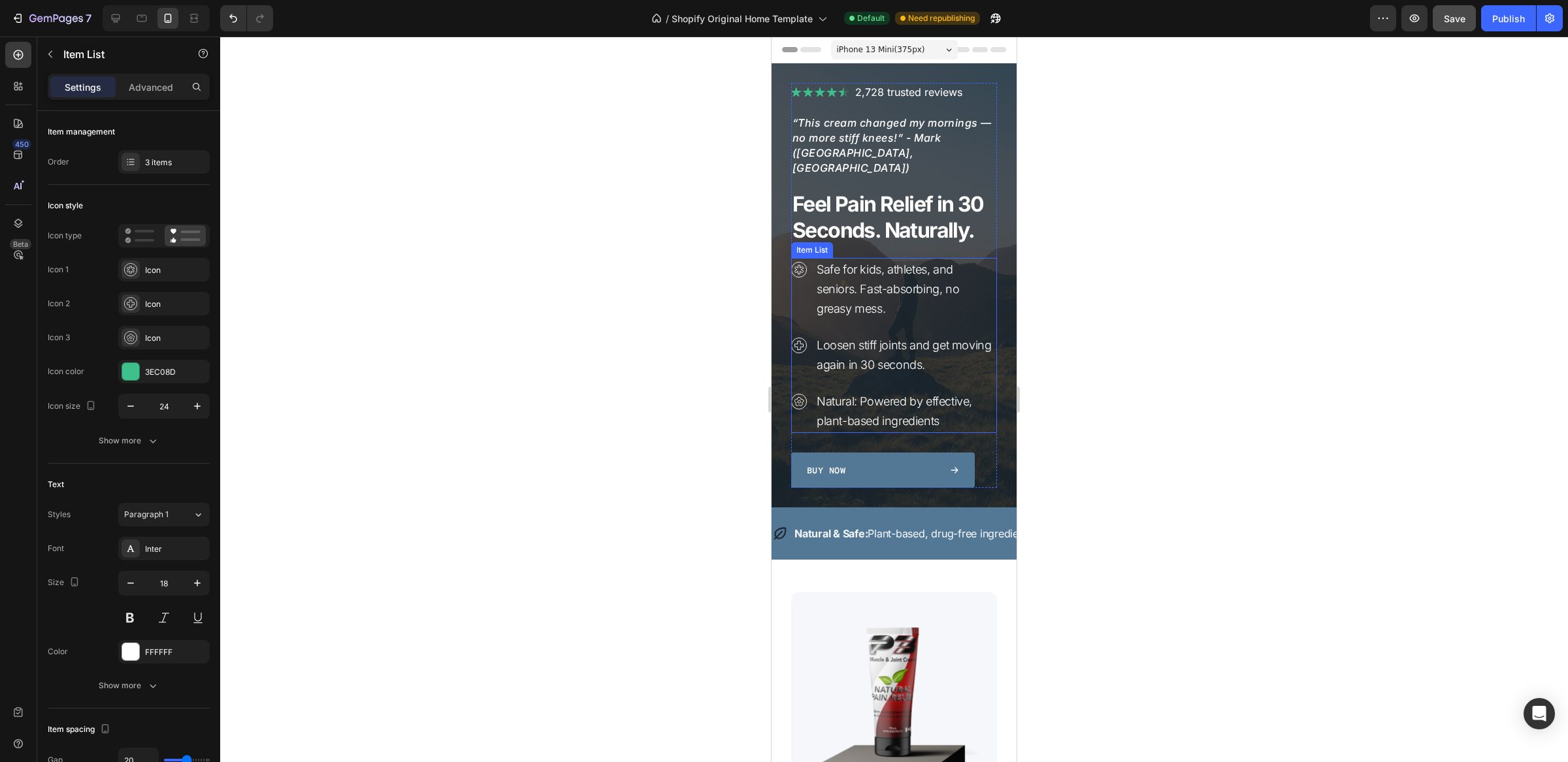
click at [888, 392] on p "Natural: Powered by effective, plant-based ingredients" at bounding box center [906, 412] width 178 height 39
click at [865, 464] on link "Buy Now" at bounding box center [883, 471] width 184 height 36
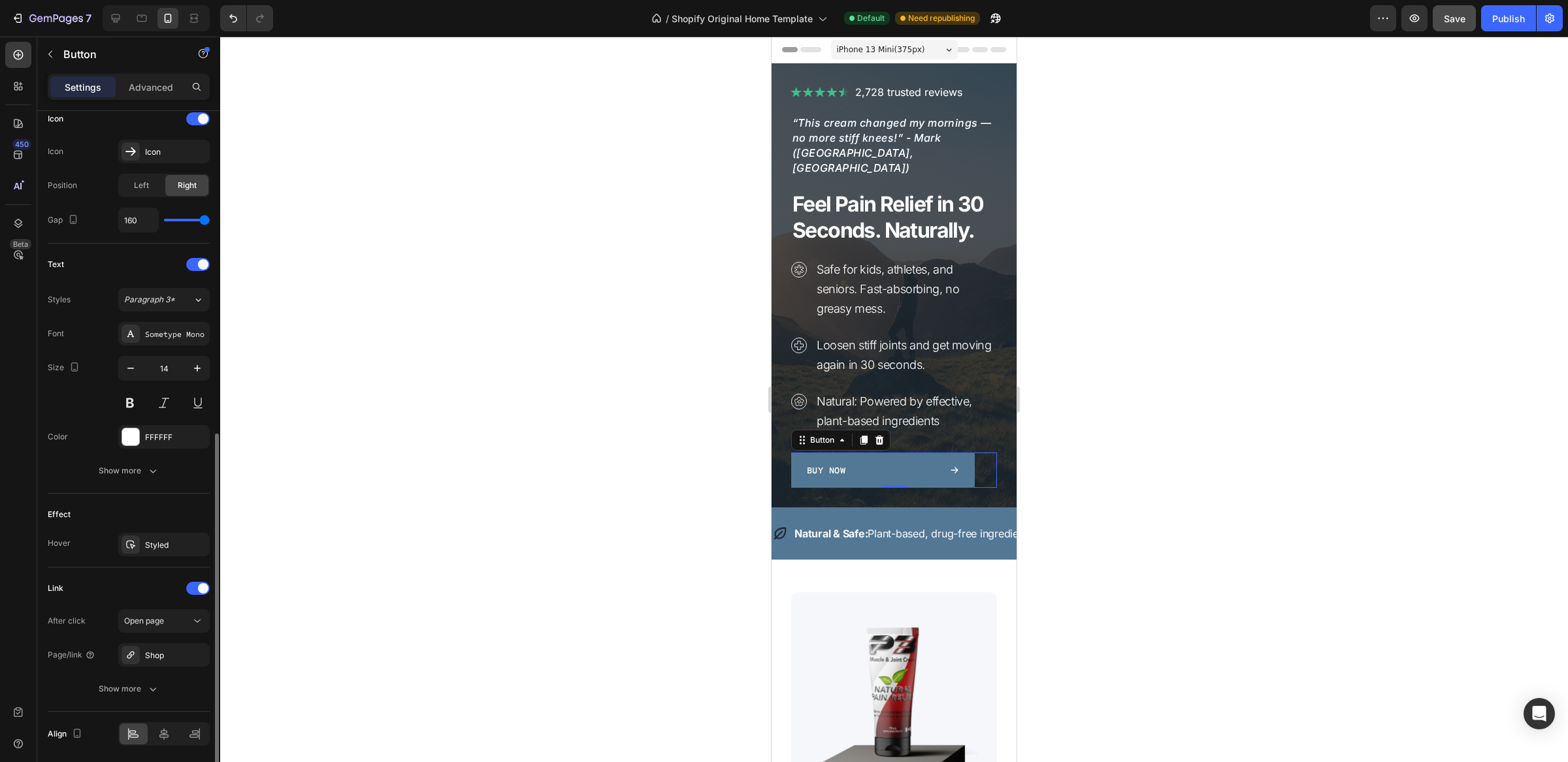
scroll to position [455, 0]
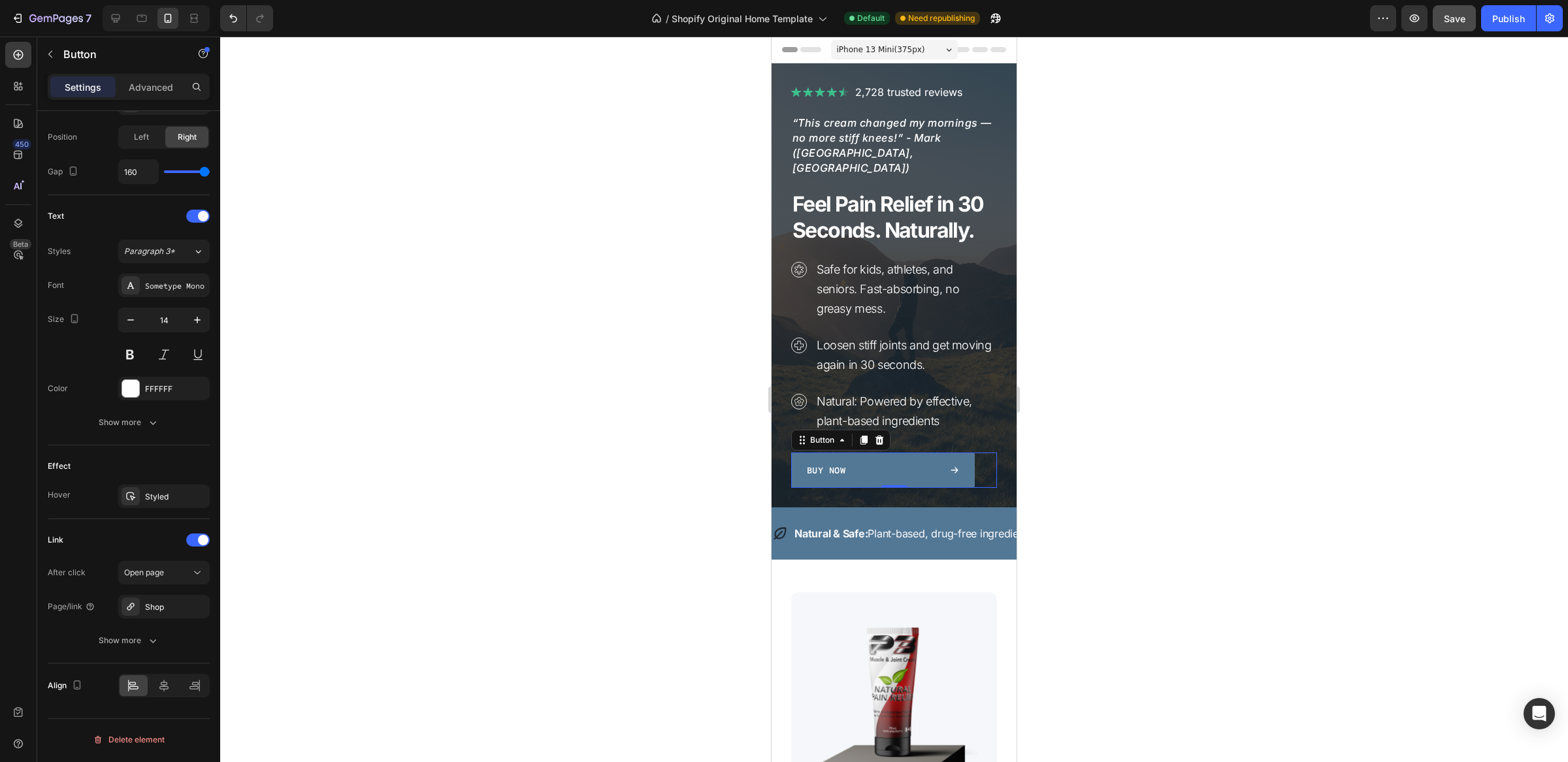
click at [864, 463] on div "Buy Now" at bounding box center [883, 470] width 153 height 14
click at [140, 420] on div "Show more" at bounding box center [128, 422] width 61 height 13
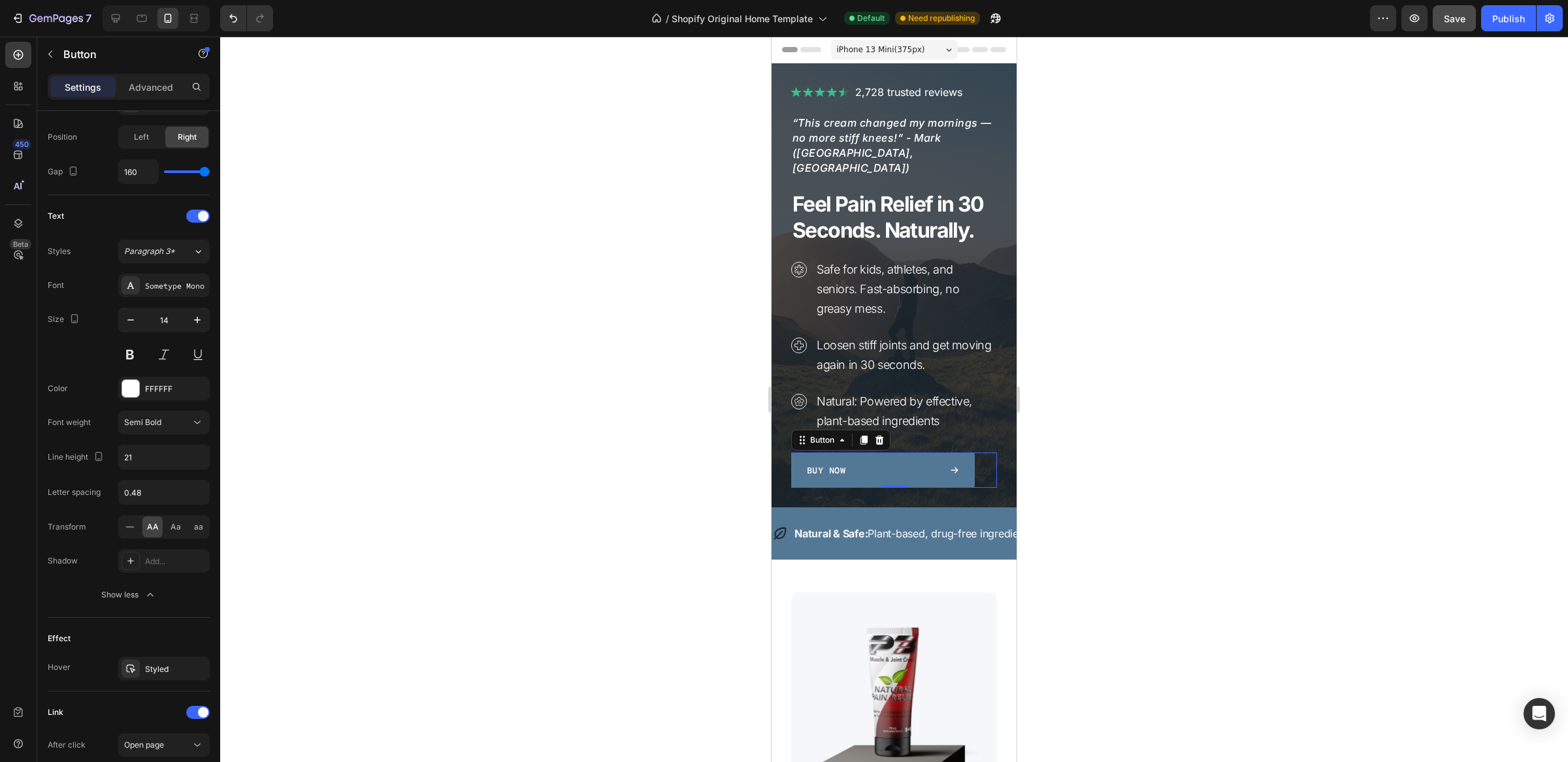
click at [849, 463] on div "Buy Now" at bounding box center [883, 470] width 153 height 14
click at [908, 463] on div "Buy Now" at bounding box center [883, 470] width 153 height 14
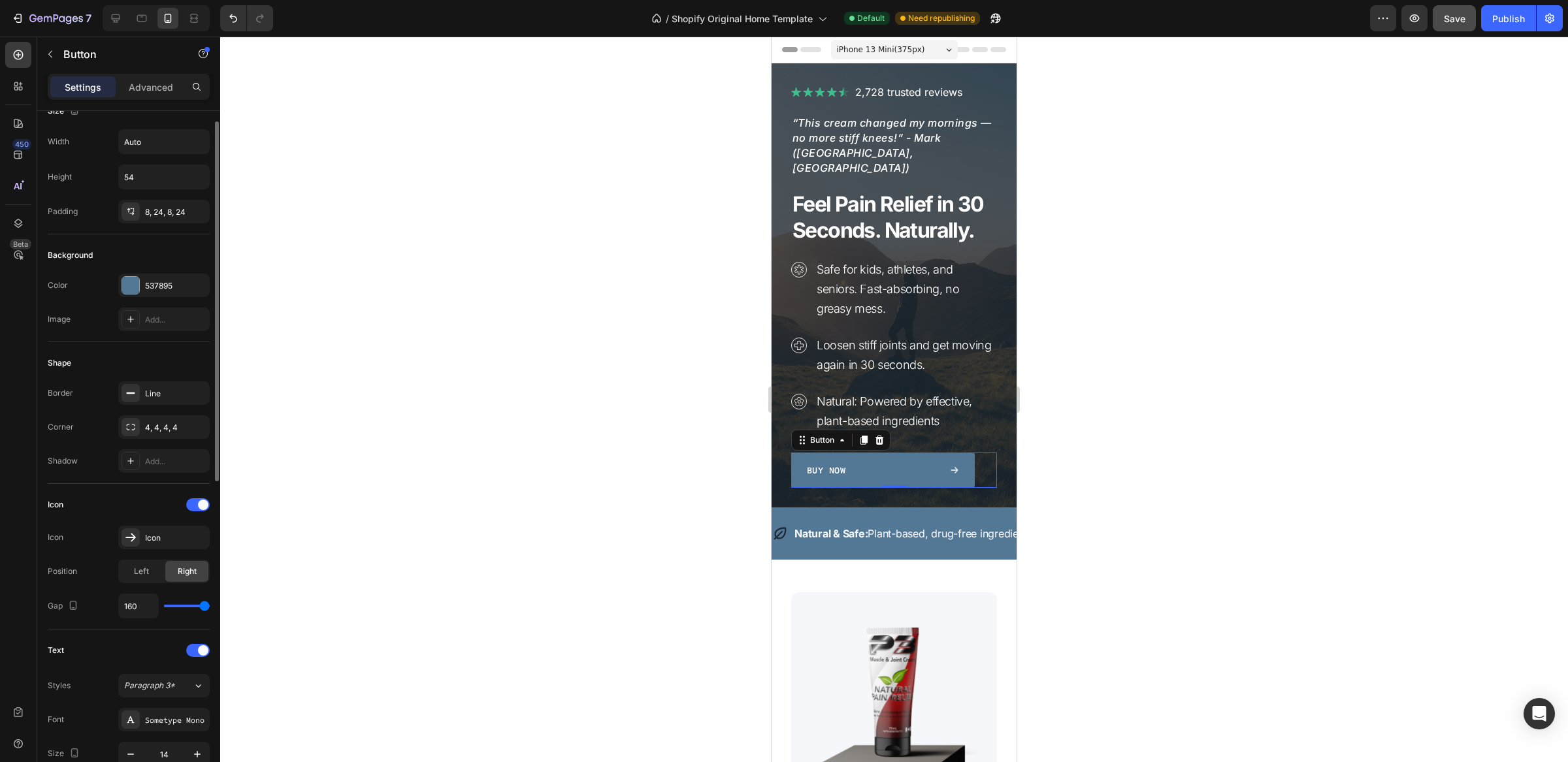
scroll to position [0, 0]
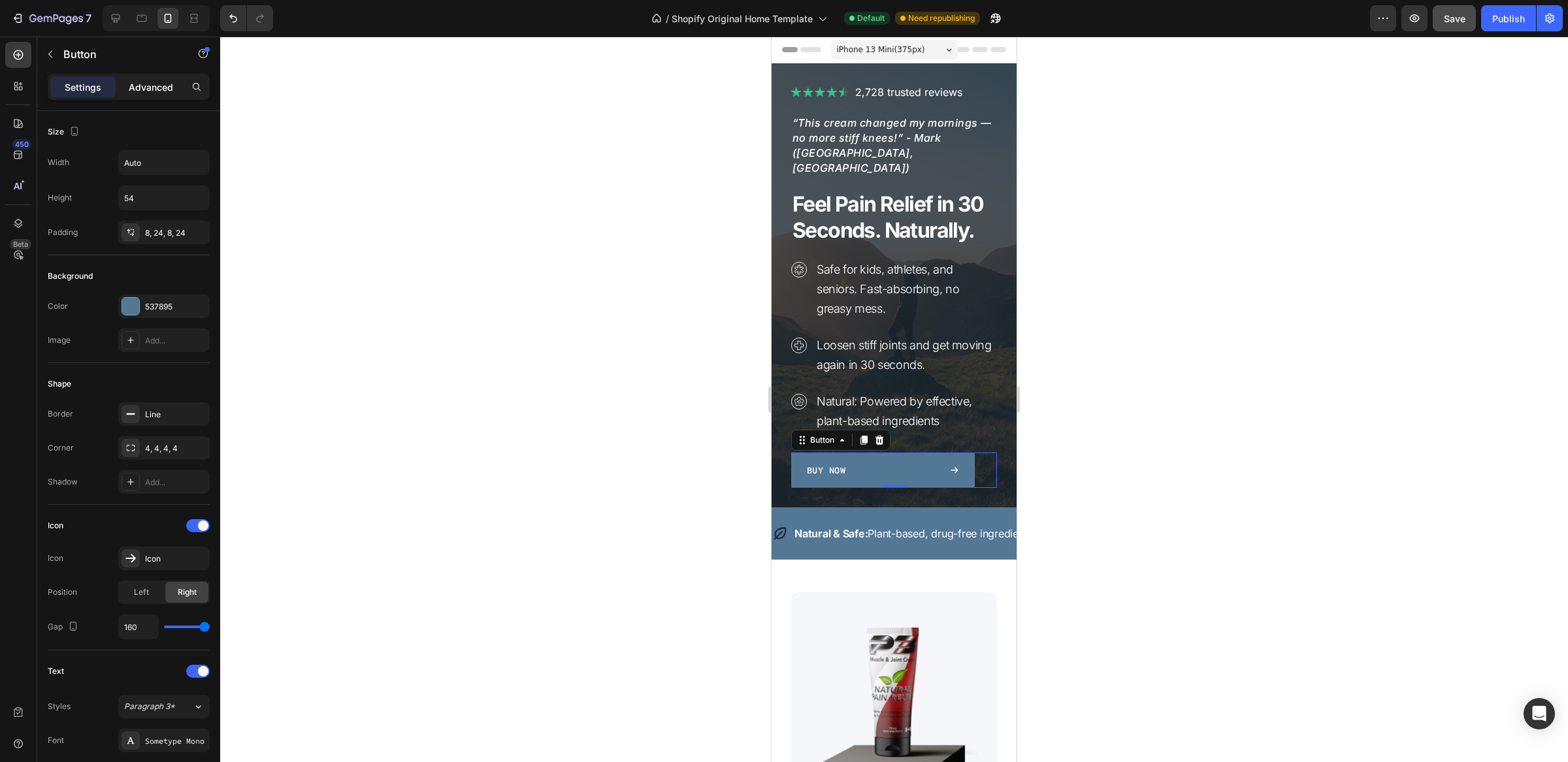
click at [154, 91] on p "Advanced" at bounding box center [150, 87] width 44 height 14
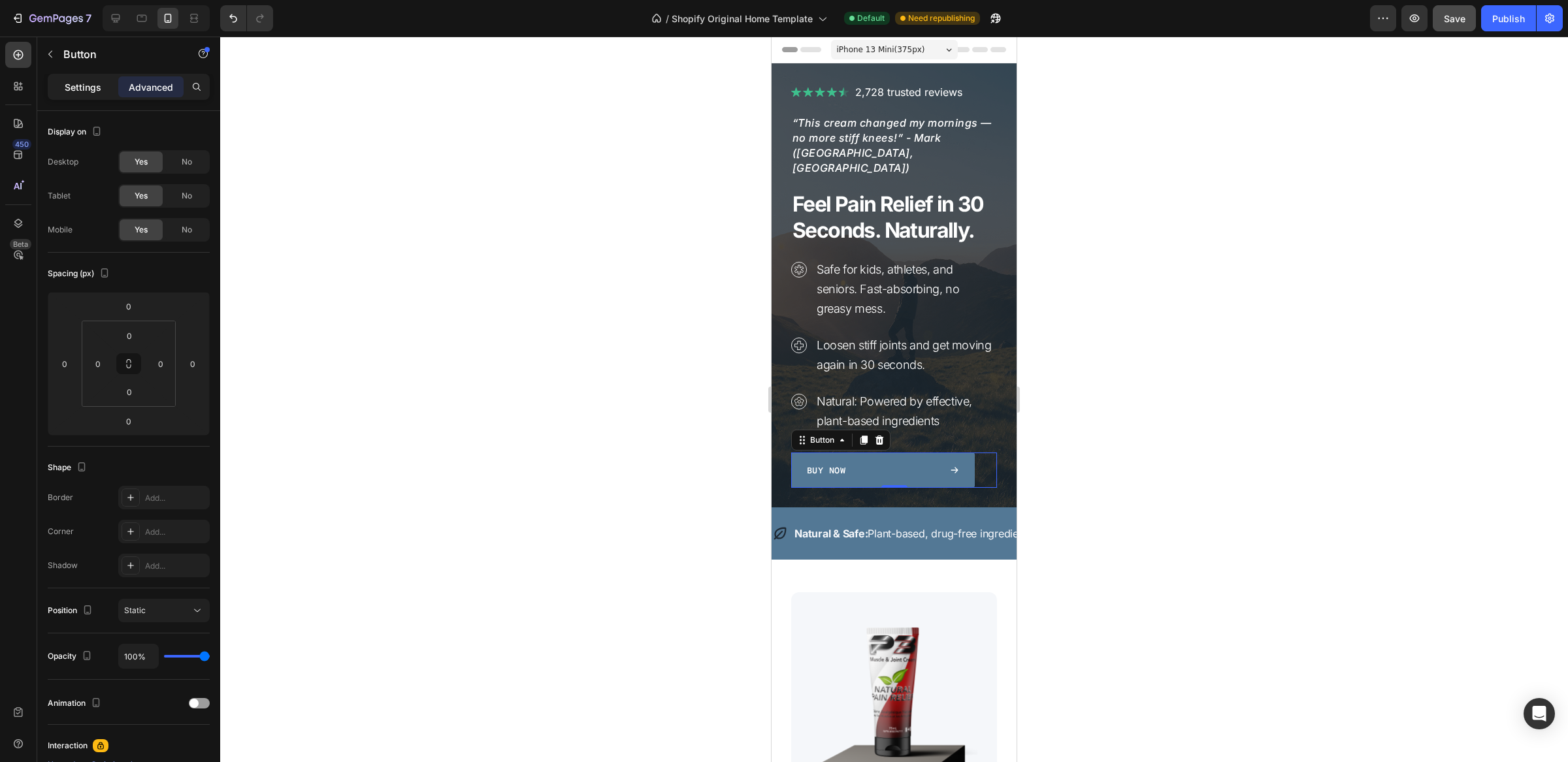
click at [79, 87] on p "Settings" at bounding box center [82, 87] width 37 height 14
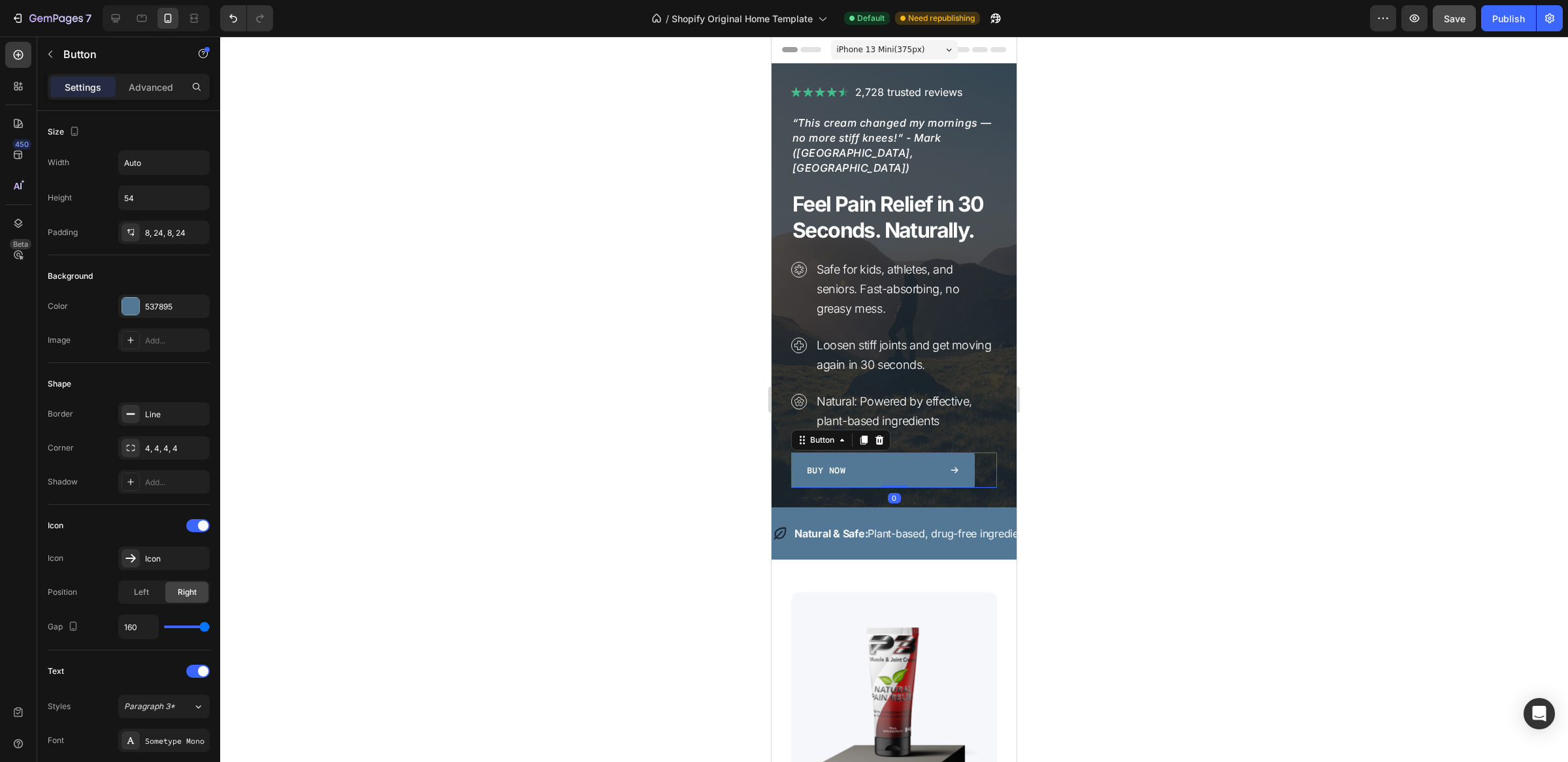
click at [859, 463] on div "Buy Now" at bounding box center [883, 470] width 153 height 14
click at [857, 477] on div "Image 2,728 trusted reviews Heading Row “This cream changed my mornings — no mo…" at bounding box center [895, 286] width 245 height 444
click at [854, 463] on div "Buy Now" at bounding box center [883, 470] width 153 height 14
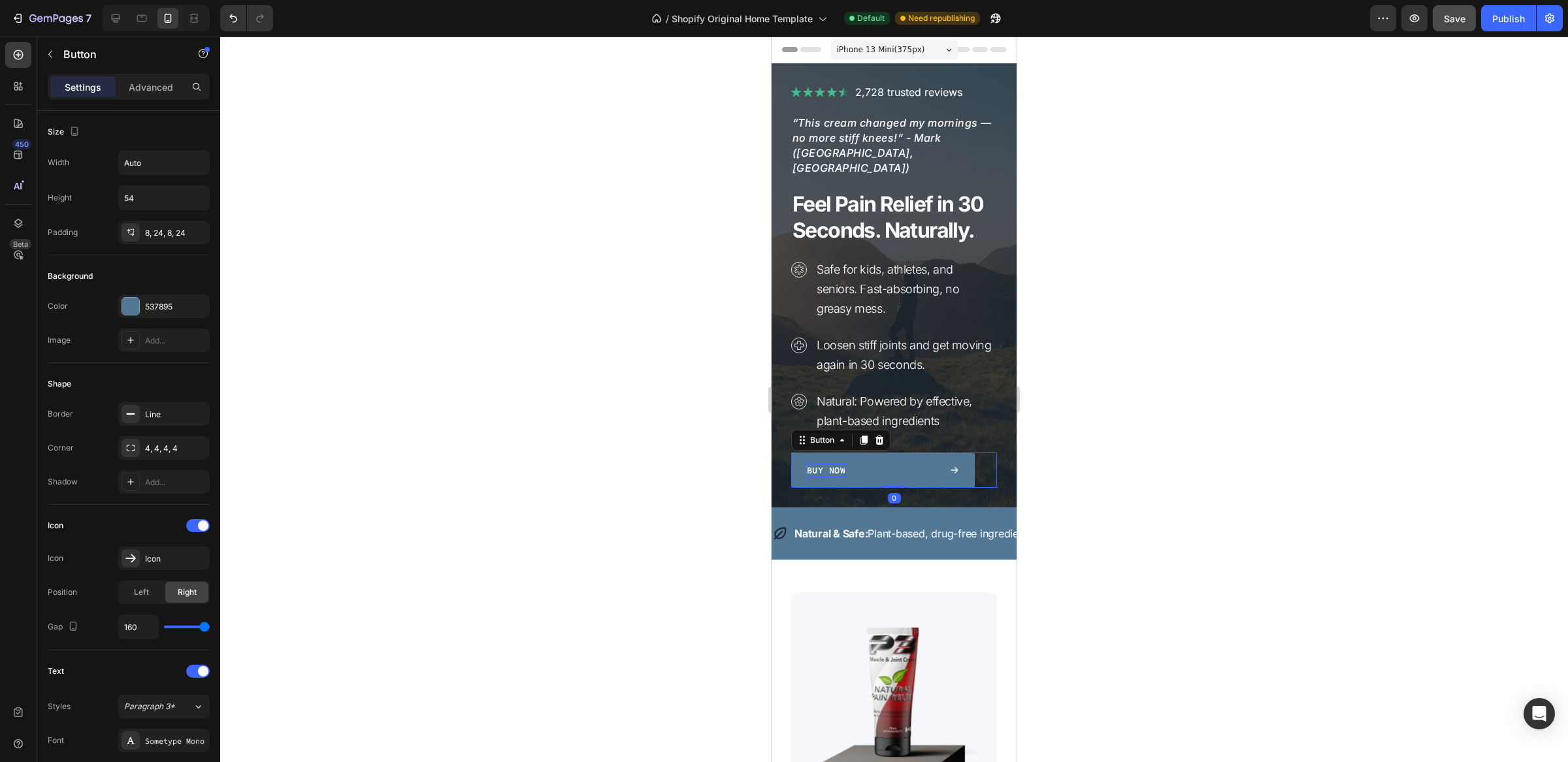
click at [828, 463] on p "Buy Now" at bounding box center [826, 470] width 38 height 14
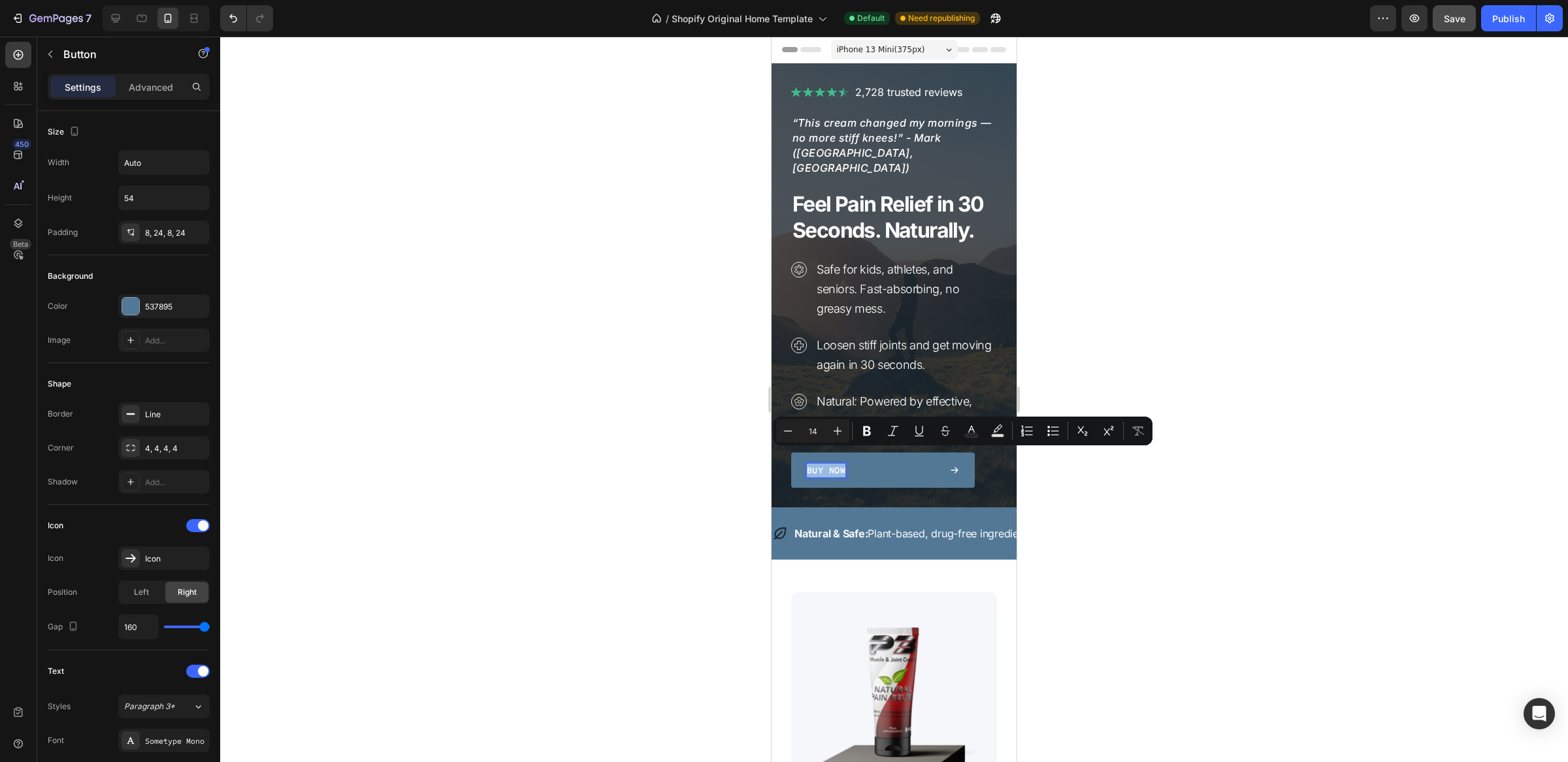
click at [828, 463] on p "Buy Now" at bounding box center [826, 470] width 38 height 14
click at [836, 457] on p "Buy Now" at bounding box center [826, 470] width 38 height 27
click at [840, 457] on p "Buy Now" at bounding box center [826, 470] width 38 height 27
click at [833, 462] on p "Buy Now" at bounding box center [826, 470] width 38 height 27
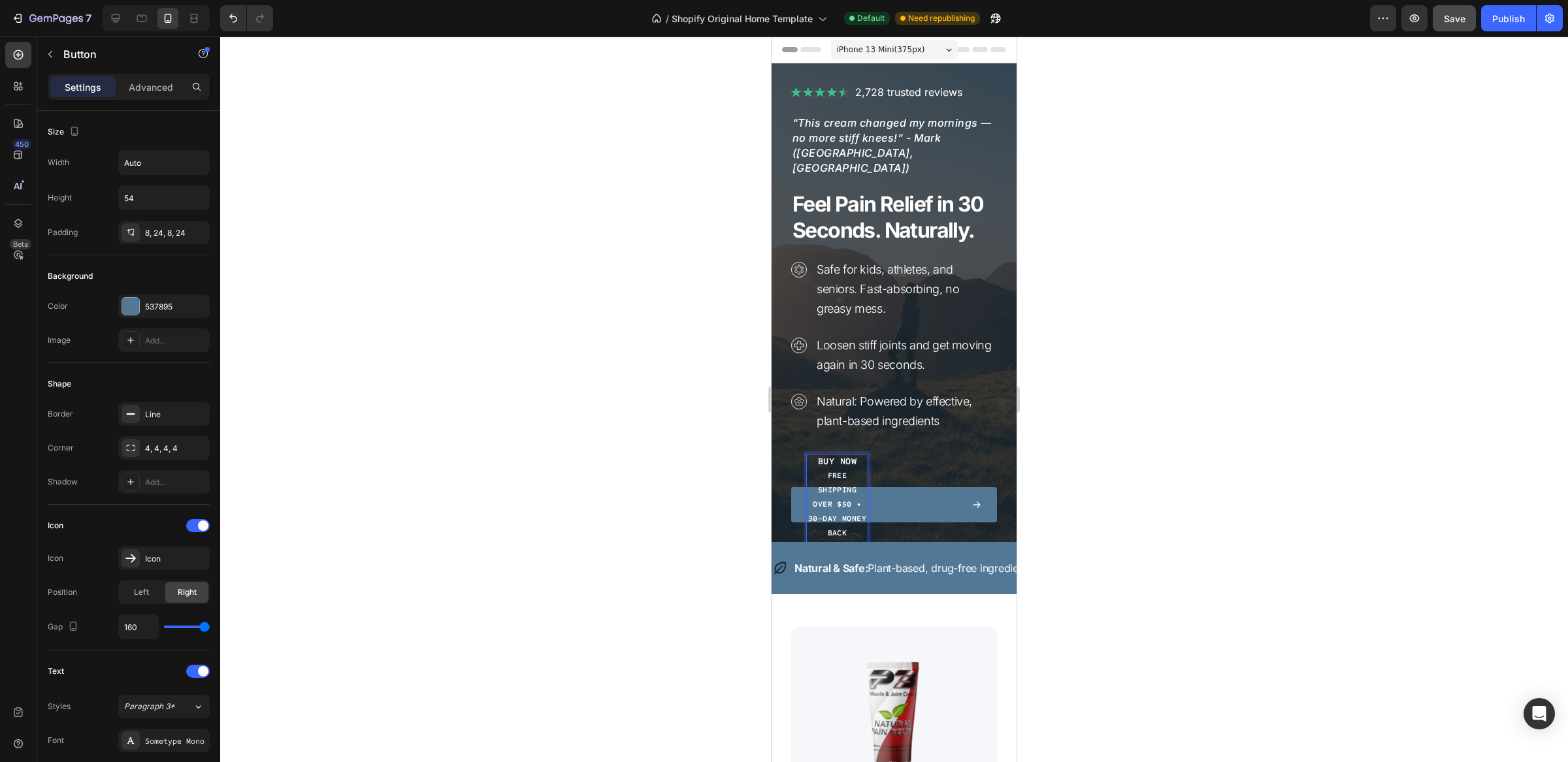
click at [814, 473] on span "Free shipping over $50 • 30-Day Money Back Guarantee" at bounding box center [837, 511] width 59 height 81
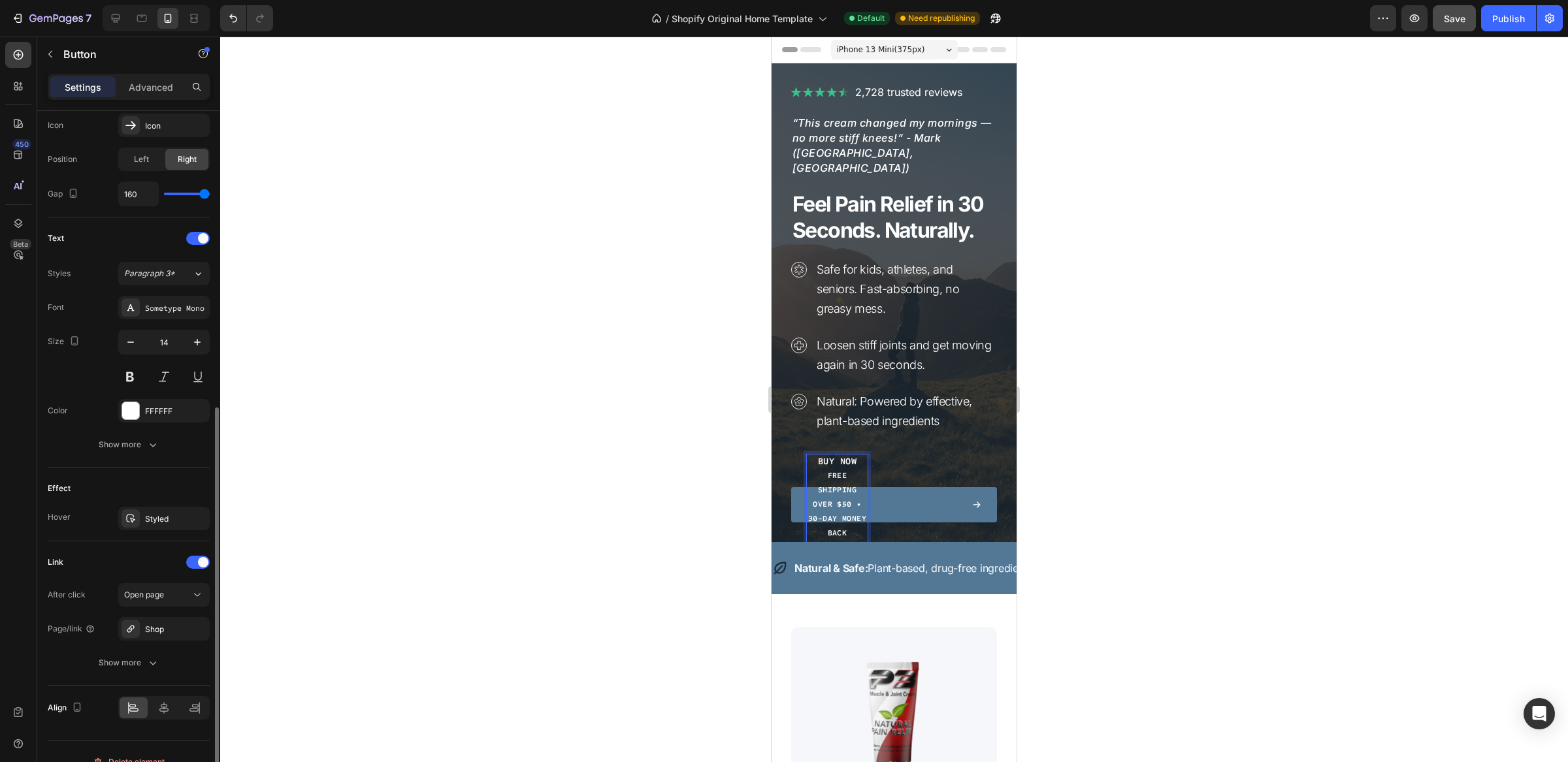
scroll to position [455, 0]
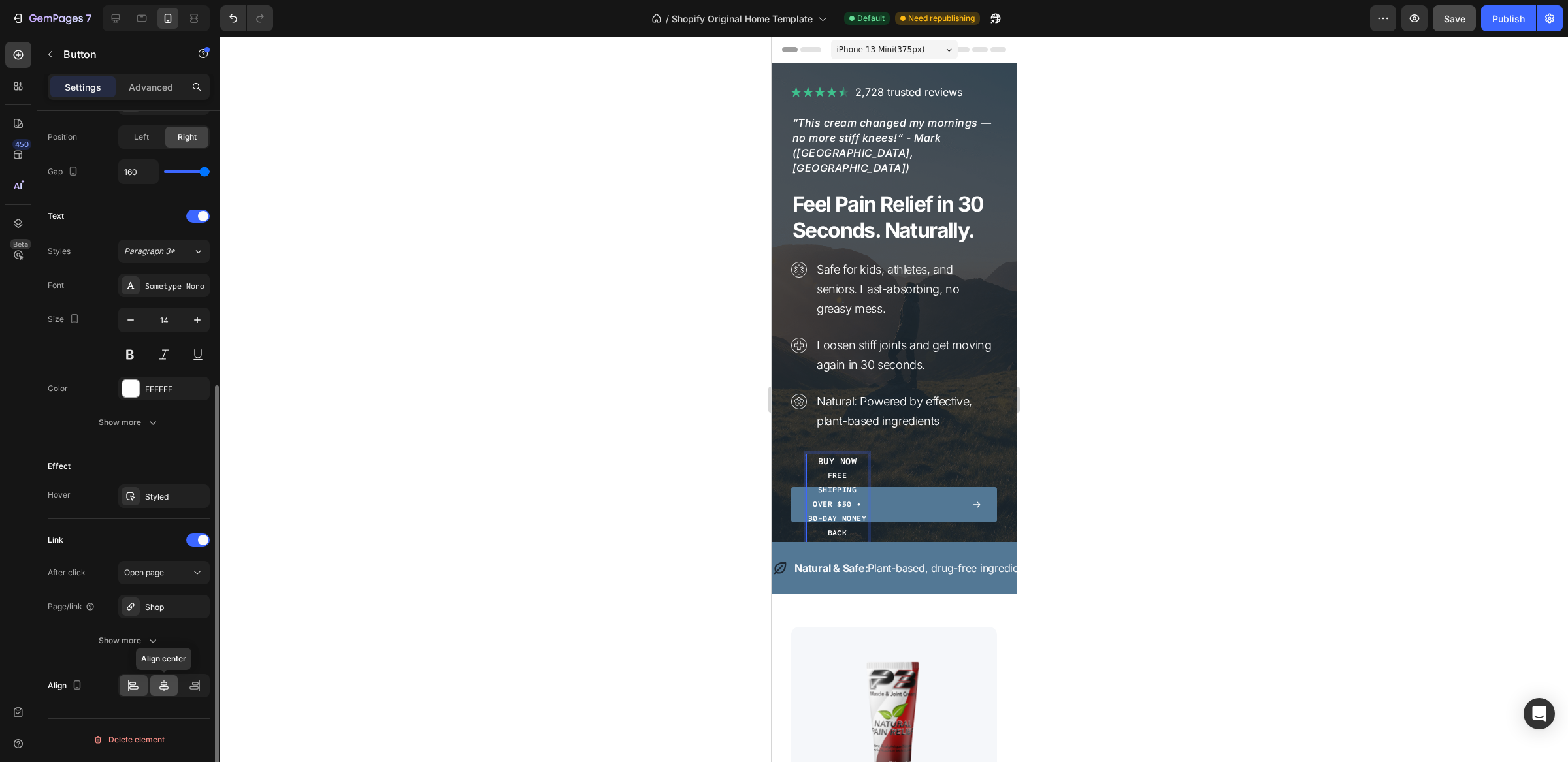
click at [161, 696] on div at bounding box center [164, 685] width 28 height 21
click at [130, 693] on icon at bounding box center [133, 686] width 13 height 13
click at [864, 462] on div "Buy Now Free shipping over $50 • 30-Day Money Back Guarantee" at bounding box center [895, 505] width 174 height 100
click at [836, 471] on span "Free shipping over $50 • 30-Day Money Back Guarantee" at bounding box center [837, 511] width 59 height 81
click at [1122, 485] on div at bounding box center [894, 399] width 1348 height 725
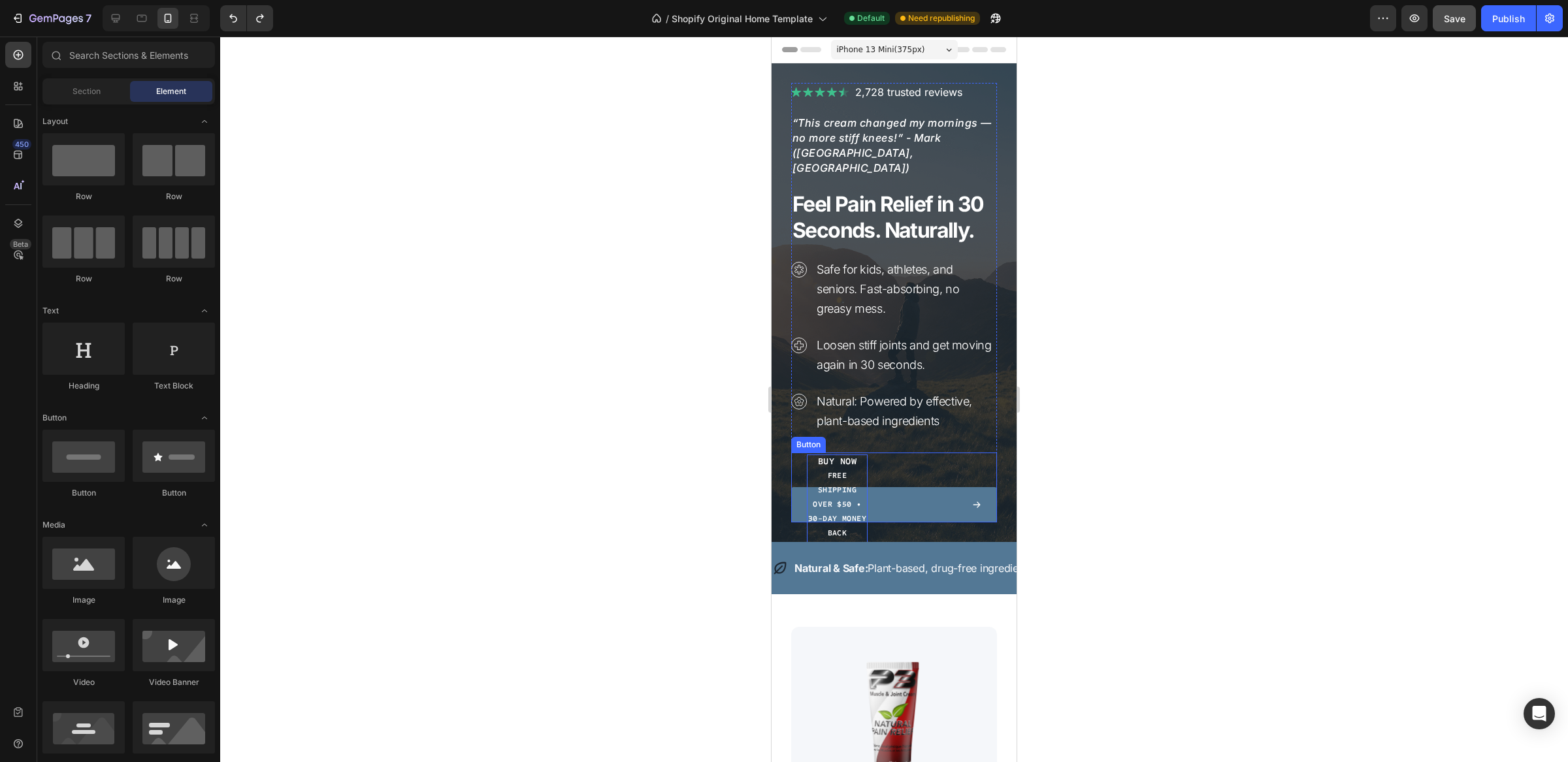
click at [827, 478] on span "Free shipping over $50 • 30-Day Money Back Guarantee" at bounding box center [837, 511] width 59 height 81
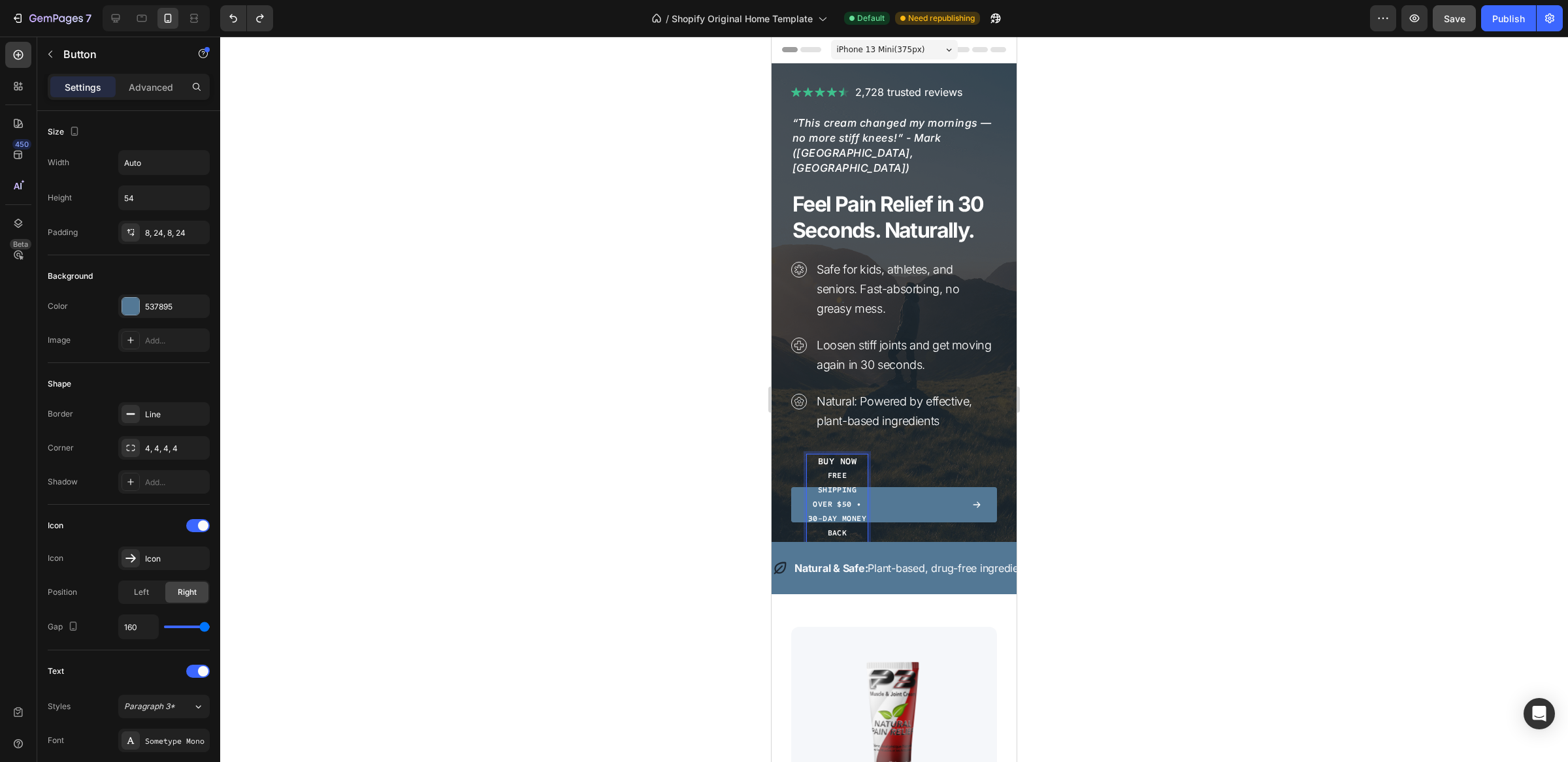
click at [827, 478] on span "Free shipping over $50 • 30-Day Money Back Guarantee" at bounding box center [837, 511] width 59 height 81
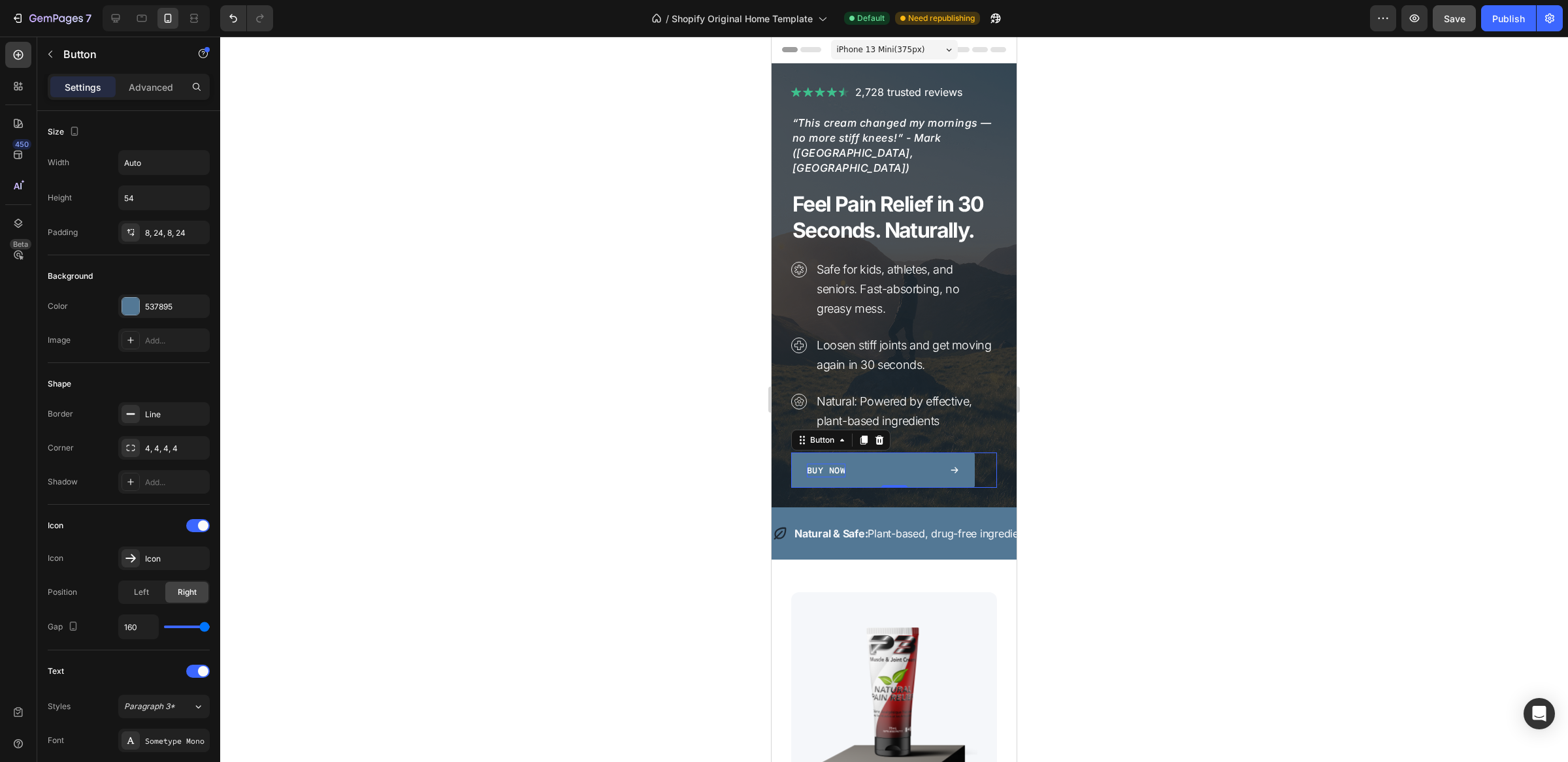
click at [604, 430] on div at bounding box center [894, 399] width 1348 height 725
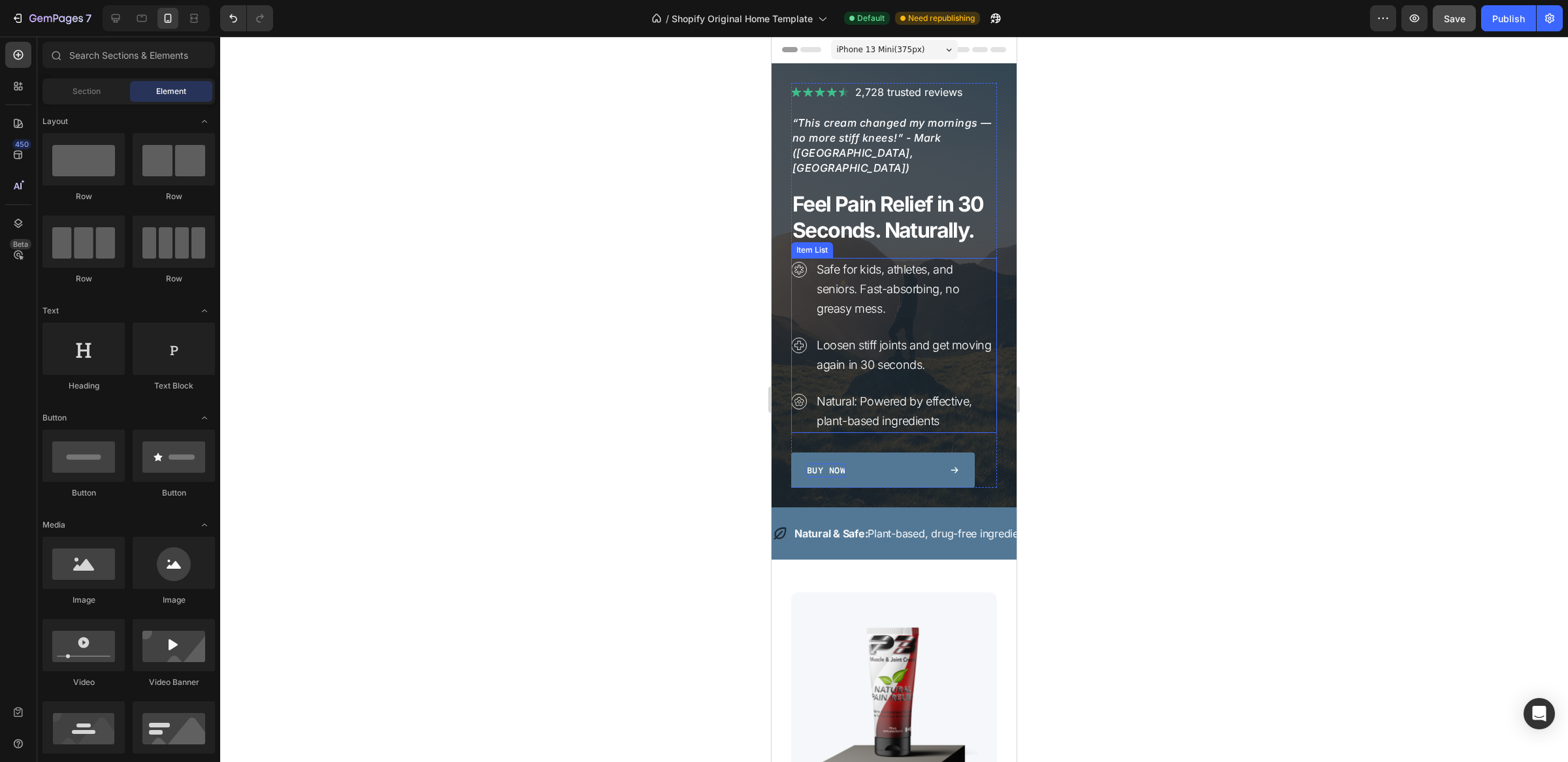
click at [891, 400] on p "Natural: Powered by effective, plant-based ingredients" at bounding box center [906, 412] width 178 height 39
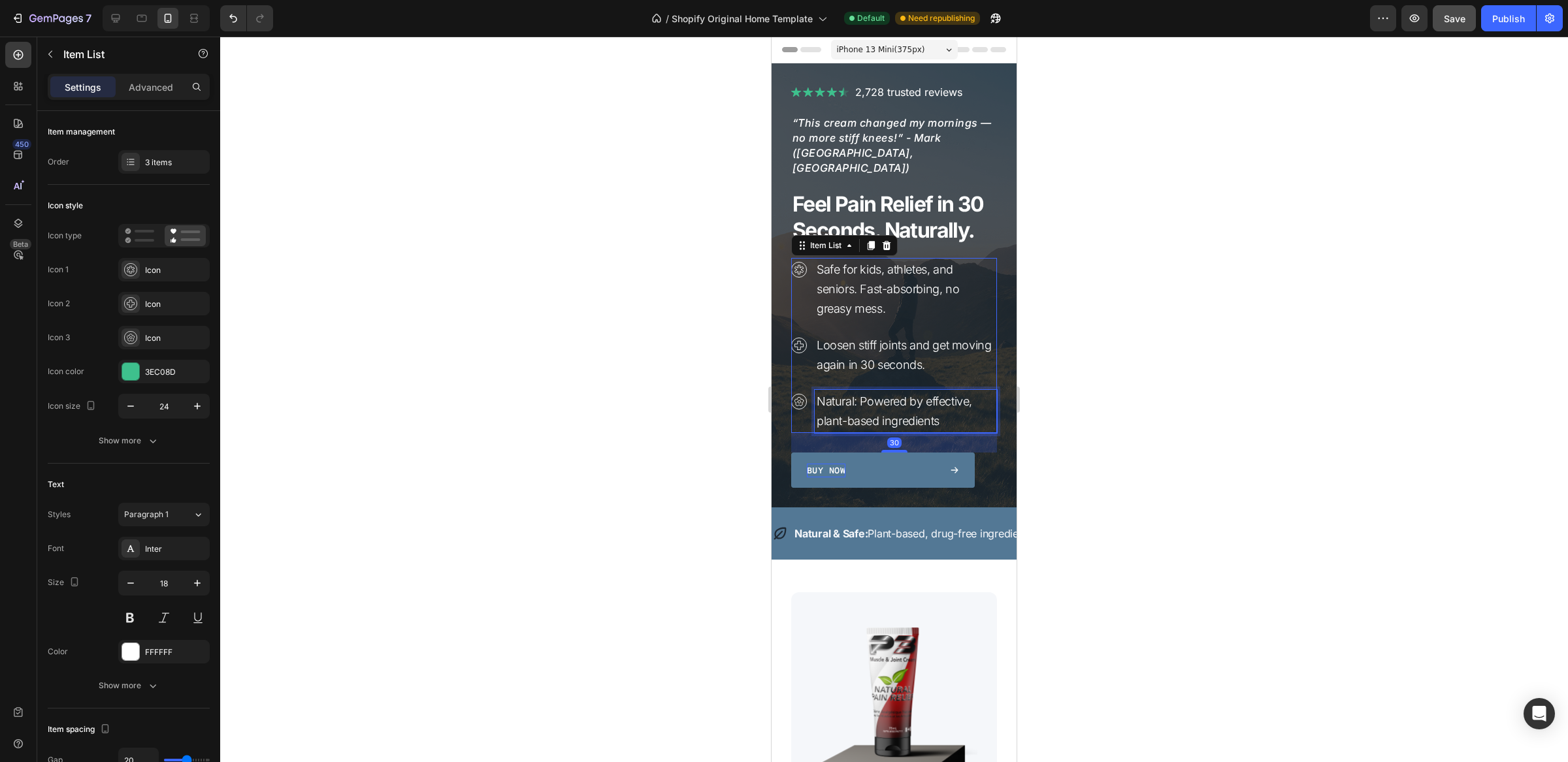
click at [896, 392] on p "Natural: Powered by effective, plant-based ingredients" at bounding box center [906, 412] width 178 height 39
click at [934, 392] on p "Natural: Powered by effective, plant-based ingredients" at bounding box center [906, 412] width 178 height 39
click at [940, 392] on p "Natural: Powered by effective, plant-based ingredients" at bounding box center [906, 412] width 178 height 39
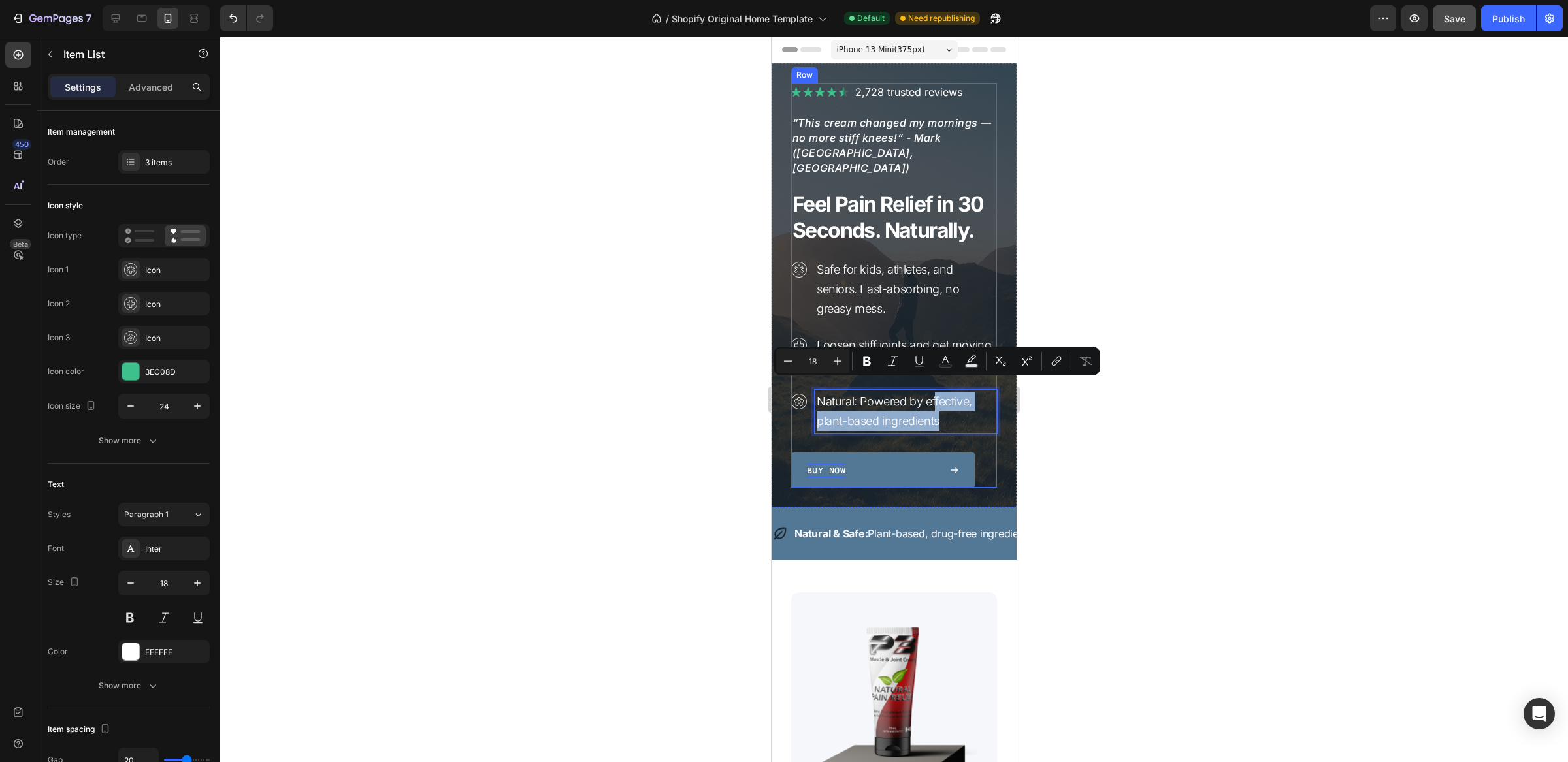
drag, startPoint x: 938, startPoint y: 381, endPoint x: 929, endPoint y: 427, distance: 46.9
click at [929, 427] on div "Image 2,728 trusted reviews Heading Row “This cream changed my mornings — no mo…" at bounding box center [895, 286] width 206 height 405
click at [951, 412] on p "Natural: Powered by effective, plant-based ingredients" at bounding box center [906, 412] width 178 height 39
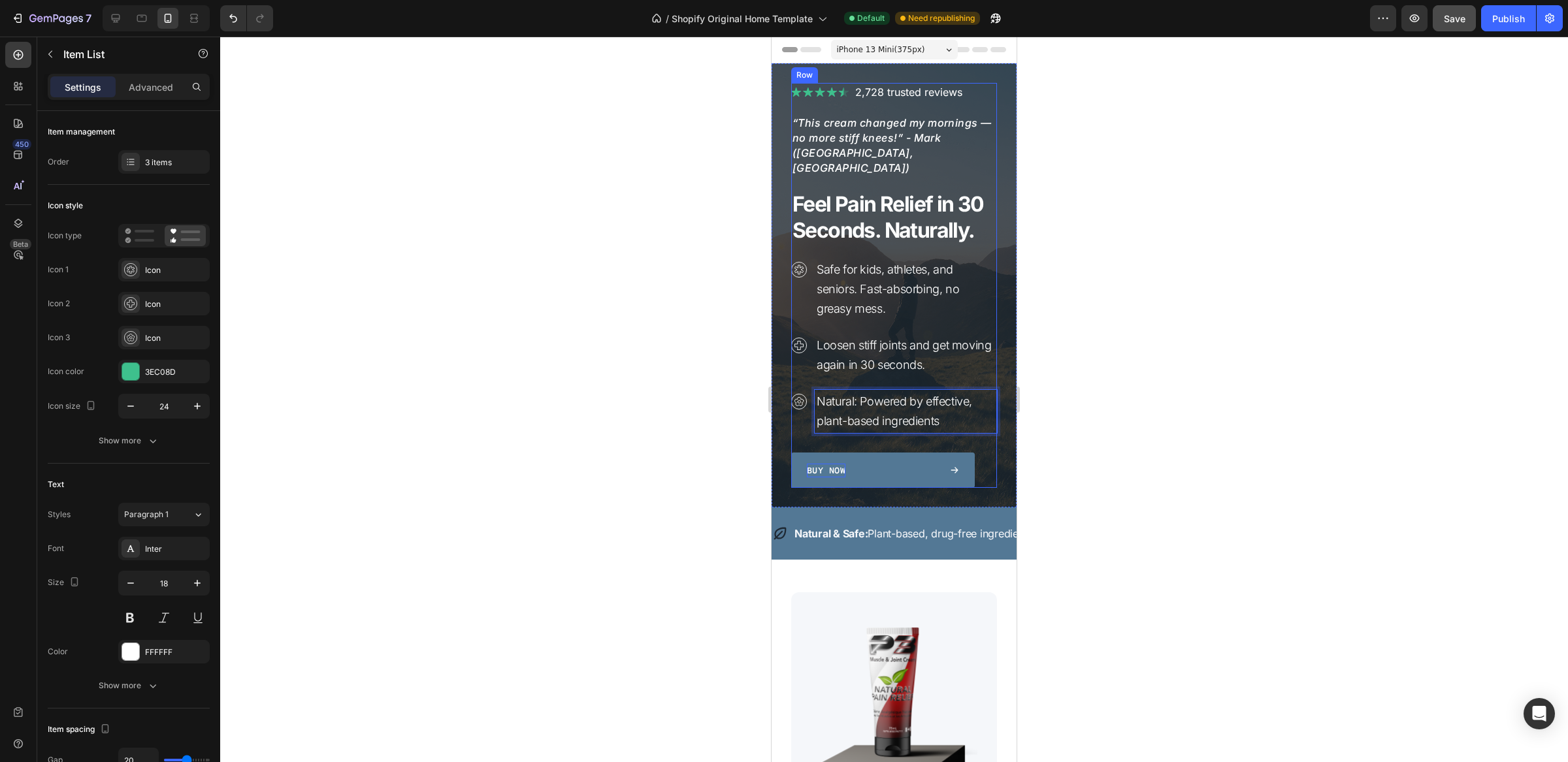
click at [823, 427] on div "Image 2,728 trusted reviews Heading Row “This cream changed my mornings — no mo…" at bounding box center [895, 286] width 206 height 405
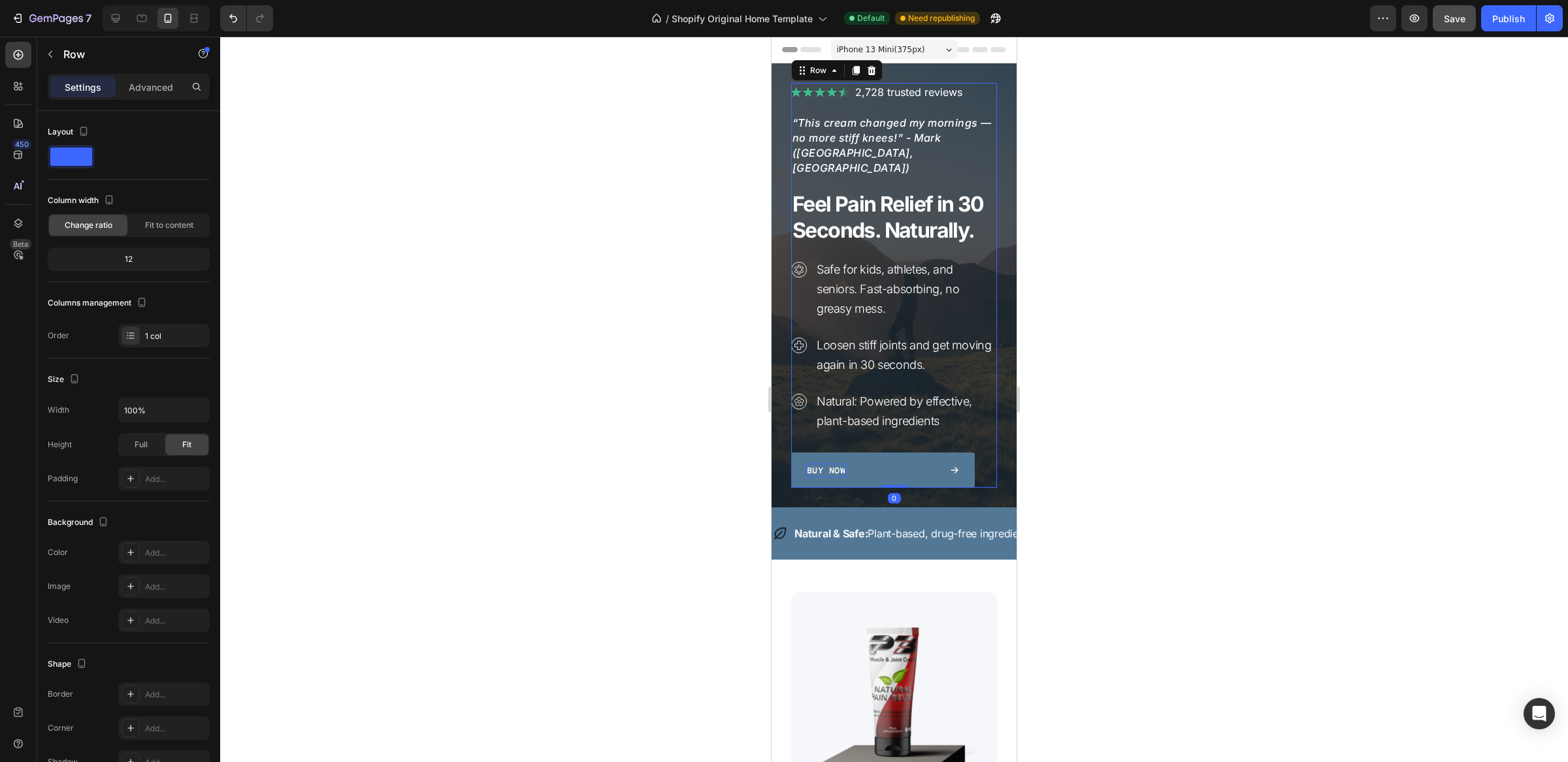
click at [851, 428] on div "Image 2,728 trusted reviews Heading Row “This cream changed my mornings — no mo…" at bounding box center [895, 286] width 206 height 405
click at [848, 453] on link "Buy Now" at bounding box center [883, 471] width 184 height 36
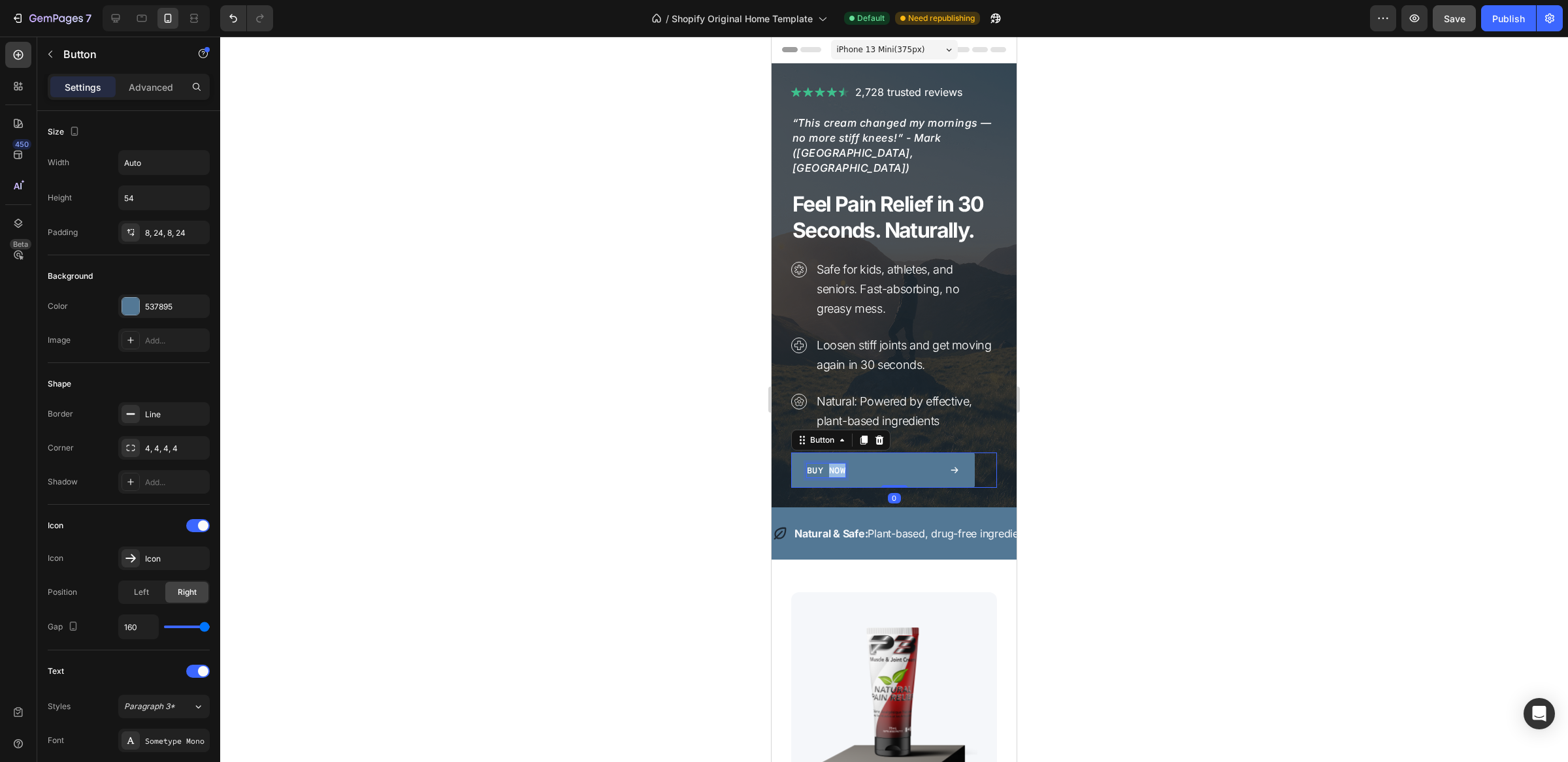
click at [829, 463] on p "Buy Now" at bounding box center [826, 470] width 38 height 14
click at [849, 463] on div "Buy Now" at bounding box center [883, 470] width 153 height 14
click at [833, 463] on p "Buy Now" at bounding box center [826, 470] width 38 height 14
click at [820, 463] on p "Buy Now" at bounding box center [826, 470] width 38 height 14
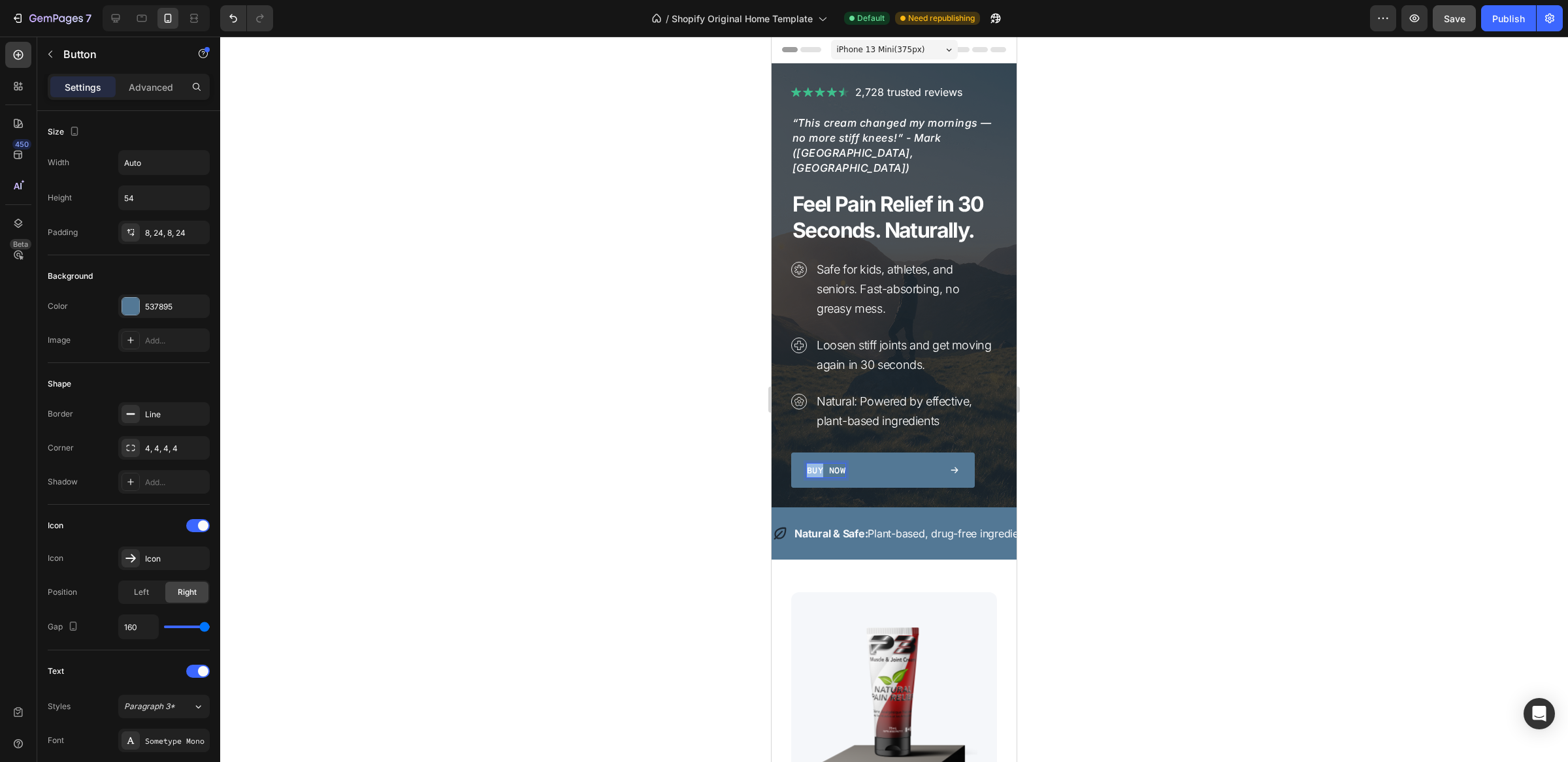
click at [819, 463] on p "Buy Now" at bounding box center [826, 470] width 38 height 14
click at [829, 463] on p "Buy Now" at bounding box center [826, 470] width 38 height 14
click at [181, 163] on input "Auto" at bounding box center [164, 162] width 90 height 23
click at [195, 163] on icon "button" at bounding box center [198, 163] width 13 height 13
click at [177, 224] on span "100%" at bounding box center [186, 221] width 22 height 12
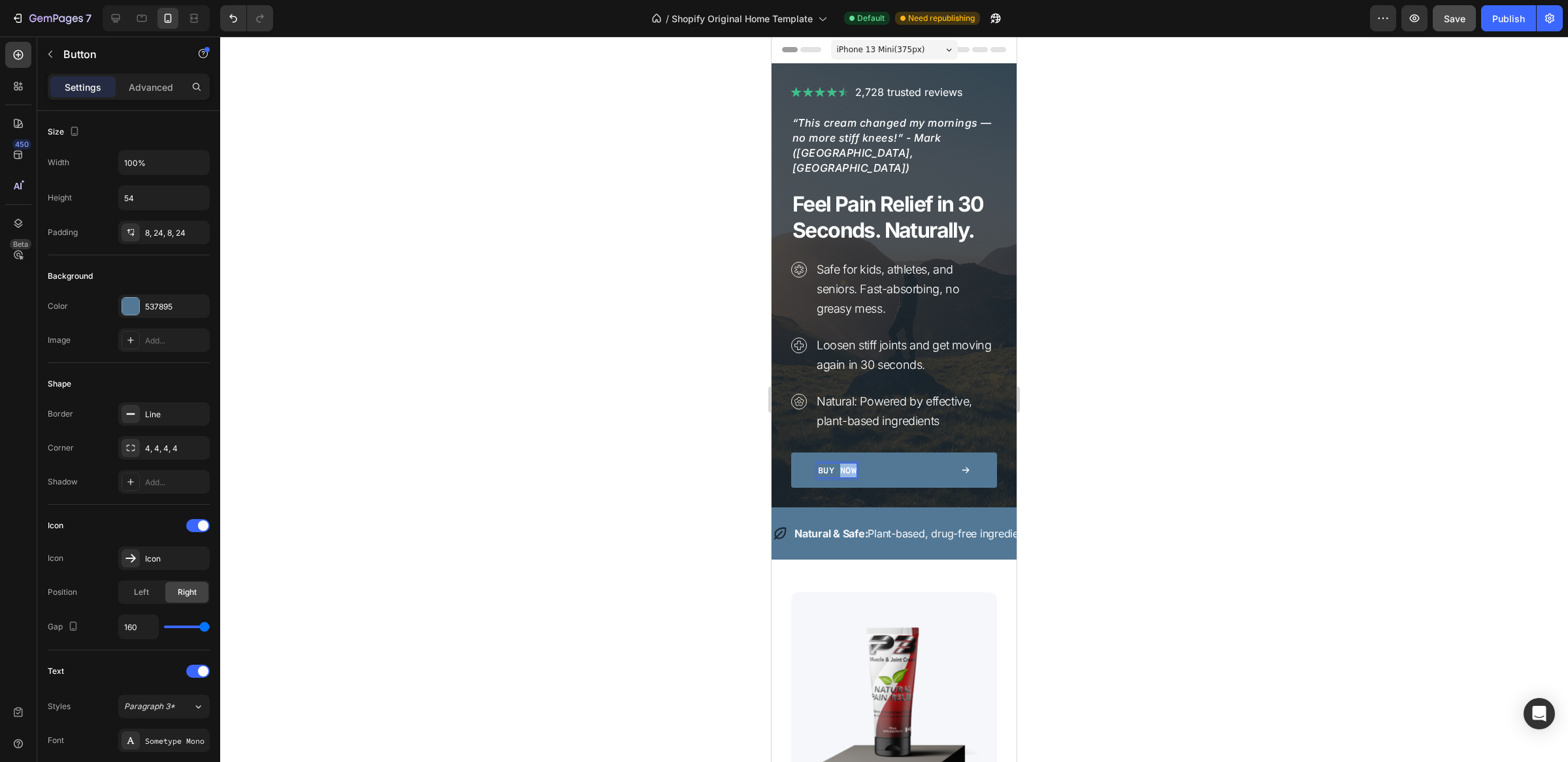
click at [838, 463] on p "Buy Now" at bounding box center [837, 470] width 38 height 14
click at [181, 162] on input "100%" at bounding box center [164, 162] width 90 height 23
click at [196, 164] on icon "button" at bounding box center [198, 163] width 13 height 13
click at [154, 195] on span "Fit content" at bounding box center [143, 197] width 39 height 12
type input "Auto"
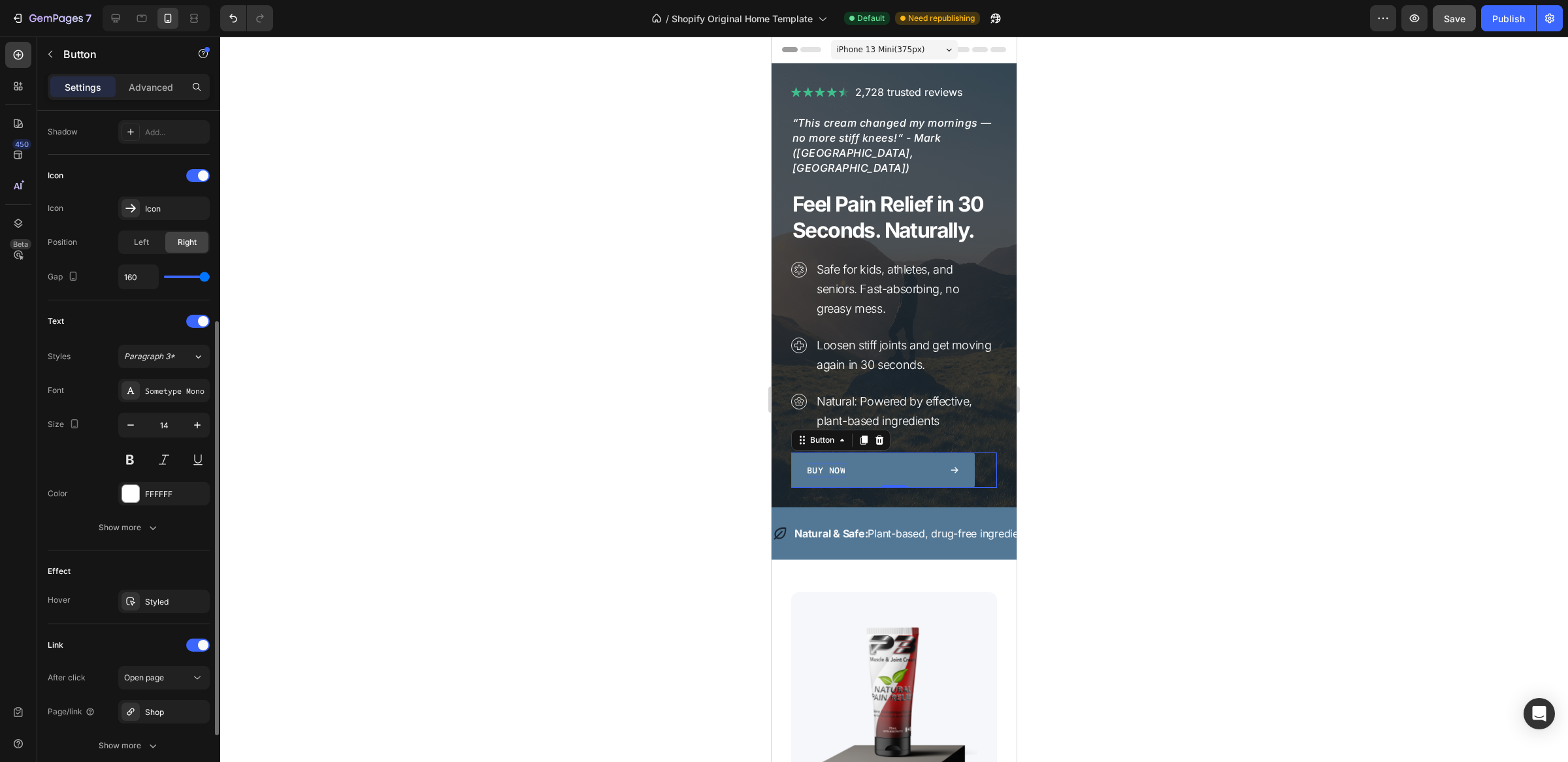
scroll to position [353, 0]
click at [194, 422] on icon "button" at bounding box center [198, 422] width 13 height 13
click at [133, 422] on icon "button" at bounding box center [131, 422] width 13 height 13
type input "14"
click at [1106, 233] on div at bounding box center [894, 399] width 1348 height 725
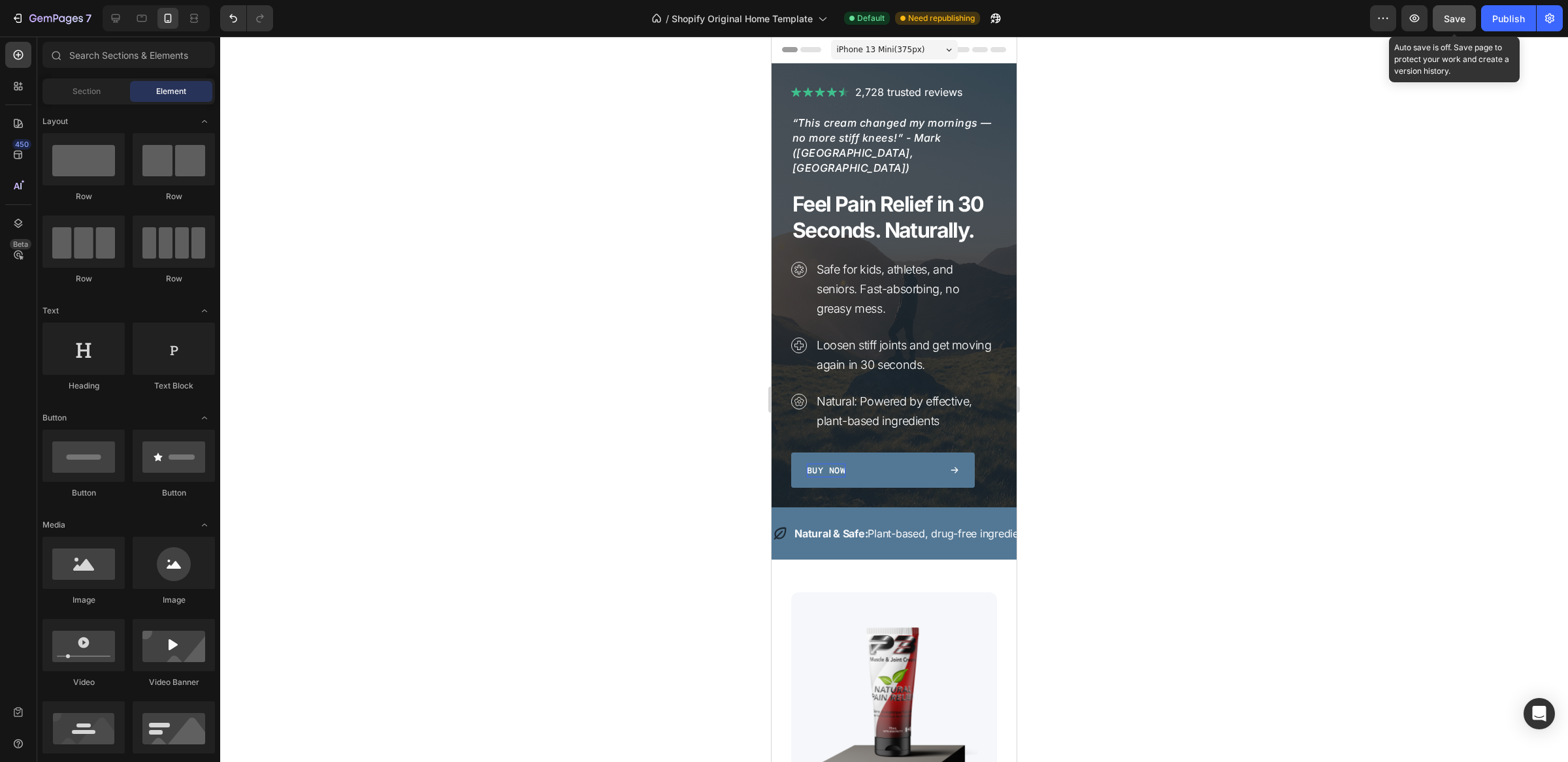
click at [1452, 19] on span "Save" at bounding box center [1455, 19] width 22 height 11
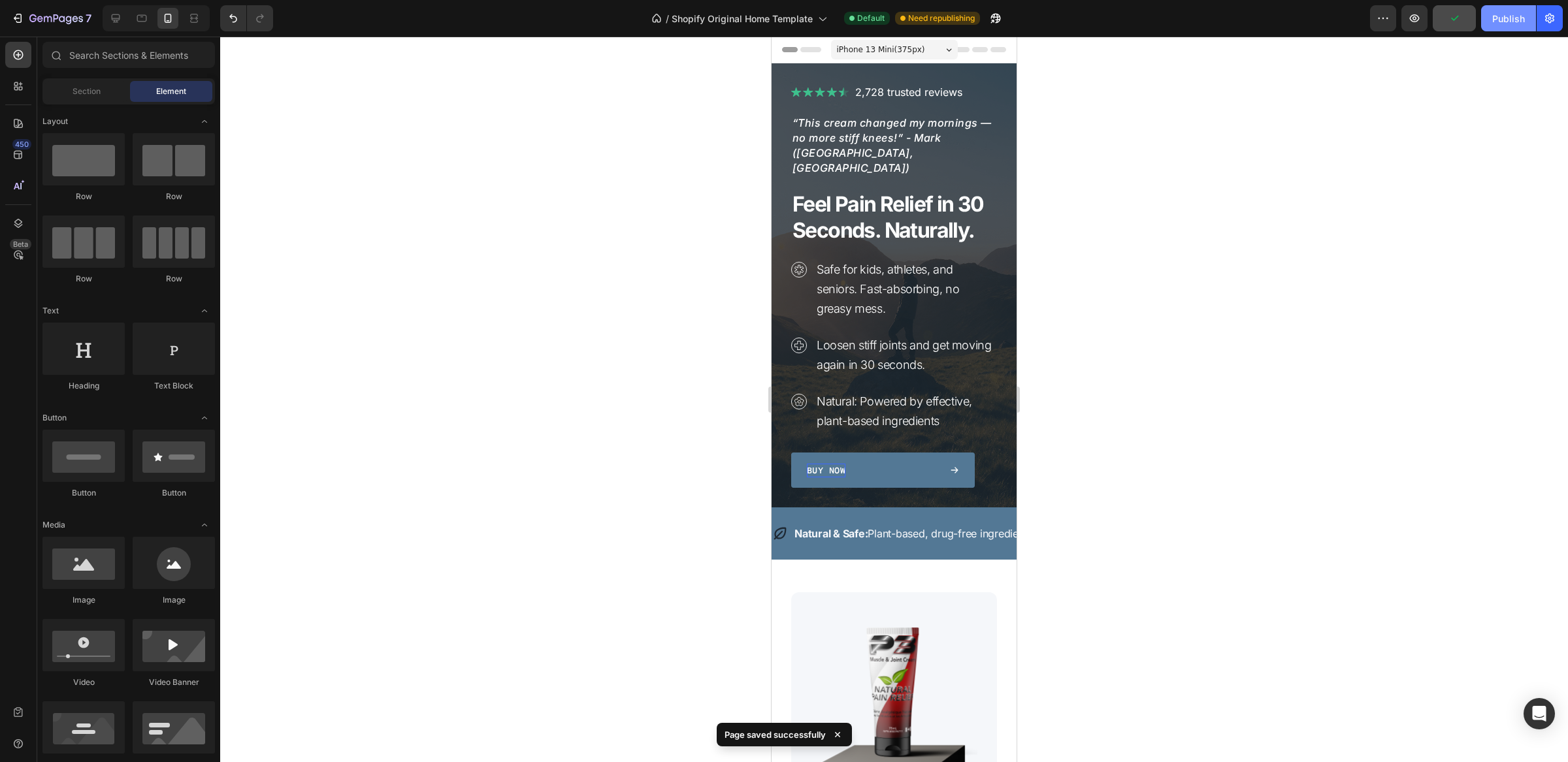
click at [1508, 23] on div "Publish" at bounding box center [1509, 19] width 33 height 14
click at [1501, 21] on div "Publish" at bounding box center [1509, 19] width 33 height 14
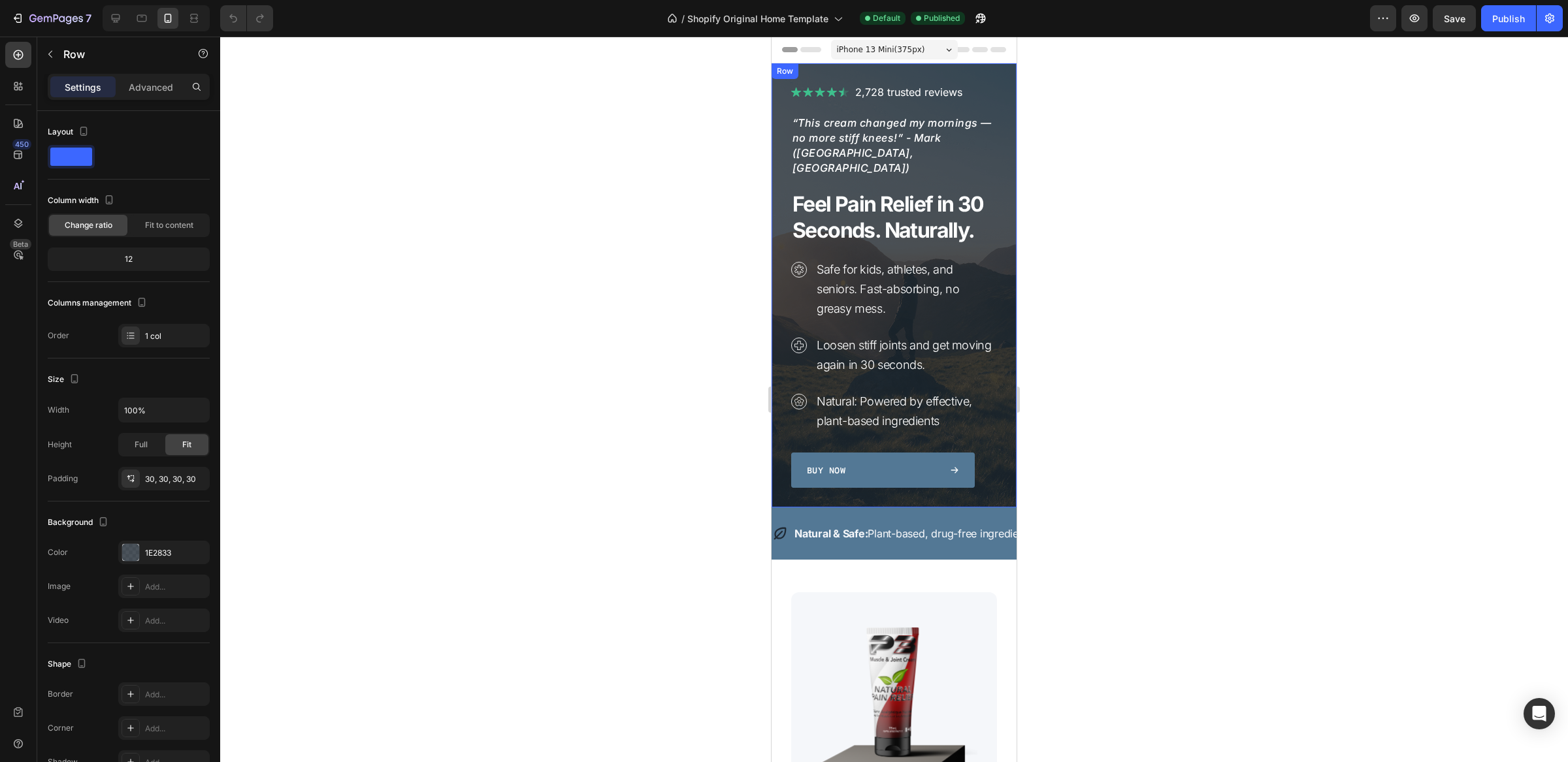
click at [993, 388] on div "Image 2,728 trusted reviews Heading Row “This cream changed my mornings — no mo…" at bounding box center [895, 286] width 245 height 444
click at [887, 484] on div "Image 2,728 trusted reviews Heading Row “This cream changed my mornings — no mo…" at bounding box center [895, 286] width 245 height 444
click at [890, 503] on icon at bounding box center [895, 507] width 10 height 10
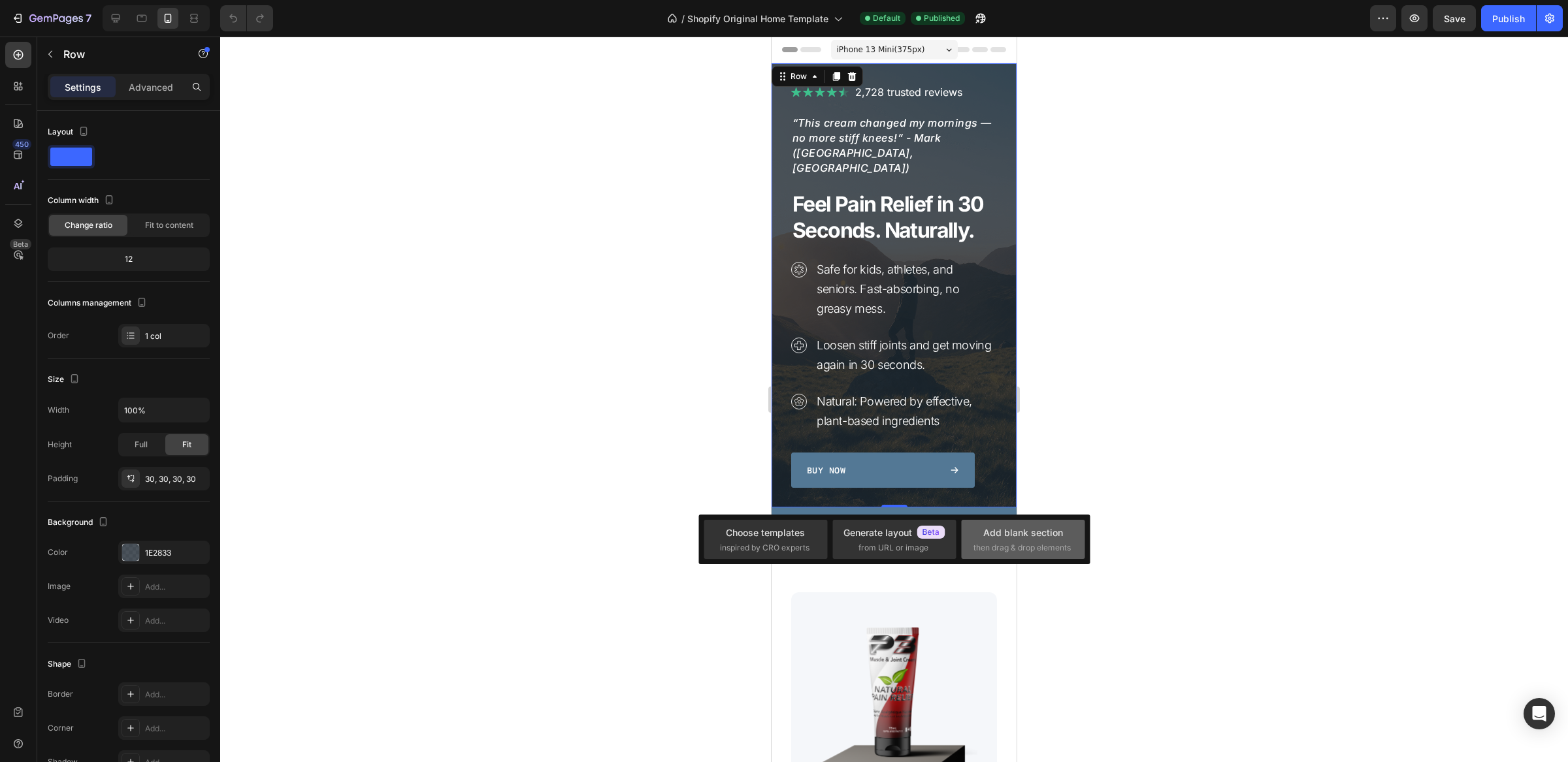
click at [1015, 533] on div "Add blank section" at bounding box center [1023, 533] width 80 height 14
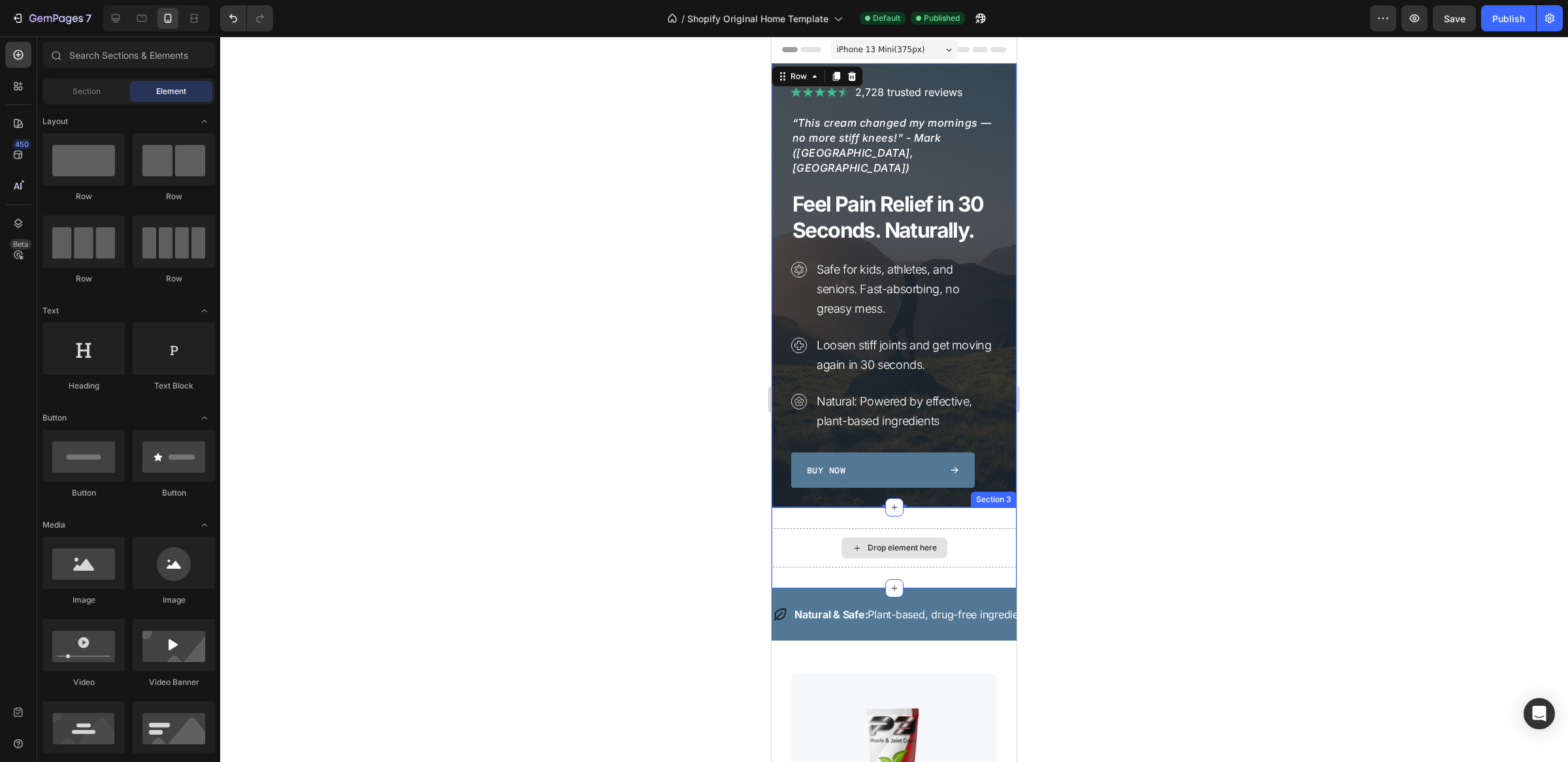
click at [860, 537] on div "Drop element here" at bounding box center [895, 548] width 106 height 21
click at [178, 343] on div at bounding box center [174, 349] width 82 height 52
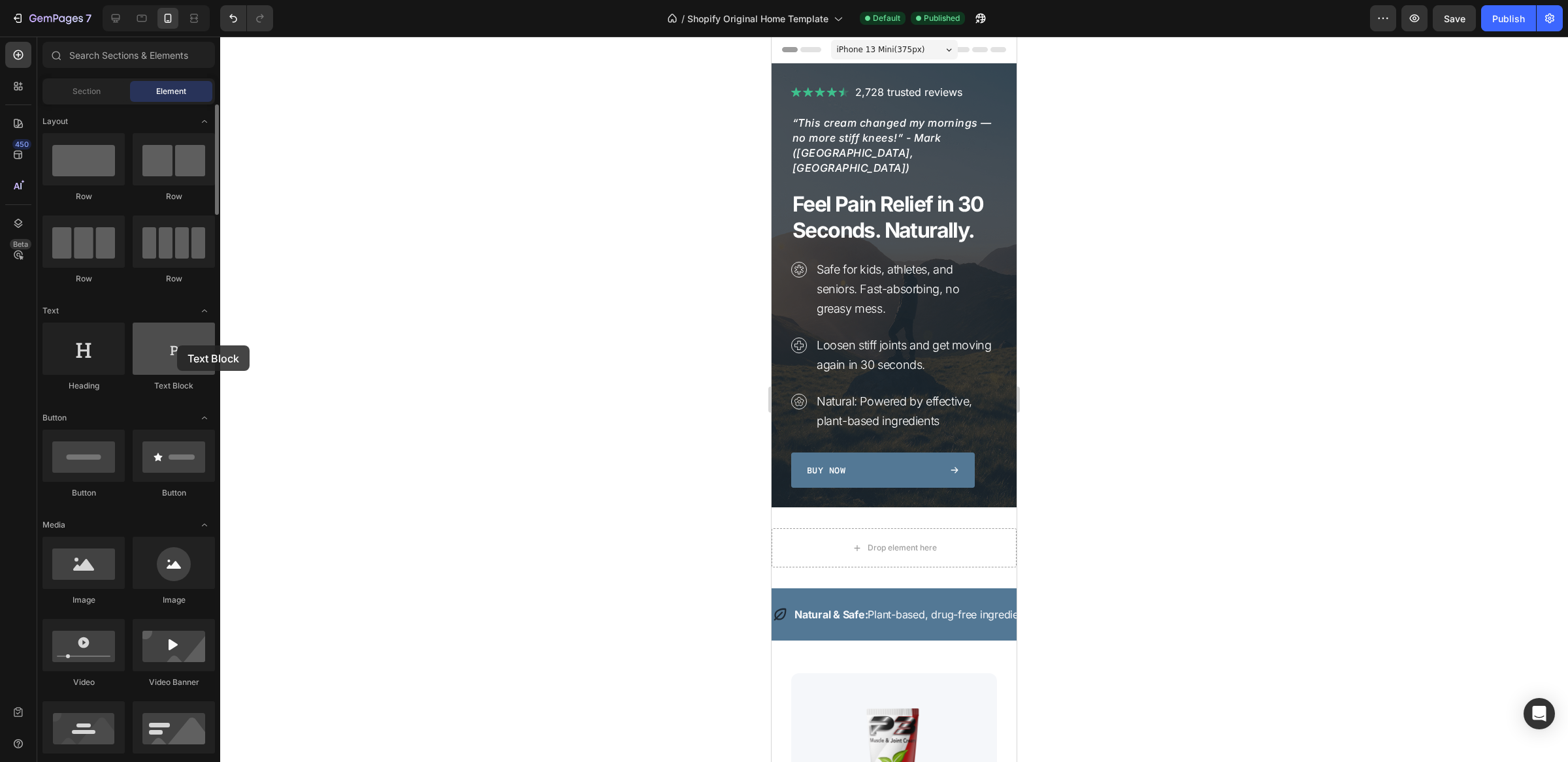
click at [177, 345] on div at bounding box center [174, 349] width 82 height 52
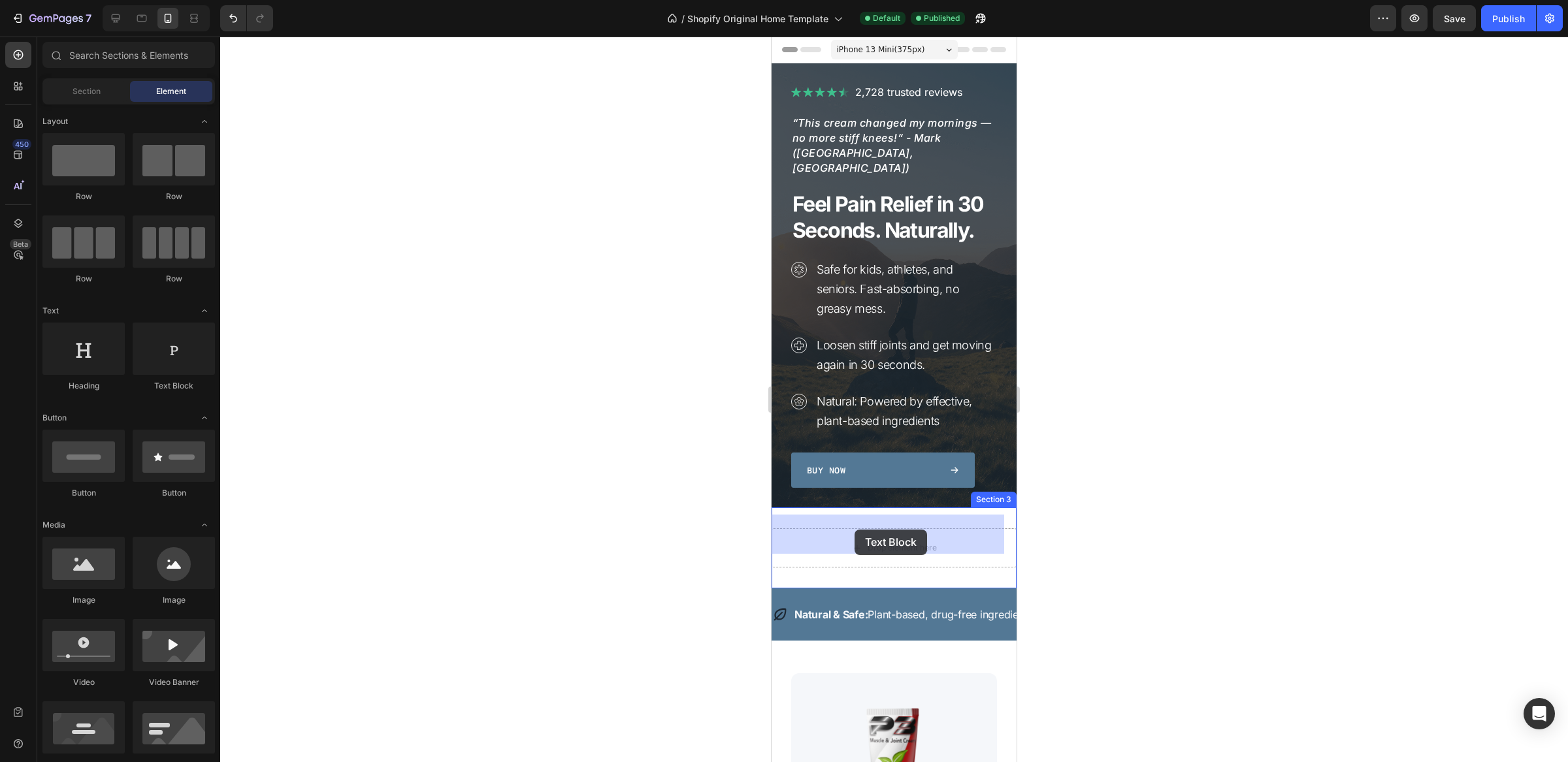
drag, startPoint x: 944, startPoint y: 390, endPoint x: 855, endPoint y: 530, distance: 165.9
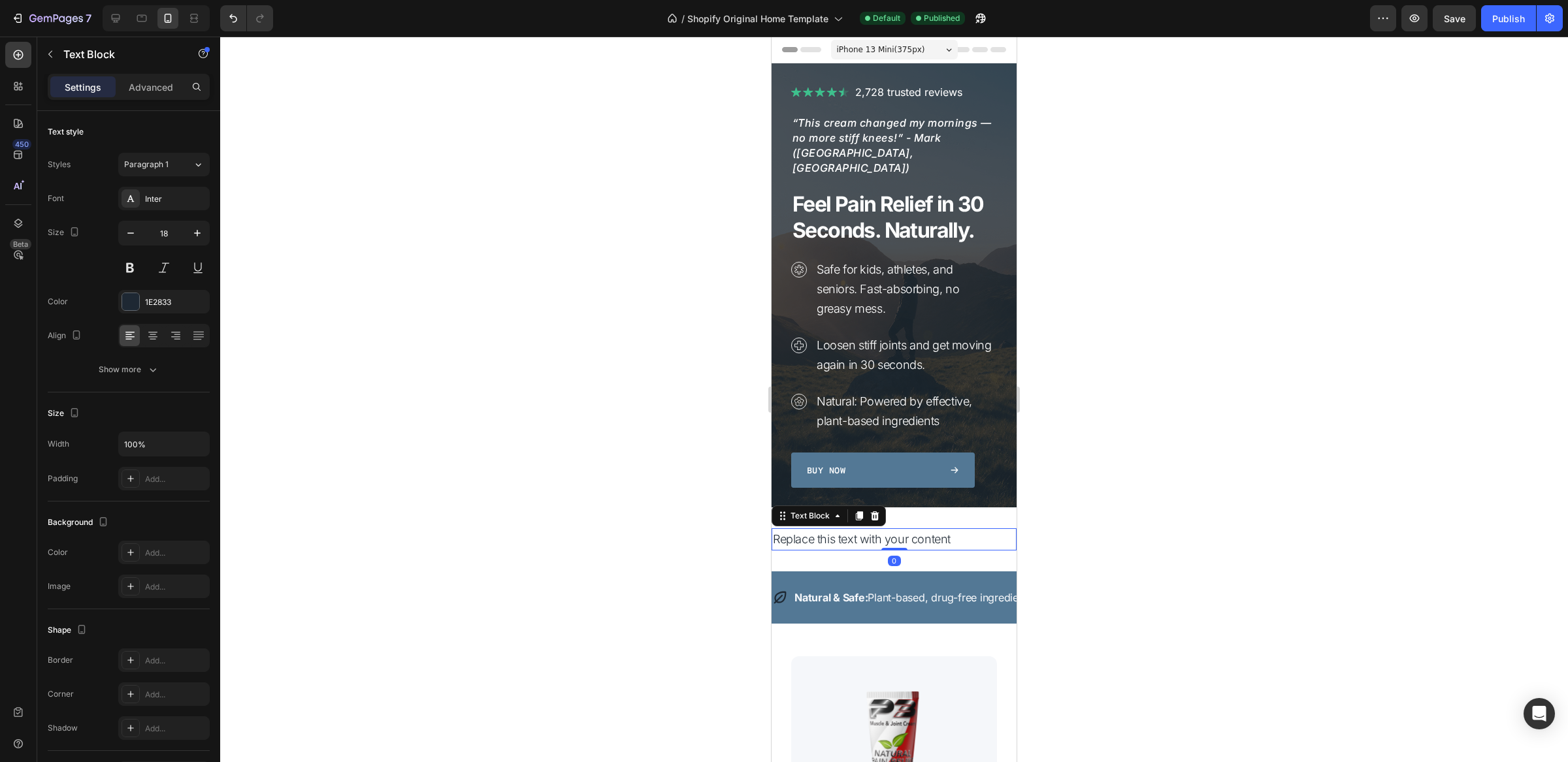
click at [824, 528] on div "Replace this text with your content" at bounding box center [895, 539] width 245 height 22
click at [824, 530] on p "Replace this text with your content" at bounding box center [894, 539] width 243 height 20
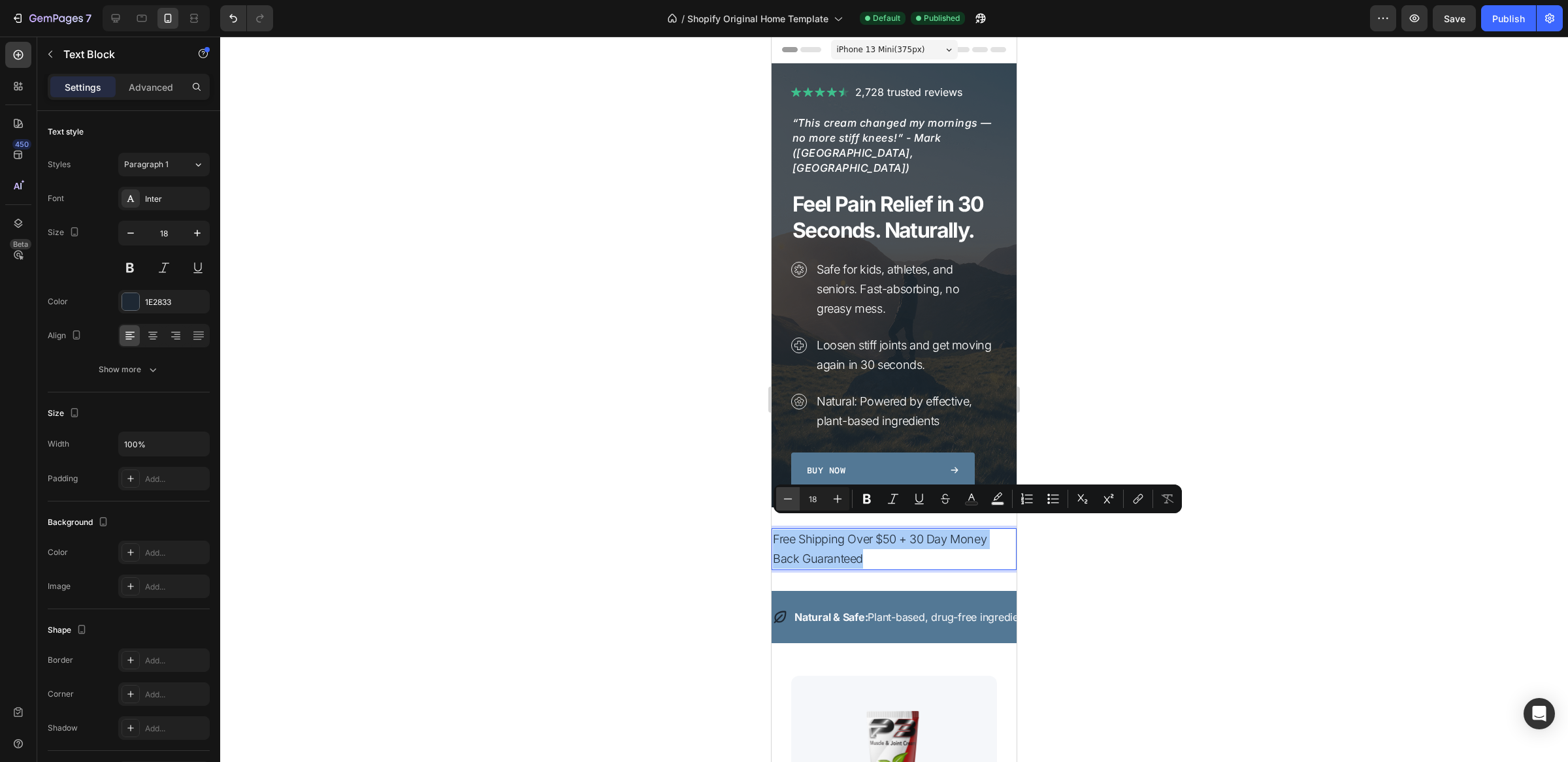
click at [792, 498] on icon "Editor contextual toolbar" at bounding box center [788, 499] width 13 height 13
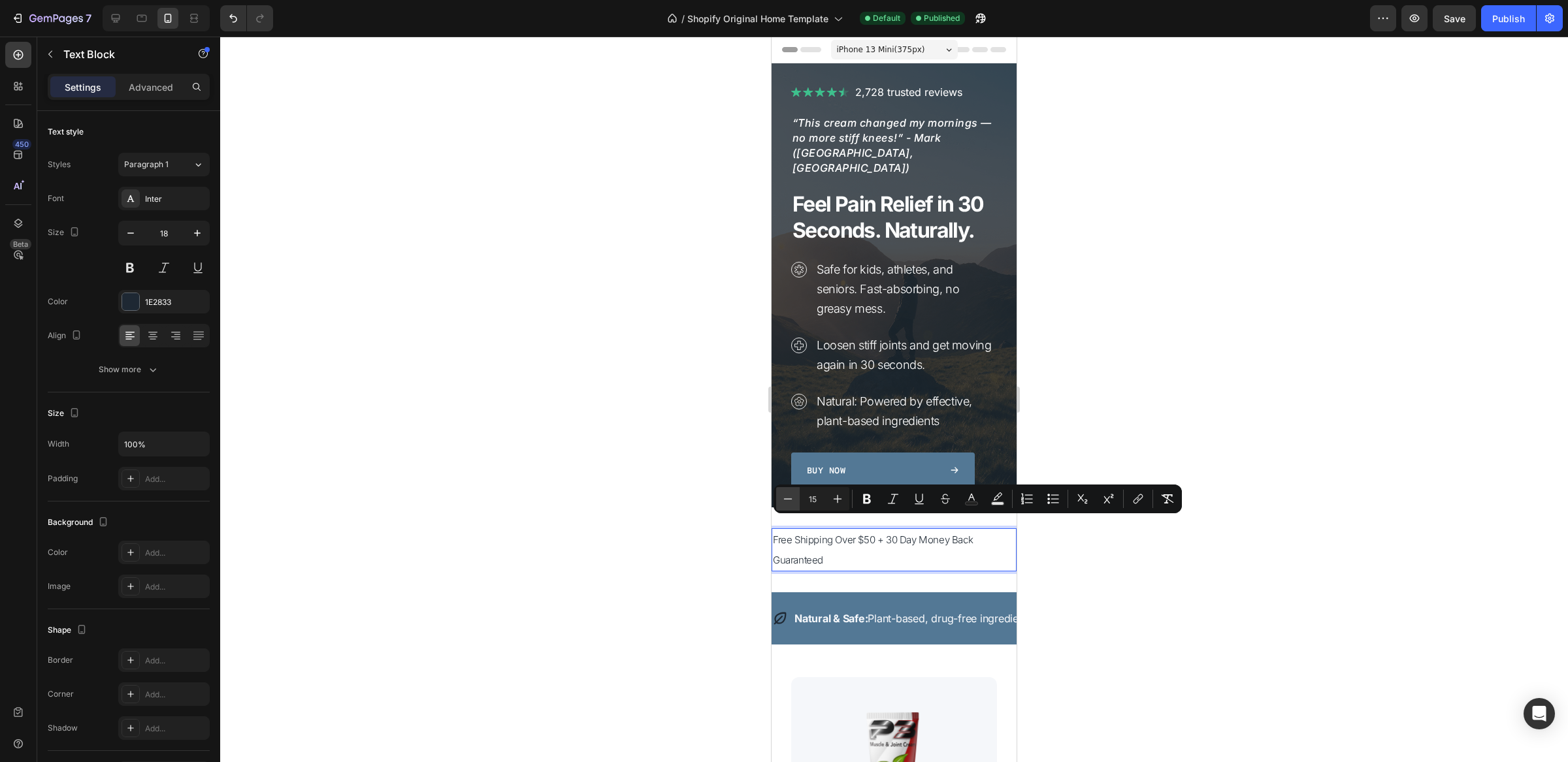
click at [792, 498] on icon "Editor contextual toolbar" at bounding box center [788, 499] width 13 height 13
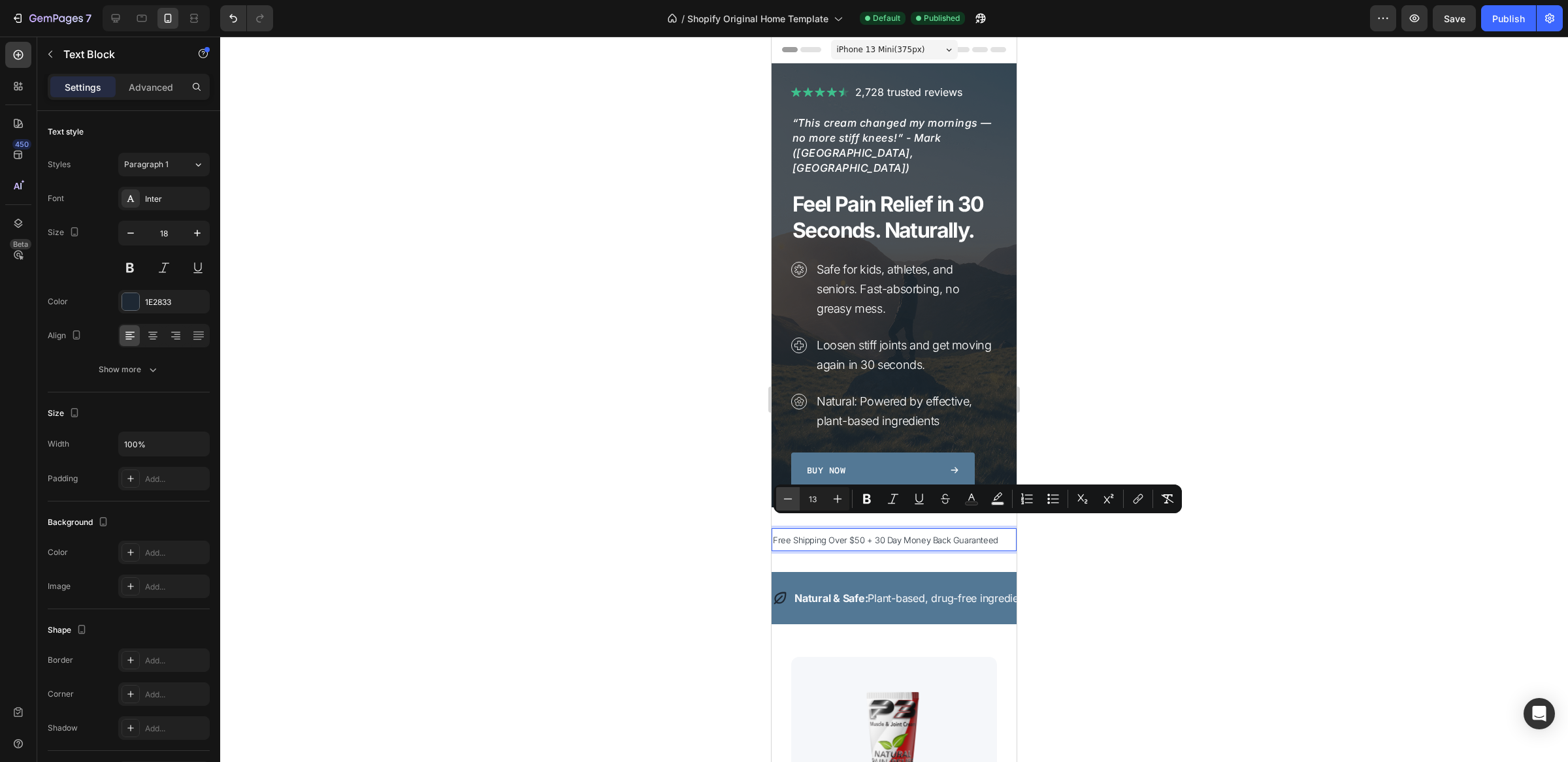
click at [792, 498] on icon "Editor contextual toolbar" at bounding box center [788, 499] width 13 height 13
type input "12"
click at [871, 496] on icon "Editor contextual toolbar" at bounding box center [867, 499] width 13 height 13
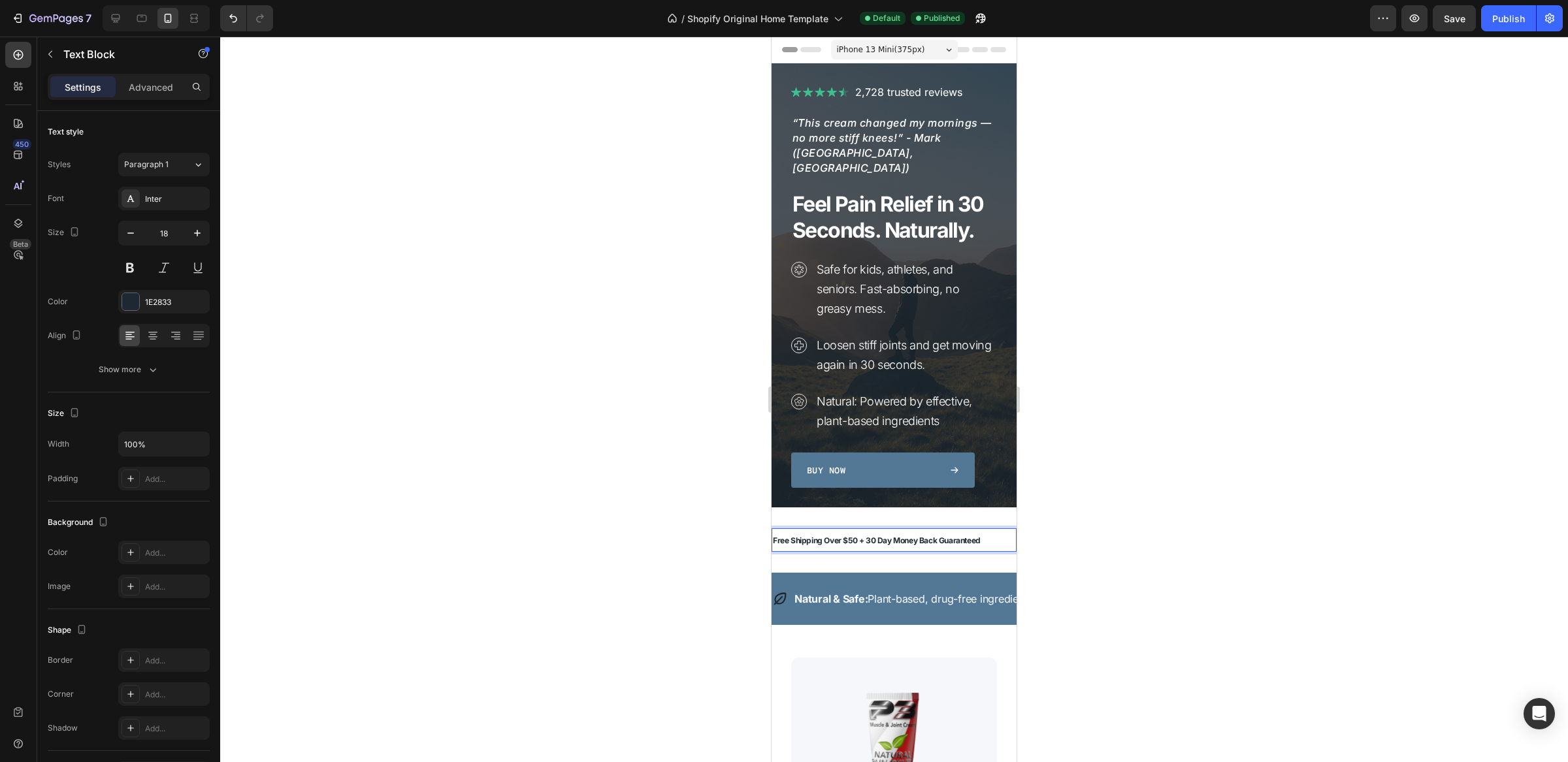
click at [986, 530] on p "Free Shipping Over $50 + 30 Day Money Back Guaranteed" at bounding box center [894, 540] width 243 height 21
click at [877, 535] on strong "Free Shipping Over $50 + 30 Day Money Back Guarantee" at bounding box center [874, 540] width 202 height 9
click at [980, 531] on p "Free Shipping Over $50 + 30 Day Money Back Guarantee" at bounding box center [894, 540] width 243 height 21
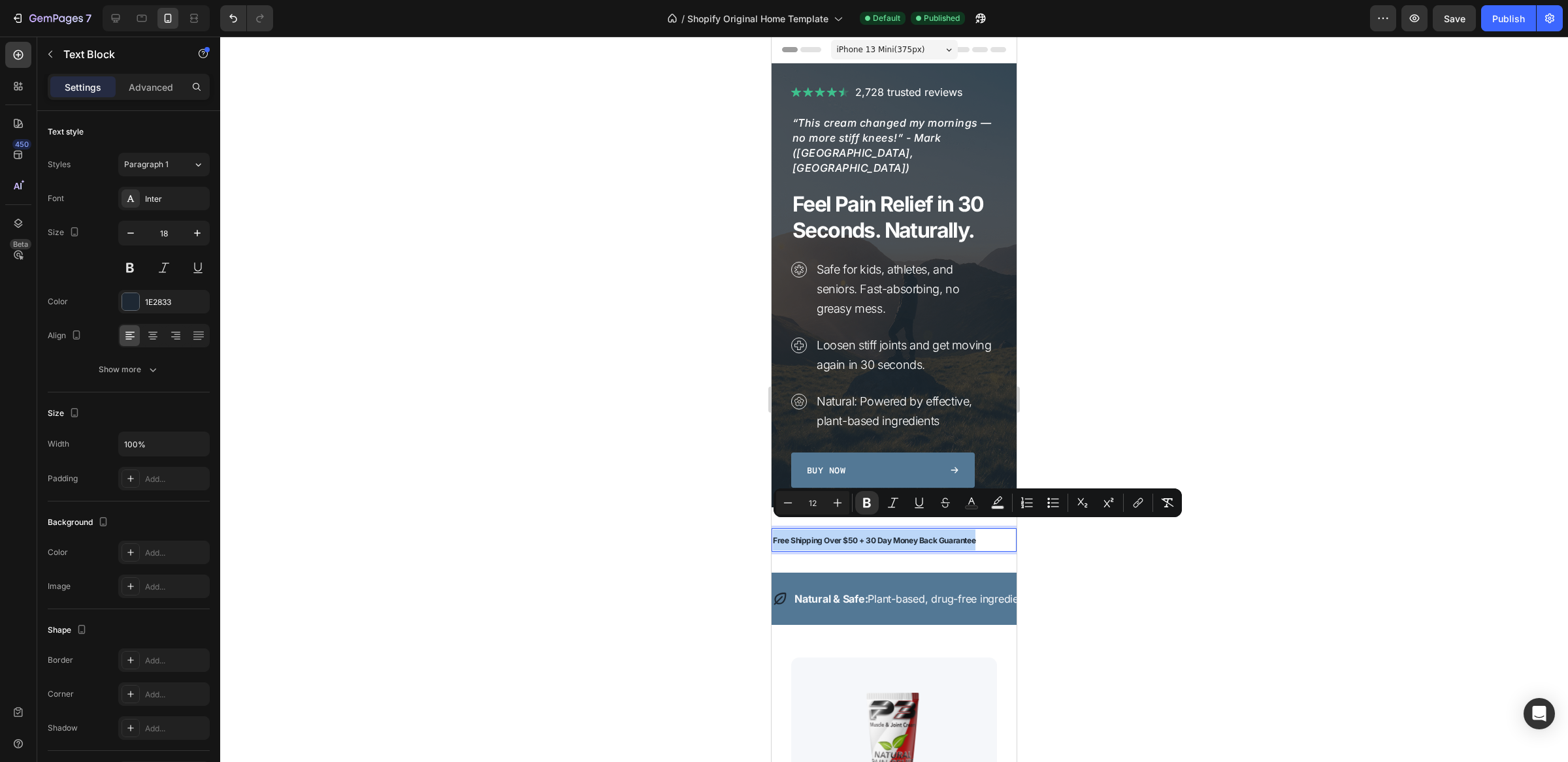
drag, startPoint x: 981, startPoint y: 527, endPoint x: 773, endPoint y: 524, distance: 208.0
click at [773, 530] on p "Free Shipping Over $50 + 30 Day Money Back Guarantee" at bounding box center [894, 540] width 243 height 21
click at [156, 334] on icon at bounding box center [153, 336] width 13 height 13
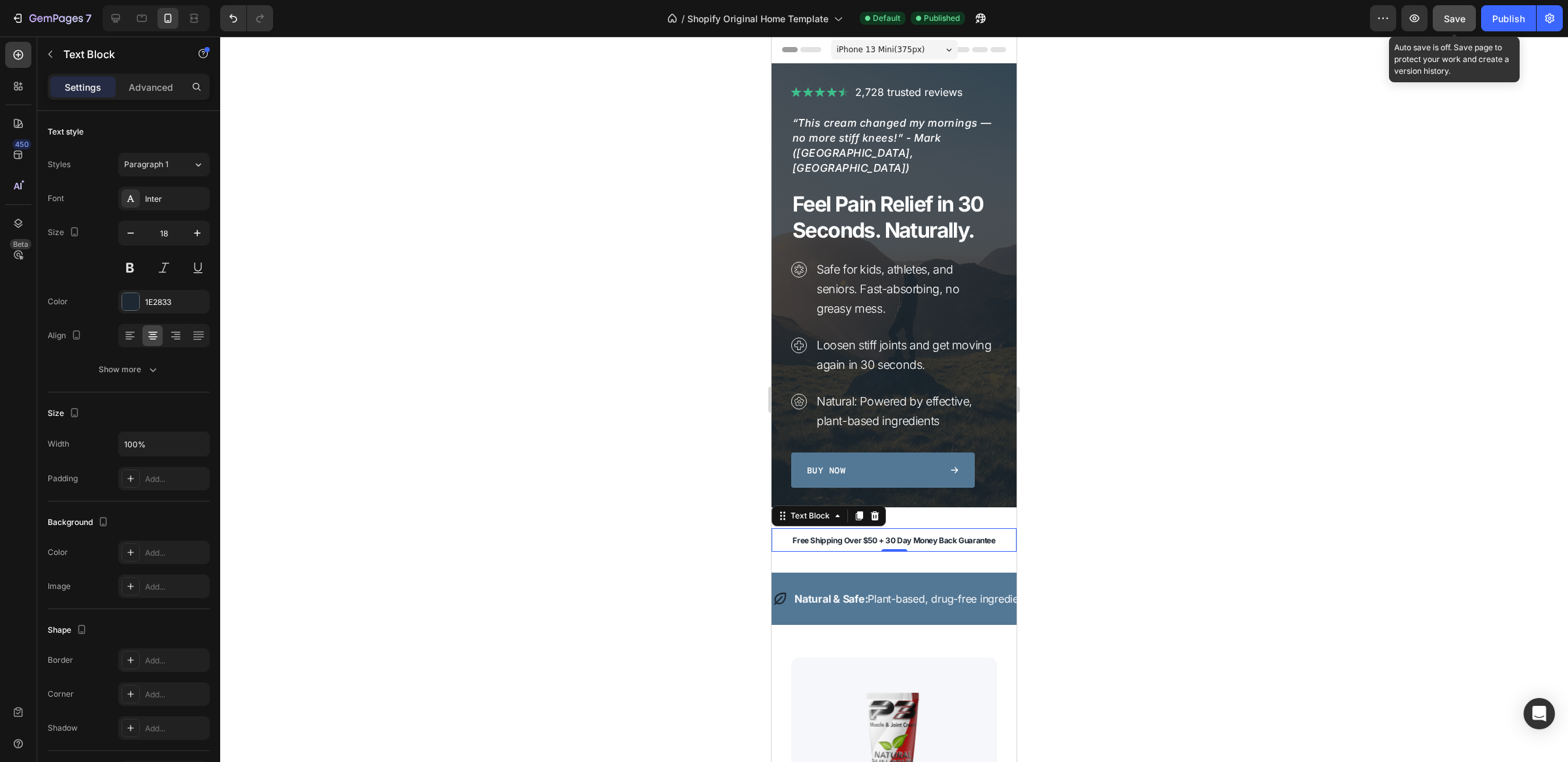
click at [1456, 17] on span "Save" at bounding box center [1455, 19] width 22 height 11
click at [874, 584] on div "Natural & Safe: Plant-based, drug-free ingredients Text" at bounding box center [913, 598] width 241 height 29
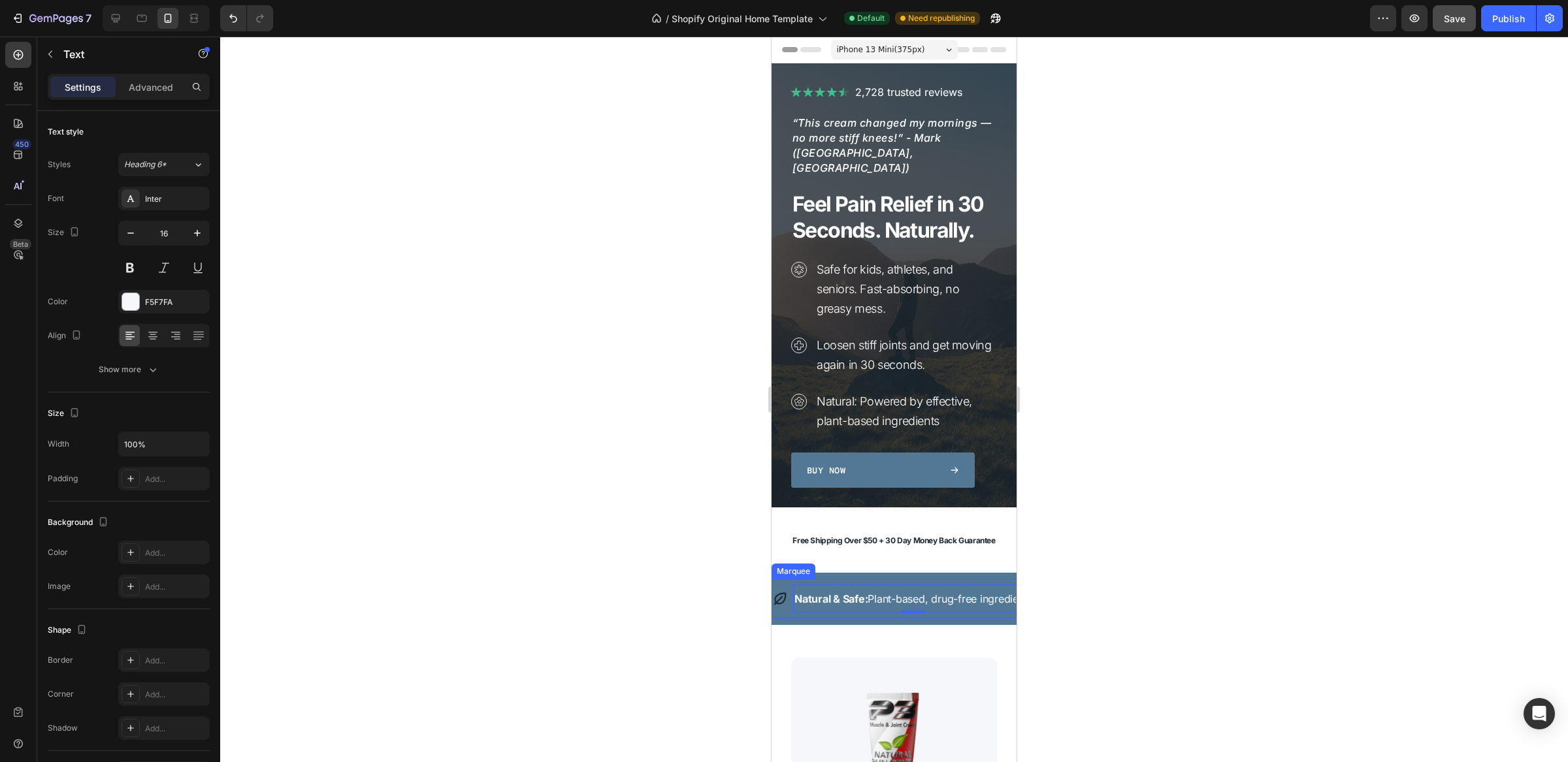
click at [844, 579] on div "Icon Natural & Safe: Plant-based, drug-free ingredients Text 0 Row Icon Clinica…" at bounding box center [1556, 599] width 1567 height 39
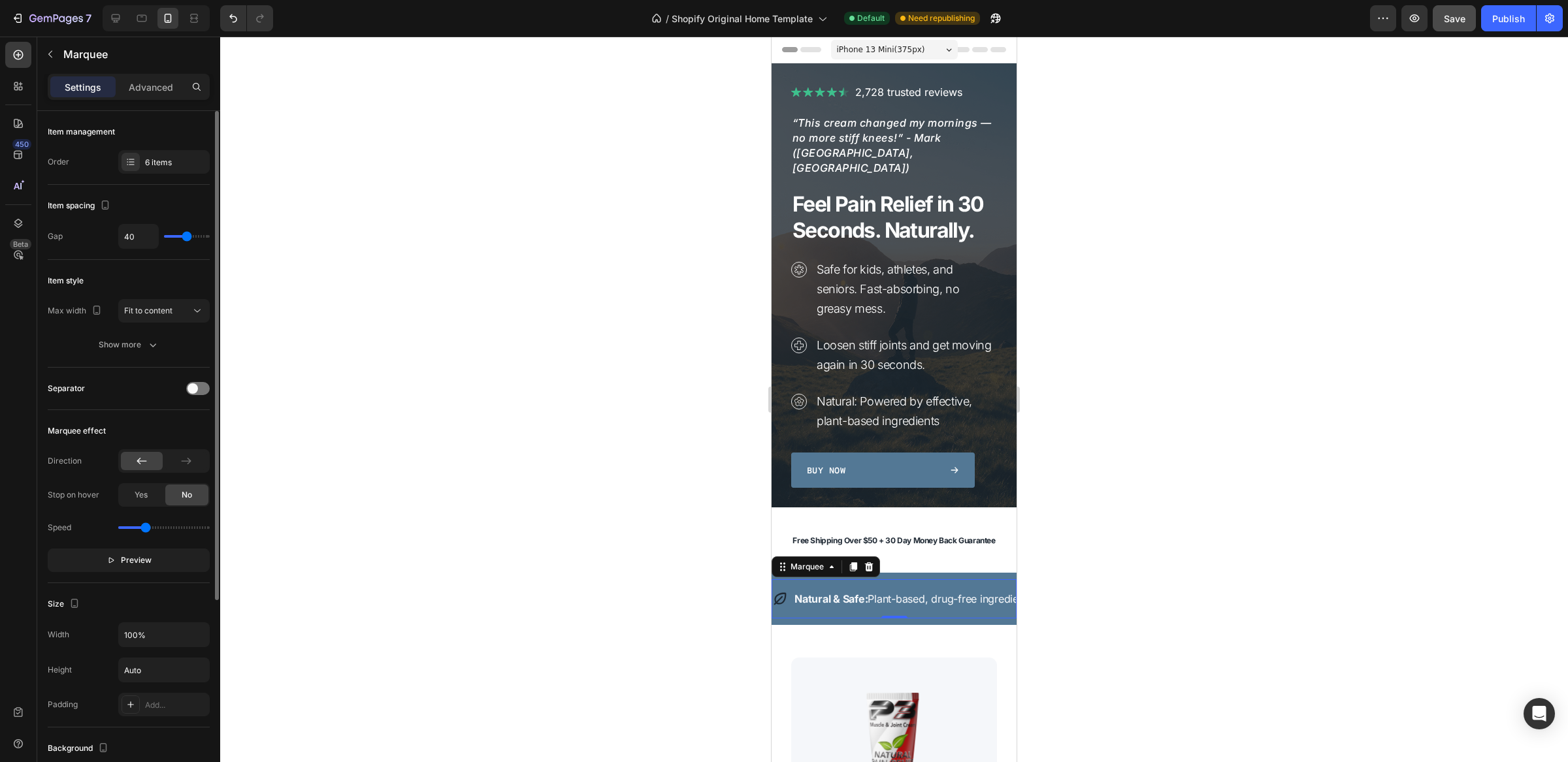
drag, startPoint x: 133, startPoint y: 532, endPoint x: 143, endPoint y: 531, distance: 10.0
click at [144, 529] on input "range" at bounding box center [164, 527] width 92 height 3
type input "0.9"
click at [141, 529] on input "range" at bounding box center [164, 527] width 92 height 3
click at [1510, 25] on button "Publish" at bounding box center [1509, 19] width 55 height 26
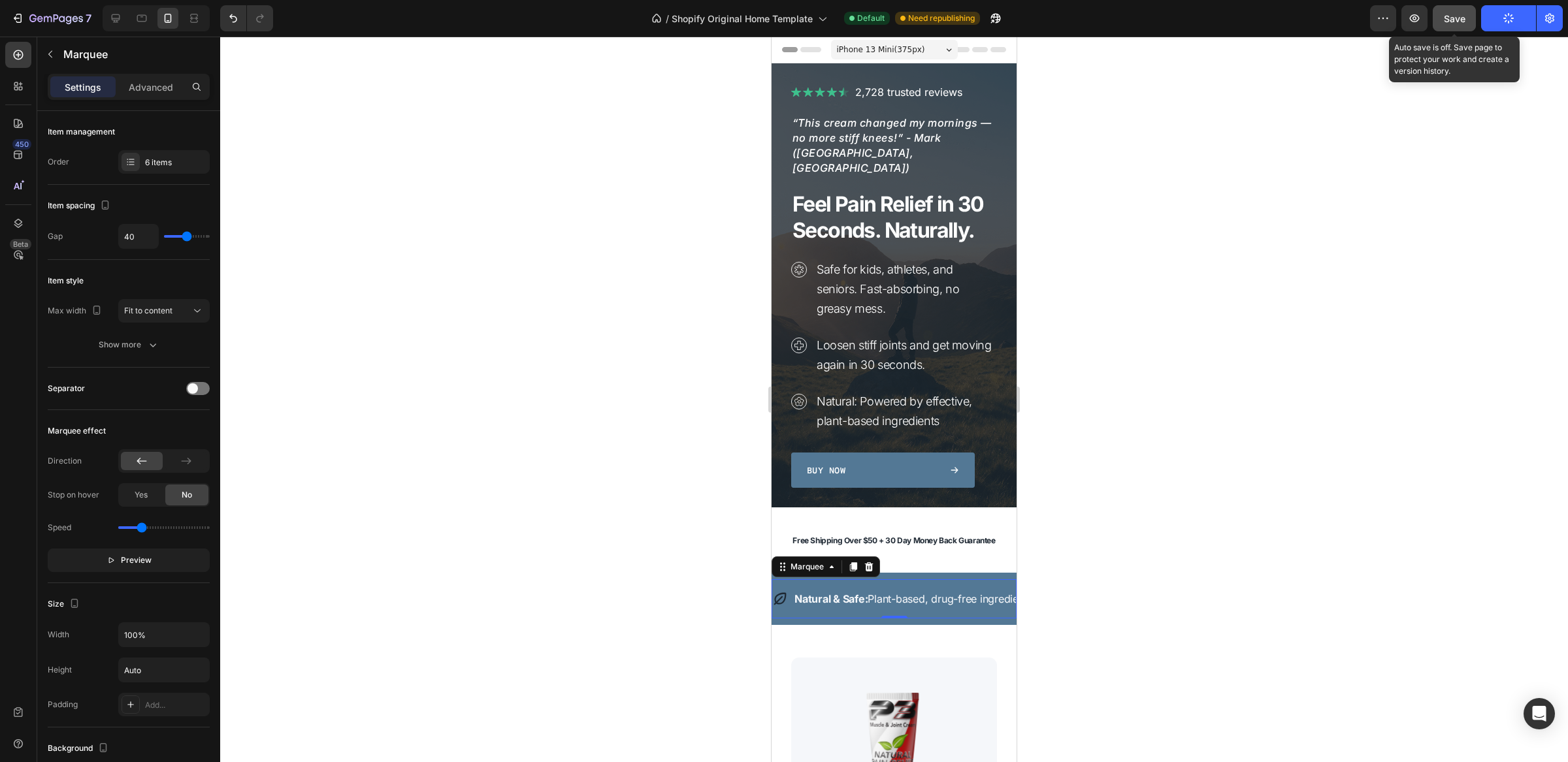
click at [1437, 19] on button "Save" at bounding box center [1455, 19] width 43 height 26
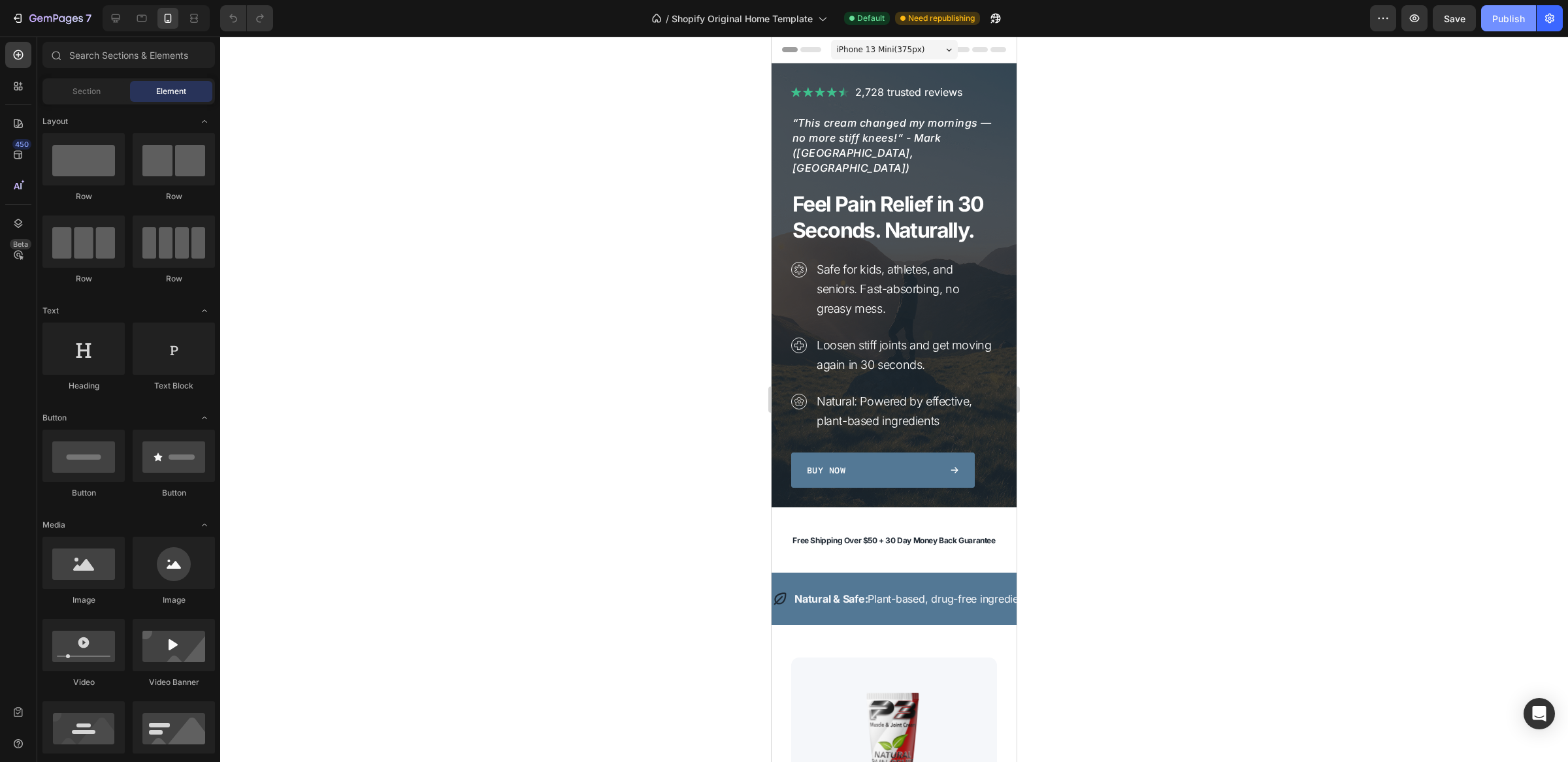
click at [1509, 14] on div "Publish" at bounding box center [1509, 19] width 33 height 14
click at [113, 22] on icon at bounding box center [115, 18] width 8 height 8
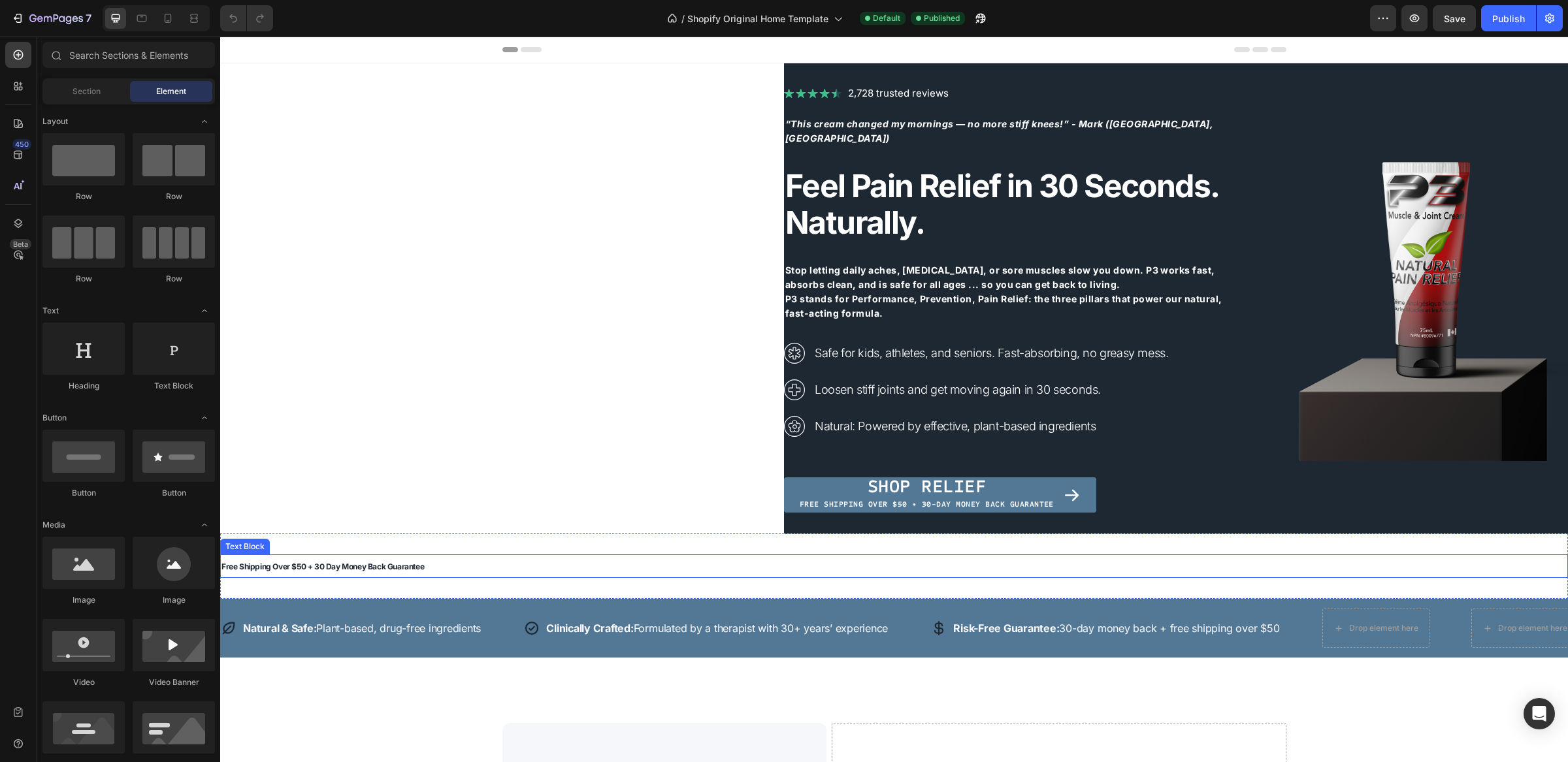
click at [455, 565] on p "Free Shipping Over $50 + 30 Day Money Back Guarantee" at bounding box center [895, 566] width 1346 height 21
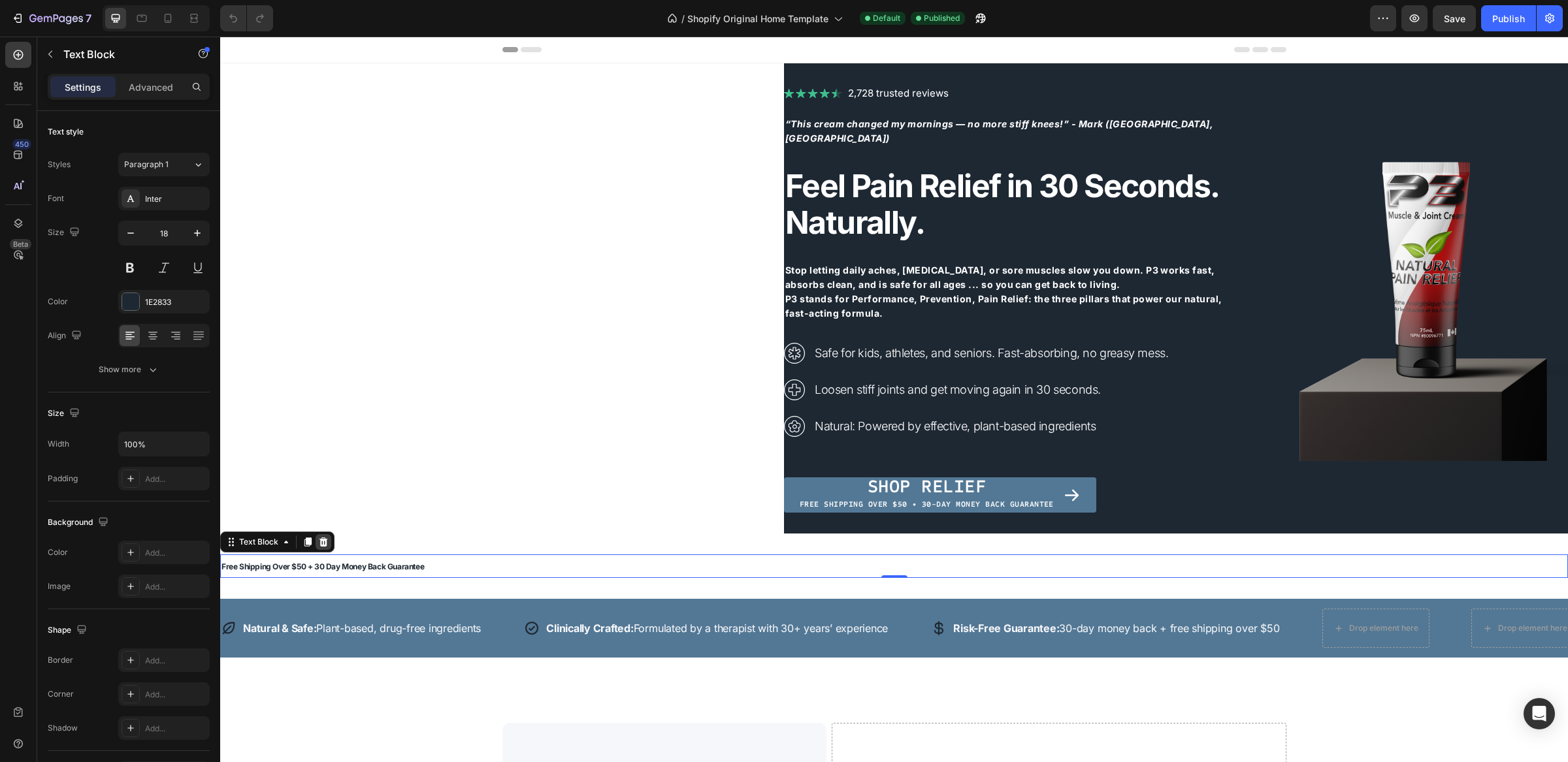
click at [321, 543] on icon at bounding box center [323, 542] width 10 height 10
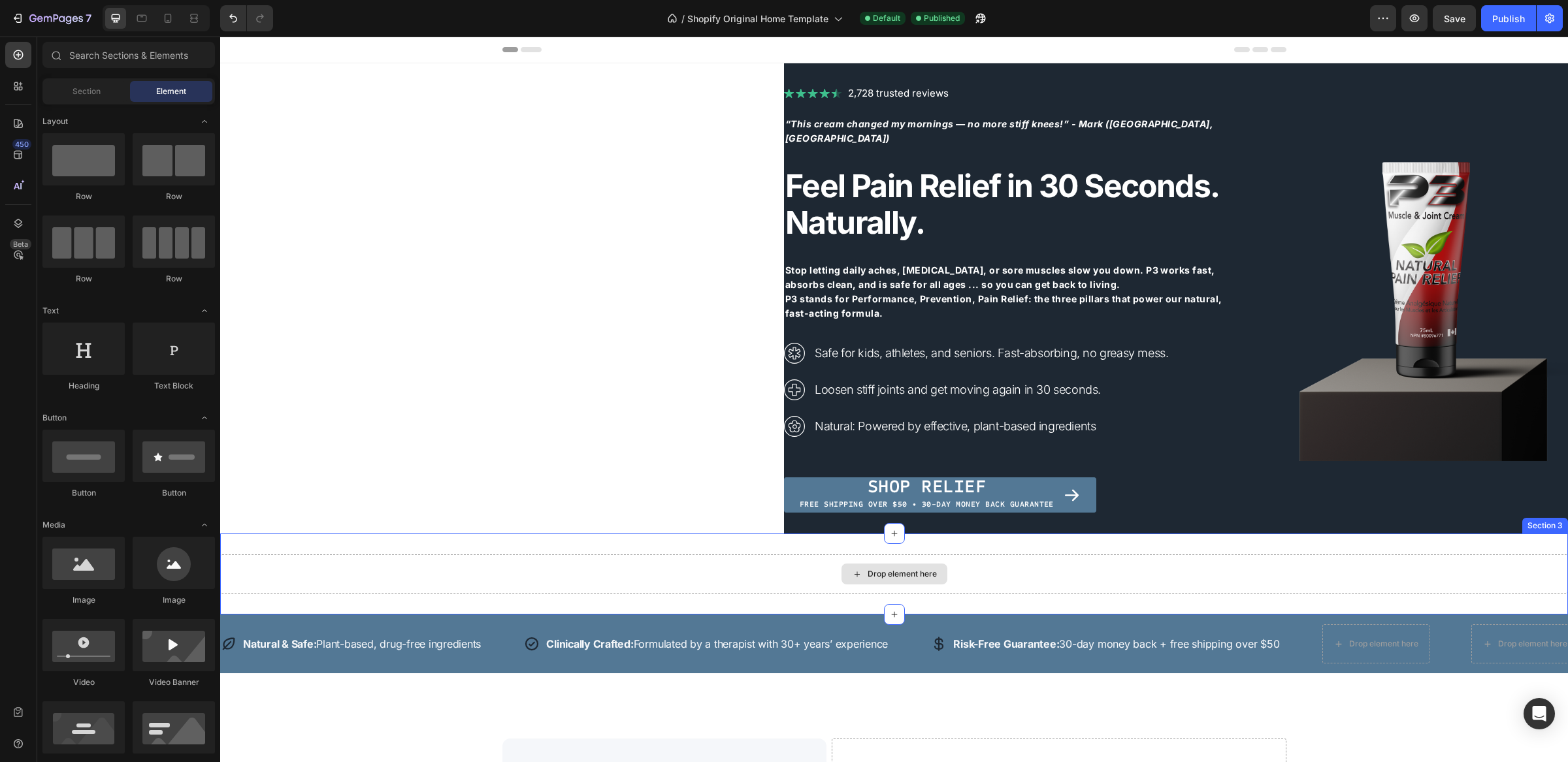
click at [688, 572] on div "Drop element here" at bounding box center [894, 574] width 1348 height 39
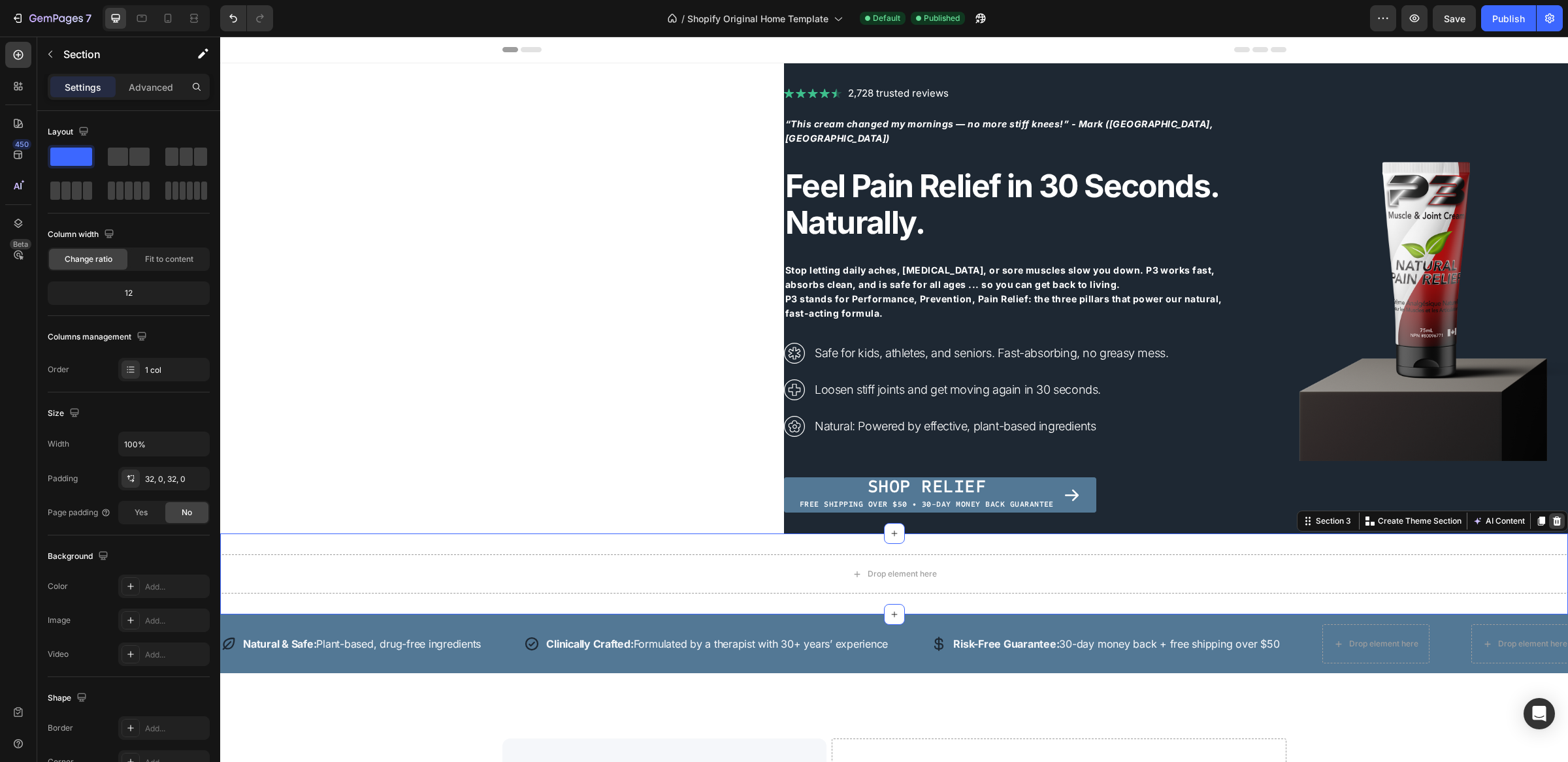
click at [1550, 524] on div at bounding box center [1557, 520] width 16 height 16
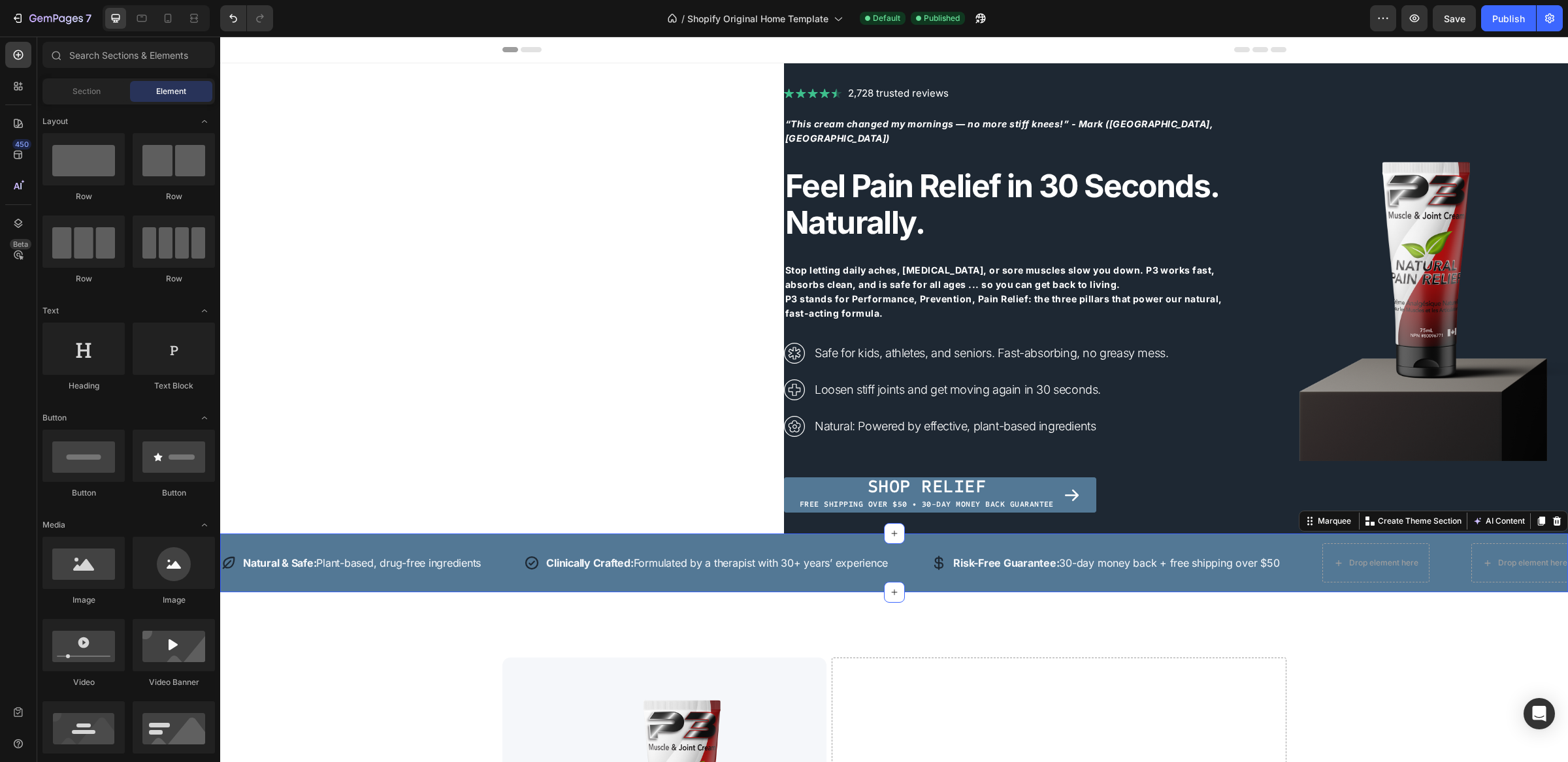
click at [762, 539] on div "Icon Natural & Safe: Plant-based, drug-free ingredients Text Row Icon Clinicall…" at bounding box center [894, 563] width 1348 height 59
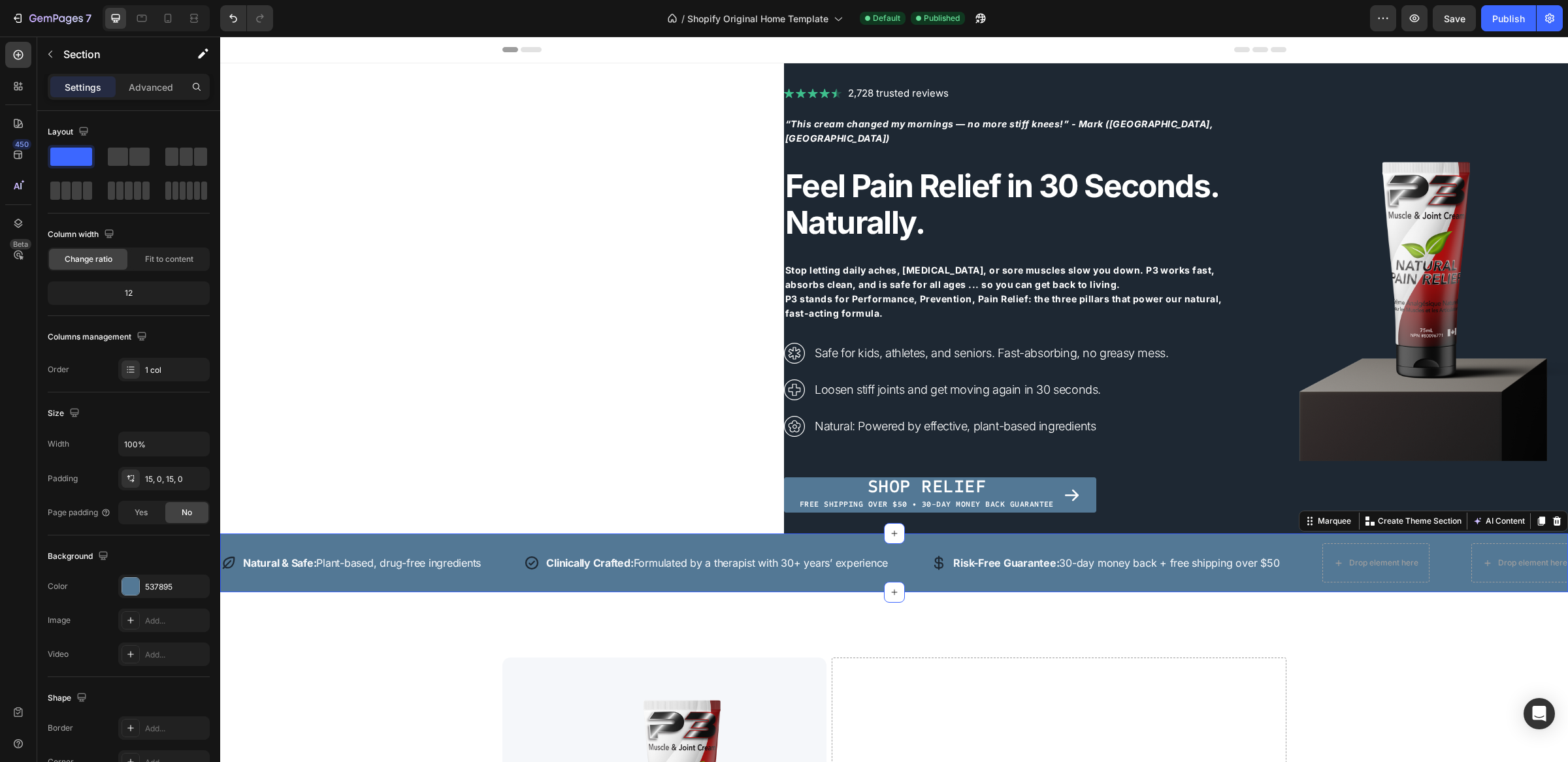
click at [1102, 585] on div "Icon Natural & Safe: Plant-based, drug-free ingredients Text Row Icon Clinicall…" at bounding box center [894, 563] width 1348 height 59
click at [1330, 517] on div "Marquee" at bounding box center [1334, 520] width 38 height 12
click at [1315, 524] on div "Marquee" at bounding box center [1334, 520] width 38 height 12
click at [1368, 588] on div "Icon Natural & Safe: Plant-based, drug-free ingredients Text Row Icon Clinicall…" at bounding box center [894, 563] width 1348 height 59
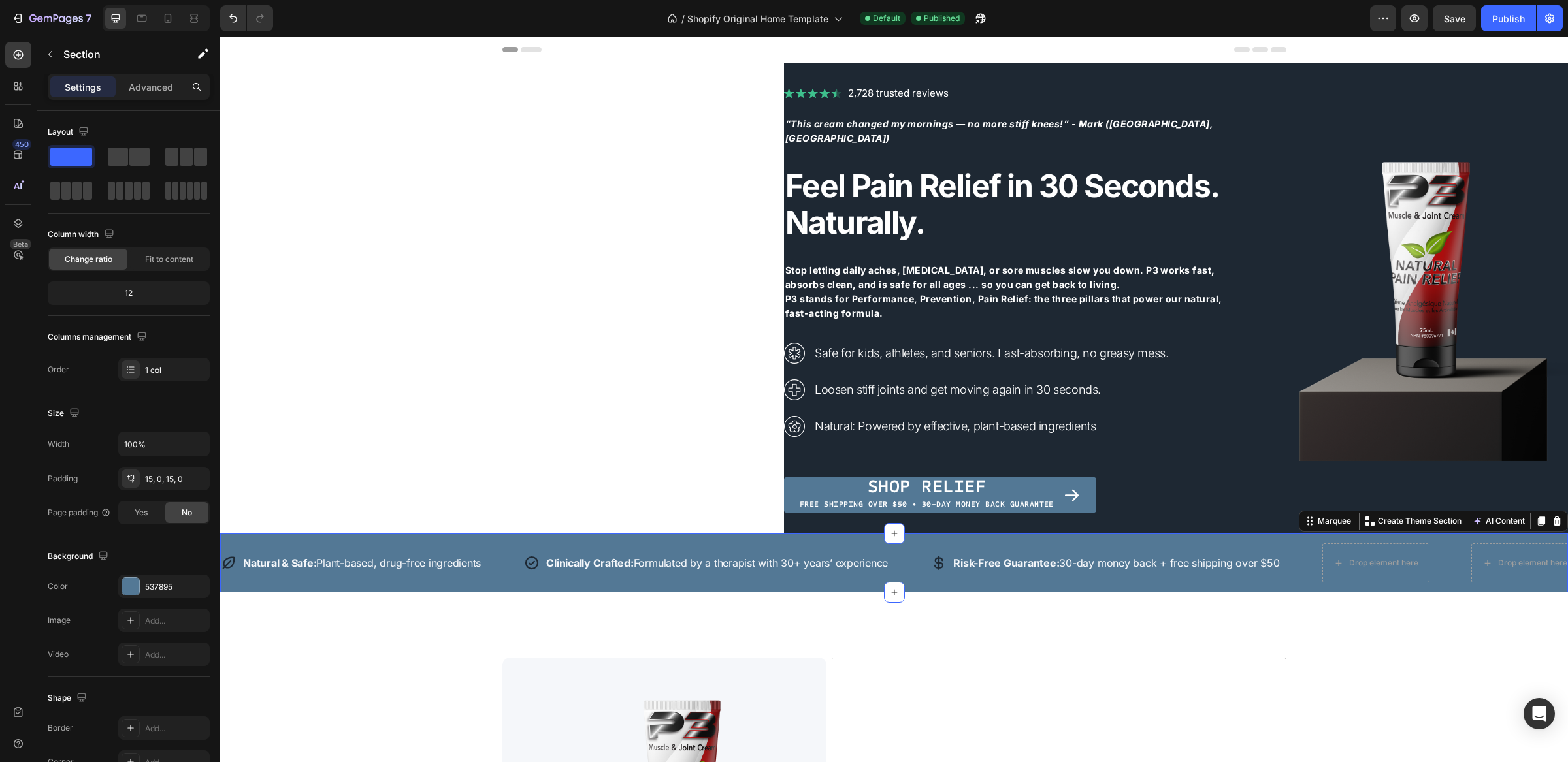
click at [1366, 589] on div "Icon Natural & Safe: Plant-based, drug-free ingredients Text Row Icon Clinicall…" at bounding box center [894, 563] width 1348 height 59
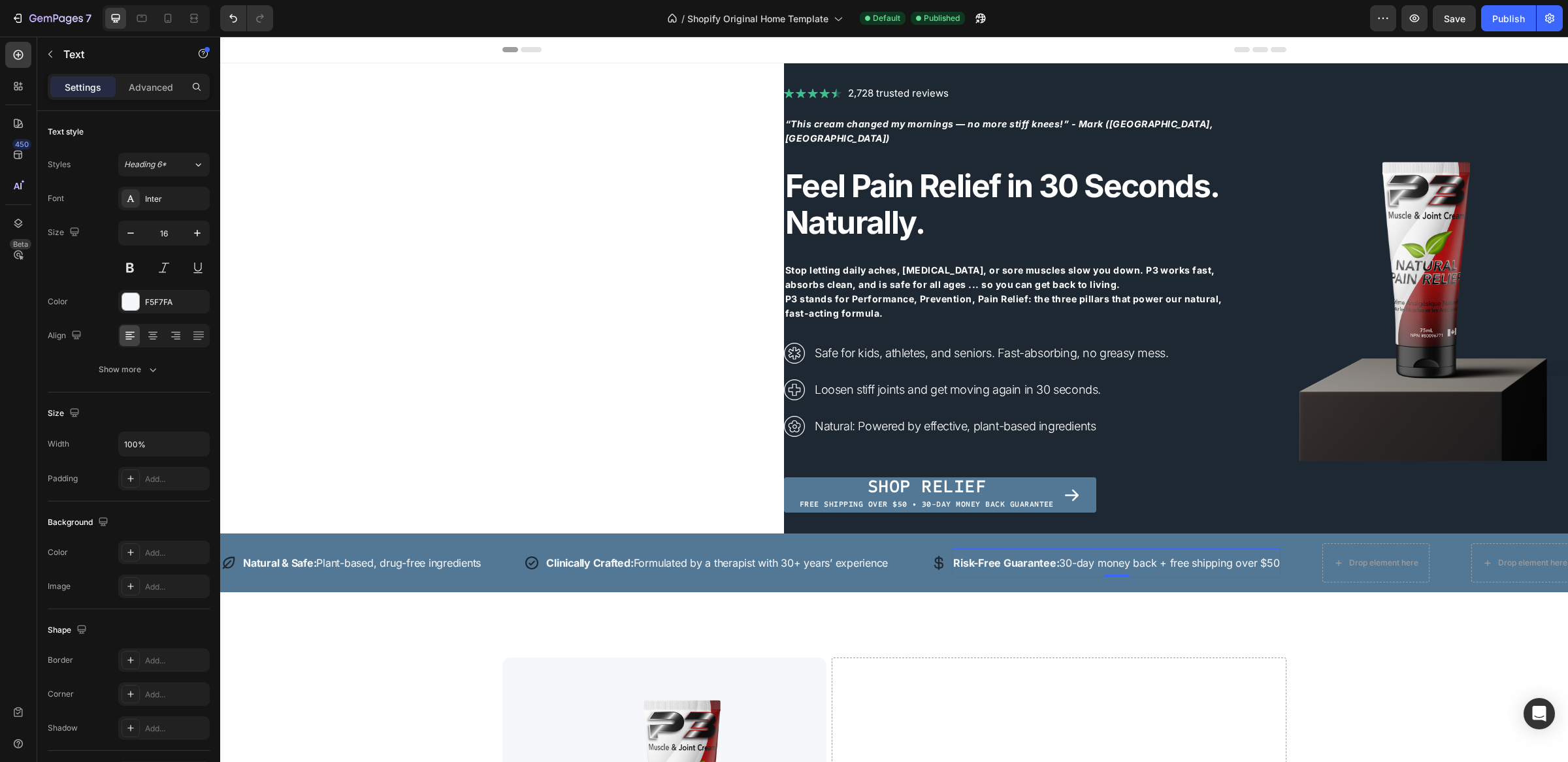
click at [1201, 552] on div "Risk-Free Guarantee: 30-day money back + free shipping over $50 Text 0" at bounding box center [1117, 563] width 329 height 29
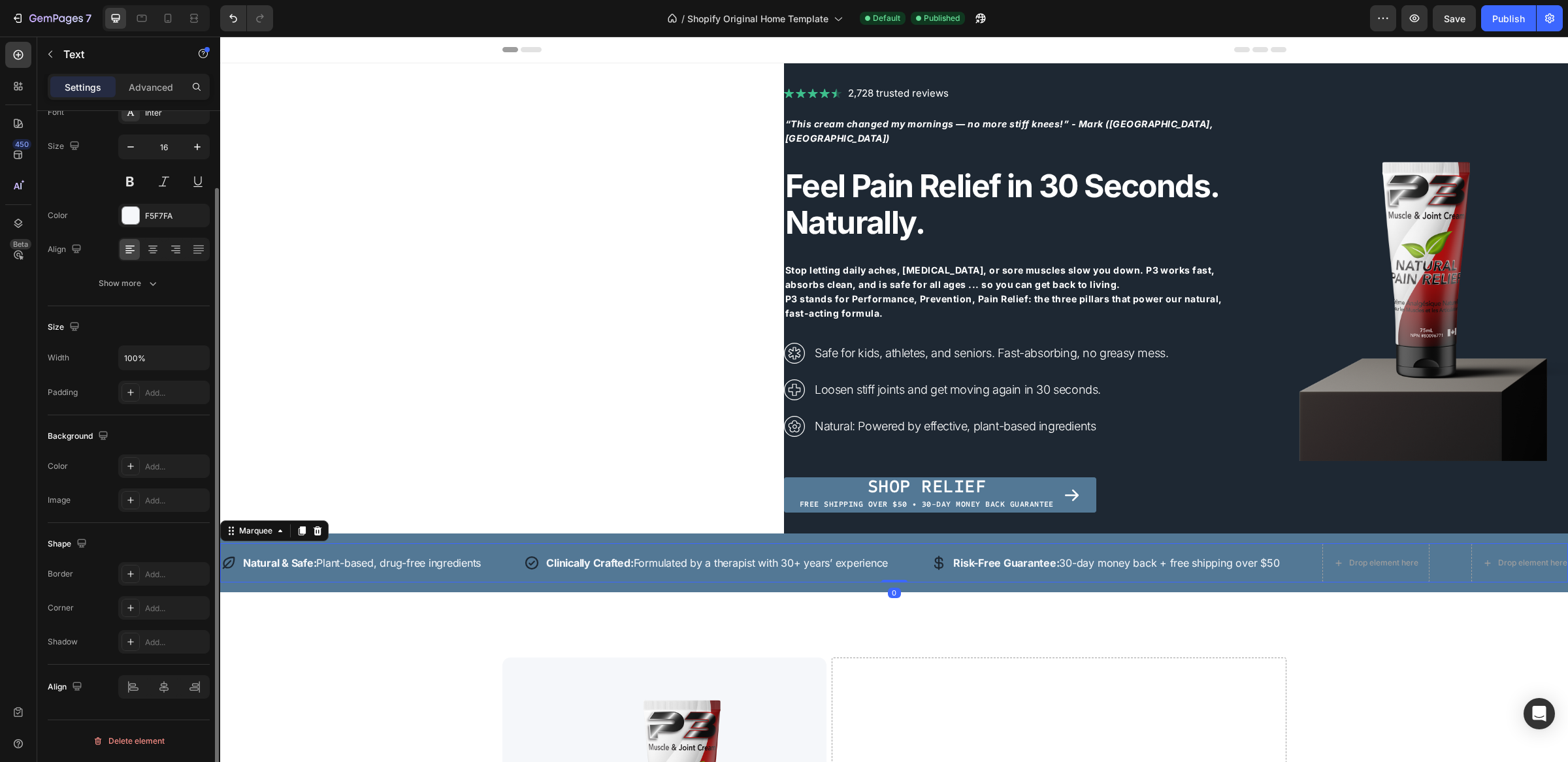
click at [496, 545] on div "Icon Natural & Safe: Plant-based, drug-free ingredients Text Row Icon Clinicall…" at bounding box center [1052, 563] width 1662 height 39
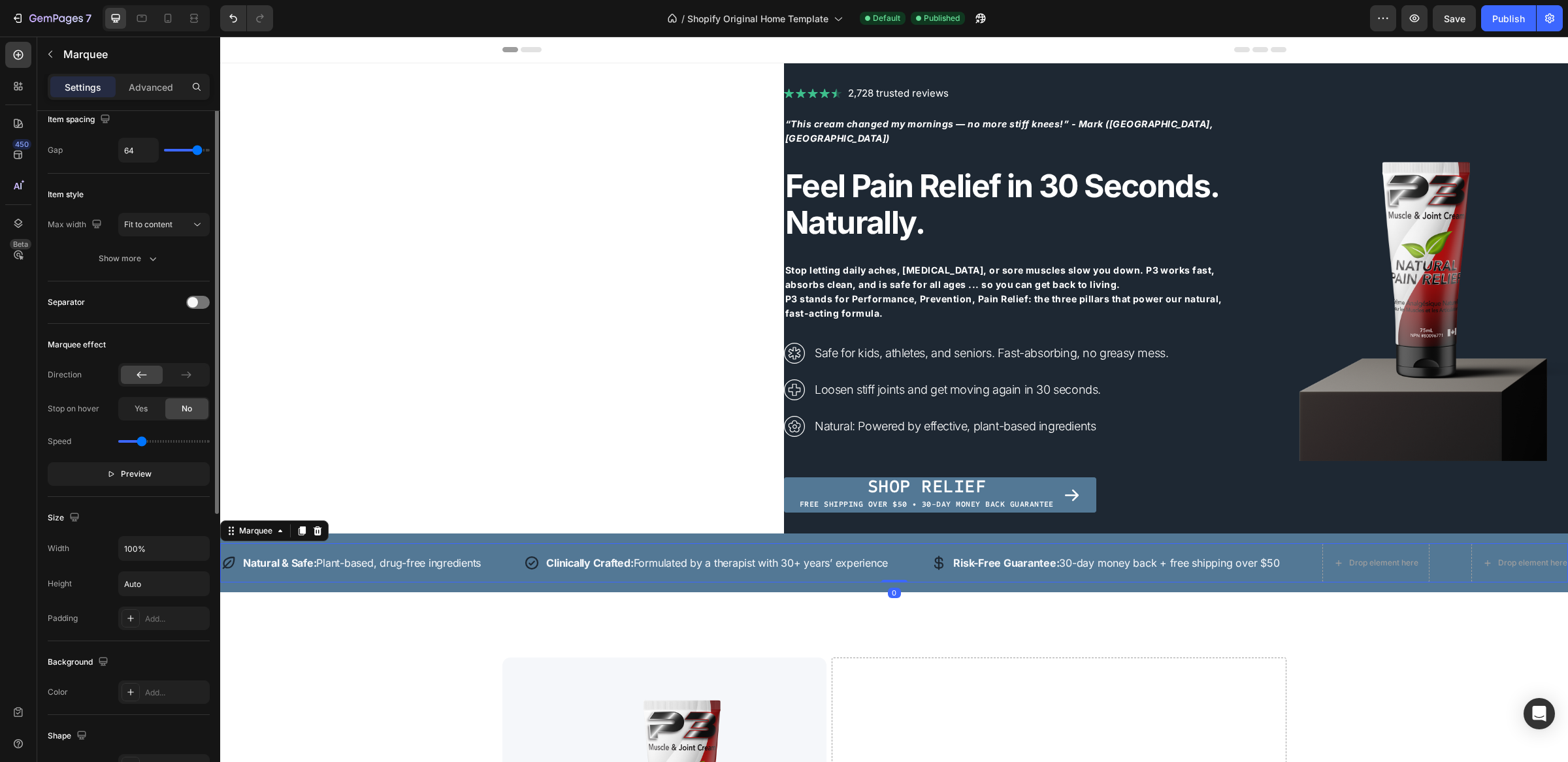
scroll to position [0, 0]
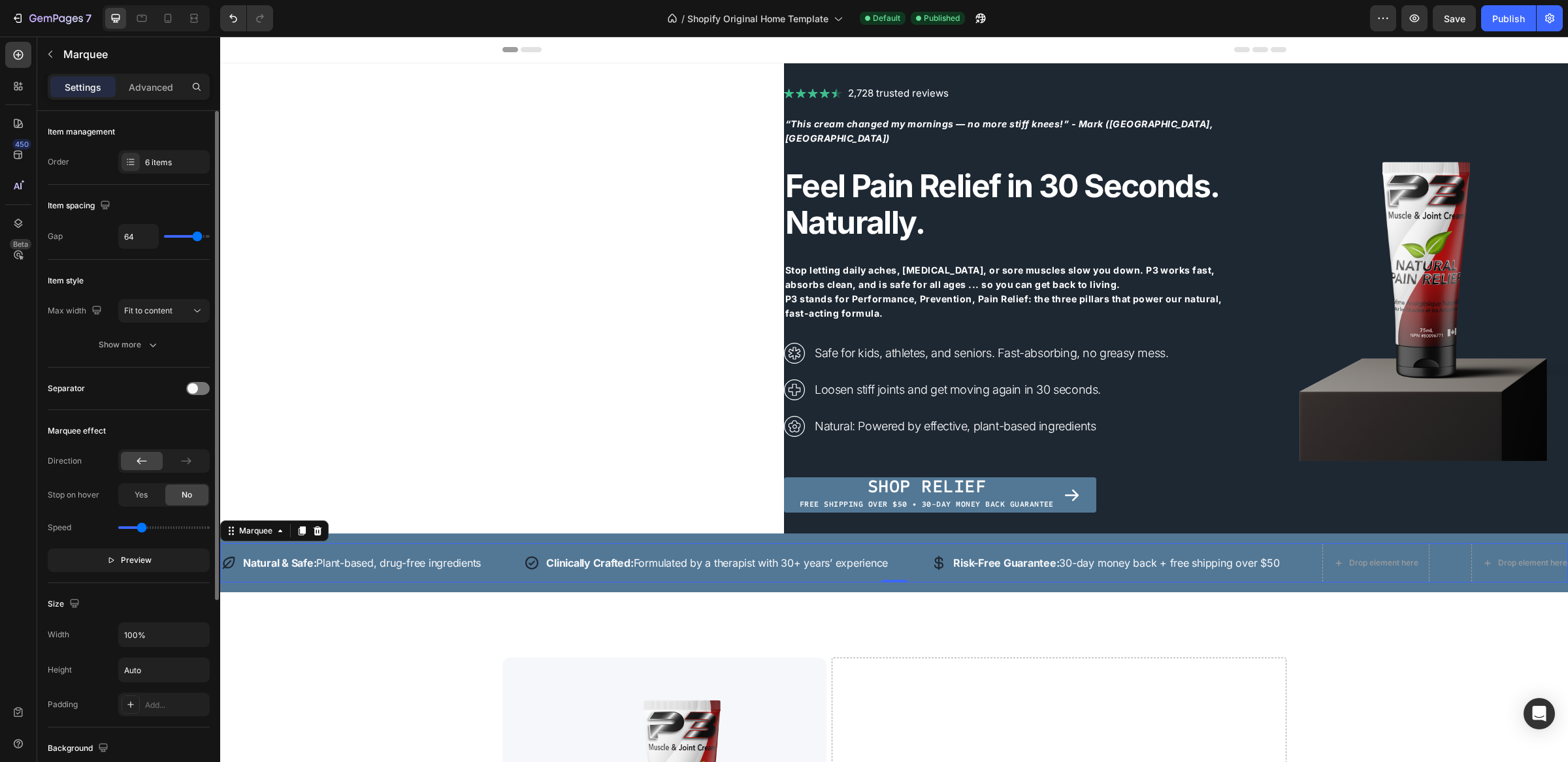
drag, startPoint x: 148, startPoint y: 532, endPoint x: 156, endPoint y: 532, distance: 8.0
click at [156, 532] on div "Speed" at bounding box center [128, 528] width 162 height 21
drag, startPoint x: 143, startPoint y: 531, endPoint x: 154, endPoint y: 531, distance: 11.0
click at [154, 529] on input "range" at bounding box center [164, 527] width 92 height 3
type input "1.2"
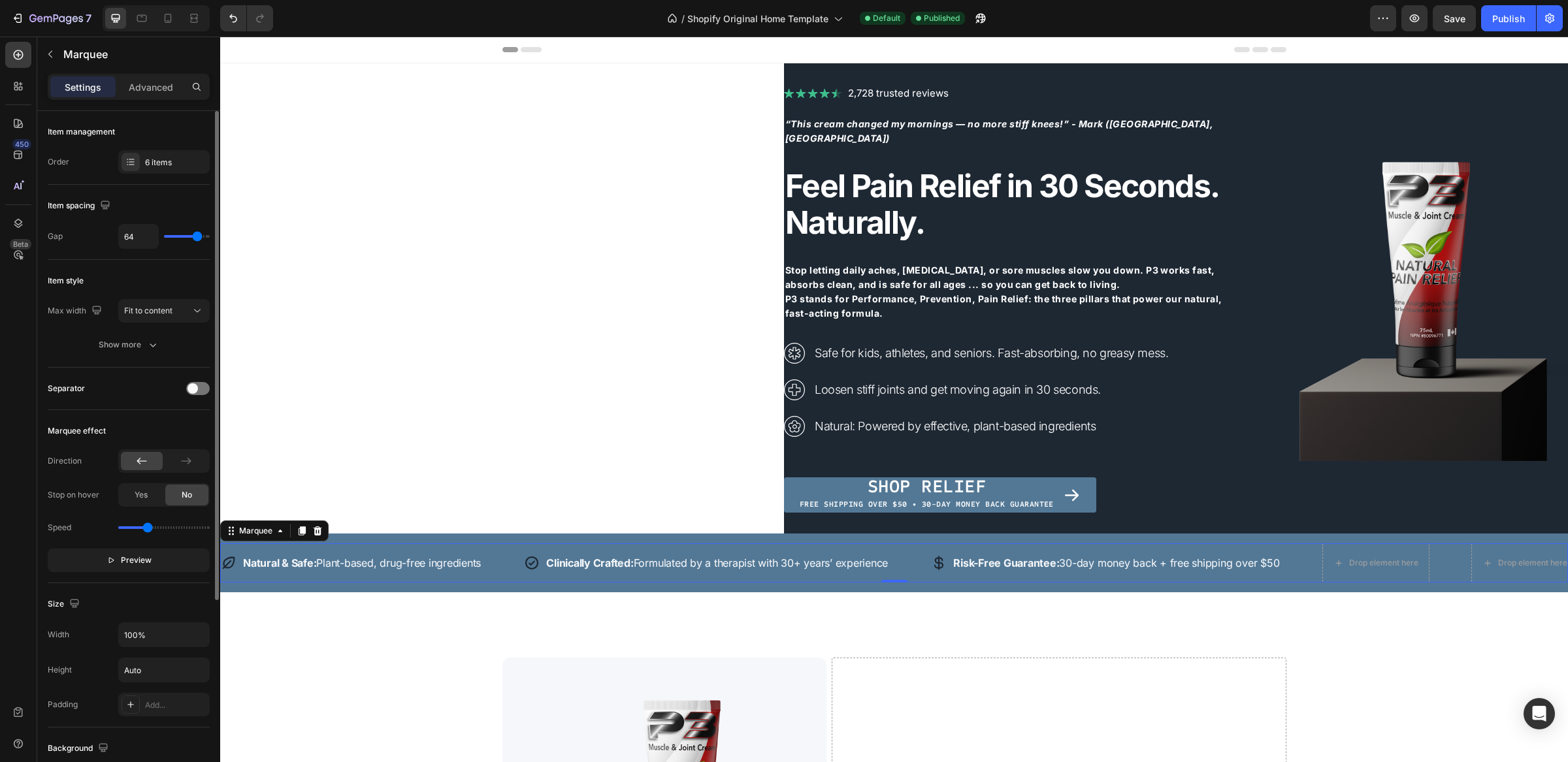
click at [148, 529] on input "range" at bounding box center [164, 527] width 92 height 3
click at [1458, 22] on span "Save" at bounding box center [1455, 19] width 22 height 11
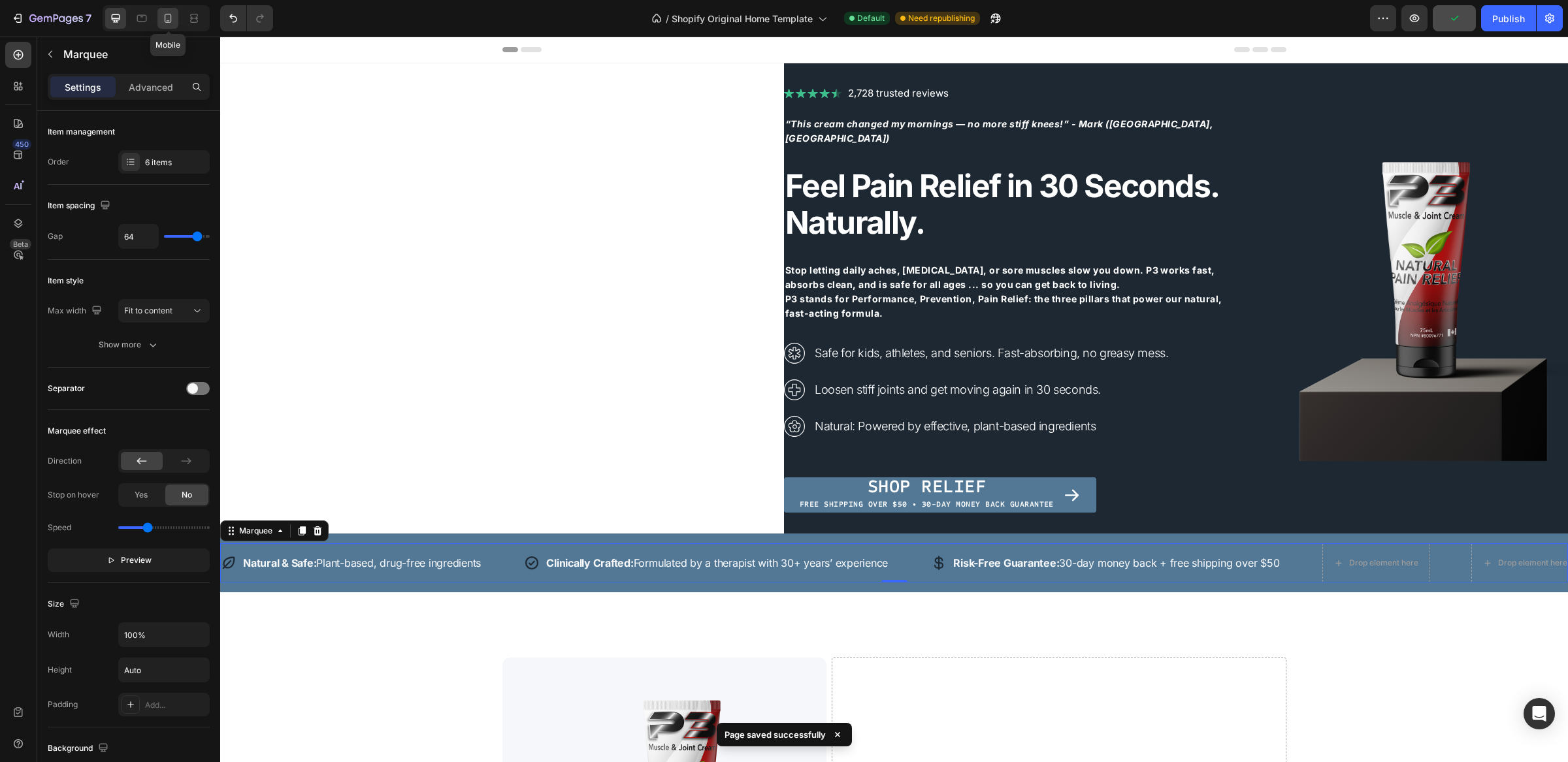
click at [168, 16] on icon at bounding box center [168, 19] width 13 height 13
type input "40"
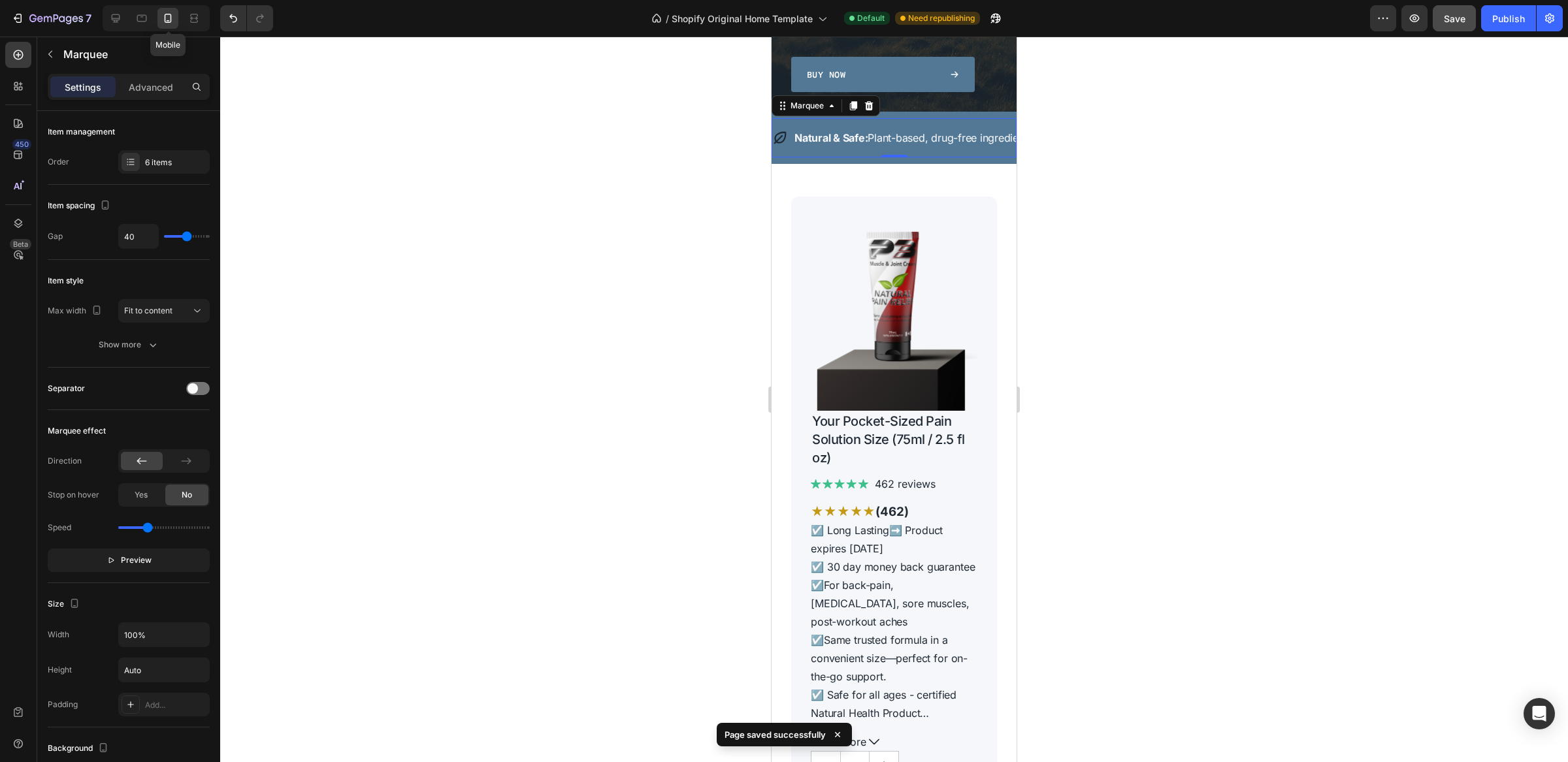
scroll to position [418, 0]
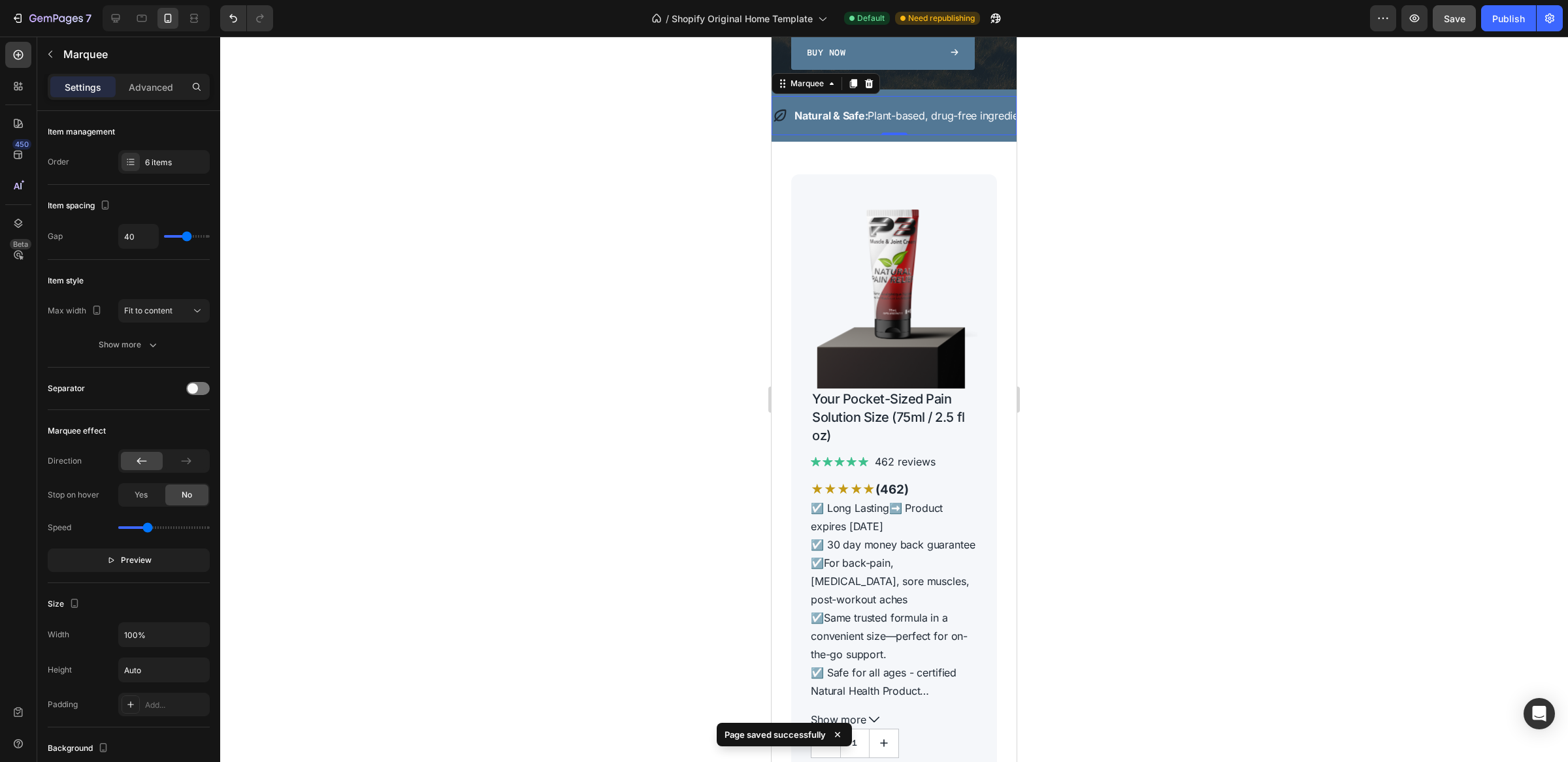
click at [1226, 219] on div at bounding box center [894, 399] width 1348 height 725
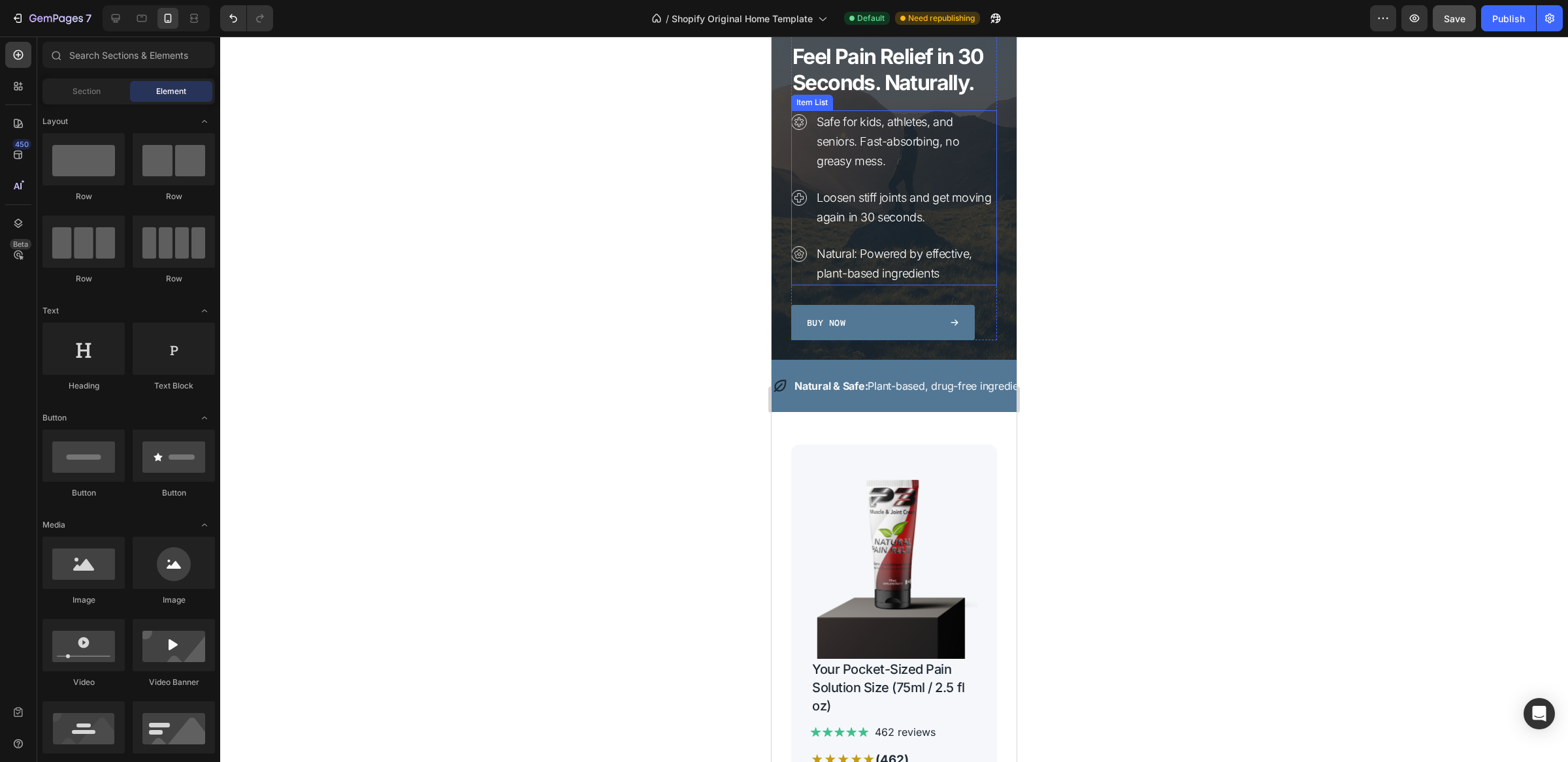
scroll to position [0, 0]
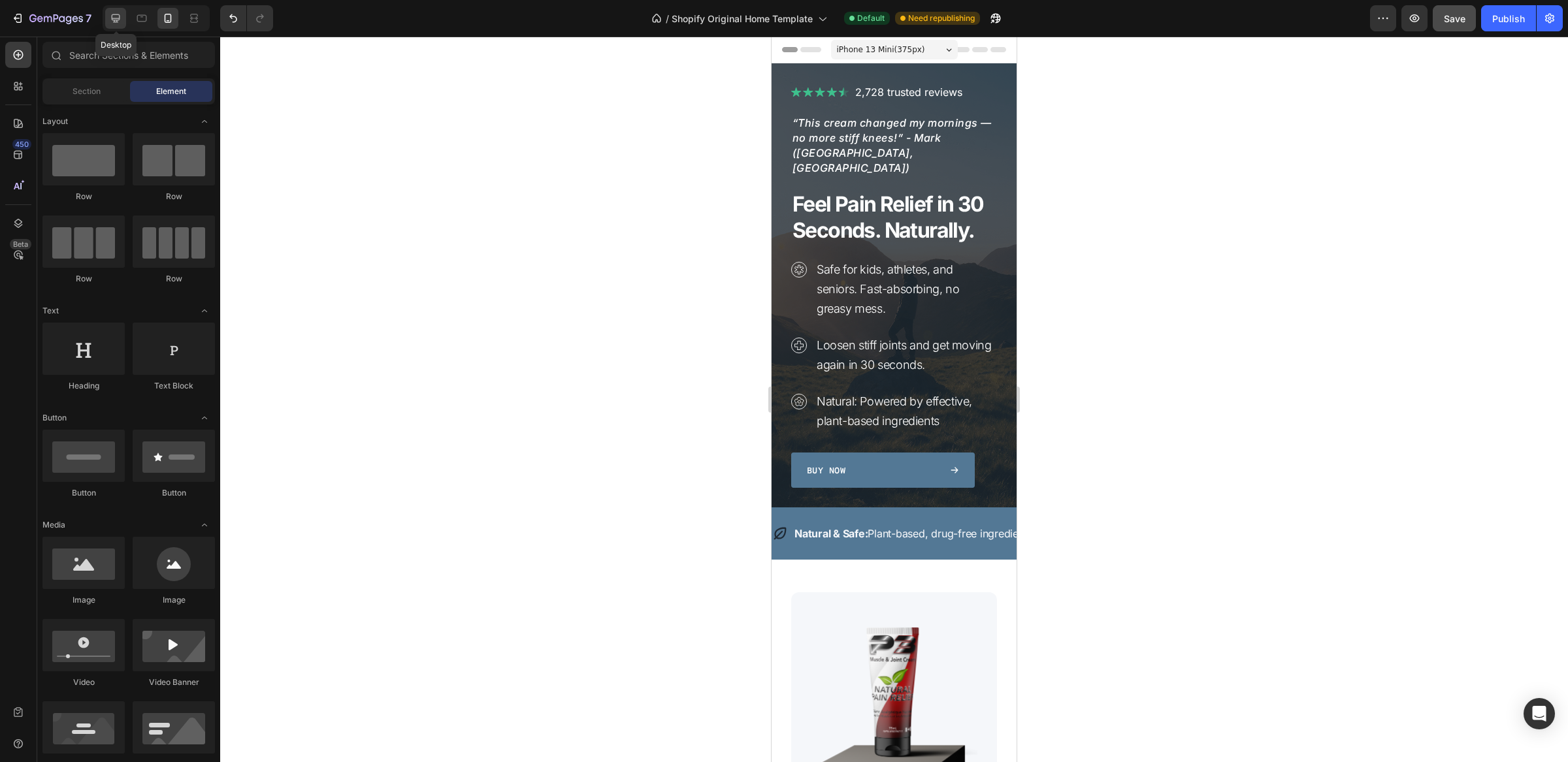
click at [113, 21] on icon at bounding box center [116, 19] width 13 height 13
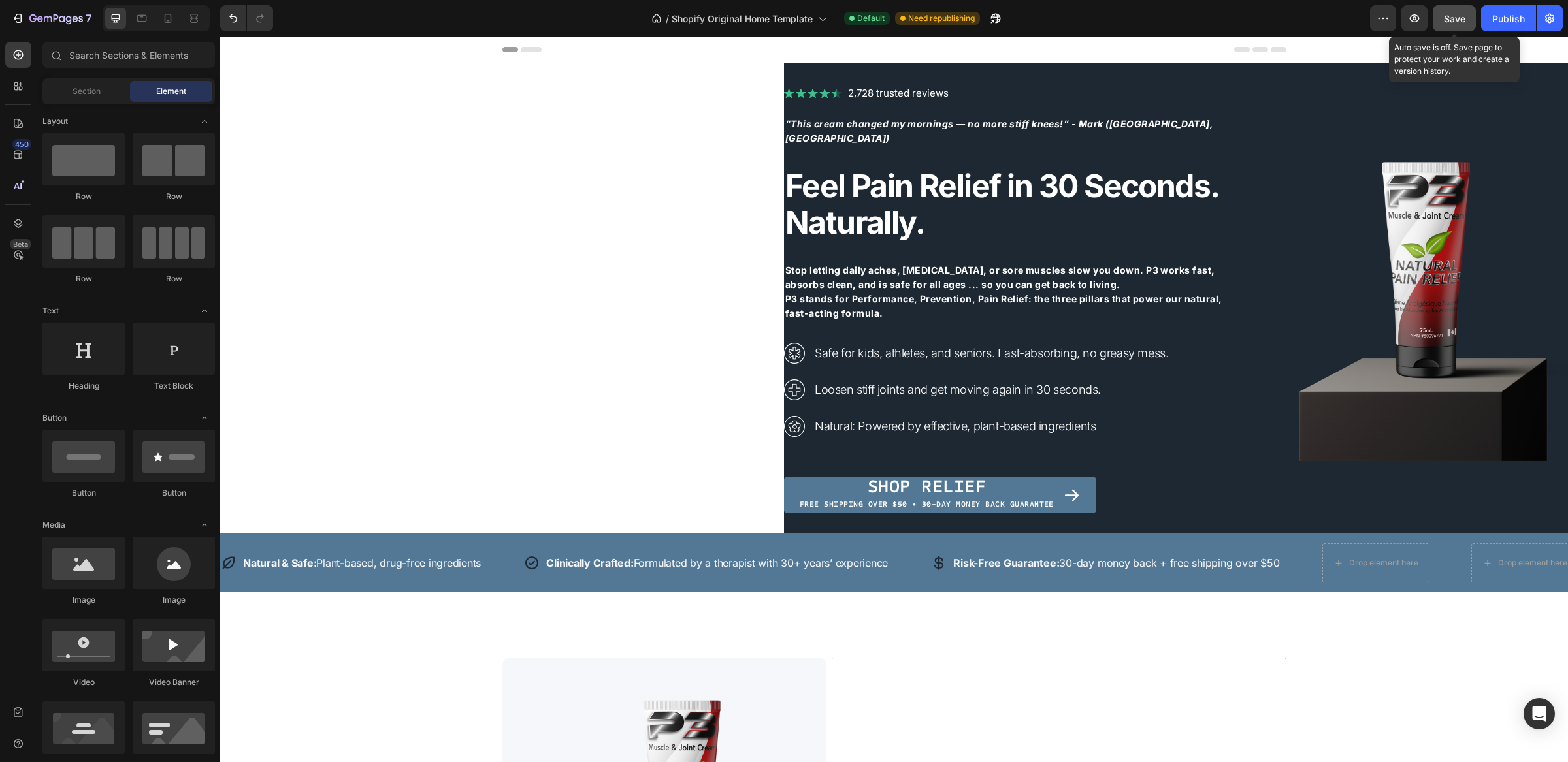
click at [1454, 12] on div "Save" at bounding box center [1455, 19] width 22 height 14
click at [173, 20] on icon at bounding box center [168, 19] width 13 height 13
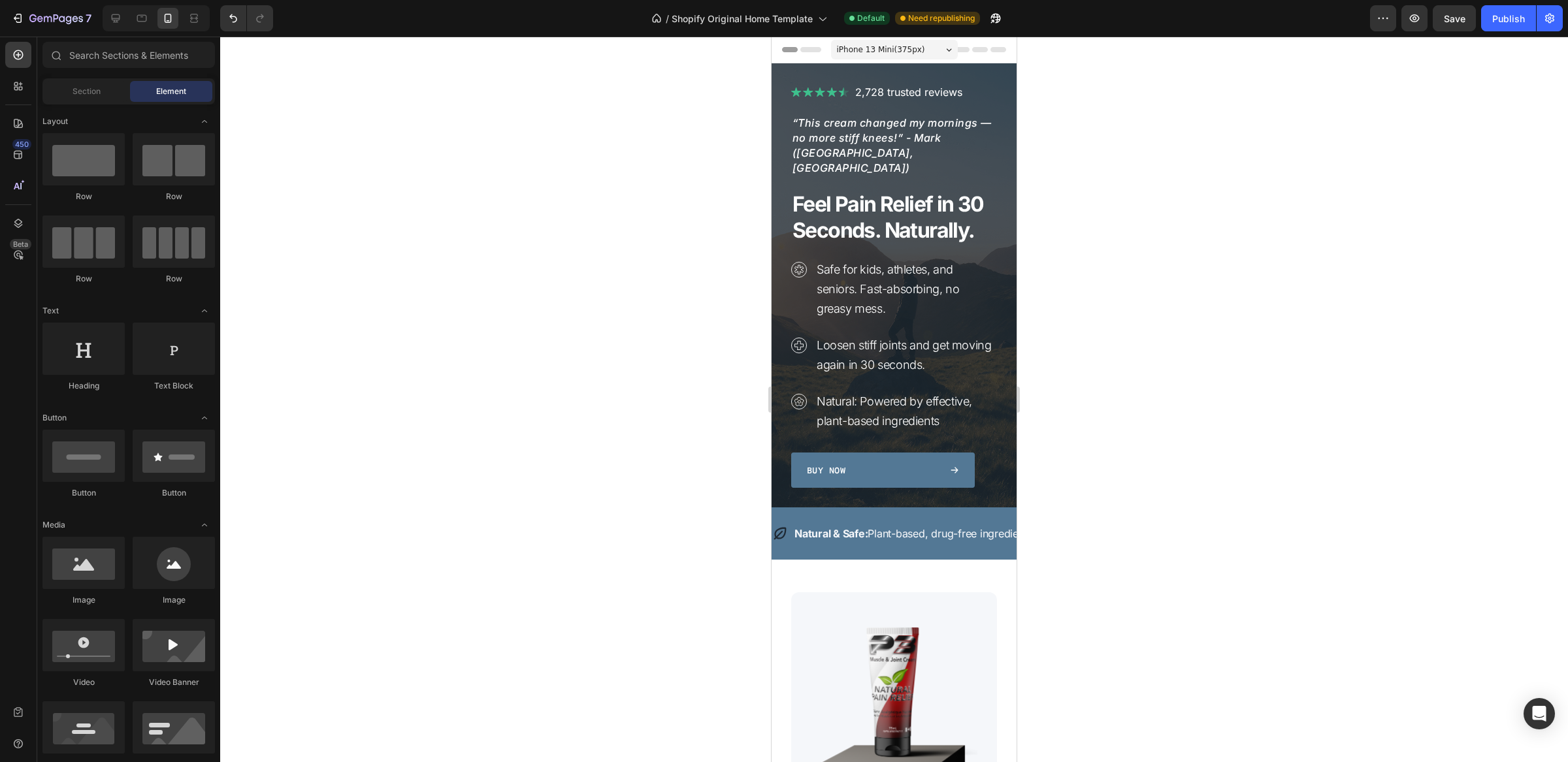
drag, startPoint x: 1335, startPoint y: 429, endPoint x: 1326, endPoint y: 429, distance: 9.0
click at [1335, 429] on div at bounding box center [894, 399] width 1348 height 725
click at [1506, 19] on div "Publish" at bounding box center [1509, 19] width 33 height 14
click at [113, 17] on icon at bounding box center [116, 19] width 13 height 13
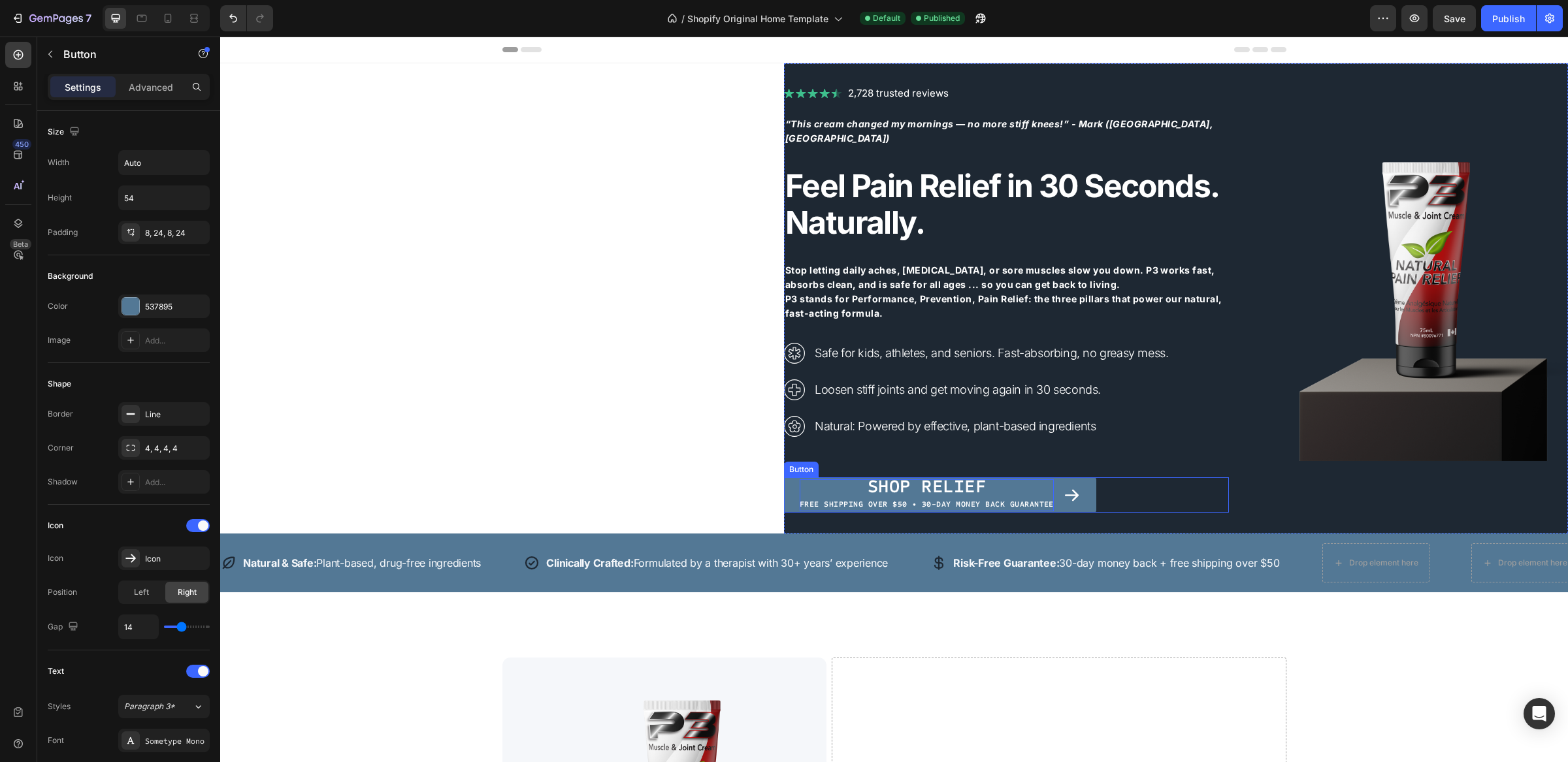
click at [896, 476] on span "Shop Relief" at bounding box center [927, 487] width 118 height 22
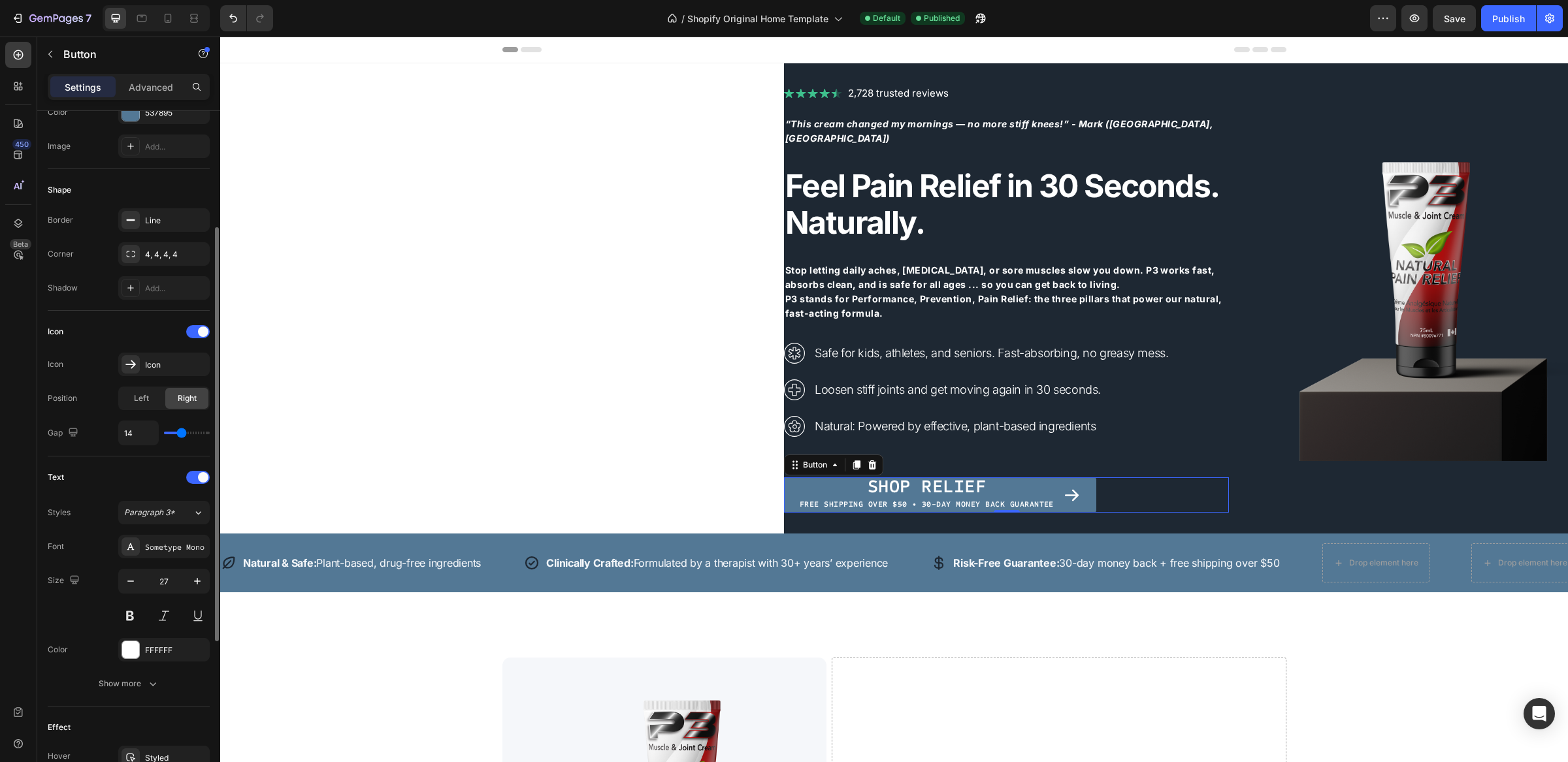
scroll to position [259, 0]
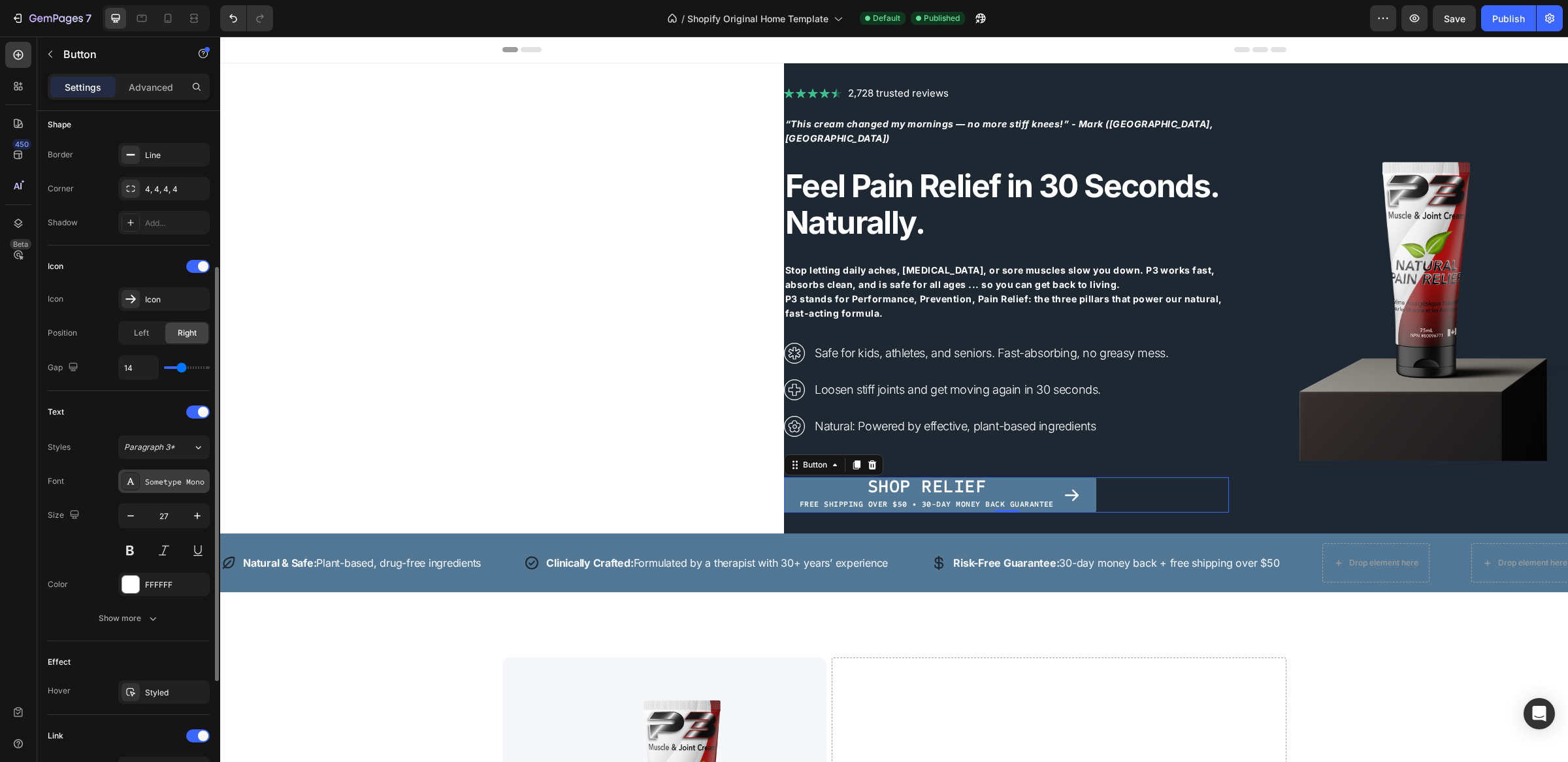
click at [155, 482] on div "Sometype Mono" at bounding box center [176, 482] width 62 height 12
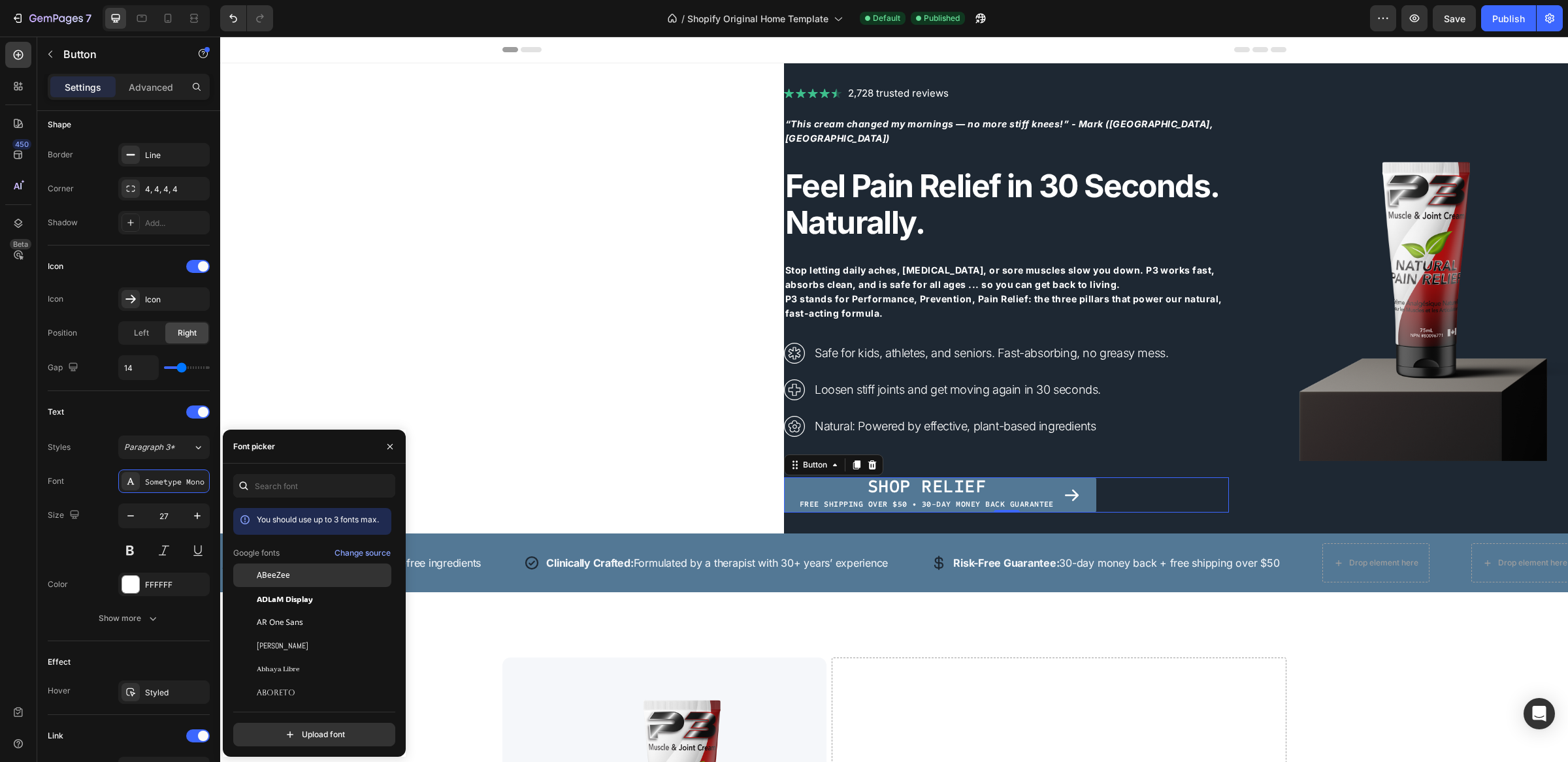
click at [276, 577] on span "ABeeZee" at bounding box center [274, 575] width 34 height 12
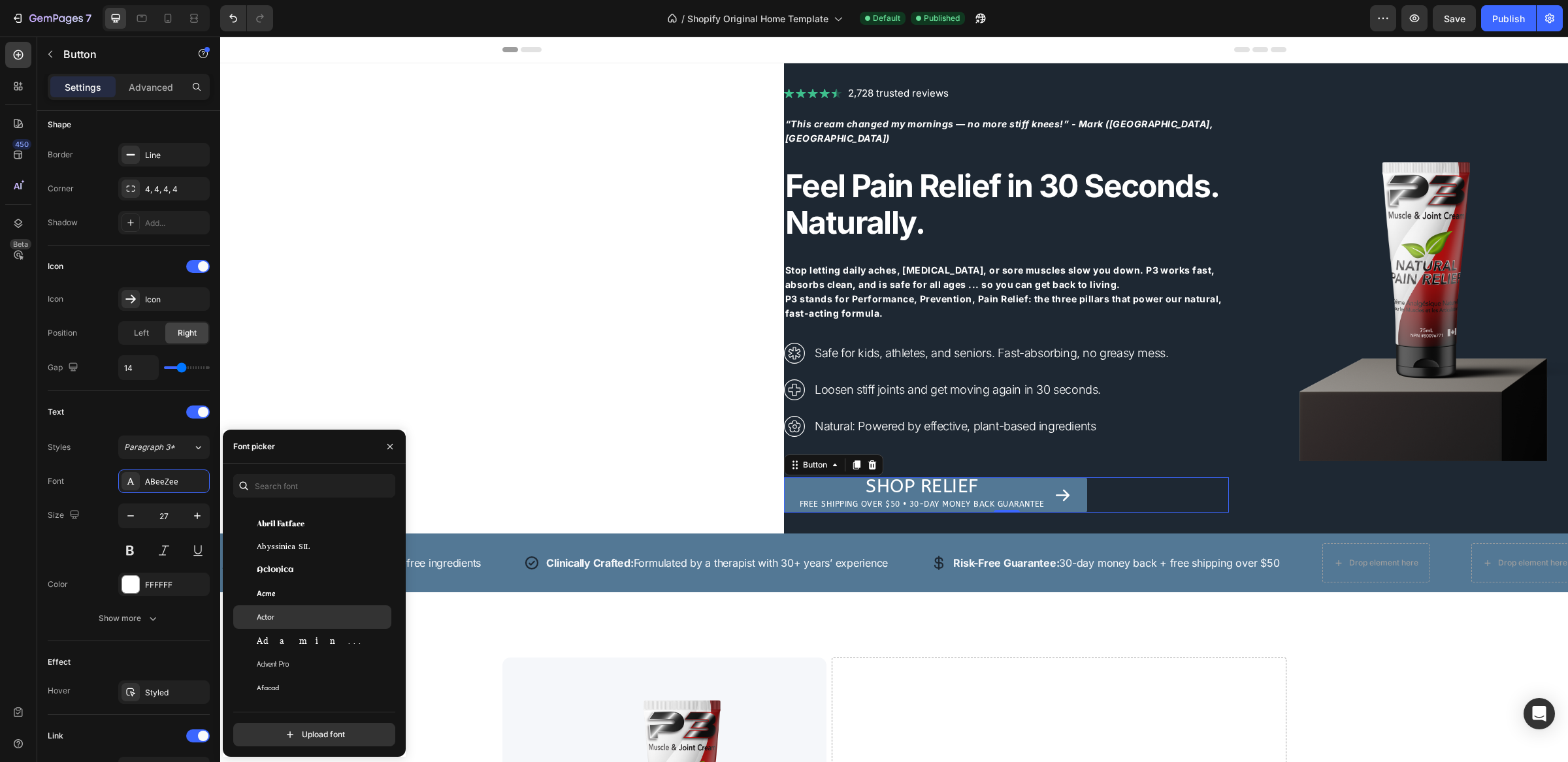
scroll to position [278, 0]
click at [279, 490] on input "text" at bounding box center [314, 486] width 162 height 23
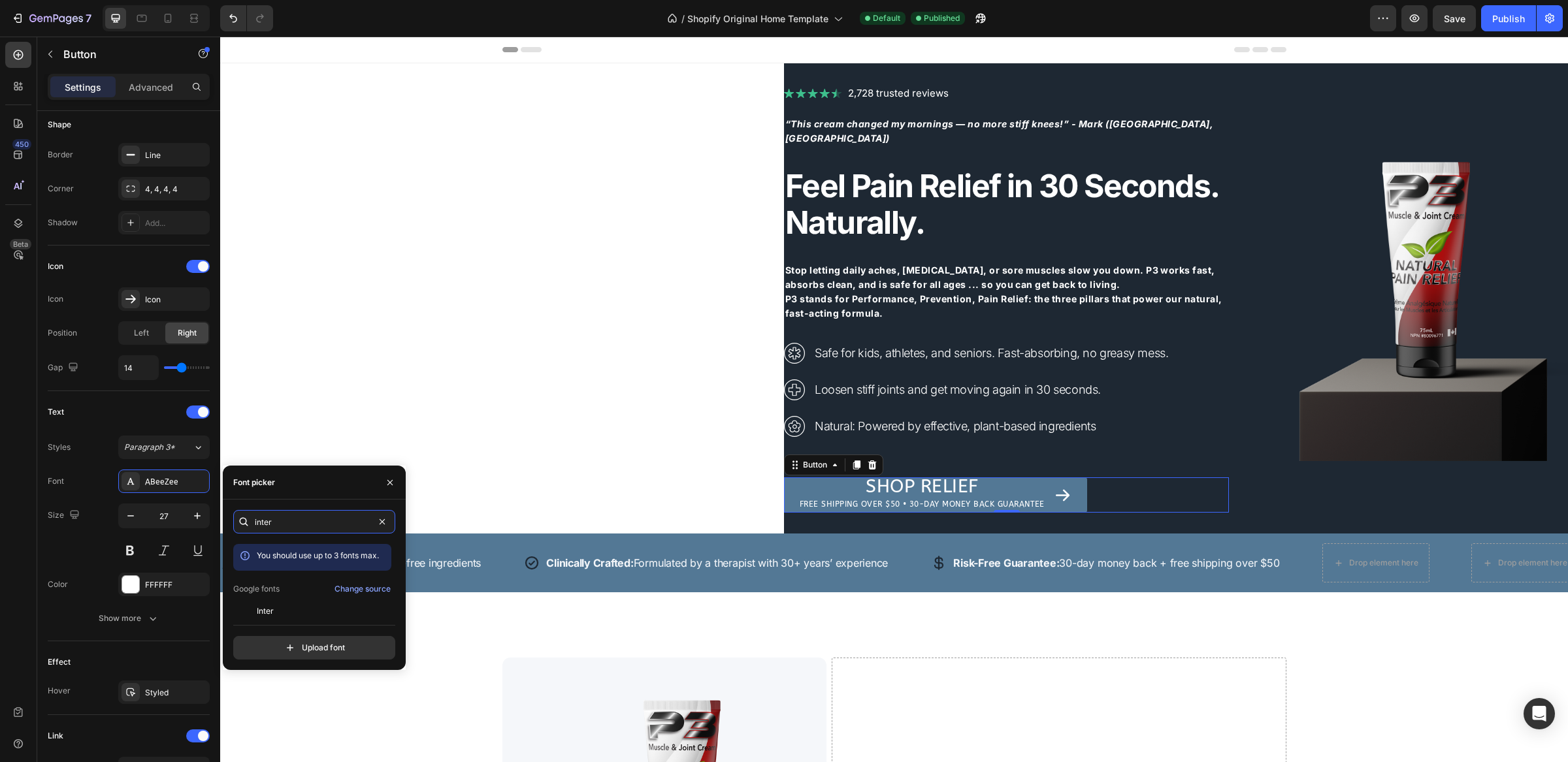
type input "inter"
click at [282, 615] on div "inter You should use up to 3 fonts max. Google fonts Change source Inter Inter …" at bounding box center [314, 585] width 162 height 150
click at [270, 612] on span "Inter" at bounding box center [265, 611] width 17 height 12
click at [1500, 12] on div "Publish" at bounding box center [1509, 19] width 33 height 14
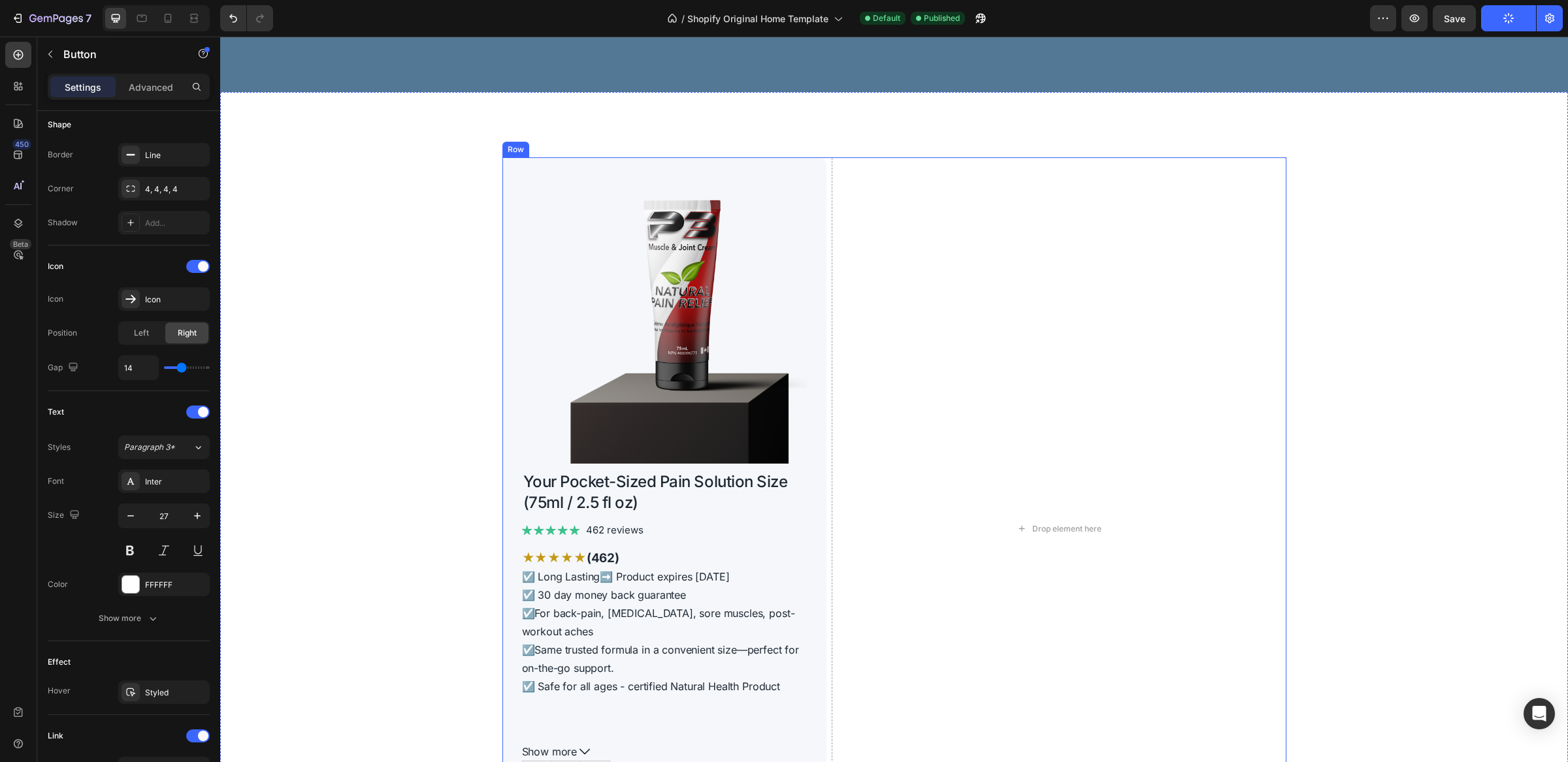
scroll to position [283, 0]
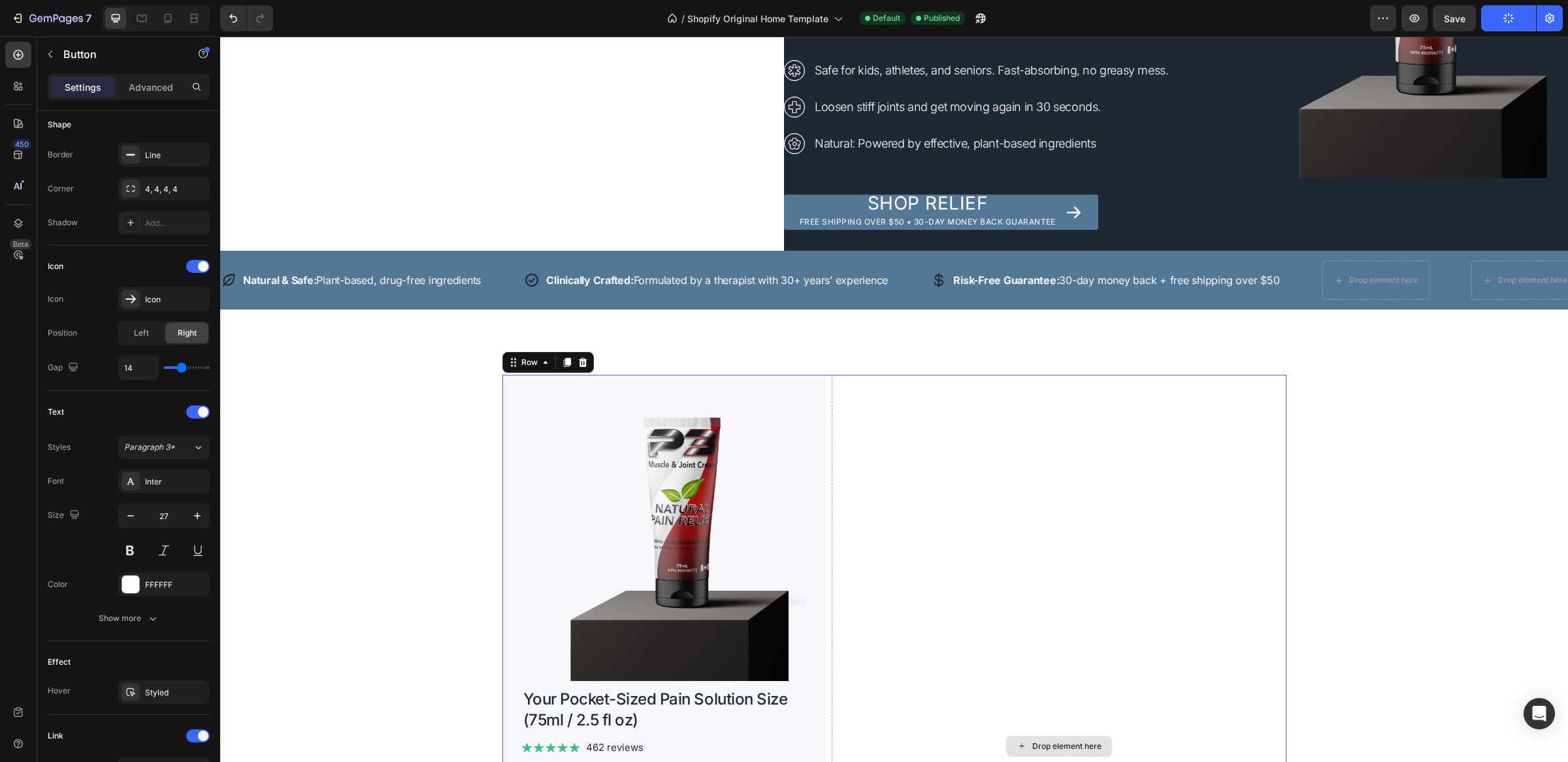
click at [1062, 505] on div "Drop element here" at bounding box center [1058, 745] width 454 height 742
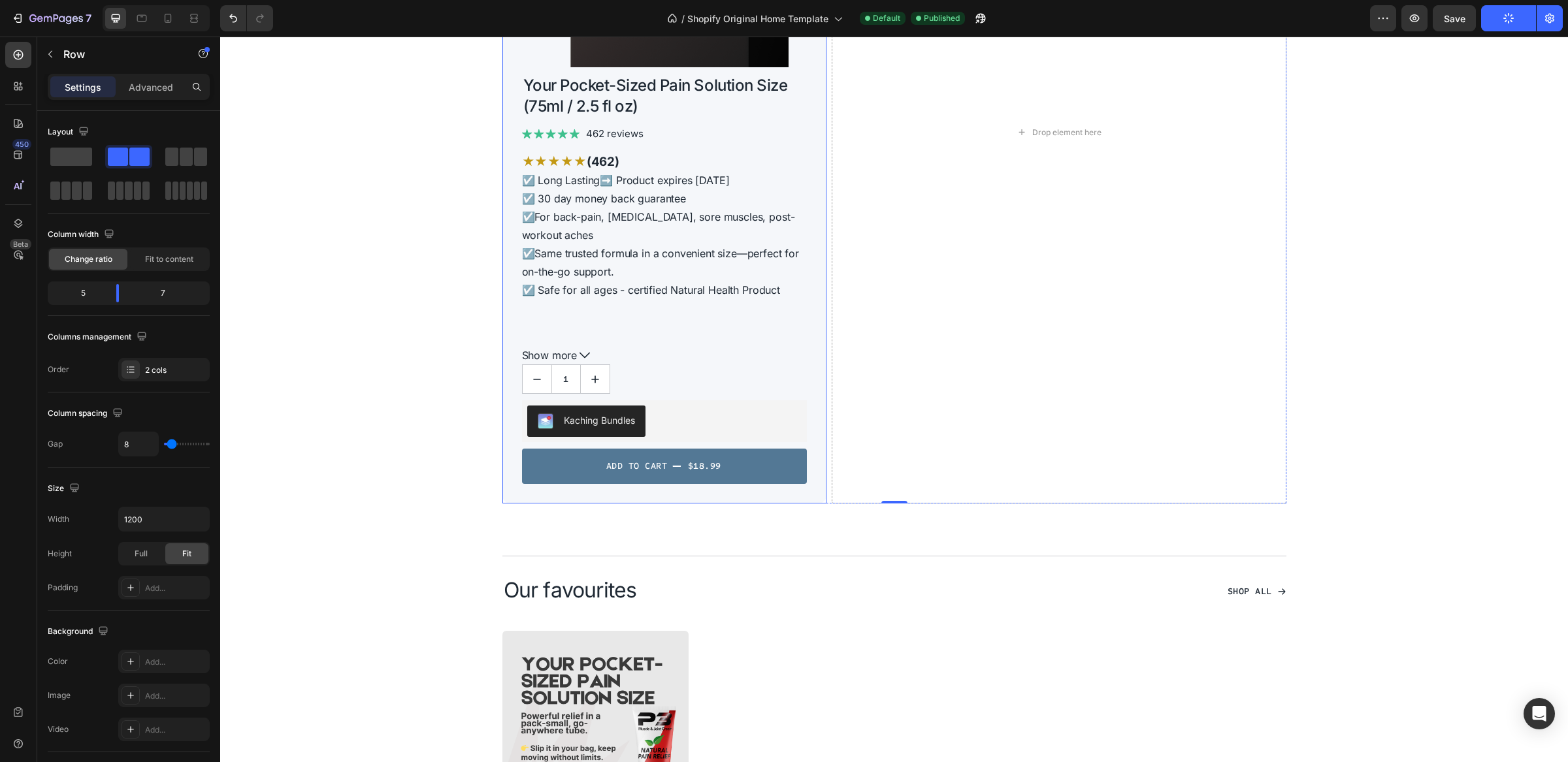
scroll to position [513, 0]
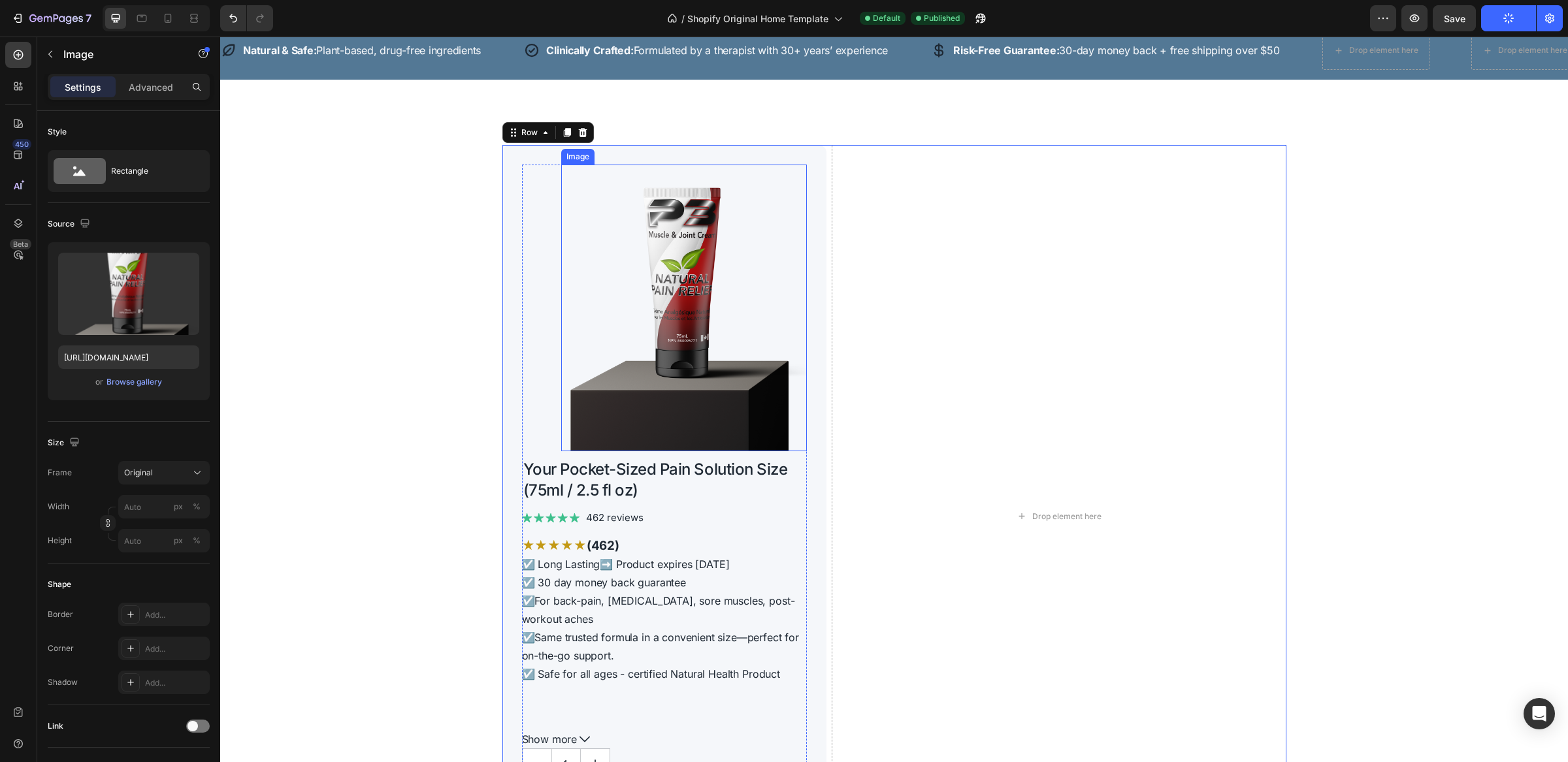
click at [751, 191] on img at bounding box center [684, 308] width 246 height 286
click at [821, 209] on div "Image Your Pocket-Sized Pain Solution Size (75ml / 2.5 fl oz) Product Title Ima…" at bounding box center [895, 516] width 784 height 742
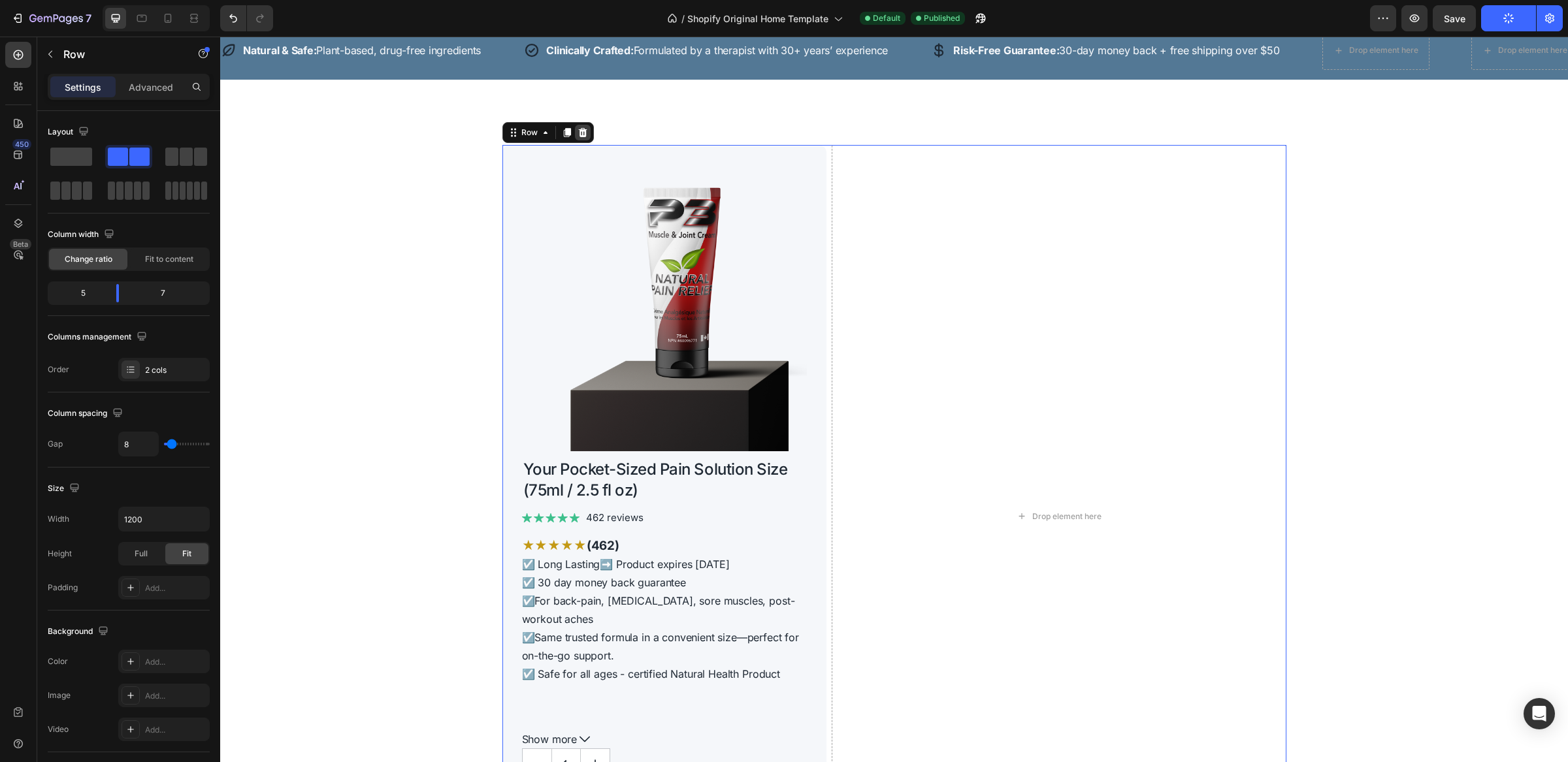
click at [578, 133] on icon at bounding box center [582, 133] width 8 height 9
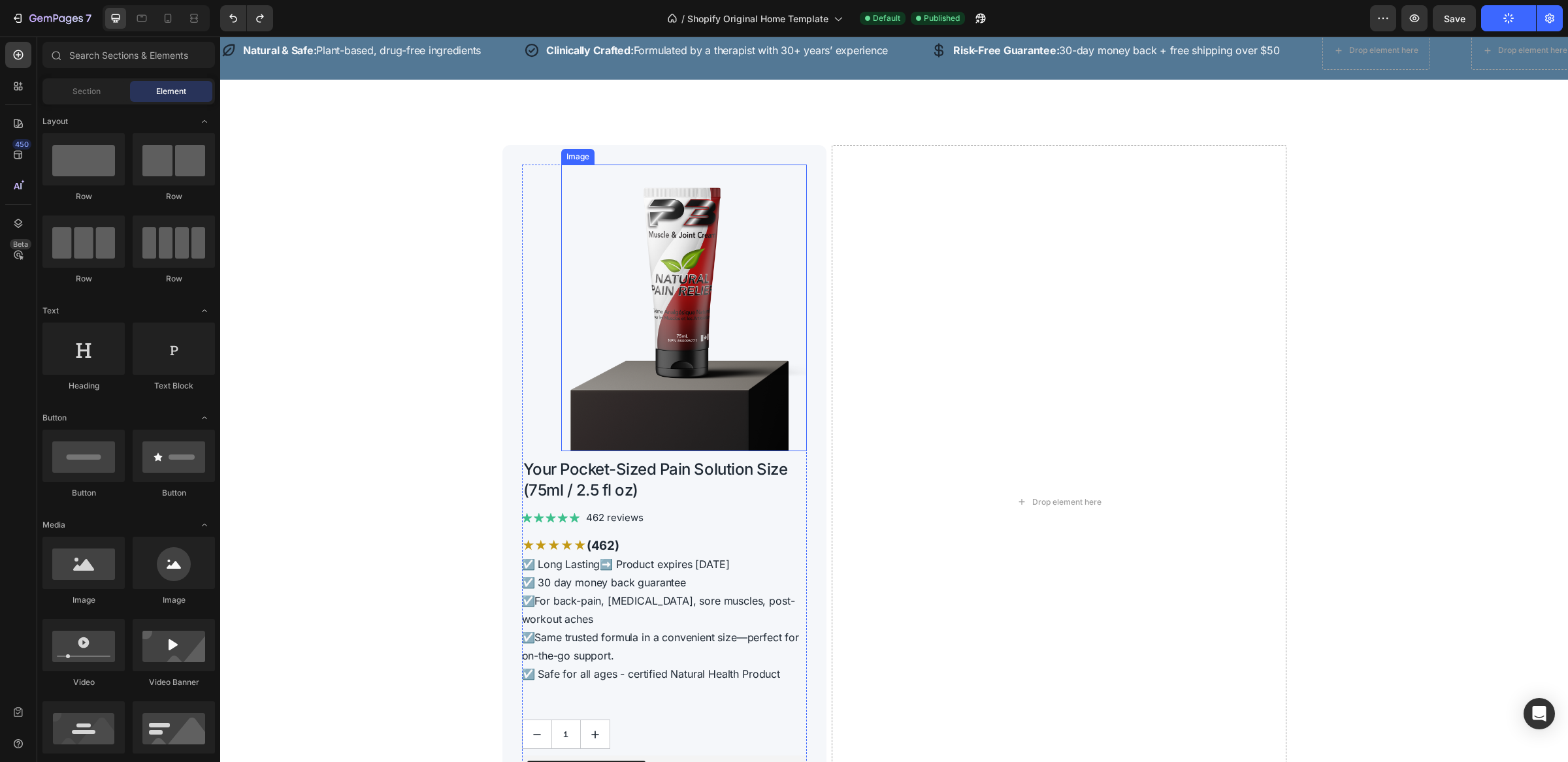
click at [652, 212] on img at bounding box center [684, 308] width 246 height 286
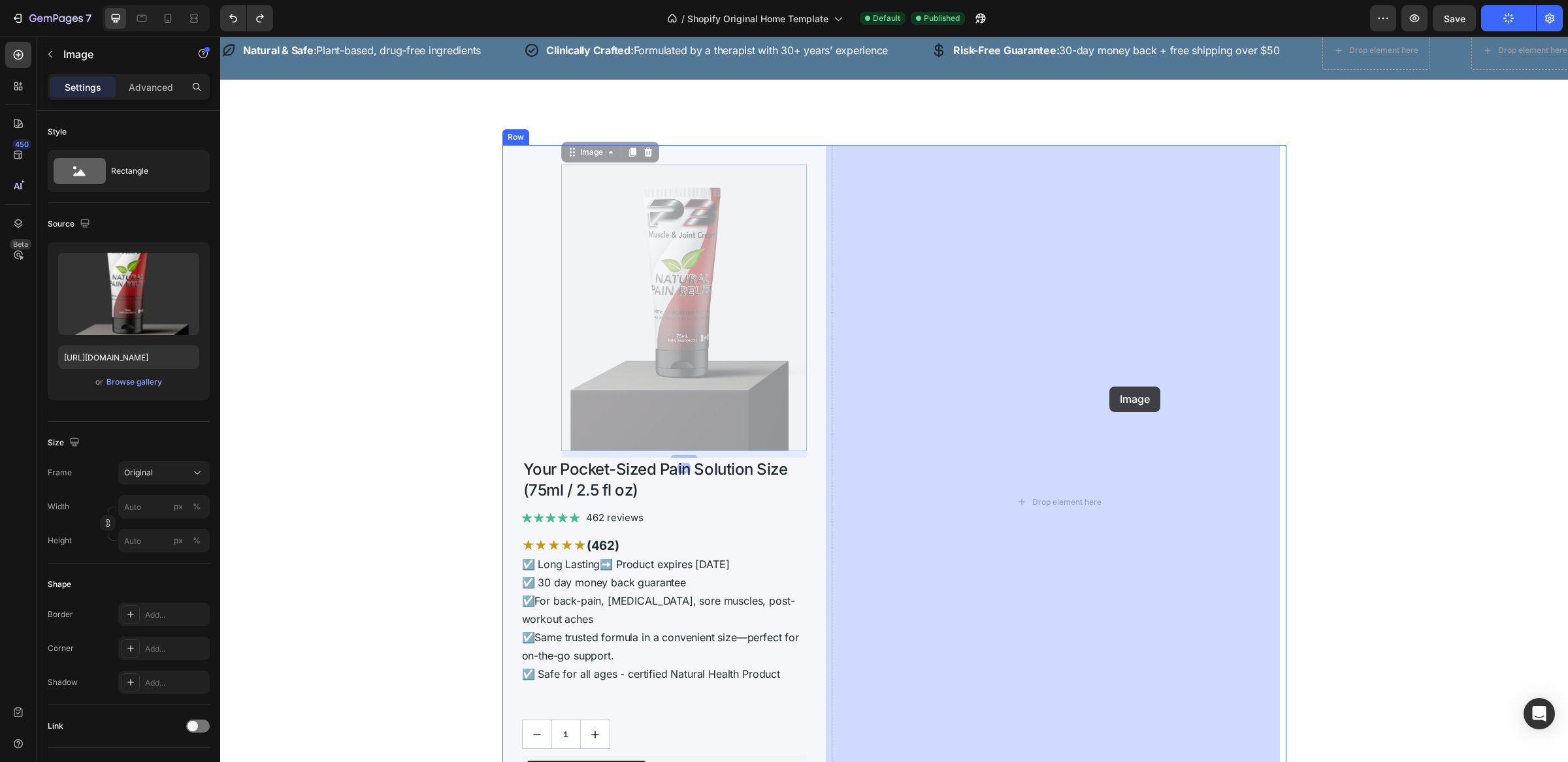
drag, startPoint x: 699, startPoint y: 250, endPoint x: 1089, endPoint y: 352, distance: 403.1
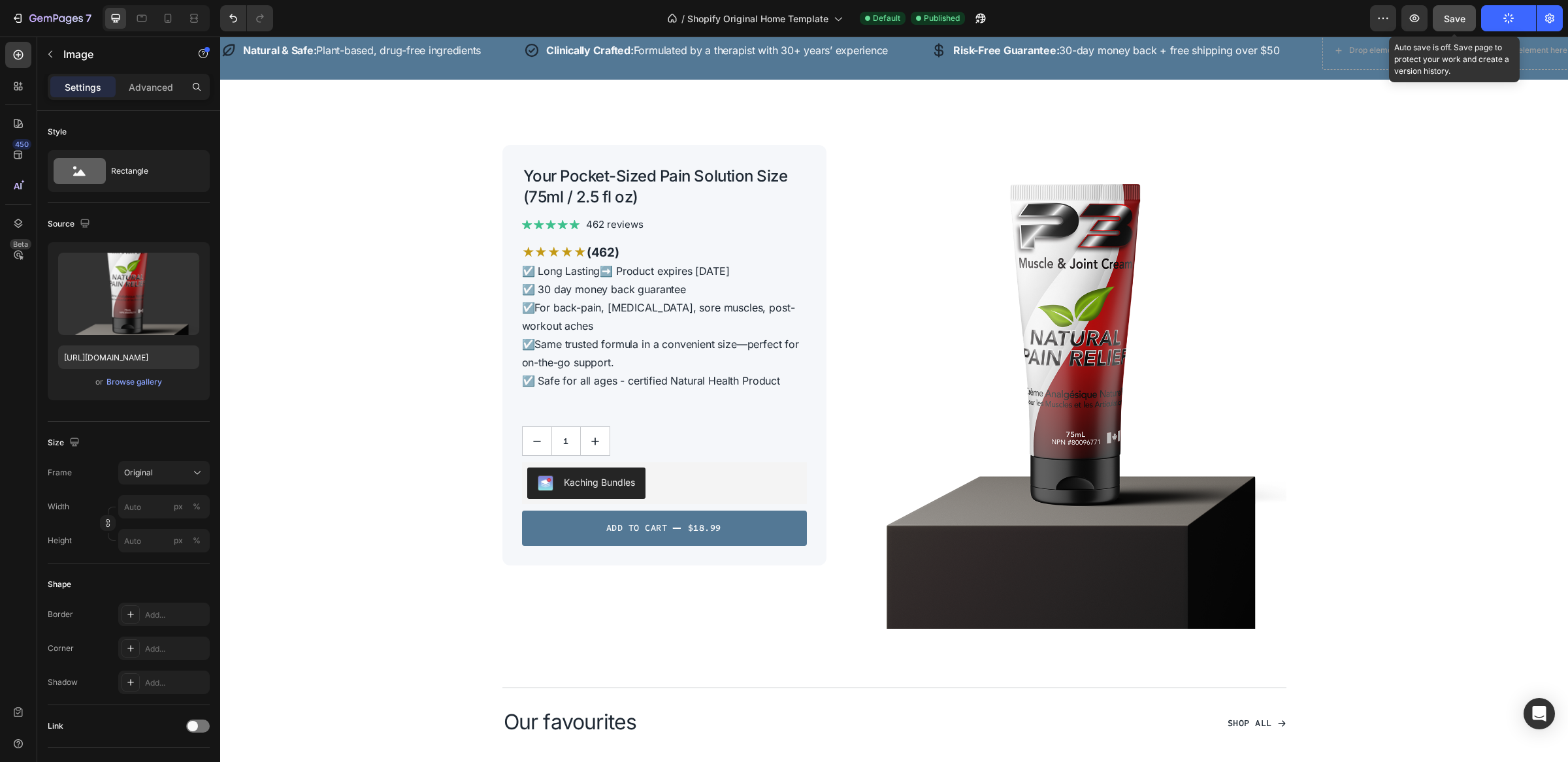
click at [1458, 18] on span "Save" at bounding box center [1455, 19] width 22 height 11
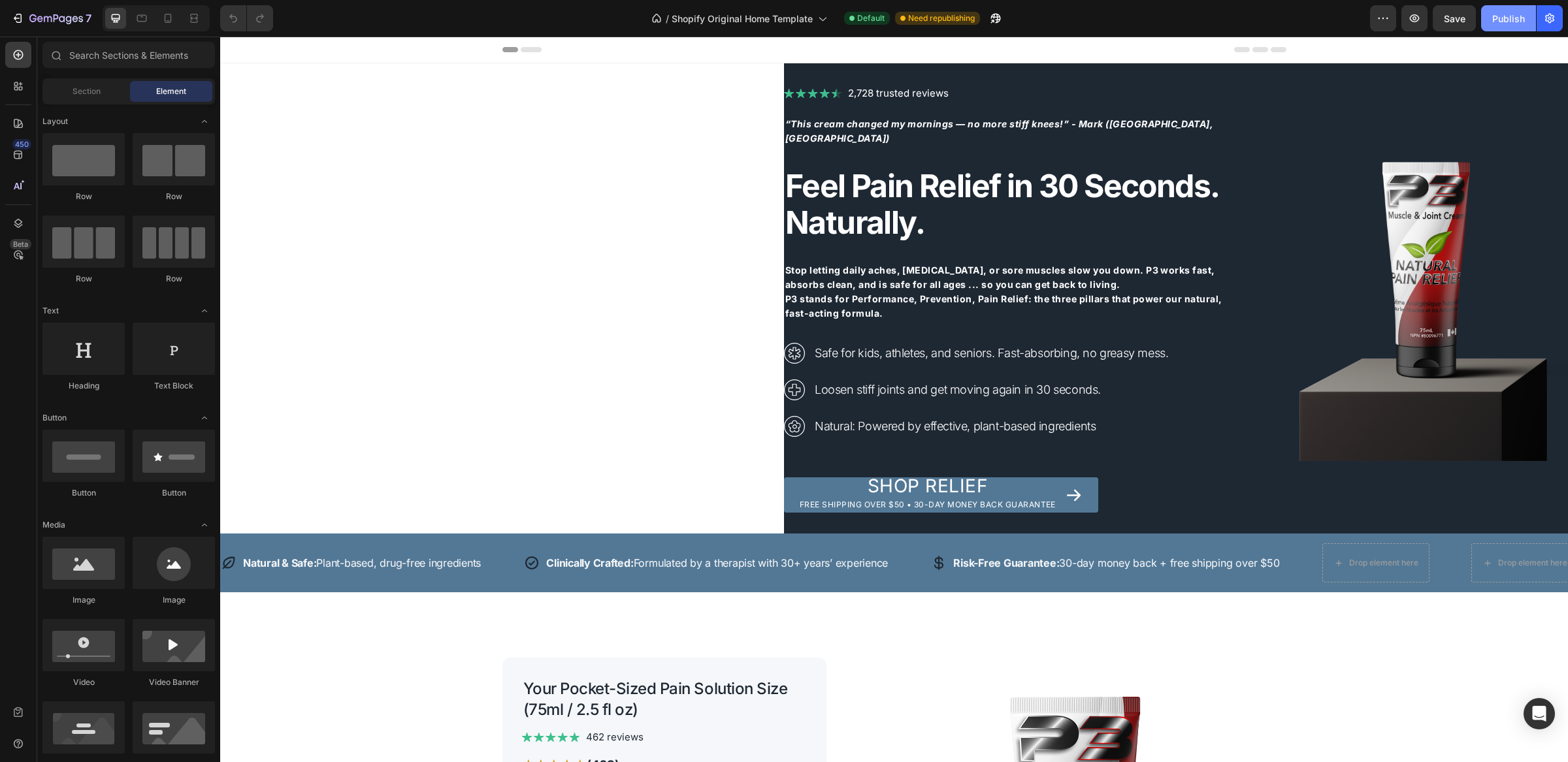
click at [1500, 21] on div "Publish" at bounding box center [1509, 19] width 33 height 14
click at [1494, 22] on div "Publish" at bounding box center [1509, 19] width 33 height 14
click at [881, 476] on span "Shop Relief" at bounding box center [928, 486] width 120 height 22
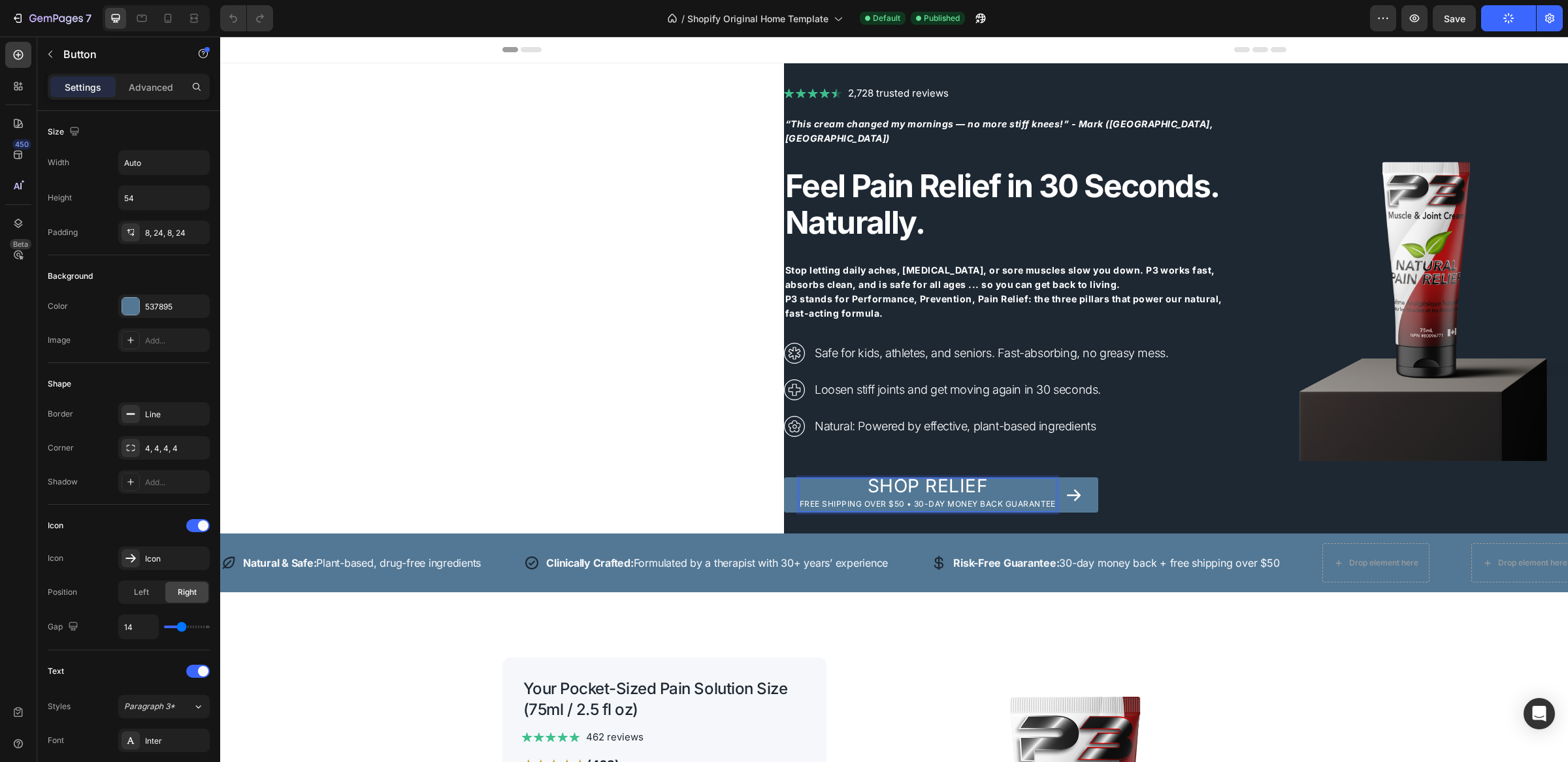
click at [926, 490] on p "Shop Relief Free shipping over $50 • 30-Day Money Back Guarantee" at bounding box center [928, 494] width 257 height 33
click at [920, 481] on span "Shop Relief" at bounding box center [928, 486] width 120 height 22
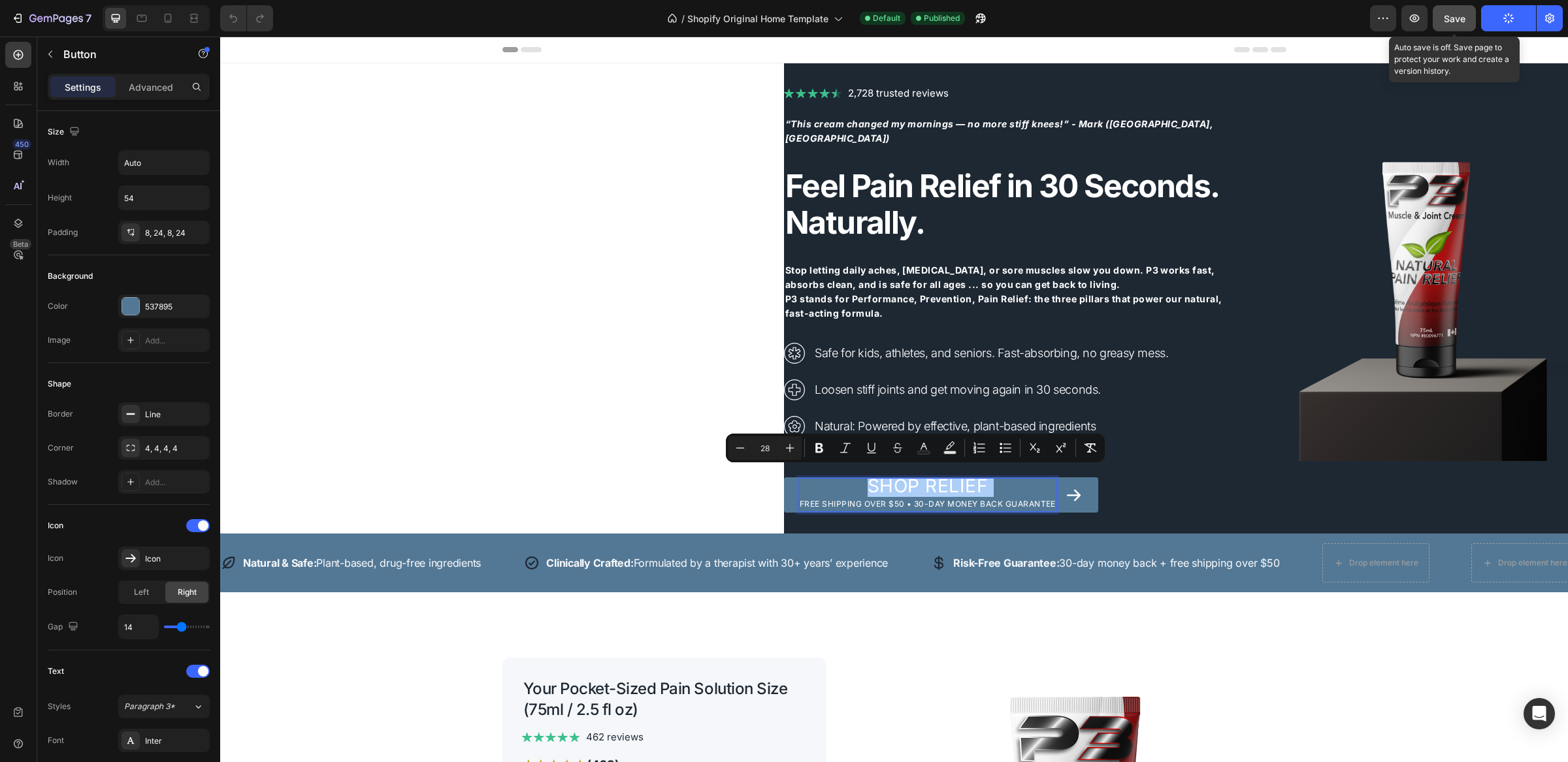
click at [1452, 22] on span "Save" at bounding box center [1455, 19] width 22 height 11
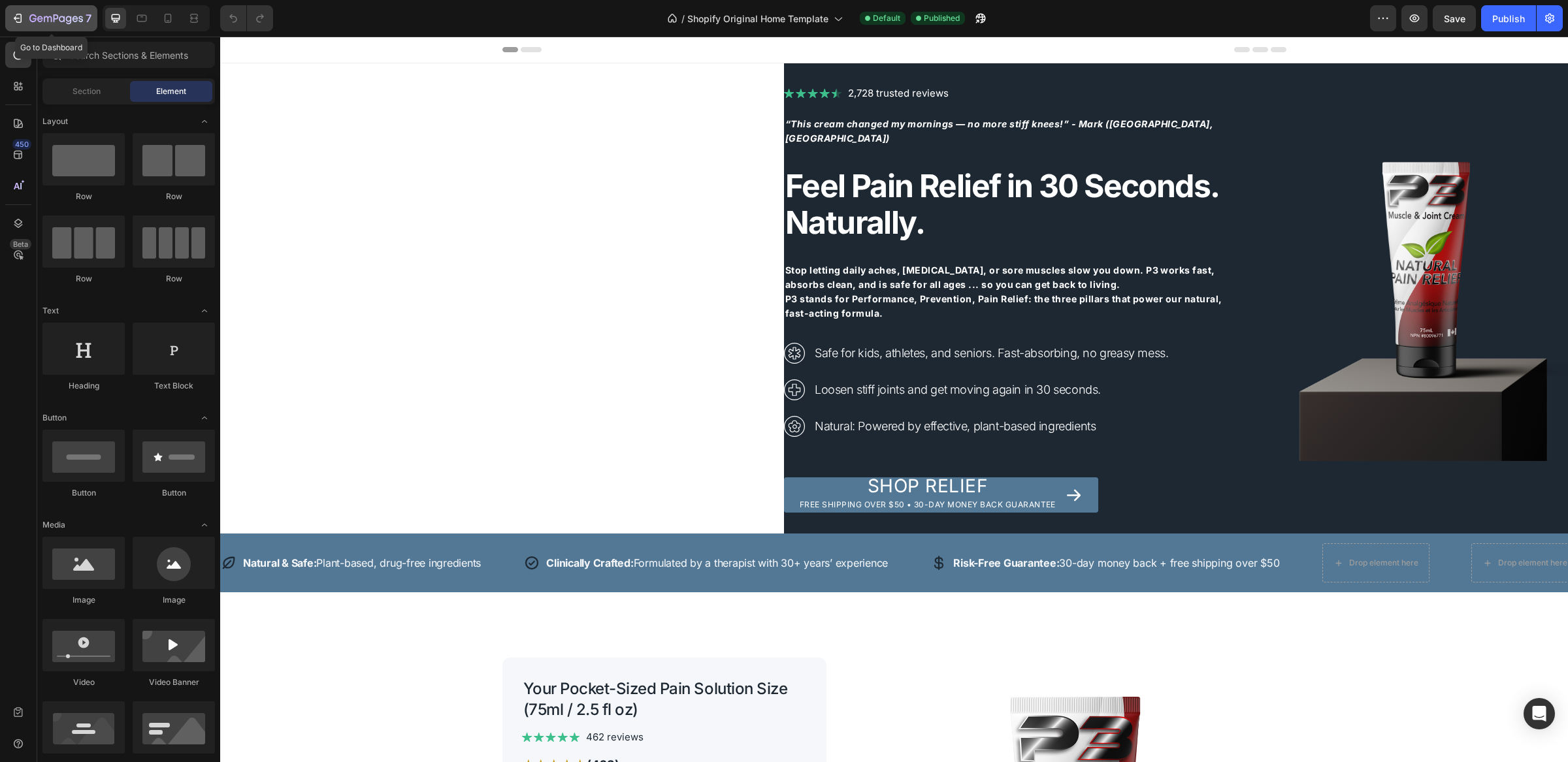
click at [44, 17] on icon "button" at bounding box center [48, 19] width 7 height 6
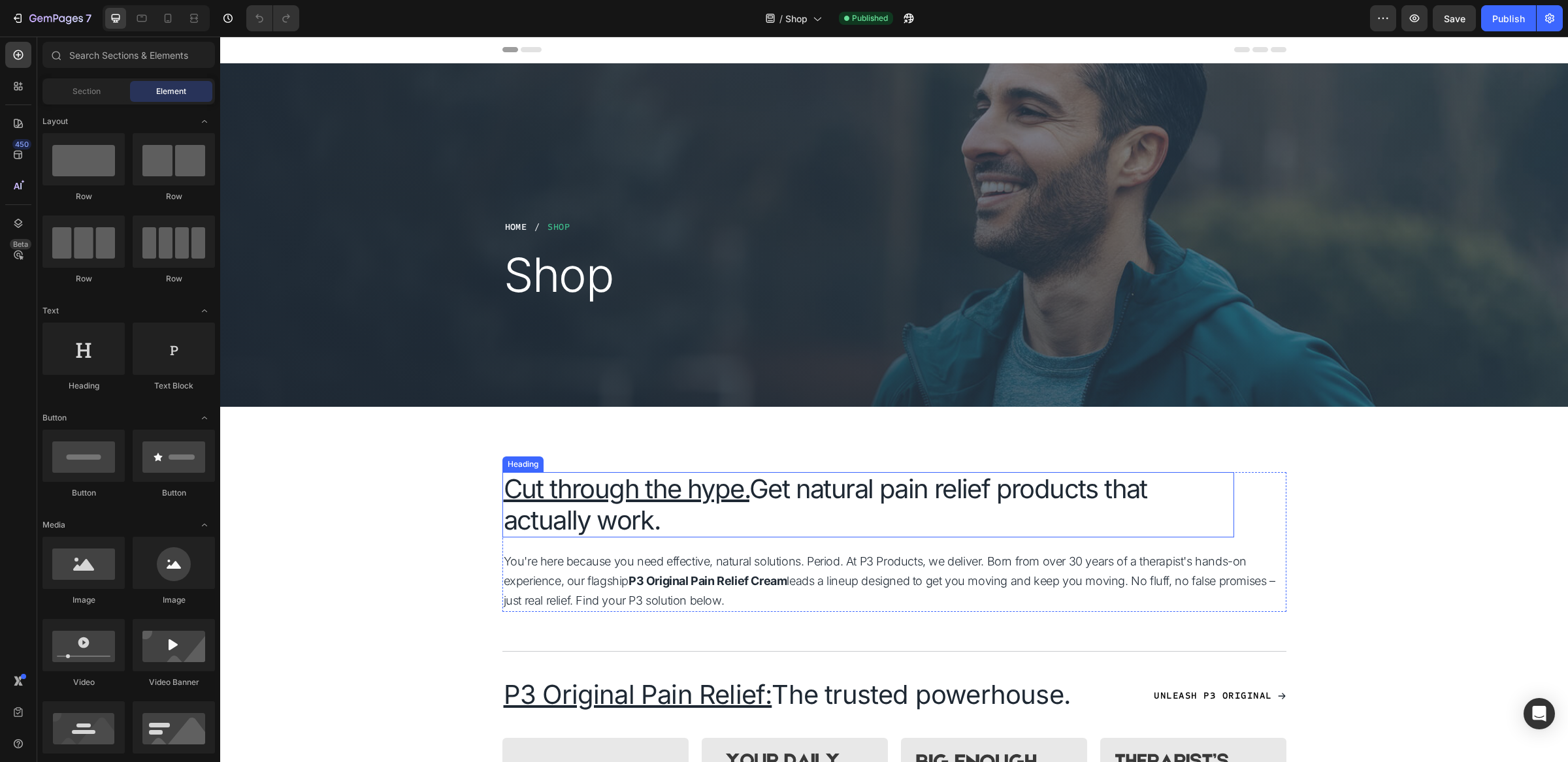
click at [584, 490] on u "Cut through the hype." at bounding box center [627, 489] width 245 height 32
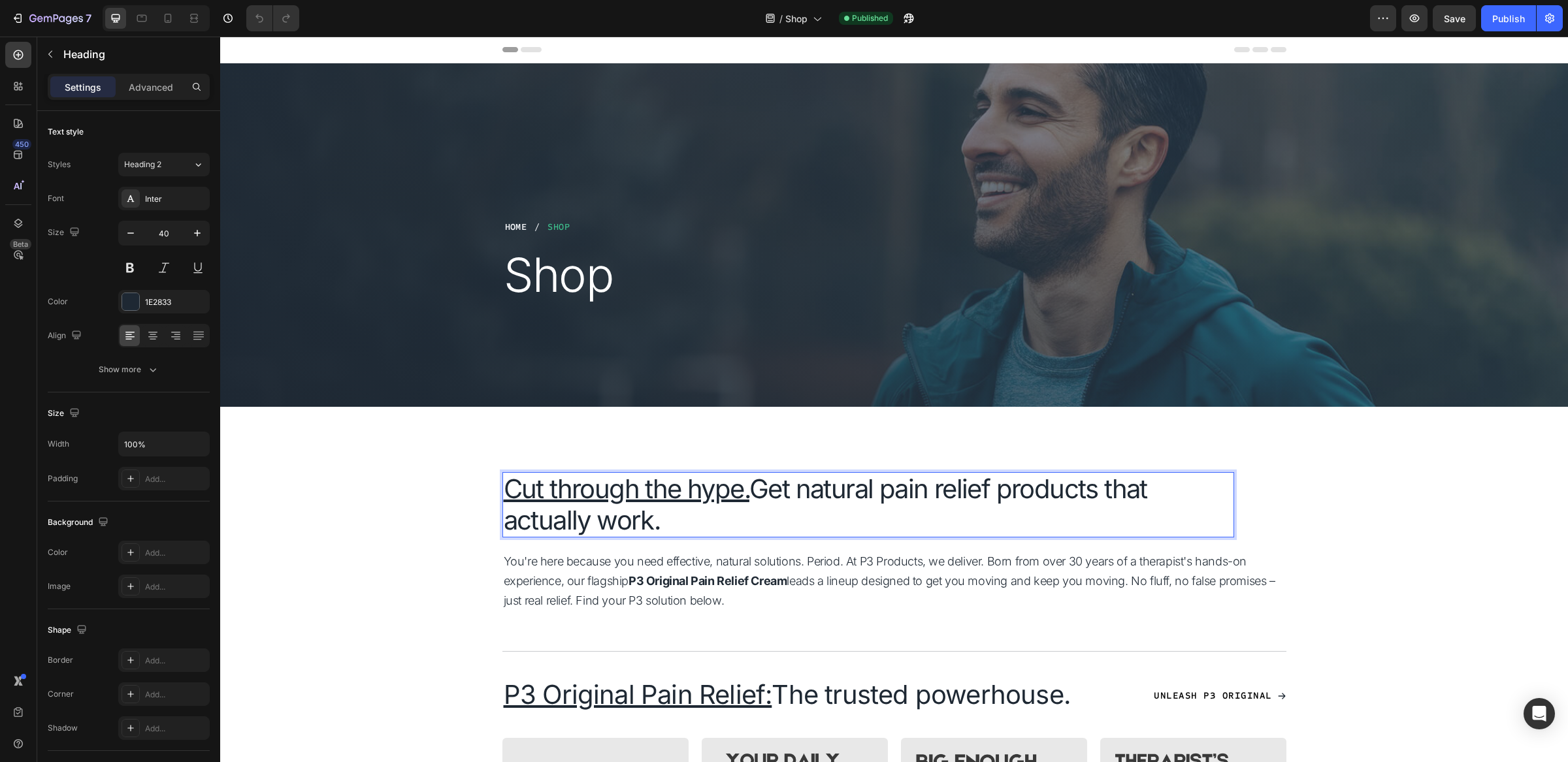
click at [584, 490] on u "Cut through the hype." at bounding box center [627, 489] width 245 height 32
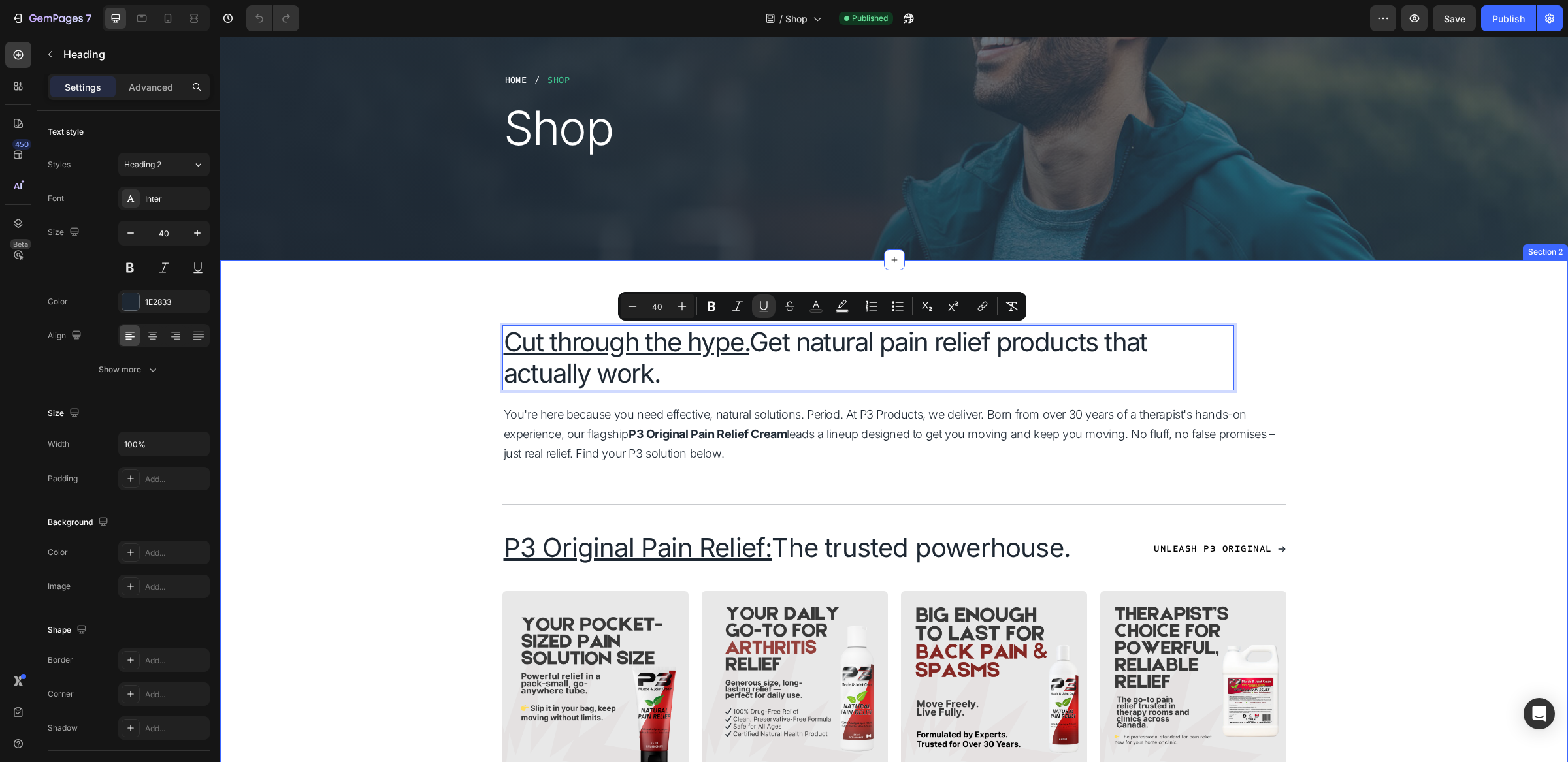
scroll to position [171, 0]
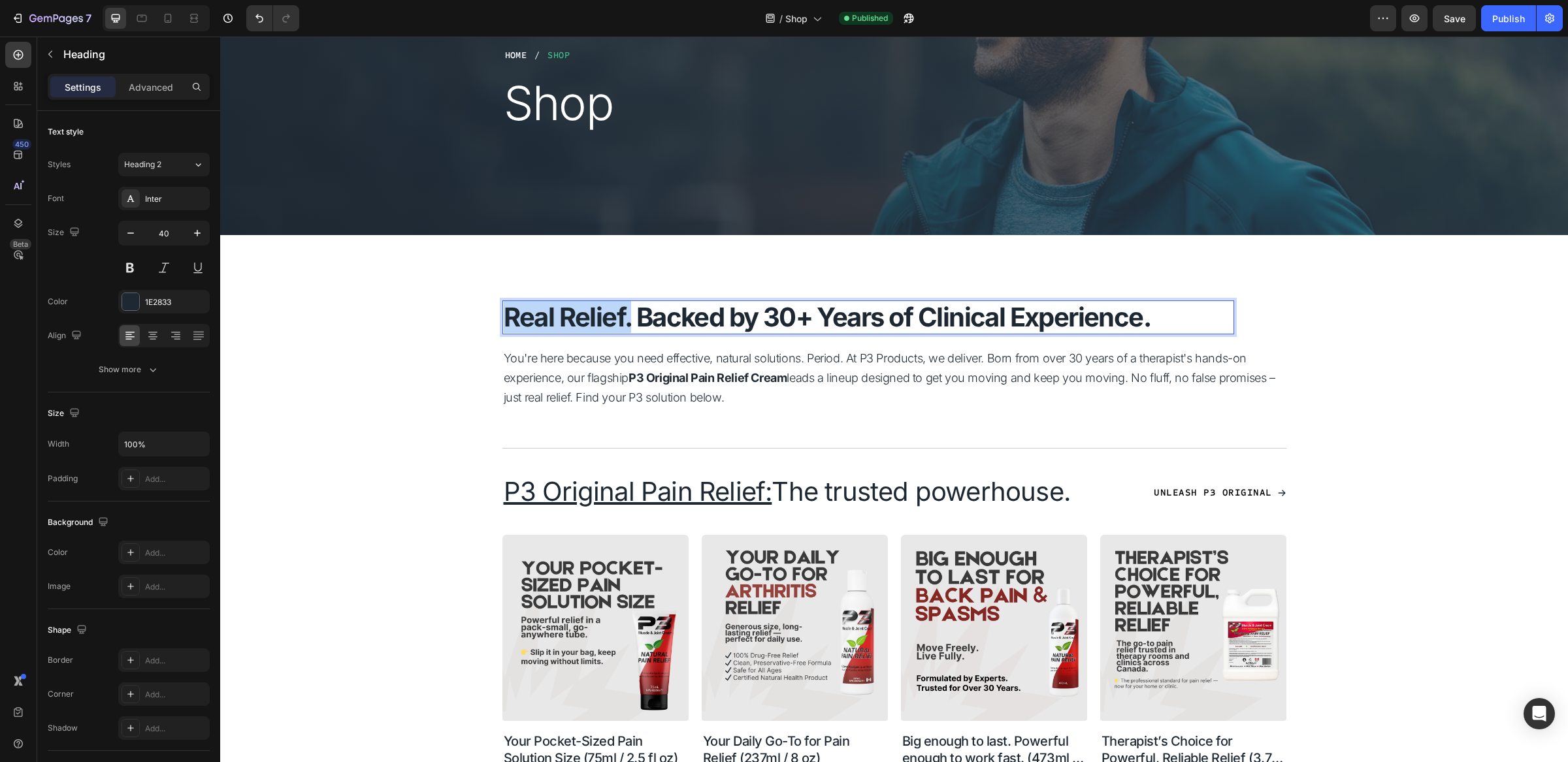
drag, startPoint x: 626, startPoint y: 317, endPoint x: 500, endPoint y: 318, distance: 126.0
click at [504, 318] on strong "Real Relief. Backed by 30+ Years of Clinical Experience." at bounding box center [827, 317] width 647 height 32
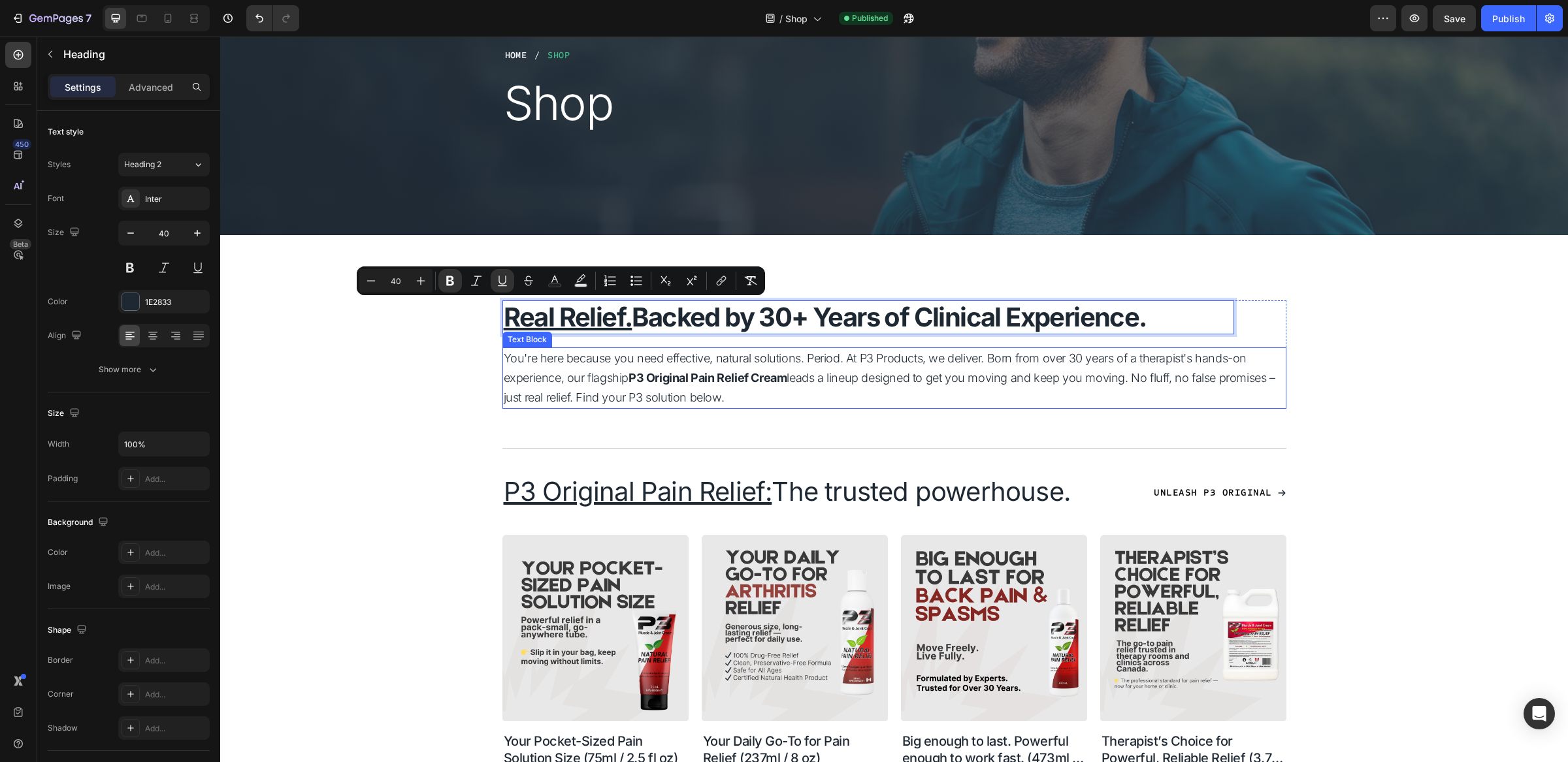
click at [604, 385] on p "You're here because you need effective, natural solutions. Period. At P3 Produc…" at bounding box center [895, 378] width 781 height 59
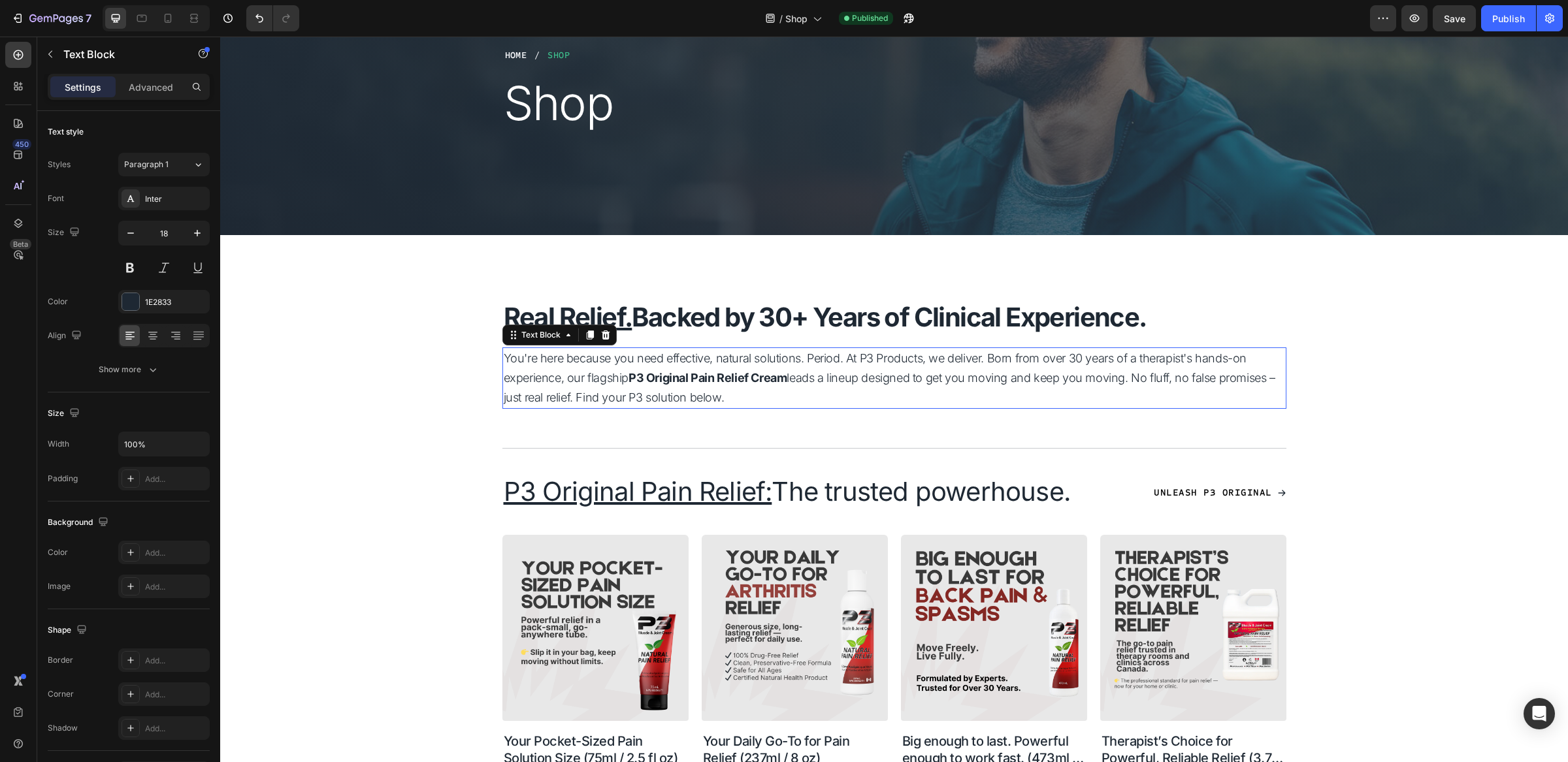
click at [604, 385] on p "You're here because you need effective, natural solutions. Period. At P3 Produc…" at bounding box center [895, 378] width 781 height 59
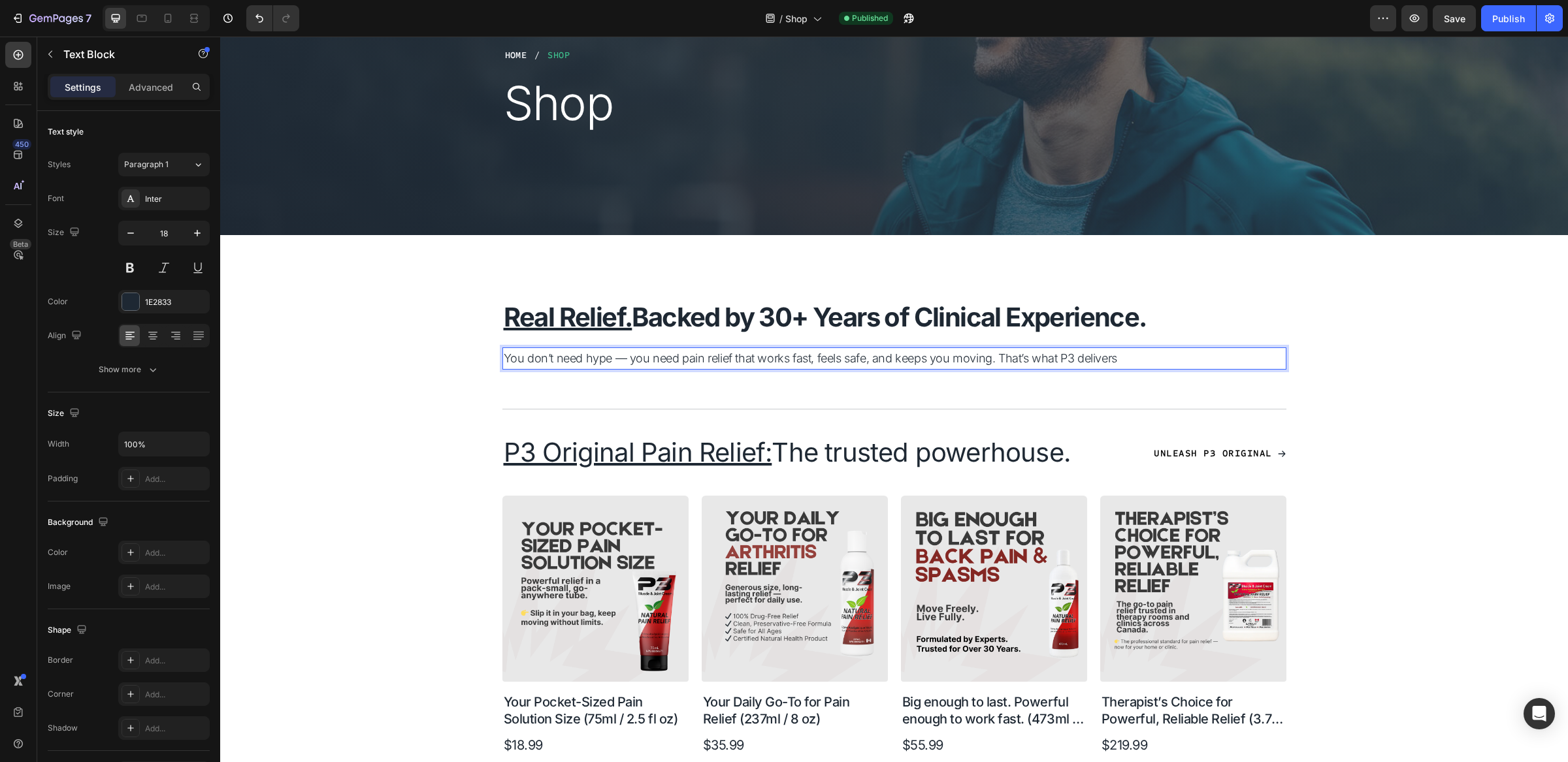
click at [621, 364] on p "You don’t need hype — you need pain relief that works fast, feels safe, and kee…" at bounding box center [895, 359] width 781 height 20
click at [1129, 364] on p "You don’t need hype — you need pain relief that works fast, feels safe, and kee…" at bounding box center [895, 359] width 781 height 20
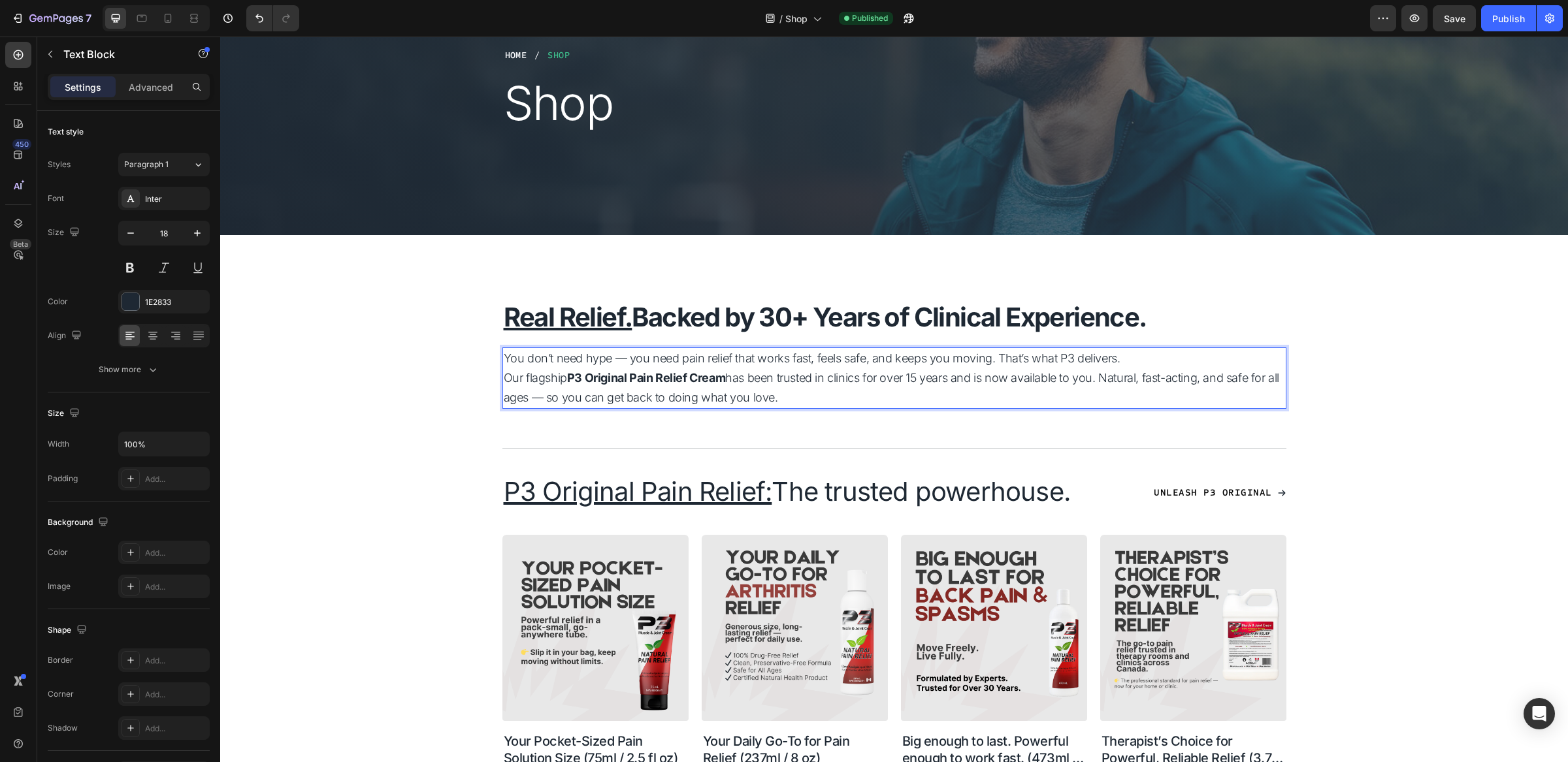
click at [1138, 362] on p "You don’t need hype — you need pain relief that works fast, feels safe, and kee…" at bounding box center [895, 359] width 781 height 20
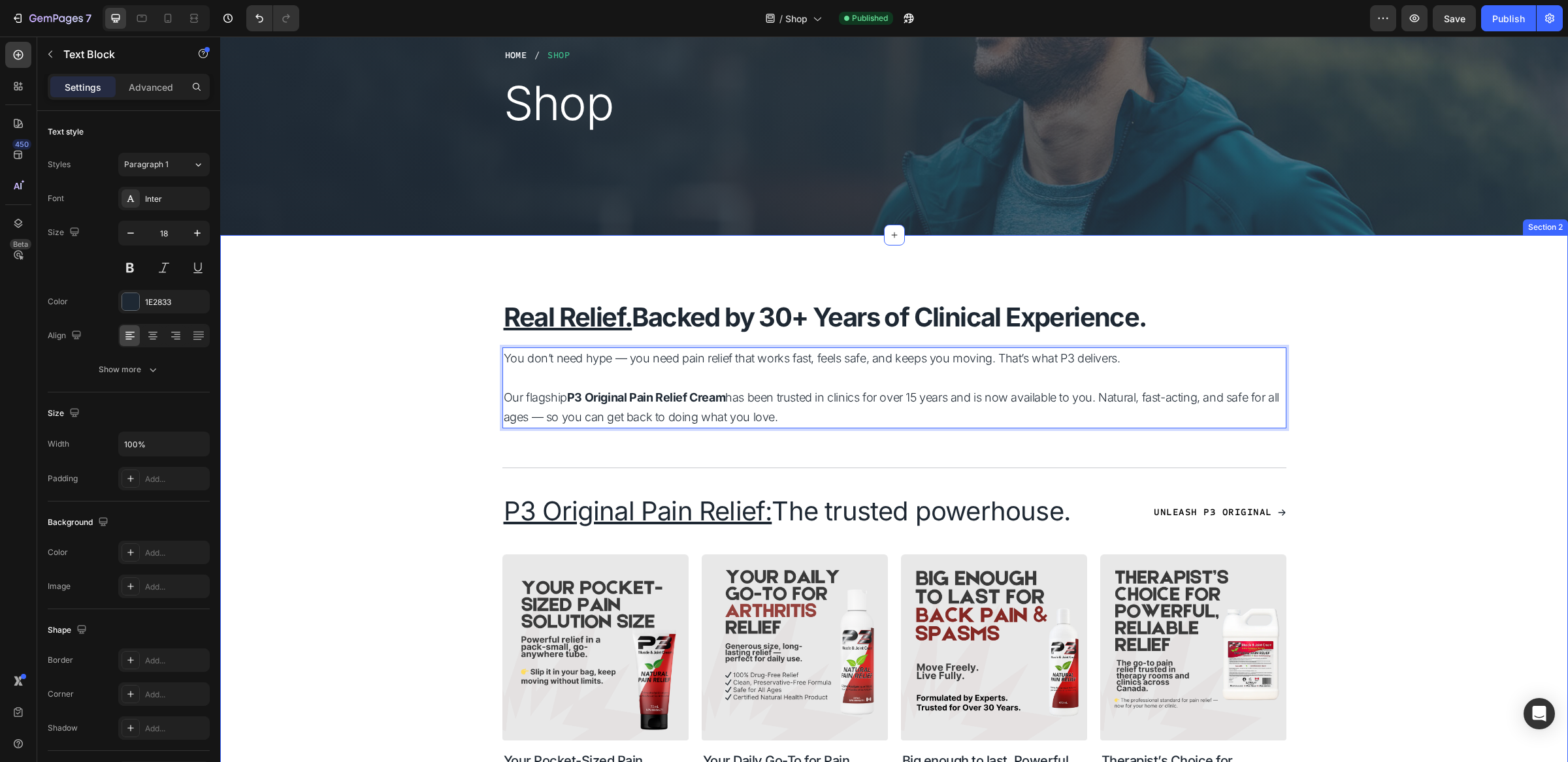
click at [1066, 418] on p "Our flagship P3 Original Pain Relief Cream has been trusted in clinics for over…" at bounding box center [895, 407] width 781 height 39
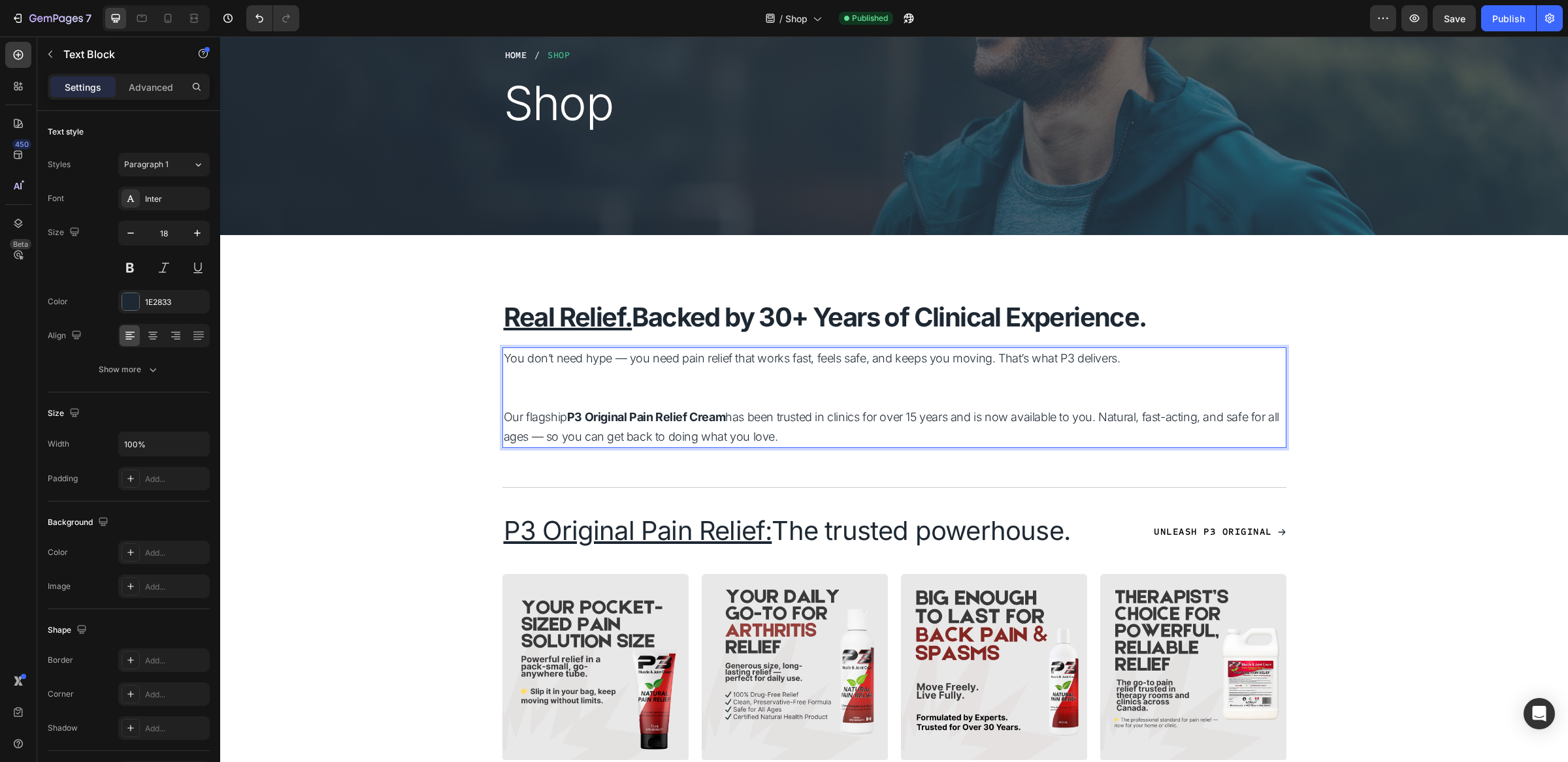
click at [1098, 421] on p "Our flagship P3 Original Pain Relief Cream has been trusted in clinics for over…" at bounding box center [895, 427] width 781 height 39
click at [1102, 415] on p "Our flagship P3 Original Pain Relief Cream has been trusted in clinics for over…" at bounding box center [895, 427] width 781 height 39
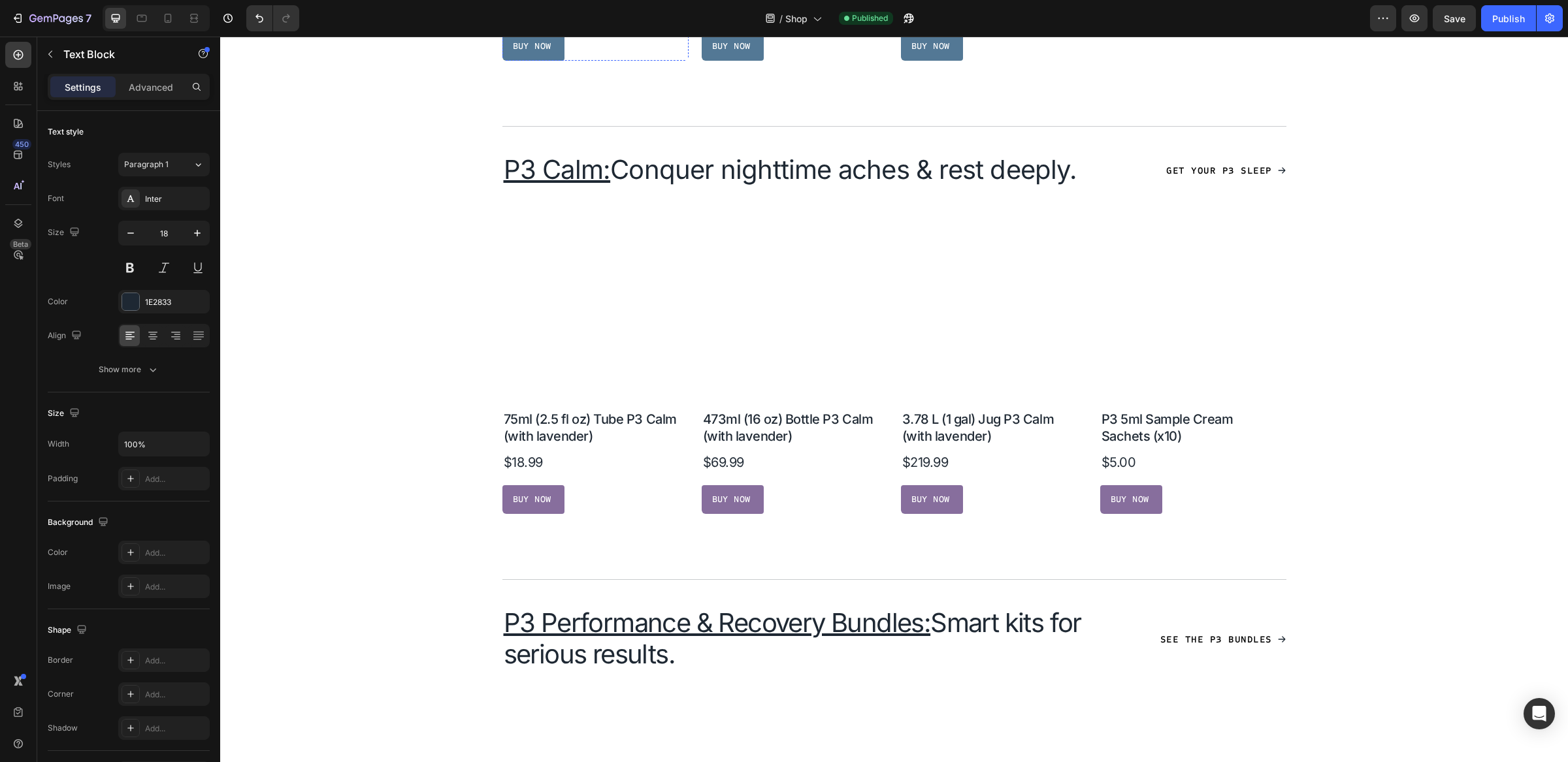
scroll to position [1248, 0]
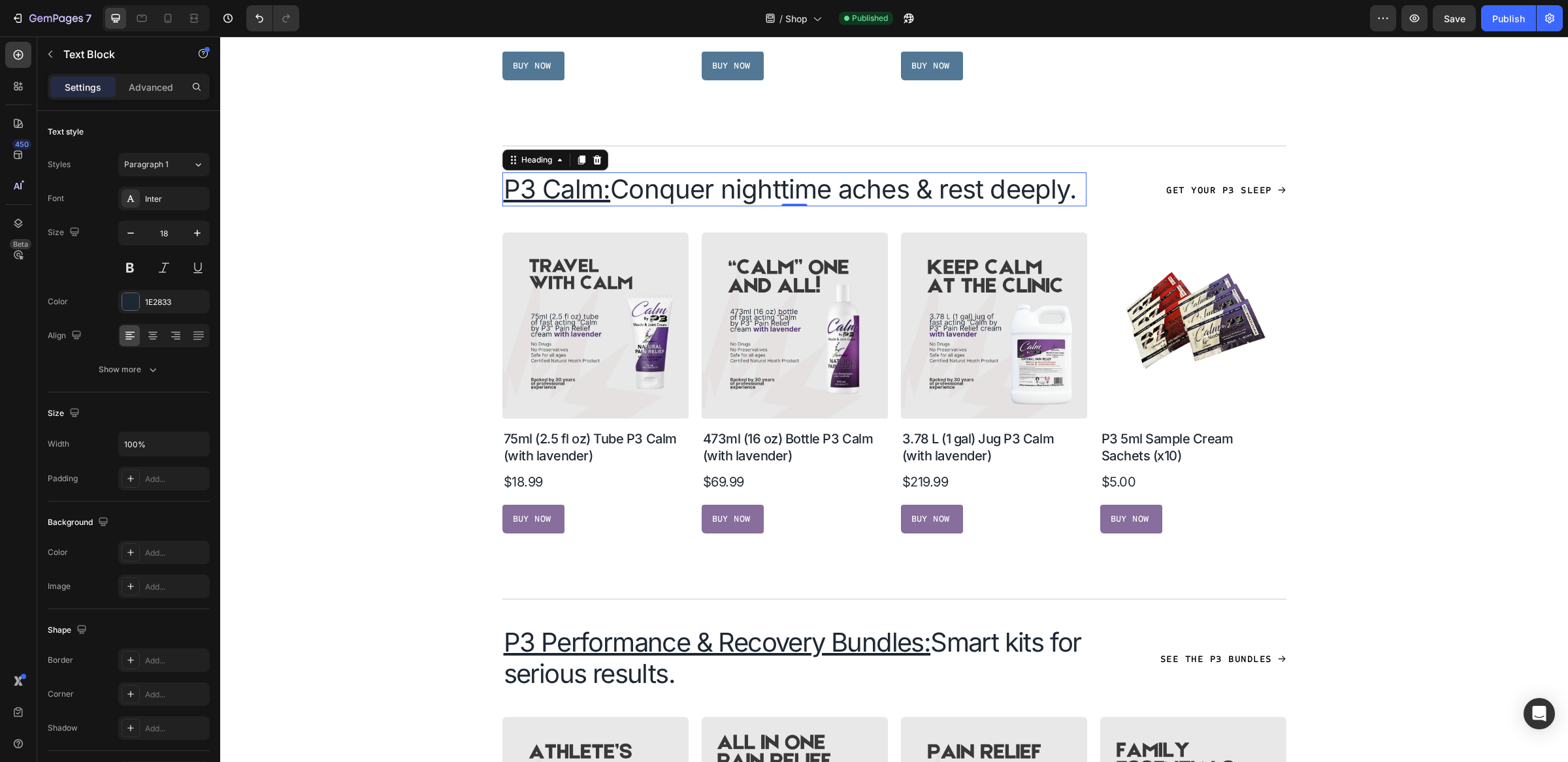
click at [553, 189] on u "P3 Calm:" at bounding box center [557, 189] width 107 height 32
click at [598, 186] on u "P3 Calm:" at bounding box center [557, 189] width 107 height 32
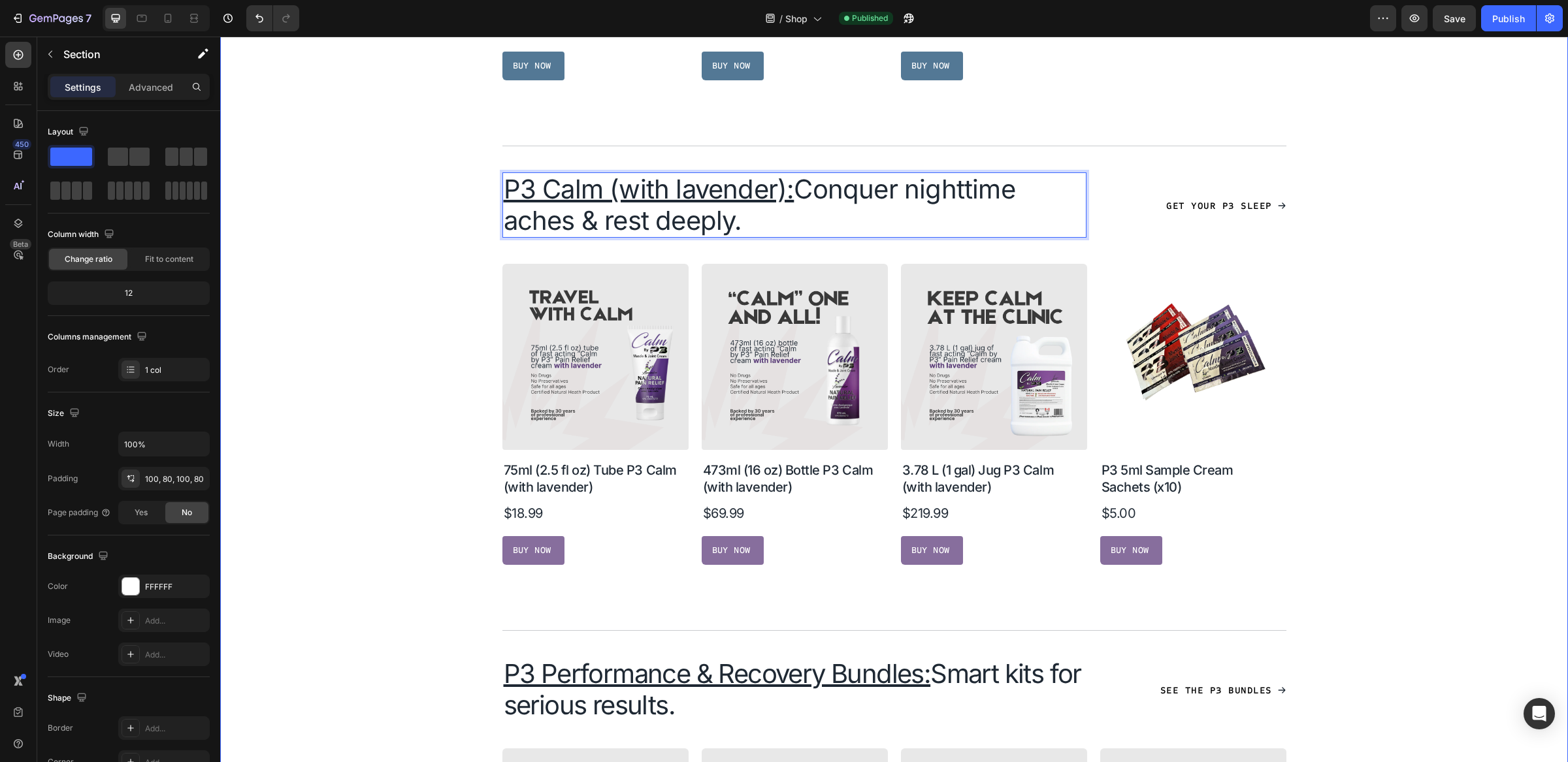
click at [351, 216] on div "⁠⁠⁠⁠⁠⁠⁠ Real Relief. Backed by 30+ Years of Clinical Experience. Heading You do…" at bounding box center [895, 301] width 1244 height 2155
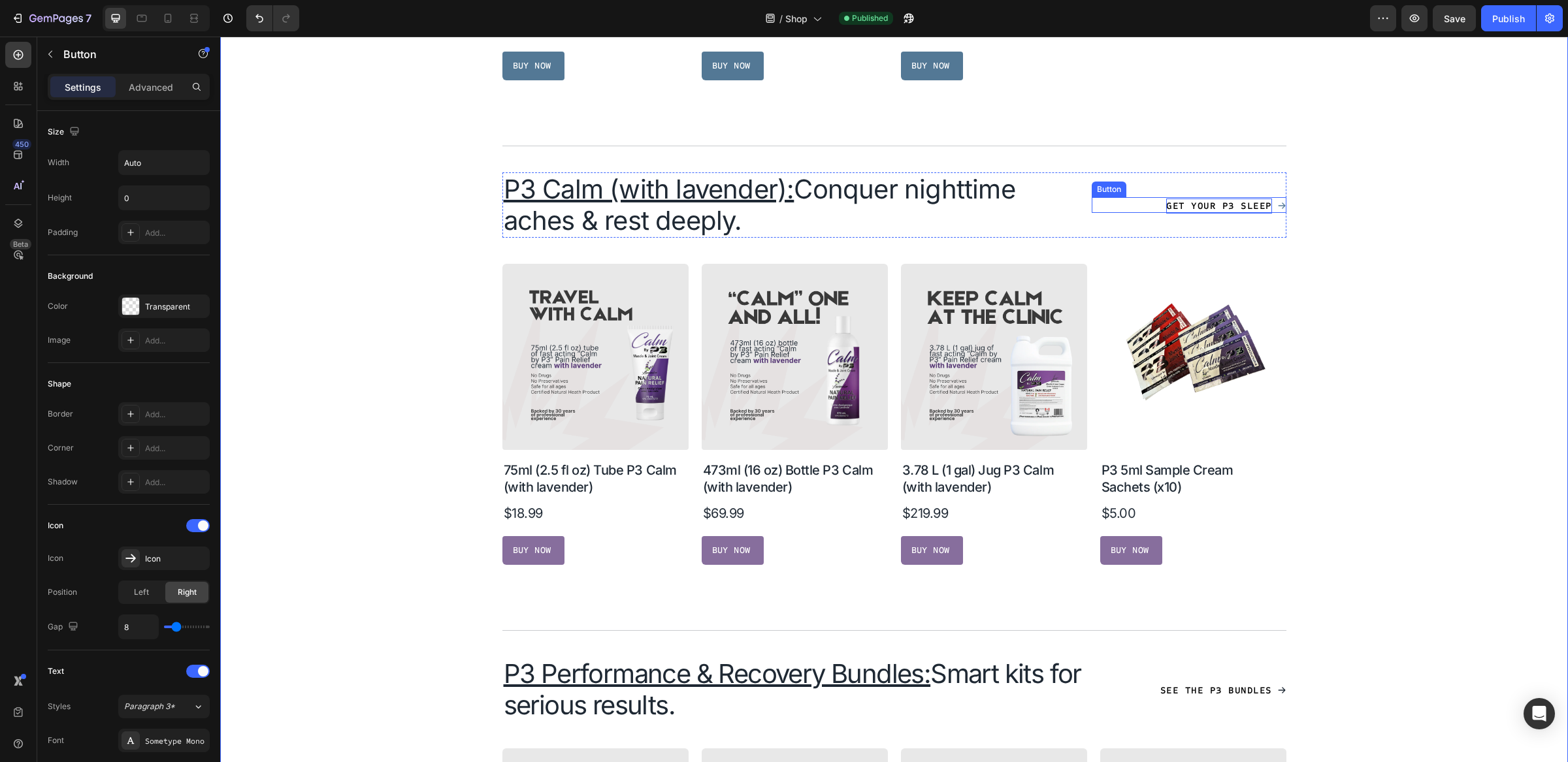
click at [1243, 202] on span "Get Your P3 Sleep" at bounding box center [1219, 205] width 105 height 12
click at [1236, 206] on span "Get Your P3 Sleep" at bounding box center [1219, 205] width 105 height 12
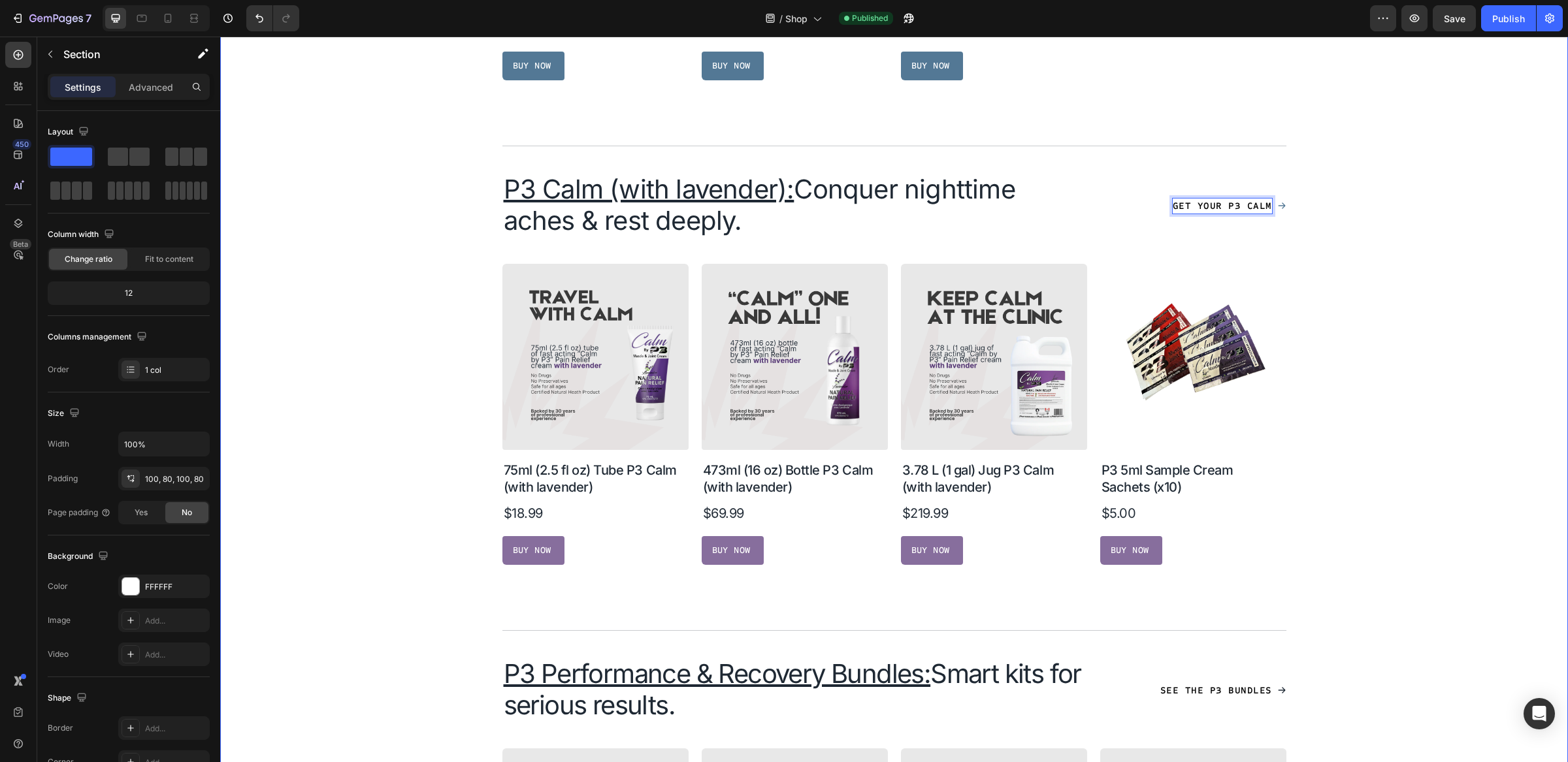
click at [1376, 330] on div "⁠⁠⁠⁠⁠⁠⁠ Real Relief. Backed by 30+ Years of Clinical Experience. Heading You do…" at bounding box center [895, 301] width 1244 height 2155
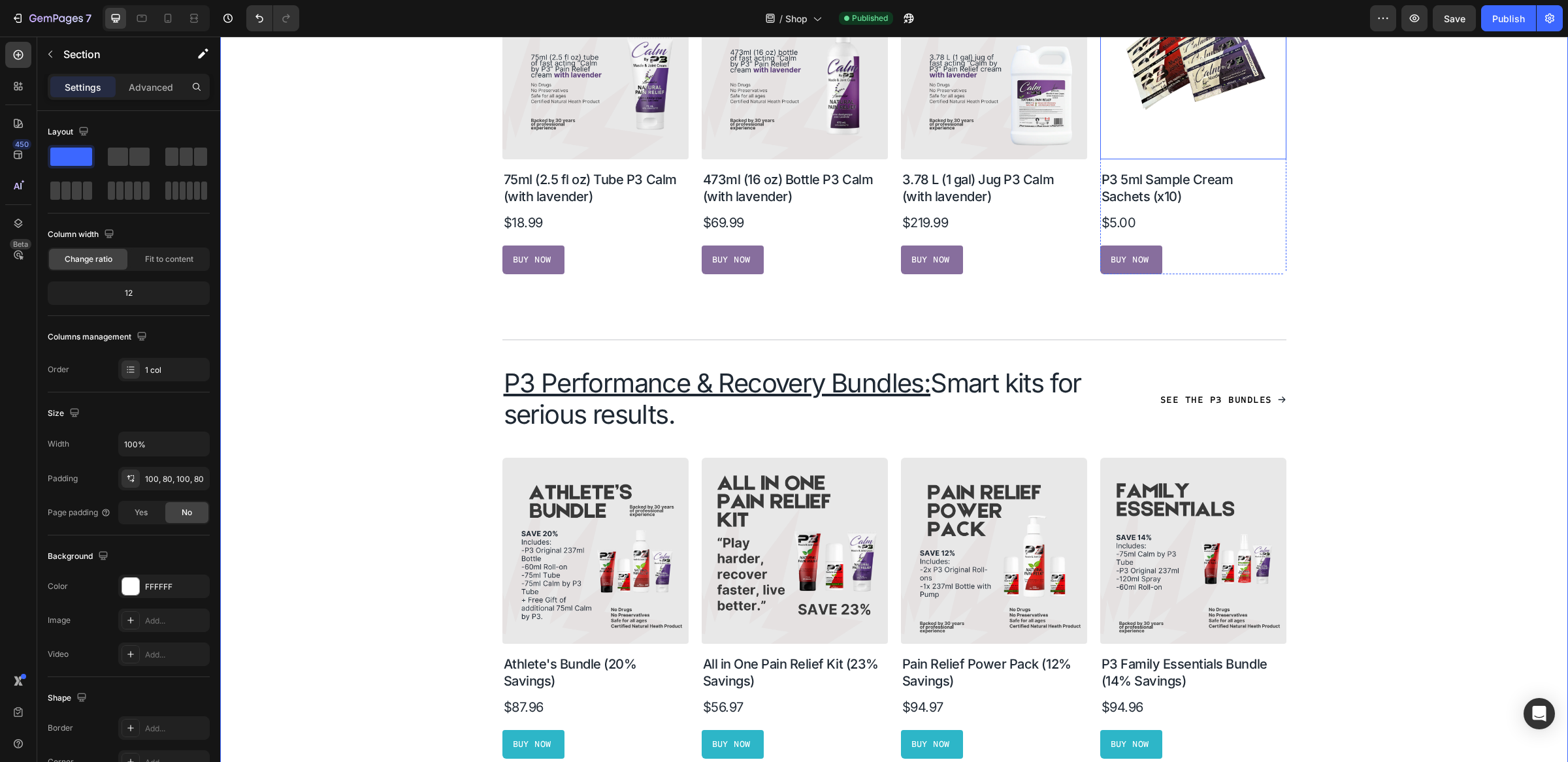
scroll to position [1626, 0]
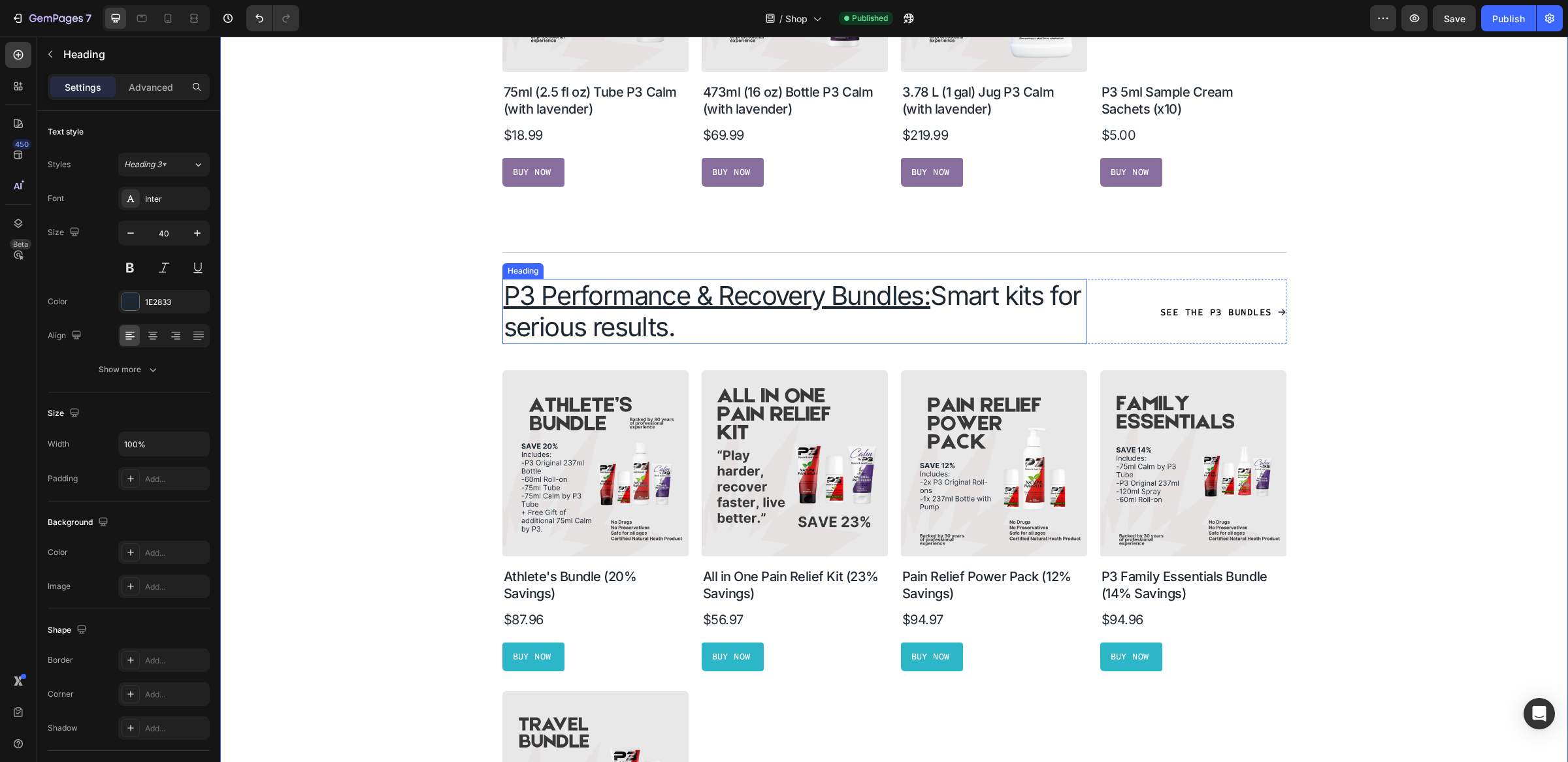
click at [771, 330] on h2 "P3 Performance & Recovery Bundles: Smart kits for serious results." at bounding box center [795, 312] width 584 height 66
click at [660, 296] on u "P3 Performance & Recovery Bundles:" at bounding box center [717, 296] width 427 height 32
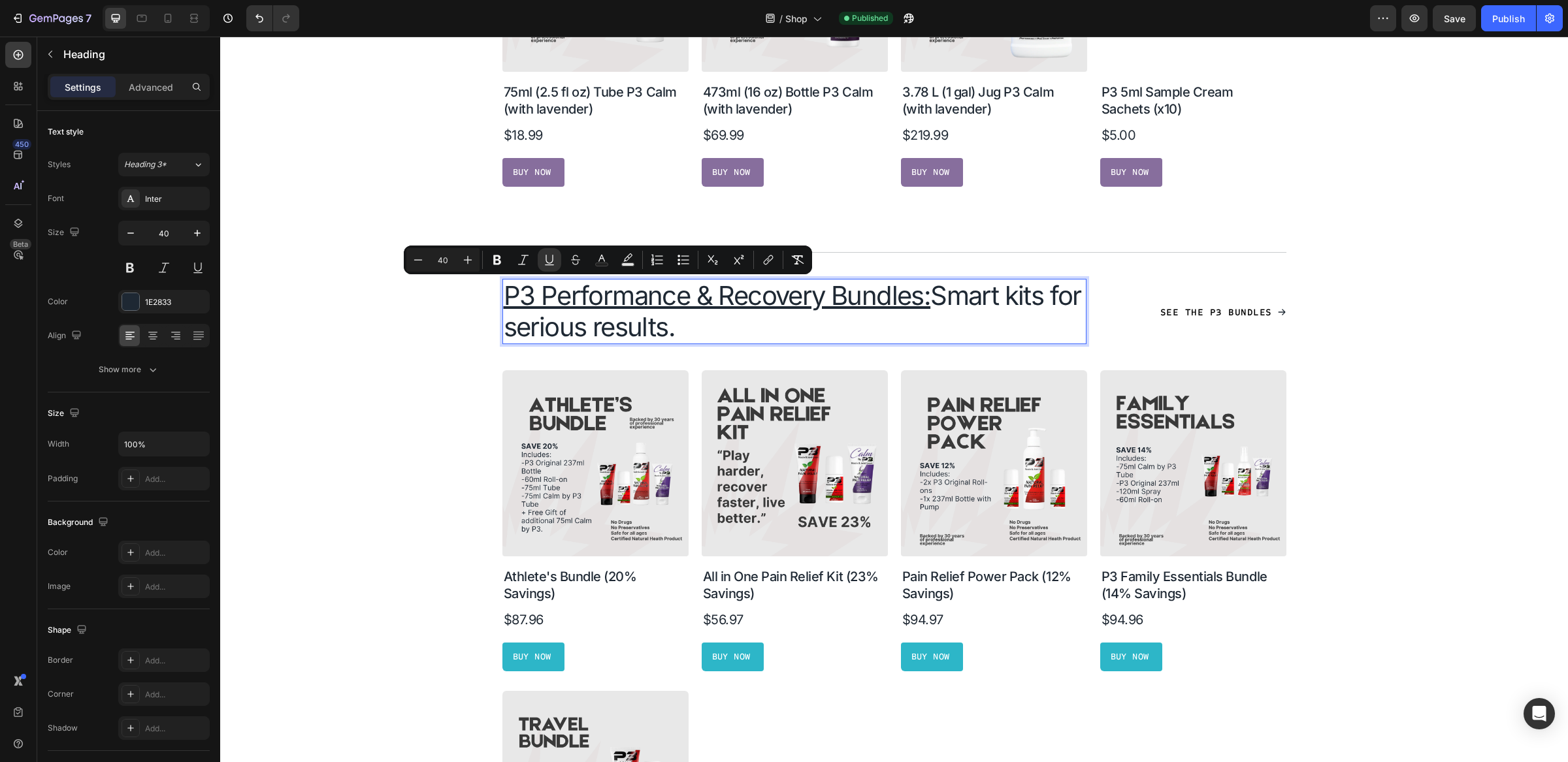
click at [840, 296] on u "P3 Performance & Recovery Bundles:" at bounding box center [717, 296] width 427 height 32
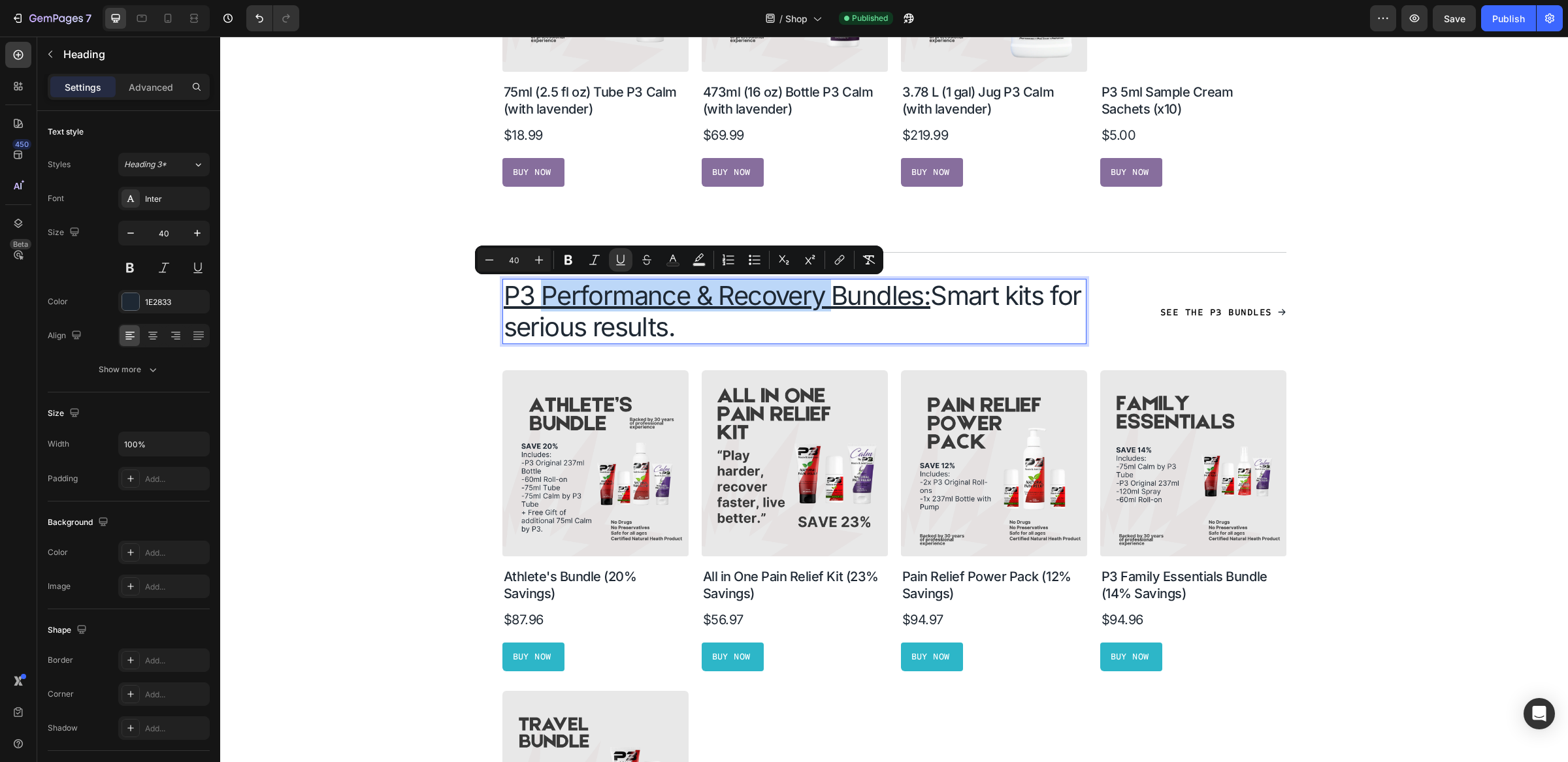
drag, startPoint x: 825, startPoint y: 299, endPoint x: 538, endPoint y: 300, distance: 287.0
click at [538, 300] on u "P3 Performance & Recovery Bundles:" at bounding box center [717, 296] width 427 height 32
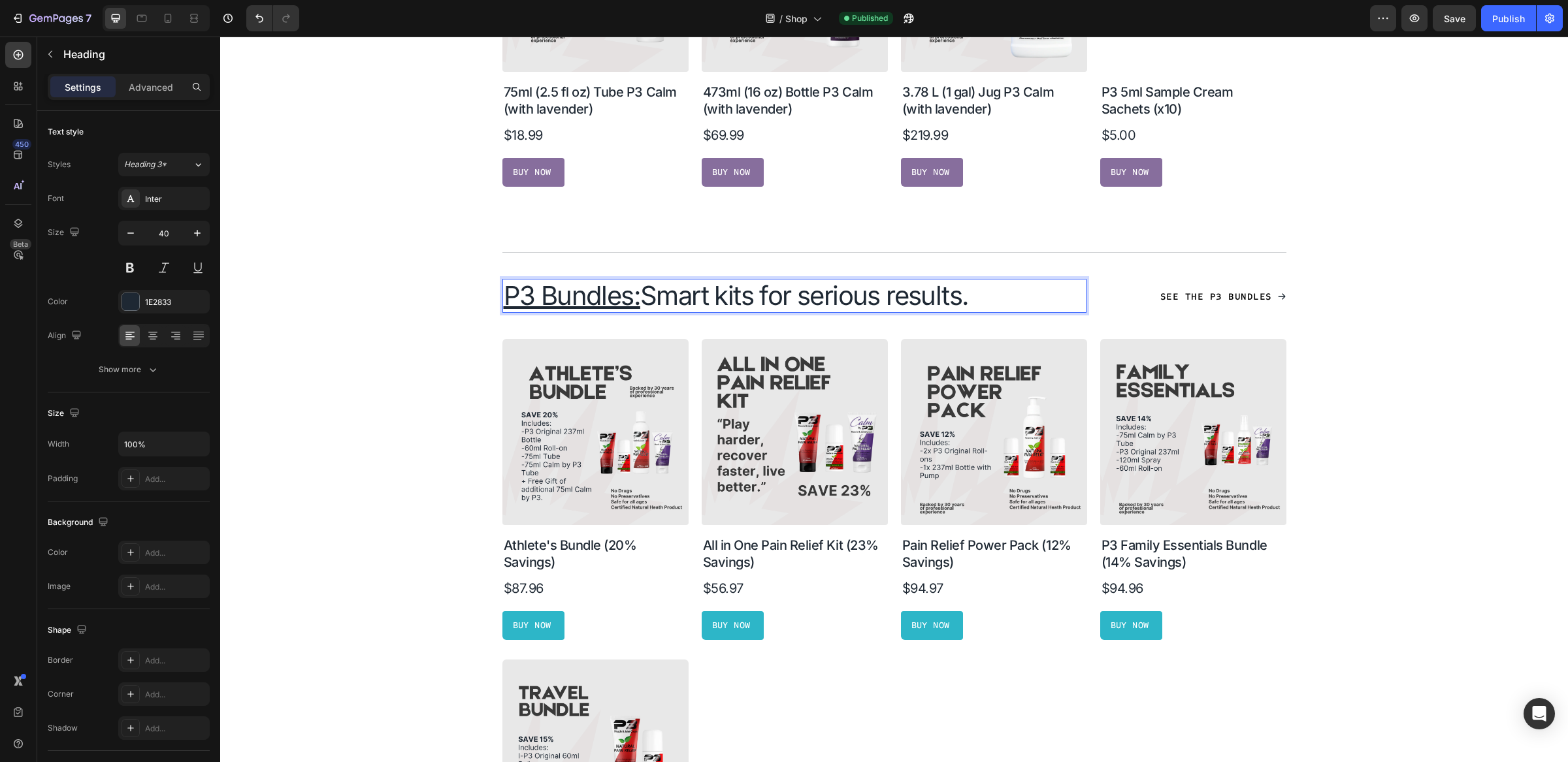
click at [626, 300] on u "P3 Bundles:" at bounding box center [572, 296] width 137 height 32
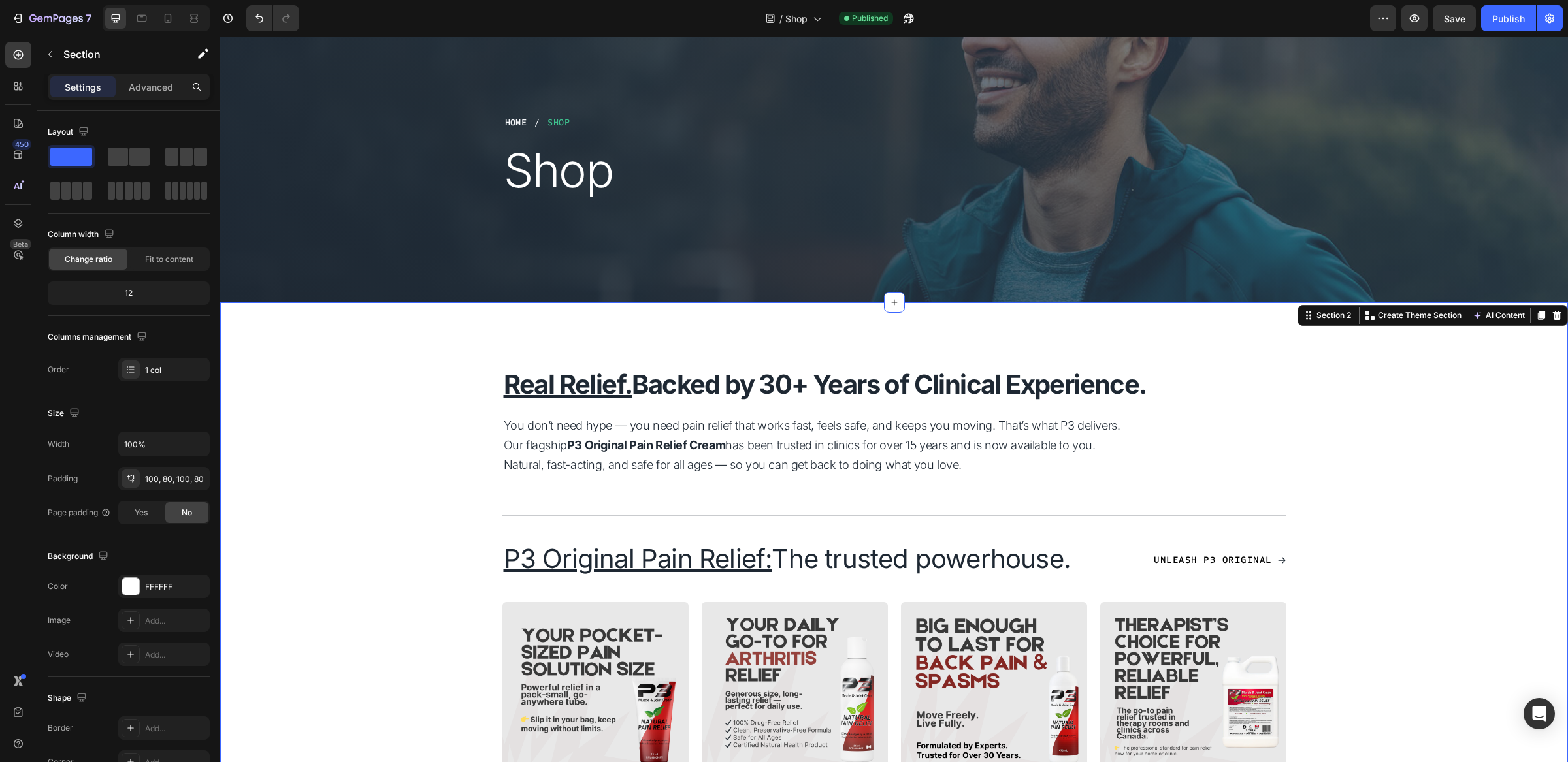
scroll to position [177, 0]
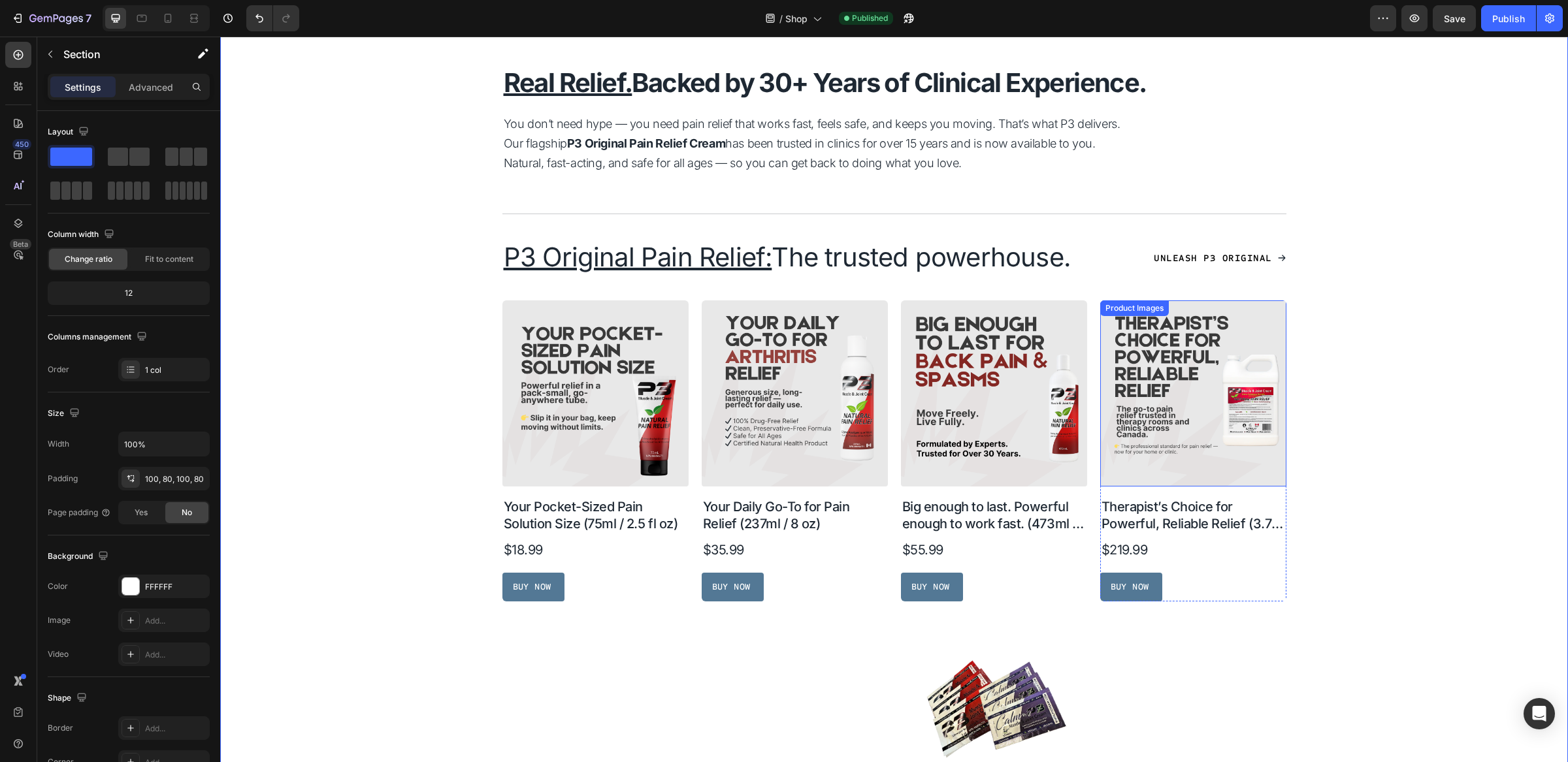
scroll to position [390, 0]
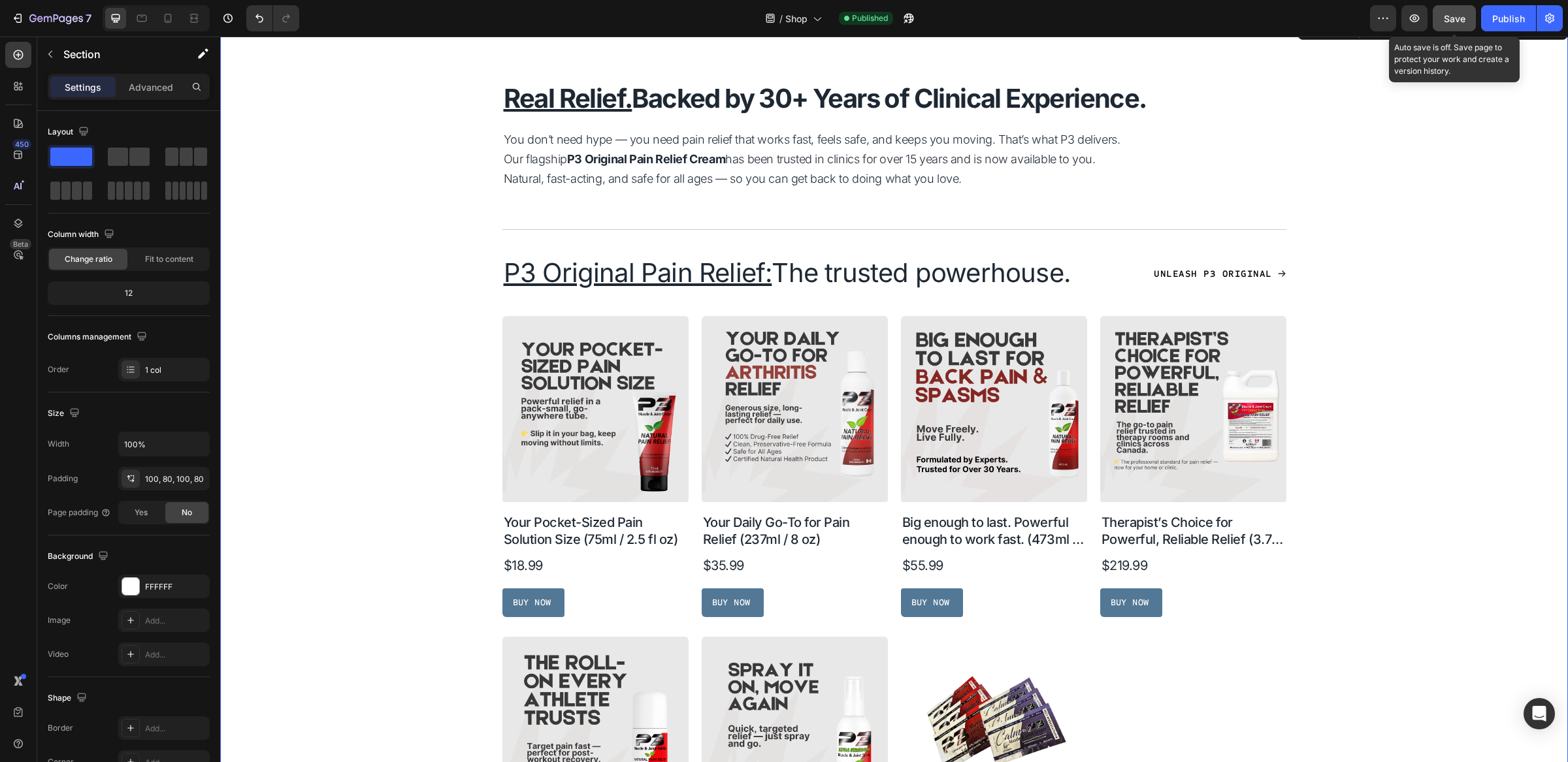
click at [1455, 15] on span "Save" at bounding box center [1455, 19] width 22 height 11
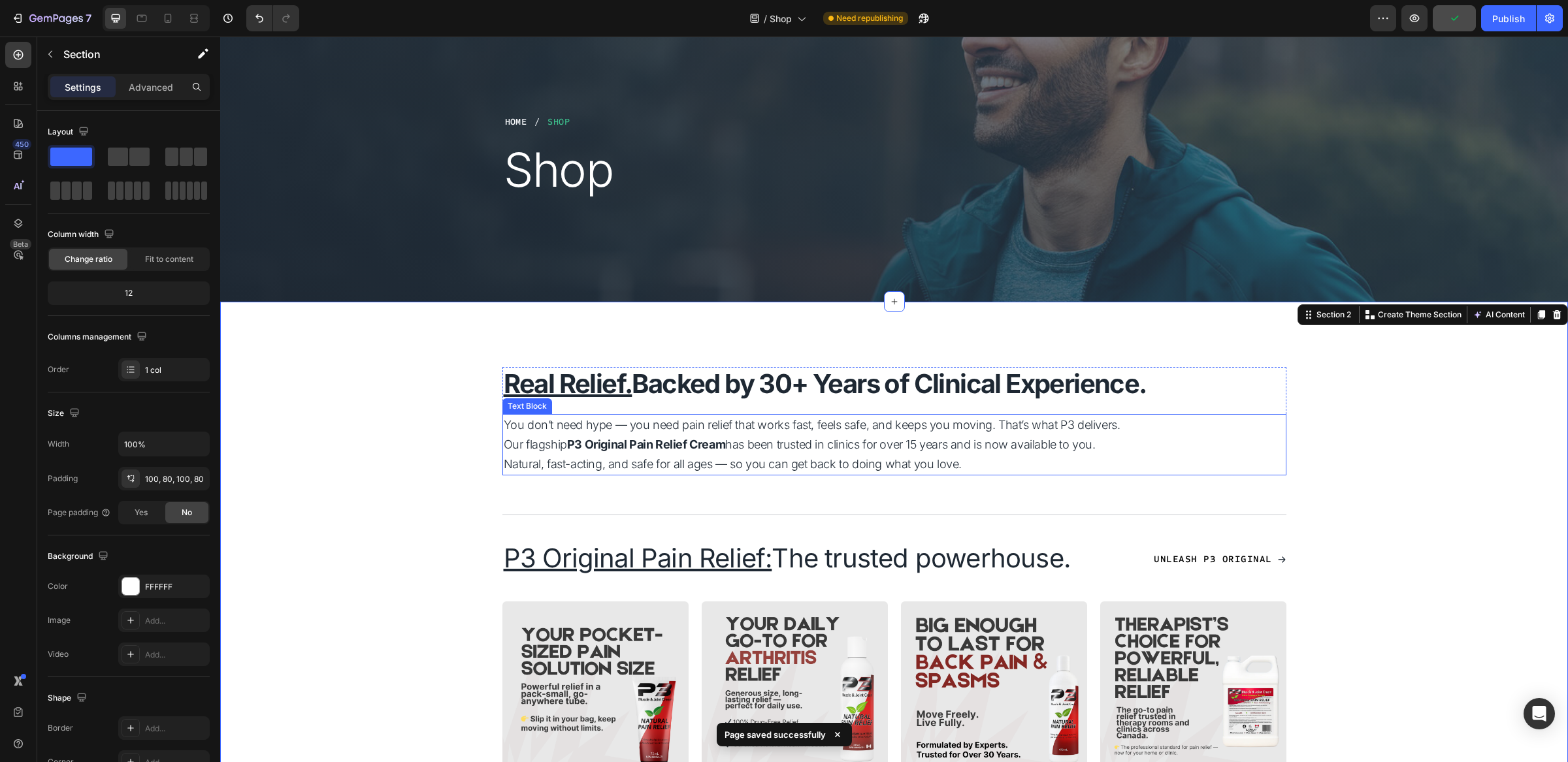
scroll to position [0, 0]
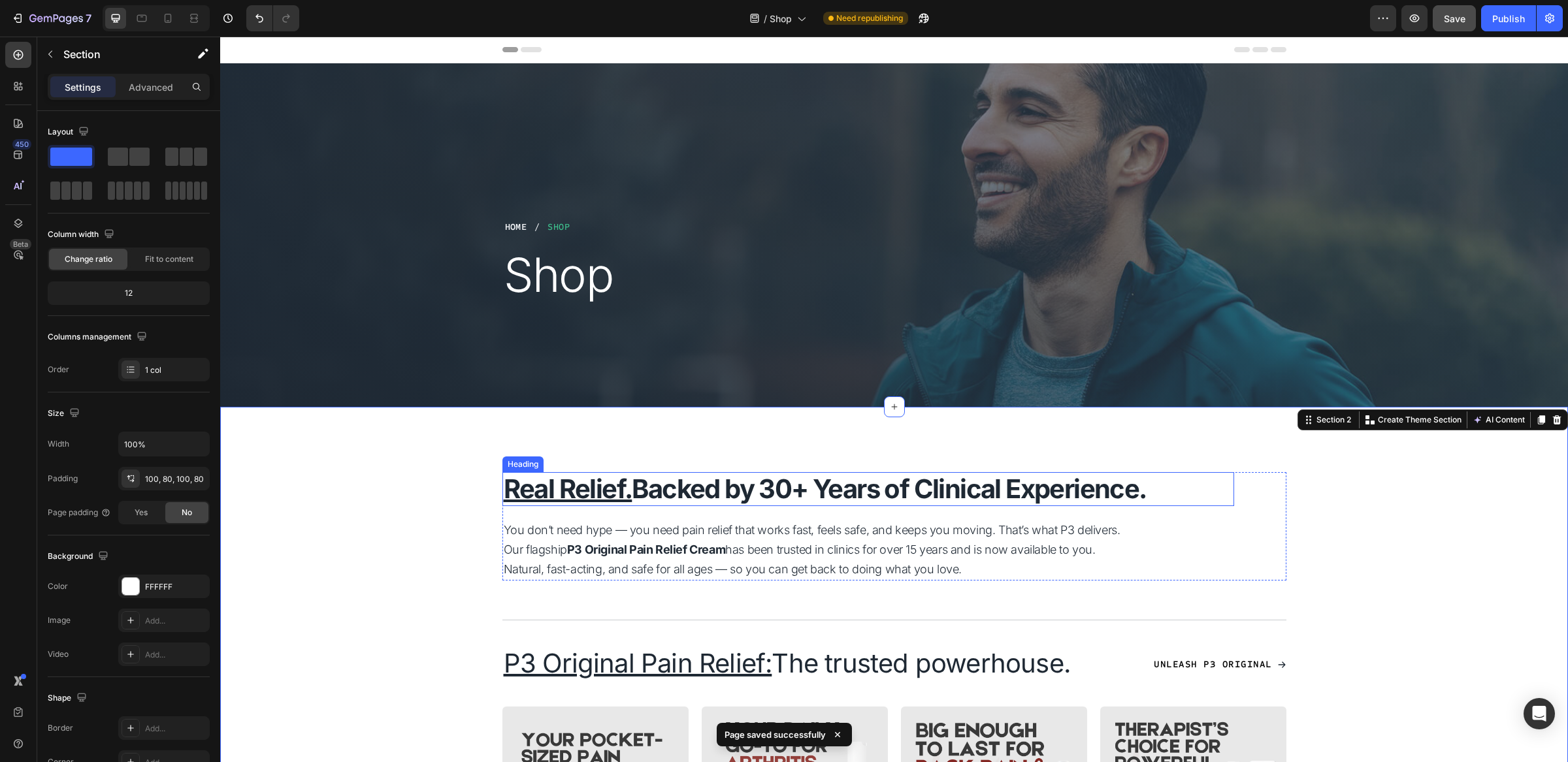
click at [673, 492] on strong "Real Relief. Backed by 30+ Years of Clinical Experience." at bounding box center [825, 489] width 643 height 32
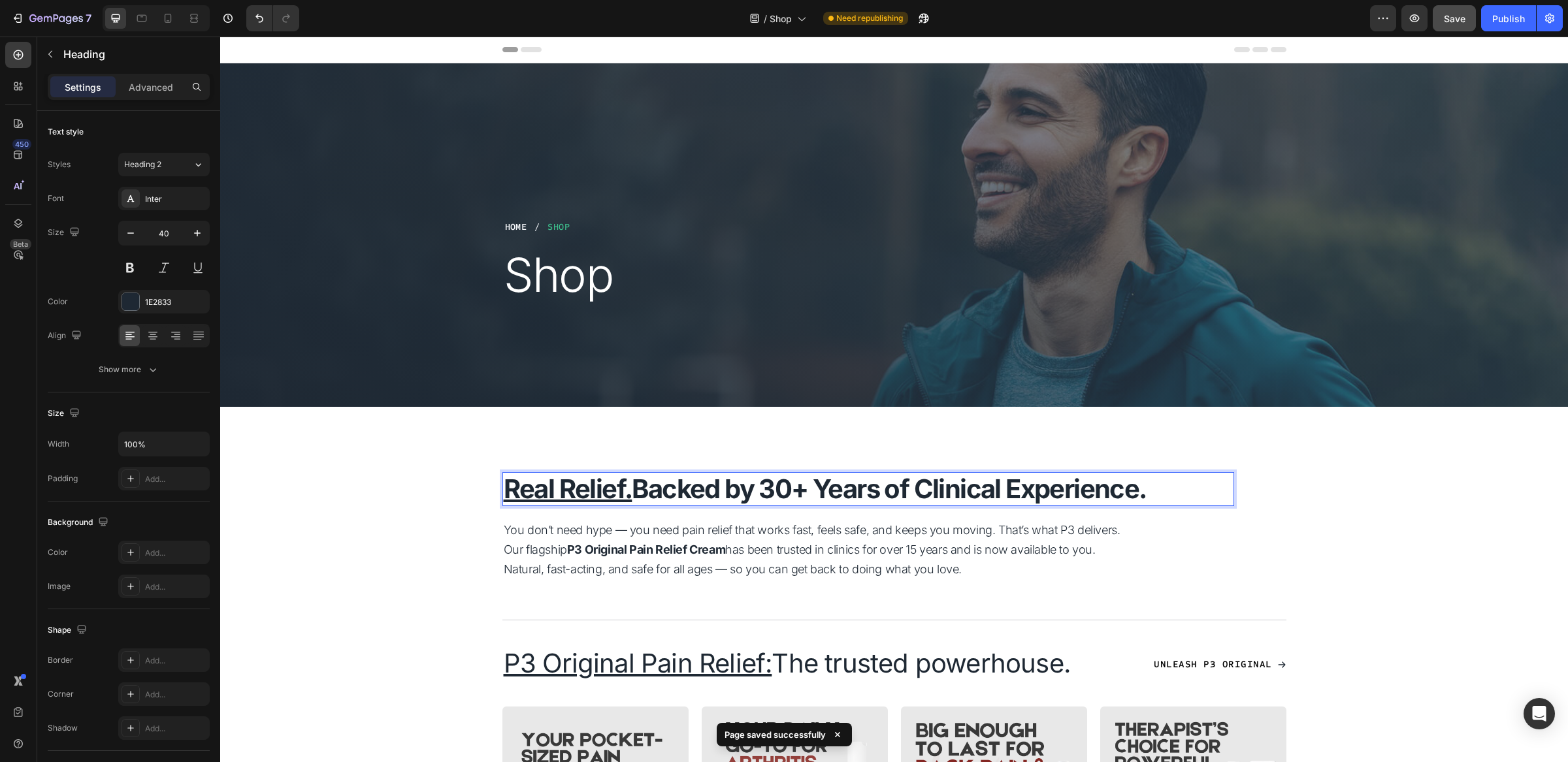
click at [673, 492] on strong "Real Relief. Backed by 30+ Years of Clinical Experience." at bounding box center [825, 489] width 643 height 32
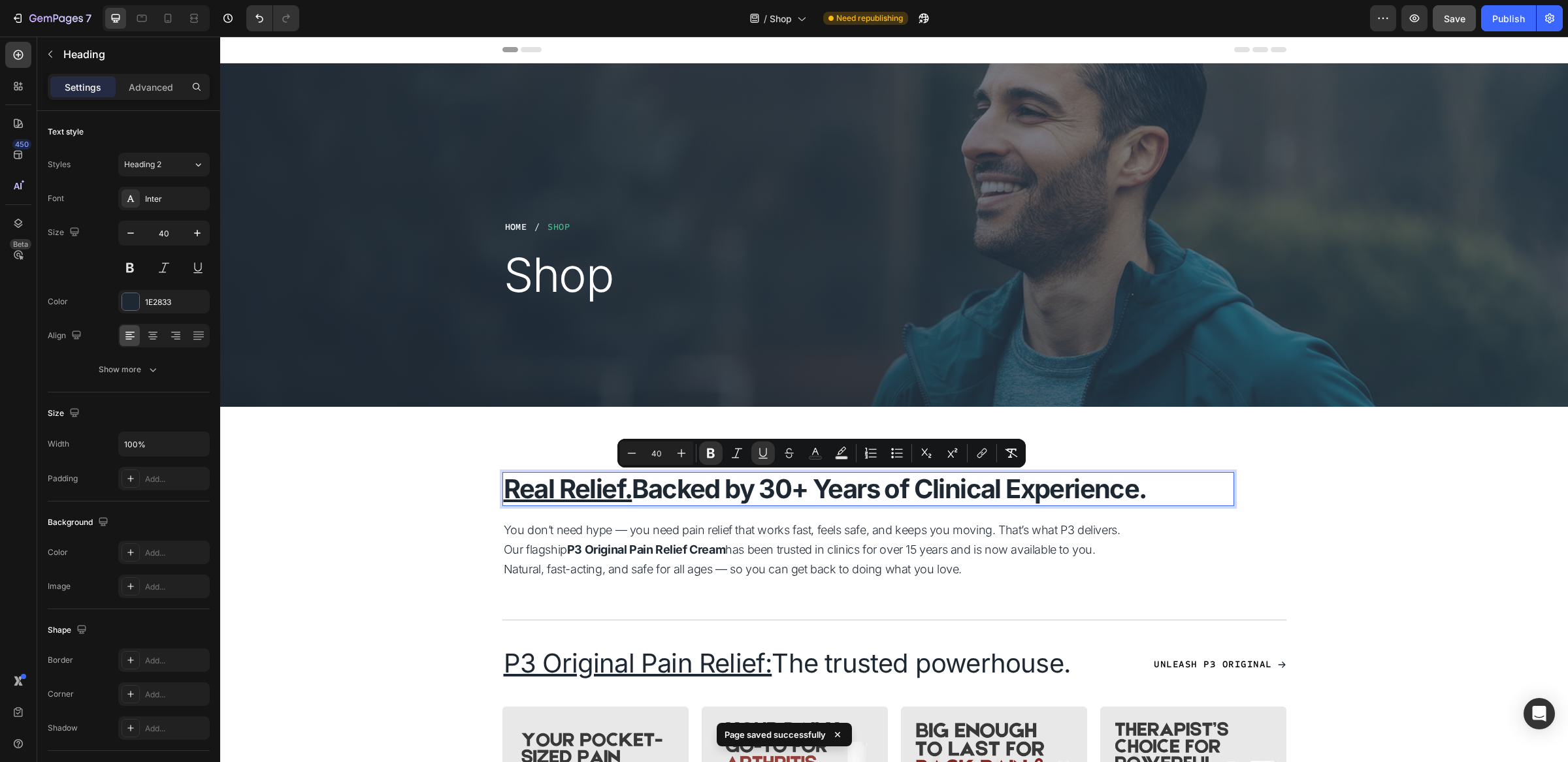
click at [712, 488] on strong "Real Relief. Backed by 30+ Years of Clinical Experience." at bounding box center [825, 489] width 643 height 32
click at [1156, 490] on p "Real Relief. Backed by 30+ Years of Clinical Experience." at bounding box center [868, 489] width 730 height 31
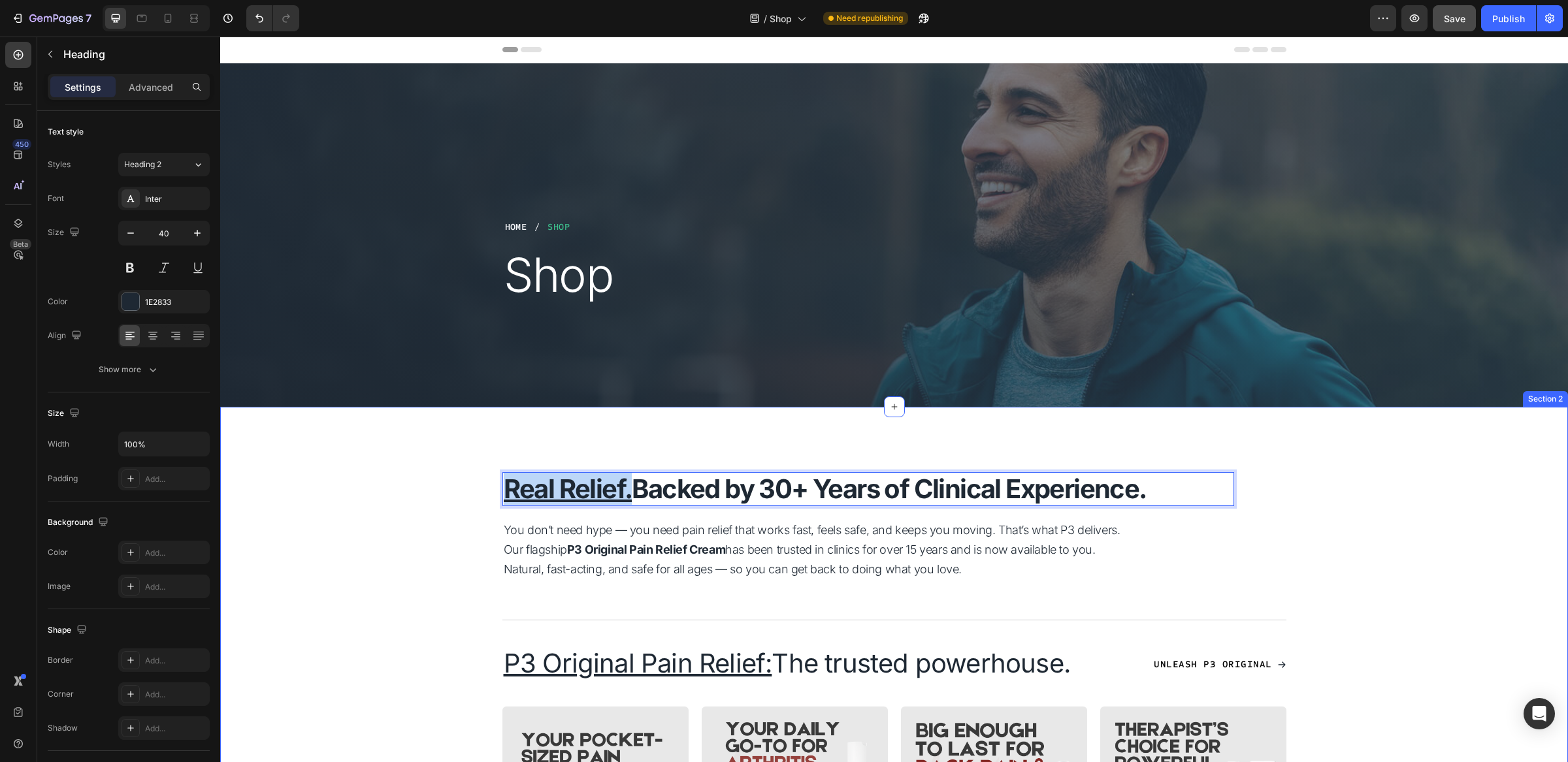
drag, startPoint x: 628, startPoint y: 491, endPoint x: 492, endPoint y: 493, distance: 136.0
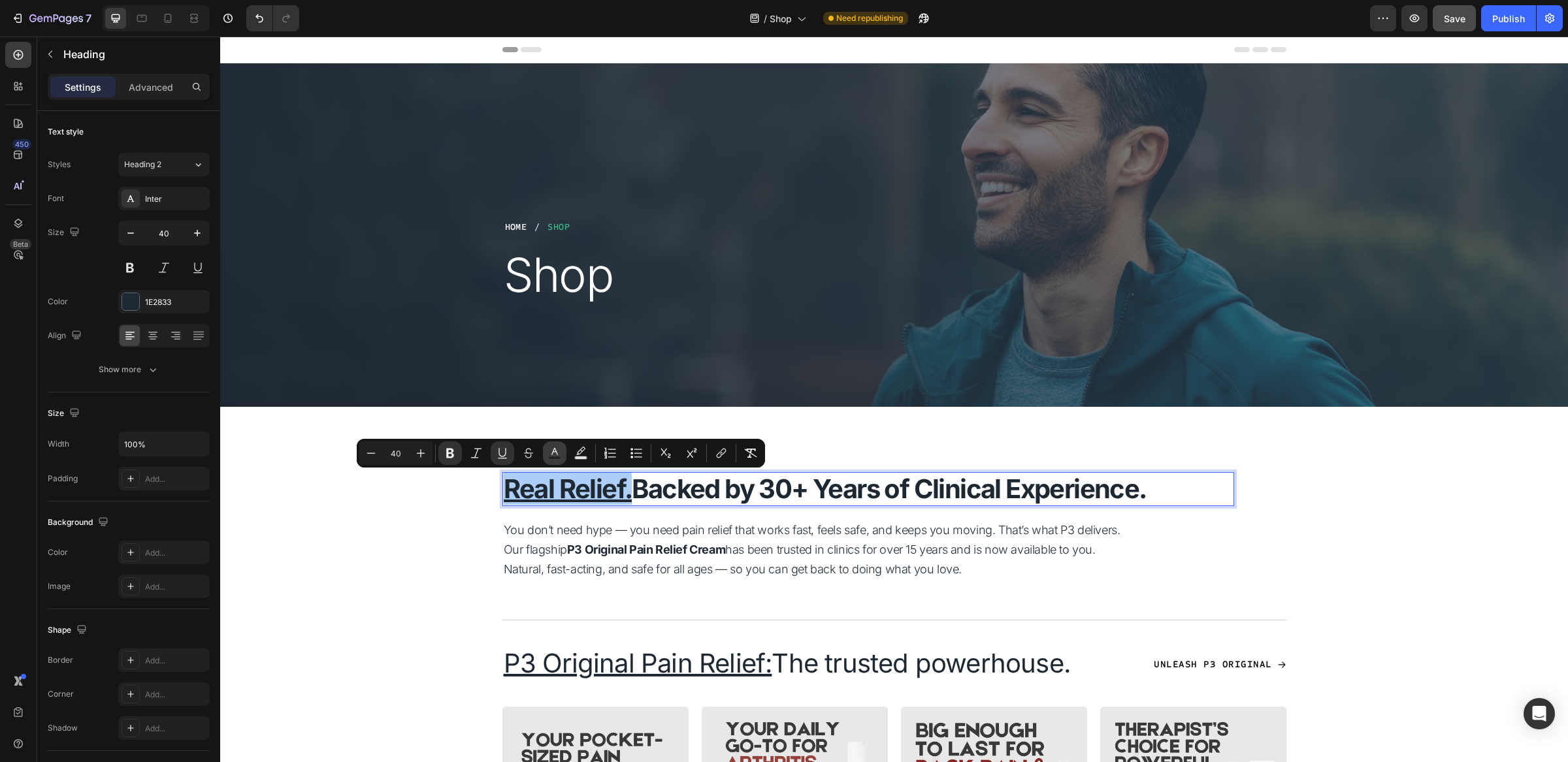
click at [553, 457] on rect "Editor contextual toolbar" at bounding box center [555, 458] width 12 height 3
type input "1E2833"
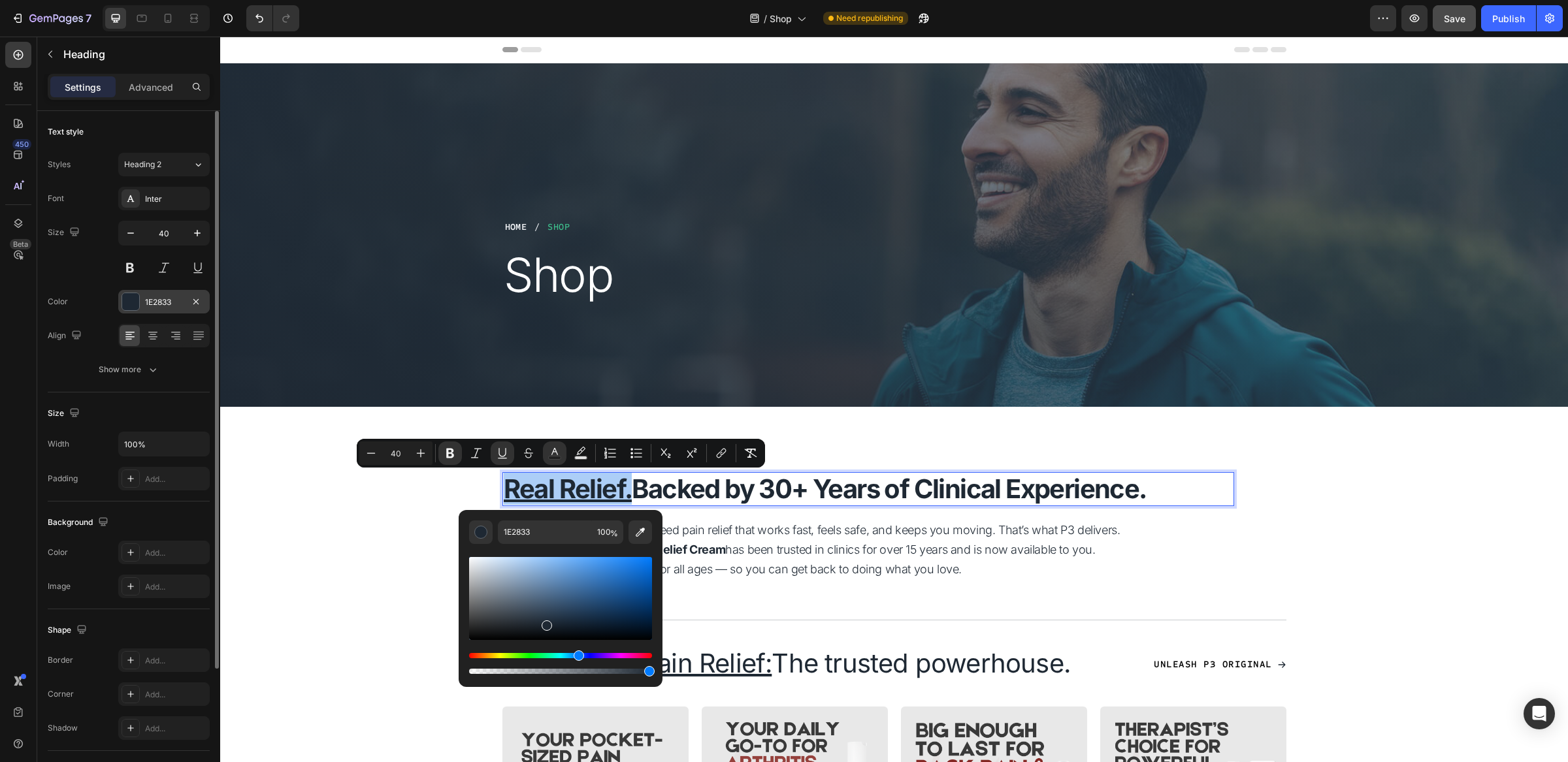
click at [161, 300] on div "1E2833" at bounding box center [164, 302] width 37 height 12
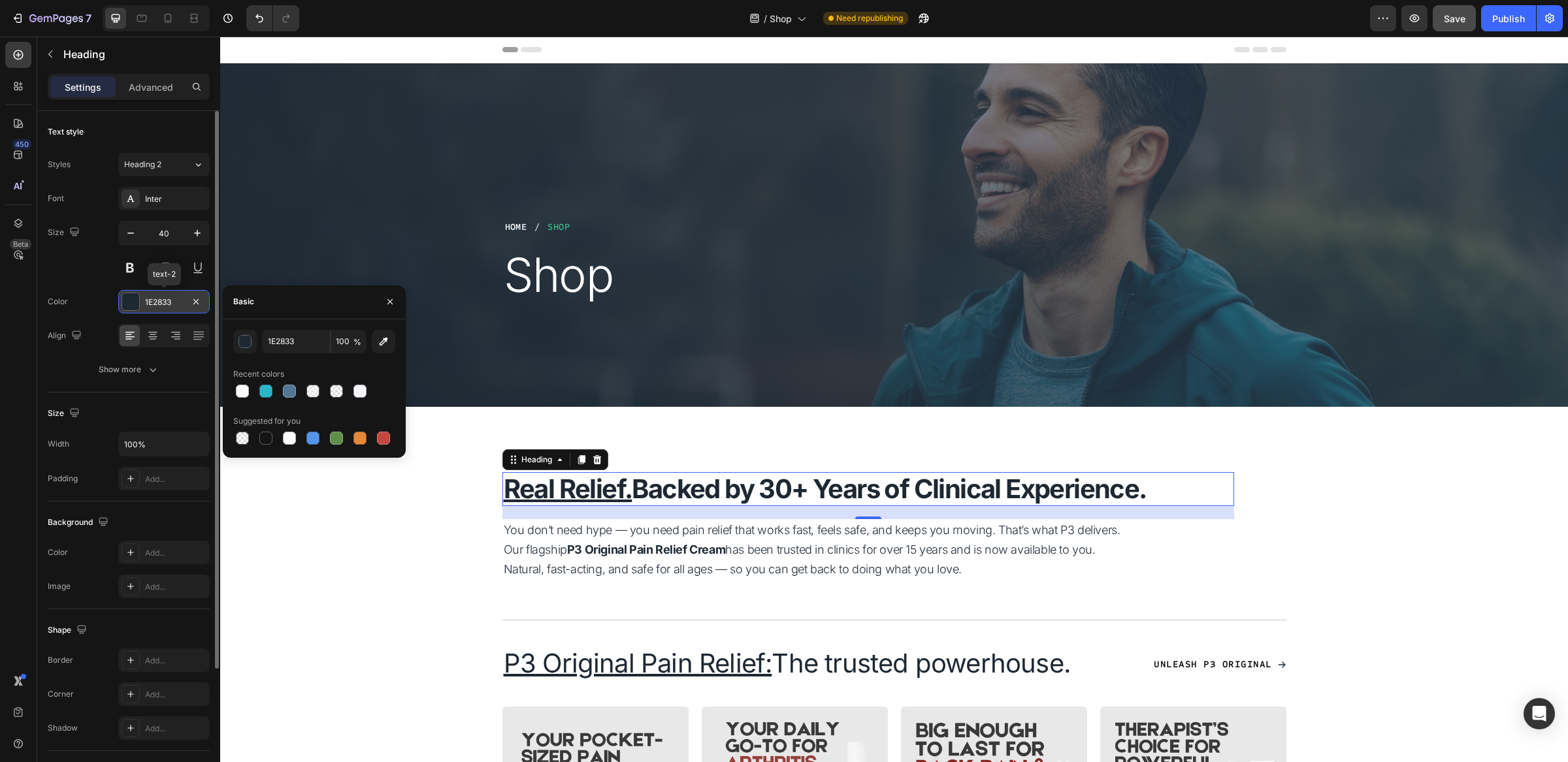
click at [161, 300] on div "1E2833" at bounding box center [164, 302] width 37 height 12
click at [284, 343] on input "1E2833" at bounding box center [296, 341] width 68 height 23
copy u "Real Relief."
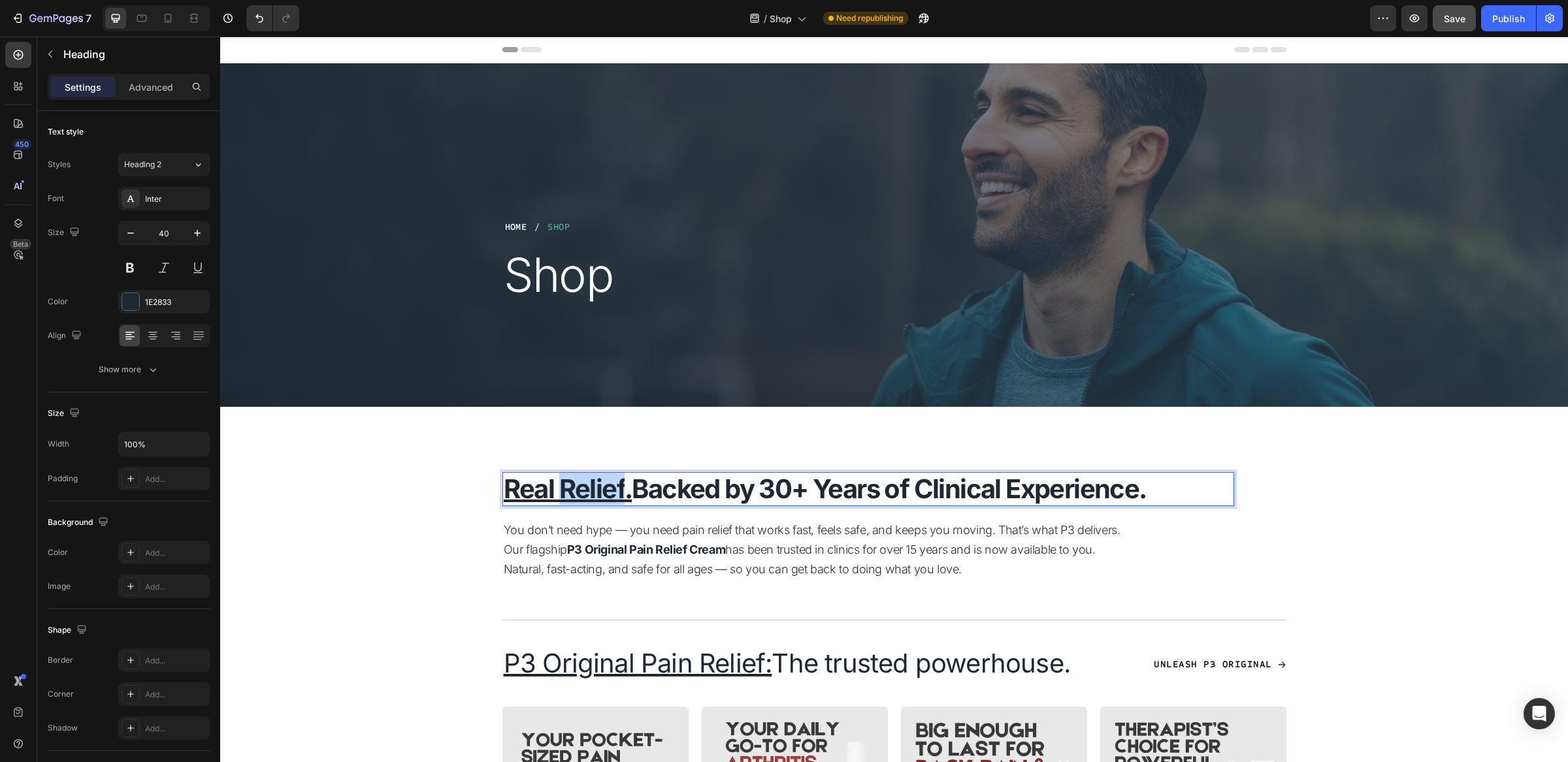
click at [570, 491] on u "Real Relief." at bounding box center [568, 489] width 128 height 32
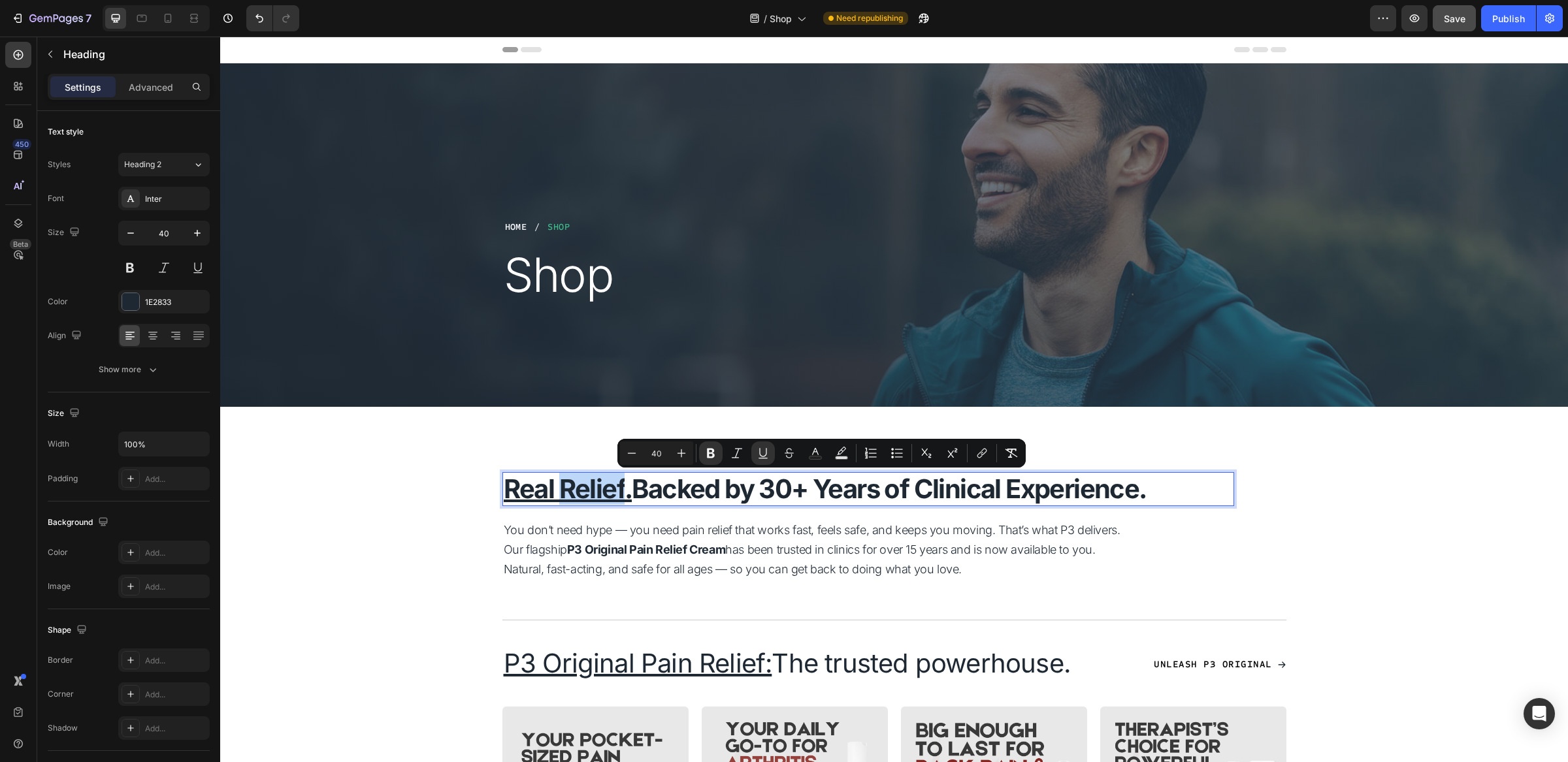
click at [630, 491] on strong "Real Relief. Backed by 30+ Years of Clinical Experience." at bounding box center [825, 489] width 643 height 32
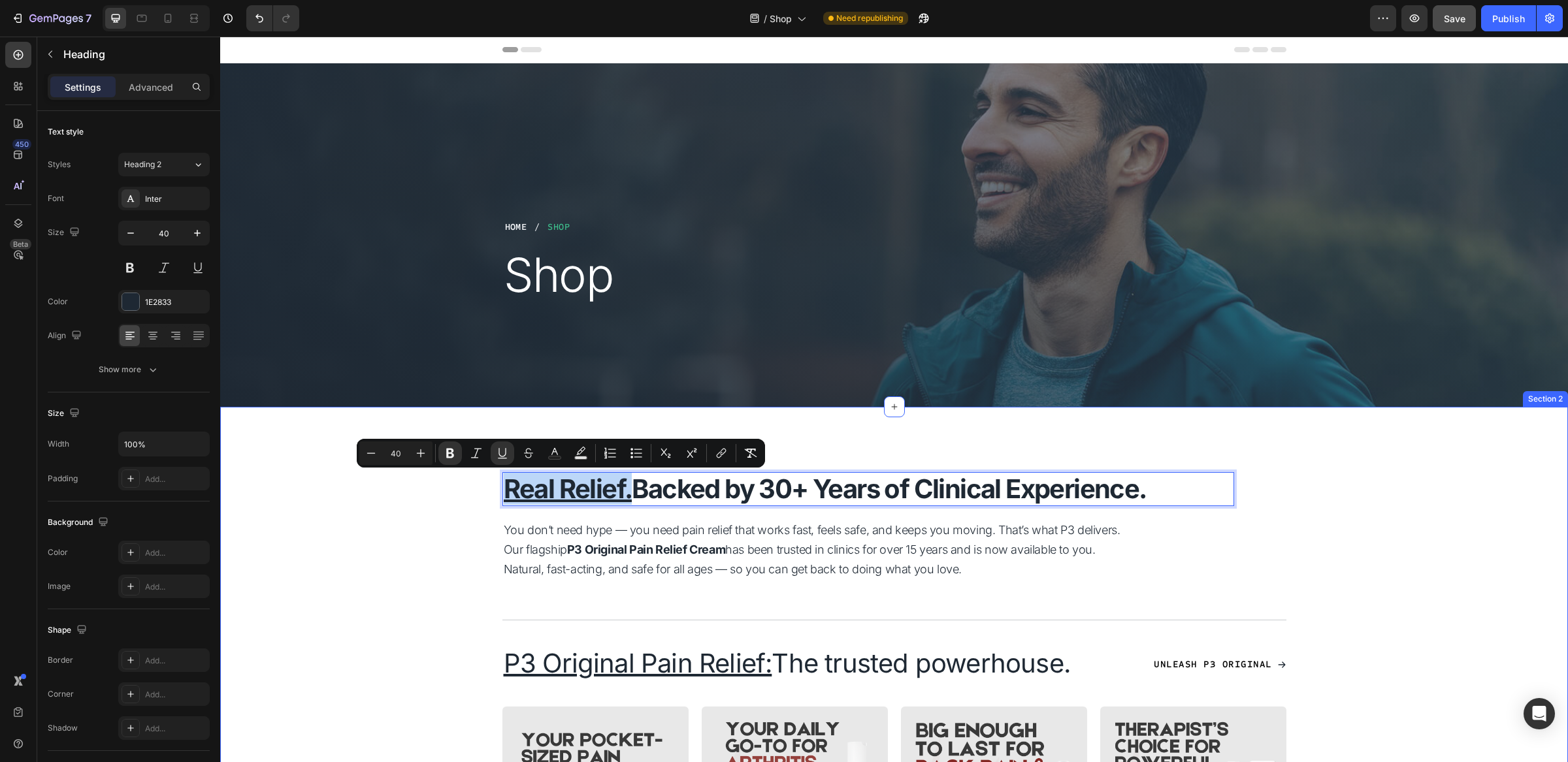
drag, startPoint x: 623, startPoint y: 492, endPoint x: 475, endPoint y: 490, distance: 148.0
click at [551, 457] on rect "Editor contextual toolbar" at bounding box center [555, 458] width 12 height 3
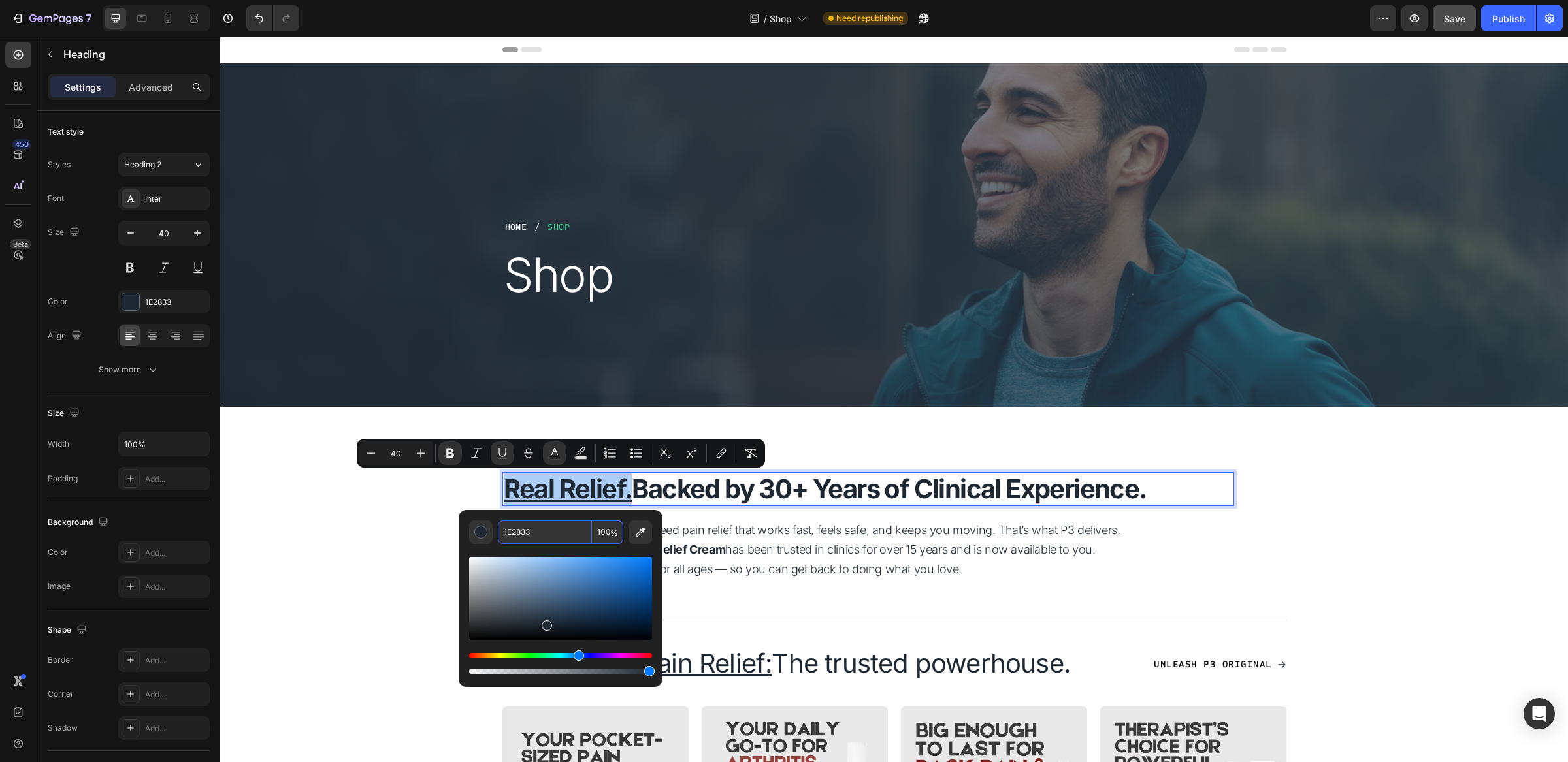
drag, startPoint x: 538, startPoint y: 532, endPoint x: 501, endPoint y: 528, distance: 37.2
click at [501, 528] on input "1E2833" at bounding box center [545, 532] width 94 height 23
click at [524, 532] on input "1E2833" at bounding box center [545, 532] width 94 height 23
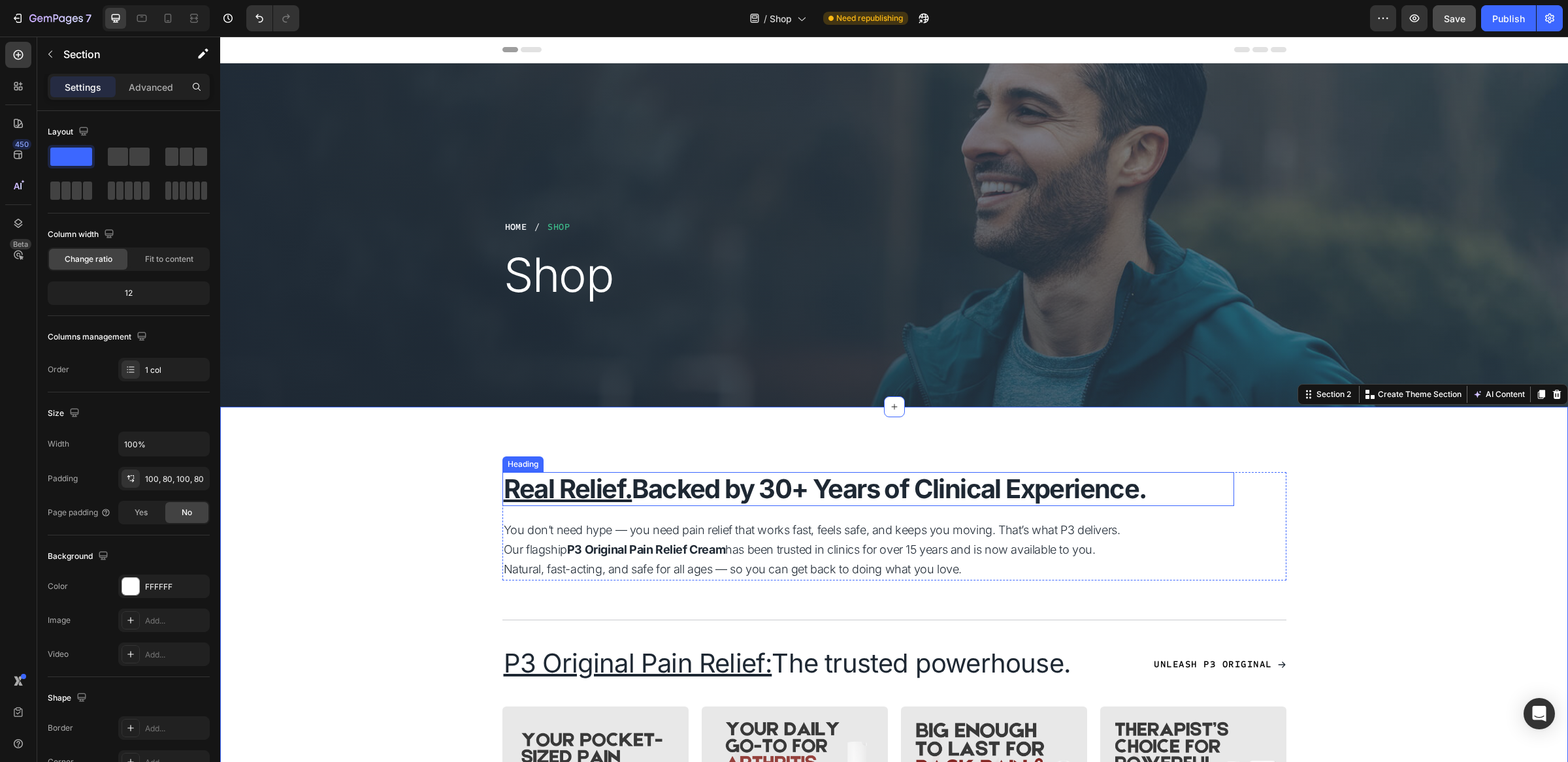
click at [911, 484] on strong "Backed by 30+ Years of Clinical Experience." at bounding box center [889, 489] width 514 height 32
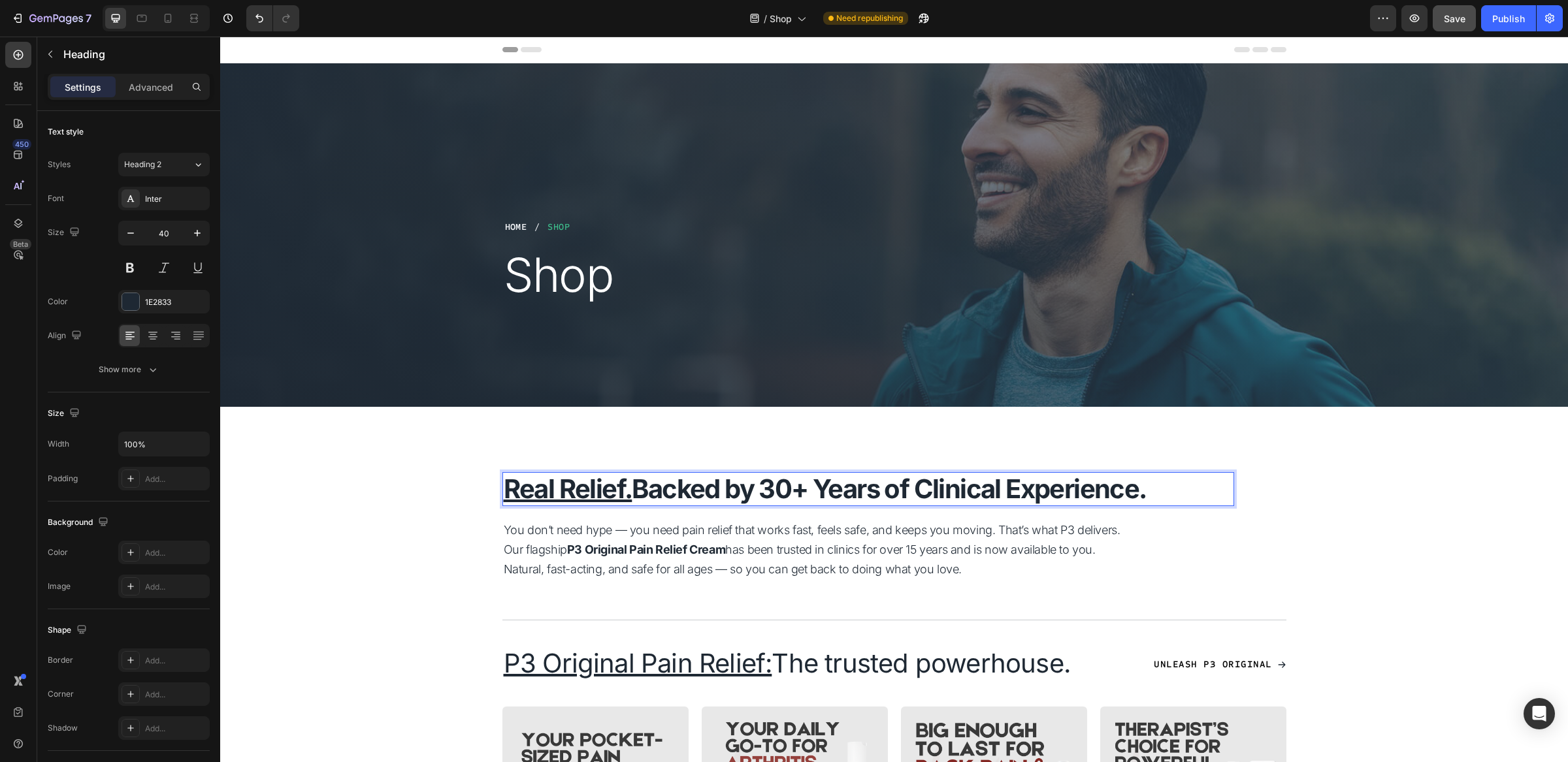
click at [911, 484] on strong "Backed by 30+ Years of Clinical Experience." at bounding box center [889, 489] width 514 height 32
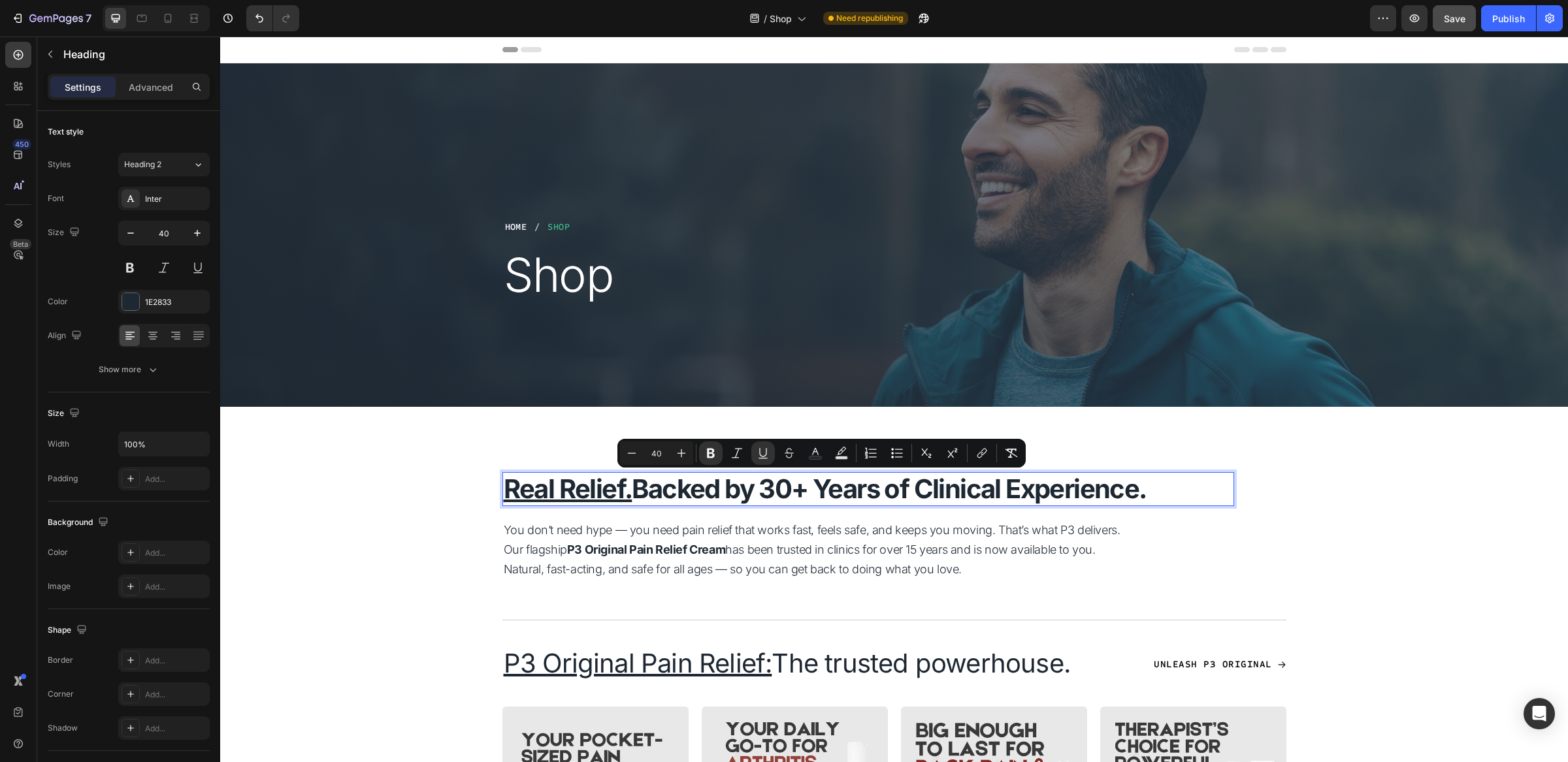
click at [919, 483] on strong "Backed by 30+ Years of Clinical Experience." at bounding box center [889, 489] width 514 height 32
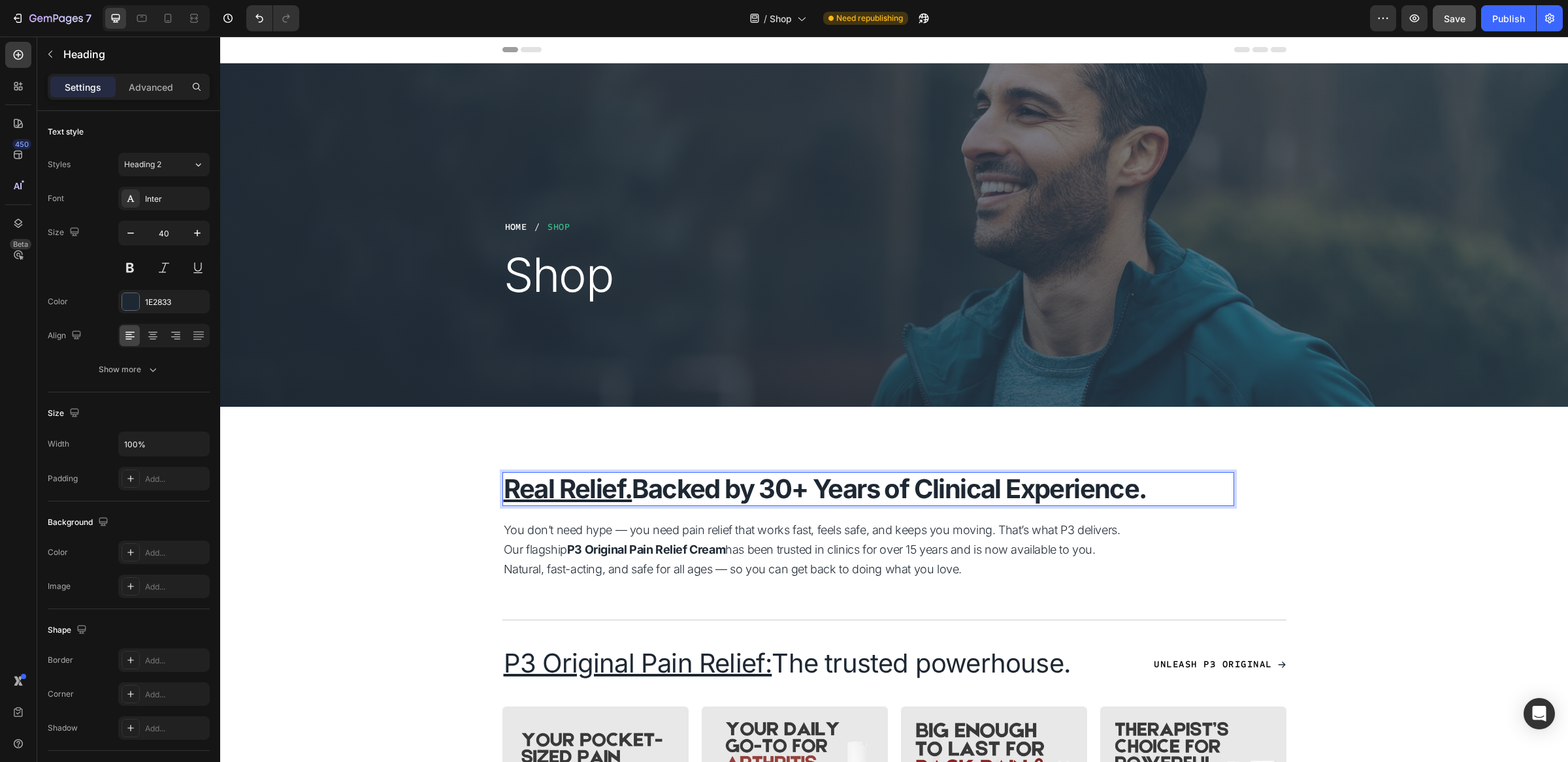
click at [810, 478] on strong "Backed by 30+ Years of Clinical Experience." at bounding box center [889, 489] width 514 height 32
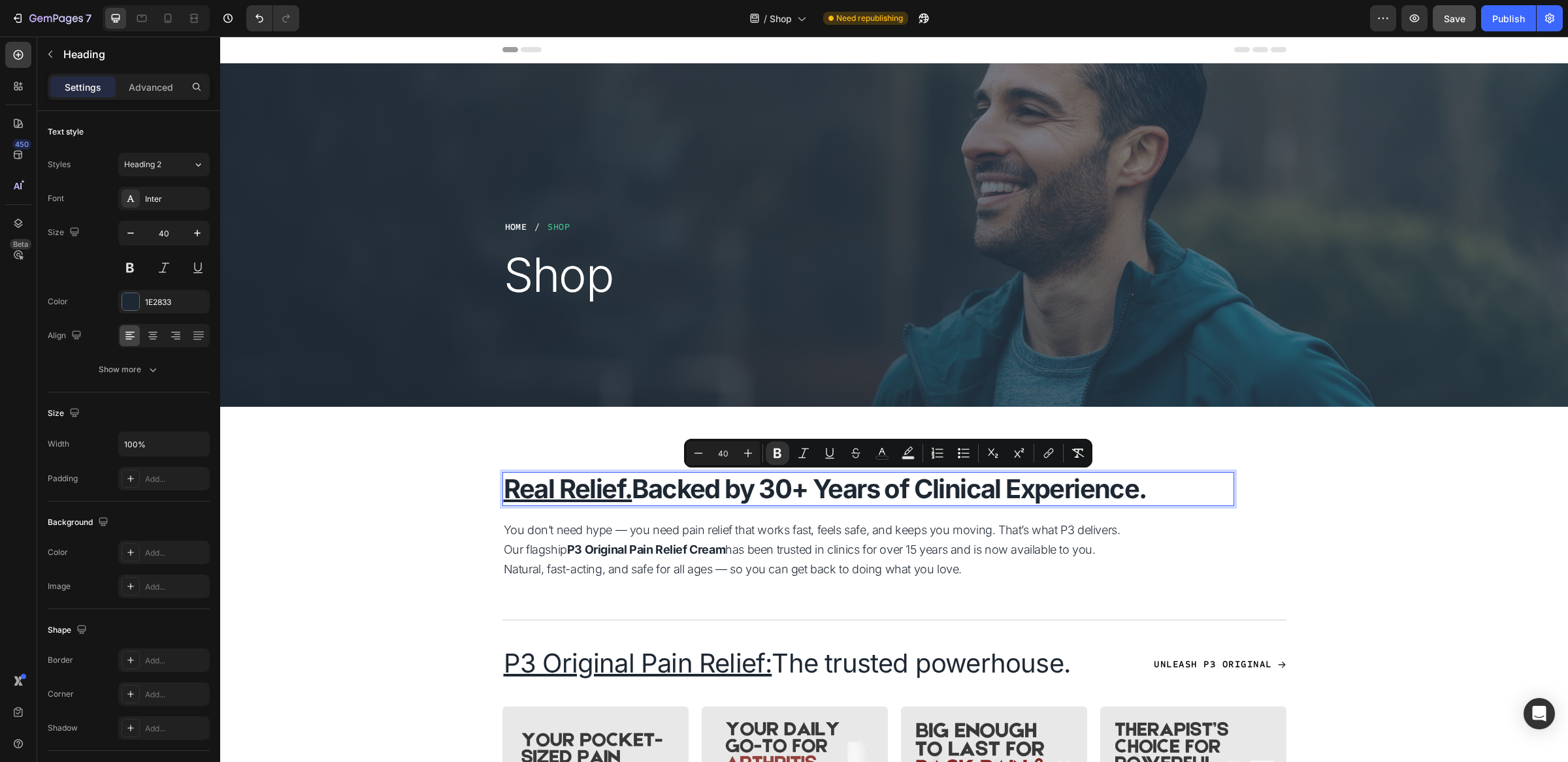
drag, startPoint x: 636, startPoint y: 488, endPoint x: 1155, endPoint y: 485, distance: 519.0
click at [1155, 485] on p "Real Relief. Backed by 30+ Years of Clinical Experience." at bounding box center [868, 489] width 730 height 31
click at [879, 457] on icon "Editor contextual toolbar" at bounding box center [882, 453] width 13 height 13
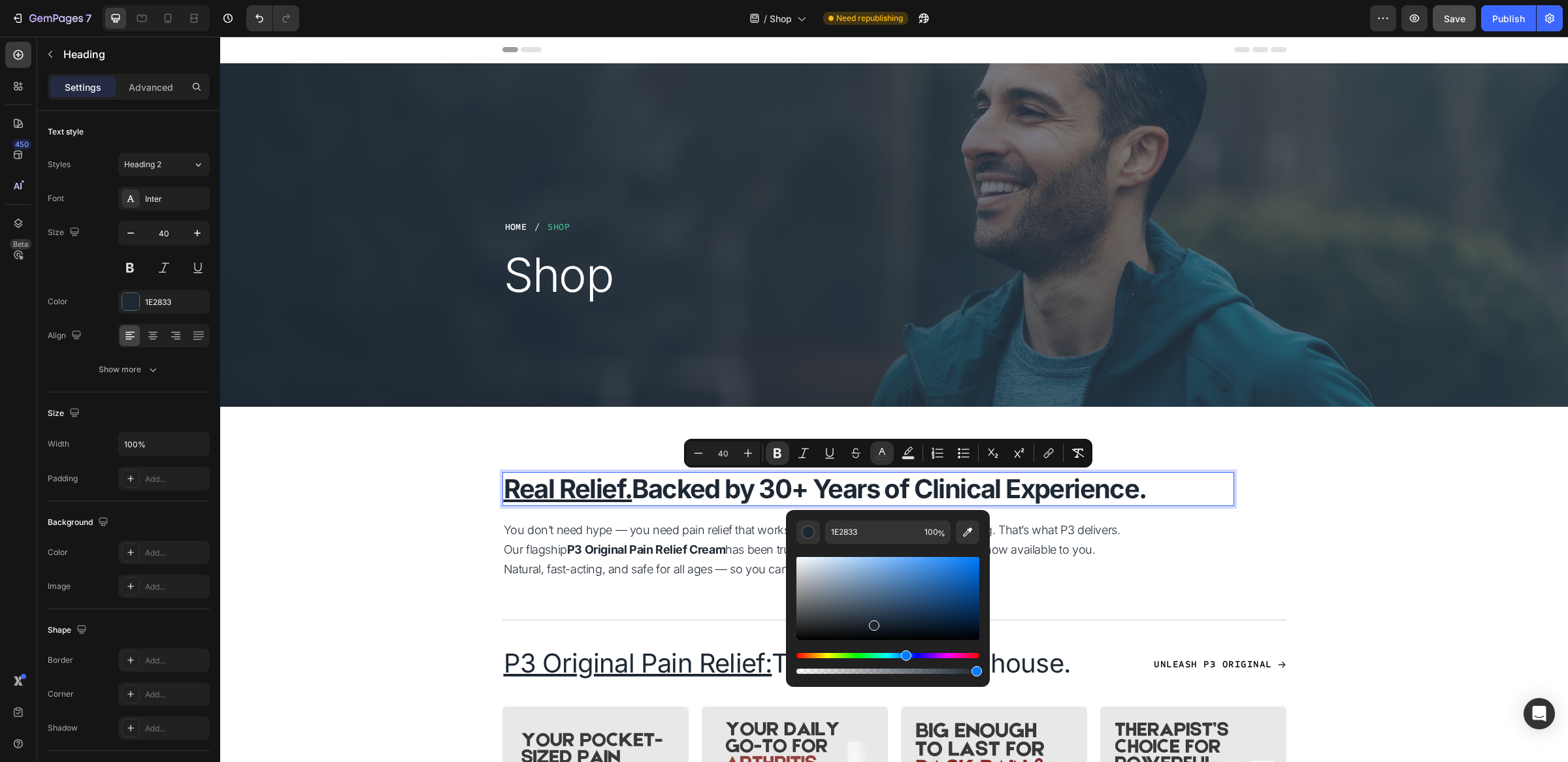
click at [831, 597] on div "Editor contextual toolbar" at bounding box center [888, 598] width 183 height 83
click at [903, 593] on div "Editor contextual toolbar" at bounding box center [888, 598] width 183 height 83
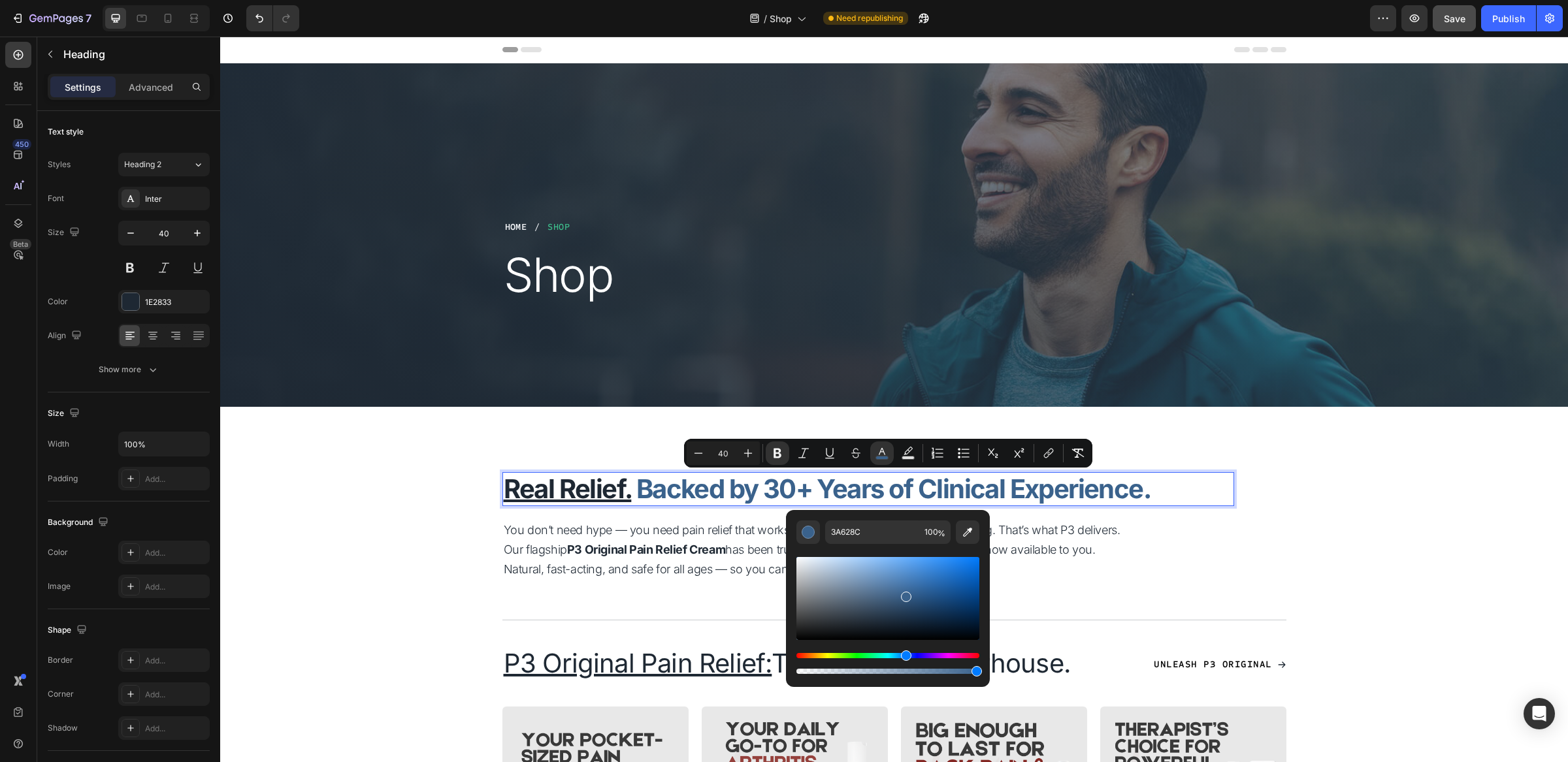
click at [864, 616] on div "Editor contextual toolbar" at bounding box center [888, 598] width 183 height 83
click at [881, 583] on div "Editor contextual toolbar" at bounding box center [888, 598] width 183 height 83
click at [902, 608] on div "Editor contextual toolbar" at bounding box center [888, 598] width 183 height 83
type input "28435E"
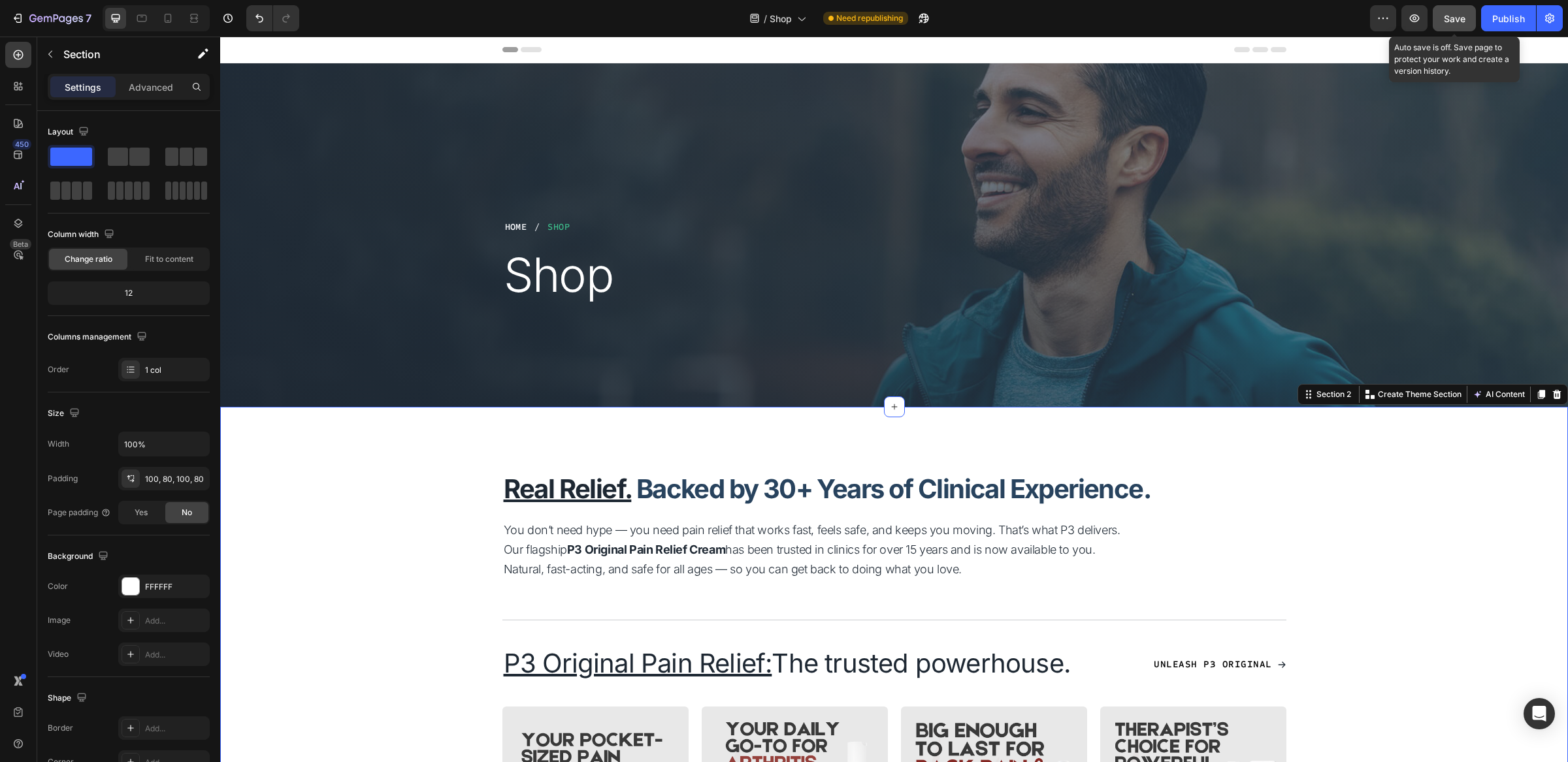
click at [1450, 22] on span "Save" at bounding box center [1455, 19] width 22 height 11
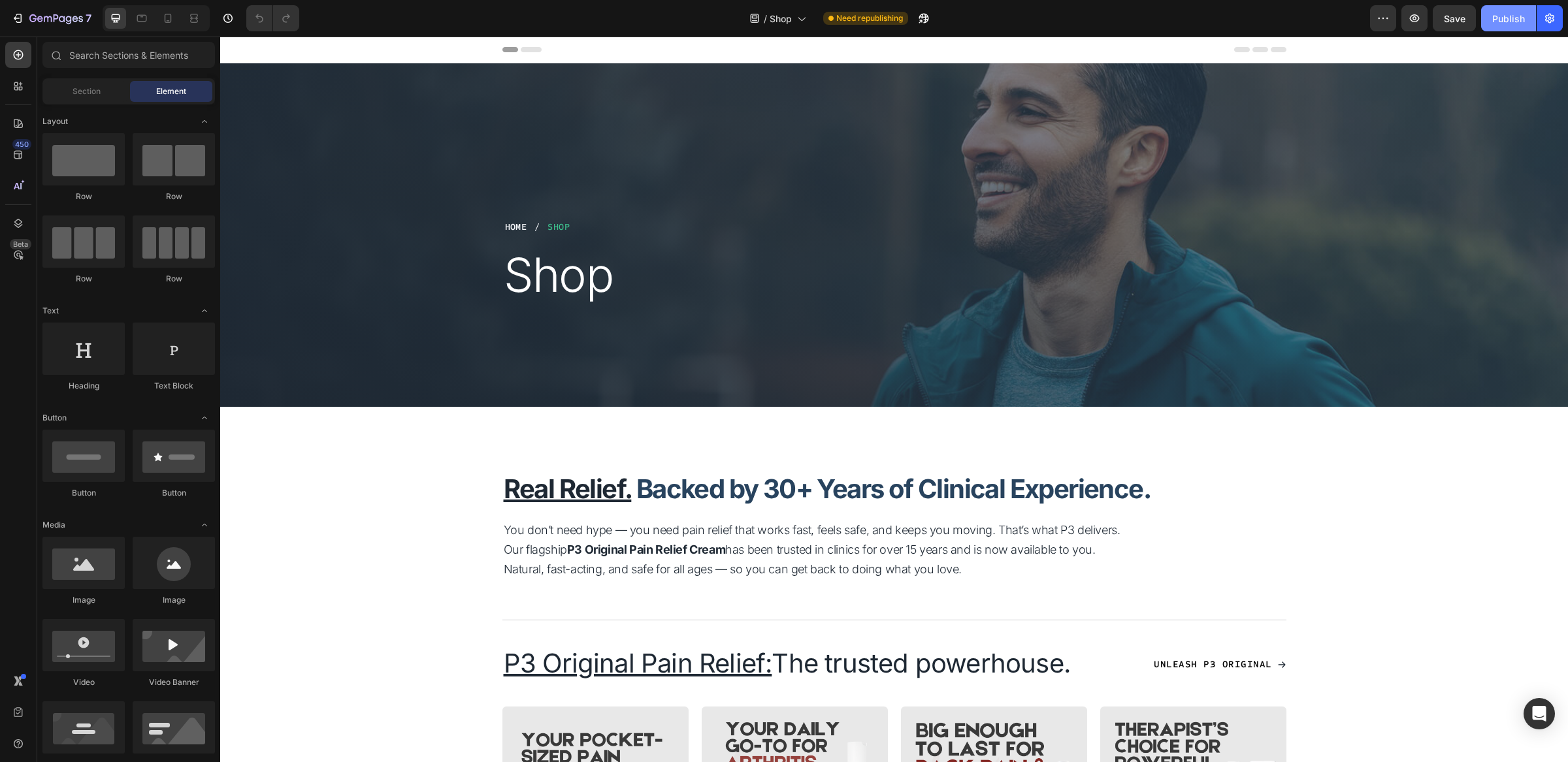
click at [1515, 13] on div "Publish" at bounding box center [1509, 19] width 33 height 14
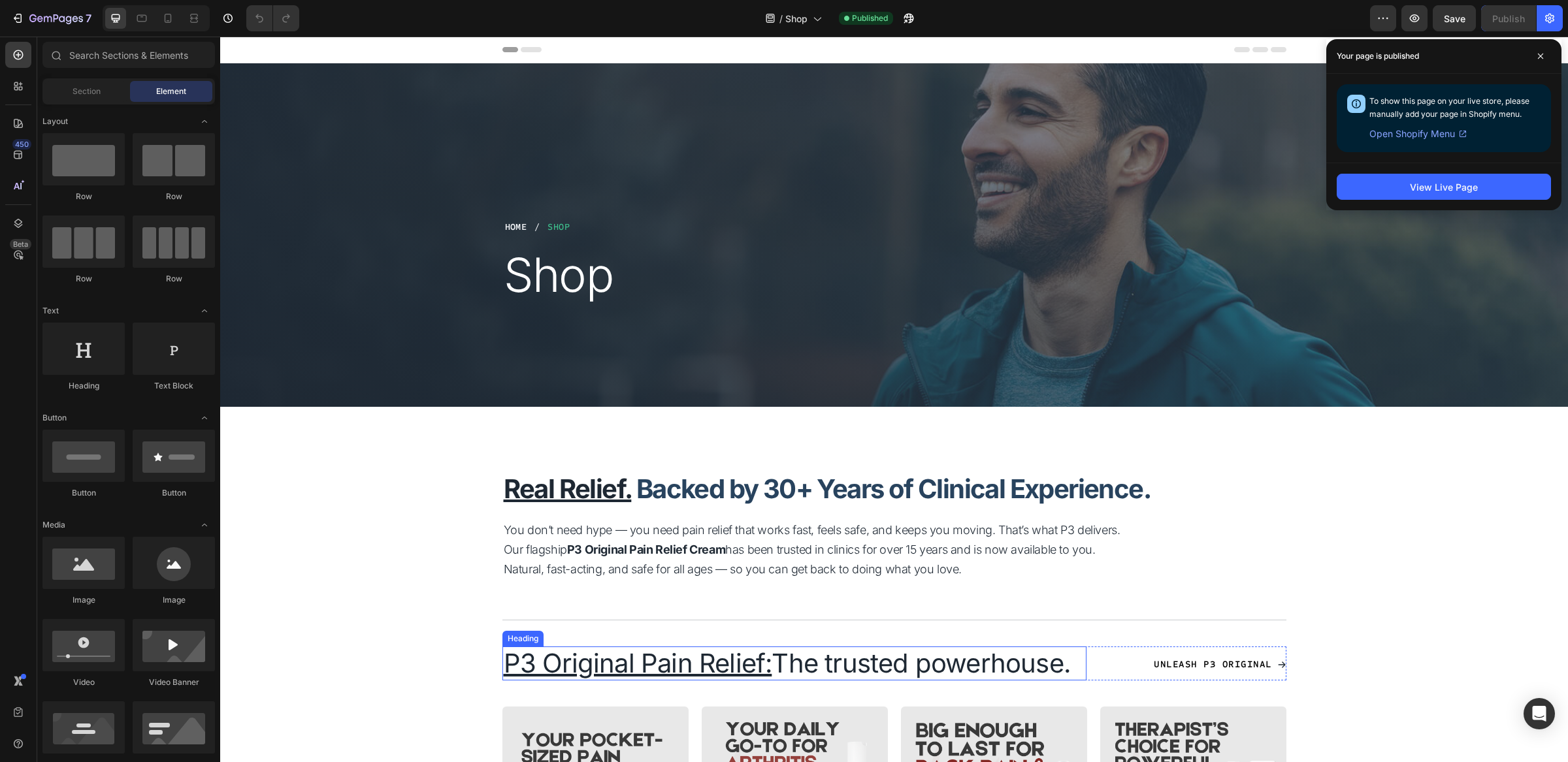
click at [854, 660] on h2 "P3 Original Pain Relief: The trusted powerhouse." at bounding box center [795, 664] width 584 height 34
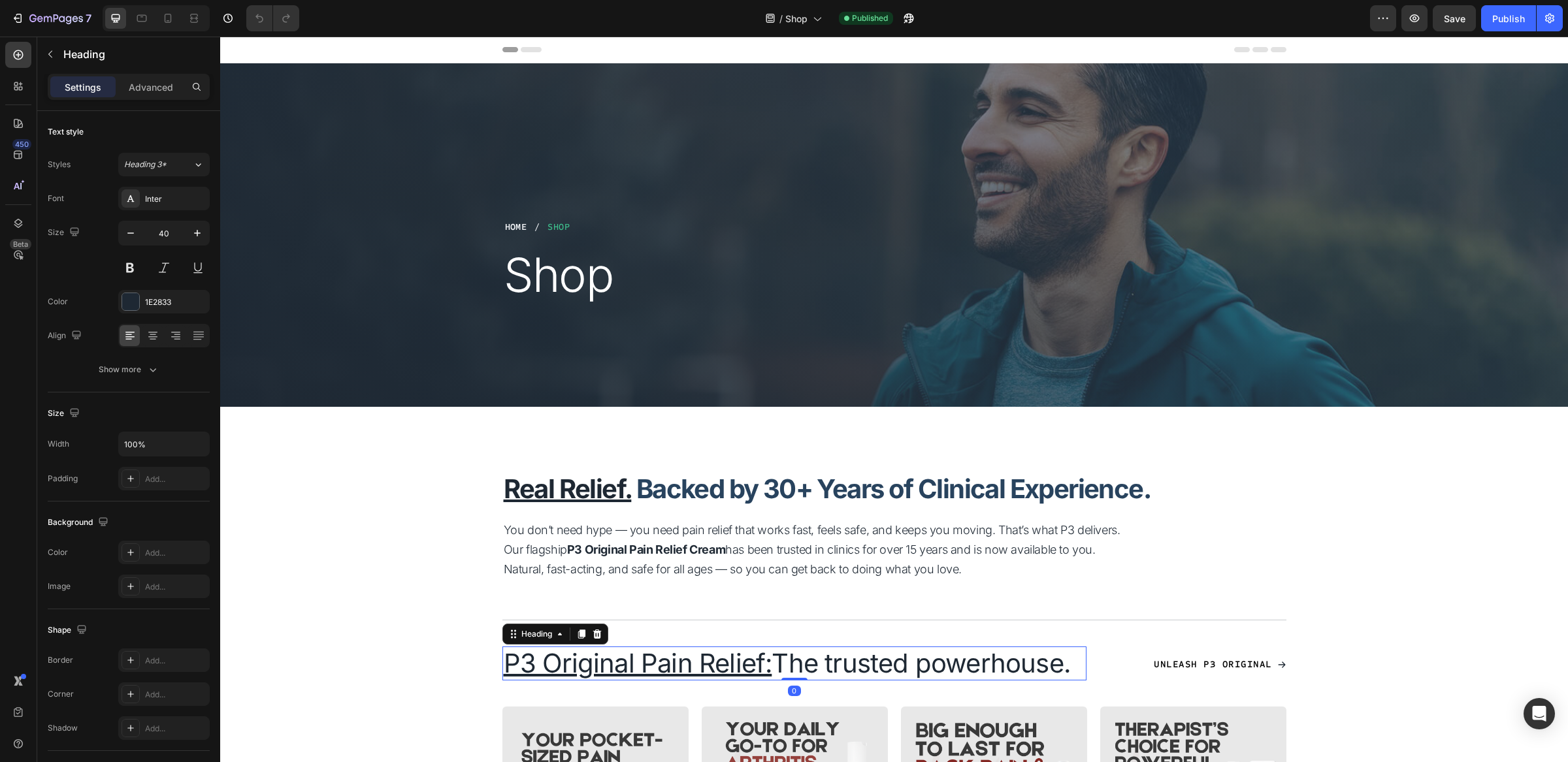
click at [855, 668] on h2 "P3 Original Pain Relief: The trusted powerhouse." at bounding box center [795, 664] width 584 height 34
click at [854, 668] on p "P3 Original Pain Relief: The trusted powerhouse." at bounding box center [794, 663] width 582 height 31
click at [819, 667] on p "P3 Original Pain Relief: The trusted powerhouse." at bounding box center [794, 663] width 582 height 31
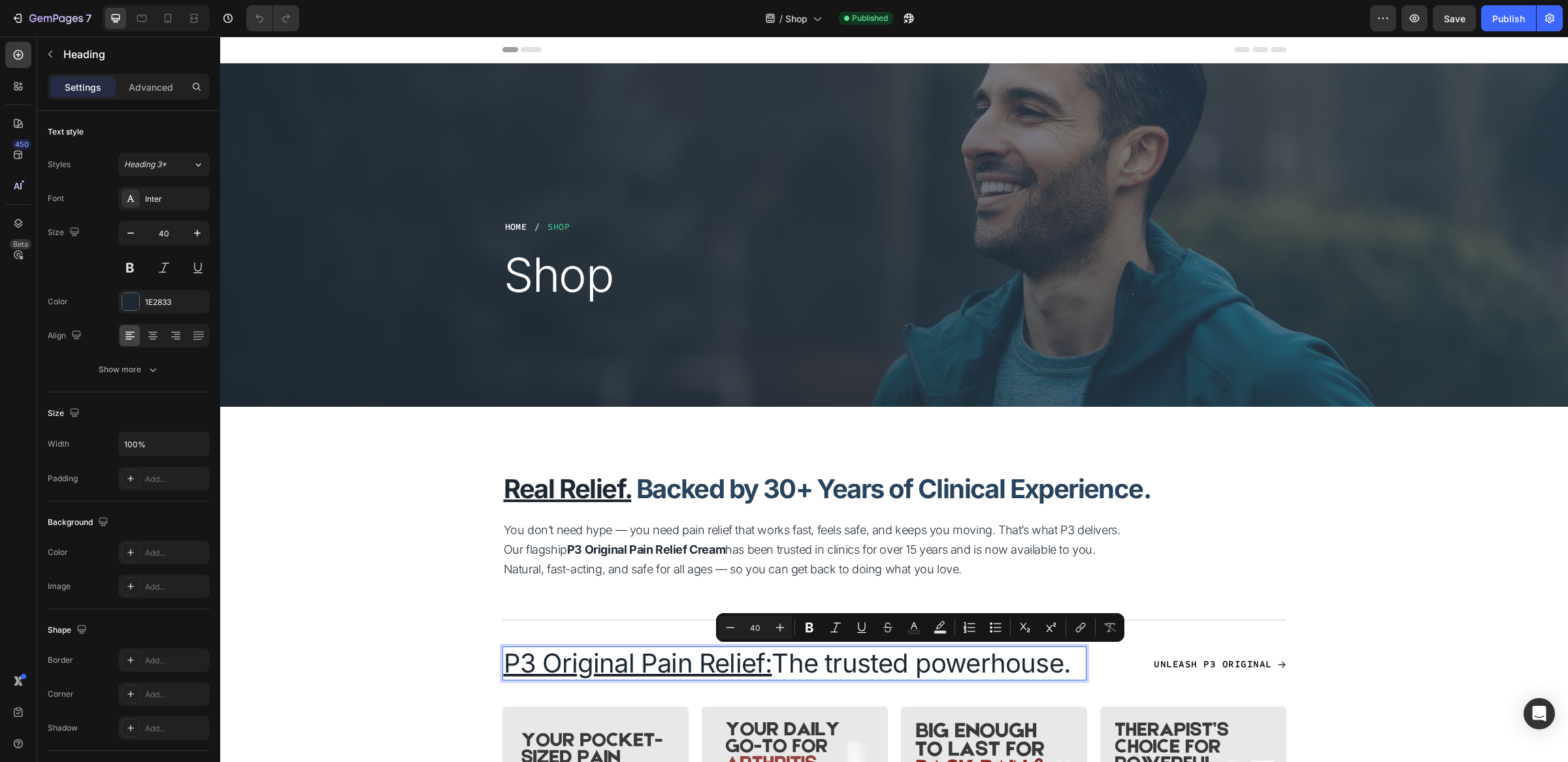
drag, startPoint x: 777, startPoint y: 666, endPoint x: 1071, endPoint y: 667, distance: 294.0
click at [1071, 667] on p "P3 Original Pain Relief: The trusted powerhouse." at bounding box center [794, 663] width 582 height 31
click at [920, 632] on icon "Editor contextual toolbar" at bounding box center [914, 628] width 13 height 13
type input "1E2833"
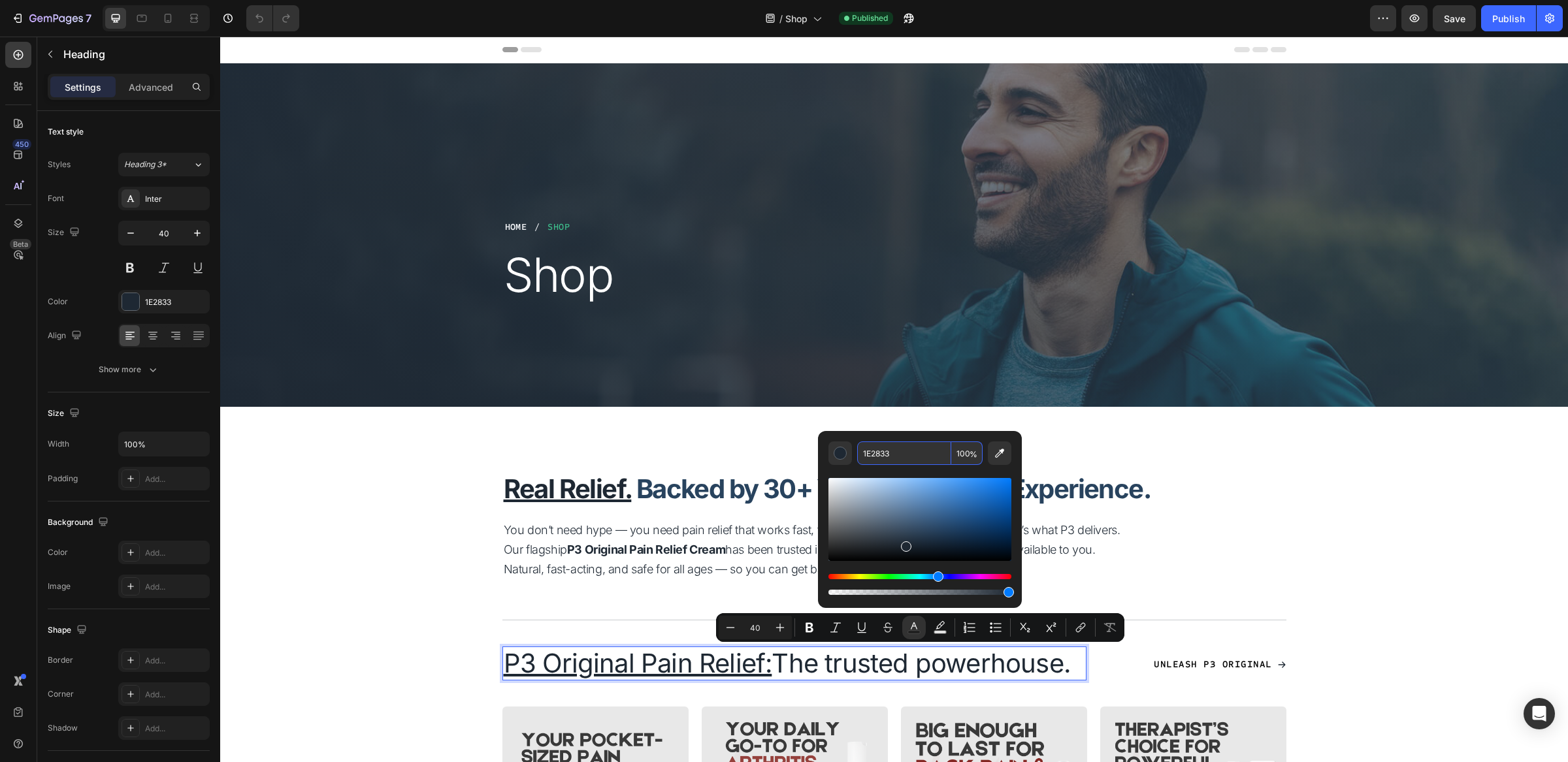
click at [881, 453] on input "1E2833" at bounding box center [904, 453] width 94 height 23
copy p "The trusted powerhouse."
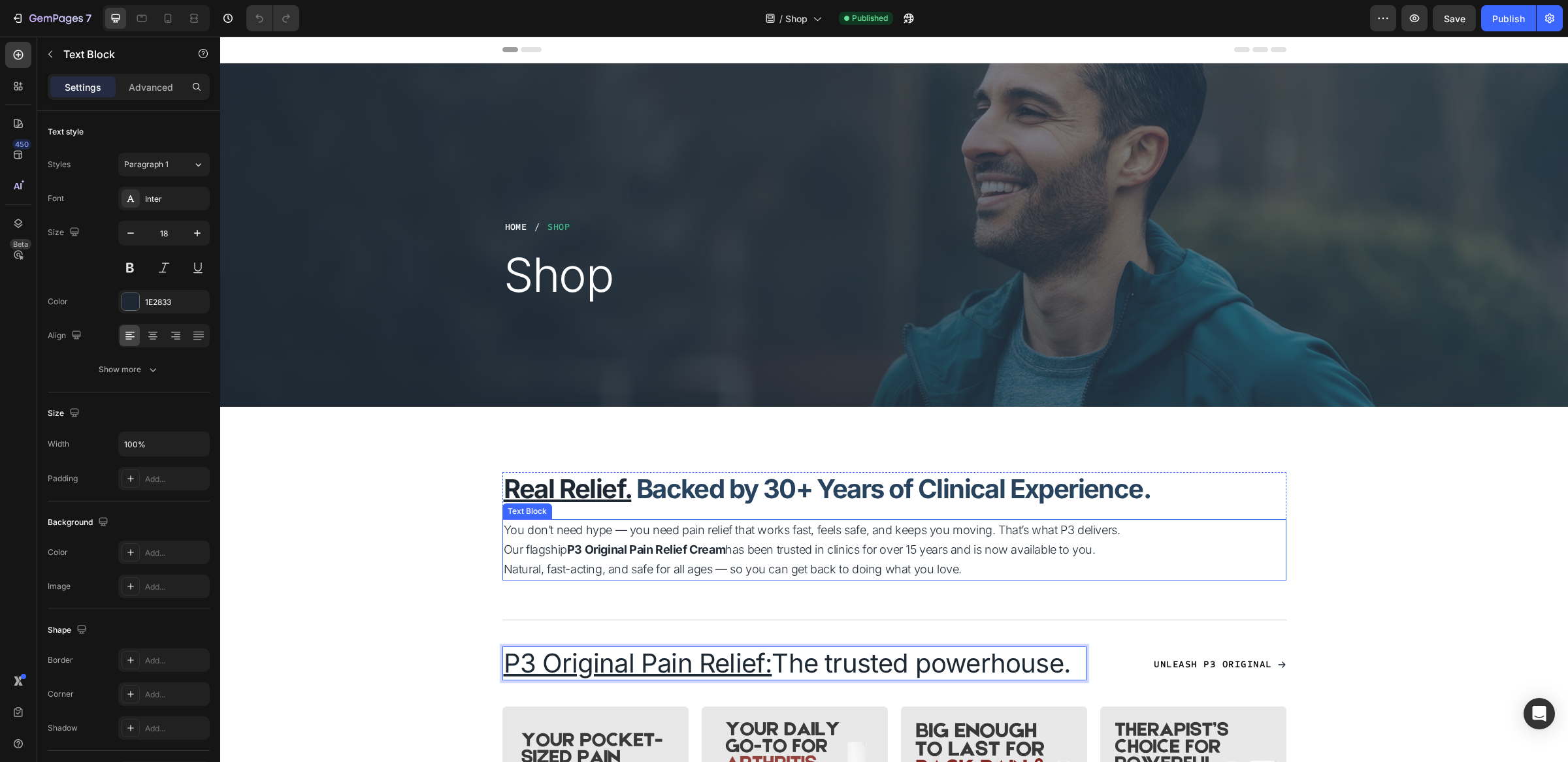
click at [1236, 569] on p "Natural, fast-acting, and safe for all ages — so you can get back to doing what…" at bounding box center [895, 569] width 781 height 20
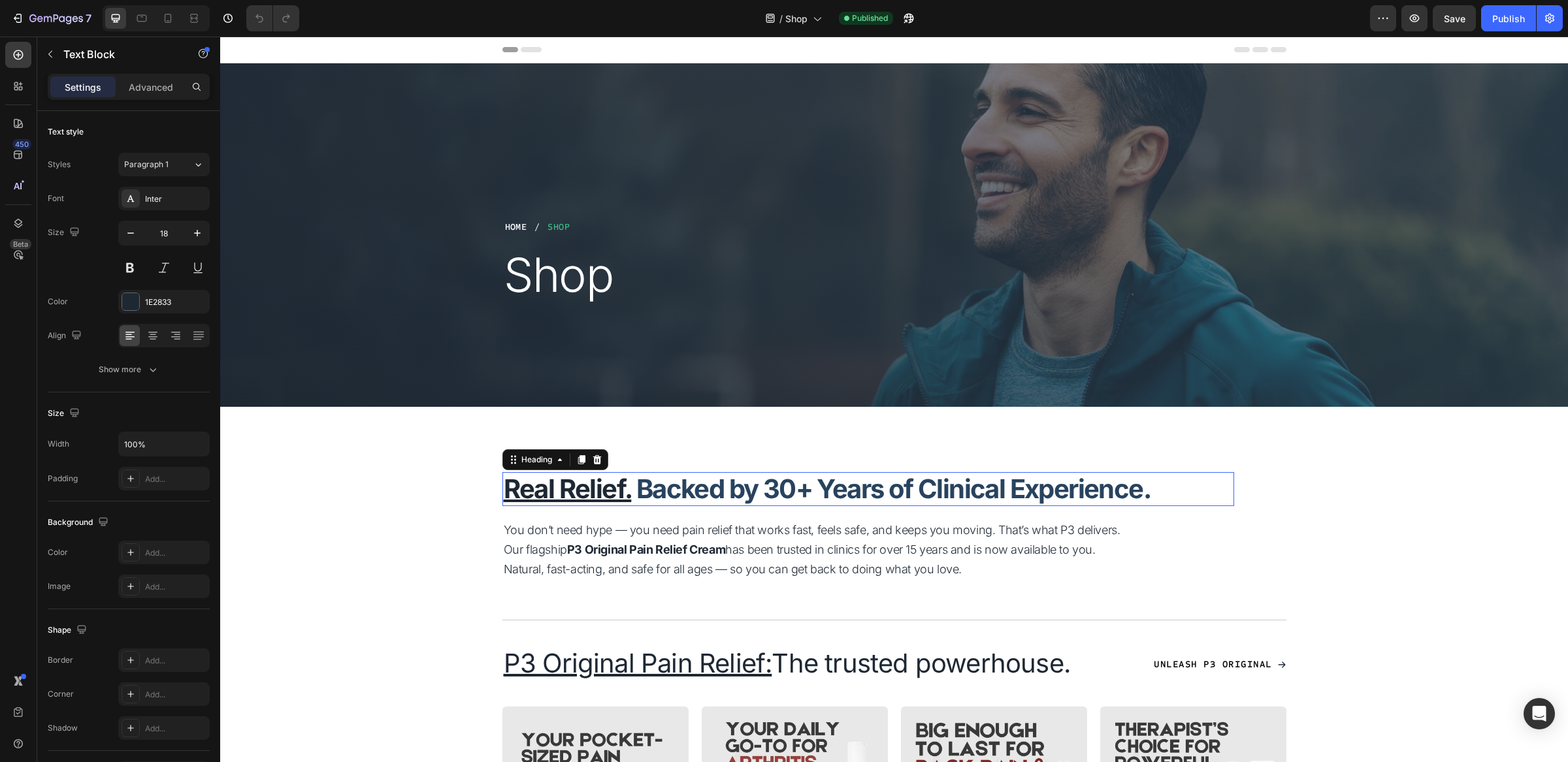
click at [791, 496] on strong "Backed by 30+ Years of Clinical Experience." at bounding box center [894, 489] width 514 height 32
click at [637, 491] on strong "Backed by 30+ Years of Clinical Experience." at bounding box center [894, 489] width 514 height 32
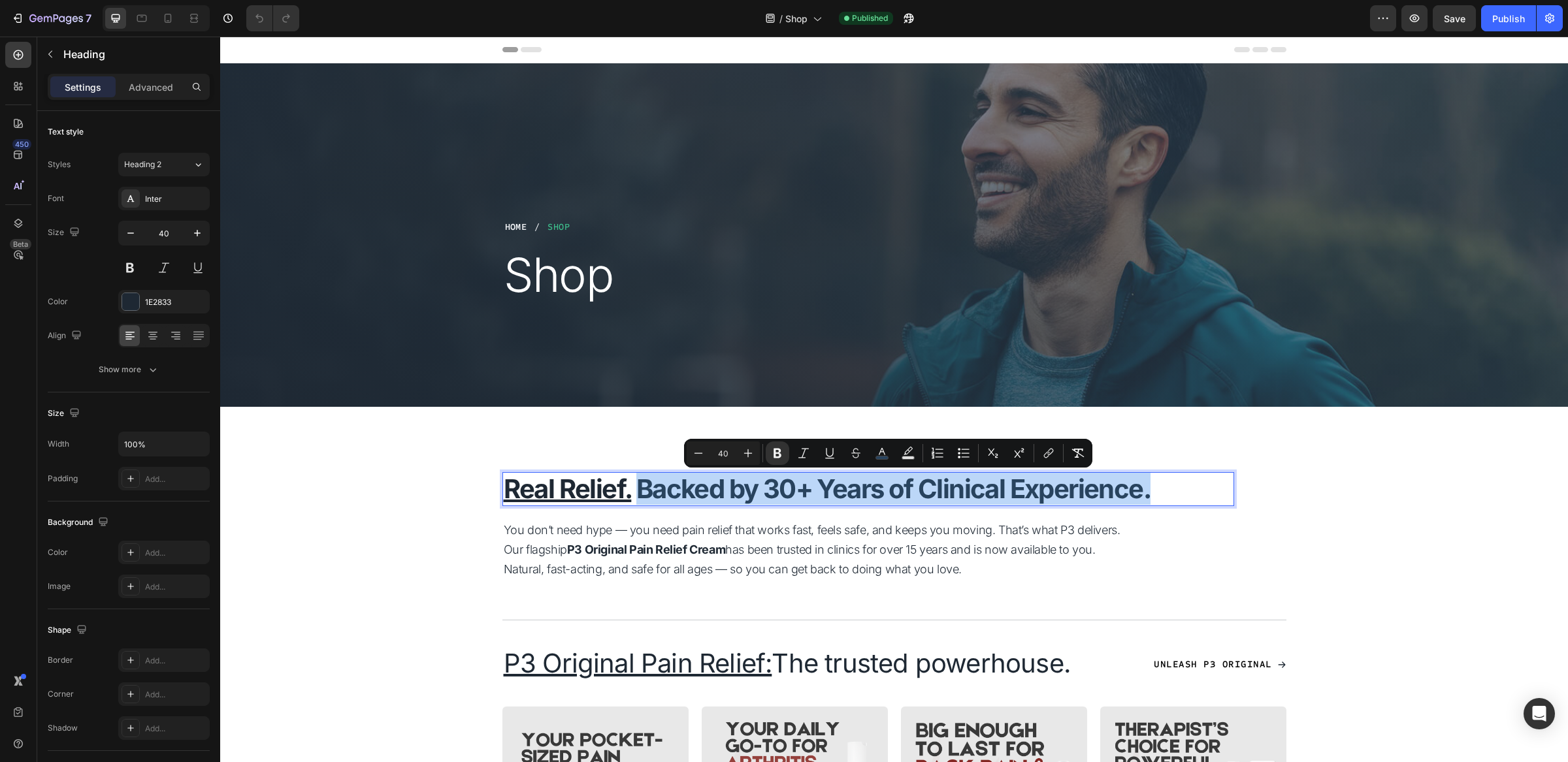
drag, startPoint x: 631, startPoint y: 491, endPoint x: 1150, endPoint y: 491, distance: 519.0
click at [1150, 491] on p "Real Relief. Backed by 30+ Years of Clinical Experience." at bounding box center [868, 489] width 730 height 31
click at [889, 457] on button "color" at bounding box center [881, 453] width 23 height 23
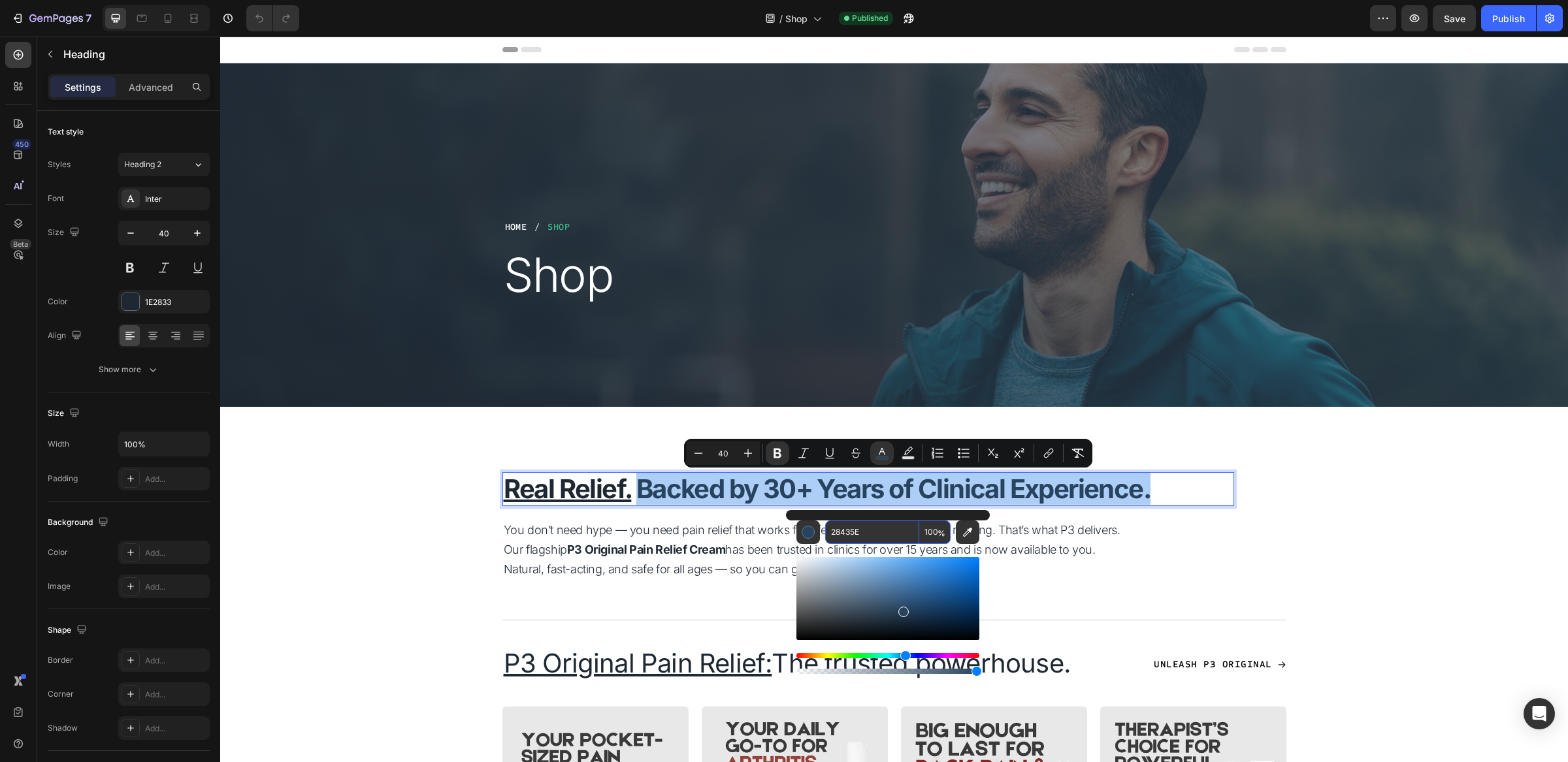
drag, startPoint x: 870, startPoint y: 529, endPoint x: 827, endPoint y: 526, distance: 43.1
click at [827, 526] on input "28435E" at bounding box center [872, 532] width 94 height 23
click at [840, 534] on input "28435E" at bounding box center [872, 532] width 94 height 23
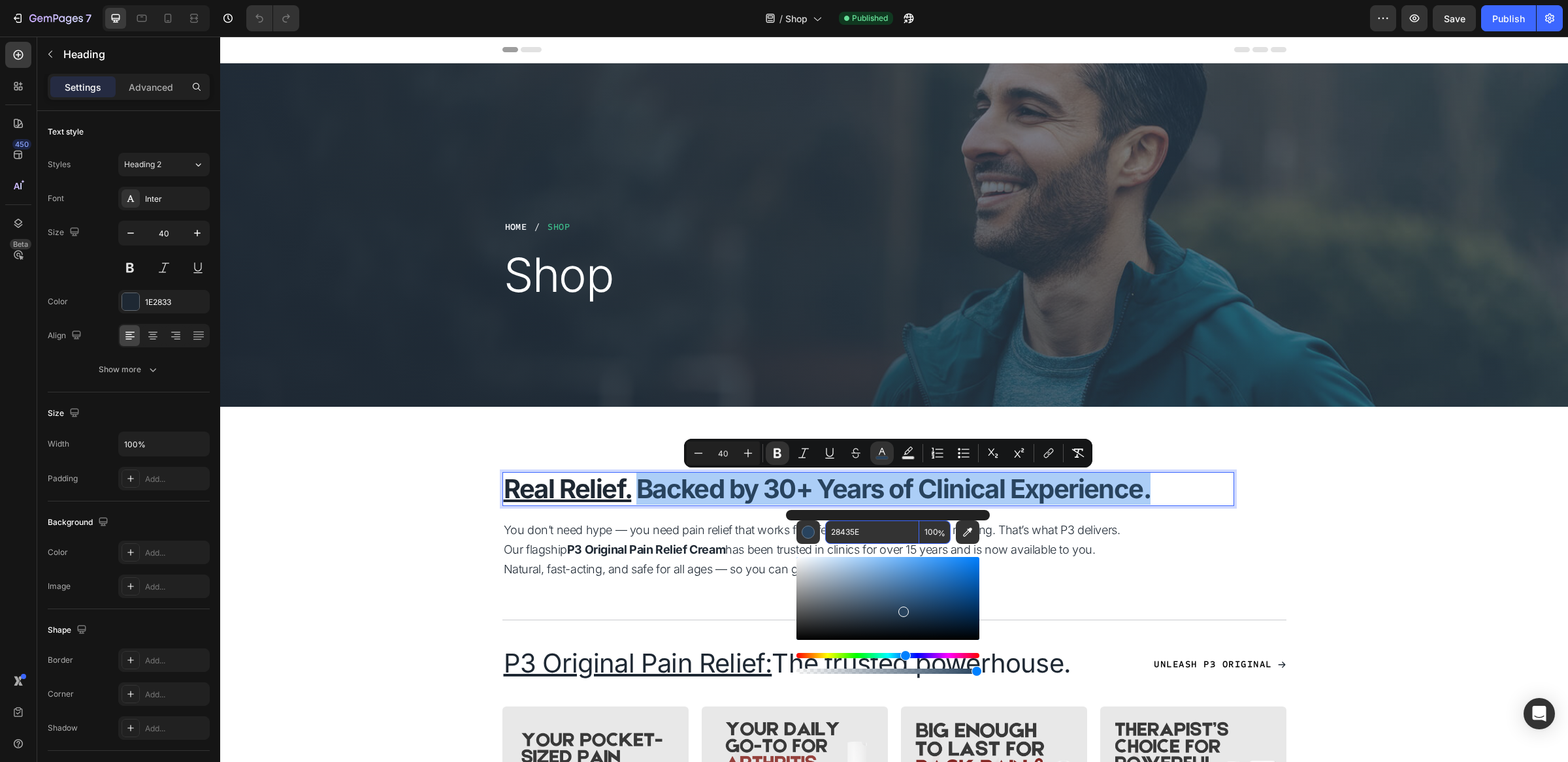
paste input "1E2833"
type input "1E2833"
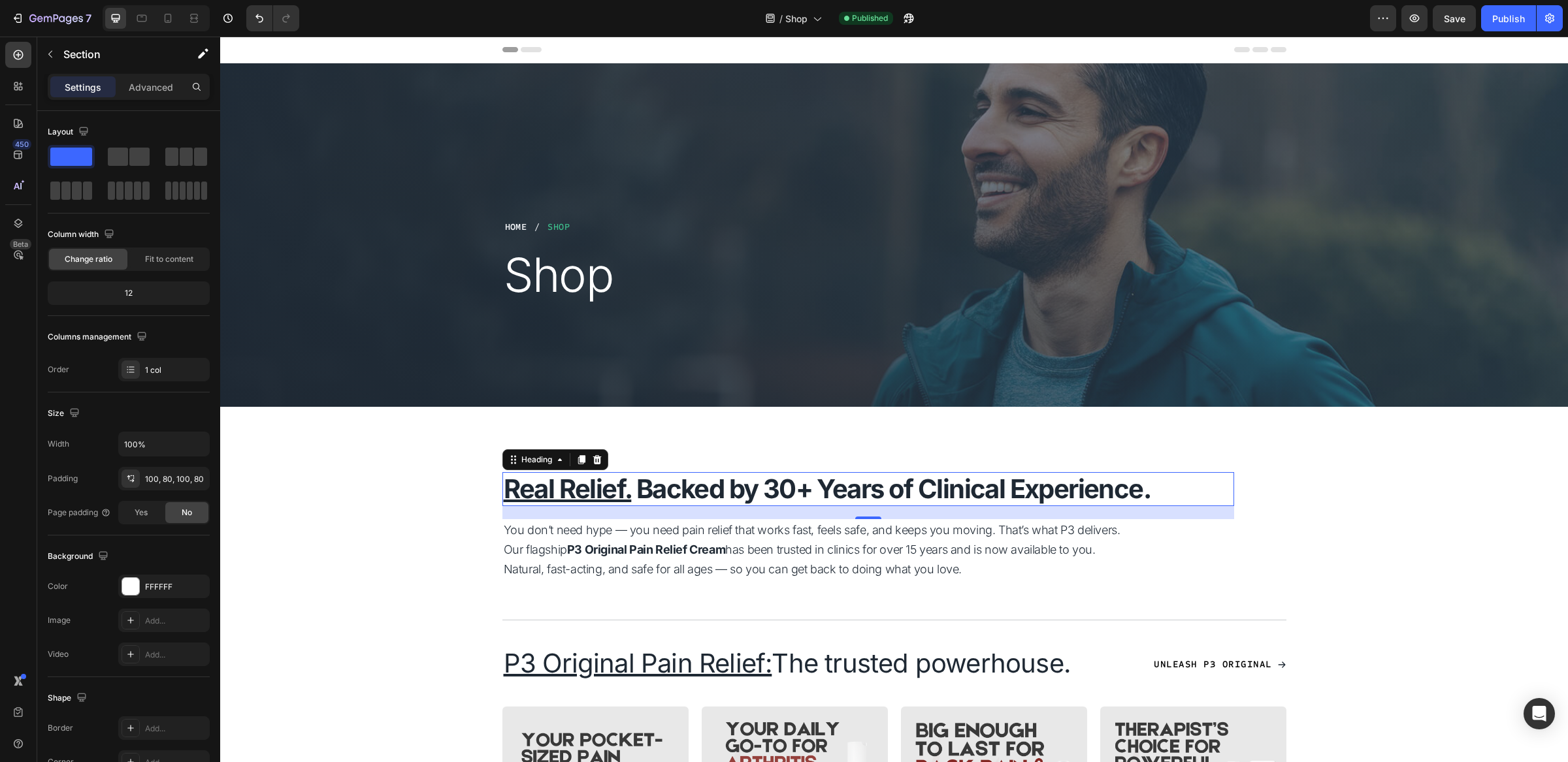
click at [620, 491] on u "Real Relief." at bounding box center [568, 489] width 128 height 32
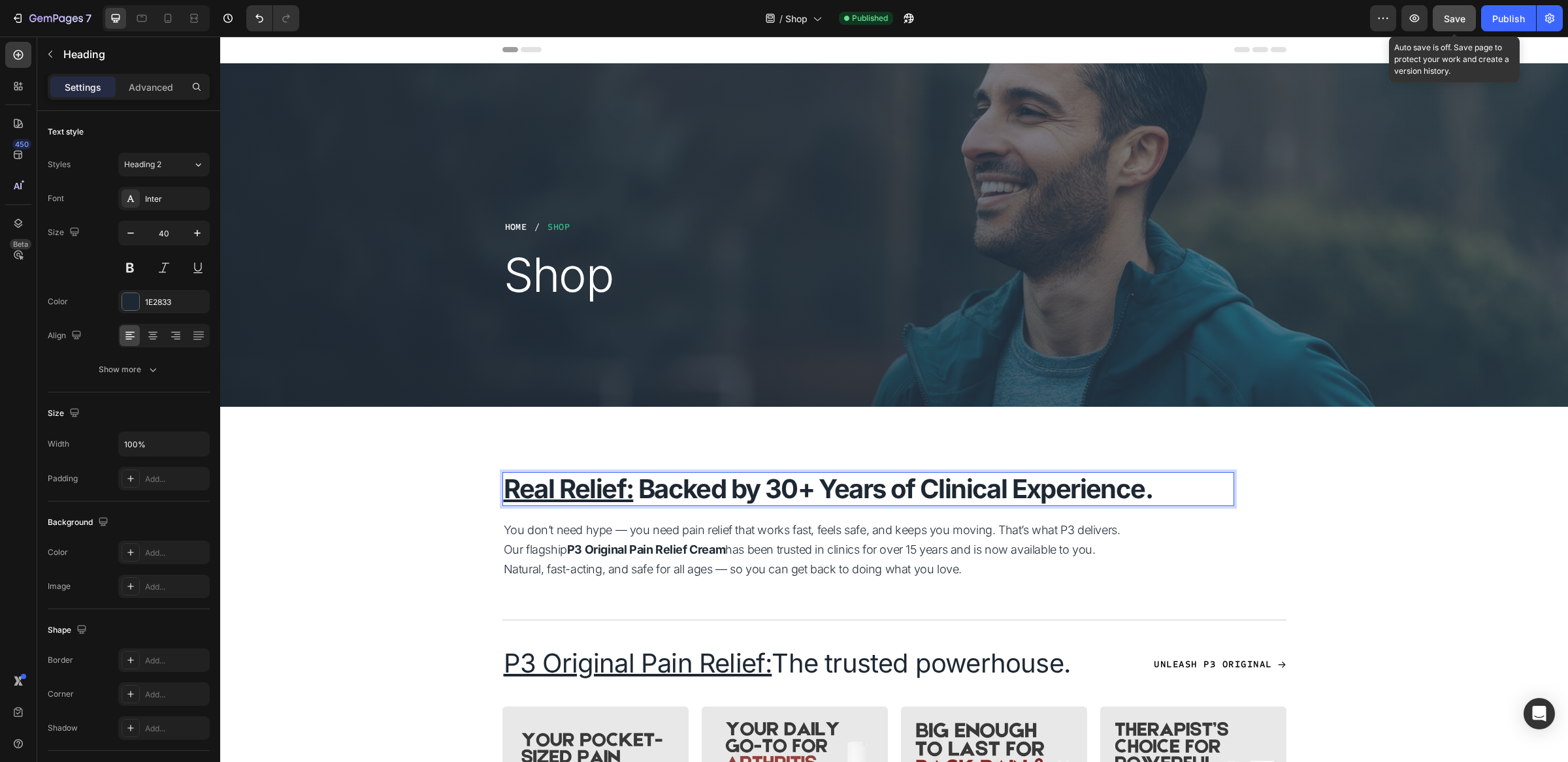
click at [1457, 22] on span "Save" at bounding box center [1455, 19] width 22 height 11
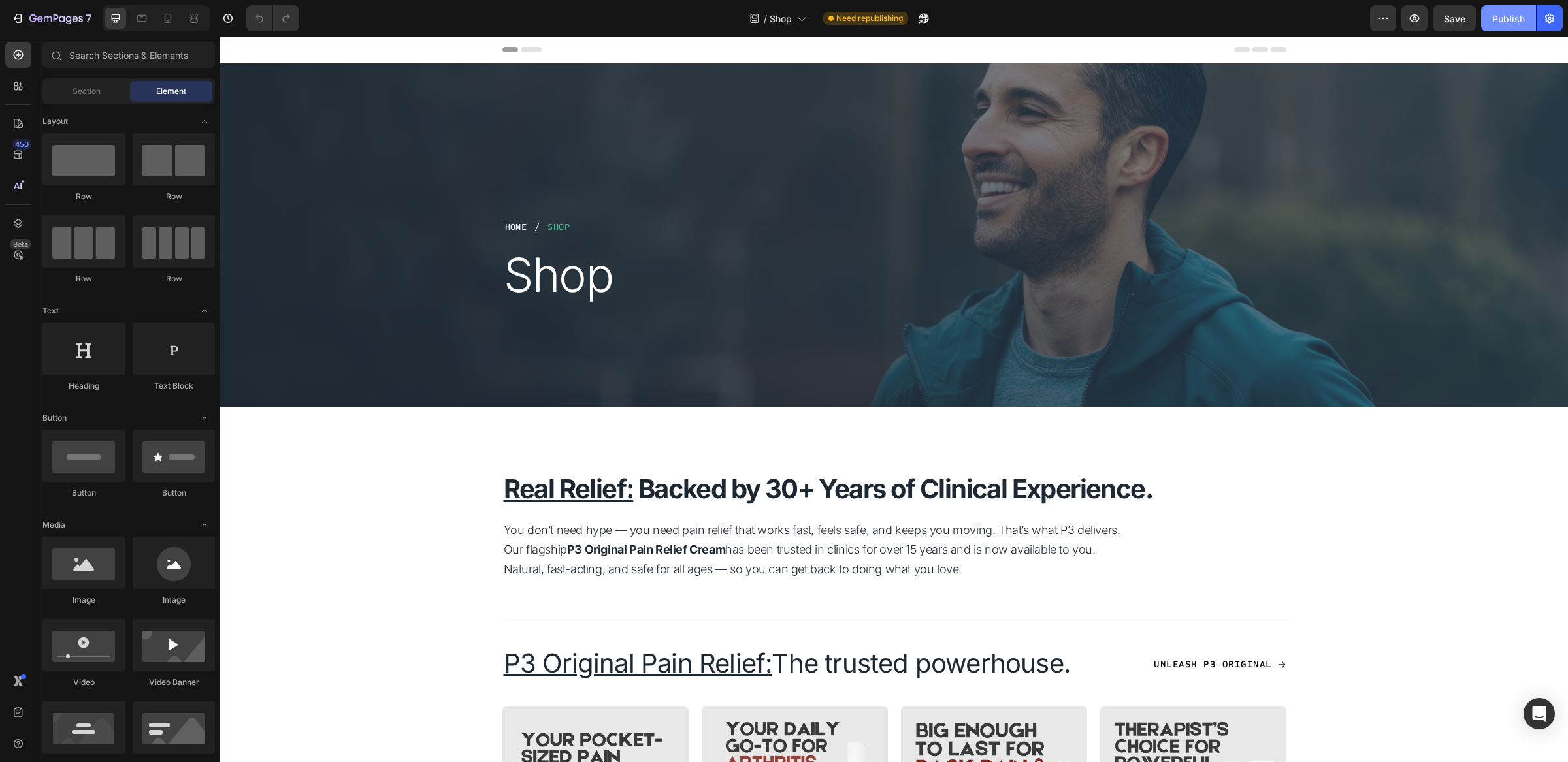
click at [1512, 14] on div "Publish" at bounding box center [1509, 19] width 33 height 14
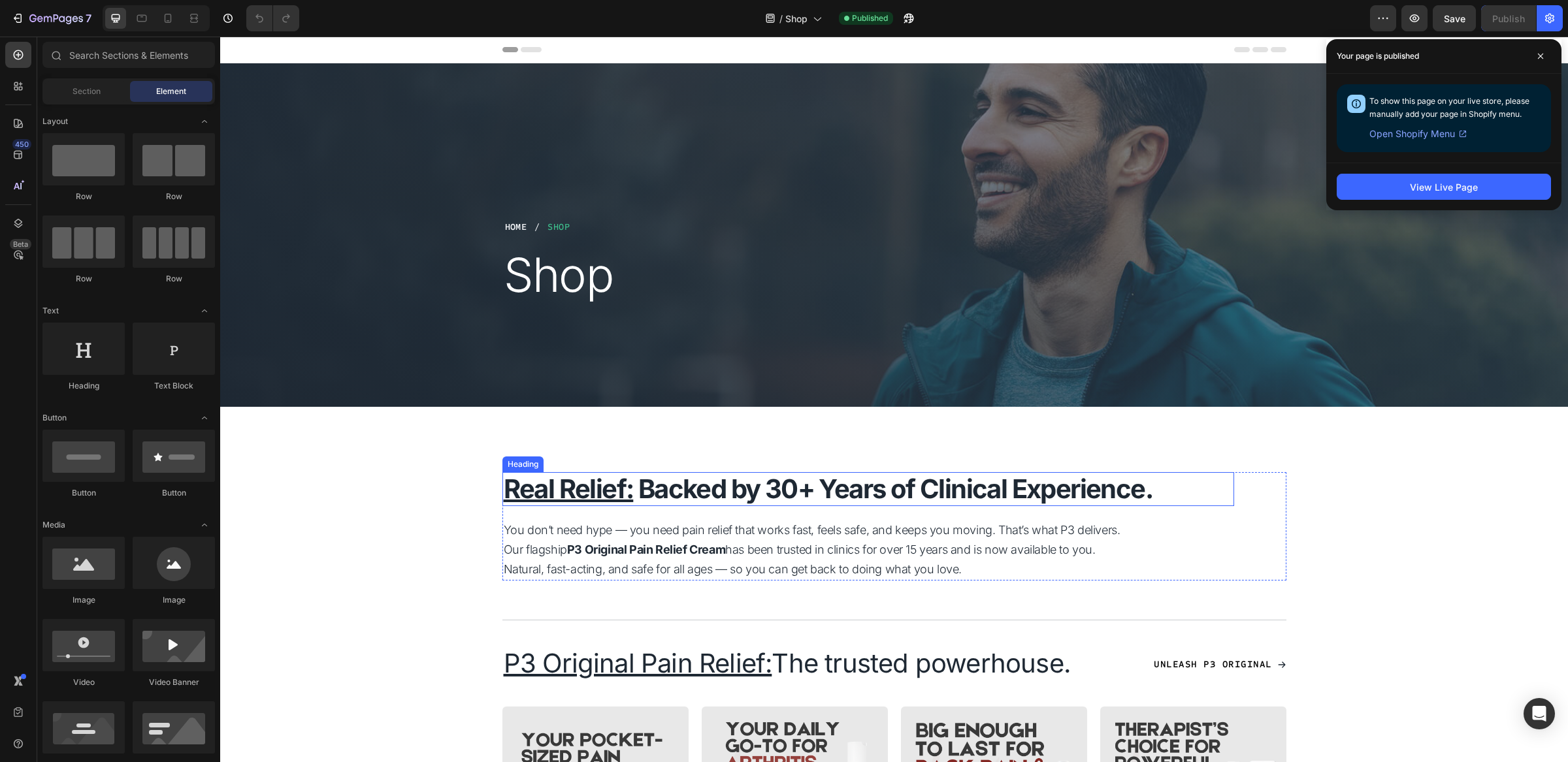
click at [839, 488] on strong "Backed by 30+ Years of Clinical Experience." at bounding box center [895, 489] width 514 height 32
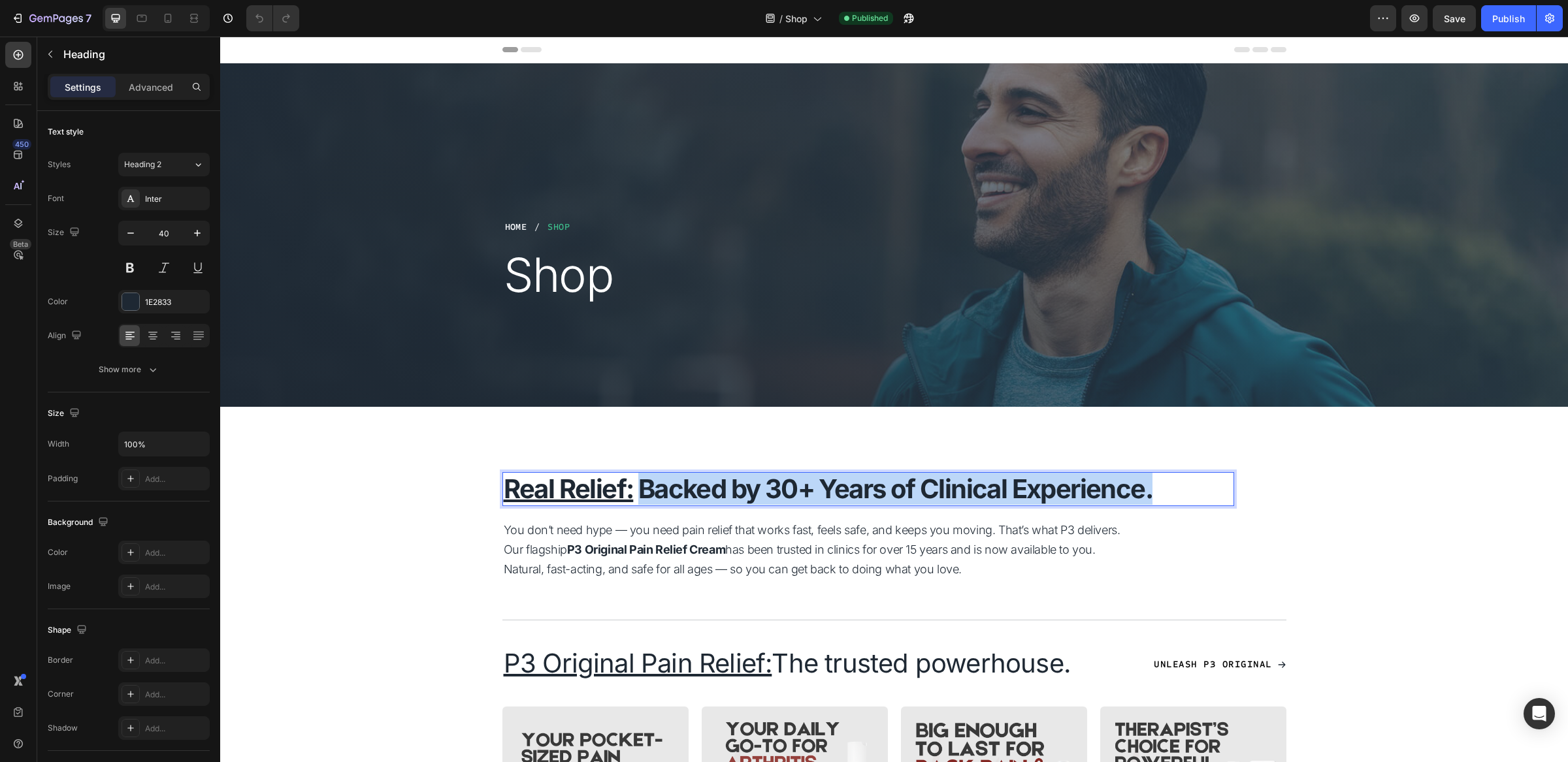
drag, startPoint x: 634, startPoint y: 491, endPoint x: 1216, endPoint y: 499, distance: 582.1
click at [1216, 499] on p "Real Relief: Backed by 30+ Years of Clinical Experience." at bounding box center [868, 489] width 730 height 31
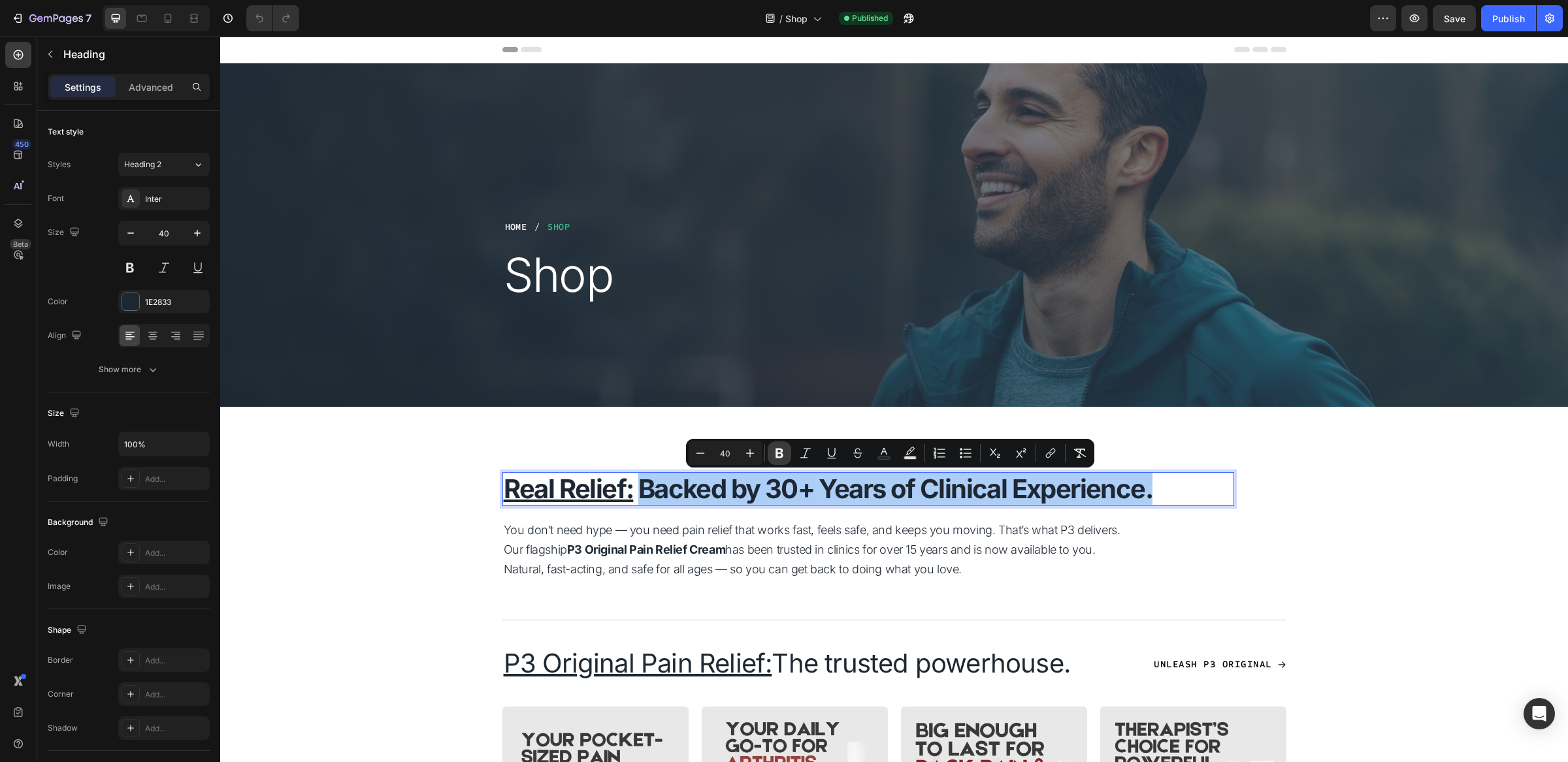
click at [778, 450] on icon "Editor contextual toolbar" at bounding box center [779, 453] width 13 height 13
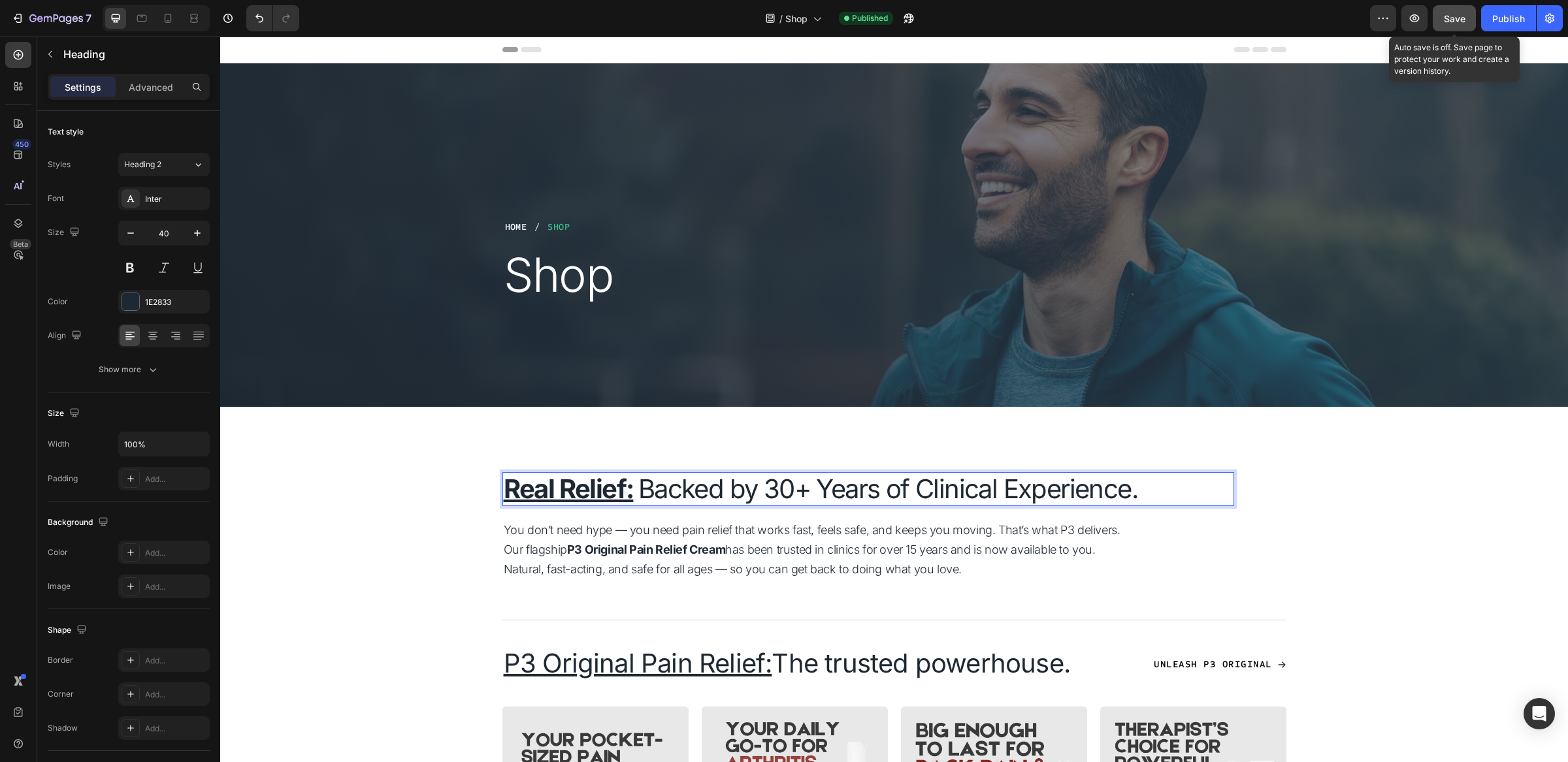
click at [1450, 20] on span "Save" at bounding box center [1455, 19] width 22 height 11
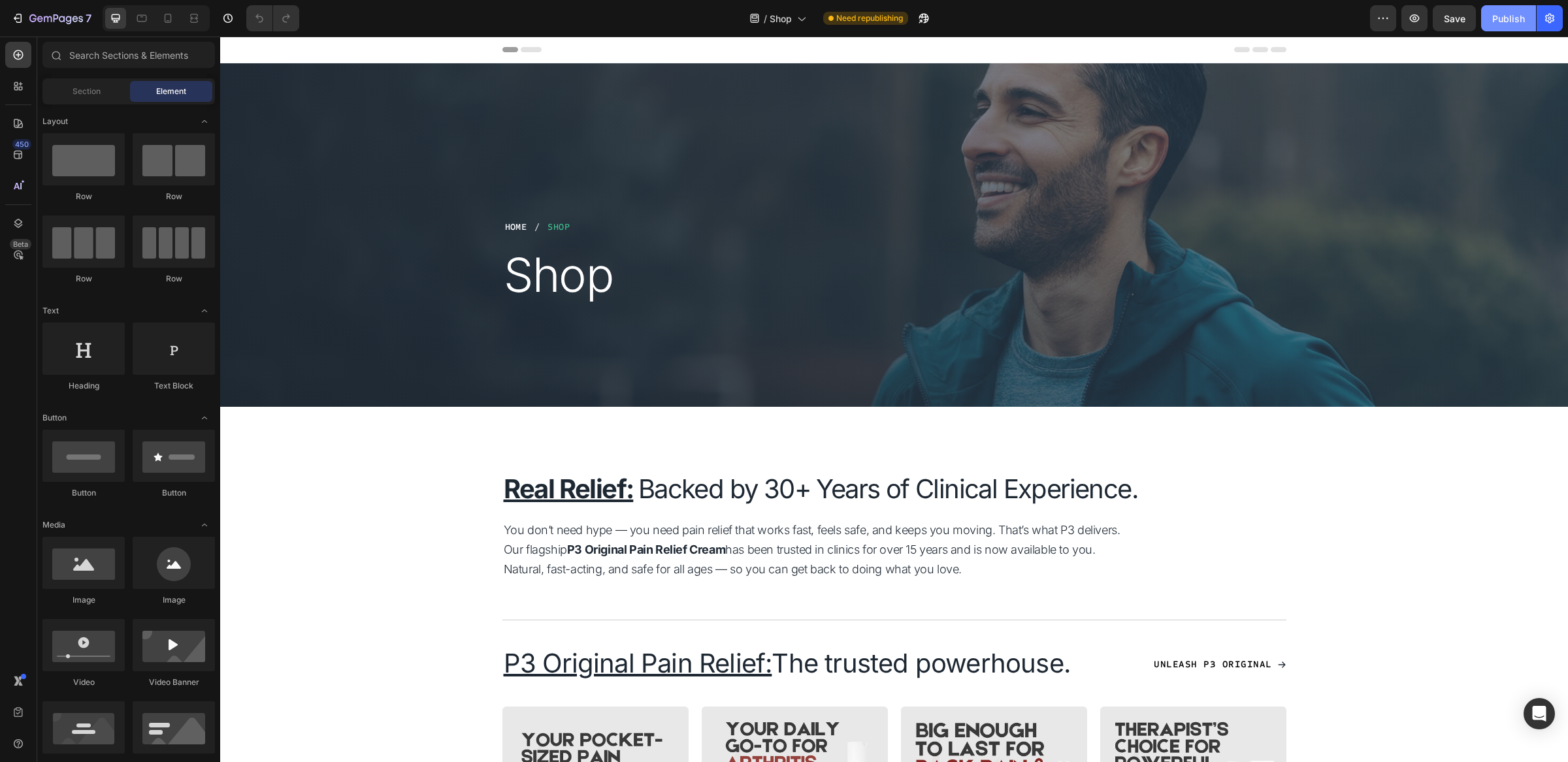
click at [1501, 15] on div "Publish" at bounding box center [1509, 19] width 33 height 14
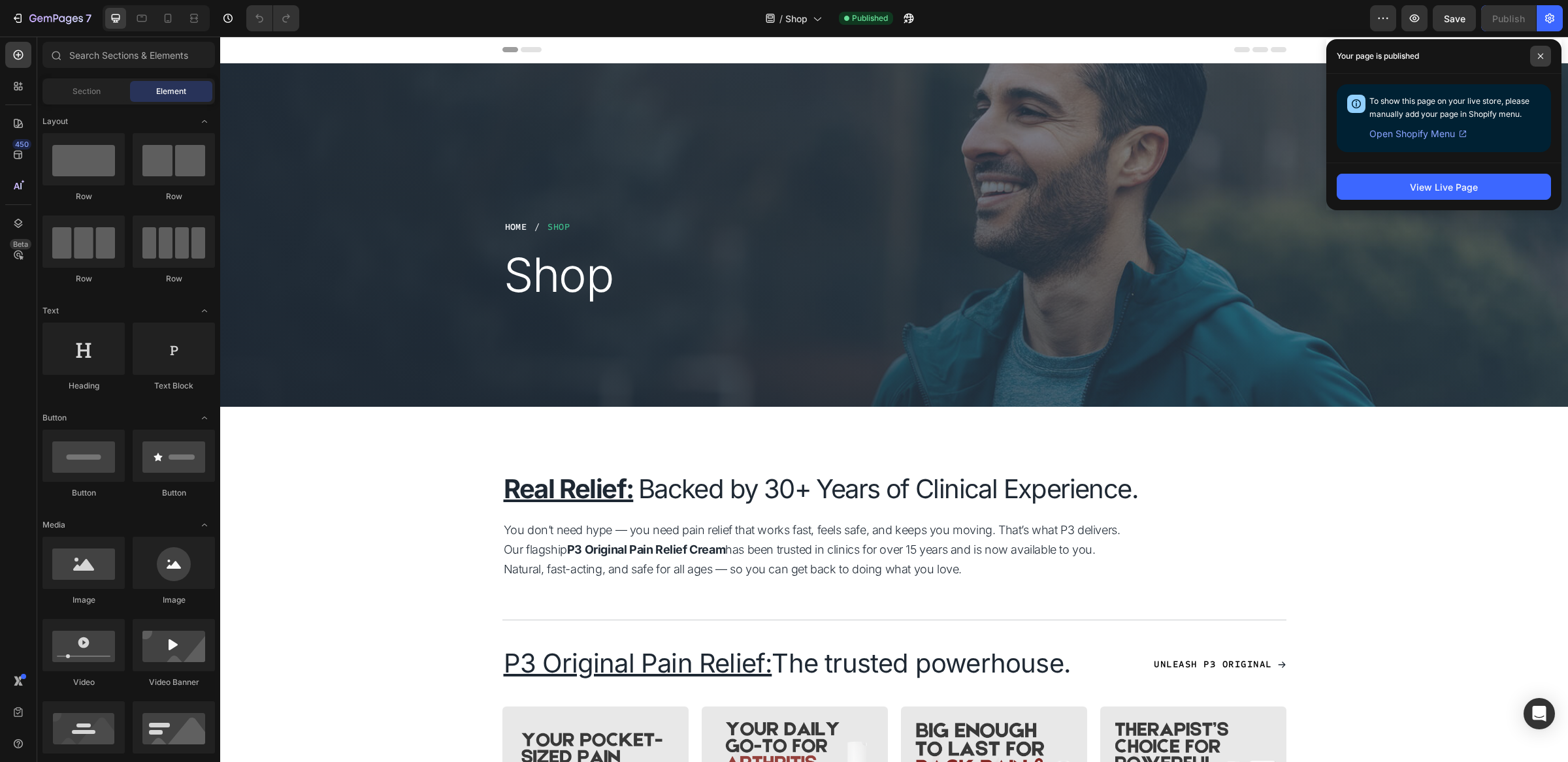
click at [1539, 53] on icon at bounding box center [1541, 56] width 7 height 7
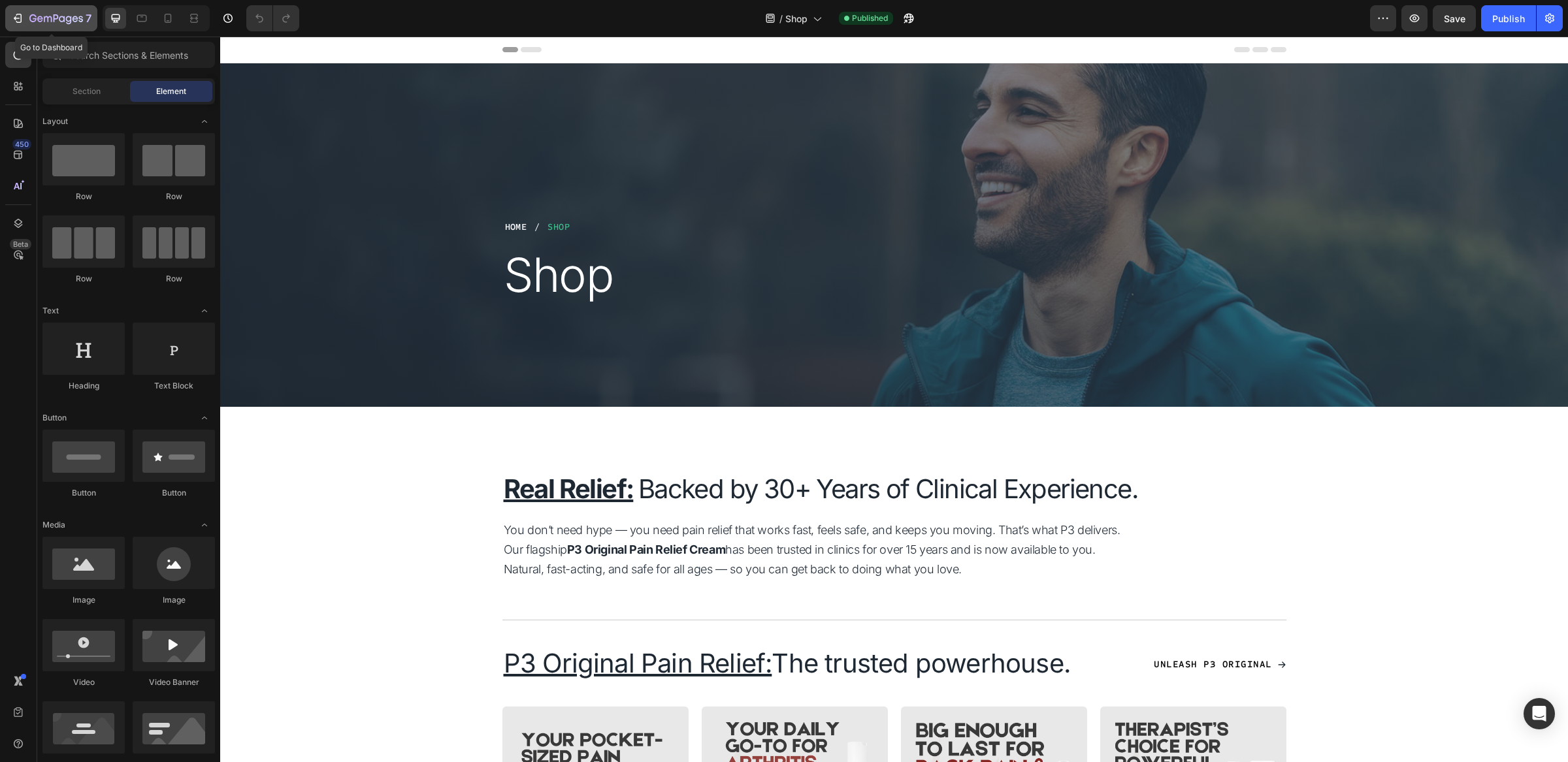
click at [15, 12] on icon "button" at bounding box center [18, 19] width 13 height 13
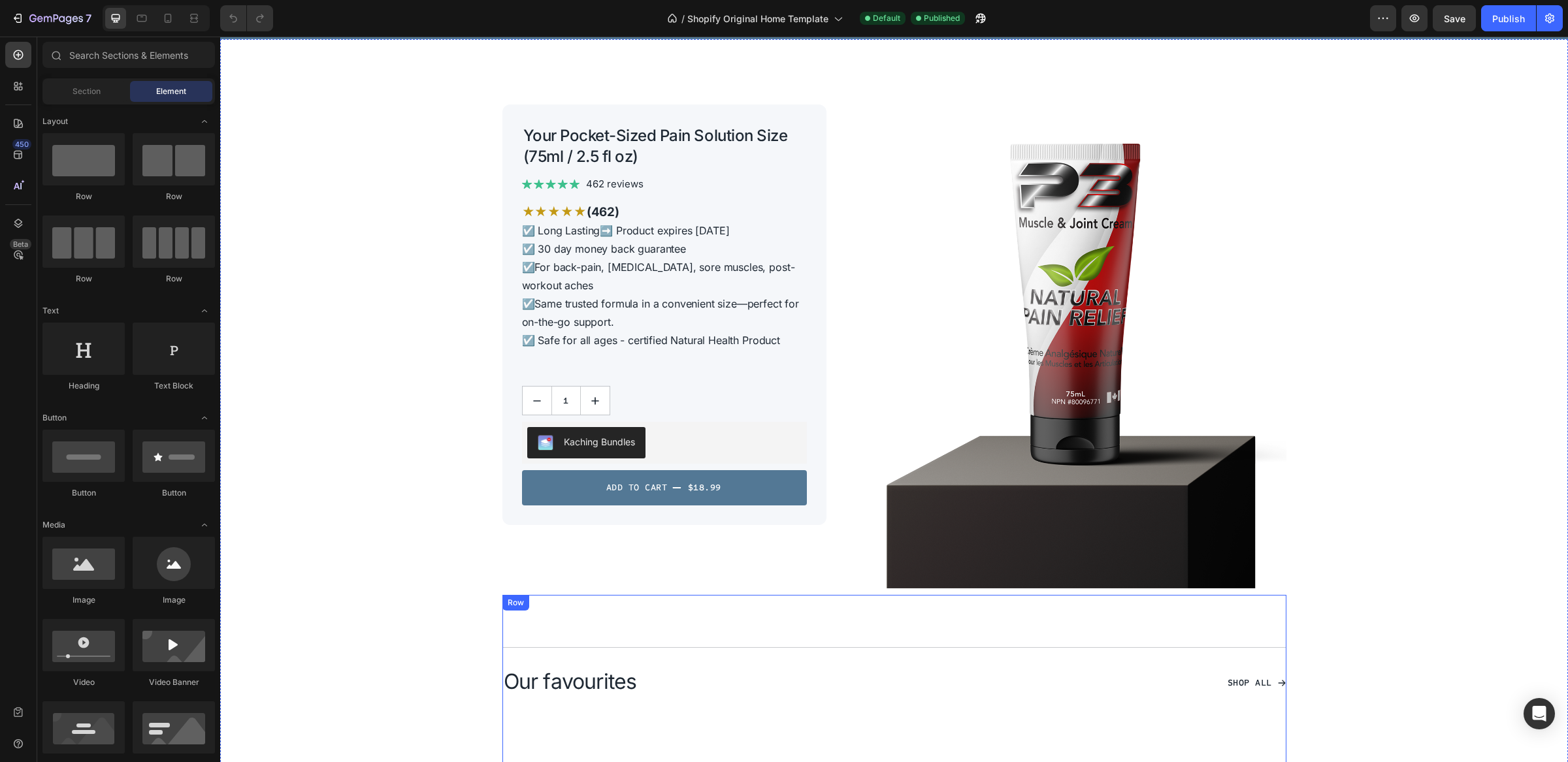
scroll to position [46, 0]
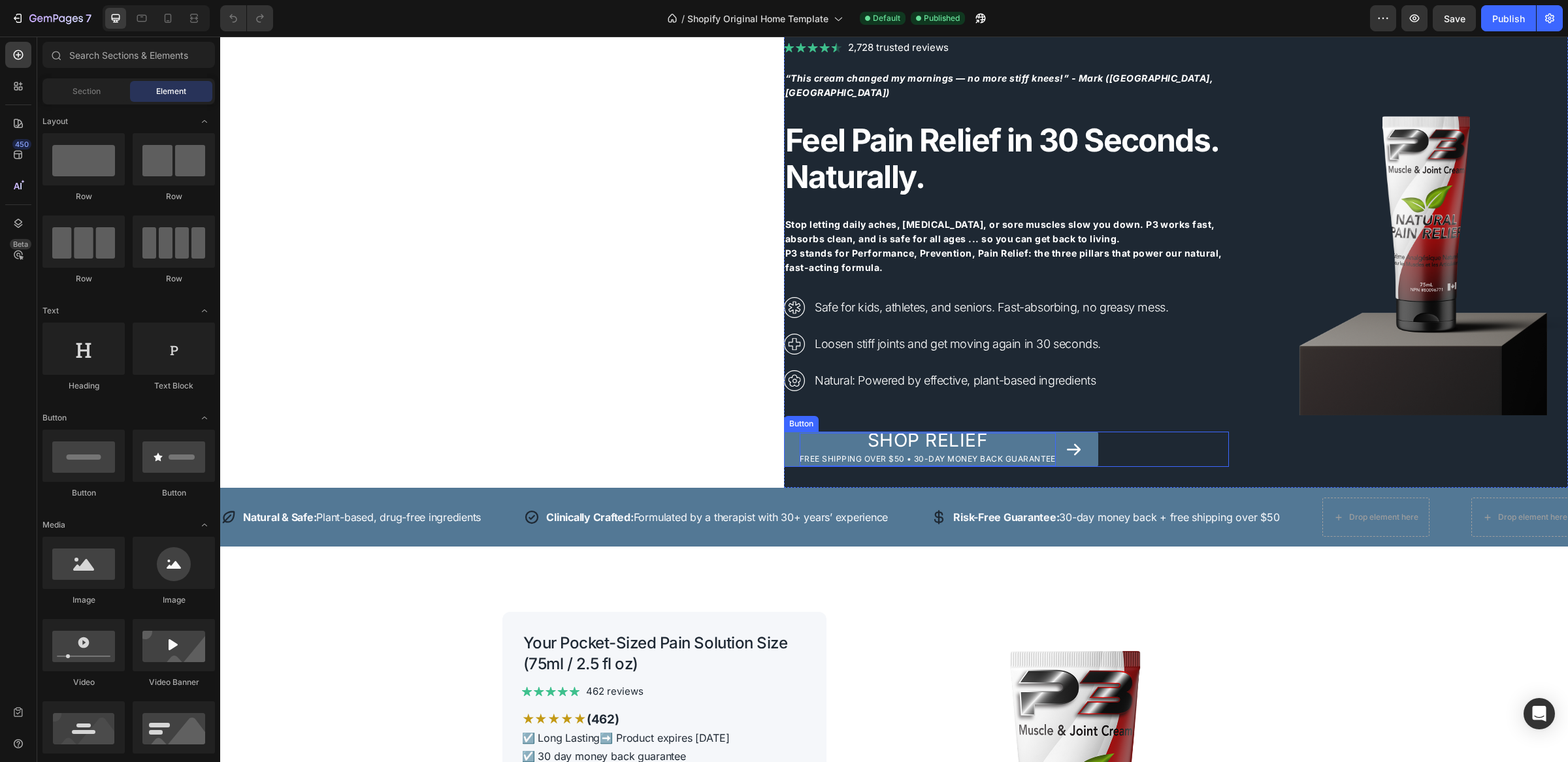
click at [883, 433] on span "Shop Relief" at bounding box center [928, 440] width 120 height 22
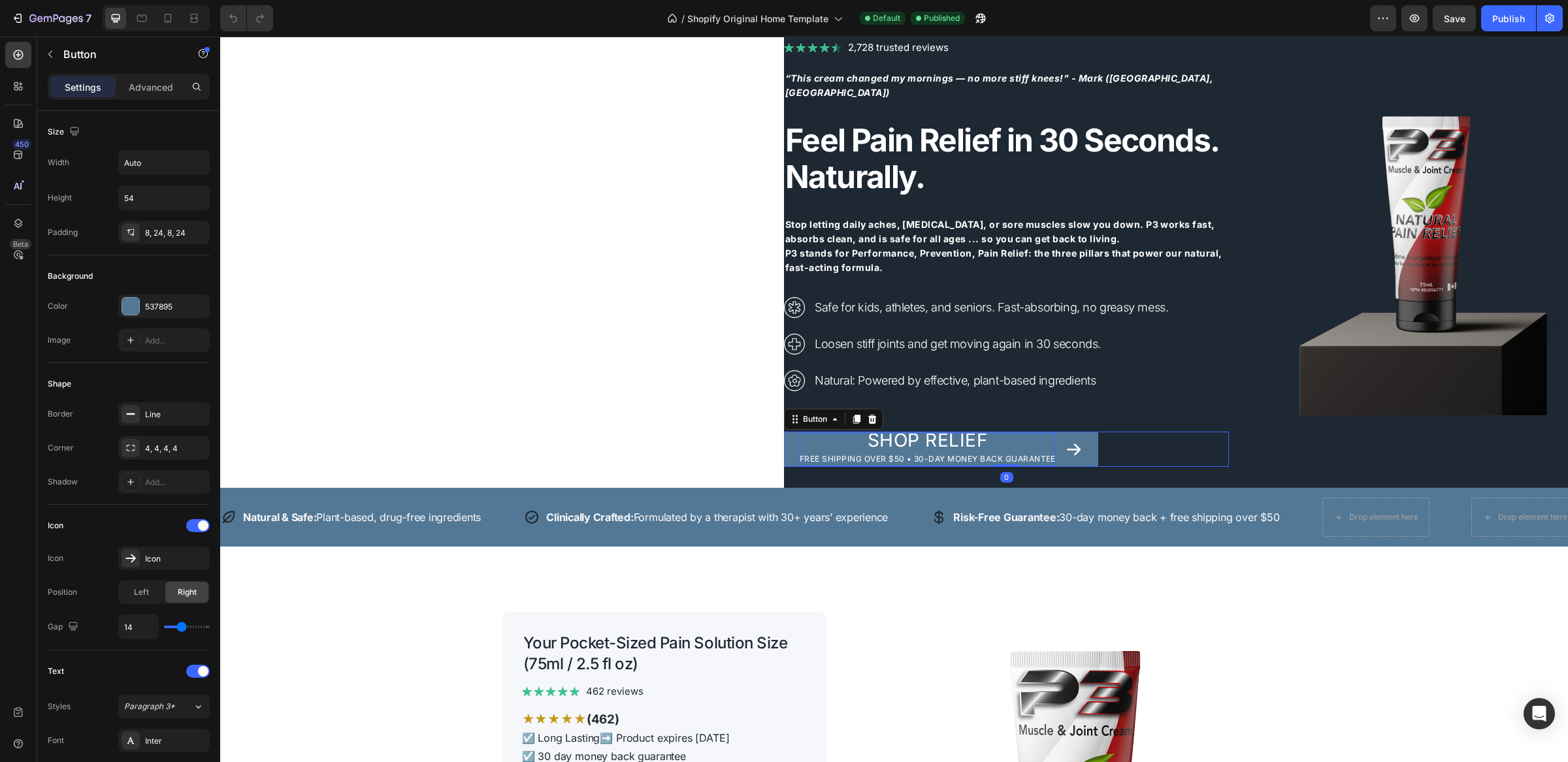
click at [883, 433] on span "Shop Relief" at bounding box center [928, 440] width 120 height 22
click at [784, 446] on link "Shop Relief Free shipping over $50 • 30-Day Money Back Guarantee" at bounding box center [941, 449] width 315 height 36
click at [887, 440] on span "Shop Relief" at bounding box center [928, 440] width 120 height 22
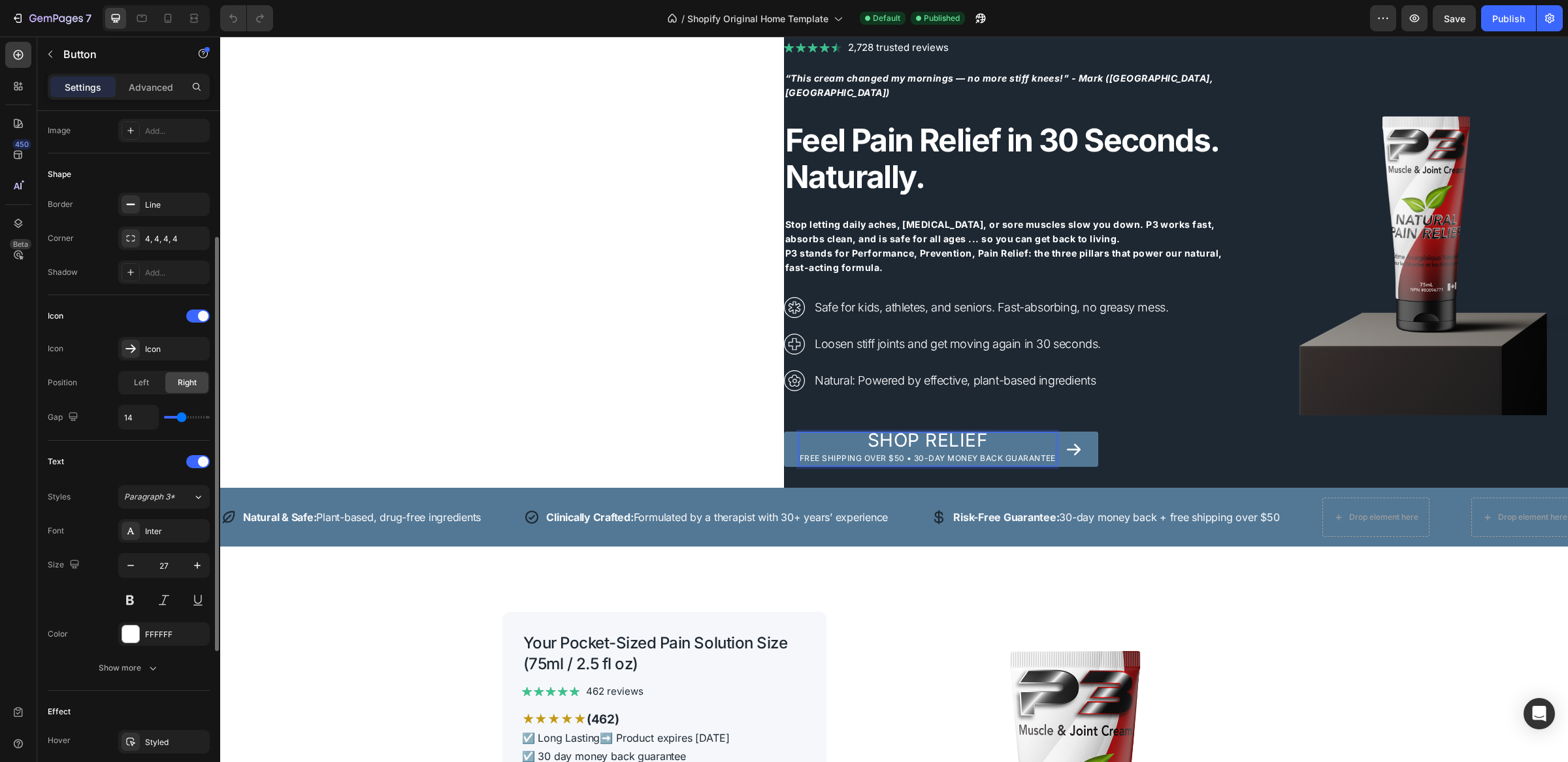
scroll to position [455, 0]
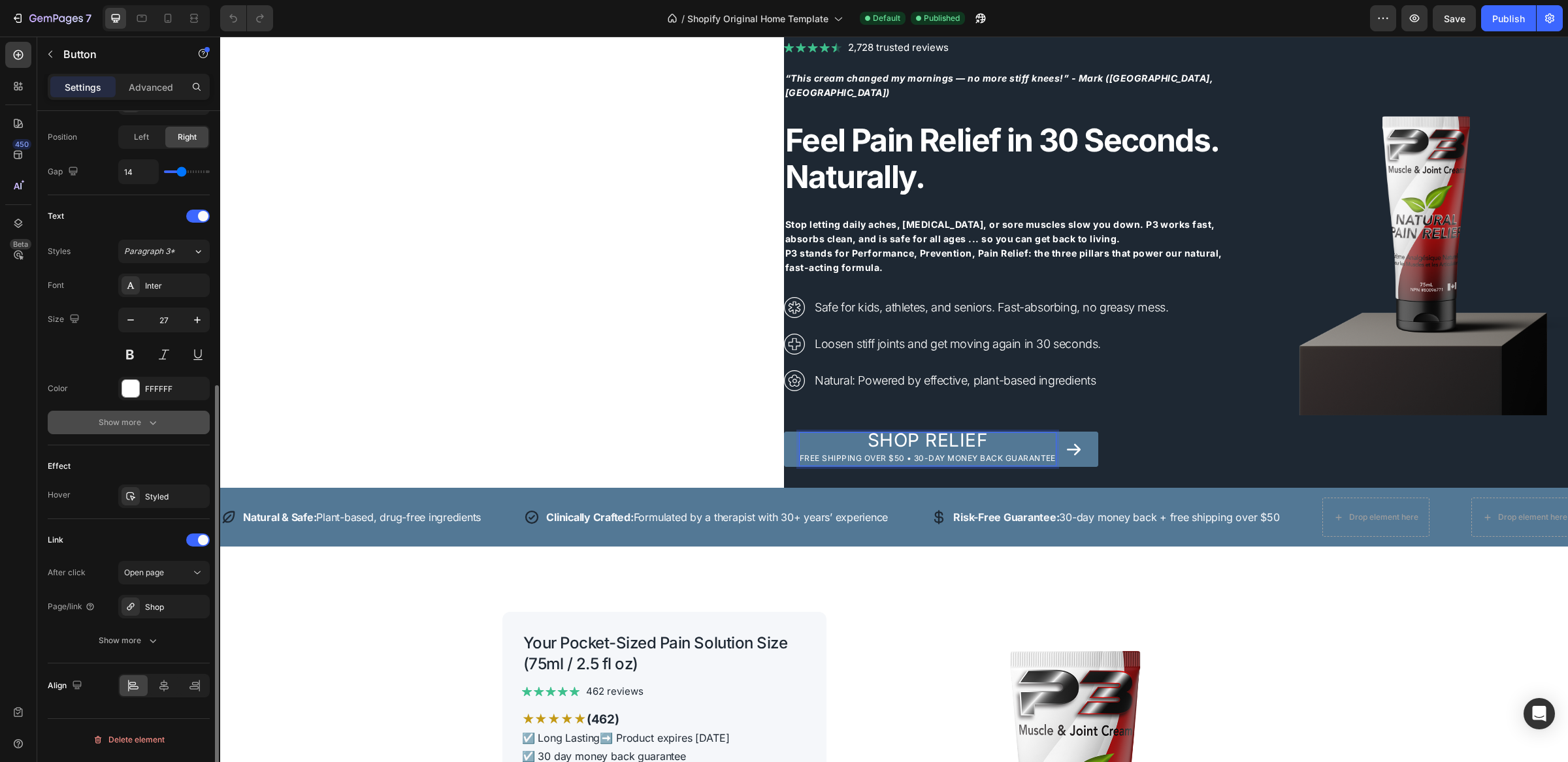
click at [153, 422] on icon "button" at bounding box center [153, 422] width 13 height 13
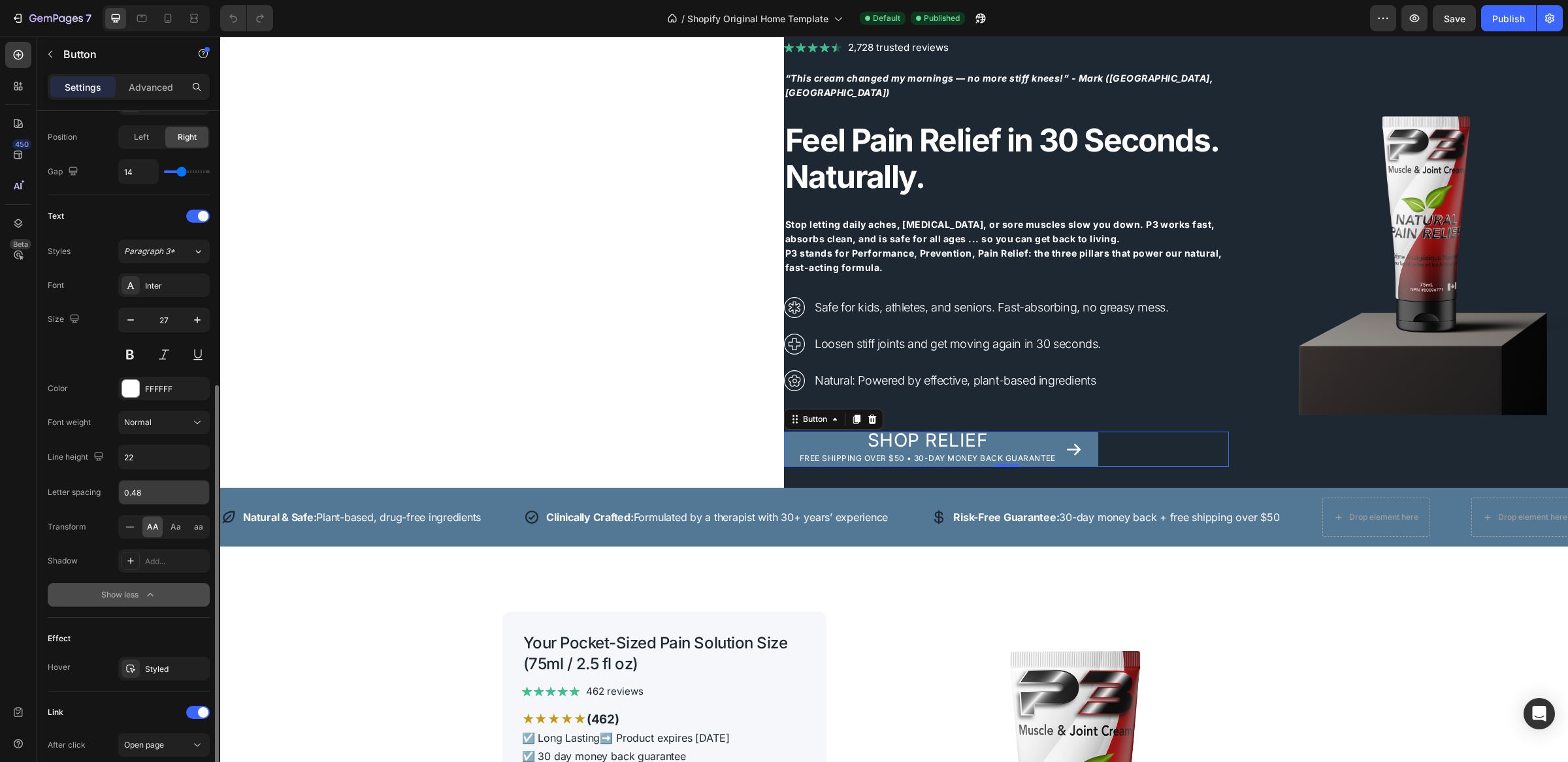
click at [146, 494] on input "0.48" at bounding box center [164, 492] width 90 height 23
click at [132, 533] on icon at bounding box center [130, 527] width 13 height 13
click at [150, 532] on span "AA" at bounding box center [153, 527] width 12 height 12
click at [174, 531] on span "Aa" at bounding box center [175, 527] width 10 height 12
click at [196, 532] on span "aa" at bounding box center [199, 527] width 9 height 12
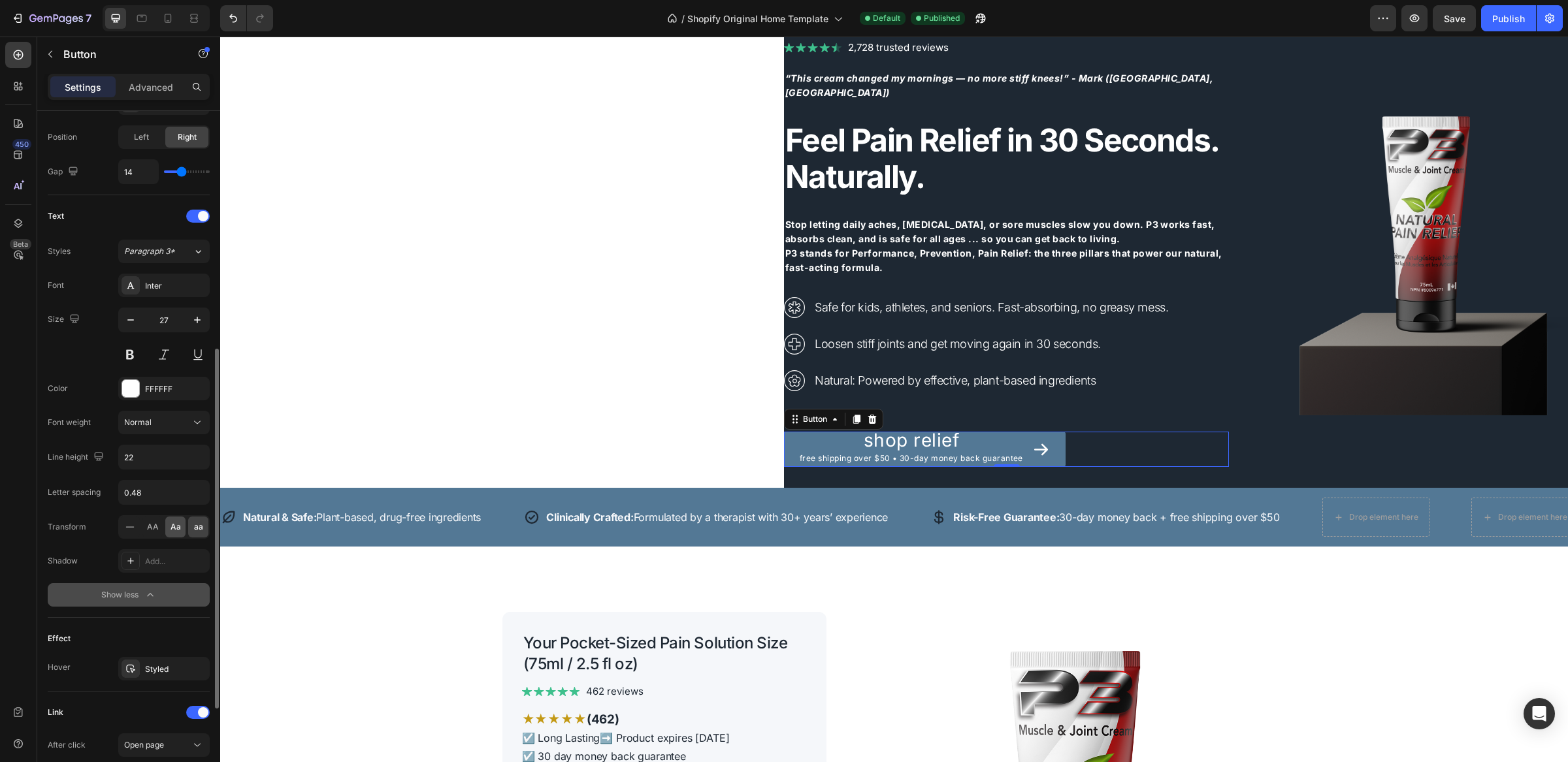
click at [172, 532] on span "Aa" at bounding box center [175, 527] width 10 height 12
click at [147, 530] on span "AA" at bounding box center [153, 527] width 12 height 12
click at [194, 458] on icon "button" at bounding box center [198, 457] width 13 height 13
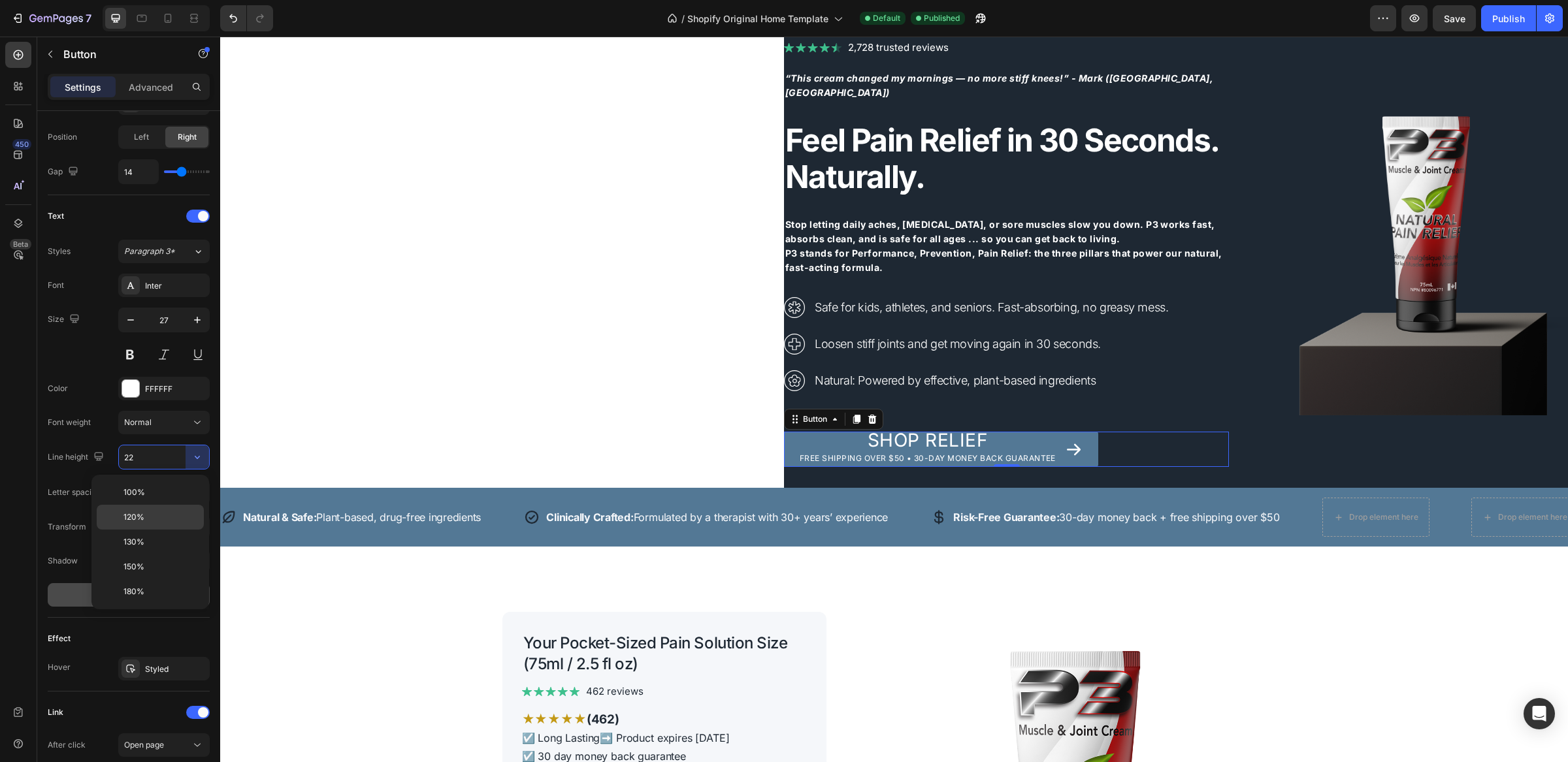
click at [142, 517] on span "120%" at bounding box center [134, 517] width 21 height 12
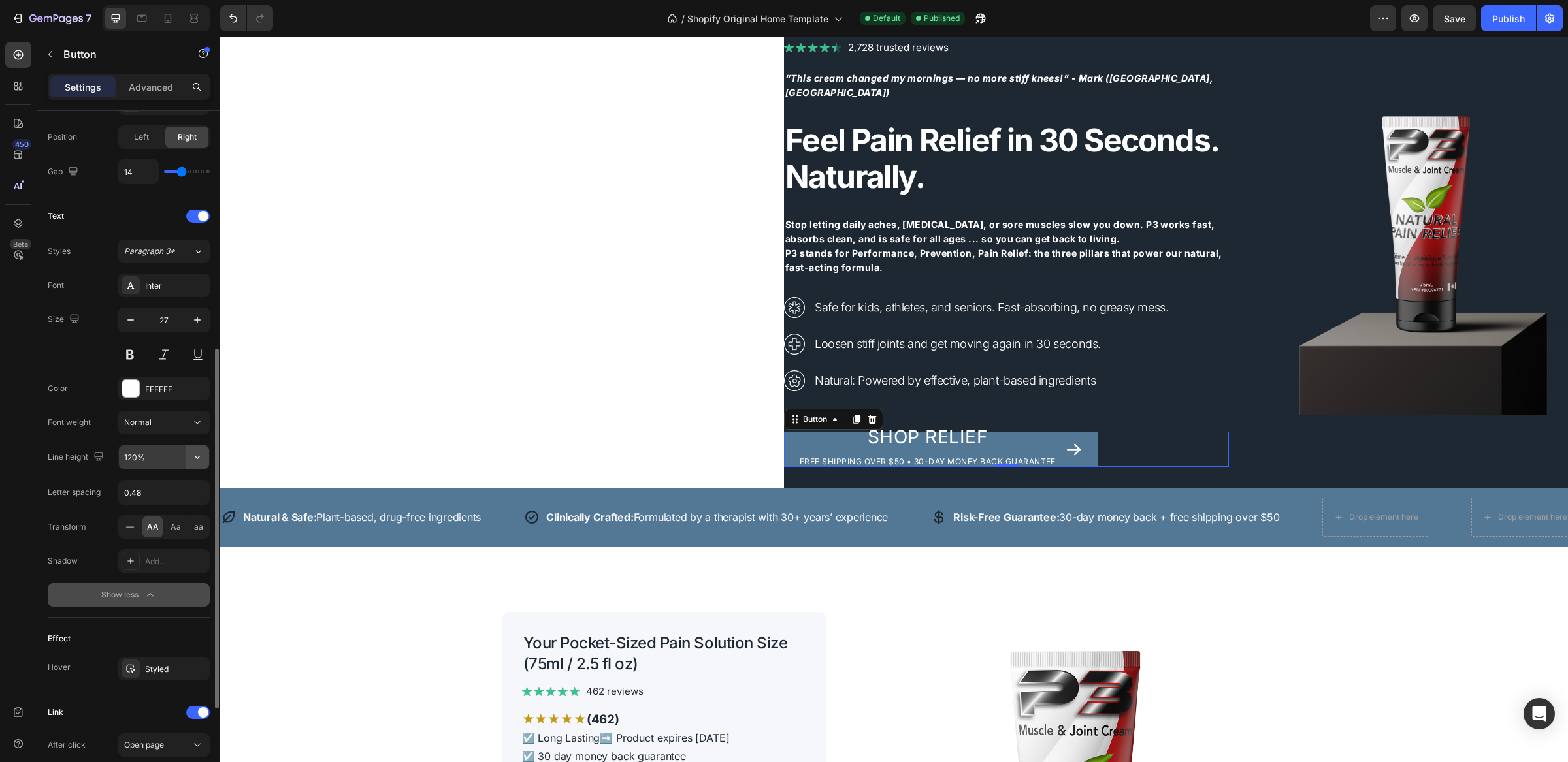
click at [187, 459] on button "button" at bounding box center [197, 457] width 23 height 23
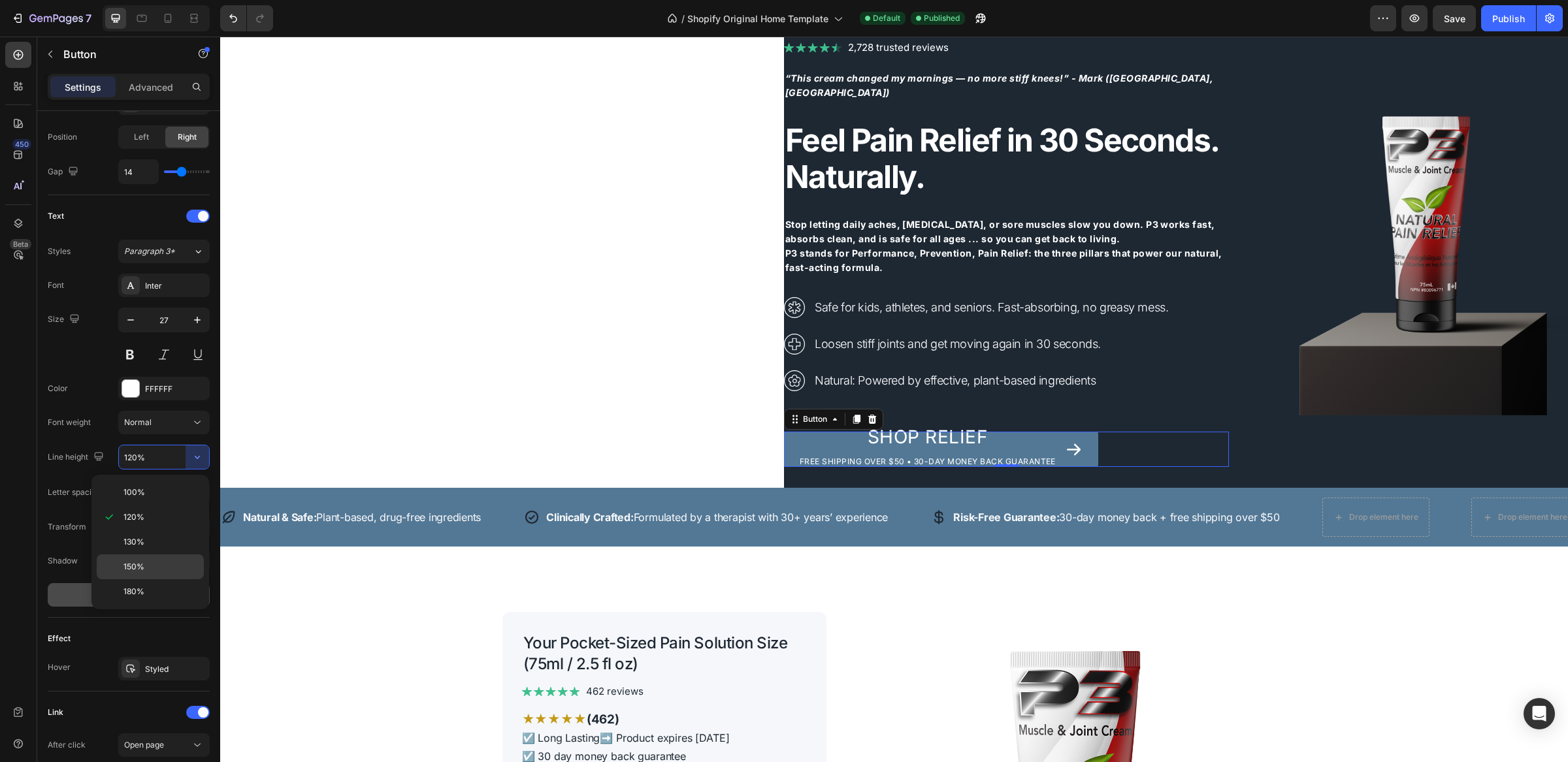
click at [153, 567] on p "150%" at bounding box center [161, 566] width 75 height 12
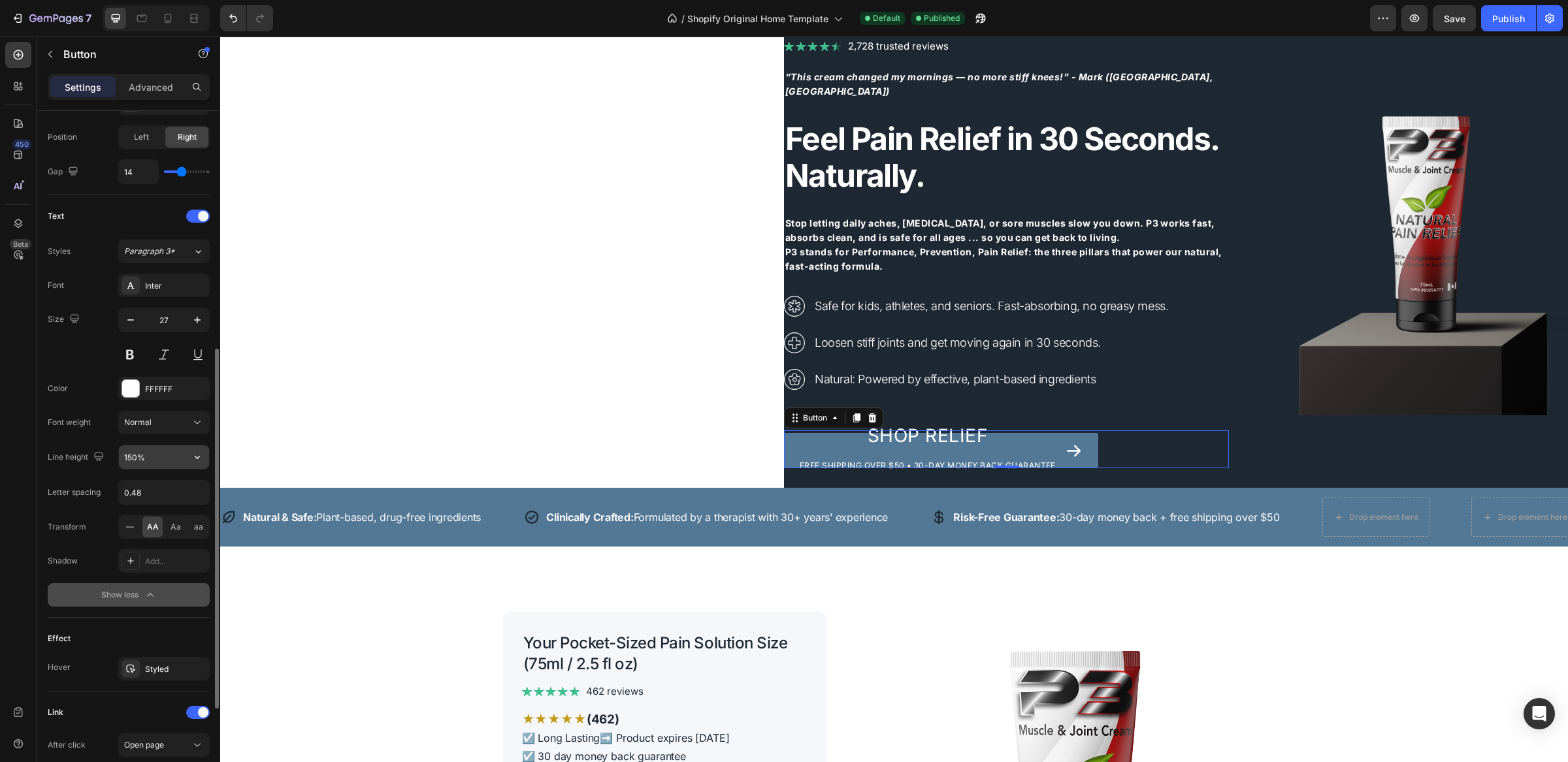
click at [193, 463] on icon "button" at bounding box center [198, 457] width 13 height 13
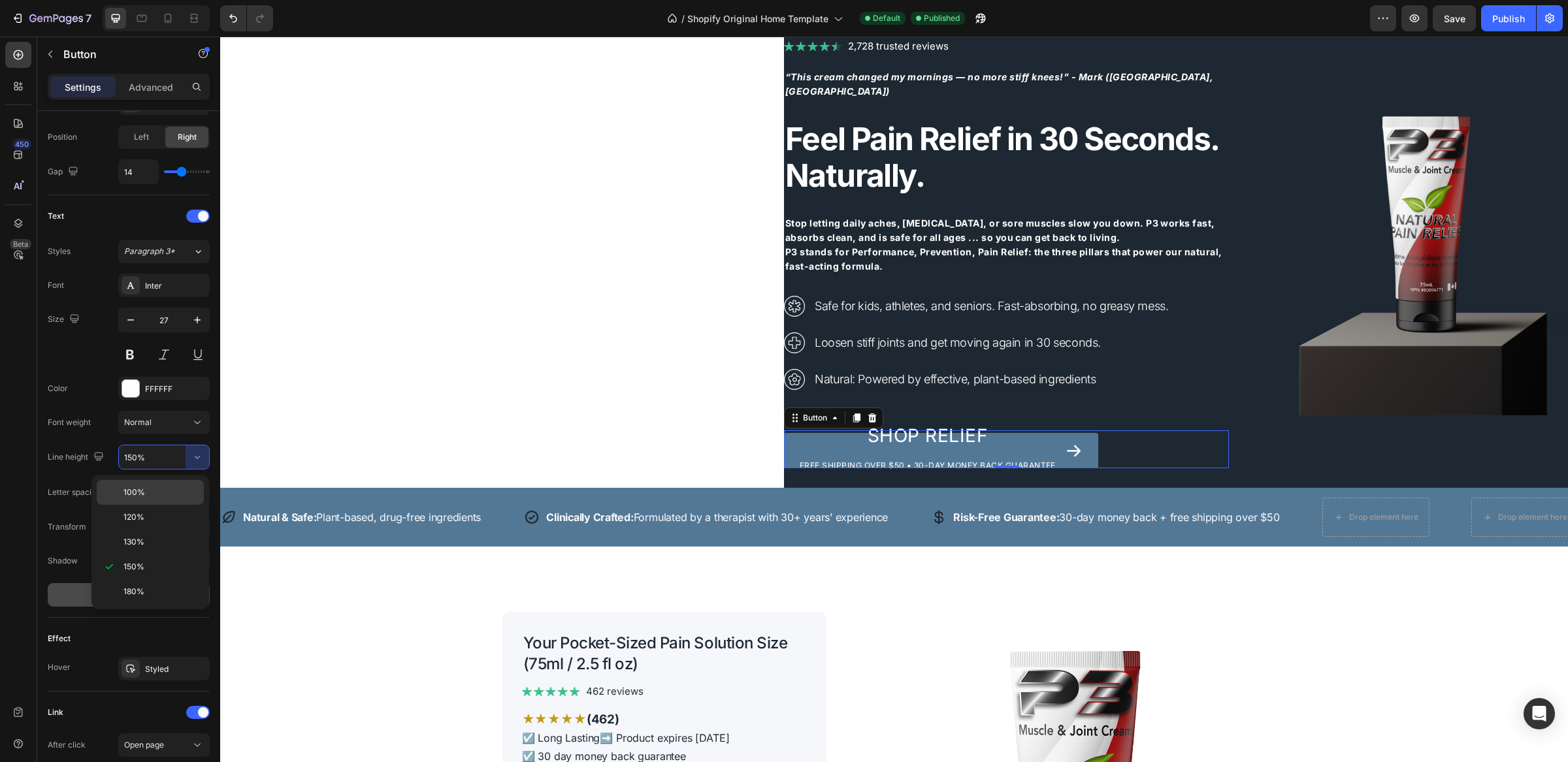
click at [170, 491] on p "100%" at bounding box center [161, 492] width 75 height 12
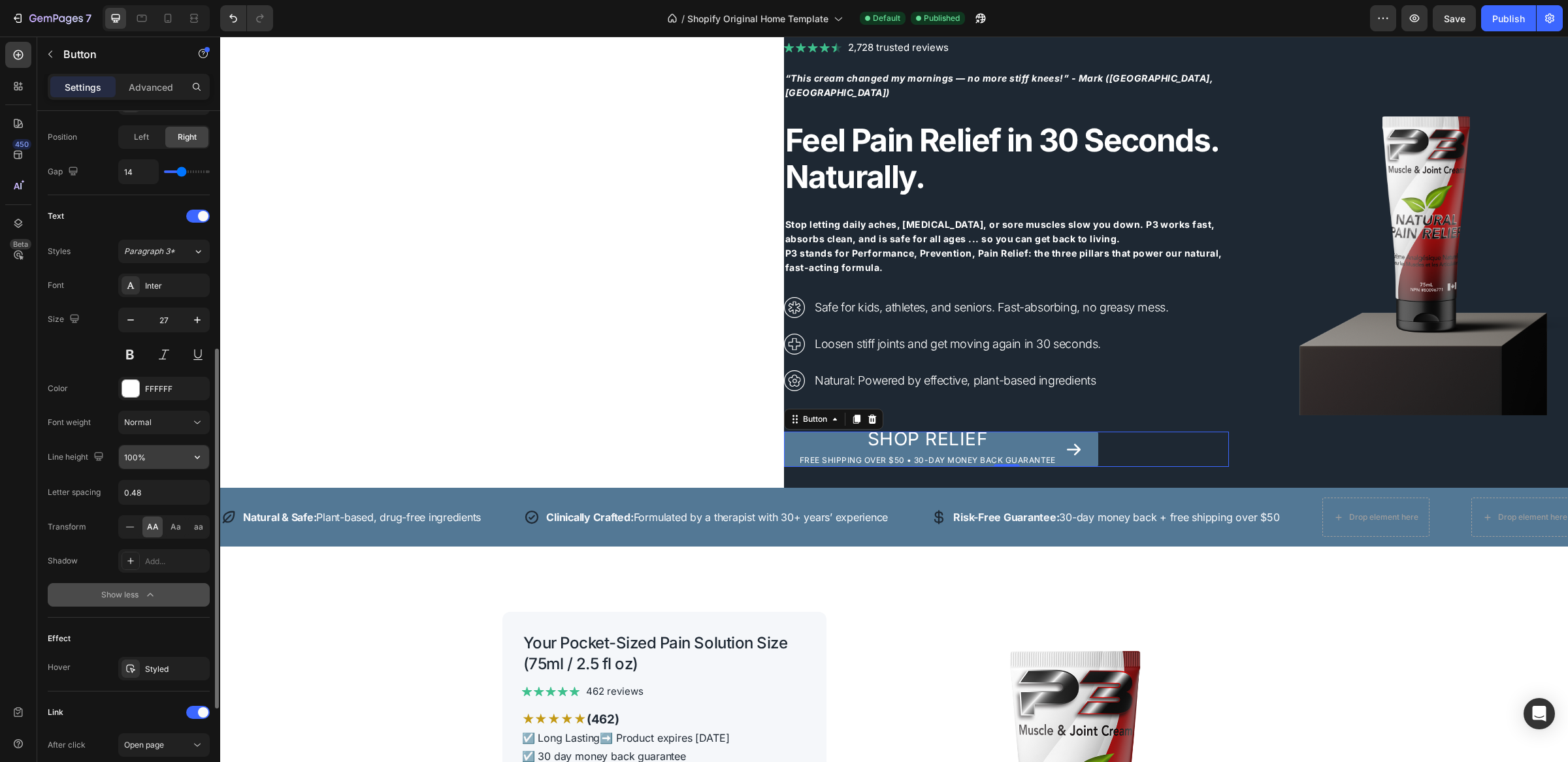
click at [158, 457] on input "100%" at bounding box center [164, 457] width 90 height 23
type input "100%"
click at [97, 459] on icon "button" at bounding box center [97, 456] width 8 height 8
click at [101, 479] on icon "button" at bounding box center [101, 477] width 13 height 13
click at [101, 457] on icon "button" at bounding box center [98, 457] width 13 height 13
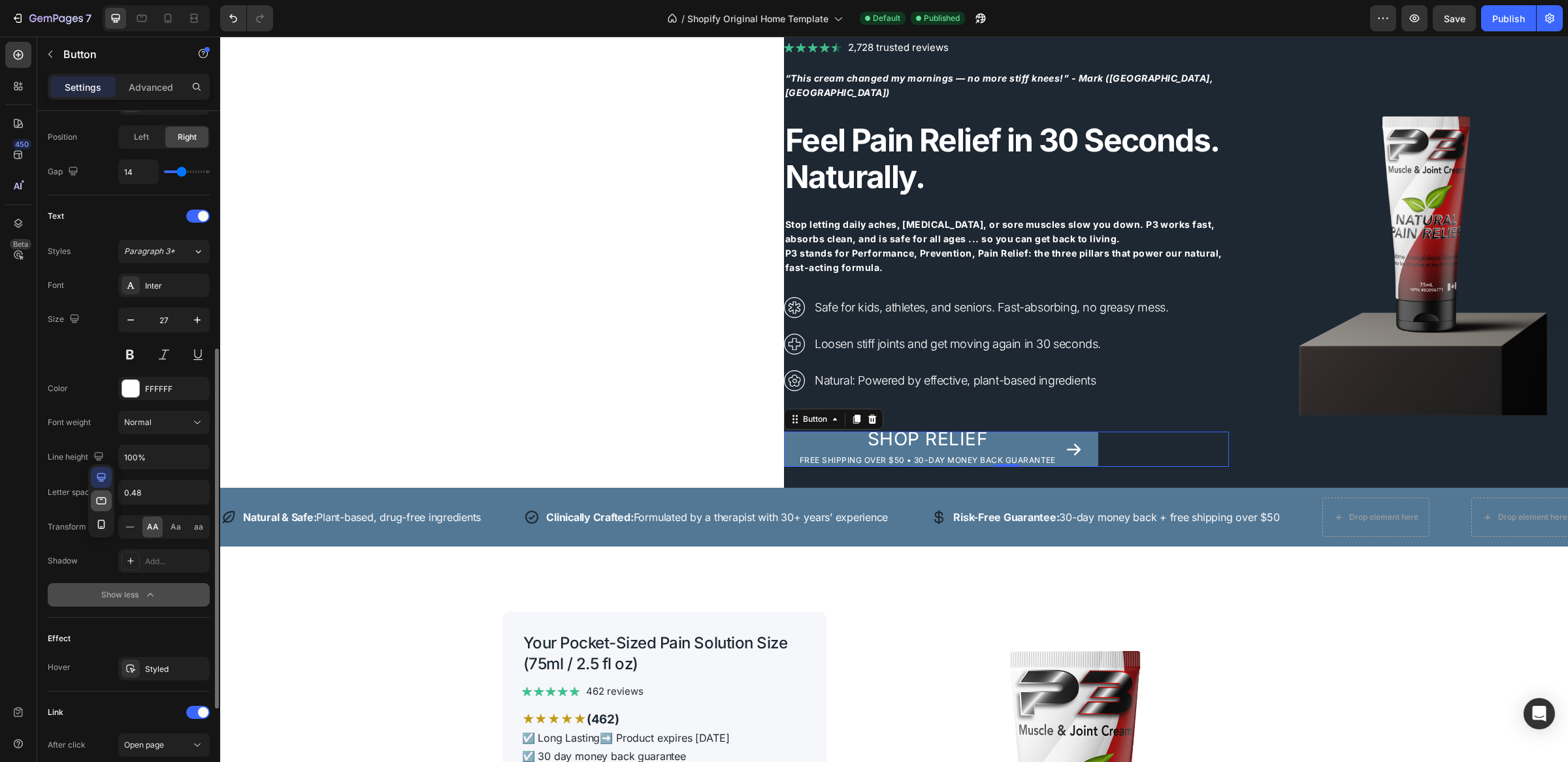
click at [101, 500] on icon "button" at bounding box center [101, 501] width 13 height 13
type input "14"
type input "21"
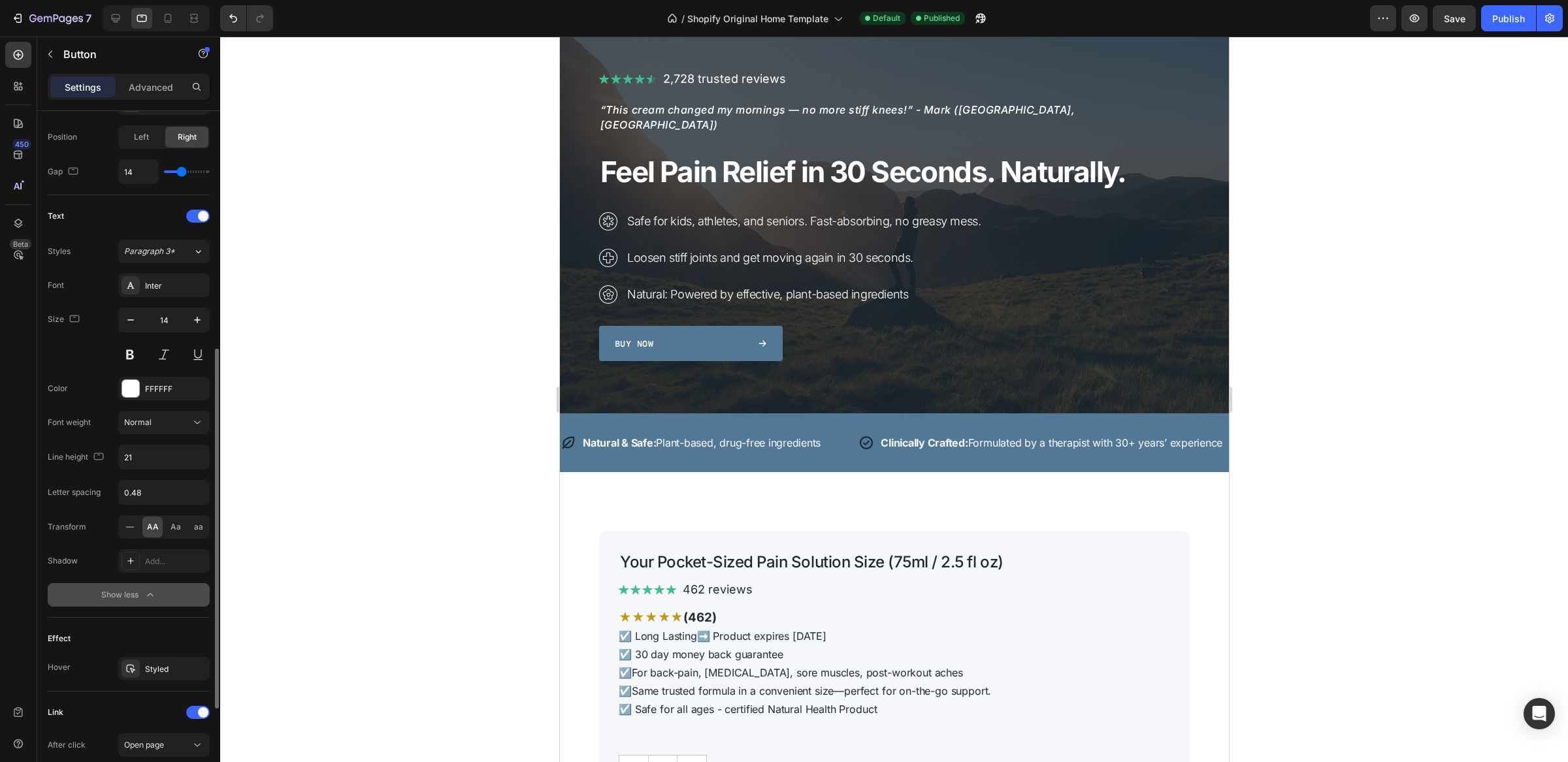
scroll to position [0, 0]
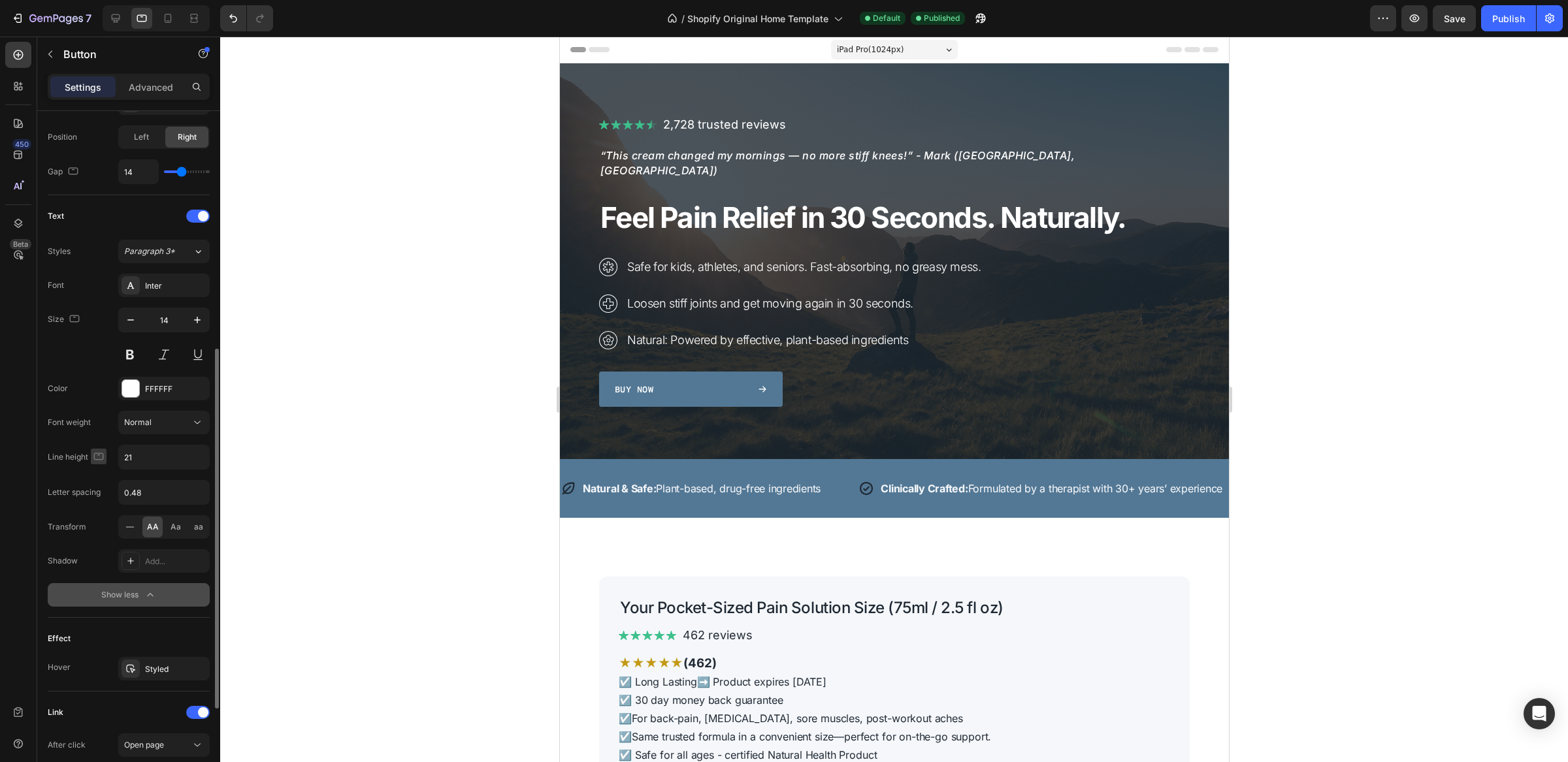
click at [100, 459] on icon "button" at bounding box center [98, 457] width 13 height 13
click at [103, 478] on icon "button" at bounding box center [101, 477] width 13 height 13
type input "27"
type input "100%"
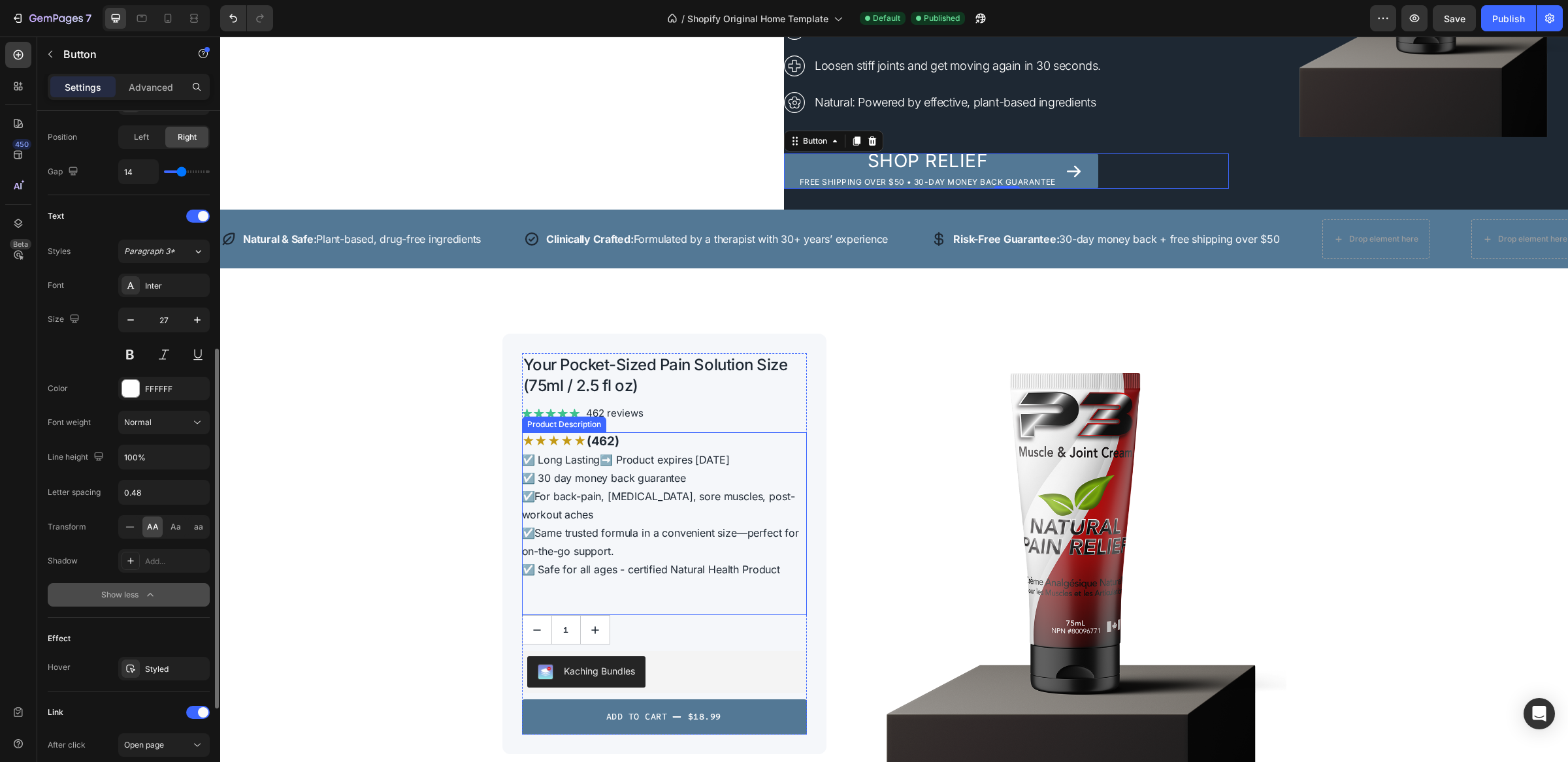
scroll to position [311, 0]
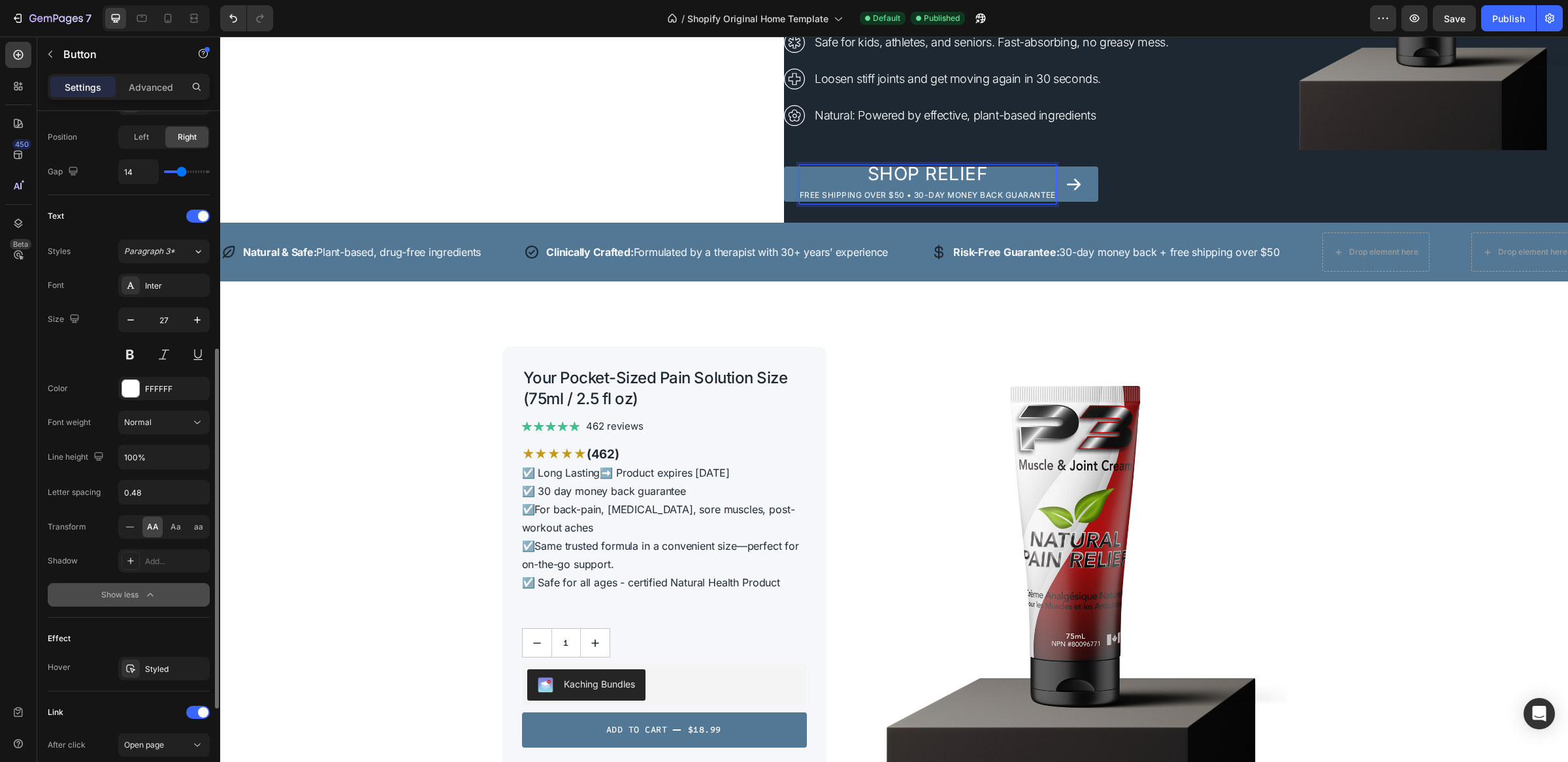
click at [800, 190] on span "Free shipping over $50 • 30-Day Money Back Guarantee" at bounding box center [928, 195] width 257 height 9
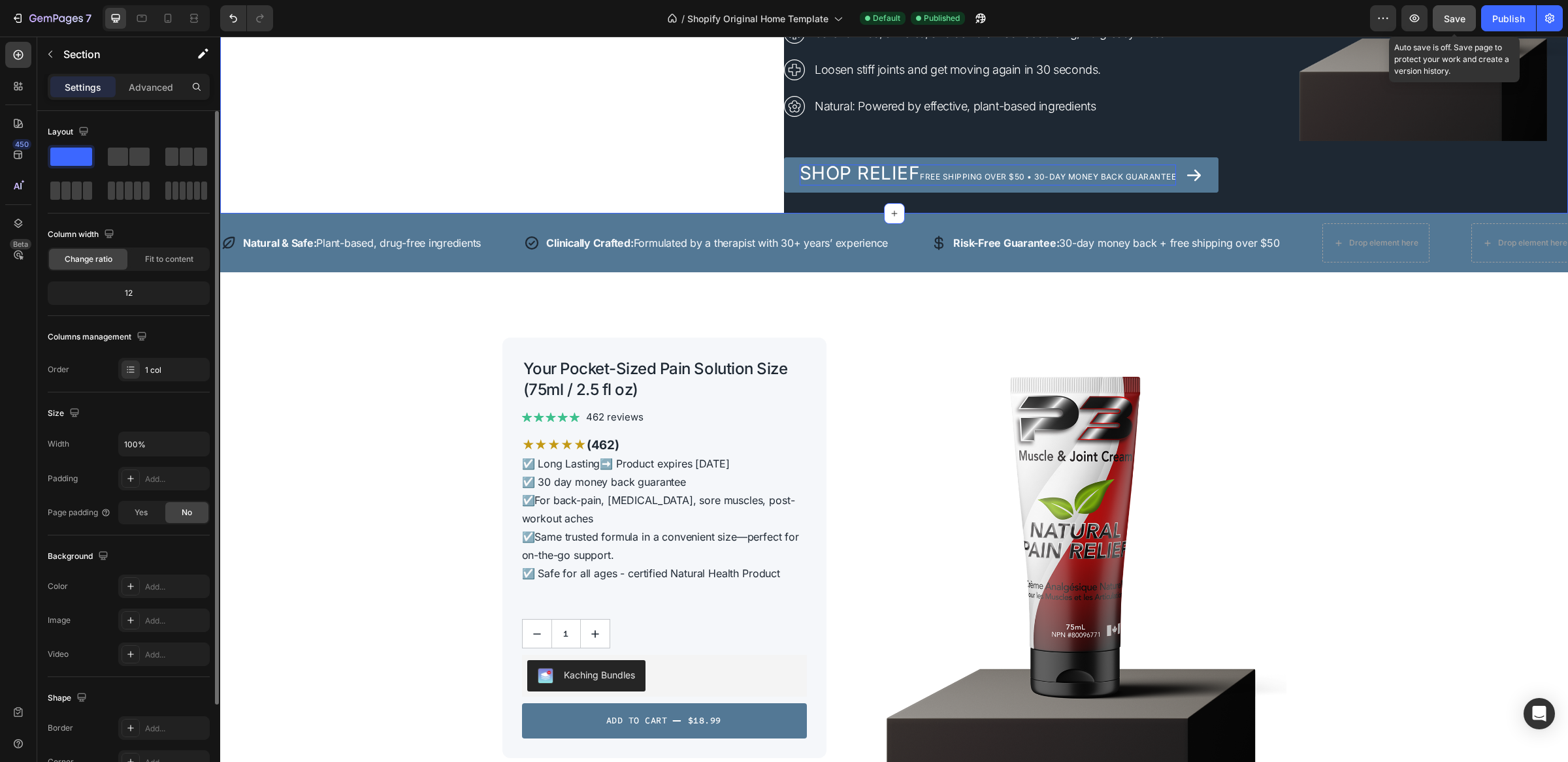
click at [1444, 22] on span "Save" at bounding box center [1455, 19] width 22 height 11
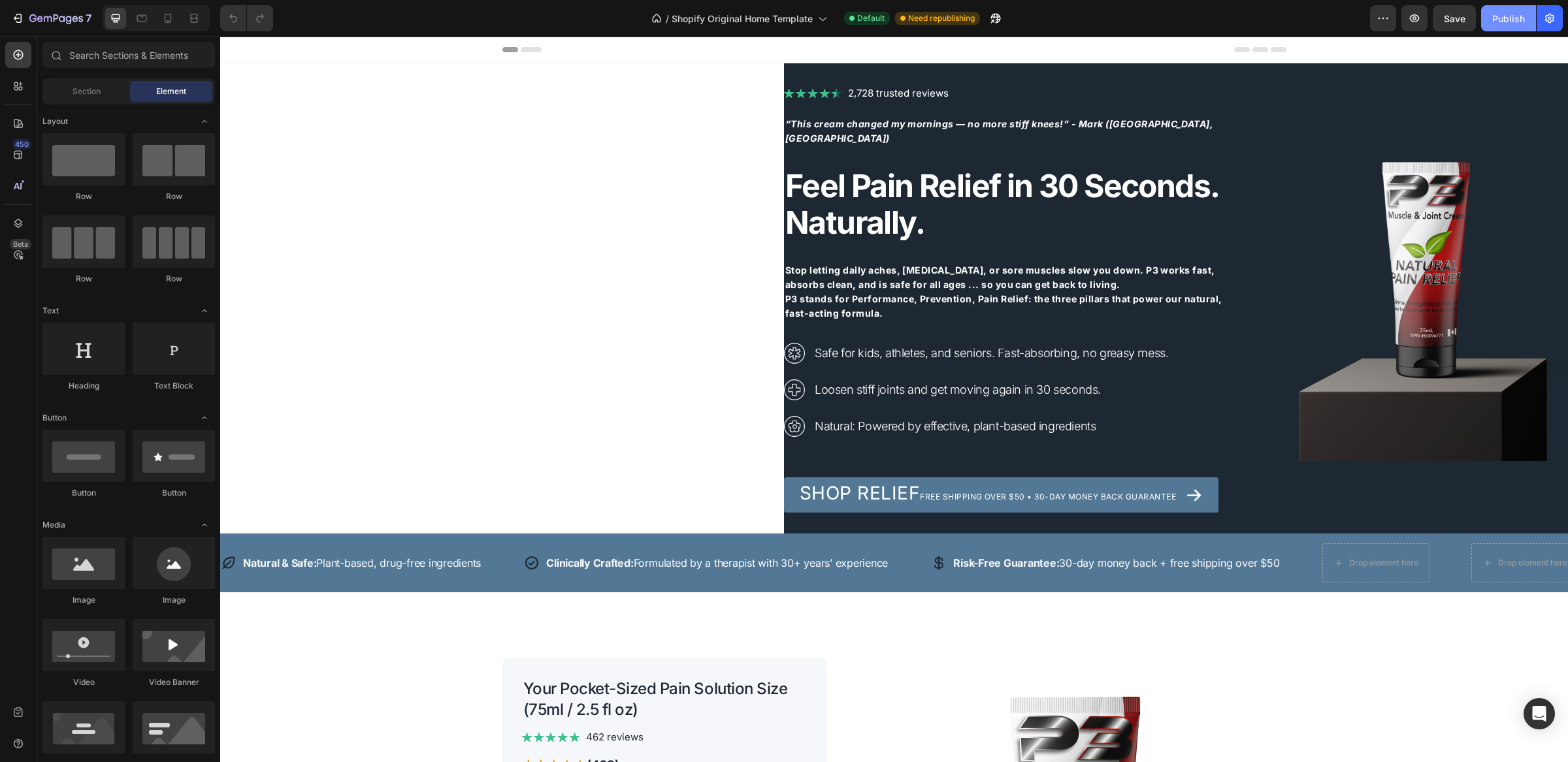
click at [1511, 16] on div "Publish" at bounding box center [1509, 19] width 33 height 14
click at [23, 18] on icon "button" at bounding box center [18, 19] width 13 height 13
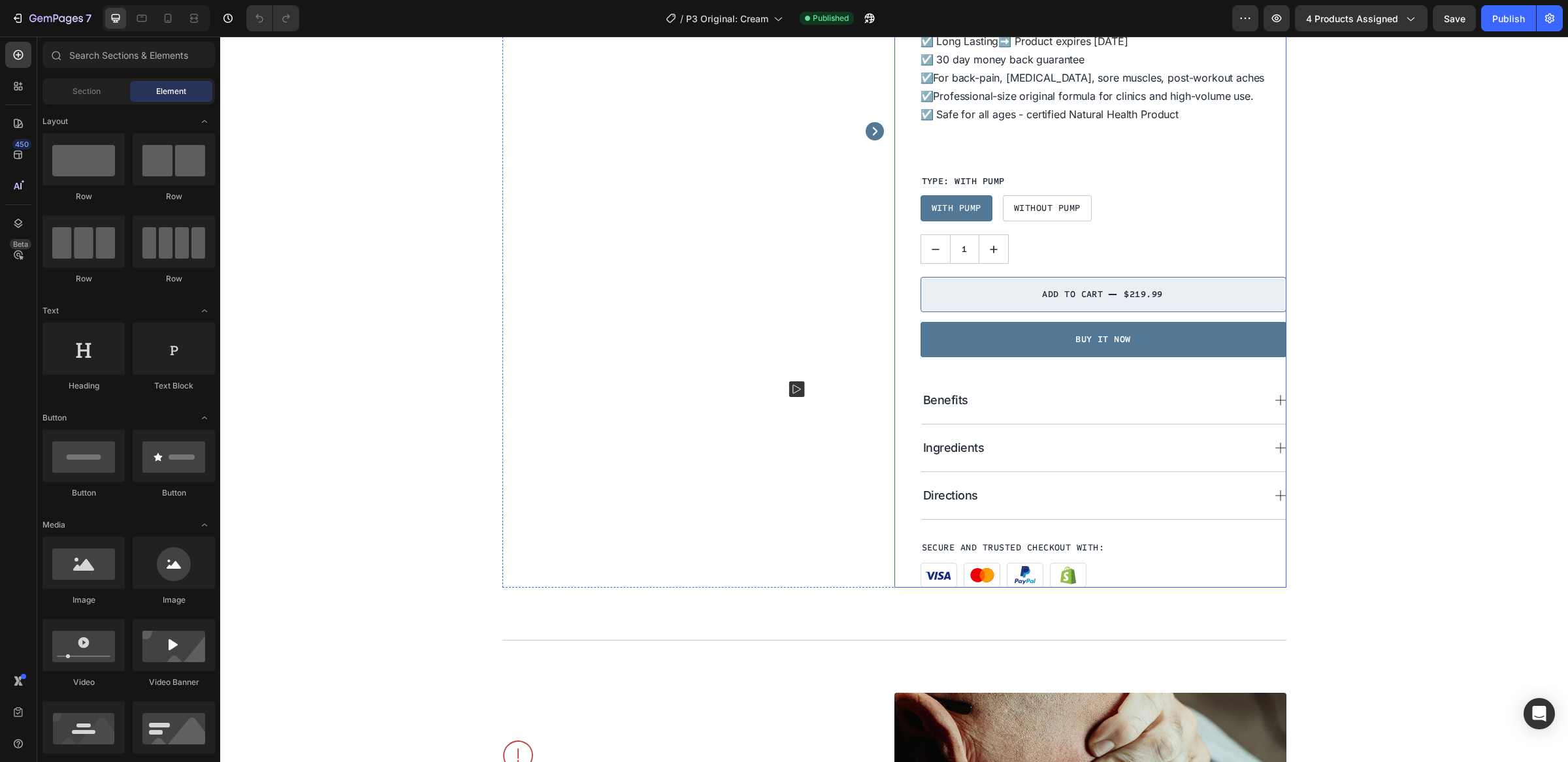
scroll to position [243, 0]
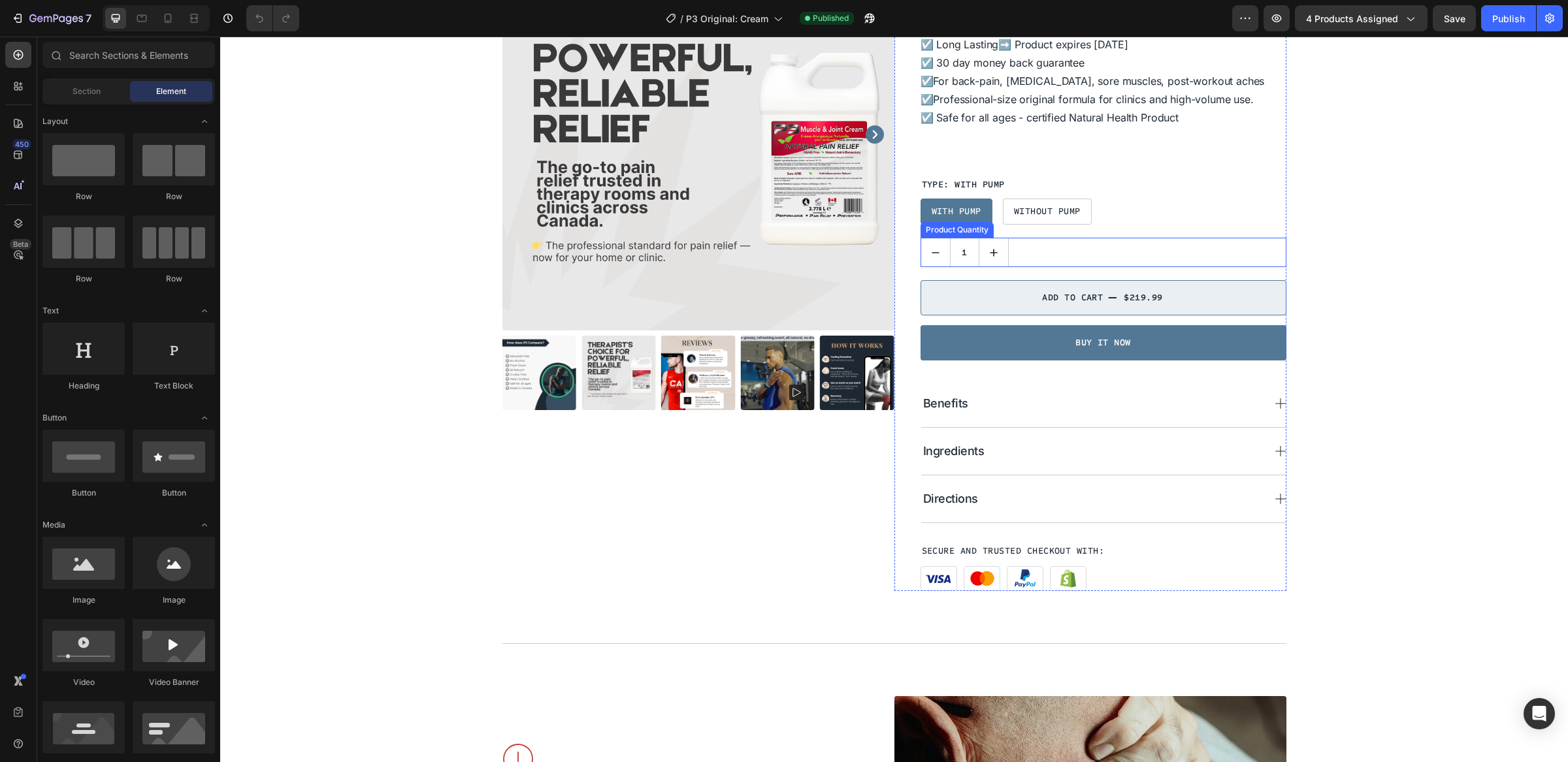
click at [1052, 258] on div "1" at bounding box center [1103, 252] width 366 height 29
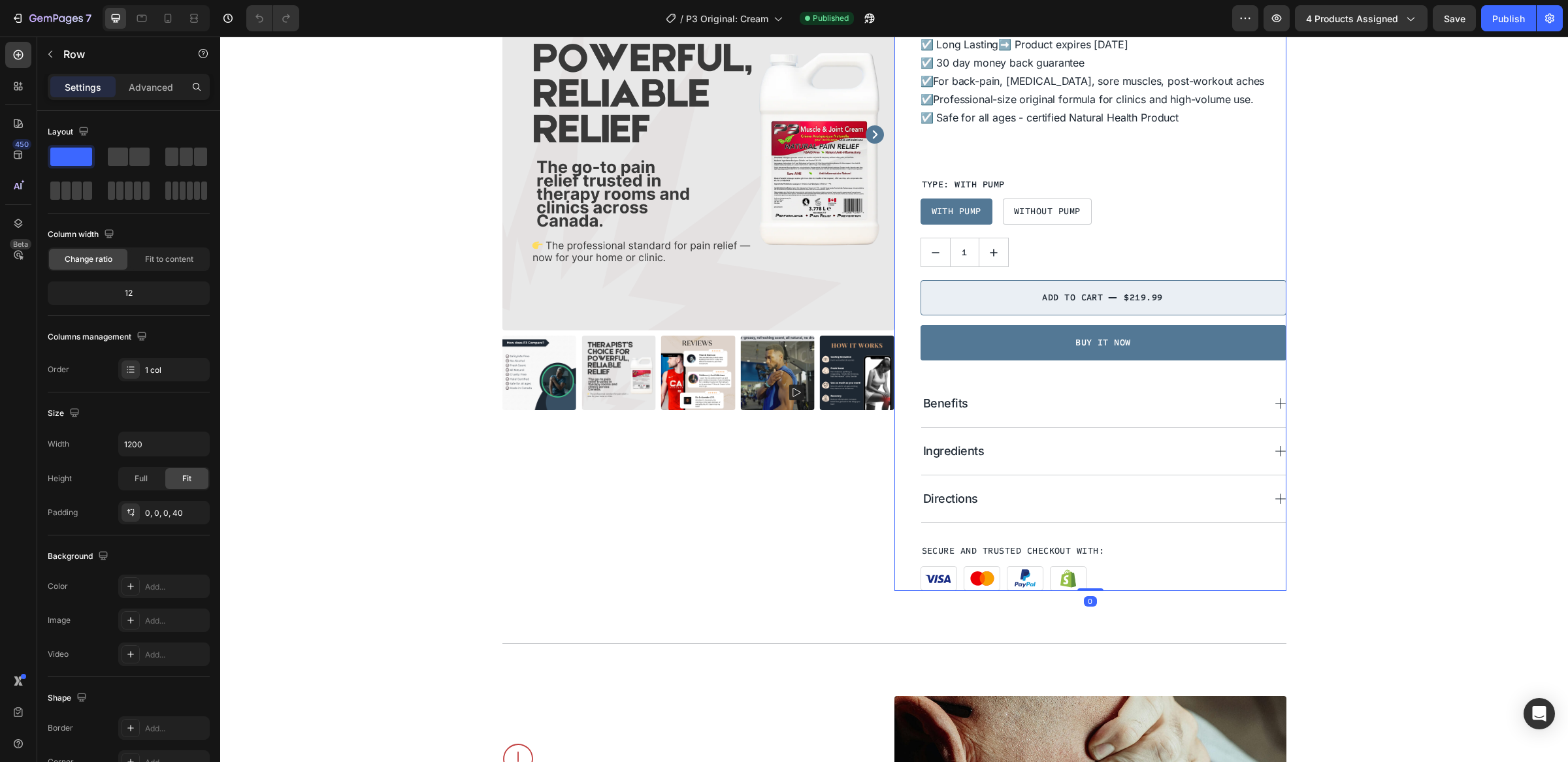
click at [1100, 267] on div "Add to cart $219.99 Add to Cart" at bounding box center [1103, 296] width 366 height 58
click at [1098, 278] on div "Add to cart $219.99 Add to Cart" at bounding box center [1103, 296] width 366 height 58
click at [1099, 271] on div "Add to cart $219.99 Add to Cart" at bounding box center [1103, 296] width 366 height 58
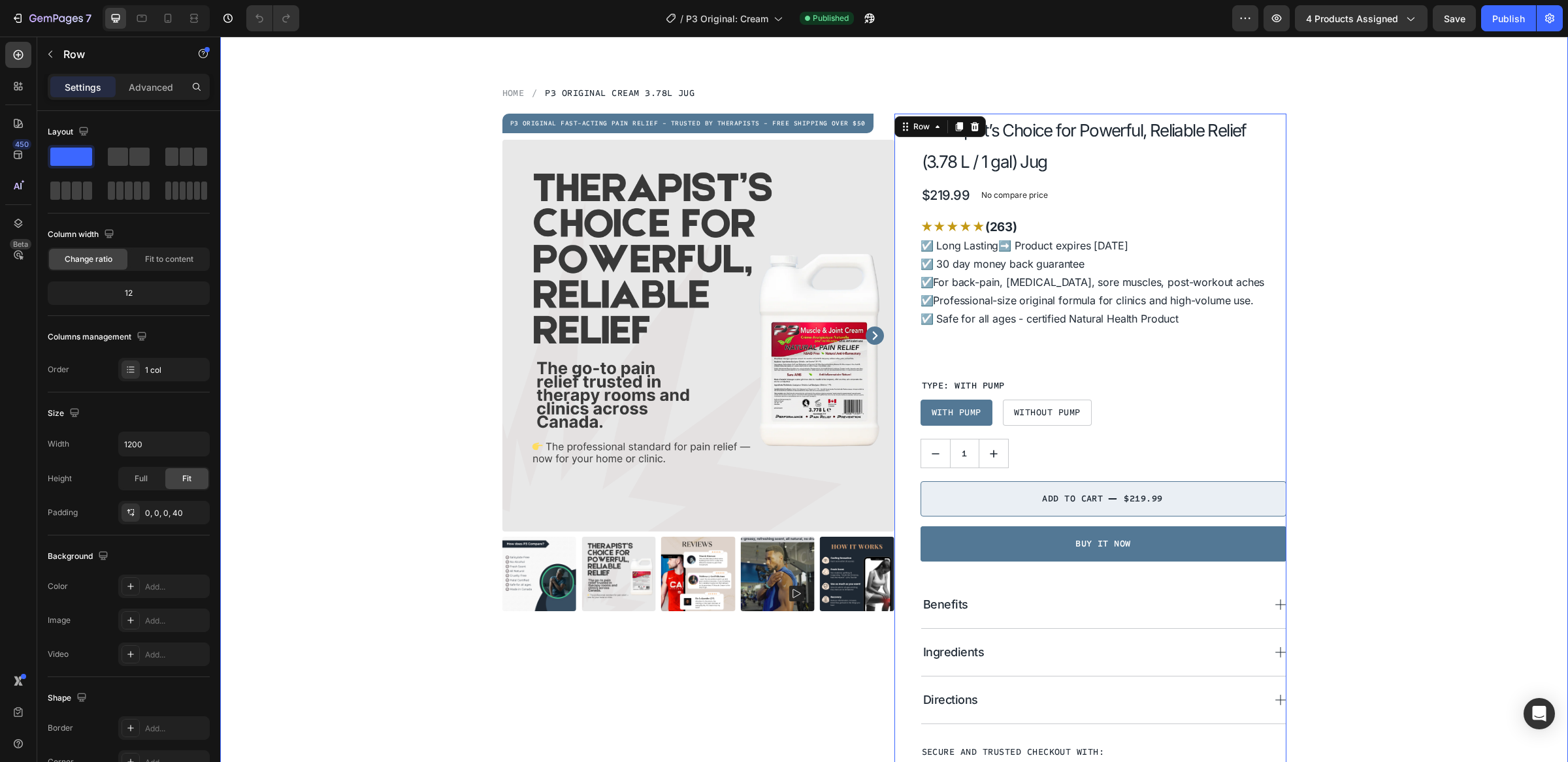
scroll to position [157, 0]
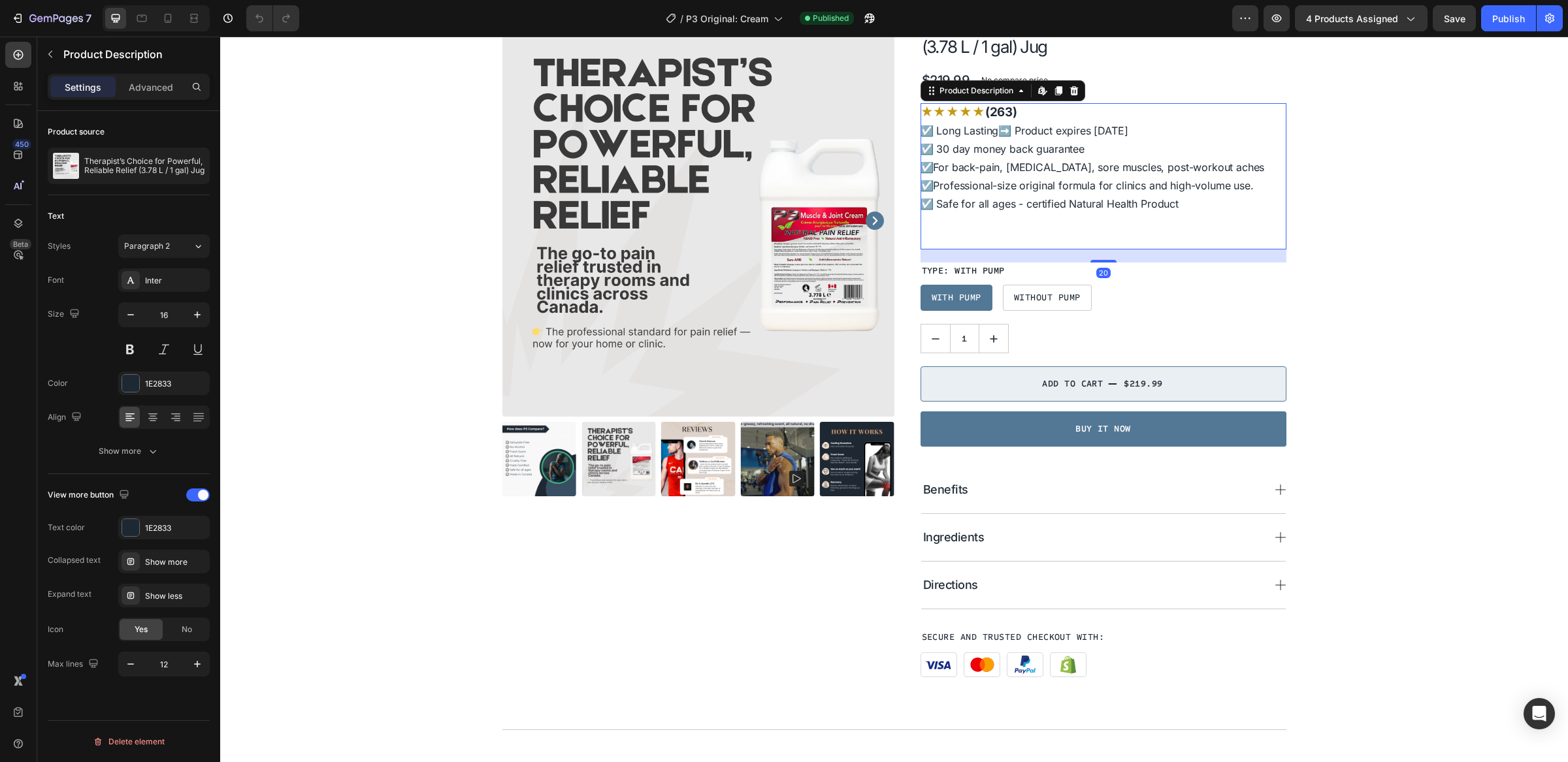
click at [959, 162] on span "☑️ For back-pain, [MEDICAL_DATA], sore muscles, post-workout aches ☑️ Professio…" at bounding box center [1093, 176] width 345 height 31
click at [984, 174] on div "★ ★ ★ ★ ★ (263) ☑️ Long Lasting ➡️ Product expires [DATE] ☑️ 30 day money back …" at bounding box center [1103, 176] width 366 height 146
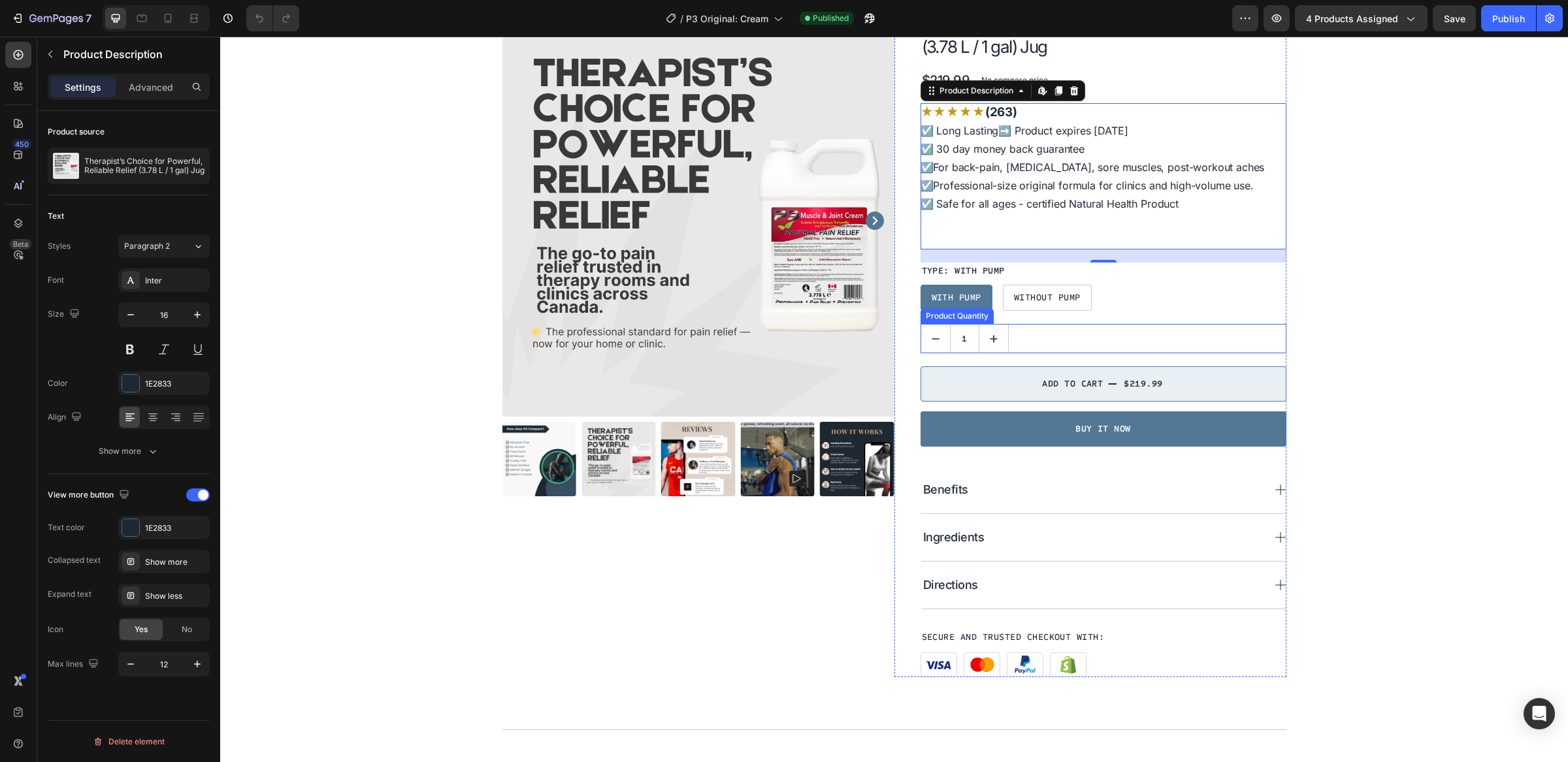
click at [1117, 344] on div "1" at bounding box center [1103, 338] width 366 height 29
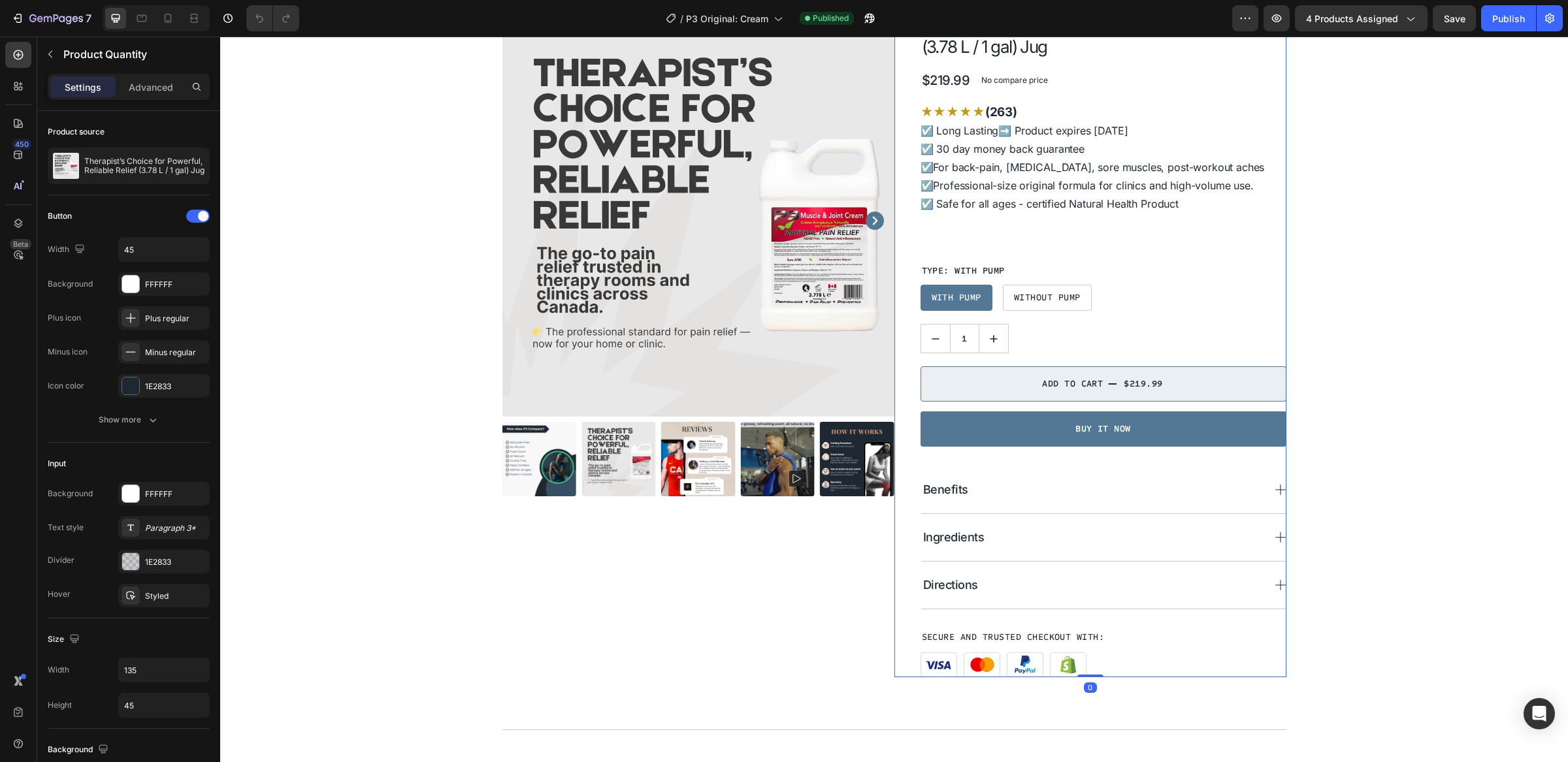
click at [1164, 322] on div "Therapist’s Choice for Powerful, Reliable Relief (3.78 L / 1 gal) Jug Product T…" at bounding box center [1103, 338] width 366 height 679
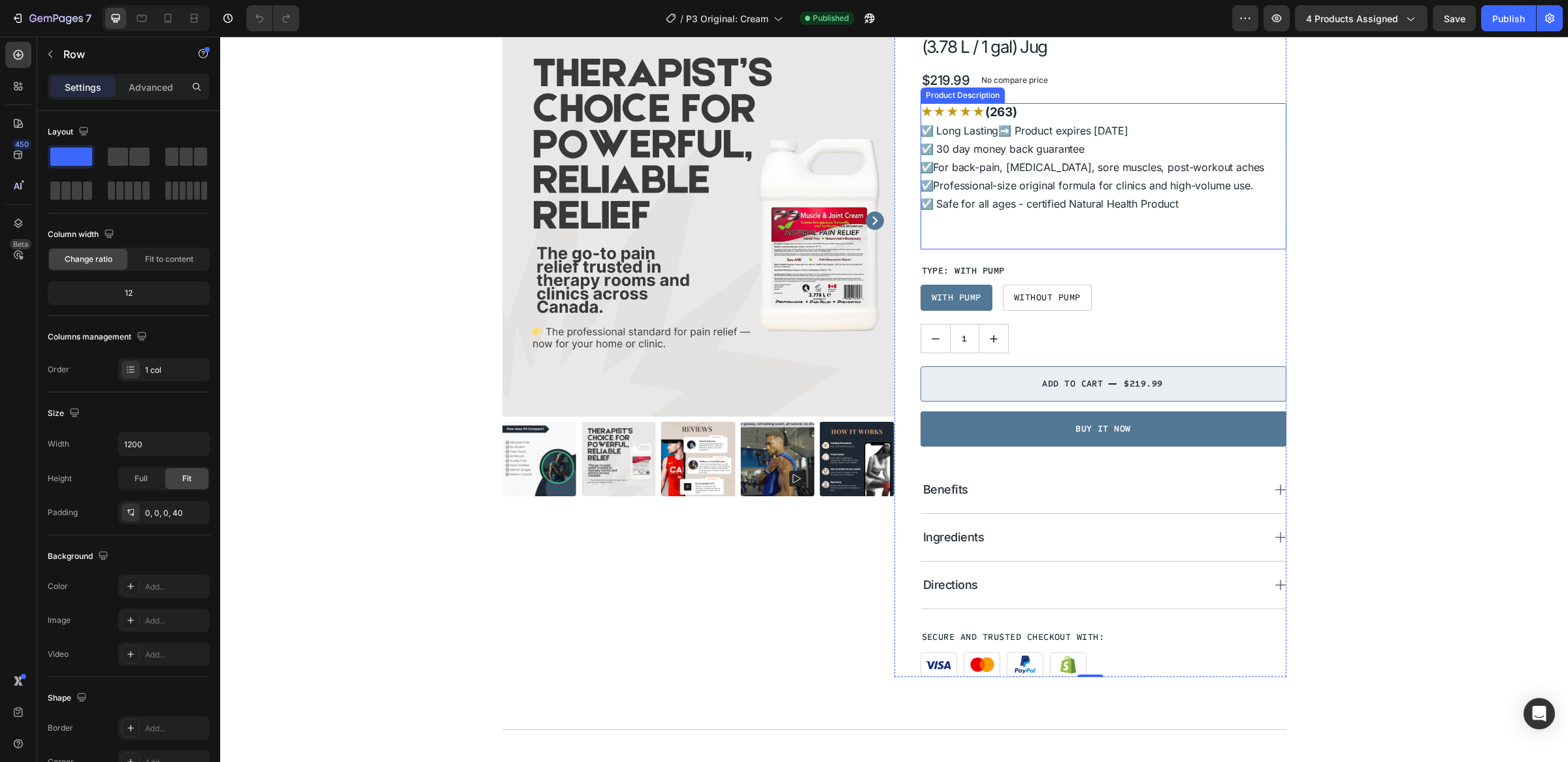
click at [1094, 201] on span "☑️ Safe for all ages - certified Natural Health Product" at bounding box center [1050, 204] width 259 height 13
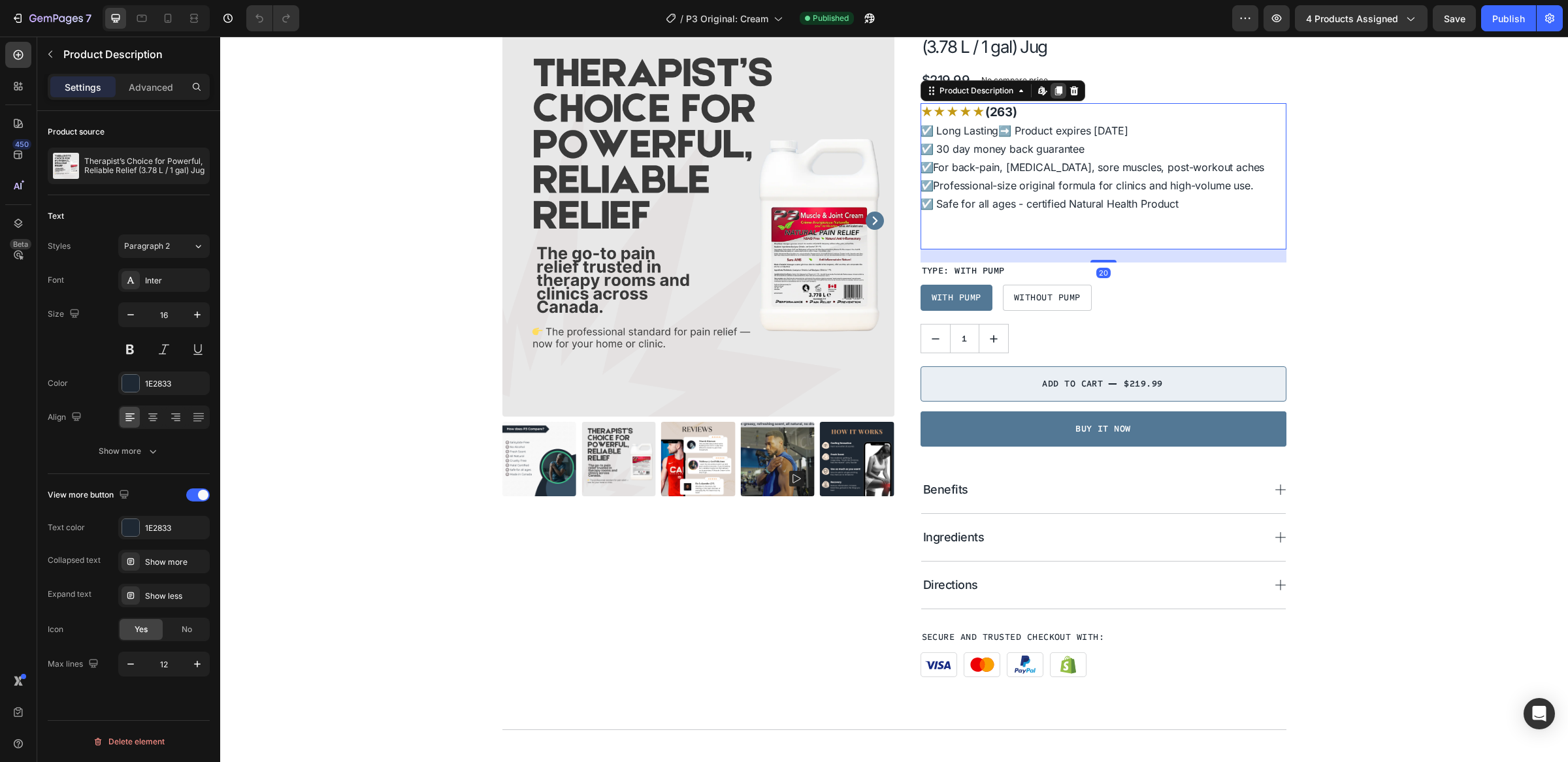
click at [1055, 89] on icon at bounding box center [1058, 91] width 7 height 9
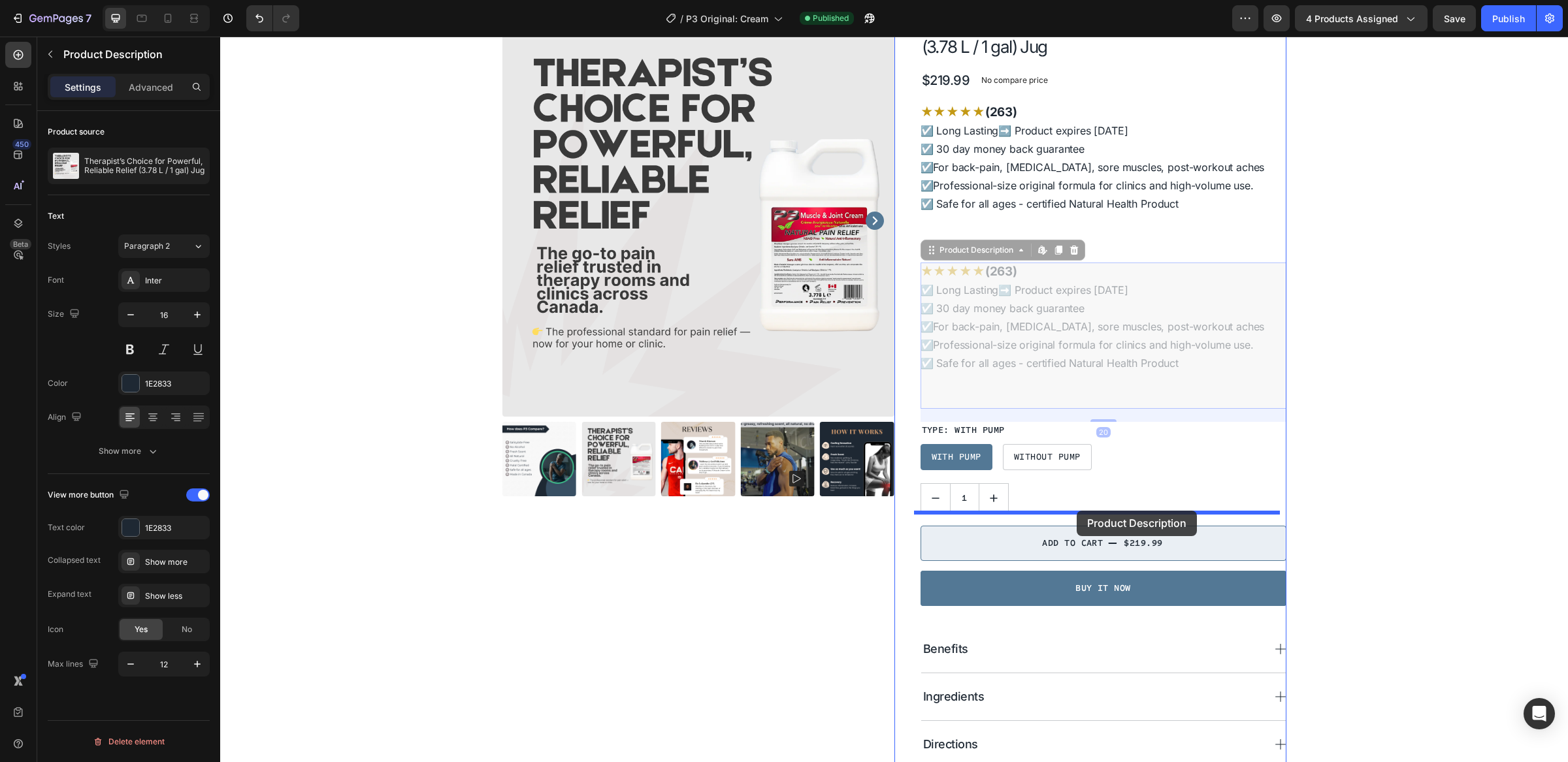
drag, startPoint x: 1096, startPoint y: 283, endPoint x: 1076, endPoint y: 511, distance: 228.9
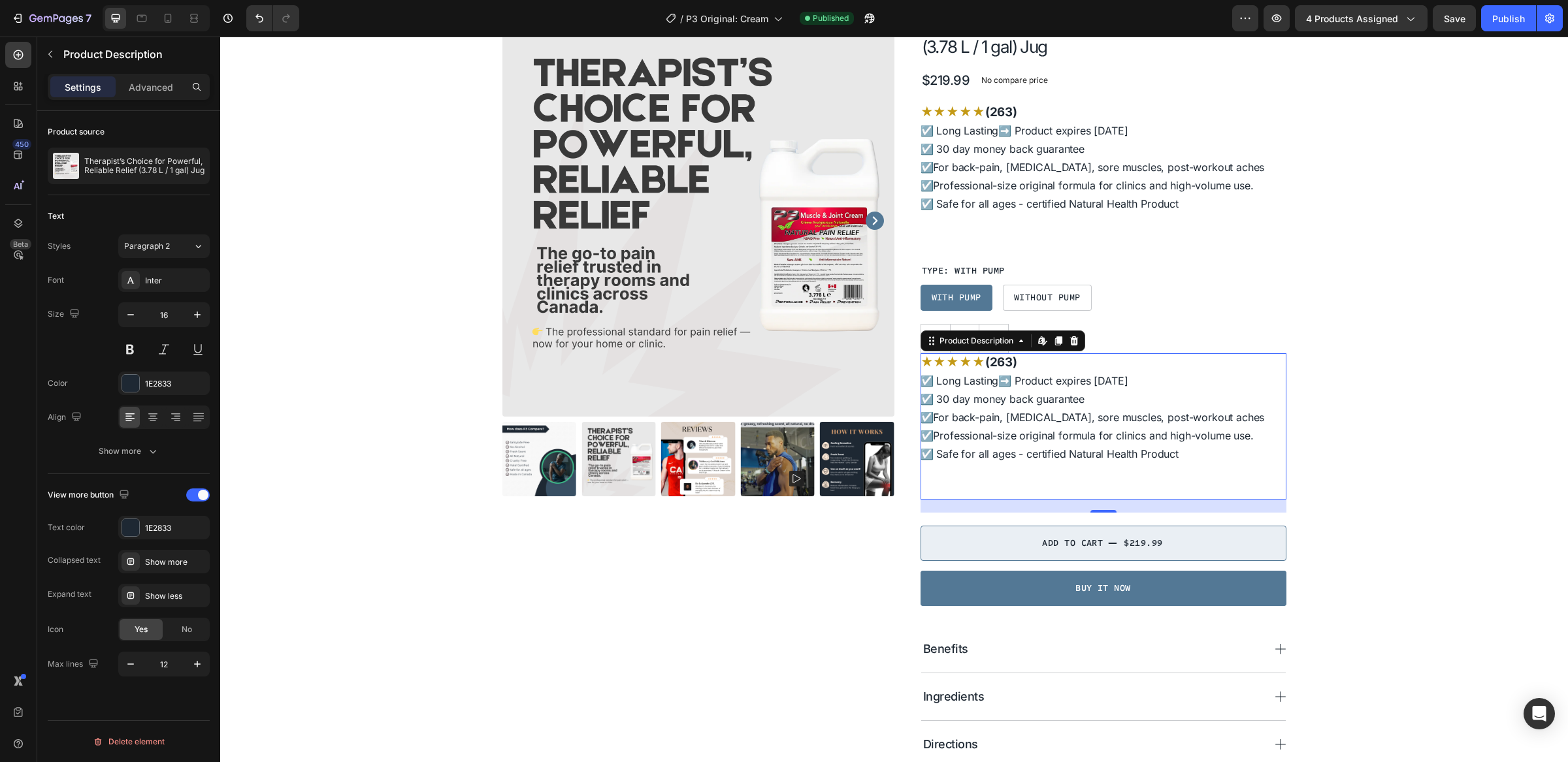
click at [1082, 453] on span "☑️ Safe for all ages - certified Natural Health Product" at bounding box center [1050, 454] width 259 height 13
click at [1157, 453] on span "☑️ Safe for all ages - certified Natural Health Product" at bounding box center [1050, 454] width 259 height 13
click at [1101, 435] on span "☑️ For back-pain, [MEDICAL_DATA], sore muscles, post-workout aches ☑️ Professio…" at bounding box center [1093, 426] width 345 height 31
click at [1069, 341] on icon at bounding box center [1073, 341] width 10 height 10
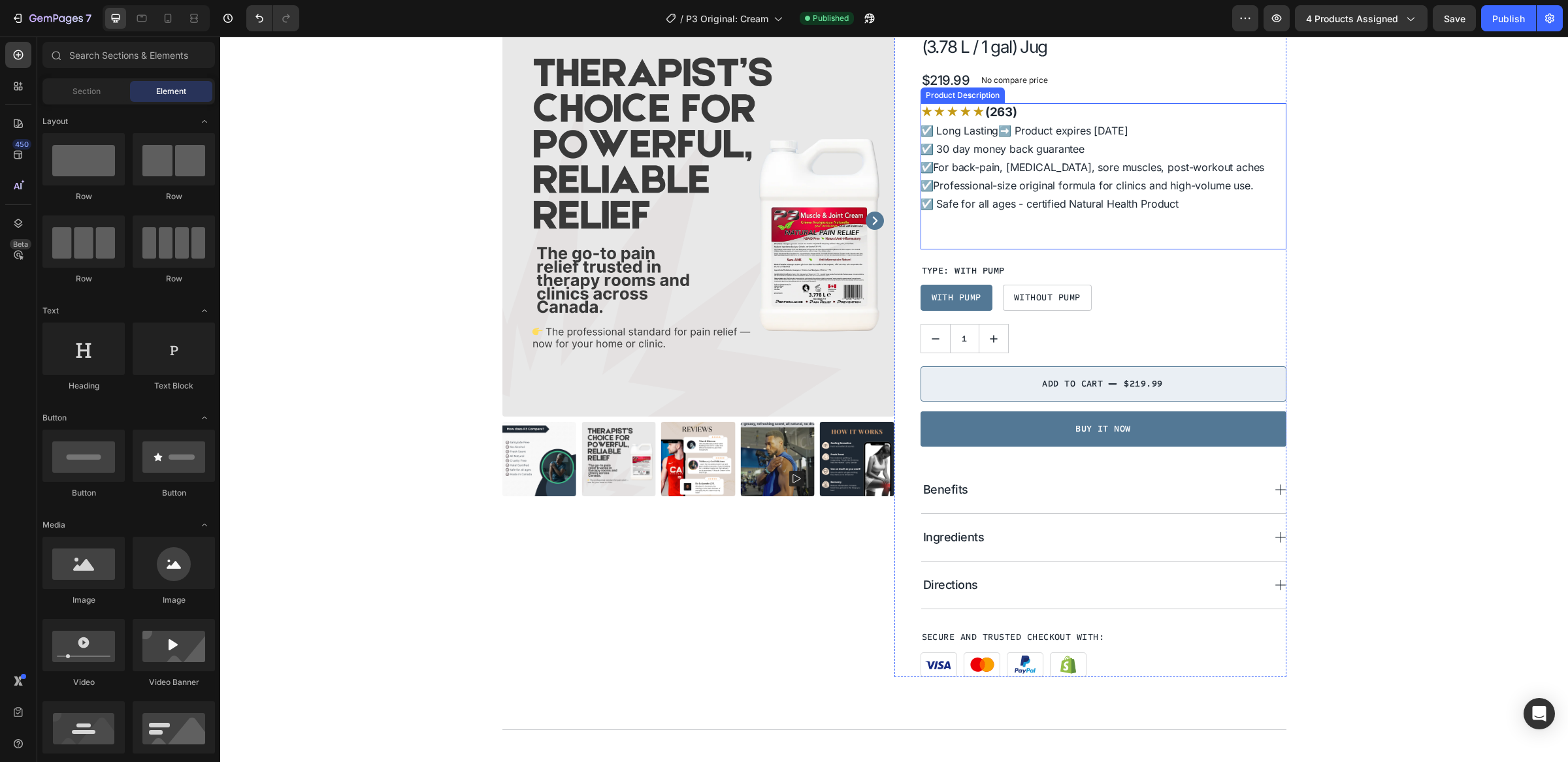
click at [1063, 230] on div "★ ★ ★ ★ ★ (263) ☑️ Long Lasting ➡️ Product expires [DATE] ☑️ 30 day money back …" at bounding box center [1103, 176] width 366 height 146
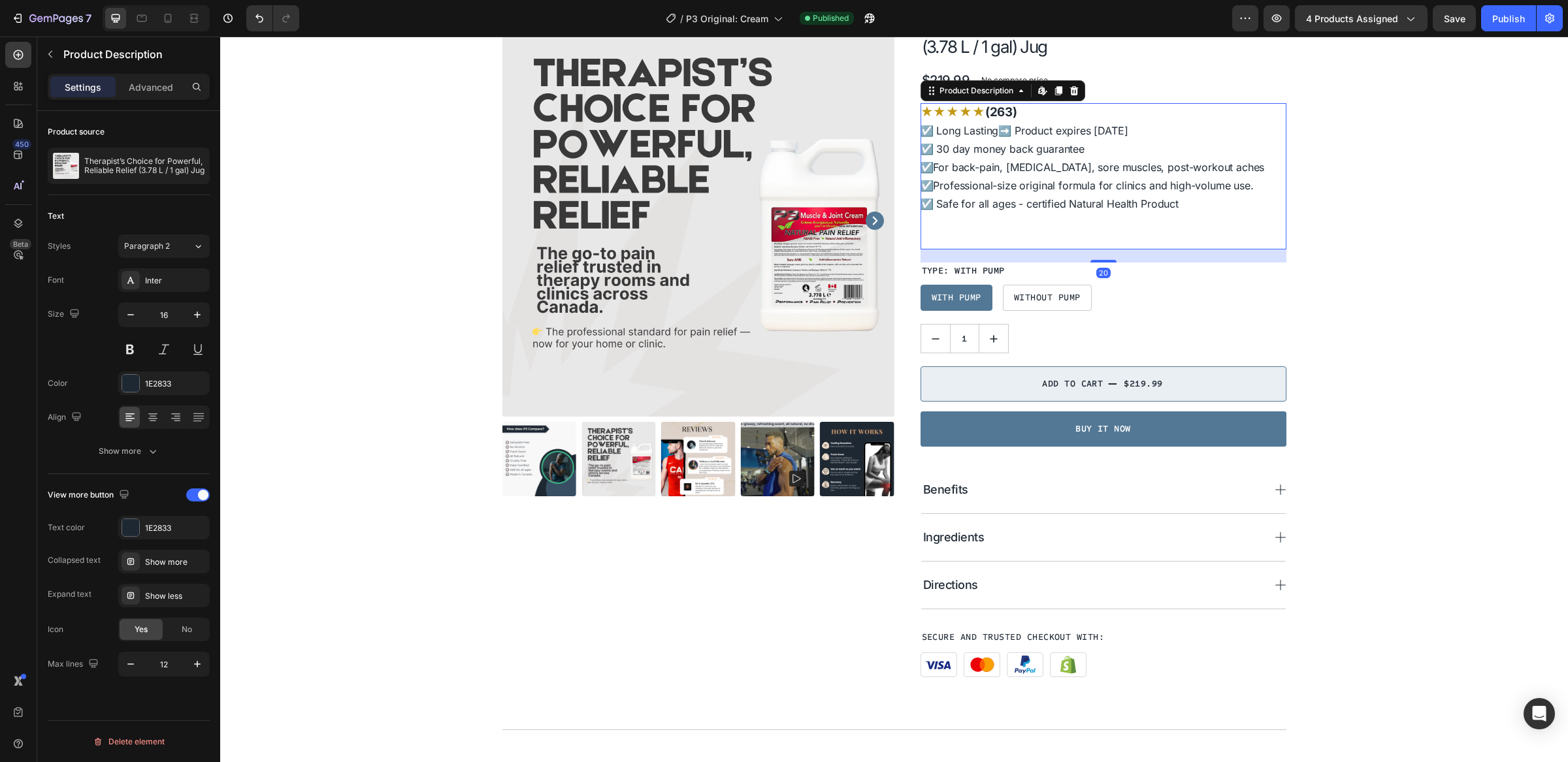
click at [1098, 274] on div "20" at bounding box center [1103, 272] width 14 height 10
click at [1101, 258] on div at bounding box center [1103, 260] width 26 height 4
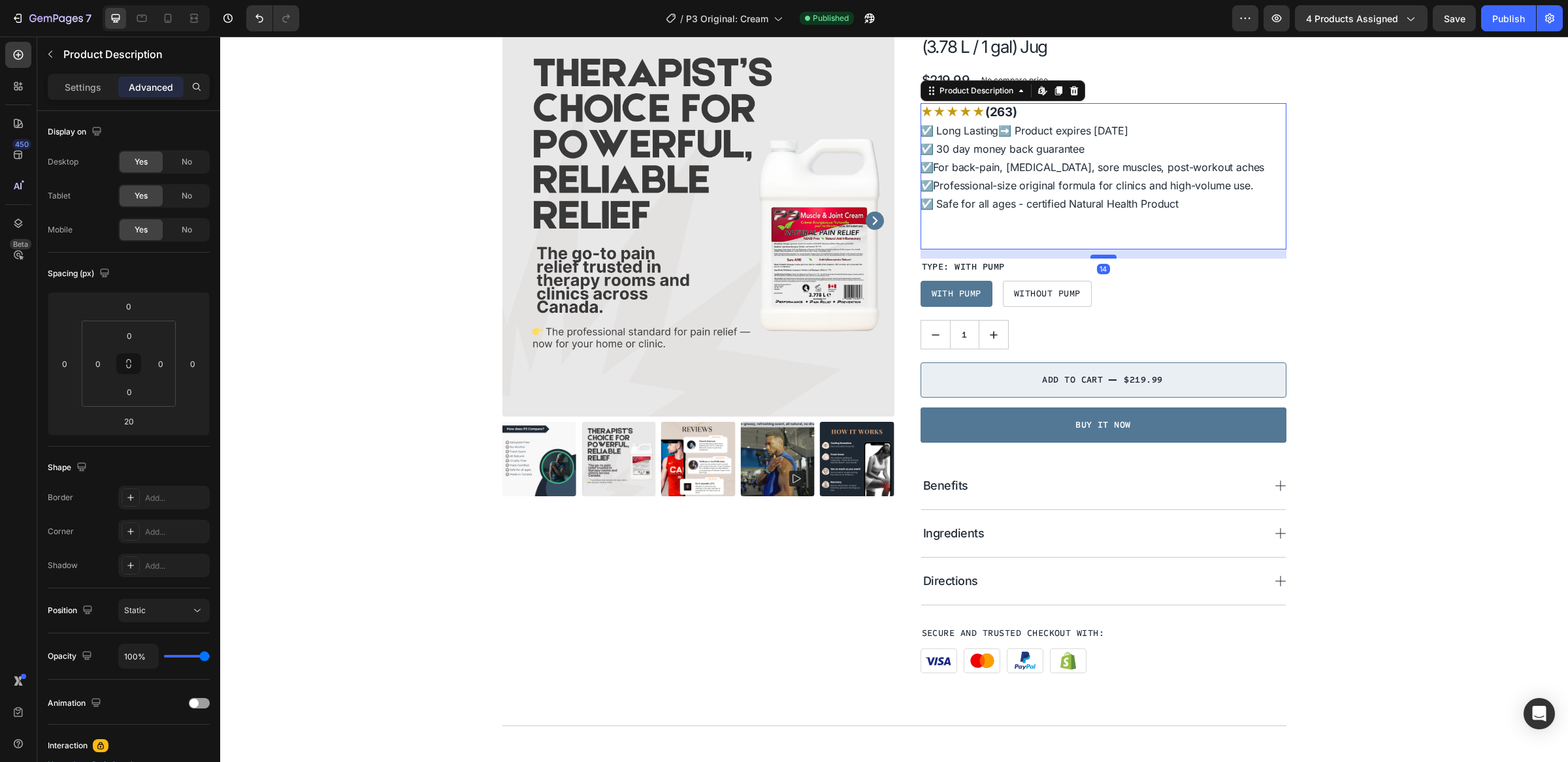
click at [1104, 257] on div at bounding box center [1103, 256] width 26 height 4
type input "14"
click at [1109, 230] on div "★ ★ ★ ★ ★ (263) ☑️ Long Lasting ➡️ Product expires [DATE] ☑️ 30 day money back …" at bounding box center [1103, 176] width 366 height 146
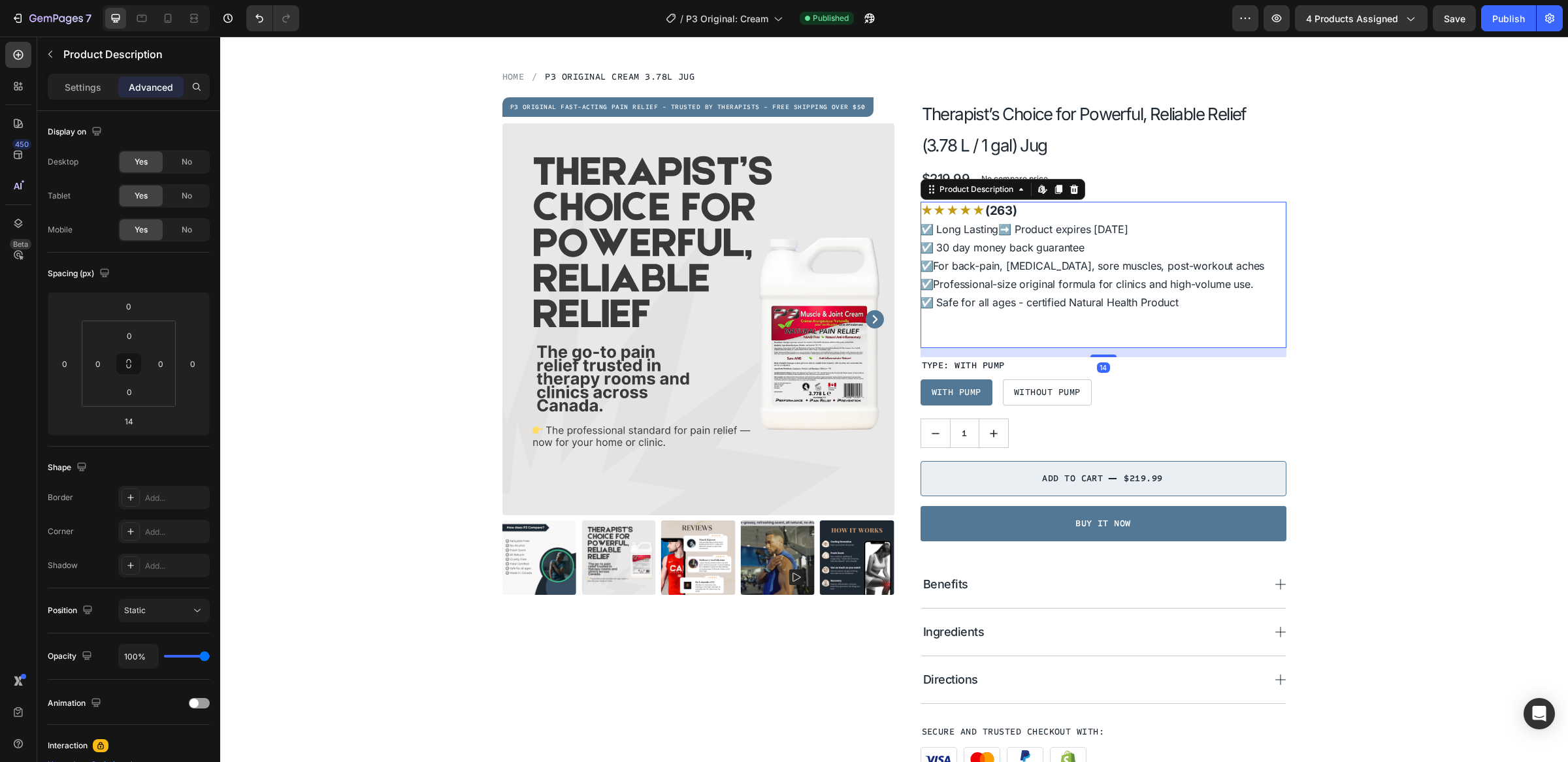
scroll to position [41, 0]
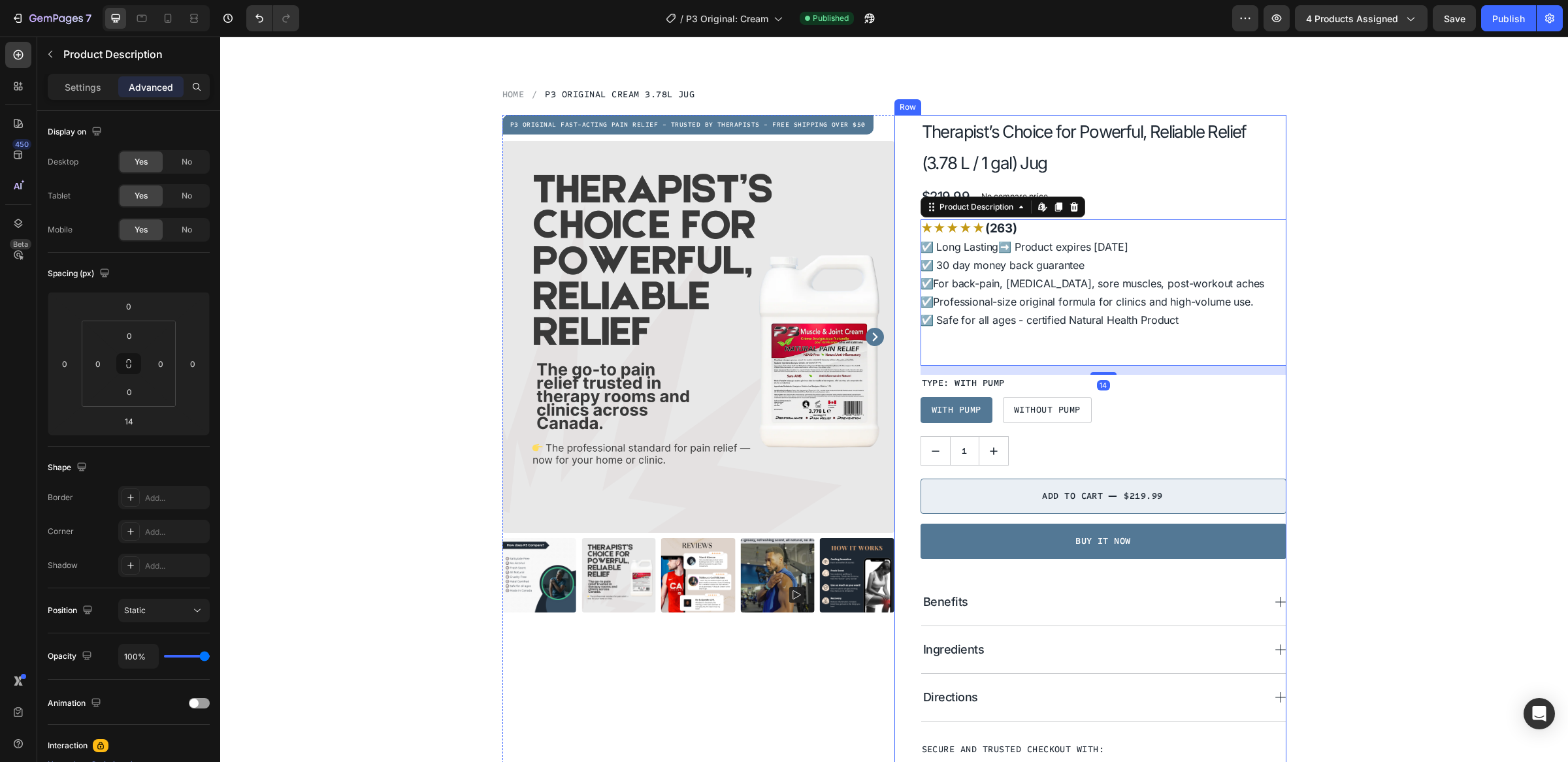
click at [1125, 192] on div "$219.99 Product Price Product Price No compare price Product Price Row" at bounding box center [1103, 197] width 366 height 20
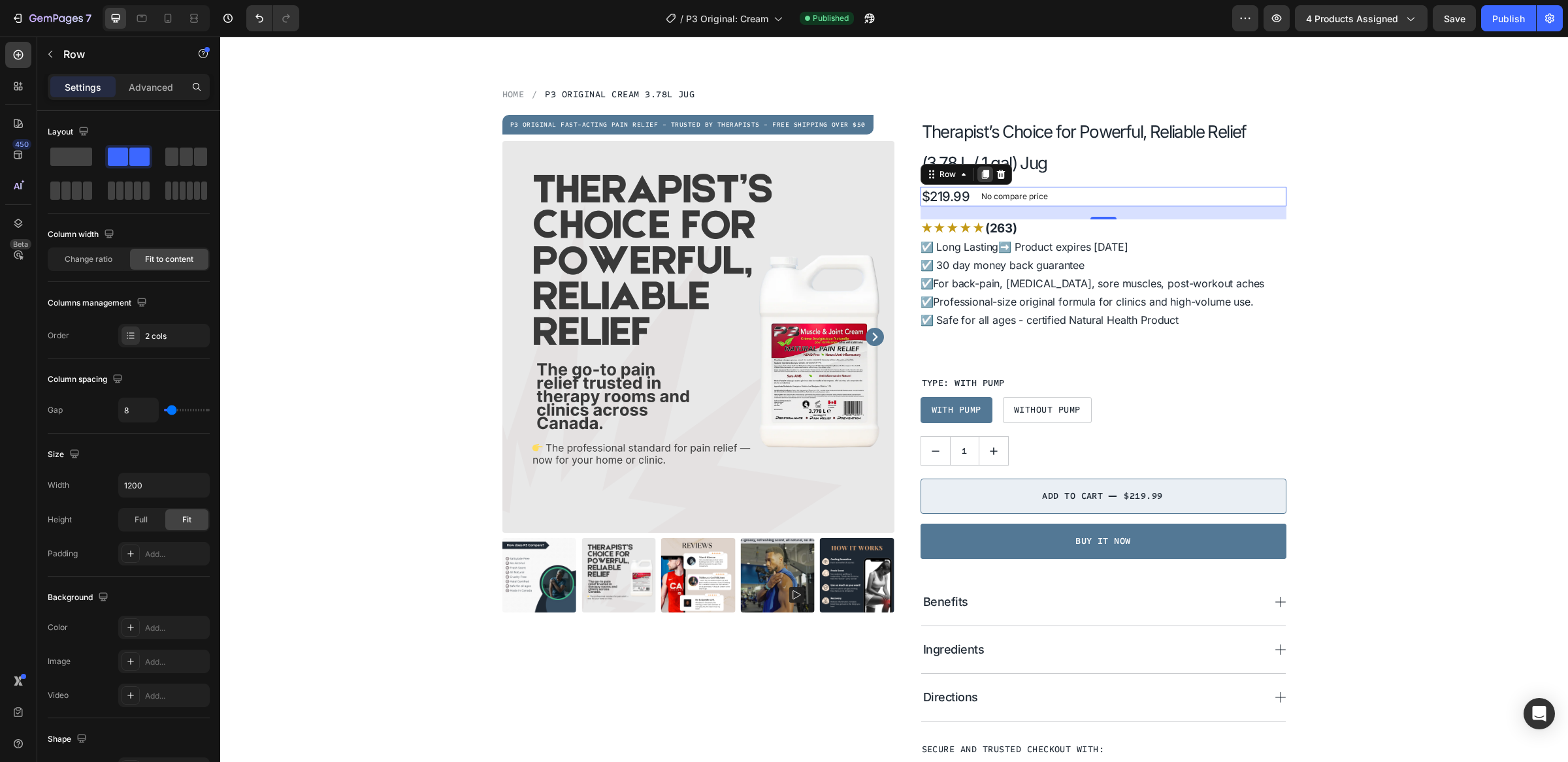
click at [984, 172] on div at bounding box center [985, 174] width 16 height 16
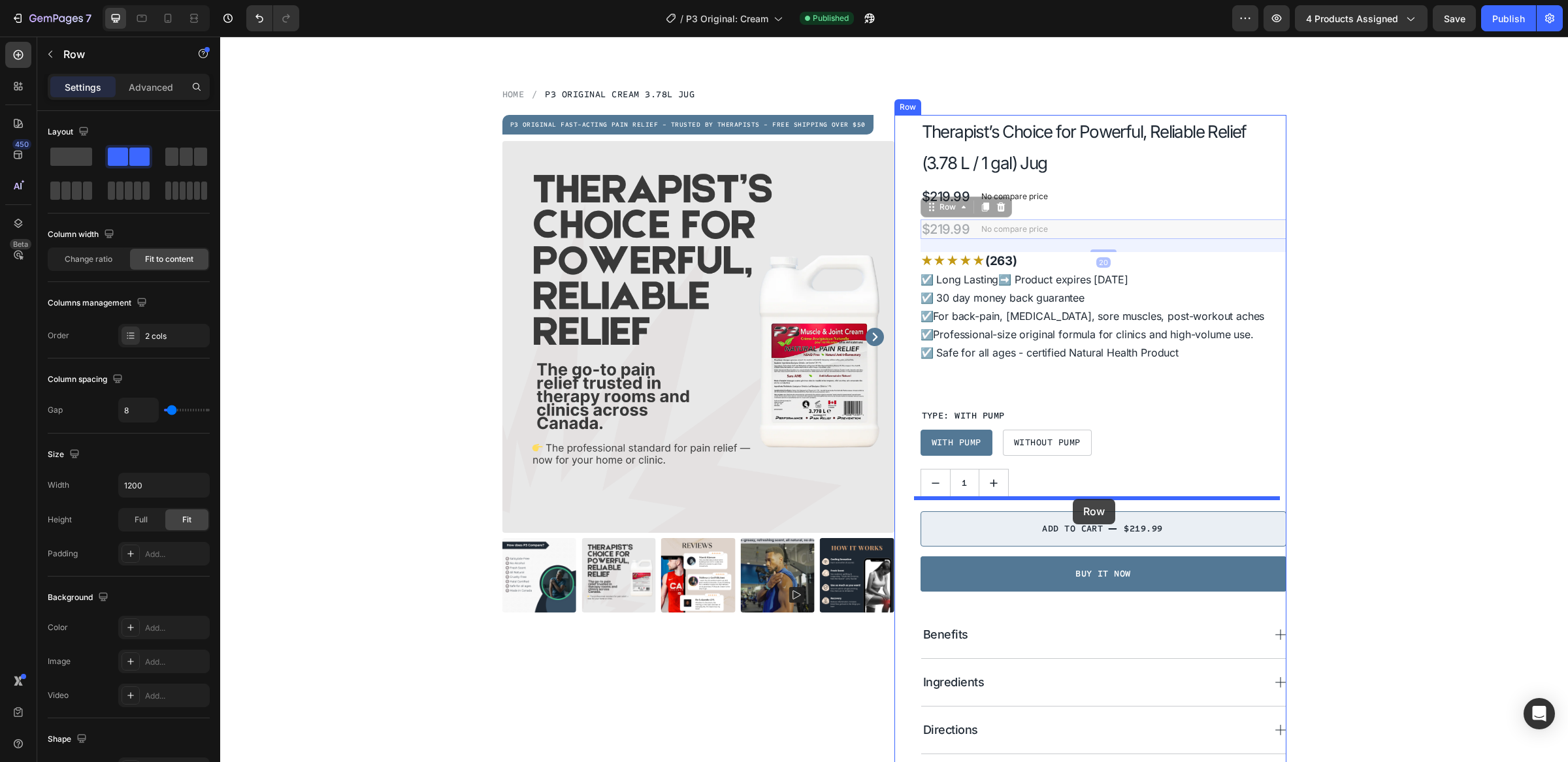
drag, startPoint x: 1092, startPoint y: 229, endPoint x: 1073, endPoint y: 499, distance: 270.7
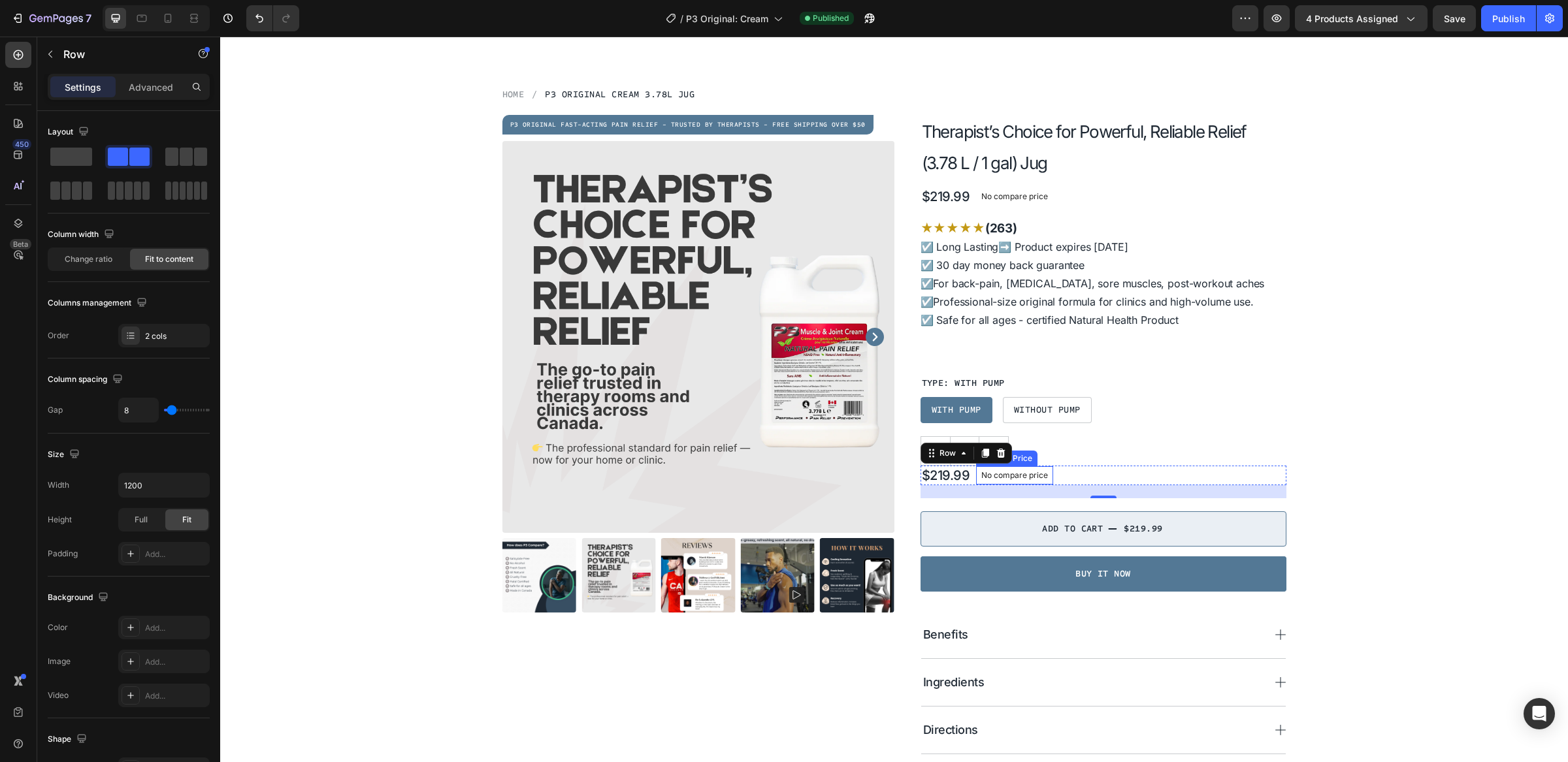
click at [1015, 475] on p "No compare price" at bounding box center [1014, 476] width 67 height 7
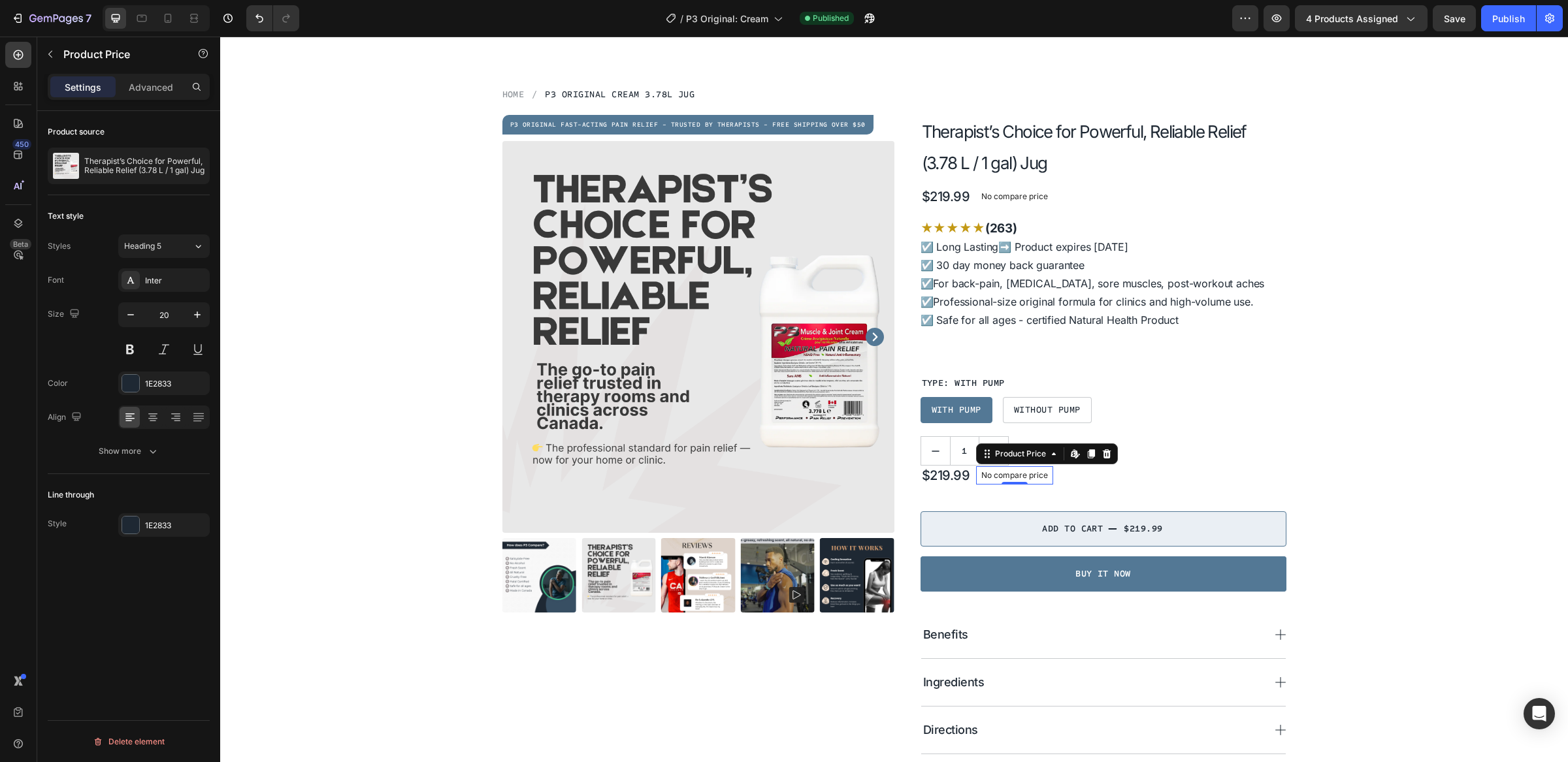
click at [1015, 475] on p "No compare price" at bounding box center [1014, 476] width 67 height 7
click at [961, 475] on div "$219.99" at bounding box center [946, 475] width 51 height 20
click at [960, 475] on div "$219.99" at bounding box center [946, 475] width 51 height 20
click at [944, 475] on div "$219.99" at bounding box center [946, 475] width 51 height 20
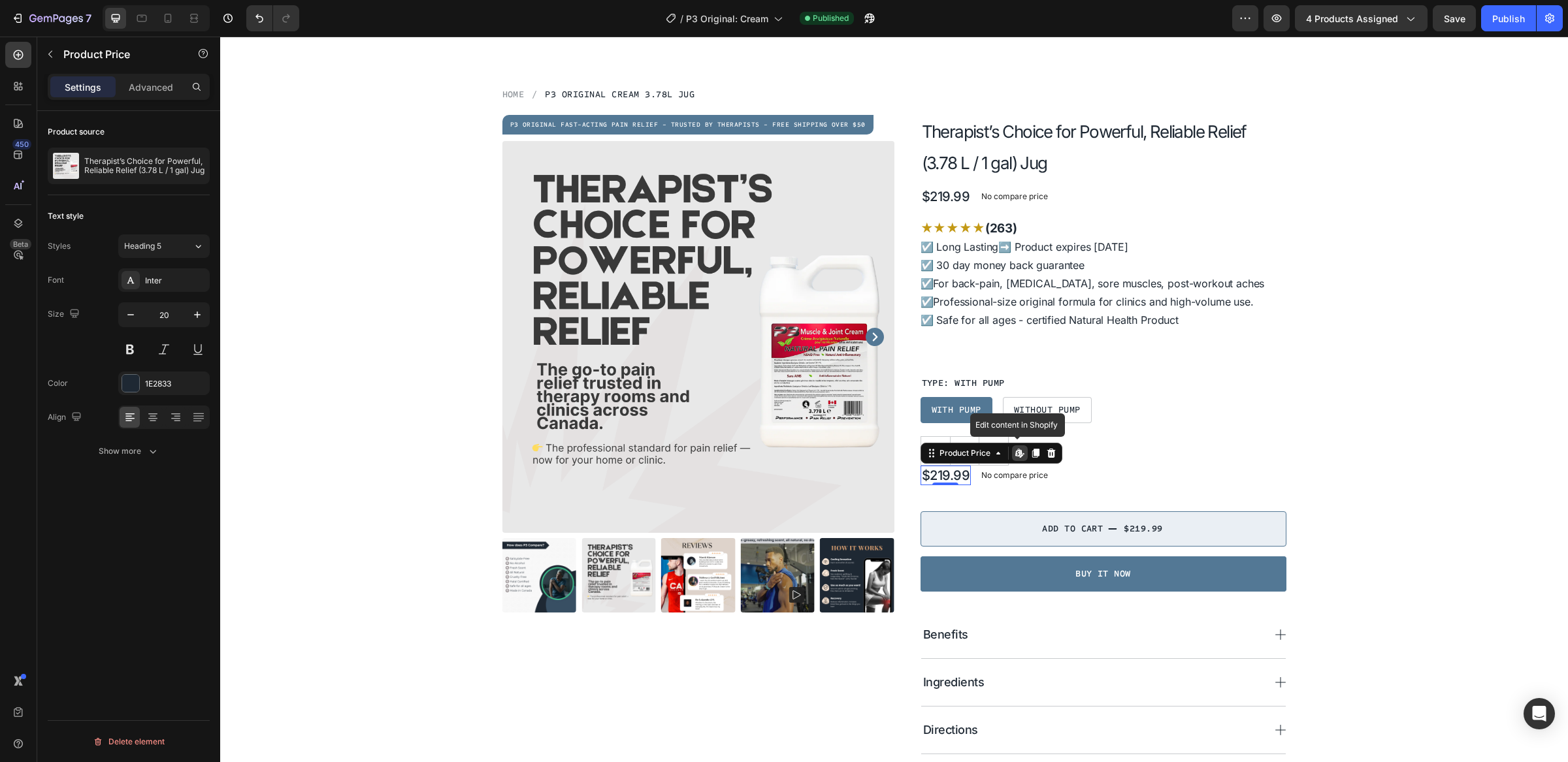
click at [944, 475] on div "$219.99" at bounding box center [946, 475] width 51 height 20
click at [989, 475] on p "No compare price" at bounding box center [1014, 476] width 67 height 7
click at [948, 475] on div "$219.99" at bounding box center [946, 475] width 51 height 20
click at [948, 472] on div "$219.99" at bounding box center [946, 475] width 51 height 20
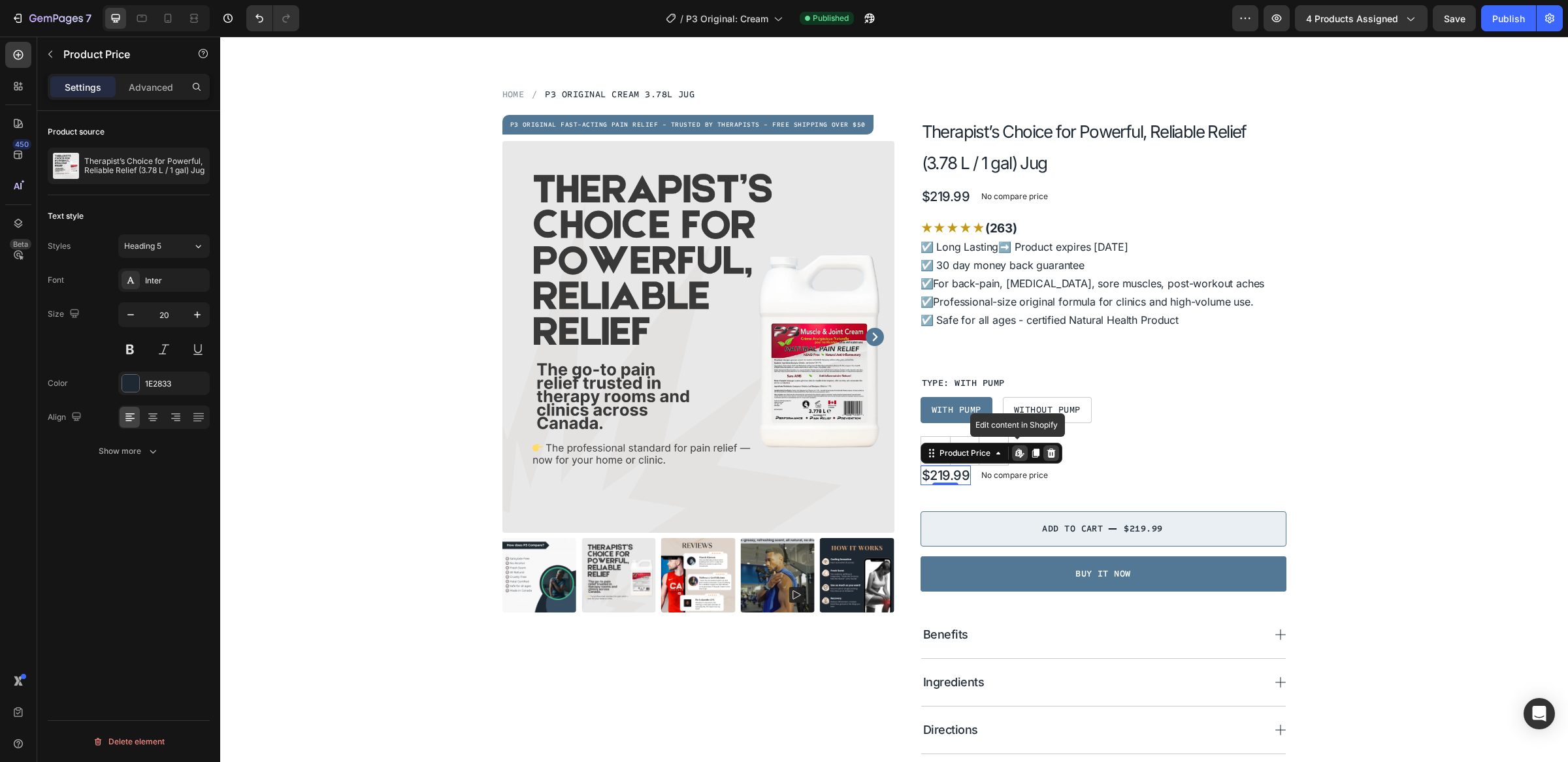
click at [1047, 452] on icon at bounding box center [1051, 453] width 8 height 9
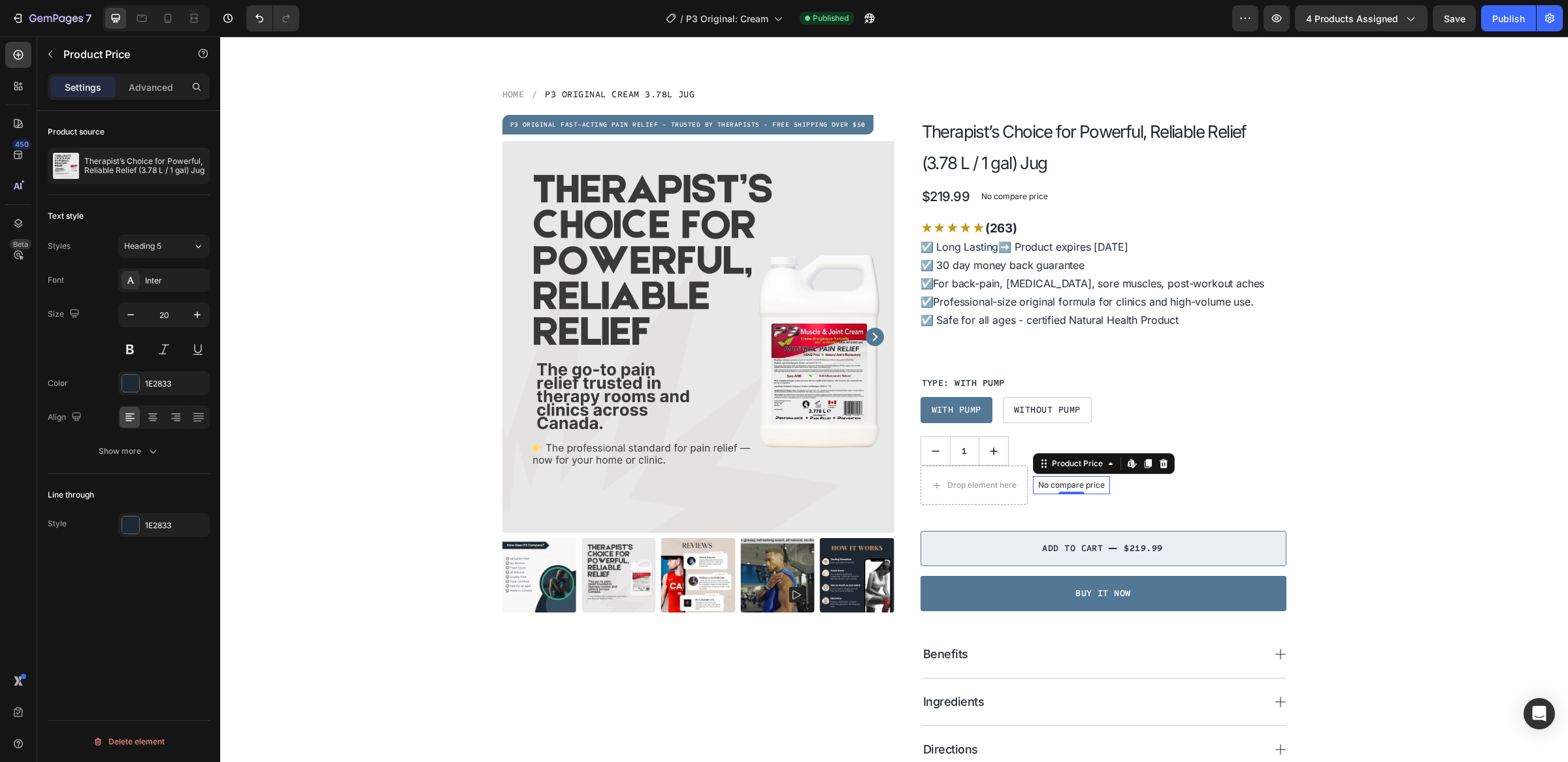
click at [1079, 485] on p "No compare price" at bounding box center [1072, 485] width 67 height 7
click at [1159, 463] on icon at bounding box center [1163, 463] width 10 height 10
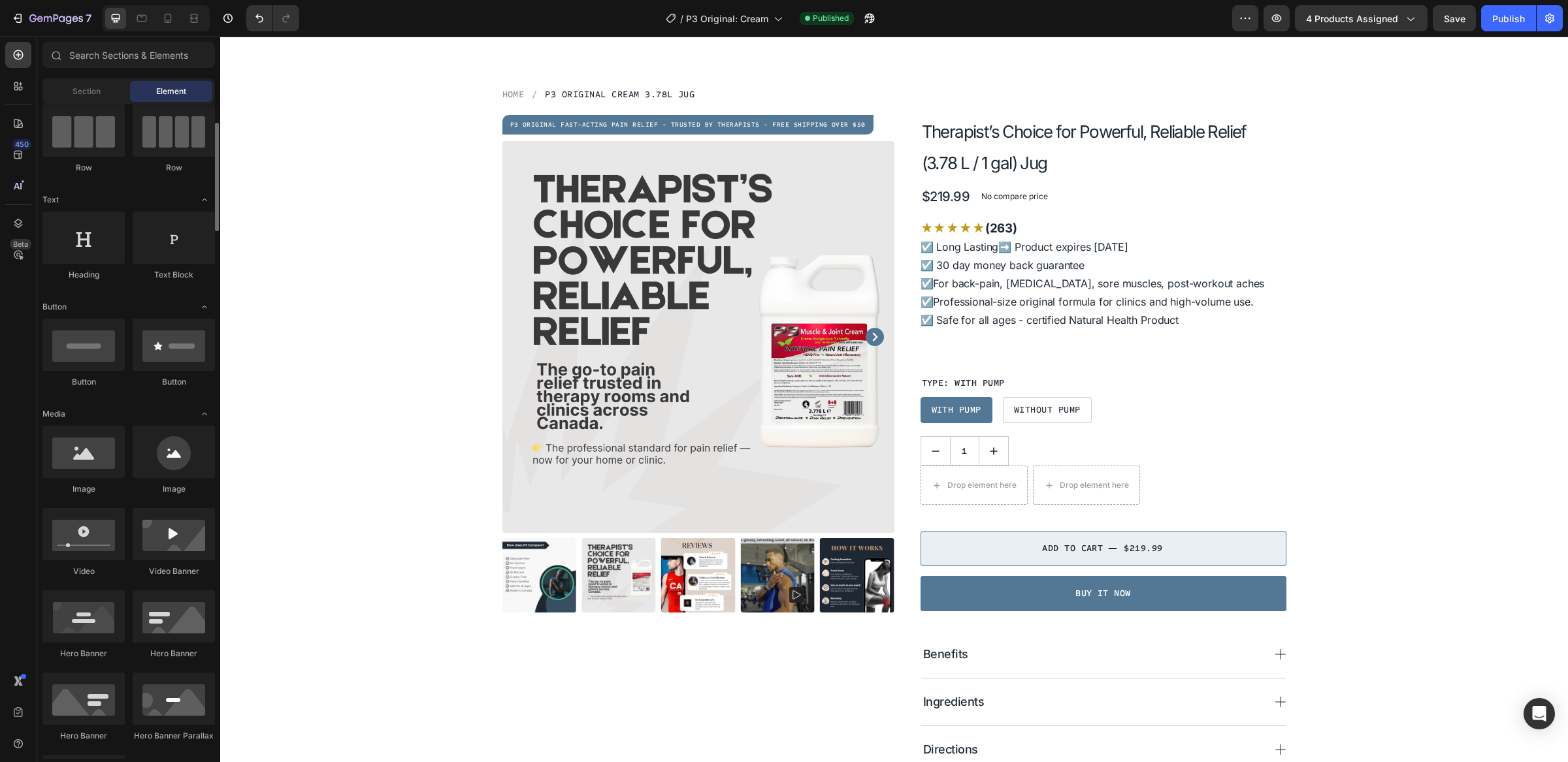
scroll to position [0, 0]
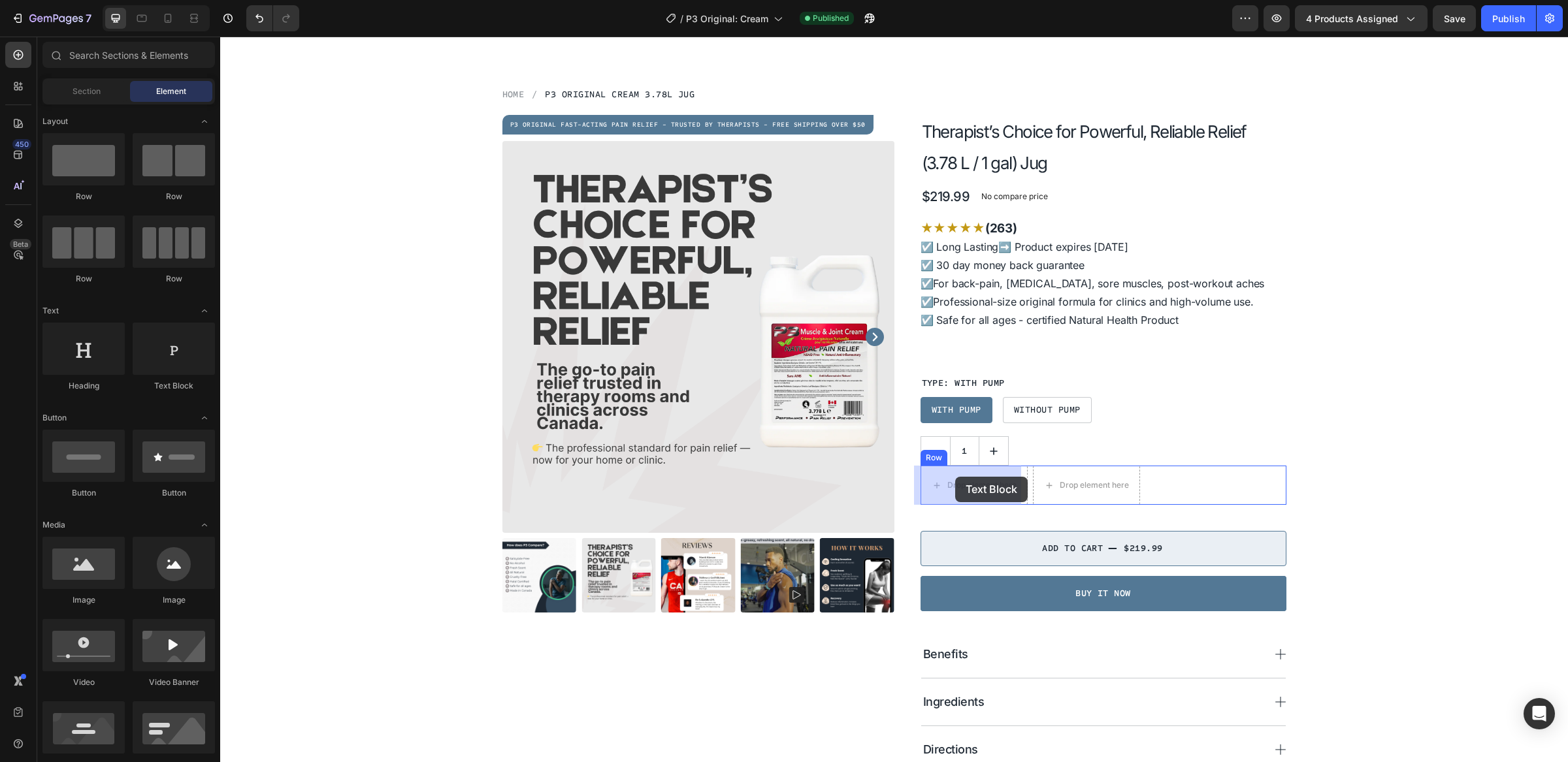
drag, startPoint x: 392, startPoint y: 393, endPoint x: 955, endPoint y: 476, distance: 569.1
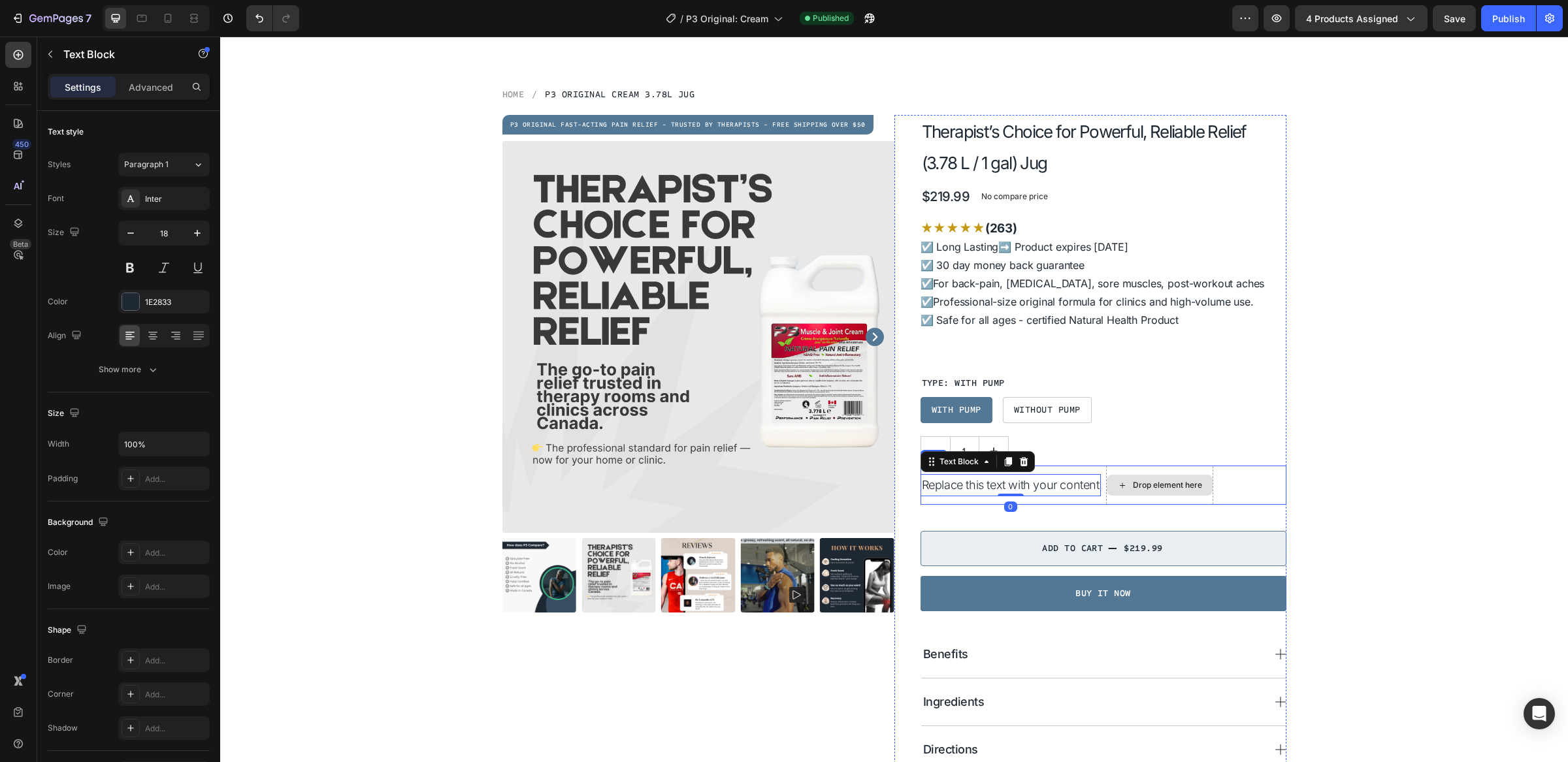
click at [1163, 472] on div "Drop element here" at bounding box center [1160, 485] width 107 height 39
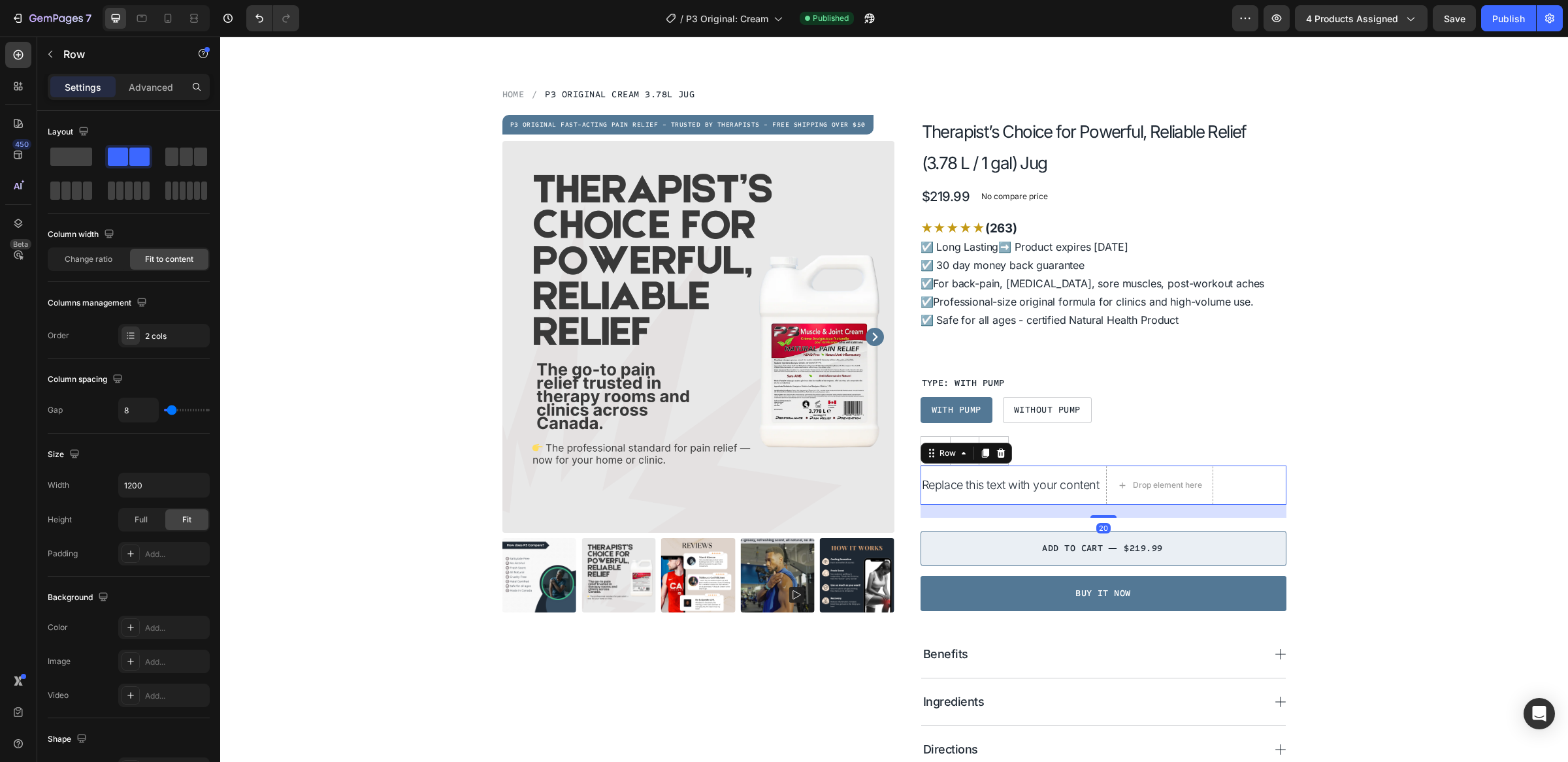
click at [1236, 481] on div "Replace this text with your content Text Block Drop element here Row 20" at bounding box center [1103, 485] width 366 height 39
click at [1023, 482] on div "Replace this text with your content" at bounding box center [1011, 486] width 181 height 22
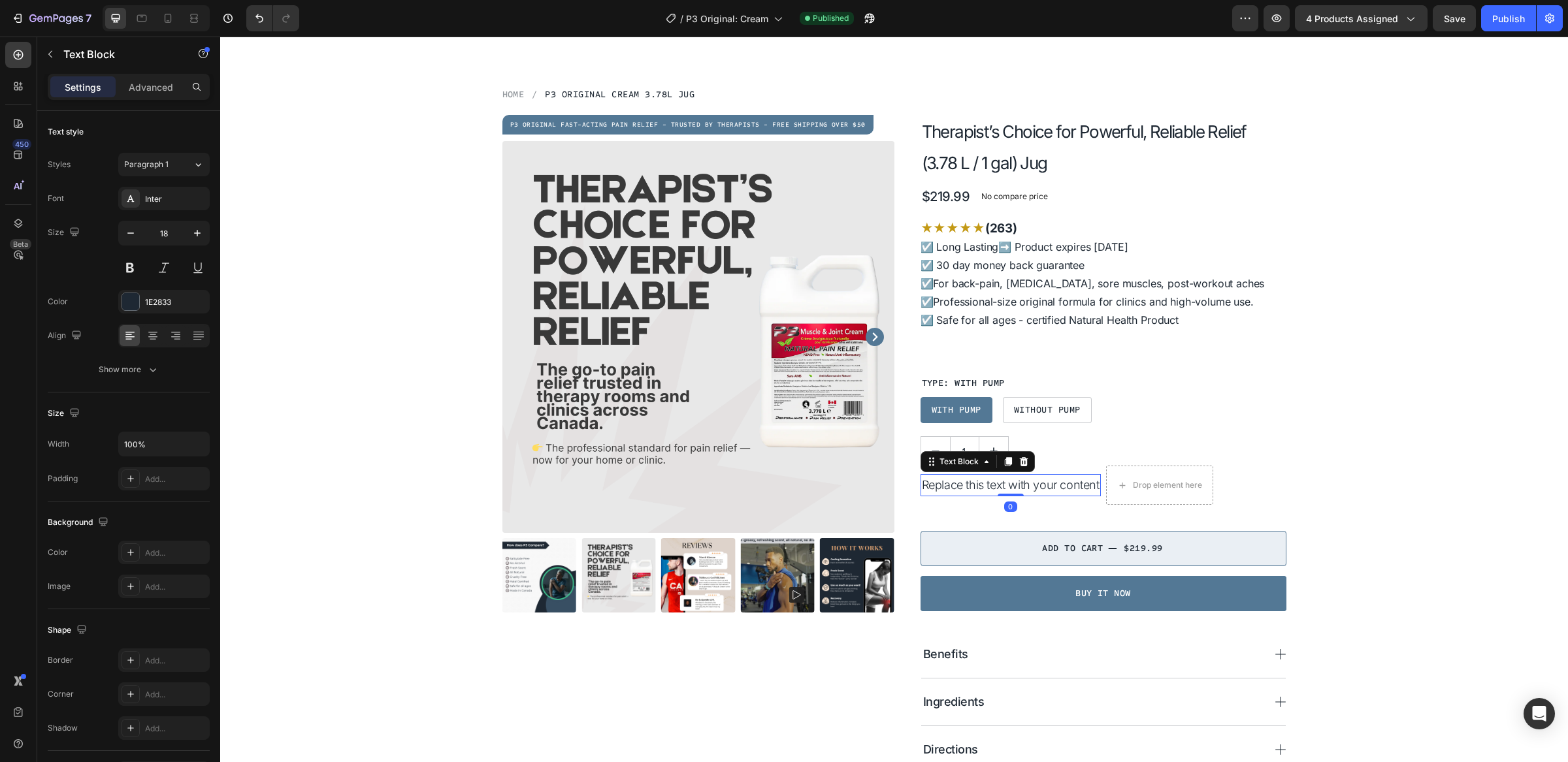
click at [1023, 482] on div "Replace this text with your content" at bounding box center [1011, 486] width 181 height 22
click at [1023, 482] on p "Replace this text with your content" at bounding box center [1011, 485] width 178 height 20
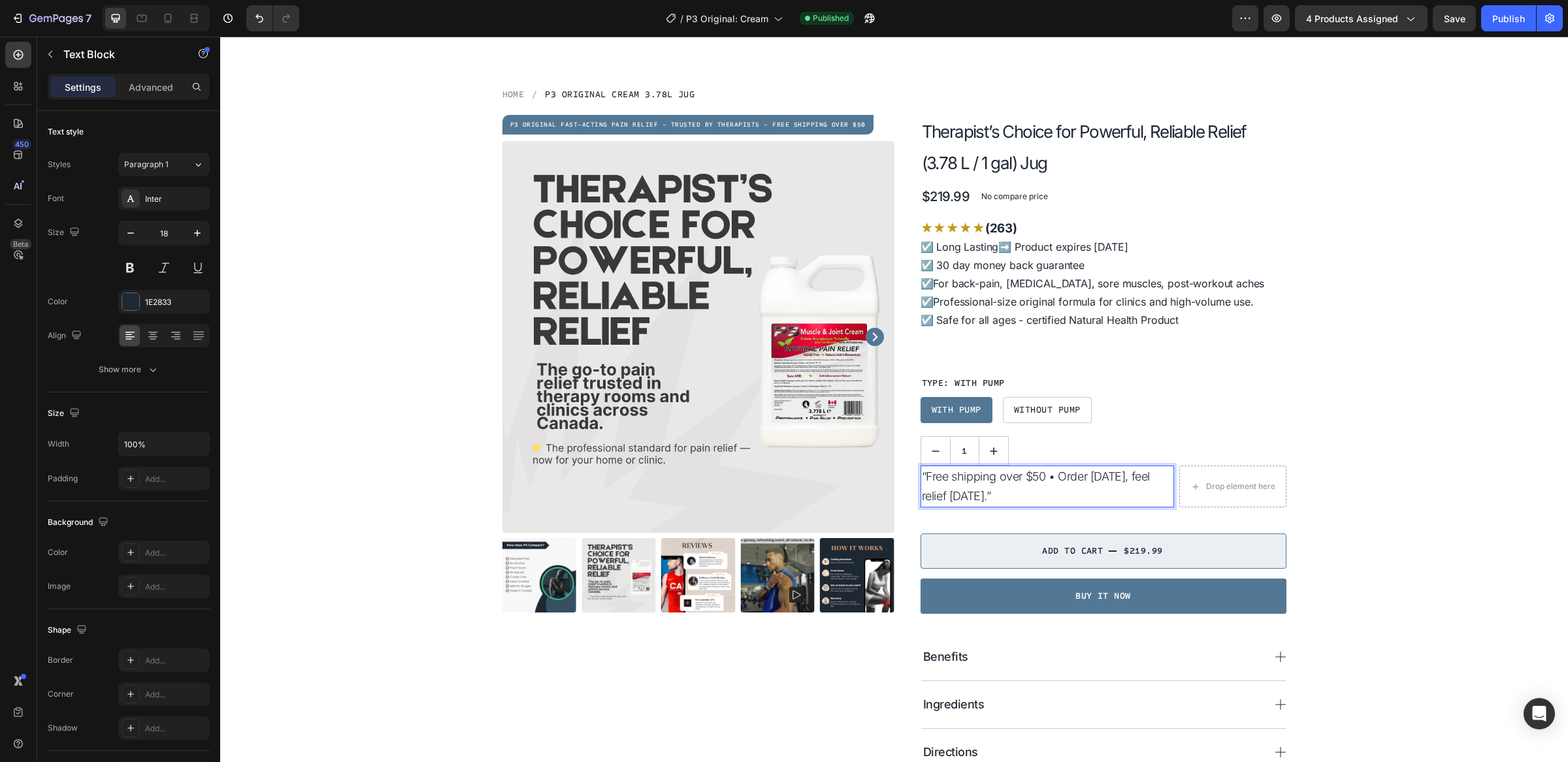
scroll to position [33, 0]
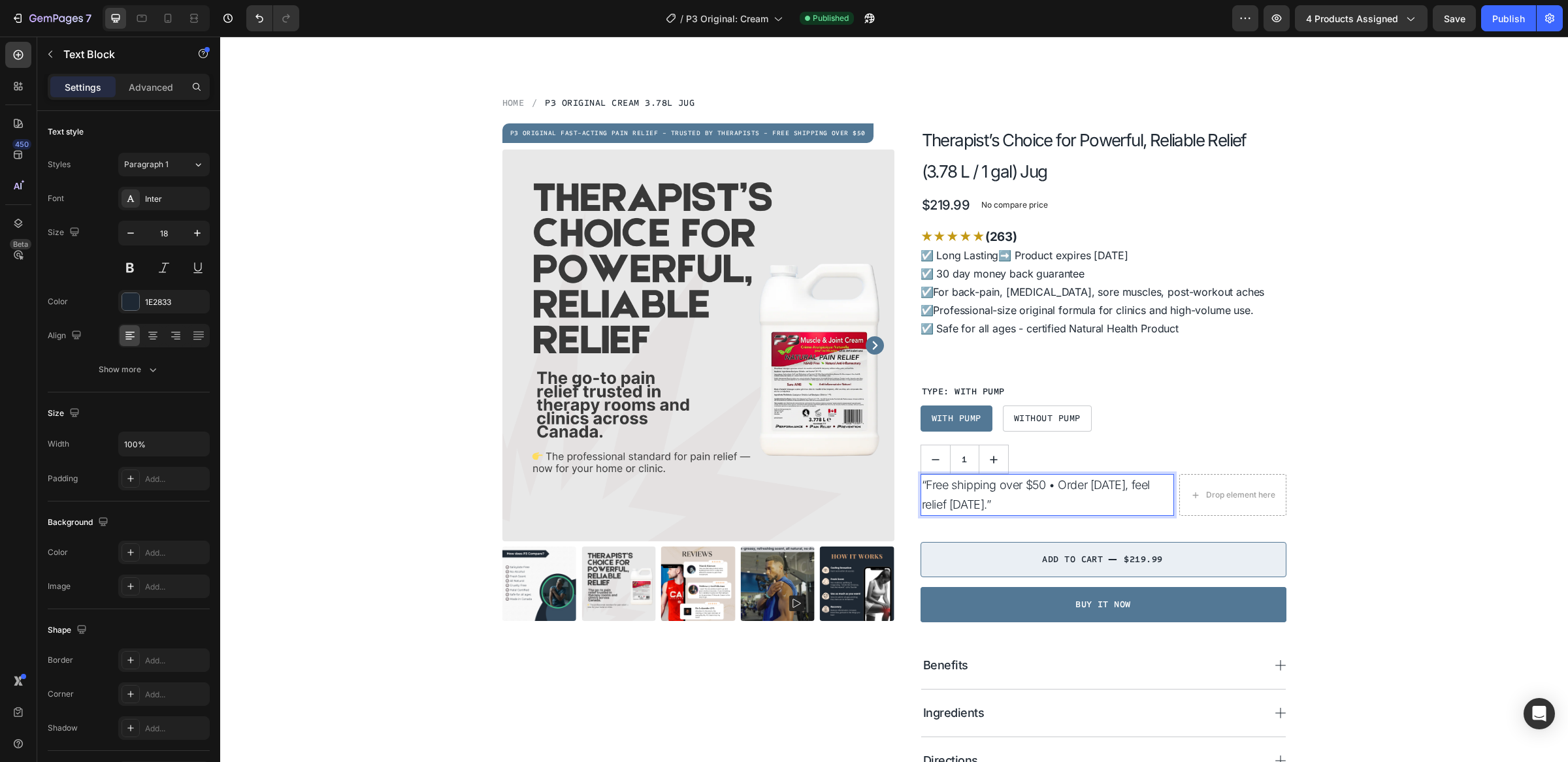
click at [1022, 504] on p "“Free shipping over $50 • Order [DATE], feel relief [DATE].”" at bounding box center [1047, 495] width 251 height 39
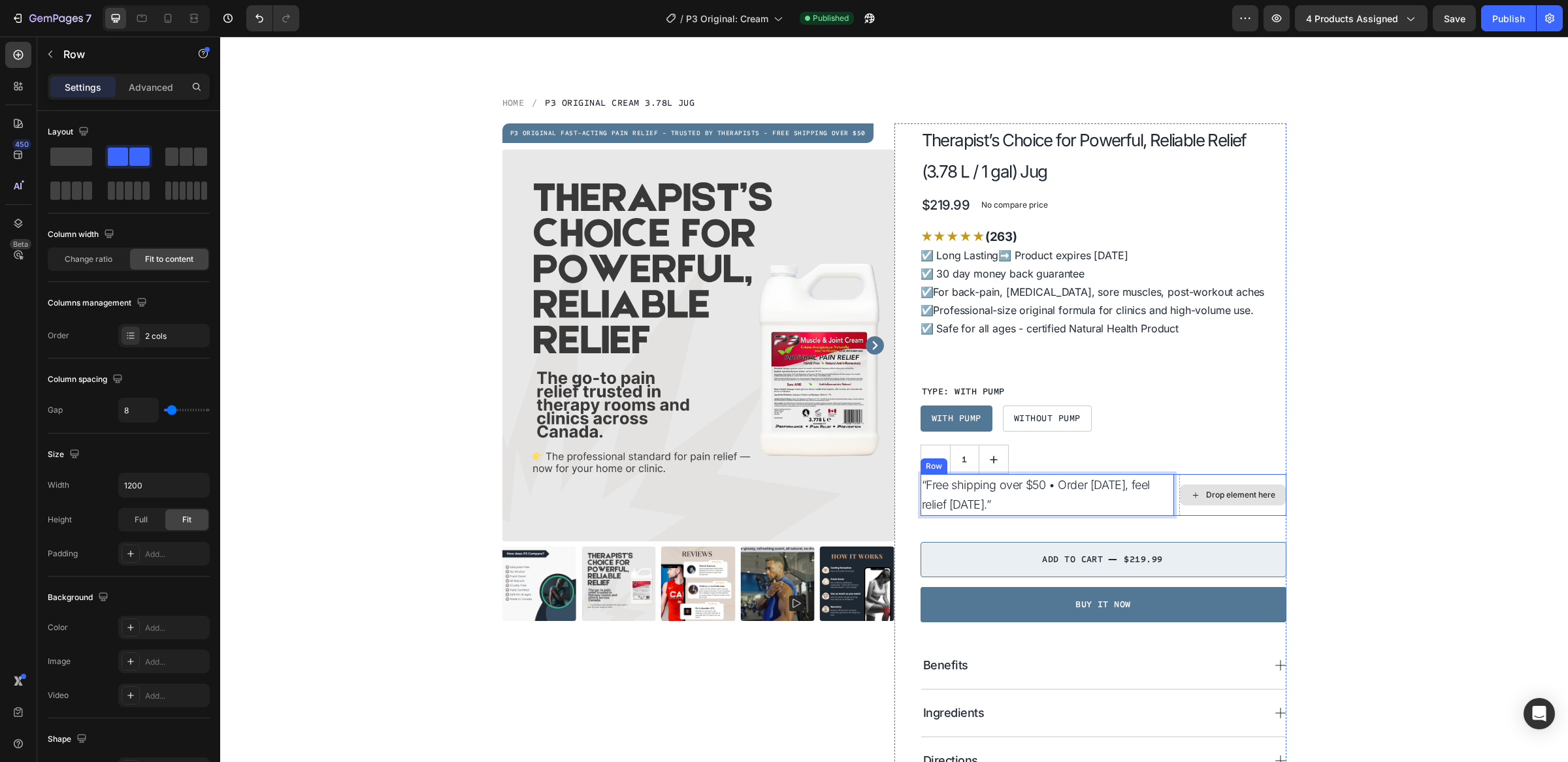
click at [1206, 479] on div "Drop element here" at bounding box center [1233, 495] width 107 height 42
click at [1220, 481] on div "Drop element here" at bounding box center [1233, 495] width 107 height 42
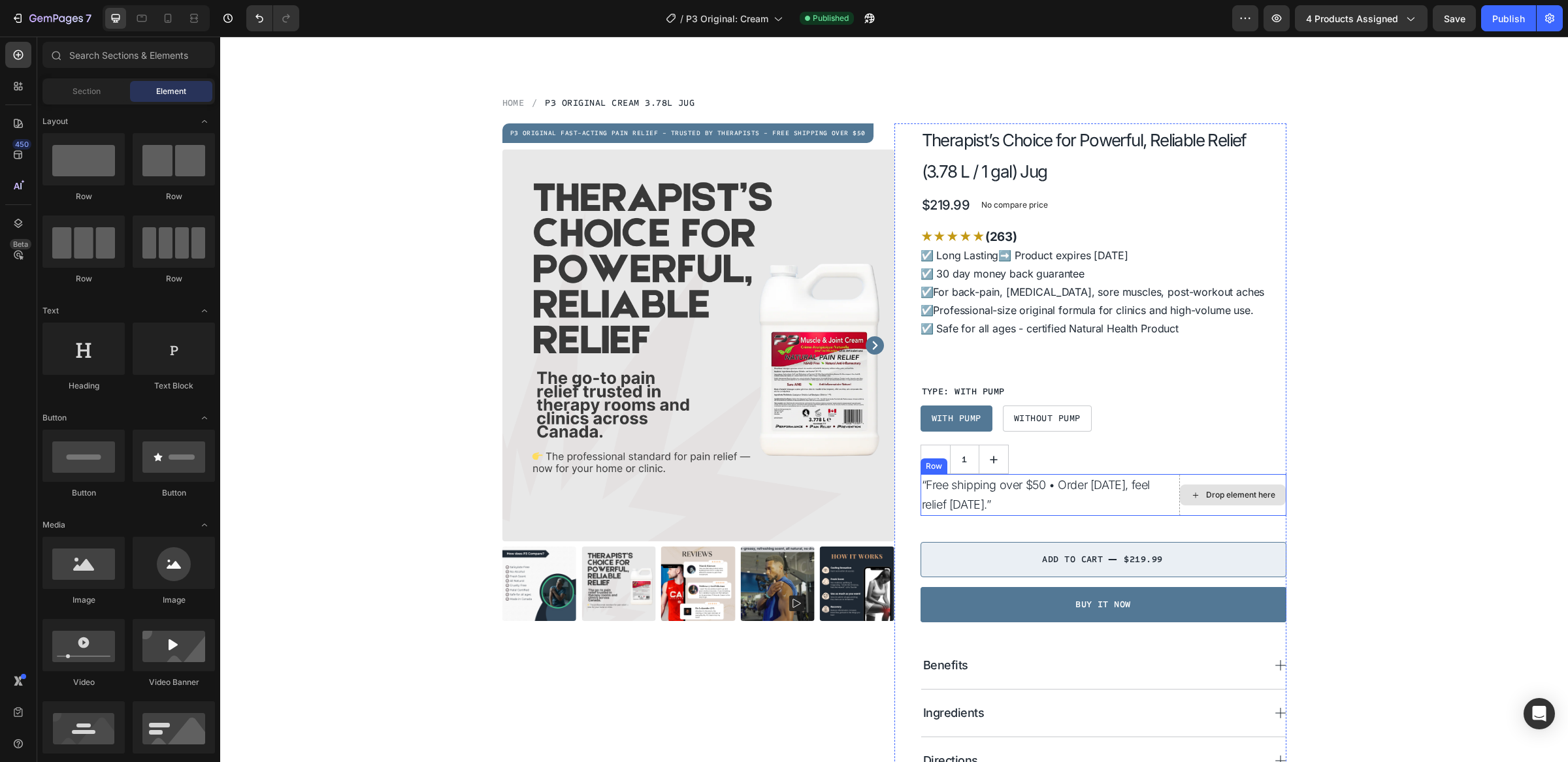
click at [1206, 497] on div "Drop element here" at bounding box center [1241, 494] width 69 height 10
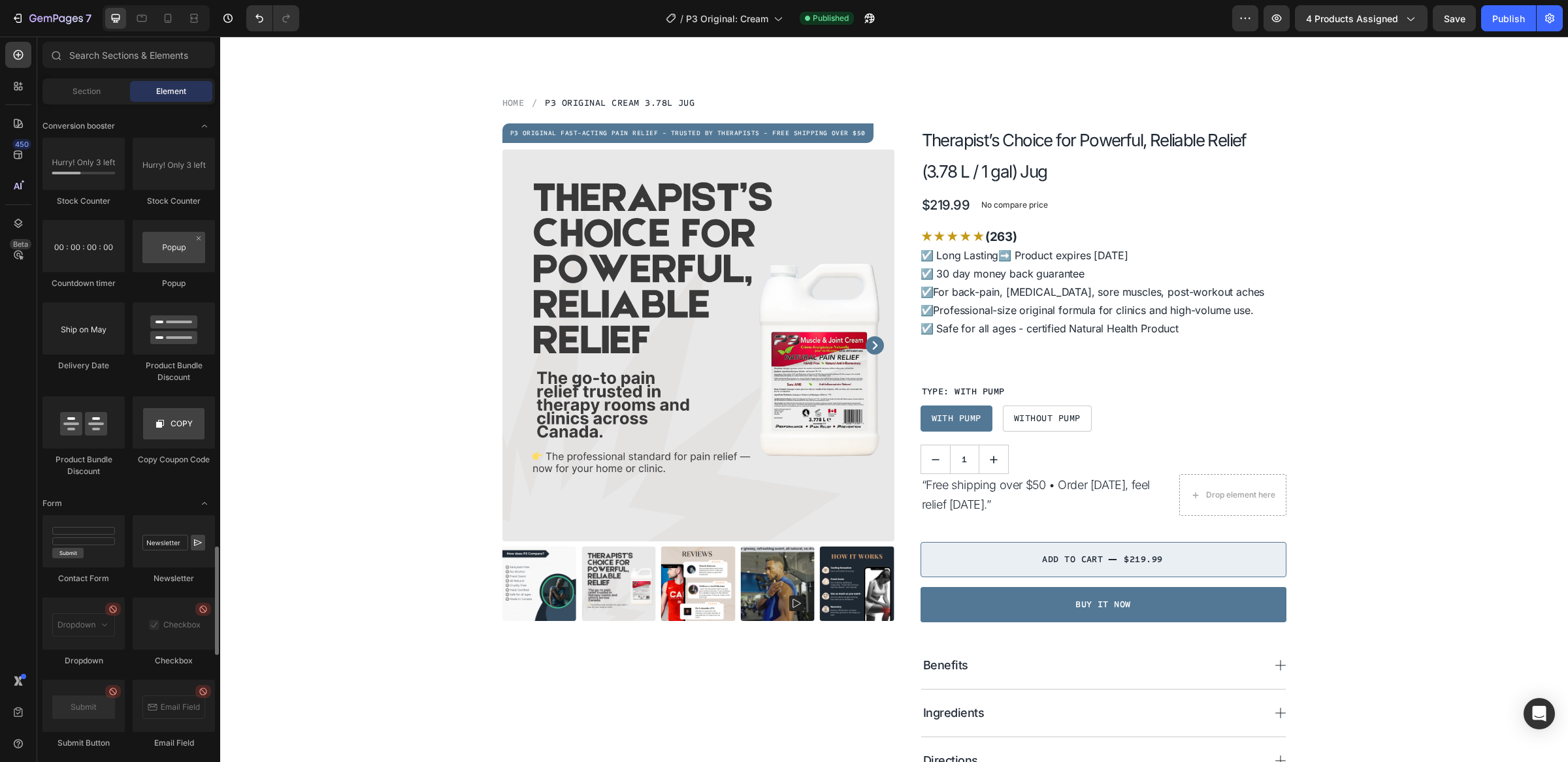
scroll to position [3303, 0]
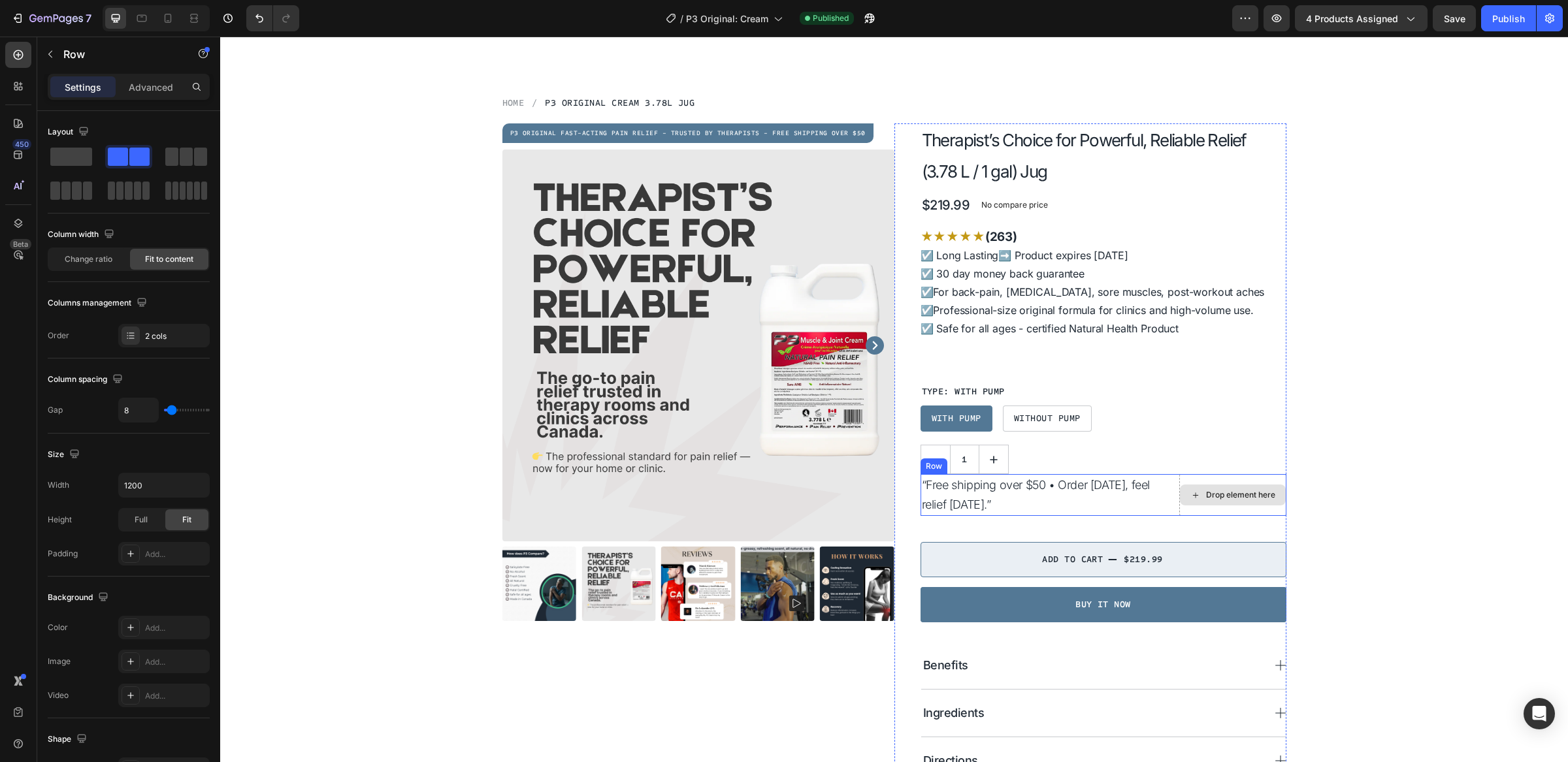
click at [1256, 476] on div "Drop element here" at bounding box center [1233, 495] width 107 height 42
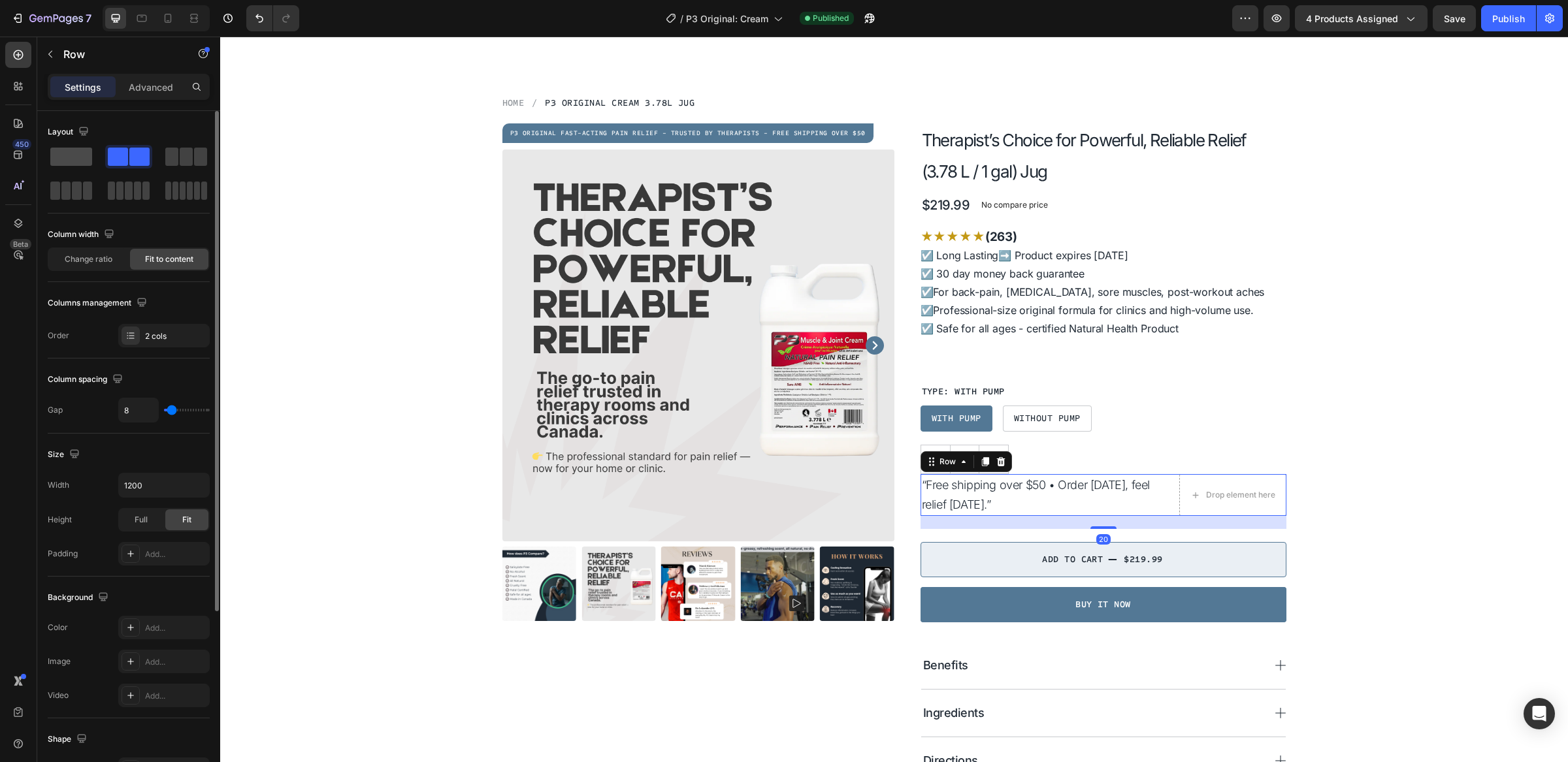
click at [68, 151] on span at bounding box center [71, 157] width 42 height 19
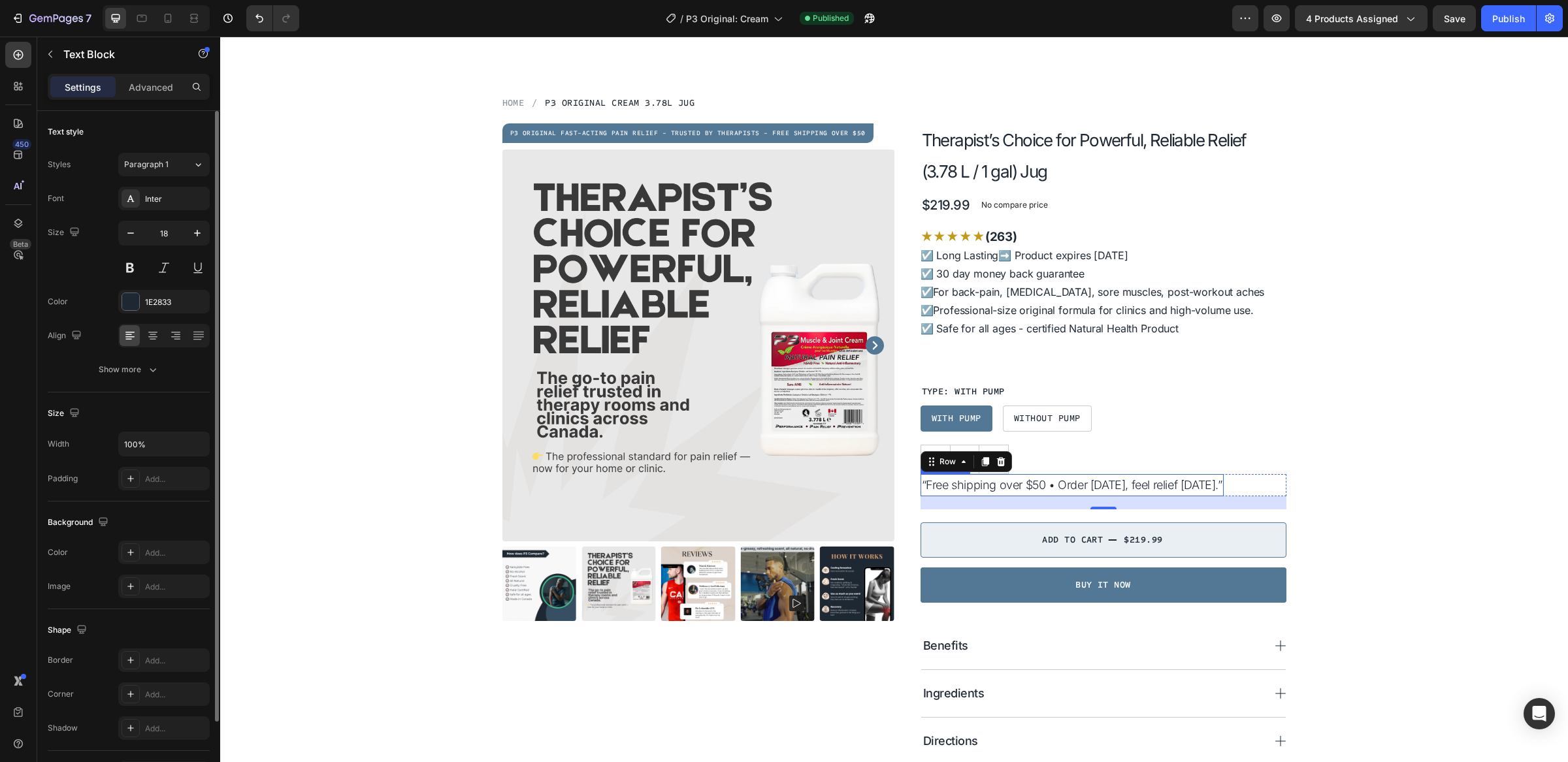
click at [988, 481] on p "“Free shipping over $50 • Order [DATE], feel relief [DATE].”" at bounding box center [1072, 485] width 301 height 20
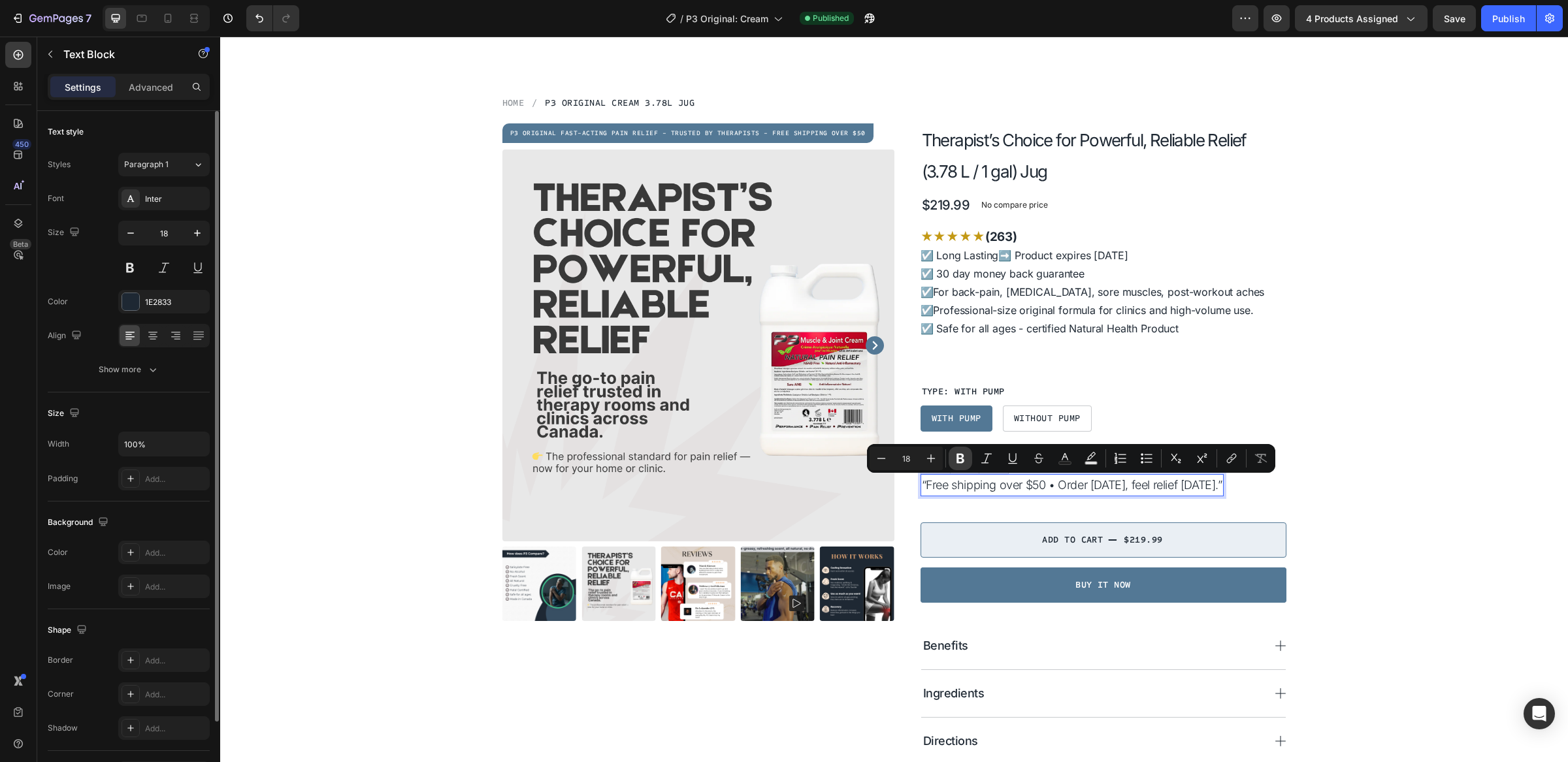
click at [961, 459] on icon "Editor contextual toolbar" at bounding box center [960, 459] width 7 height 9
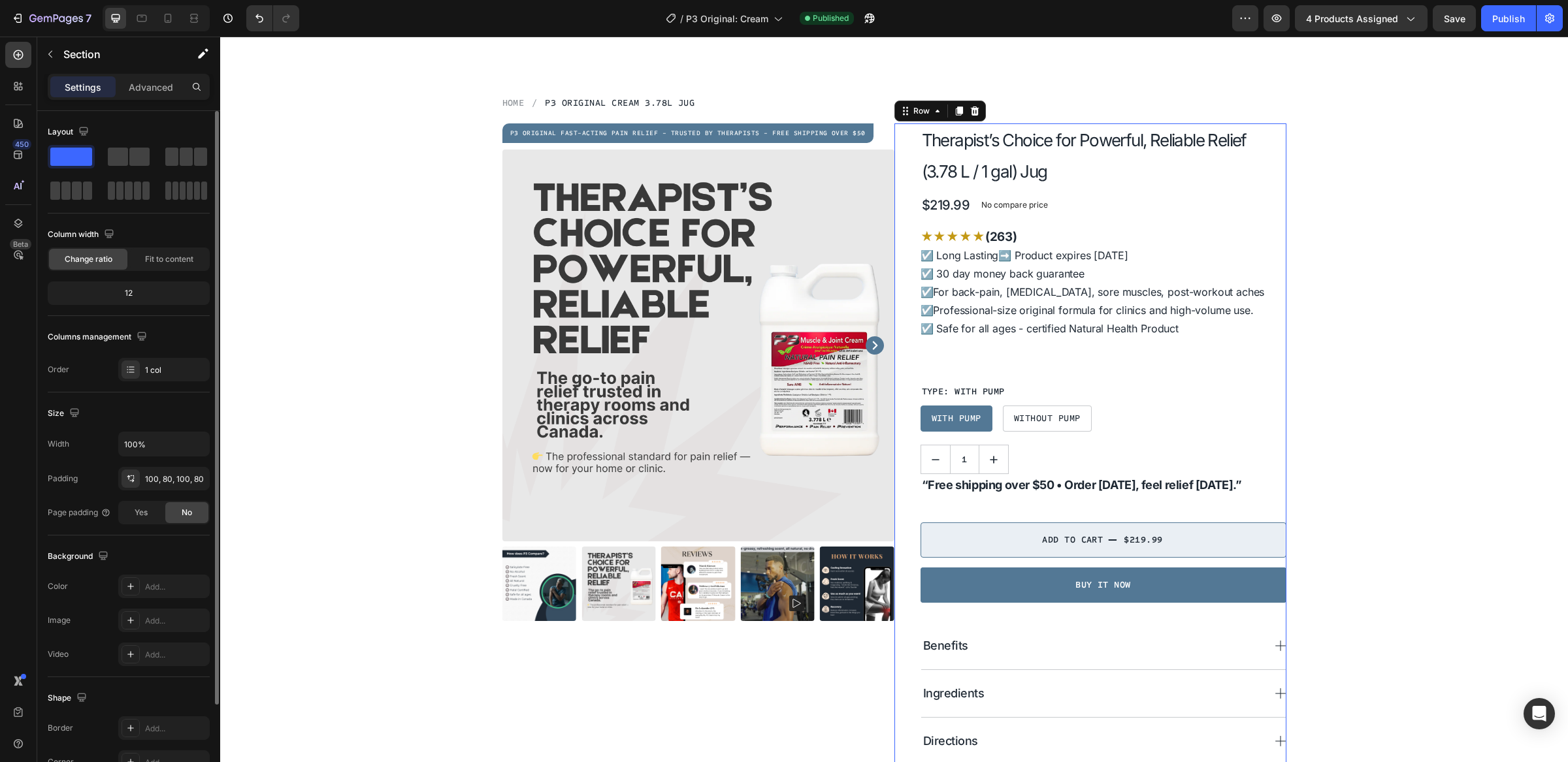
click at [1041, 506] on div "Therapist’s Choice for Powerful, Reliable Relief (3.78 L / 1 gal) Jug Product T…" at bounding box center [1103, 478] width 366 height 710
click at [1058, 485] on strong "“Free shipping over $50 • Order [DATE], feel relief [DATE].”" at bounding box center [1082, 485] width 320 height 14
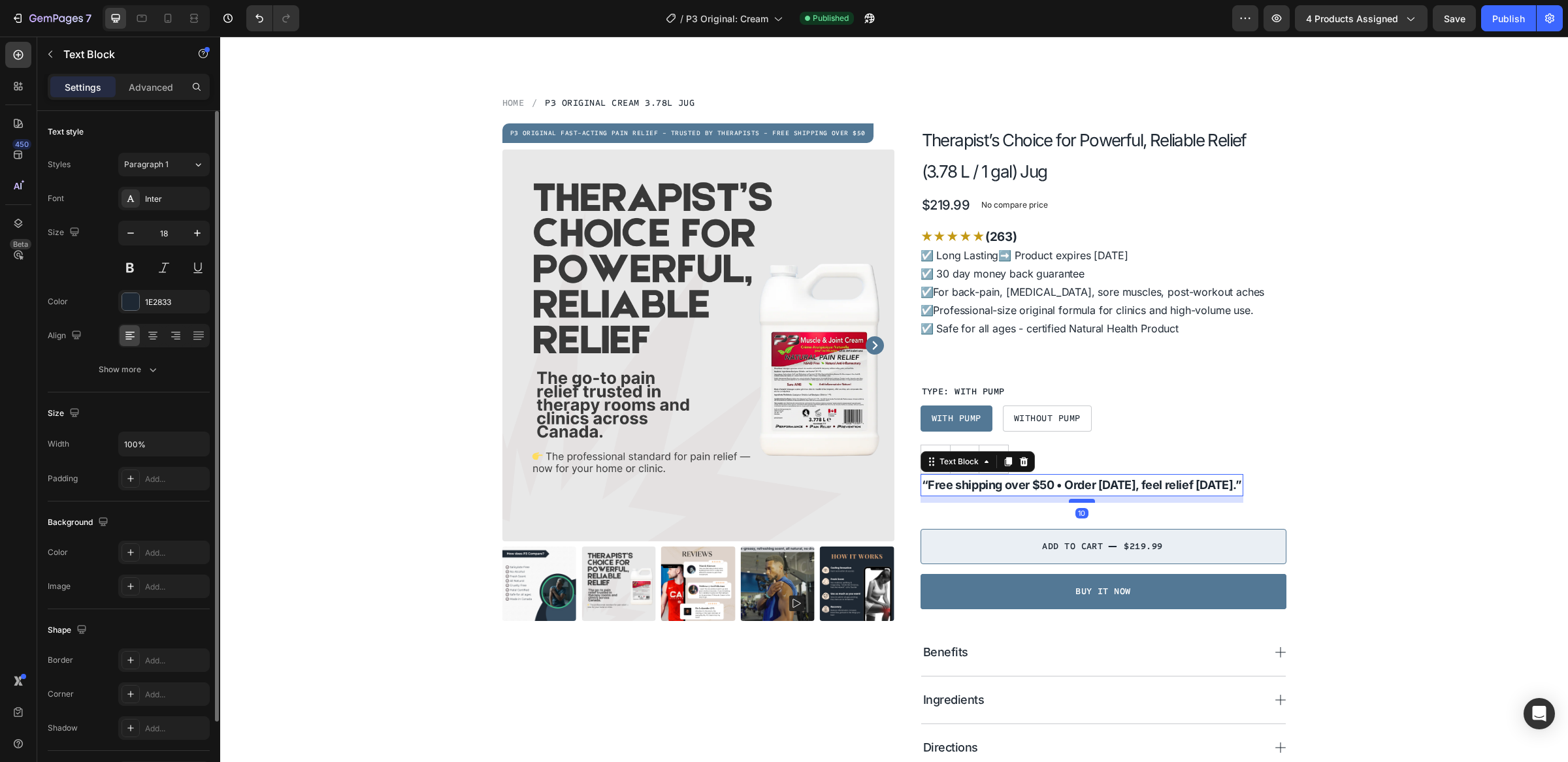
drag, startPoint x: 1080, startPoint y: 495, endPoint x: 1079, endPoint y: 502, distance: 7.1
click at [1079, 502] on div at bounding box center [1082, 501] width 26 height 4
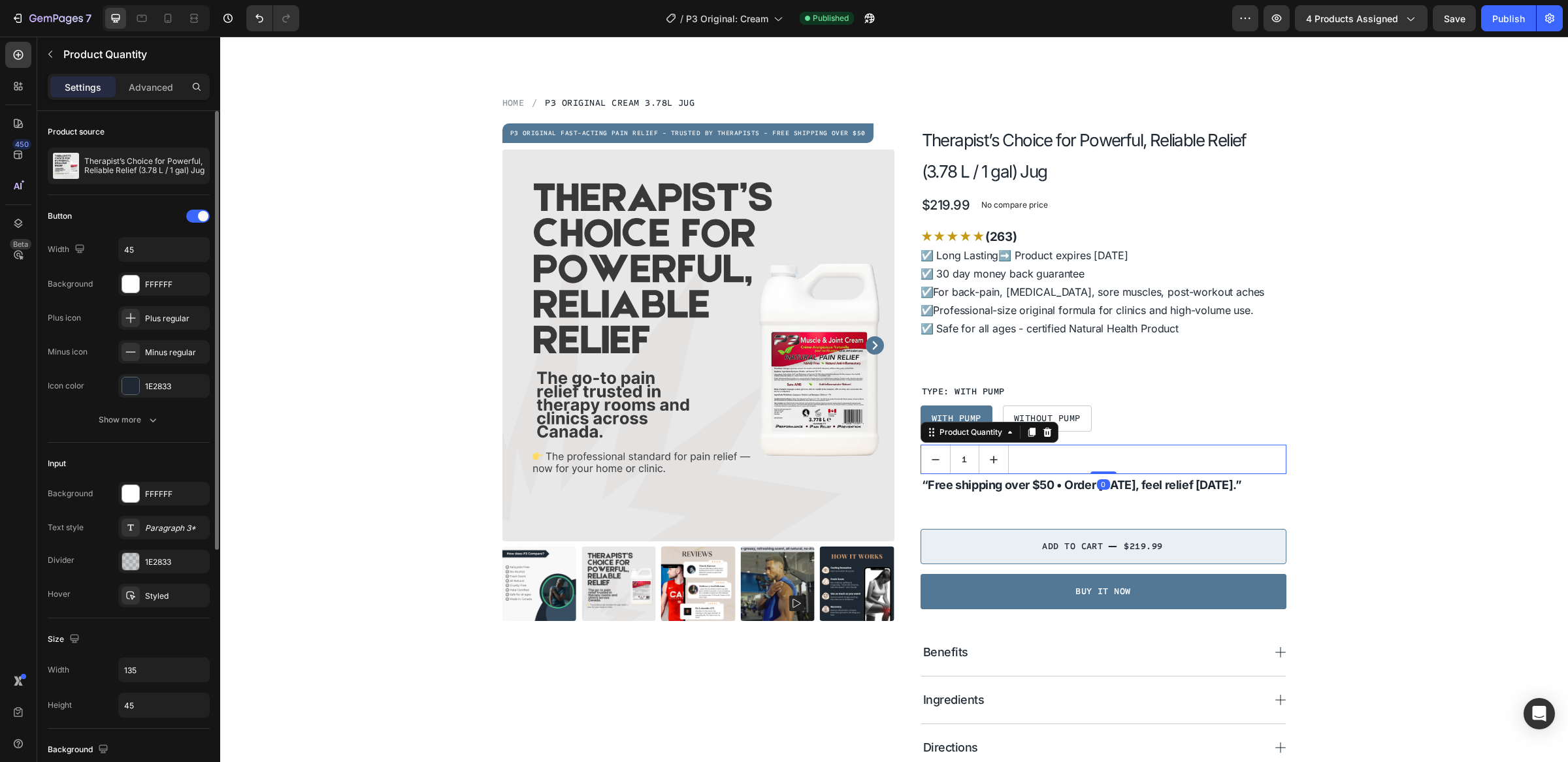
click at [1093, 463] on div "1" at bounding box center [1103, 459] width 366 height 29
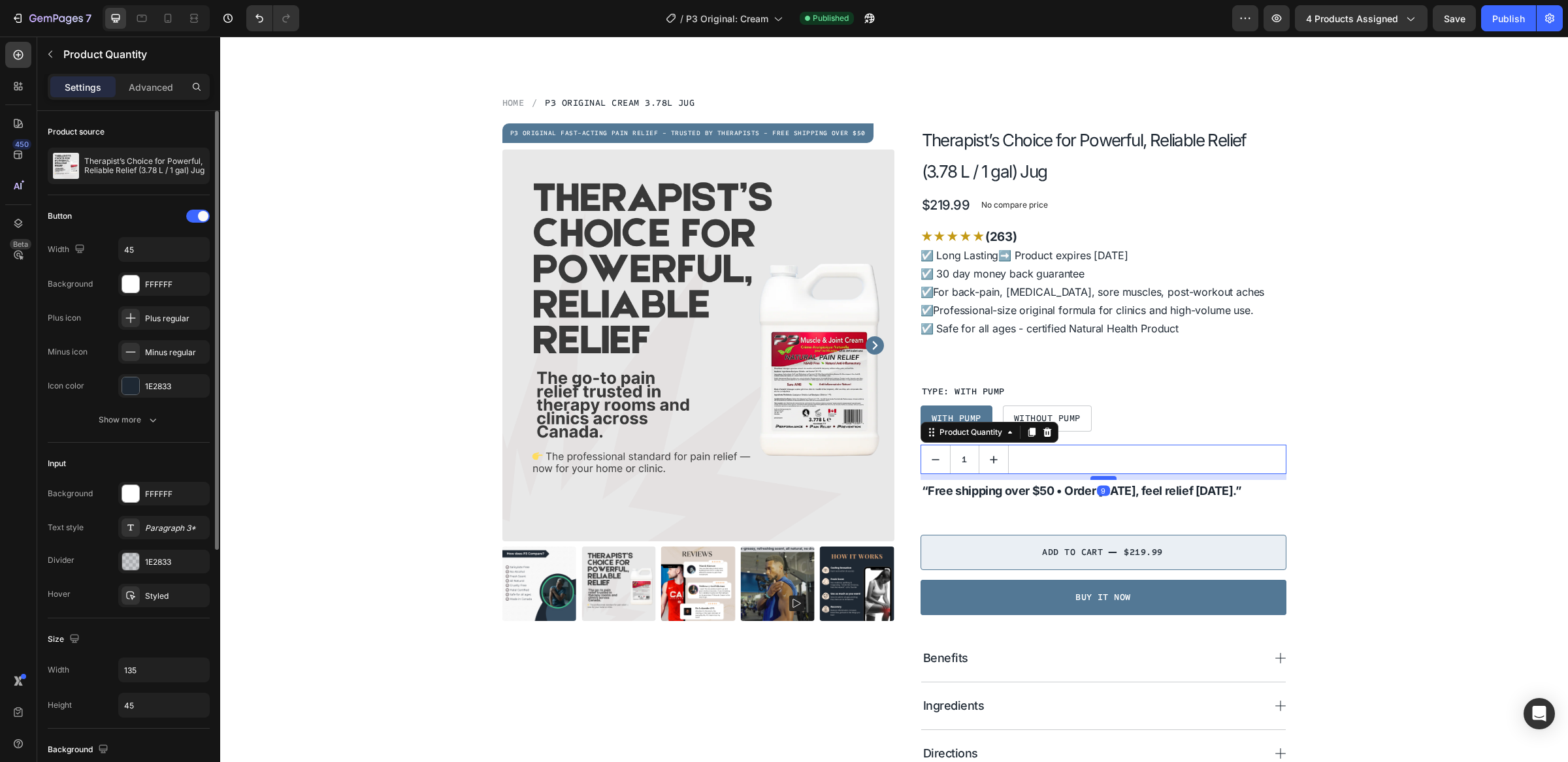
click at [1102, 478] on div at bounding box center [1103, 478] width 26 height 4
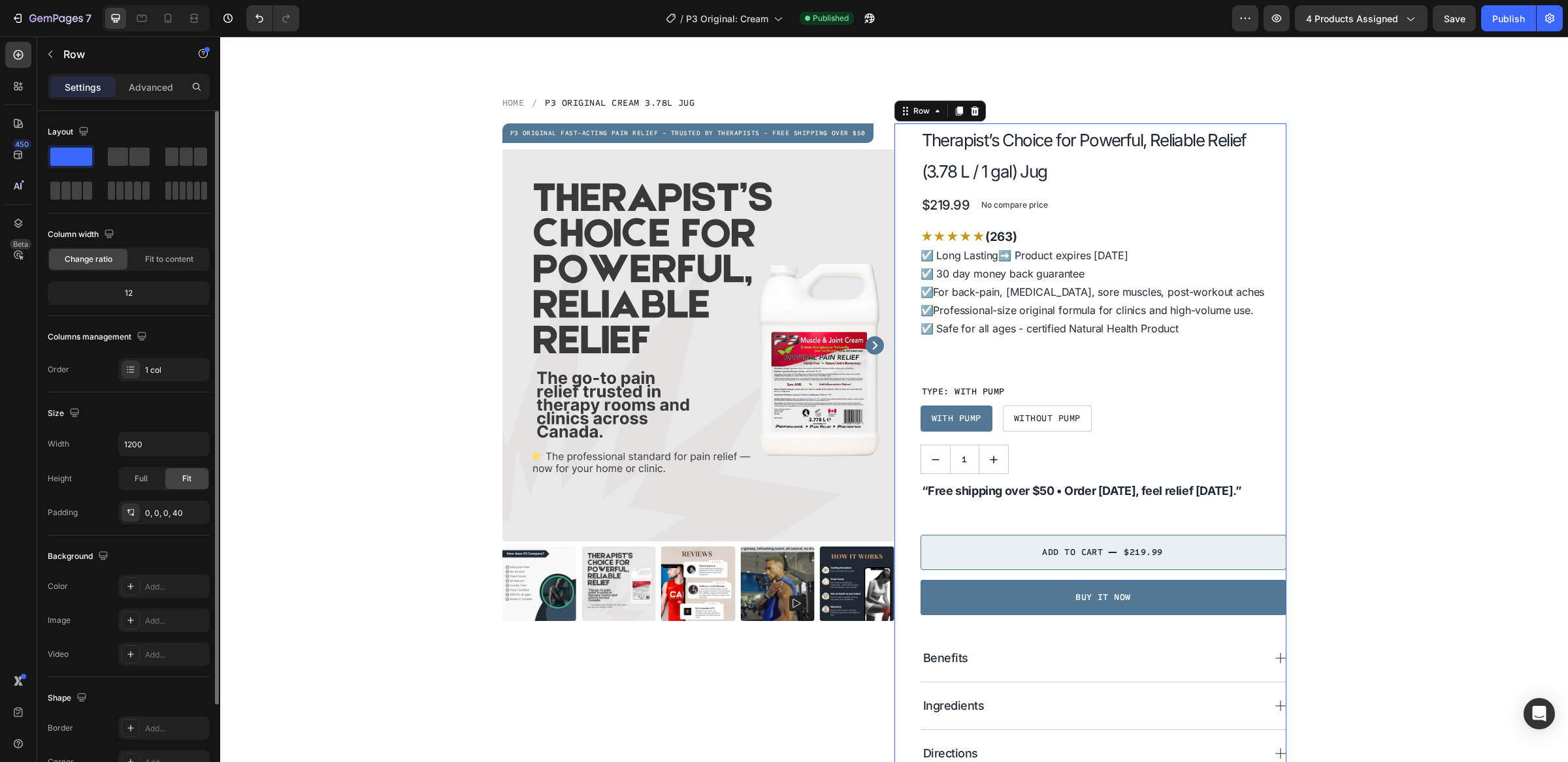
click at [1152, 518] on div "Therapist’s Choice for Powerful, Reliable Relief (3.78 L / 1 gal) Jug Product T…" at bounding box center [1103, 485] width 366 height 723
click at [1457, 19] on span "Save" at bounding box center [1455, 19] width 22 height 11
click at [1413, 21] on icon "button" at bounding box center [1411, 19] width 13 height 13
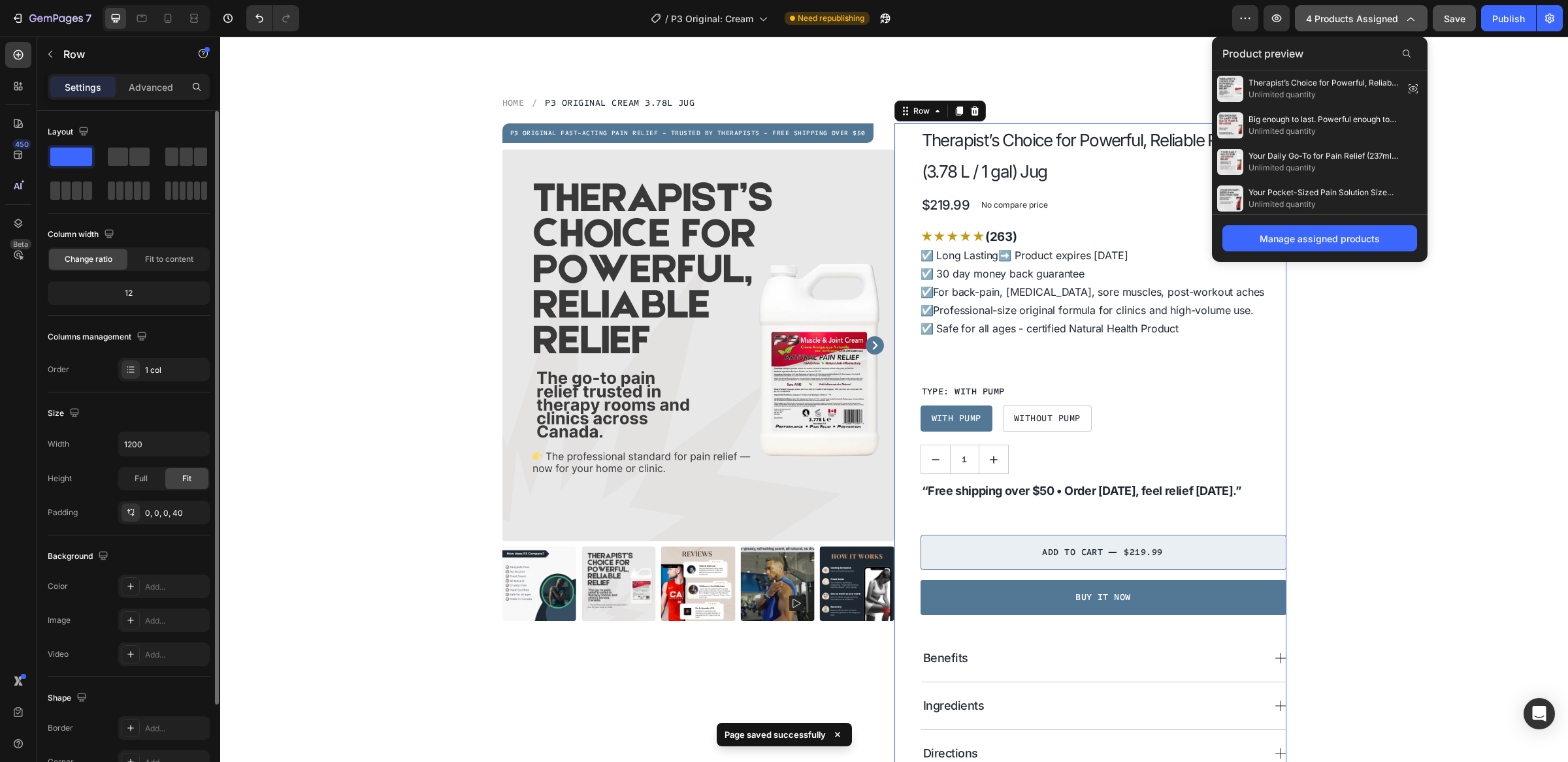
click at [1412, 20] on icon "button" at bounding box center [1411, 19] width 13 height 13
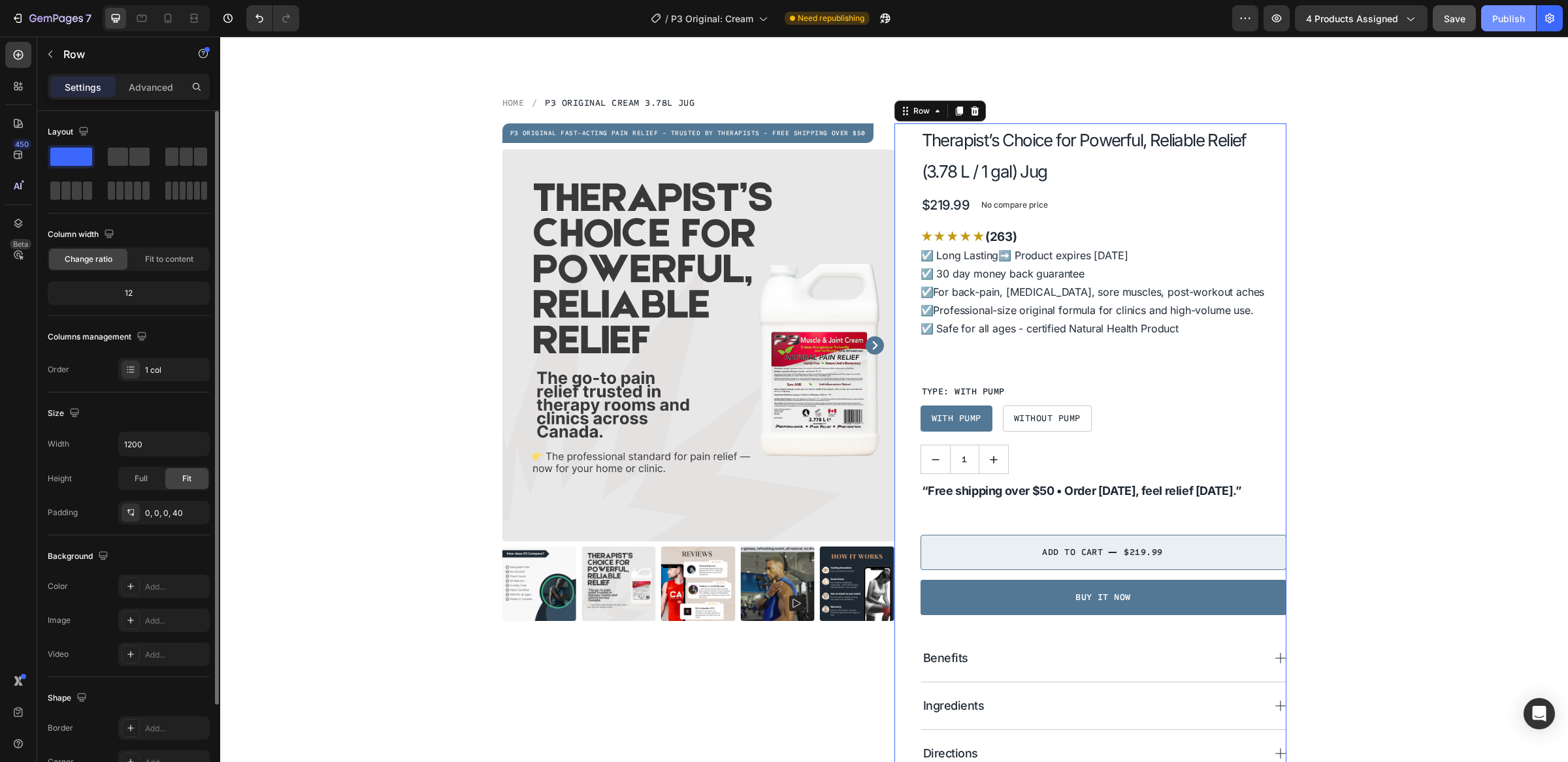
click at [1514, 26] on button "Publish" at bounding box center [1509, 19] width 55 height 26
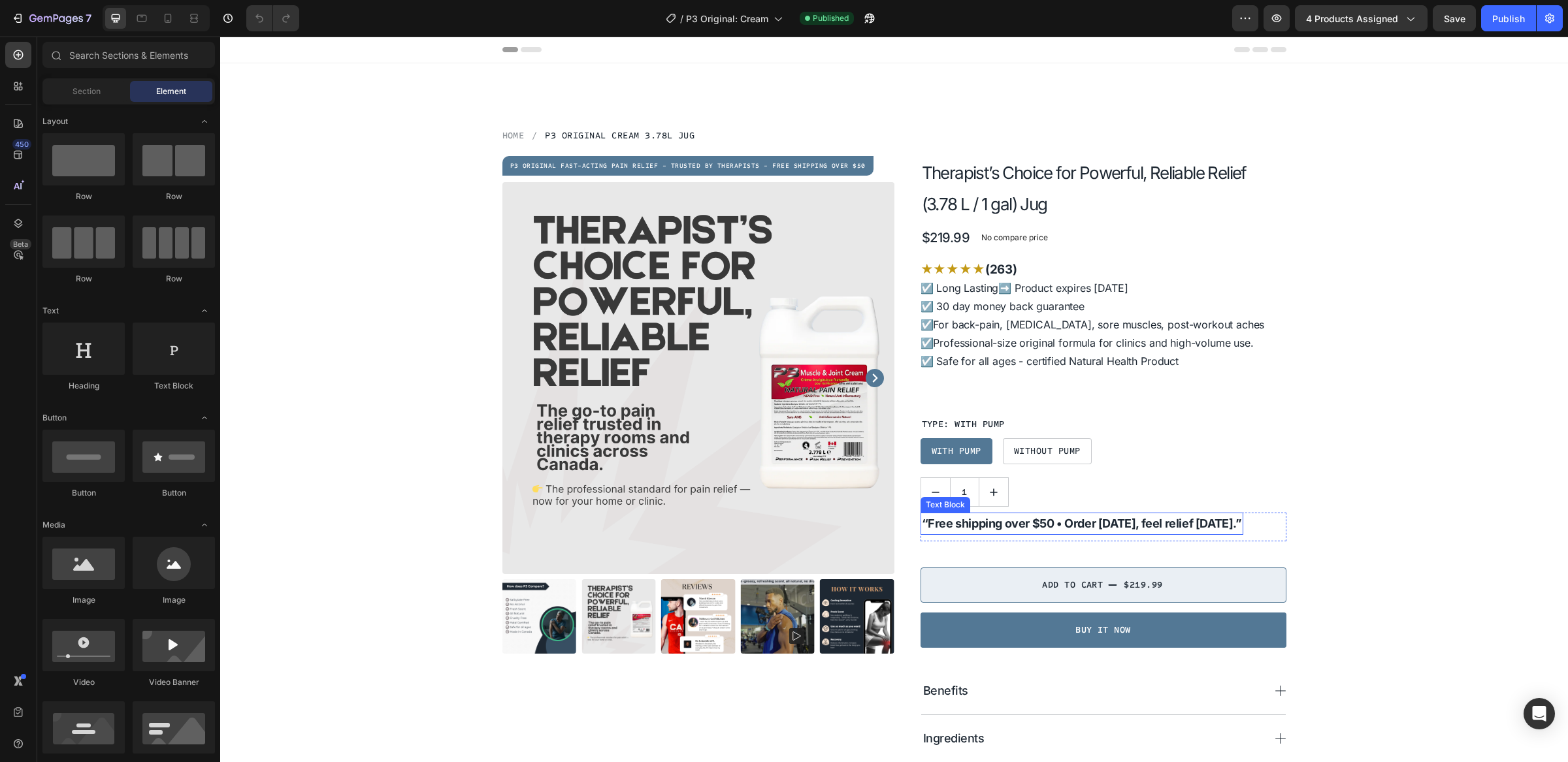
click at [1102, 524] on strong "“Free shipping over $50 • Order [DATE], feel relief [DATE].”" at bounding box center [1082, 523] width 320 height 14
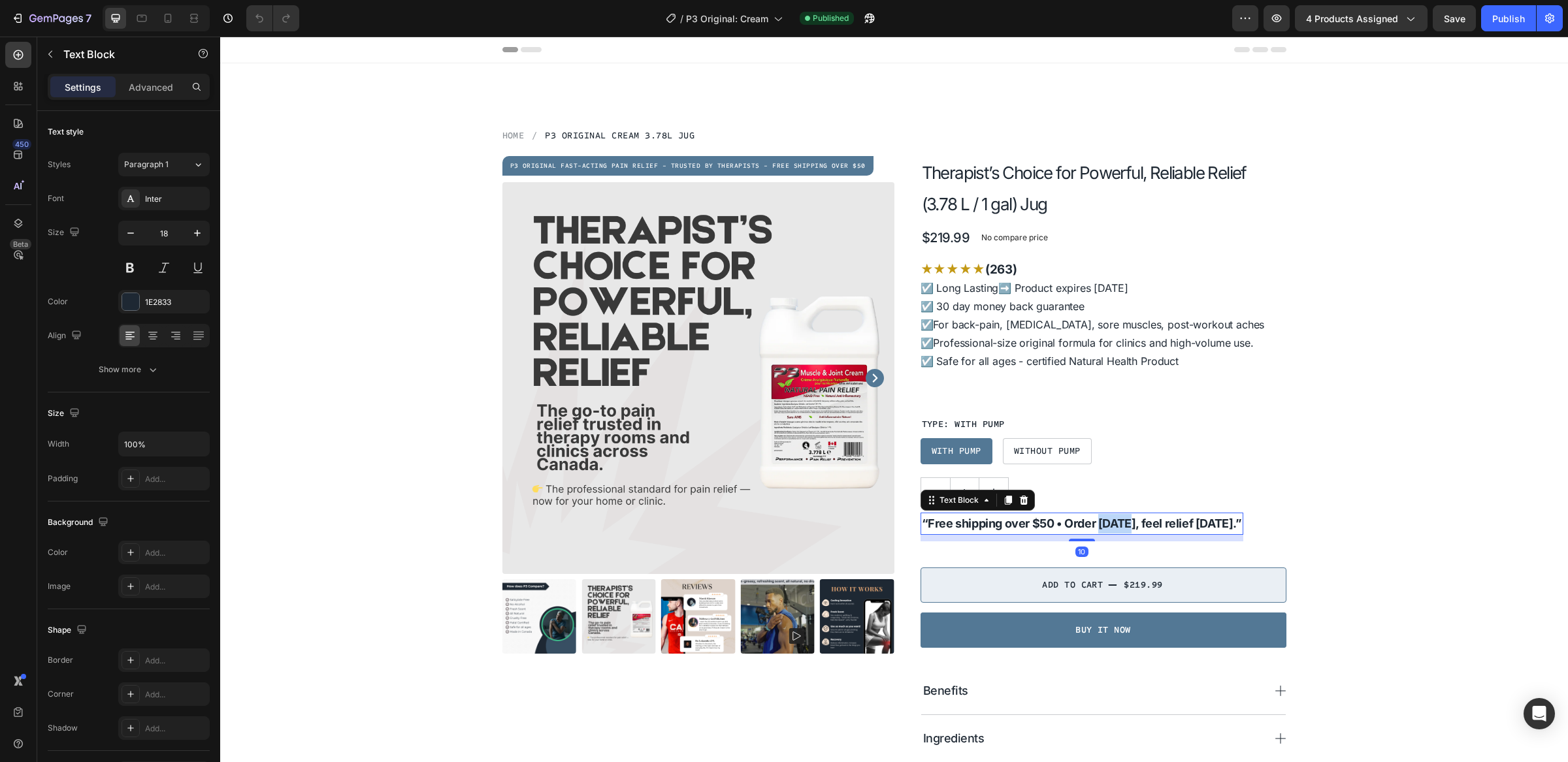
click at [1102, 524] on strong "“Free shipping over $50 • Order [DATE], feel relief [DATE].”" at bounding box center [1082, 523] width 320 height 14
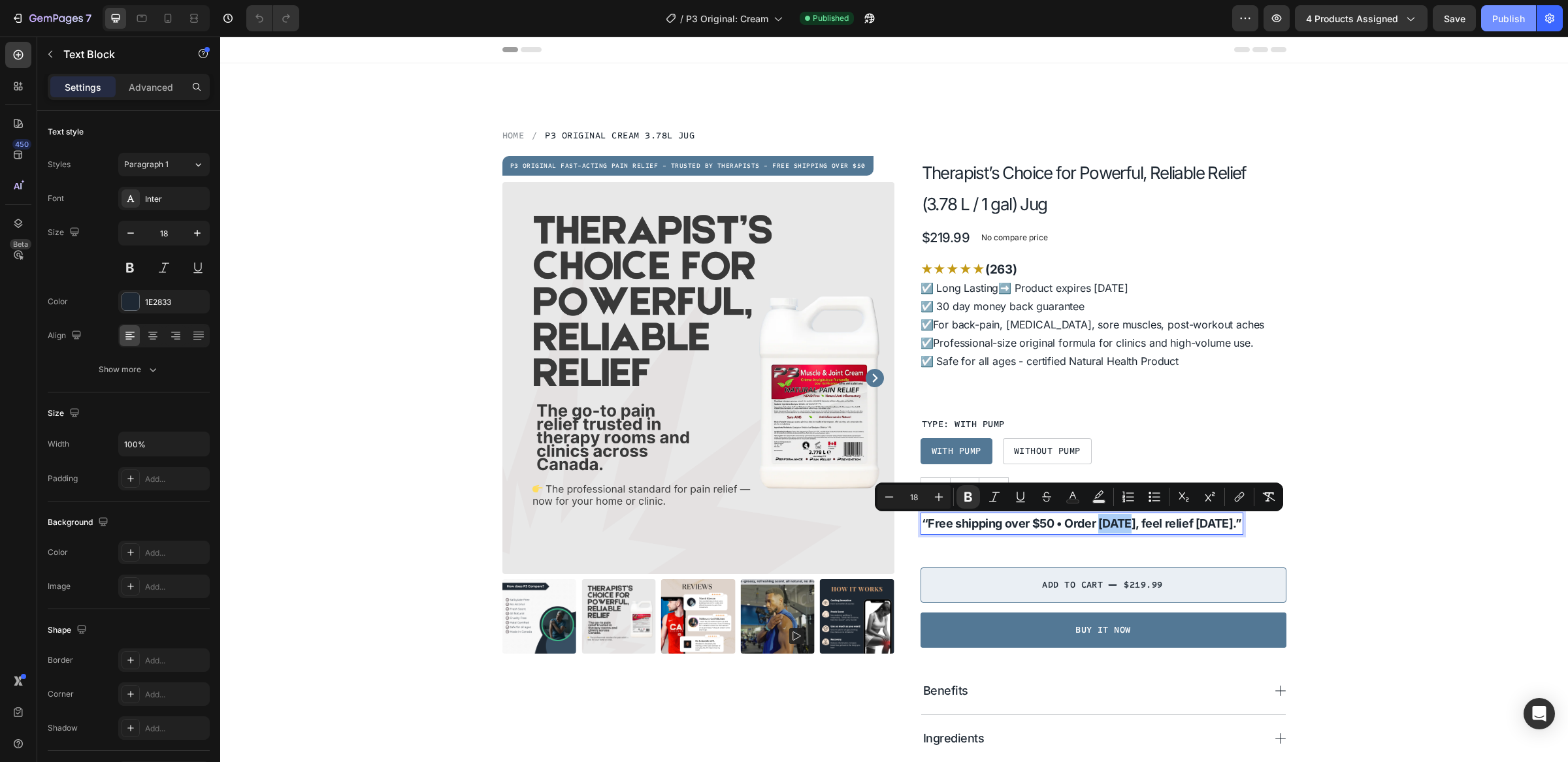
click at [1506, 23] on div "Publish" at bounding box center [1509, 19] width 33 height 14
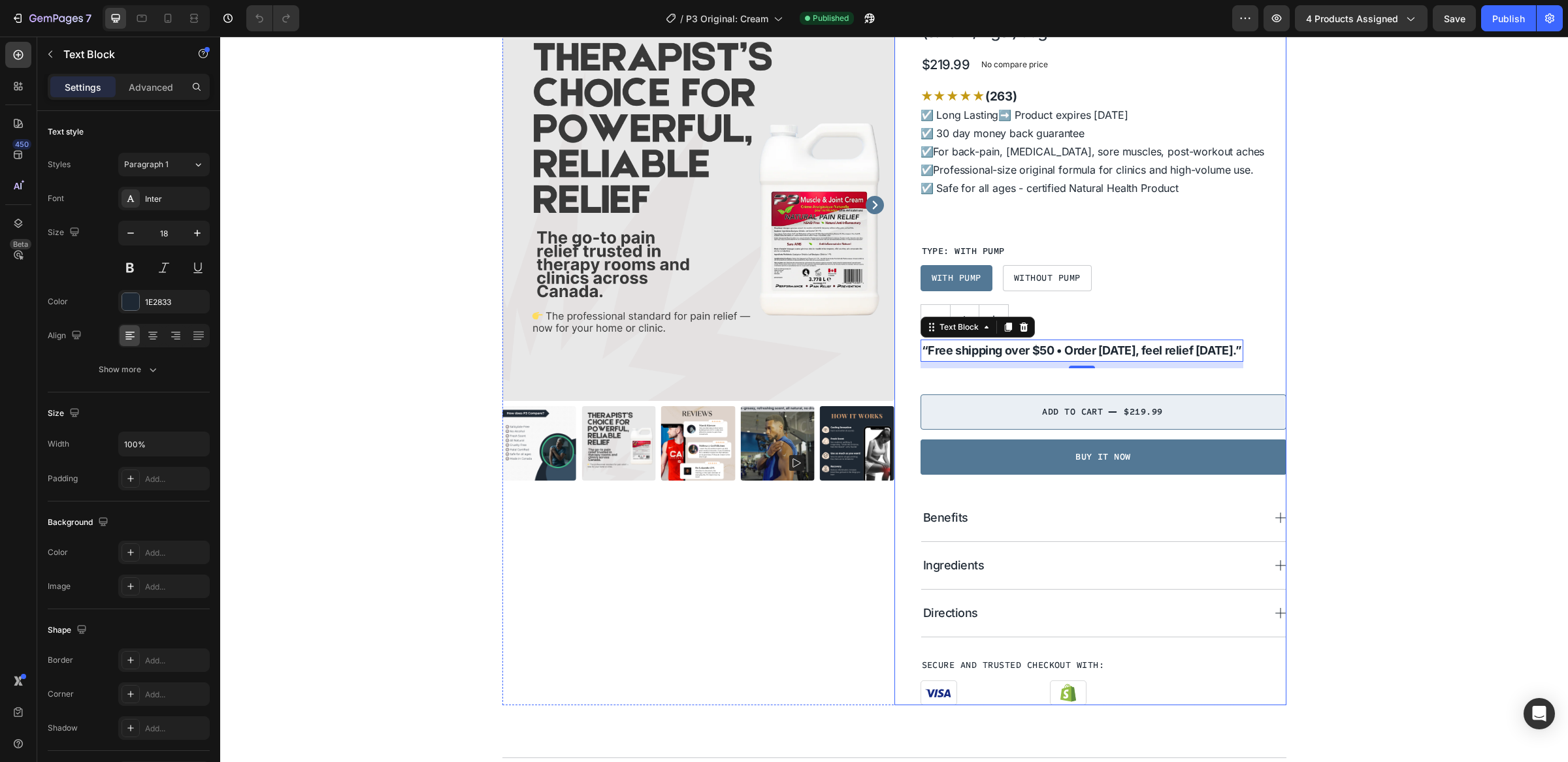
scroll to position [176, 0]
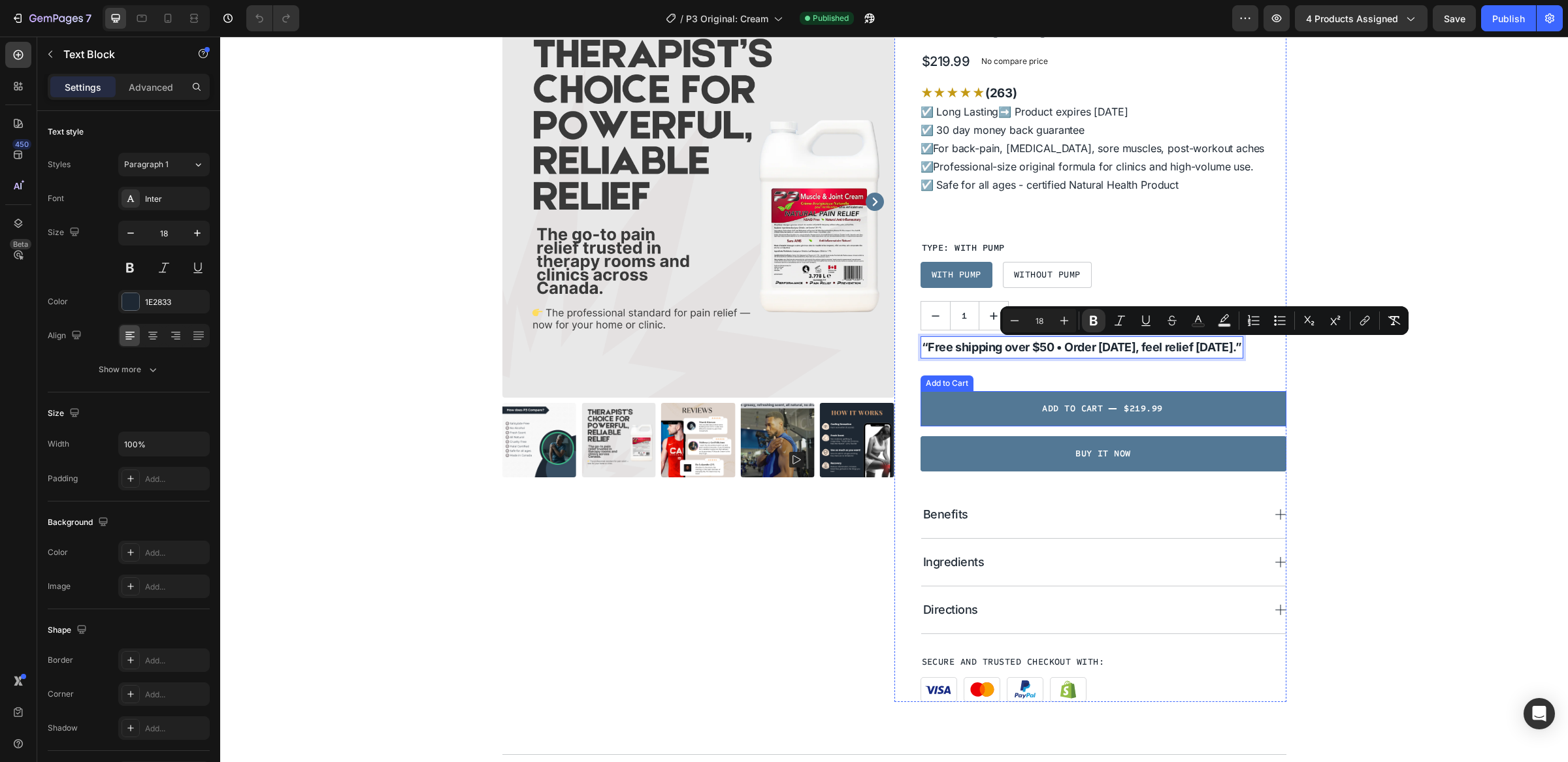
drag, startPoint x: 1166, startPoint y: 344, endPoint x: 1162, endPoint y: 392, distance: 48.2
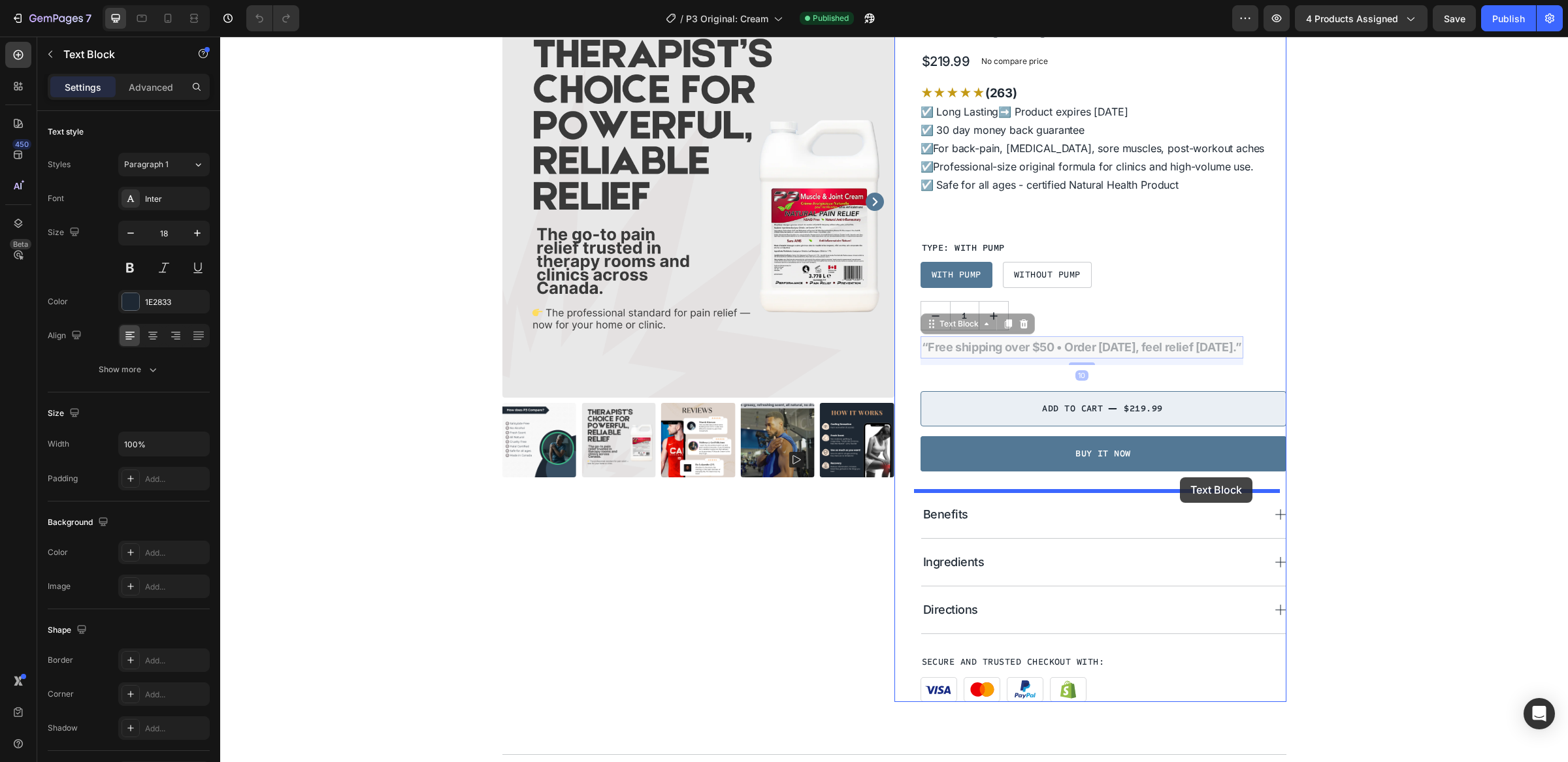
drag, startPoint x: 1188, startPoint y: 343, endPoint x: 1180, endPoint y: 477, distance: 134.2
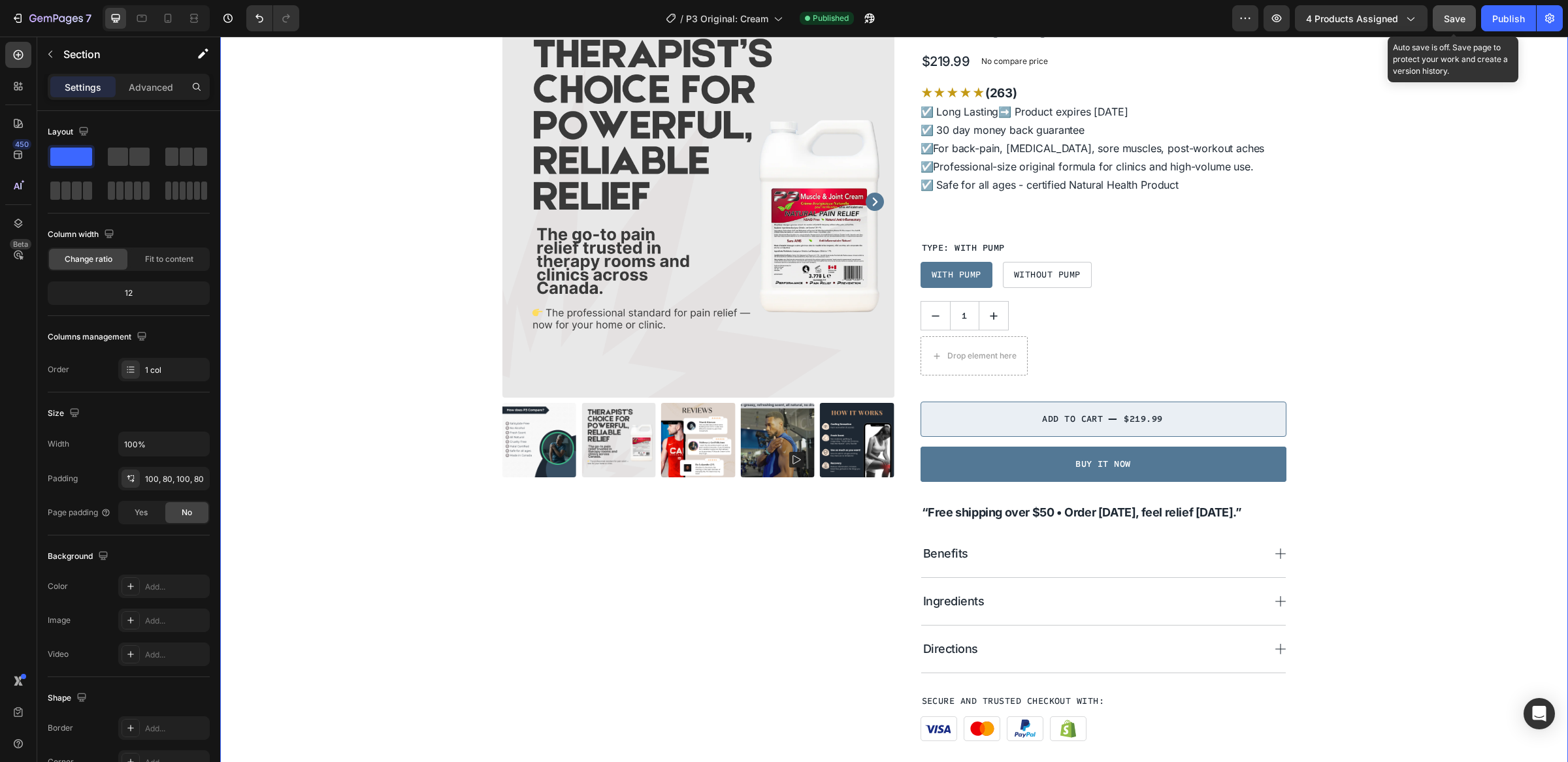
click at [1452, 22] on span "Save" at bounding box center [1455, 19] width 22 height 11
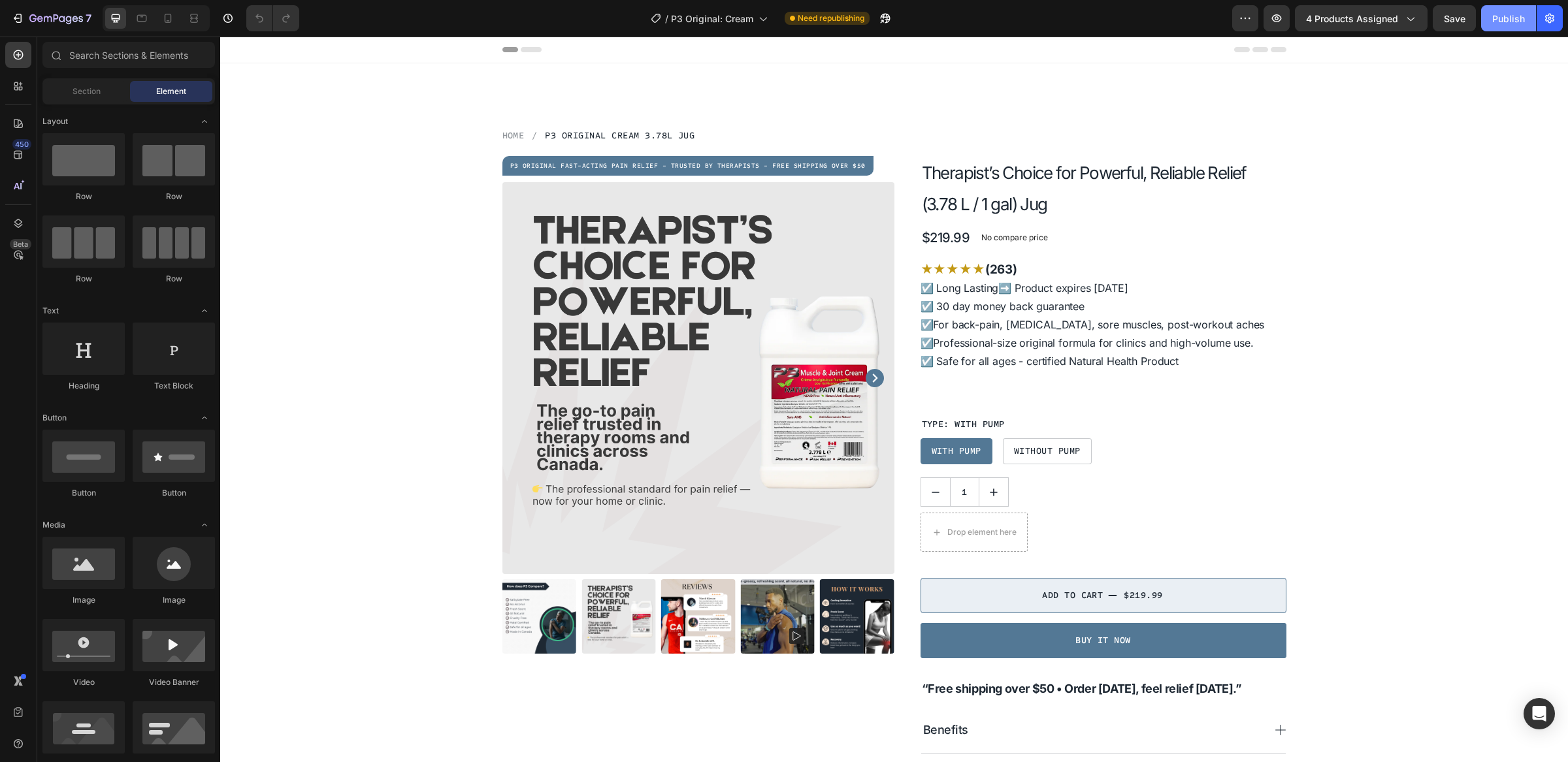
click at [1509, 16] on div "Publish" at bounding box center [1509, 19] width 33 height 14
drag, startPoint x: 1366, startPoint y: 21, endPoint x: 1363, endPoint y: 14, distance: 7.6
click at [1364, 24] on span "4 products assigned" at bounding box center [1353, 19] width 92 height 14
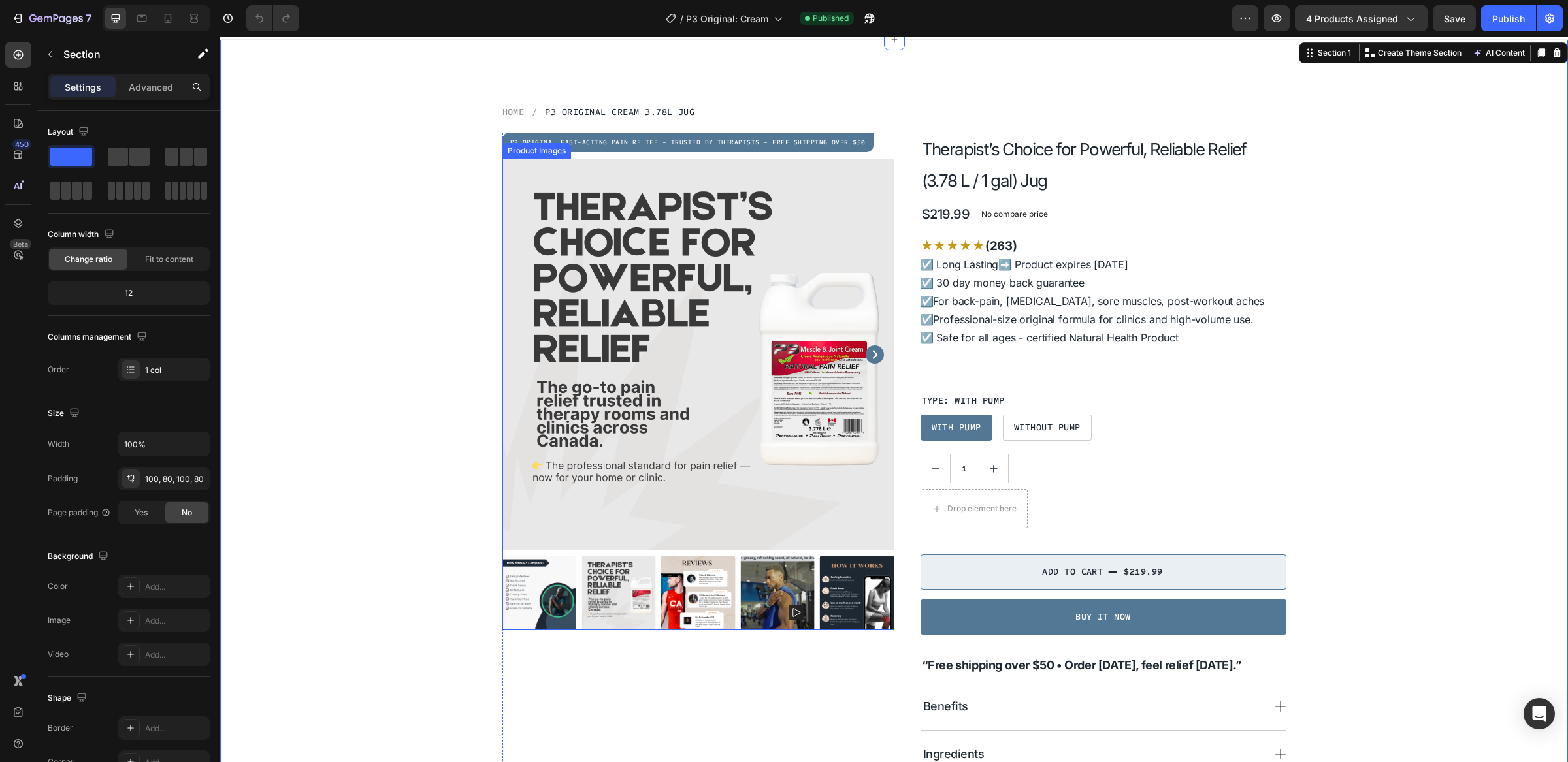
scroll to position [24, 0]
click at [1085, 666] on strong "“Free shipping over $50 • Order [DATE], feel relief [DATE].”" at bounding box center [1082, 665] width 320 height 14
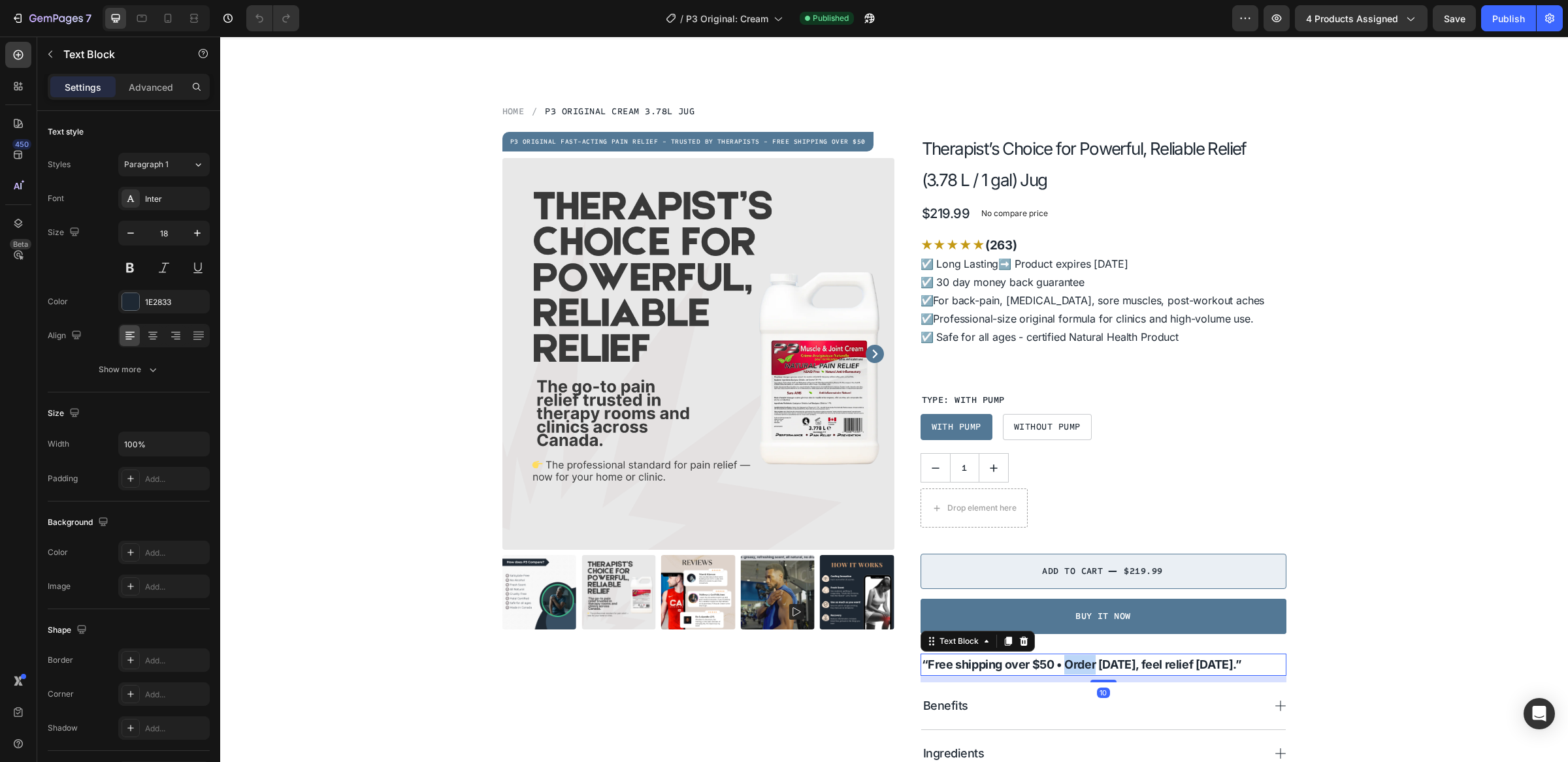
click at [1085, 666] on strong "“Free shipping over $50 • Order [DATE], feel relief [DATE].”" at bounding box center [1082, 665] width 320 height 14
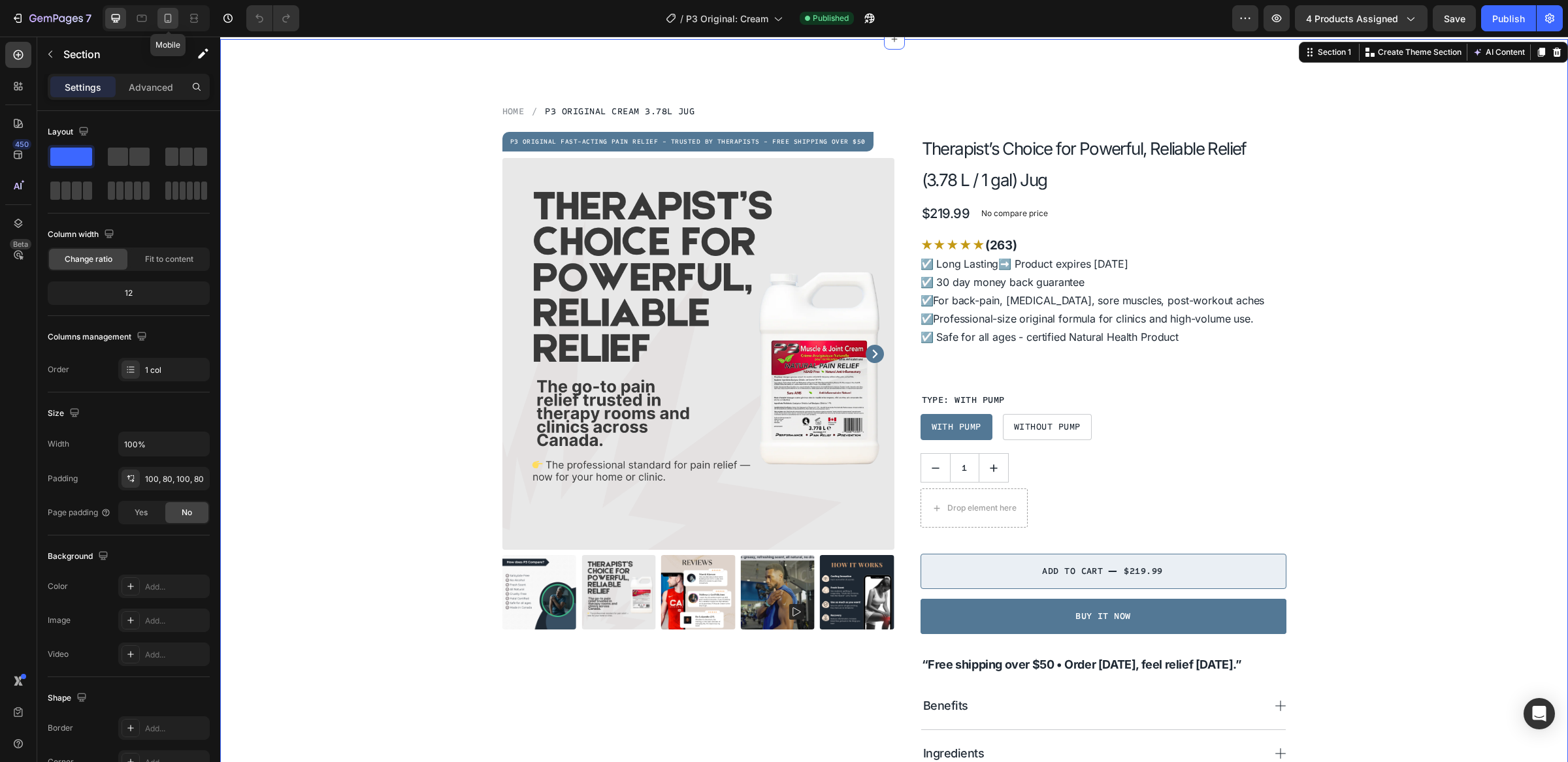
click at [171, 18] on icon at bounding box center [169, 19] width 7 height 9
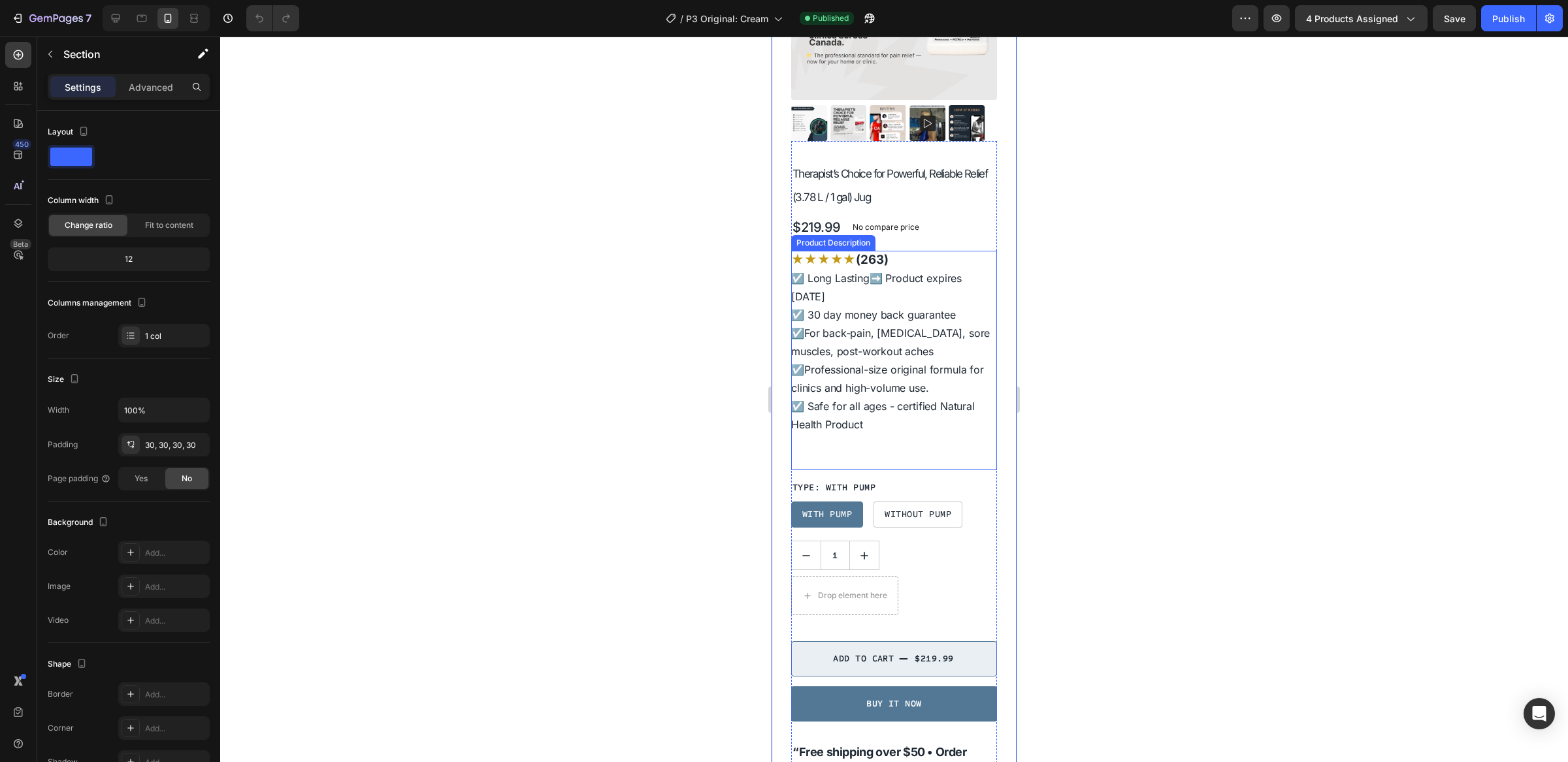
scroll to position [308, 0]
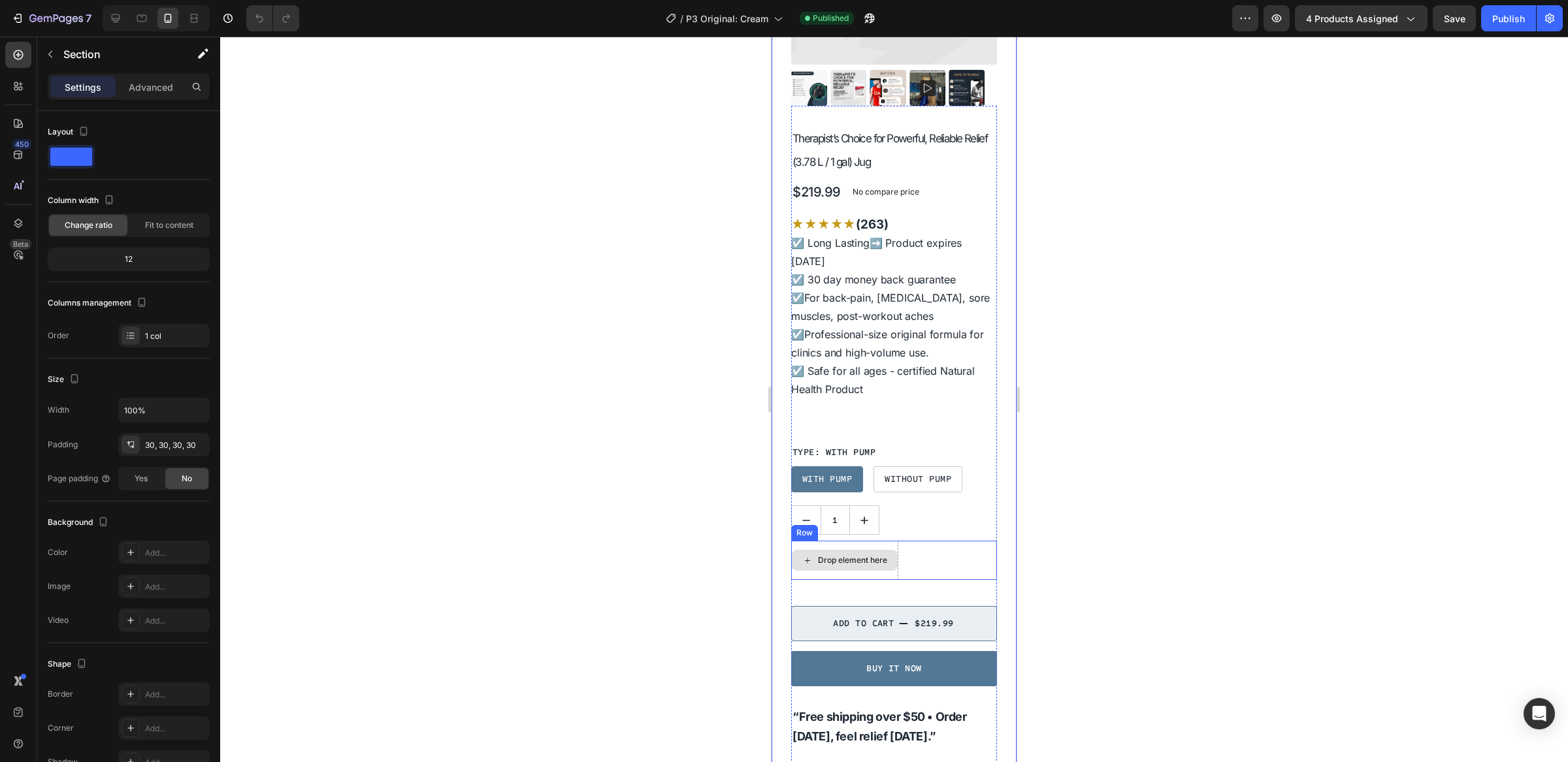
click at [857, 555] on div "Drop element here" at bounding box center [853, 560] width 69 height 10
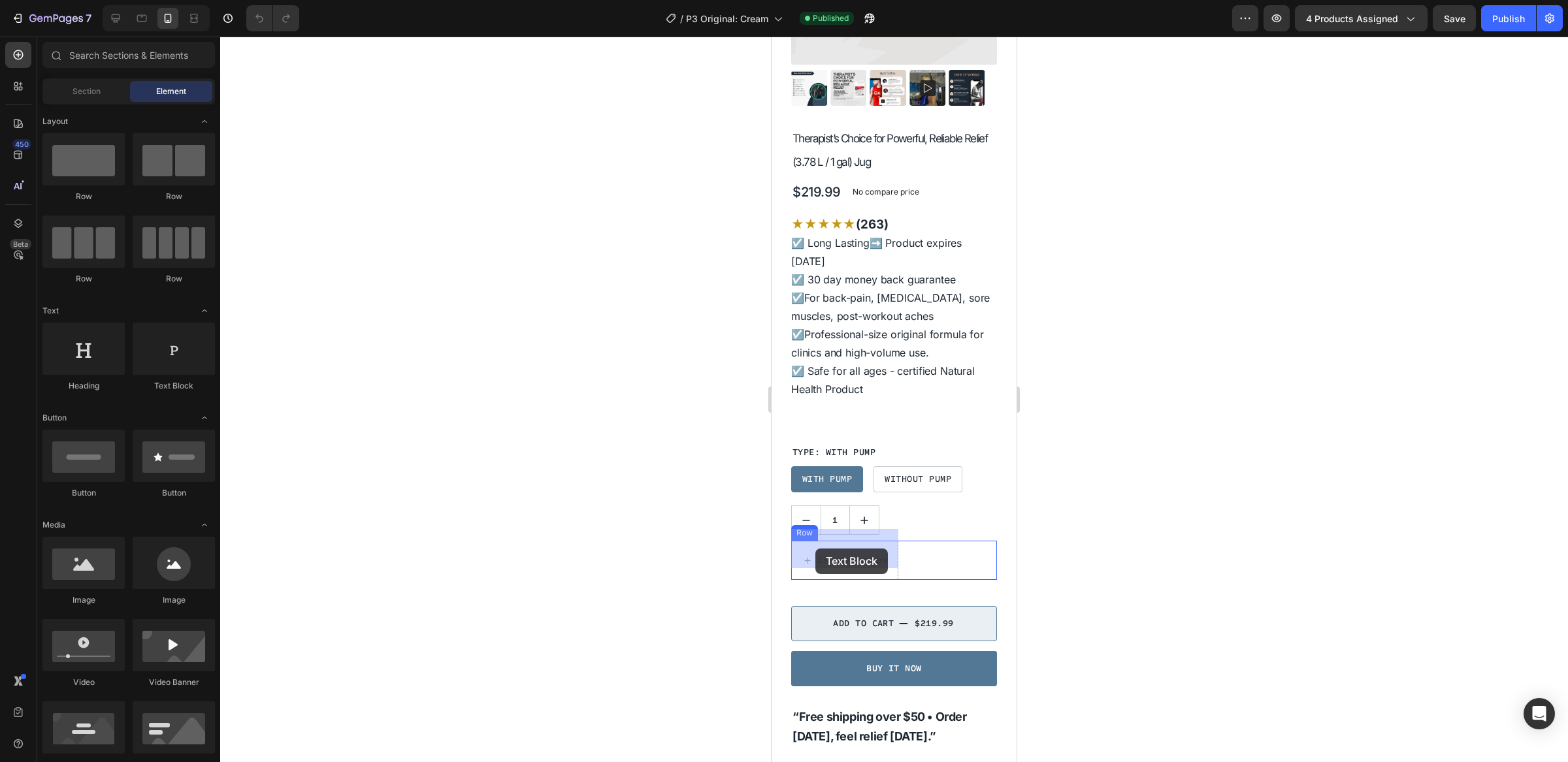
drag, startPoint x: 948, startPoint y: 381, endPoint x: 816, endPoint y: 543, distance: 209.0
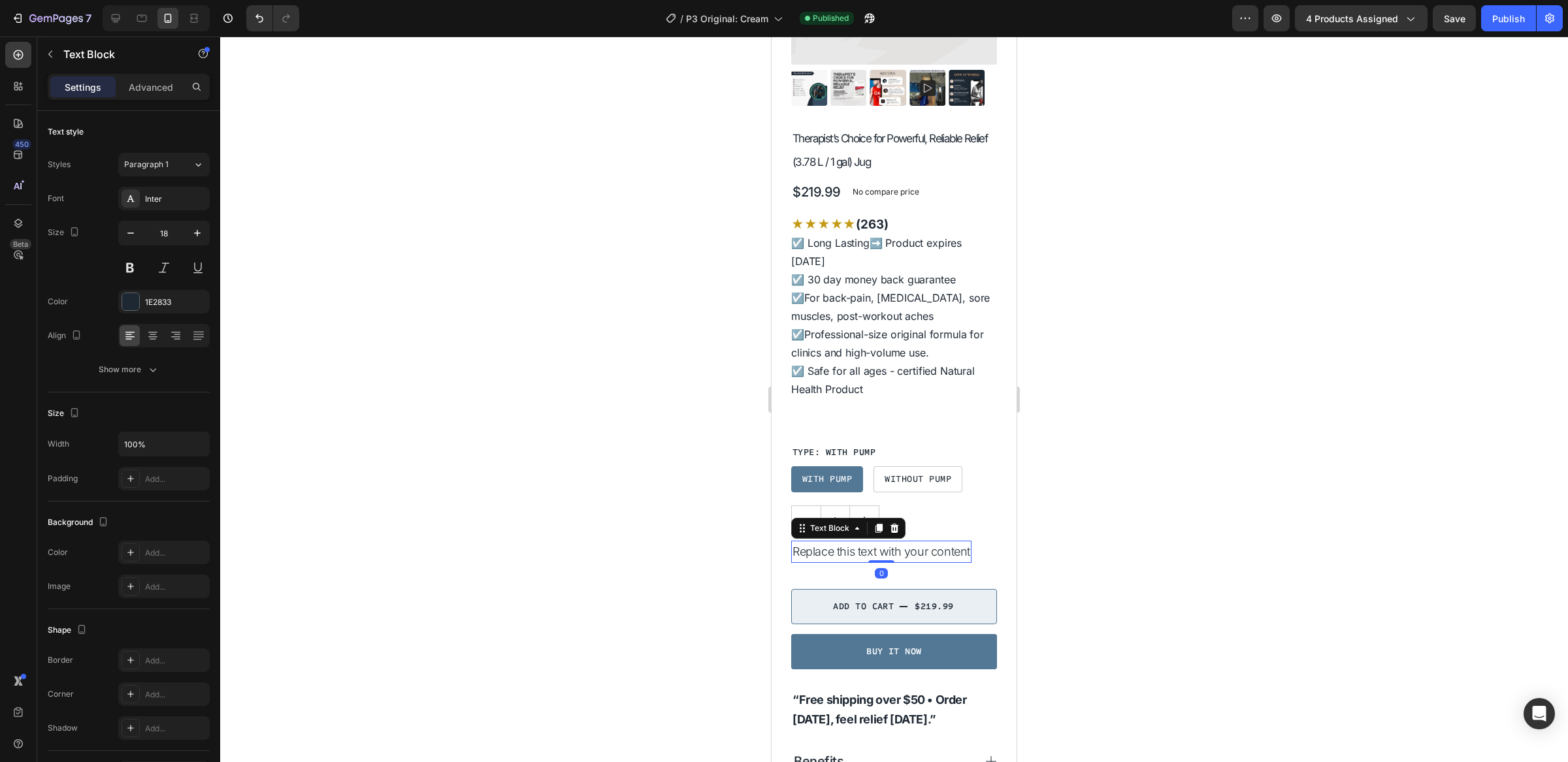
click at [834, 541] on div "Replace this text with your content" at bounding box center [881, 552] width 181 height 22
click at [834, 542] on p "Replace this text with your content" at bounding box center [881, 551] width 178 height 20
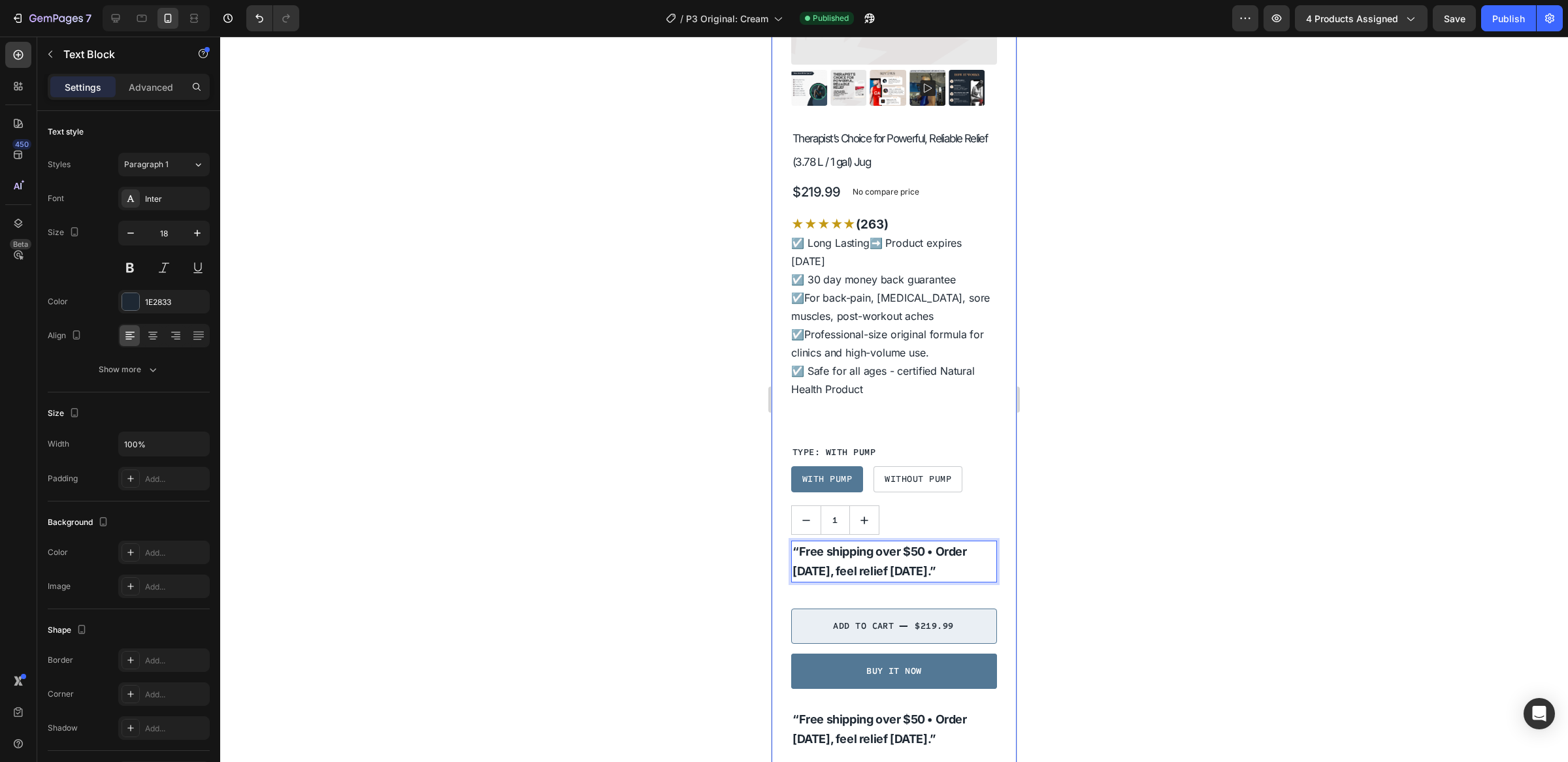
drag, startPoint x: 953, startPoint y: 559, endPoint x: 785, endPoint y: 546, distance: 168.5
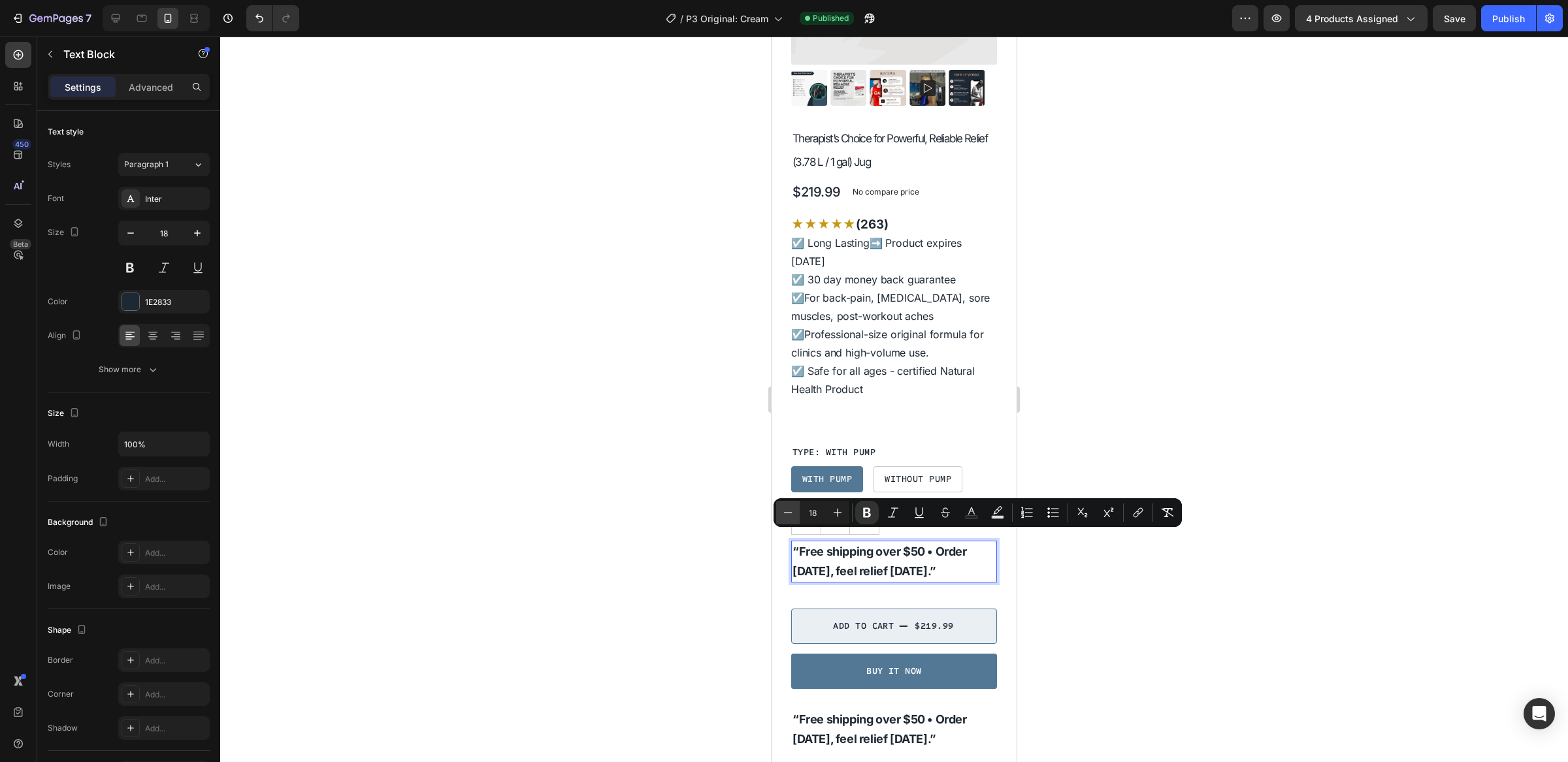
click at [791, 511] on icon "Editor contextual toolbar" at bounding box center [788, 513] width 13 height 13
type input "15"
click at [689, 526] on div at bounding box center [894, 399] width 1348 height 725
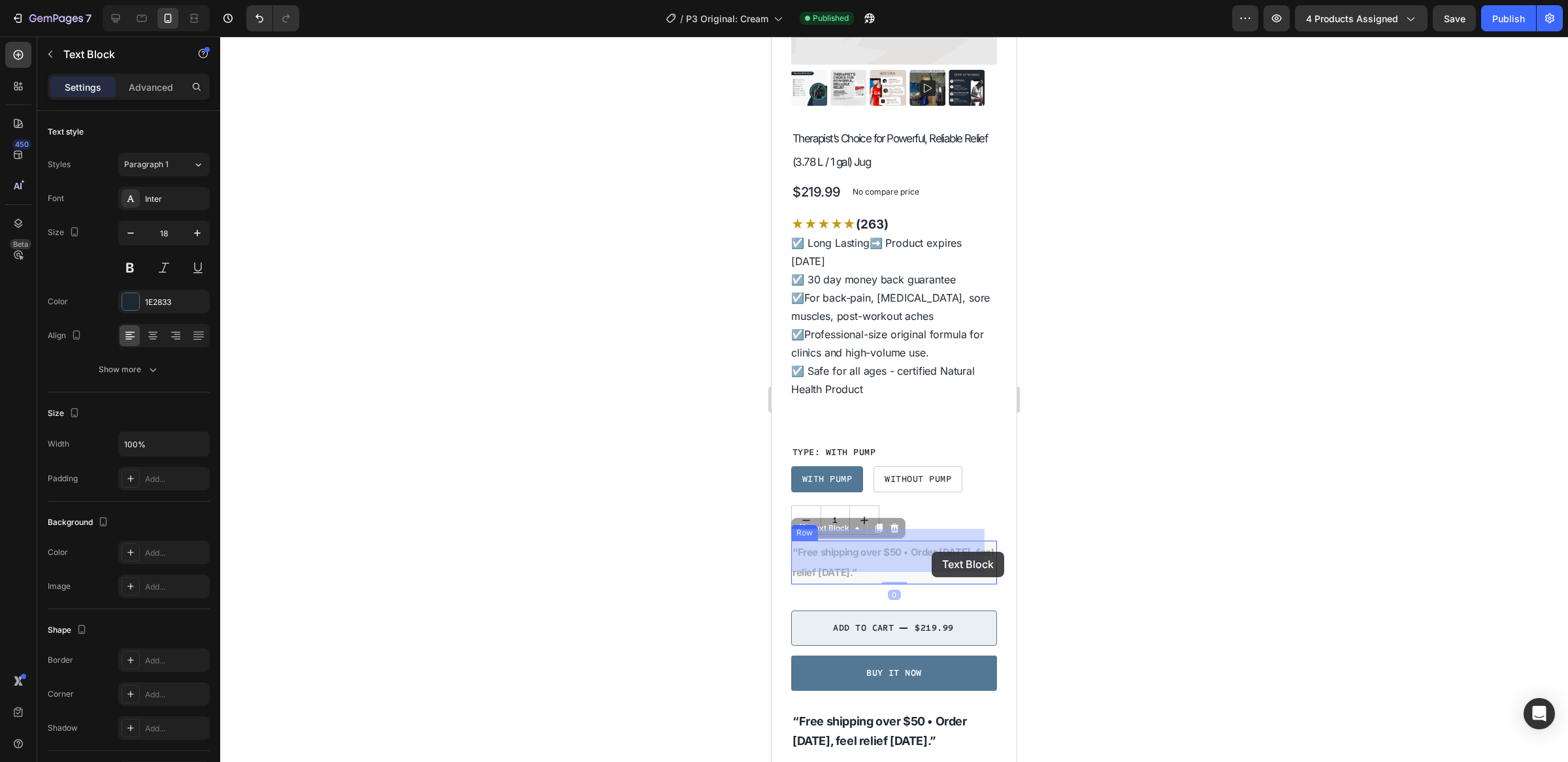
drag, startPoint x: 943, startPoint y: 560, endPoint x: 932, endPoint y: 552, distance: 13.6
click at [893, 523] on icon at bounding box center [895, 528] width 10 height 10
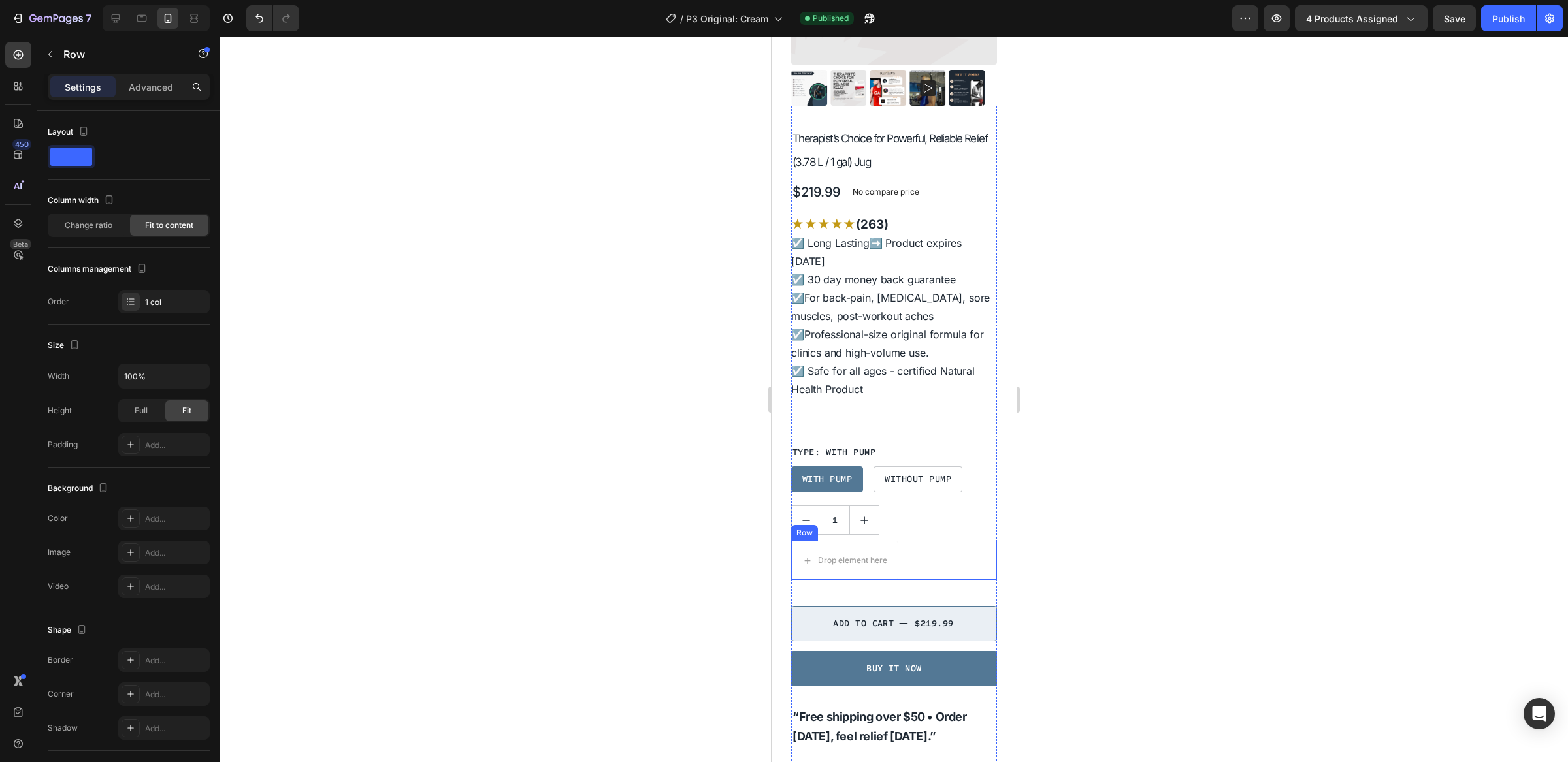
click at [928, 556] on div "Drop element here Row" at bounding box center [895, 561] width 206 height 39
click at [877, 523] on icon at bounding box center [871, 528] width 10 height 10
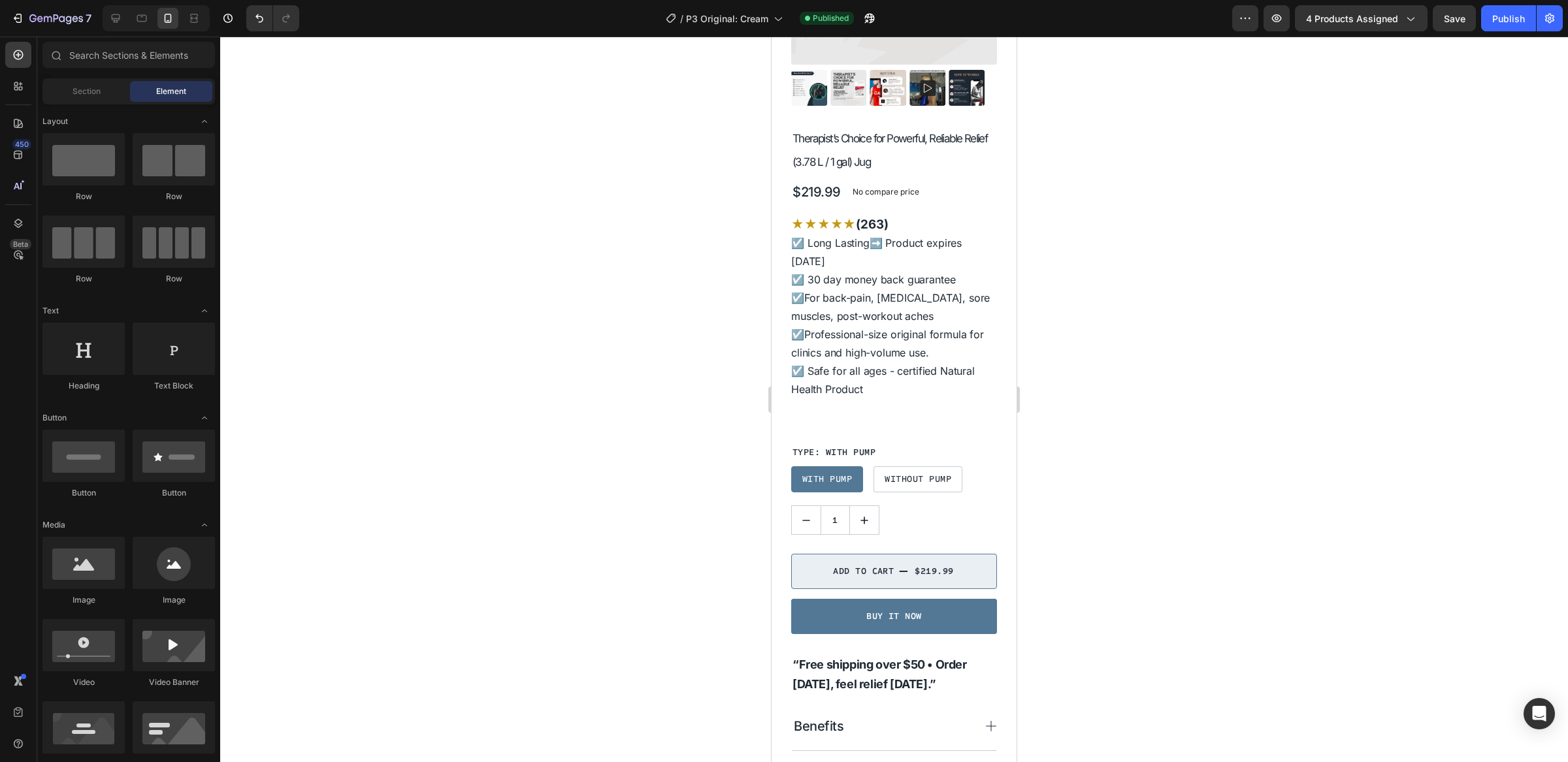
click at [1209, 449] on div at bounding box center [894, 399] width 1348 height 725
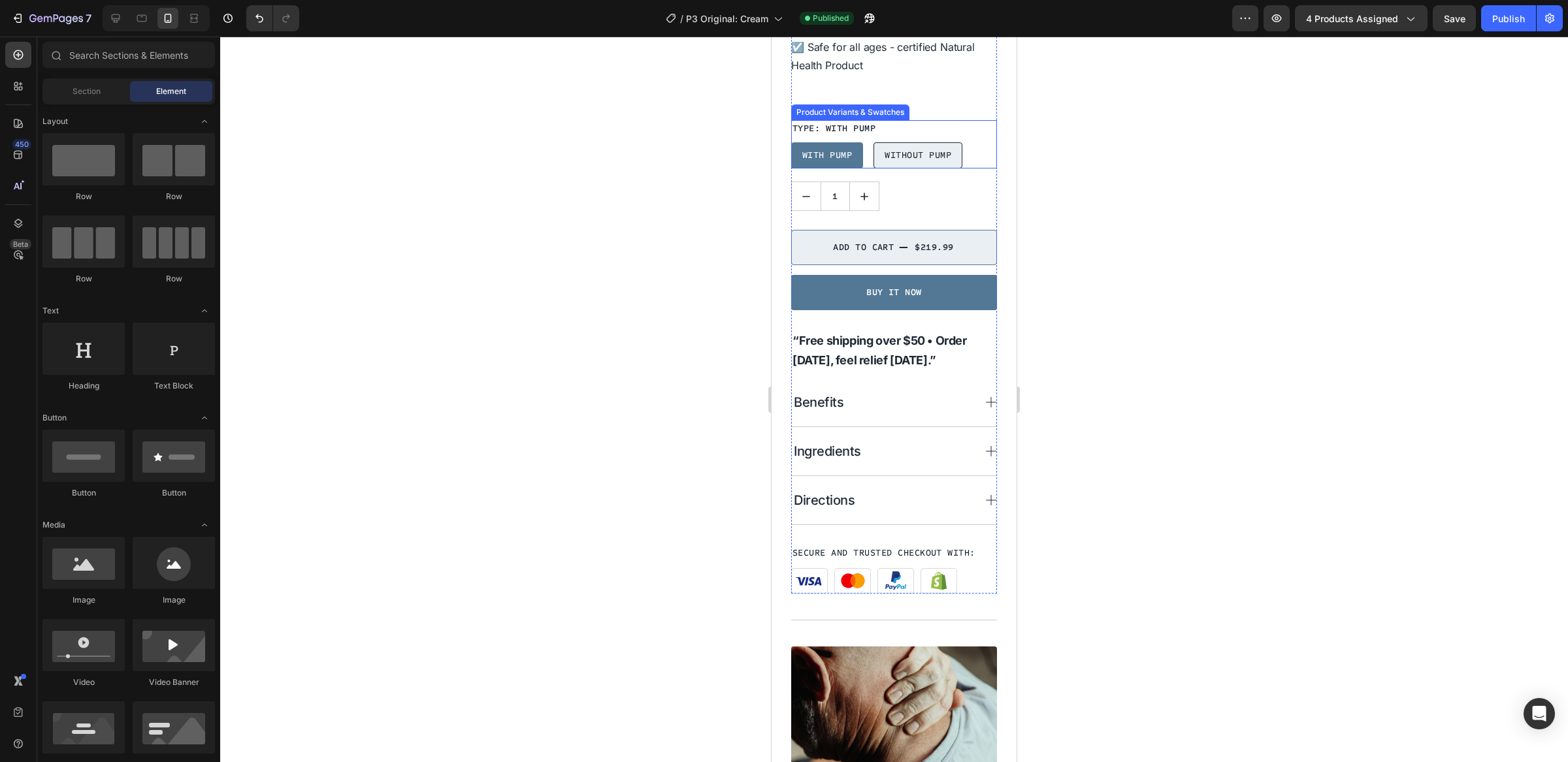
scroll to position [922, 0]
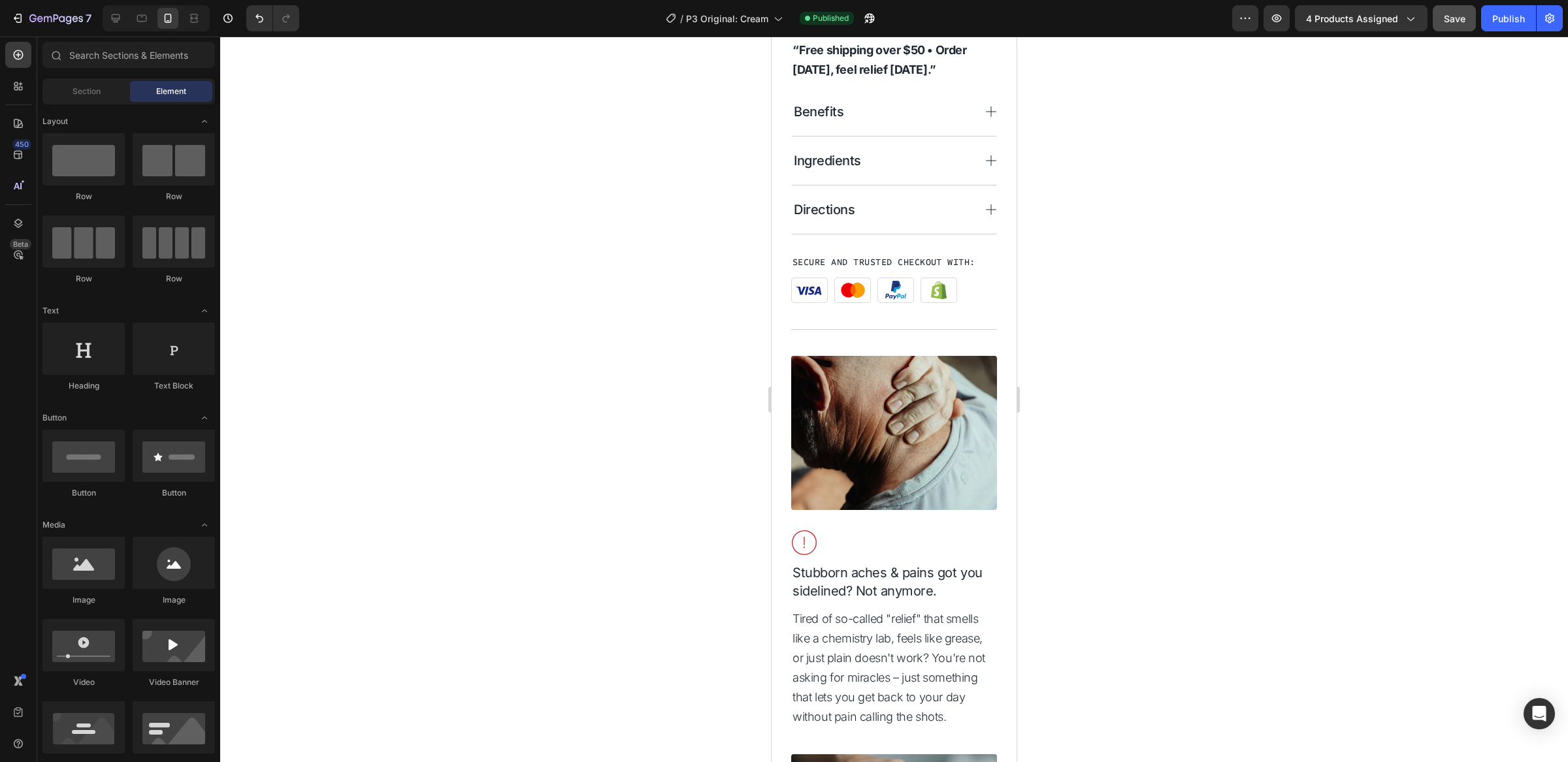
click at [1458, 22] on span "Save" at bounding box center [1455, 19] width 22 height 11
click at [1499, 22] on div "Publish" at bounding box center [1509, 19] width 33 height 14
click at [44, 18] on icon "button" at bounding box center [48, 19] width 7 height 6
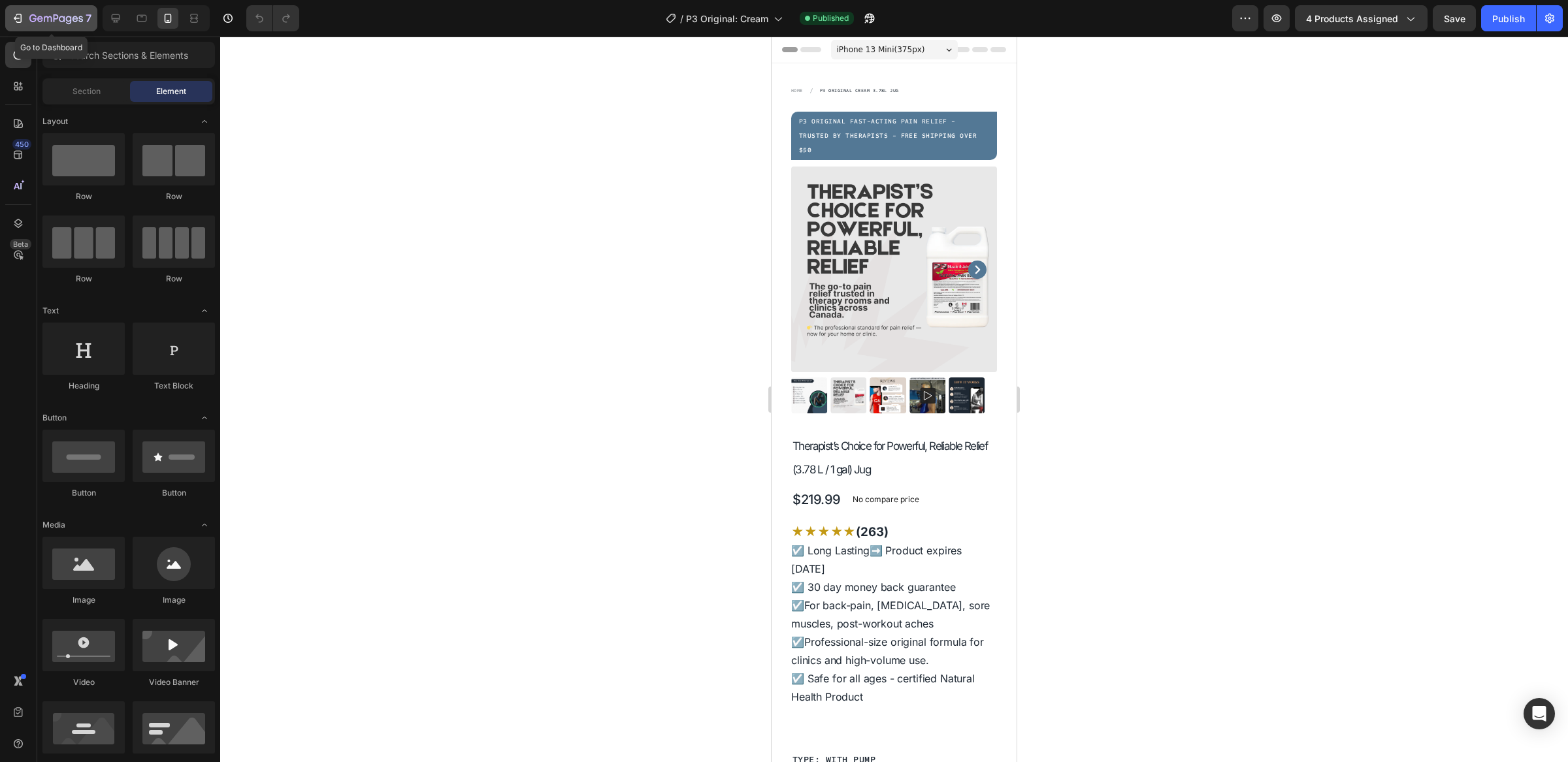
click at [16, 16] on icon "button" at bounding box center [18, 19] width 13 height 13
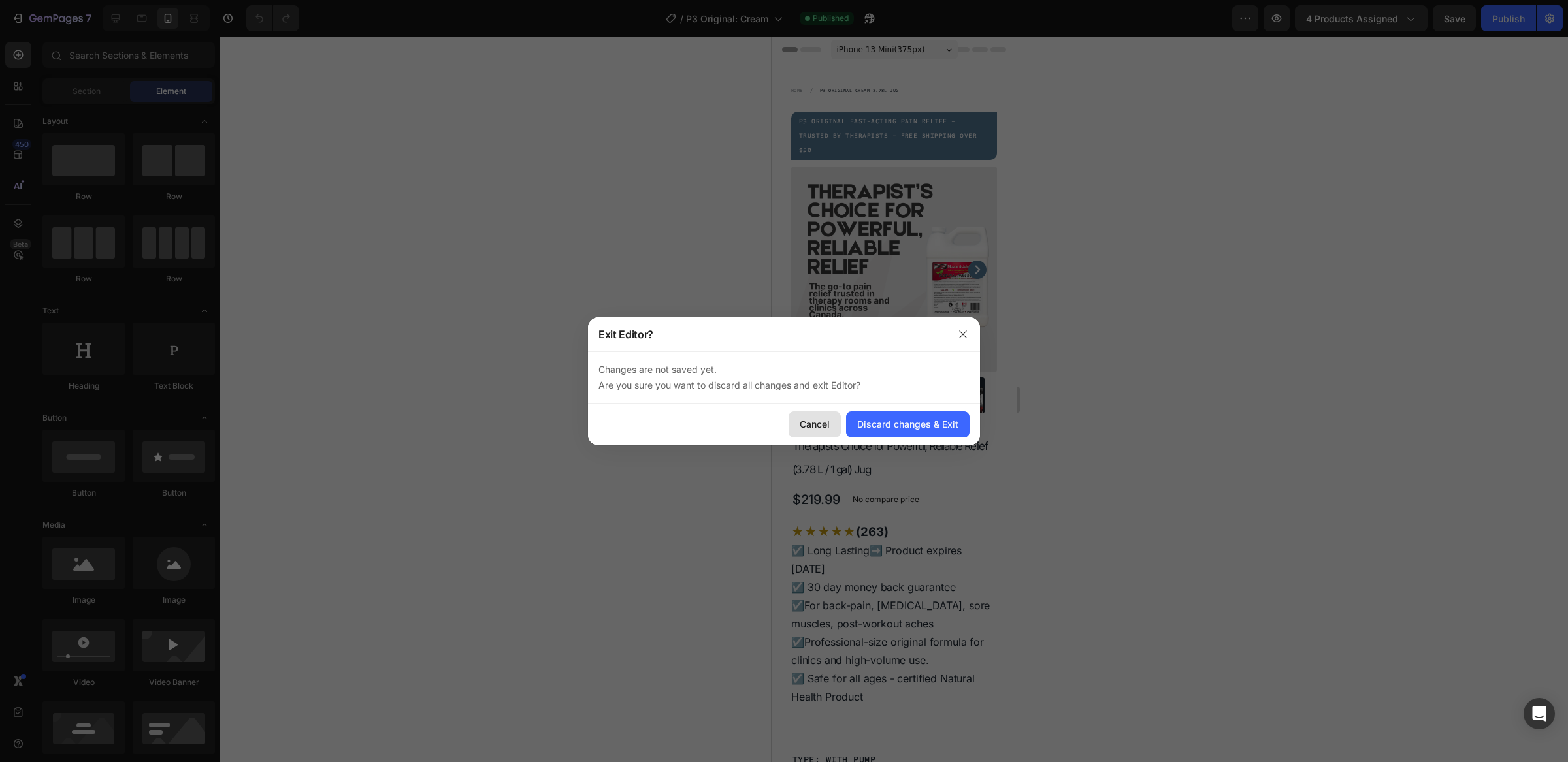
drag, startPoint x: 821, startPoint y: 427, endPoint x: 21, endPoint y: 328, distance: 806.1
click at [821, 427] on div "Cancel" at bounding box center [815, 424] width 30 height 14
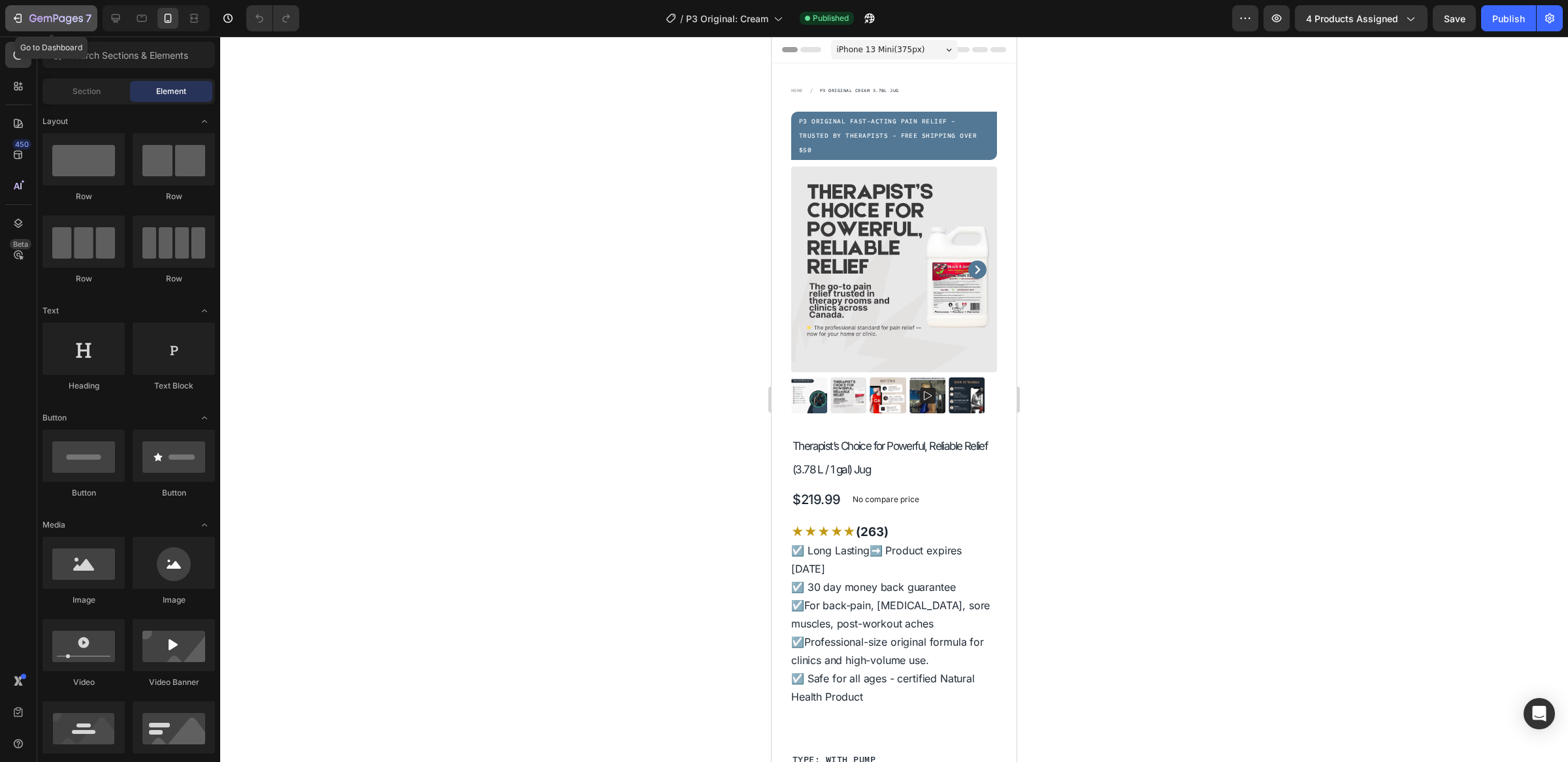
click at [28, 10] on div "7" at bounding box center [52, 18] width 81 height 16
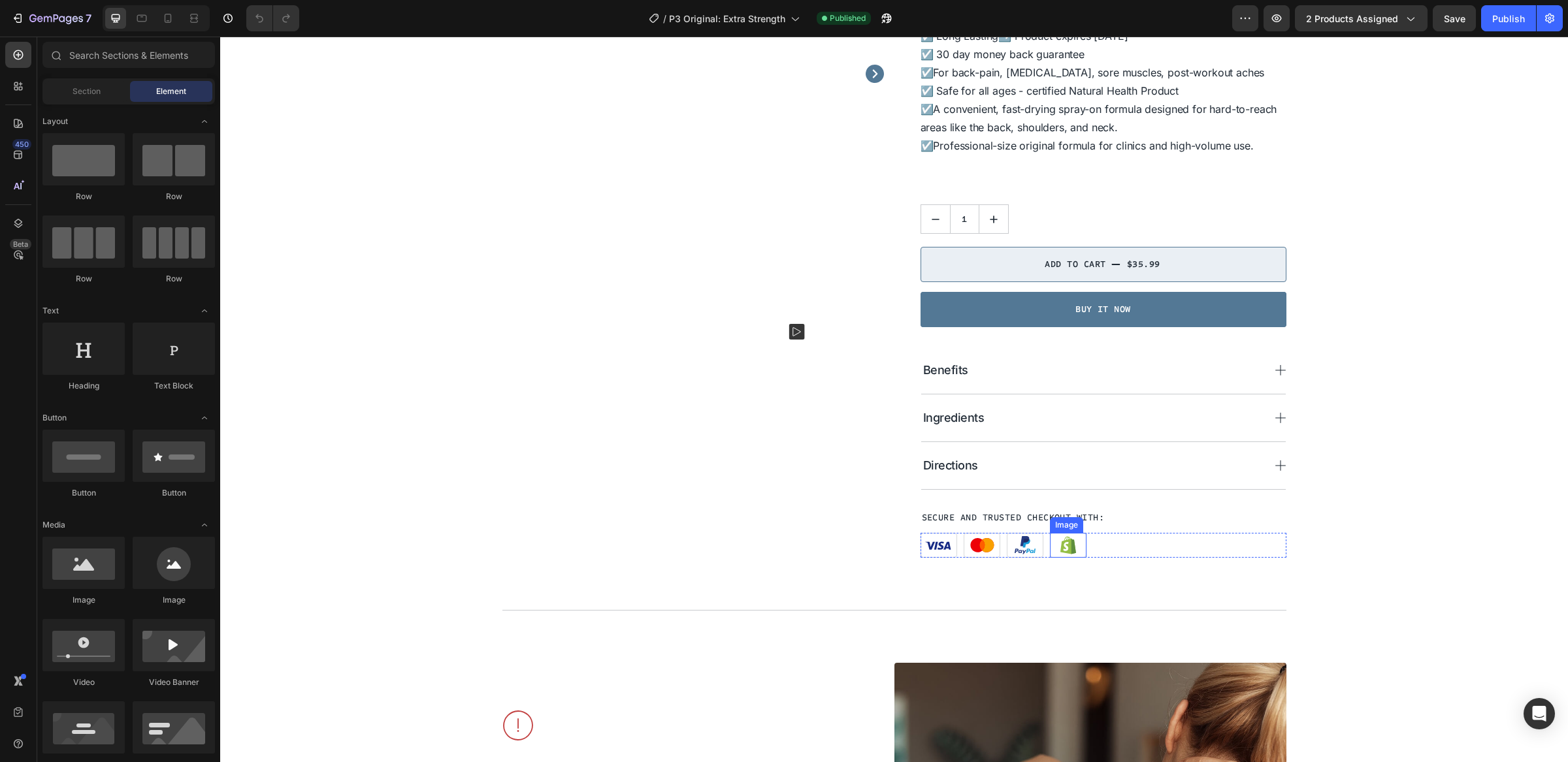
scroll to position [360, 0]
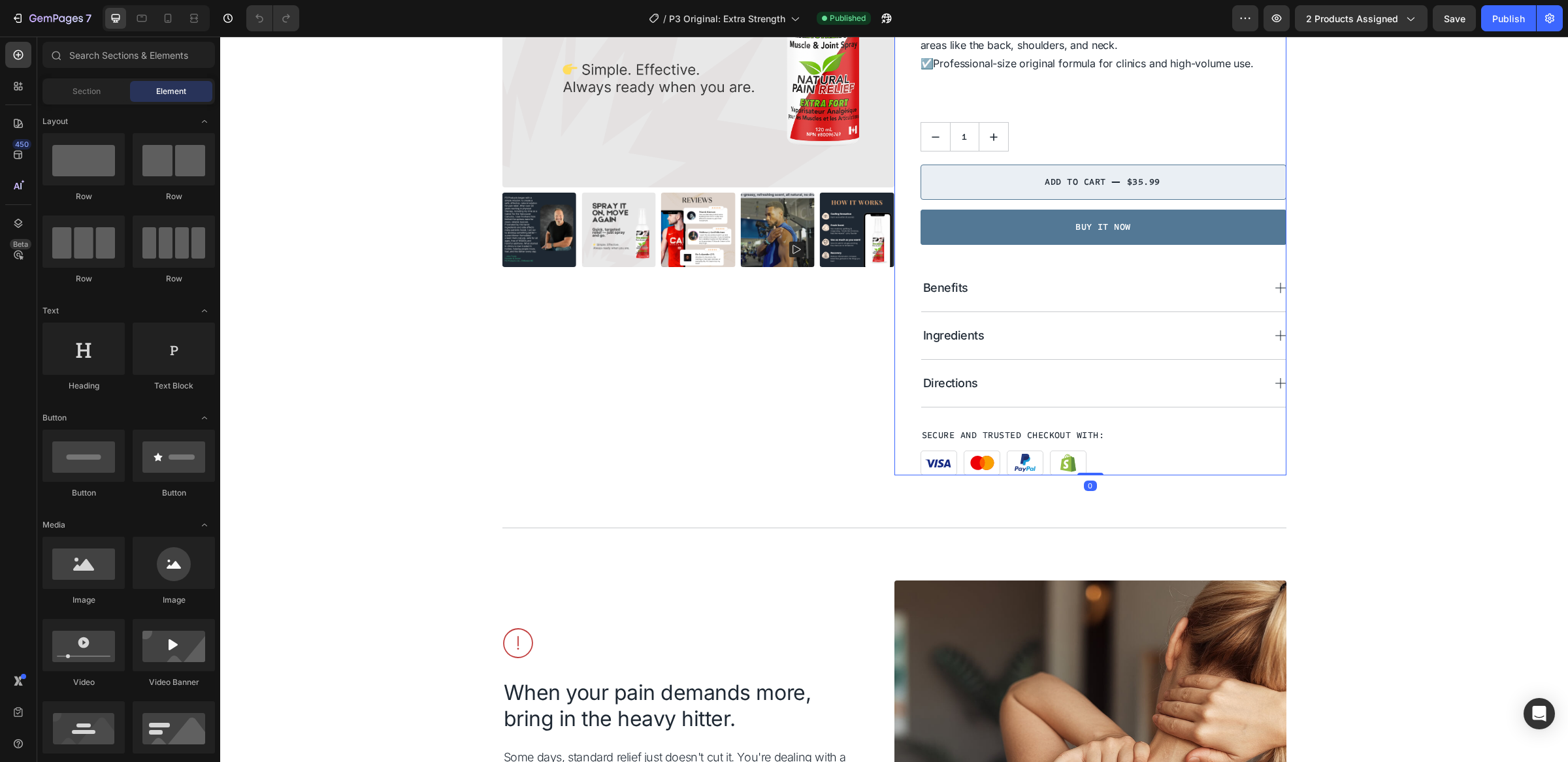
click at [1080, 115] on div "P3 Original Text Block Spray It On, Move Again (120ml / 4 oz) Product Title $35…" at bounding box center [1103, 136] width 366 height 680
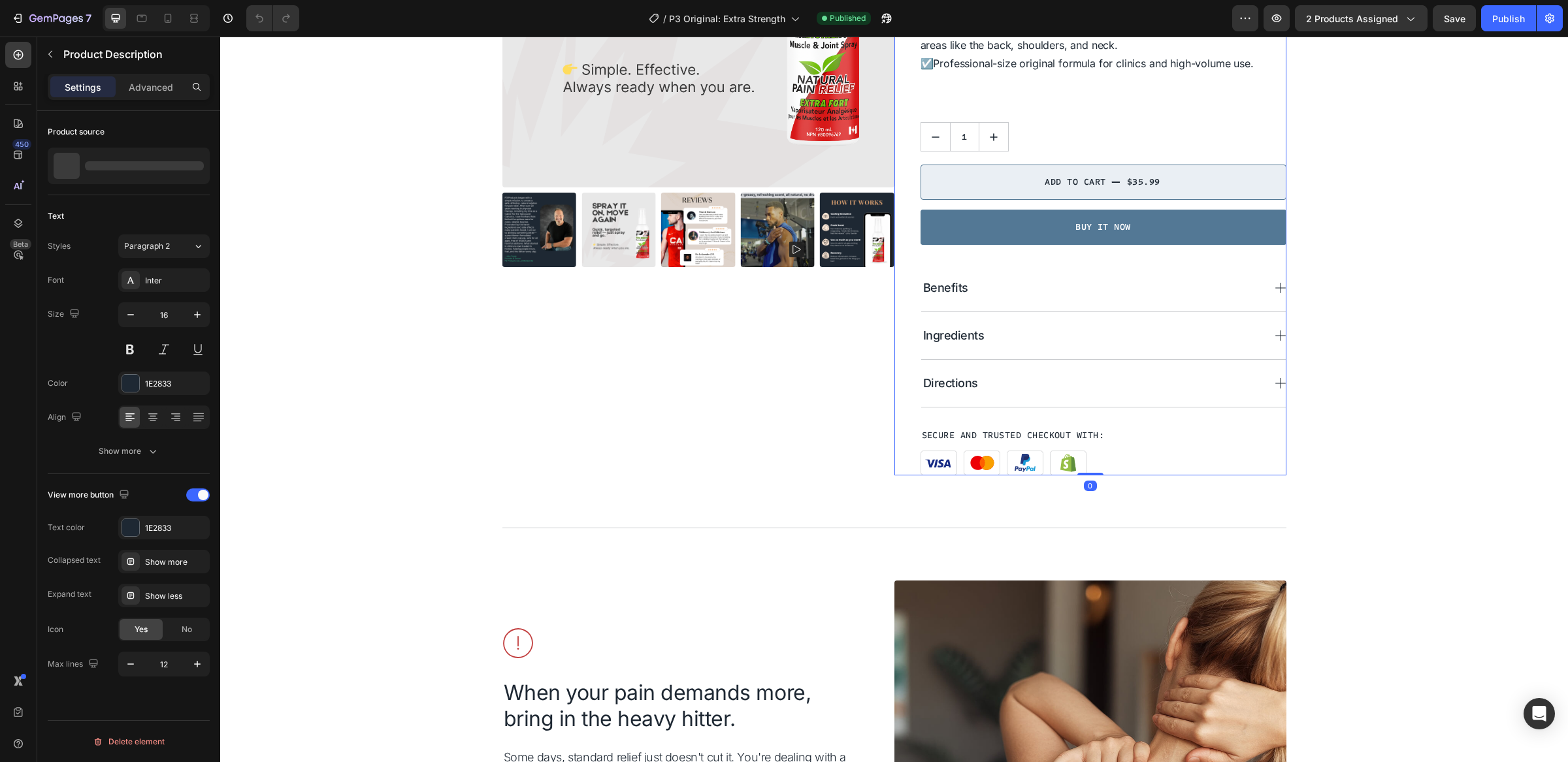
click at [1084, 86] on div "★ ★ ★ ★ ★ (208) ☑️ Long Lasting ➡️ Product expires Feb 2028 ☑️ 30 day money bac…" at bounding box center [1103, 17] width 366 height 183
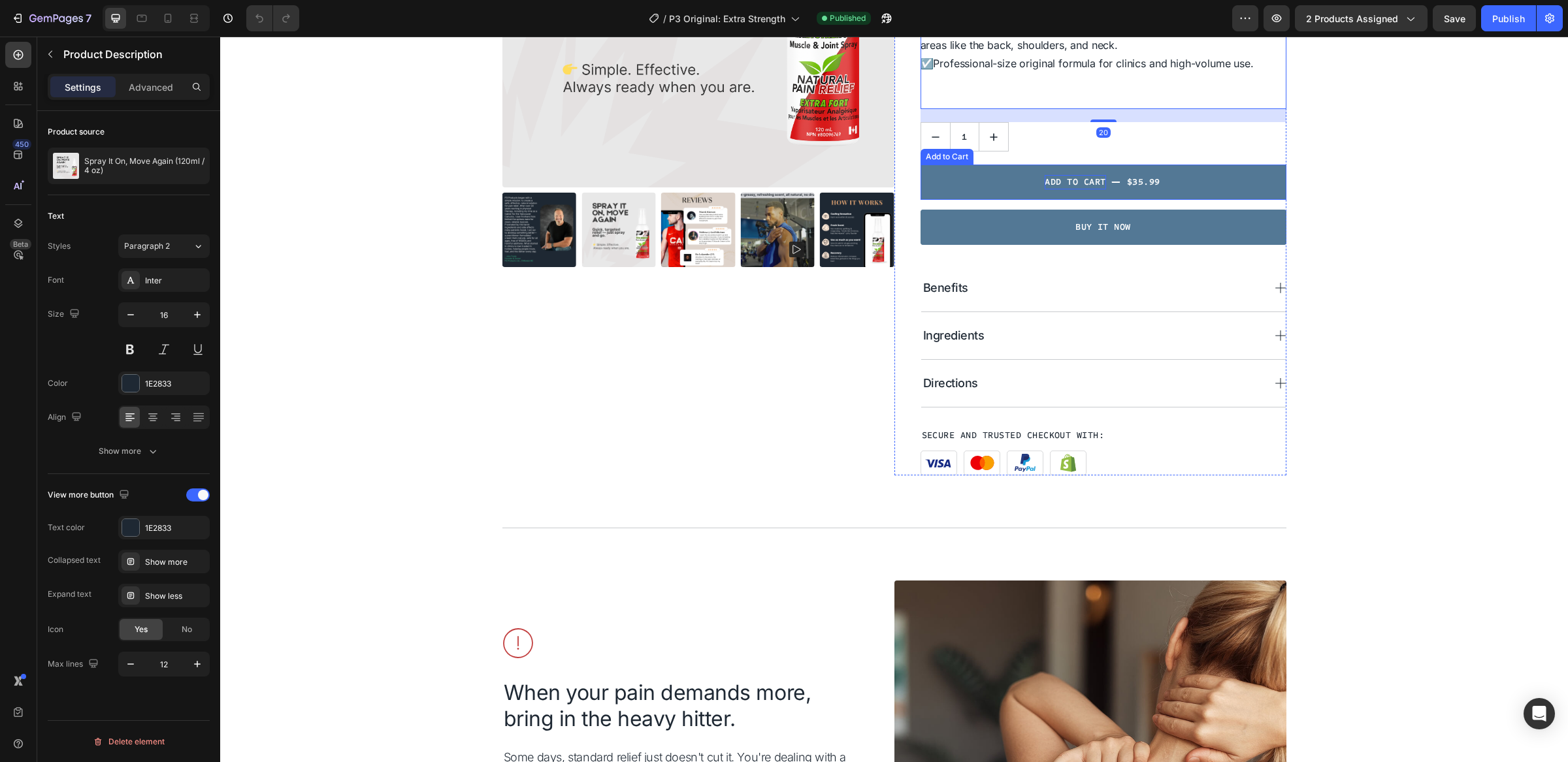
click at [1082, 178] on div "Add to cart" at bounding box center [1075, 182] width 61 height 14
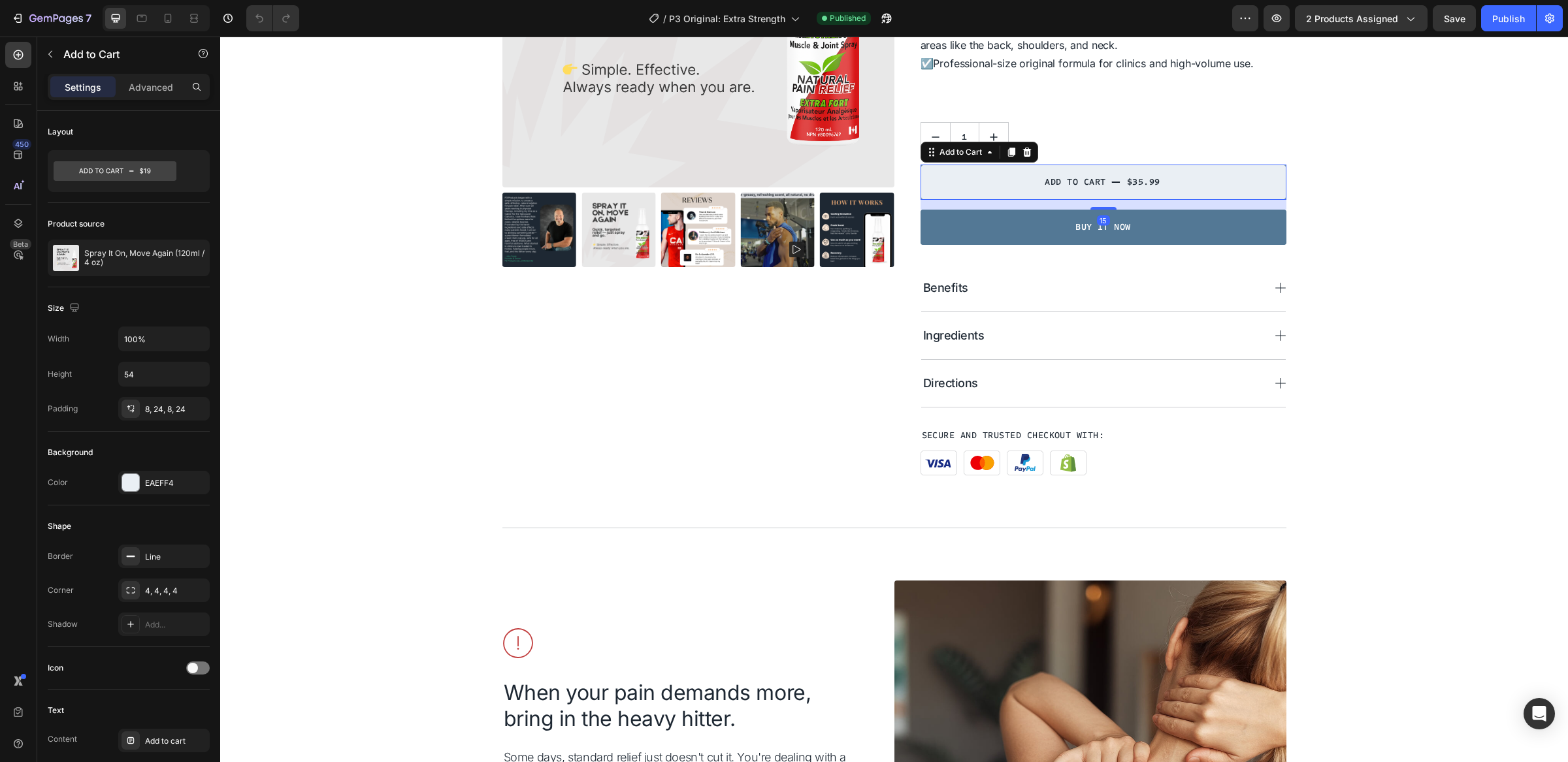
click at [1126, 199] on div "15" at bounding box center [1103, 204] width 366 height 9
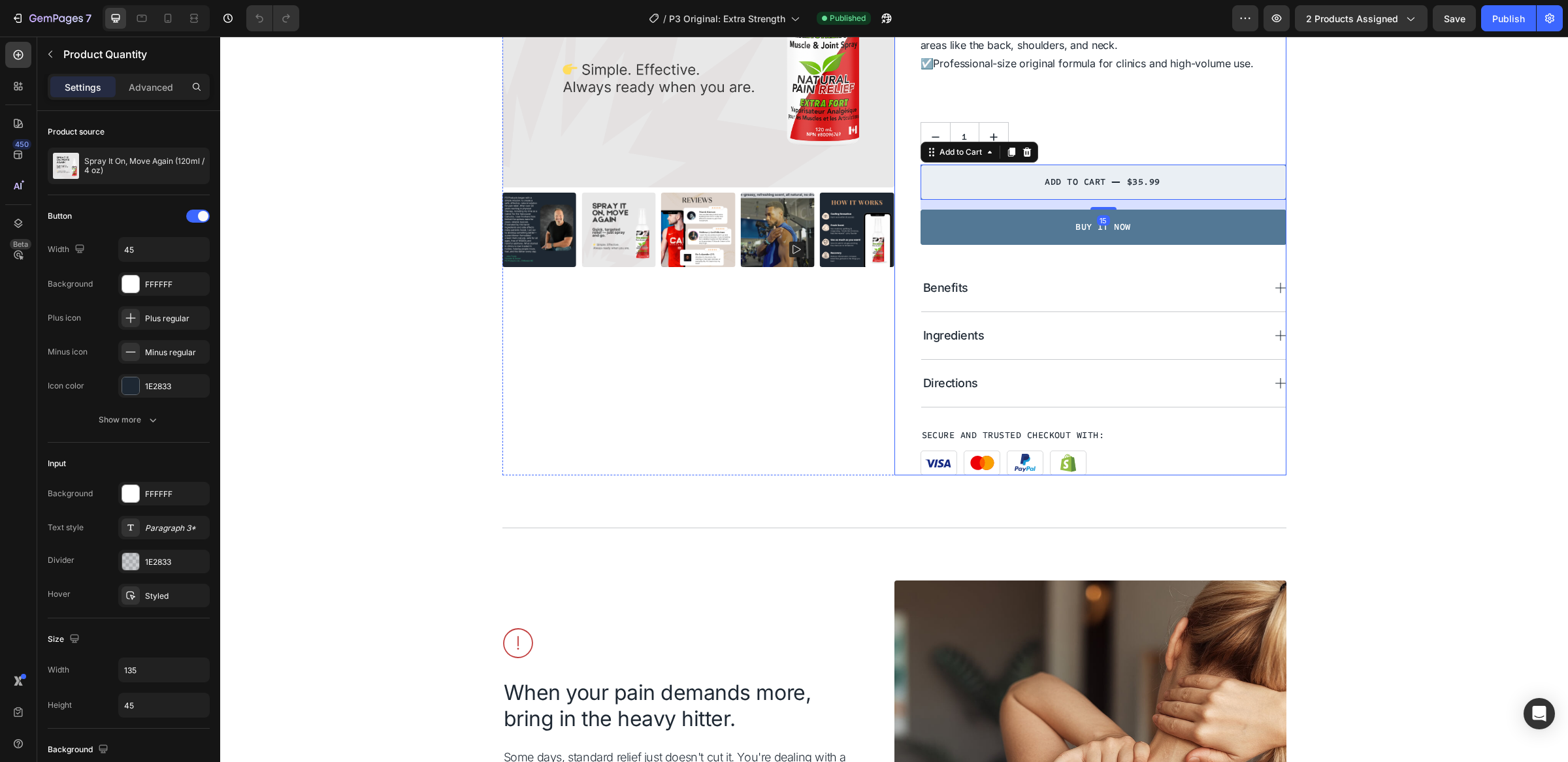
click at [1106, 137] on div "1" at bounding box center [1103, 136] width 366 height 29
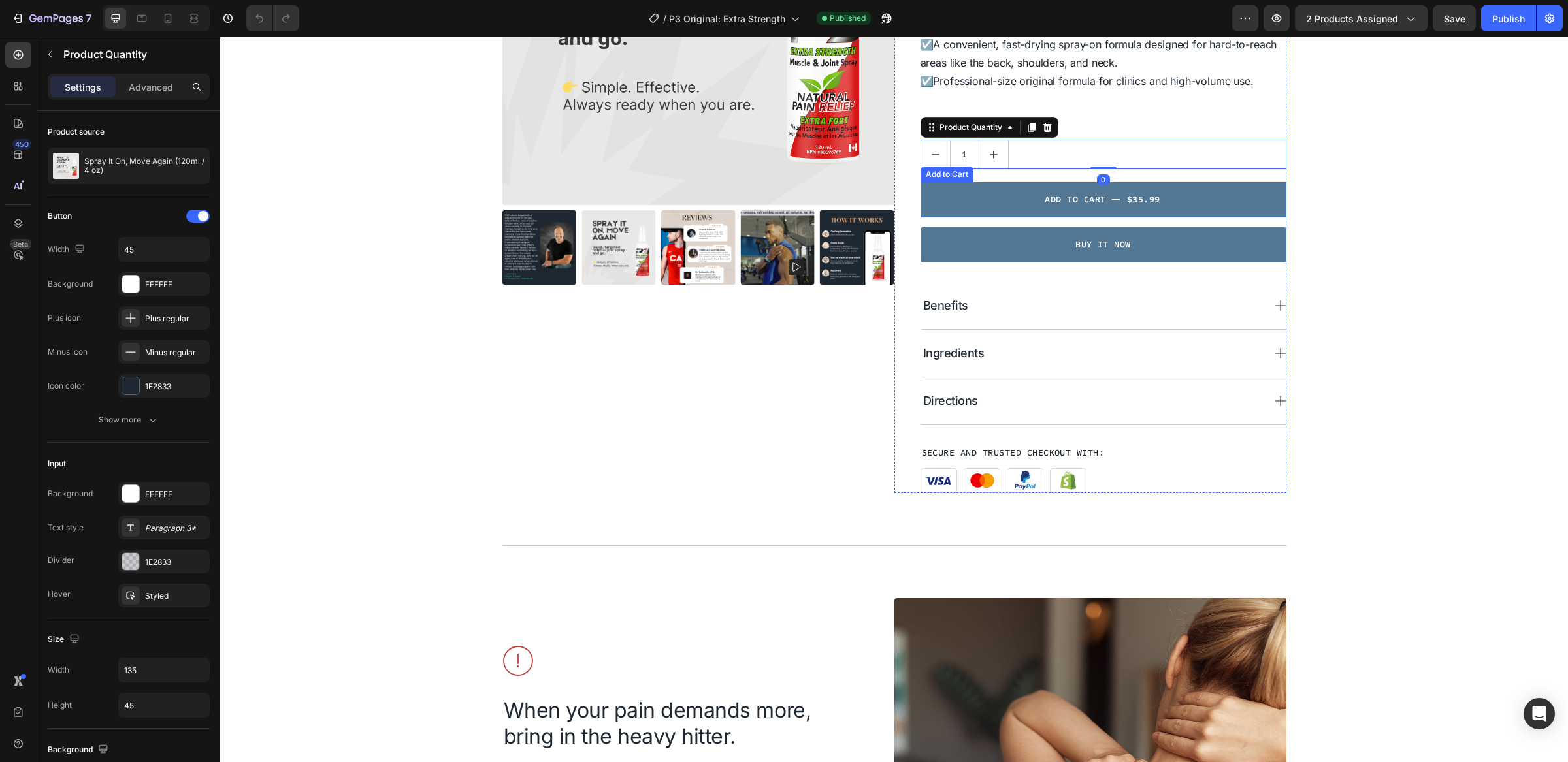
scroll to position [334, 0]
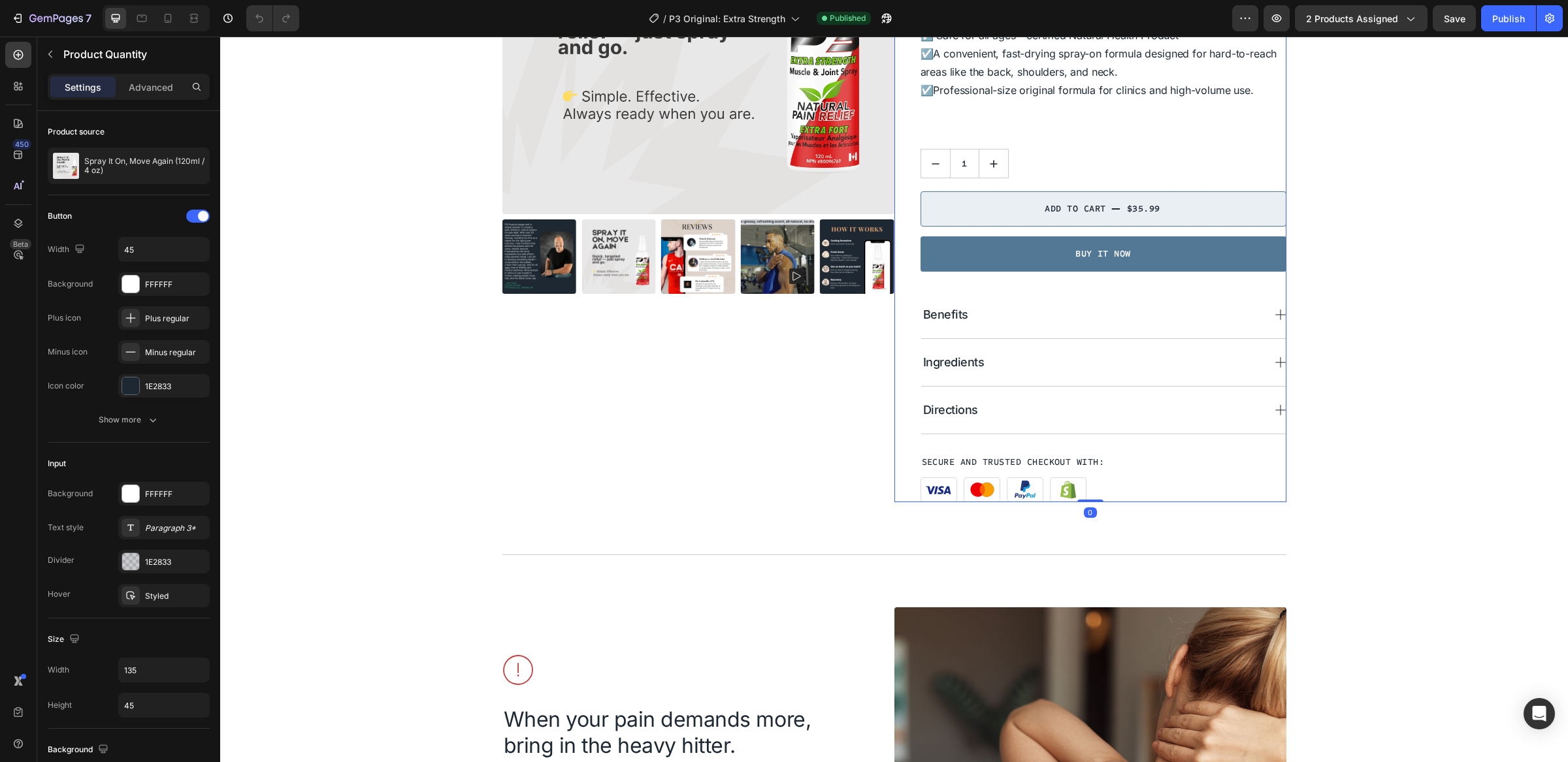
click at [1074, 285] on div "P3 Original Text Block Spray It On, Move Again (120ml / 4 oz) Product Title $35…" at bounding box center [1103, 162] width 366 height 680
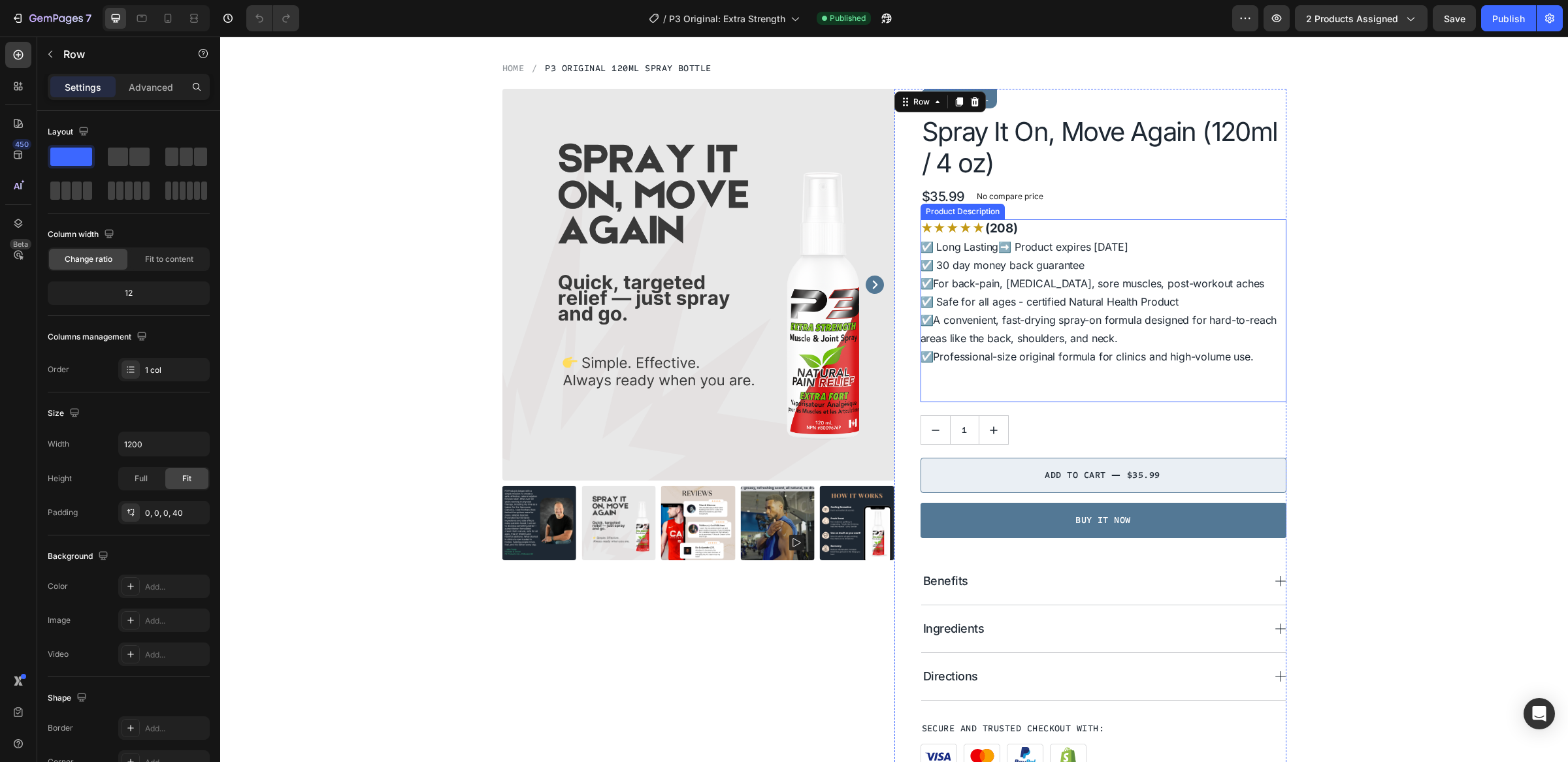
scroll to position [64, 0]
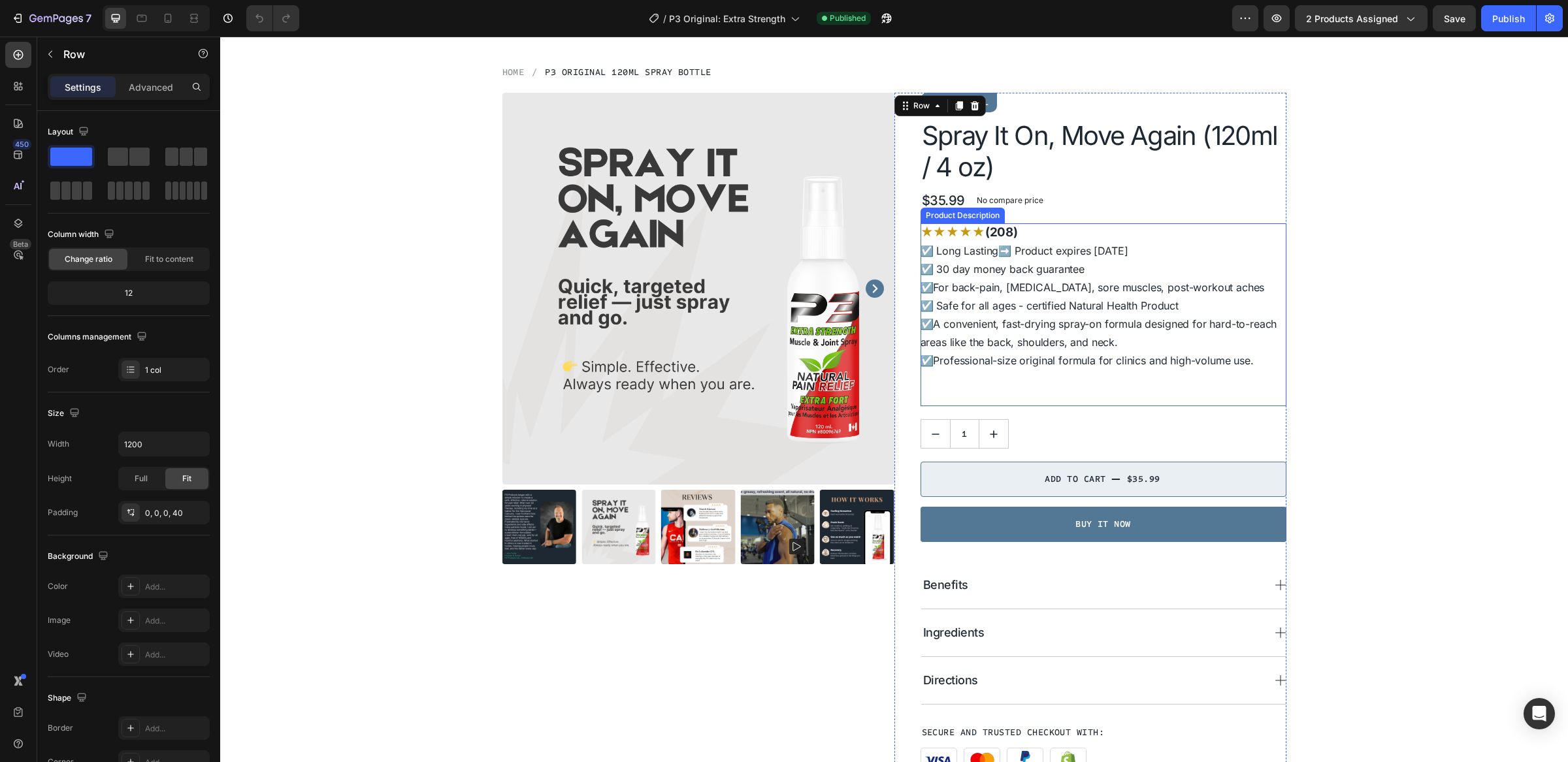
click at [1038, 409] on div "P3 Original Text Block Spray It On, Move Again (120ml / 4 oz) Product Title $35…" at bounding box center [1103, 432] width 366 height 680
click at [1041, 434] on div "1" at bounding box center [1103, 433] width 366 height 29
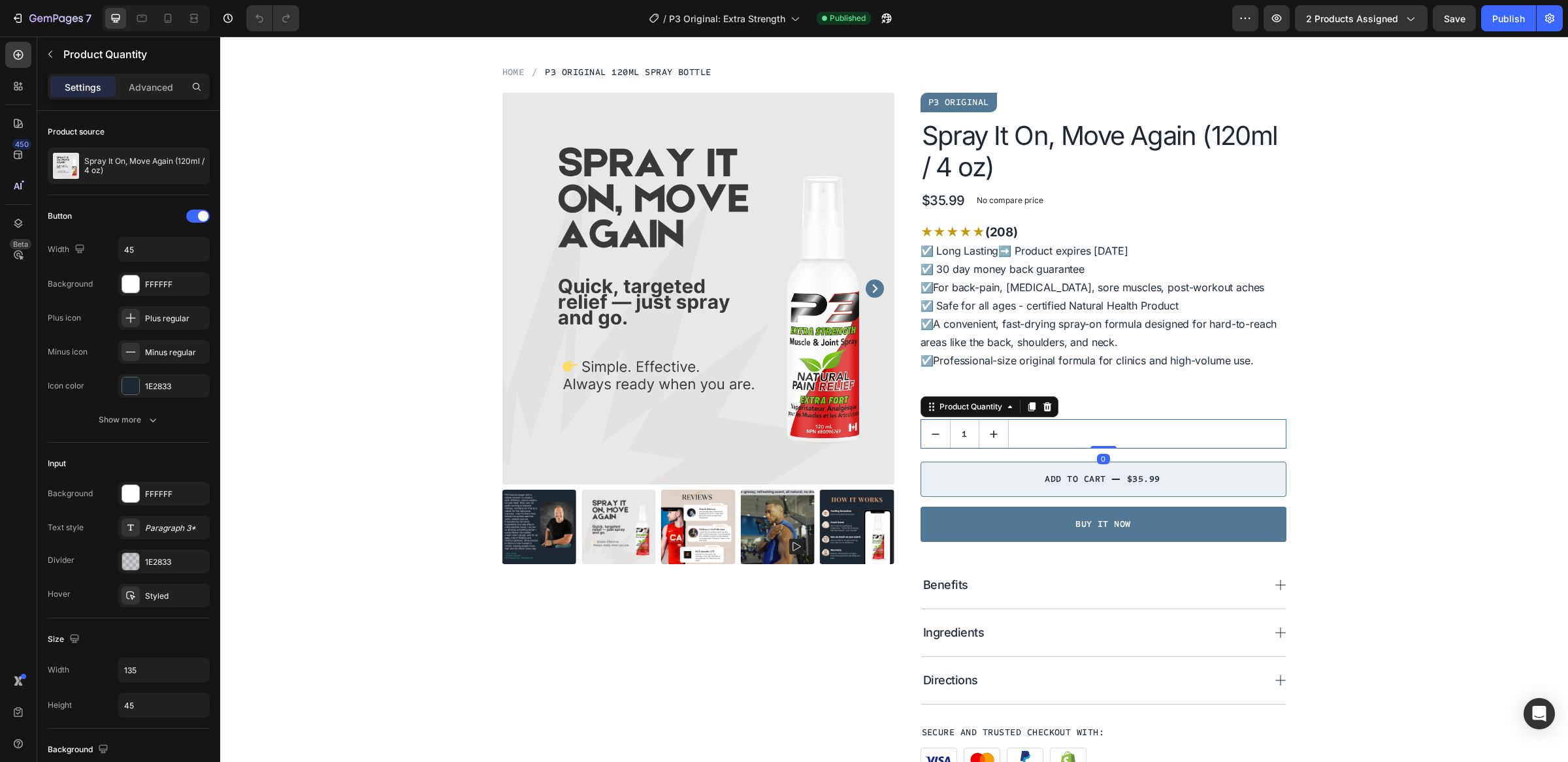
click at [1028, 406] on icon at bounding box center [1031, 407] width 7 height 9
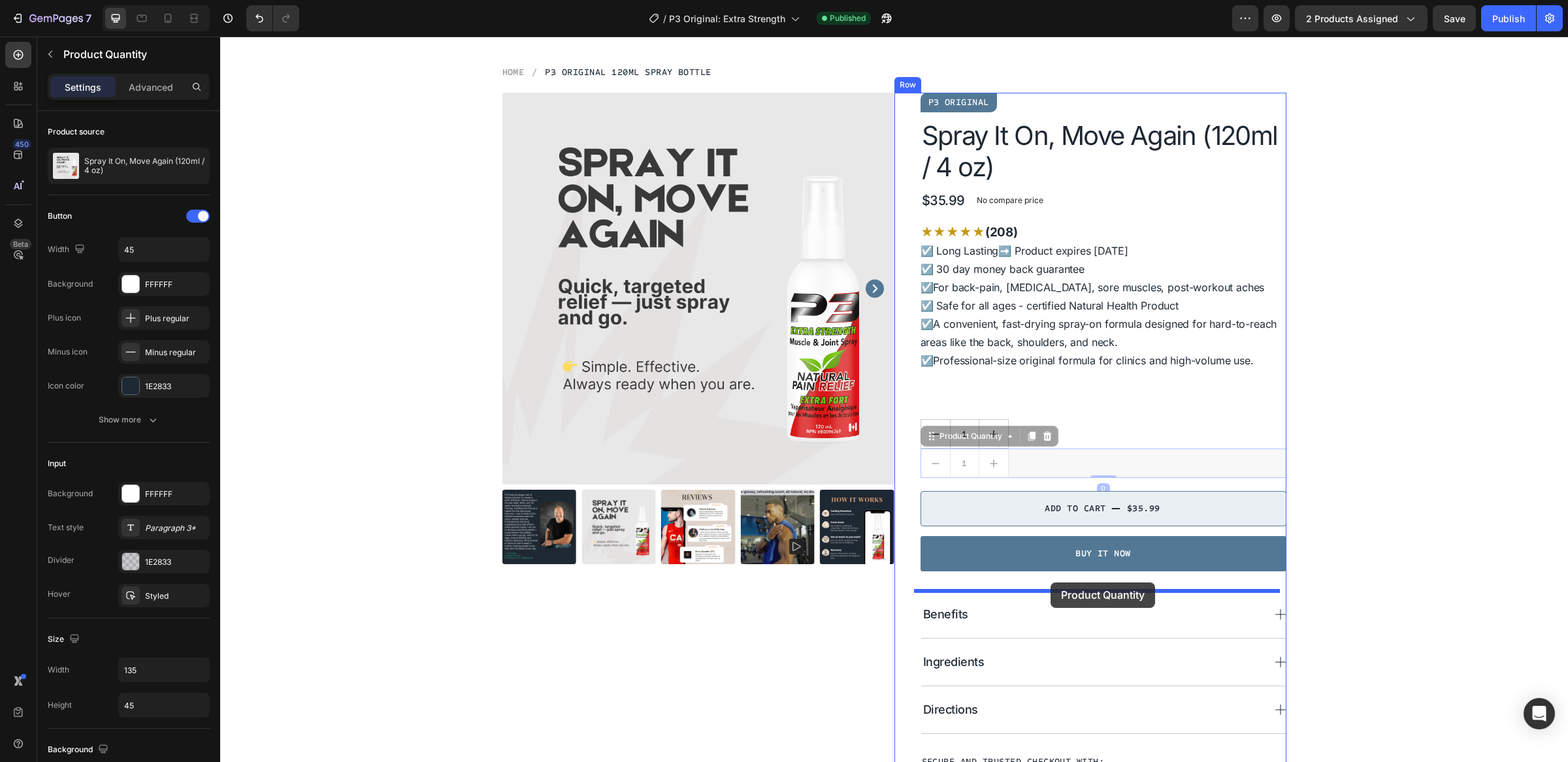
drag, startPoint x: 1058, startPoint y: 465, endPoint x: 1050, endPoint y: 582, distance: 117.3
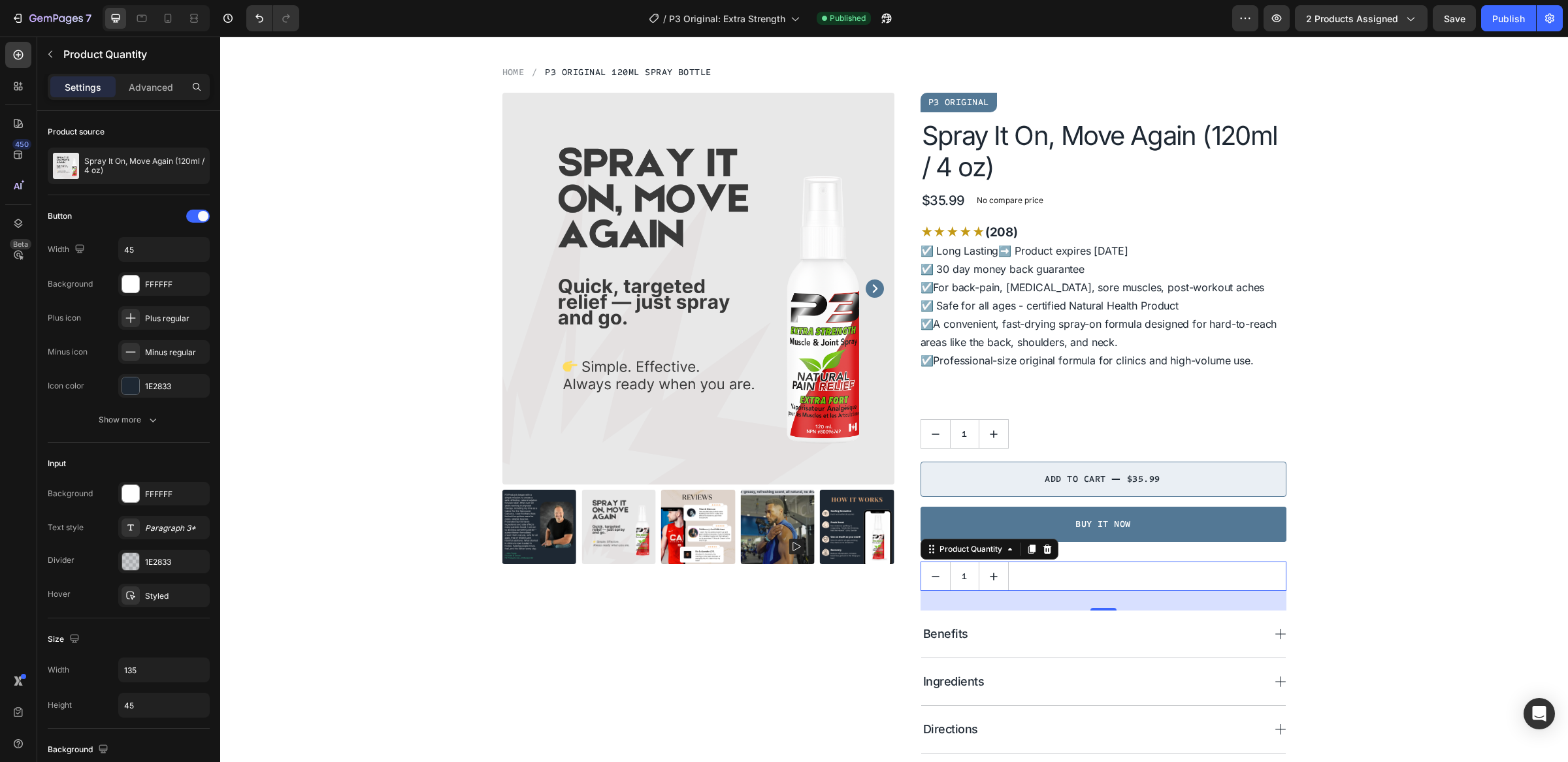
click at [1054, 576] on div "1" at bounding box center [1103, 576] width 366 height 29
click at [1048, 552] on div at bounding box center [1047, 549] width 16 height 16
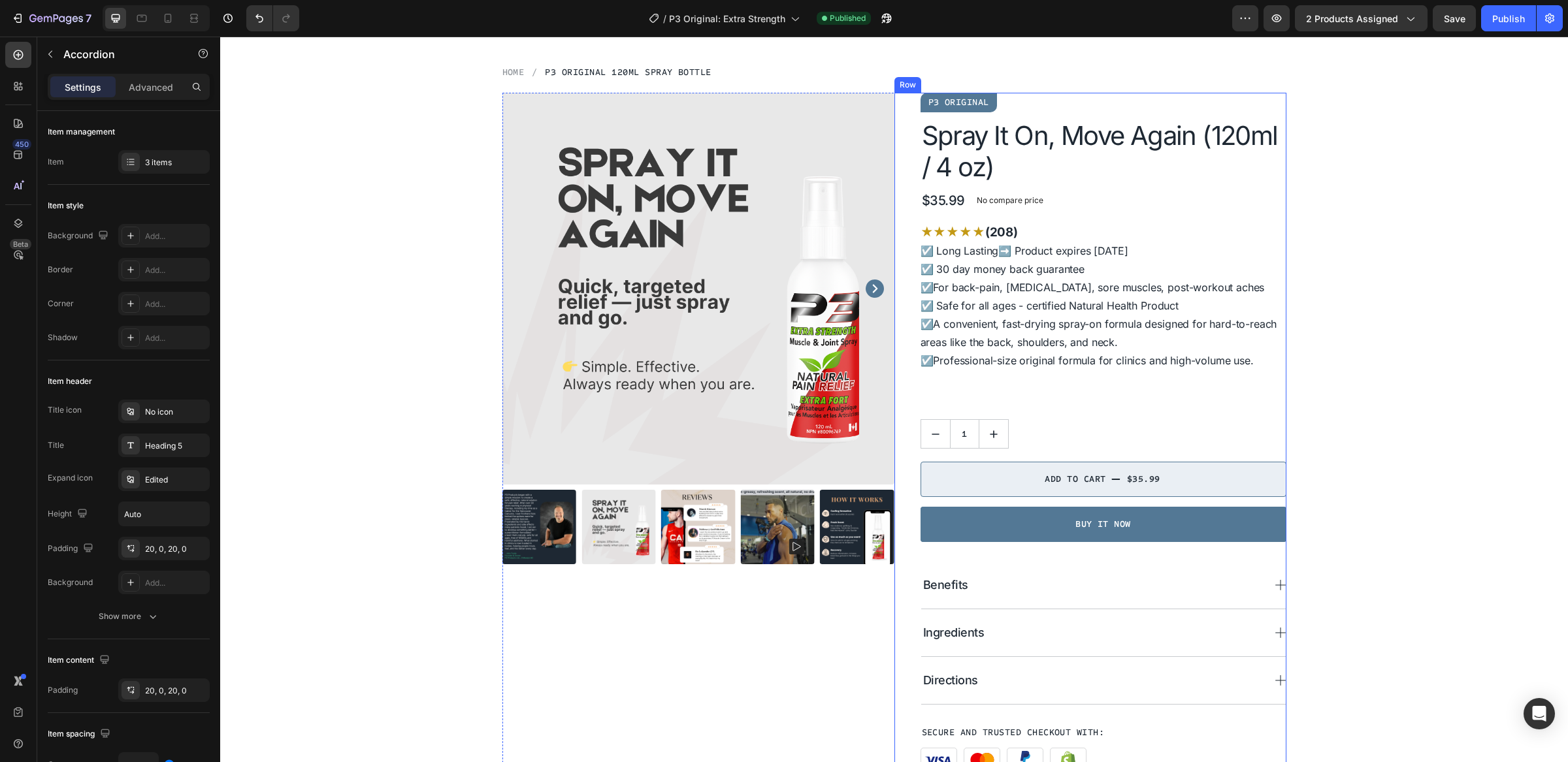
click at [1080, 567] on div "Benefits" at bounding box center [1103, 585] width 364 height 48
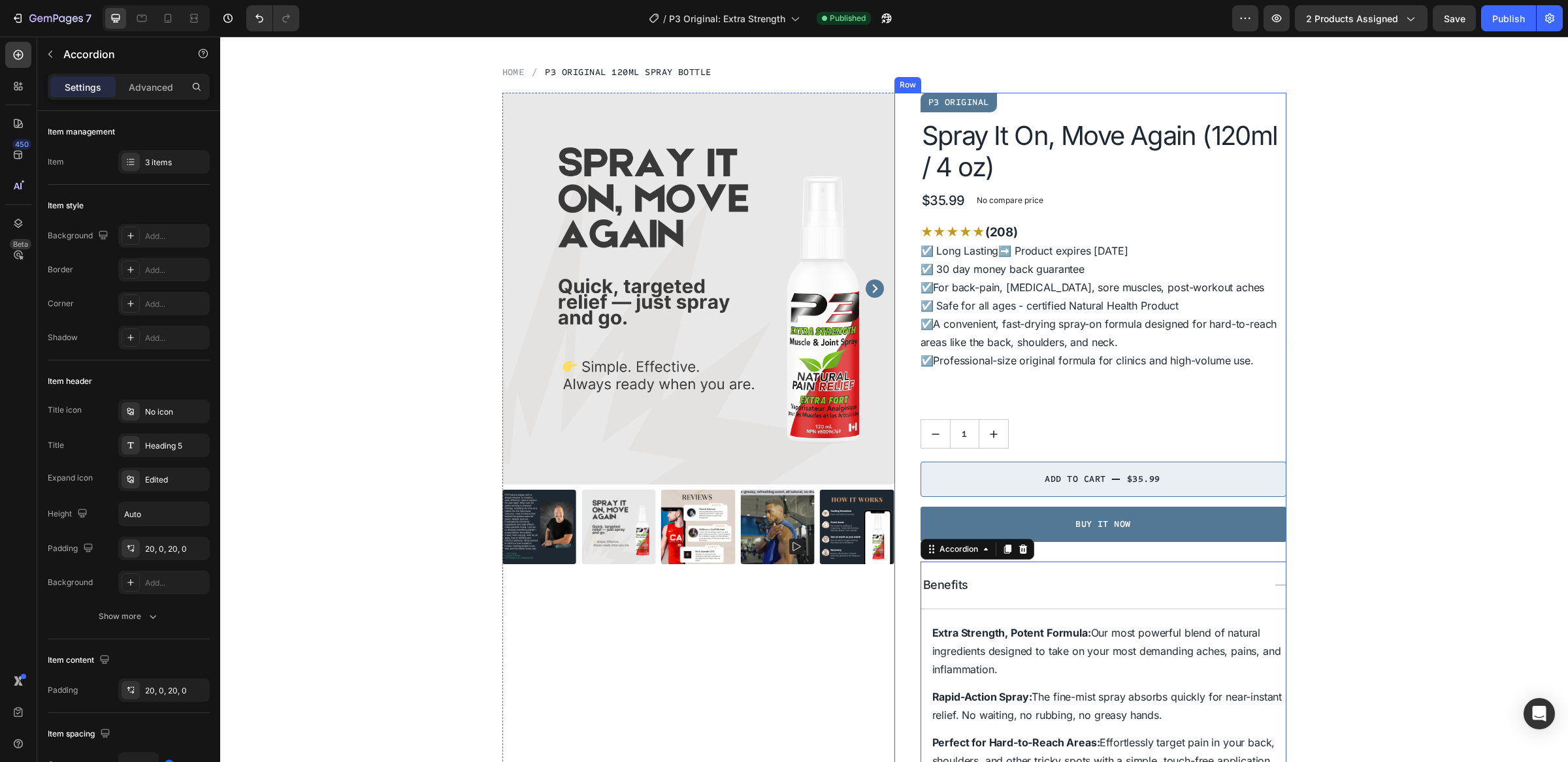
click at [1074, 552] on div "P3 Original Text Block Spray It On, Move Again (120ml / 4 oz) Product Title $35…" at bounding box center [1103, 584] width 366 height 983
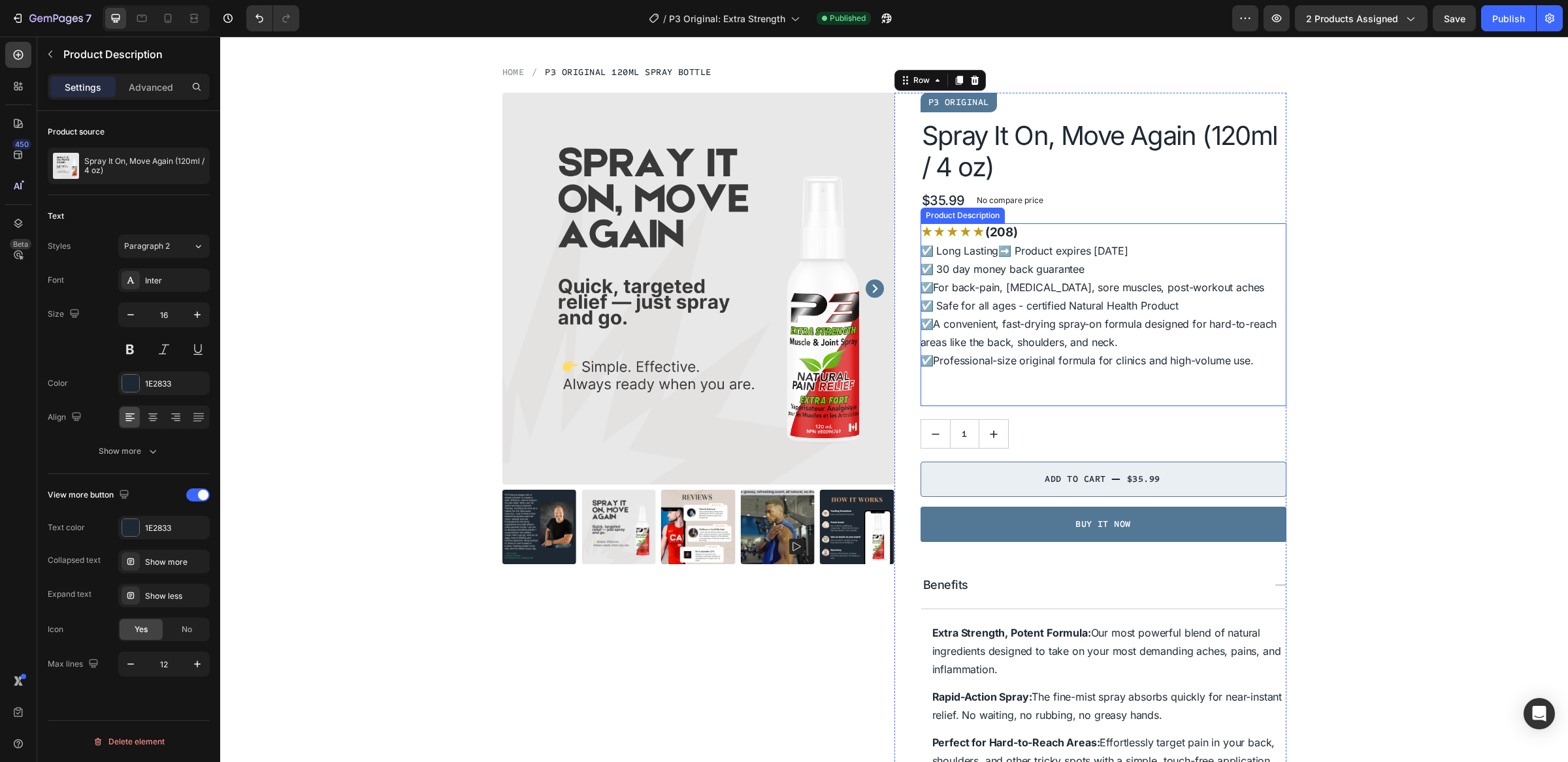
click at [1048, 275] on div "★ ★ ★ ★ ★ (208) ☑️ Long Lasting ➡️ Product expires Feb 2028 ☑️ 30 day money bac…" at bounding box center [1103, 315] width 366 height 183
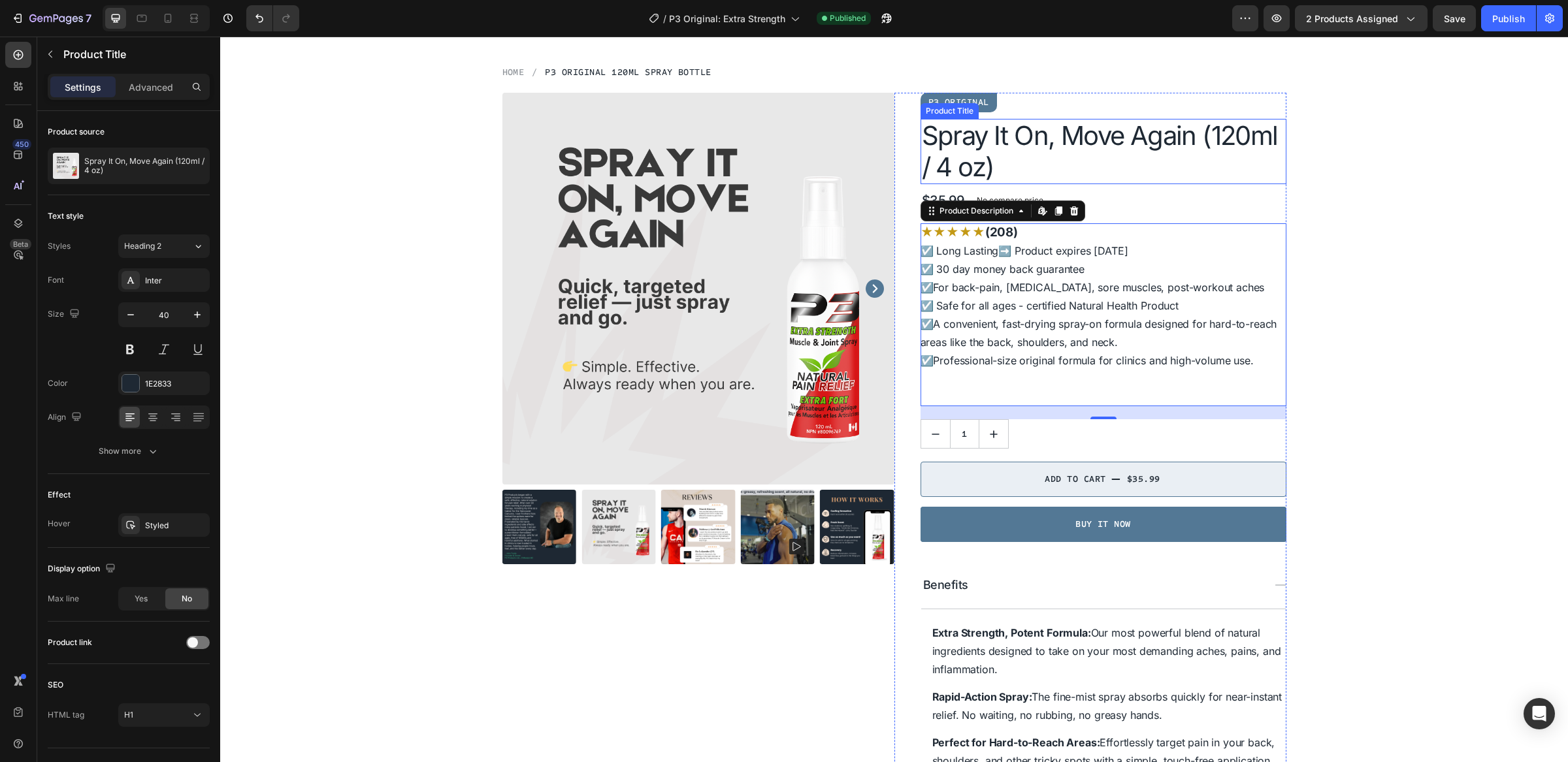
click at [1081, 151] on h1 "Spray It On, Move Again (120ml / 4 oz)" at bounding box center [1103, 152] width 366 height 66
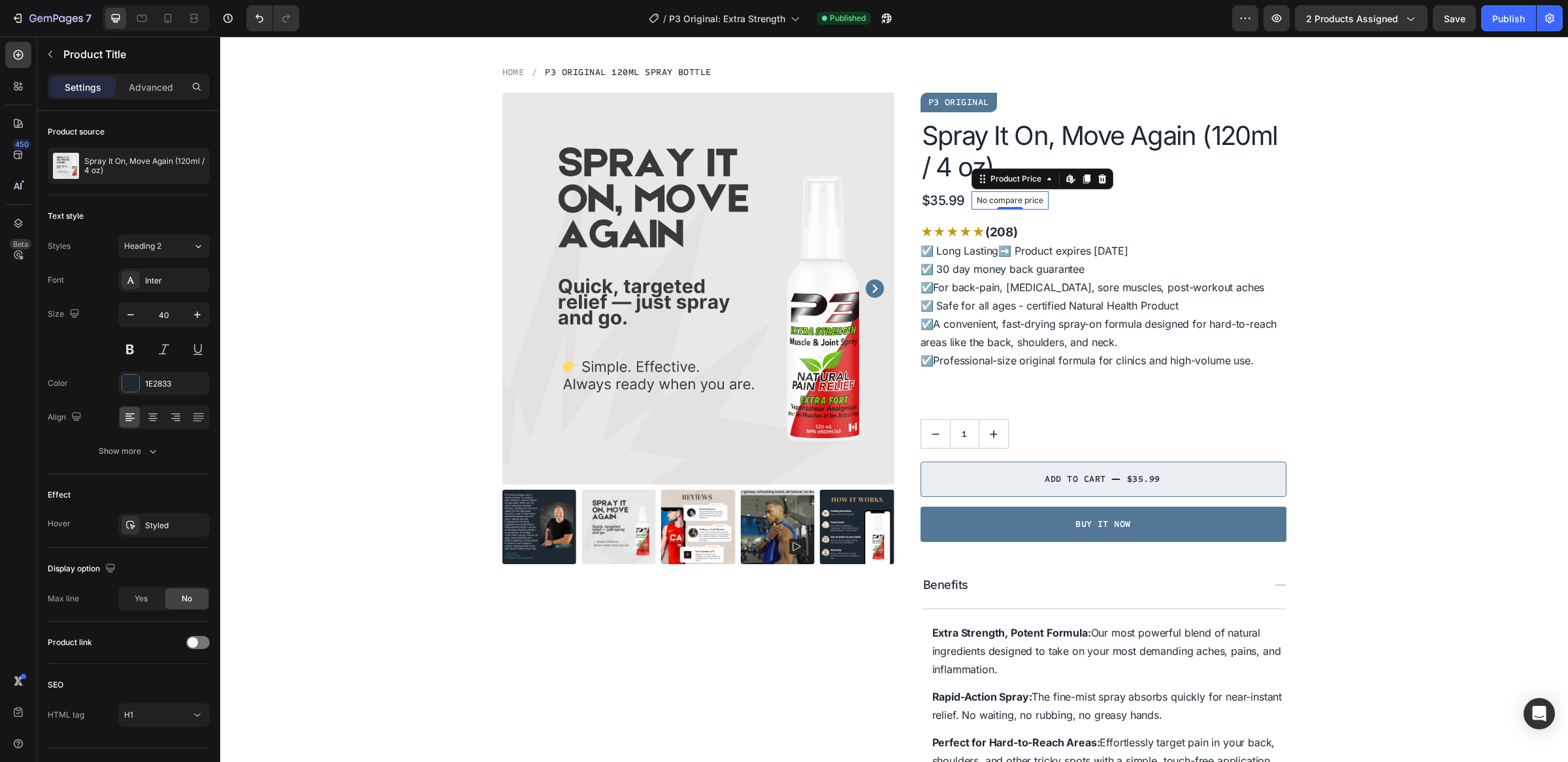
click at [1030, 199] on p "No compare price" at bounding box center [1010, 200] width 67 height 7
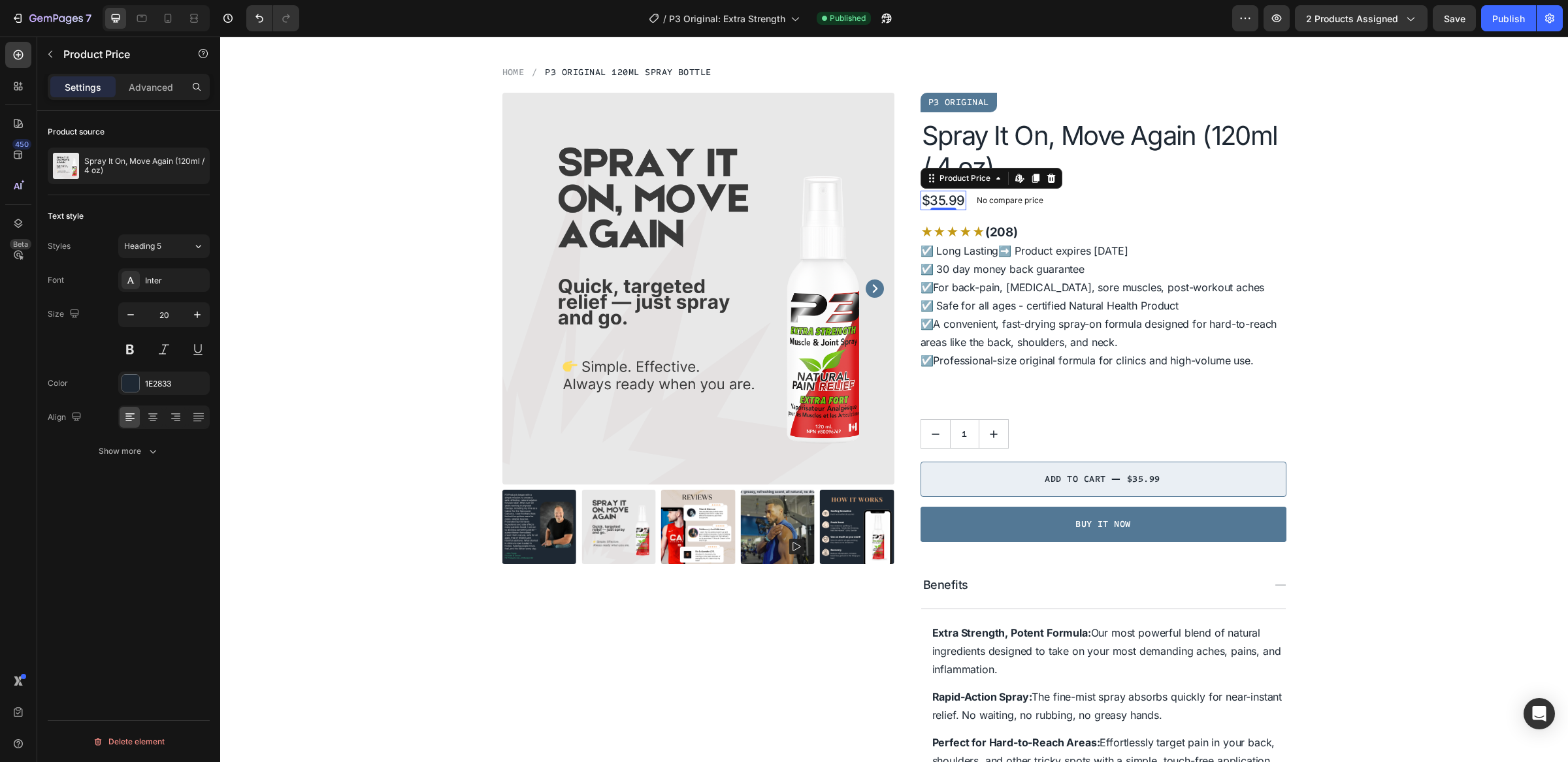
click at [952, 195] on div "$35.99" at bounding box center [943, 200] width 46 height 20
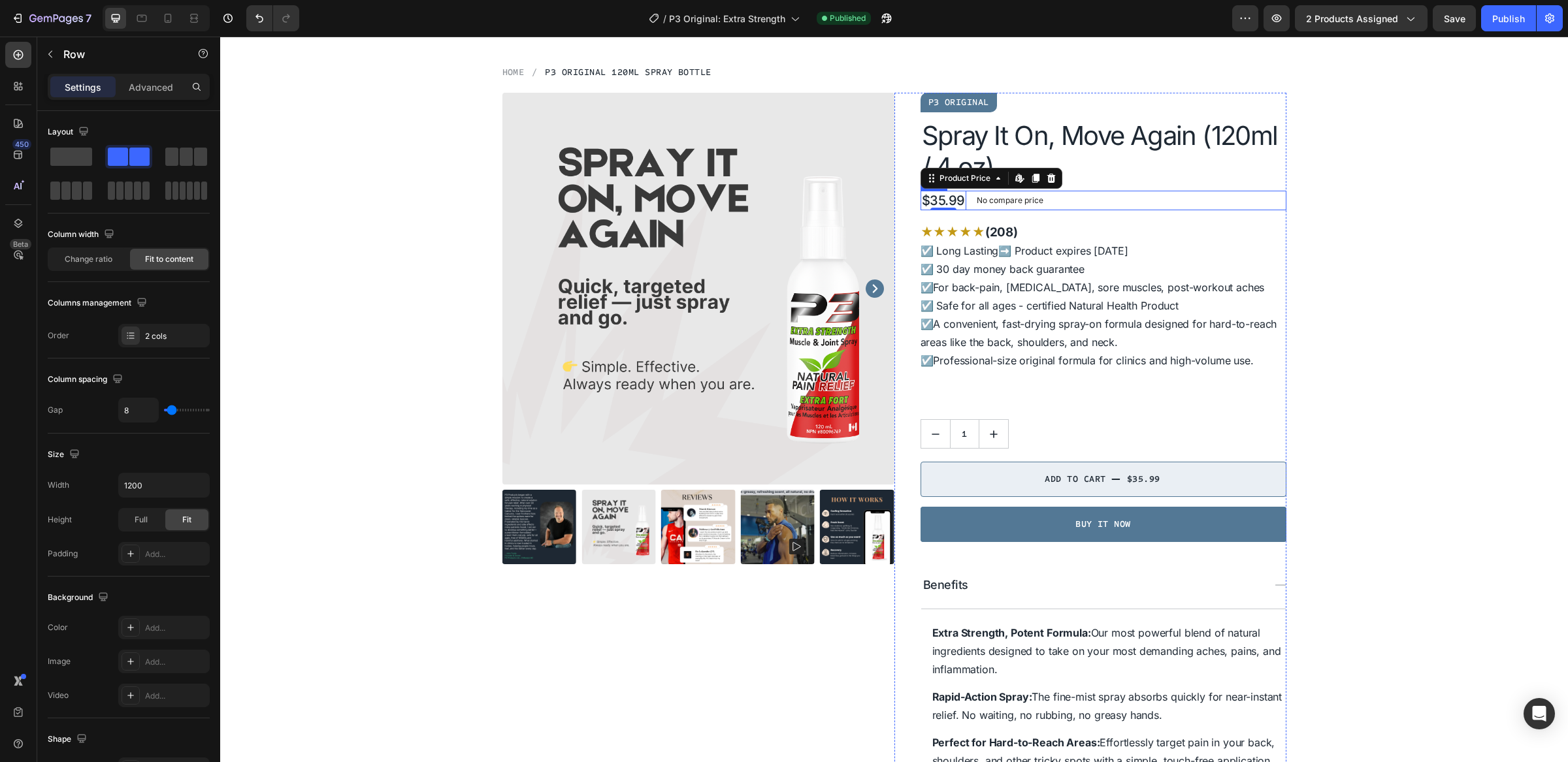
click at [1094, 194] on div "$35.99 Product Price Edit content in Shopify 0 Product Price Edit content in Sh…" at bounding box center [1103, 200] width 366 height 20
click at [982, 180] on icon at bounding box center [985, 179] width 7 height 9
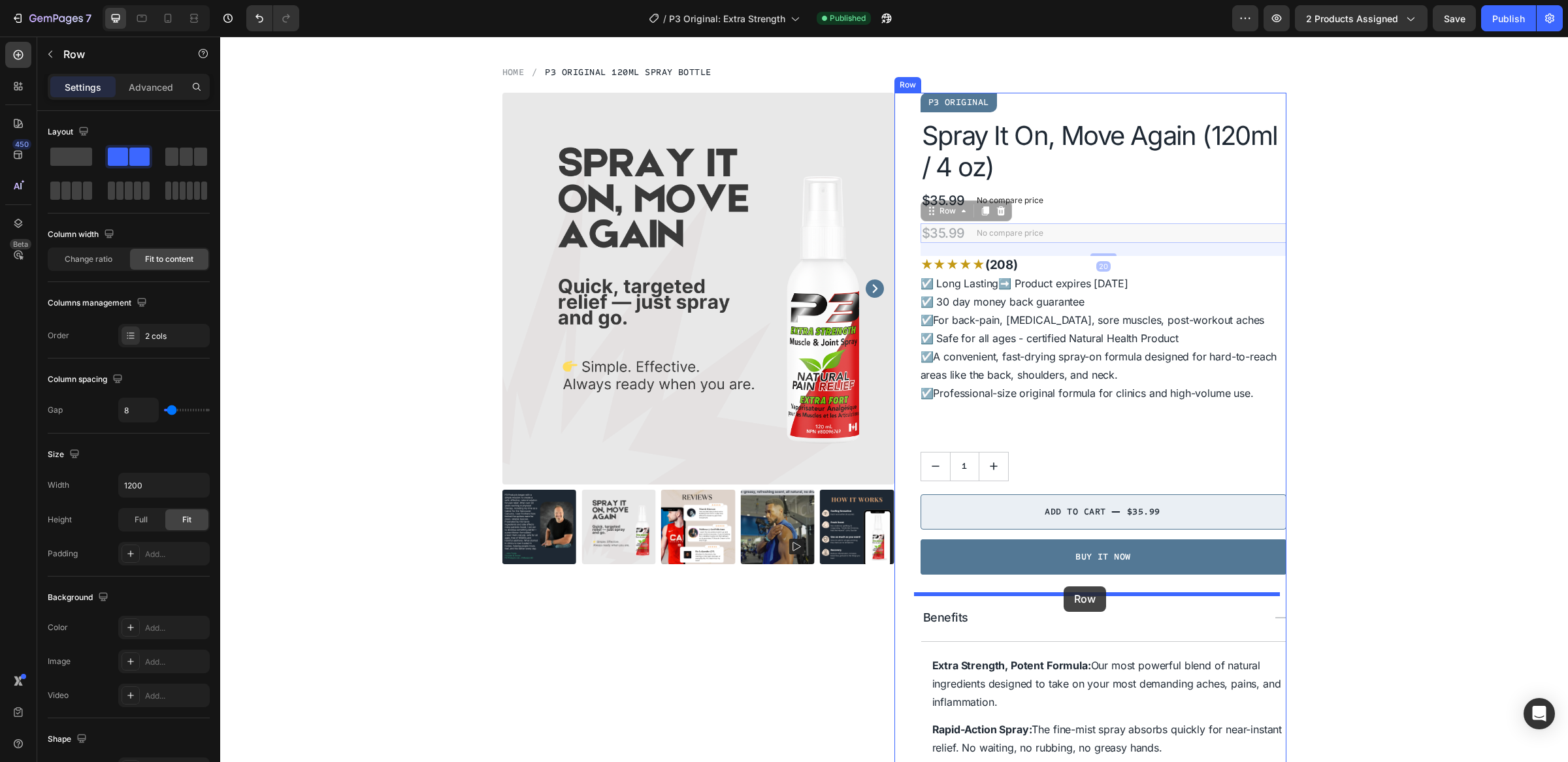
drag, startPoint x: 1066, startPoint y: 230, endPoint x: 1062, endPoint y: 587, distance: 357.0
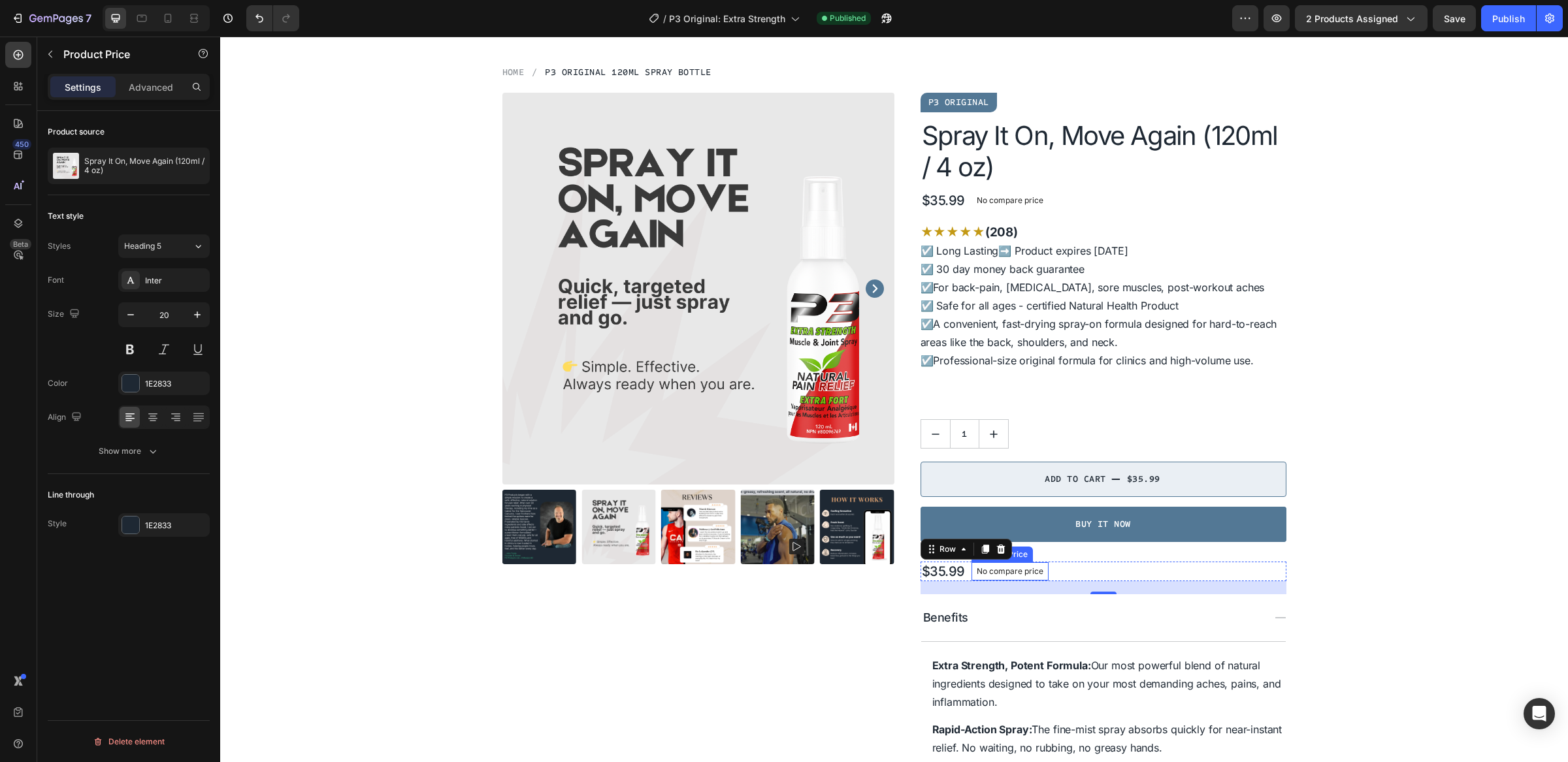
click at [1026, 570] on p "No compare price" at bounding box center [1010, 571] width 67 height 7
click at [1097, 550] on icon at bounding box center [1102, 550] width 10 height 10
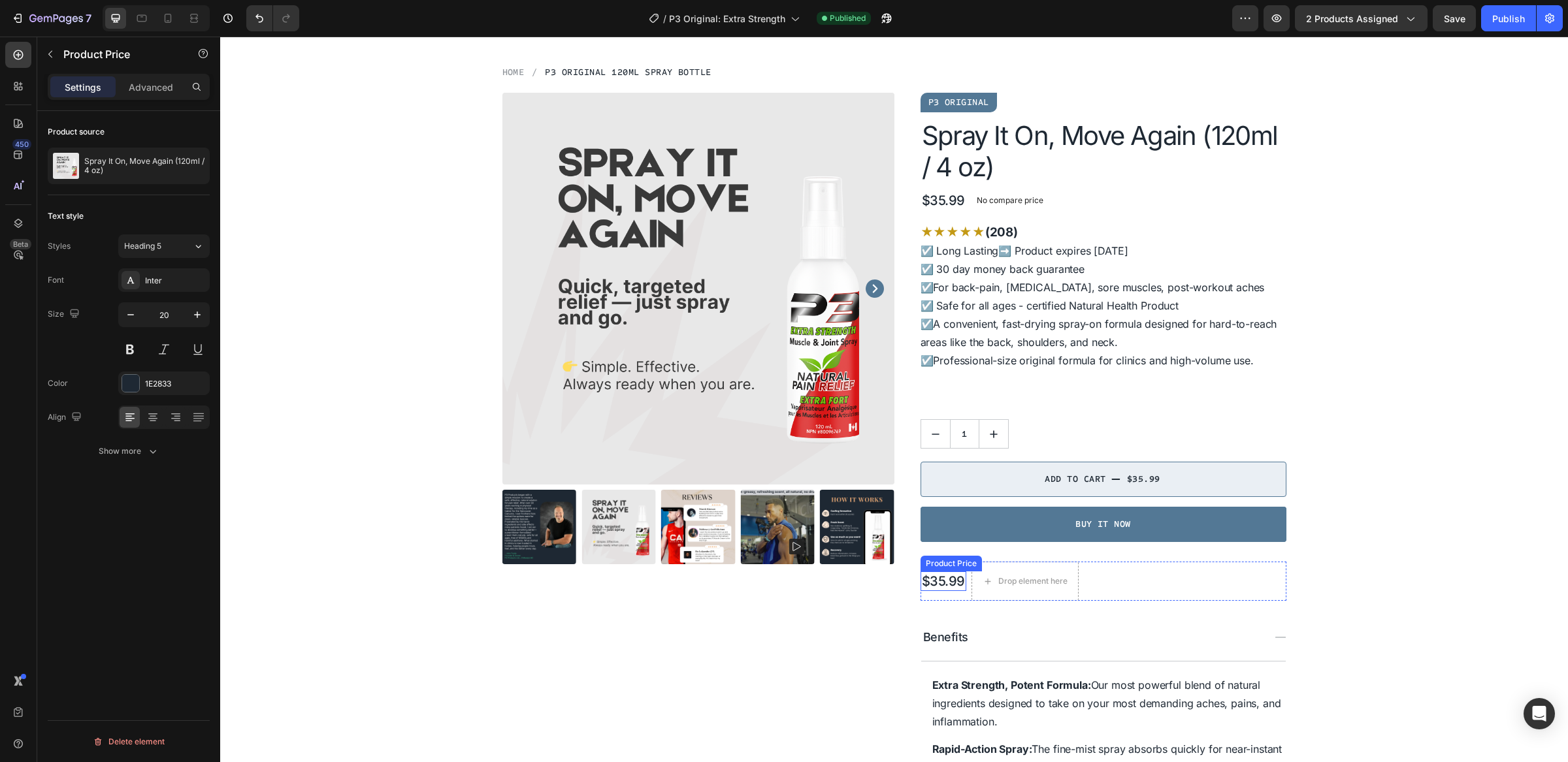
click at [946, 582] on div "$35.99" at bounding box center [943, 580] width 46 height 20
click at [1022, 581] on div "Drop element here" at bounding box center [1033, 580] width 69 height 10
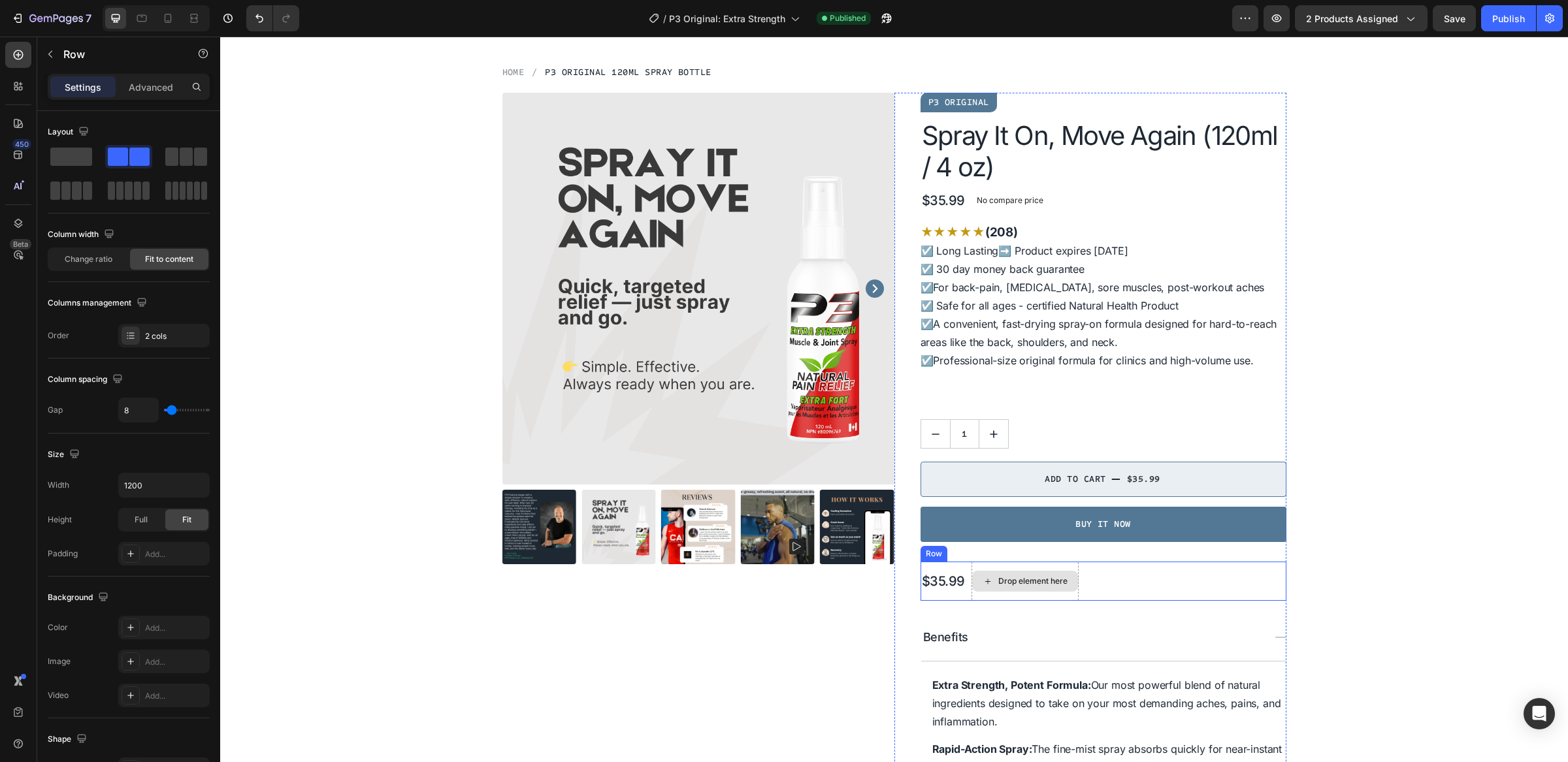
click at [1037, 596] on div "Drop element here" at bounding box center [1025, 581] width 107 height 39
click at [951, 580] on div "$35.99" at bounding box center [943, 580] width 46 height 20
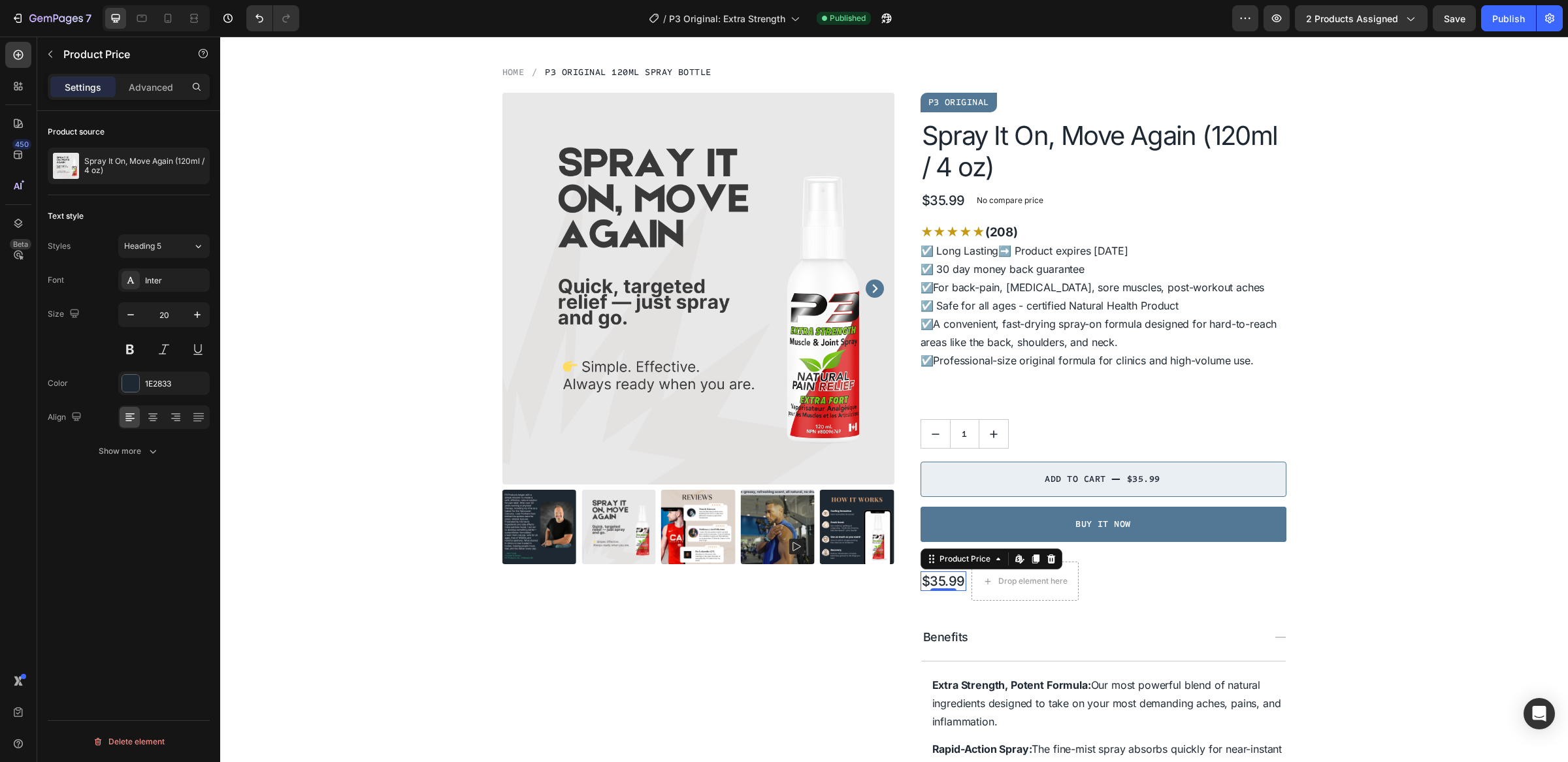
click at [941, 582] on div "$35.99" at bounding box center [943, 580] width 46 height 20
click at [1047, 562] on icon at bounding box center [1051, 559] width 8 height 9
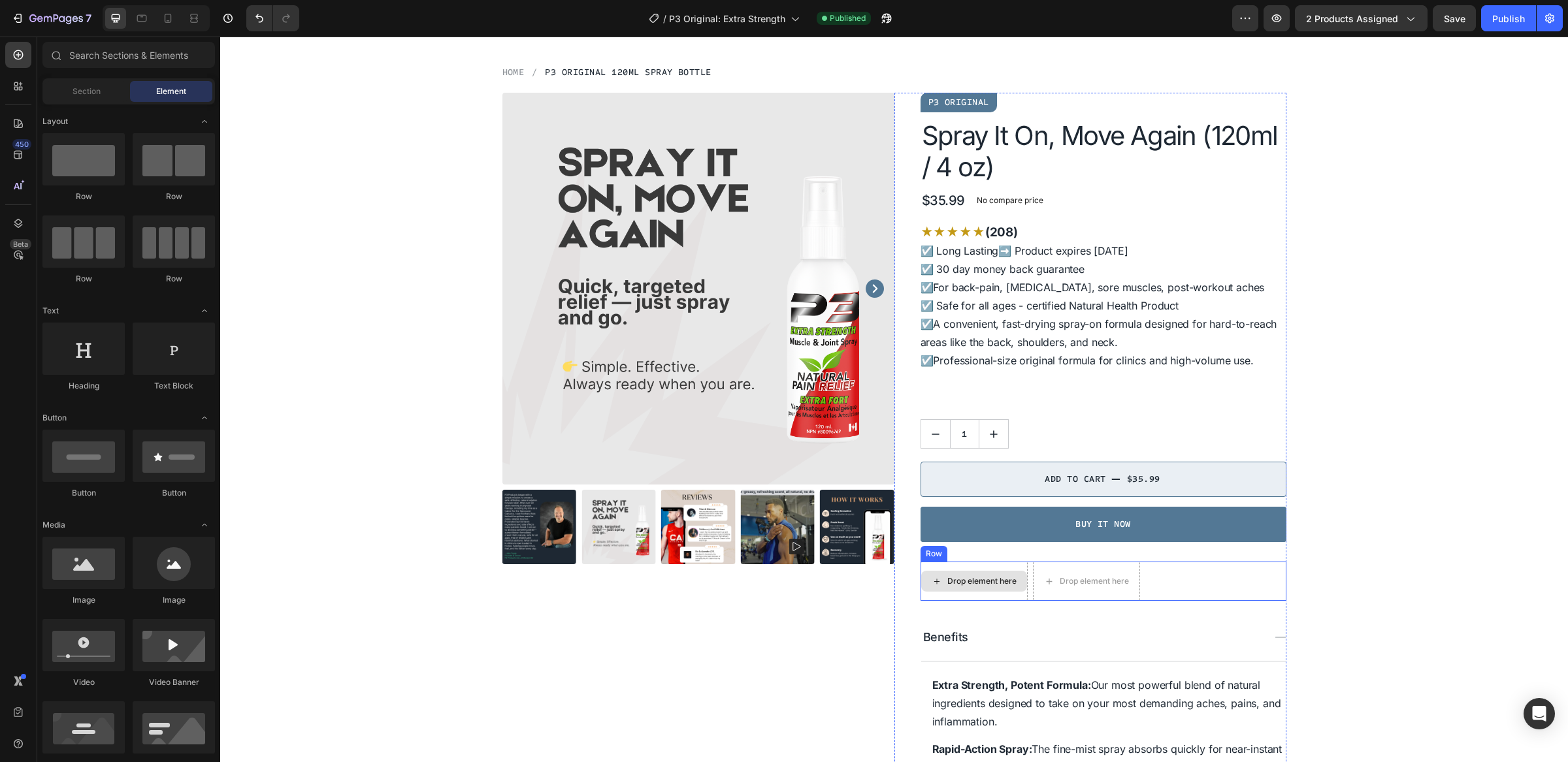
click at [925, 587] on div "Drop element here" at bounding box center [974, 581] width 106 height 21
click at [937, 578] on div "Drop element here" at bounding box center [974, 581] width 106 height 21
drag, startPoint x: 398, startPoint y: 401, endPoint x: 957, endPoint y: 584, distance: 588.2
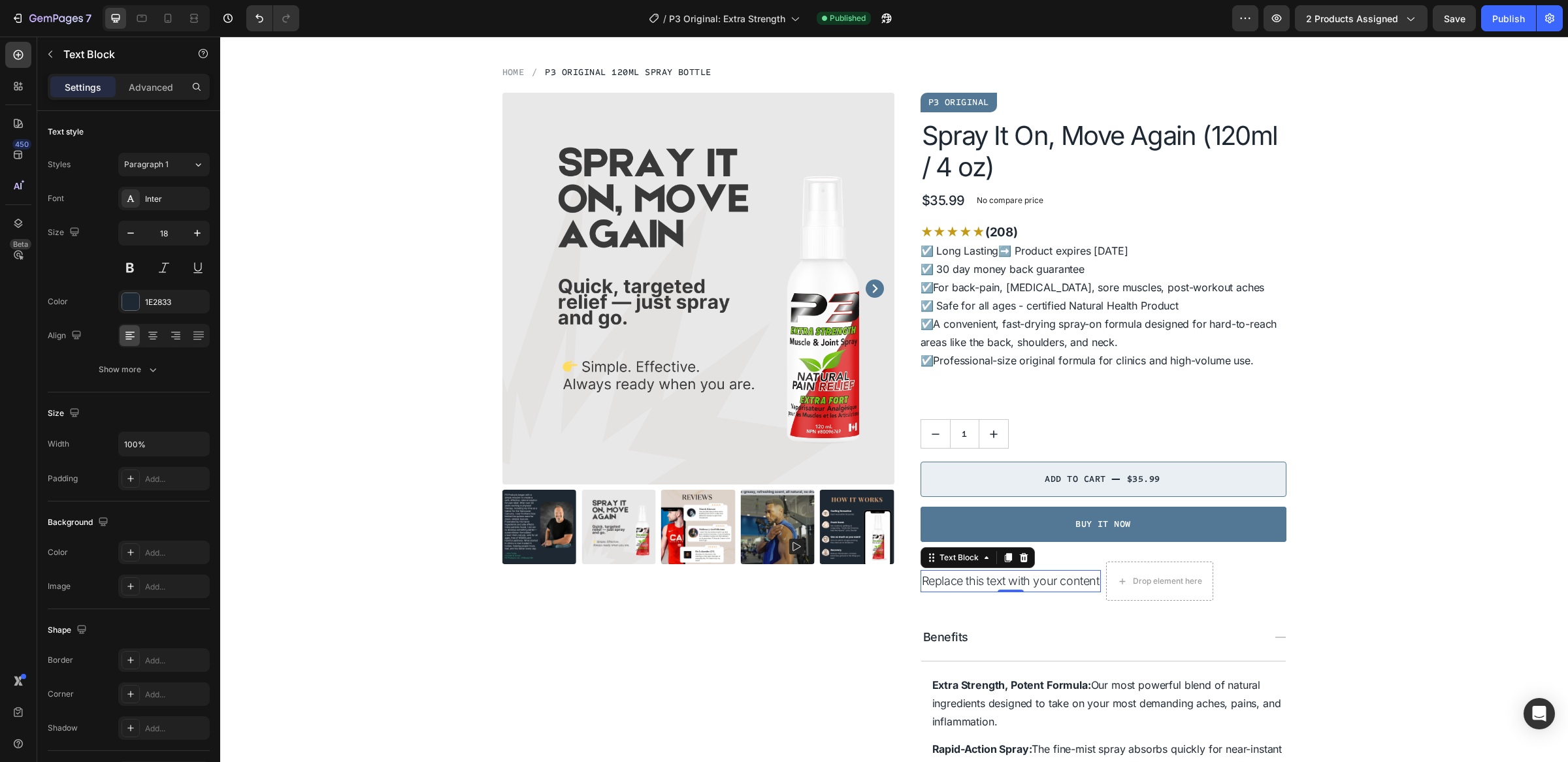
click at [957, 584] on div "Replace this text with your content" at bounding box center [1011, 581] width 181 height 22
click at [956, 584] on p "Replace this text with your content" at bounding box center [1011, 580] width 178 height 20
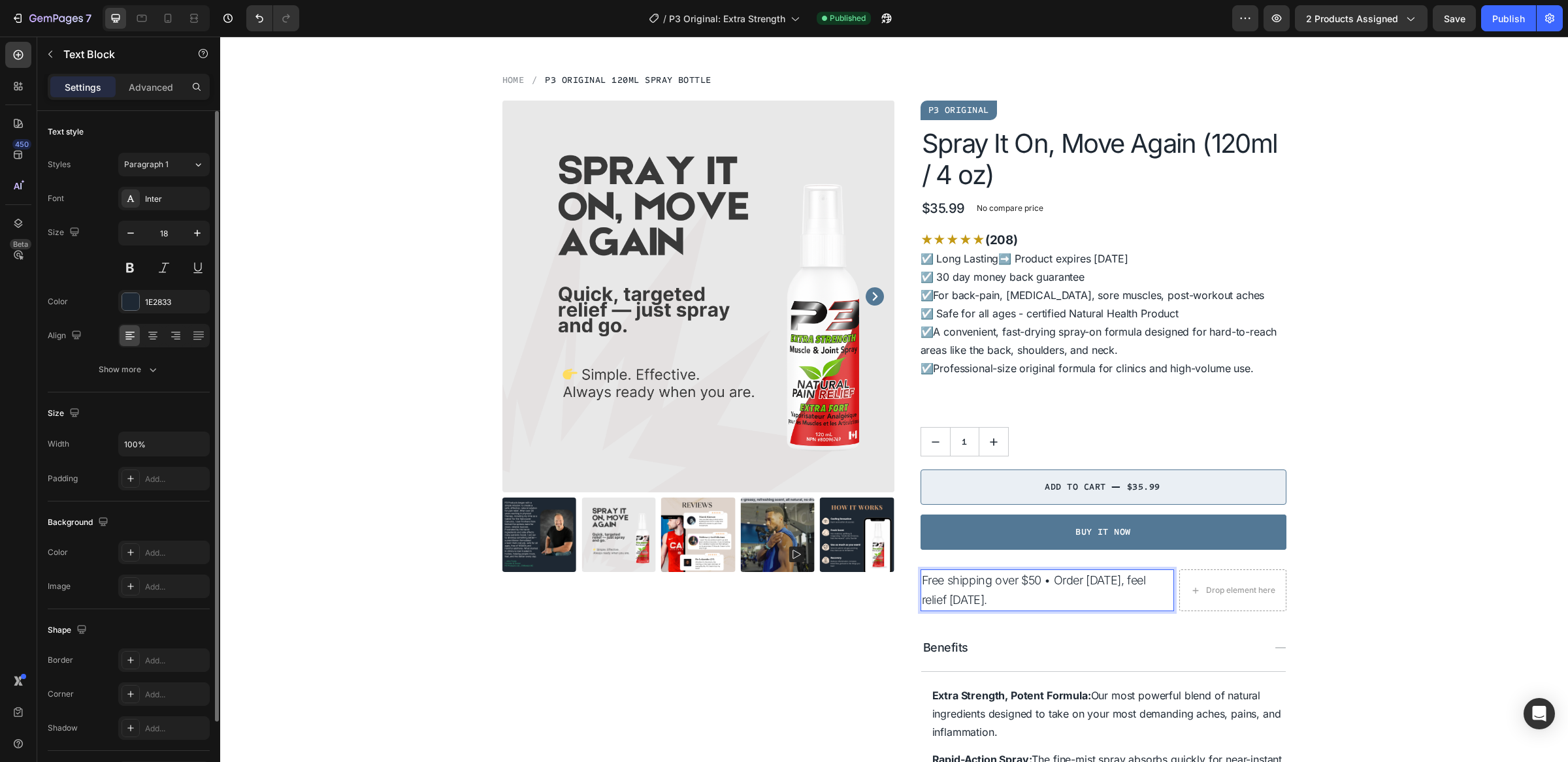
scroll to position [86, 0]
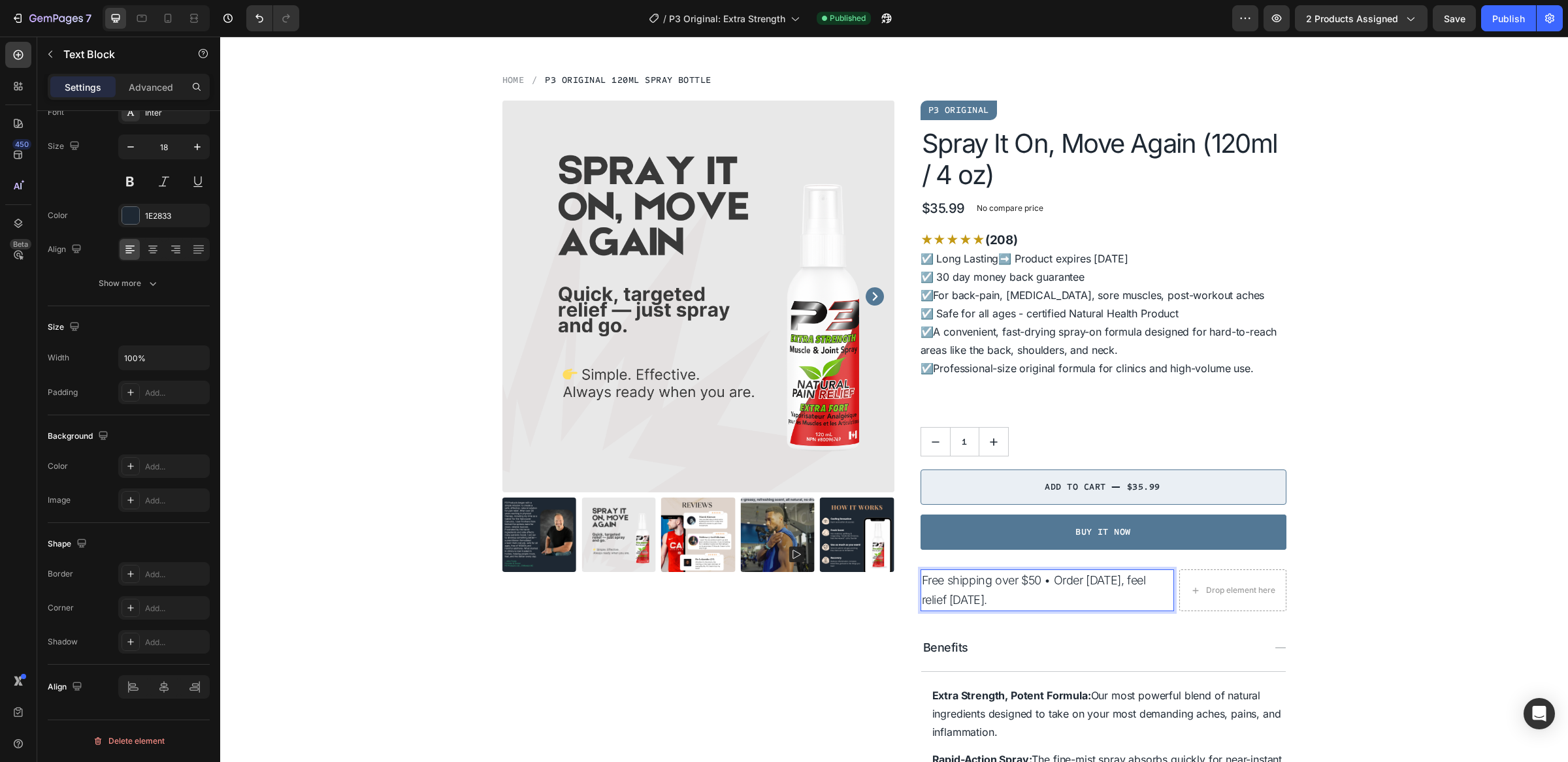
click at [1150, 599] on p "Free shipping over $50 • Order today, feel relief tomorrow." at bounding box center [1047, 591] width 251 height 39
drag, startPoint x: 1087, startPoint y: 602, endPoint x: 916, endPoint y: 582, distance: 172.2
click at [922, 582] on p "Free shipping over $50 • Order today, feel relief tomorrow." at bounding box center [1047, 591] width 251 height 39
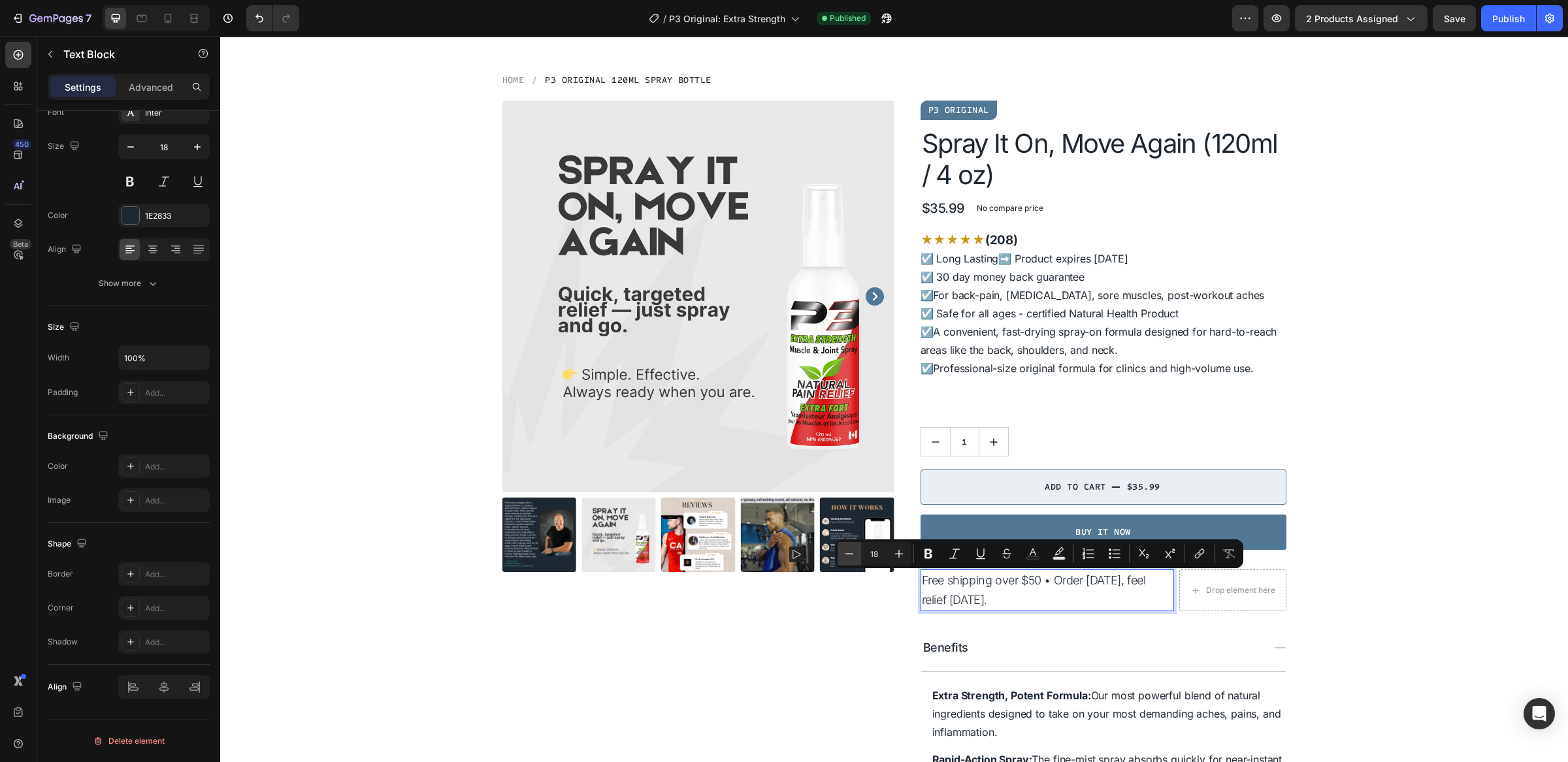
click at [843, 555] on icon "Editor contextual toolbar" at bounding box center [850, 554] width 13 height 13
type input "15"
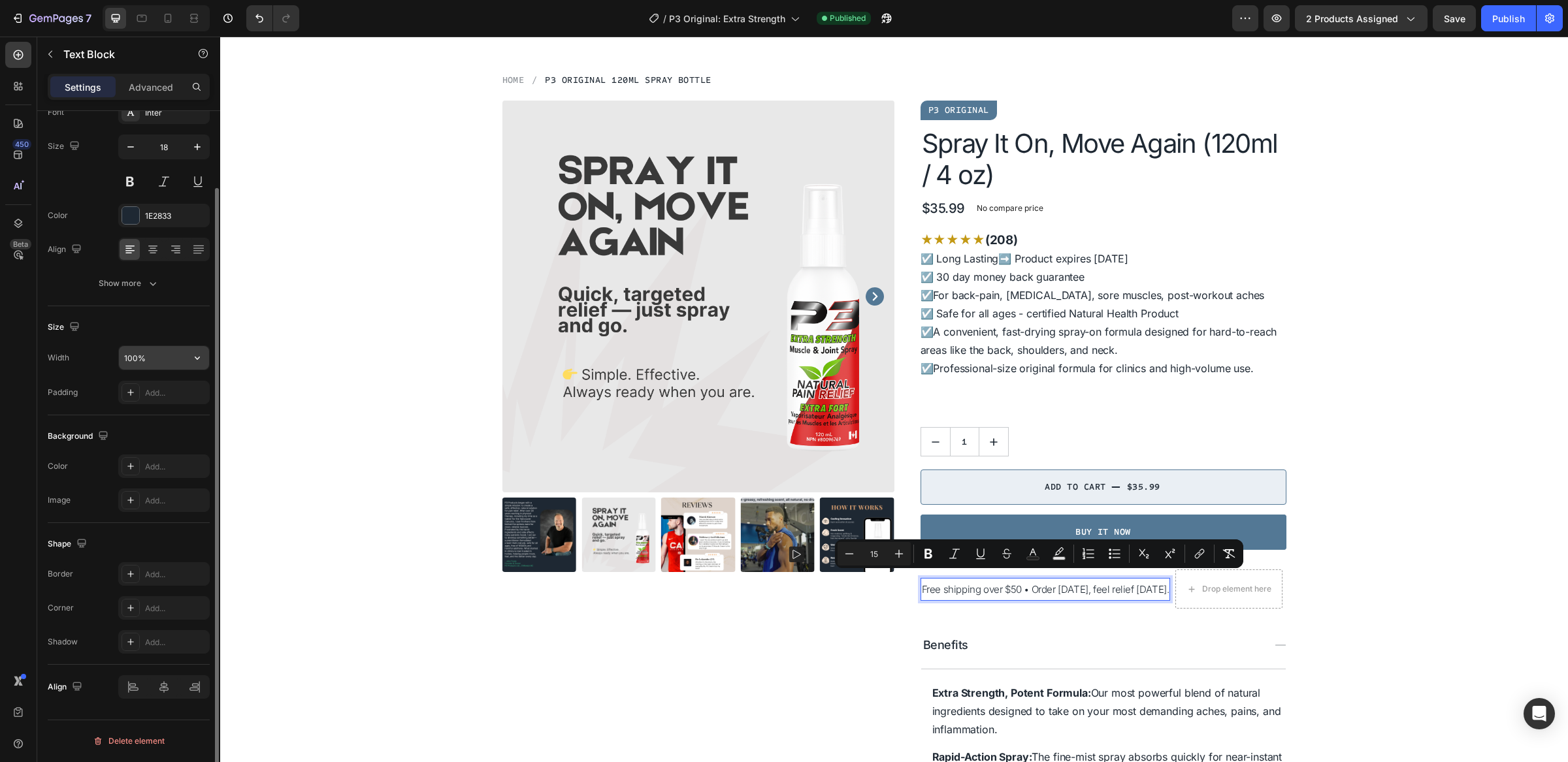
click at [134, 359] on input "100%" at bounding box center [164, 358] width 90 height 23
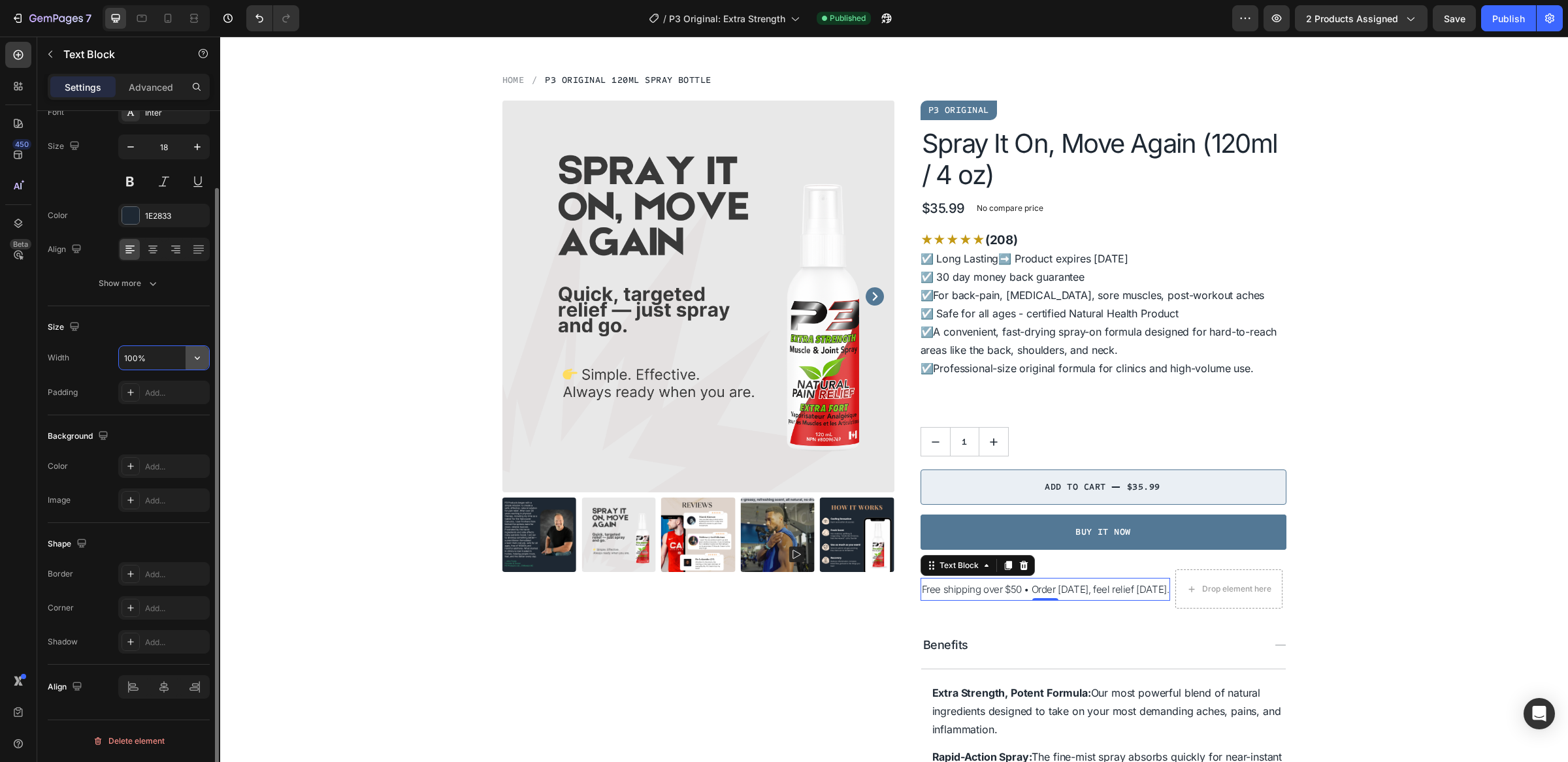
click at [200, 351] on button "button" at bounding box center [197, 358] width 23 height 23
click at [151, 392] on span "Fit content" at bounding box center [143, 391] width 39 height 12
click at [198, 358] on icon "button" at bounding box center [198, 358] width 13 height 13
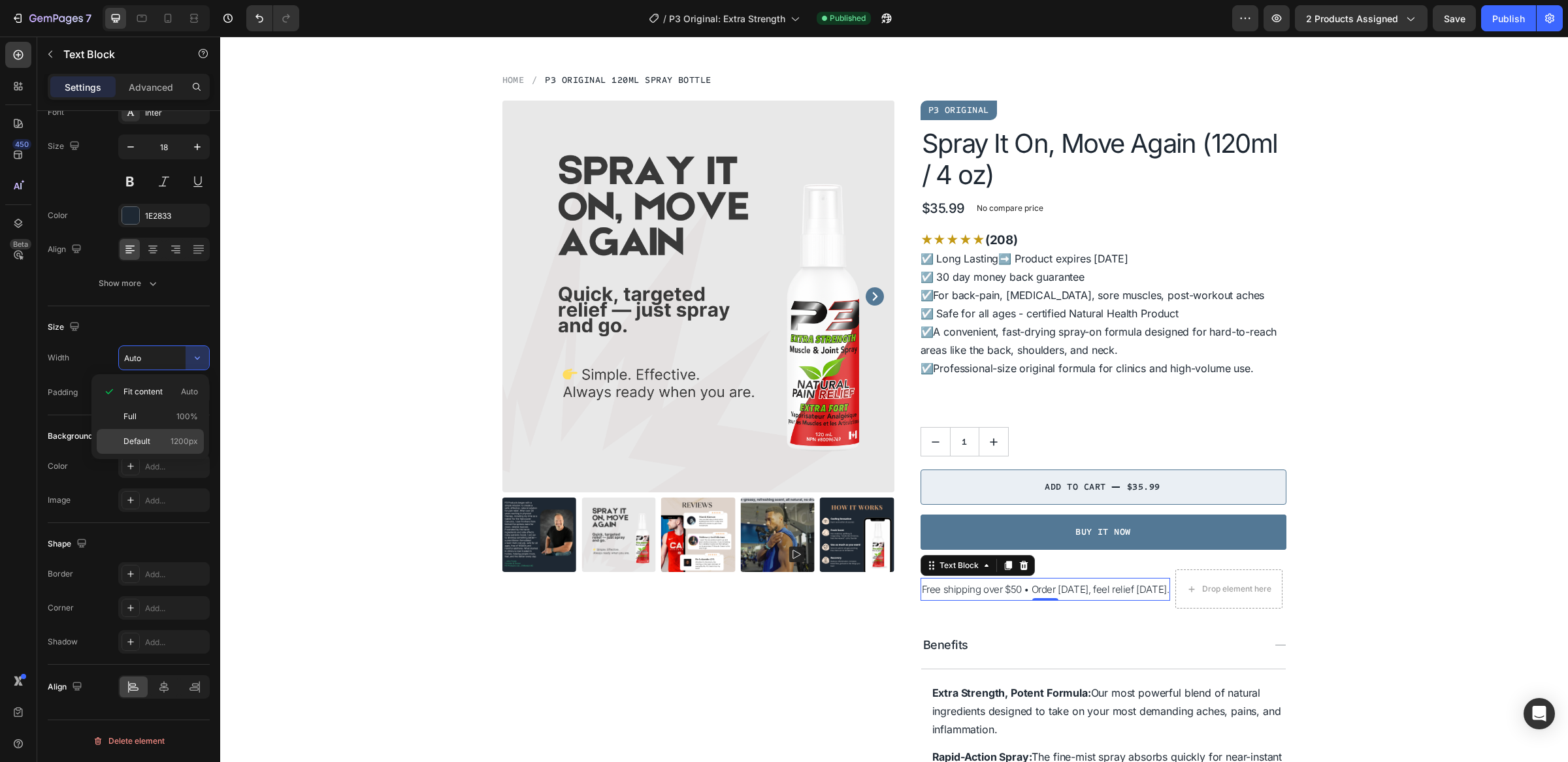
click at [158, 437] on p "Default 1200px" at bounding box center [161, 441] width 75 height 12
type input "1200"
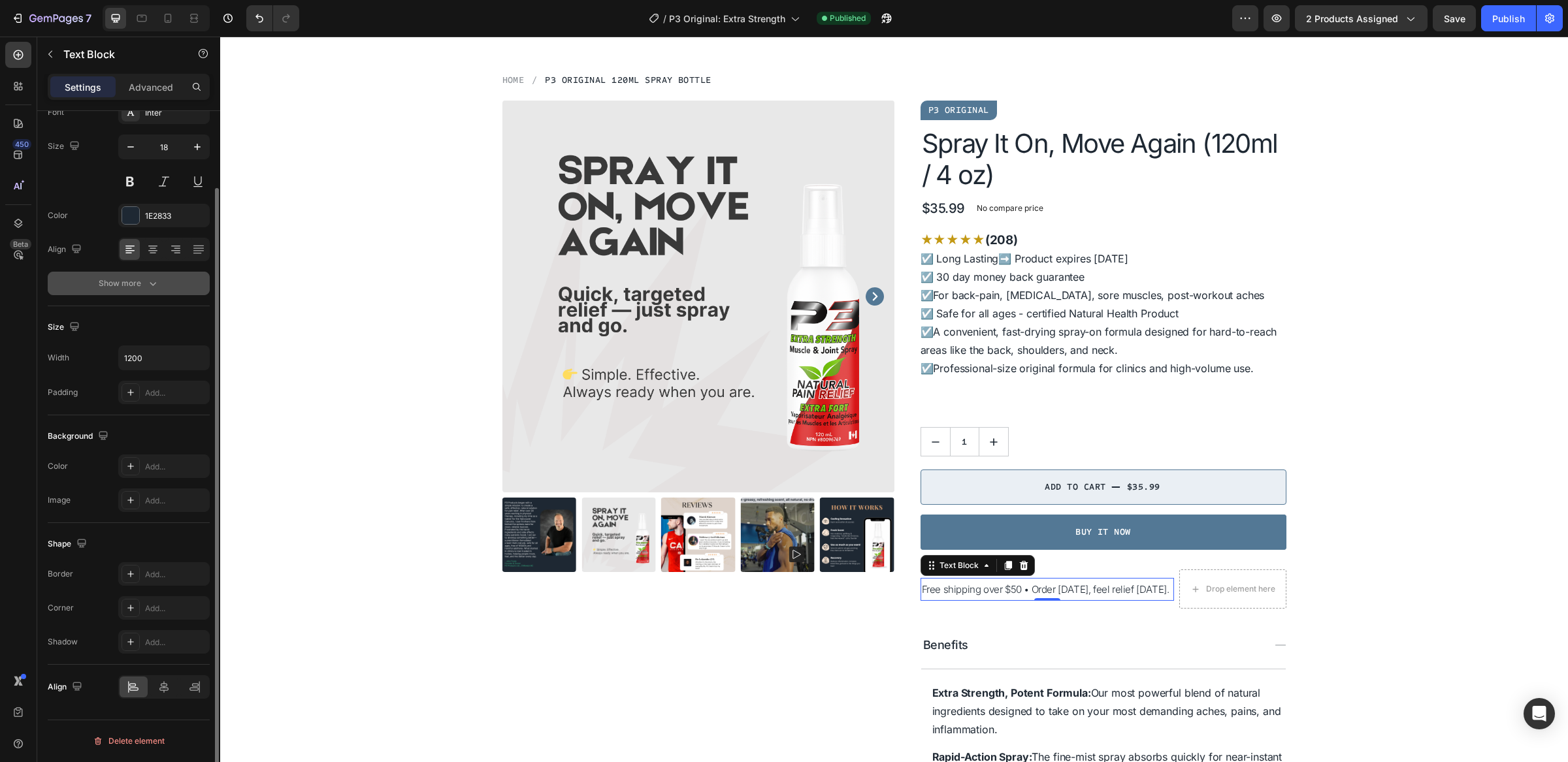
click at [150, 286] on icon "button" at bounding box center [153, 284] width 13 height 13
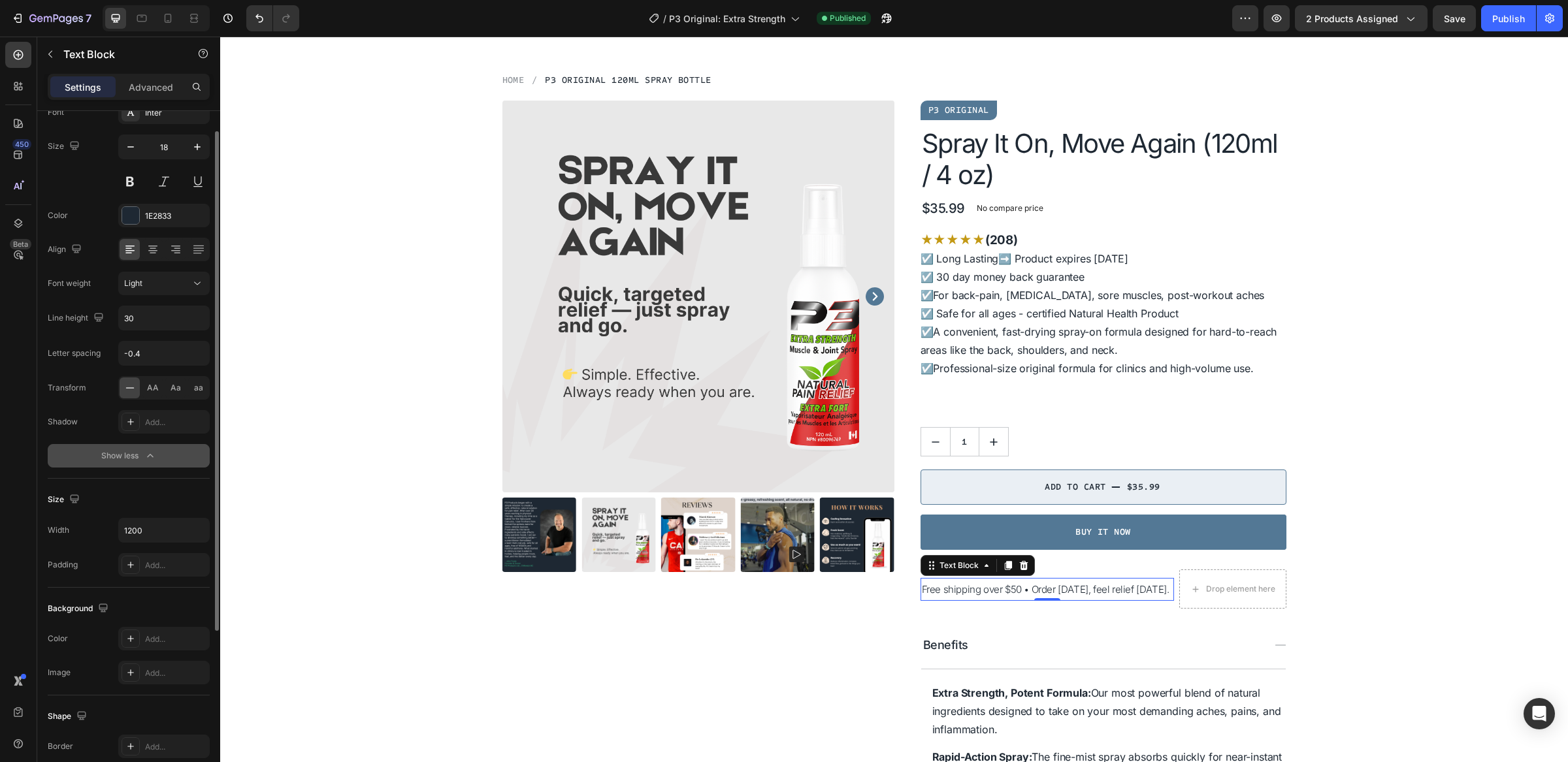
scroll to position [0, 0]
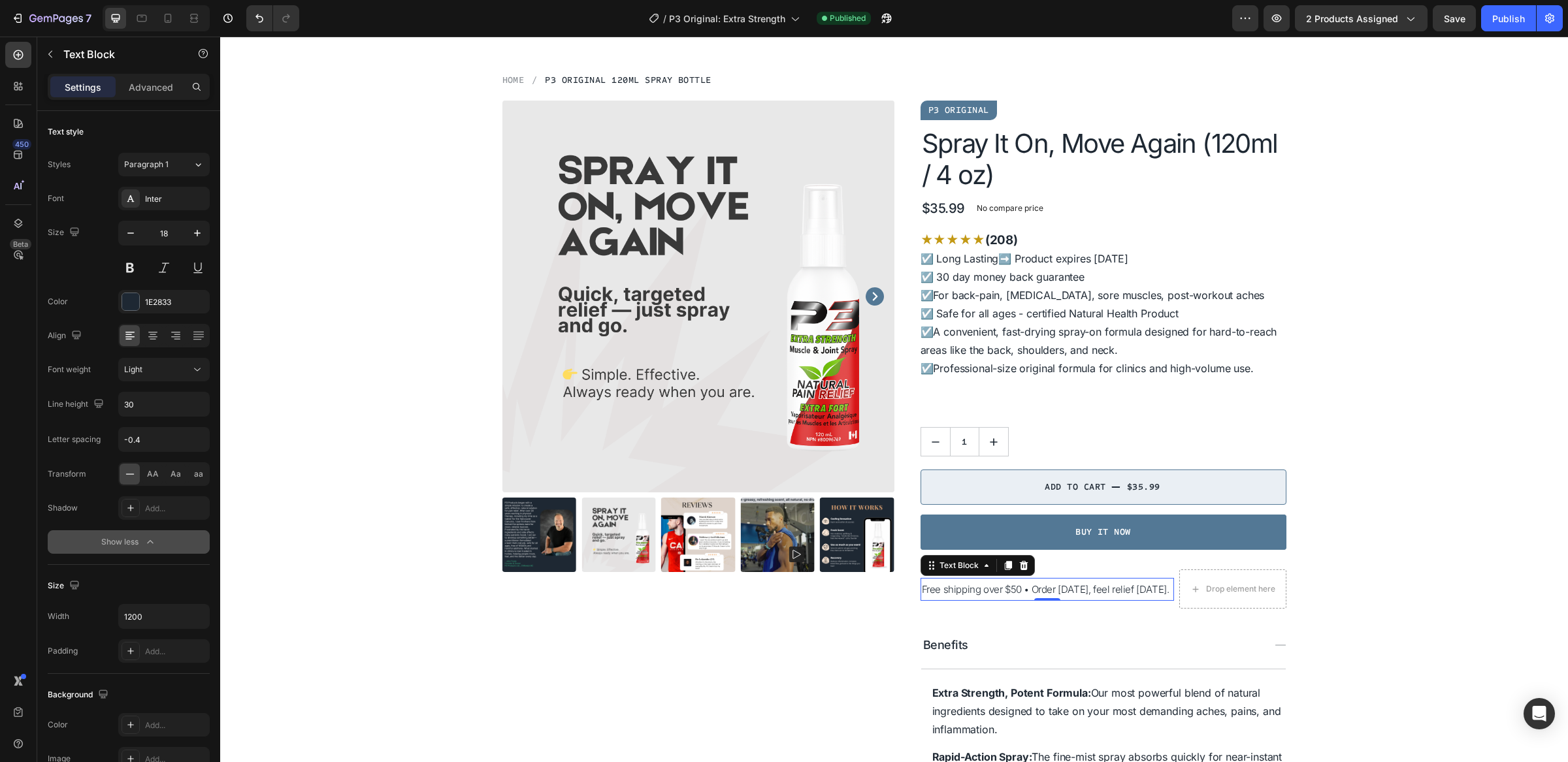
click at [1003, 587] on span "Free shipping over $50 • Order today, feel relief tomorrow." at bounding box center [1045, 589] width 247 height 12
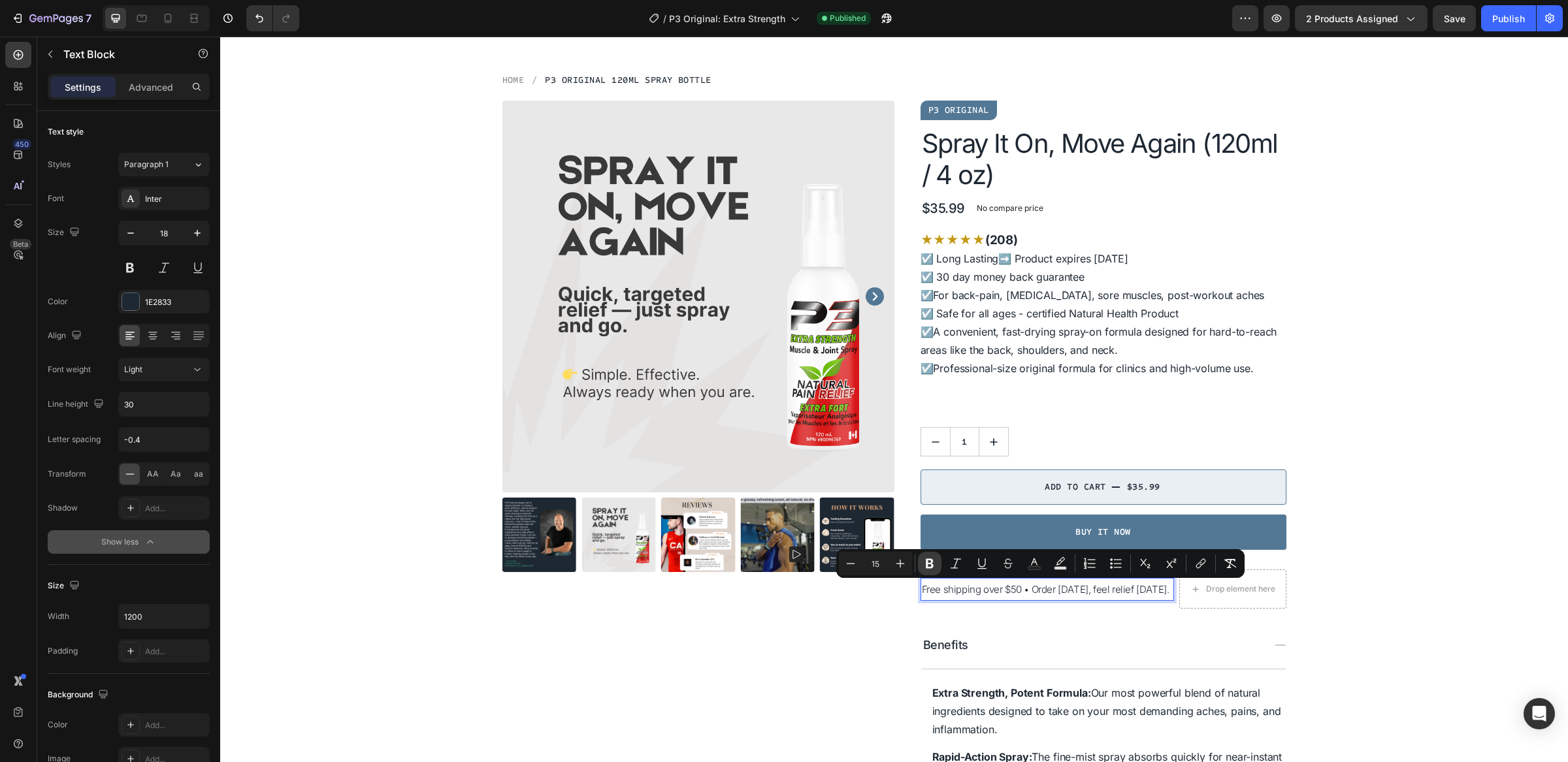
click at [926, 569] on button "Bold" at bounding box center [929, 564] width 23 height 23
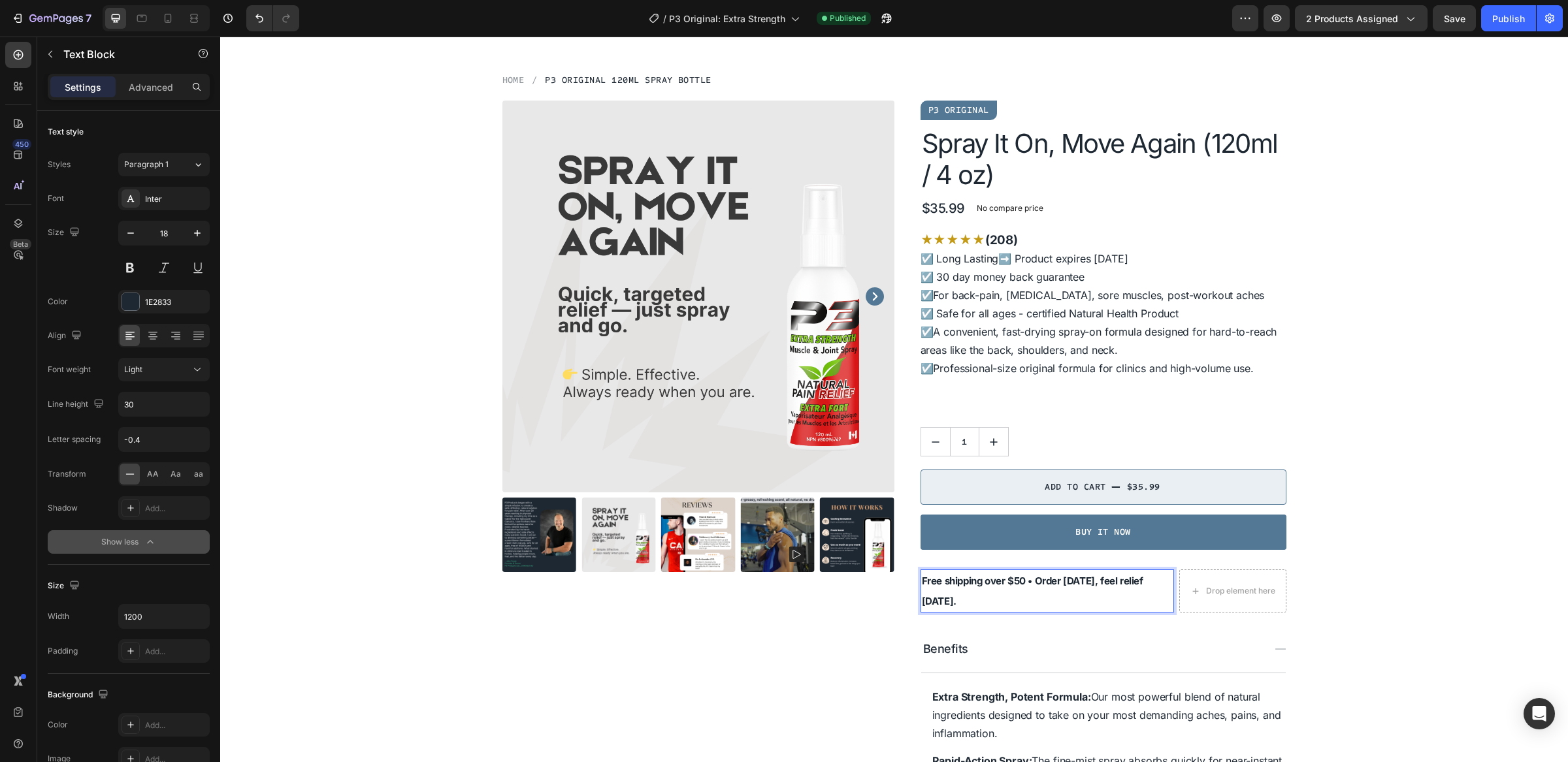
click at [966, 595] on p "Free shipping over $50 • Order today, feel relief tomorrow." at bounding box center [1047, 591] width 251 height 40
click at [1026, 597] on p "Free shipping over $50 • Order today, feel relief tomorrow." at bounding box center [1047, 591] width 251 height 40
click at [1015, 596] on p "Free shipping over $50 • Order today, feel relief tomorrow." at bounding box center [1047, 591] width 251 height 40
click at [1002, 590] on p "Free shipping over $50 • Order today, feel relief tomorrow." at bounding box center [1047, 591] width 251 height 40
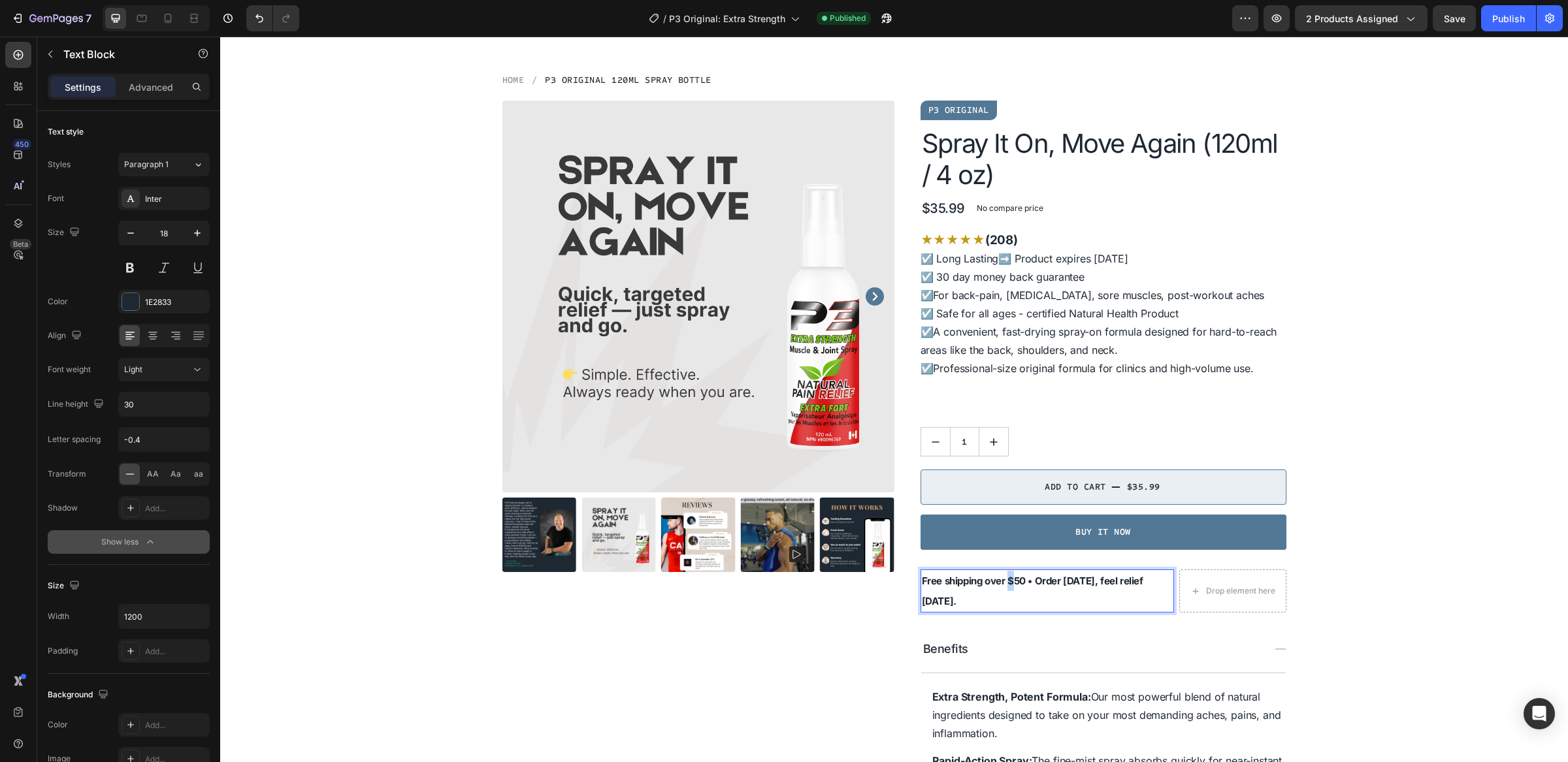
click at [1002, 590] on p "Free shipping over $50 • Order today, feel relief tomorrow." at bounding box center [1047, 591] width 251 height 40
click at [995, 593] on p "Free shipping over $50 • Order today, feel relief tomorrow." at bounding box center [1047, 591] width 251 height 40
click at [992, 581] on strong "Free shipping over $50 • Order today, feel relief tomorrow." at bounding box center [1032, 591] width 222 height 33
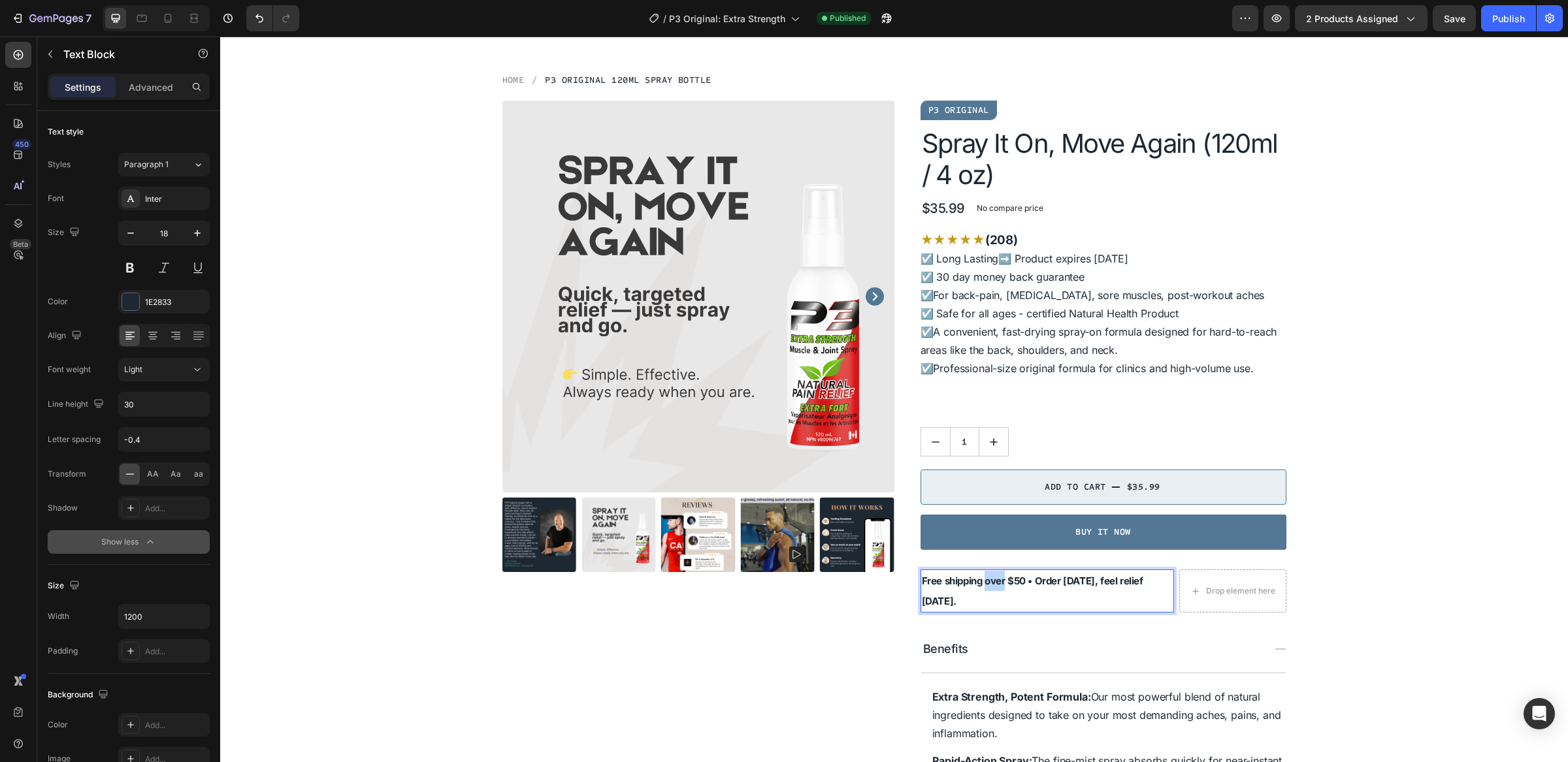
click at [993, 581] on strong "Free shipping over $50 • Order today, feel relief tomorrow." at bounding box center [1032, 591] width 222 height 33
click at [1118, 582] on strong "Free shipping over $50 • Order today, feel relief tomorrow." at bounding box center [1032, 591] width 222 height 33
click at [1030, 604] on p "Free shipping over $50 • Order today, feel relief tomorrow." at bounding box center [1047, 591] width 251 height 40
click at [966, 603] on p "Free shipping over $50 • Order today, feel relief tomorrow" at bounding box center [1047, 591] width 251 height 40
click at [978, 594] on p "Free shipping over $50 • Order today, feel relief tomorrow." at bounding box center [1047, 591] width 251 height 40
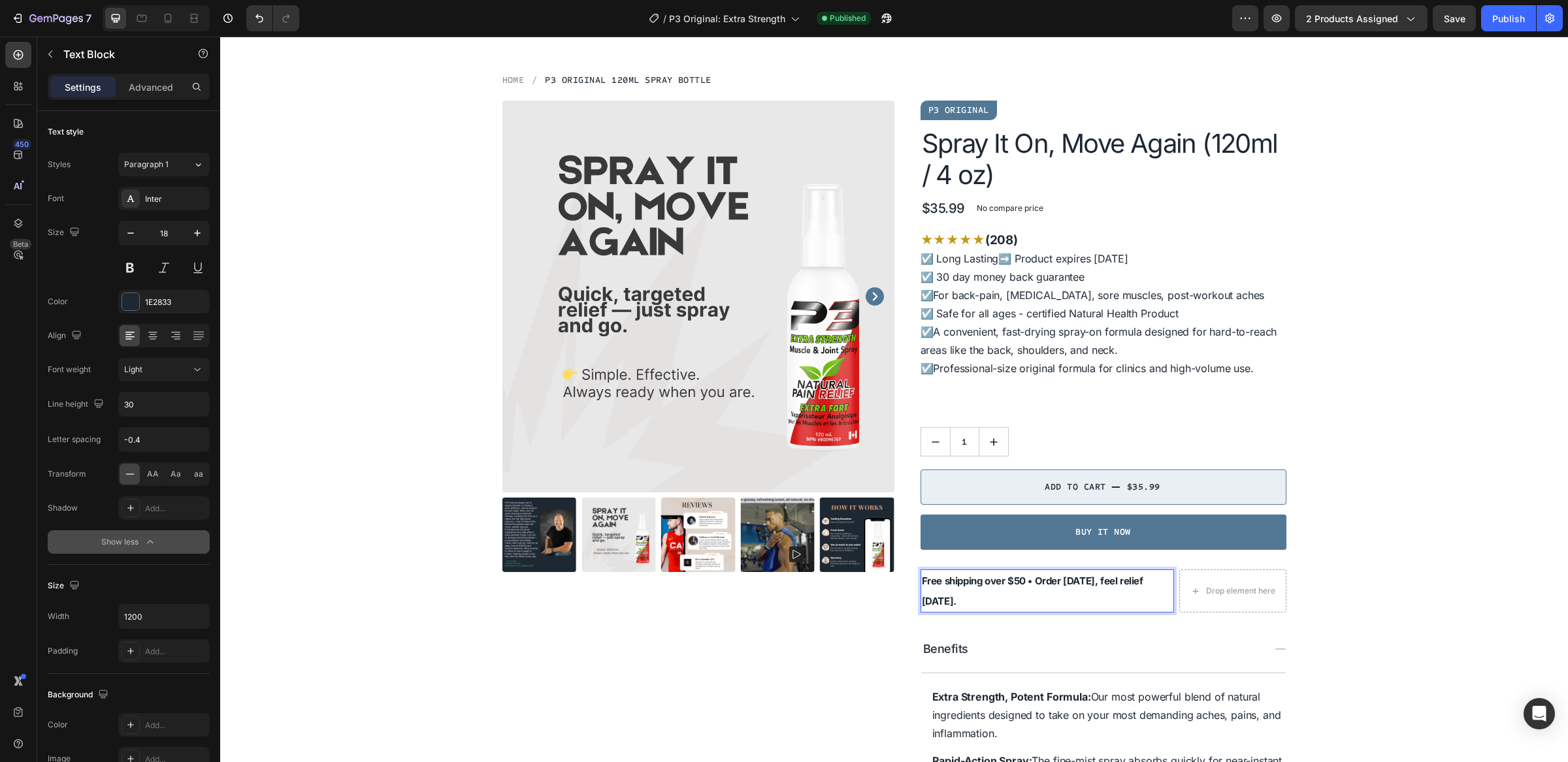
click at [978, 594] on p "Free shipping over $50 • Order today, feel relief tomorrow." at bounding box center [1047, 591] width 251 height 40
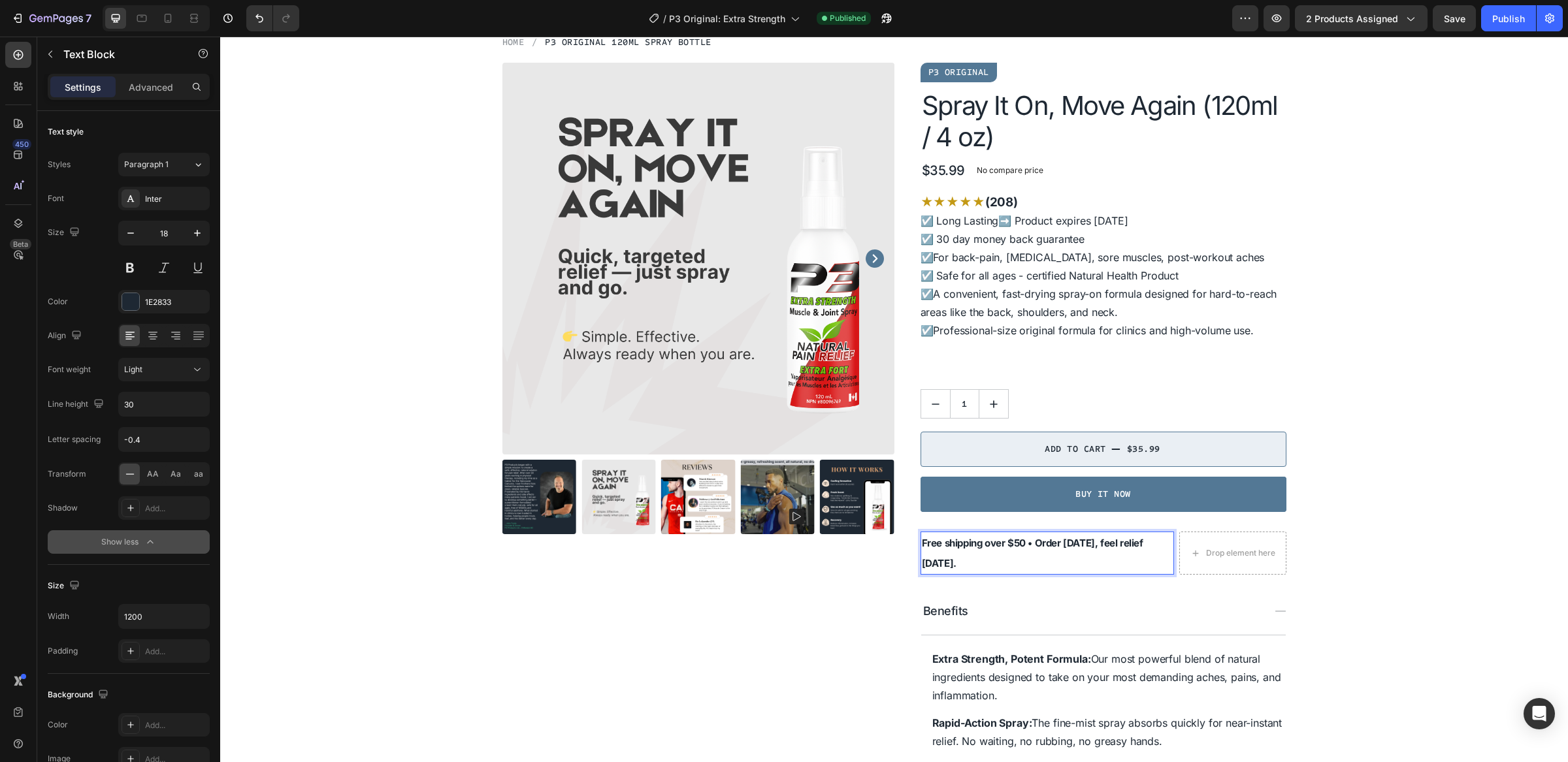
scroll to position [108, 0]
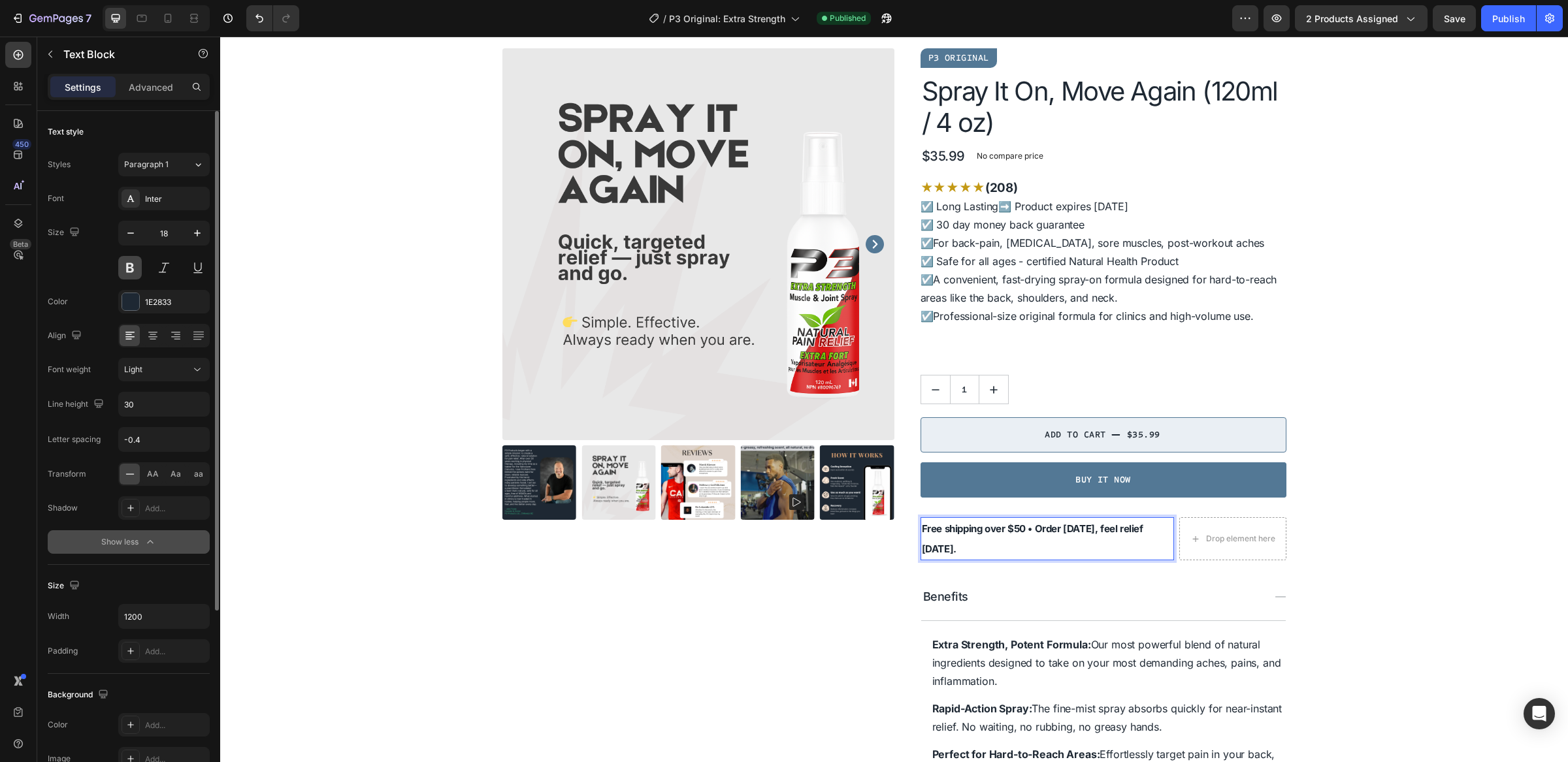
click at [125, 271] on button at bounding box center [129, 268] width 23 height 23
click at [956, 533] on strong "Free shipping over $50 • Order today, feel relief tomorrow." at bounding box center [1032, 538] width 222 height 33
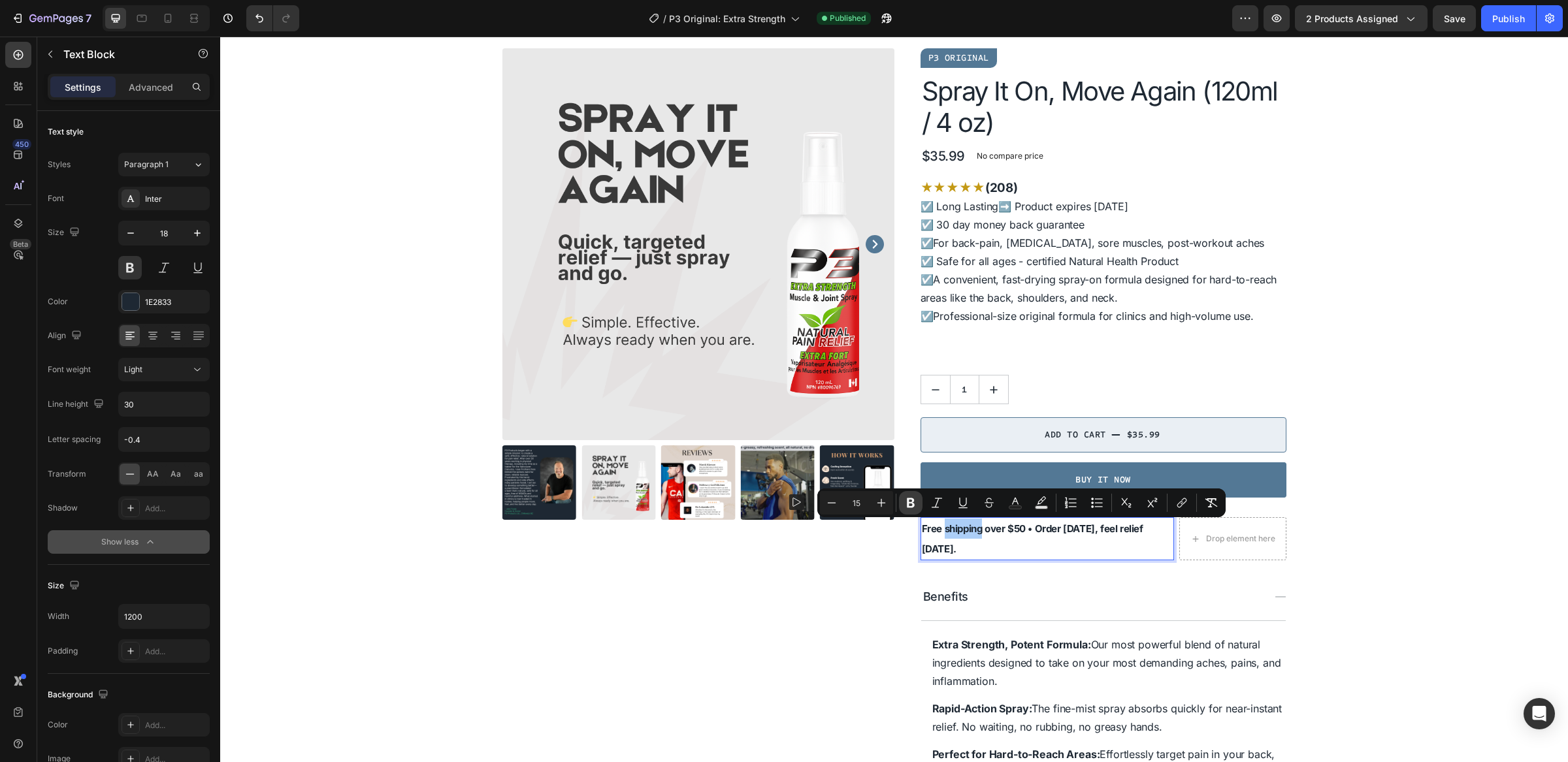
click at [910, 497] on icon "Editor contextual toolbar" at bounding box center [911, 503] width 13 height 13
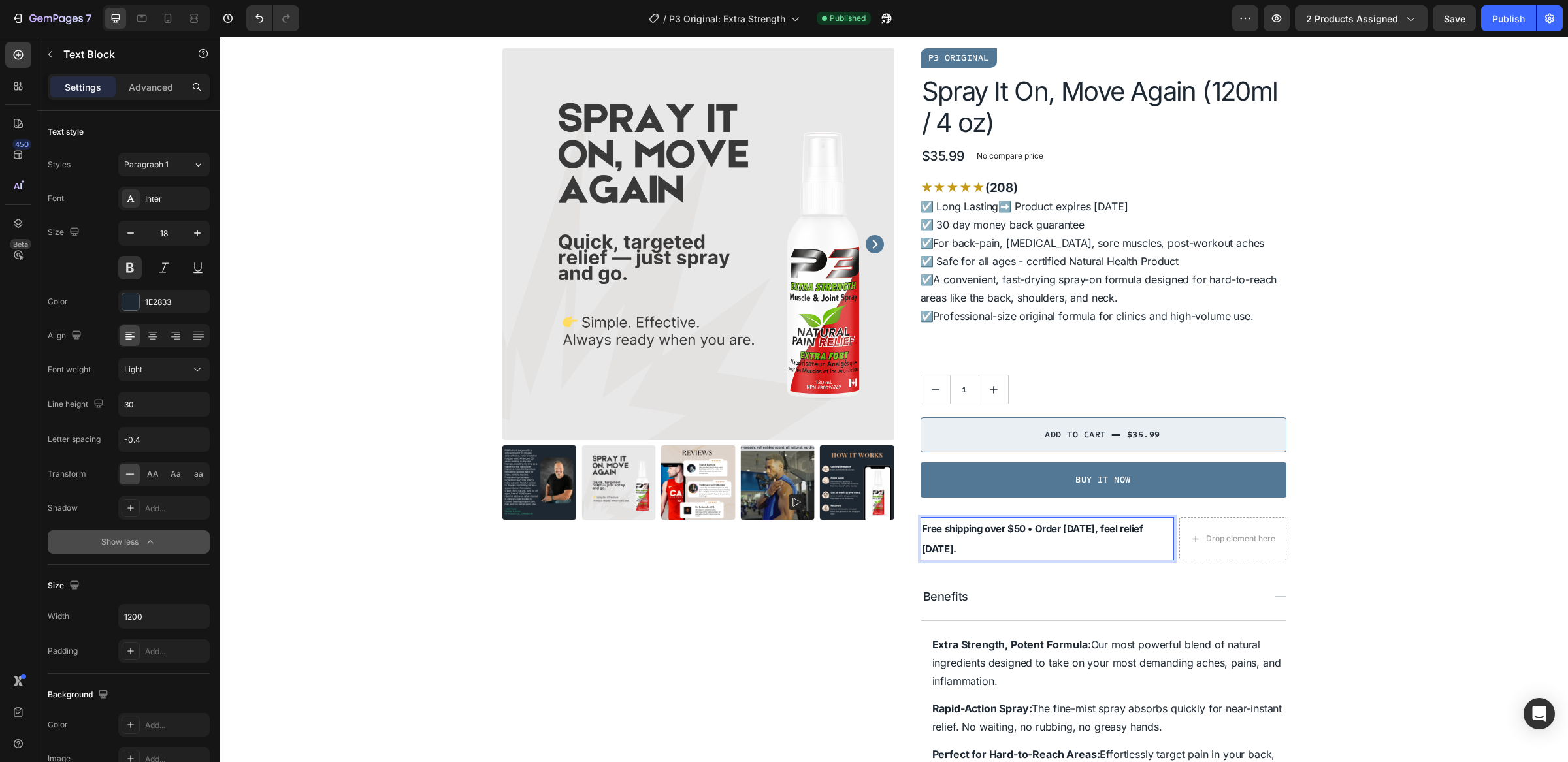
click at [939, 547] on span "Free shipping over $50 • Order today, feel relief tomorrow." at bounding box center [1032, 538] width 222 height 33
click at [129, 265] on button at bounding box center [129, 268] width 23 height 23
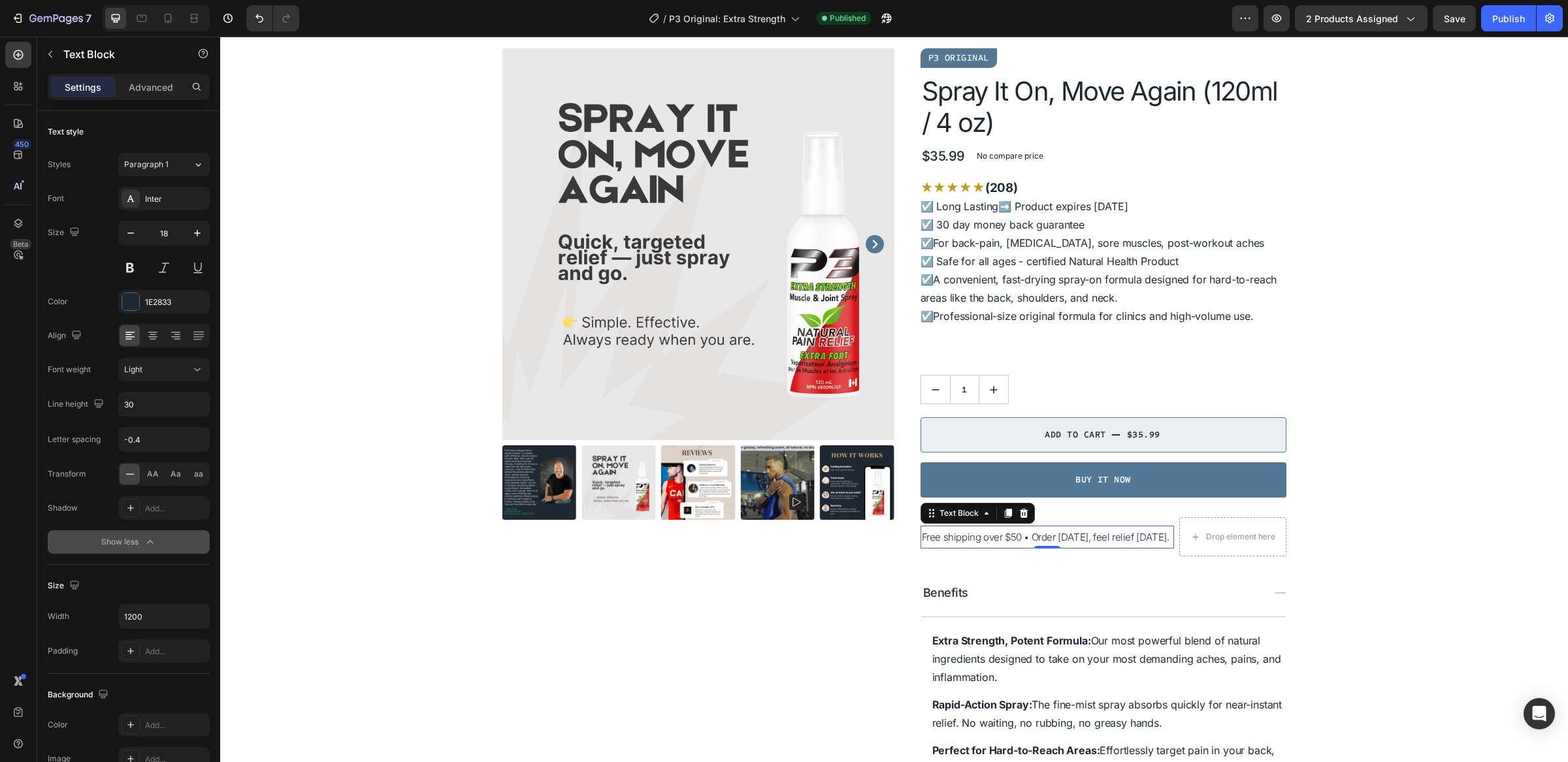
click at [976, 541] on span "Free shipping over $50 • Order today, feel relief tomorrow." at bounding box center [1045, 536] width 247 height 12
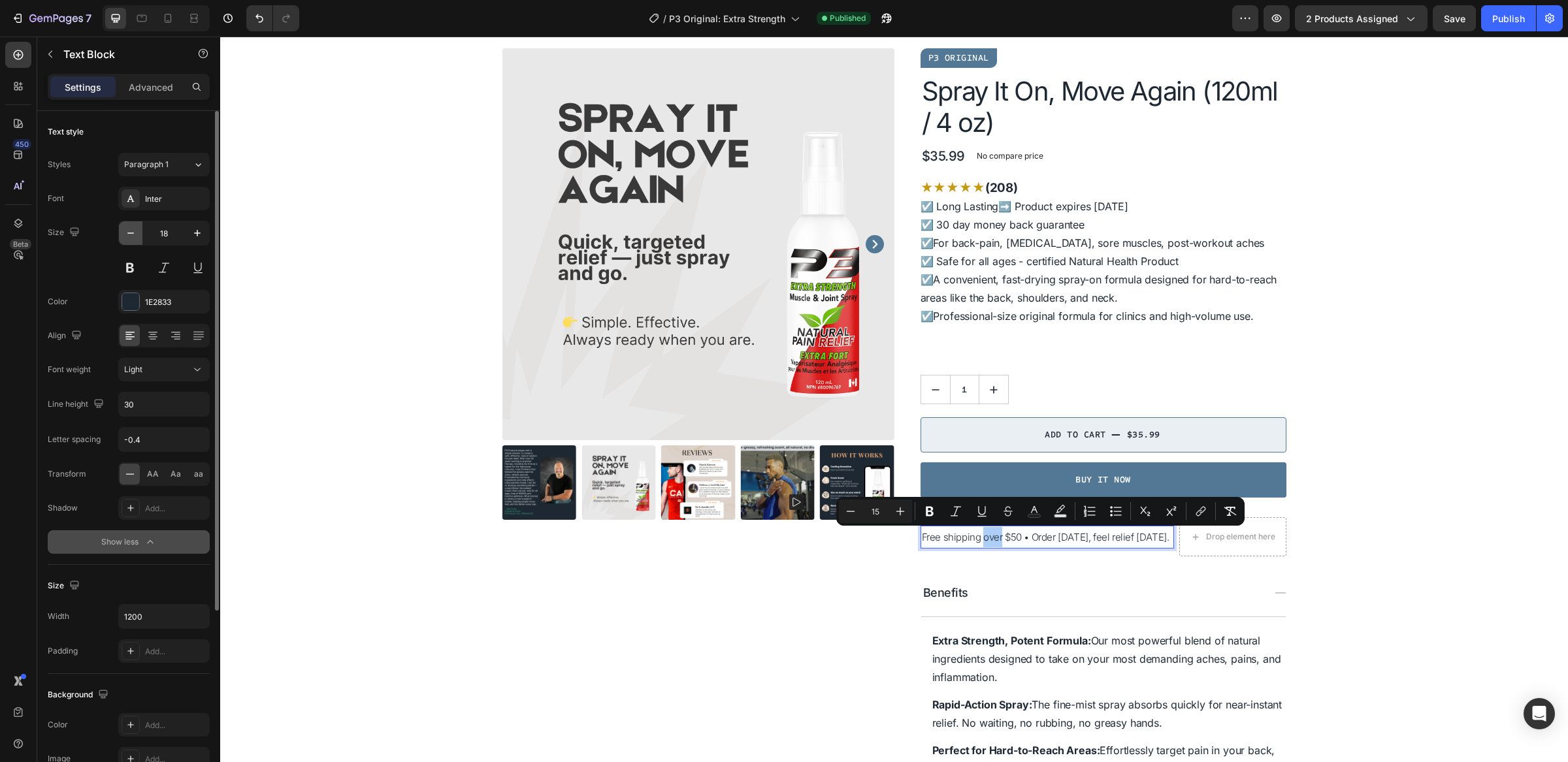
click at [132, 237] on icon "button" at bounding box center [131, 233] width 13 height 13
type input "17"
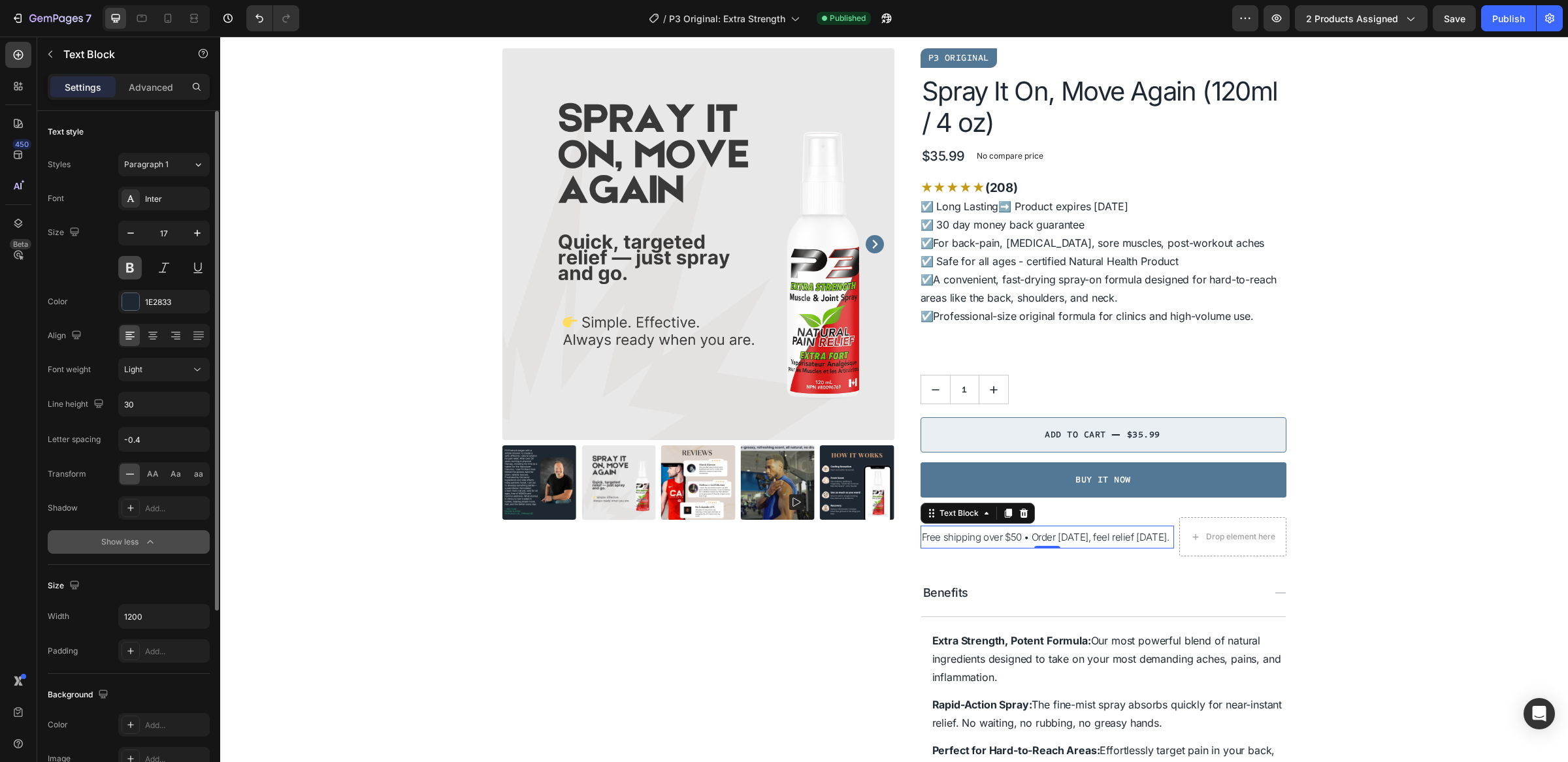
click at [132, 266] on button at bounding box center [129, 268] width 23 height 23
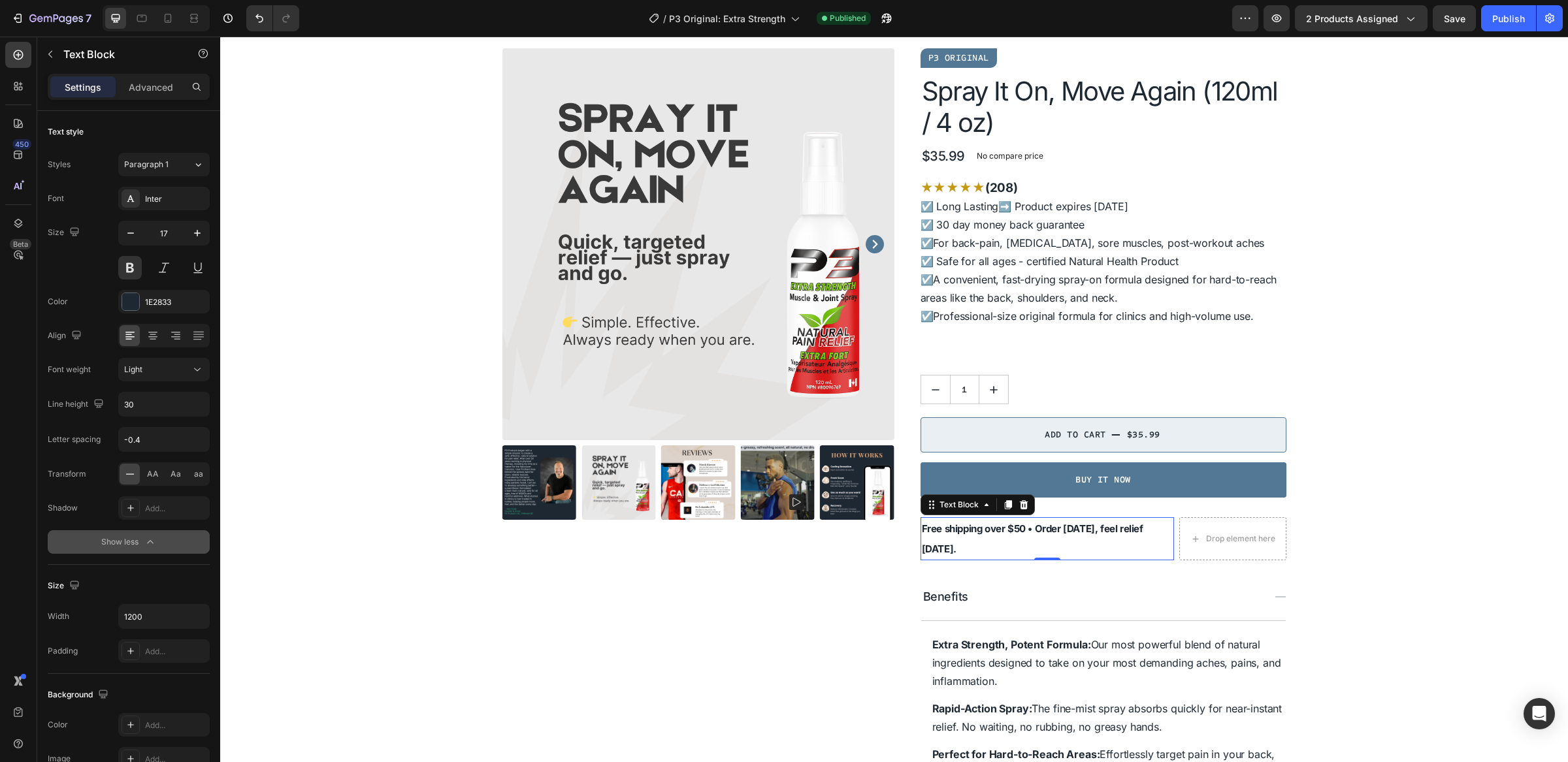
click at [974, 537] on p "Free shipping over $50 • Order today, feel relief tomorrow." at bounding box center [1047, 538] width 251 height 40
click at [972, 543] on p "Free shipping over $50 • Order today, feel relief tomorrow." at bounding box center [1047, 538] width 251 height 40
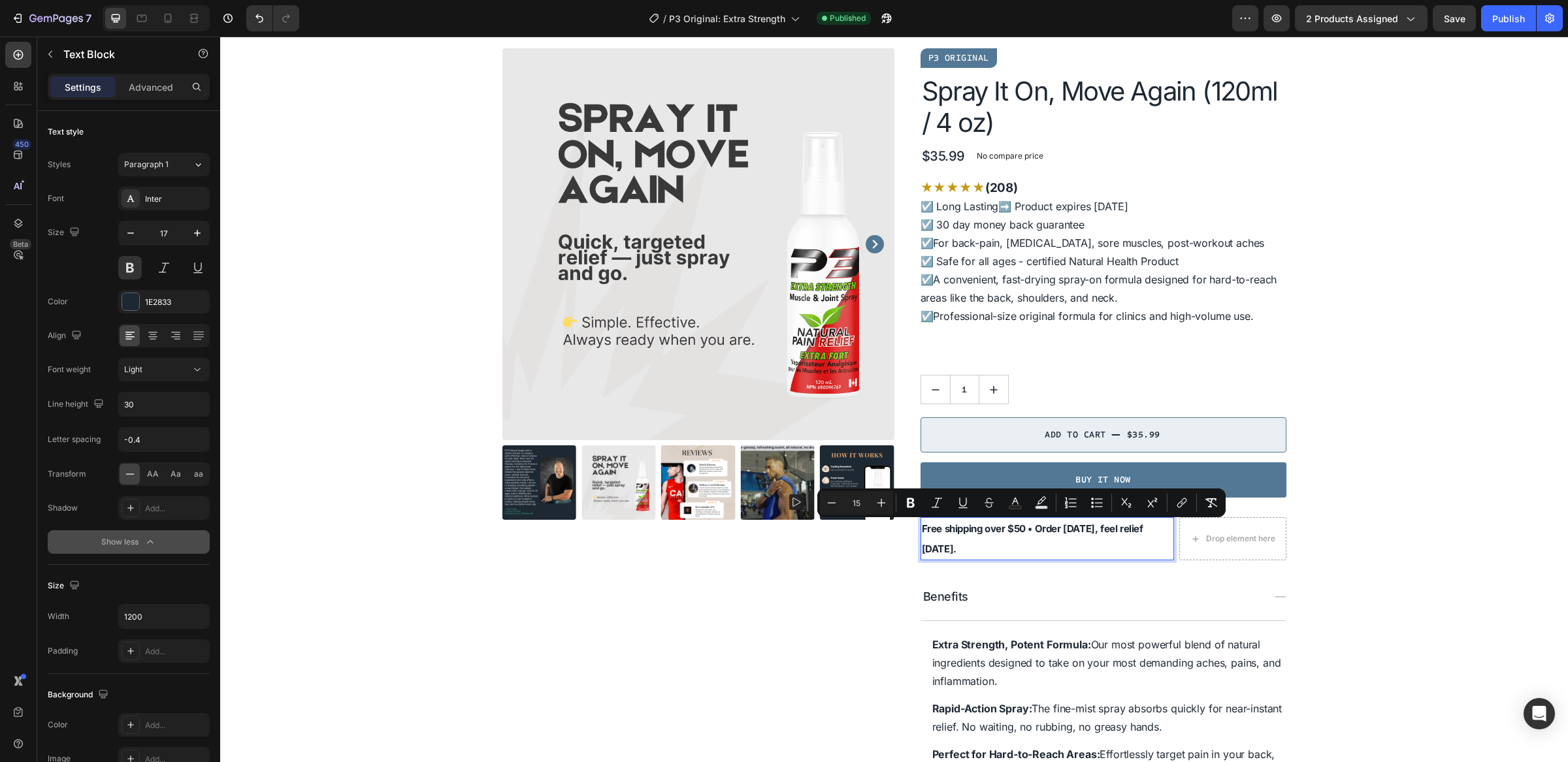
drag, startPoint x: 971, startPoint y: 546, endPoint x: 918, endPoint y: 530, distance: 55.4
click at [922, 530] on p "Free shipping over $50 • Order today, feel relief tomorrow." at bounding box center [1047, 538] width 251 height 40
click at [835, 506] on icon "Editor contextual toolbar" at bounding box center [832, 503] width 13 height 13
type input "14"
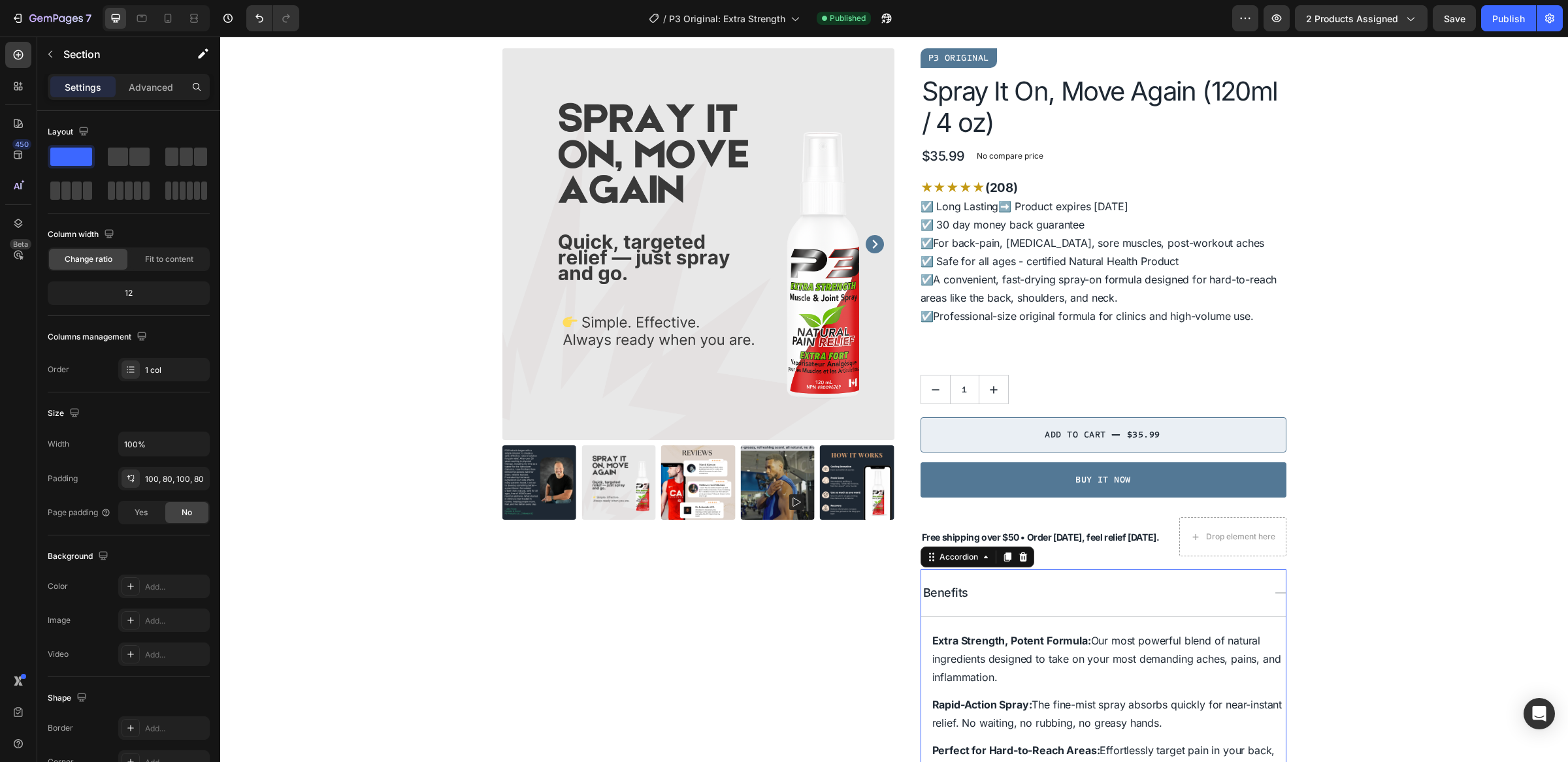
click at [1067, 576] on div "Benefits" at bounding box center [1103, 593] width 364 height 48
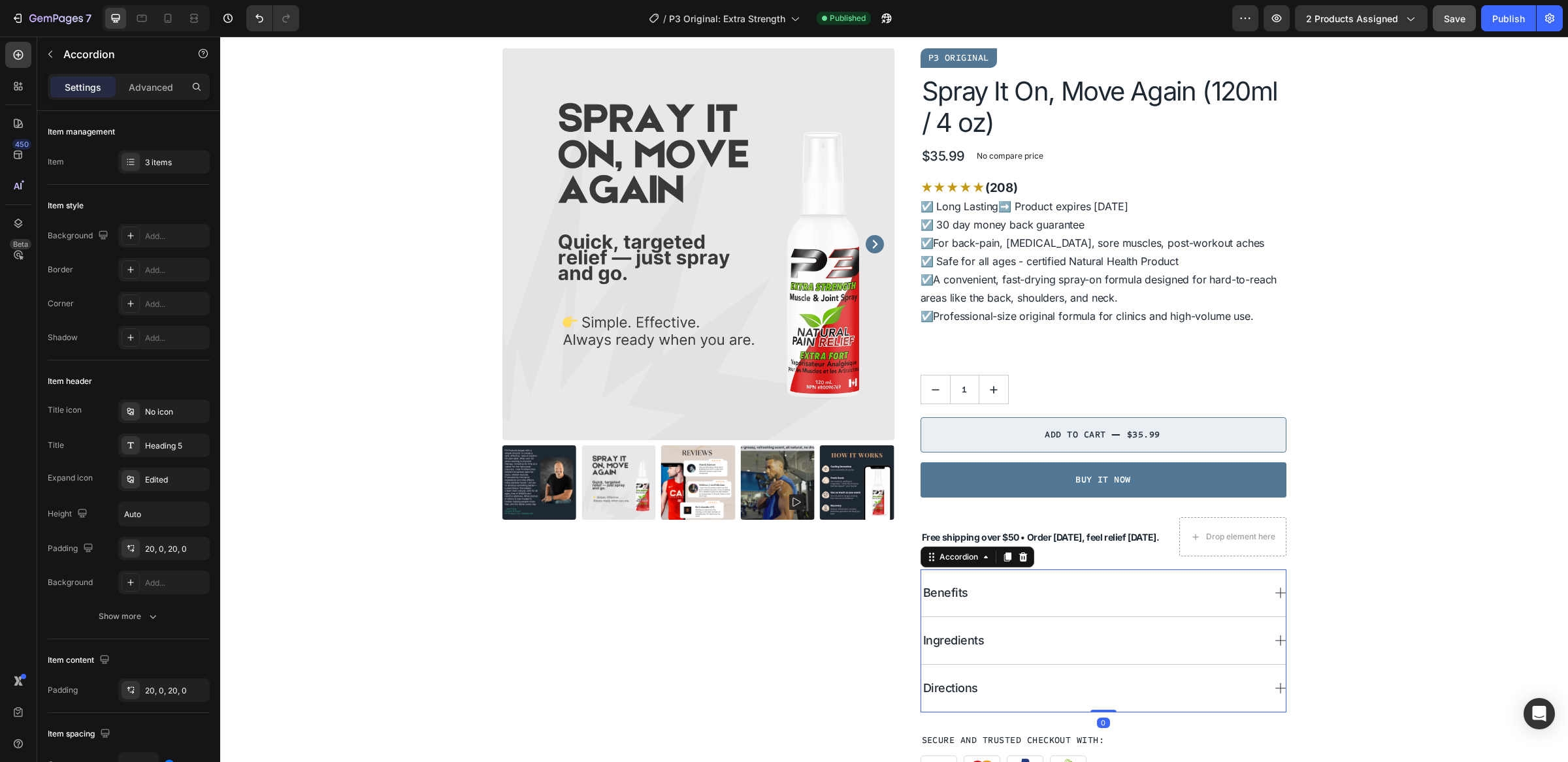
click at [1459, 25] on button "Save" at bounding box center [1455, 19] width 43 height 26
click at [1404, 16] on icon "button" at bounding box center [1411, 19] width 13 height 13
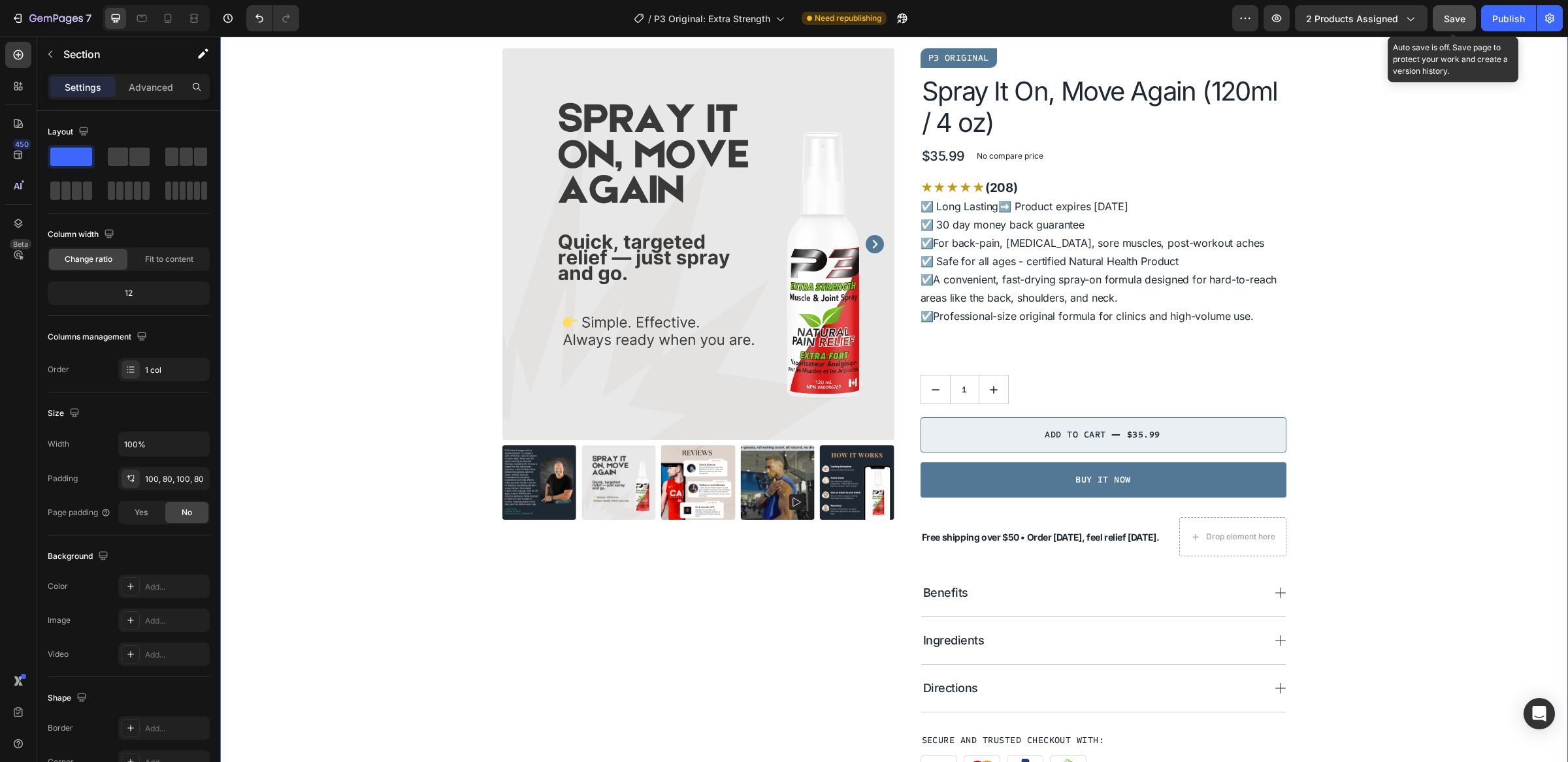
click at [1464, 13] on span "Save" at bounding box center [1455, 19] width 22 height 11
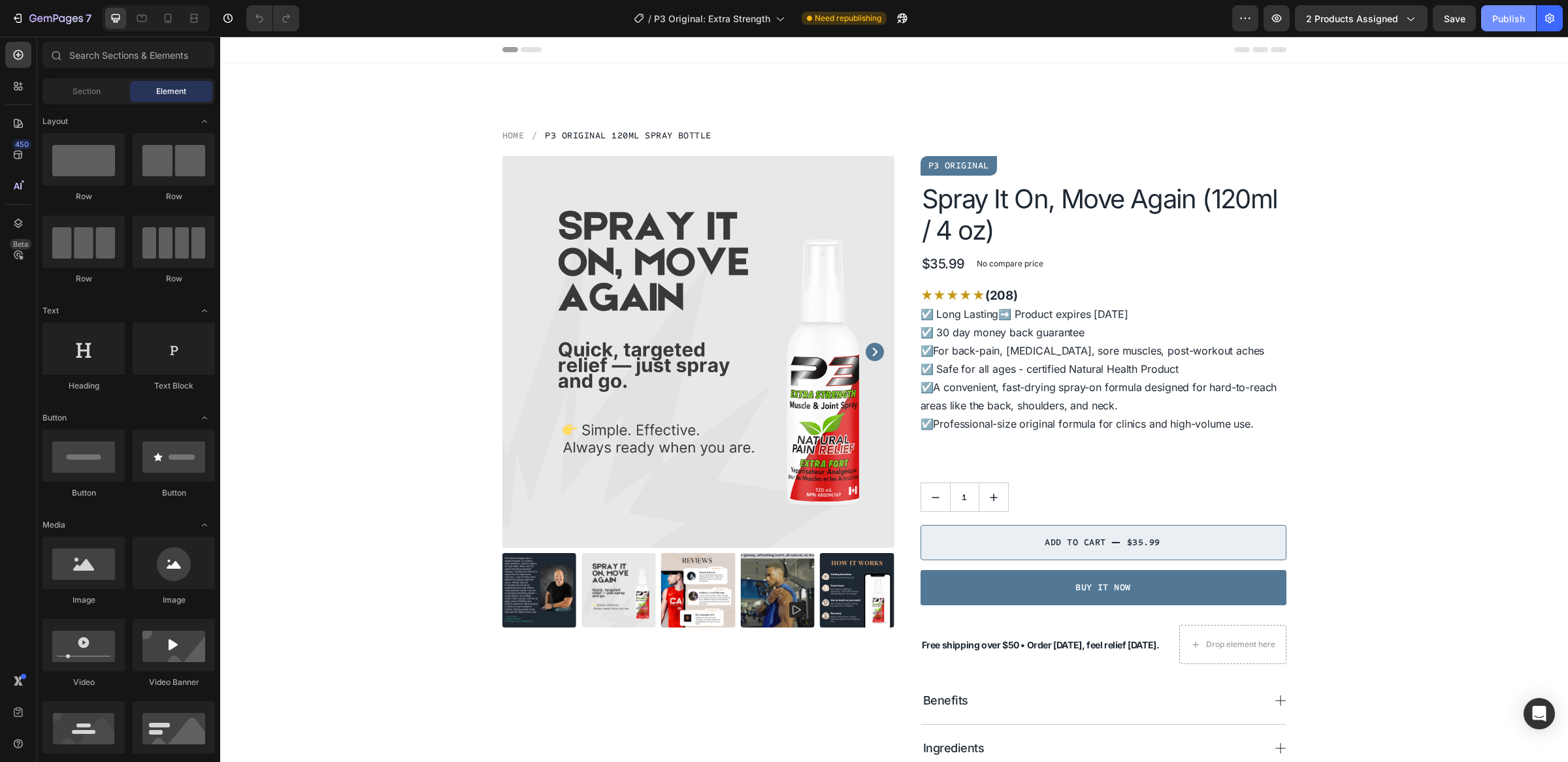
click at [1512, 17] on div "Publish" at bounding box center [1509, 19] width 33 height 14
click at [17, 22] on icon "button" at bounding box center [19, 19] width 6 height 9
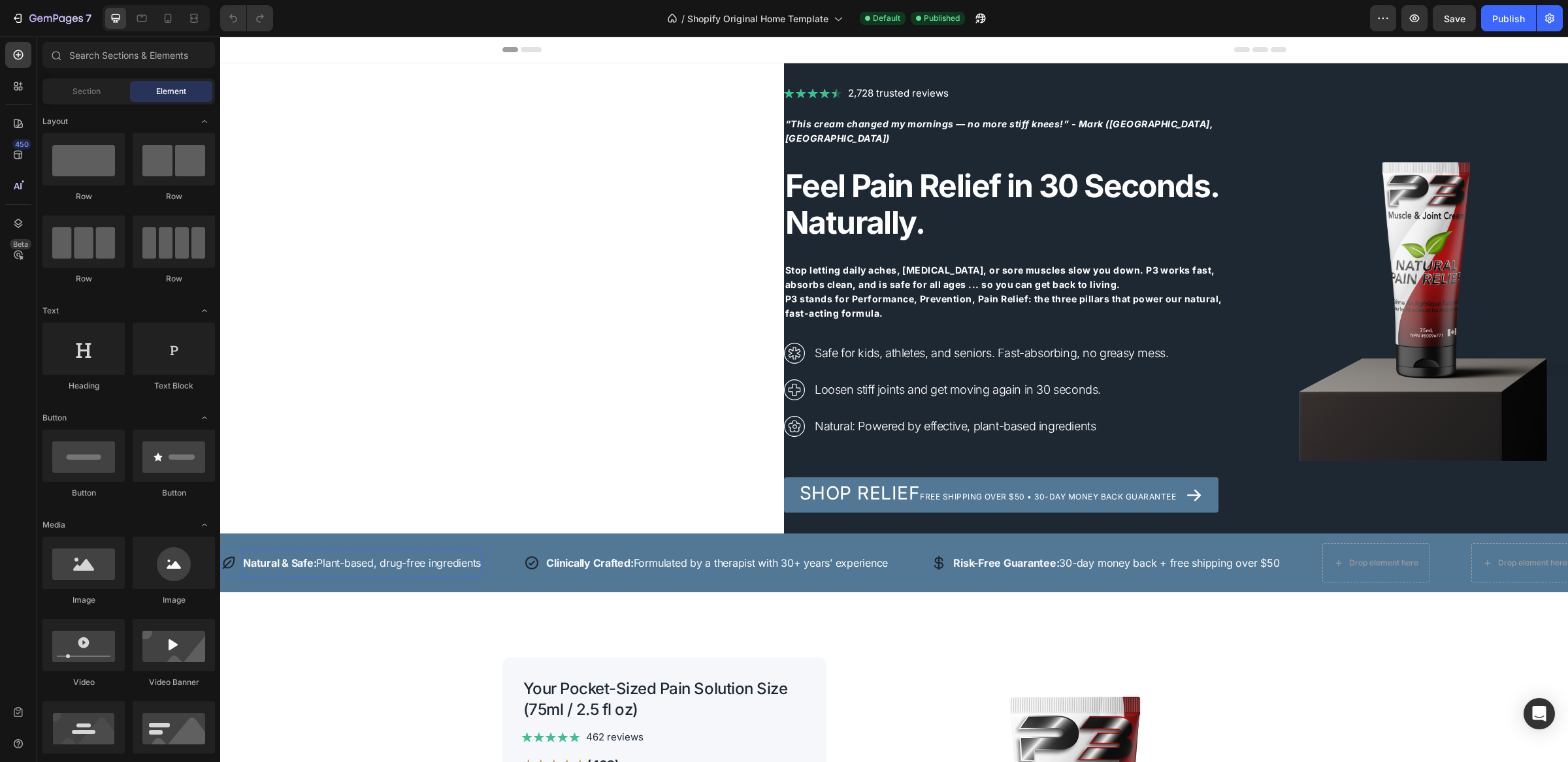
click at [350, 555] on p "Natural & Safe: Plant-based, drug-free ingredients" at bounding box center [362, 563] width 238 height 16
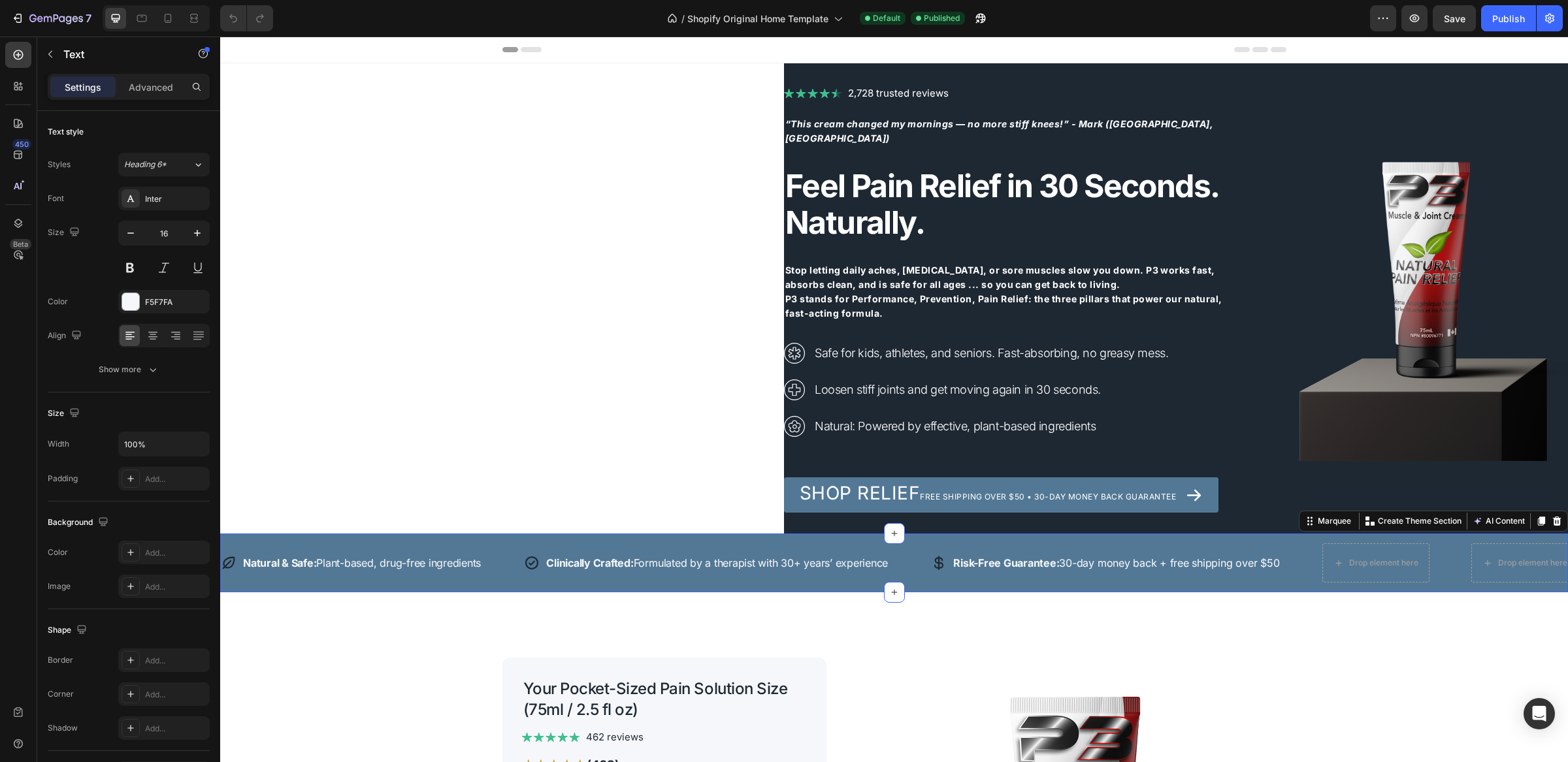
click at [312, 541] on div "Icon Natural & Safe: Plant-based, drug-free ingredients Text Row Icon Clinicall…" at bounding box center [894, 563] width 1348 height 59
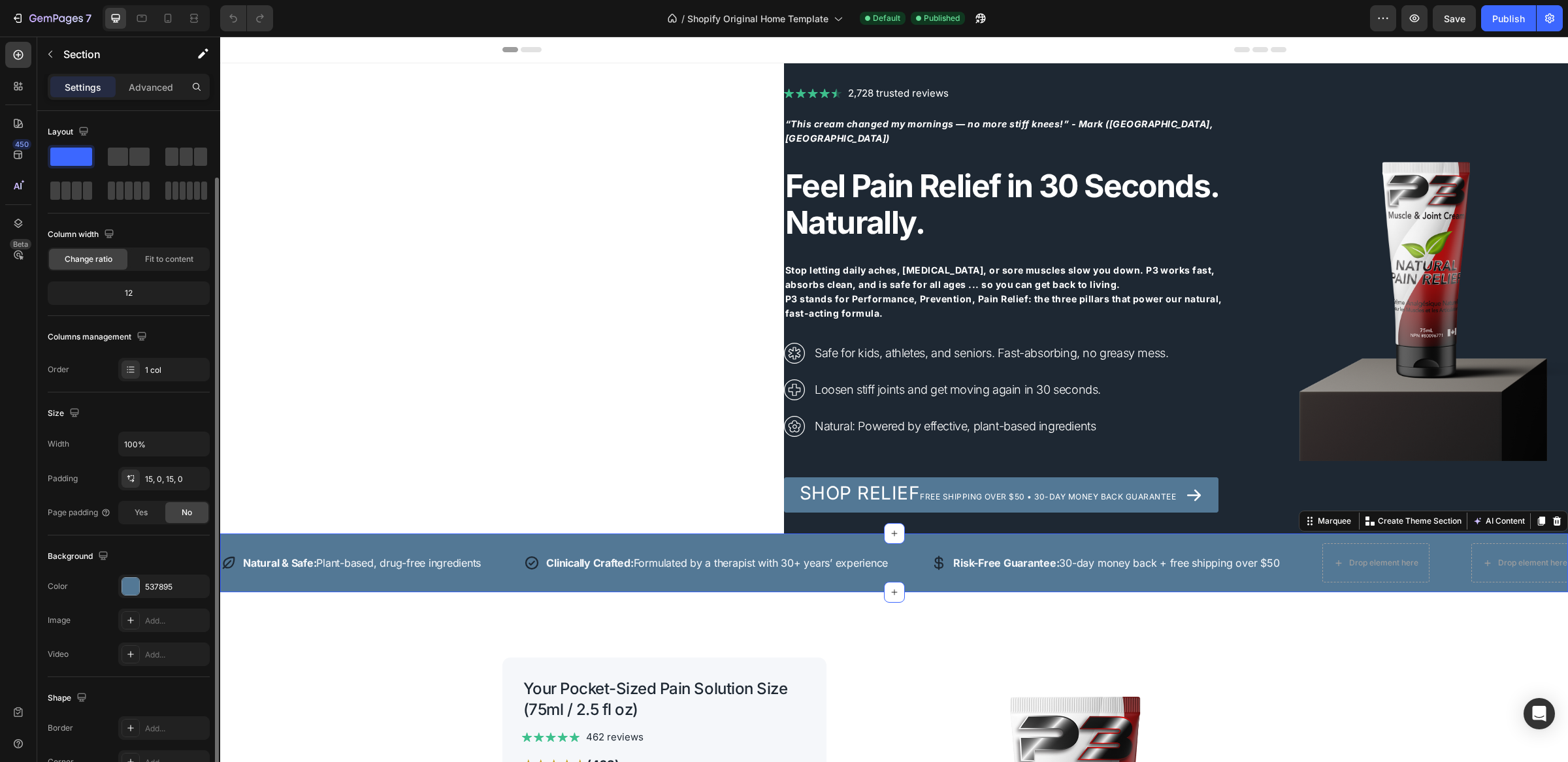
scroll to position [110, 0]
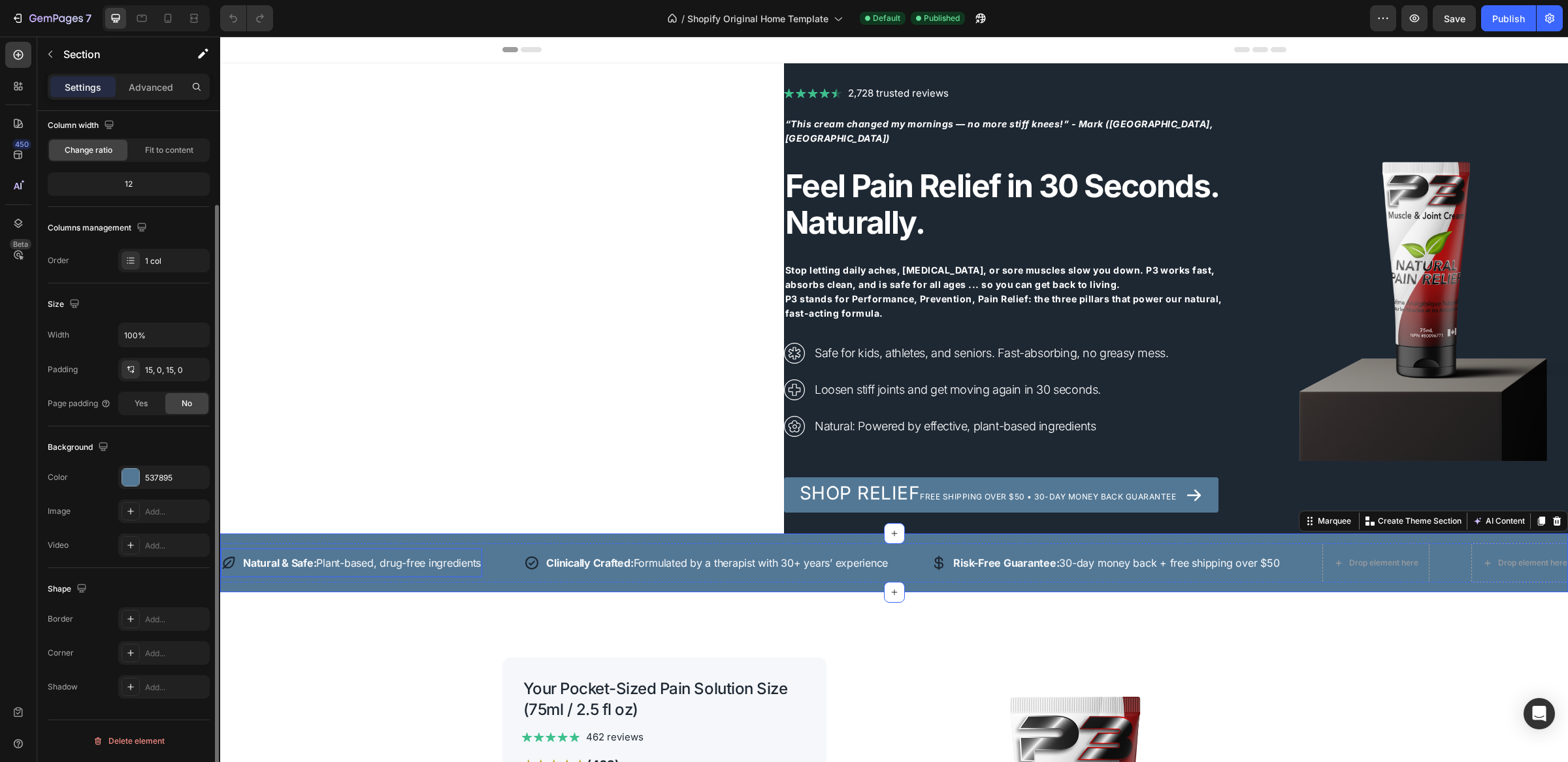
click at [239, 561] on div "Icon Natural & Safe: Plant-based, drug-free ingredients Text Row" at bounding box center [351, 563] width 261 height 29
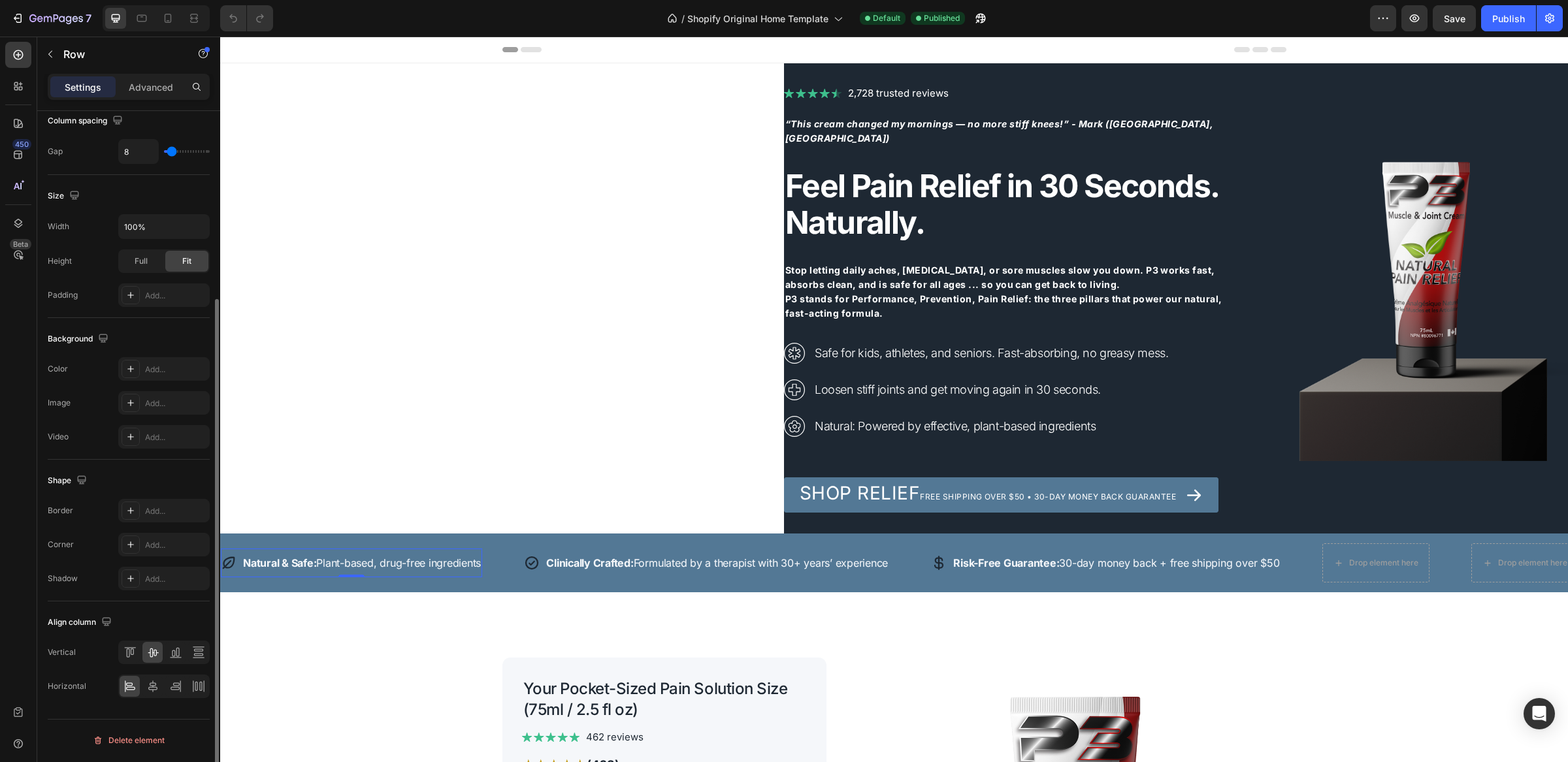
scroll to position [0, 0]
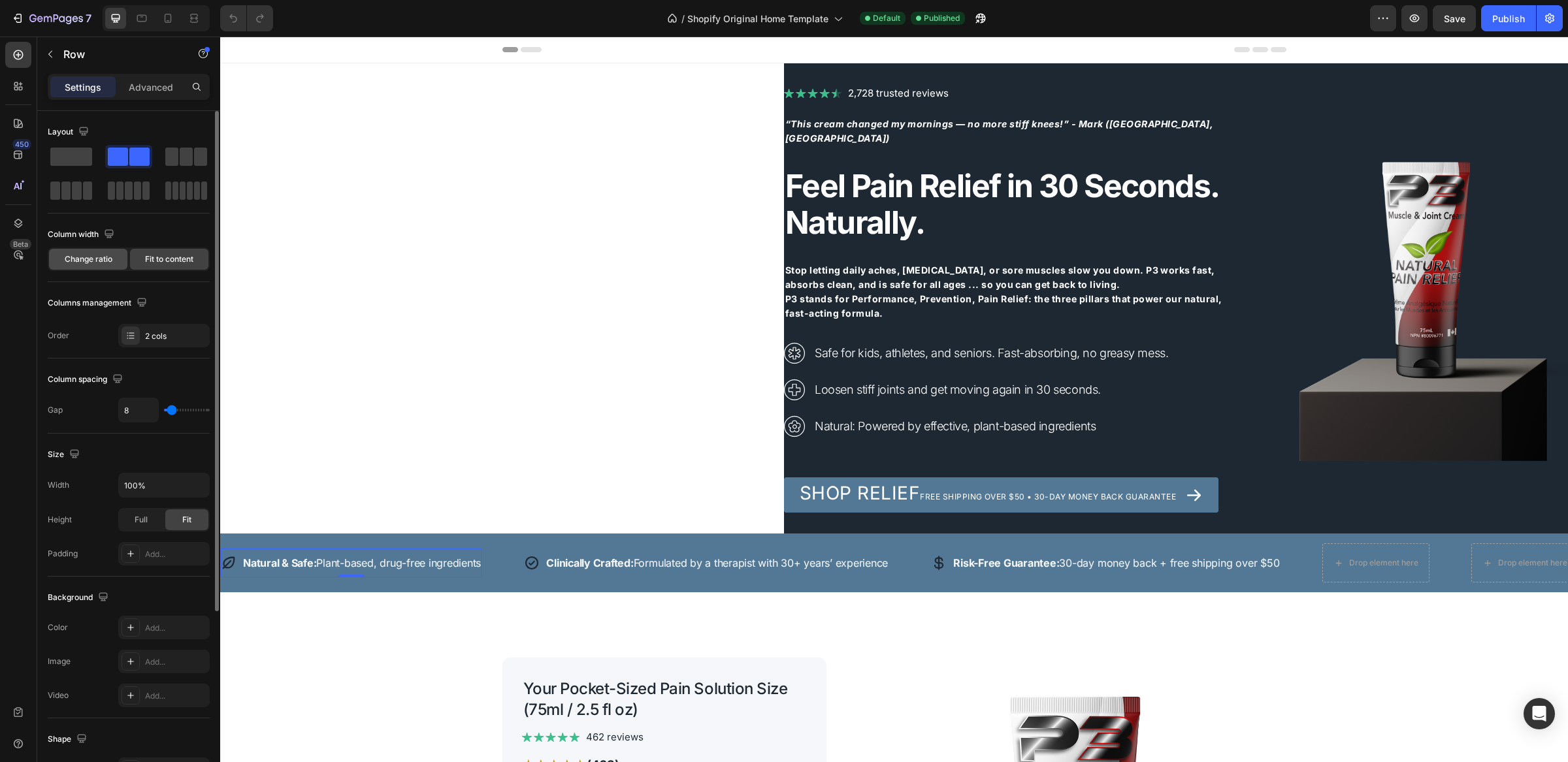
click at [82, 261] on span "Change ratio" at bounding box center [88, 259] width 48 height 12
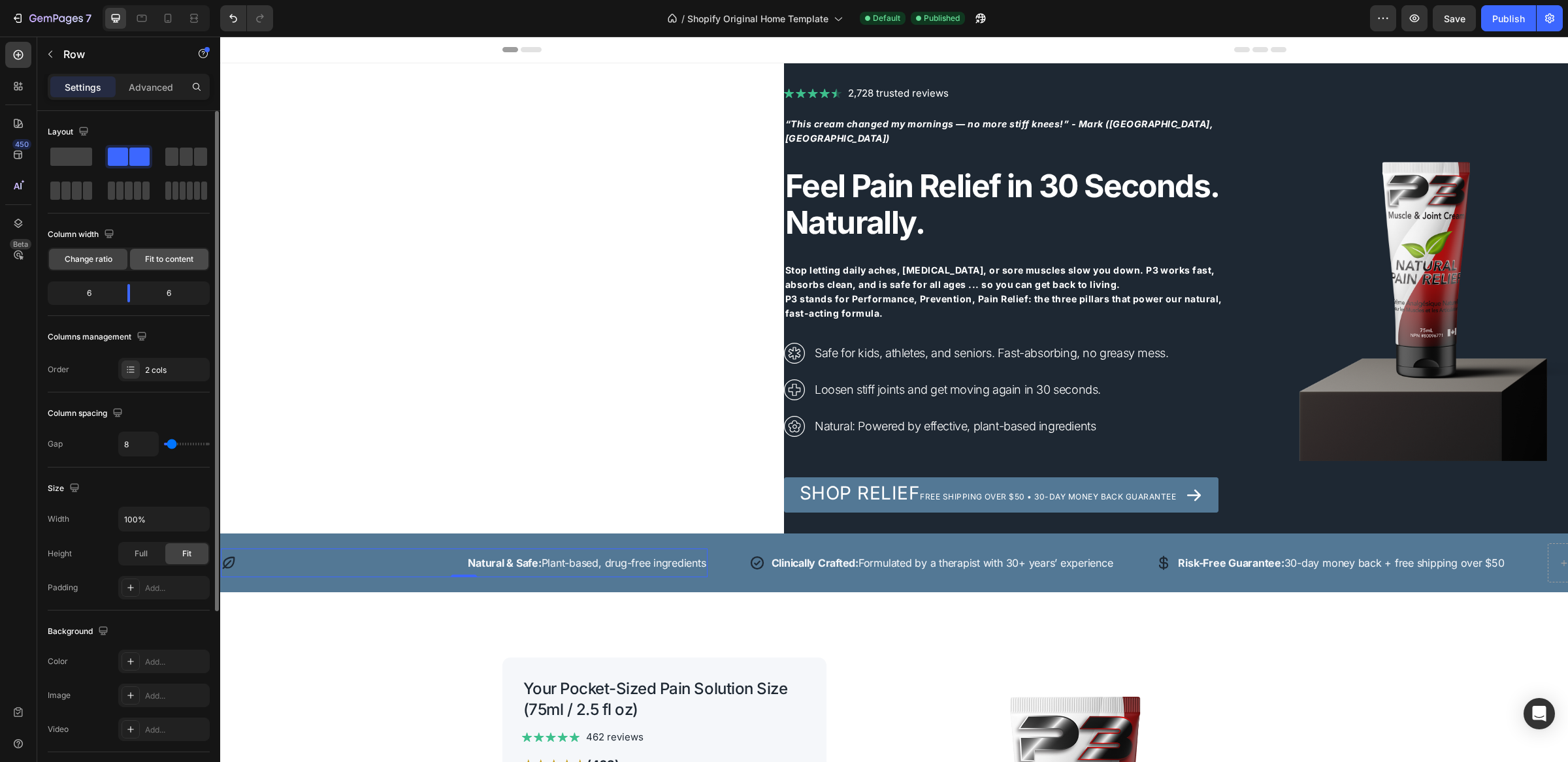
click at [155, 260] on span "Fit to content" at bounding box center [170, 259] width 49 height 12
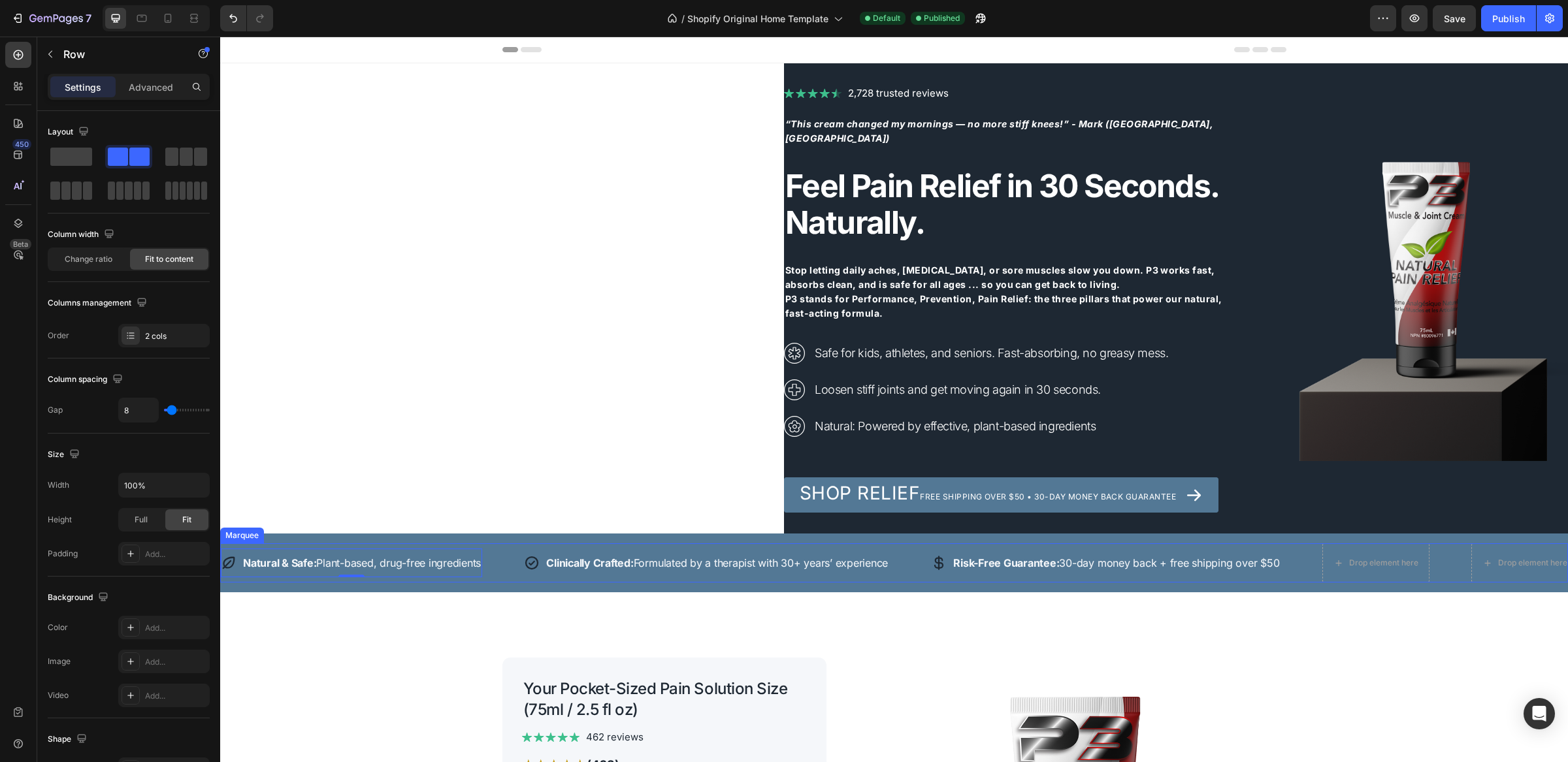
click at [442, 574] on div "Natural & Safe: Plant-based, drug-free ingredients Text" at bounding box center [362, 563] width 241 height 29
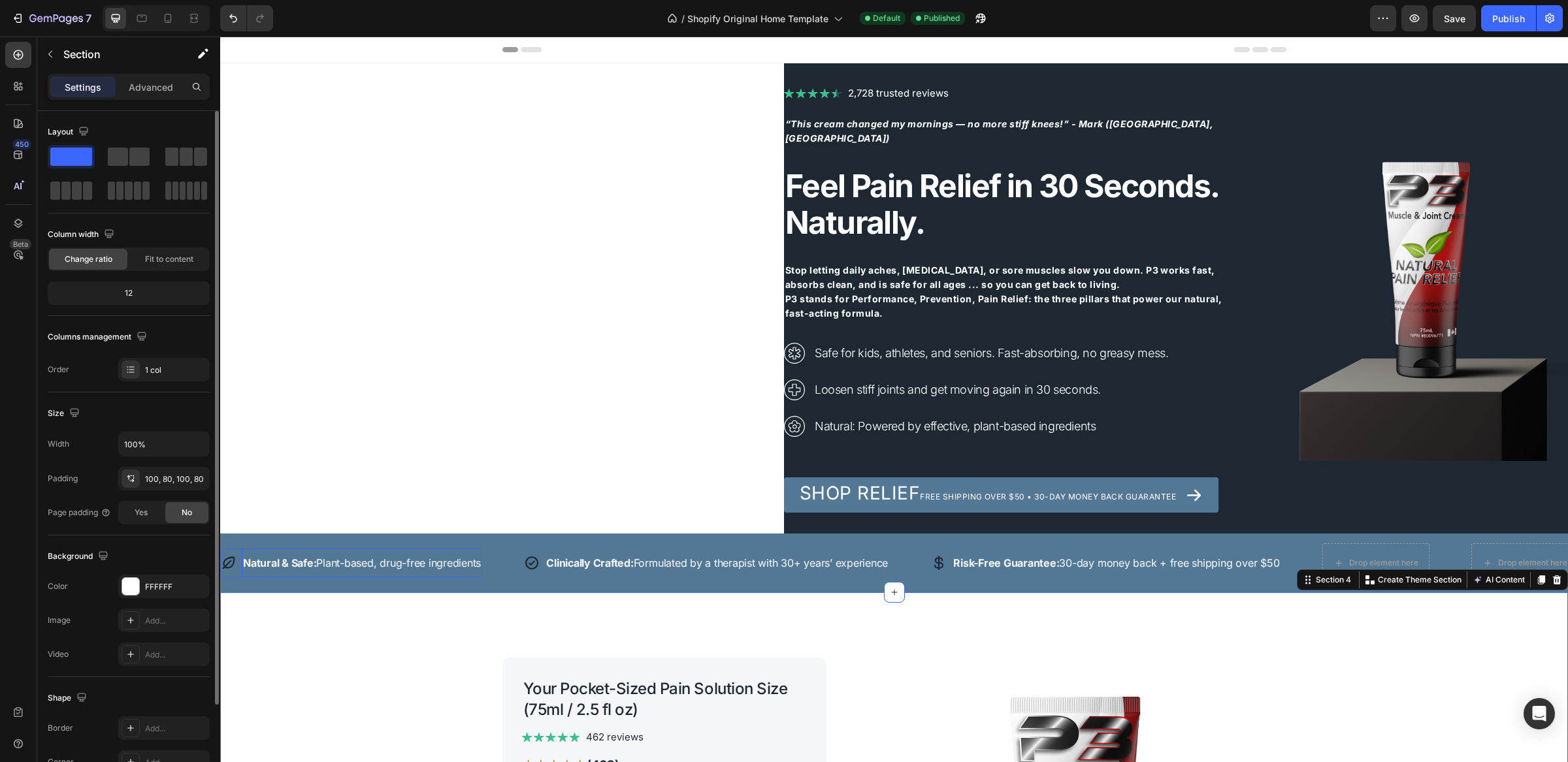
click at [343, 559] on p "Natural & Safe: Plant-based, drug-free ingredients" at bounding box center [362, 563] width 238 height 16
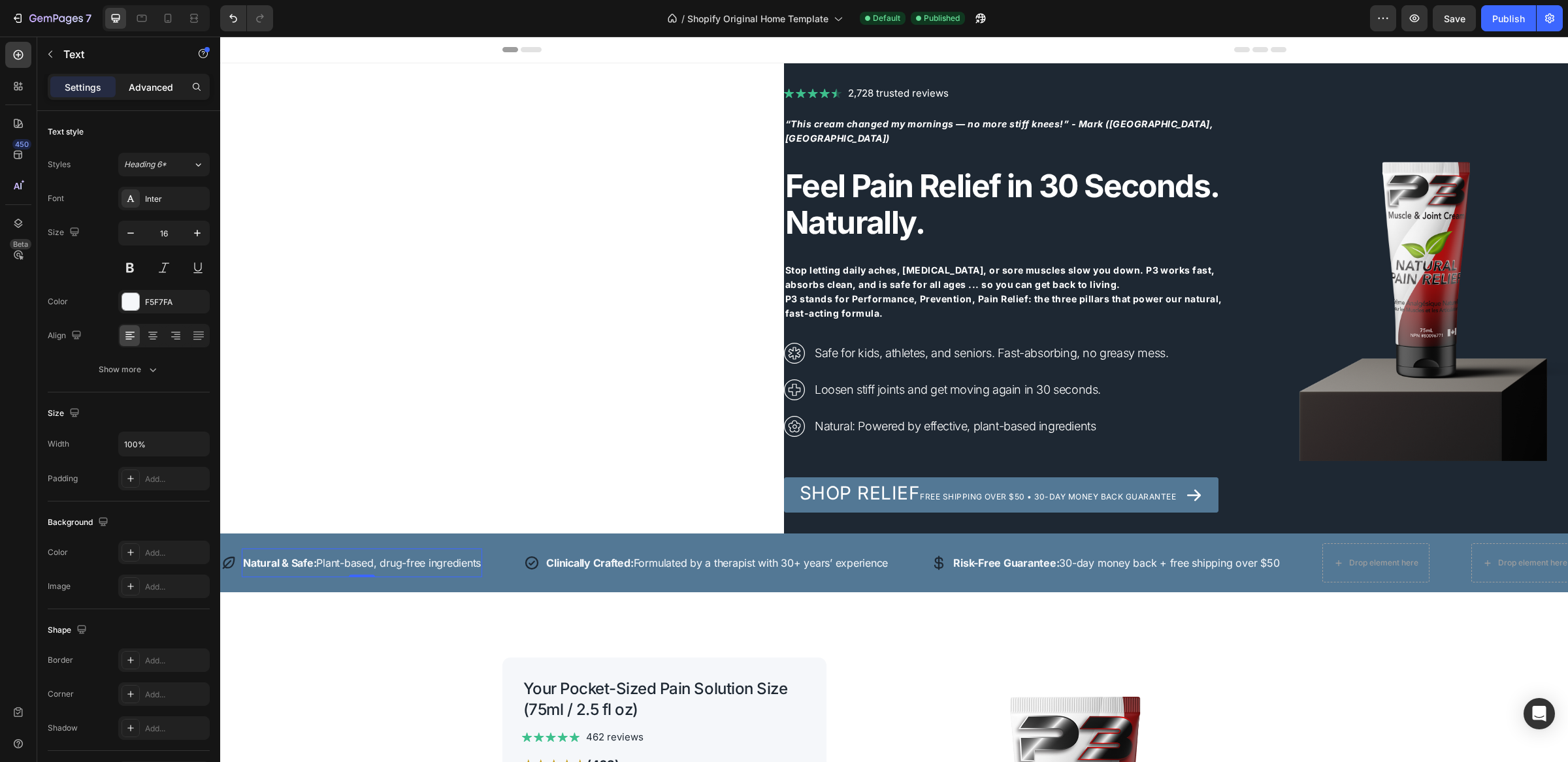
click at [152, 87] on p "Advanced" at bounding box center [150, 87] width 44 height 14
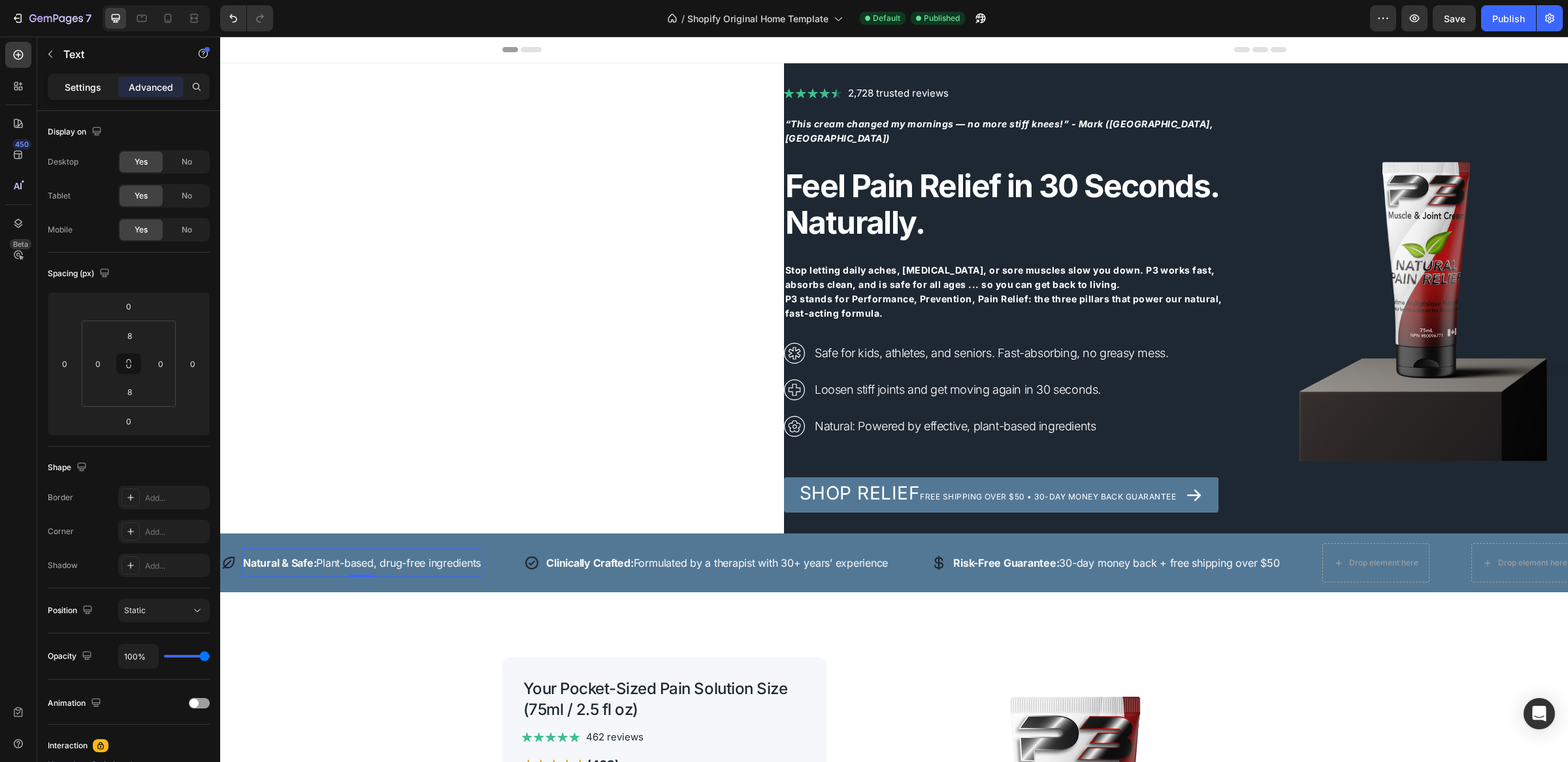
click at [93, 90] on p "Settings" at bounding box center [82, 87] width 37 height 14
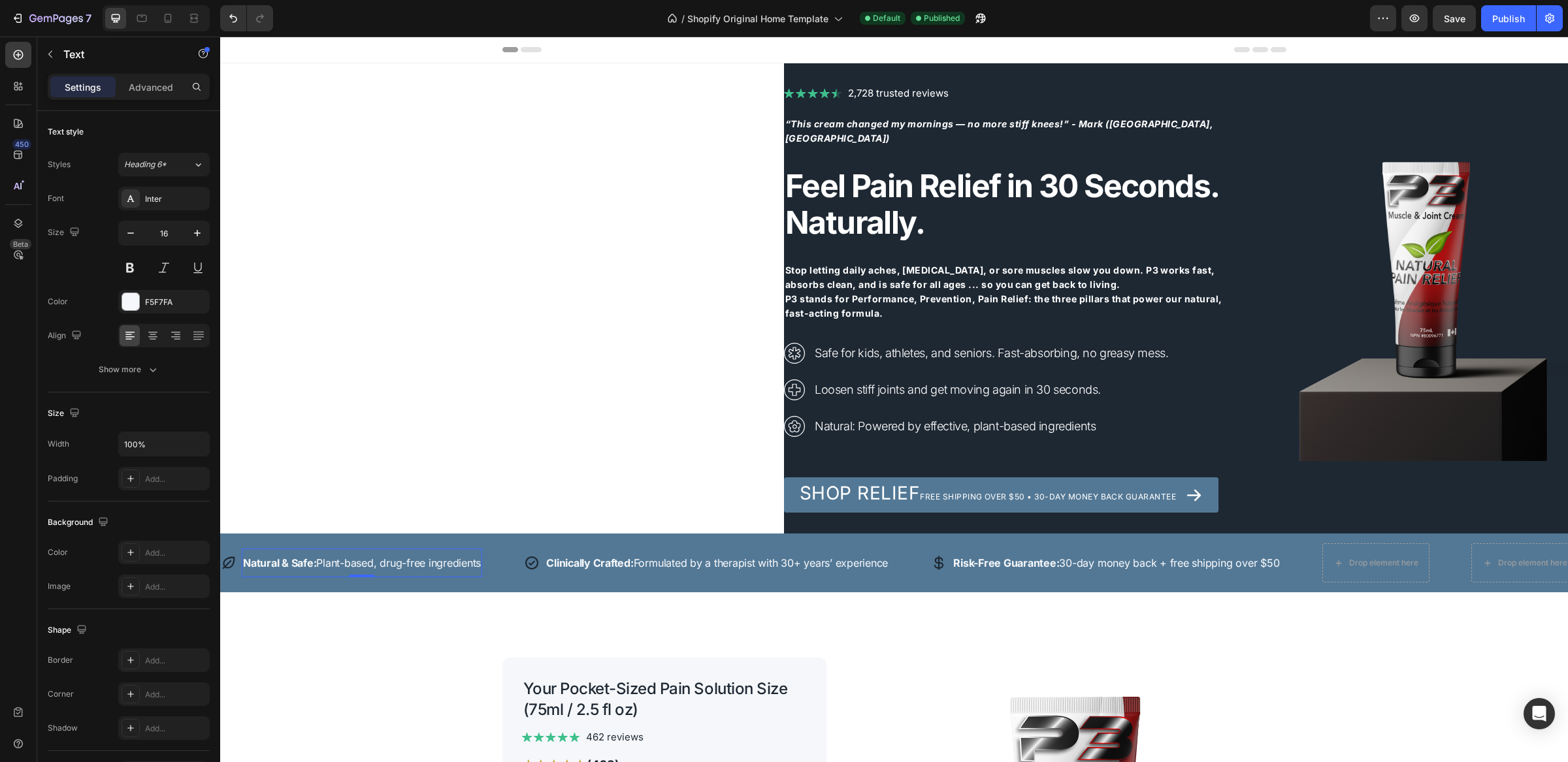
click at [341, 550] on div "Natural & Safe: Plant-based, drug-free ingredients Text 0" at bounding box center [362, 563] width 241 height 29
click at [315, 565] on strong "Natural & Safe:" at bounding box center [280, 563] width 73 height 13
click at [228, 563] on icon at bounding box center [229, 563] width 12 height 12
click at [295, 563] on strong "Natural & Safe:" at bounding box center [280, 563] width 73 height 13
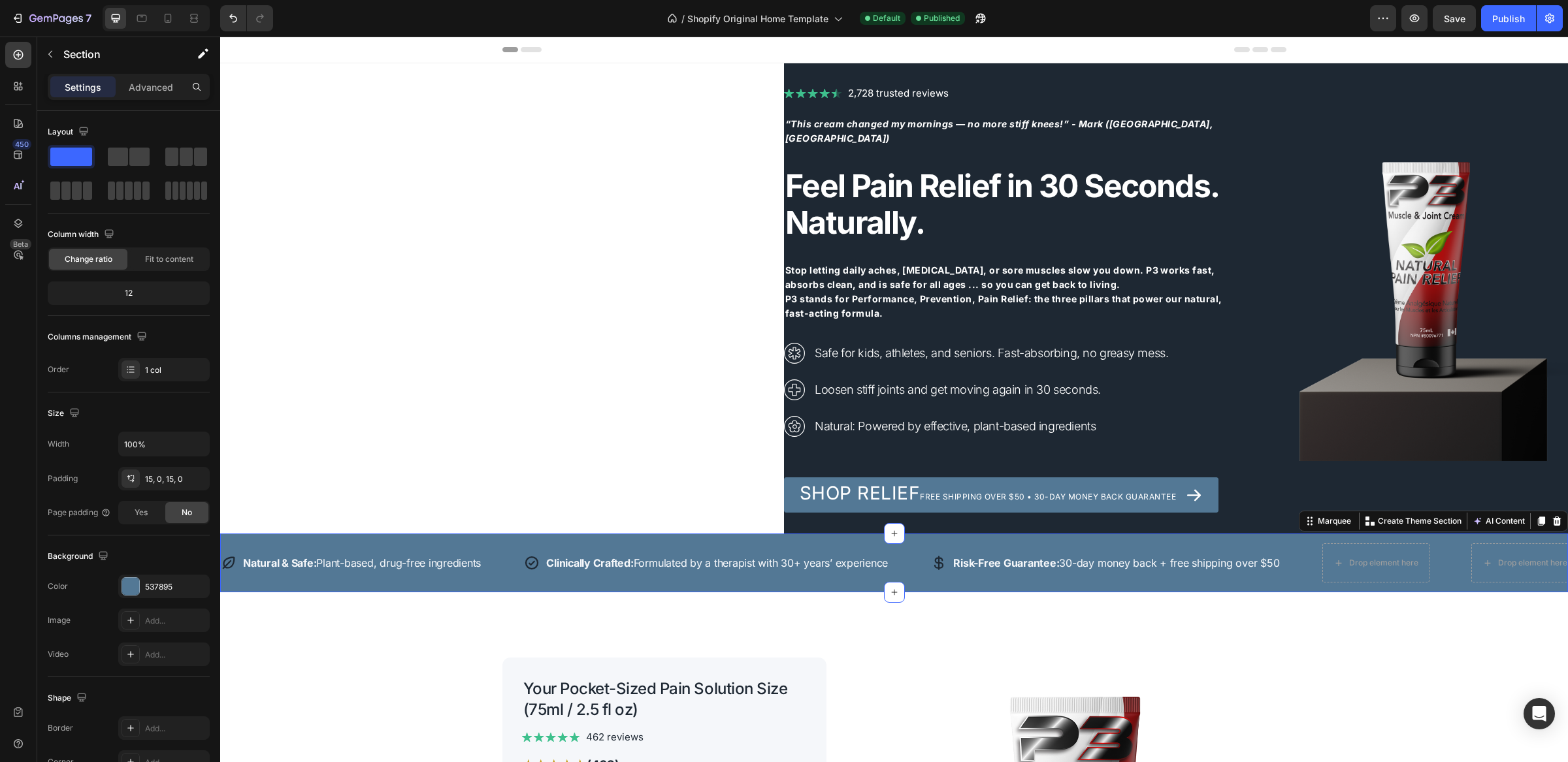
click at [292, 585] on div "Icon Natural & Safe: Plant-based, drug-free ingredients Text Row Icon Clinicall…" at bounding box center [894, 563] width 1348 height 59
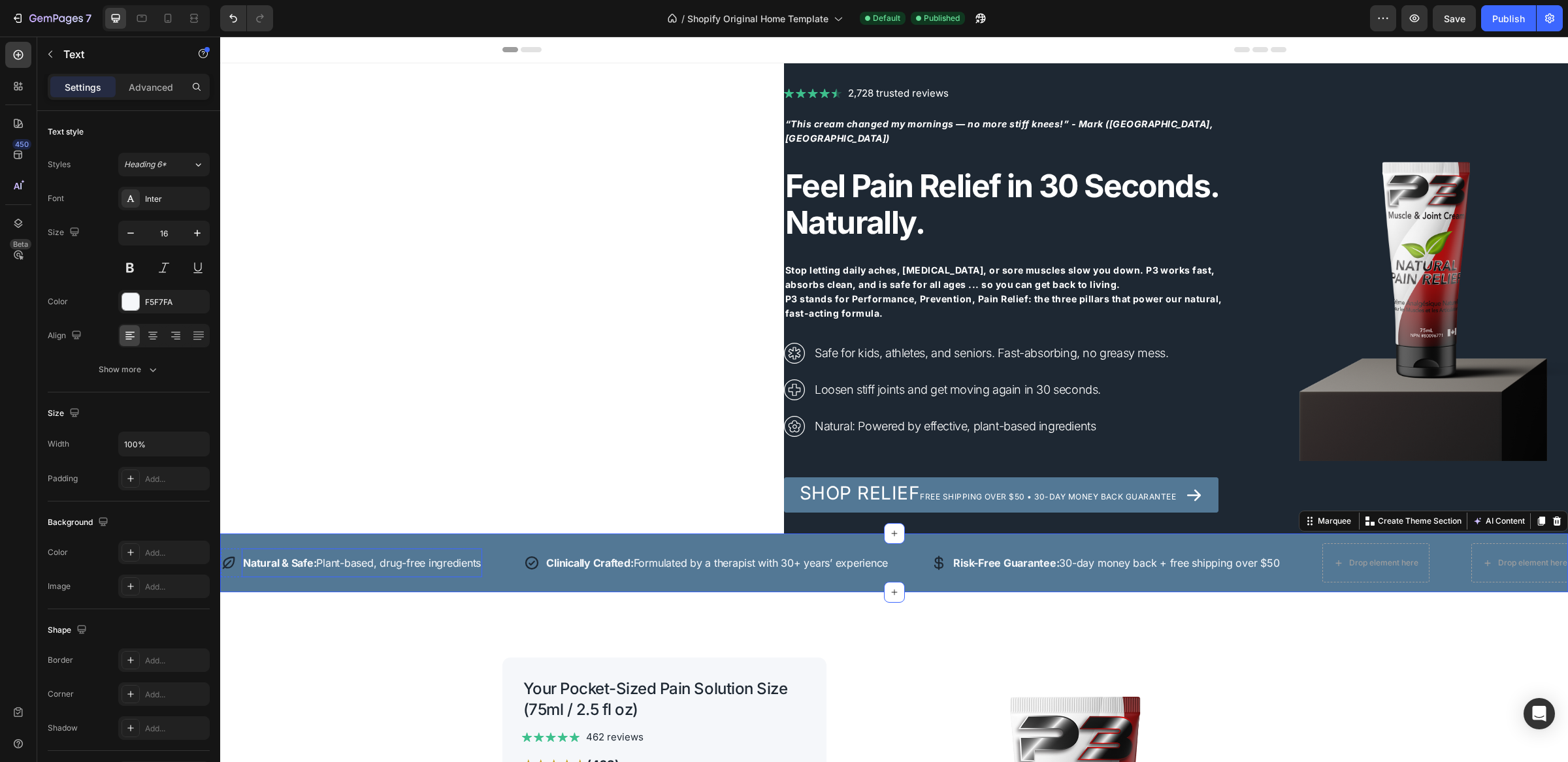
click at [293, 571] on div "Natural & Safe: Plant-based, drug-free ingredients" at bounding box center [362, 564] width 241 height 19
click at [827, 171] on strong "Feel Pain Relief in 30 Seconds. Naturally." at bounding box center [1002, 204] width 434 height 75
click at [900, 293] on strong "P3 stands for Performance, Prevention, Pain Relief: the three pillars that powe…" at bounding box center [1004, 305] width 437 height 25
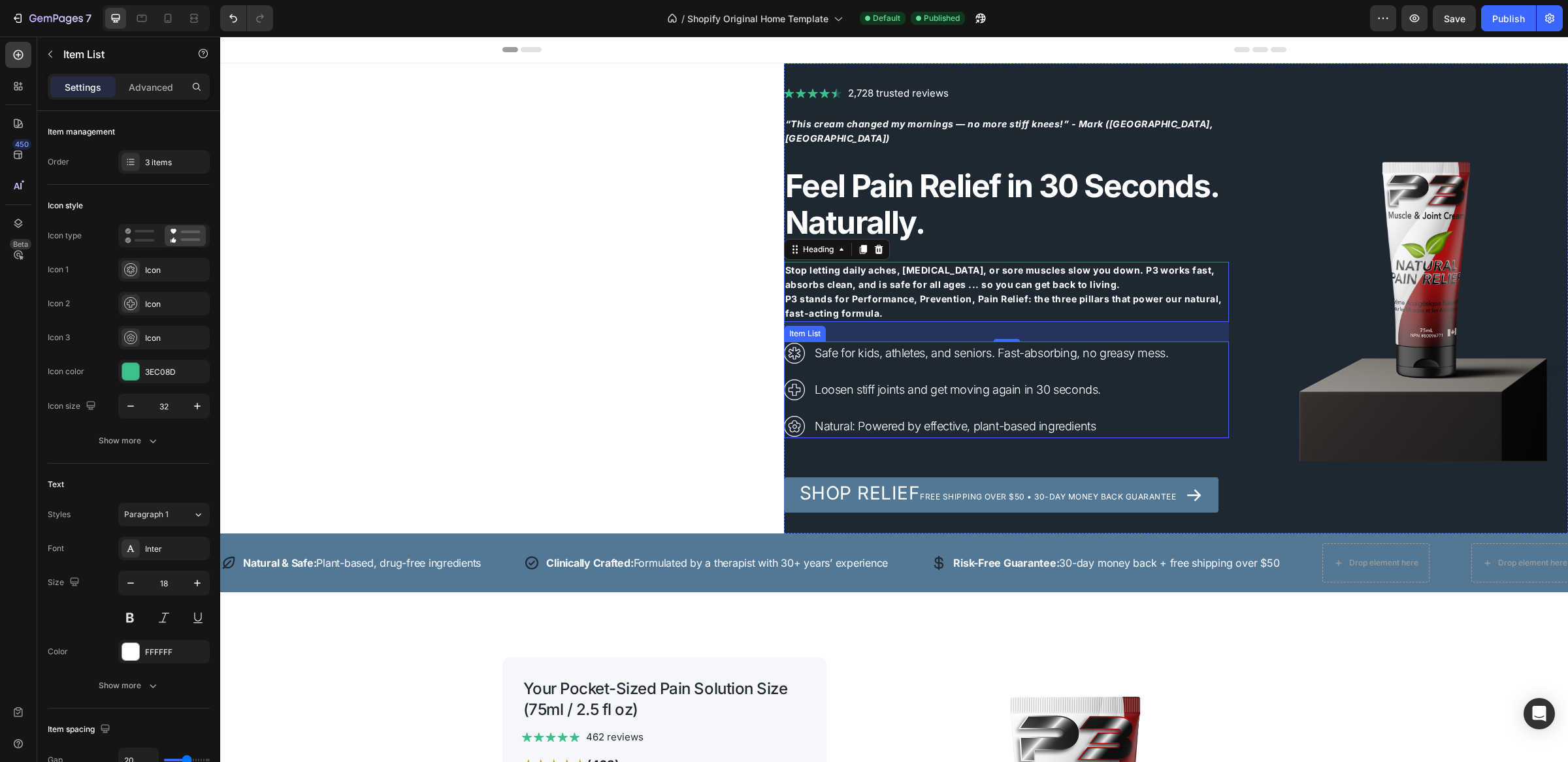
click at [877, 350] on p "Safe for kids, athletes, and seniors. Fast-absorbing, no greasy mess." at bounding box center [991, 353] width 353 height 20
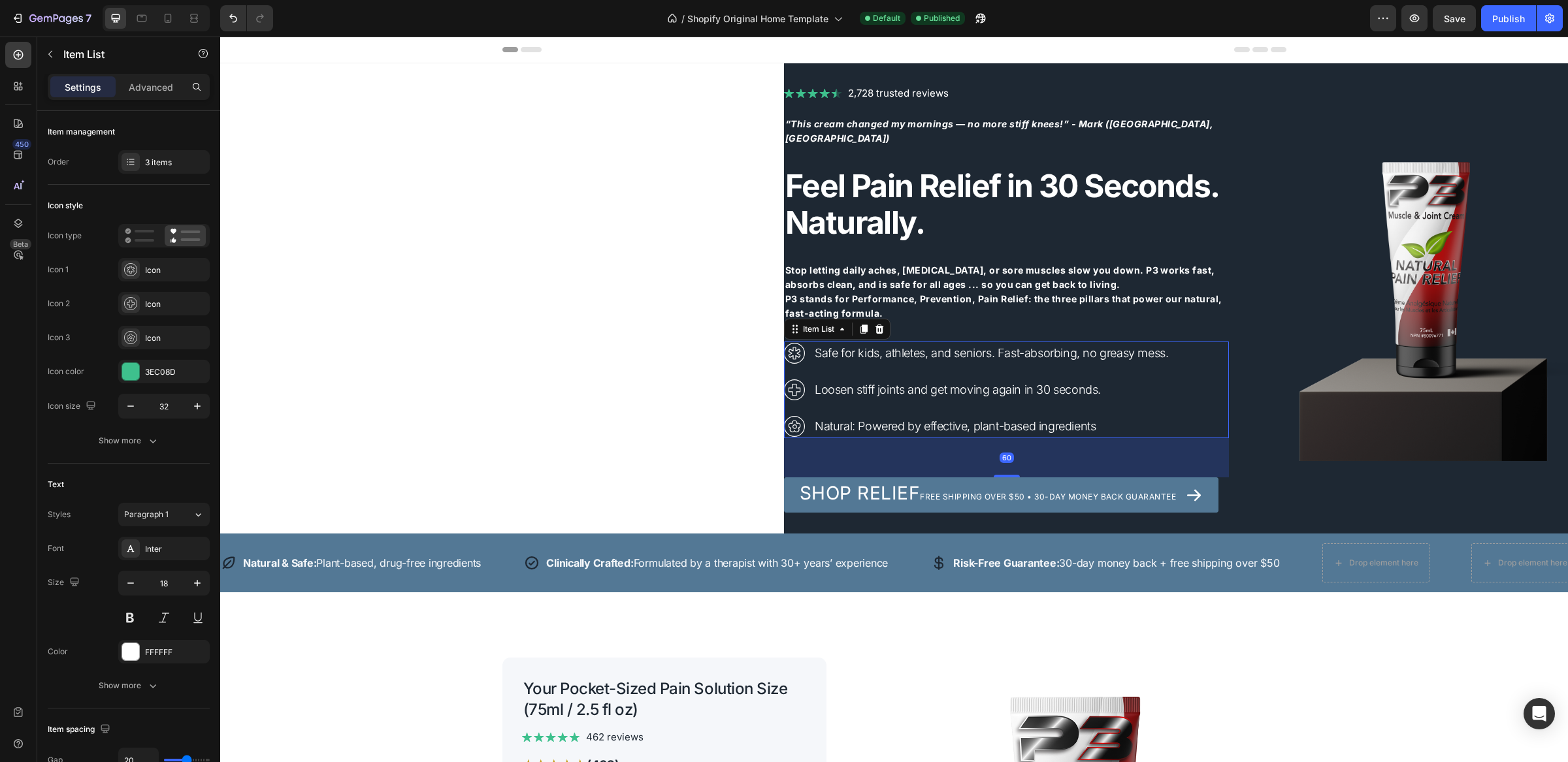
click at [877, 380] on p "Loosen stiff joints and get moving again in 30 seconds." at bounding box center [991, 389] width 353 height 20
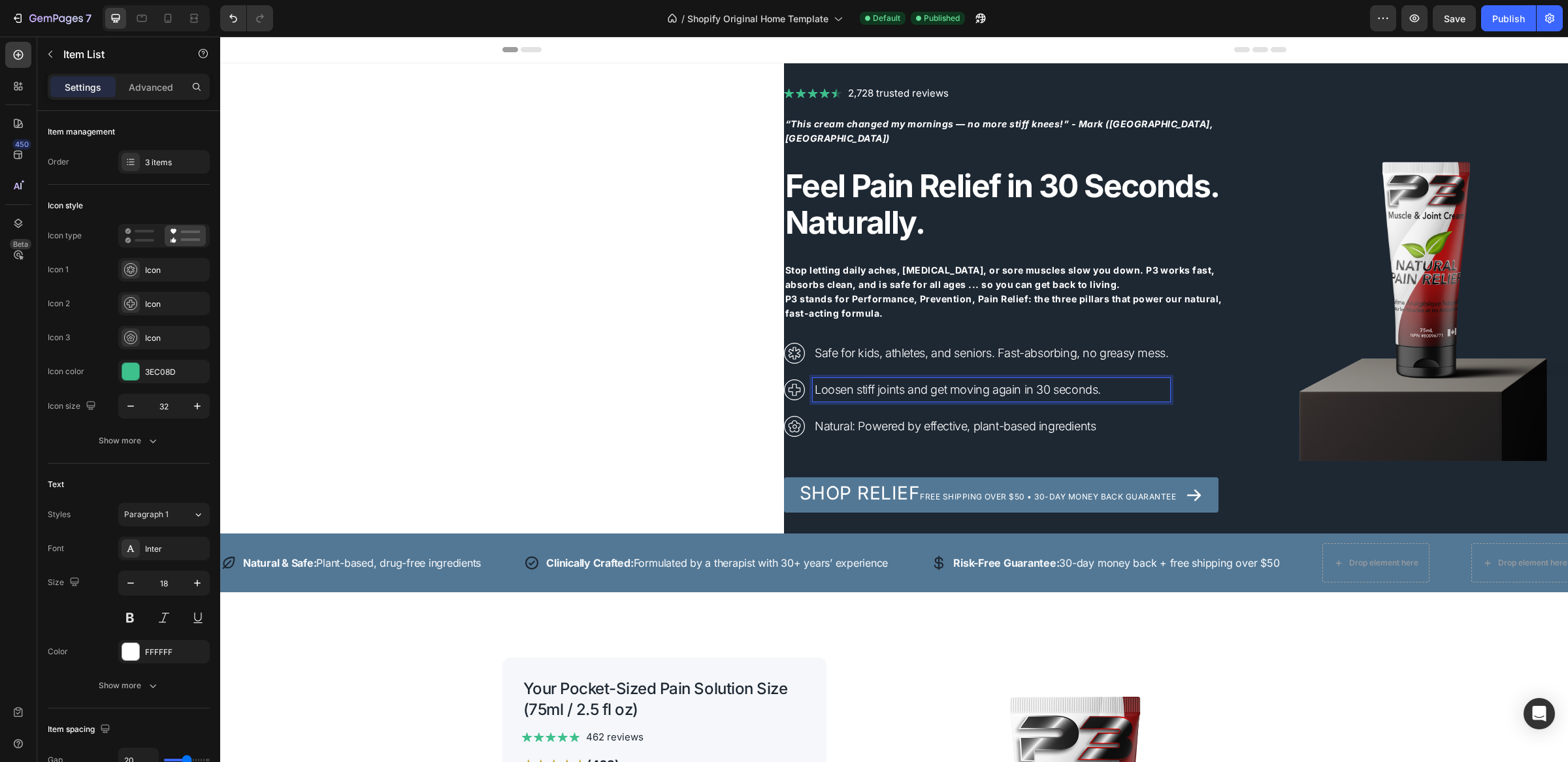
click at [876, 380] on p "Loosen stiff joints and get moving again in 30 seconds." at bounding box center [991, 389] width 353 height 20
click at [875, 380] on p "Loosen stiff joints and get moving again in 30 seconds." at bounding box center [991, 389] width 353 height 20
click at [706, 563] on p "Clinically Crafted: Formulated by a therapist with 30+ years’ experience" at bounding box center [717, 563] width 342 height 16
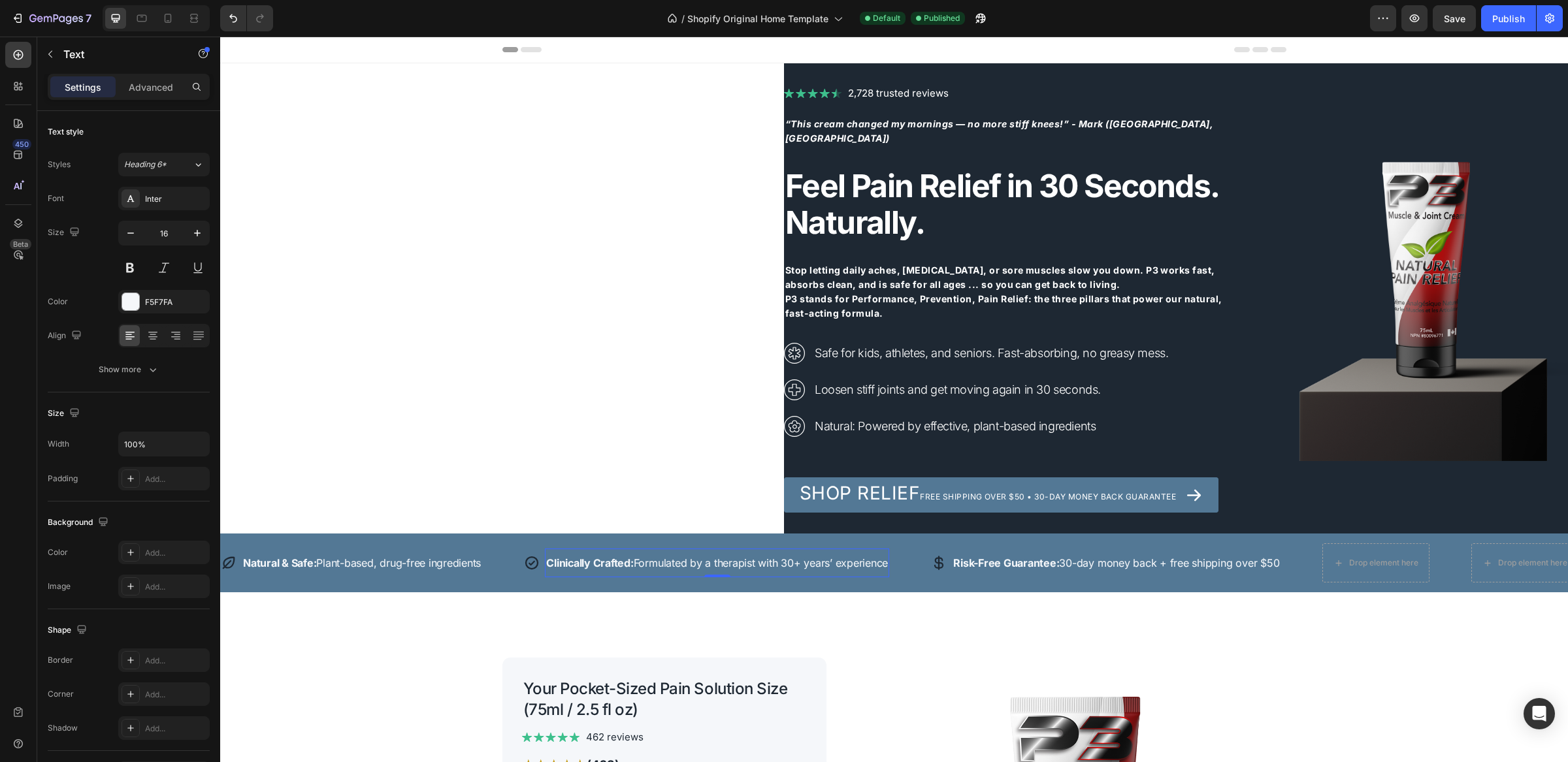
click at [706, 563] on p "Clinically Crafted: Formulated by a therapist with 30+ years’ experience" at bounding box center [717, 563] width 342 height 16
click at [1374, 88] on video "Background Image" at bounding box center [1176, 259] width 784 height 392
